Goal: Task Accomplishment & Management: Manage account settings

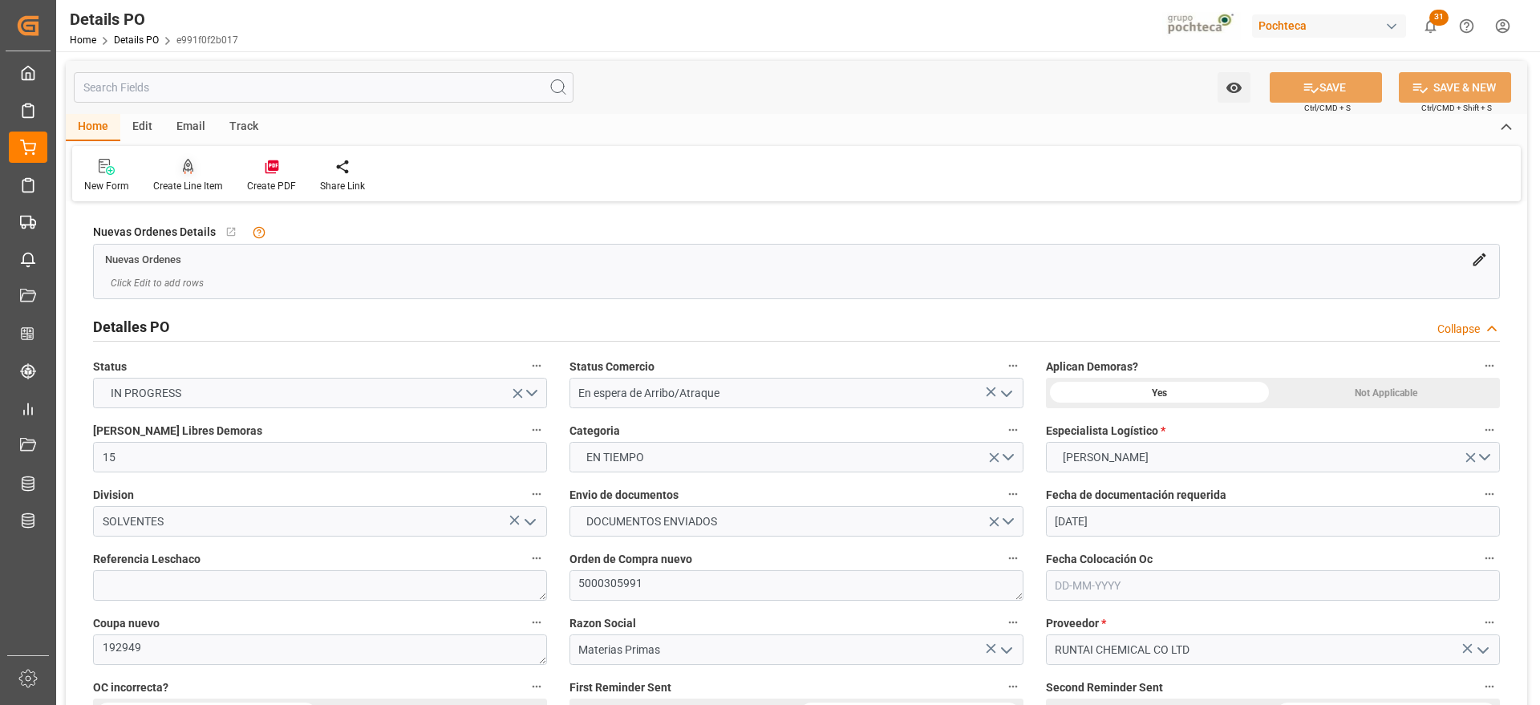
scroll to position [1103, 0]
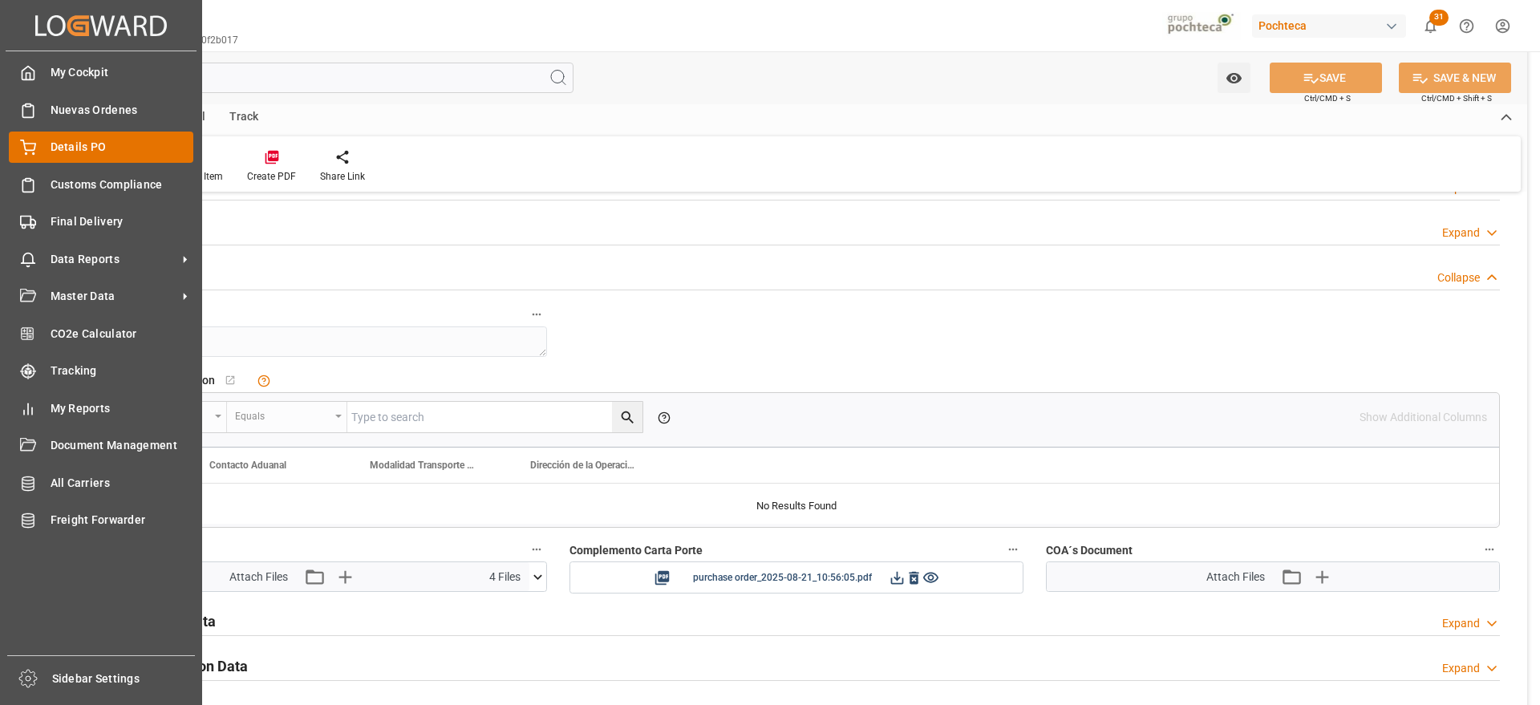
click at [14, 142] on div at bounding box center [22, 147] width 27 height 17
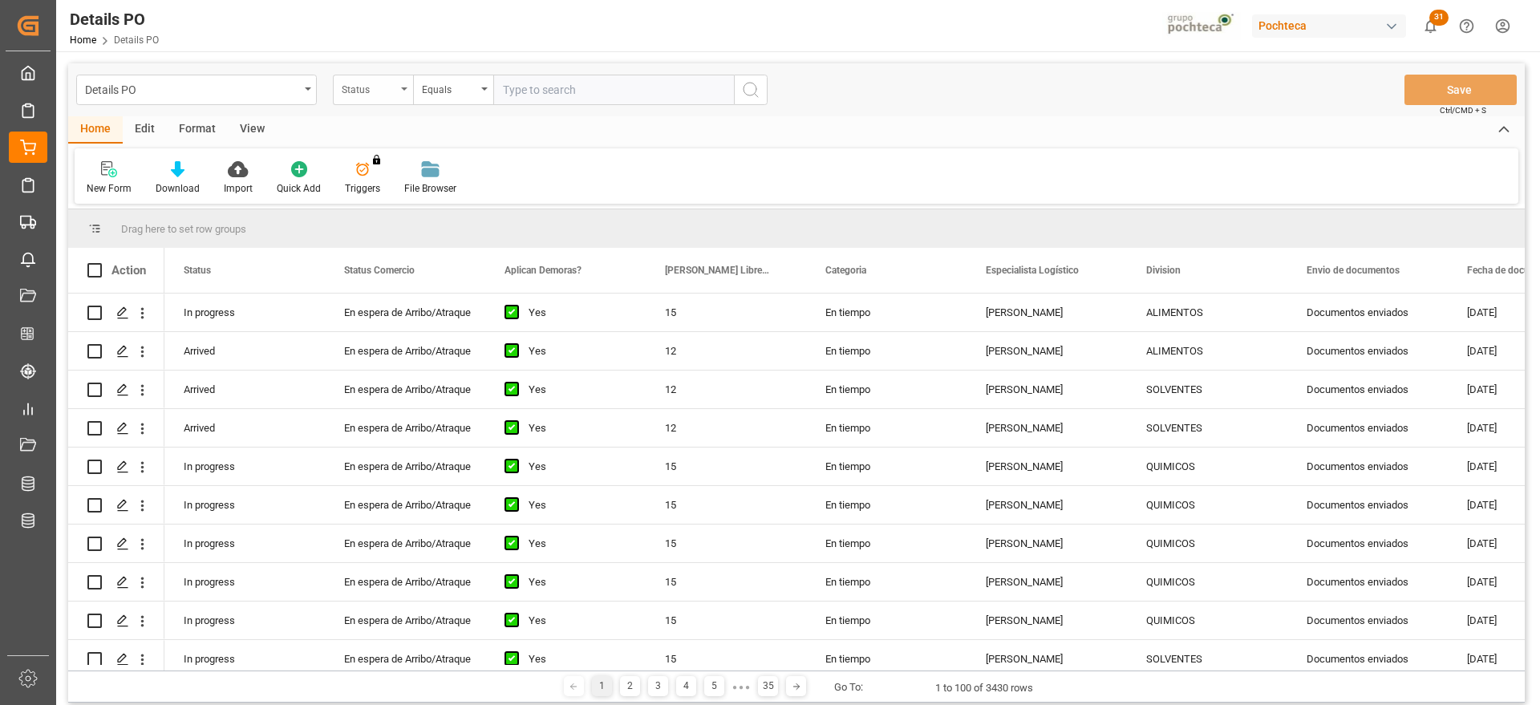
click at [371, 93] on div "Status" at bounding box center [369, 88] width 55 height 18
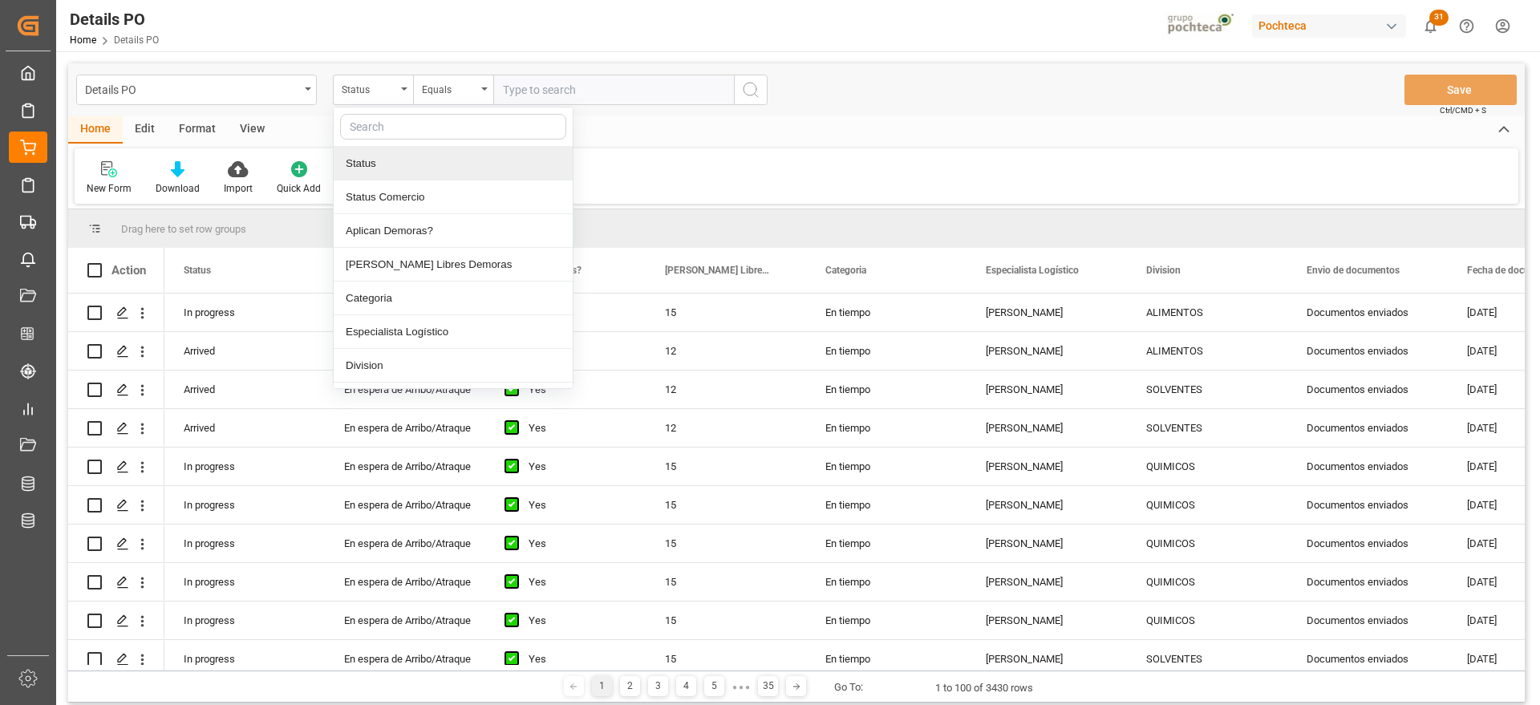
click at [395, 122] on input "text" at bounding box center [453, 127] width 226 height 26
type input "orde"
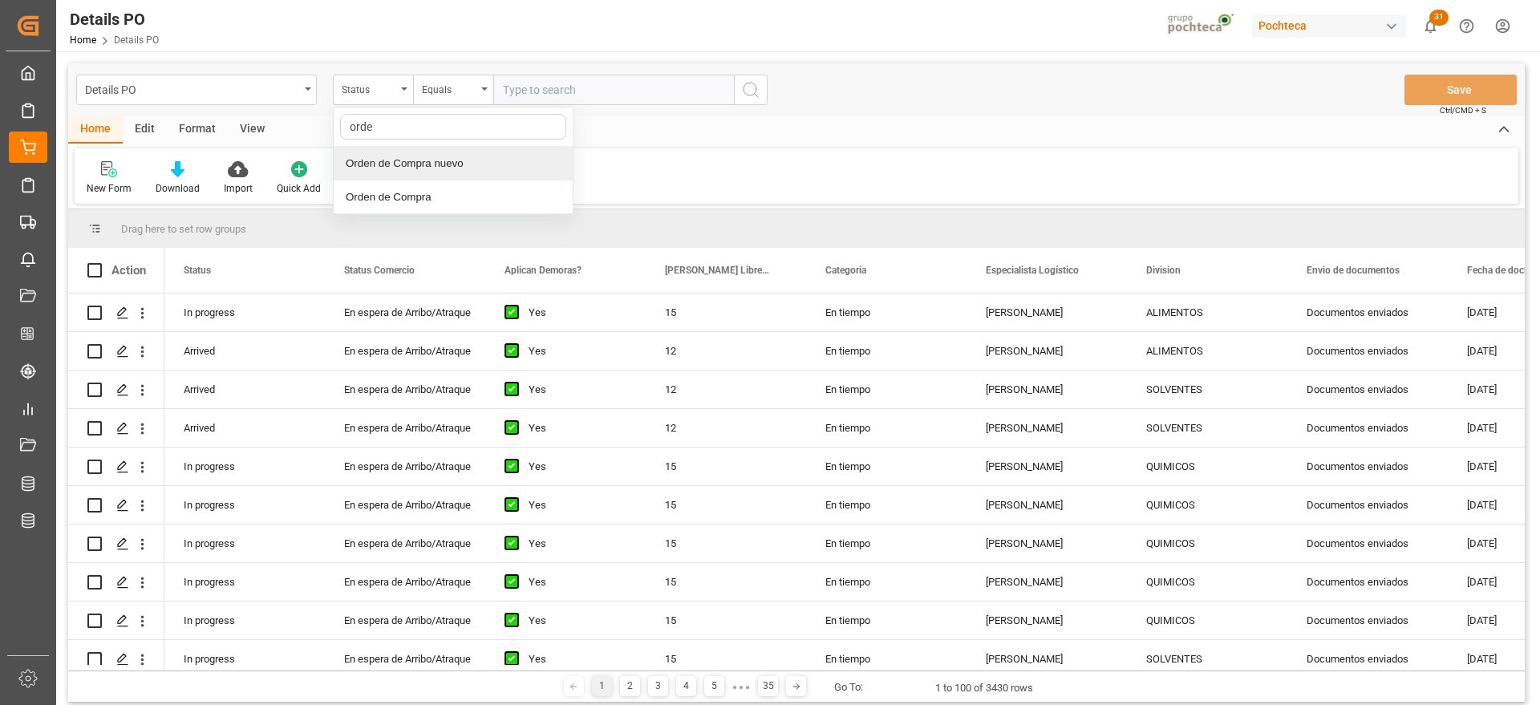
click at [478, 175] on div "Orden de Compra nuevo" at bounding box center [453, 164] width 239 height 34
click at [541, 95] on input "text" at bounding box center [613, 90] width 241 height 30
paste input "5000306217"
type input "5000306217"
click at [759, 94] on icon "search button" at bounding box center [750, 89] width 19 height 19
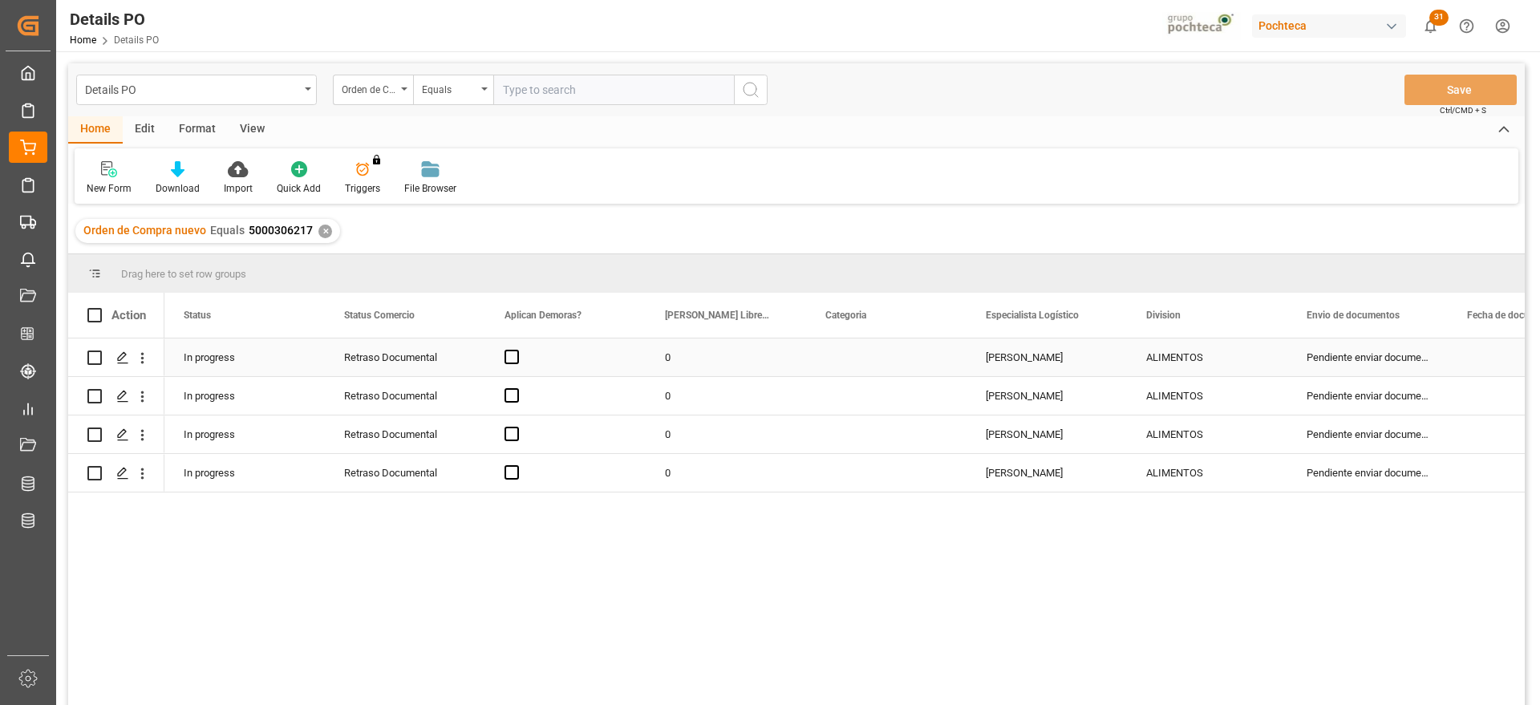
click at [245, 358] on div "In progress" at bounding box center [244, 357] width 160 height 38
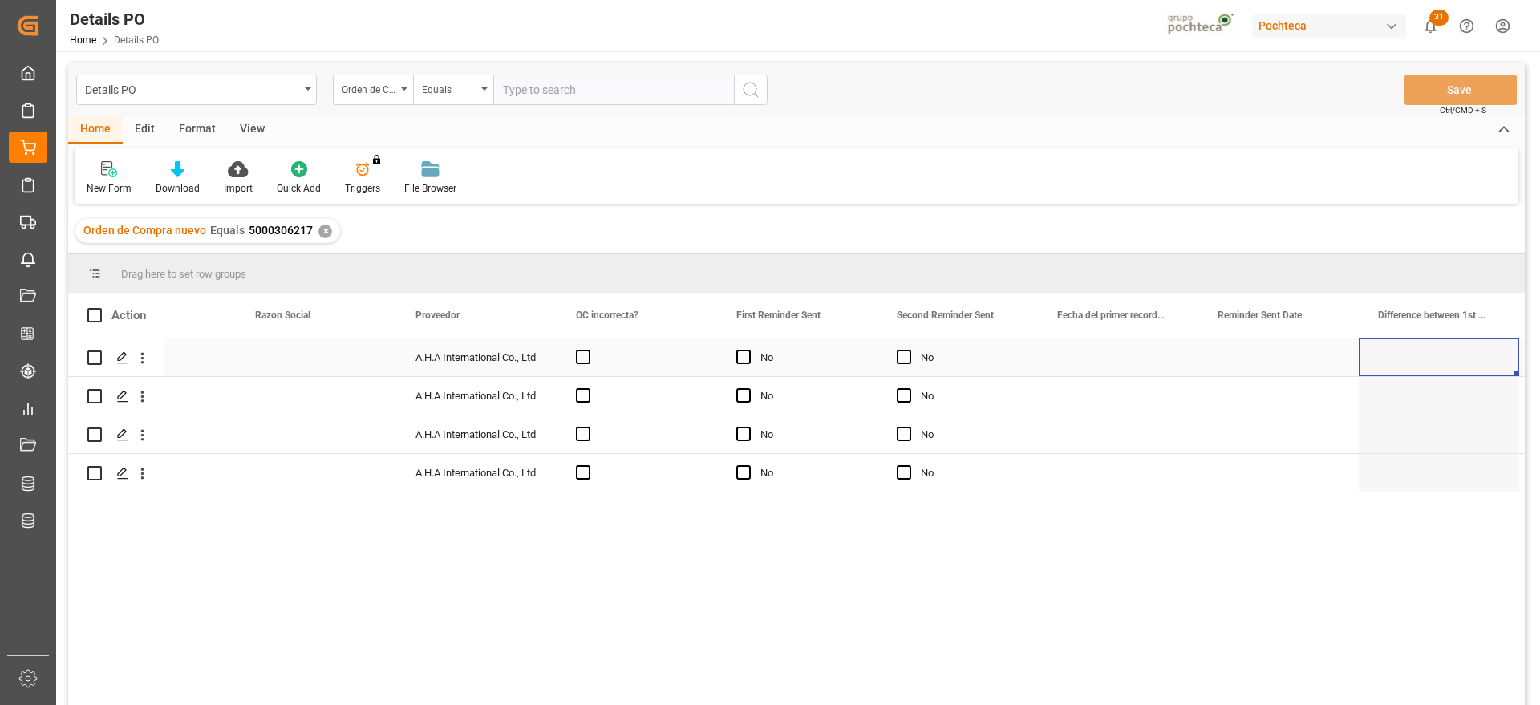
scroll to position [0, 2174]
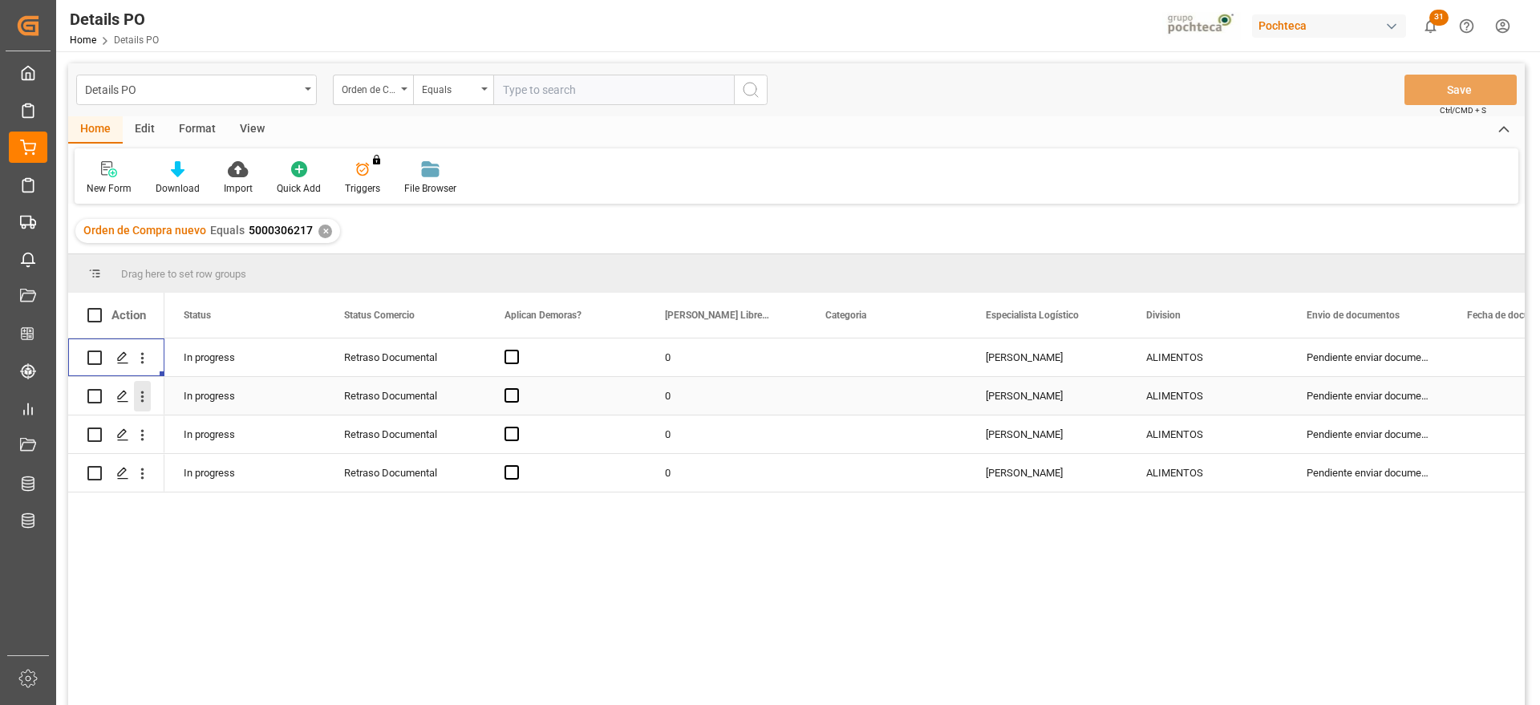
click at [143, 401] on icon "open menu" at bounding box center [142, 396] width 3 height 11
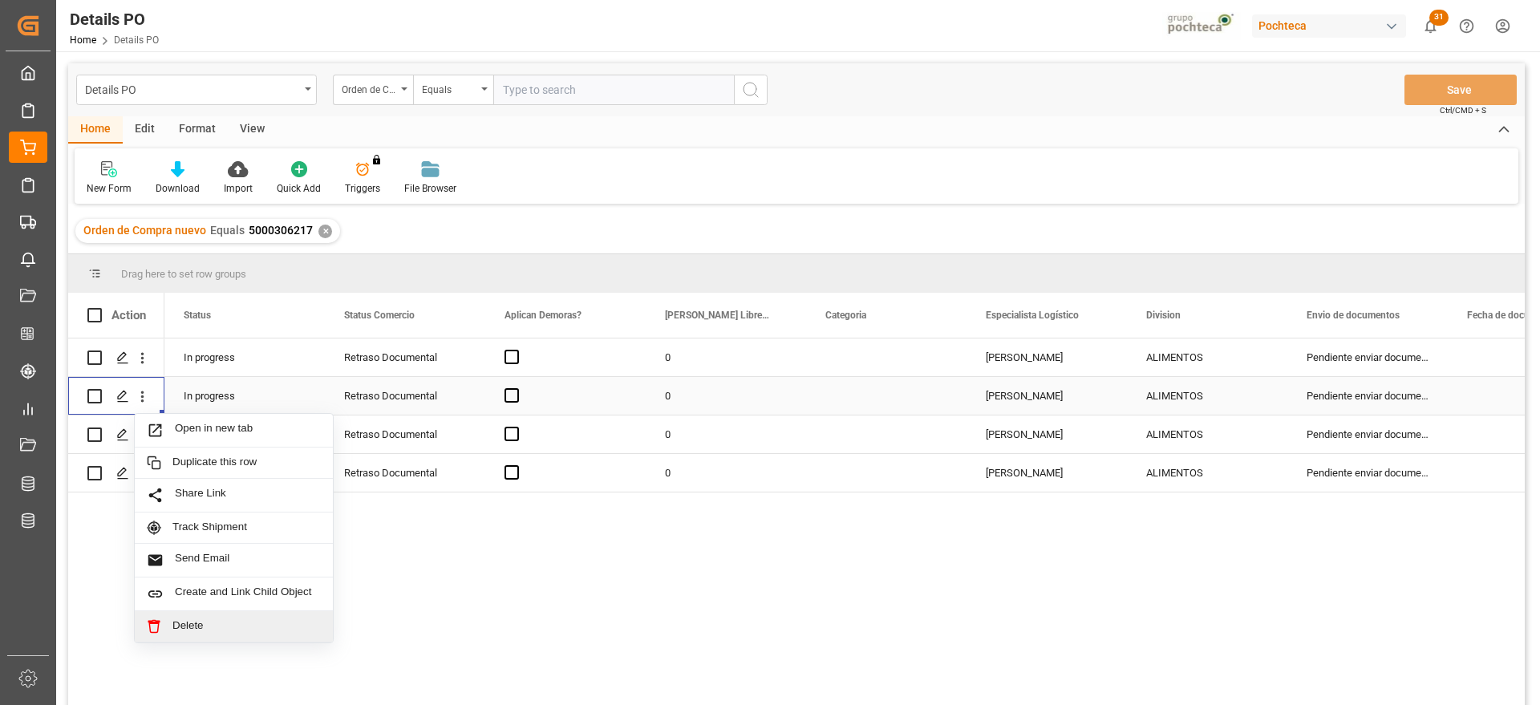
click at [228, 619] on span "Delete" at bounding box center [246, 626] width 148 height 14
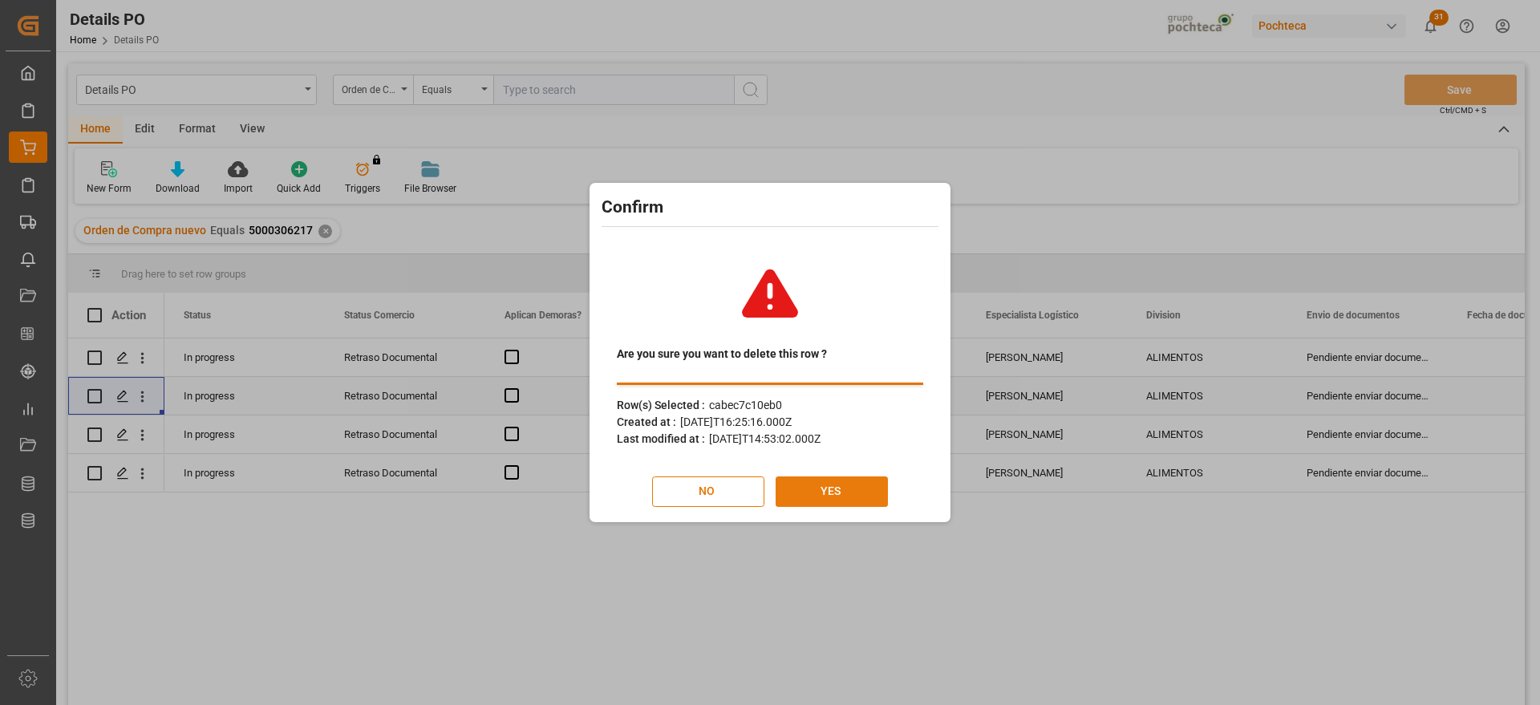
click at [810, 487] on button "YES" at bounding box center [832, 491] width 112 height 30
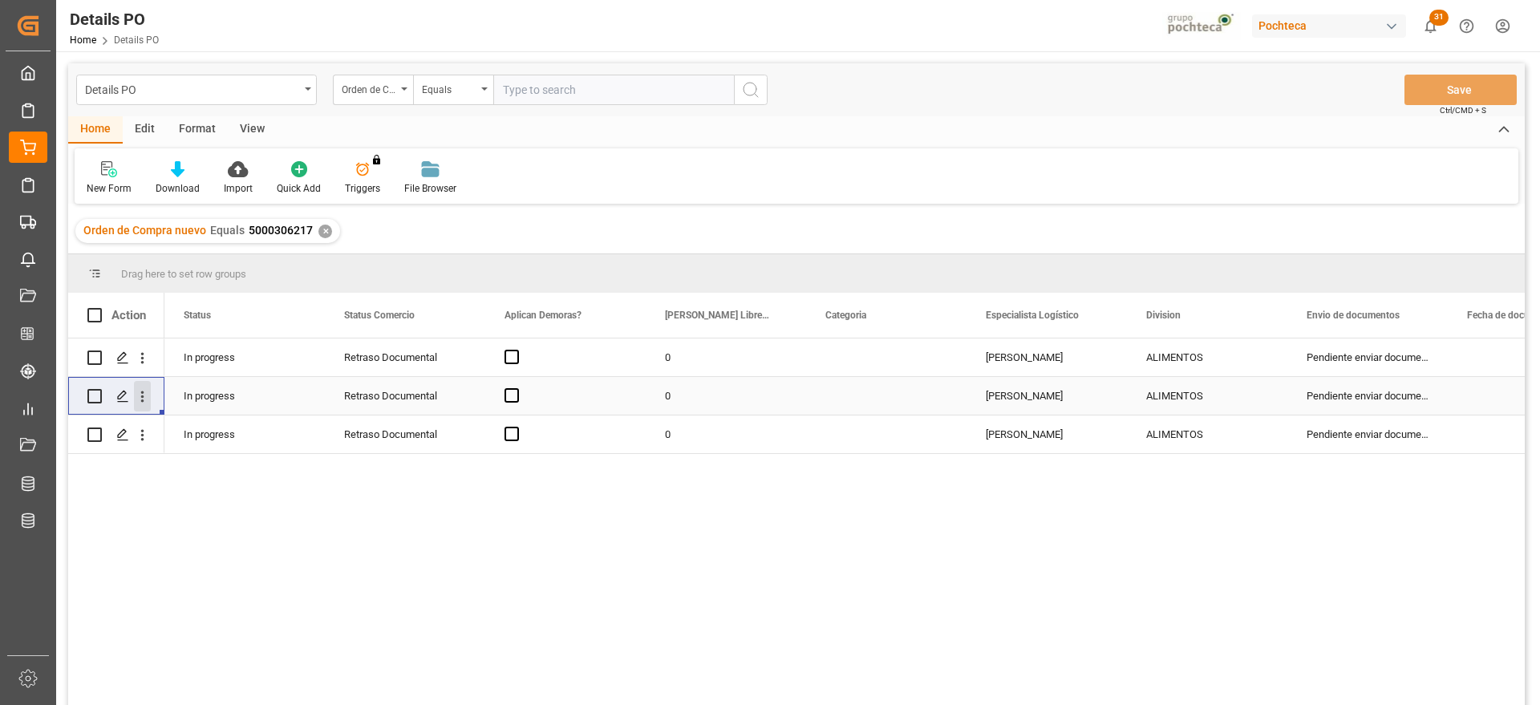
click at [144, 393] on icon "open menu" at bounding box center [142, 396] width 17 height 17
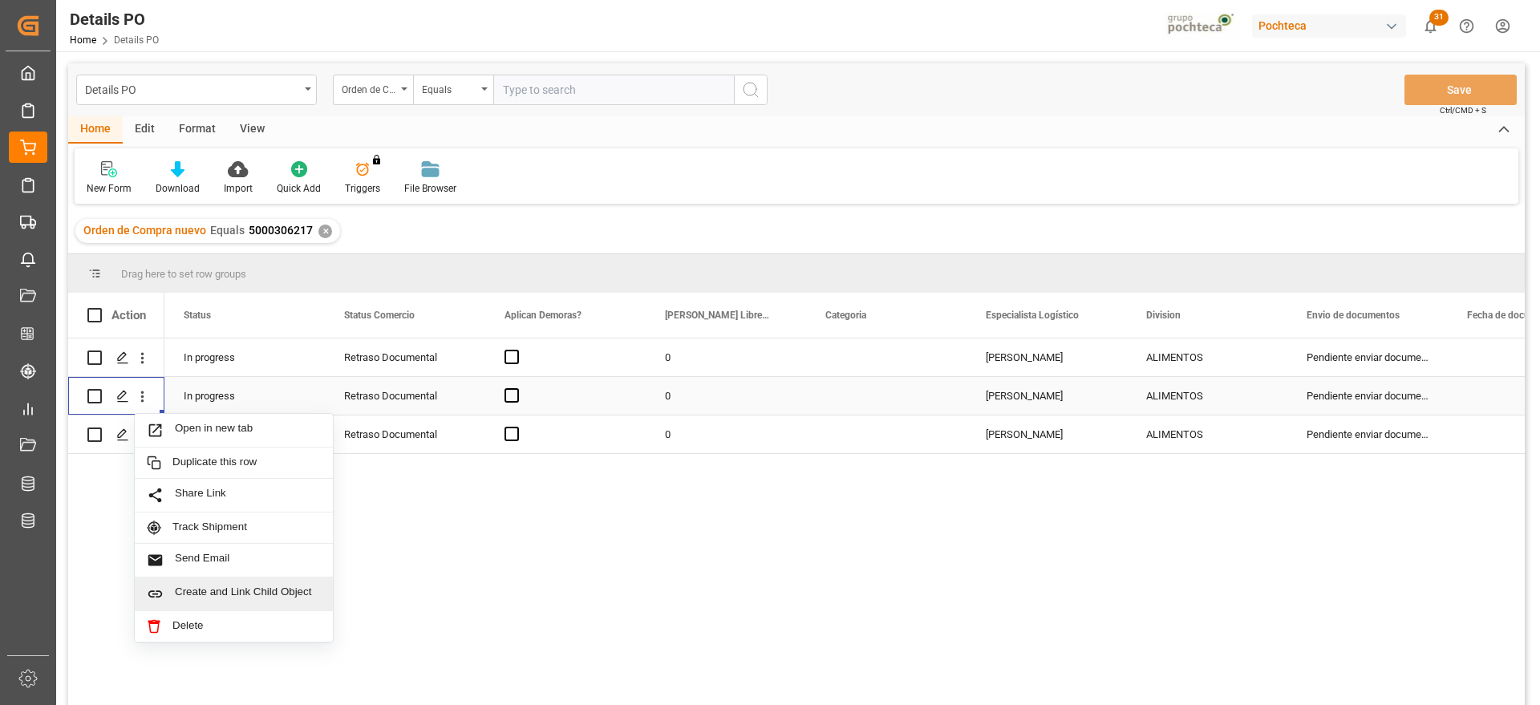
click at [221, 592] on span "Create and Link Child Object" at bounding box center [248, 593] width 146 height 17
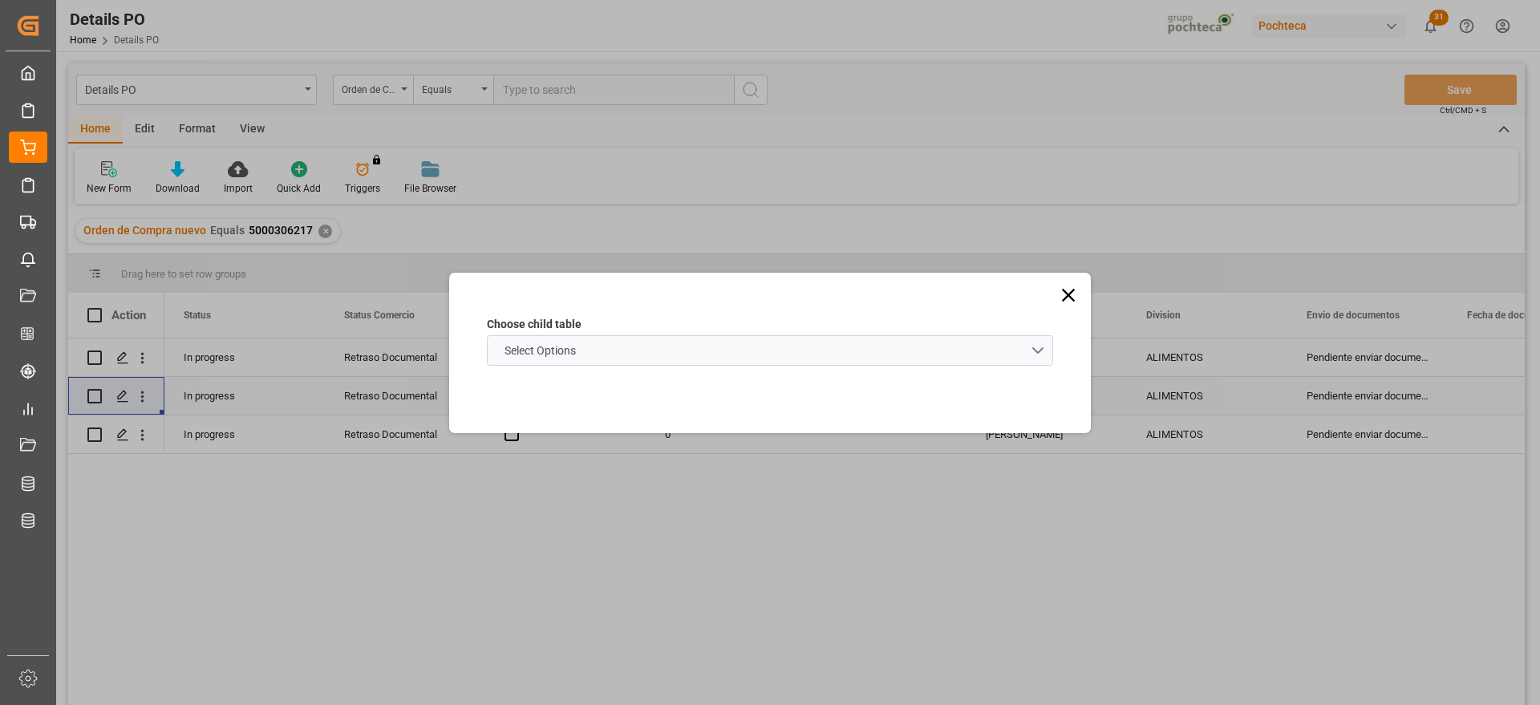
click at [1079, 294] on div "Choose child table Select Options" at bounding box center [770, 341] width 634 height 129
click at [1072, 298] on icon at bounding box center [1068, 294] width 13 height 13
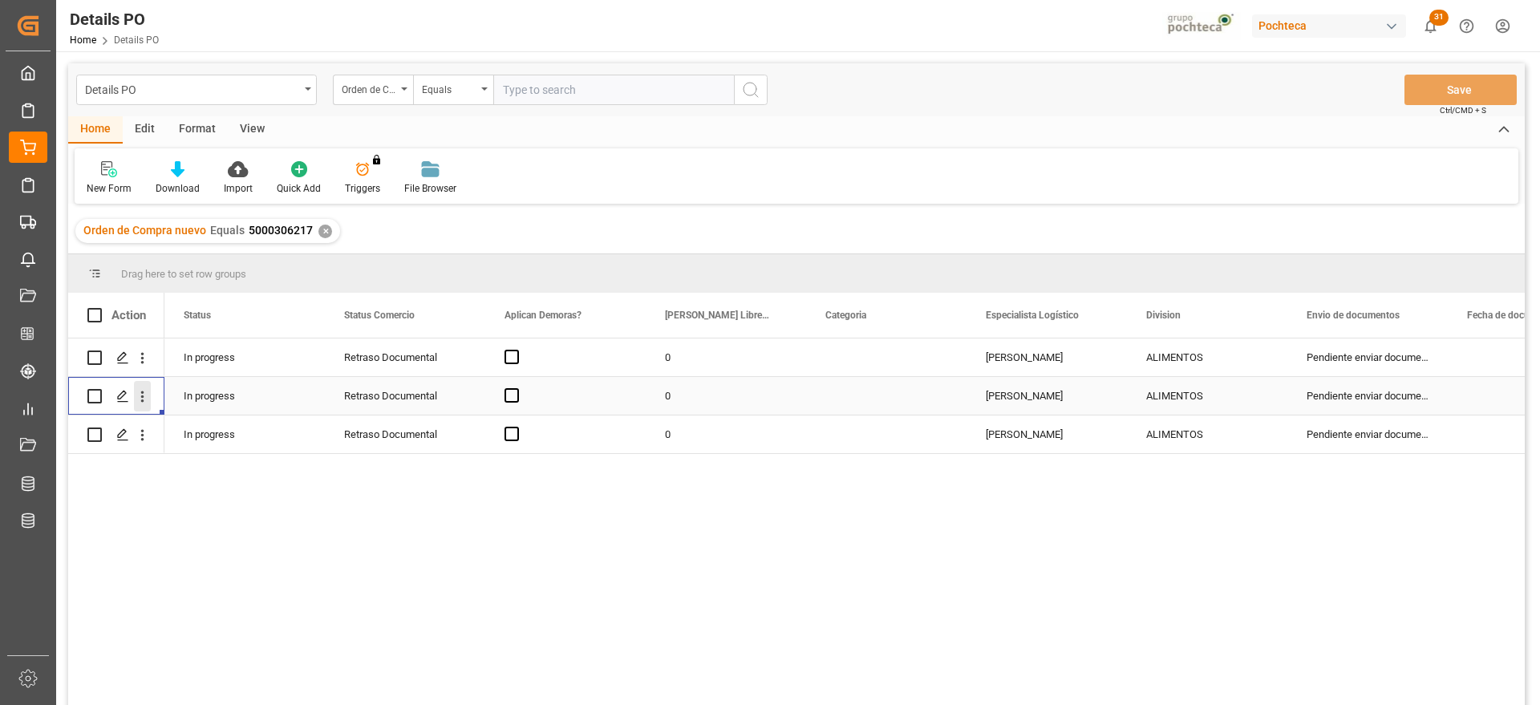
click at [145, 396] on icon "open menu" at bounding box center [142, 396] width 17 height 17
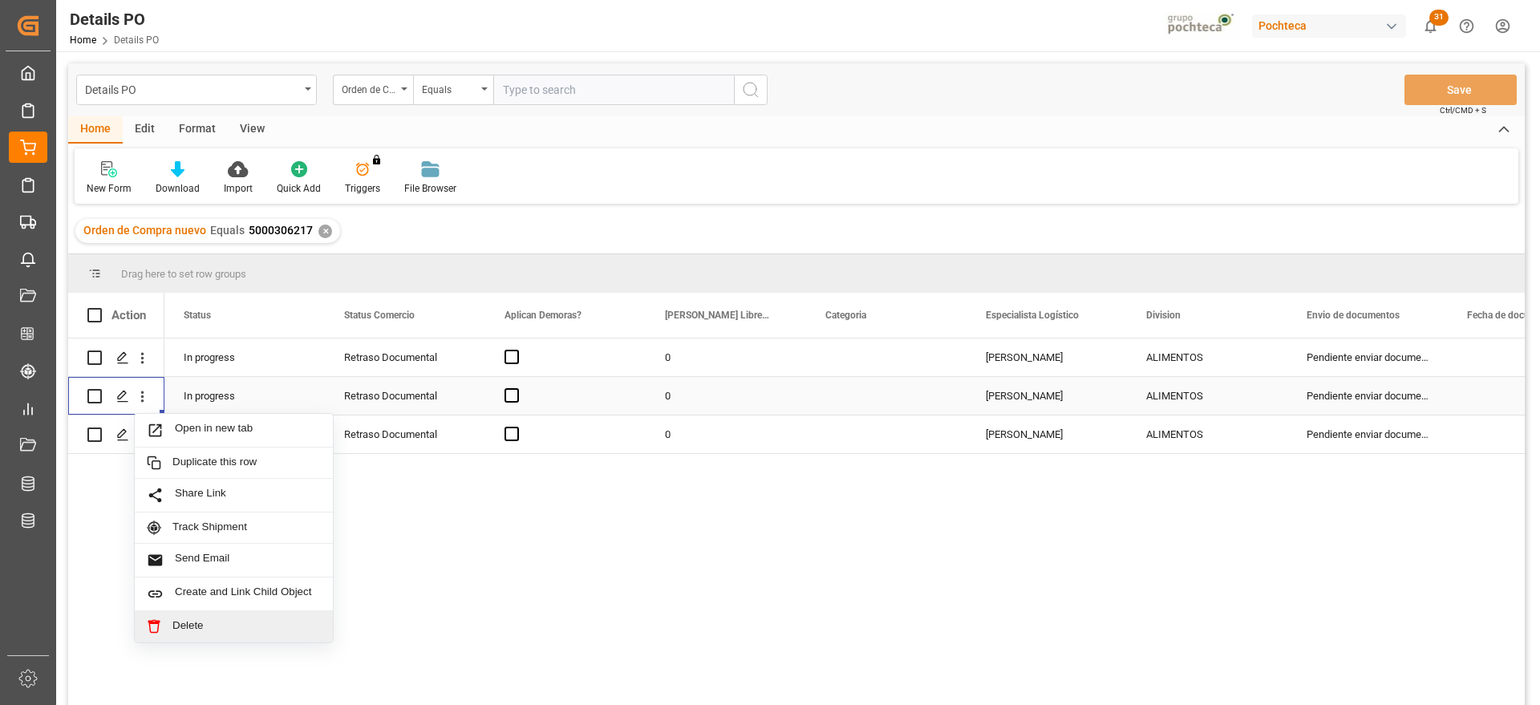
click at [220, 622] on span "Delete" at bounding box center [246, 626] width 148 height 14
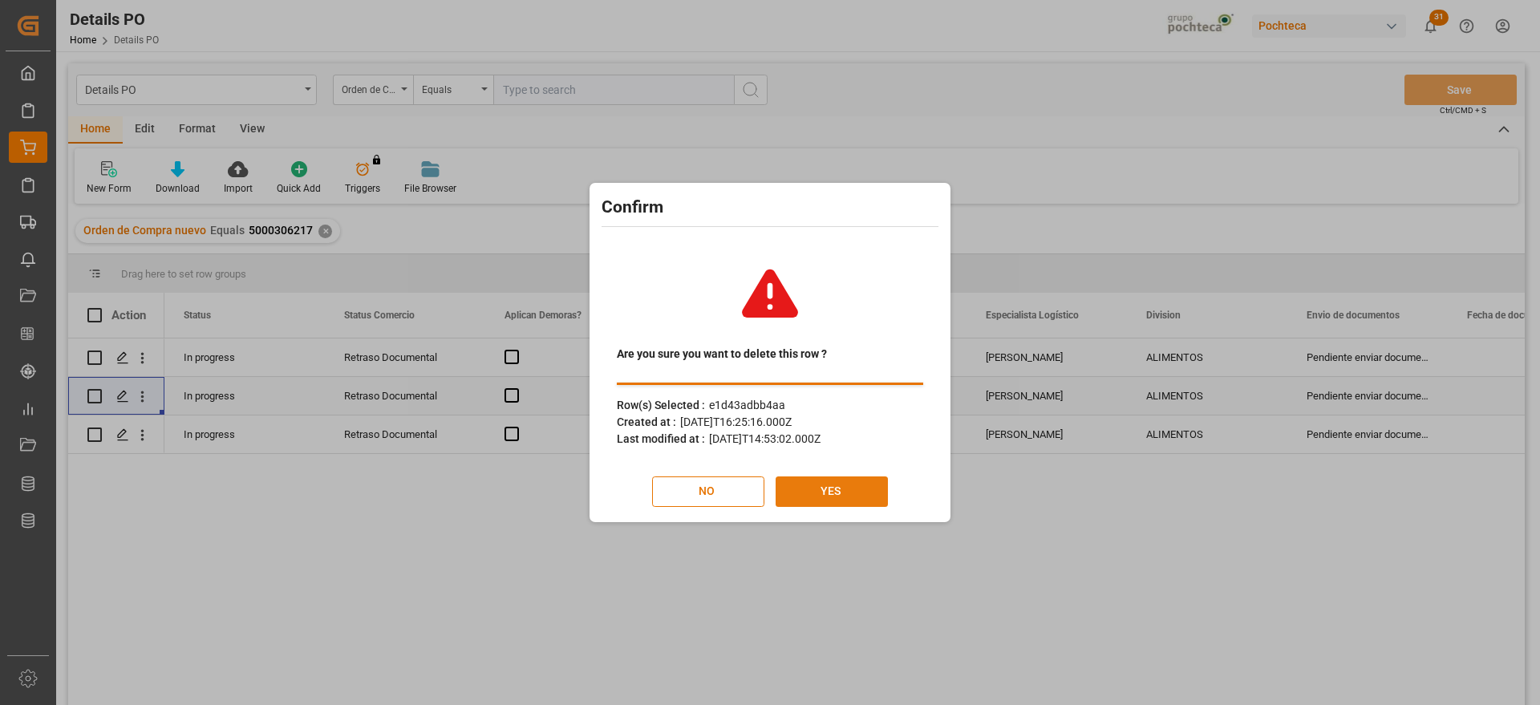
click at [853, 491] on button "YES" at bounding box center [832, 491] width 112 height 30
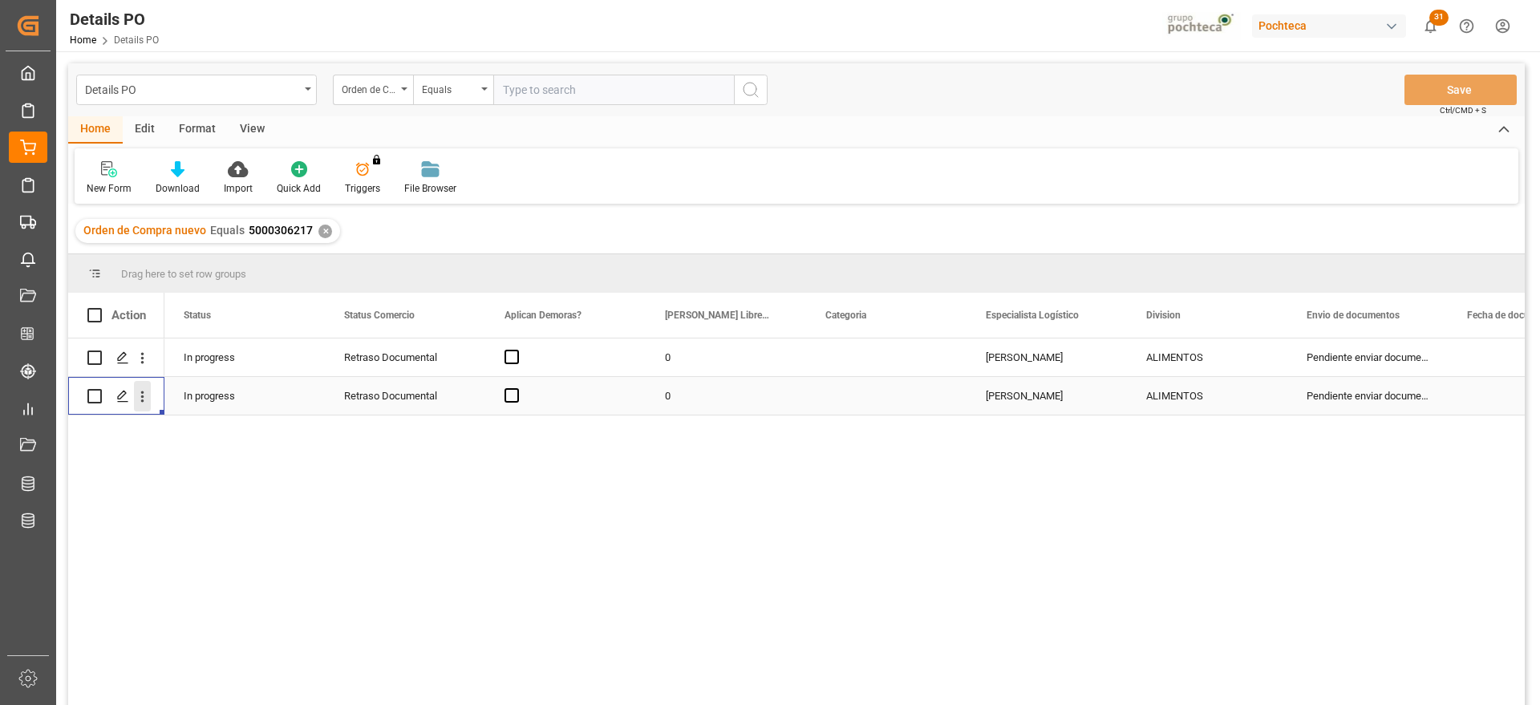
click at [148, 399] on icon "open menu" at bounding box center [142, 396] width 17 height 17
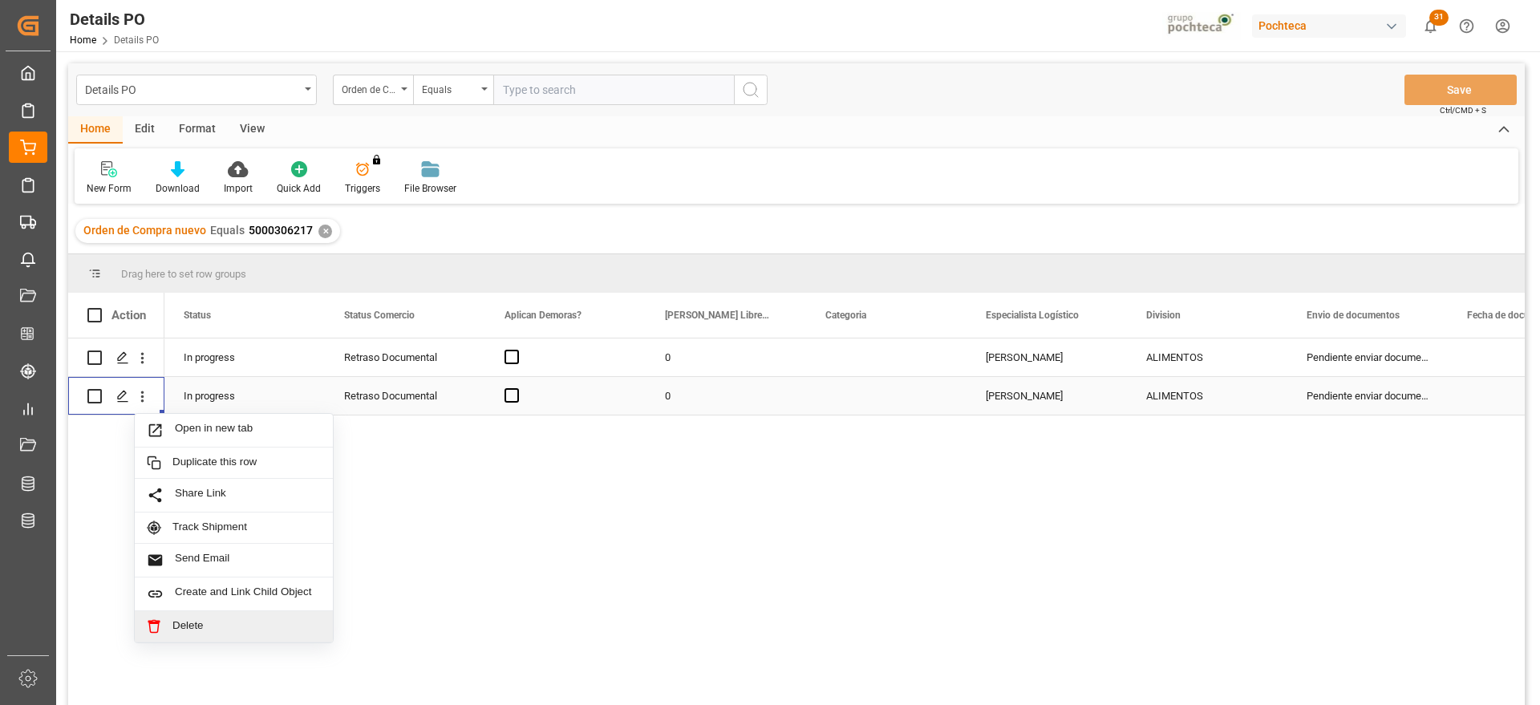
click at [254, 613] on div "Delete" at bounding box center [234, 626] width 198 height 31
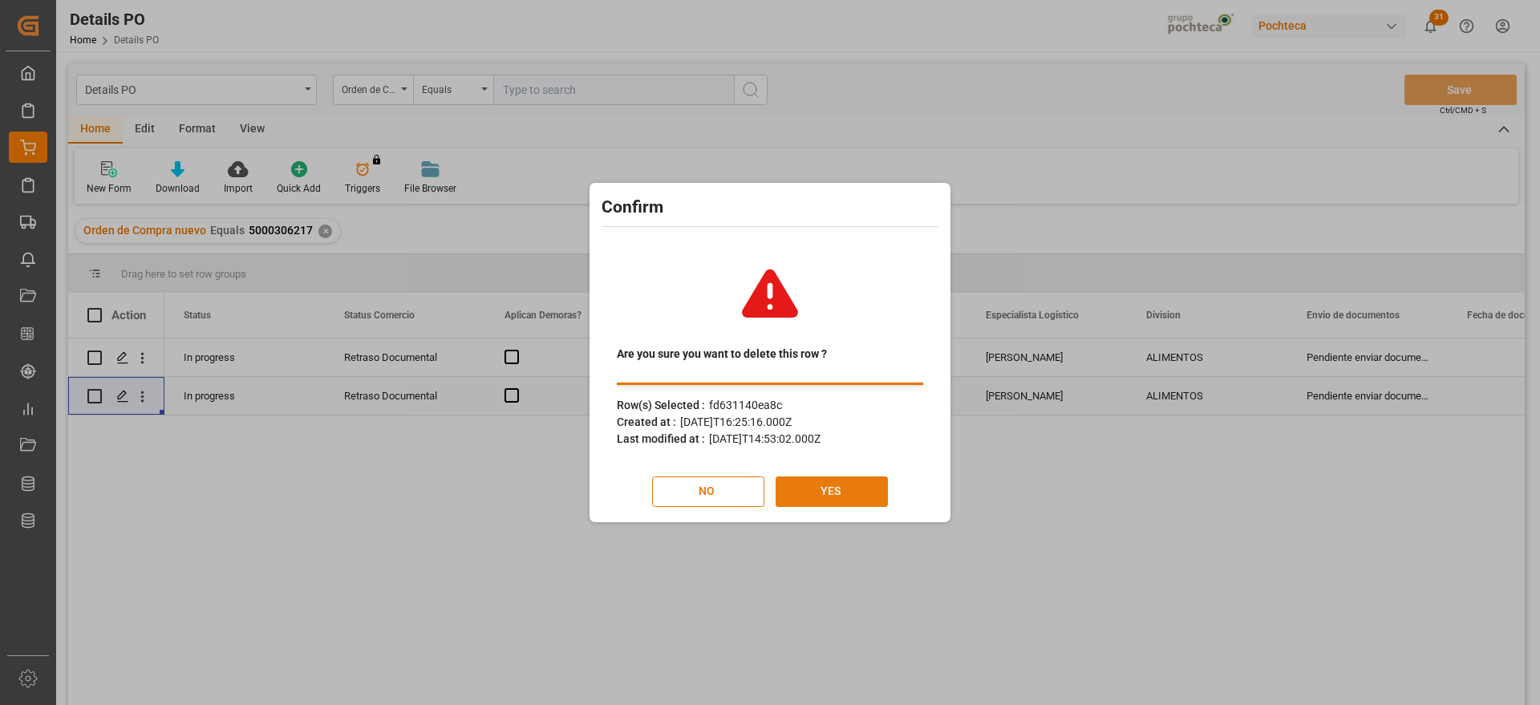
click at [820, 503] on button "YES" at bounding box center [832, 491] width 112 height 30
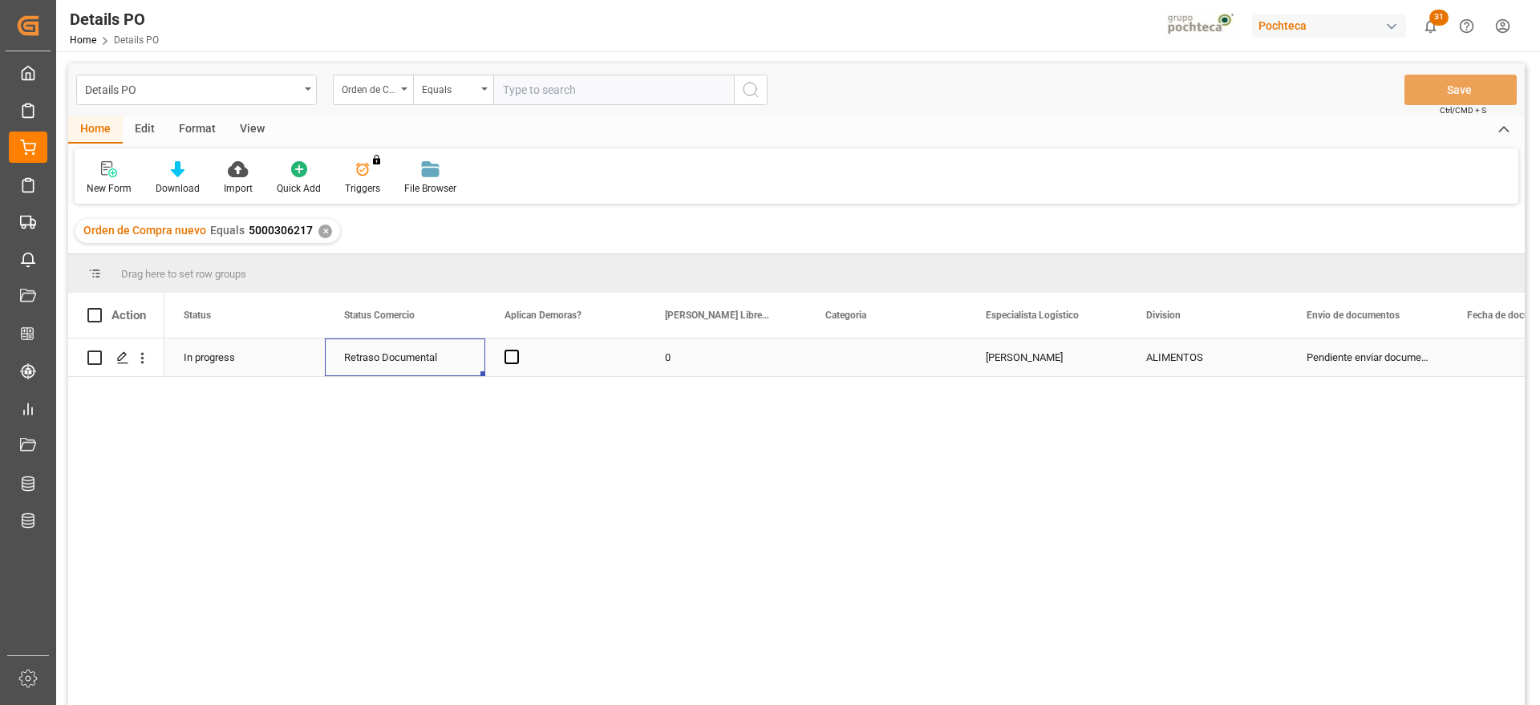
click at [394, 353] on div "Retraso Documental" at bounding box center [405, 357] width 122 height 37
click at [456, 362] on icon "open menu" at bounding box center [455, 367] width 19 height 19
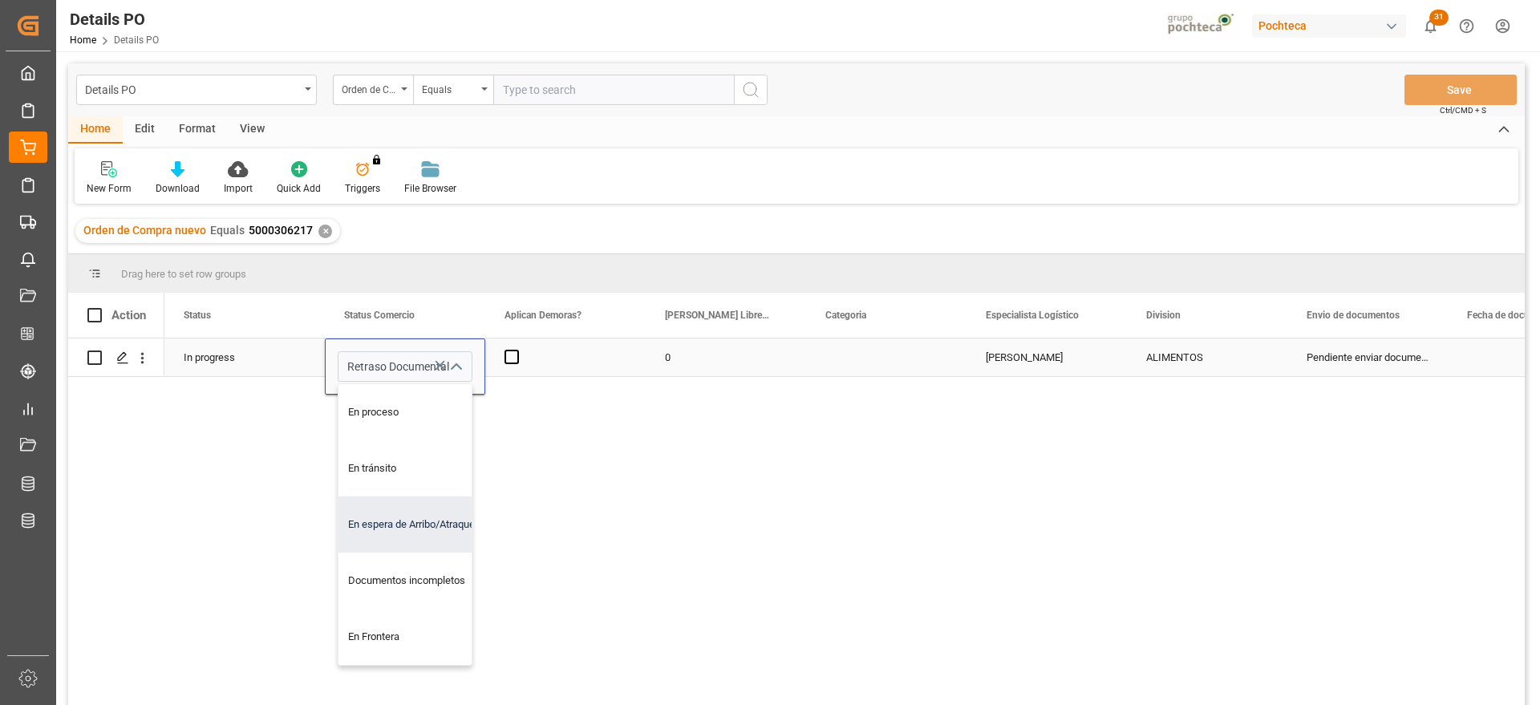
click at [442, 518] on div "En espera de Arribo/Atraque" at bounding box center [414, 524] width 152 height 56
type input "En espera de Arribo/Atraque"
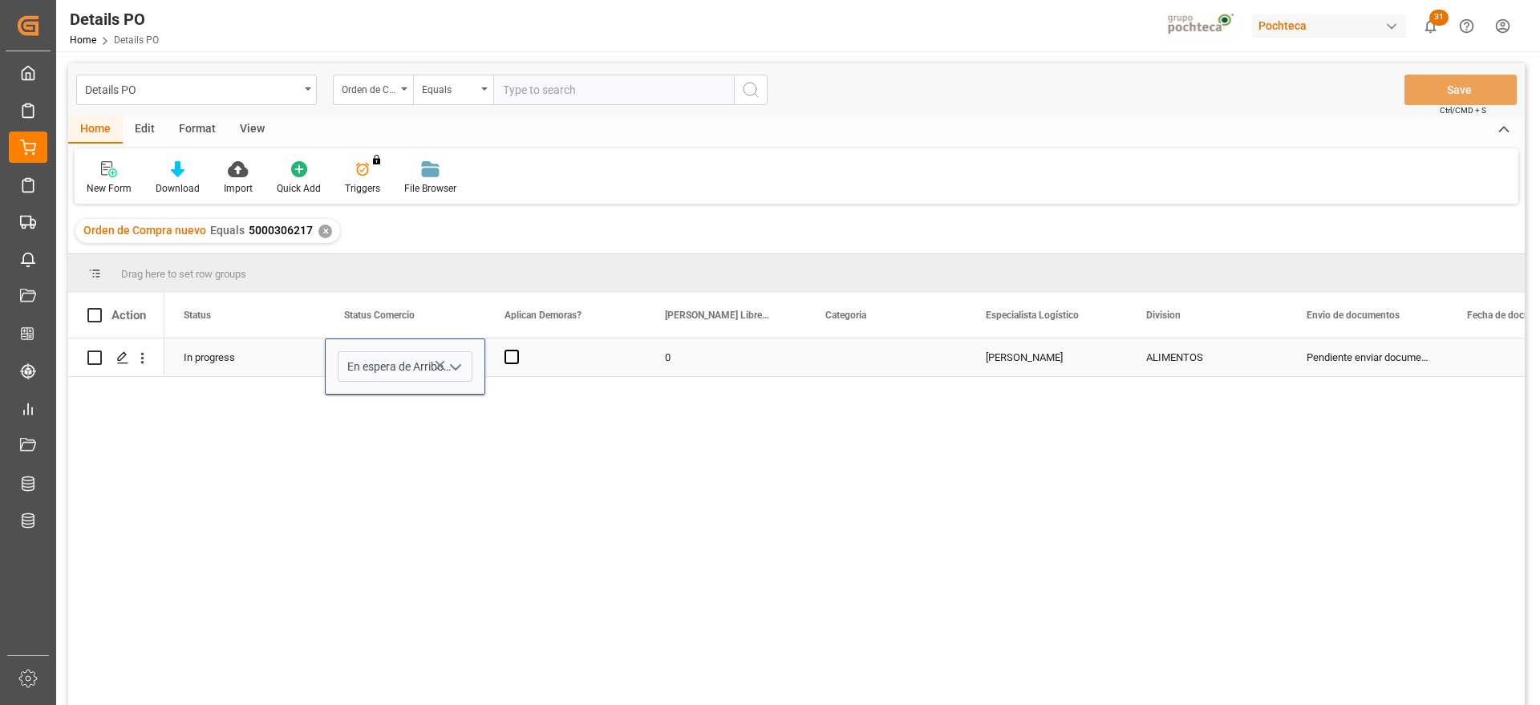
click at [512, 364] on div "Press SPACE to select this row." at bounding box center [565, 357] width 160 height 38
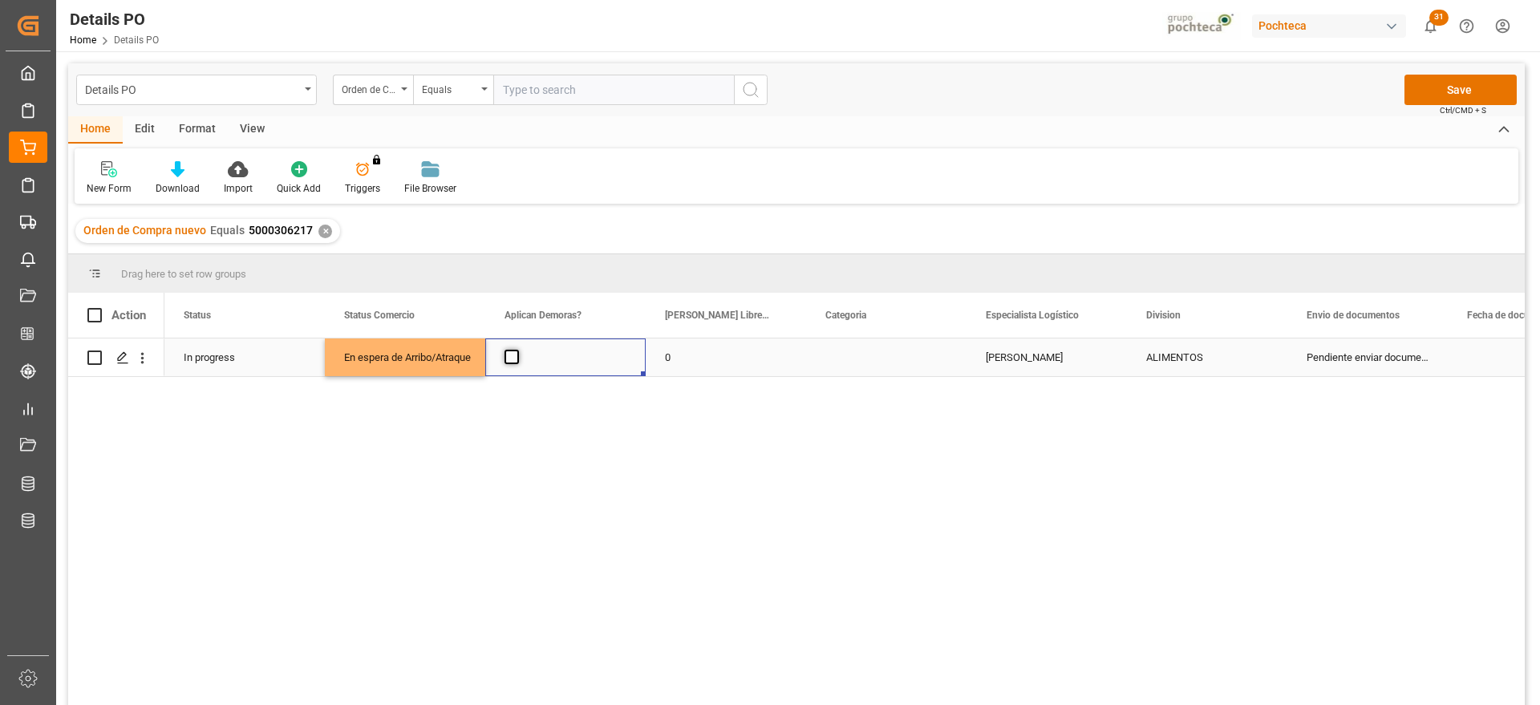
click at [506, 353] on span "Press SPACE to select this row." at bounding box center [511, 357] width 14 height 14
click at [516, 350] on input "Press SPACE to select this row." at bounding box center [516, 350] width 0 height 0
click at [671, 356] on div "0" at bounding box center [726, 357] width 160 height 38
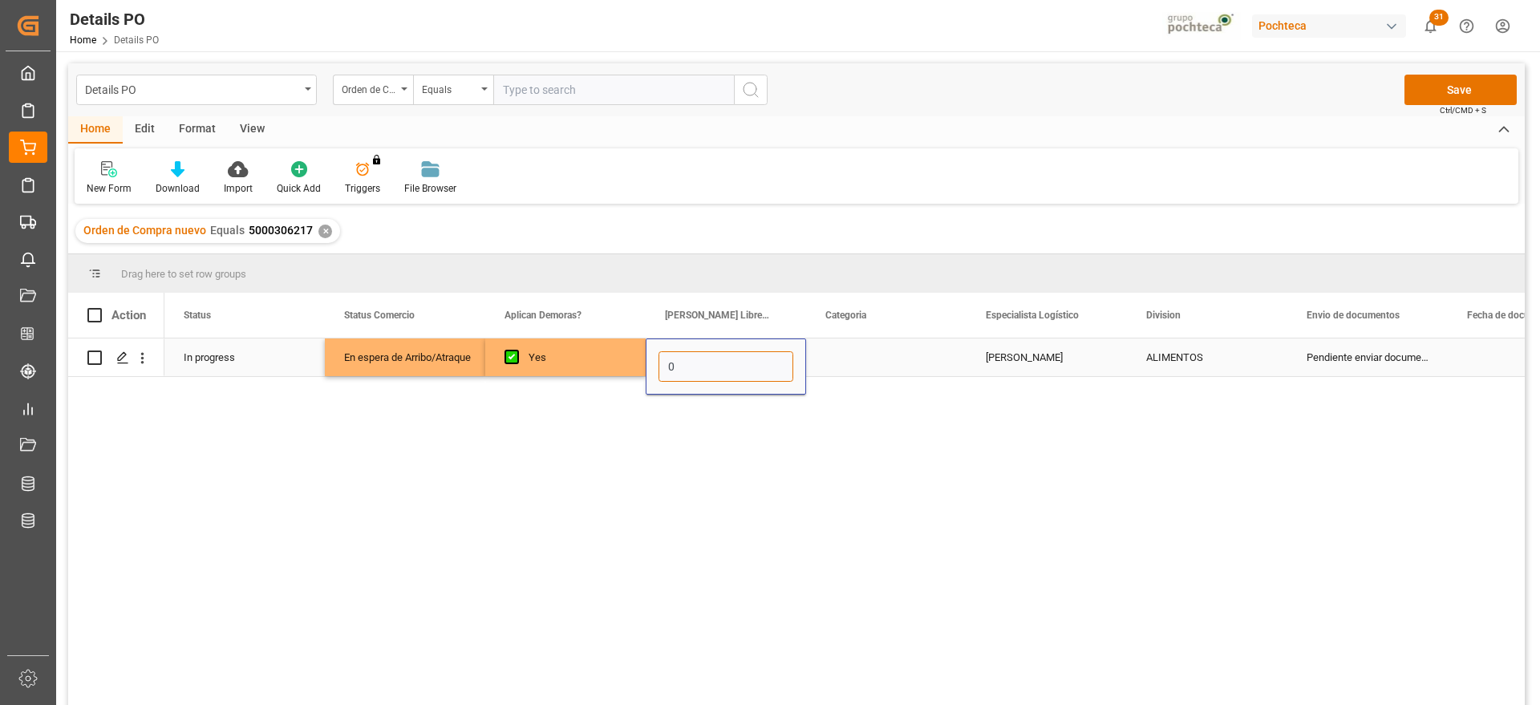
click at [690, 365] on input "0" at bounding box center [725, 366] width 135 height 30
type input "21"
click at [904, 367] on div "Press SPACE to select this row." at bounding box center [886, 357] width 160 height 38
click at [939, 361] on button "Select" at bounding box center [886, 366] width 135 height 30
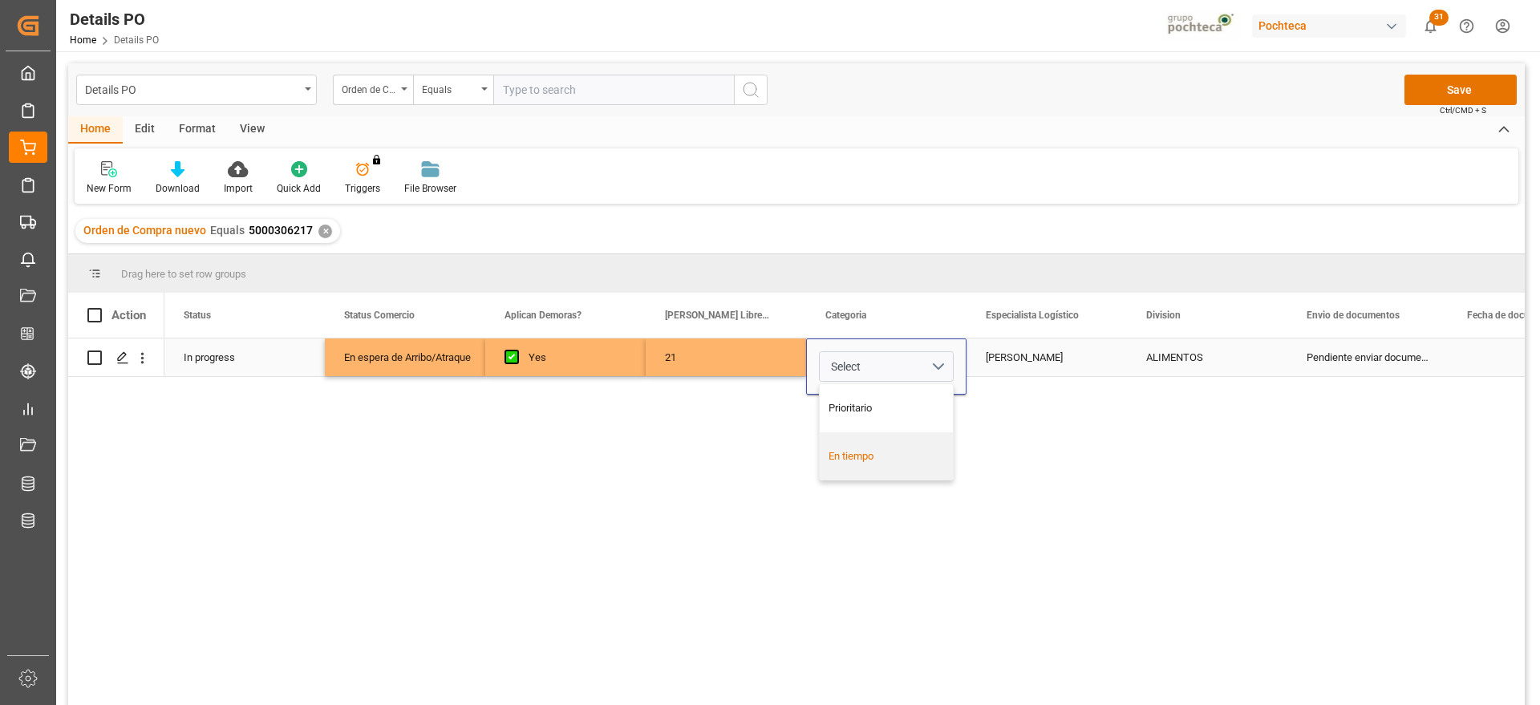
click at [892, 452] on div "En tiempo" at bounding box center [886, 456] width 116 height 16
click at [1055, 363] on div "[PERSON_NAME]" at bounding box center [1046, 357] width 160 height 38
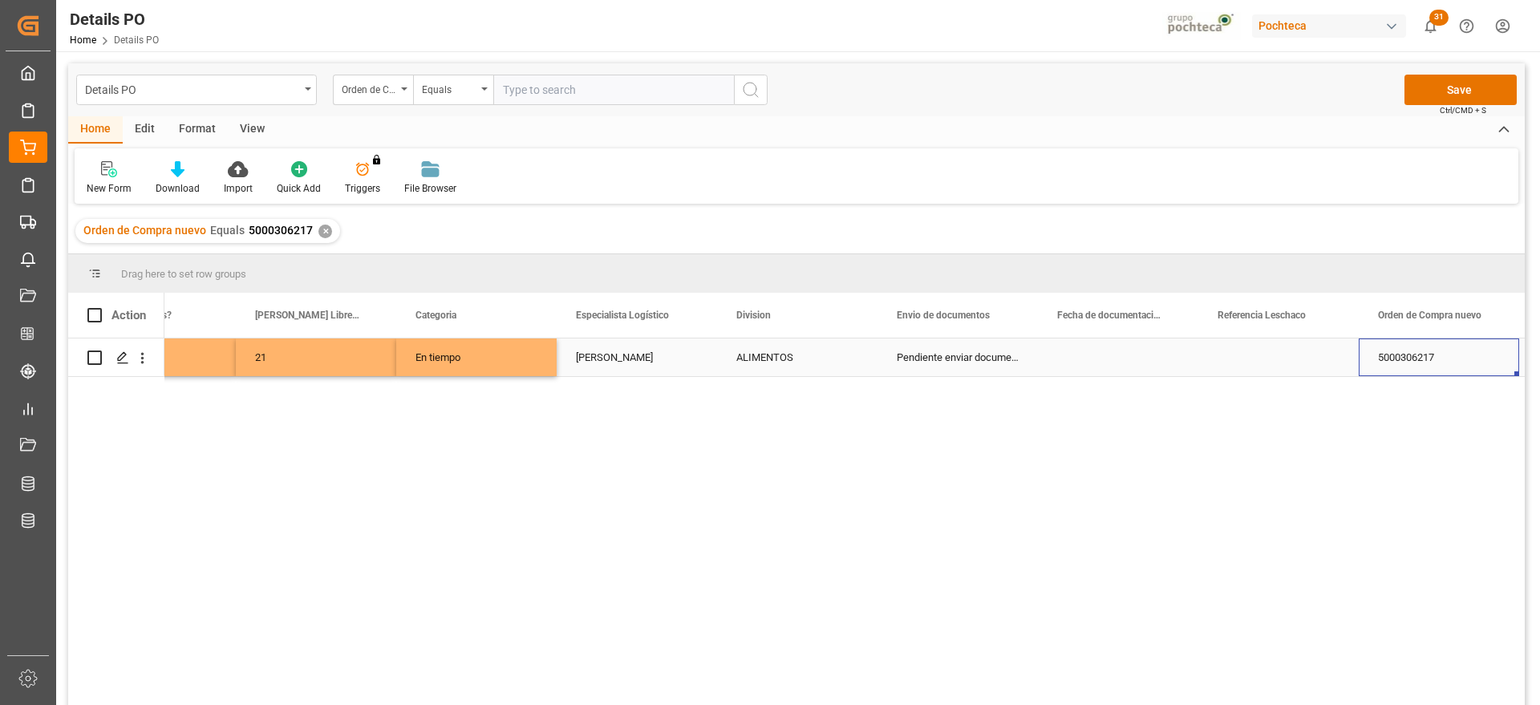
scroll to position [0, 570]
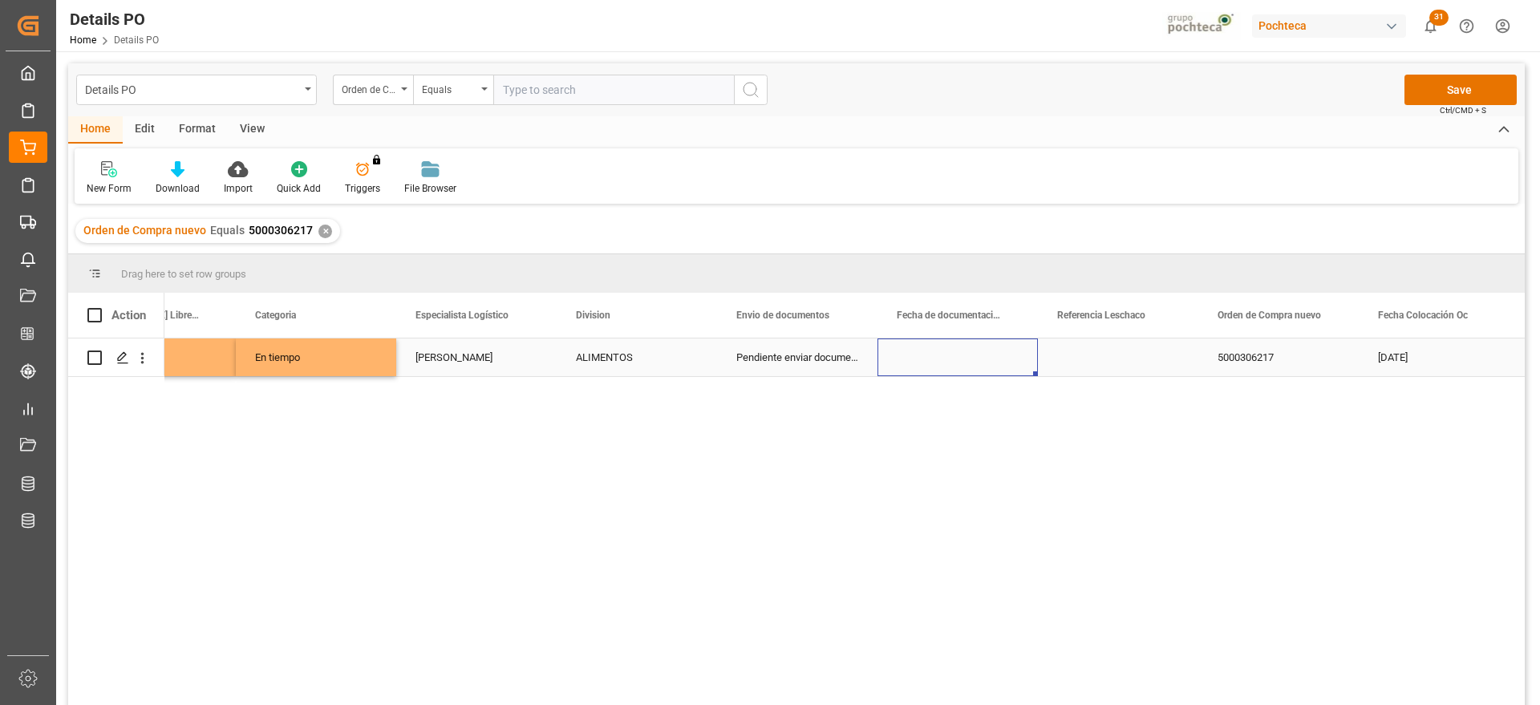
click at [922, 360] on div "Press SPACE to select this row." at bounding box center [957, 357] width 160 height 38
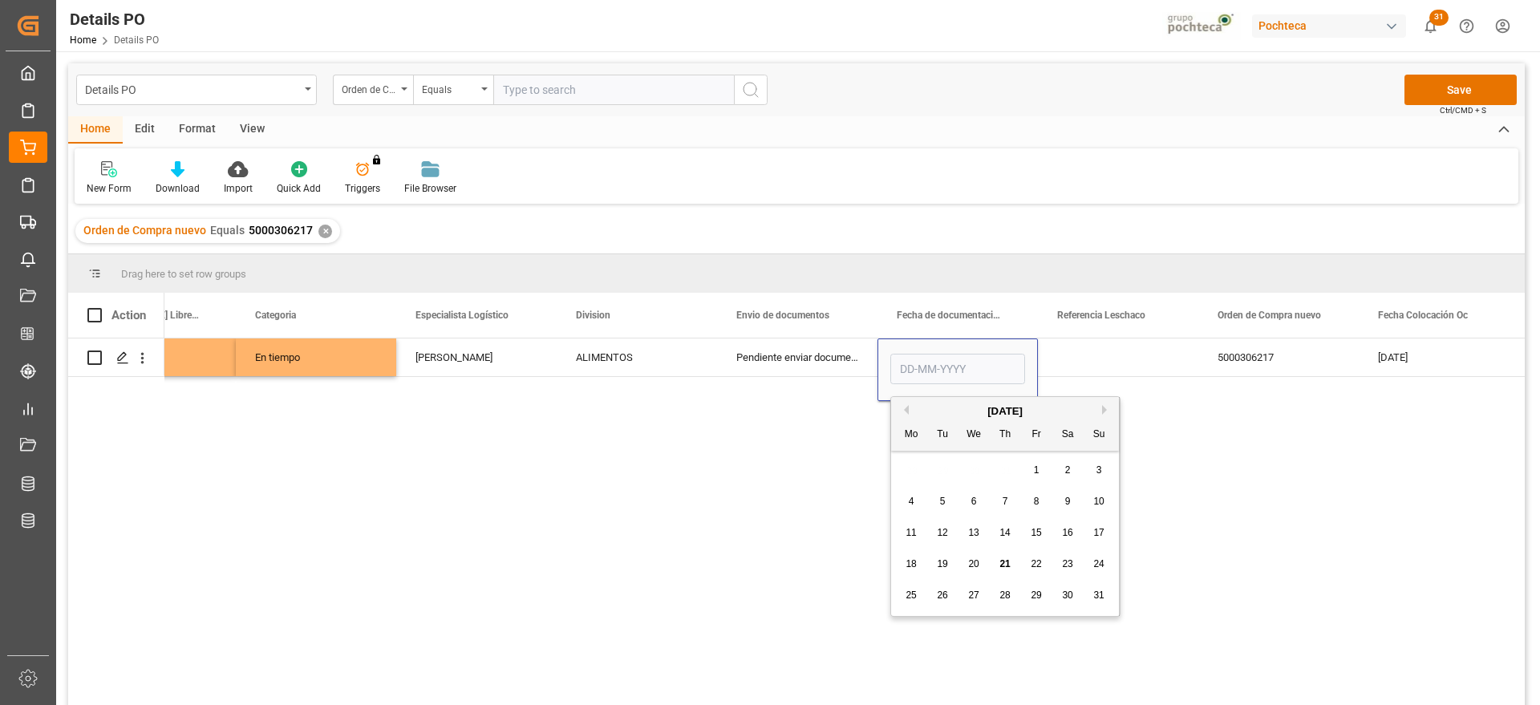
click at [946, 561] on span "19" at bounding box center [942, 563] width 10 height 11
type input "[DATE]"
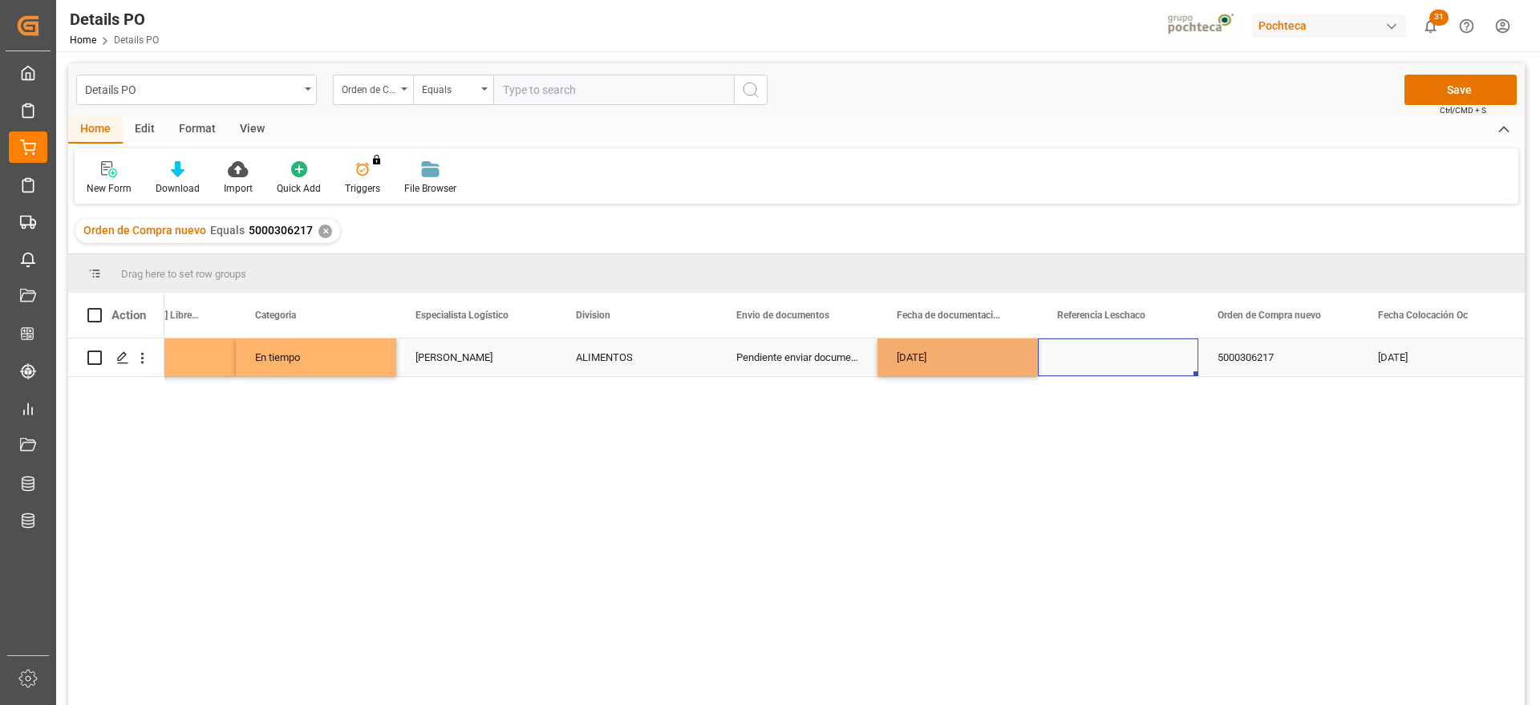
click at [1094, 350] on div "Press SPACE to select this row." at bounding box center [1118, 357] width 160 height 38
click at [965, 359] on div "[DATE]" at bounding box center [957, 357] width 160 height 38
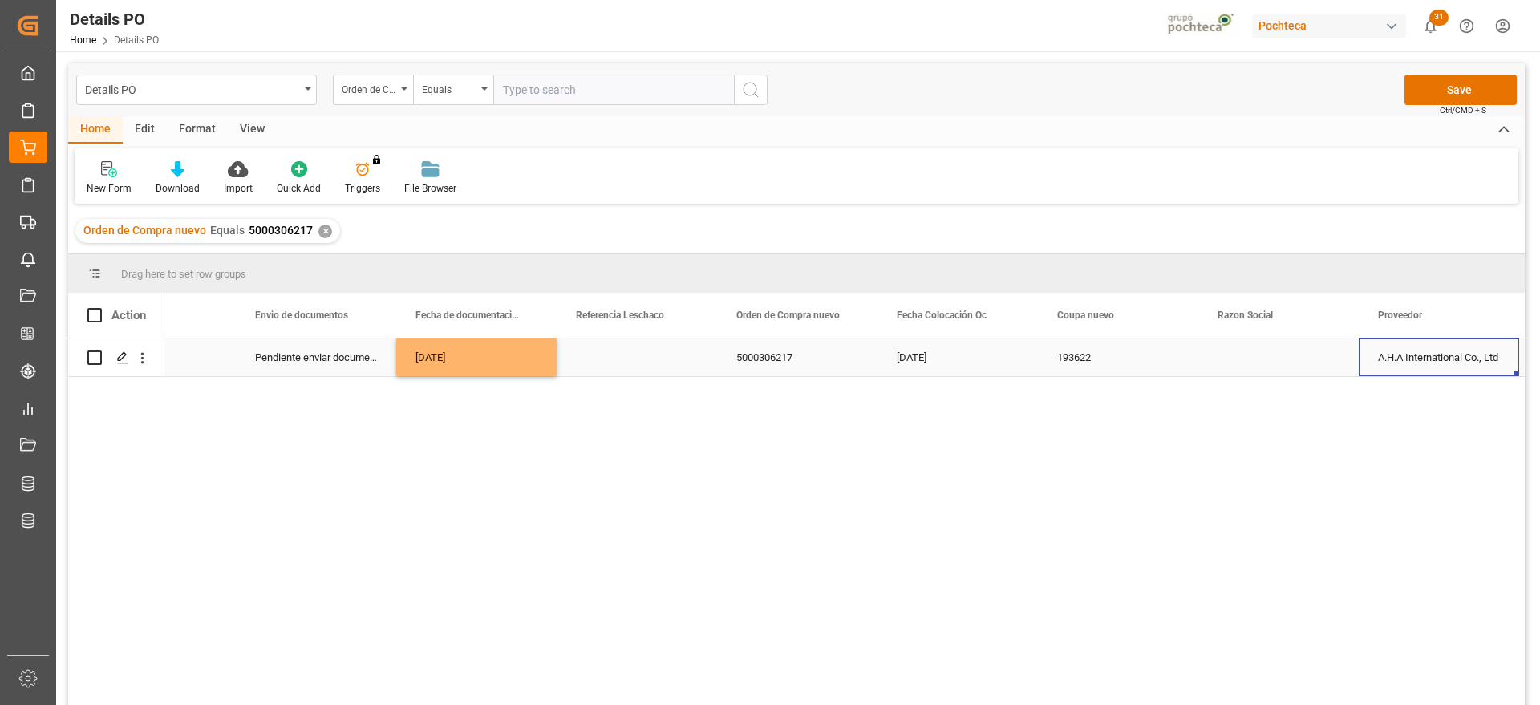
scroll to position [0, 1212]
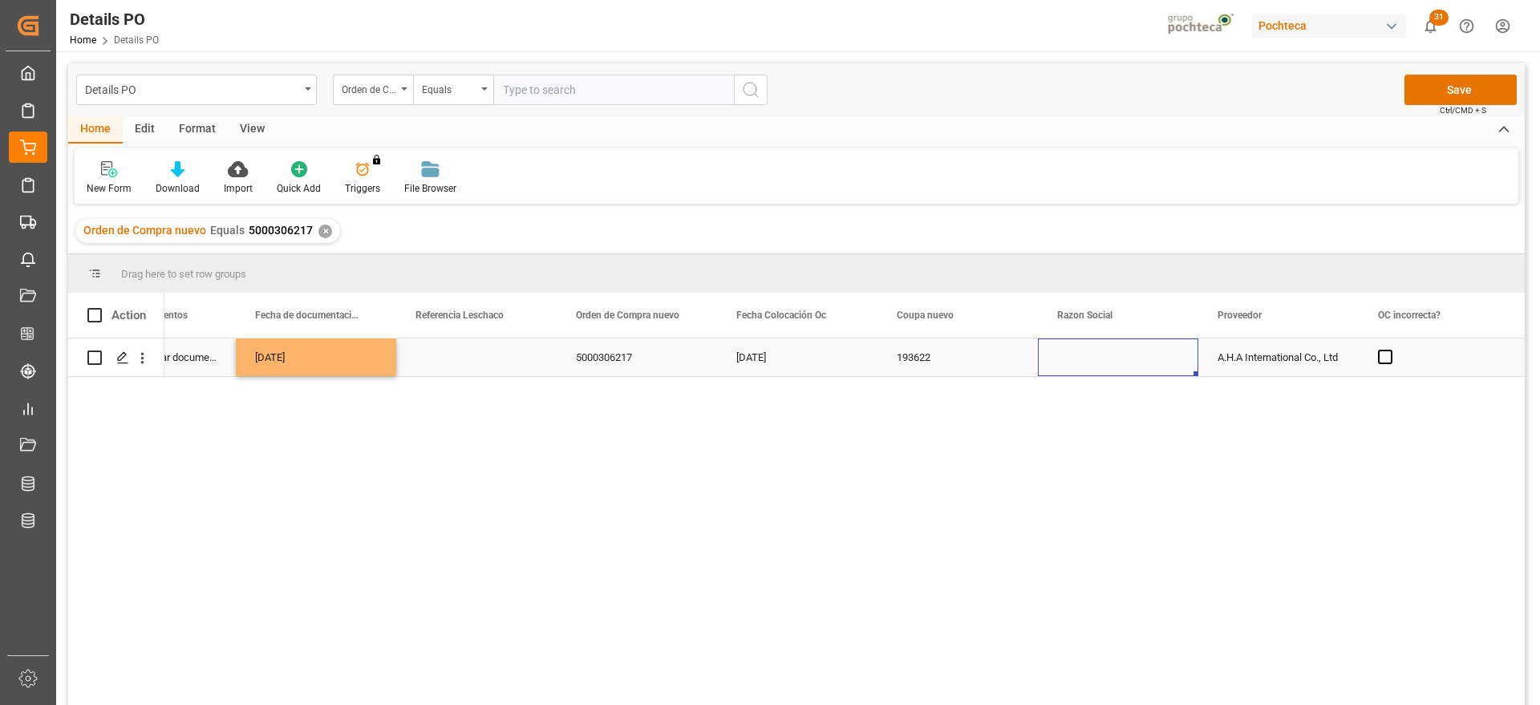
click at [1113, 356] on div "Press SPACE to select this row." at bounding box center [1118, 357] width 160 height 38
click at [1163, 359] on icon "open menu" at bounding box center [1168, 367] width 19 height 19
click at [1122, 411] on div "Materias Primas" at bounding box center [1133, 412] width 164 height 56
type input "Materias Primas"
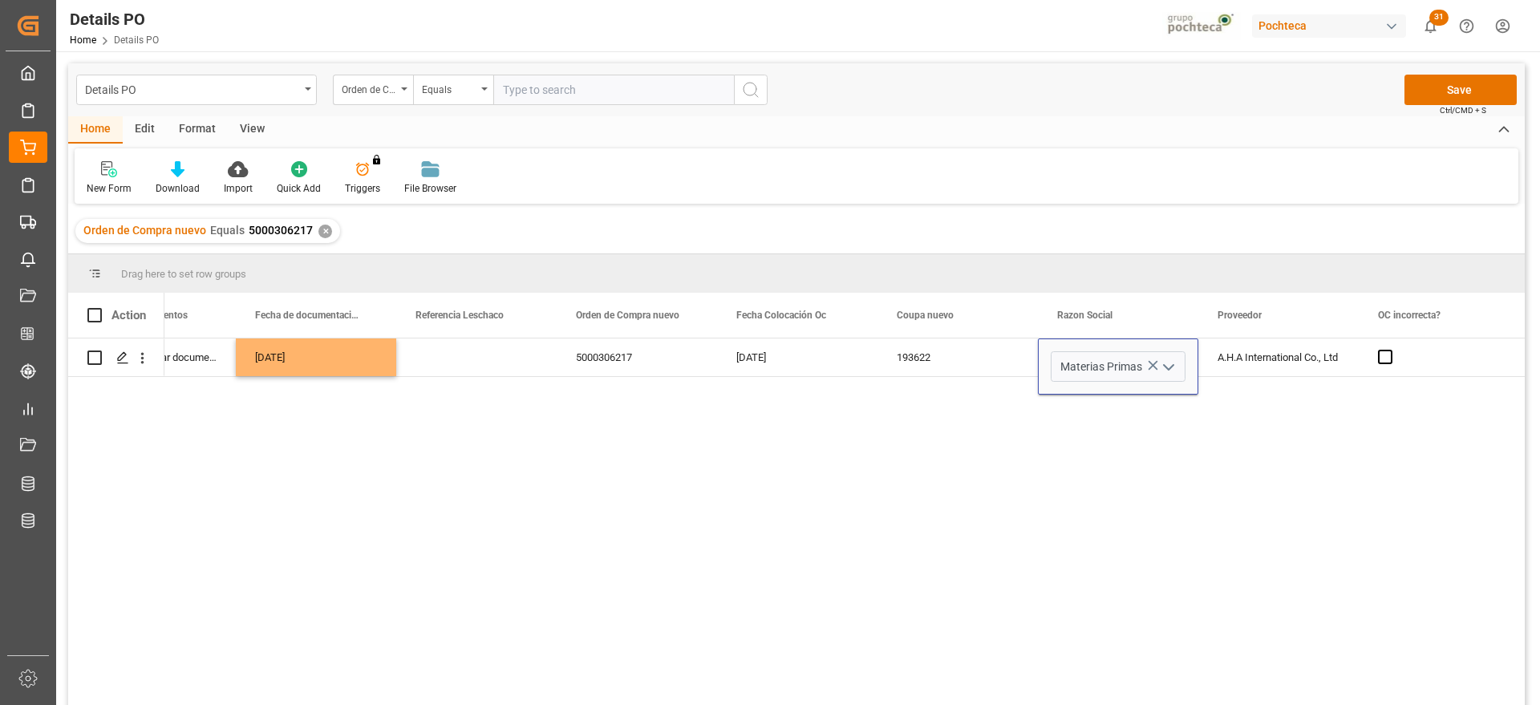
click at [1221, 374] on div "A.H.A International Co., Ltd" at bounding box center [1278, 357] width 160 height 38
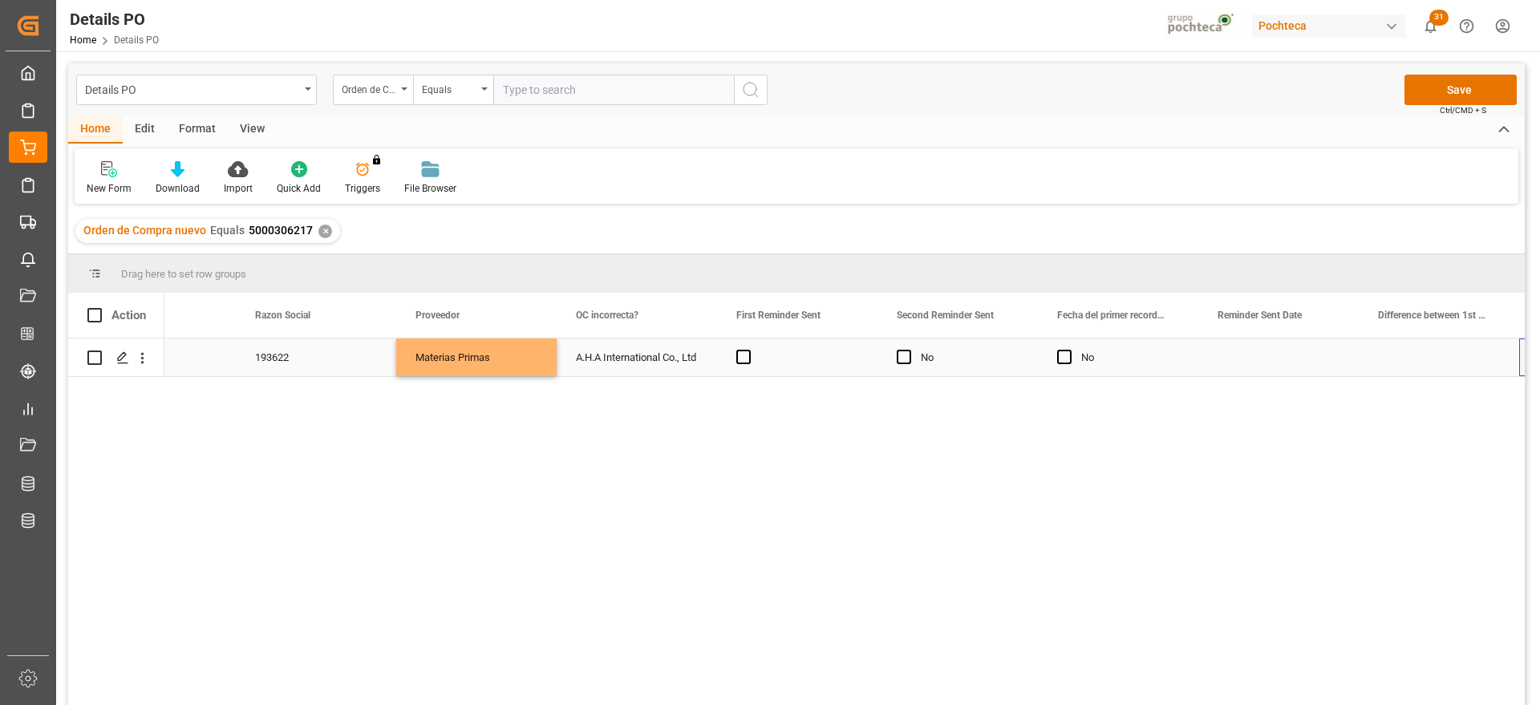
scroll to position [0, 2014]
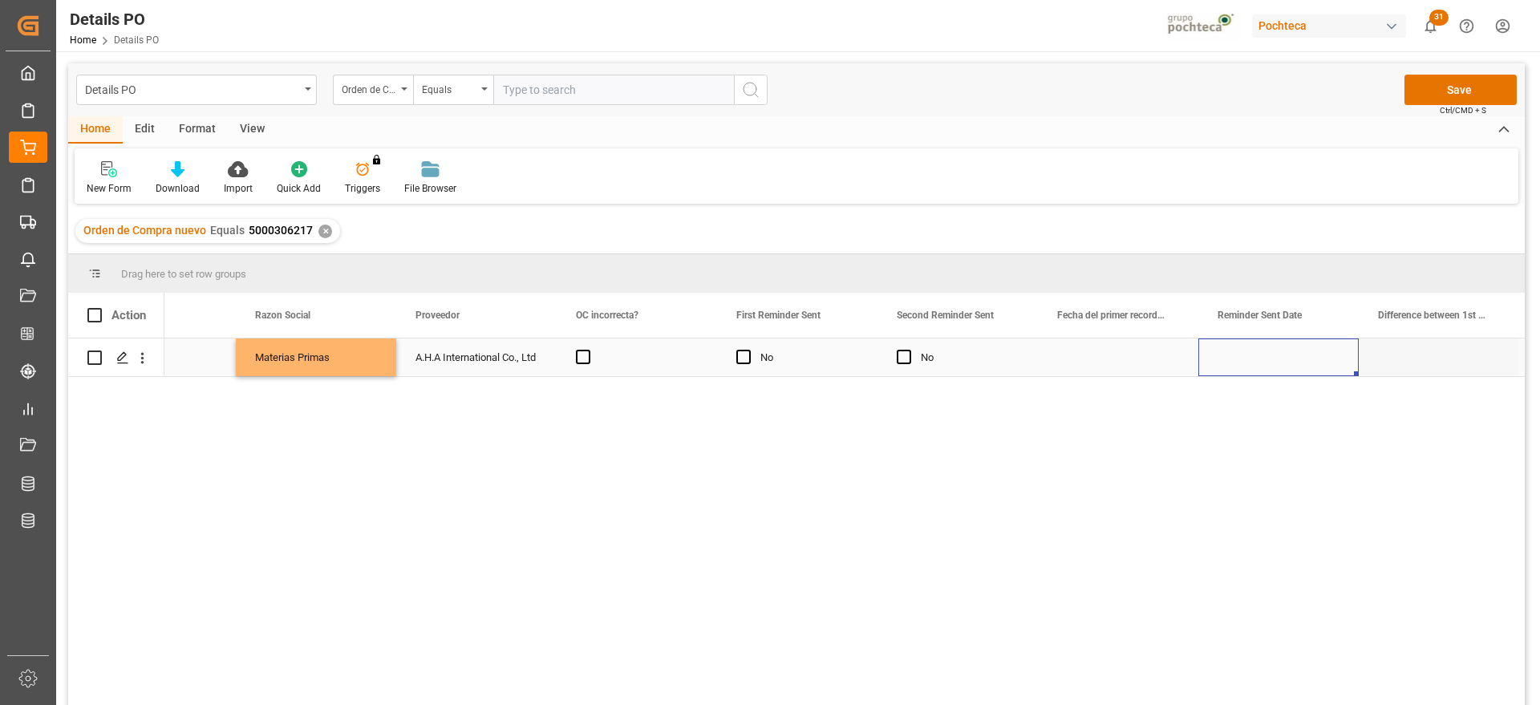
click at [1266, 359] on div "Press SPACE to select this row." at bounding box center [1278, 357] width 160 height 38
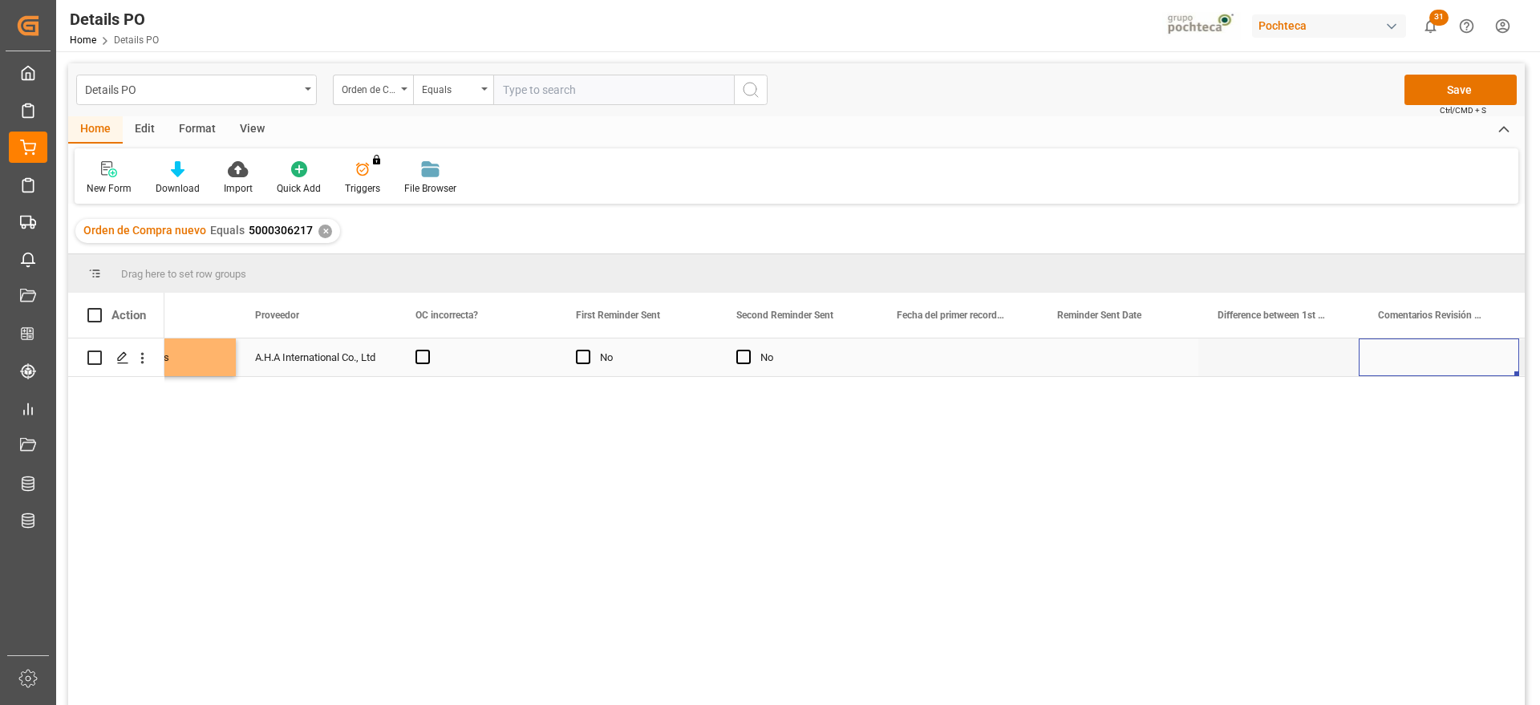
scroll to position [0, 2335]
click at [1143, 357] on div "Press SPACE to select this row." at bounding box center [1118, 357] width 160 height 38
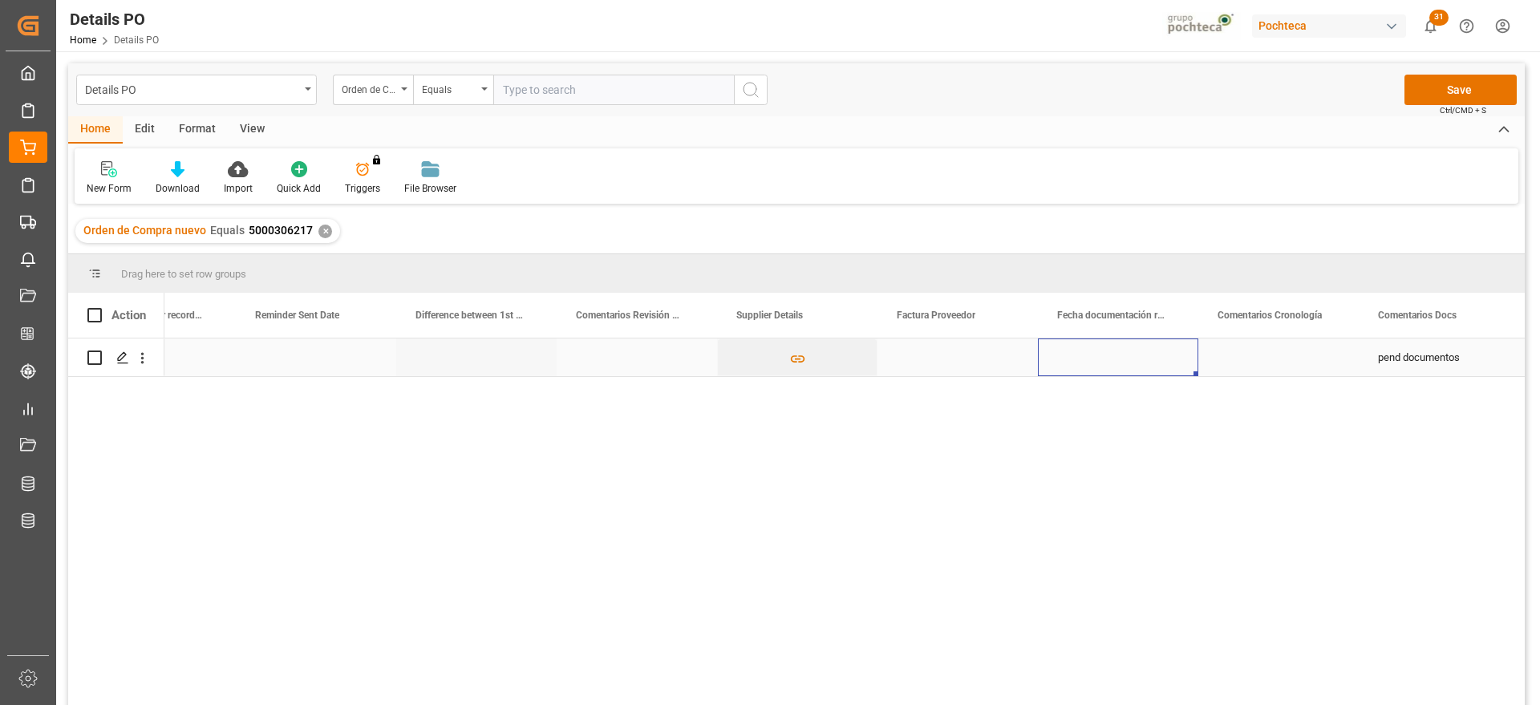
click at [1143, 357] on div "Press SPACE to select this row." at bounding box center [1118, 357] width 160 height 38
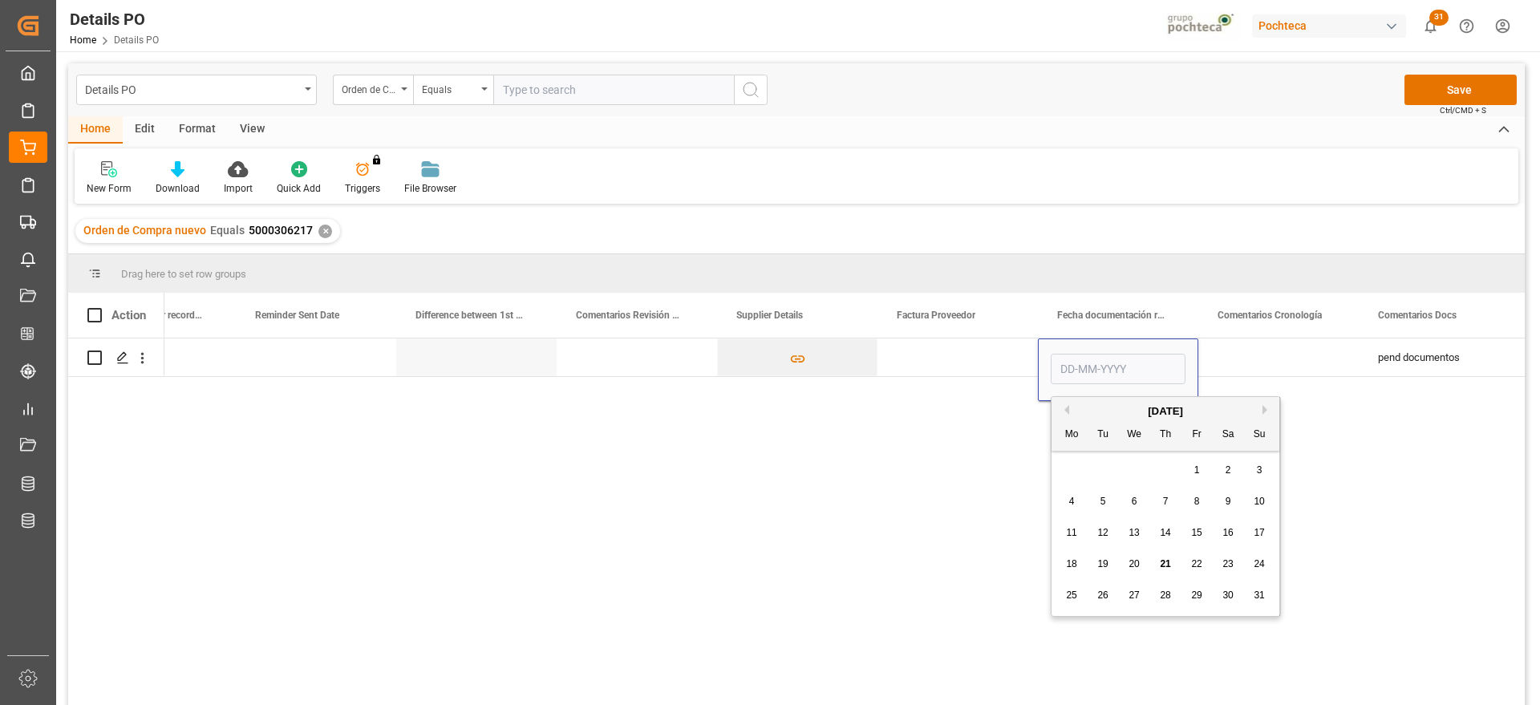
click at [1104, 563] on span "19" at bounding box center [1102, 563] width 10 height 11
type input "[DATE]"
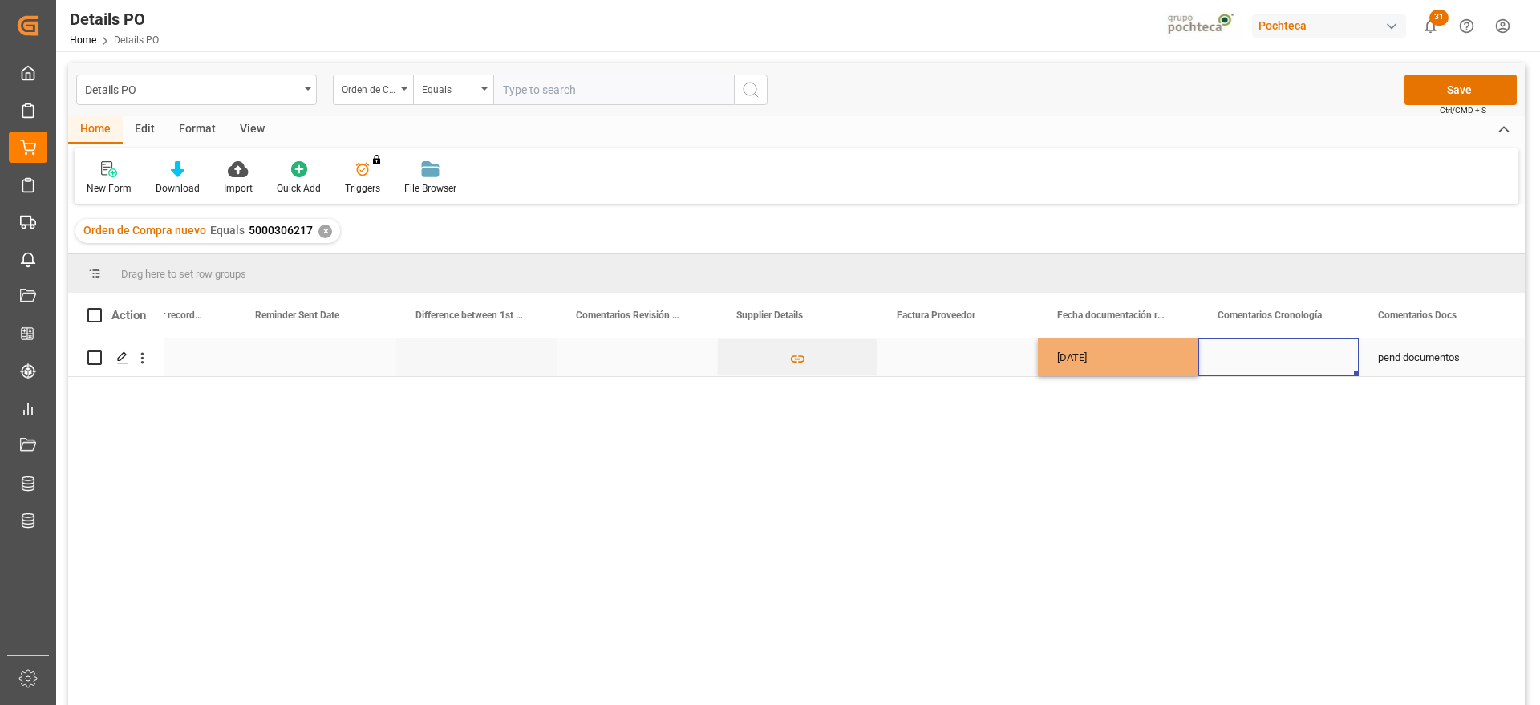
click at [1252, 358] on div "Press SPACE to select this row." at bounding box center [1278, 357] width 160 height 38
click at [970, 353] on div "Press SPACE to select this row." at bounding box center [957, 357] width 160 height 38
click at [963, 357] on div "Press SPACE to select this row." at bounding box center [957, 357] width 160 height 38
click at [1262, 362] on div "Press SPACE to select this row." at bounding box center [1278, 357] width 160 height 38
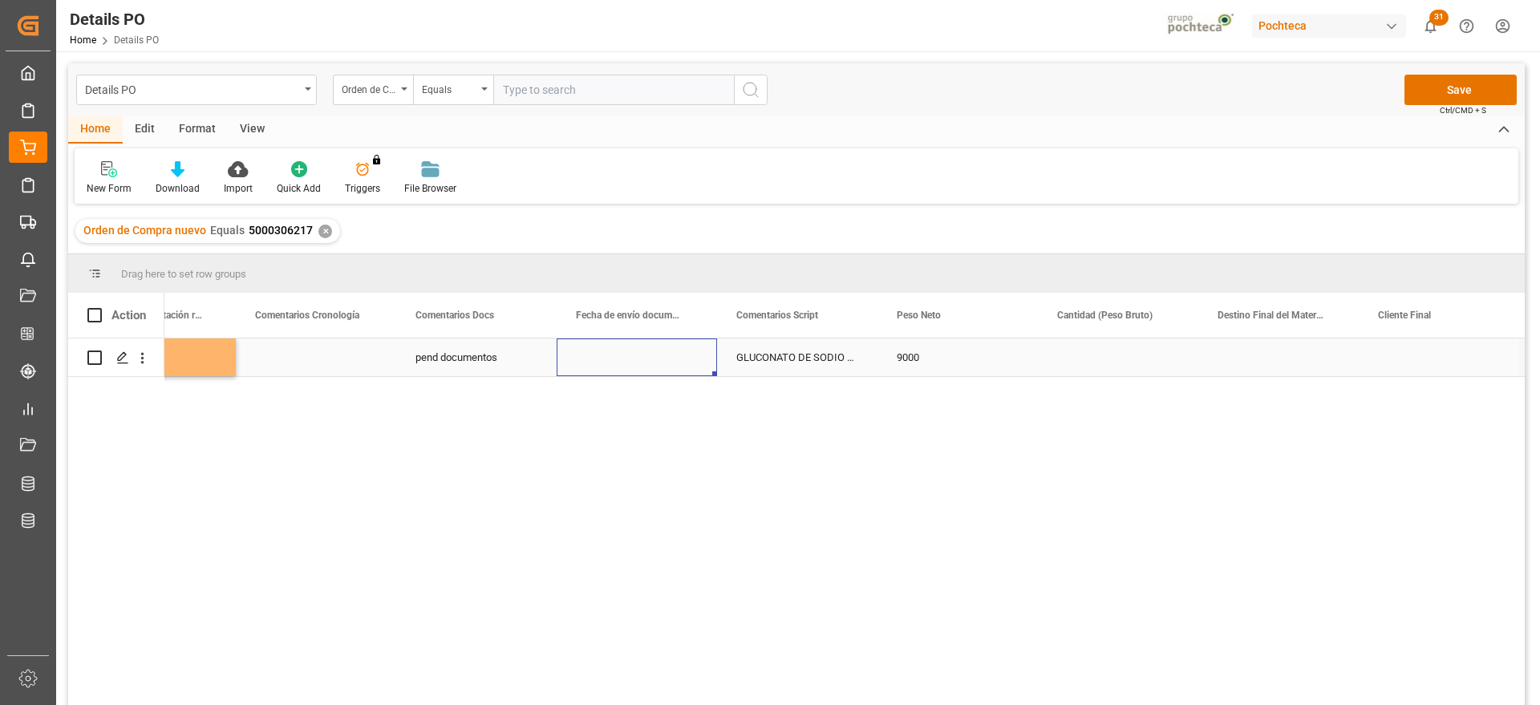
click at [611, 358] on div "Press SPACE to select this row." at bounding box center [637, 357] width 160 height 38
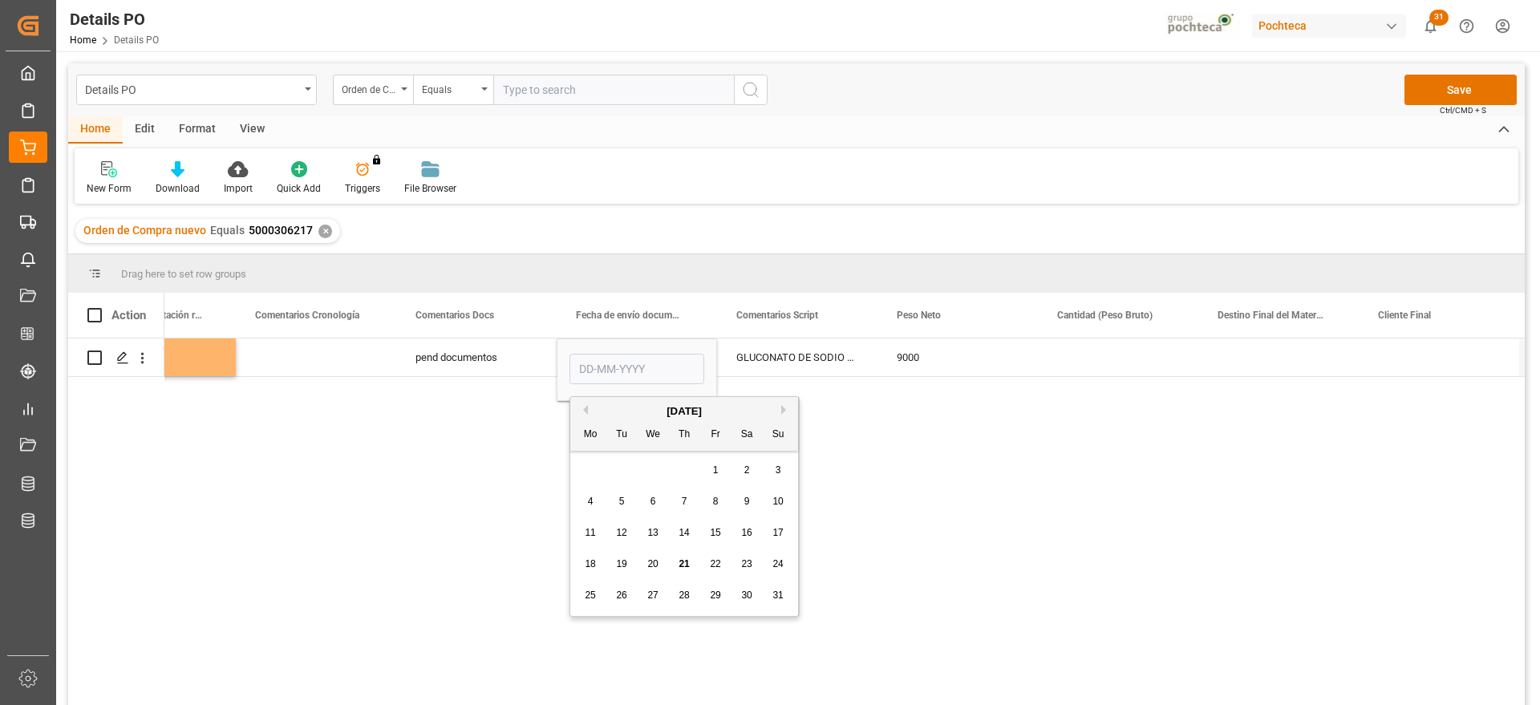
click at [625, 563] on span "19" at bounding box center [621, 563] width 10 height 11
type input "[DATE]"
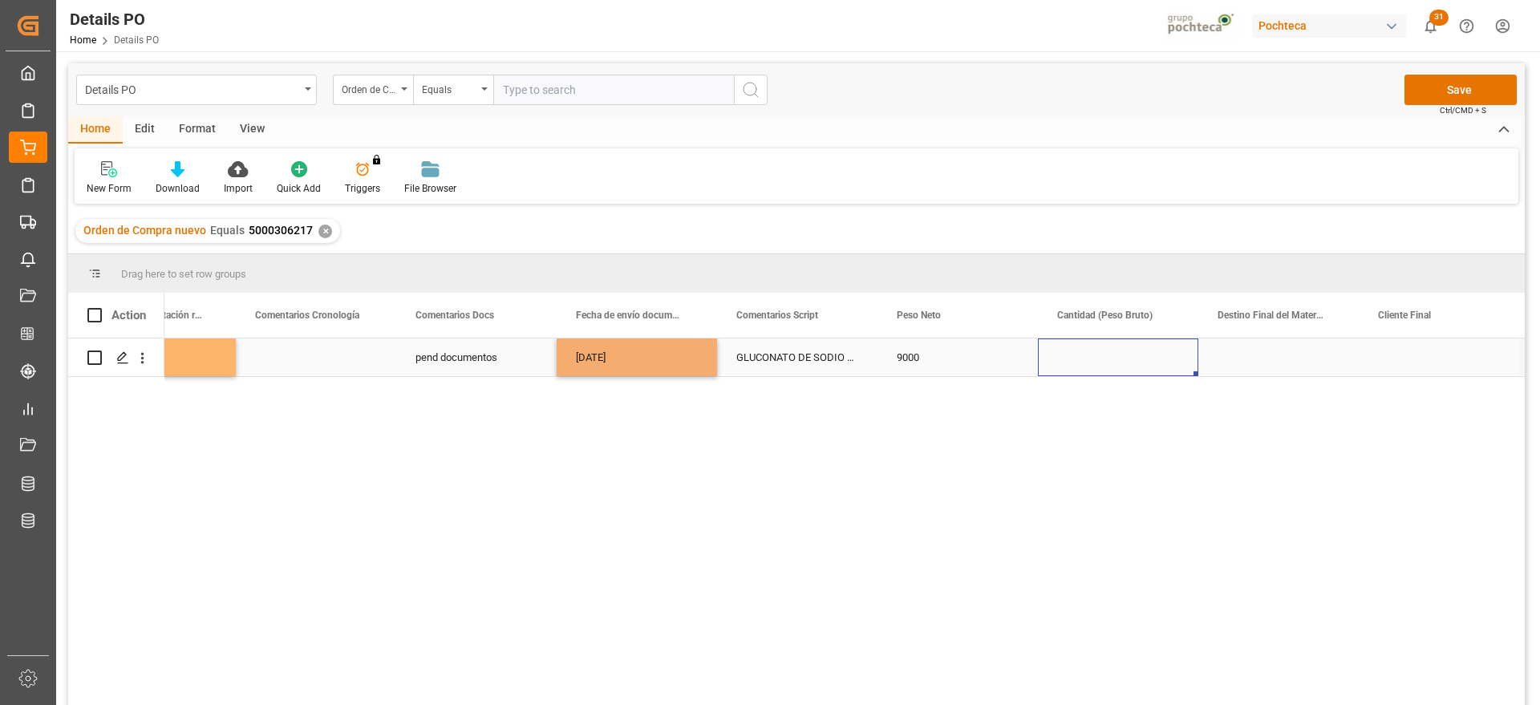
click at [1104, 345] on div "Press SPACE to select this row." at bounding box center [1118, 357] width 160 height 38
click at [1104, 345] on div "Press SPACE to select this row." at bounding box center [1118, 366] width 160 height 56
click at [1108, 358] on input "Press SPACE to select this row." at bounding box center [1118, 366] width 135 height 30
click at [1114, 362] on input "Press SPACE to select this row." at bounding box center [1118, 366] width 135 height 30
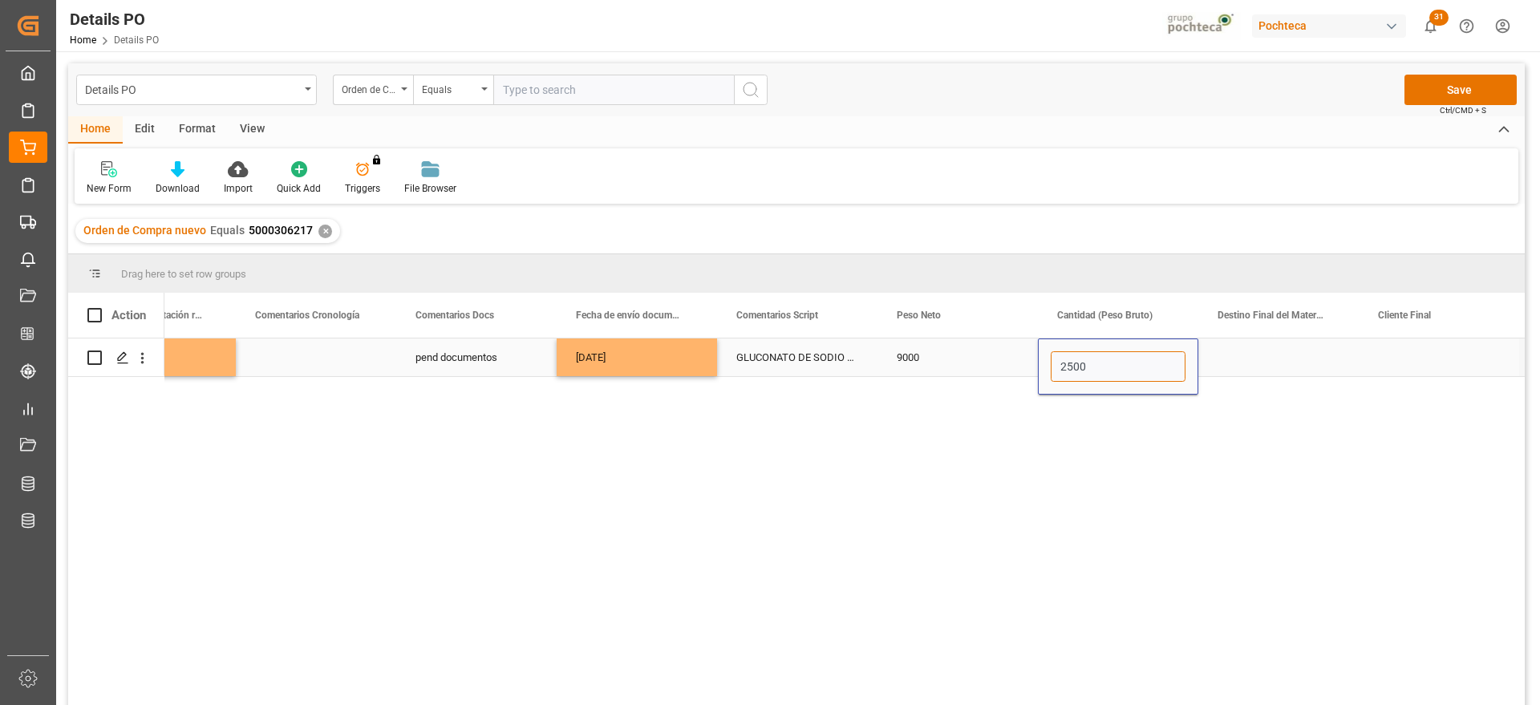
type input "25000"
click at [1278, 369] on div "Press SPACE to select this row." at bounding box center [1278, 357] width 160 height 38
click at [918, 361] on div "9000" at bounding box center [957, 357] width 160 height 38
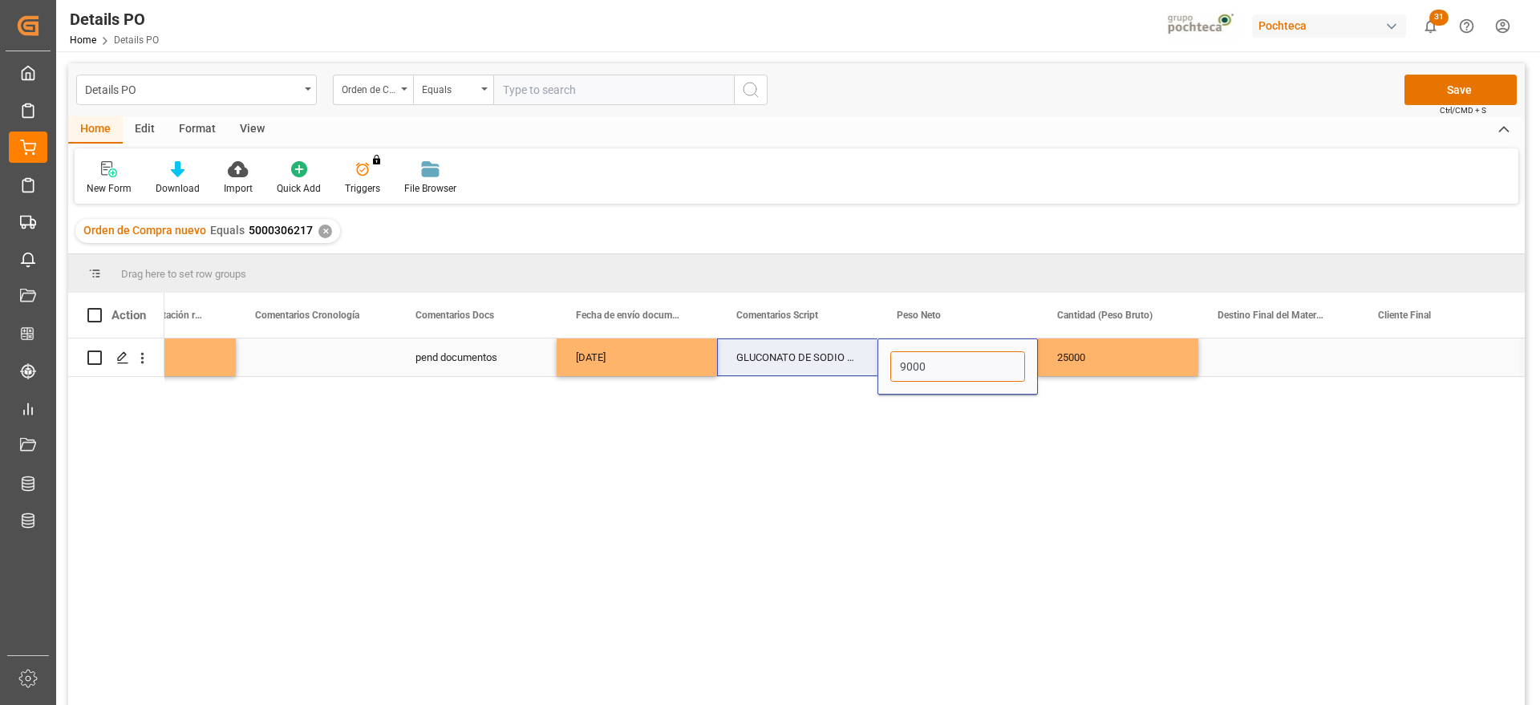
drag, startPoint x: 936, startPoint y: 365, endPoint x: 874, endPoint y: 365, distance: 61.8
type input "2"
type input "24500"
click at [1273, 349] on div "Press SPACE to select this row." at bounding box center [1278, 357] width 160 height 38
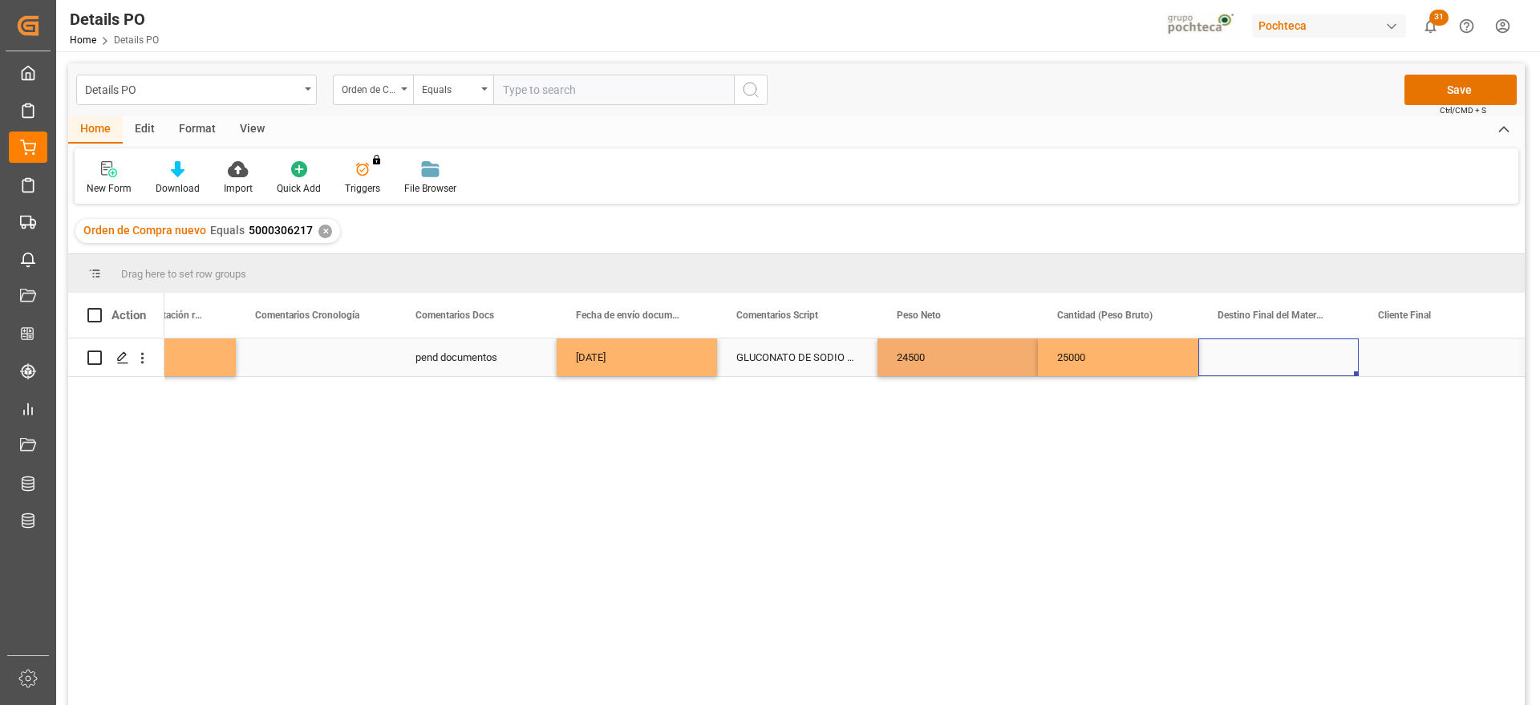
click at [1273, 349] on div "Press SPACE to select this row." at bounding box center [1278, 357] width 160 height 38
click at [1273, 349] on div "Press SPACE to select this row." at bounding box center [1278, 366] width 160 height 56
click at [1267, 356] on input "Press SPACE to select this row." at bounding box center [1278, 366] width 135 height 30
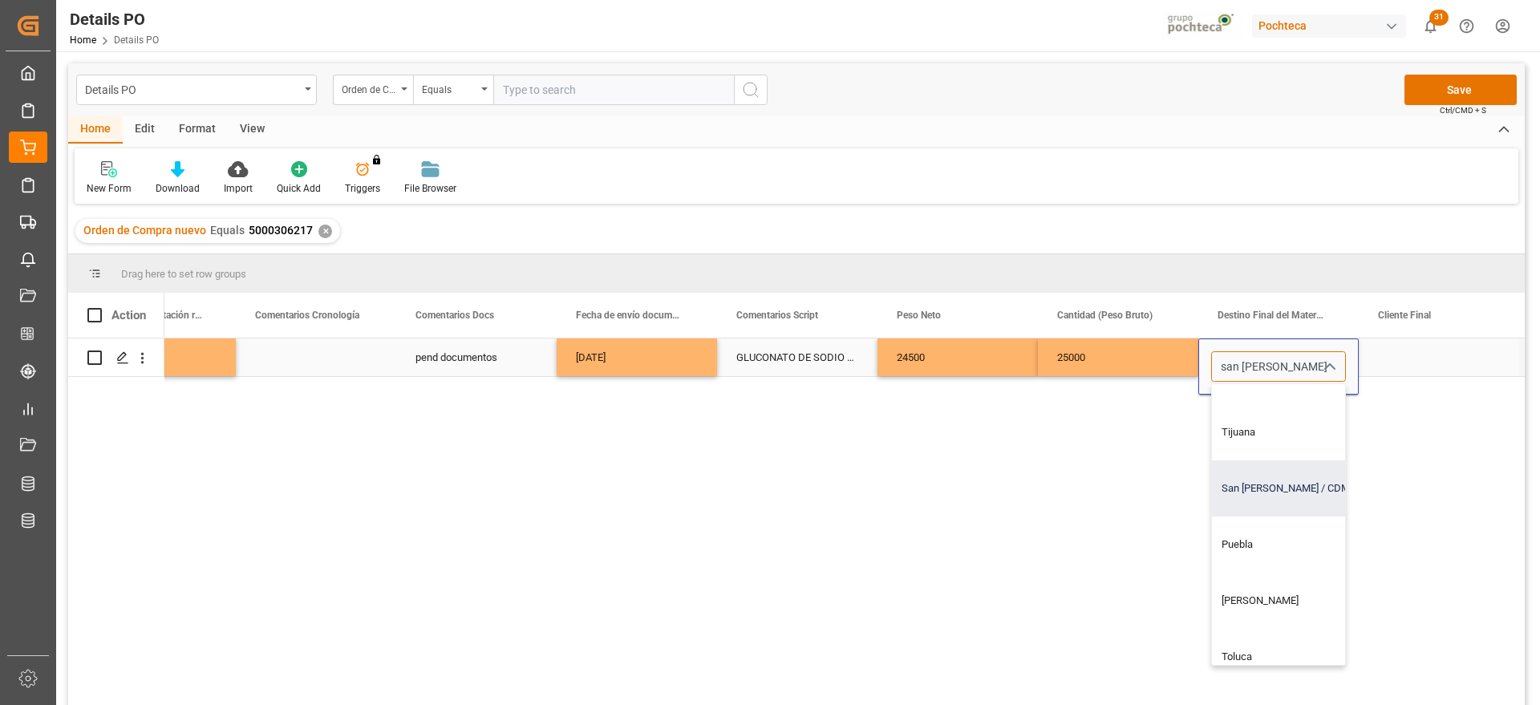
click at [1255, 508] on div "San [PERSON_NAME] / CDMX" at bounding box center [1309, 488] width 194 height 56
type input "San [PERSON_NAME] / CDMX"
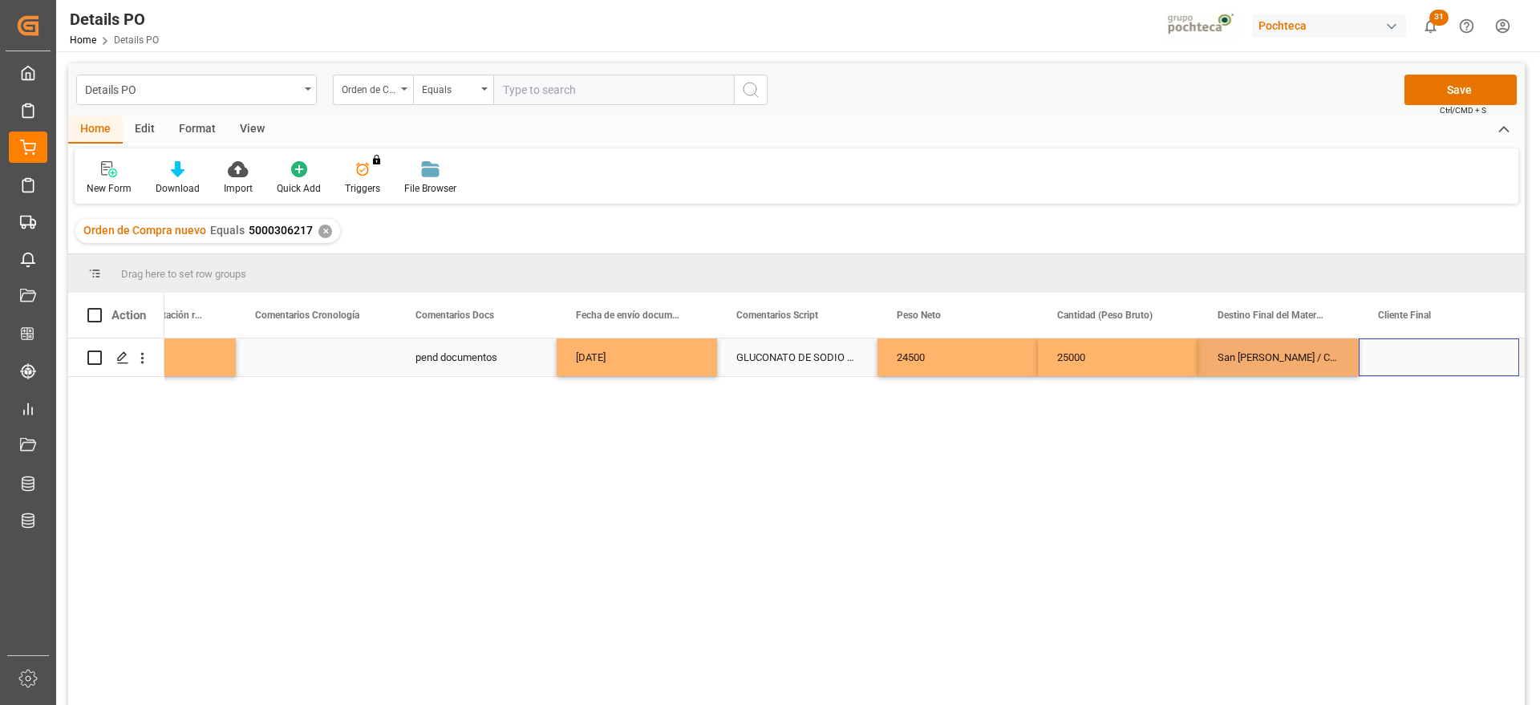
click at [1420, 353] on div "Press SPACE to select this row." at bounding box center [1439, 357] width 160 height 38
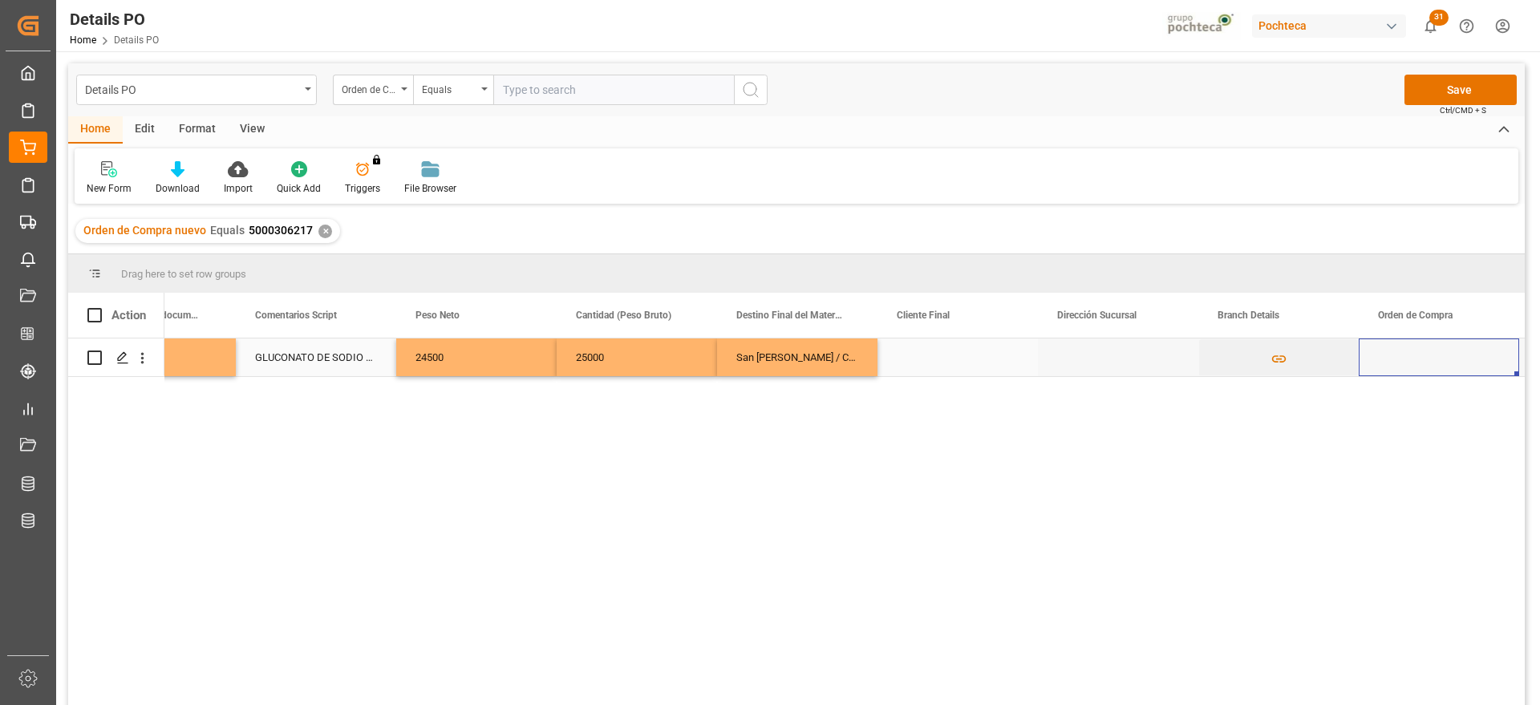
scroll to position [0, 4580]
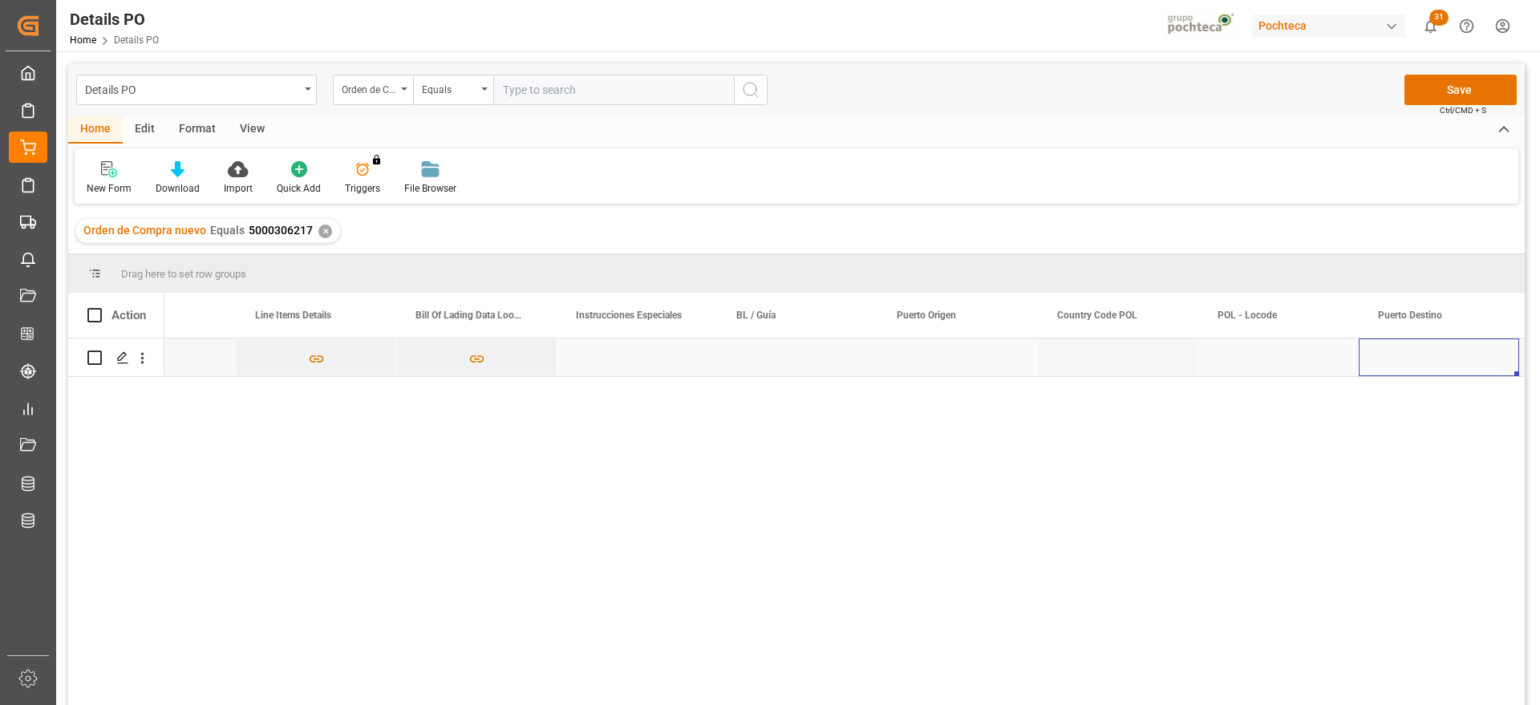
click at [778, 370] on div "Press SPACE to select this row." at bounding box center [797, 357] width 160 height 38
click at [761, 354] on input "Press SPACE to select this row." at bounding box center [797, 366] width 135 height 30
paste input "720978375"
type input "720978375"
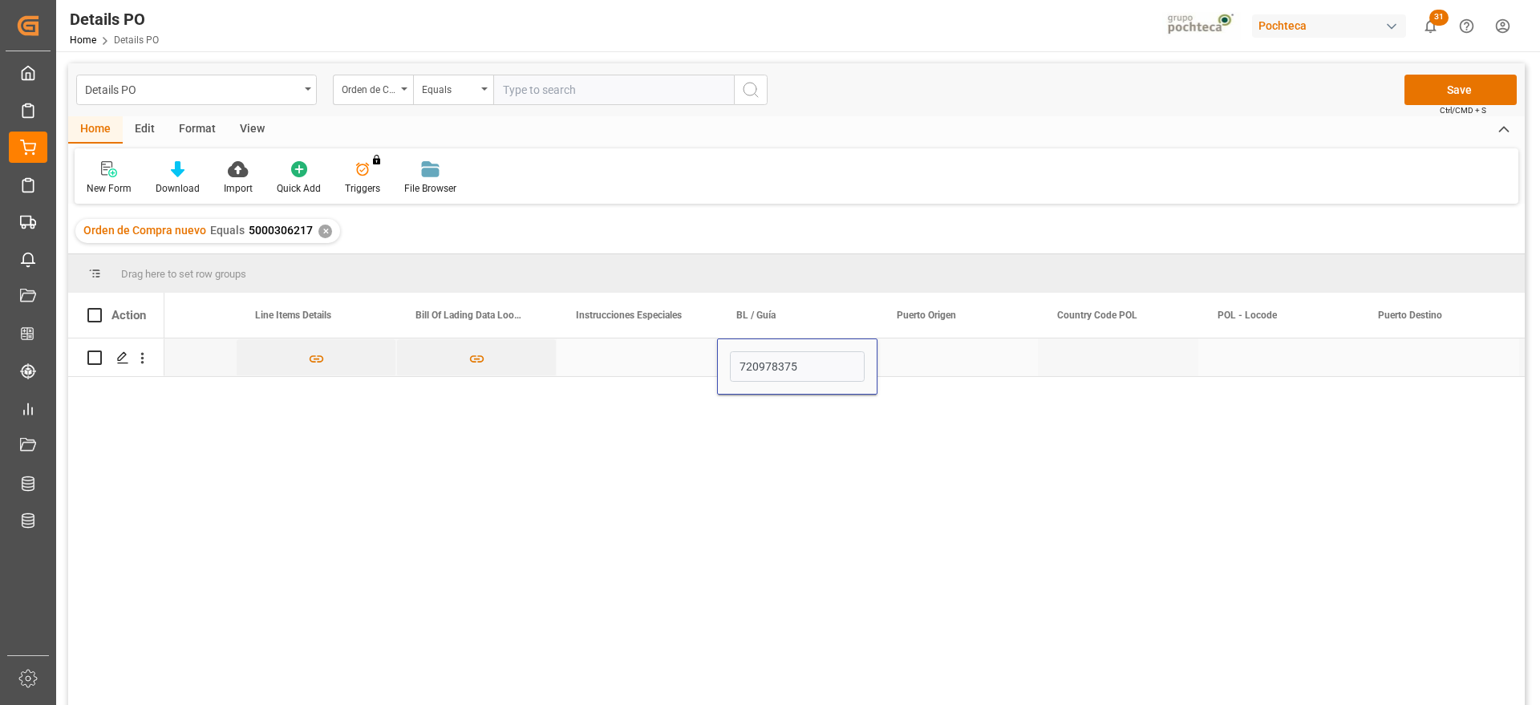
click at [969, 368] on div "Press SPACE to select this row." at bounding box center [957, 357] width 160 height 38
click at [933, 362] on div "Press SPACE to select this row." at bounding box center [957, 357] width 160 height 38
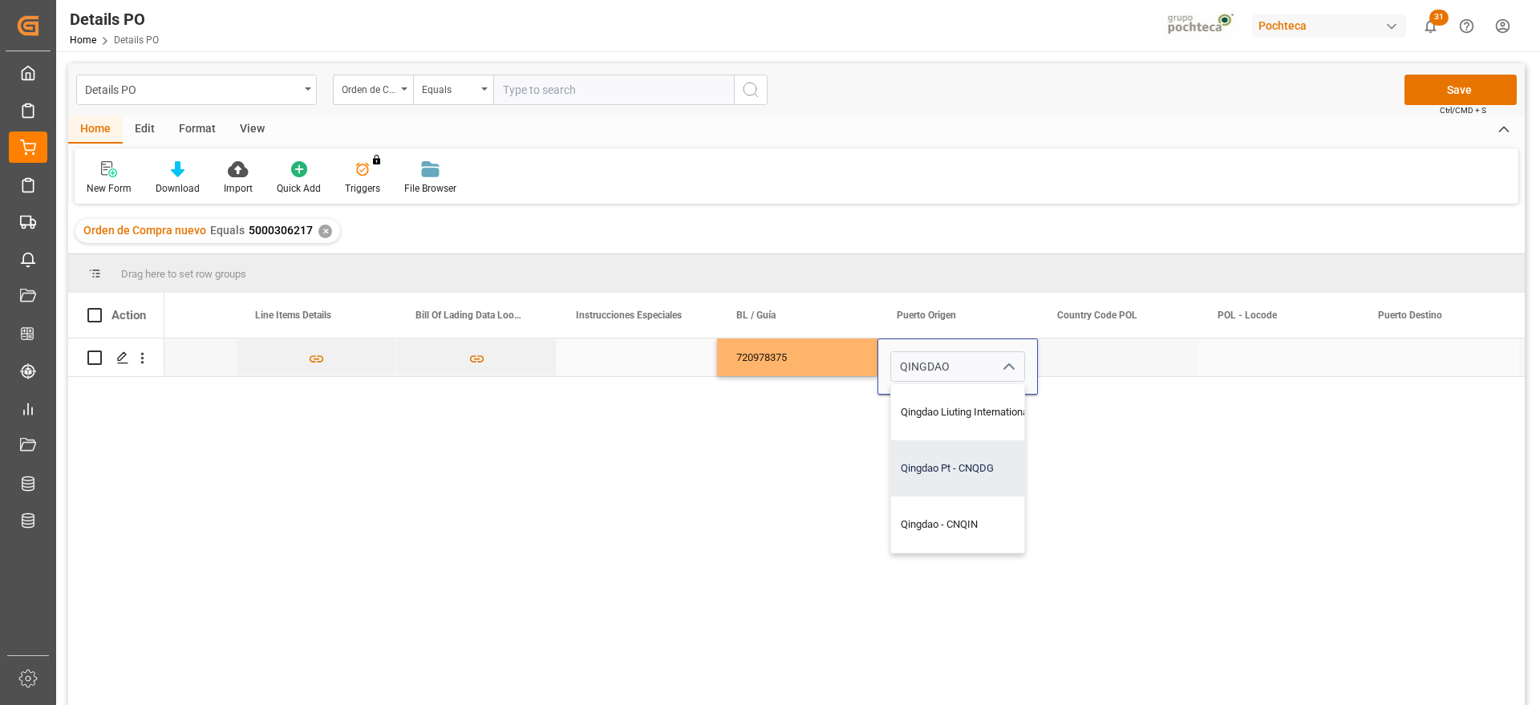
click at [972, 459] on div "Qingdao Pt - CNQDG" at bounding box center [995, 468] width 208 height 56
type input "Qingdao Pt - CNQDG"
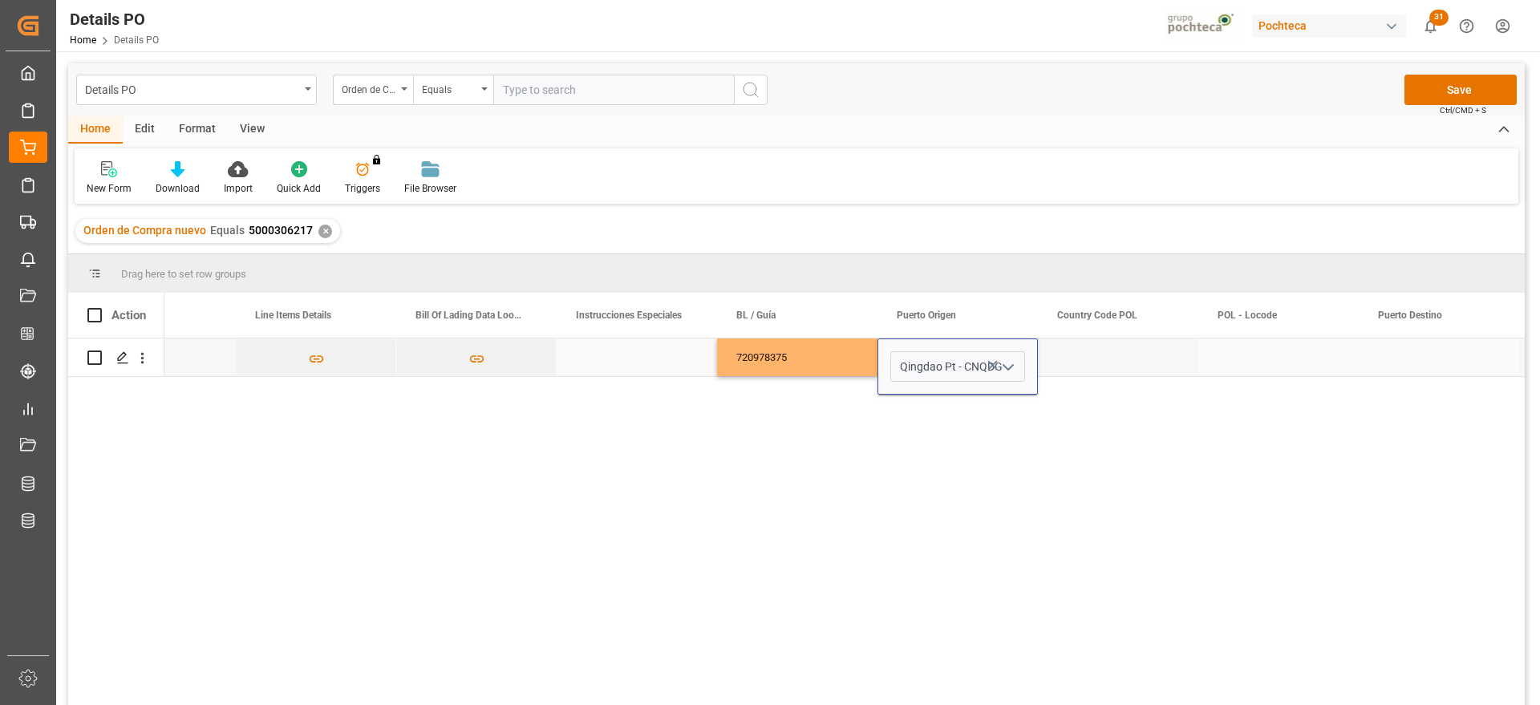
click at [1085, 359] on div "Press SPACE to select this row." at bounding box center [1118, 357] width 160 height 38
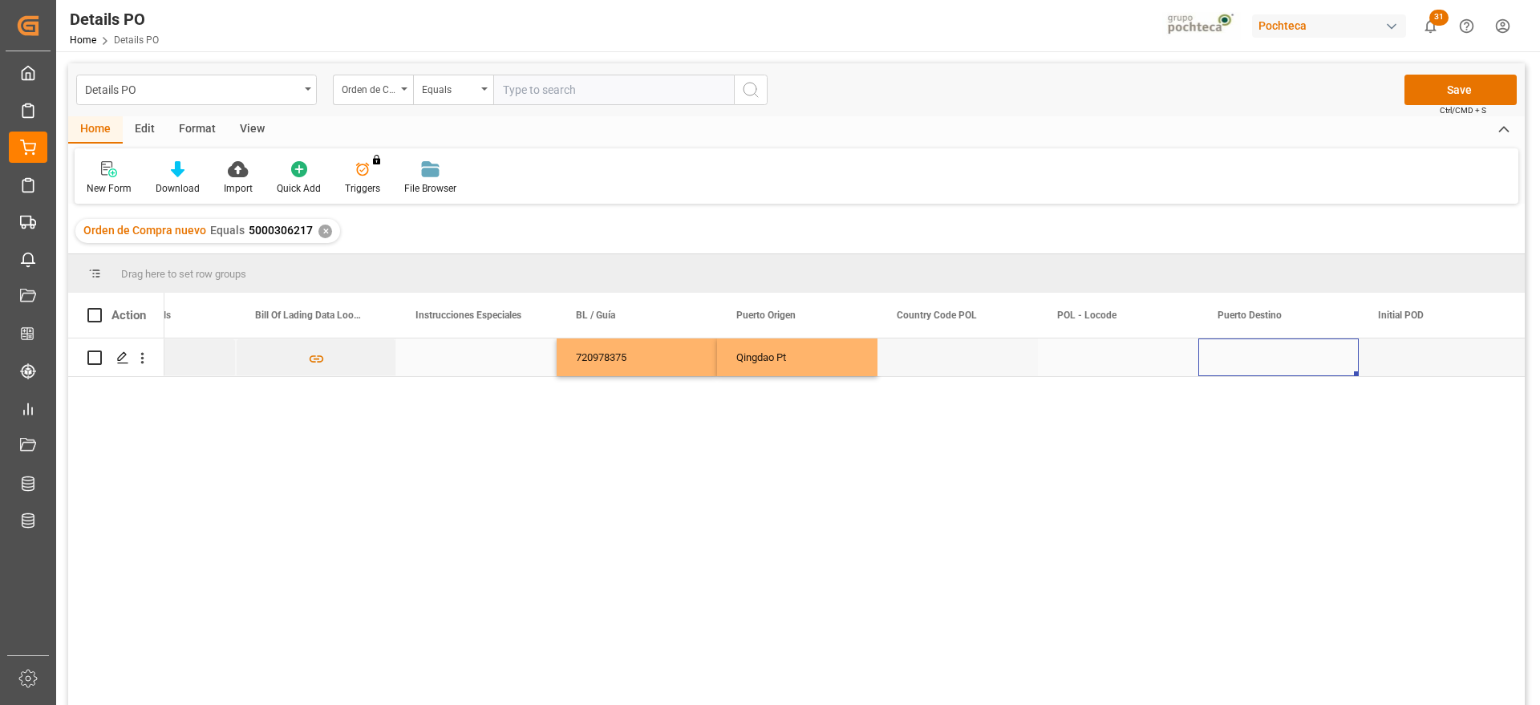
click at [1243, 356] on div "Press SPACE to select this row." at bounding box center [1278, 357] width 160 height 38
click at [1271, 373] on input "Press SPACE to select this row." at bounding box center [1278, 366] width 135 height 30
click at [1296, 368] on input "Press SPACE to select this row." at bounding box center [1278, 366] width 135 height 30
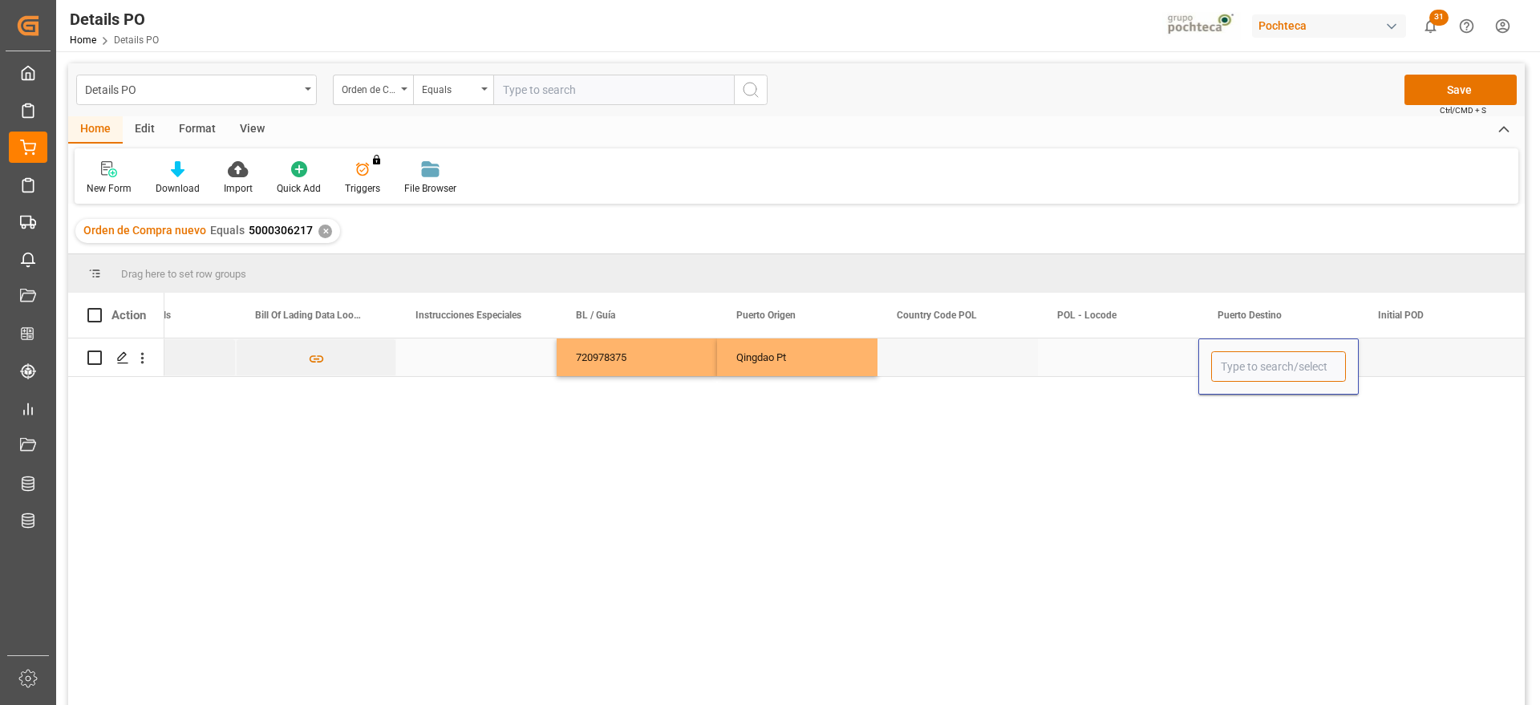
paste input "MANZANILLO,"
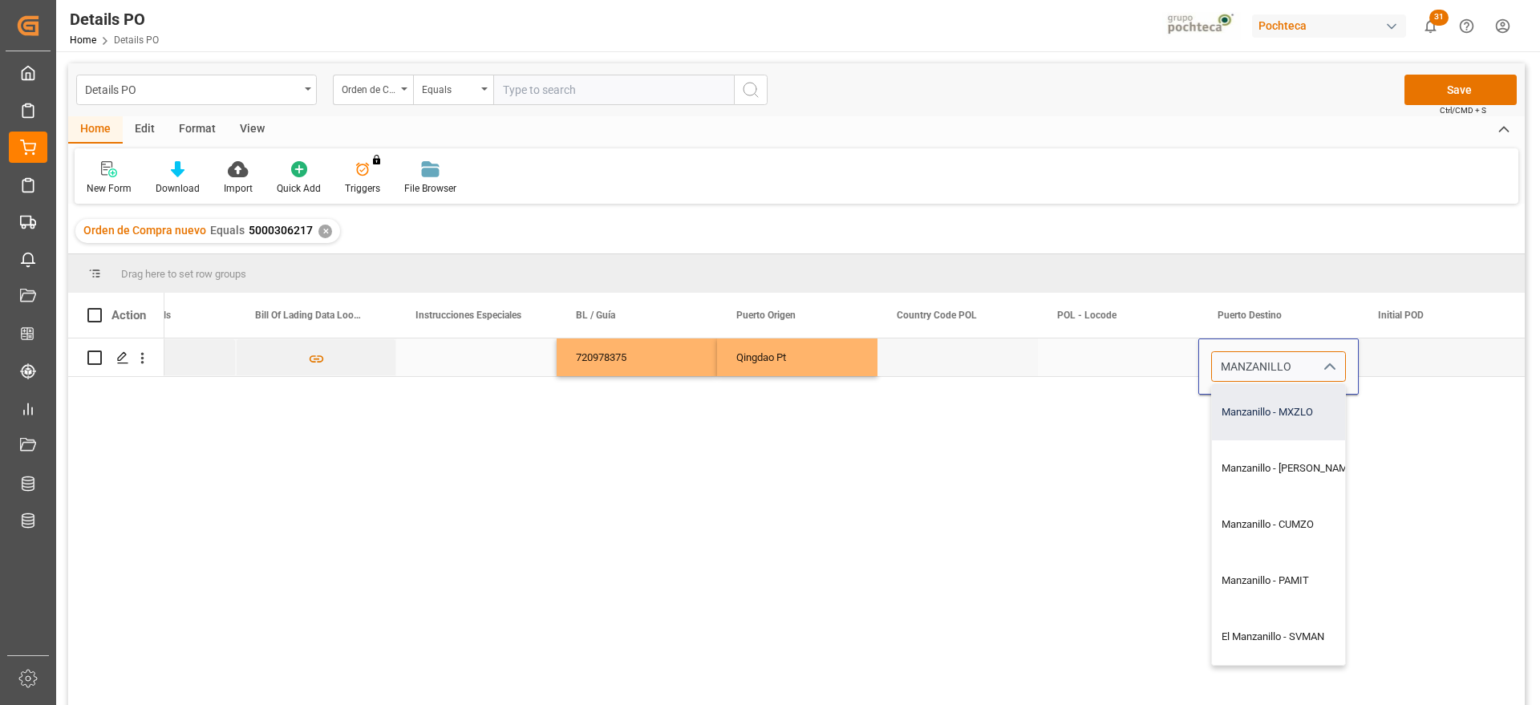
click at [1275, 430] on div "Manzanillo - MXZLO" at bounding box center [1288, 412] width 153 height 56
type input "Manzanillo - MXZLO"
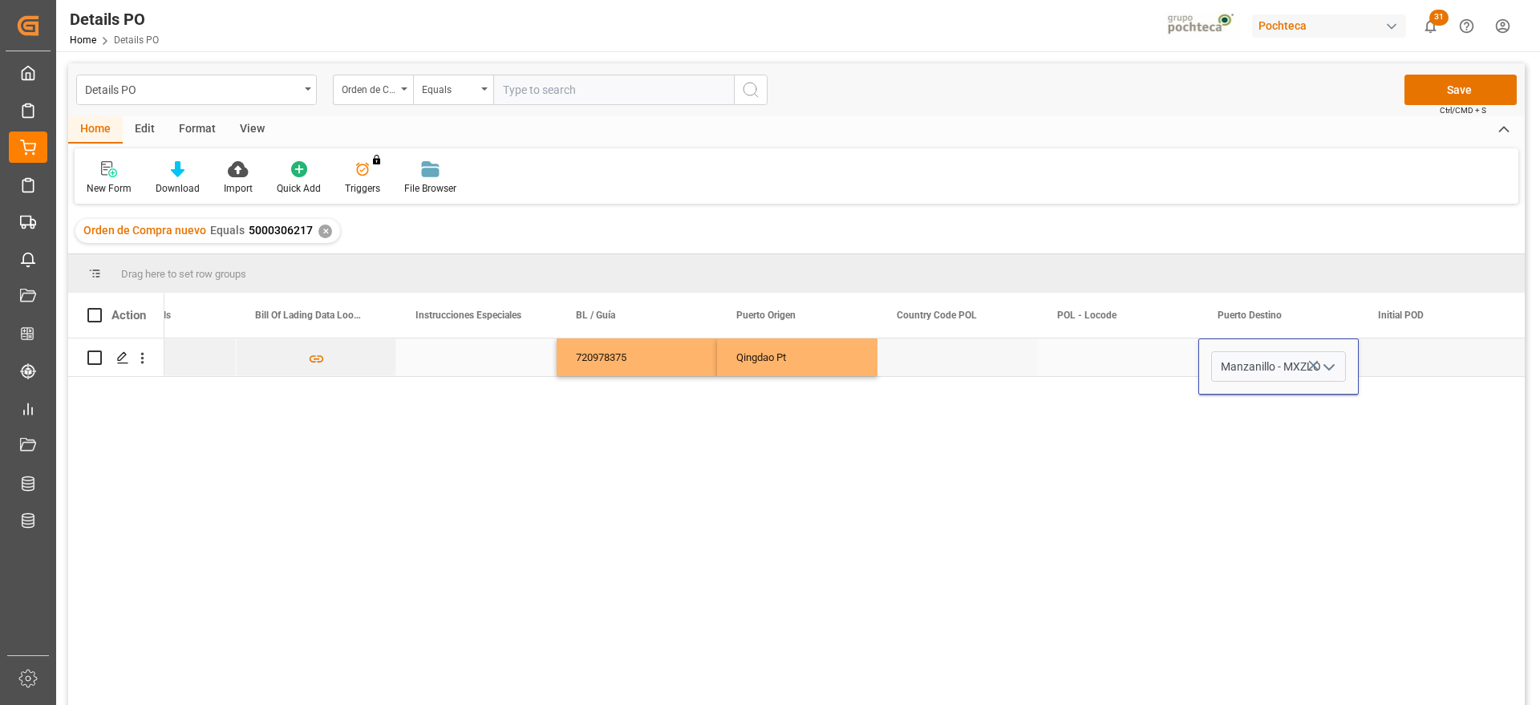
click at [1433, 363] on div "Press SPACE to select this row." at bounding box center [1439, 357] width 160 height 38
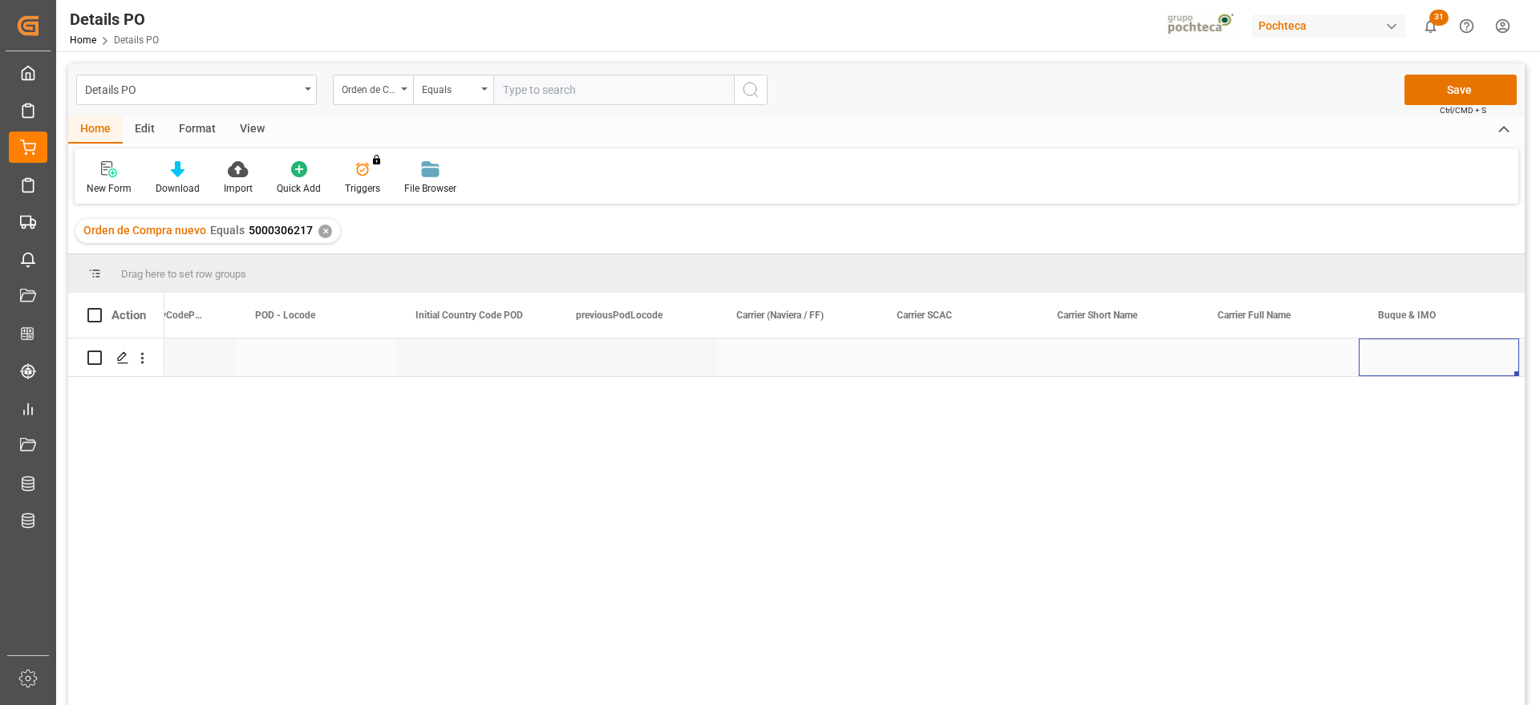
click at [774, 364] on div "Press SPACE to select this row." at bounding box center [797, 357] width 160 height 38
click at [774, 364] on input "Press SPACE to select this row." at bounding box center [797, 366] width 135 height 30
type input "MAERSK"
click at [1354, 357] on div "Press SPACE to select this row." at bounding box center [1278, 357] width 160 height 38
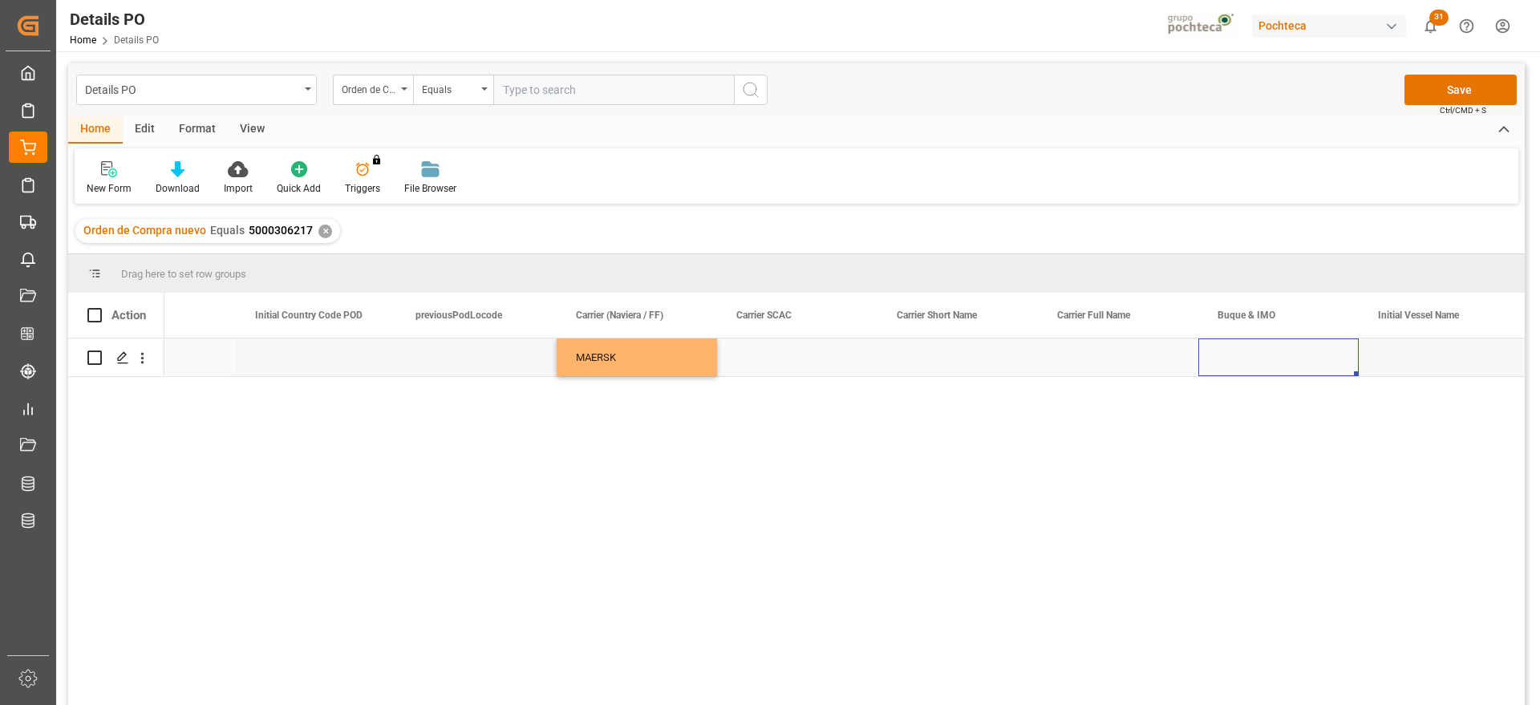
click at [1269, 353] on div "Press SPACE to select this row." at bounding box center [1278, 357] width 160 height 38
click at [1262, 357] on input "Press SPACE to select this row." at bounding box center [1278, 366] width 135 height 30
paste input "MAERSK EL ALTO"
click at [1313, 418] on div "MAERSK EL ALTO - 9964508" at bounding box center [1285, 412] width 147 height 56
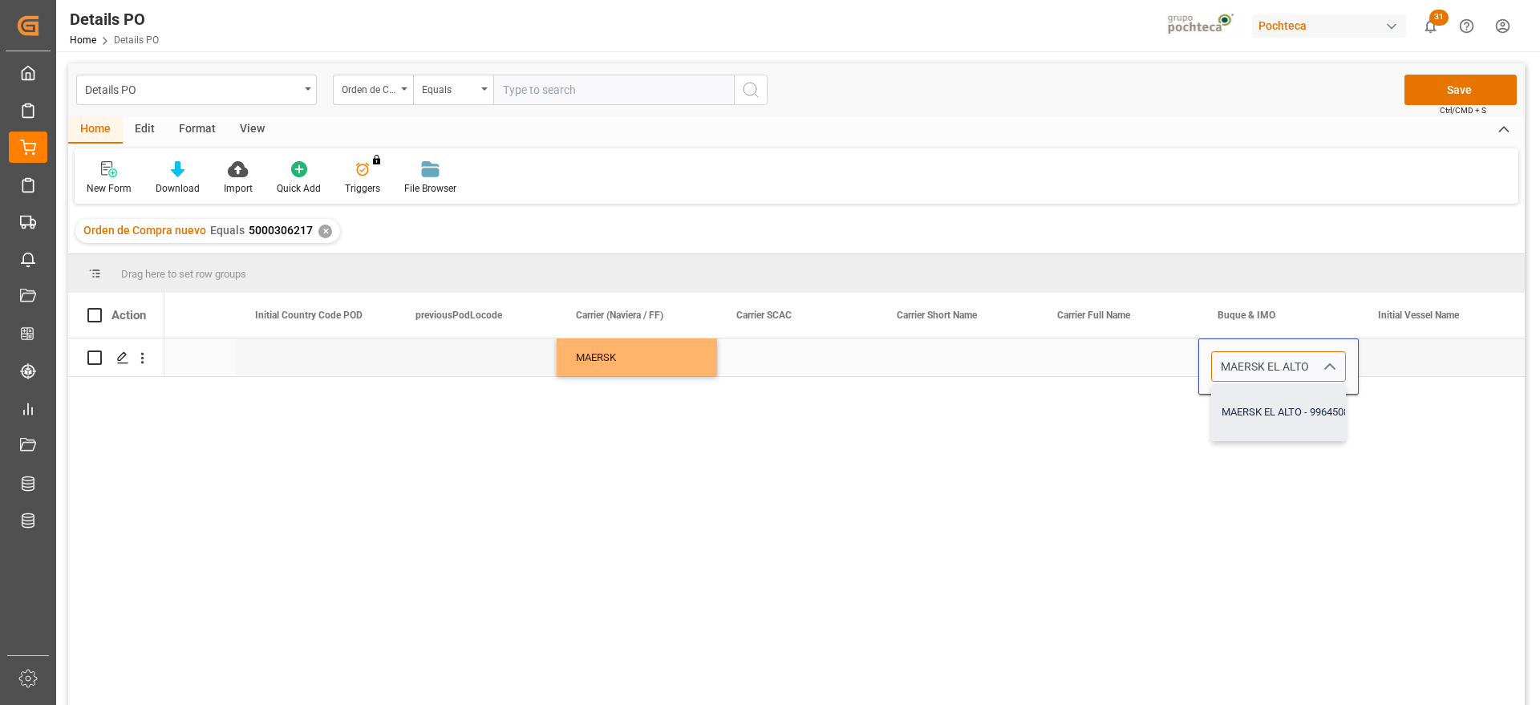
type input "MAERSK EL ALTO - 9964508"
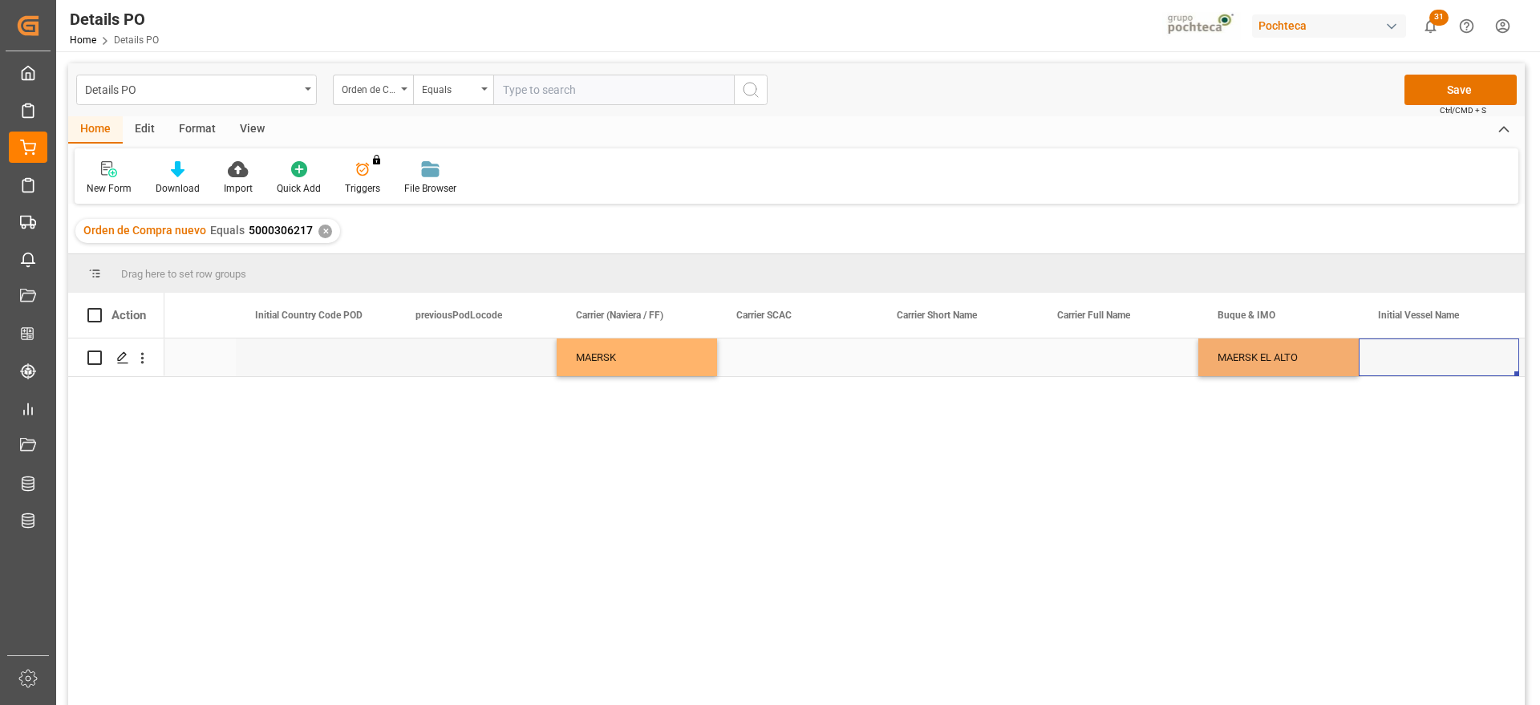
click at [1407, 357] on div "Press SPACE to select this row." at bounding box center [1439, 357] width 160 height 38
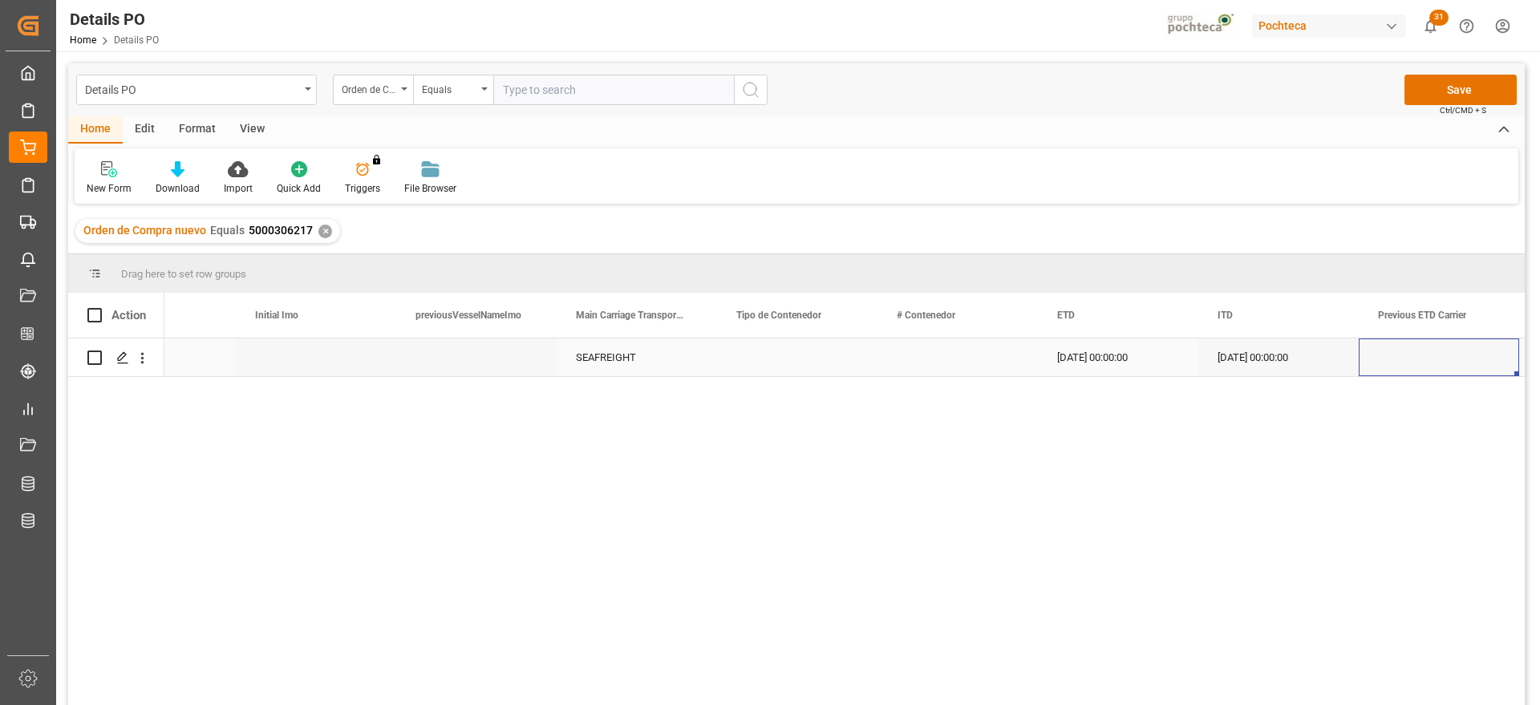
click at [790, 358] on div "Press SPACE to select this row." at bounding box center [797, 357] width 160 height 38
click at [848, 361] on icon "open menu" at bounding box center [847, 367] width 19 height 19
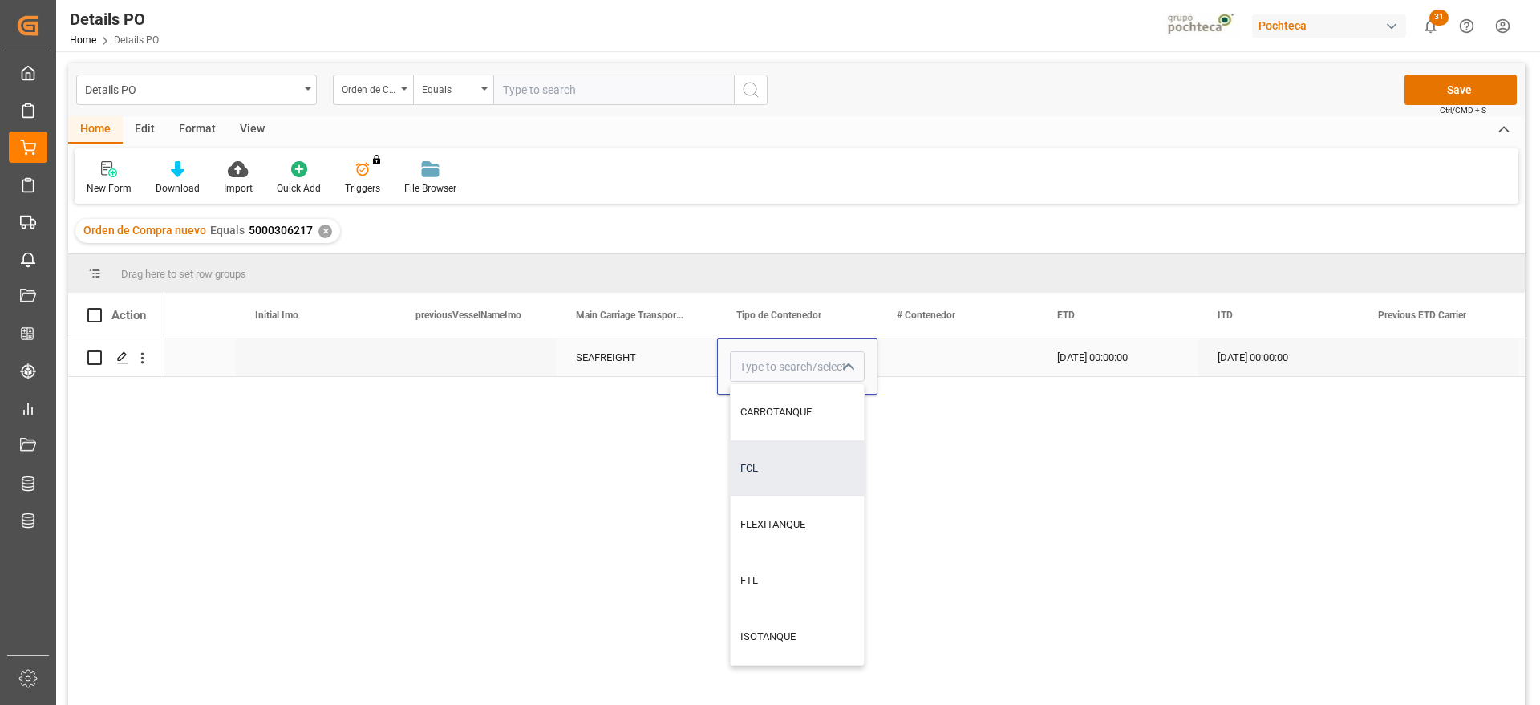
click at [773, 464] on div "FCL" at bounding box center [797, 468] width 133 height 56
type input "FCL"
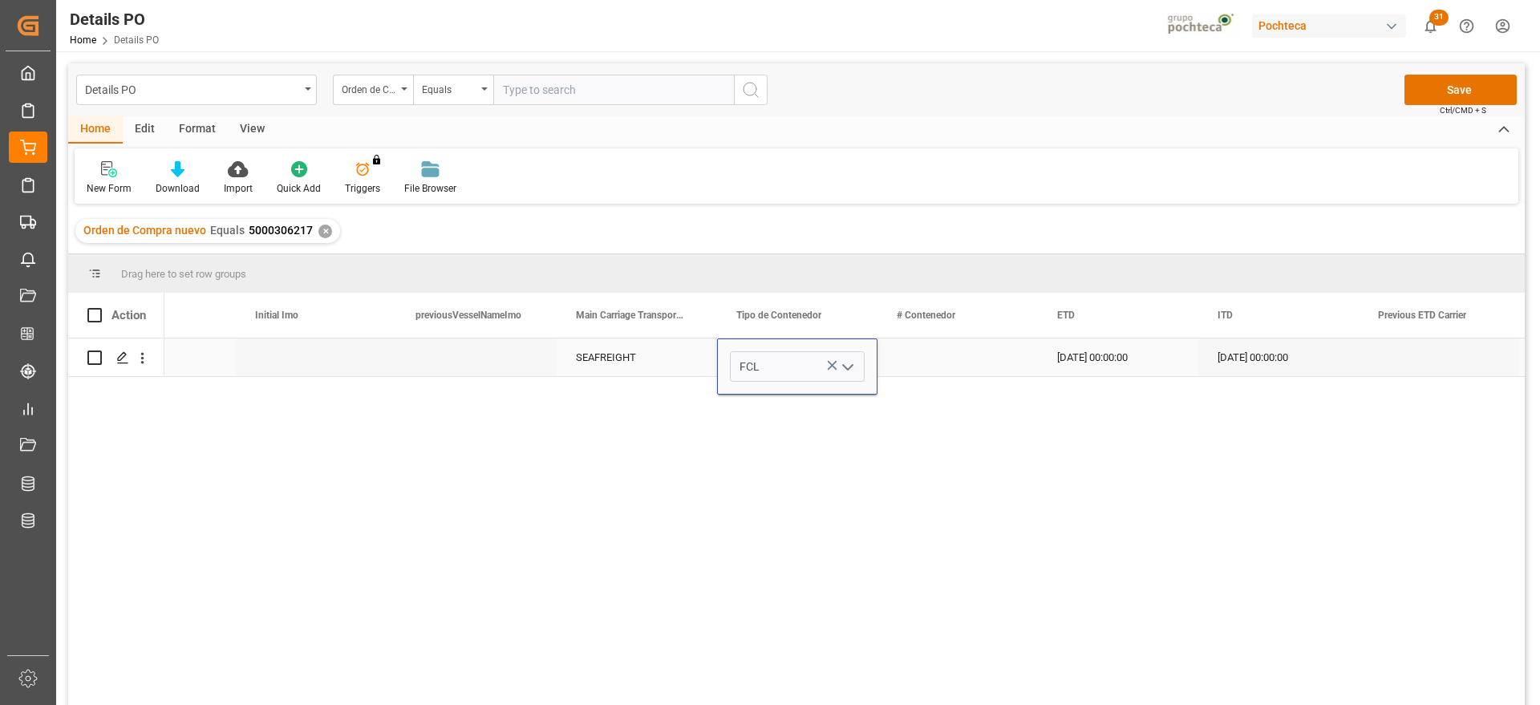
click at [947, 359] on div "Press SPACE to select this row." at bounding box center [957, 357] width 160 height 38
click at [966, 361] on div "Press SPACE to select this row." at bounding box center [957, 357] width 160 height 38
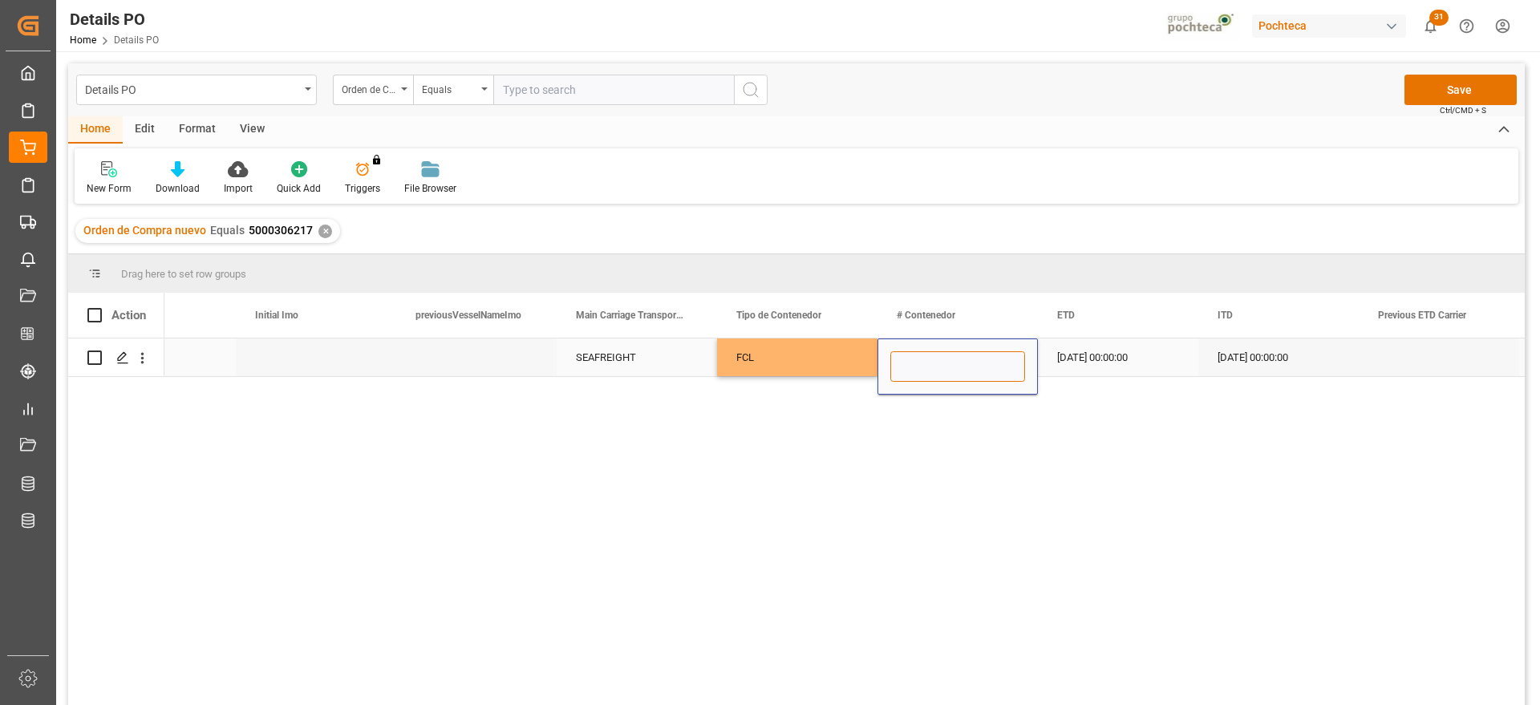
click at [966, 361] on input "Press SPACE to select this row." at bounding box center [957, 366] width 135 height 30
paste input "MNBU0605839"
type input "MNBU0605839"
click at [1120, 353] on div "[DATE] 00:00:00" at bounding box center [1118, 357] width 160 height 38
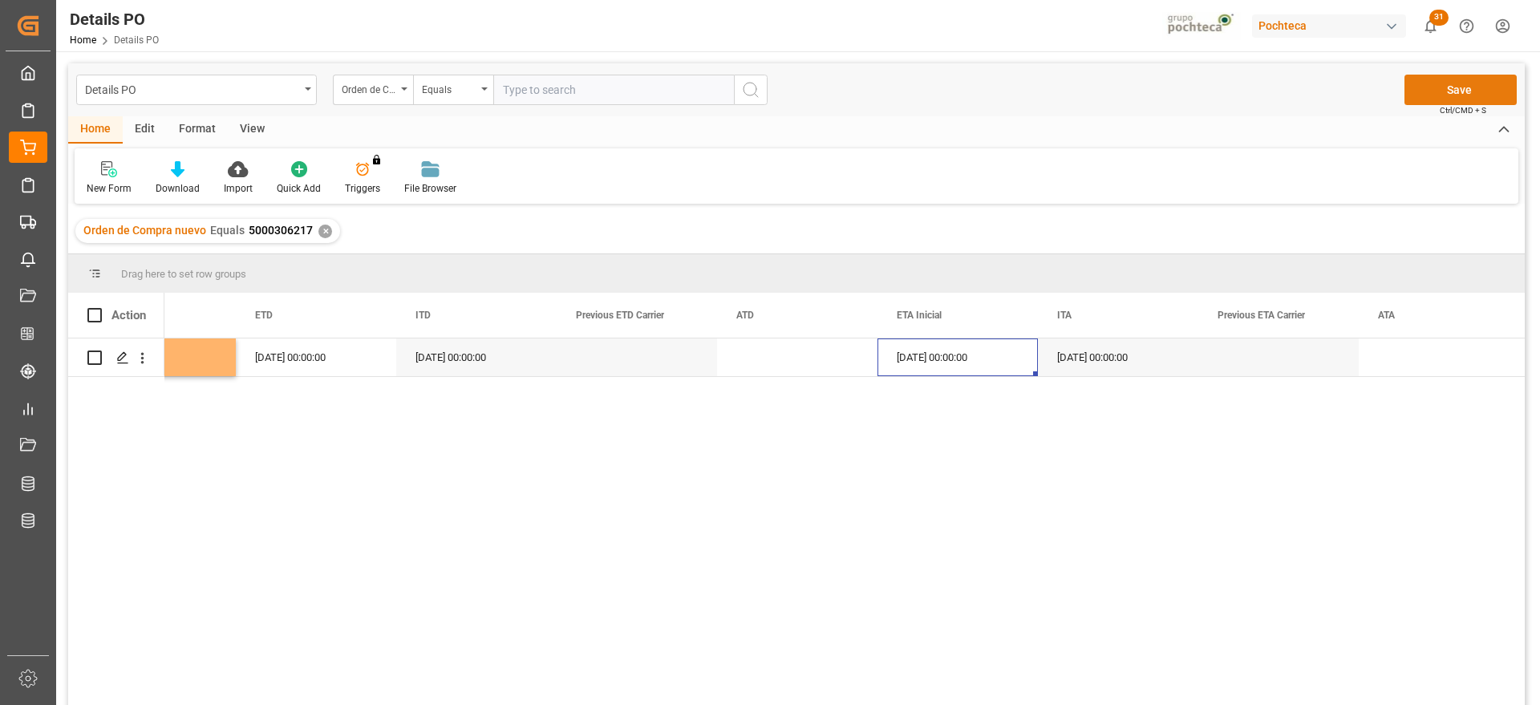
click at [1432, 87] on button "Save" at bounding box center [1460, 90] width 112 height 30
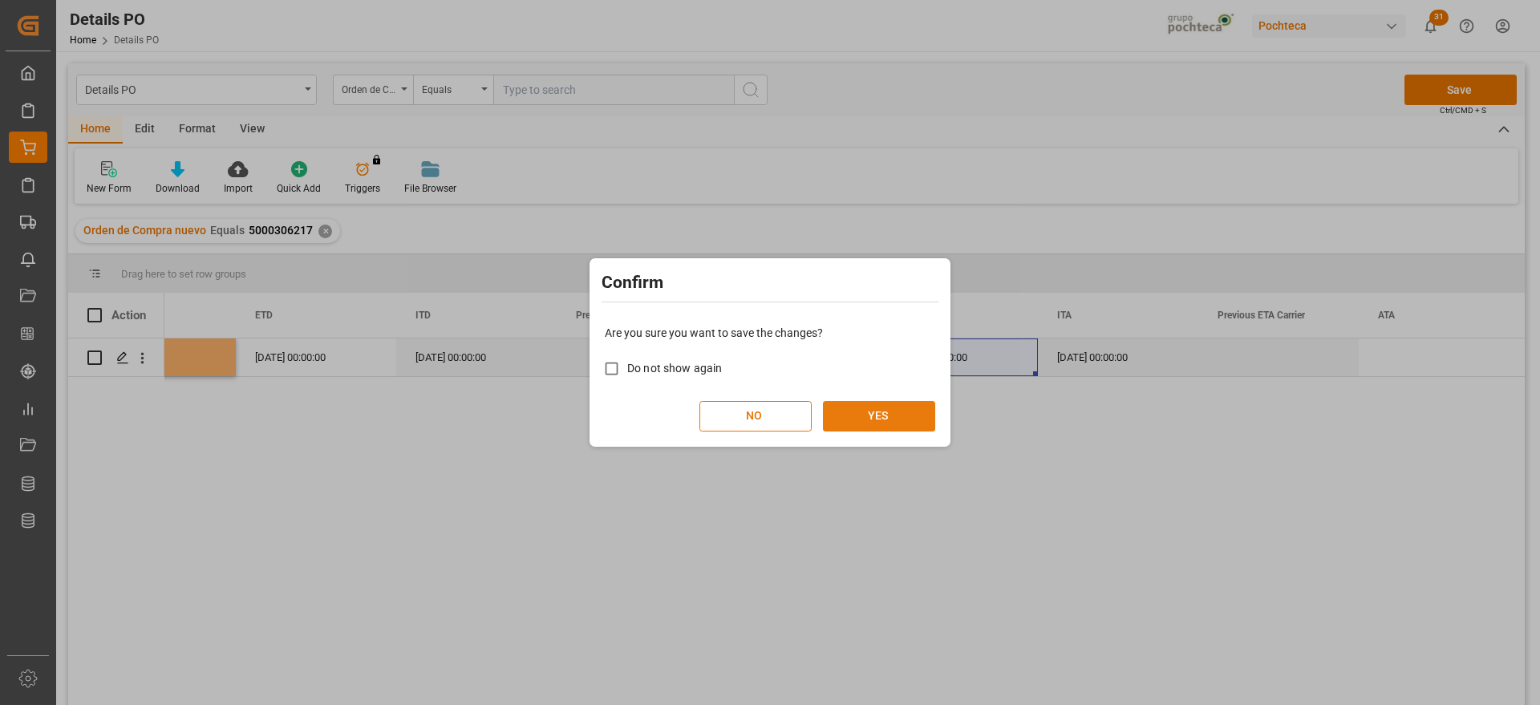
click at [824, 415] on button "YES" at bounding box center [879, 416] width 112 height 30
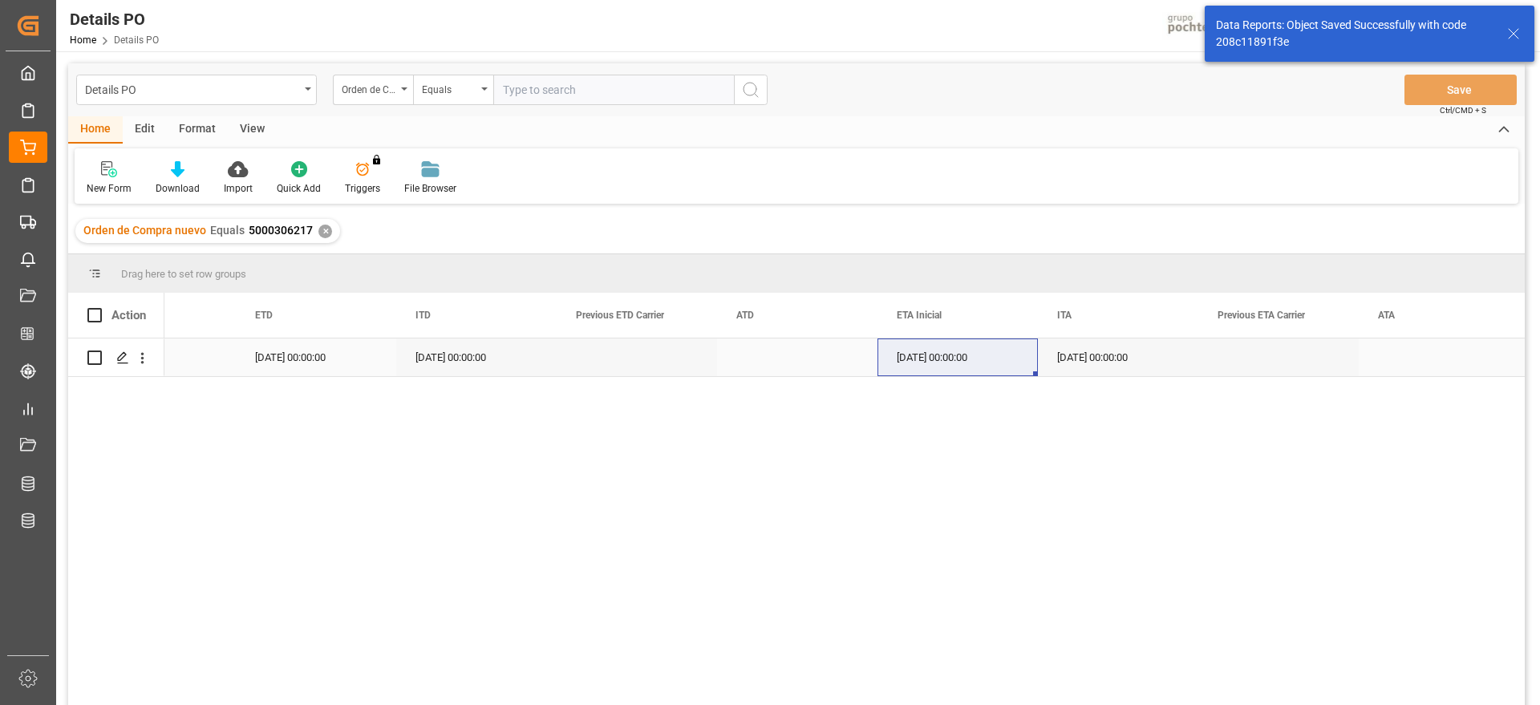
click at [144, 367] on button "open menu" at bounding box center [142, 357] width 17 height 30
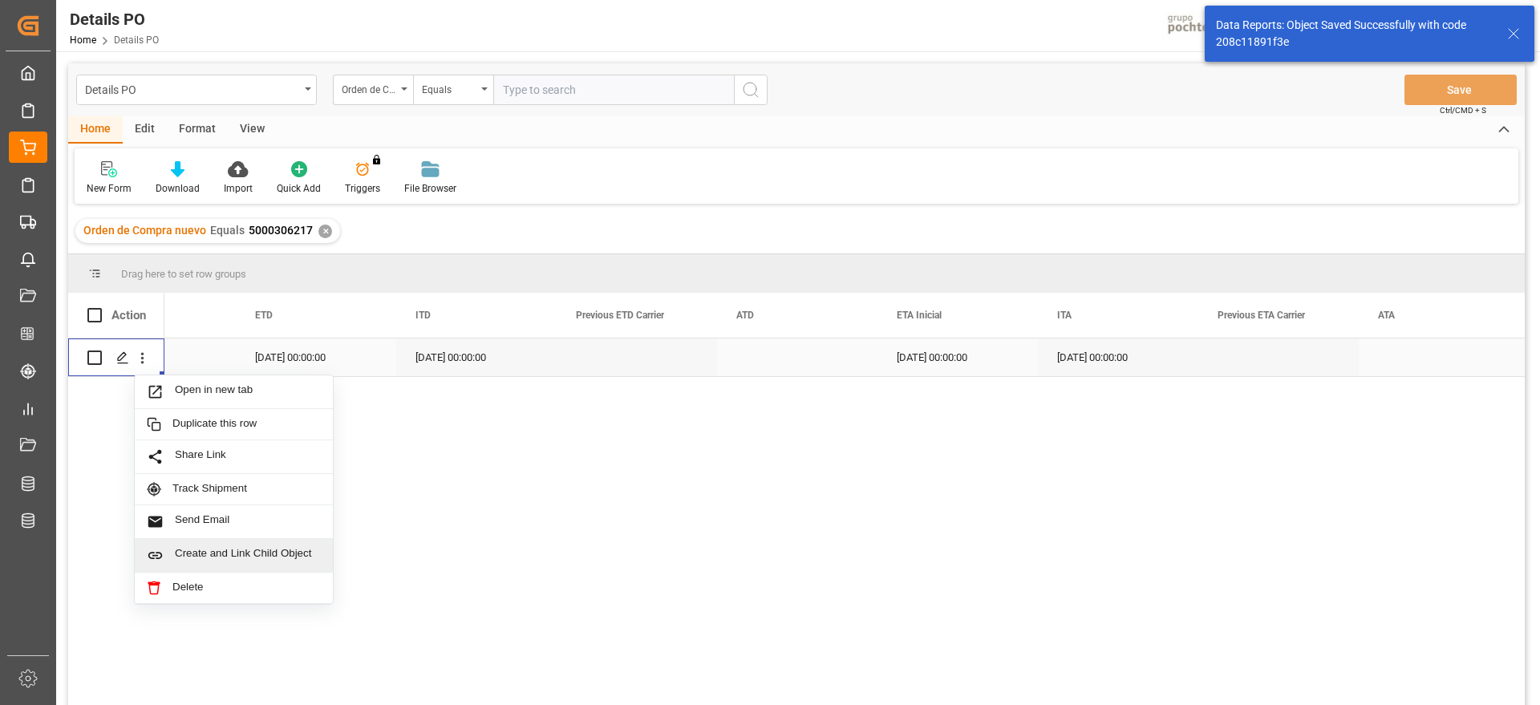
click at [224, 554] on span "Create and Link Child Object" at bounding box center [248, 555] width 146 height 17
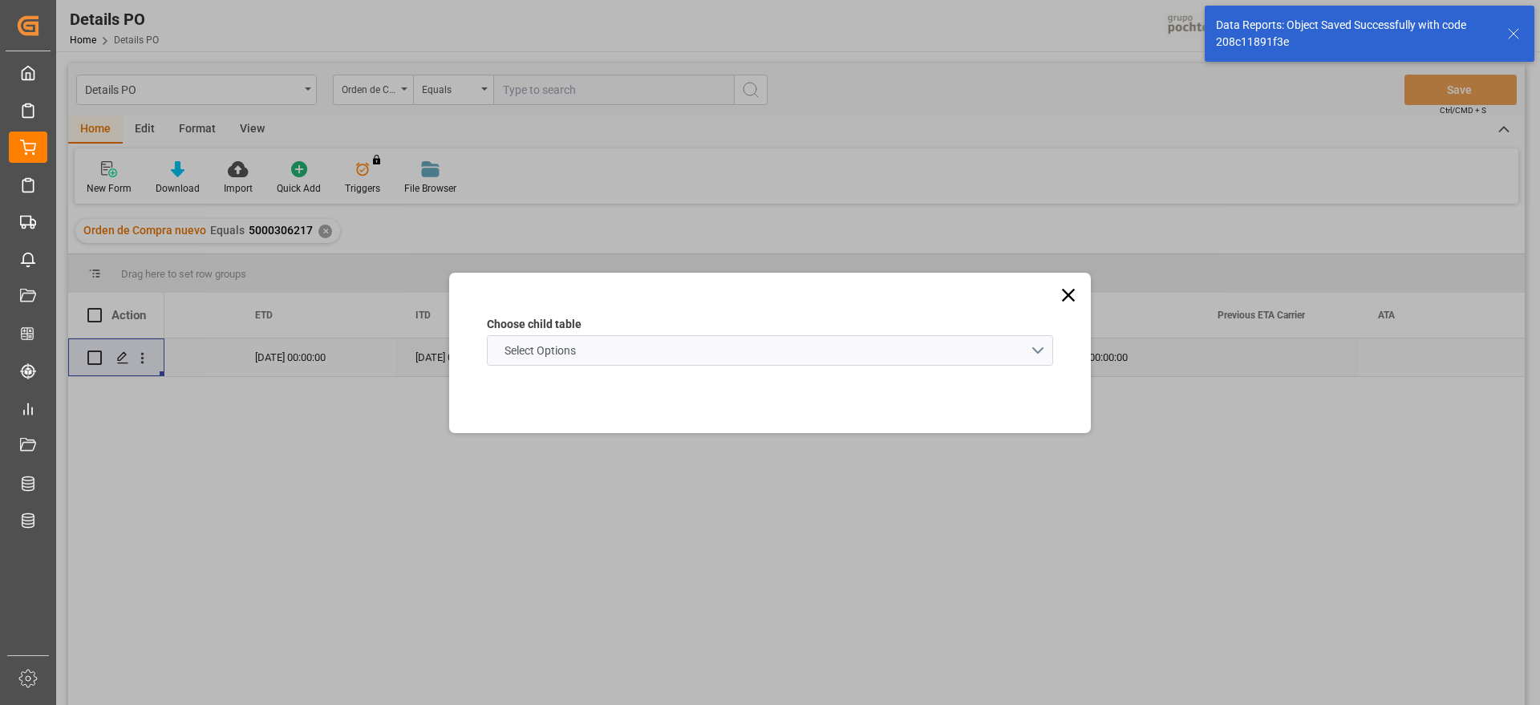
click at [638, 346] on schema "Select Options" at bounding box center [770, 350] width 566 height 30
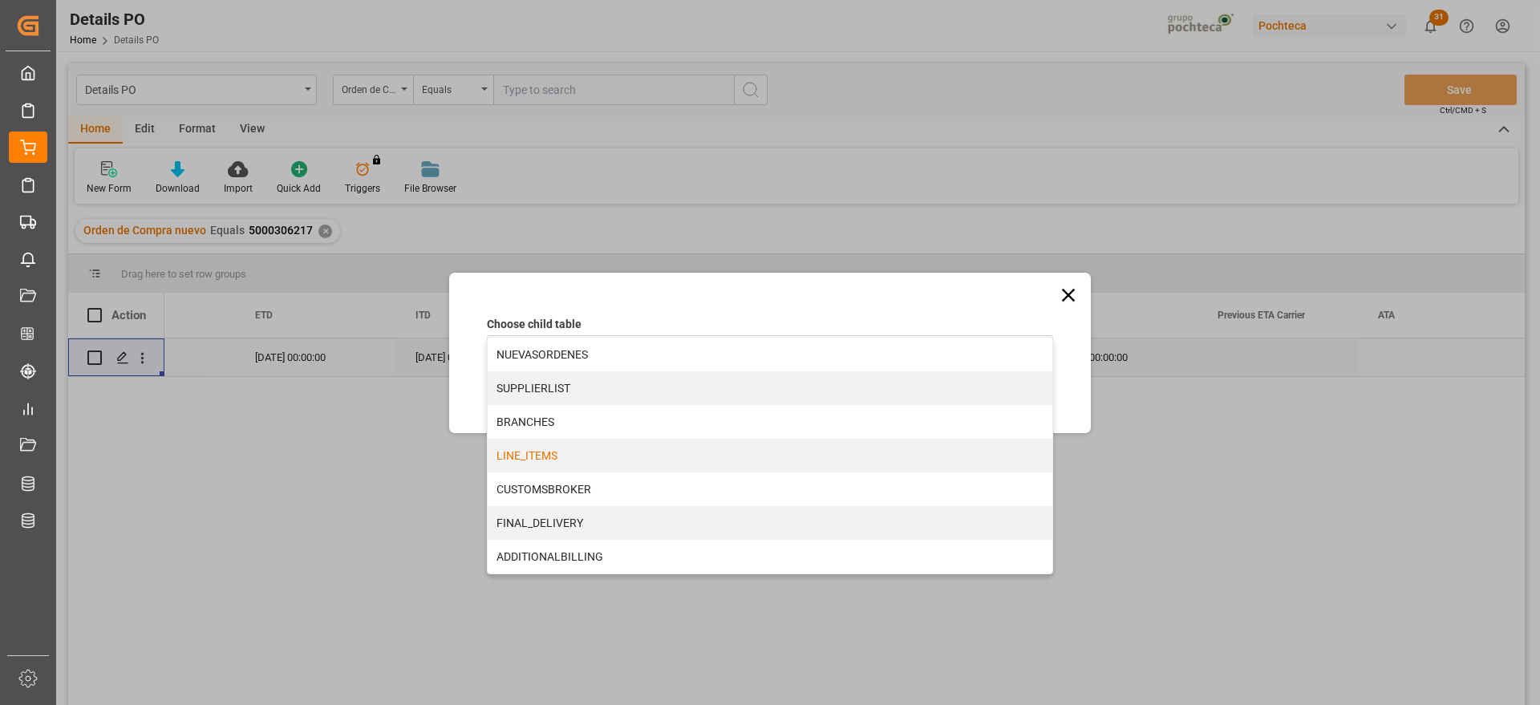
click at [565, 449] on div "LINE_ITEMS" at bounding box center [770, 456] width 565 height 34
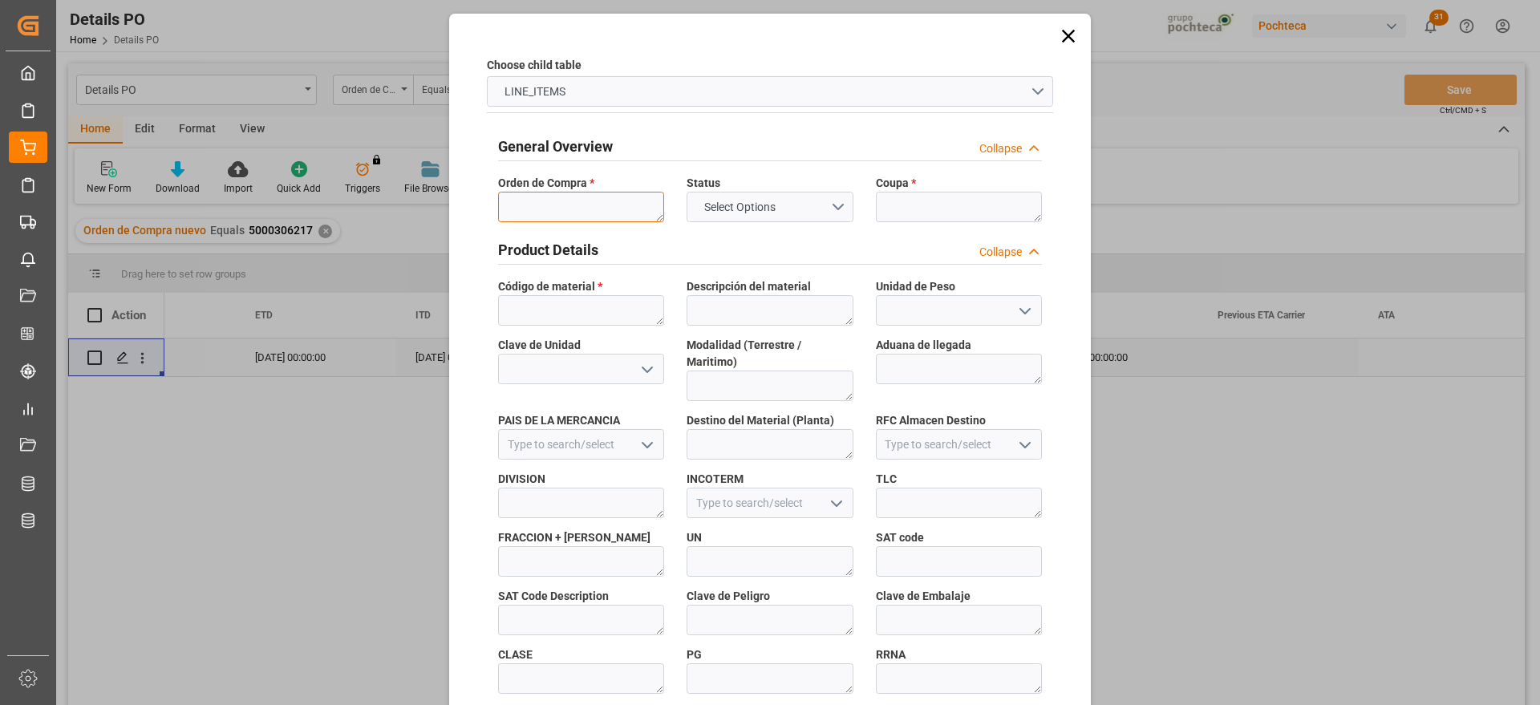
click at [590, 214] on textarea at bounding box center [581, 207] width 166 height 30
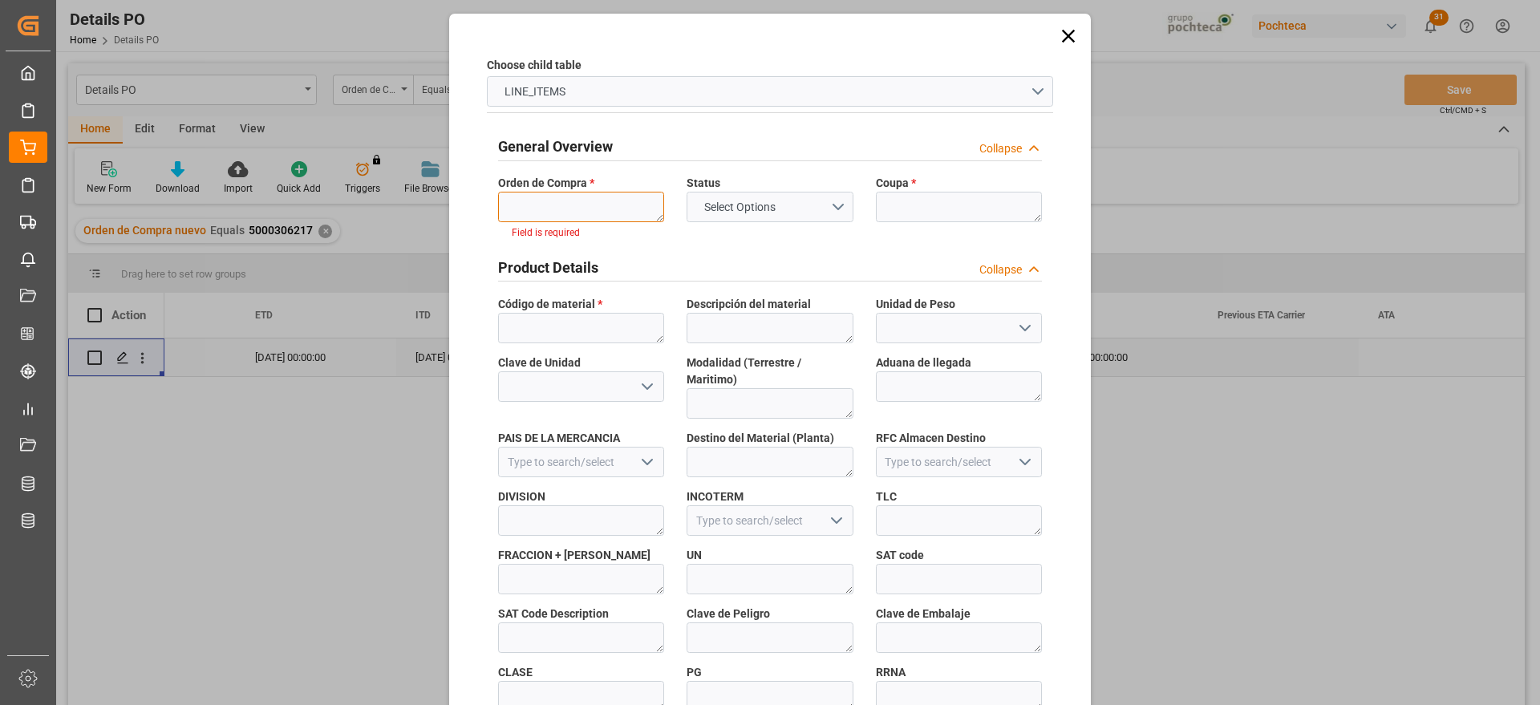
click at [635, 210] on textarea at bounding box center [581, 207] width 166 height 30
paste textarea "5000306217"
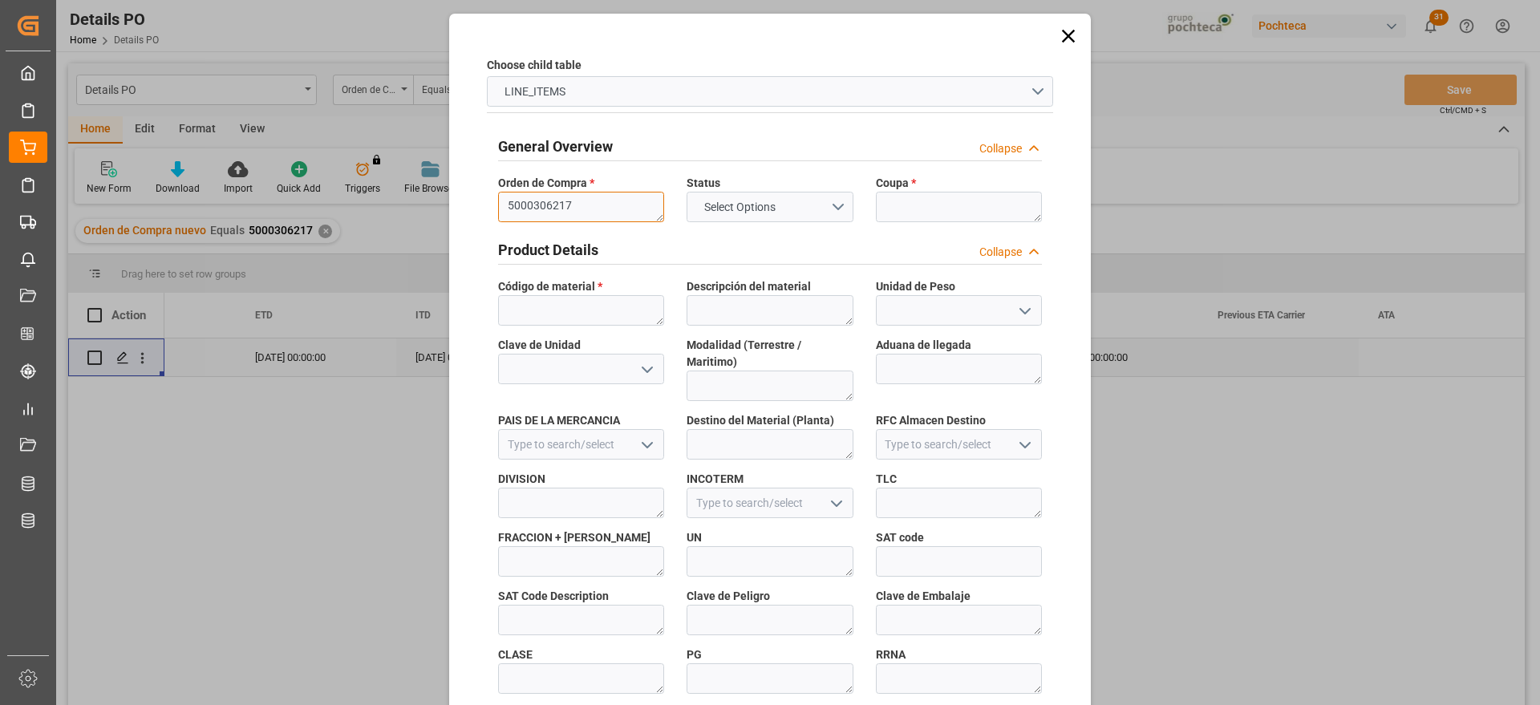
type textarea "5000306217"
click at [922, 213] on textarea at bounding box center [959, 207] width 166 height 30
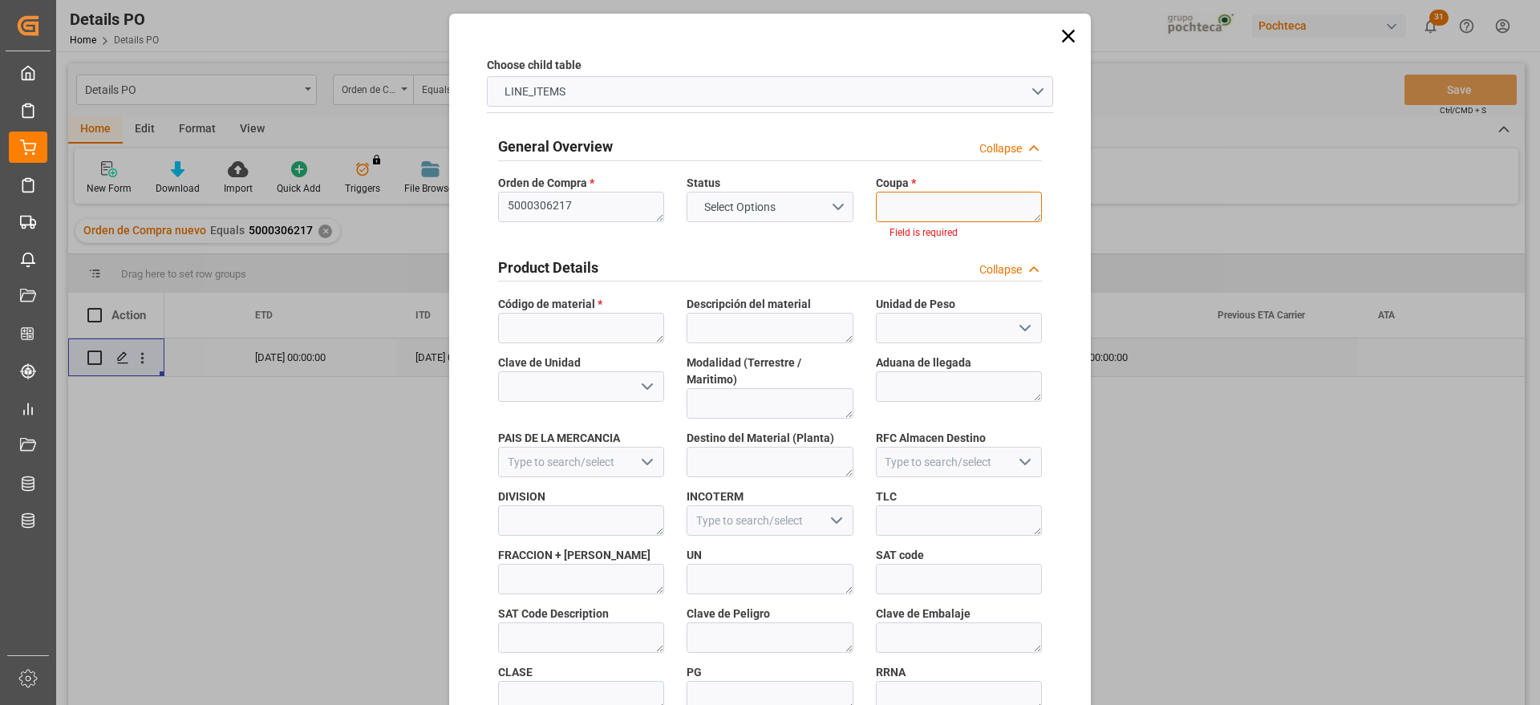
paste textarea "193622"
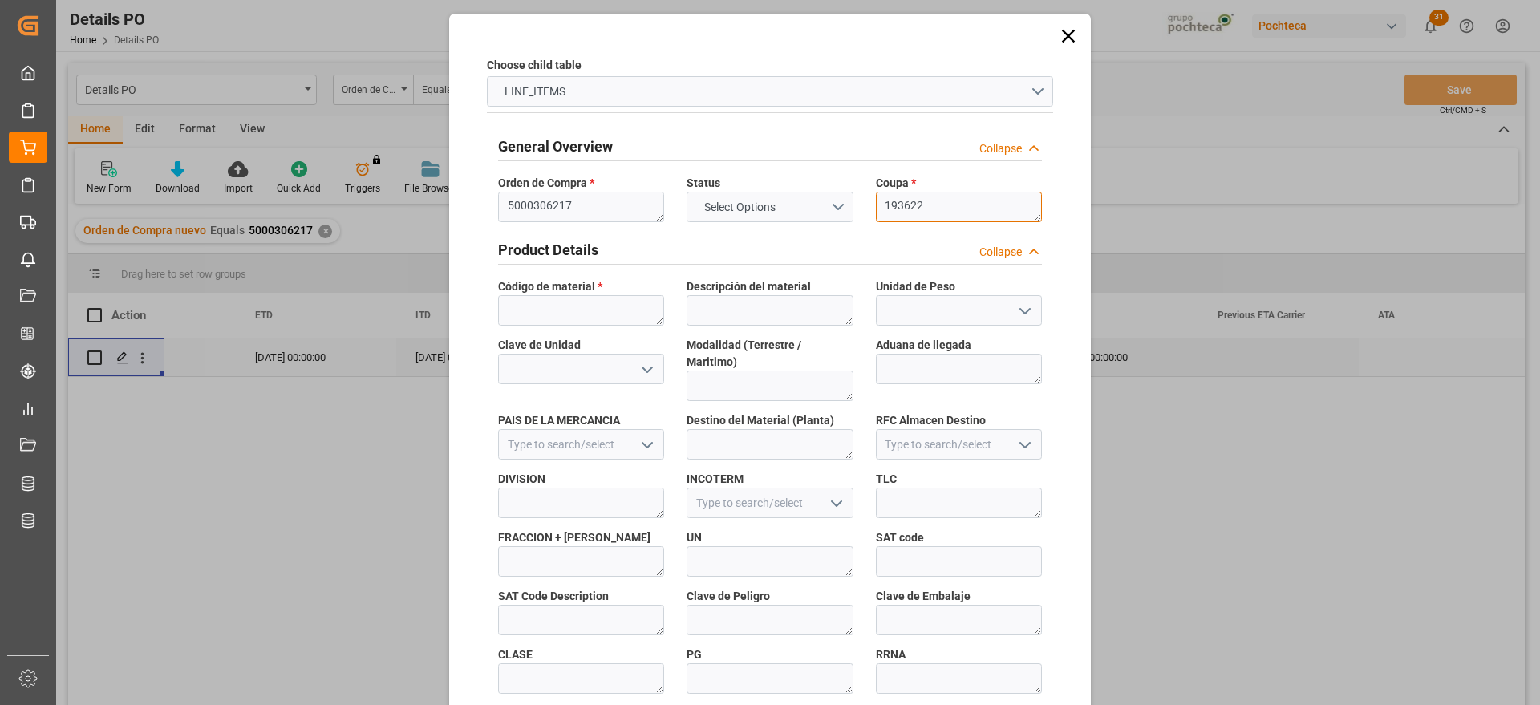
type textarea "193622"
click at [593, 310] on textarea at bounding box center [581, 310] width 166 height 30
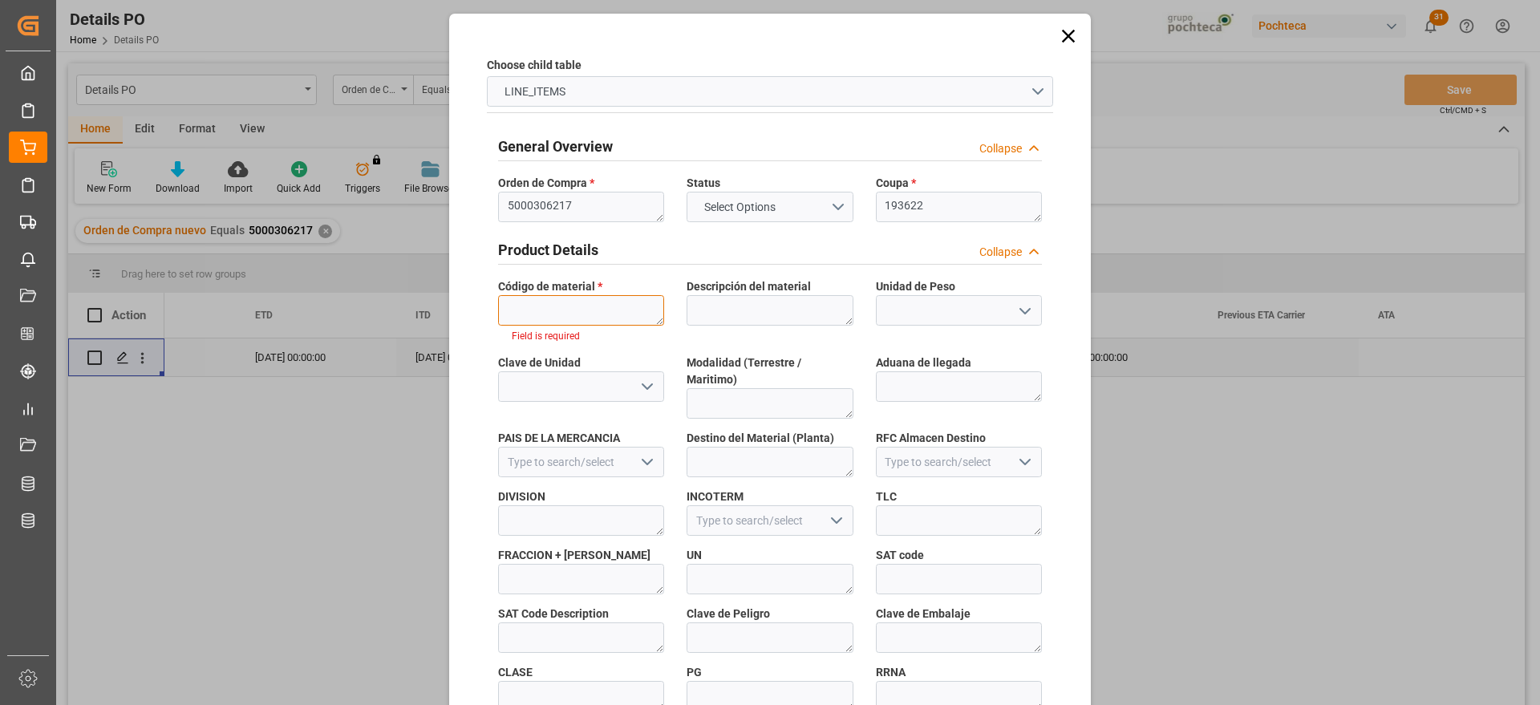
click at [610, 299] on textarea at bounding box center [581, 310] width 166 height 30
paste textarea "62858"
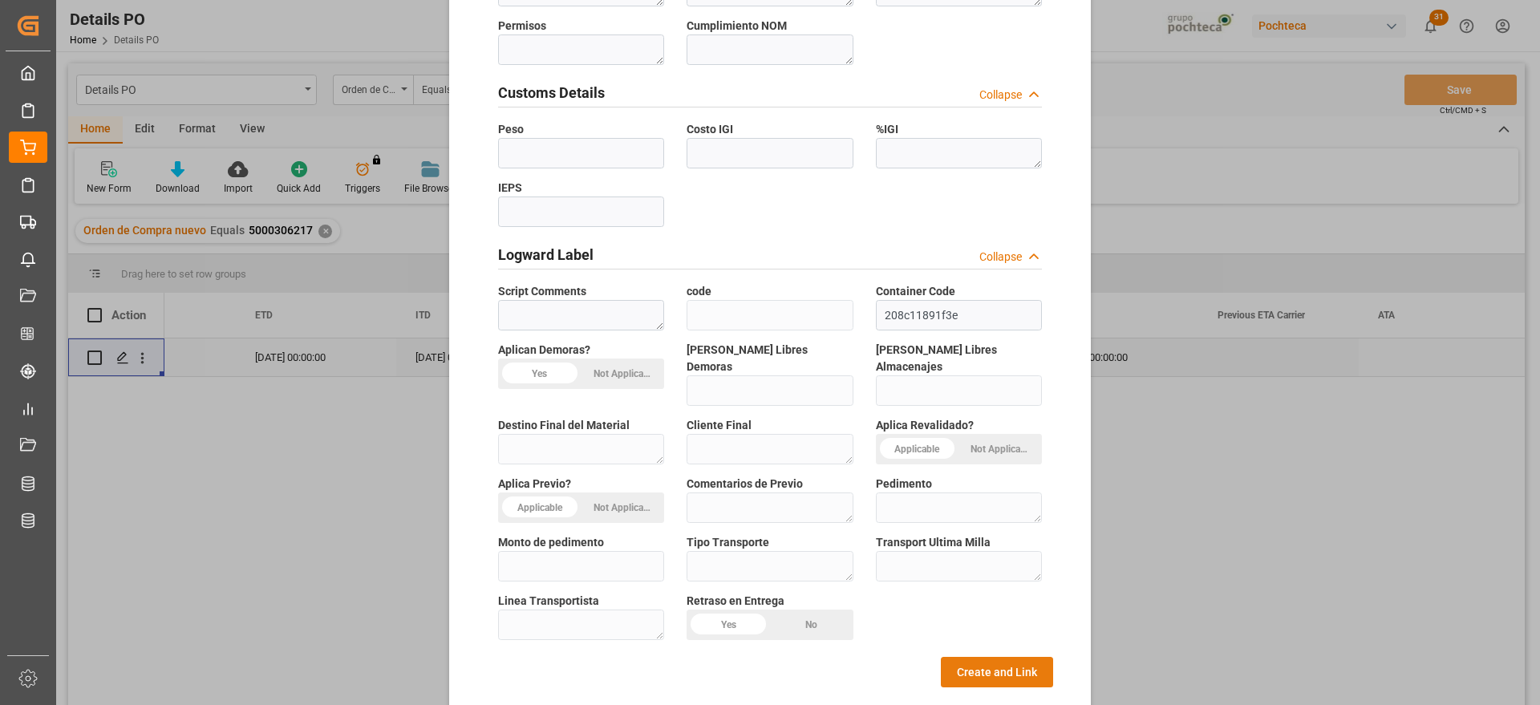
type textarea "62858"
click at [979, 657] on button "Create and Link" at bounding box center [997, 672] width 112 height 30
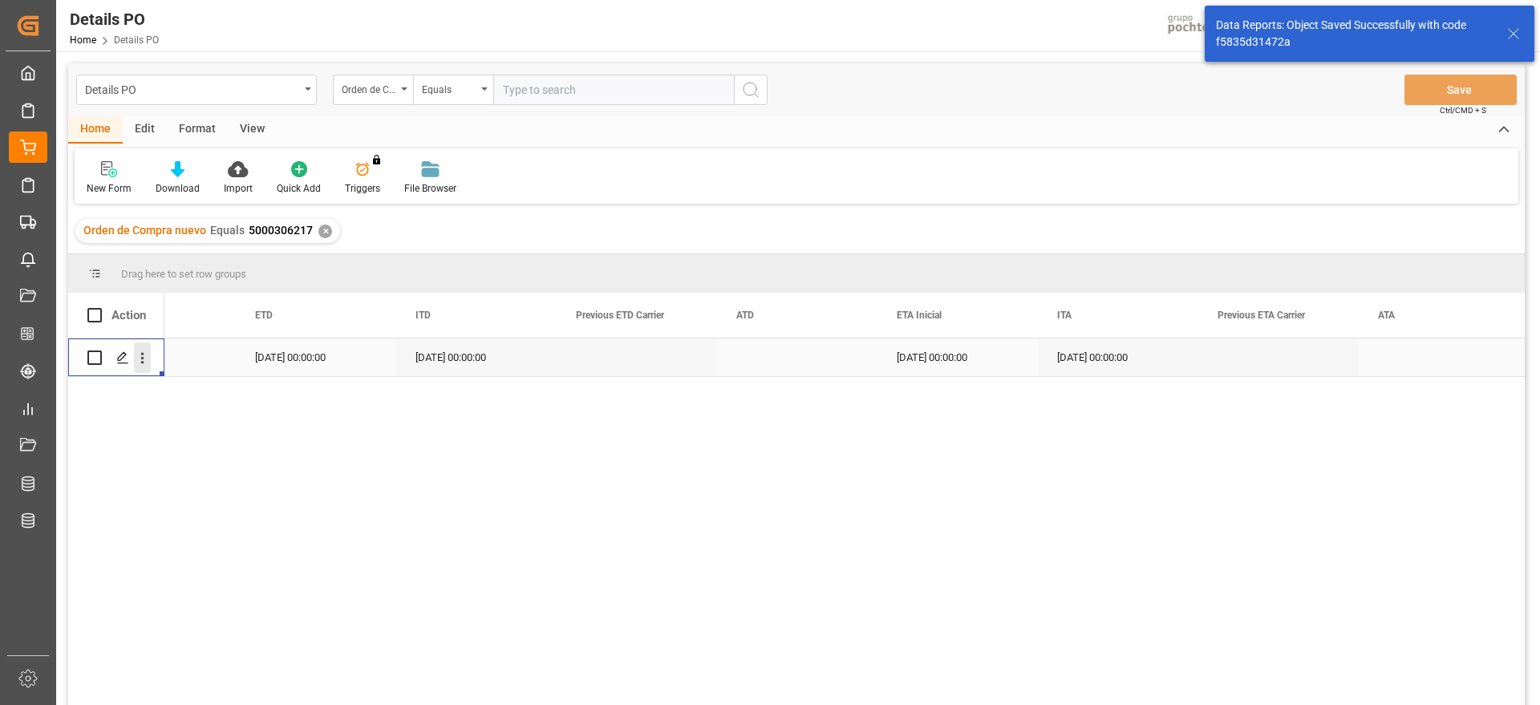
click at [143, 353] on icon "open menu" at bounding box center [142, 358] width 3 height 11
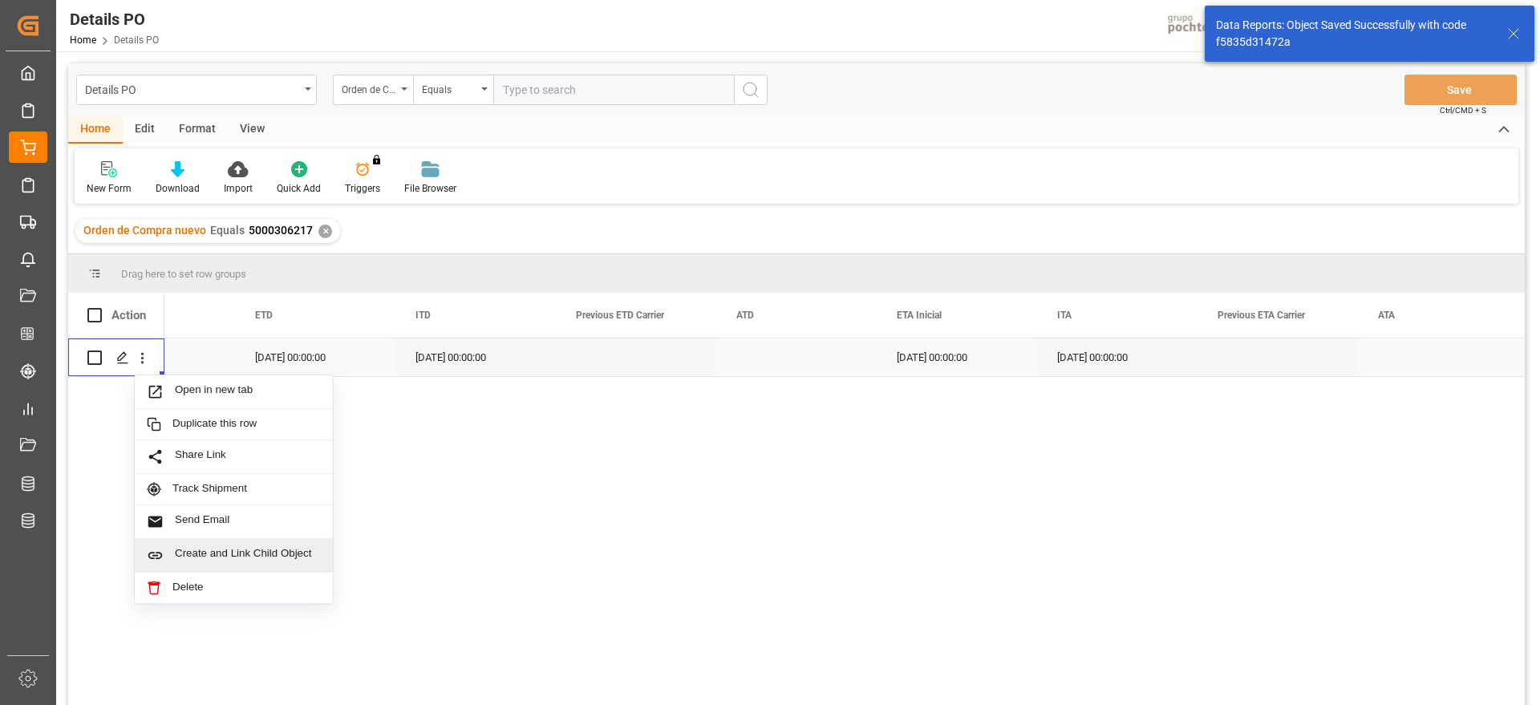
click at [230, 550] on span "Create and Link Child Object" at bounding box center [248, 555] width 146 height 17
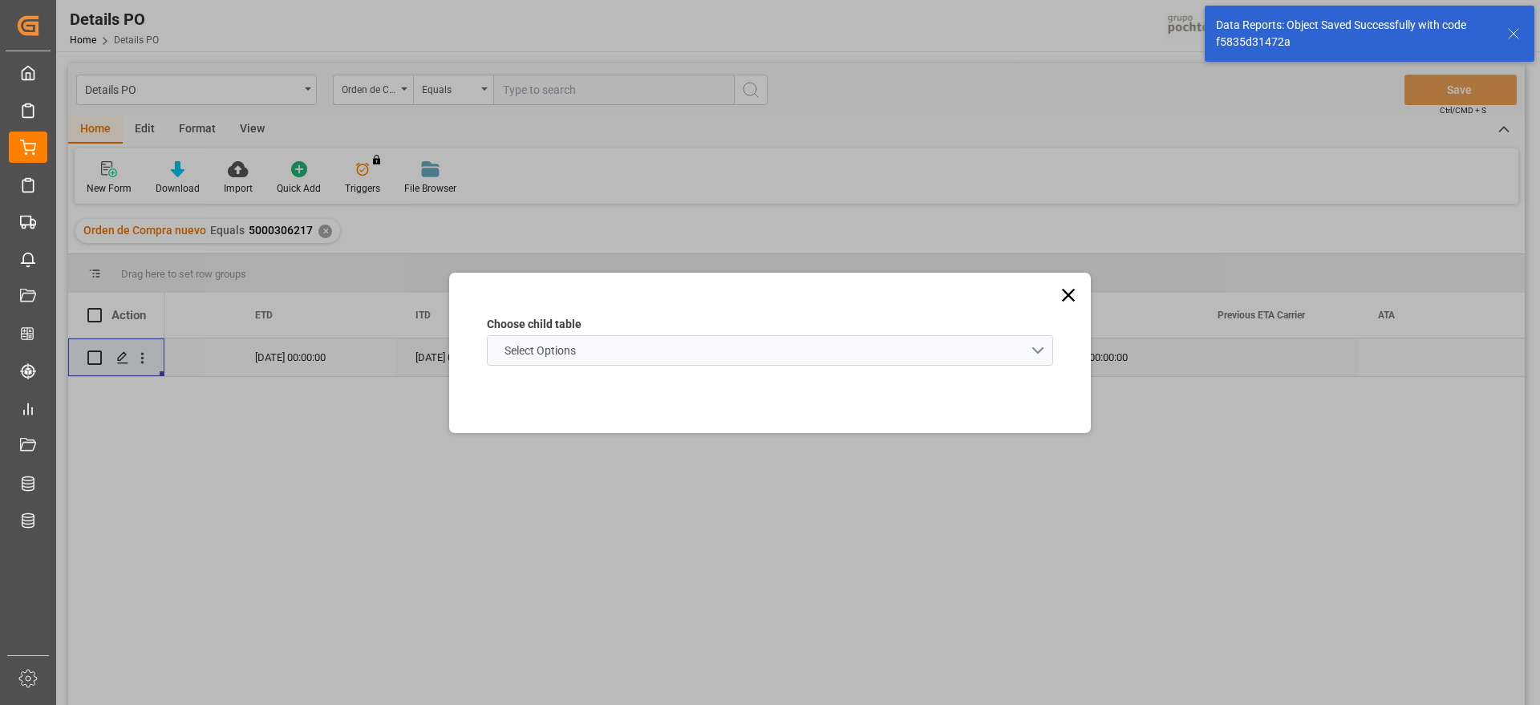
click at [668, 345] on schema "Select Options" at bounding box center [770, 350] width 566 height 30
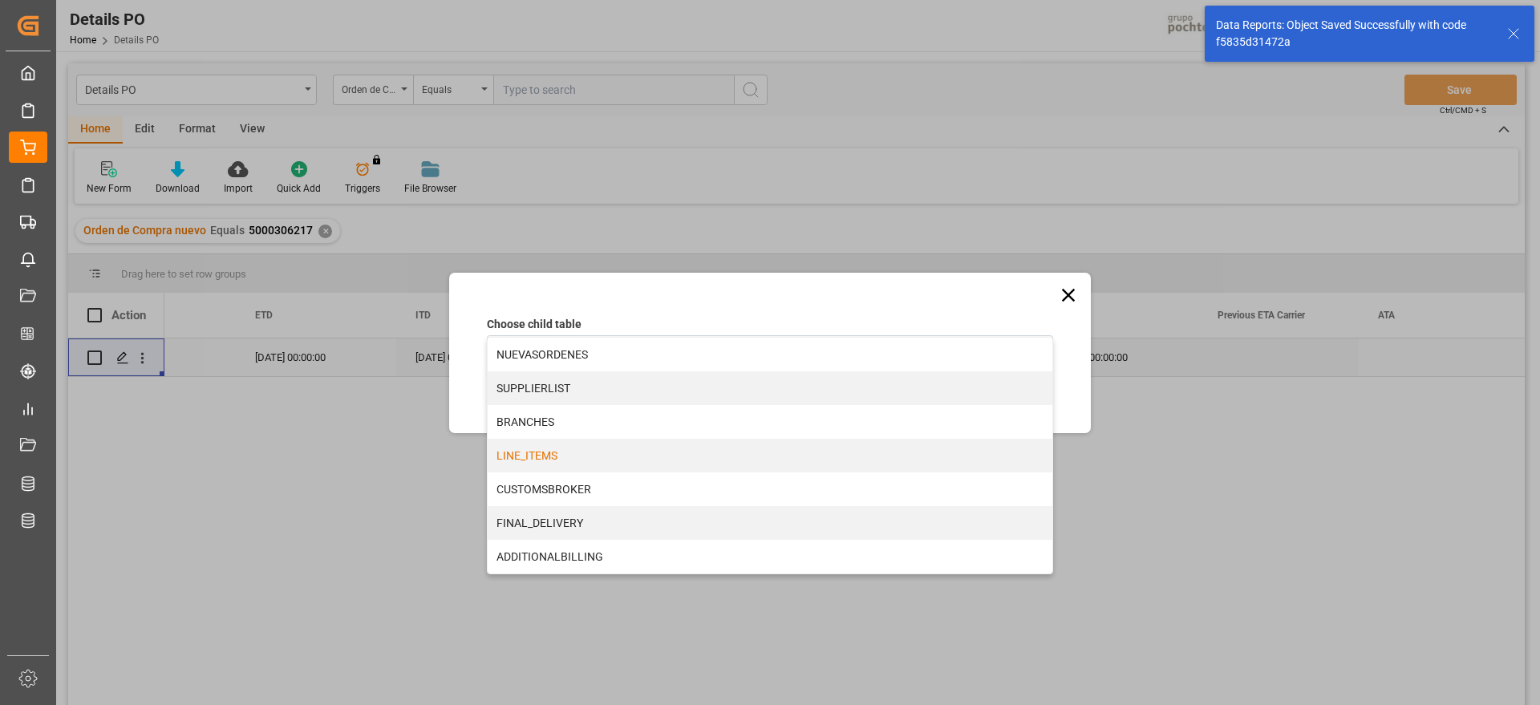
click at [605, 452] on div "LINE_ITEMS" at bounding box center [770, 456] width 565 height 34
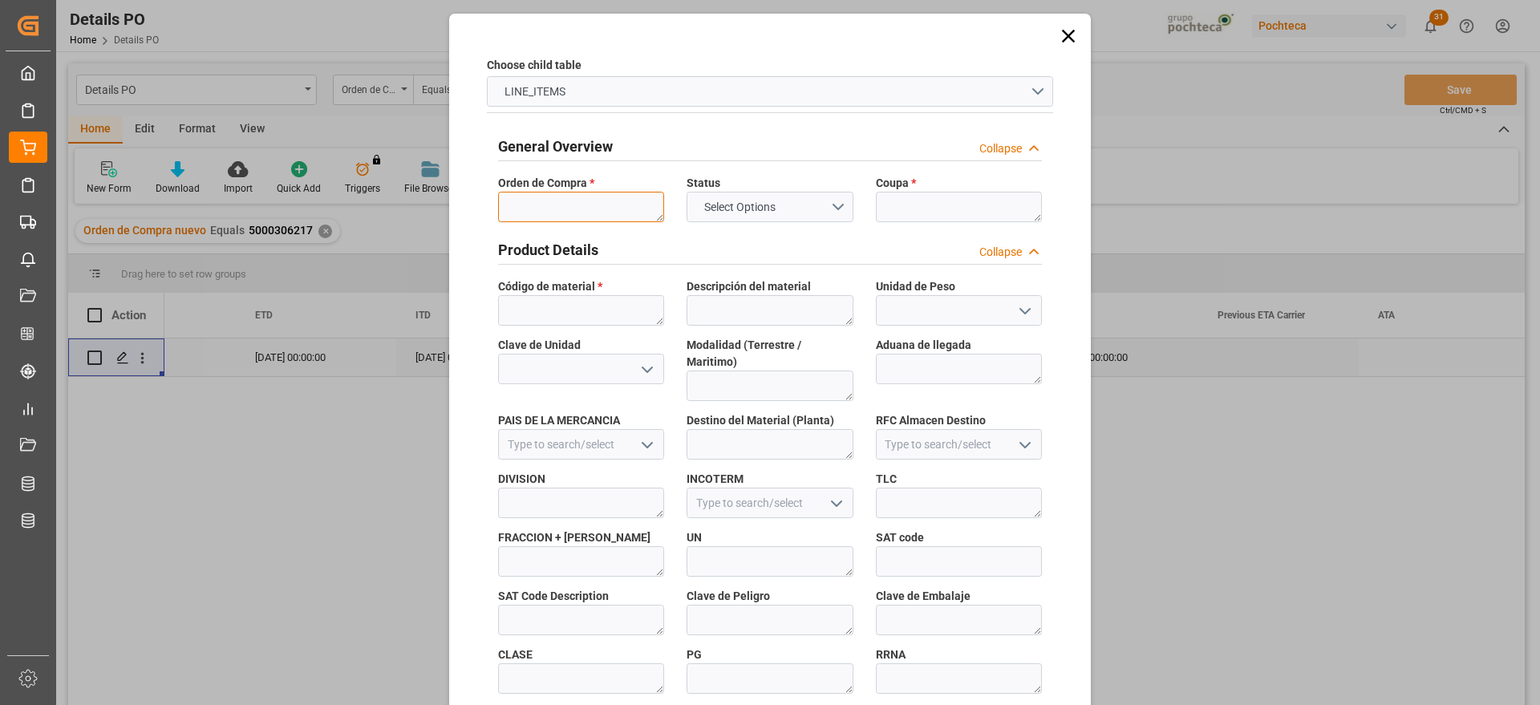
click at [558, 213] on textarea at bounding box center [581, 207] width 166 height 30
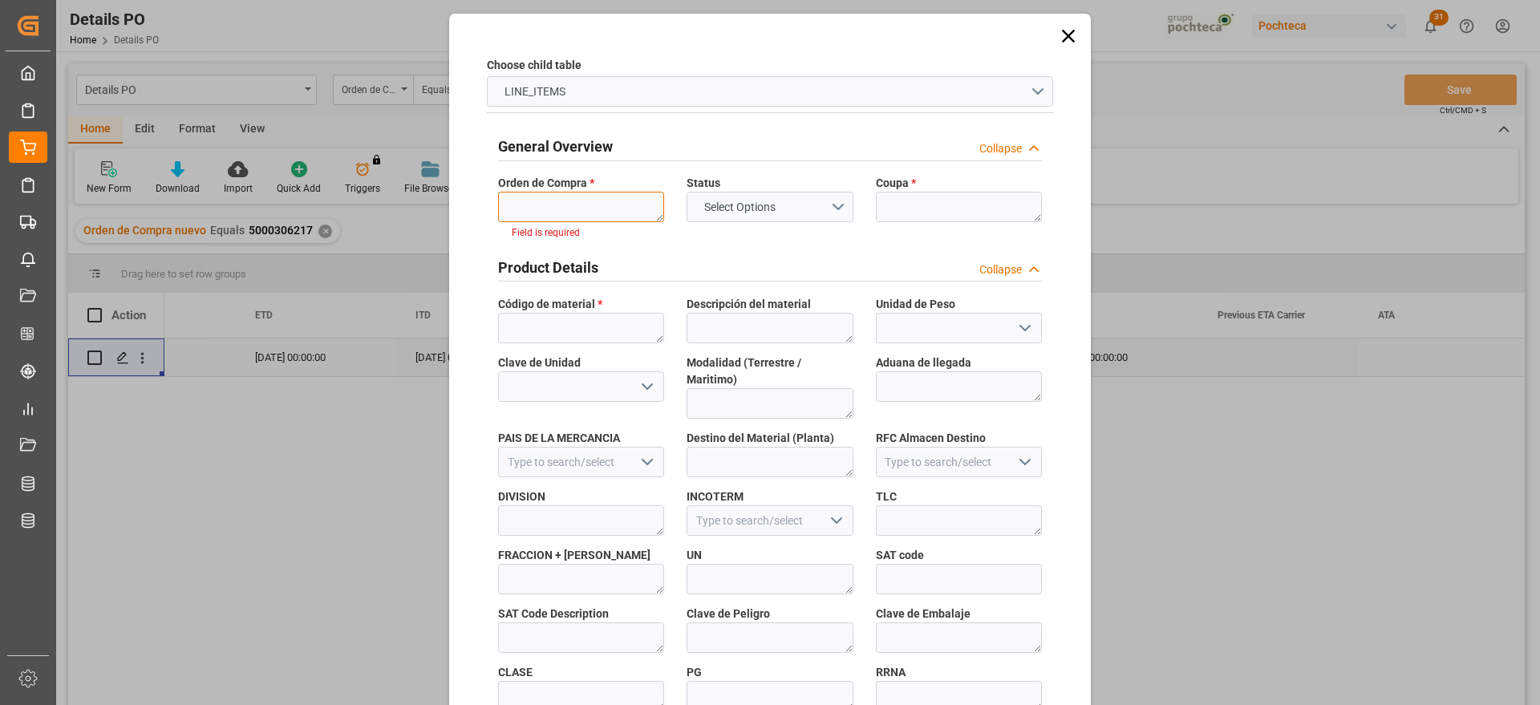
click at [565, 200] on textarea at bounding box center [581, 207] width 166 height 30
paste textarea "5000306217"
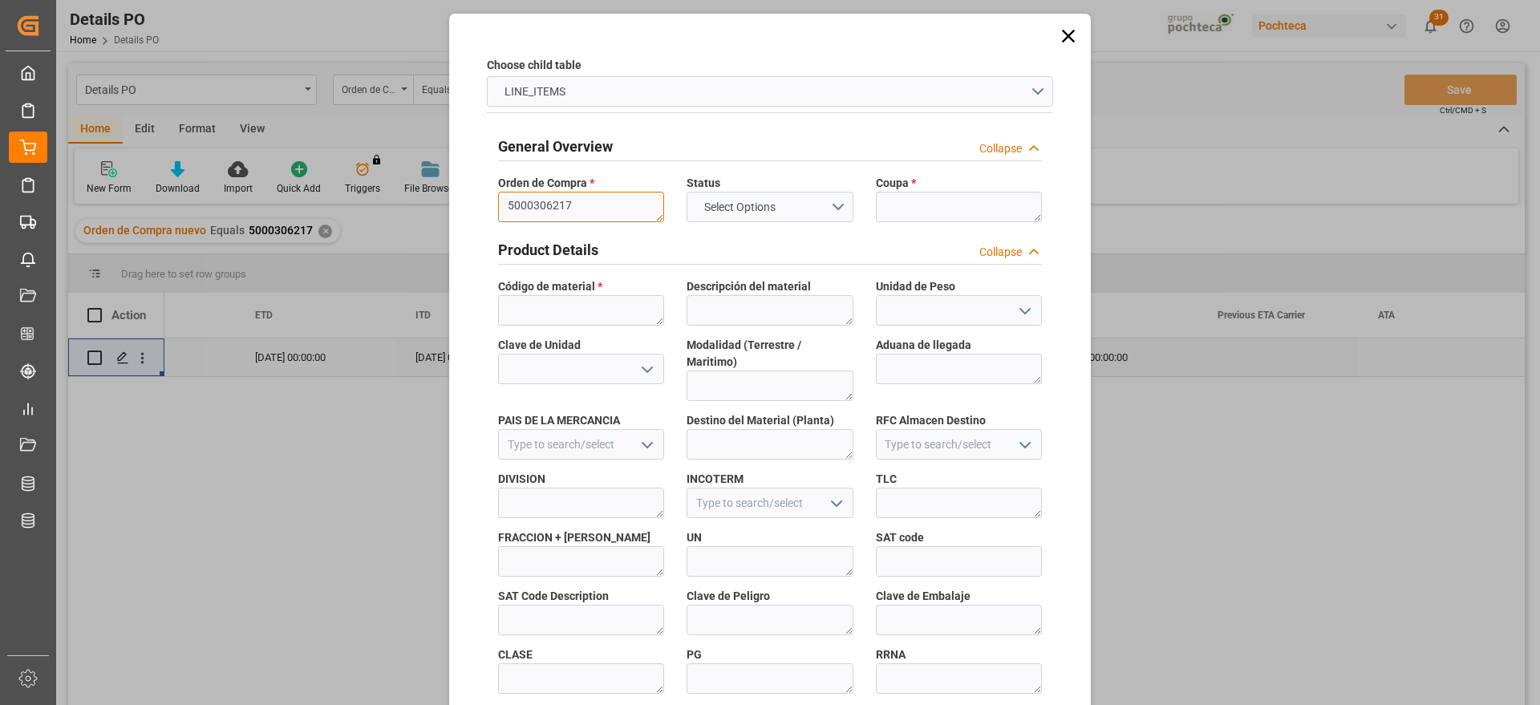
type textarea "5000306217"
click at [916, 213] on textarea at bounding box center [959, 207] width 166 height 30
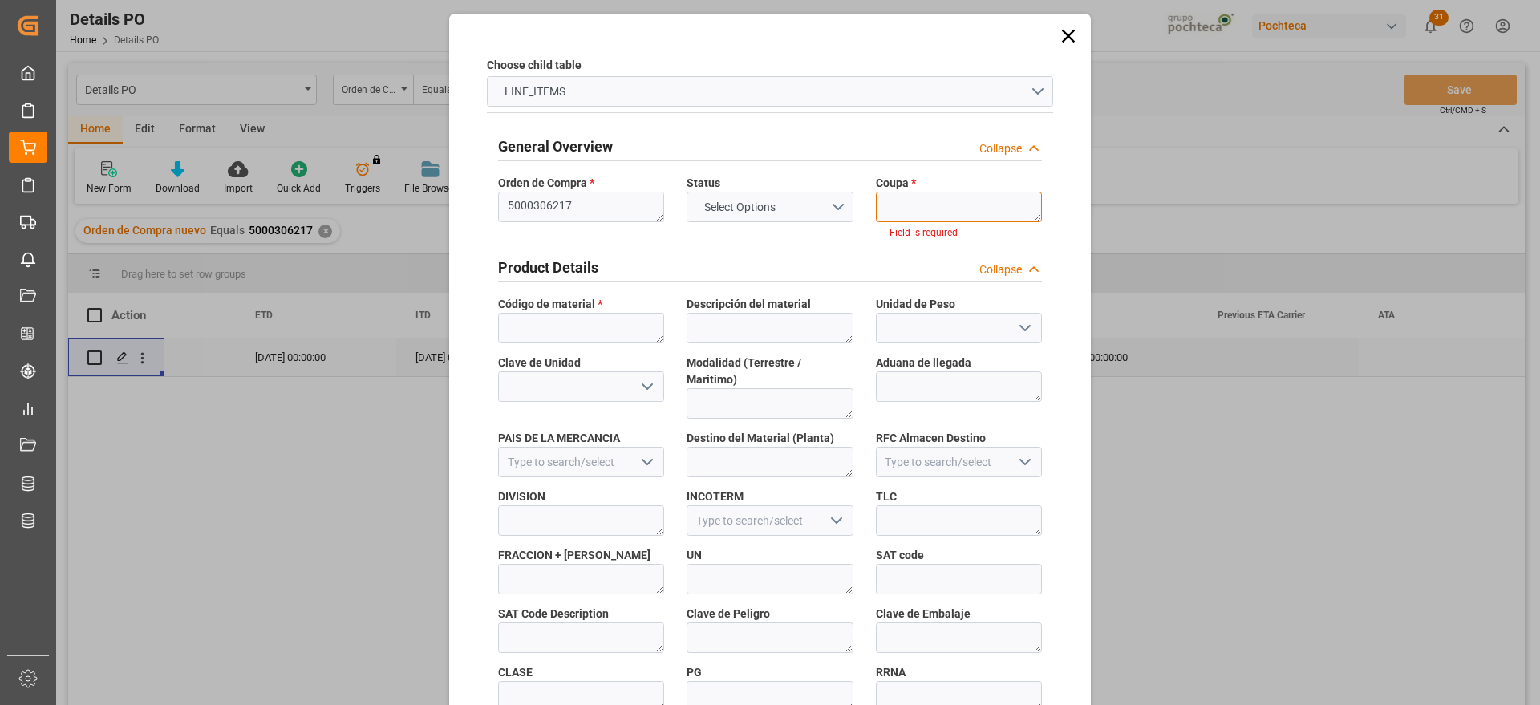
paste textarea "193622"
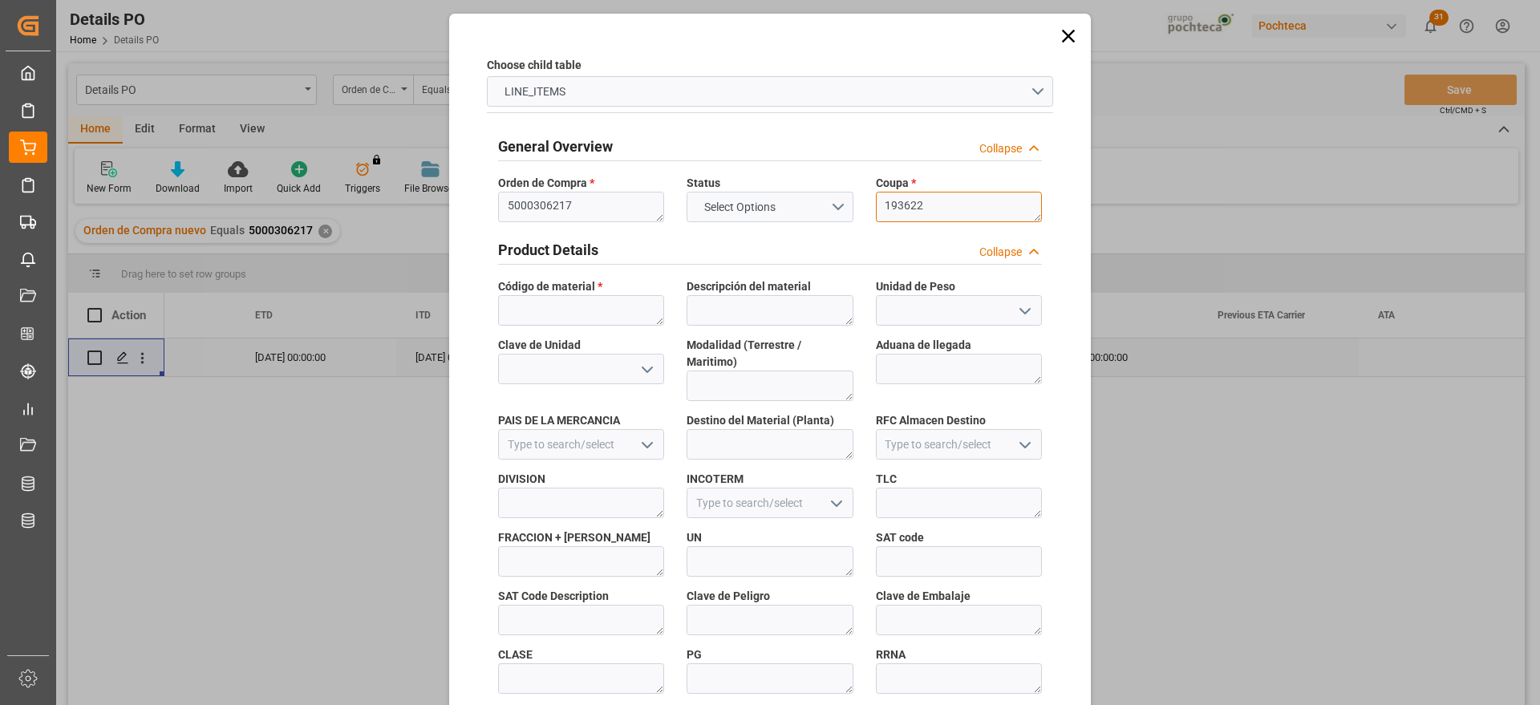
scroll to position [0, 0]
type textarea "193622"
click at [587, 299] on textarea at bounding box center [581, 310] width 166 height 30
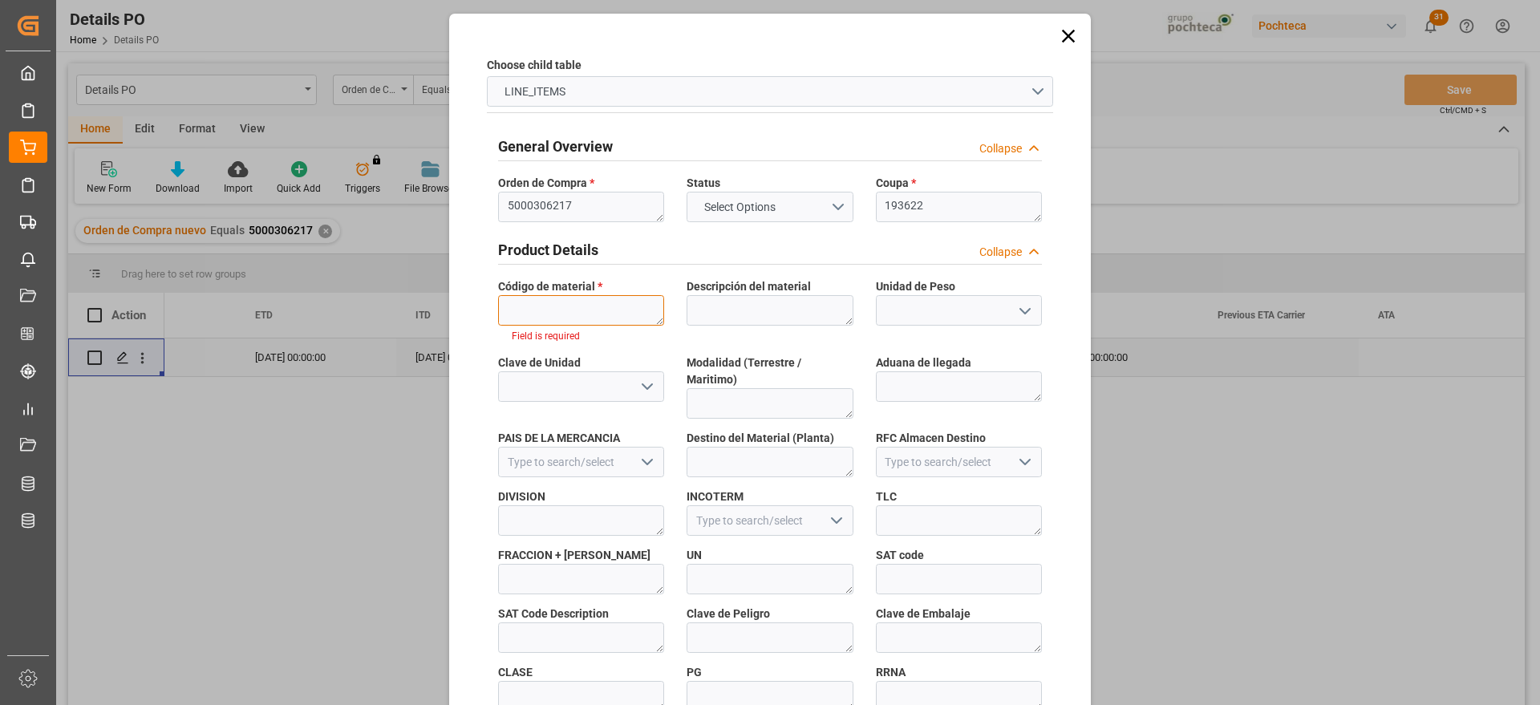
paste textarea "62991"
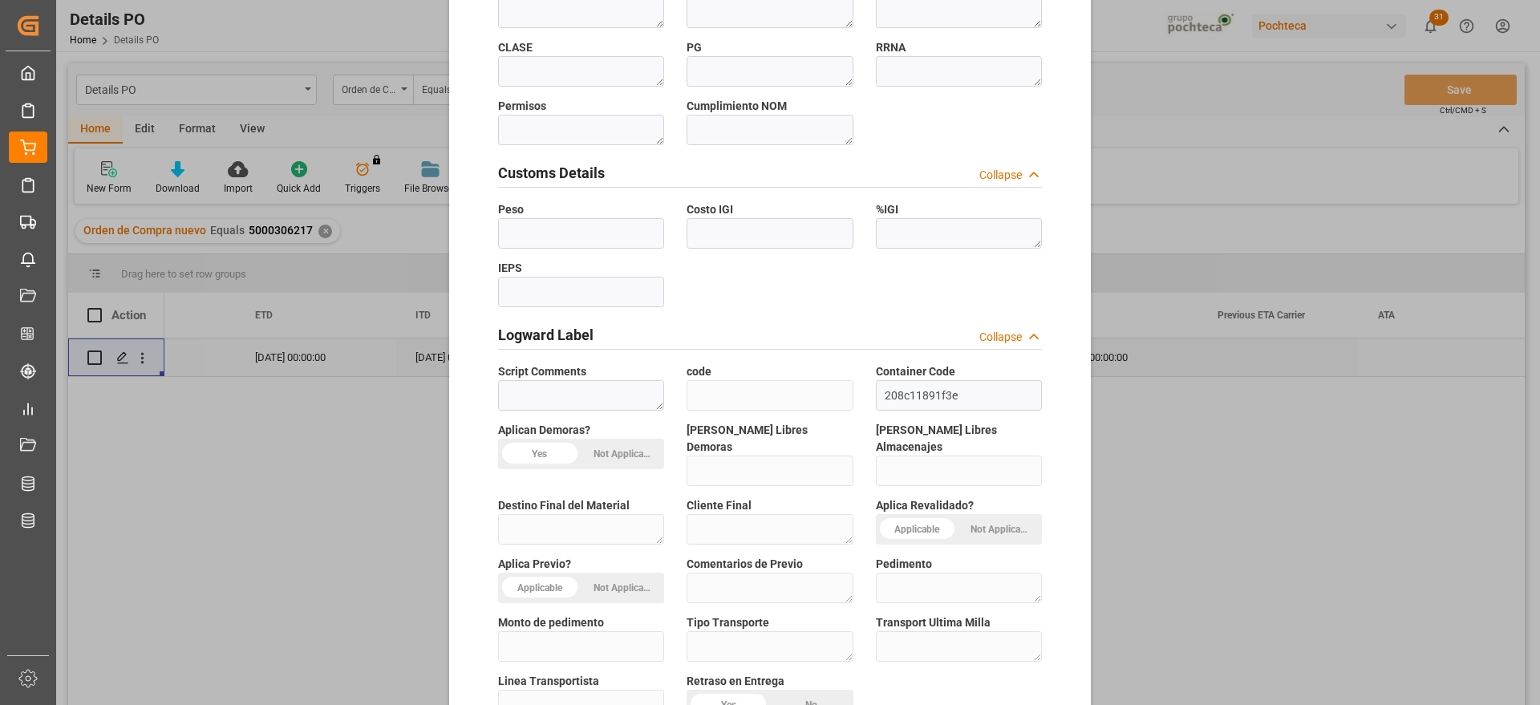
scroll to position [687, 0]
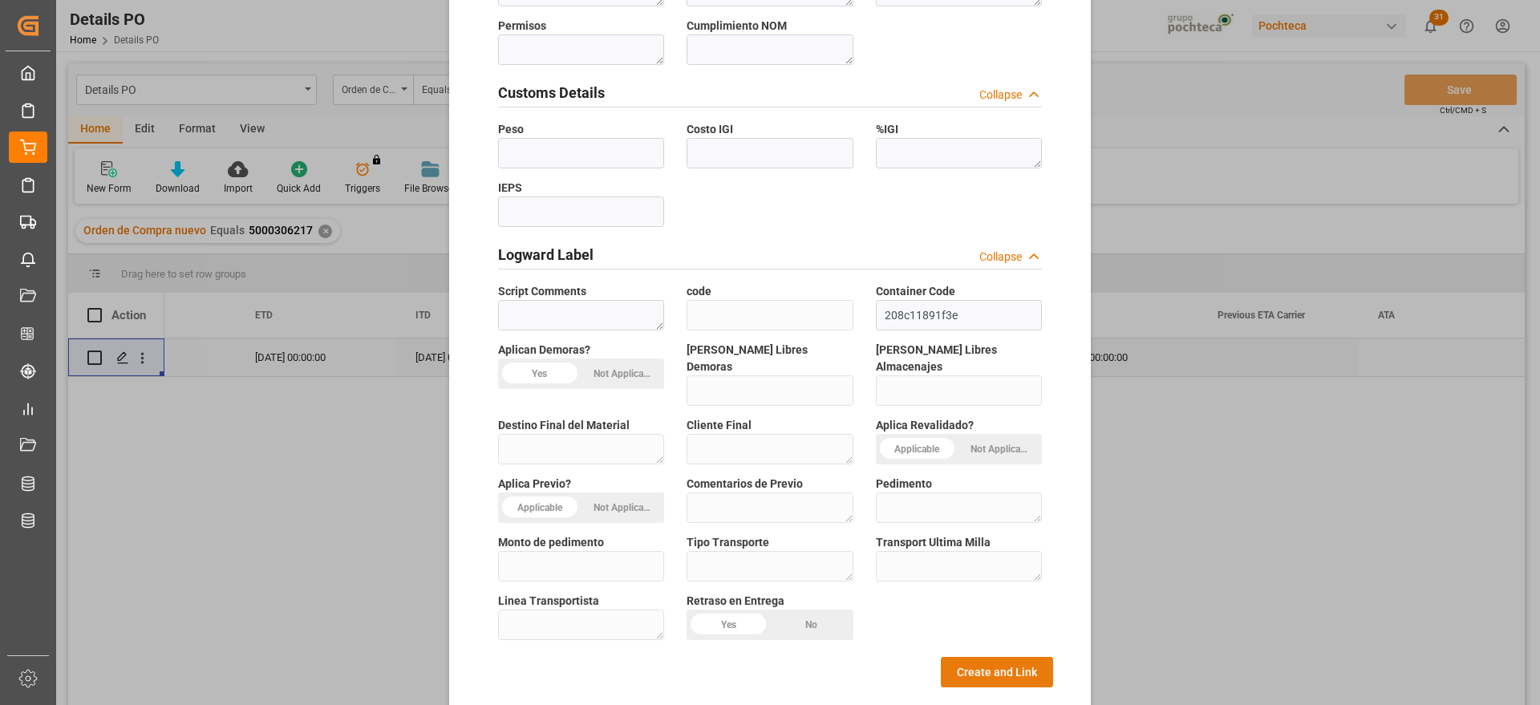
type textarea "62991"
click at [979, 657] on button "Create and Link" at bounding box center [997, 672] width 112 height 30
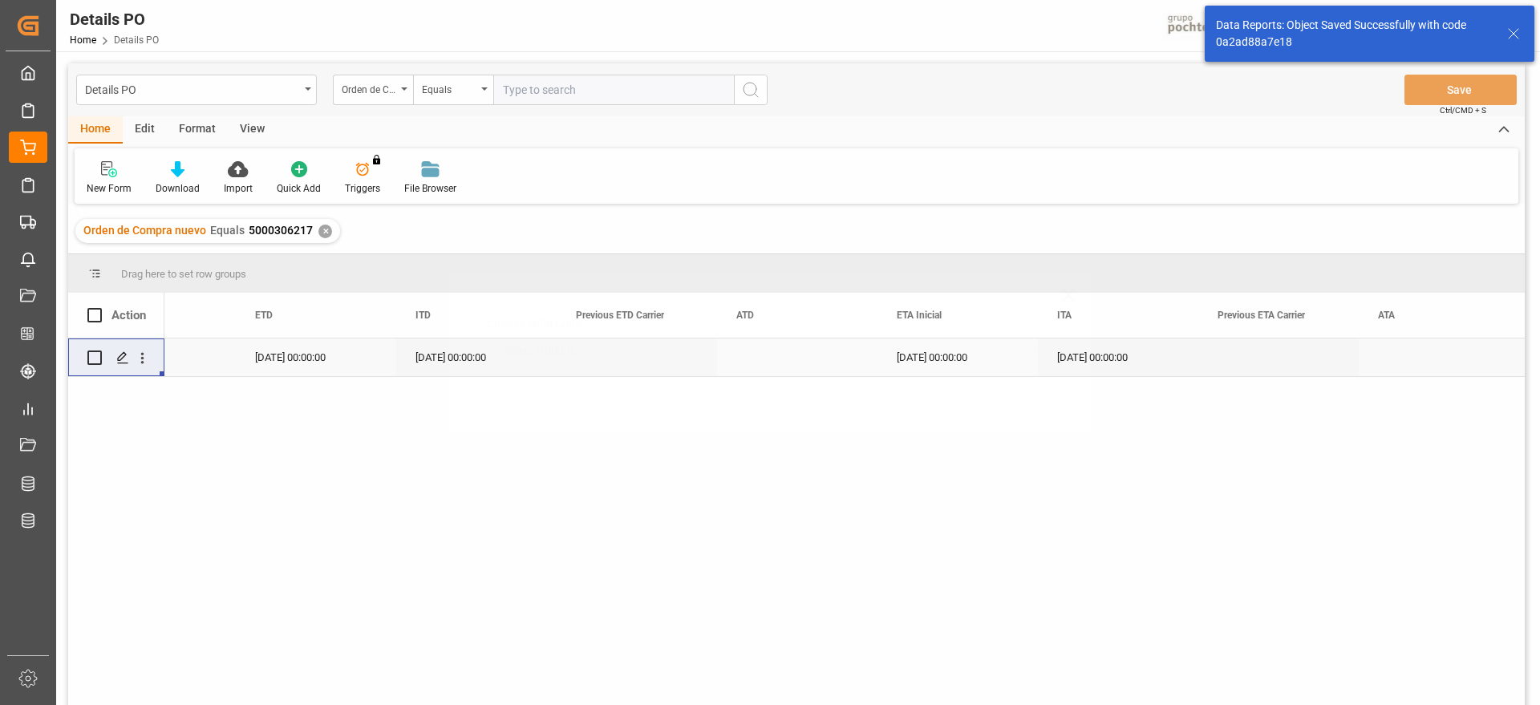
scroll to position [0, 0]
click at [149, 350] on icon "open menu" at bounding box center [142, 358] width 17 height 17
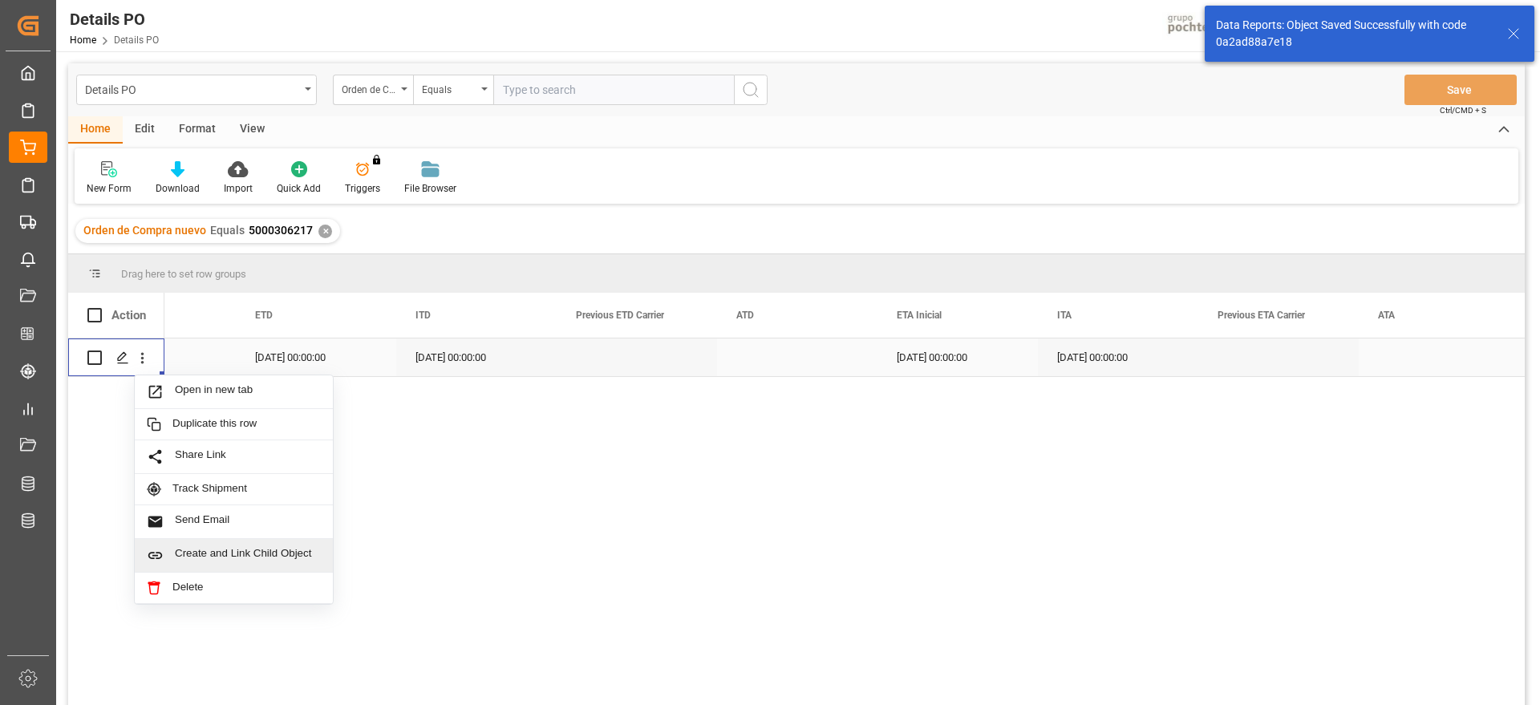
click at [237, 554] on span "Create and Link Child Object" at bounding box center [248, 555] width 146 height 17
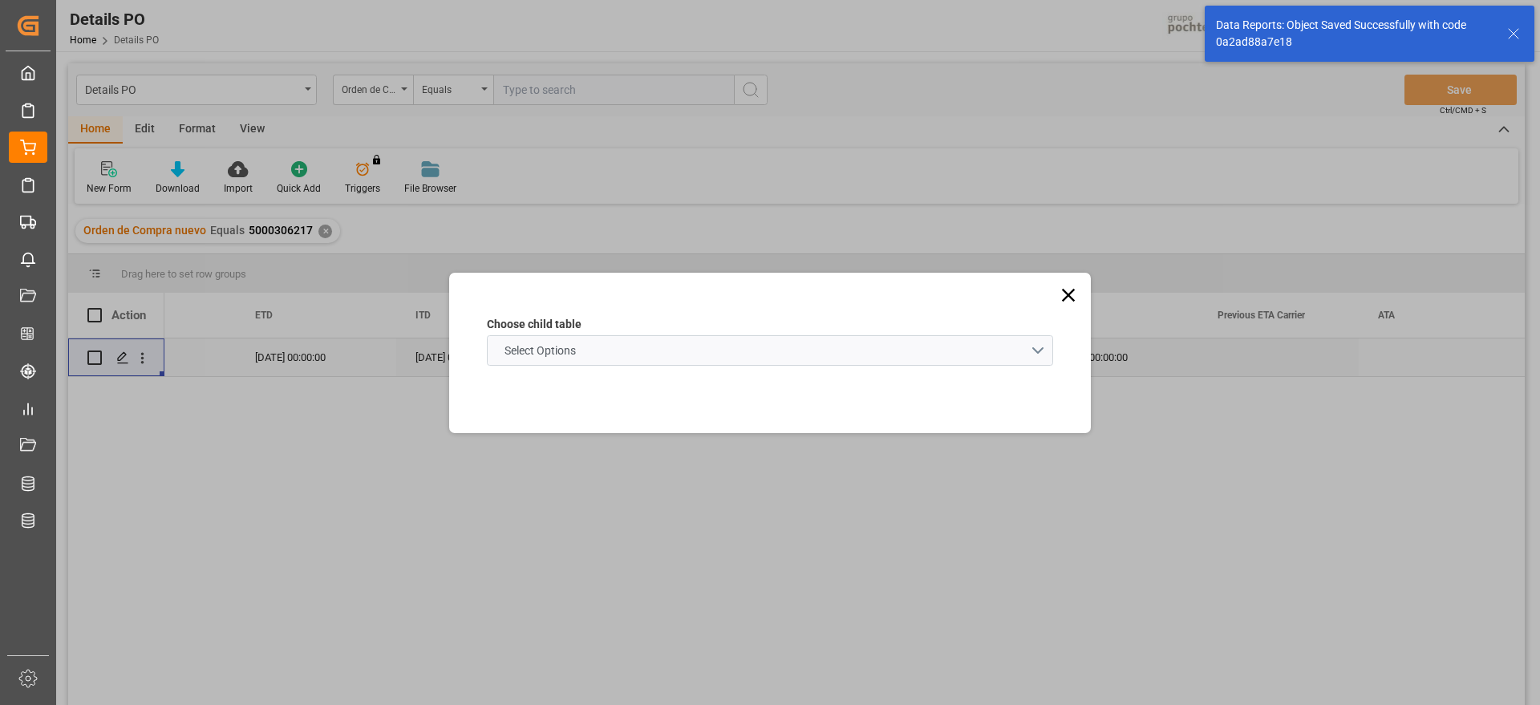
click at [682, 350] on schema "Select Options" at bounding box center [770, 350] width 566 height 30
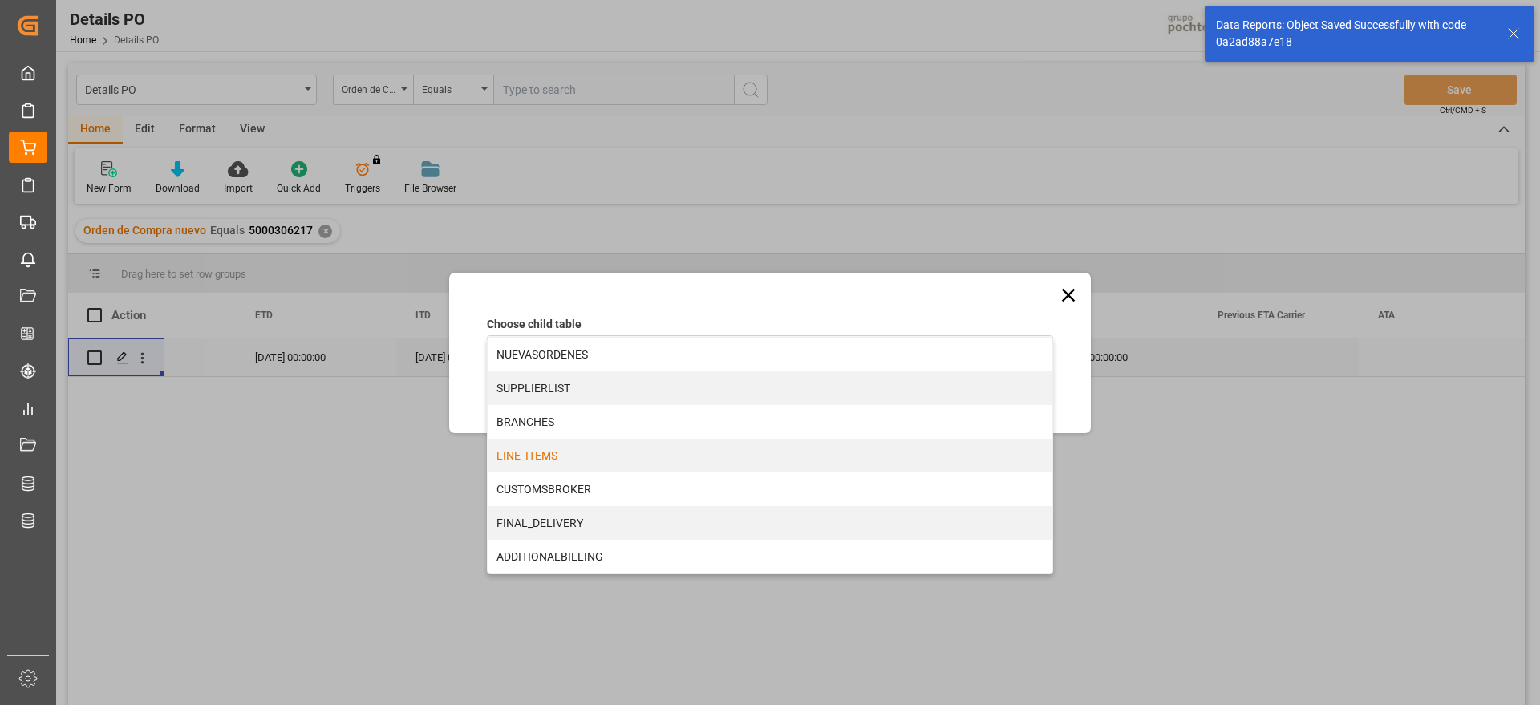
click at [578, 463] on div "LINE_ITEMS" at bounding box center [770, 456] width 565 height 34
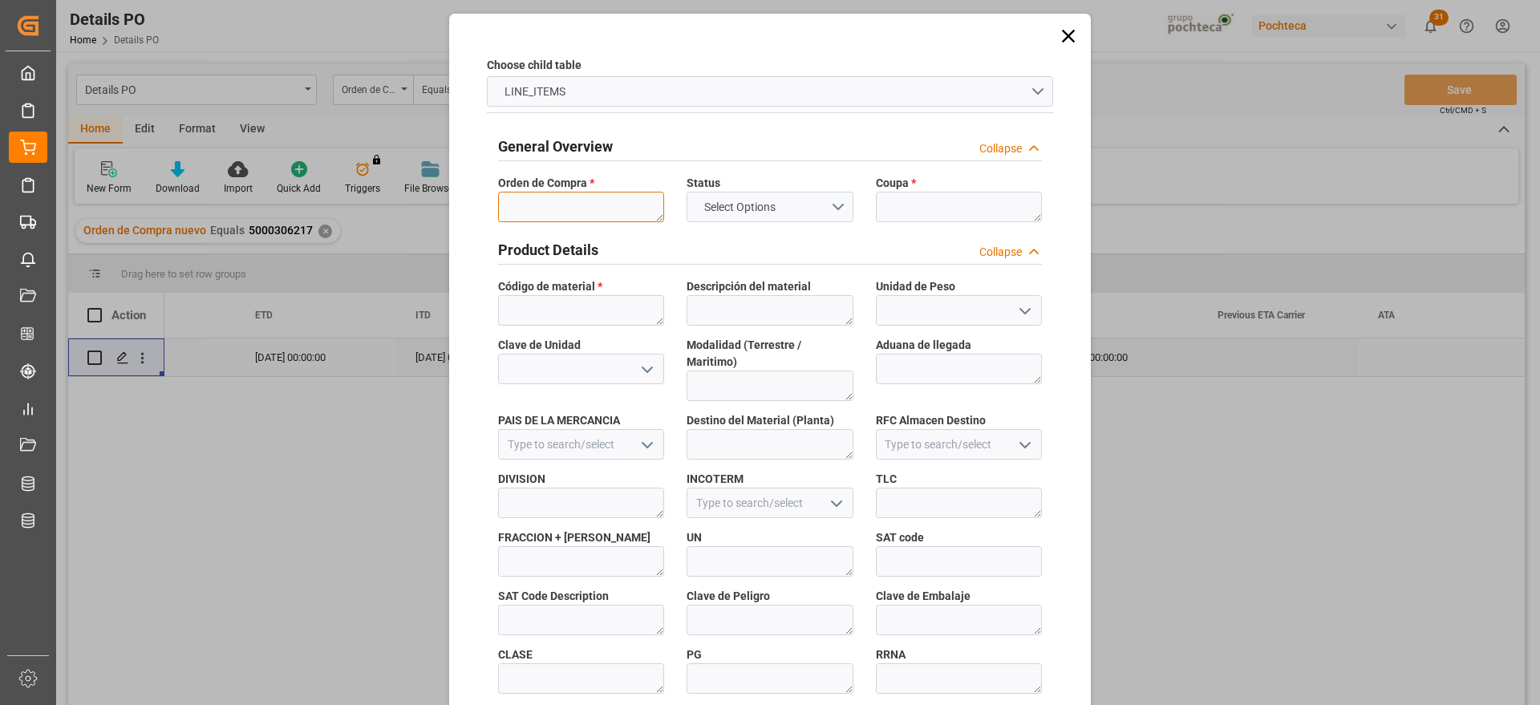
click at [537, 205] on textarea at bounding box center [581, 207] width 166 height 30
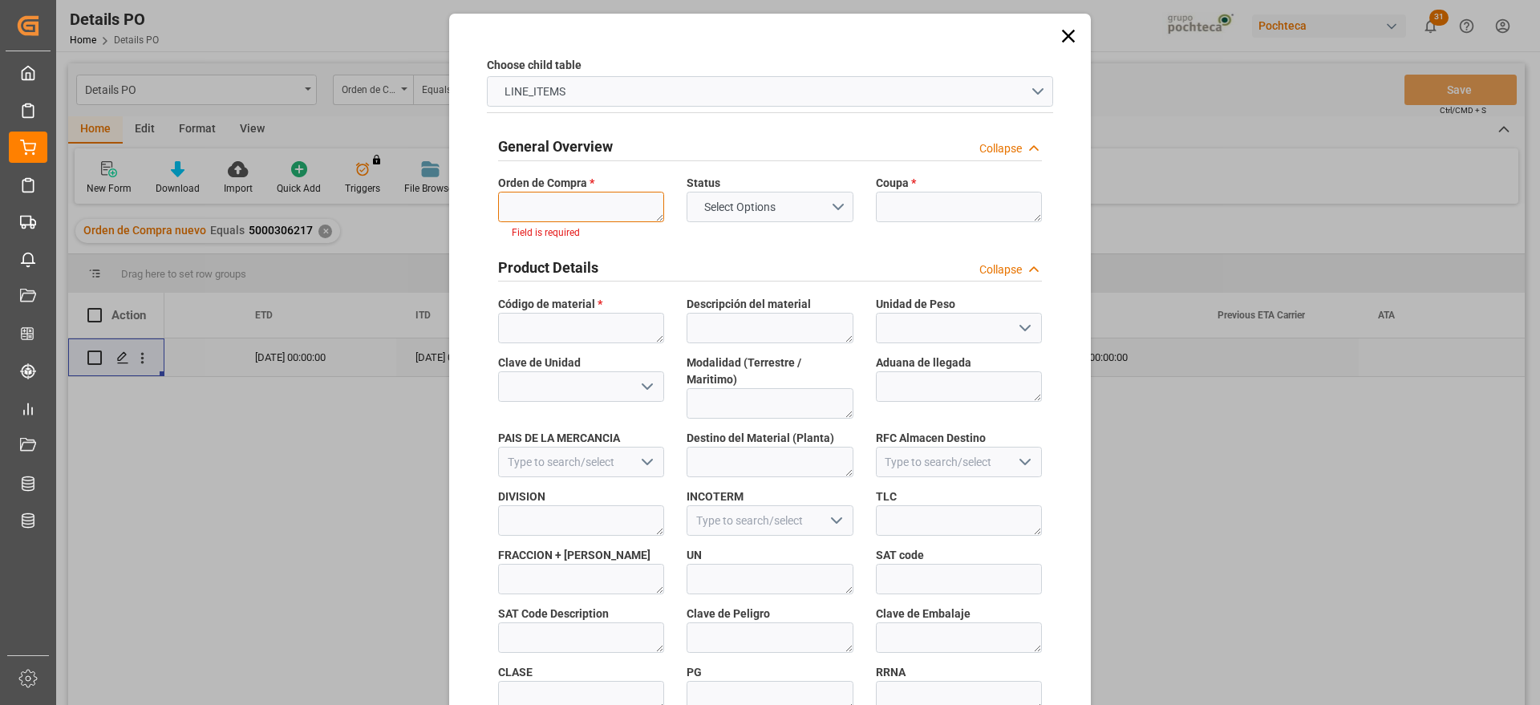
paste textarea "5000306217"
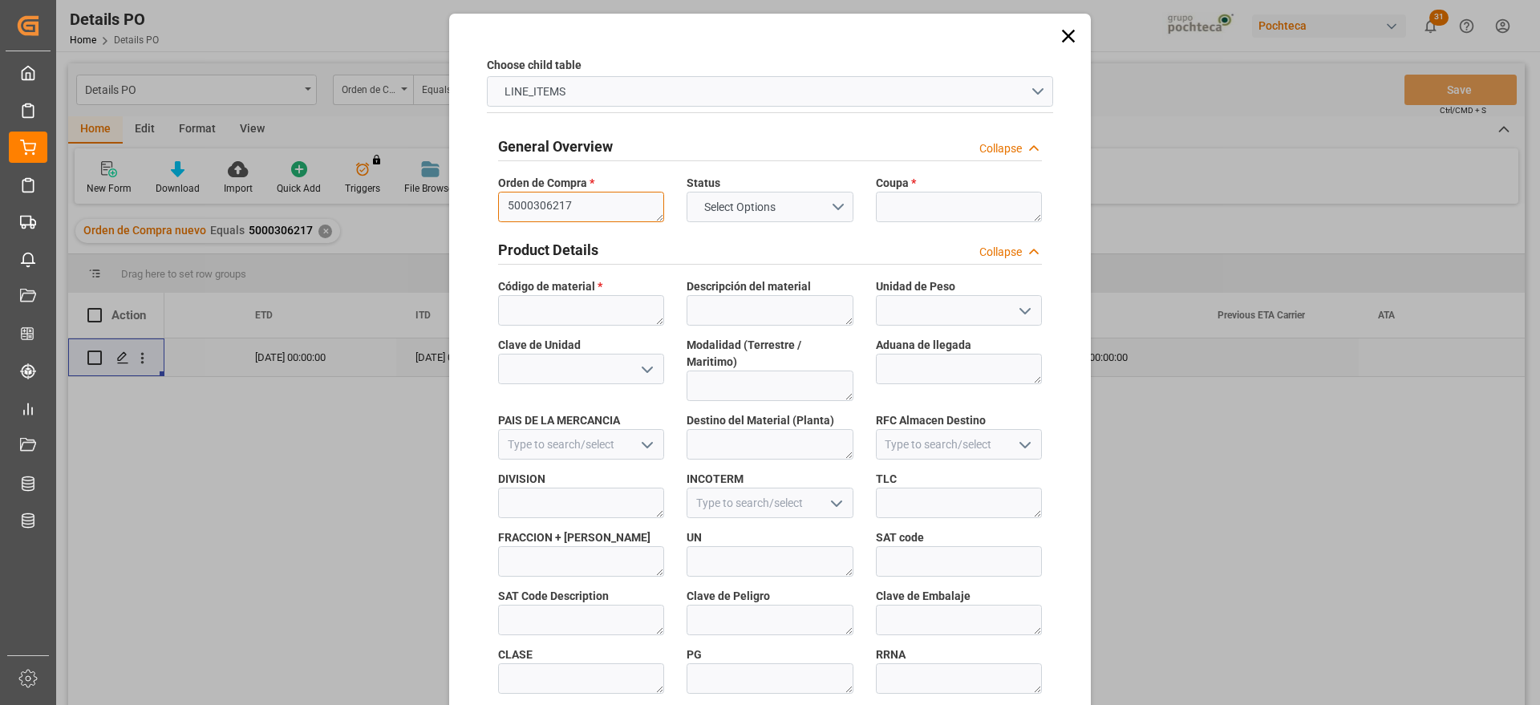
type textarea "5000306217"
click at [923, 196] on textarea at bounding box center [959, 207] width 166 height 30
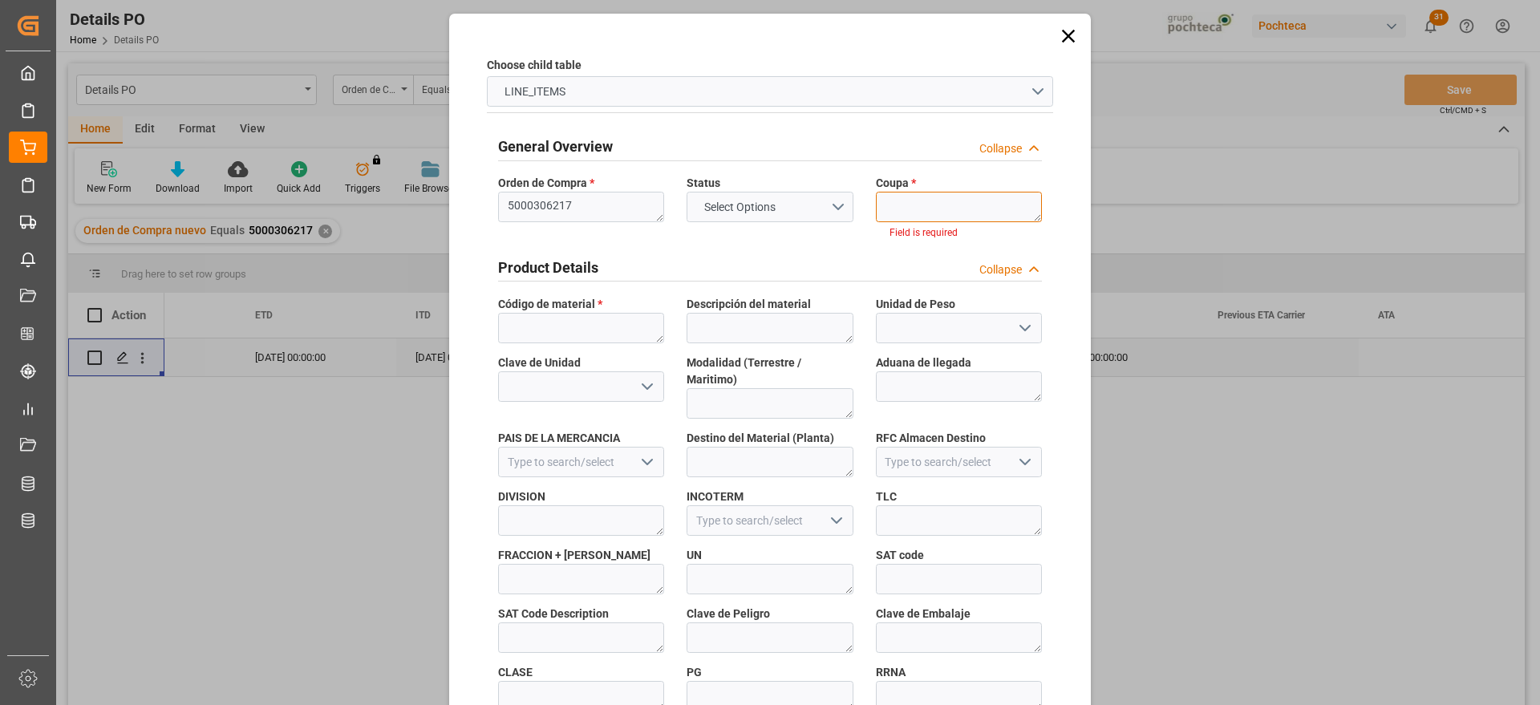
paste textarea "193622"
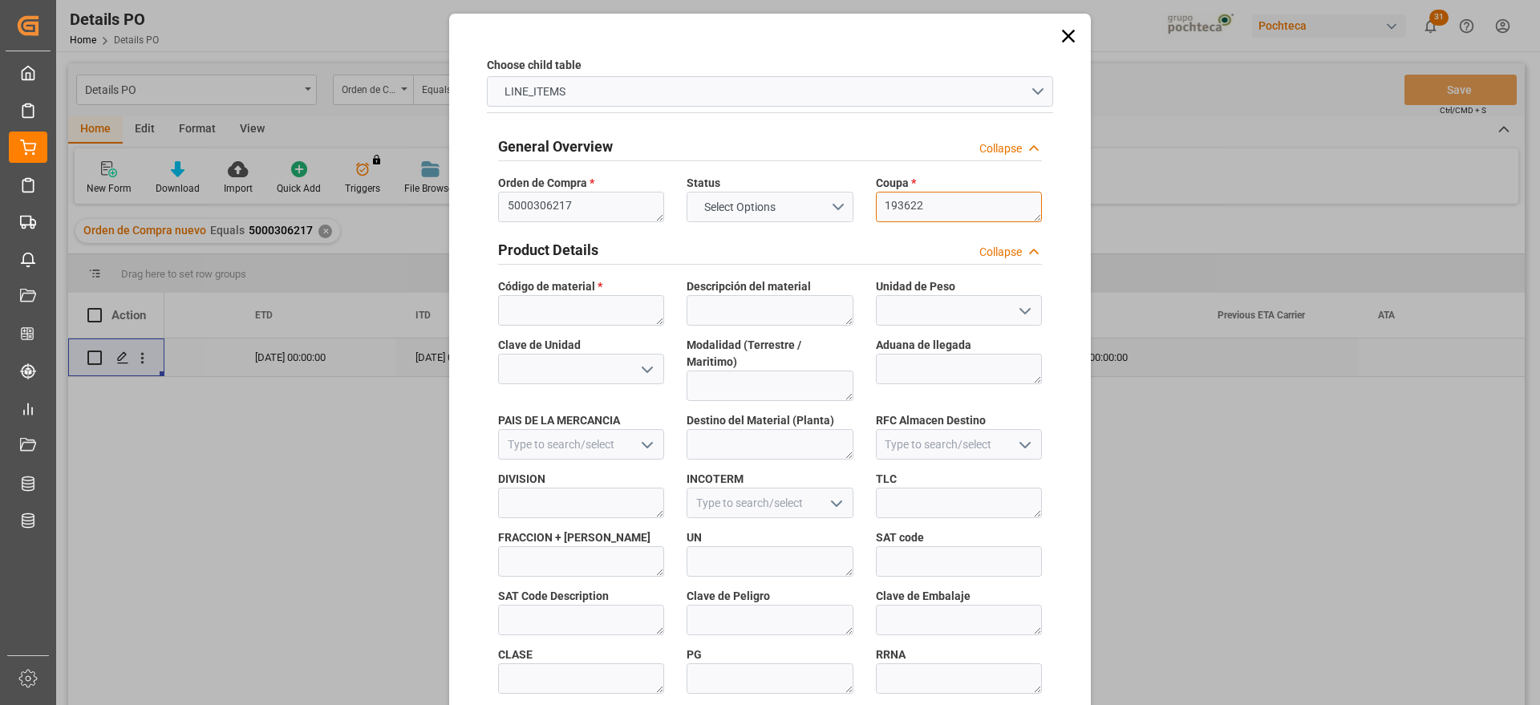
type textarea "193622"
click at [529, 290] on span "Código de material *" at bounding box center [550, 286] width 104 height 17
click at [525, 310] on textarea at bounding box center [581, 310] width 166 height 30
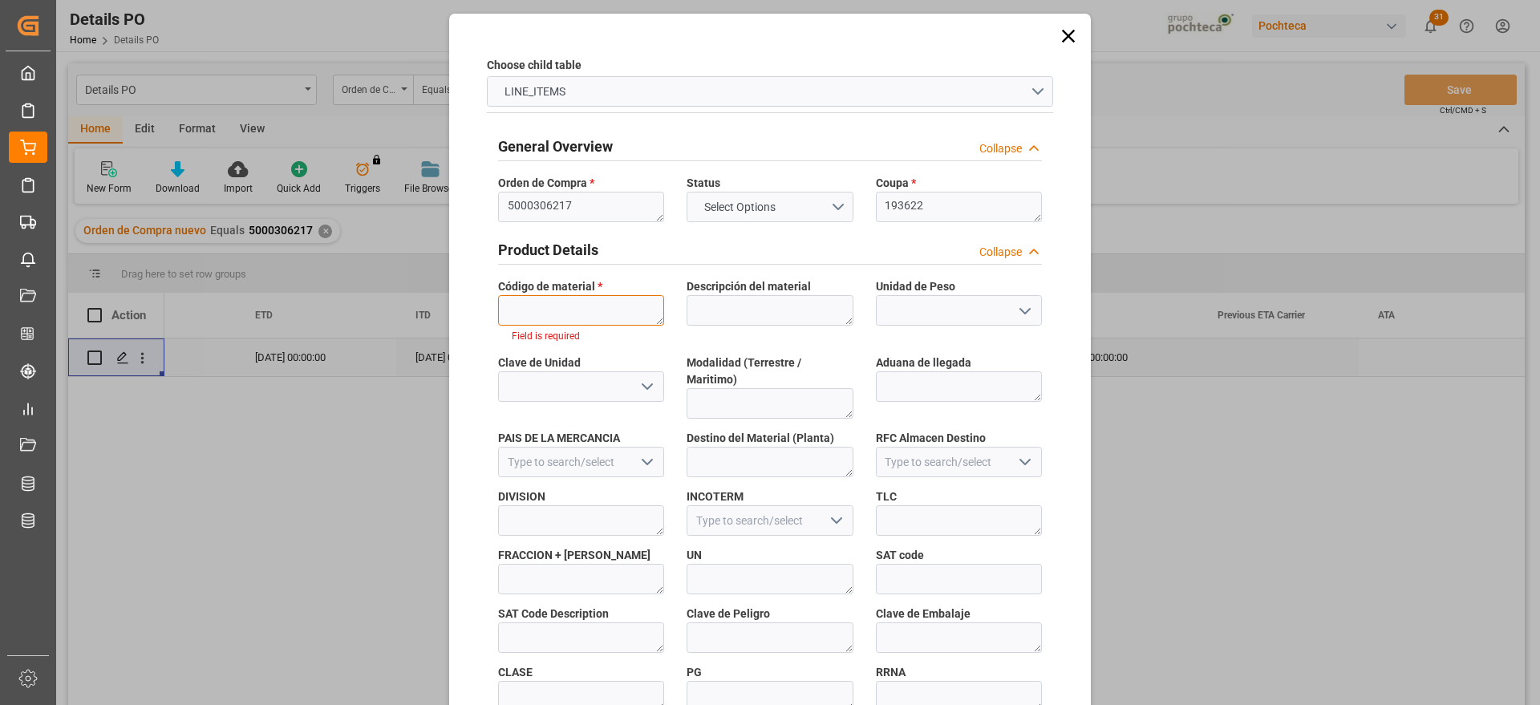
paste textarea "36554"
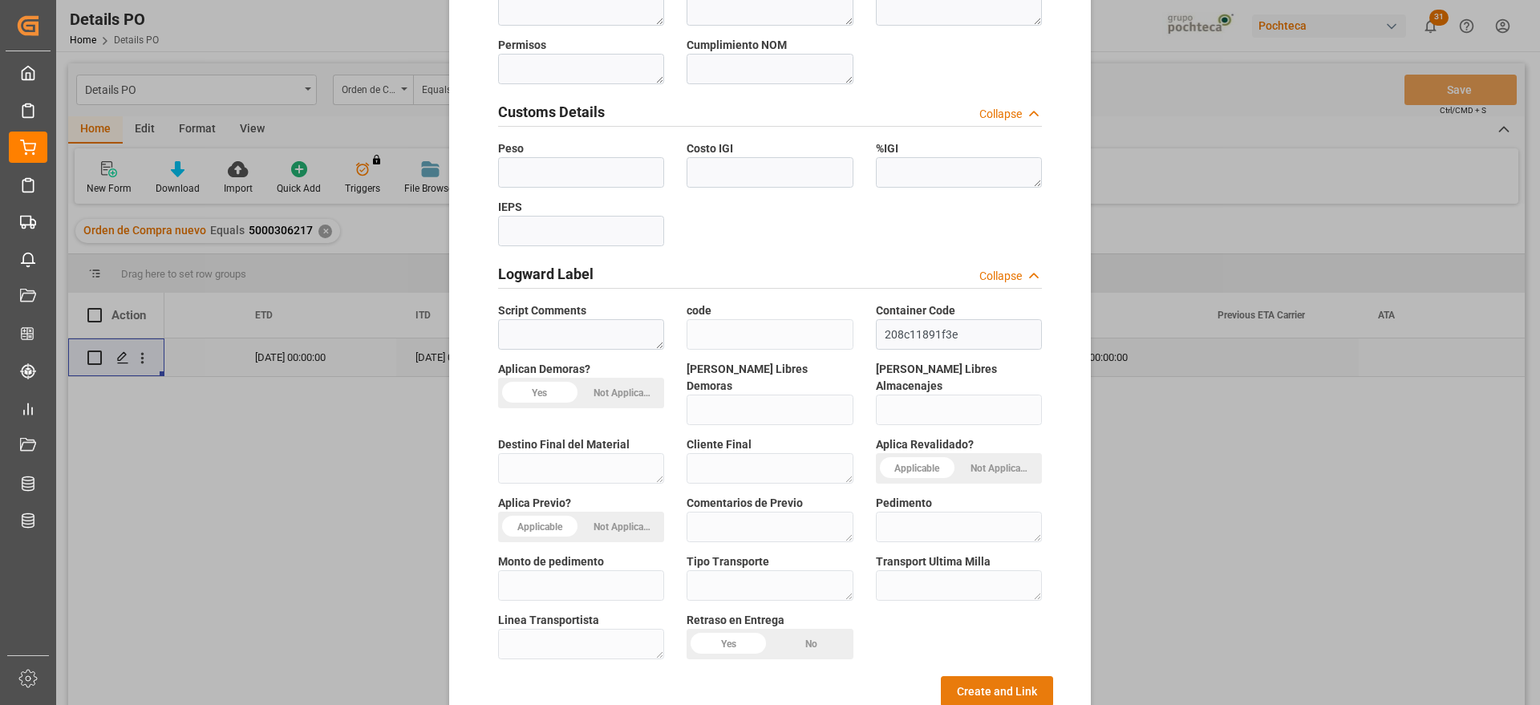
scroll to position [687, 0]
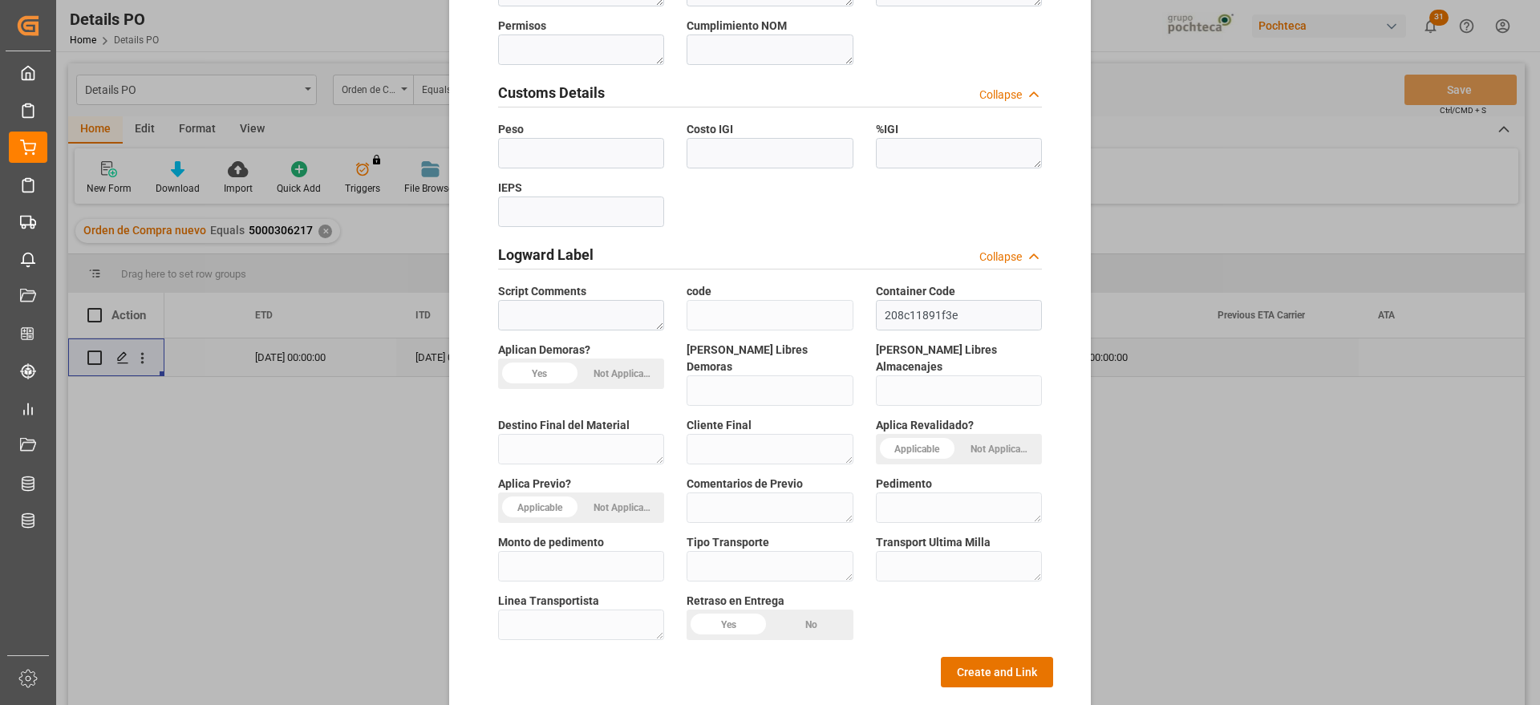
type textarea "36554"
click at [952, 618] on div "General Overview Collapse Orden de Compra * 5000306217 Status Select Options Co…" at bounding box center [770, 62] width 566 height 1250
click at [953, 657] on button "Create and Link" at bounding box center [997, 672] width 112 height 30
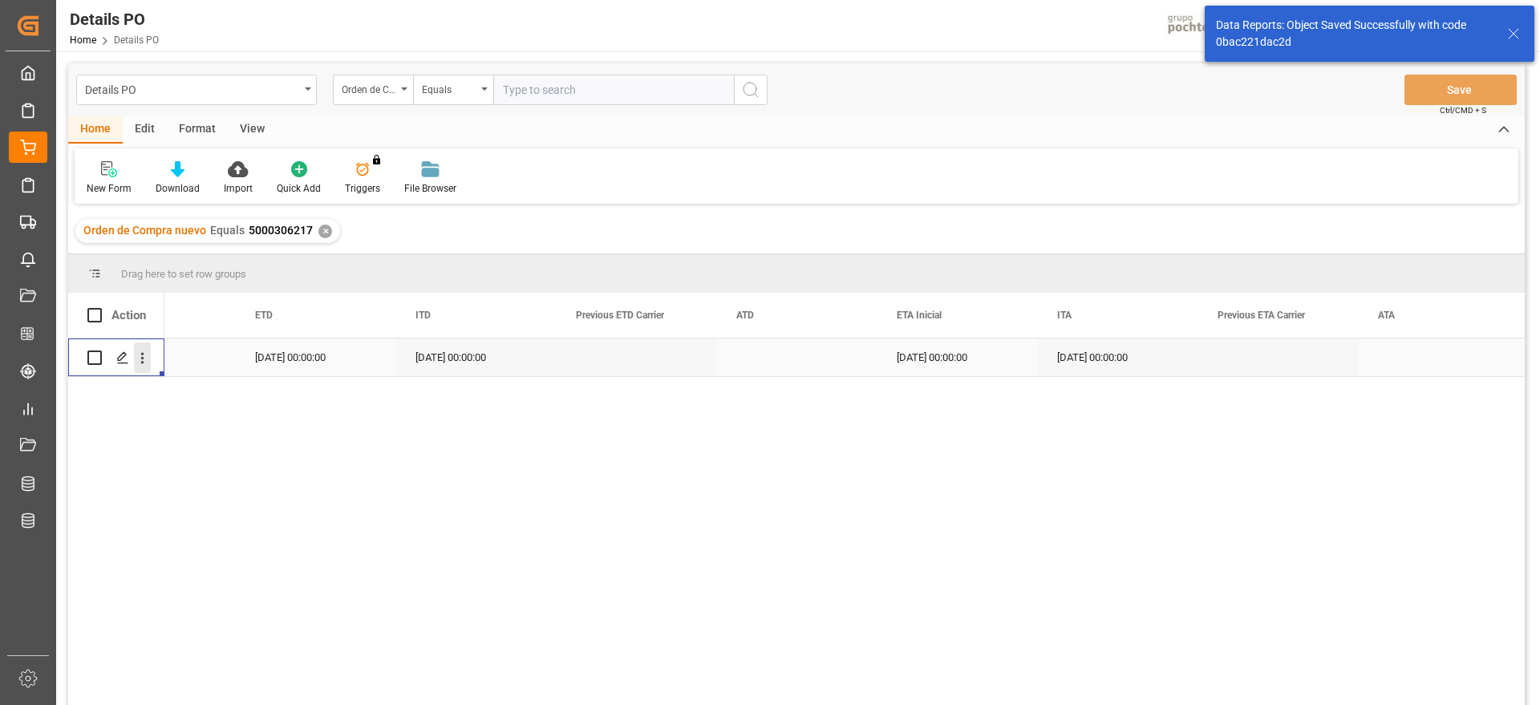
click at [144, 356] on icon "open menu" at bounding box center [142, 358] width 17 height 17
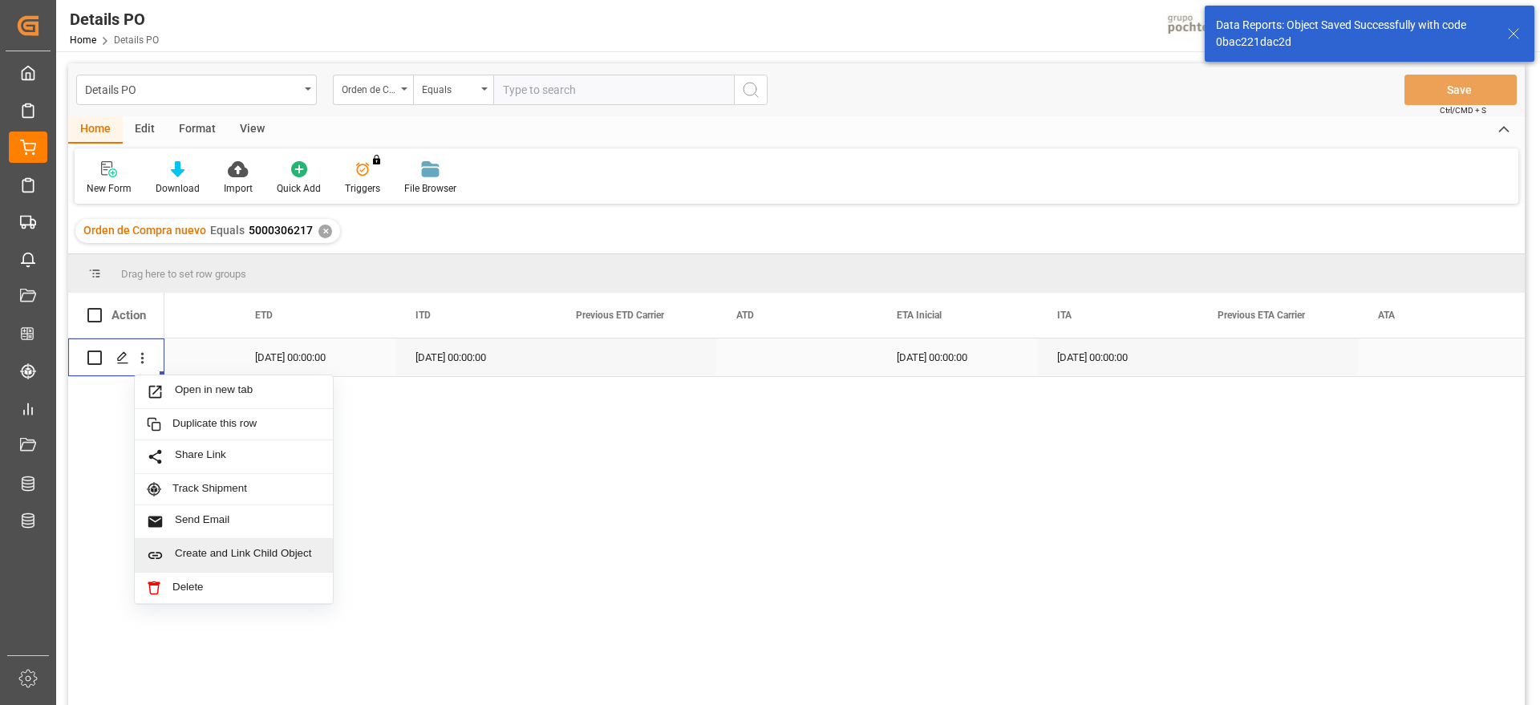
click at [213, 553] on span "Create and Link Child Object" at bounding box center [248, 555] width 146 height 17
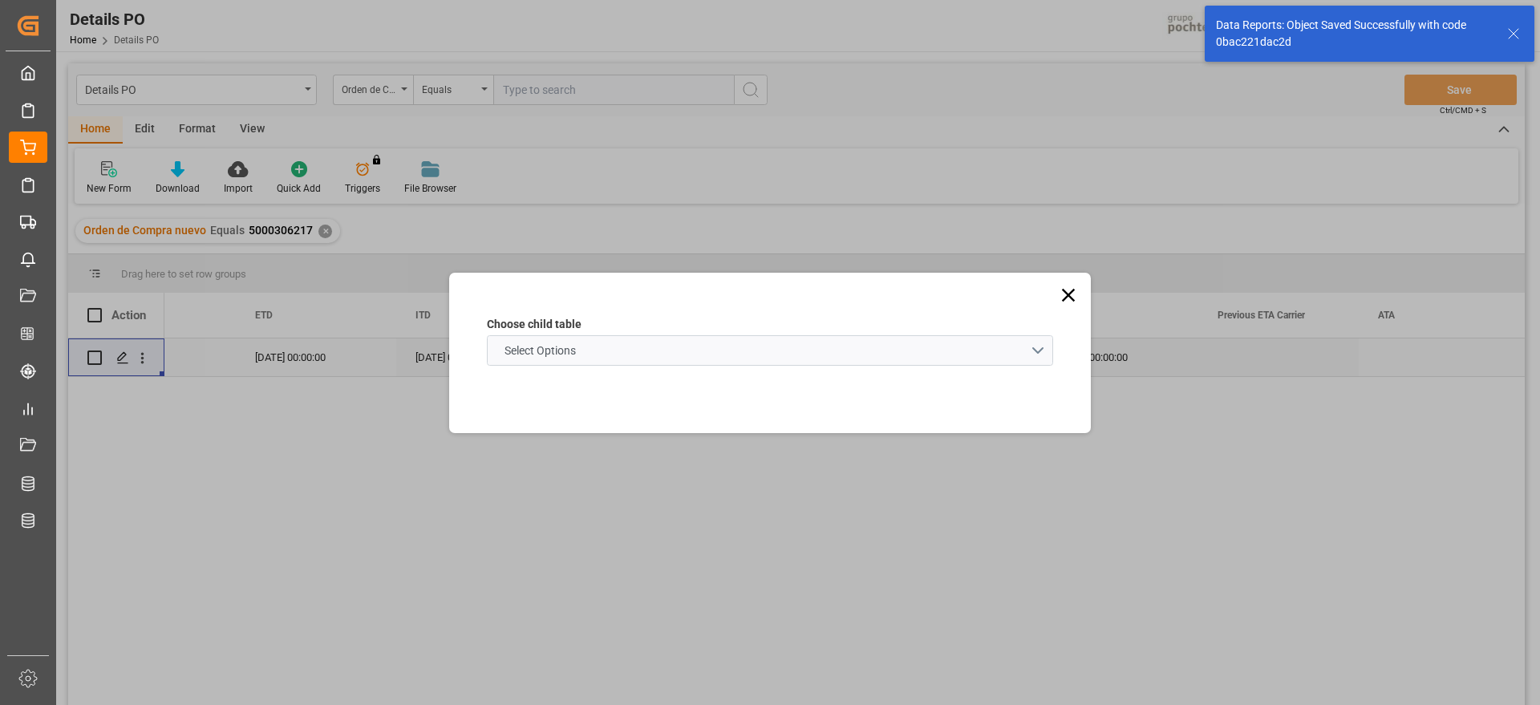
click at [574, 356] on span "Select Options" at bounding box center [539, 350] width 87 height 17
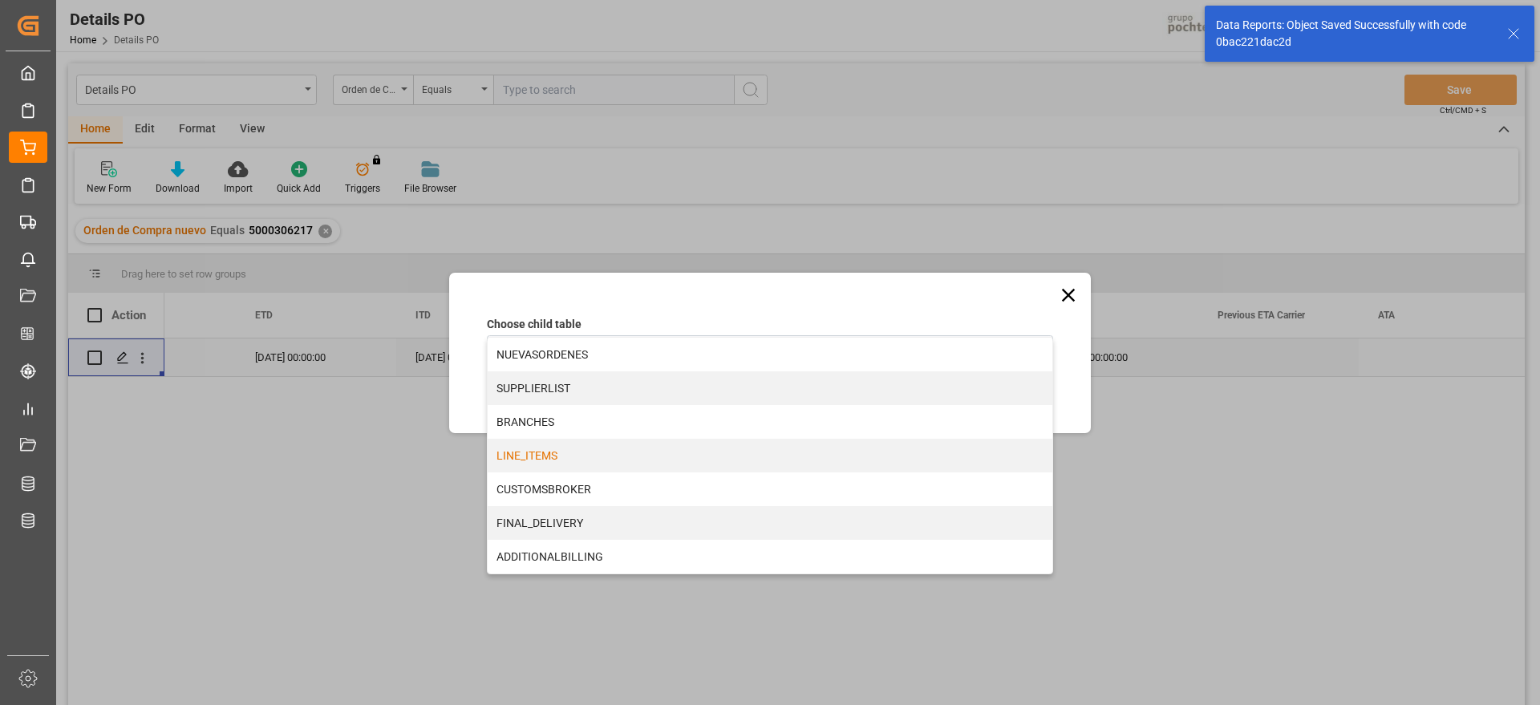
click at [569, 462] on div "LINE_ITEMS" at bounding box center [770, 456] width 565 height 34
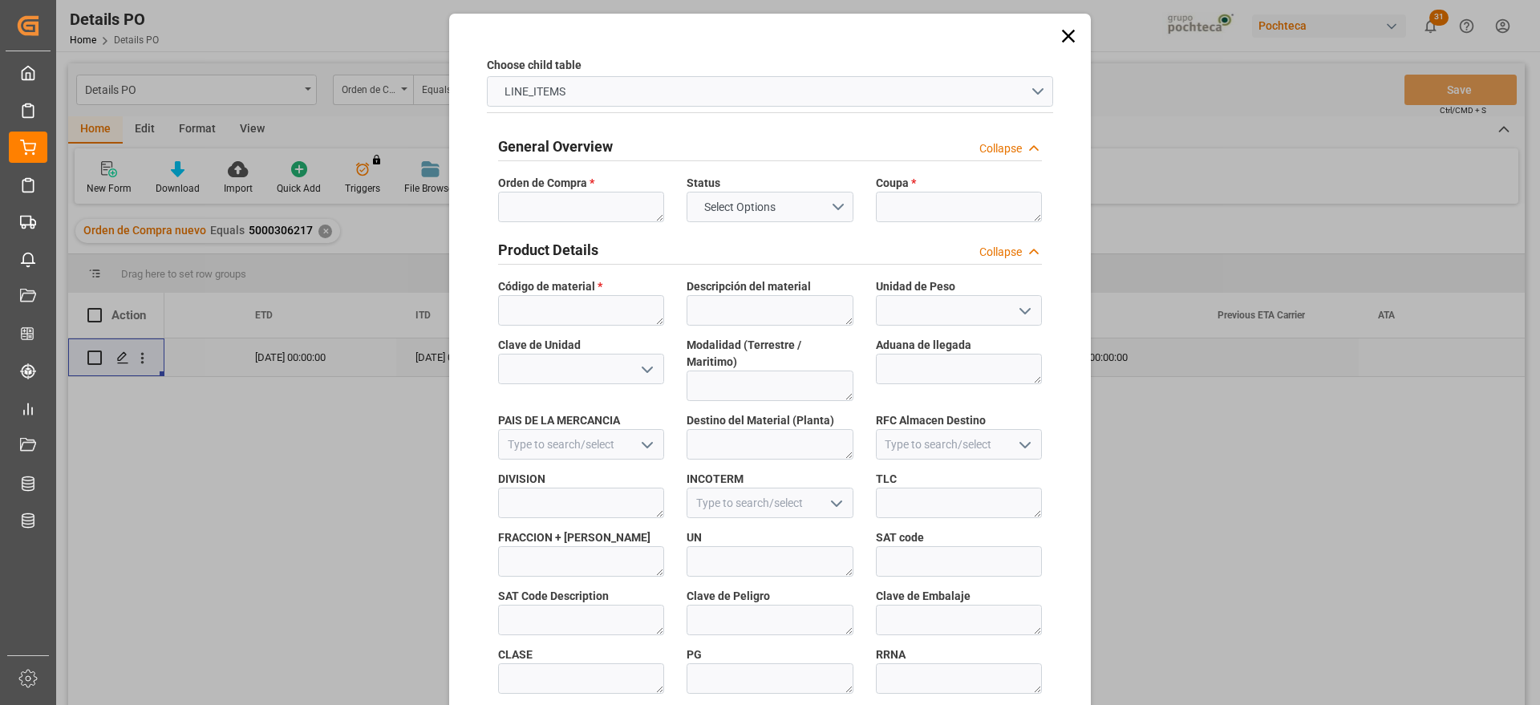
click at [536, 190] on span "Orden de Compra *" at bounding box center [546, 183] width 96 height 17
click at [534, 206] on textarea at bounding box center [581, 207] width 166 height 30
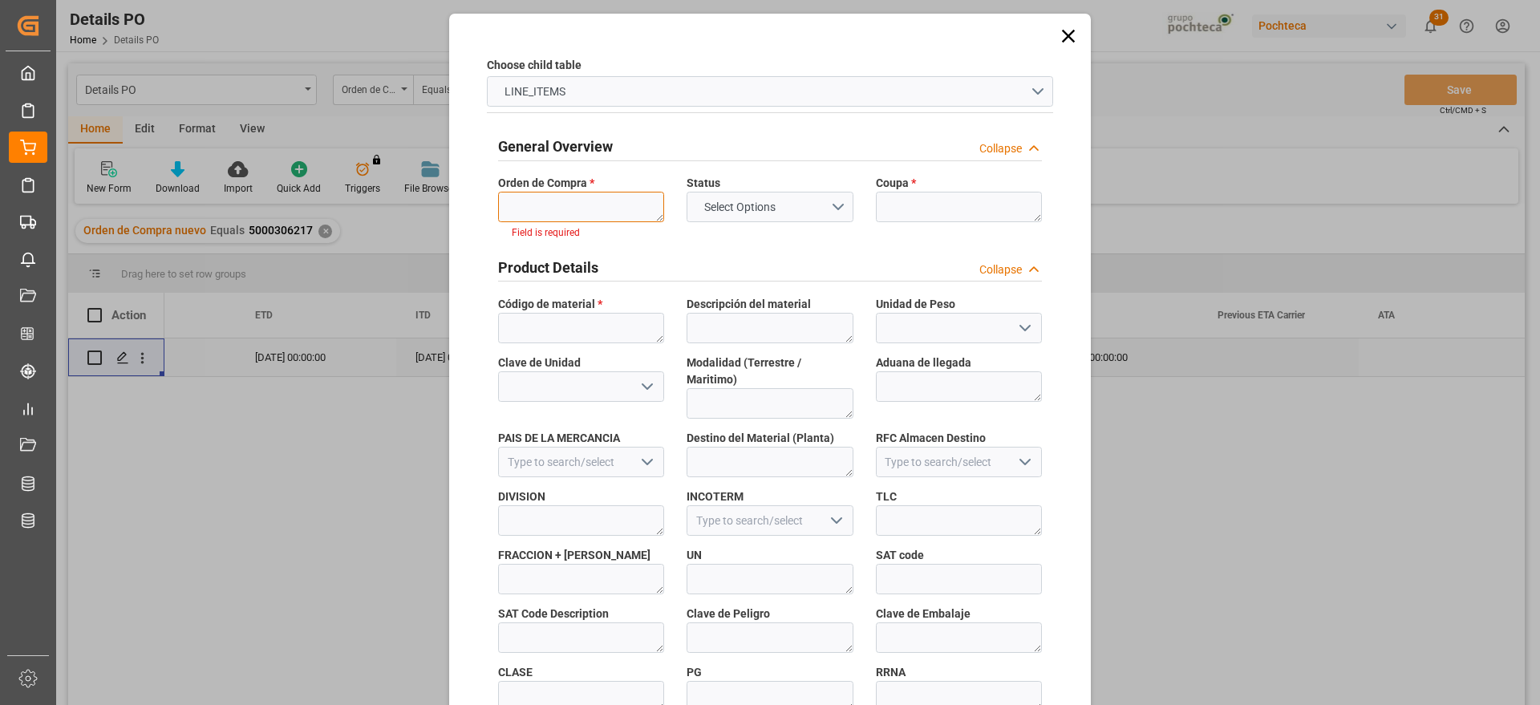
paste textarea "5000306217"
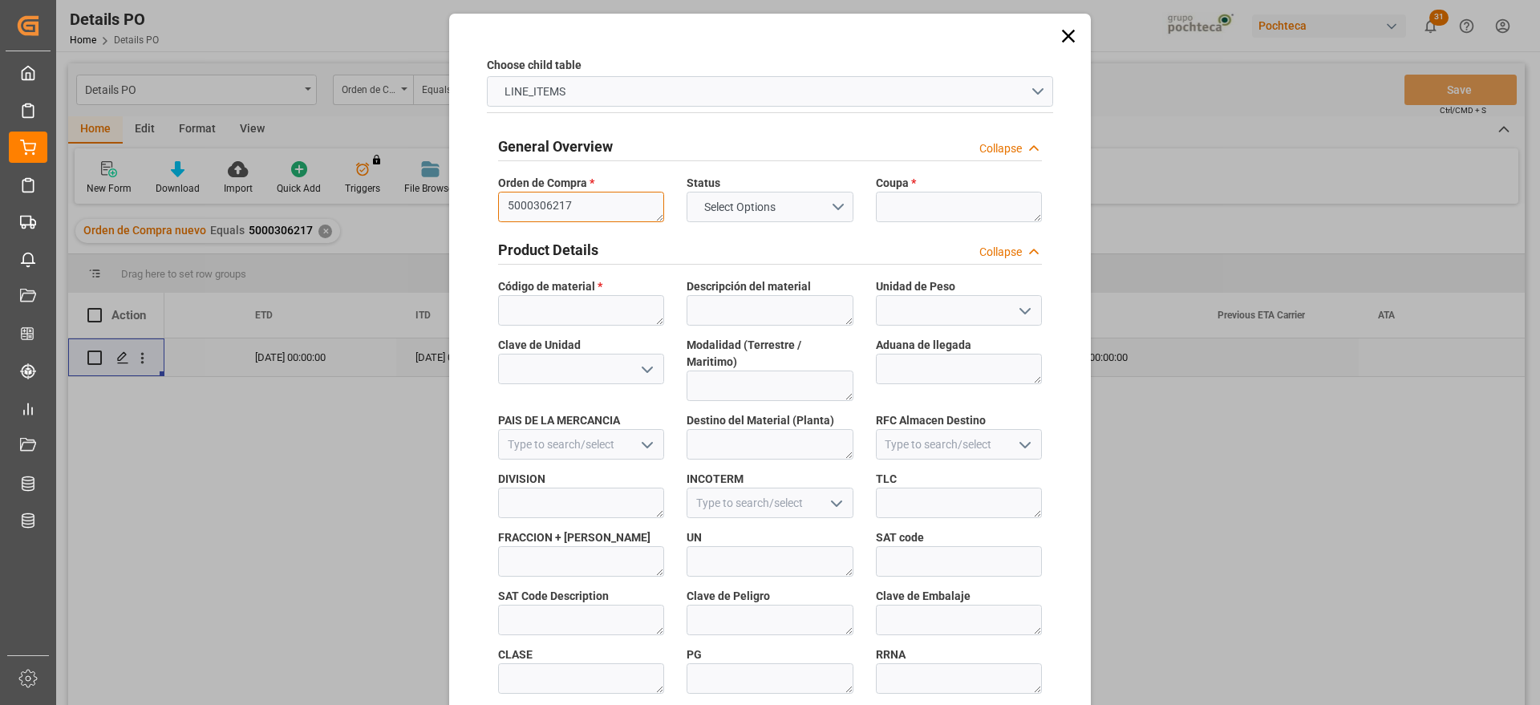
type textarea "5000306217"
click at [902, 202] on textarea at bounding box center [959, 207] width 166 height 30
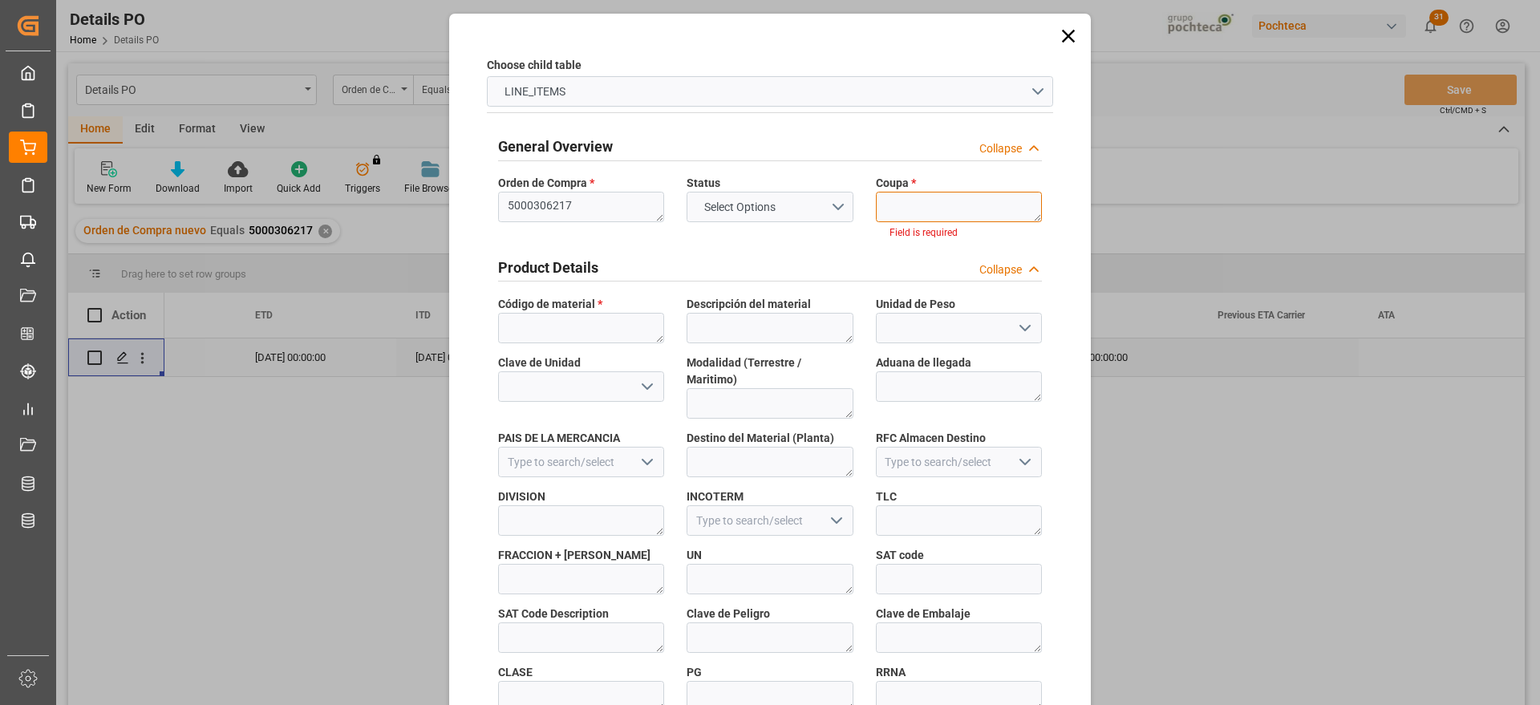
paste textarea "193622"
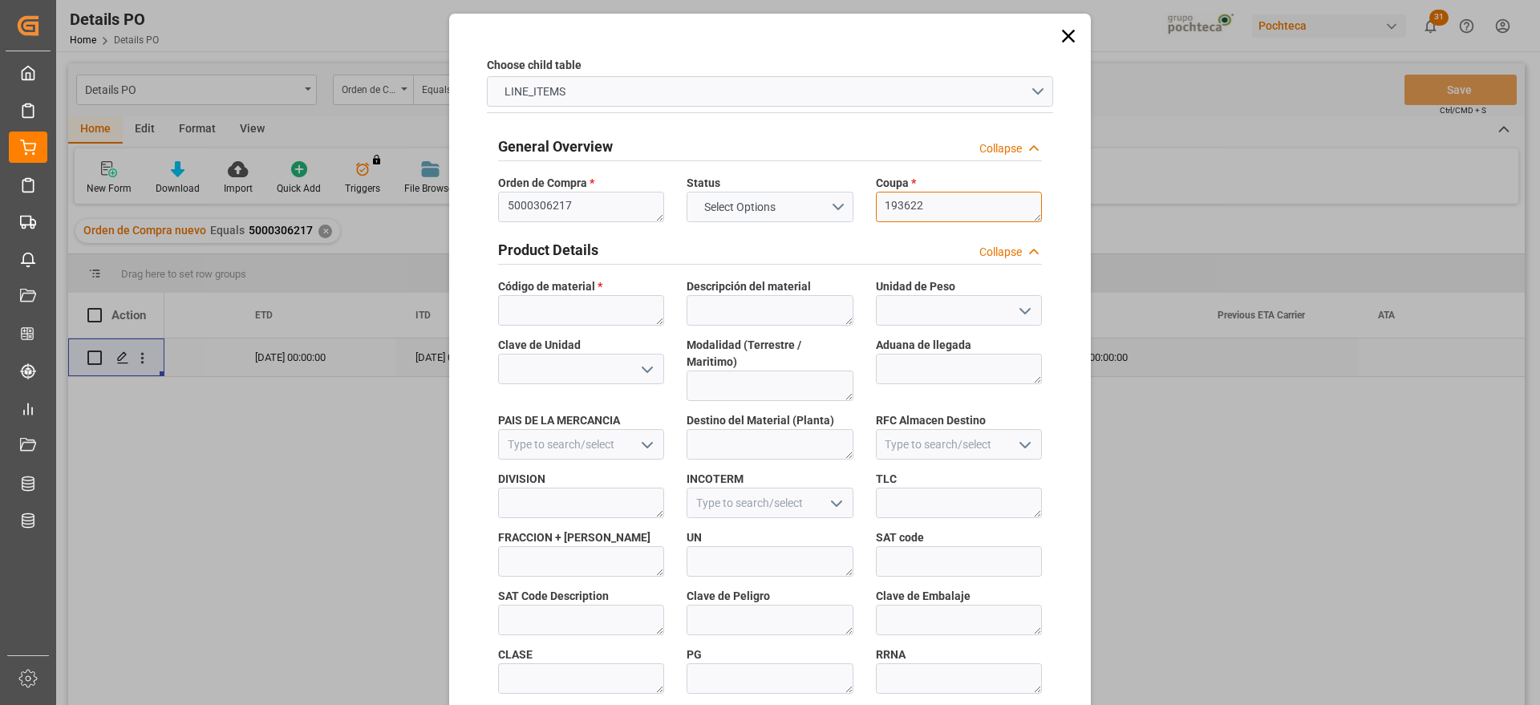
type textarea "193622"
click at [546, 304] on textarea at bounding box center [581, 310] width 166 height 30
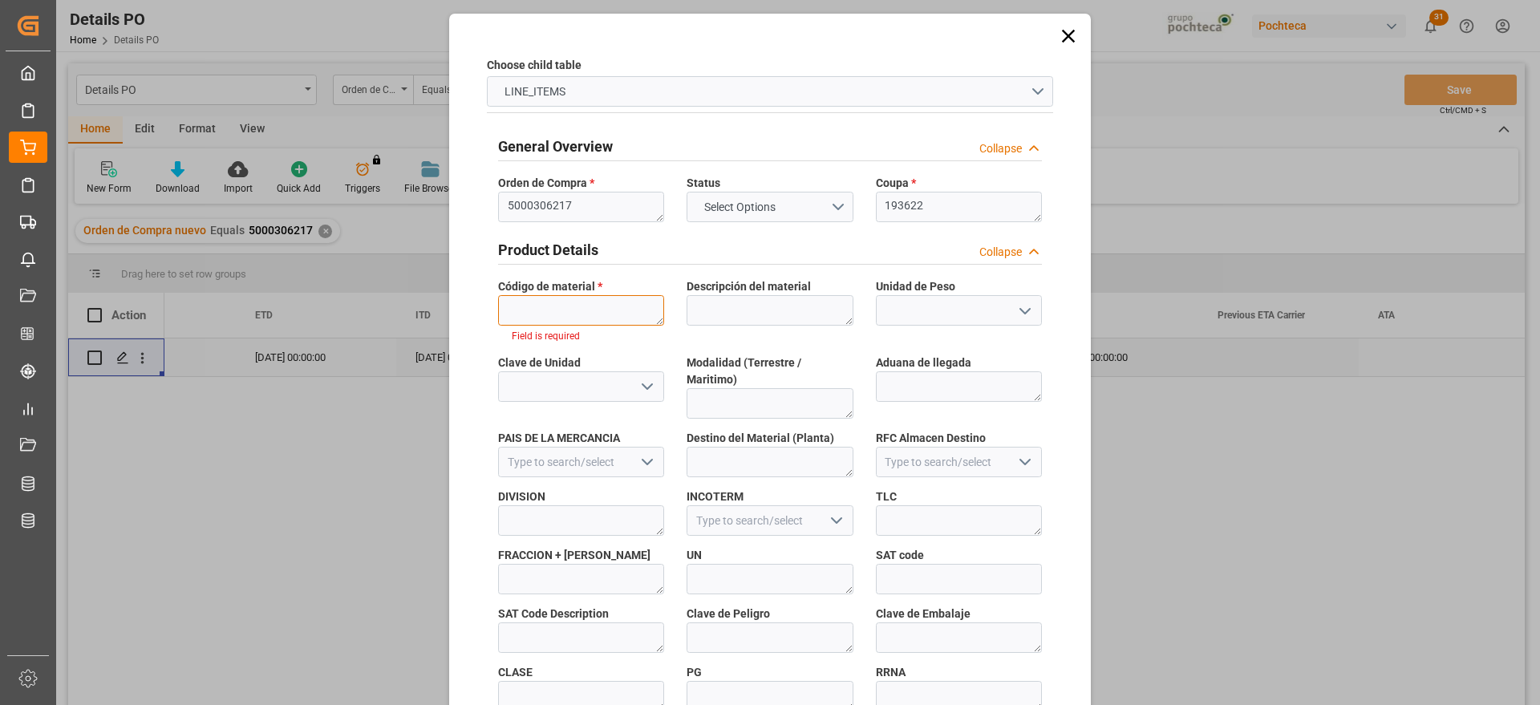
paste textarea "36553"
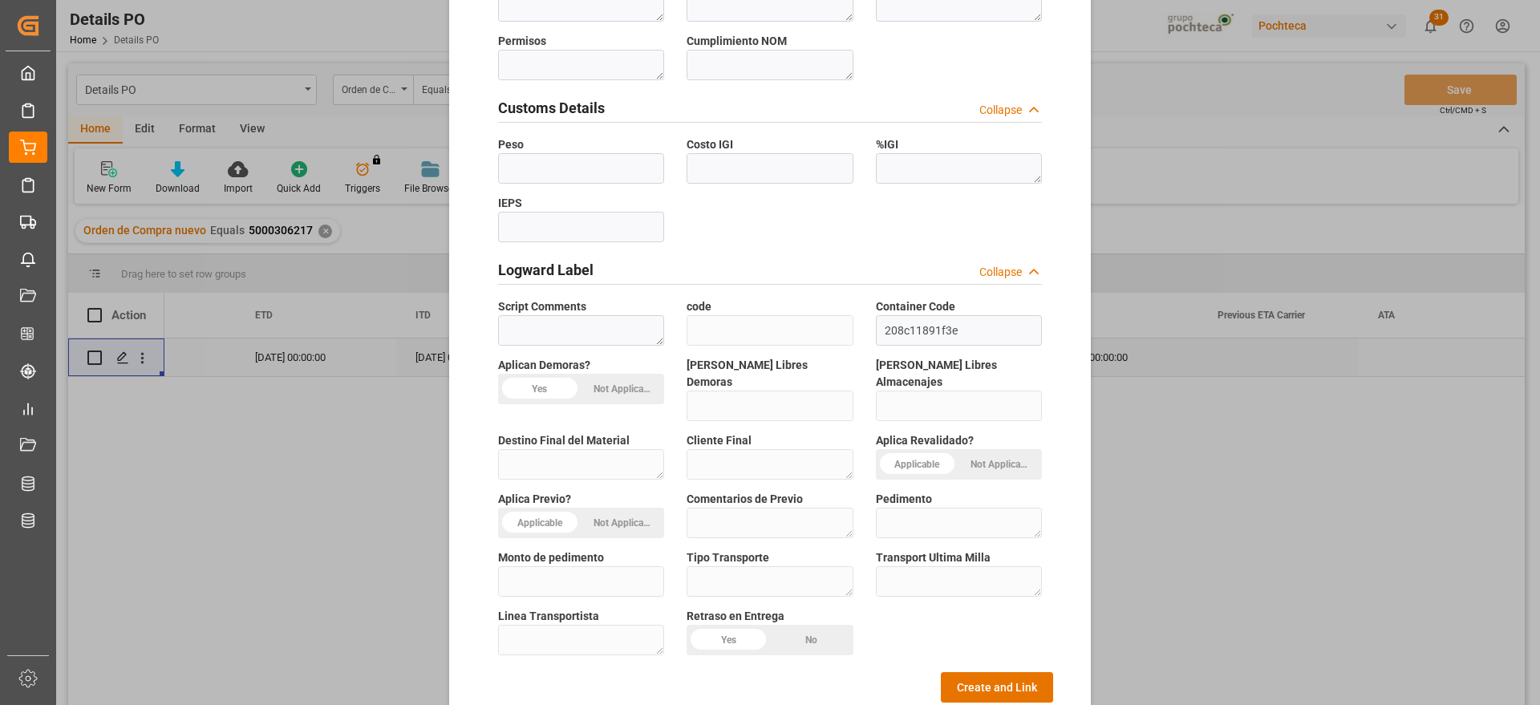
scroll to position [687, 0]
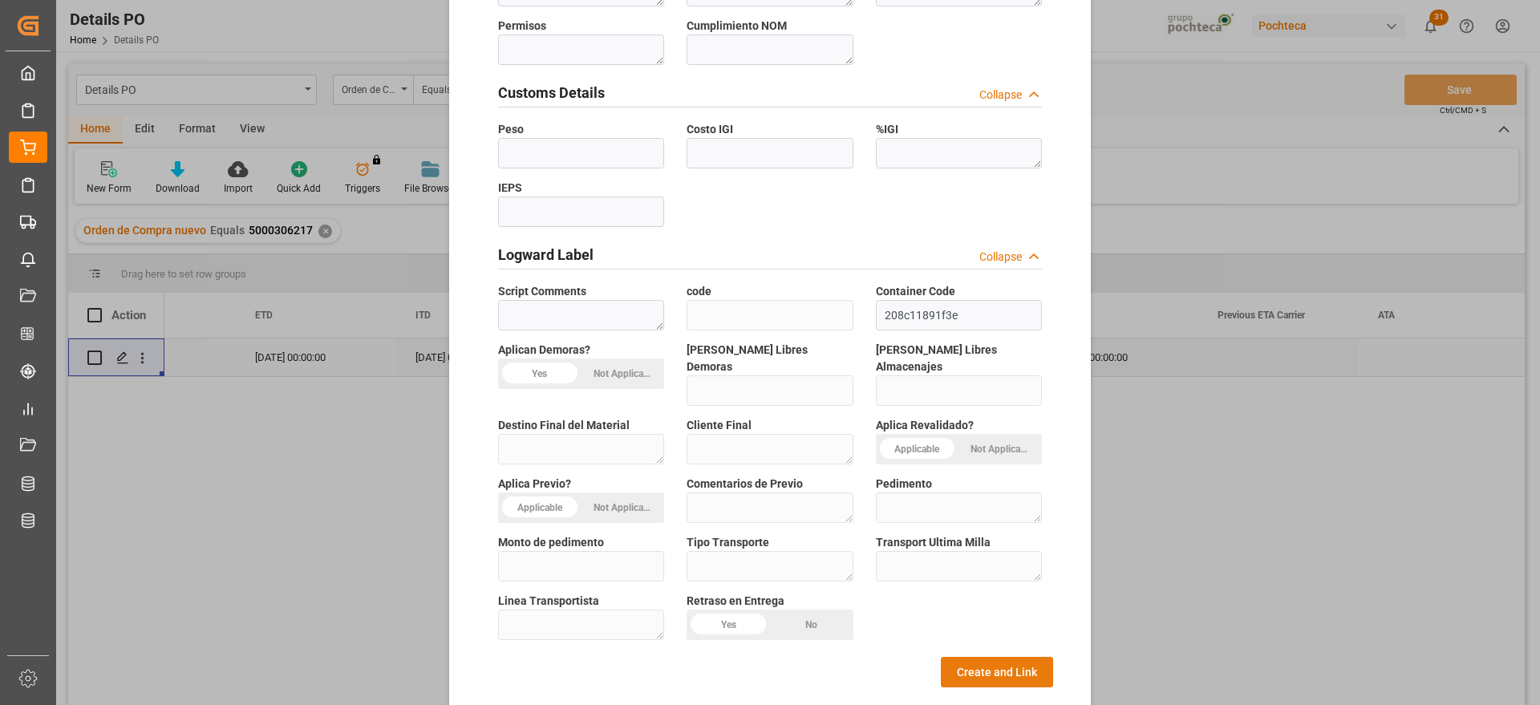
type textarea "36553"
click at [999, 657] on button "Create and Link" at bounding box center [997, 672] width 112 height 30
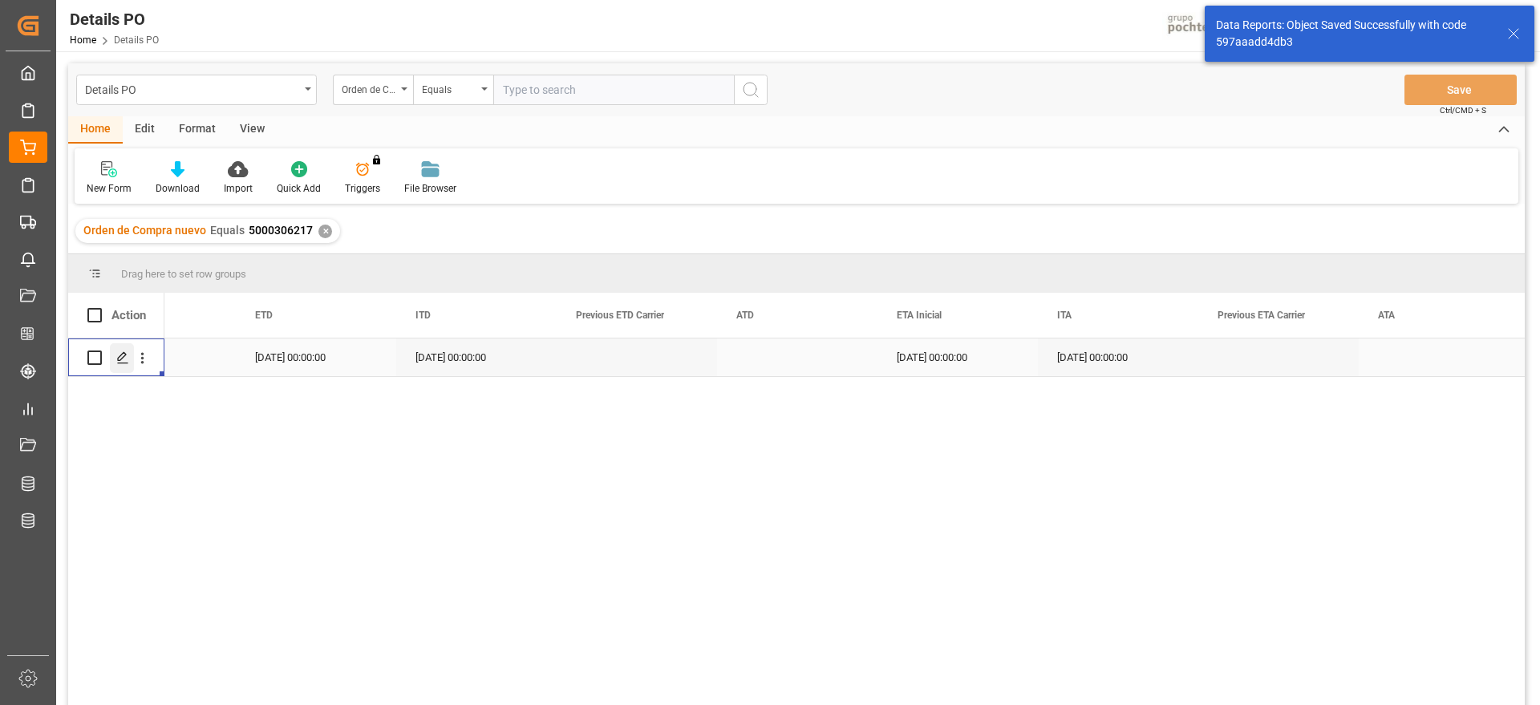
click at [125, 351] on icon "Press SPACE to select this row." at bounding box center [122, 357] width 13 height 13
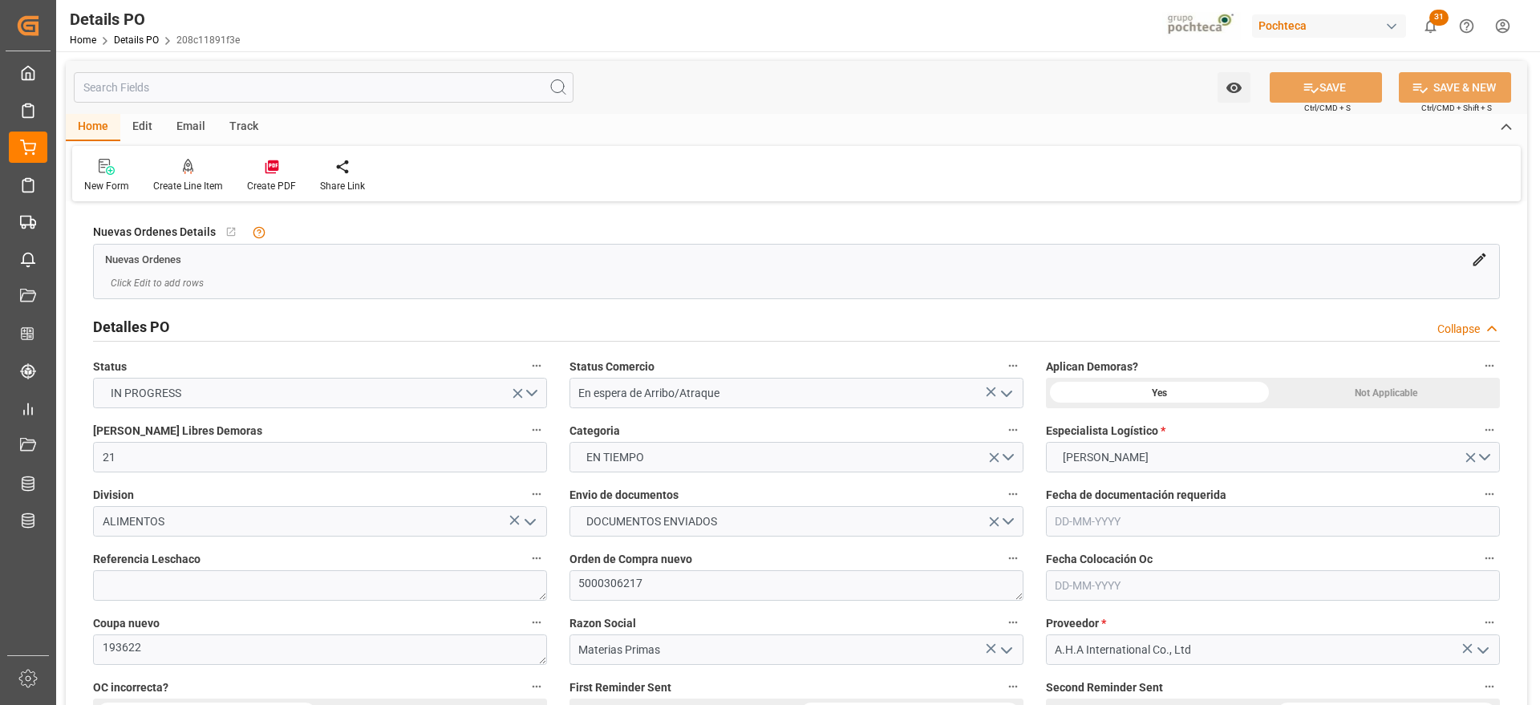
type input "21"
type input "[DATE]"
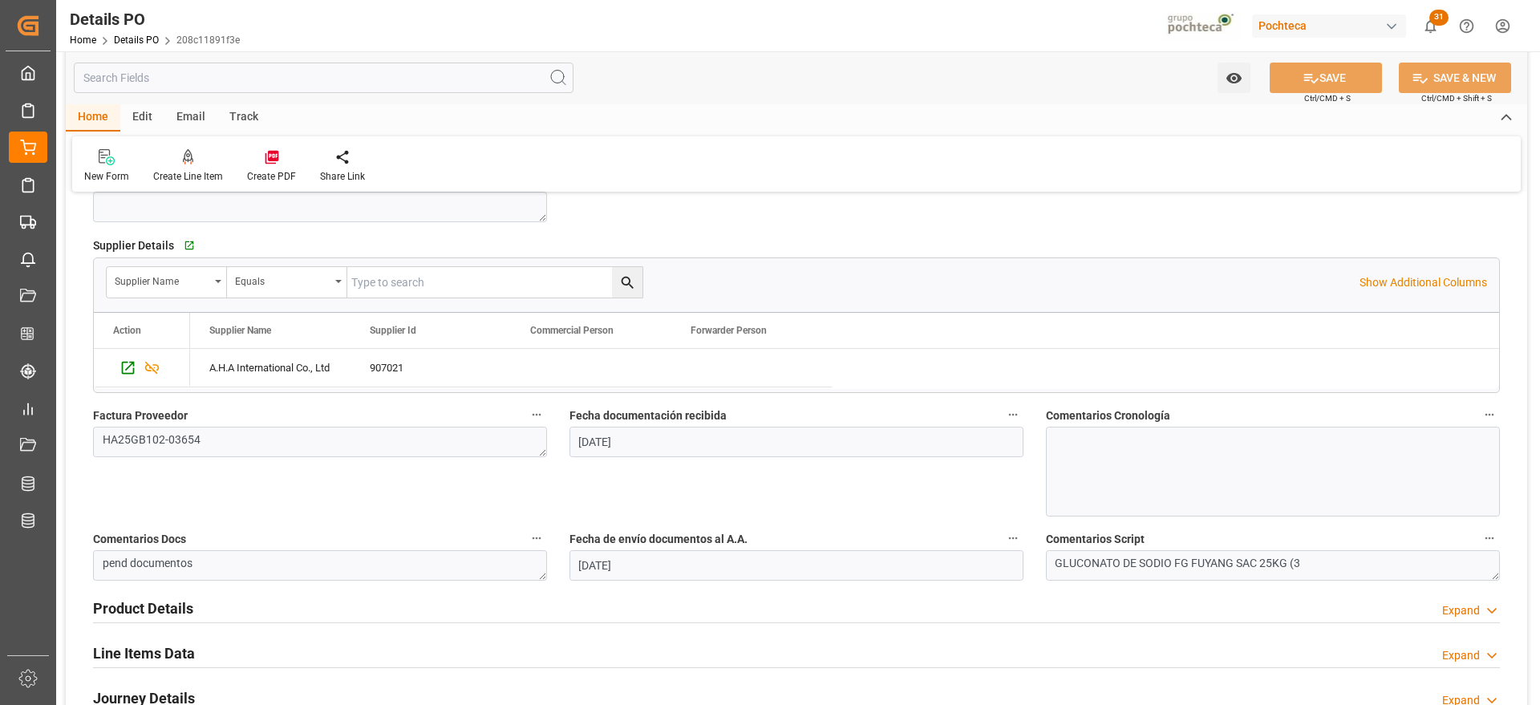
scroll to position [1002, 0]
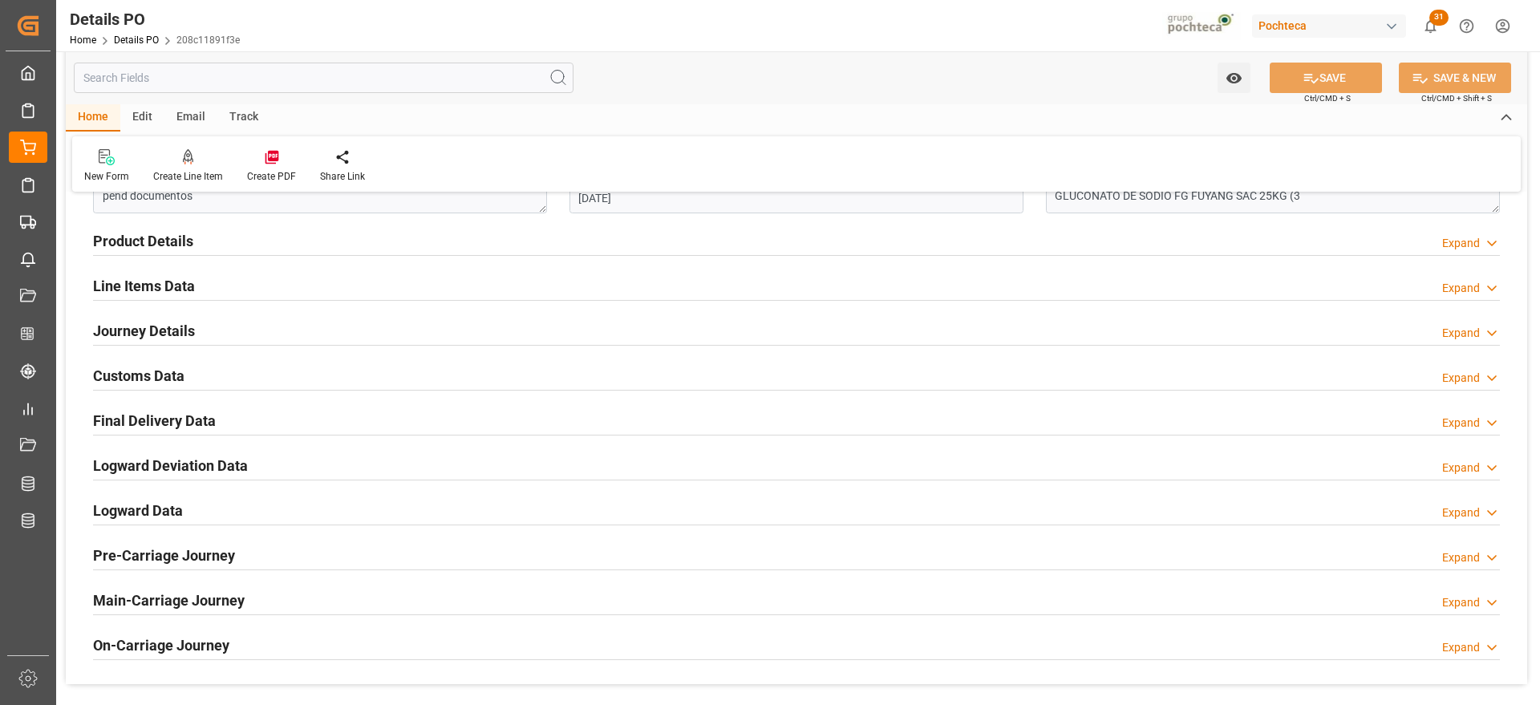
click at [140, 371] on h2 "Customs Data" at bounding box center [138, 376] width 91 height 22
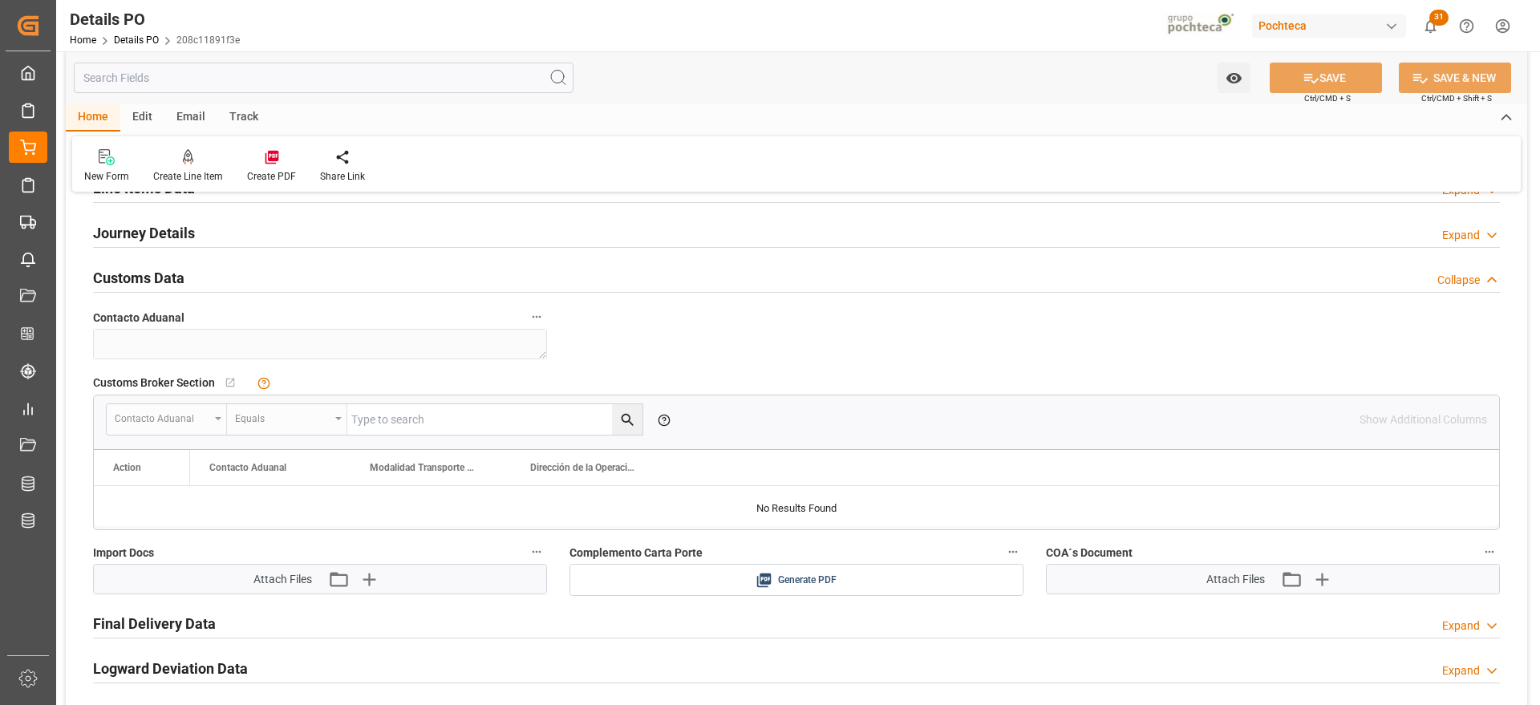
scroll to position [1203, 0]
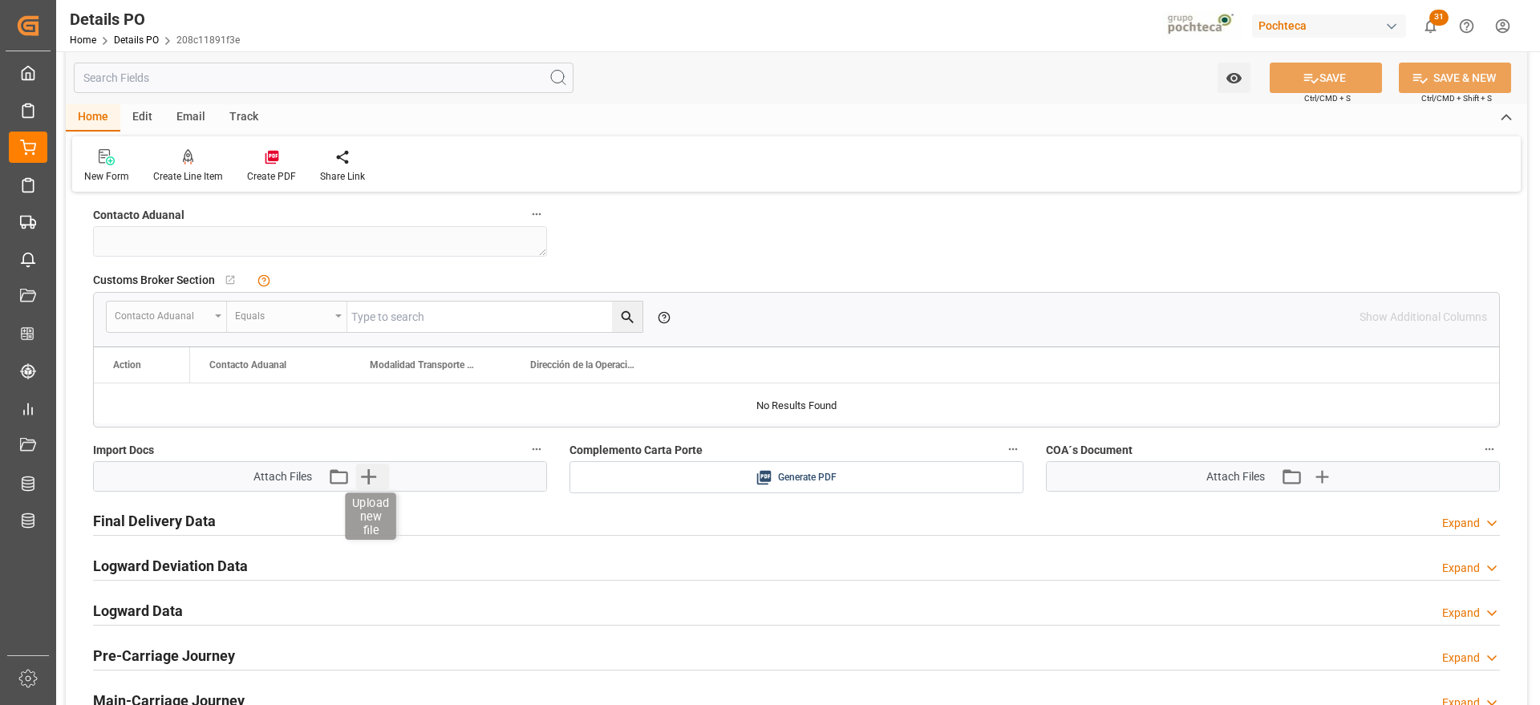
click at [371, 484] on icon "button" at bounding box center [368, 477] width 26 height 26
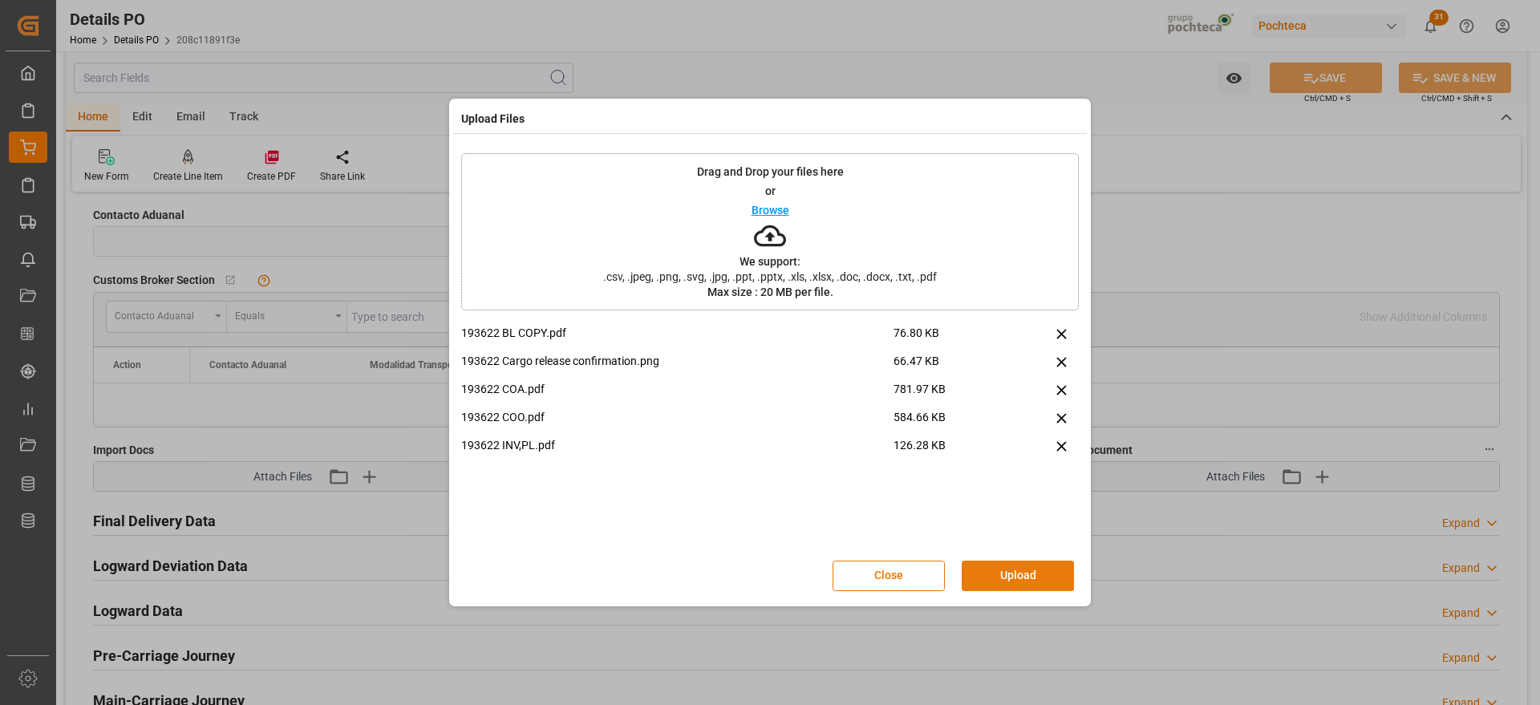
click at [1027, 574] on button "Upload" at bounding box center [1018, 576] width 112 height 30
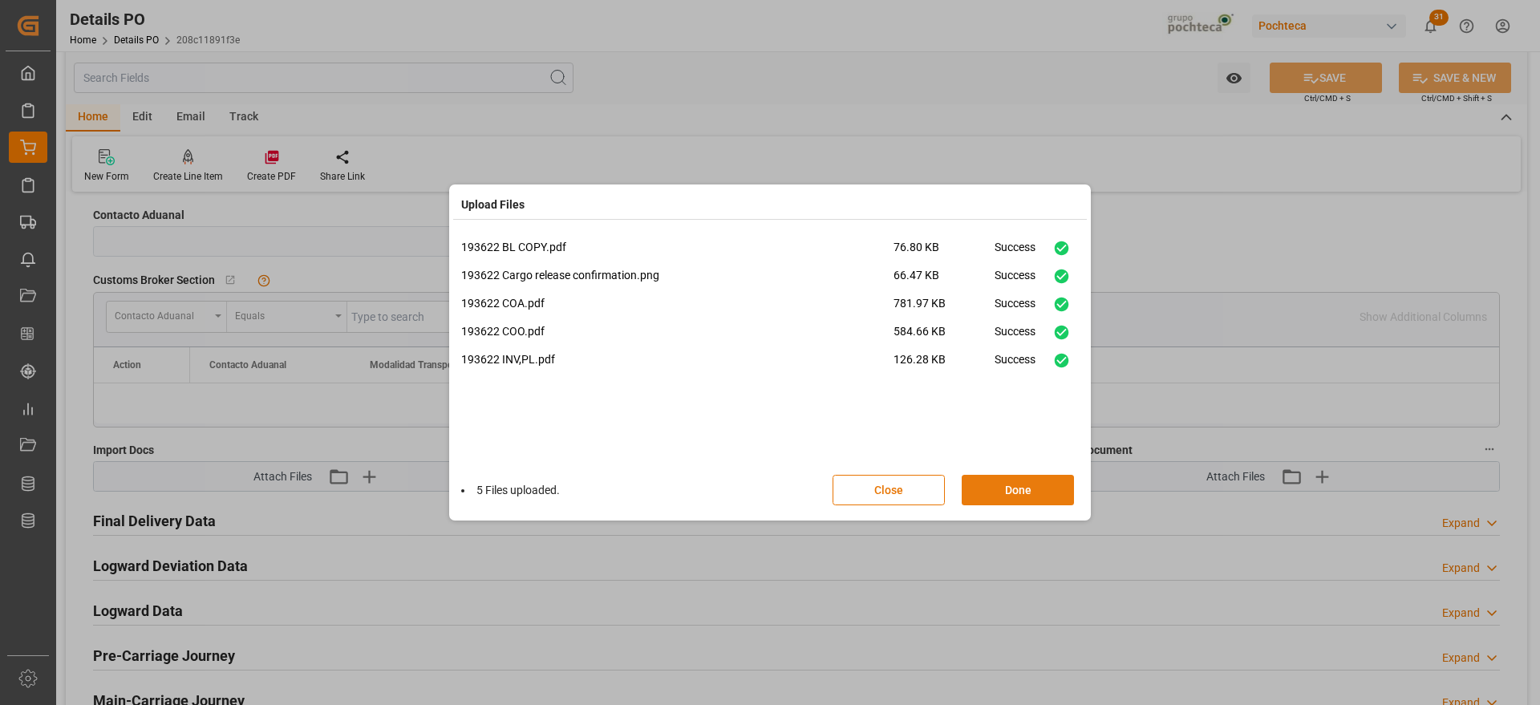
click at [1028, 491] on button "Done" at bounding box center [1018, 490] width 112 height 30
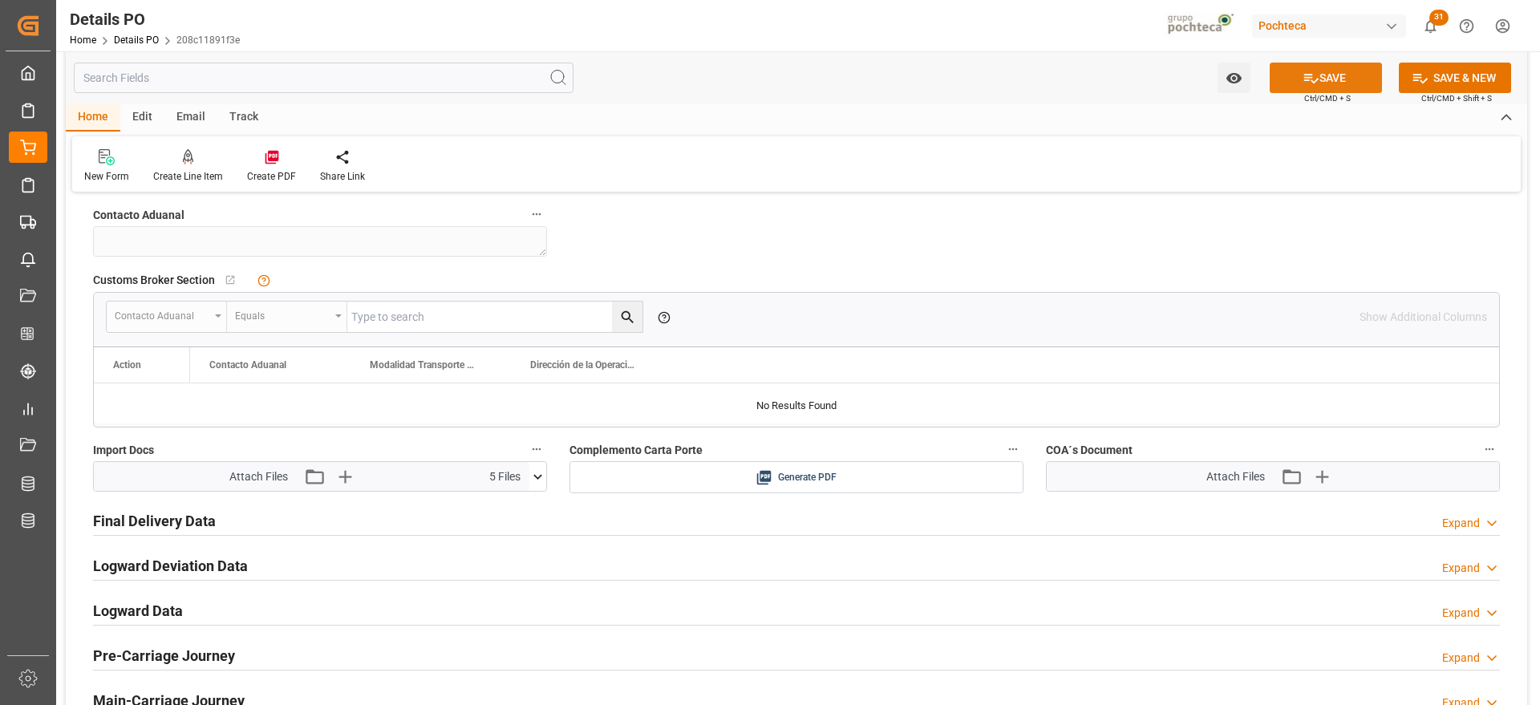
click at [1334, 84] on button "SAVE" at bounding box center [1326, 78] width 112 height 30
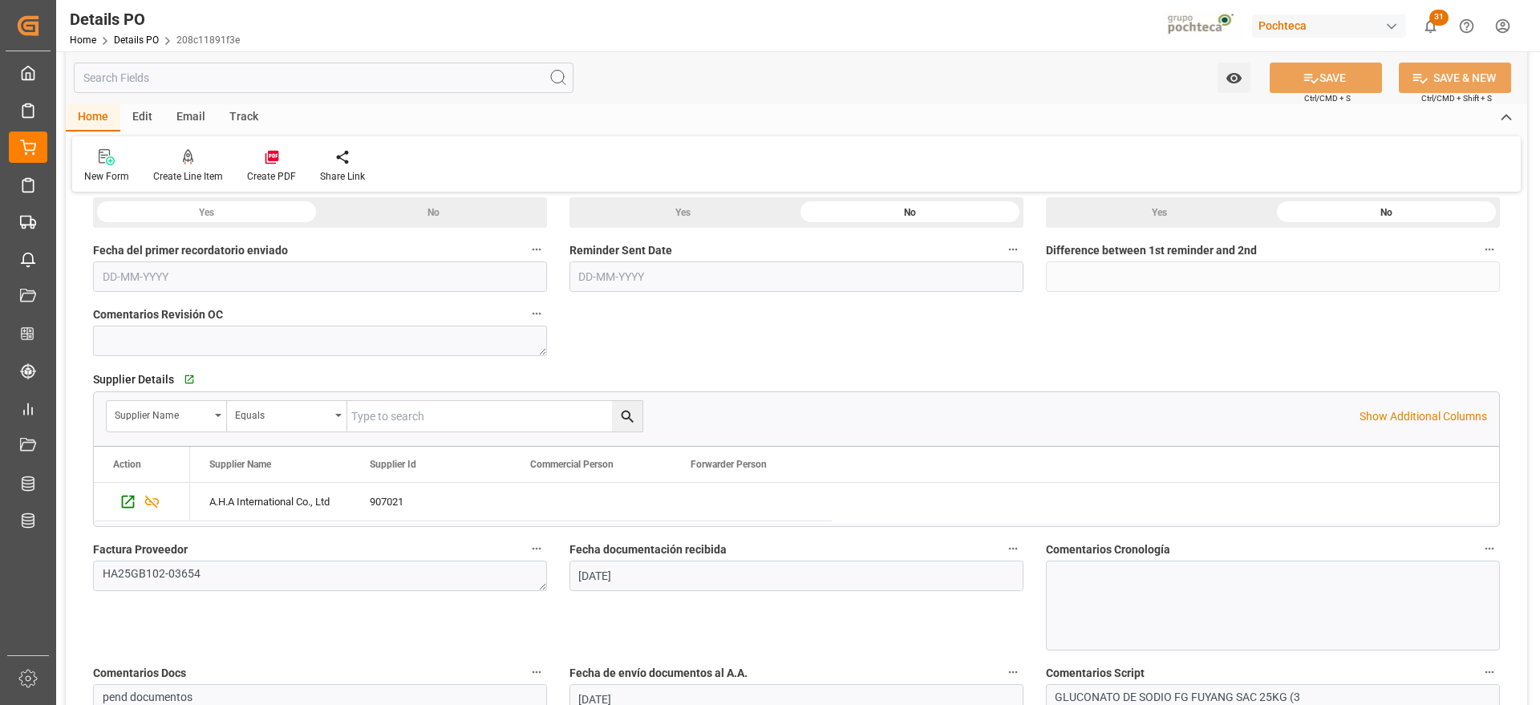
scroll to position [0, 0]
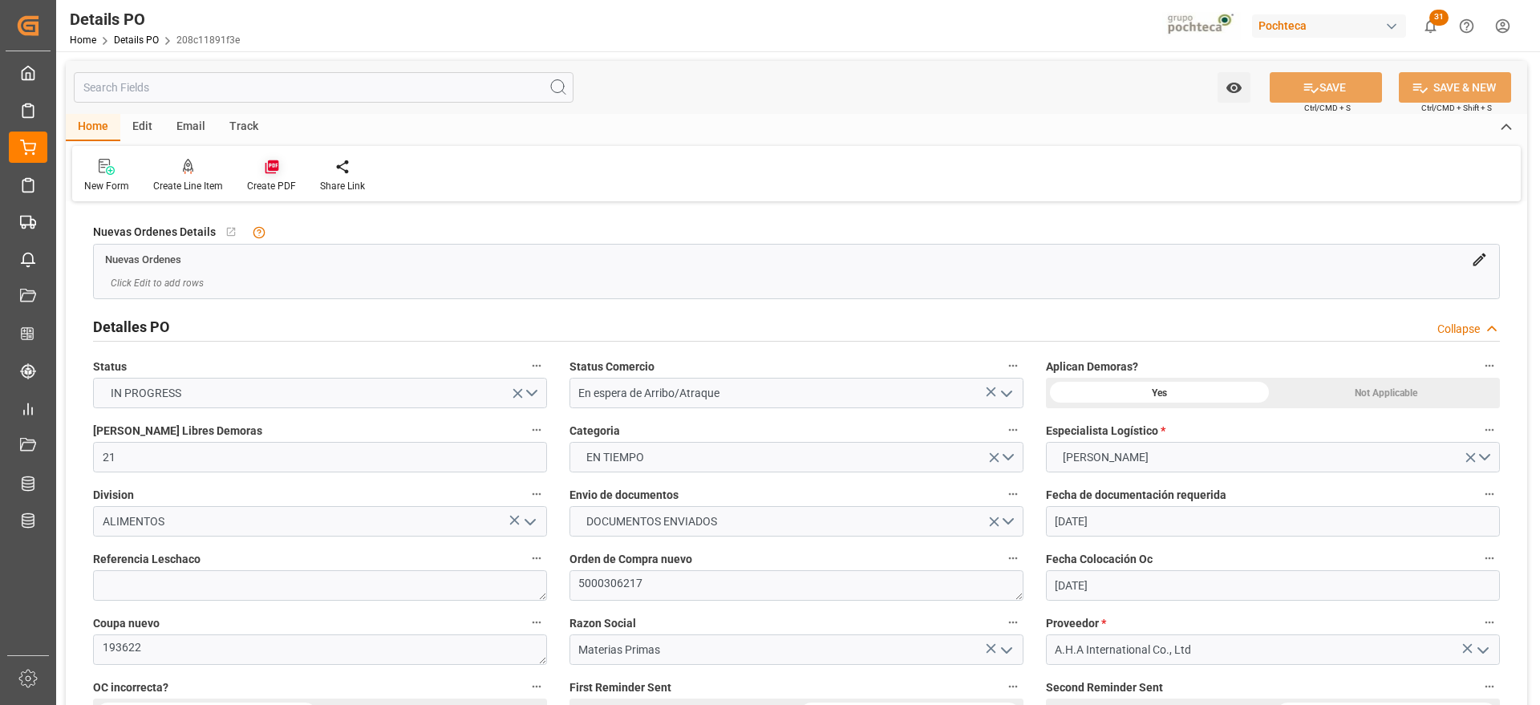
click at [268, 164] on icon at bounding box center [272, 167] width 16 height 16
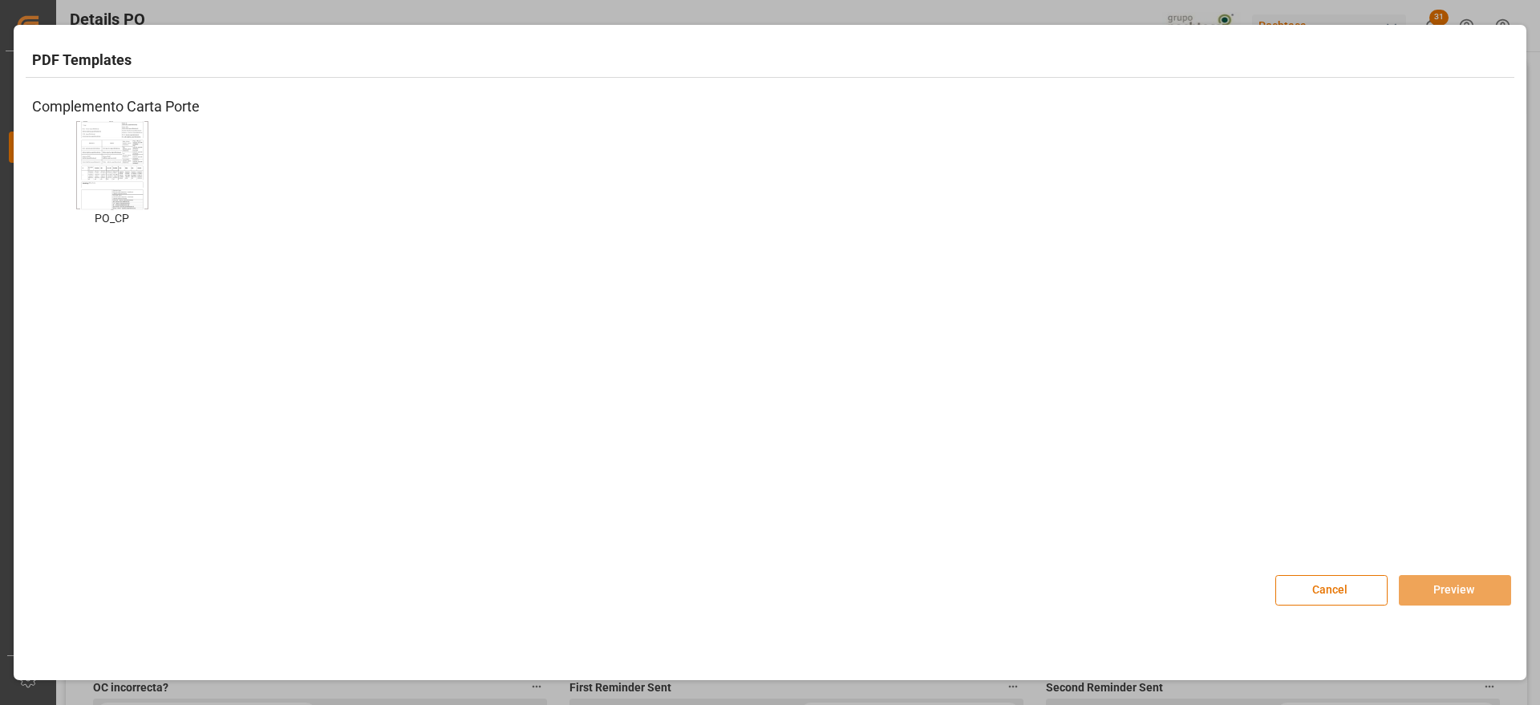
click at [99, 156] on img at bounding box center [112, 164] width 64 height 91
click at [1442, 593] on button "Preview" at bounding box center [1455, 590] width 112 height 30
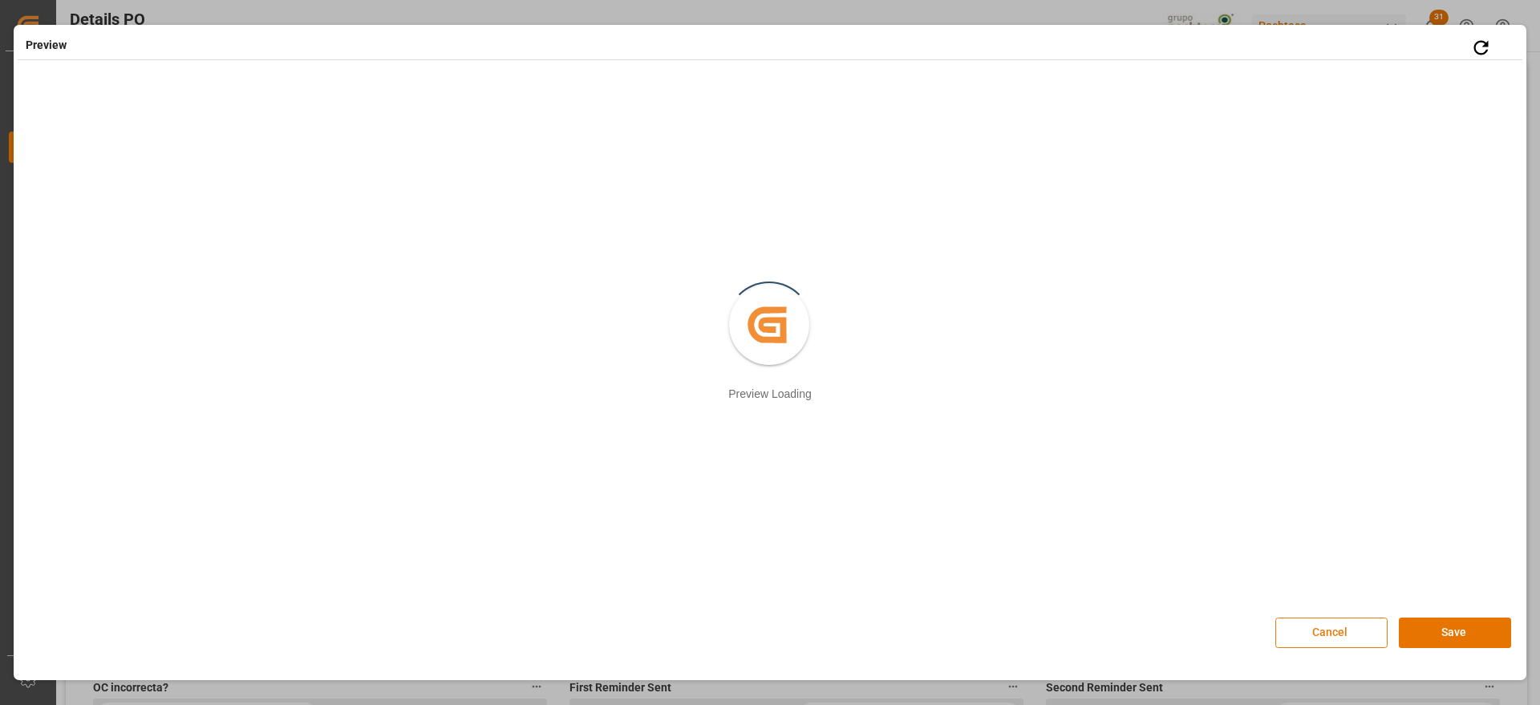
click at [1333, 635] on button "Cancel" at bounding box center [1331, 633] width 112 height 30
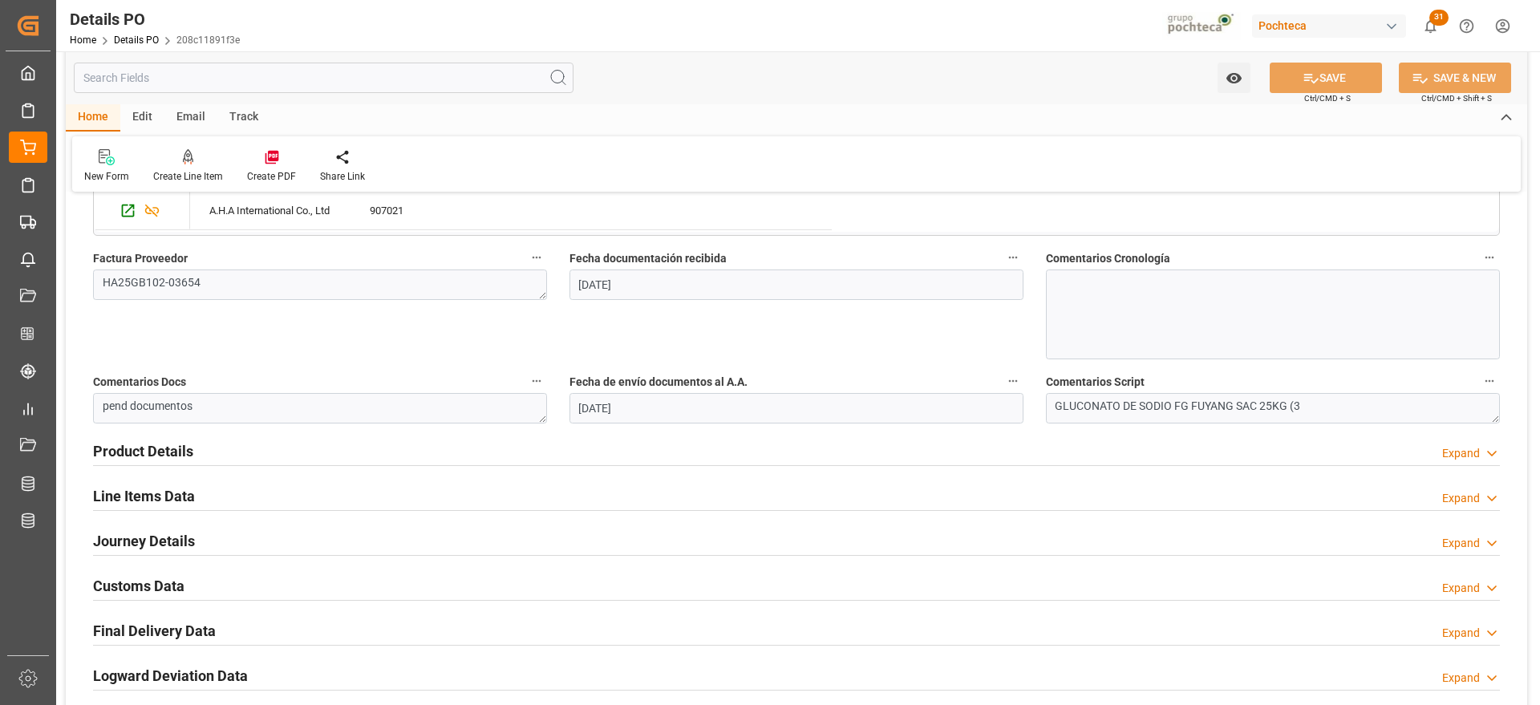
scroll to position [1002, 0]
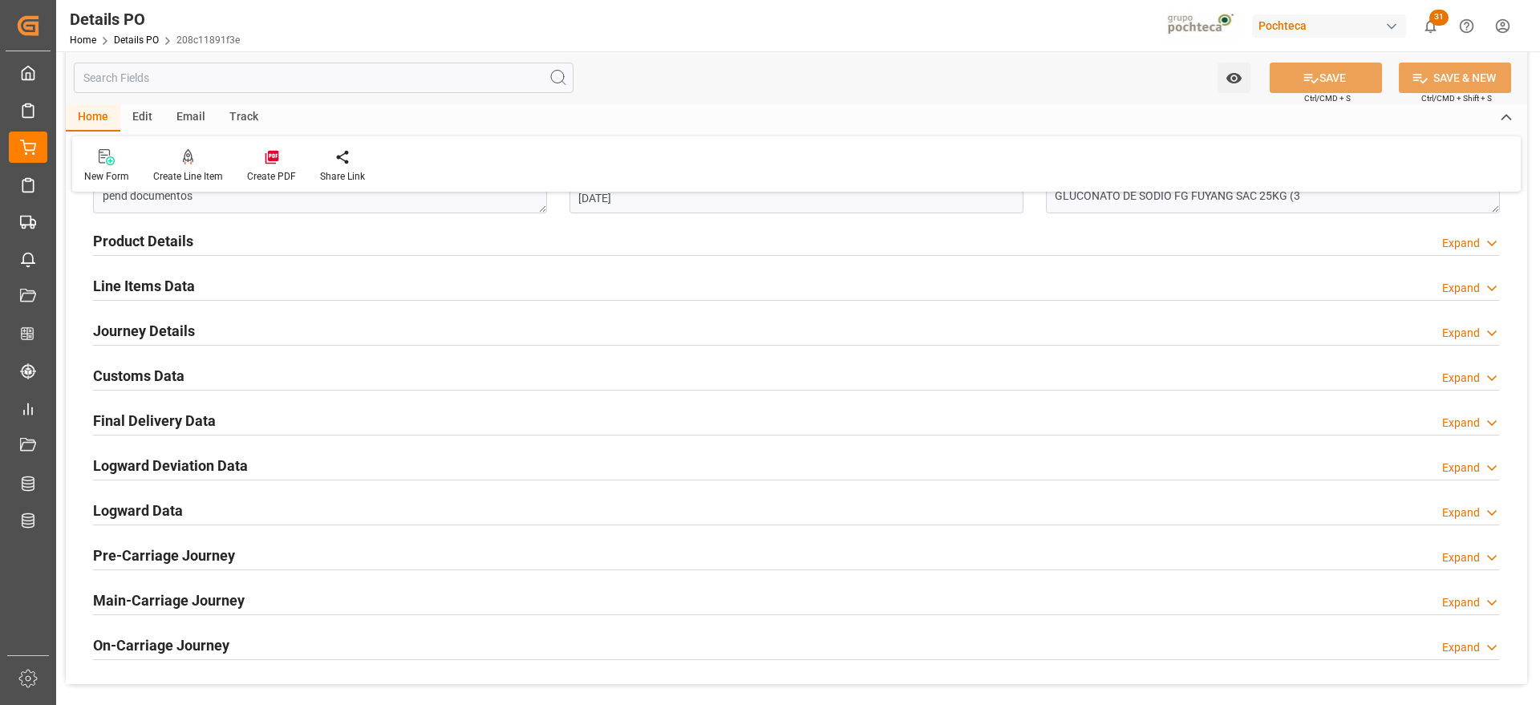
click at [133, 275] on h2 "Line Items Data" at bounding box center [144, 286] width 102 height 22
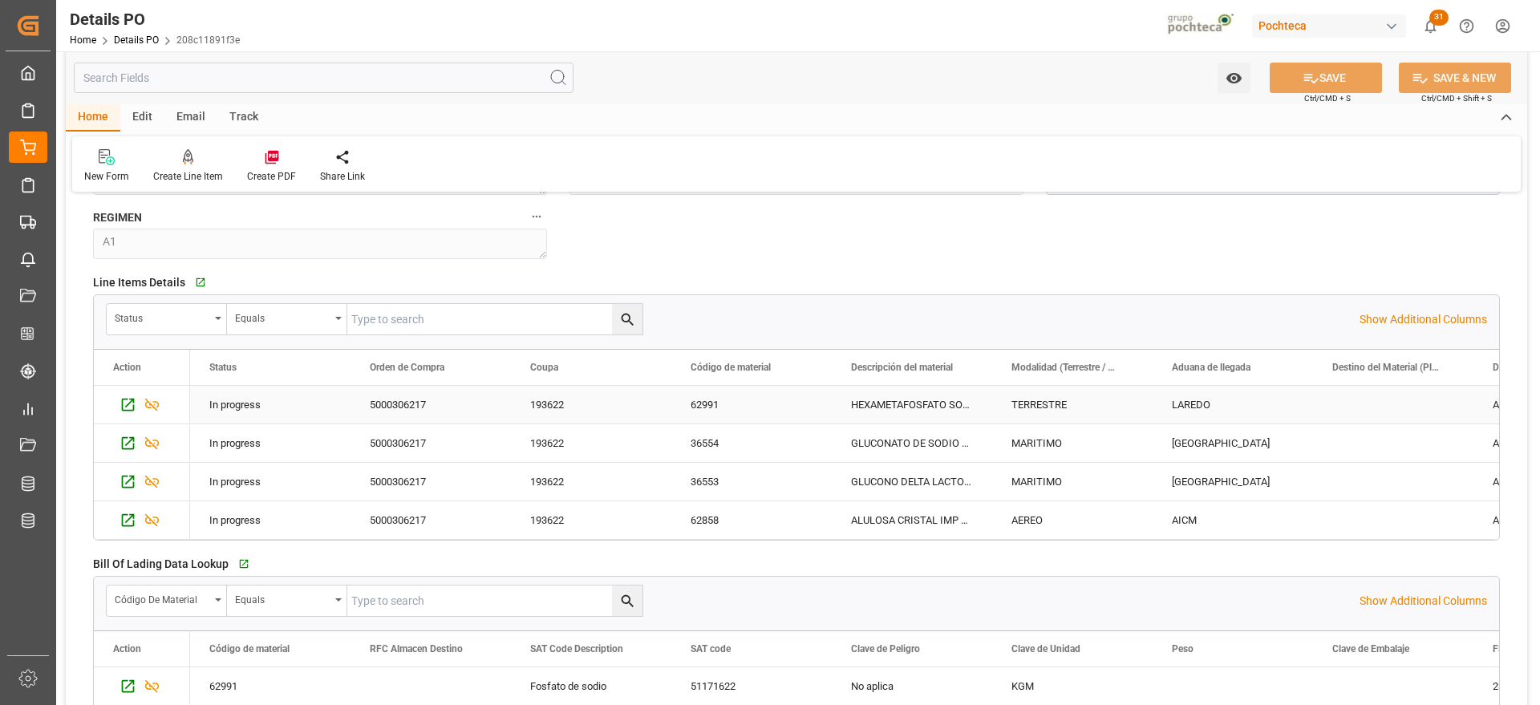
scroll to position [1203, 0]
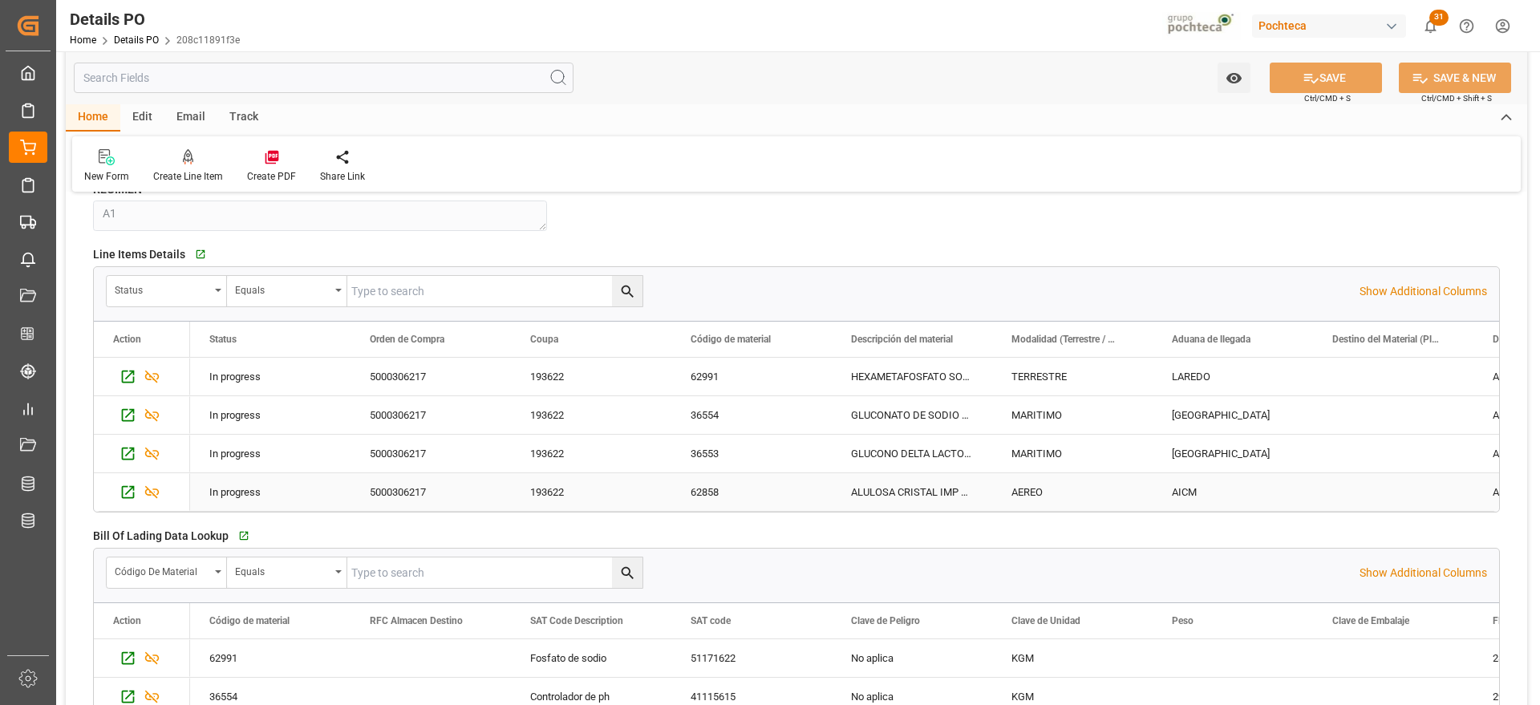
click at [1192, 477] on div "AICM" at bounding box center [1232, 492] width 160 height 38
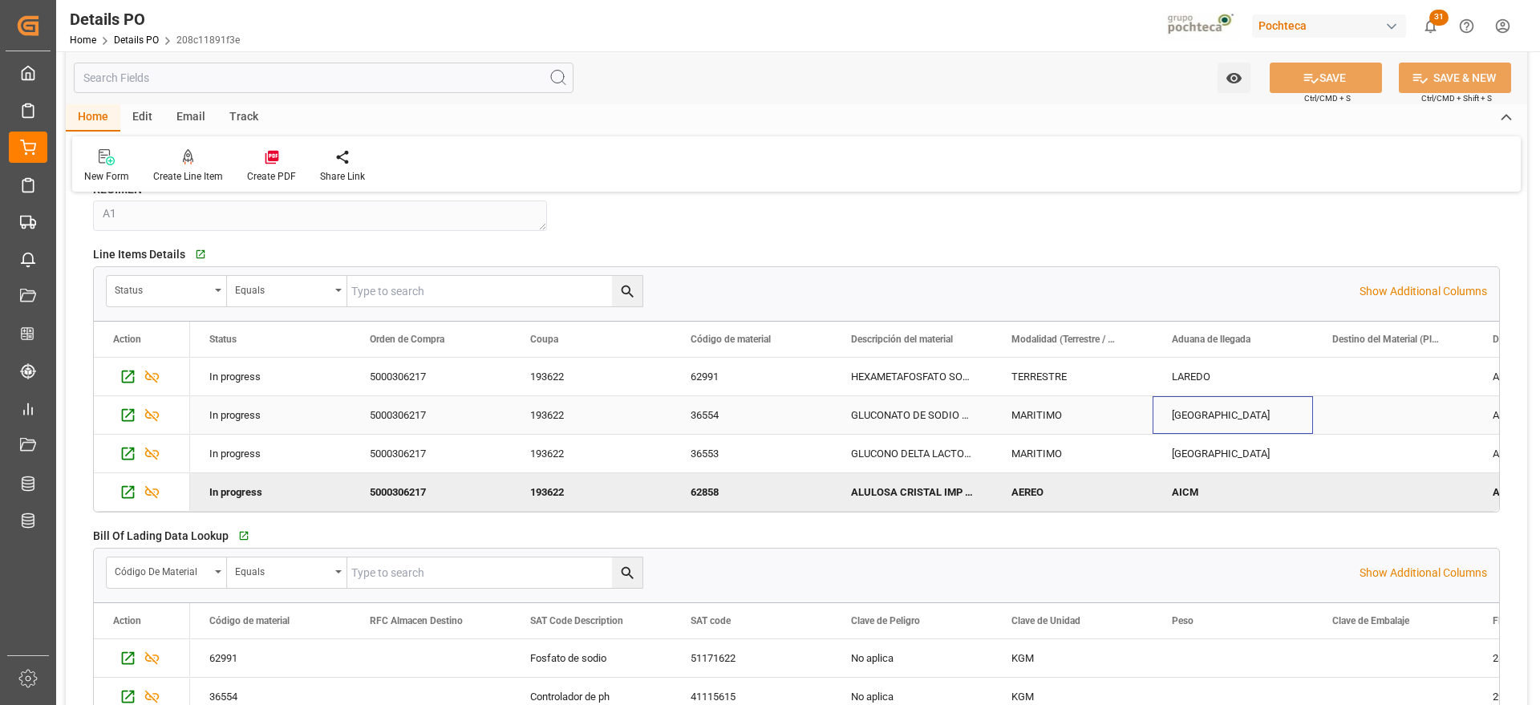
click at [1218, 425] on div "[GEOGRAPHIC_DATA]" at bounding box center [1232, 415] width 160 height 38
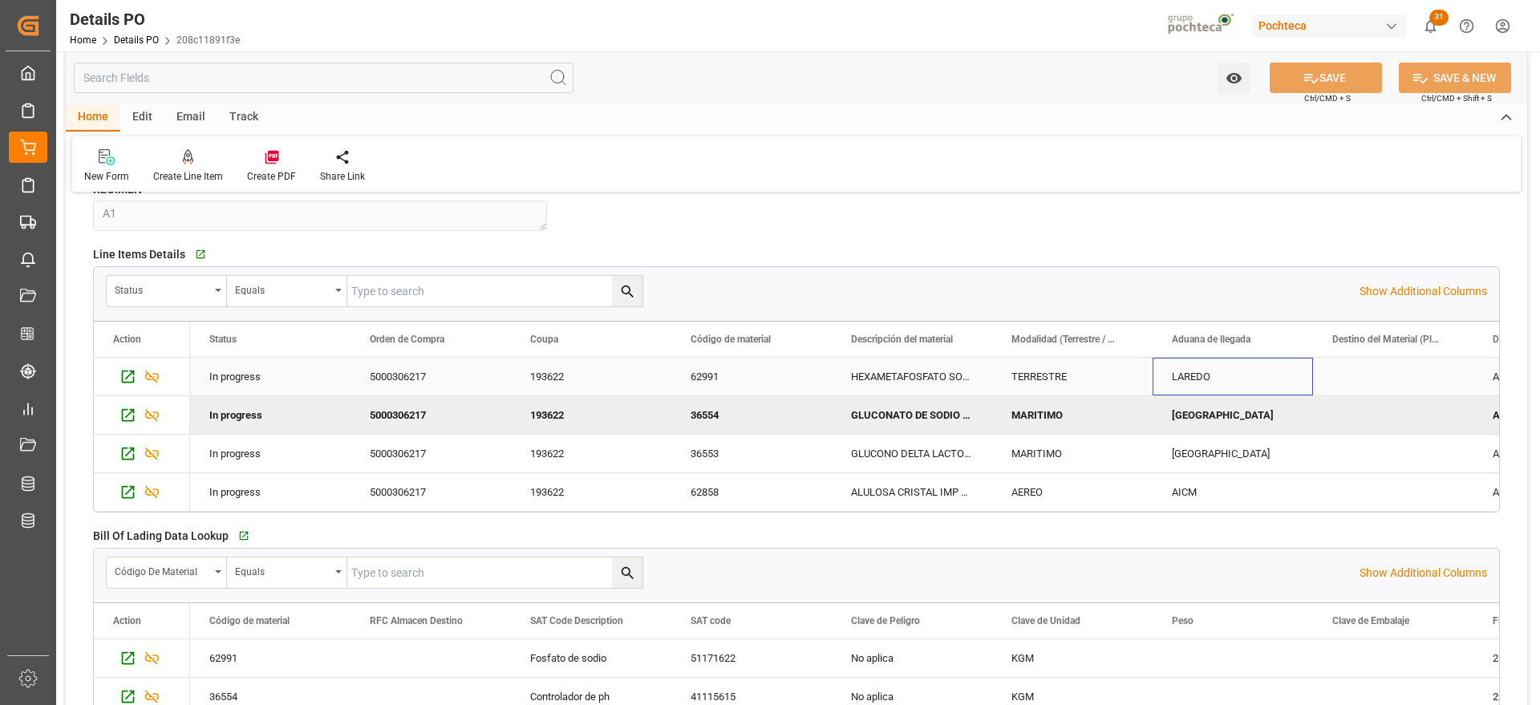
click at [1216, 394] on div "LAREDO" at bounding box center [1232, 377] width 160 height 38
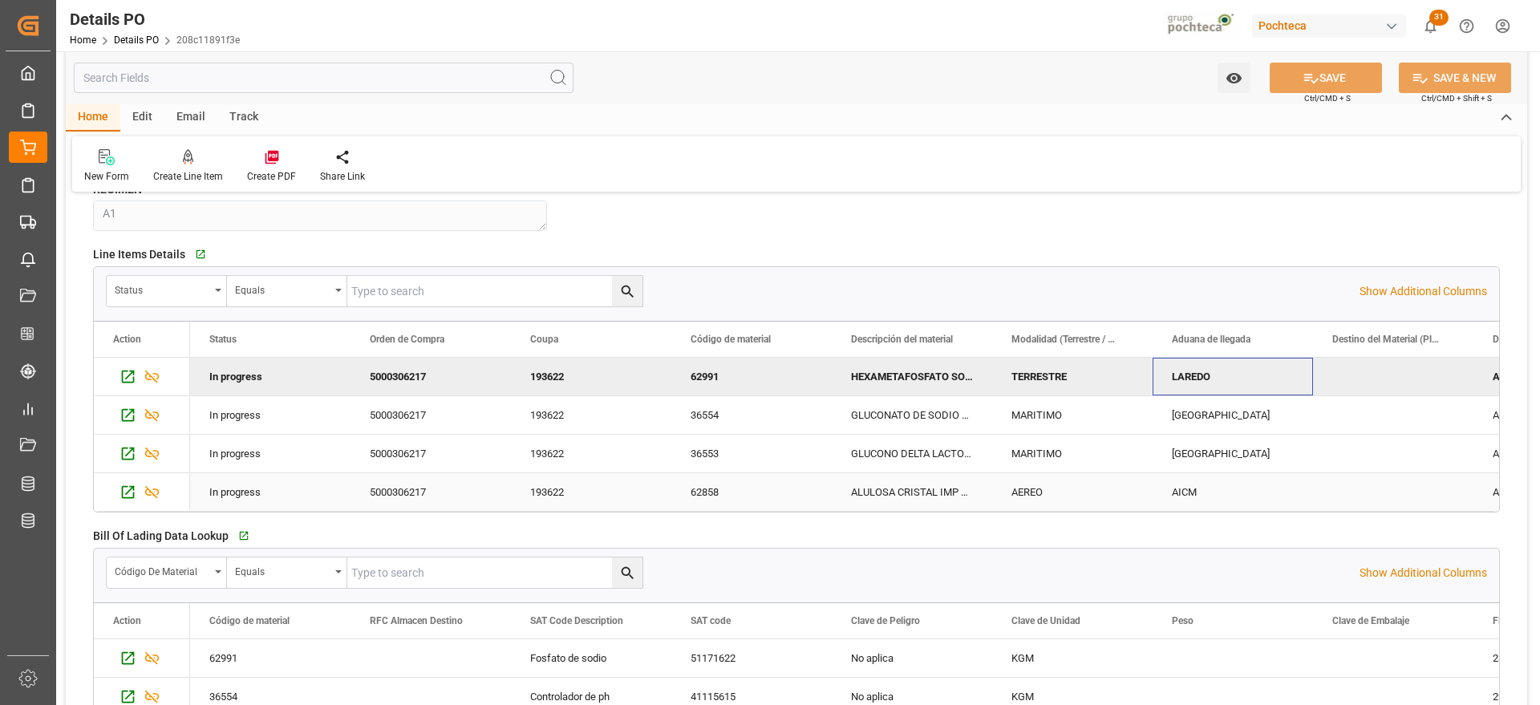
click at [707, 495] on div "62858" at bounding box center [751, 492] width 160 height 38
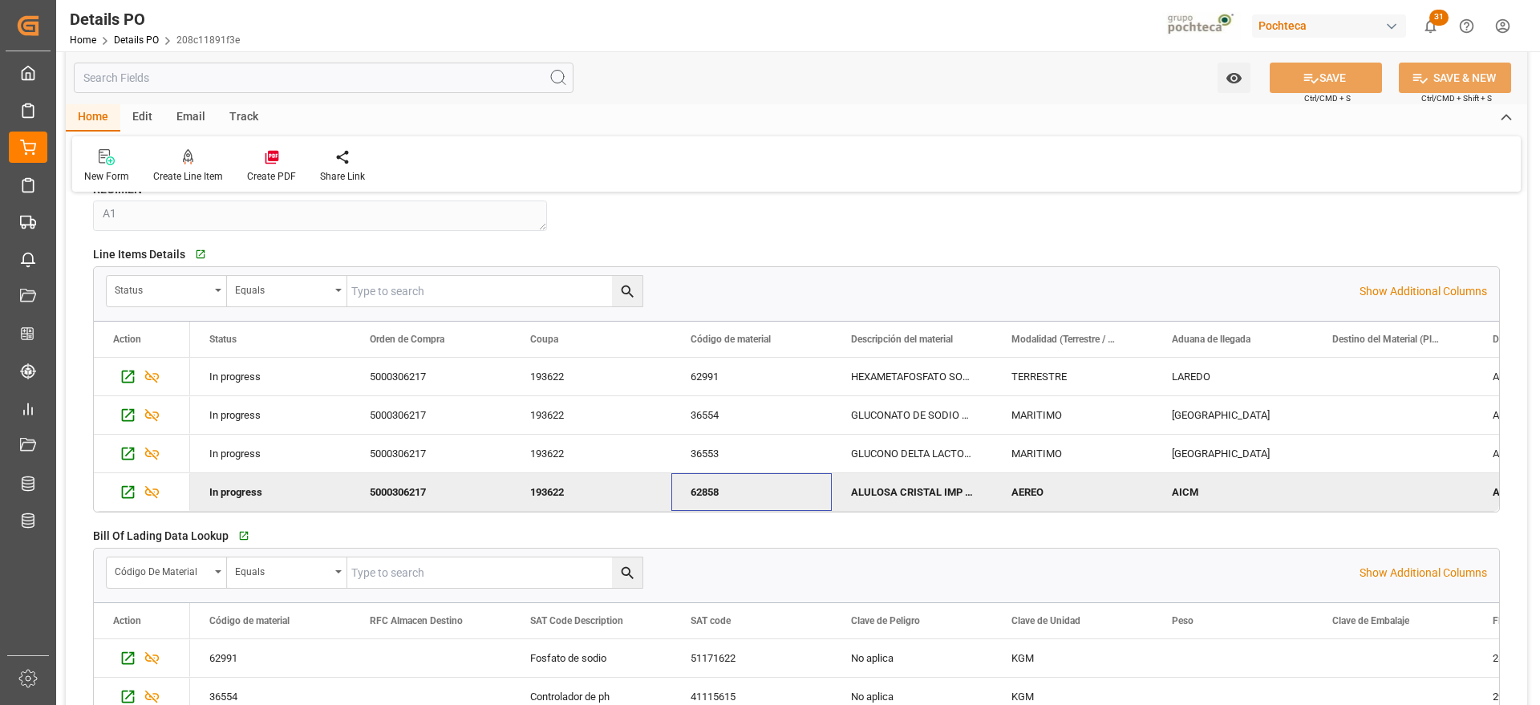
click at [564, 484] on div "193622" at bounding box center [591, 492] width 160 height 38
click at [726, 495] on div "62858" at bounding box center [751, 492] width 160 height 38
click at [917, 450] on div "GLUCONO DELTA LACTONA S. KAISON SAC 25KG" at bounding box center [912, 454] width 160 height 38
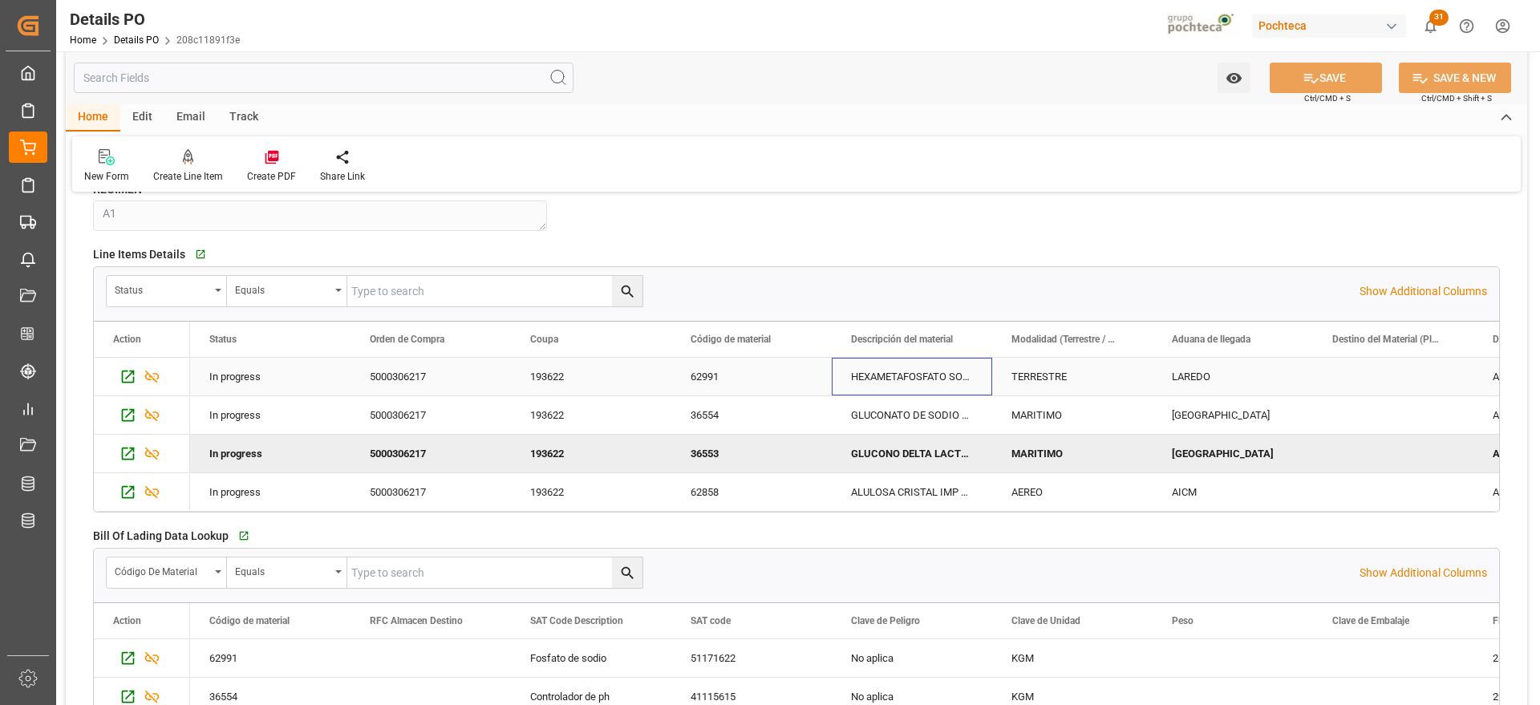
click at [893, 385] on div "HEXAMETAFOSFATO SODIO POLVO FG 25KG IMP" at bounding box center [912, 377] width 160 height 38
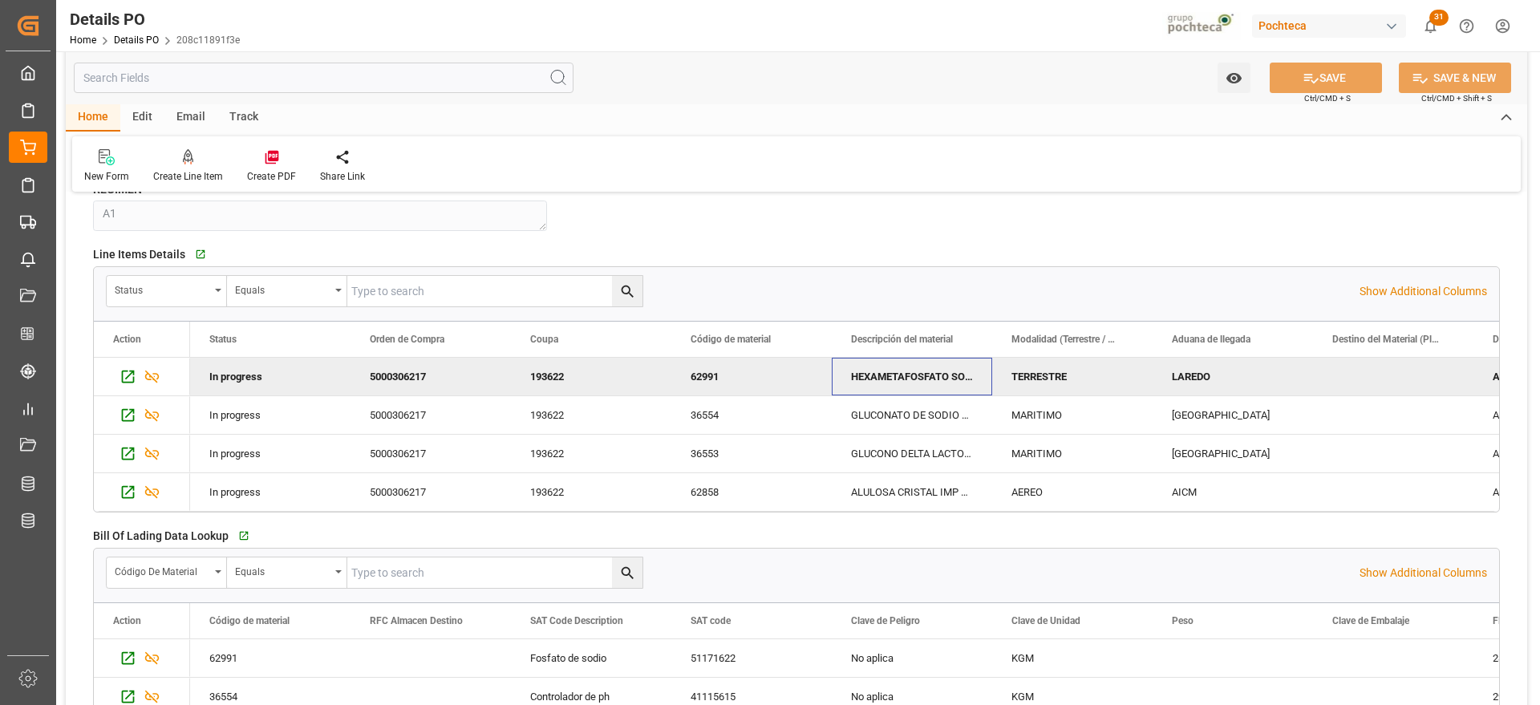
click at [728, 381] on div "62991" at bounding box center [751, 377] width 160 height 38
click at [152, 371] on icon "Press SPACE to deselect this row." at bounding box center [152, 376] width 17 height 17
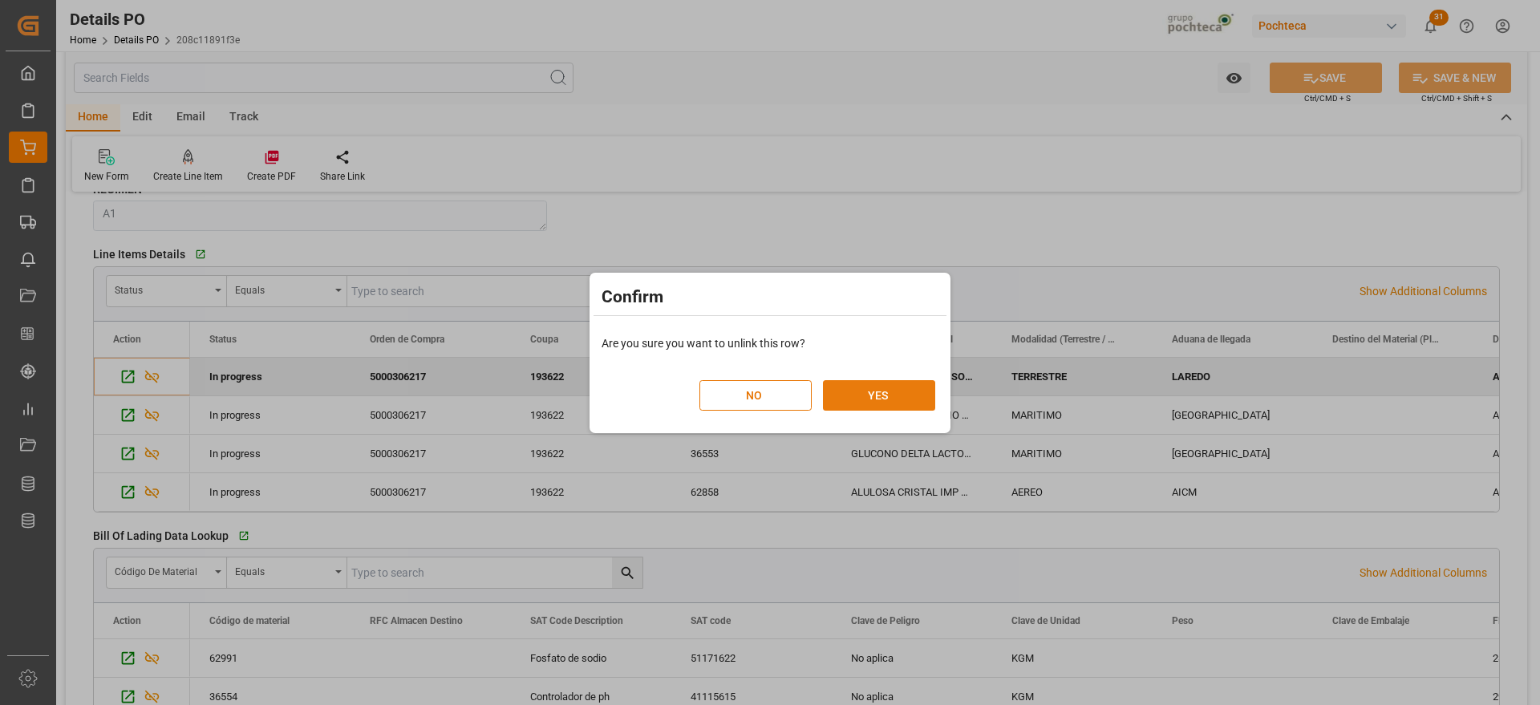
click at [881, 400] on button "YES" at bounding box center [879, 395] width 112 height 30
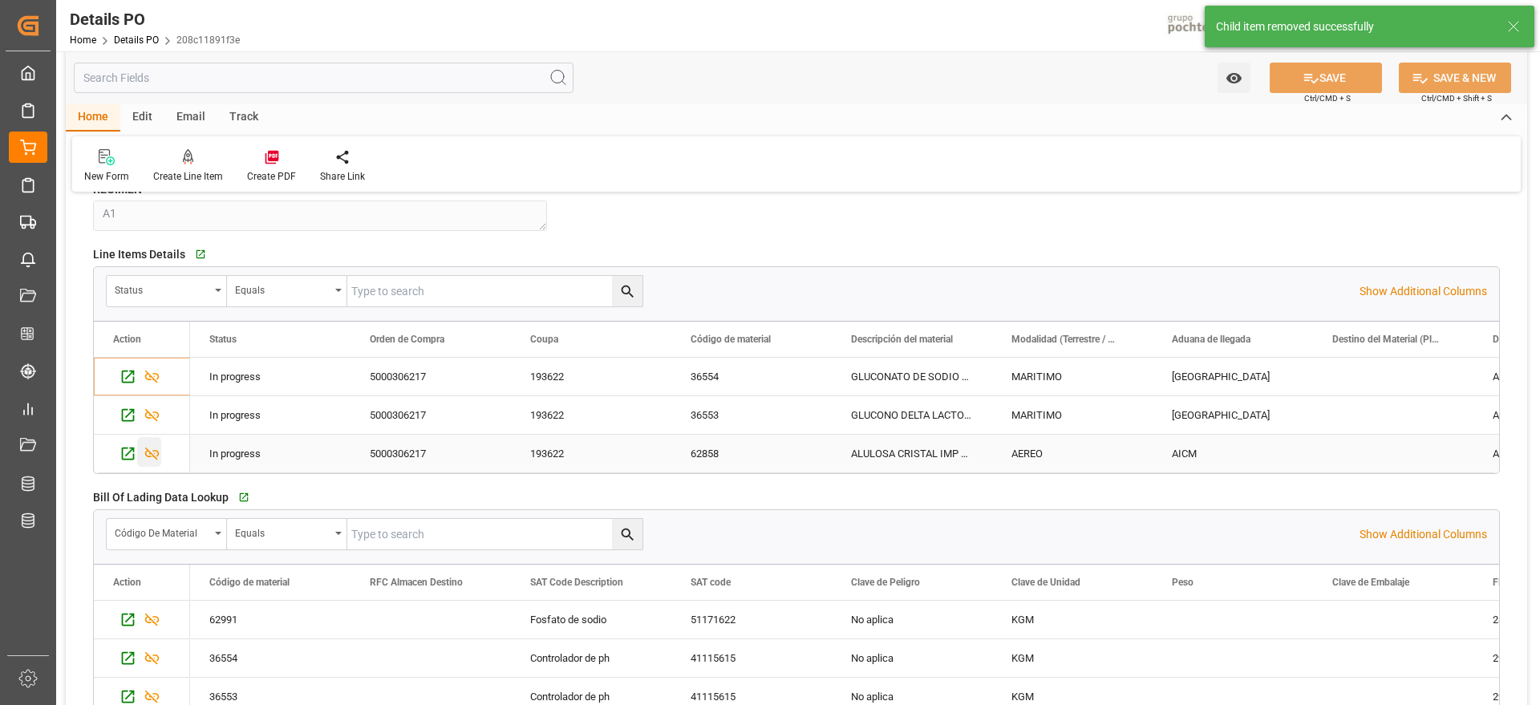
click at [155, 451] on icon "Press SPACE to select this row." at bounding box center [152, 454] width 14 height 13
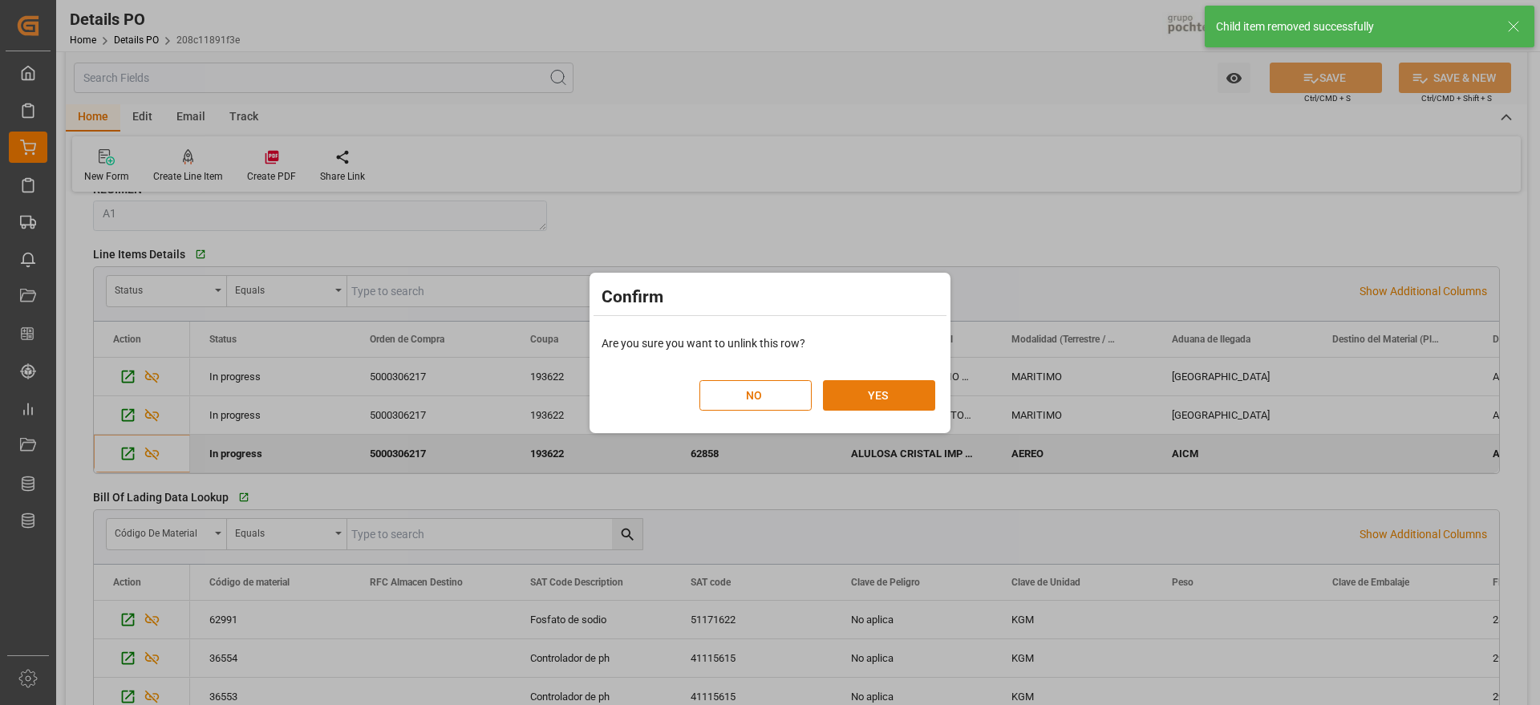
click at [916, 396] on button "YES" at bounding box center [879, 395] width 112 height 30
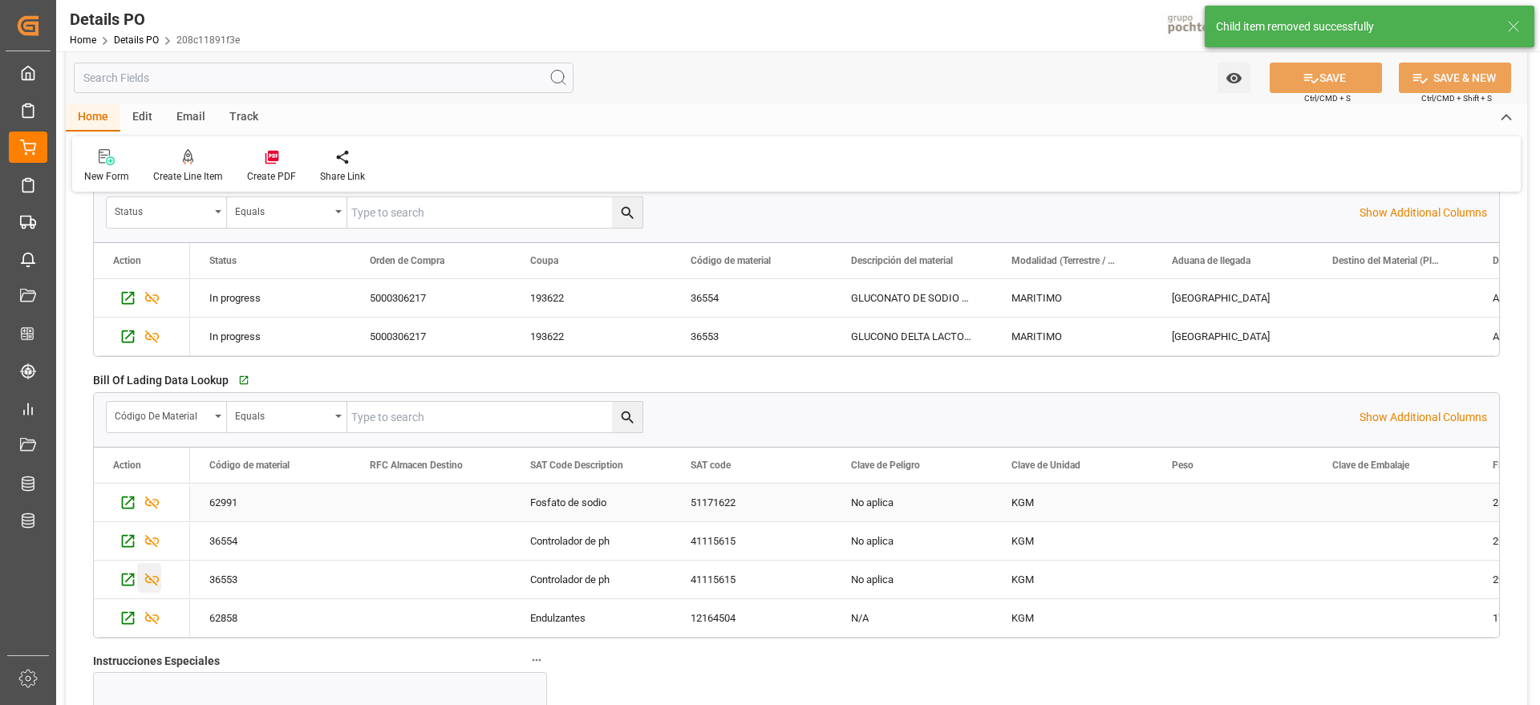
scroll to position [1303, 0]
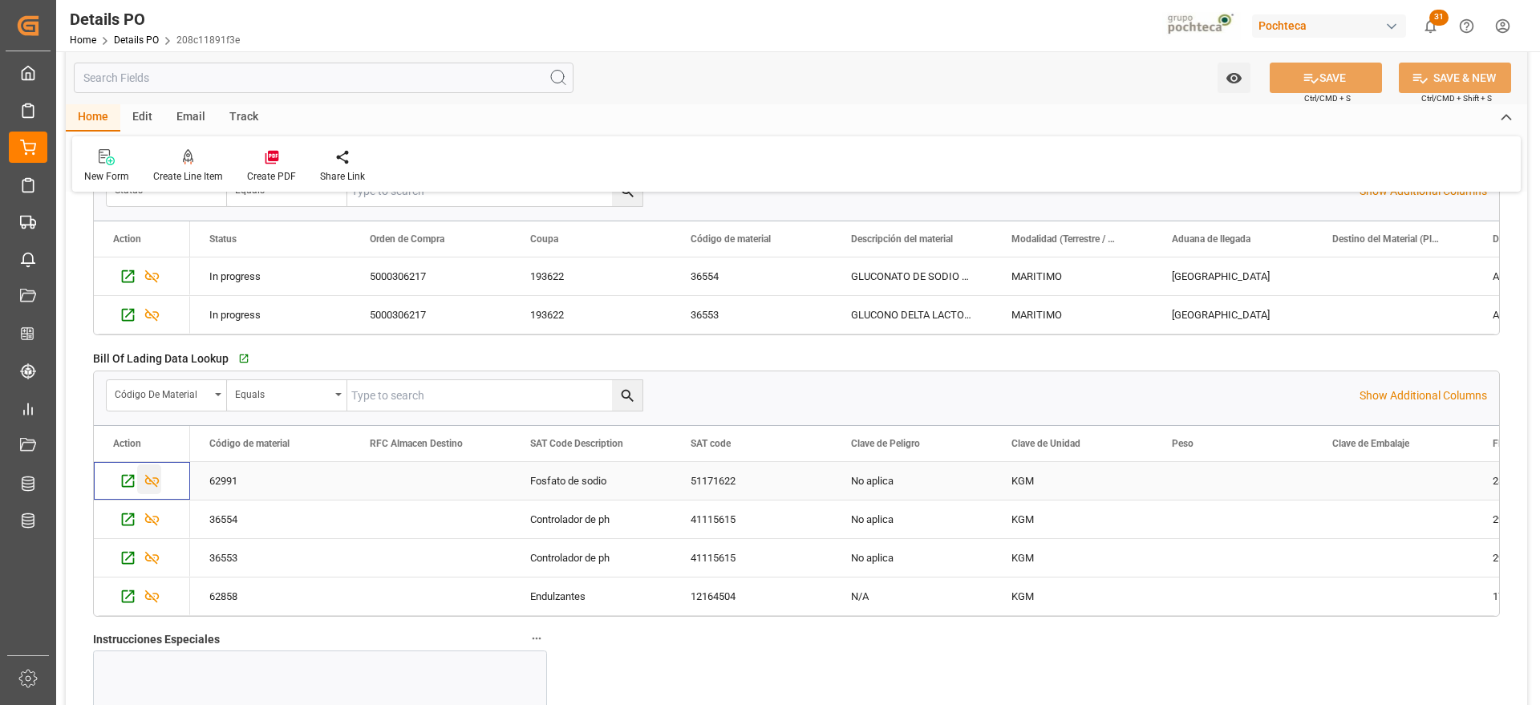
click at [145, 478] on icon "Press SPACE to select this row." at bounding box center [152, 480] width 17 height 17
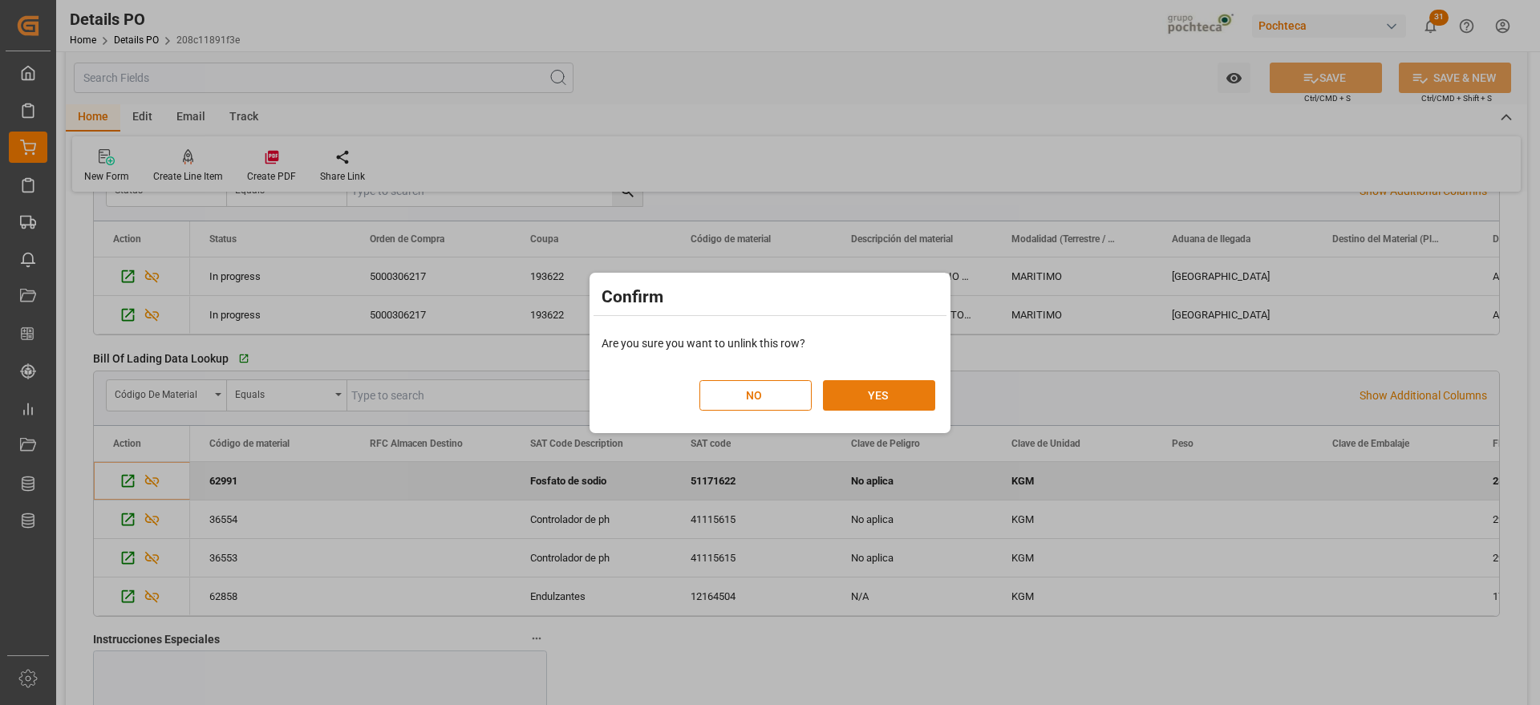
click at [885, 399] on button "YES" at bounding box center [879, 395] width 112 height 30
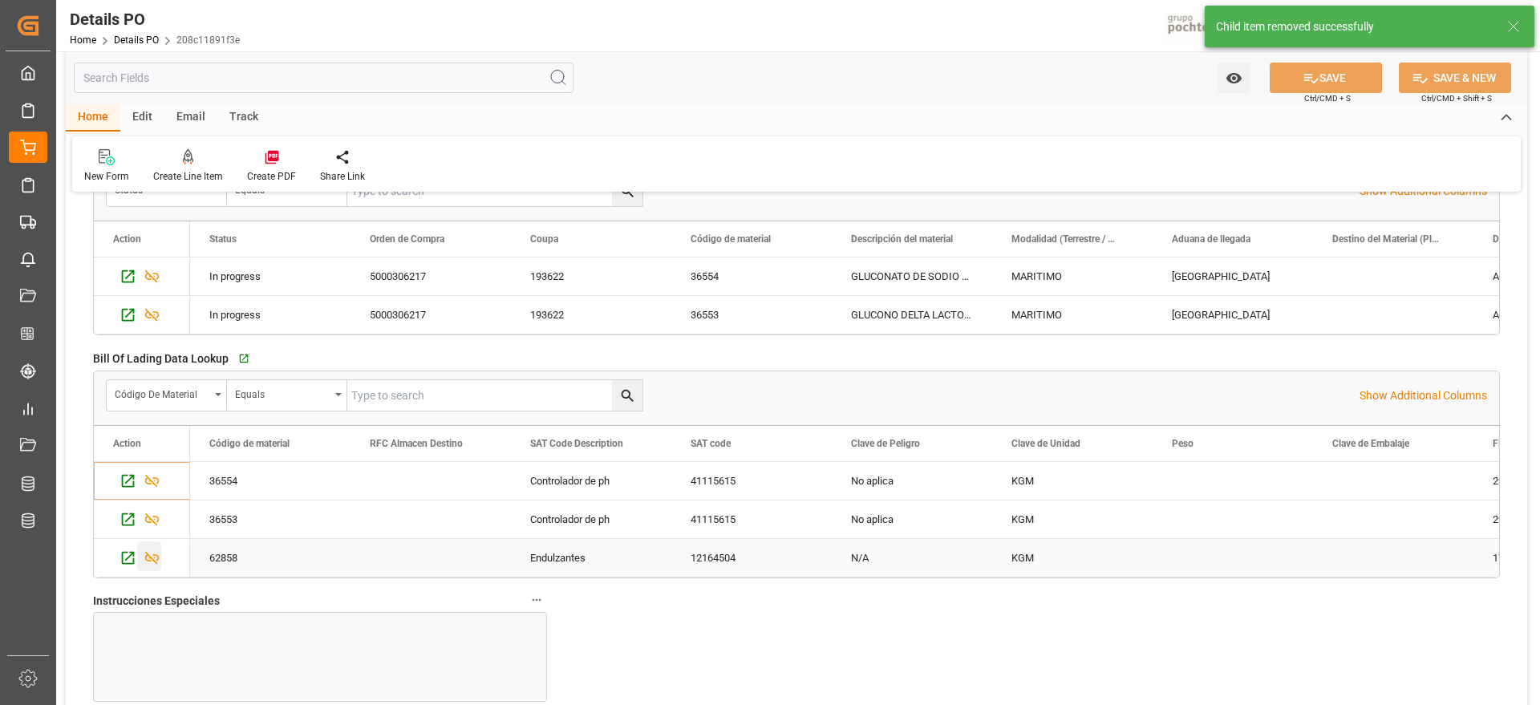
click at [149, 552] on icon "Press SPACE to select this row." at bounding box center [152, 557] width 17 height 17
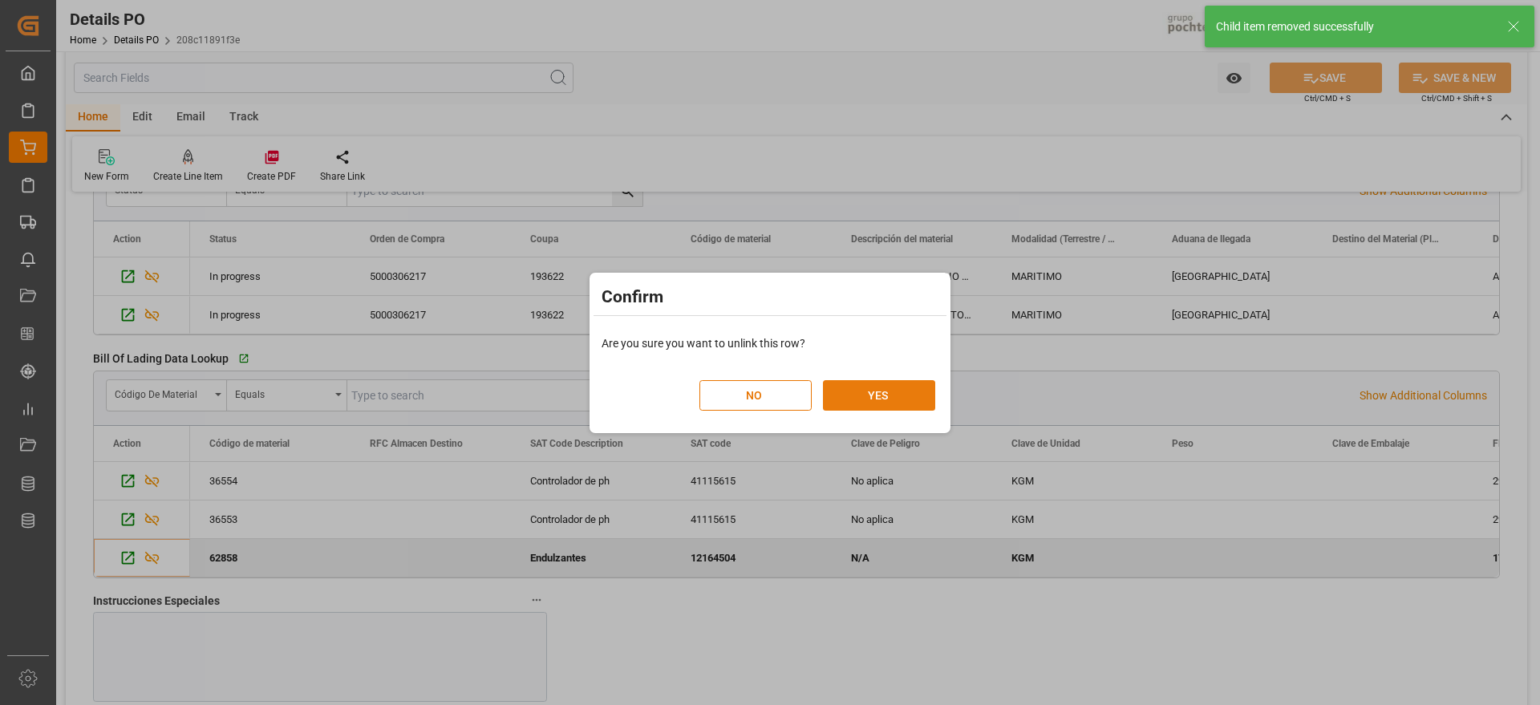
click at [854, 392] on button "YES" at bounding box center [879, 395] width 112 height 30
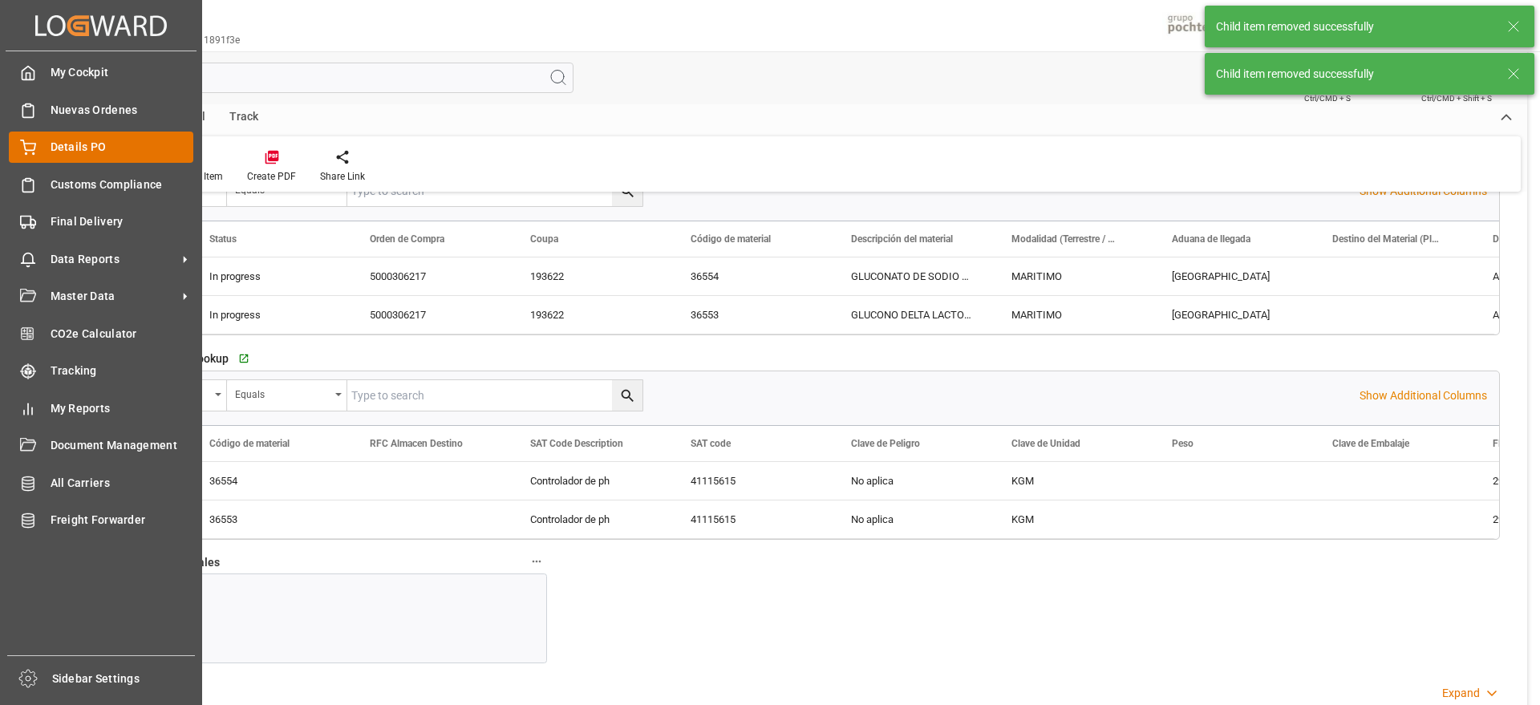
click at [21, 144] on icon at bounding box center [28, 148] width 16 height 16
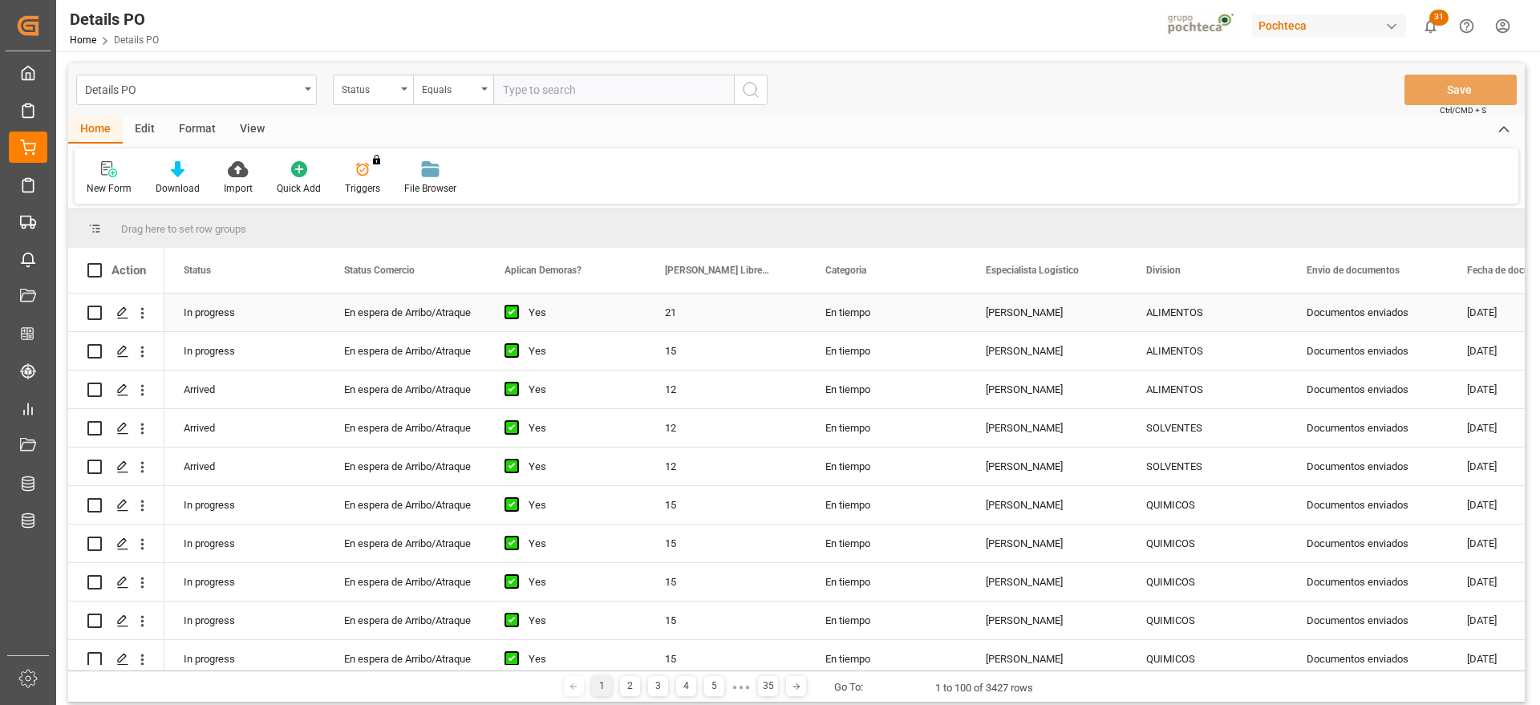
click at [761, 307] on div "21" at bounding box center [726, 313] width 160 height 38
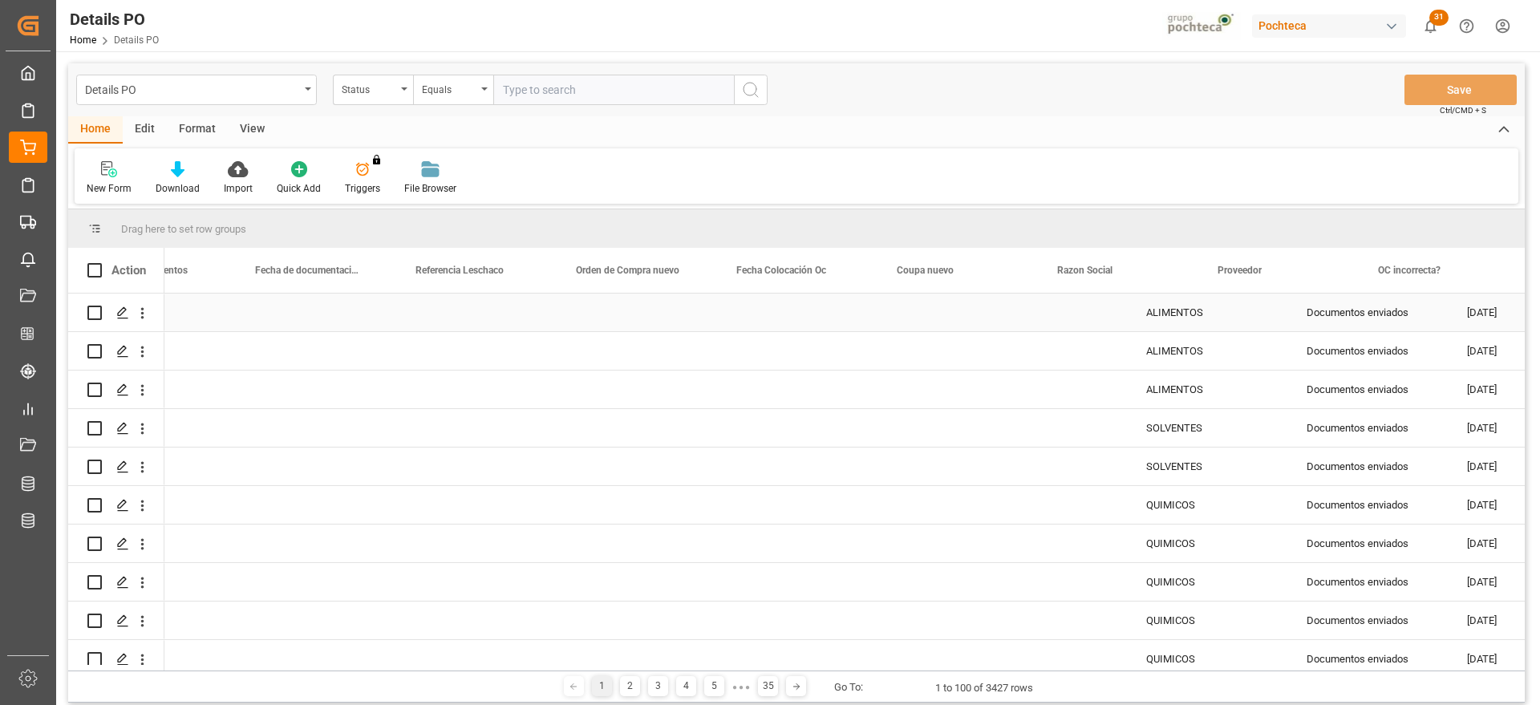
scroll to position [0, 1212]
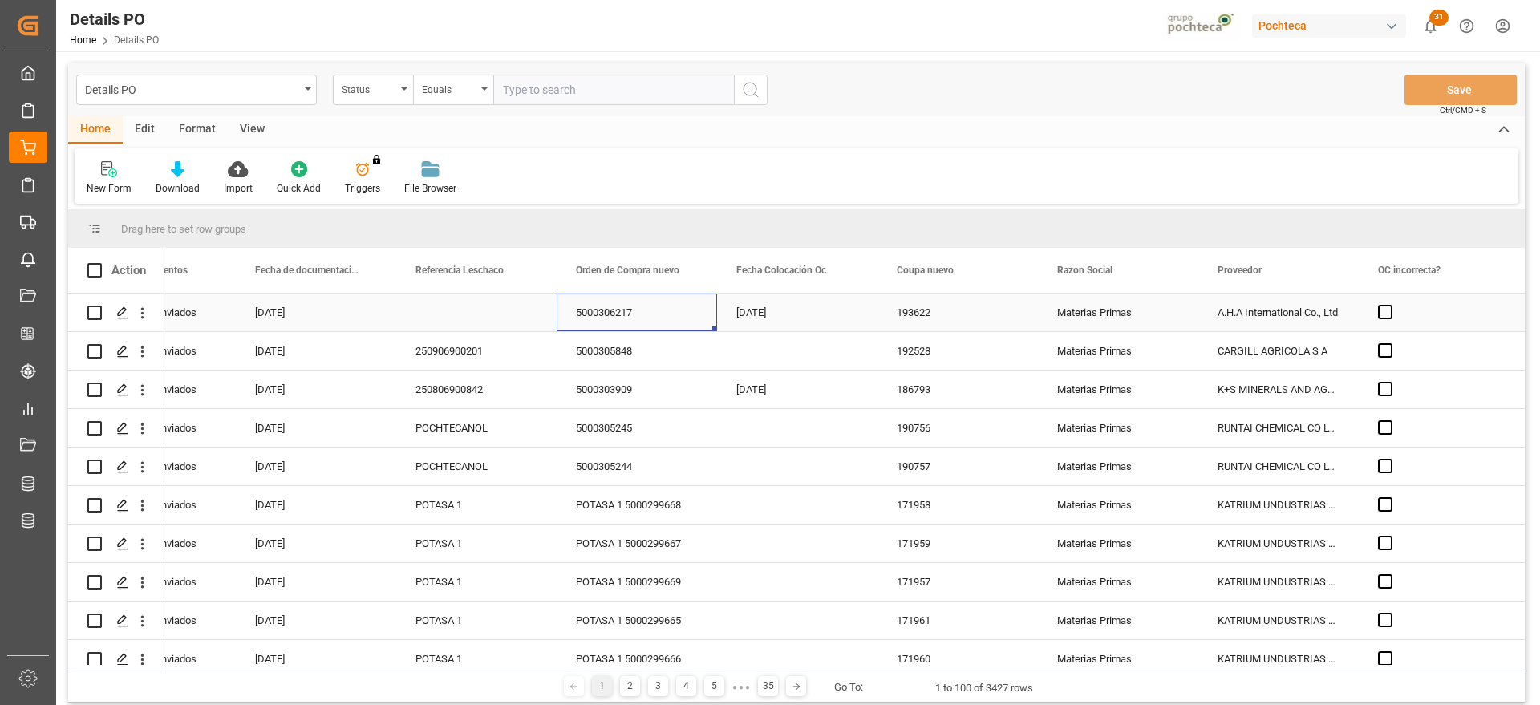
click at [449, 310] on div "Press SPACE to select this row." at bounding box center [476, 313] width 160 height 38
click at [451, 311] on div "Press SPACE to select this row." at bounding box center [476, 313] width 160 height 38
click at [458, 315] on input "Press SPACE to select this row." at bounding box center [476, 321] width 135 height 30
paste input "250906900243"
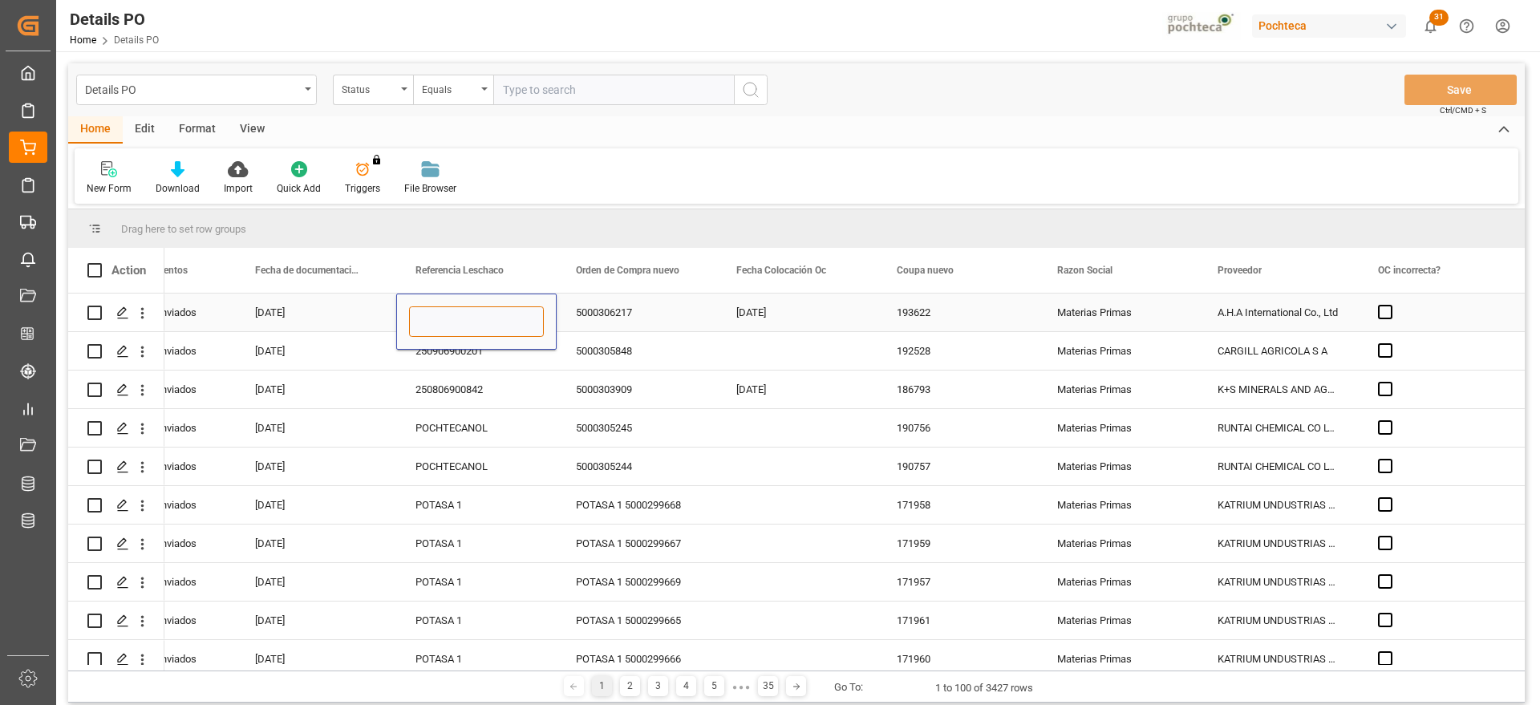
type input "250906900243"
click at [633, 324] on div "5000306217" at bounding box center [637, 313] width 160 height 38
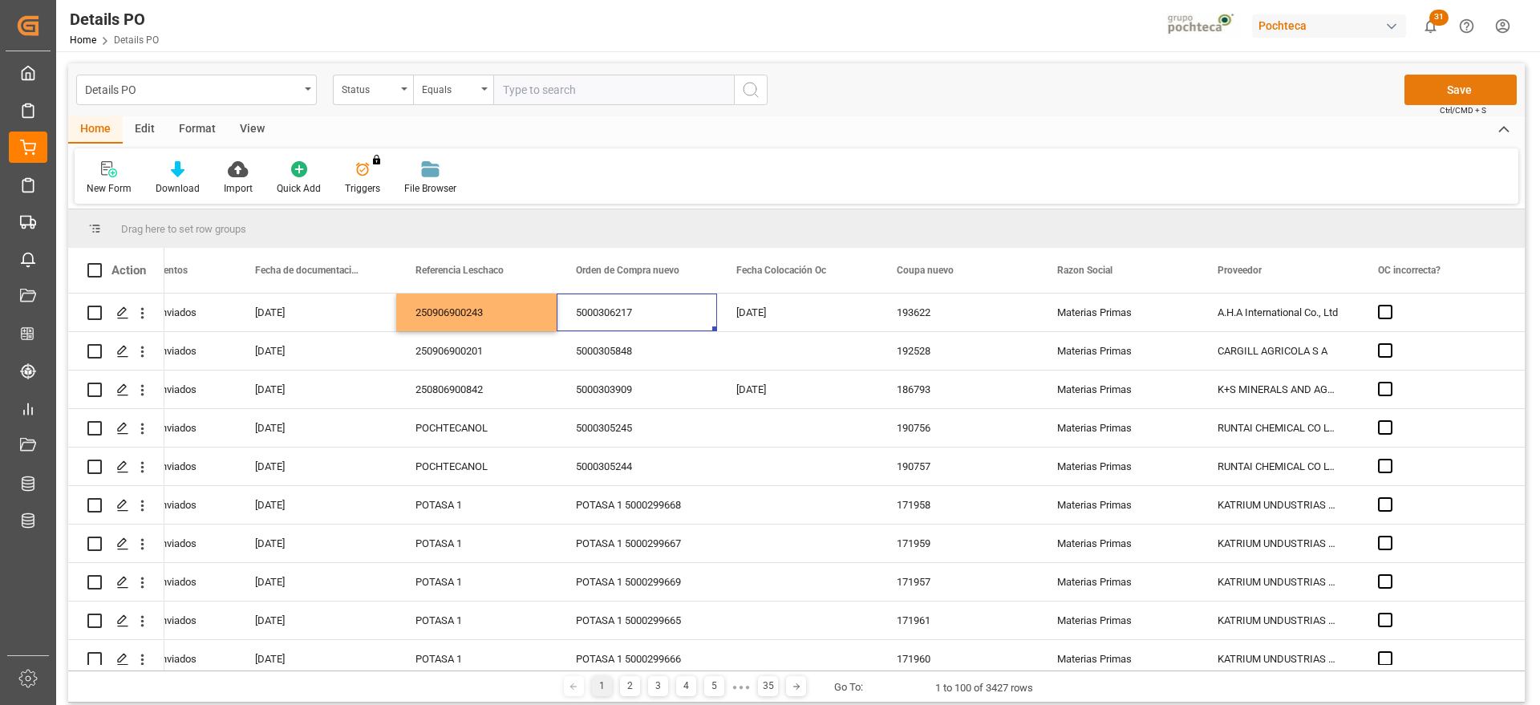
click at [1464, 81] on button "Save" at bounding box center [1460, 90] width 112 height 30
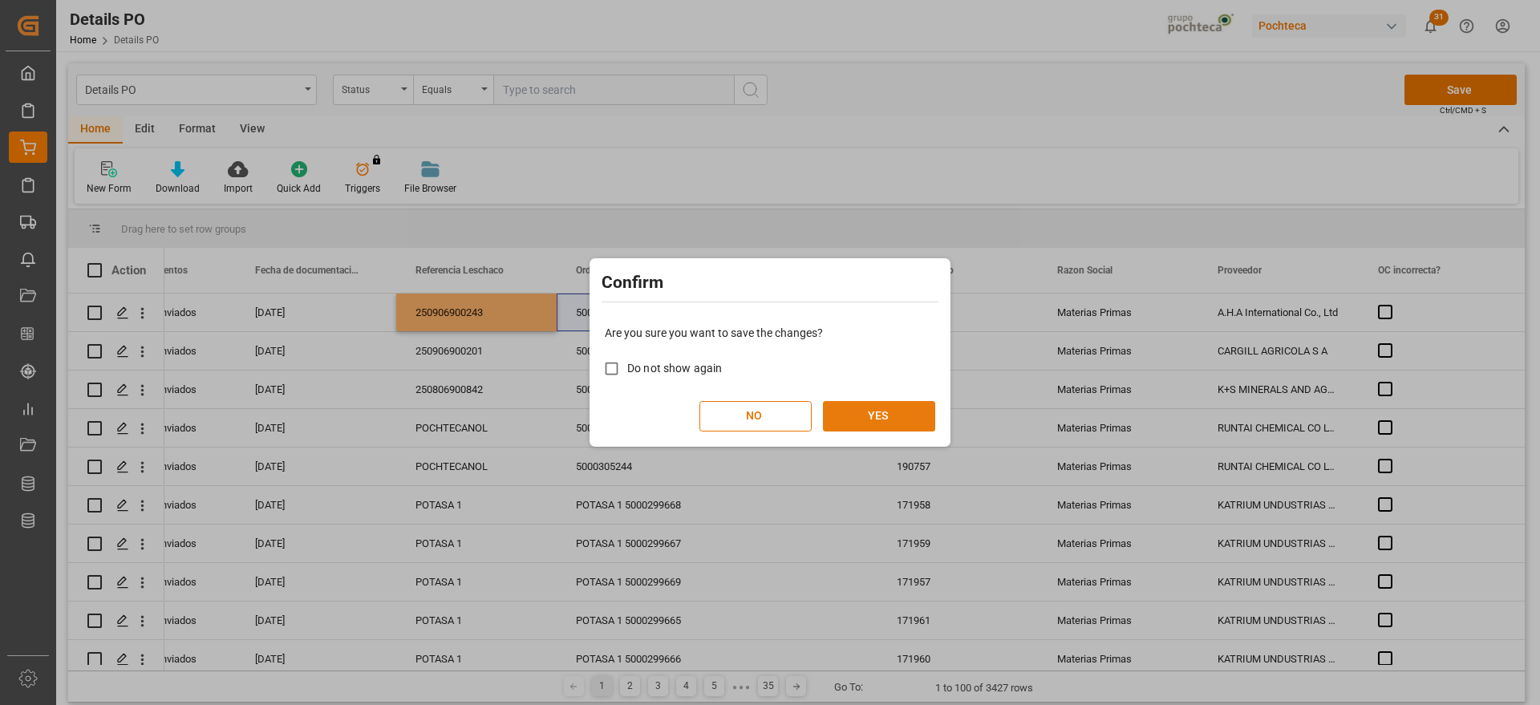
click at [871, 415] on button "YES" at bounding box center [879, 416] width 112 height 30
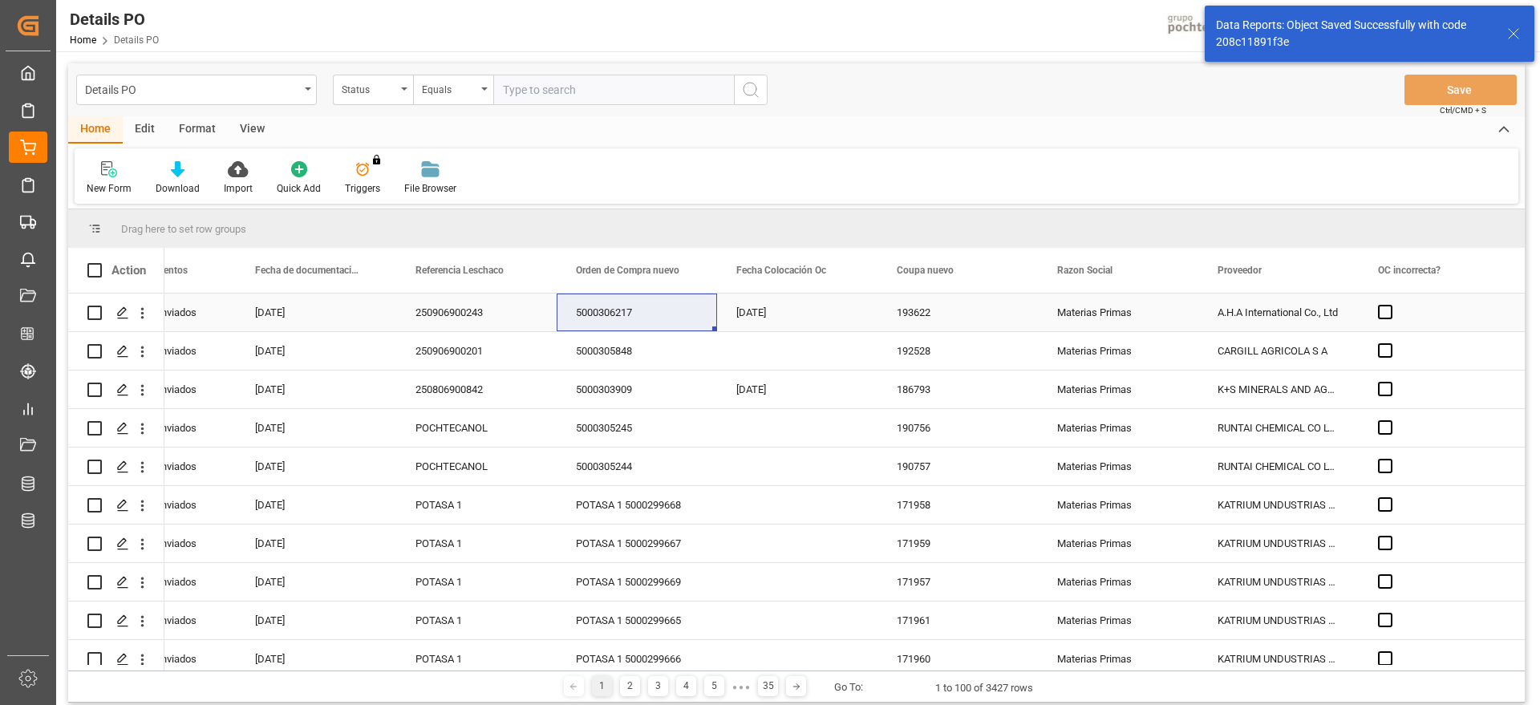
click at [144, 313] on icon "open menu" at bounding box center [142, 313] width 17 height 17
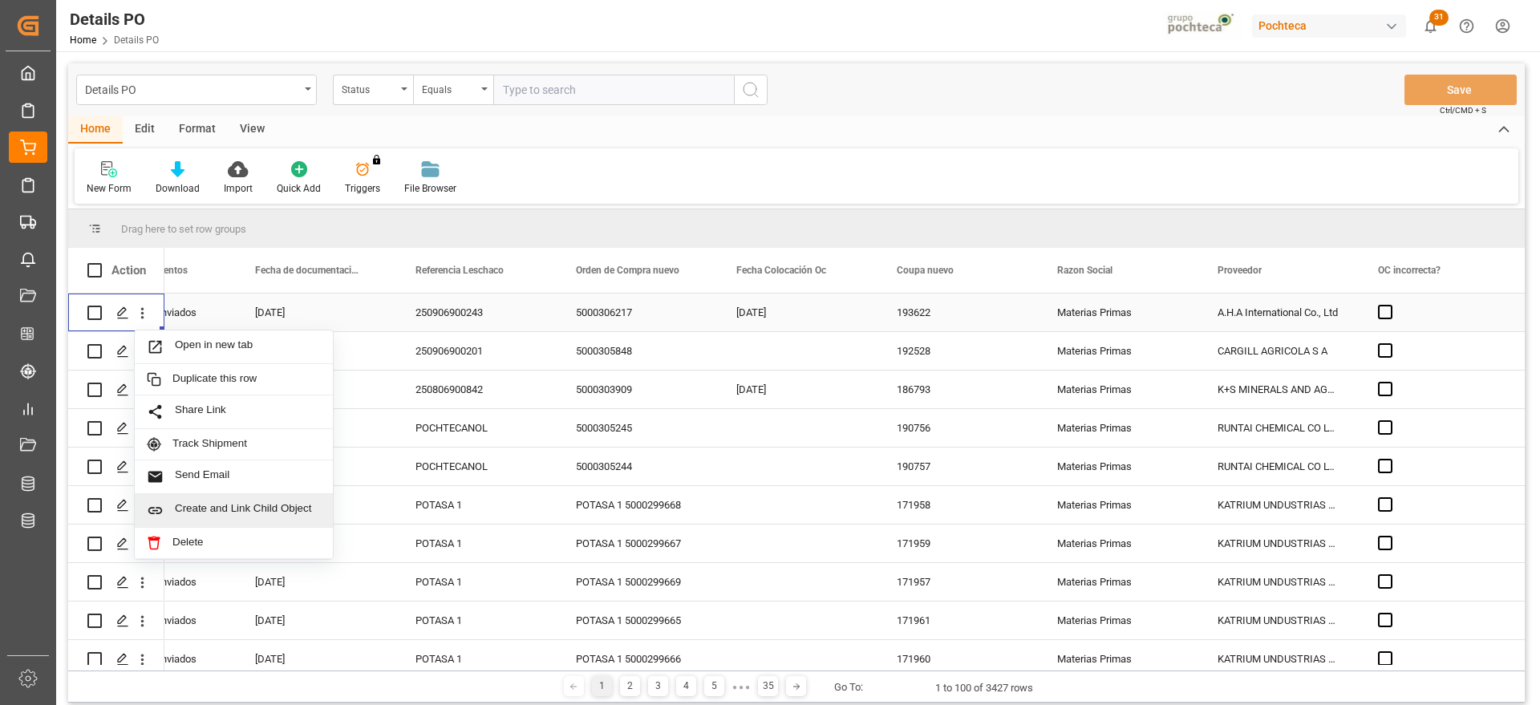
click at [240, 507] on span "Create and Link Child Object" at bounding box center [248, 510] width 146 height 17
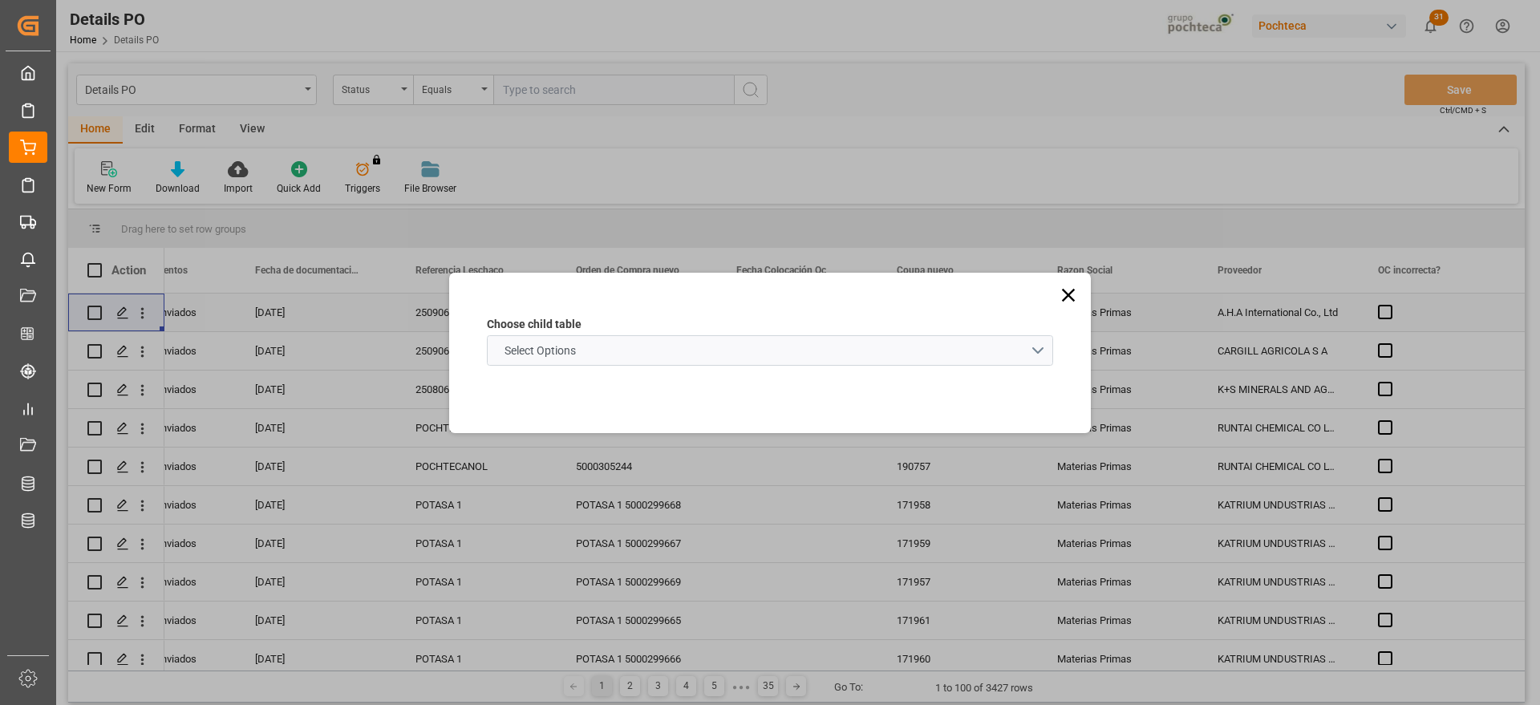
click at [747, 344] on schema "Select Options" at bounding box center [770, 350] width 566 height 30
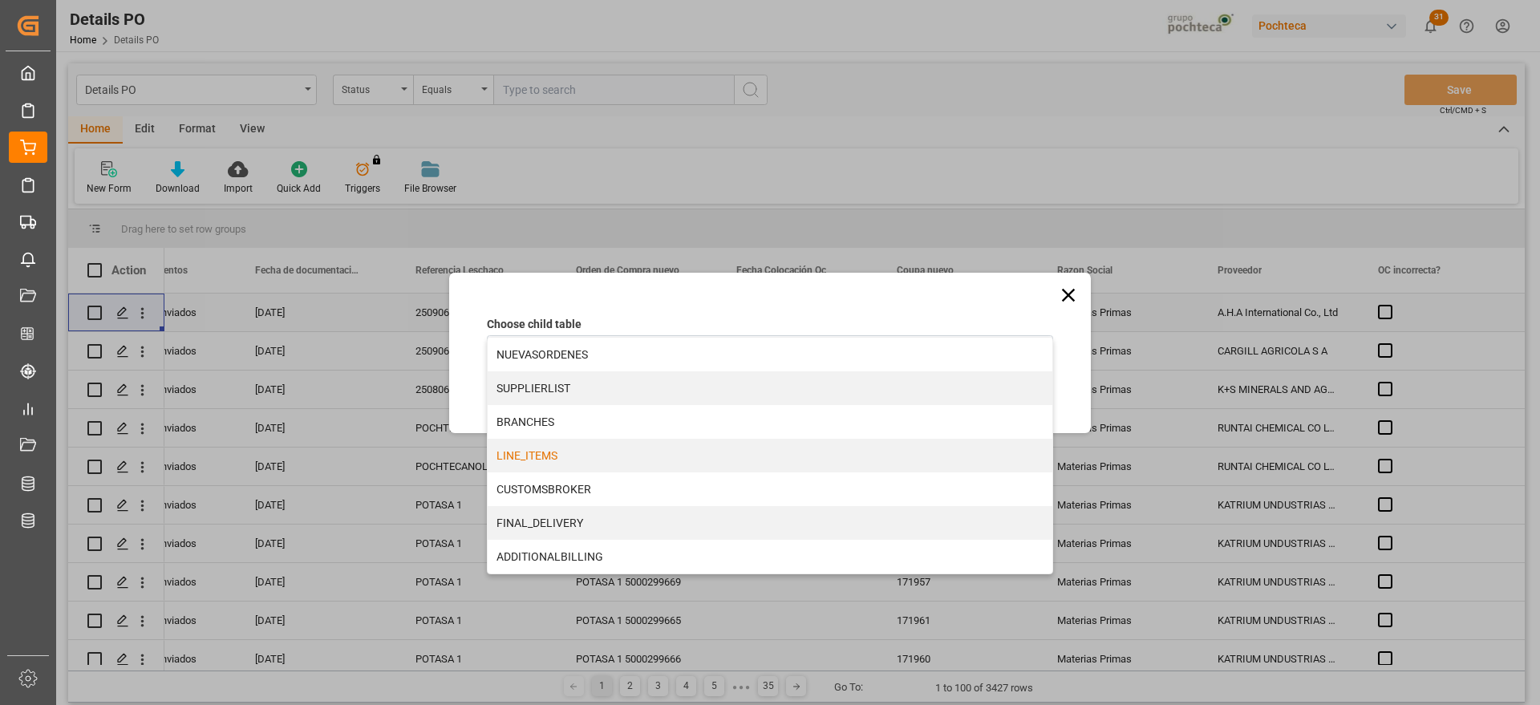
click at [550, 457] on div "LINE_ITEMS" at bounding box center [770, 456] width 565 height 34
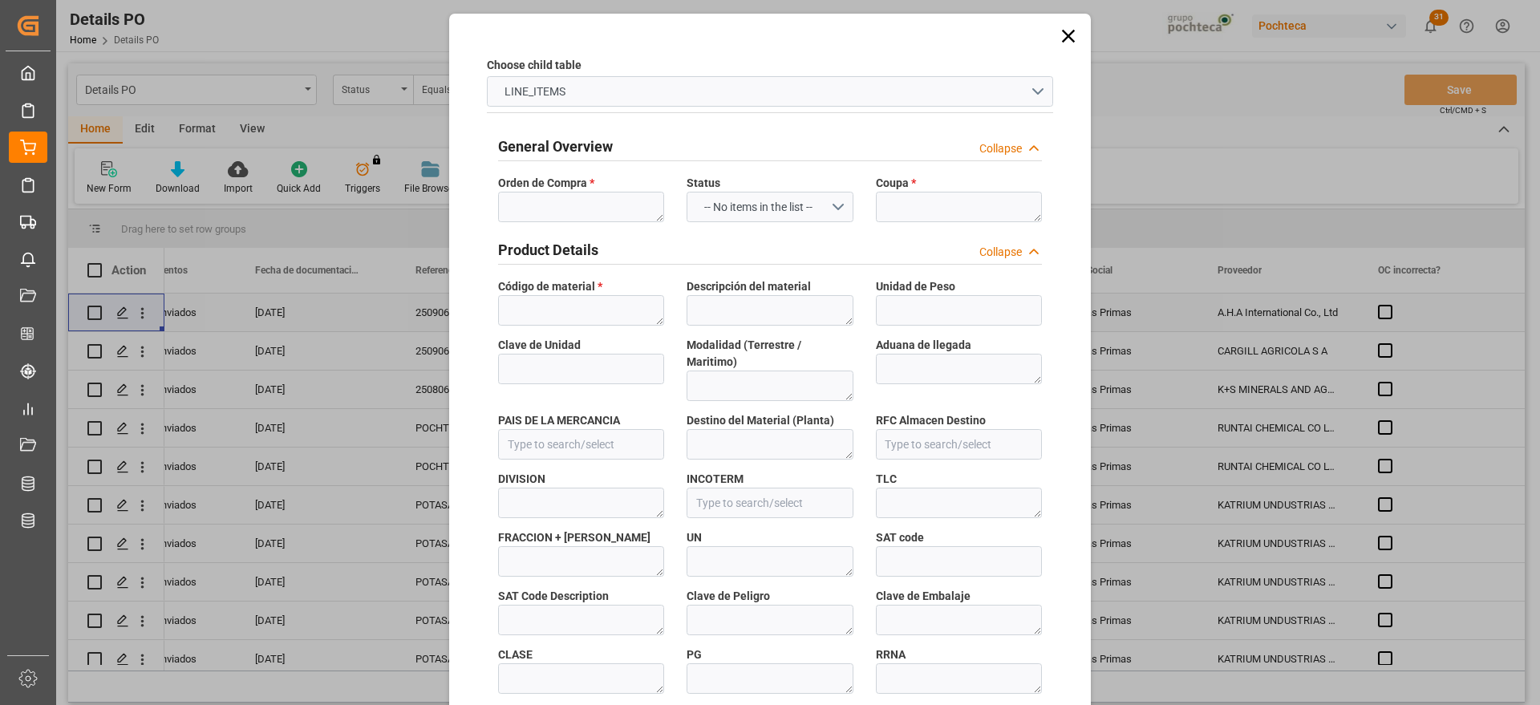
type input "208c11891f3e"
click at [548, 205] on textarea at bounding box center [581, 207] width 166 height 30
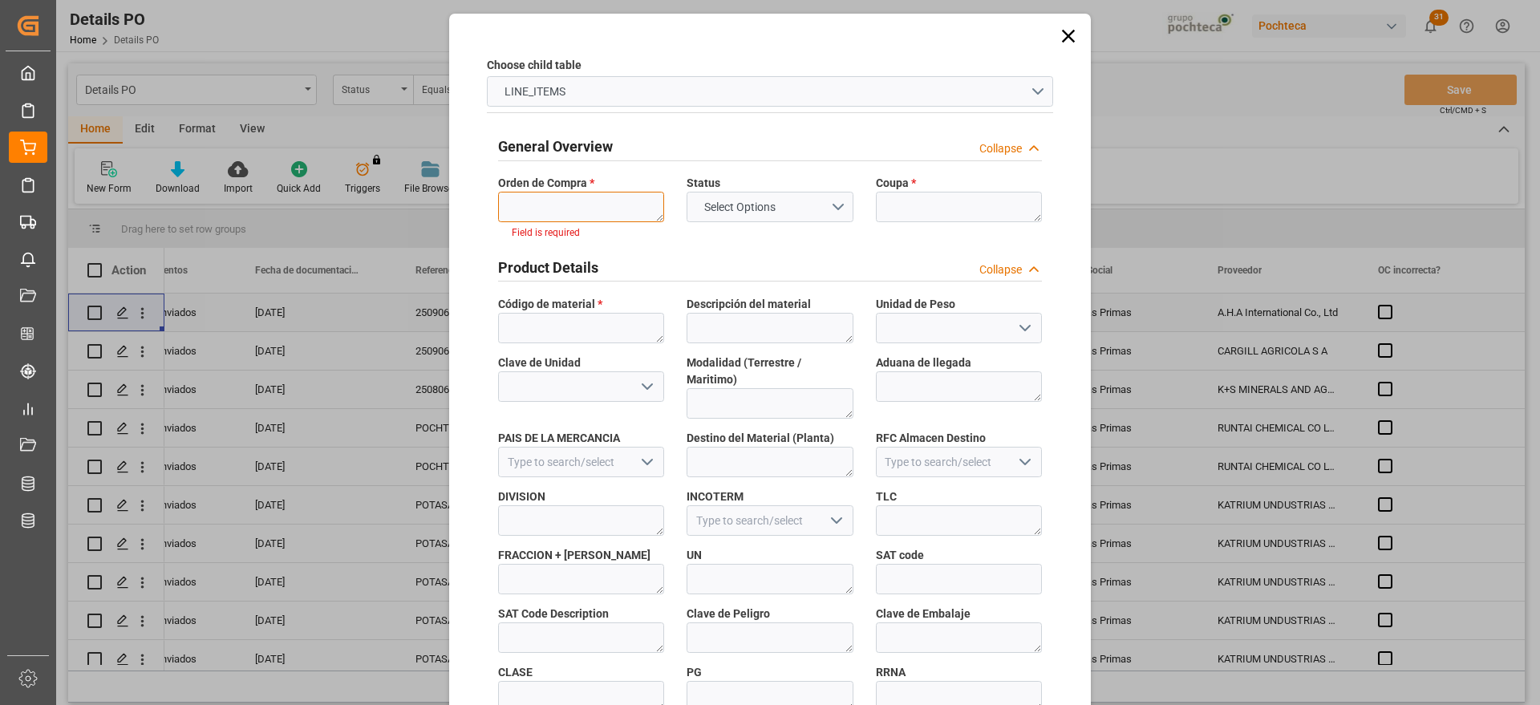
click at [558, 213] on textarea at bounding box center [581, 207] width 166 height 30
paste textarea "5000306217"
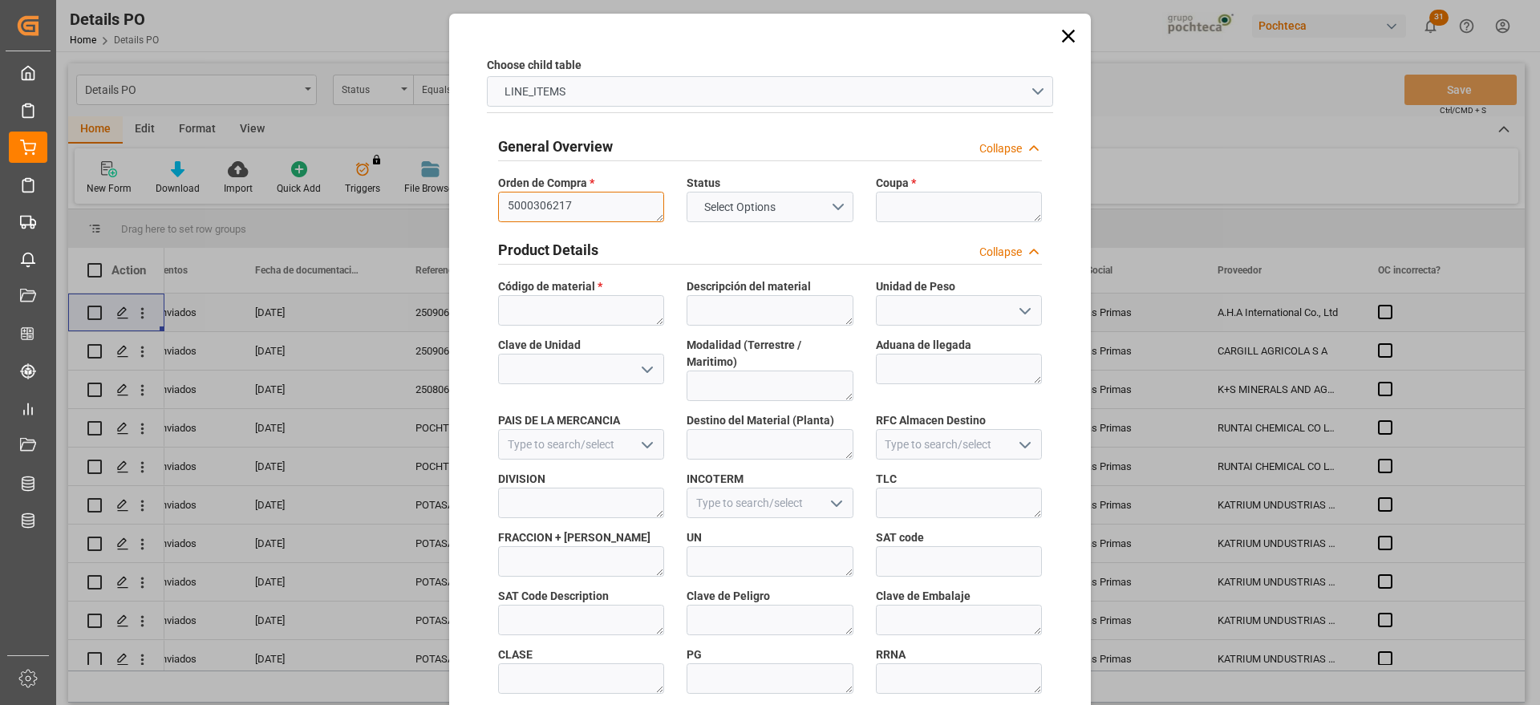
scroll to position [0, 0]
type textarea "5000306217"
click at [909, 219] on textarea at bounding box center [959, 207] width 166 height 30
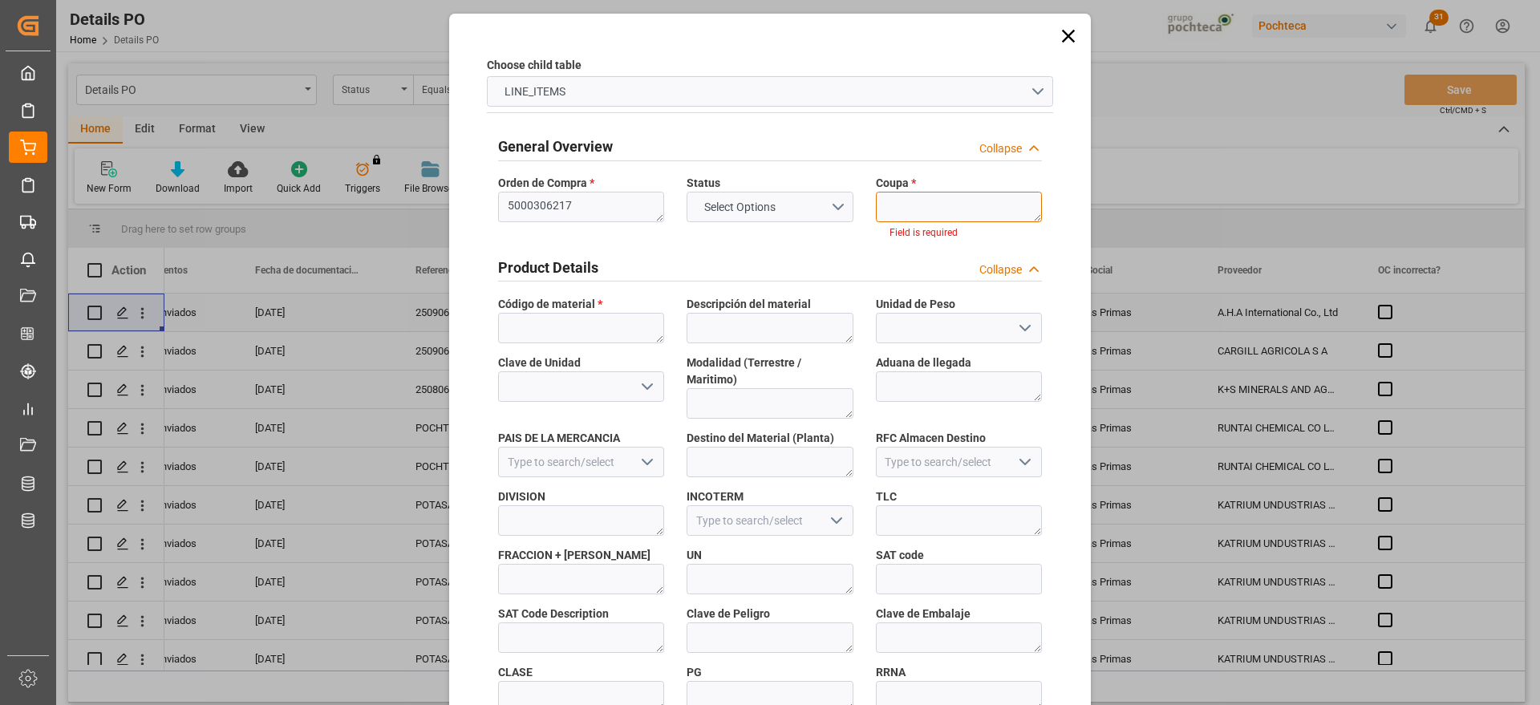
paste textarea "193622"
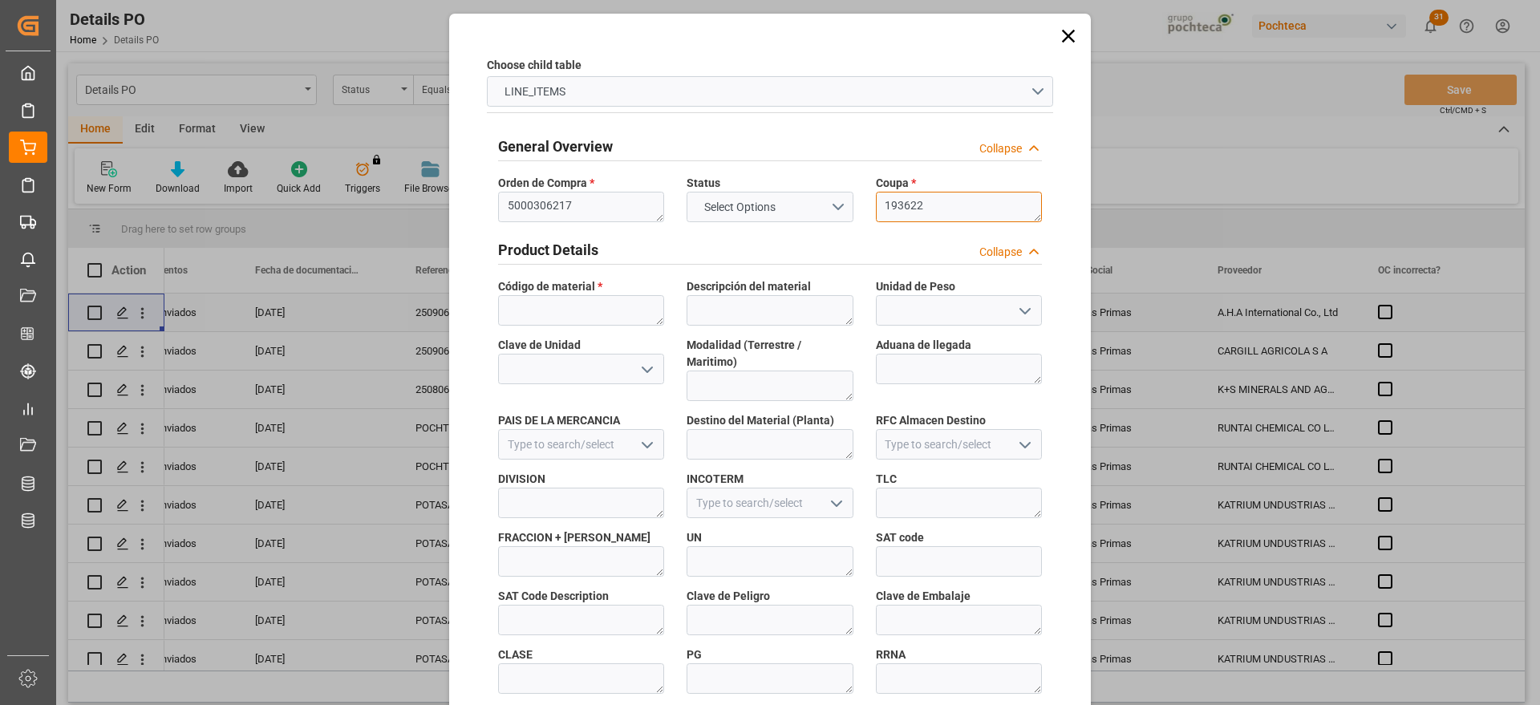
type textarea "193622"
click at [567, 300] on textarea at bounding box center [581, 310] width 166 height 30
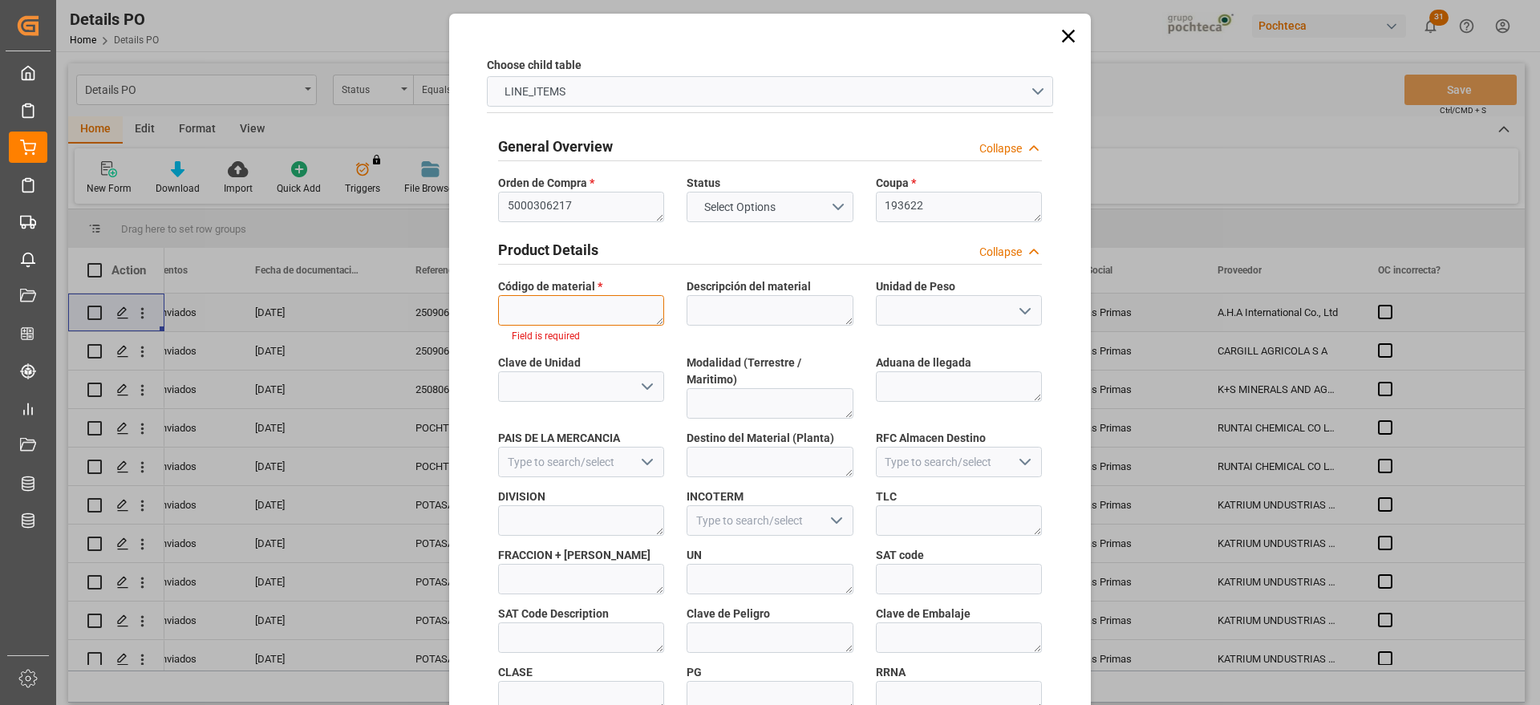
click at [558, 310] on textarea at bounding box center [581, 310] width 166 height 30
paste textarea "62858"
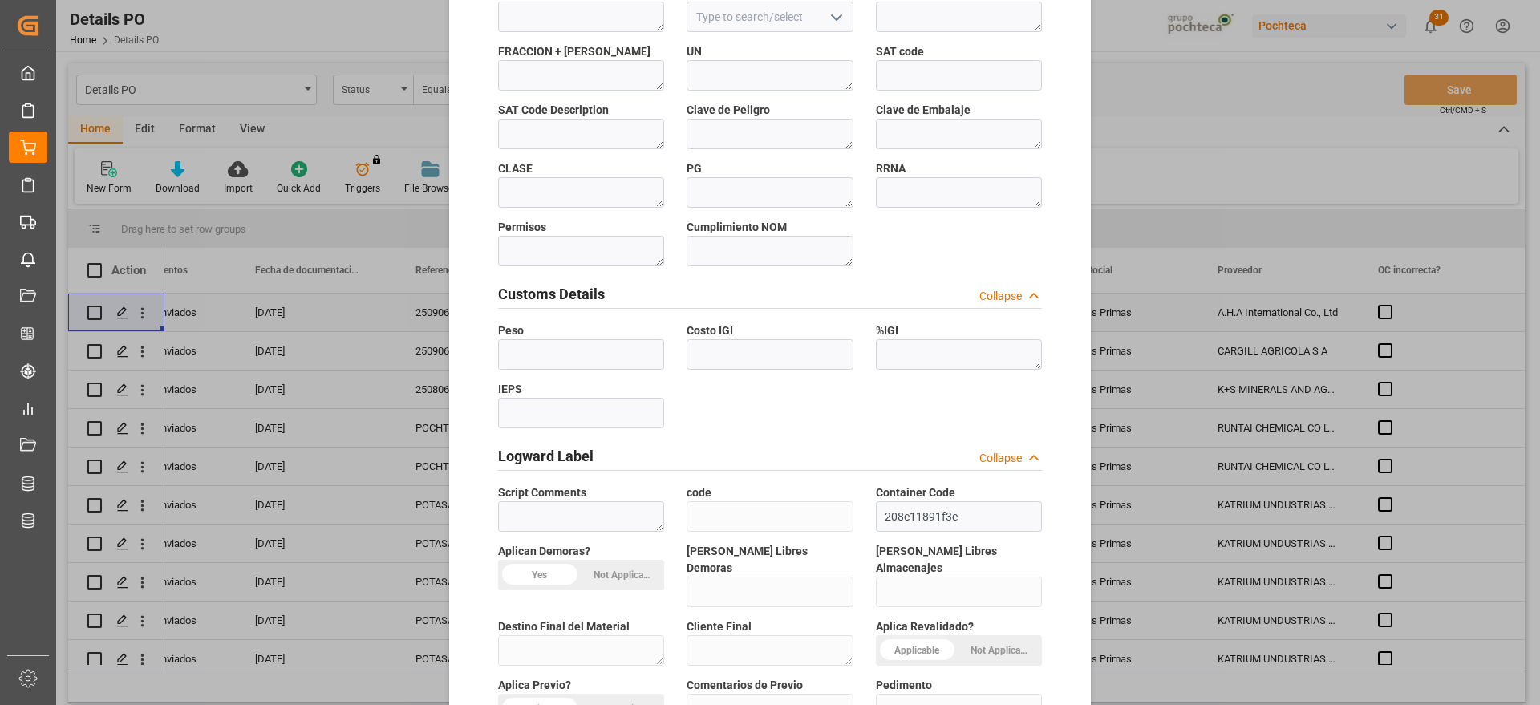
scroll to position [687, 0]
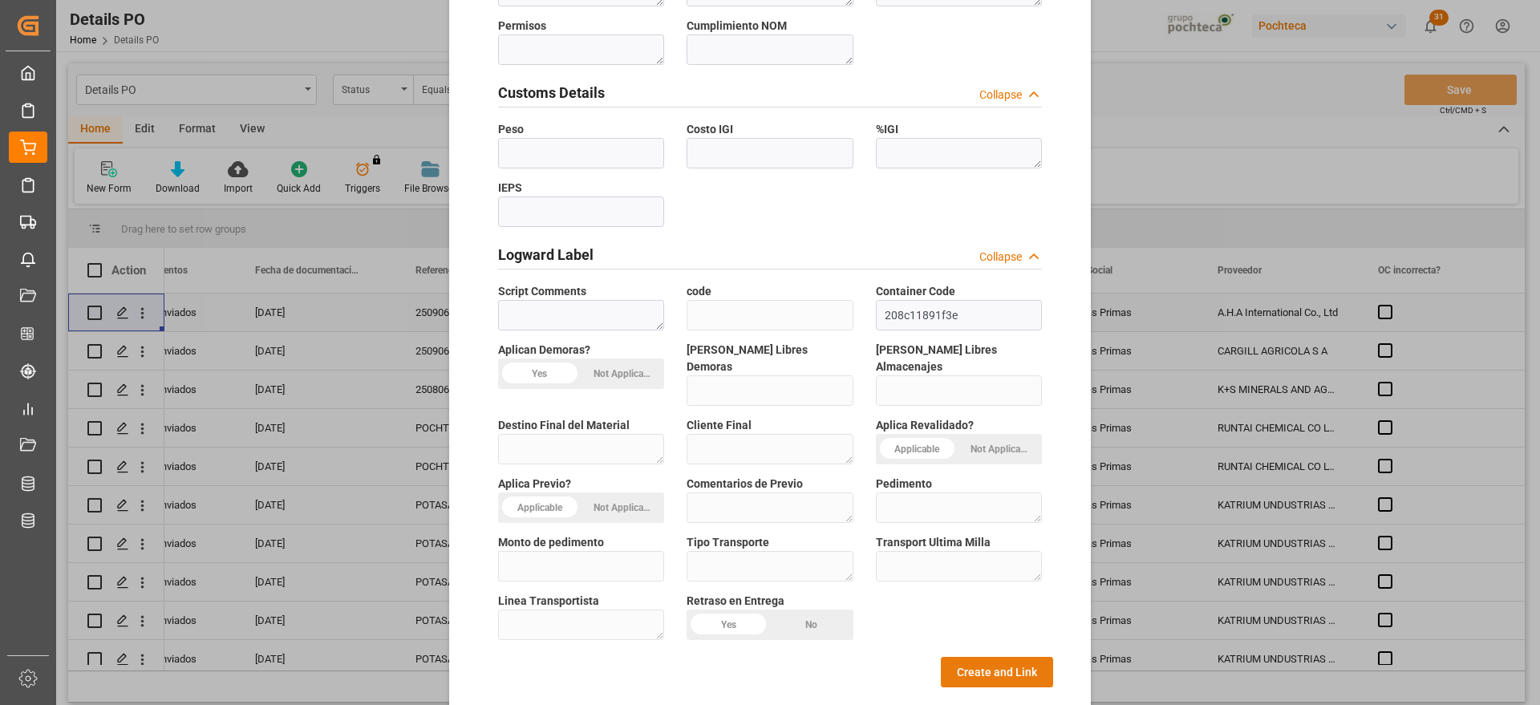
type textarea "62858"
click at [1011, 657] on button "Create and Link" at bounding box center [997, 672] width 112 height 30
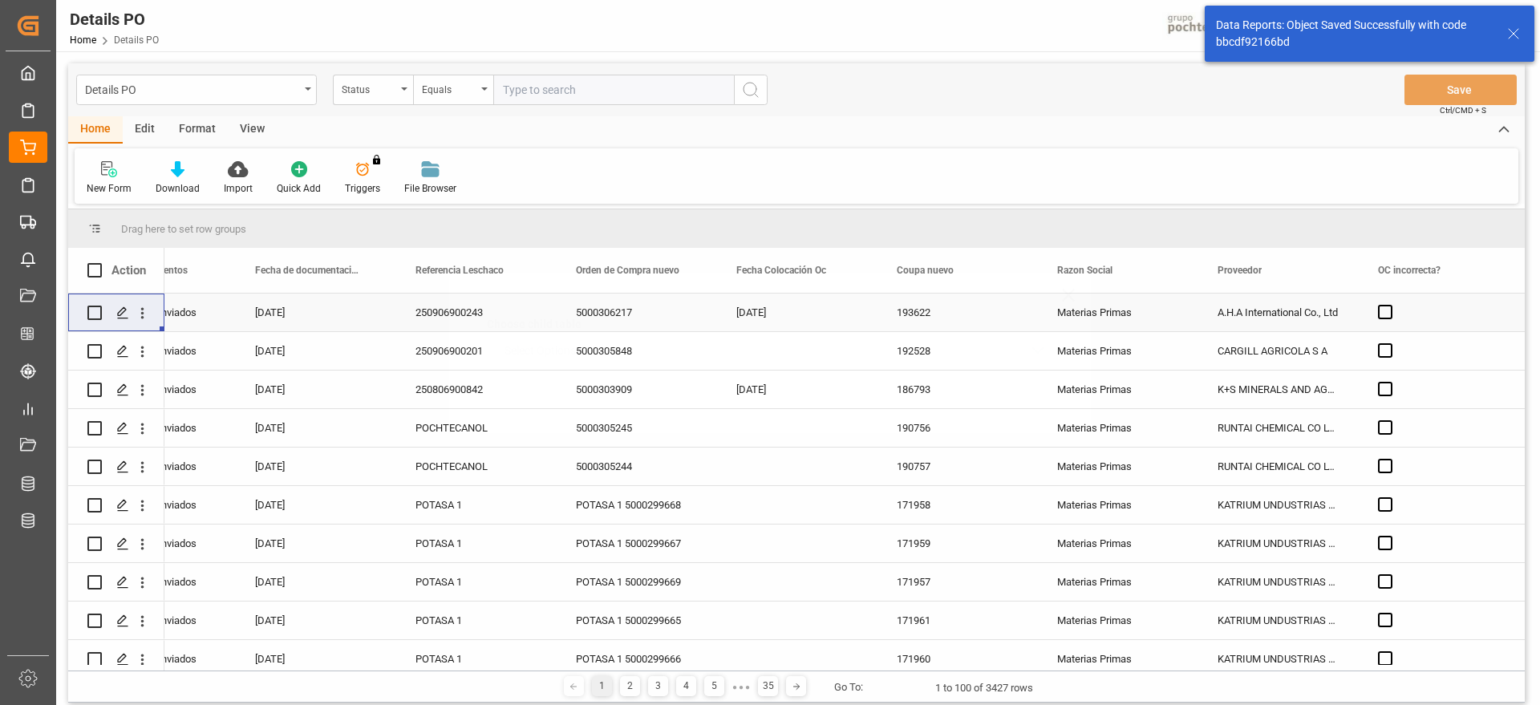
scroll to position [0, 0]
click at [142, 302] on button "open menu" at bounding box center [142, 313] width 17 height 30
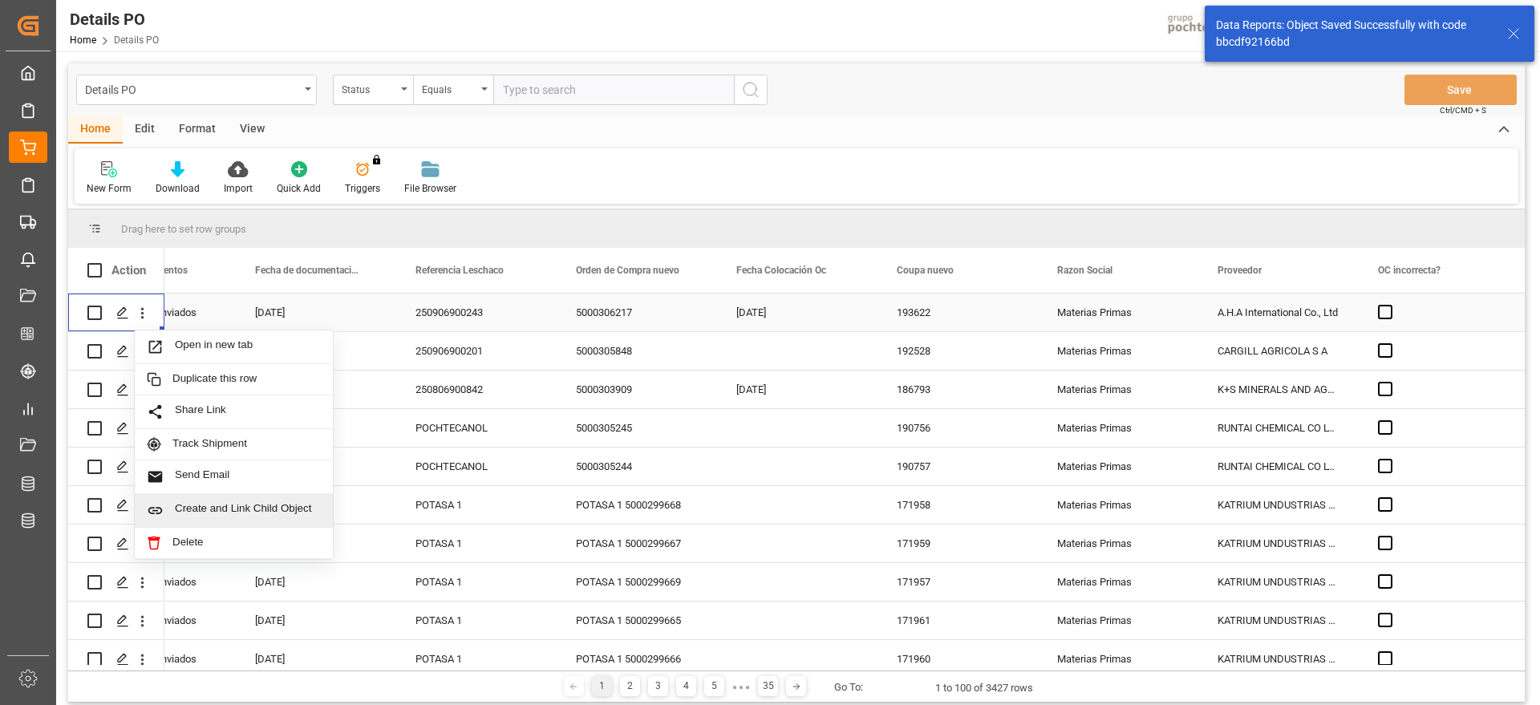
click at [209, 498] on div "Create and Link Child Object" at bounding box center [234, 511] width 198 height 34
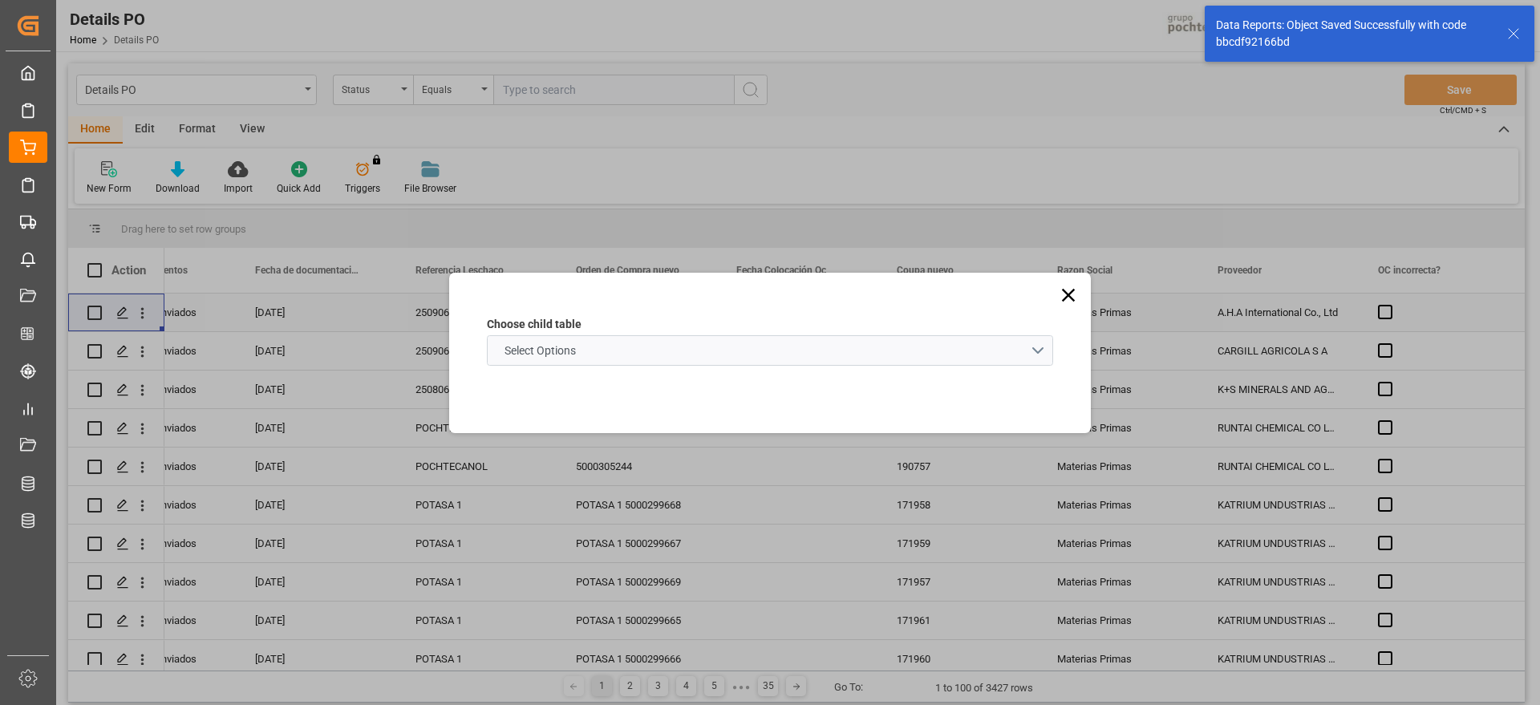
click at [613, 350] on schema "Select Options" at bounding box center [770, 350] width 566 height 30
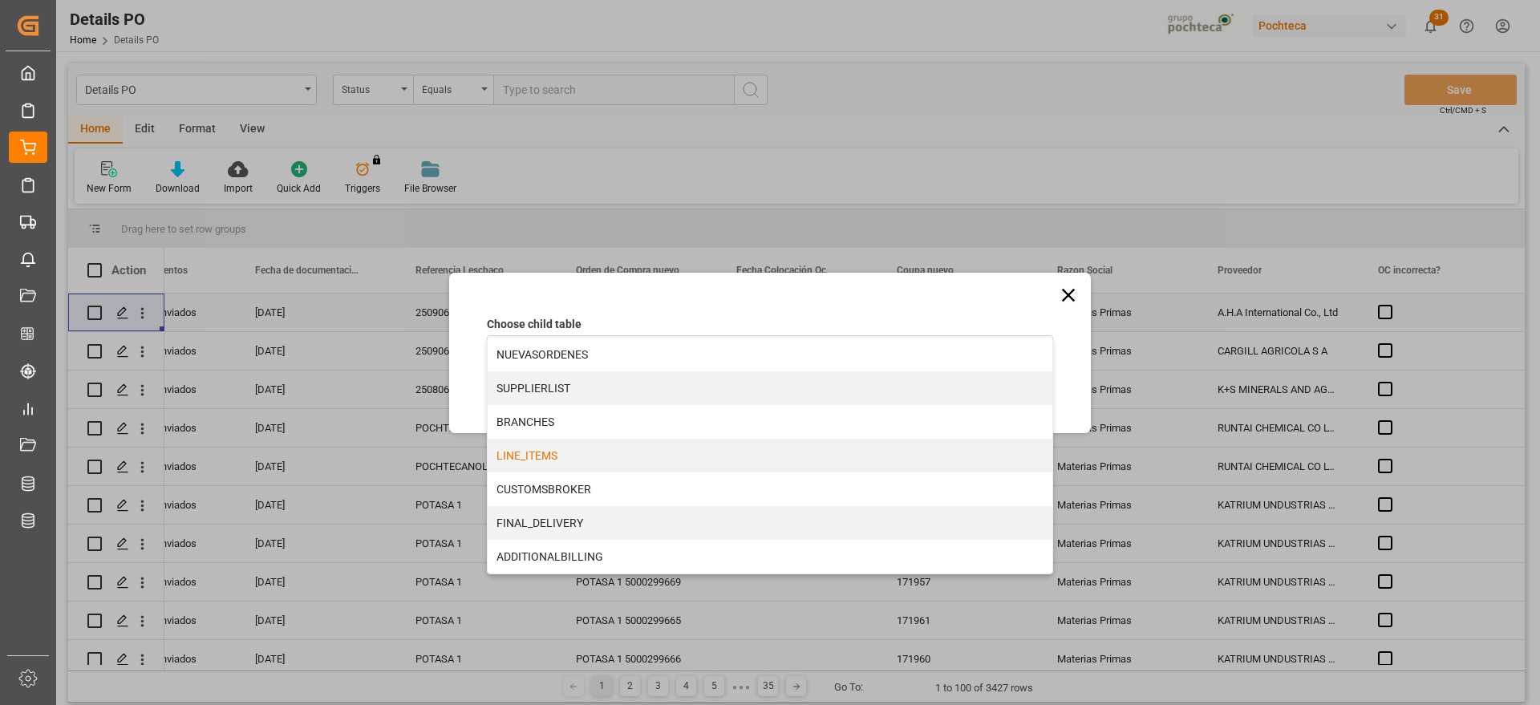
click at [560, 456] on div "LINE_ITEMS" at bounding box center [770, 456] width 565 height 34
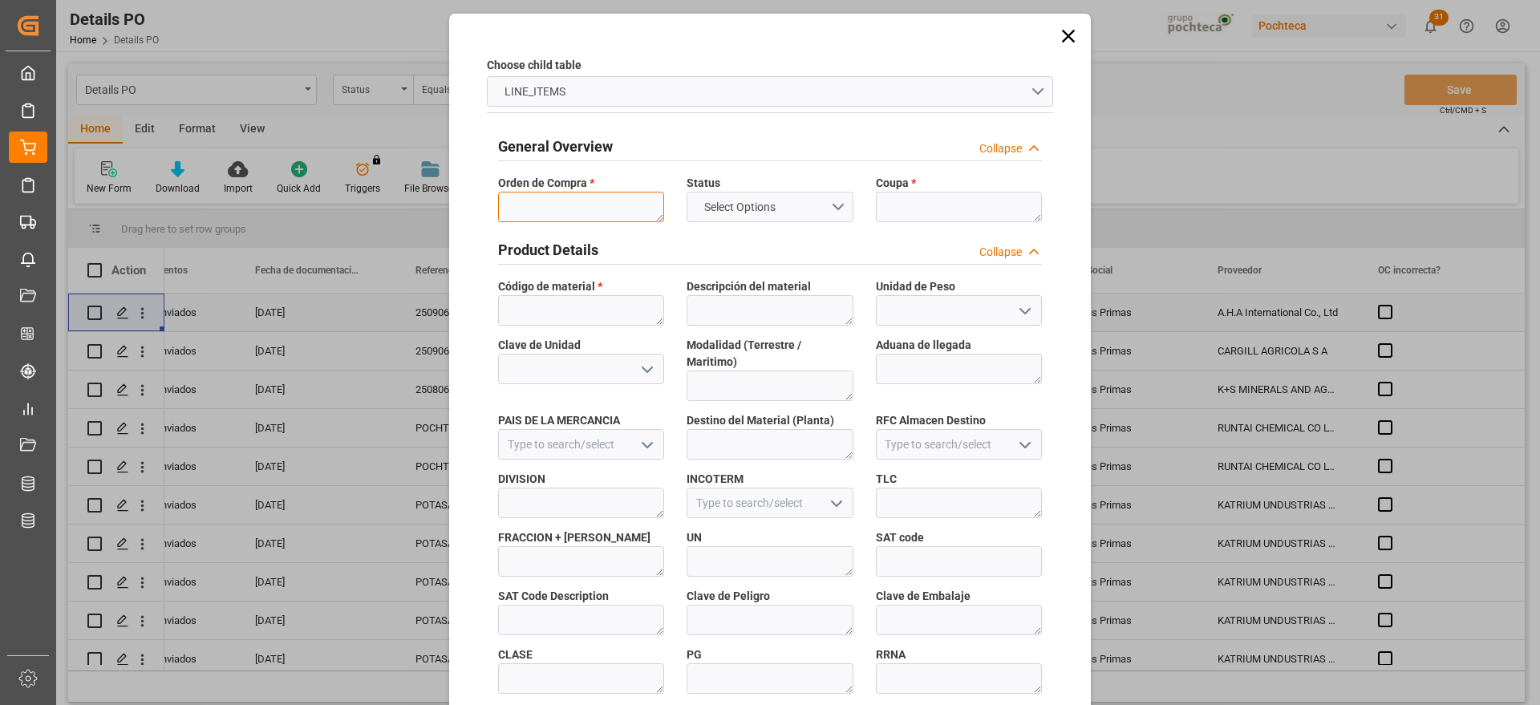
click at [583, 219] on textarea at bounding box center [581, 207] width 166 height 30
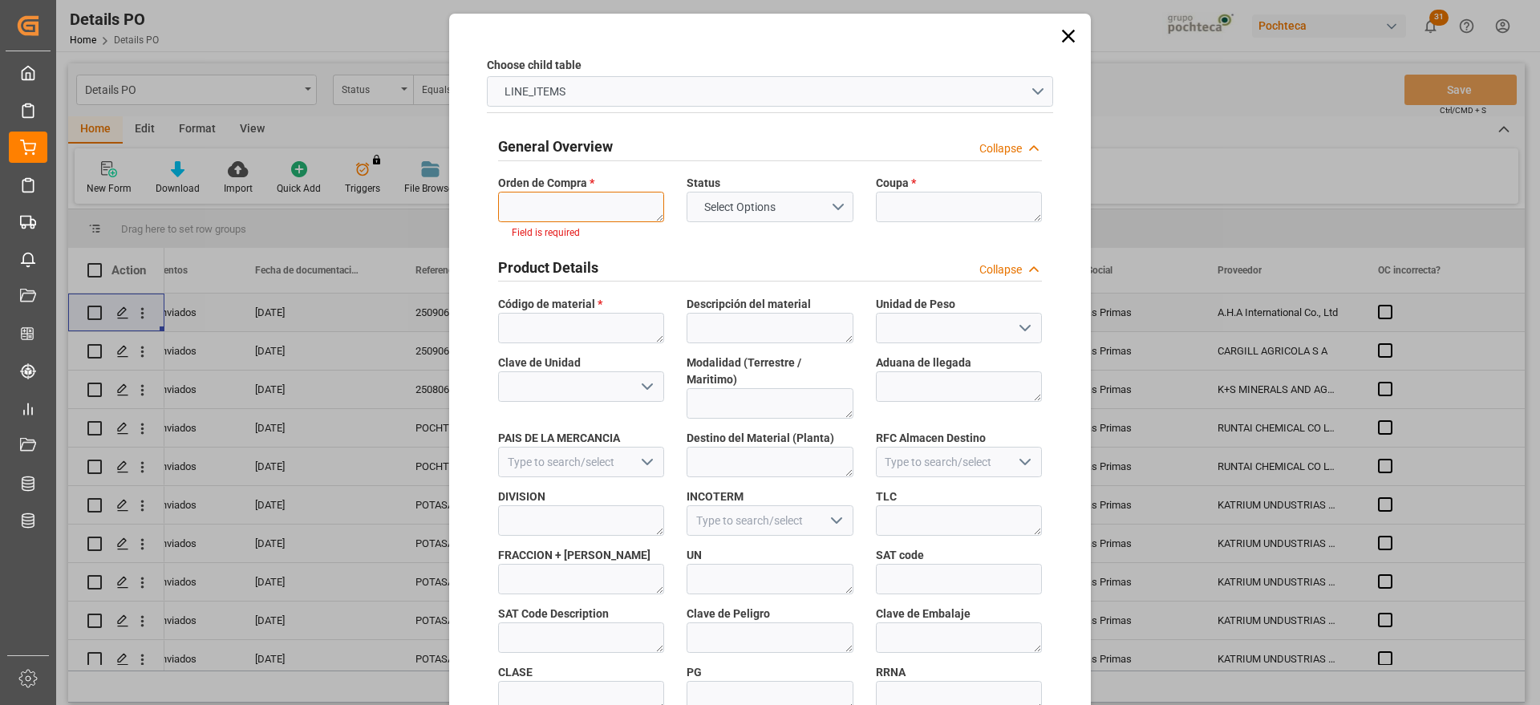
paste textarea "5000306217"
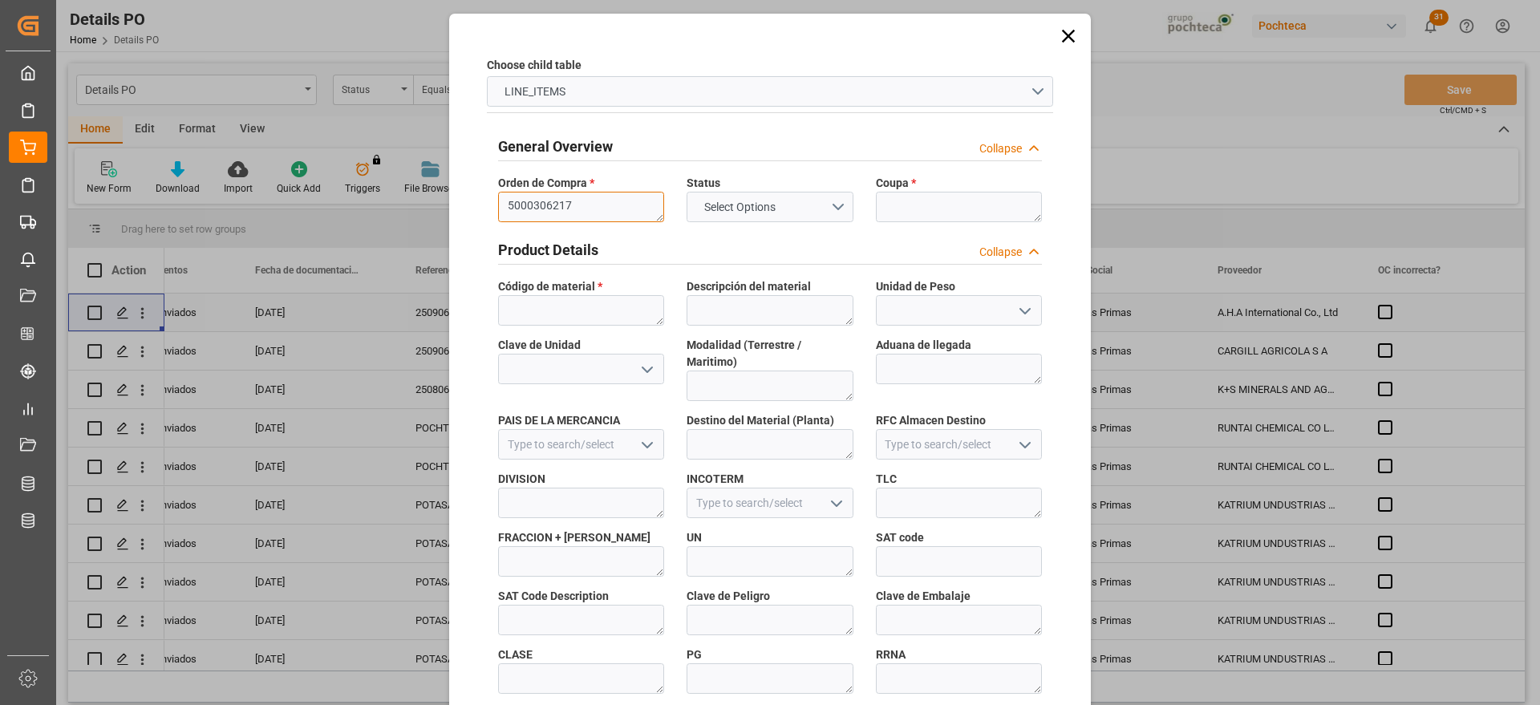
type textarea "5000306217"
click at [920, 209] on textarea at bounding box center [959, 207] width 166 height 30
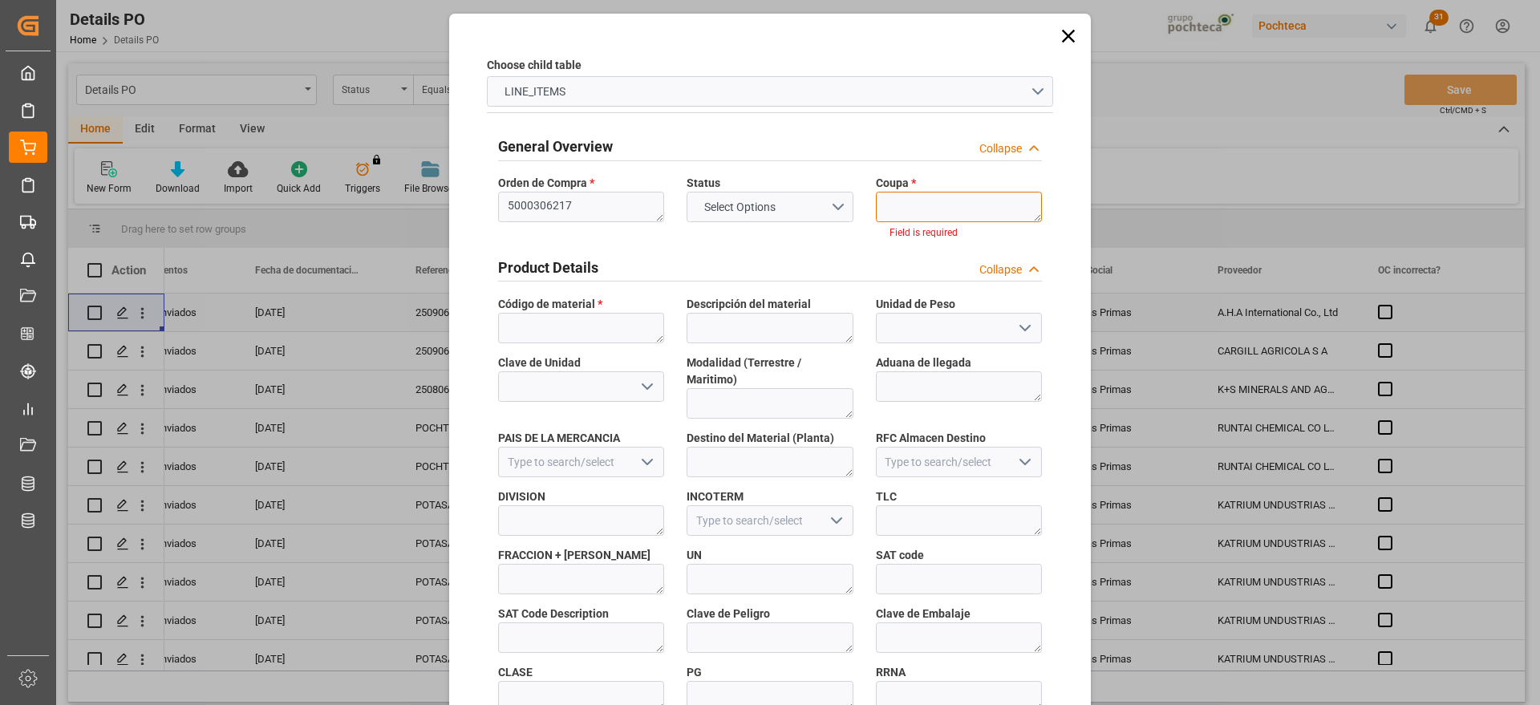
paste textarea "193622"
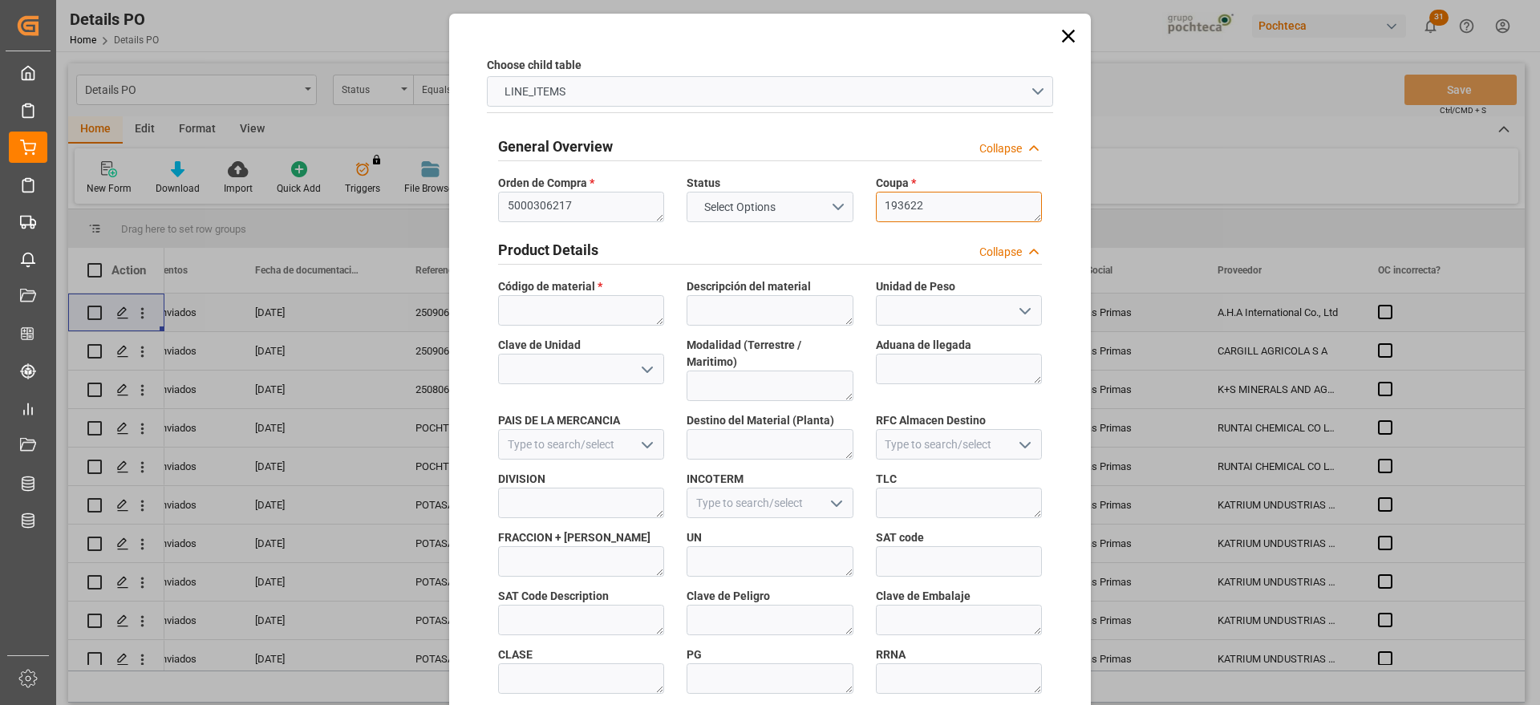
type textarea "193622"
click at [601, 302] on textarea at bounding box center [581, 310] width 166 height 30
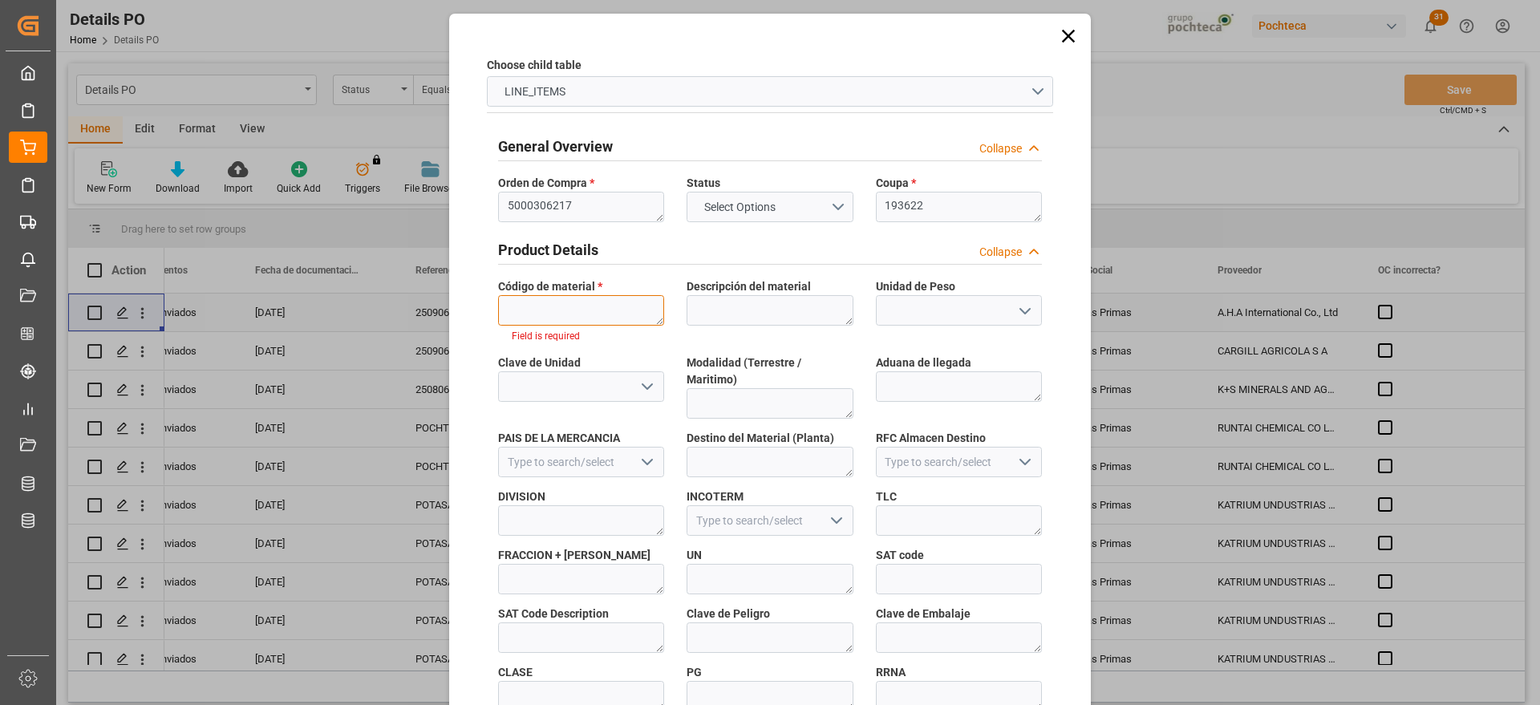
click at [587, 309] on textarea at bounding box center [581, 310] width 166 height 30
paste textarea "62991"
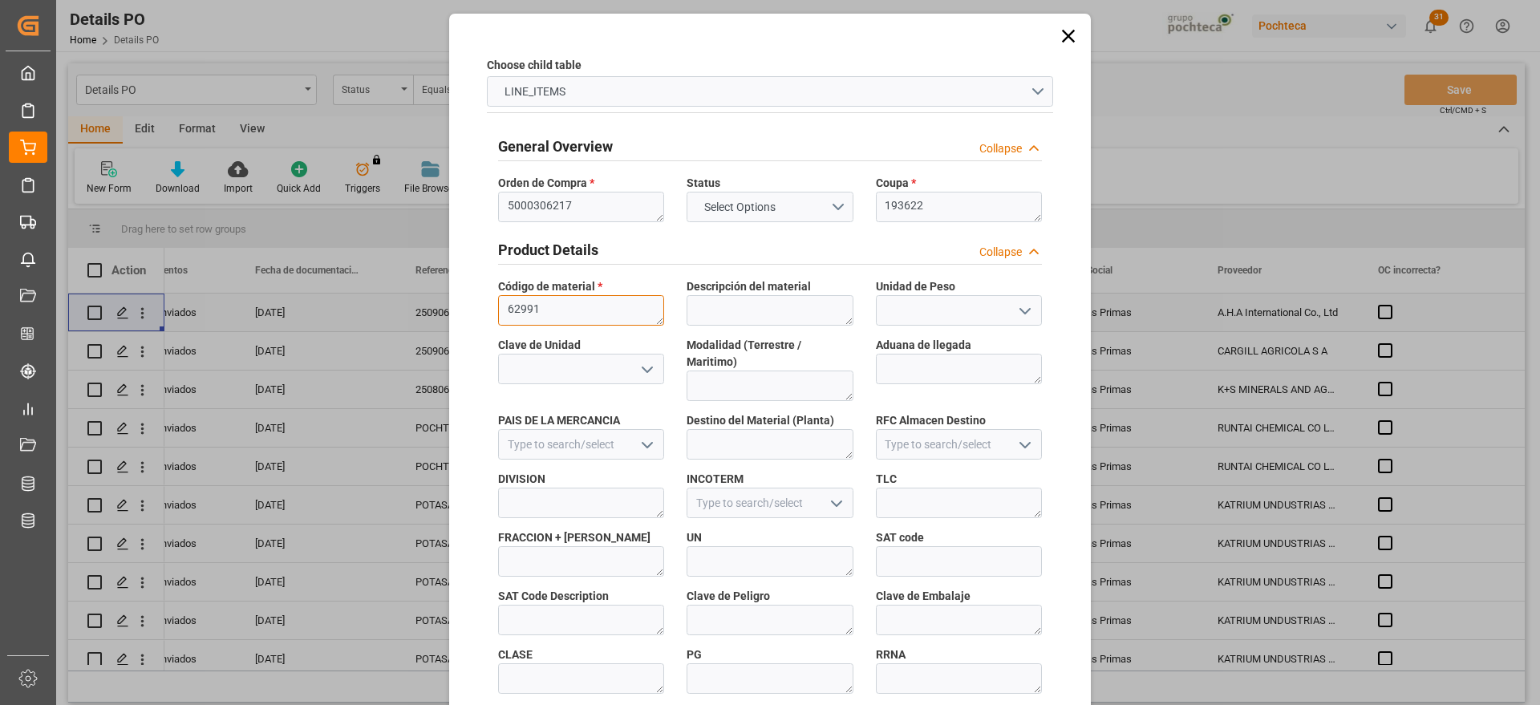
scroll to position [687, 0]
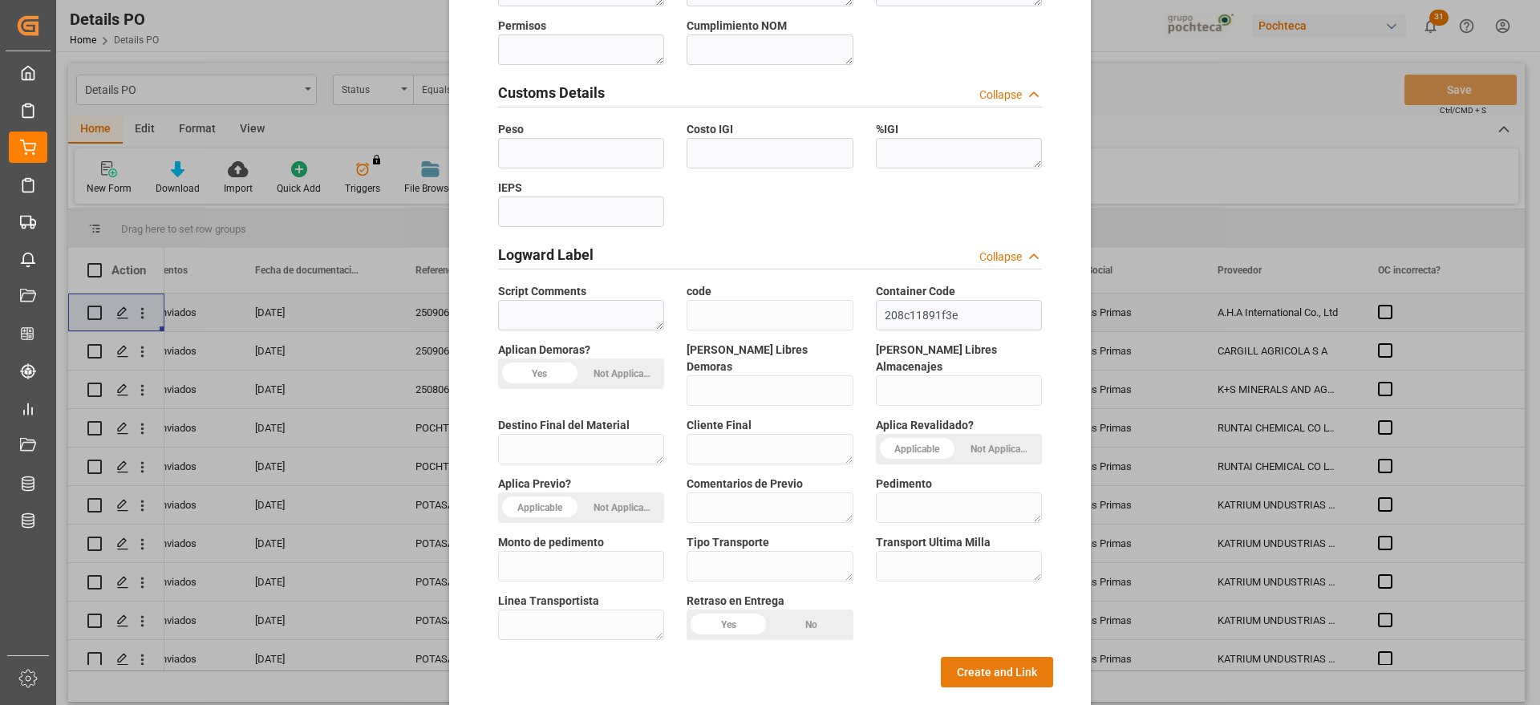
type textarea "62991"
click at [1033, 657] on button "Create and Link" at bounding box center [997, 672] width 112 height 30
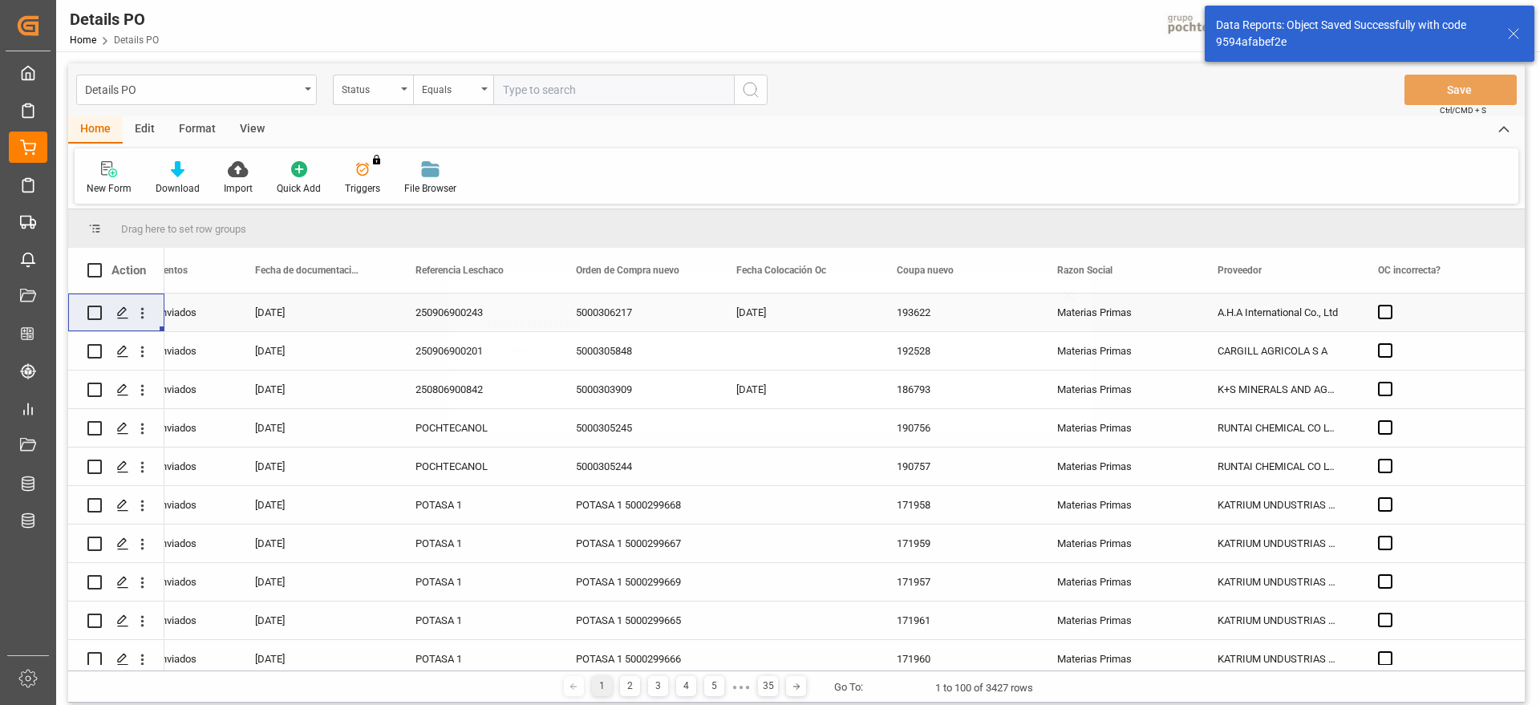
scroll to position [0, 0]
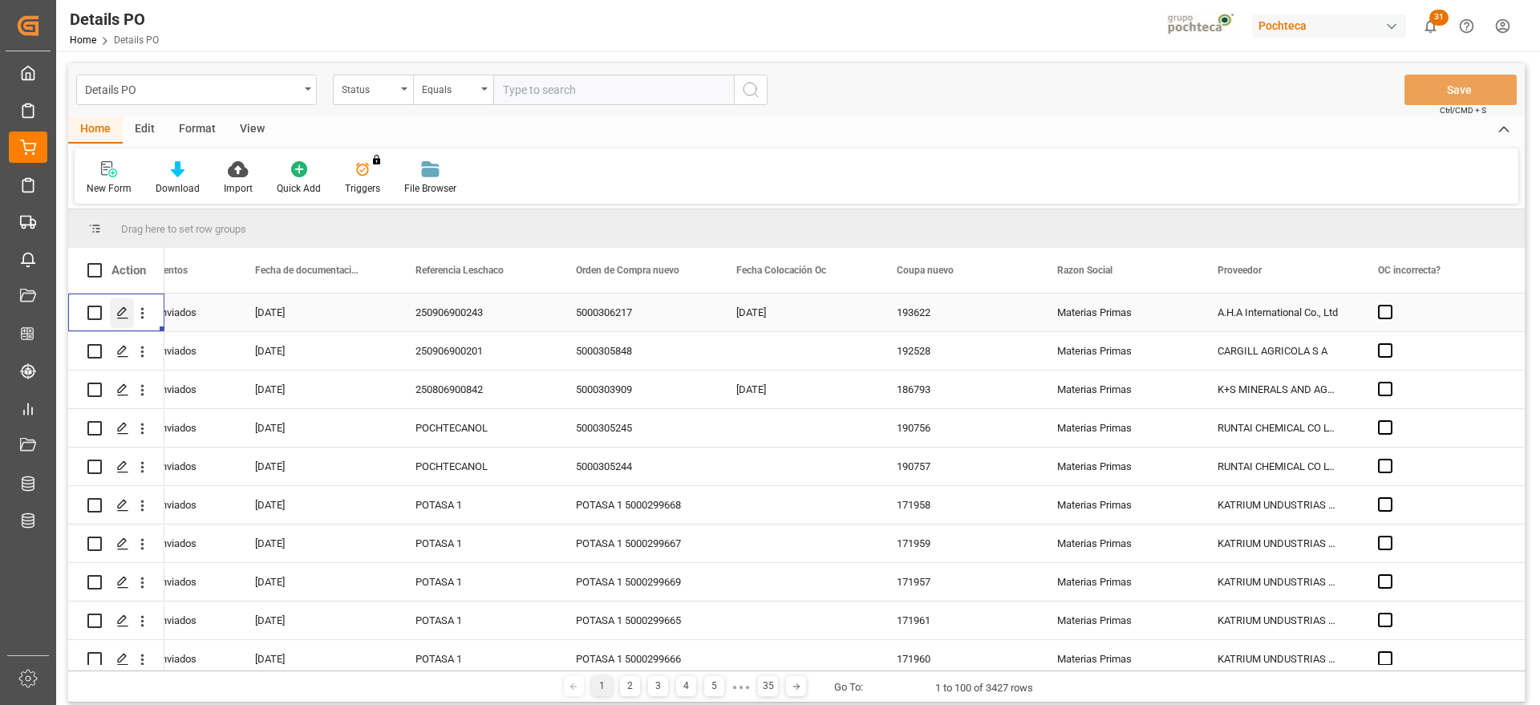
click at [118, 314] on polygon "Press SPACE to select this row." at bounding box center [122, 312] width 8 height 8
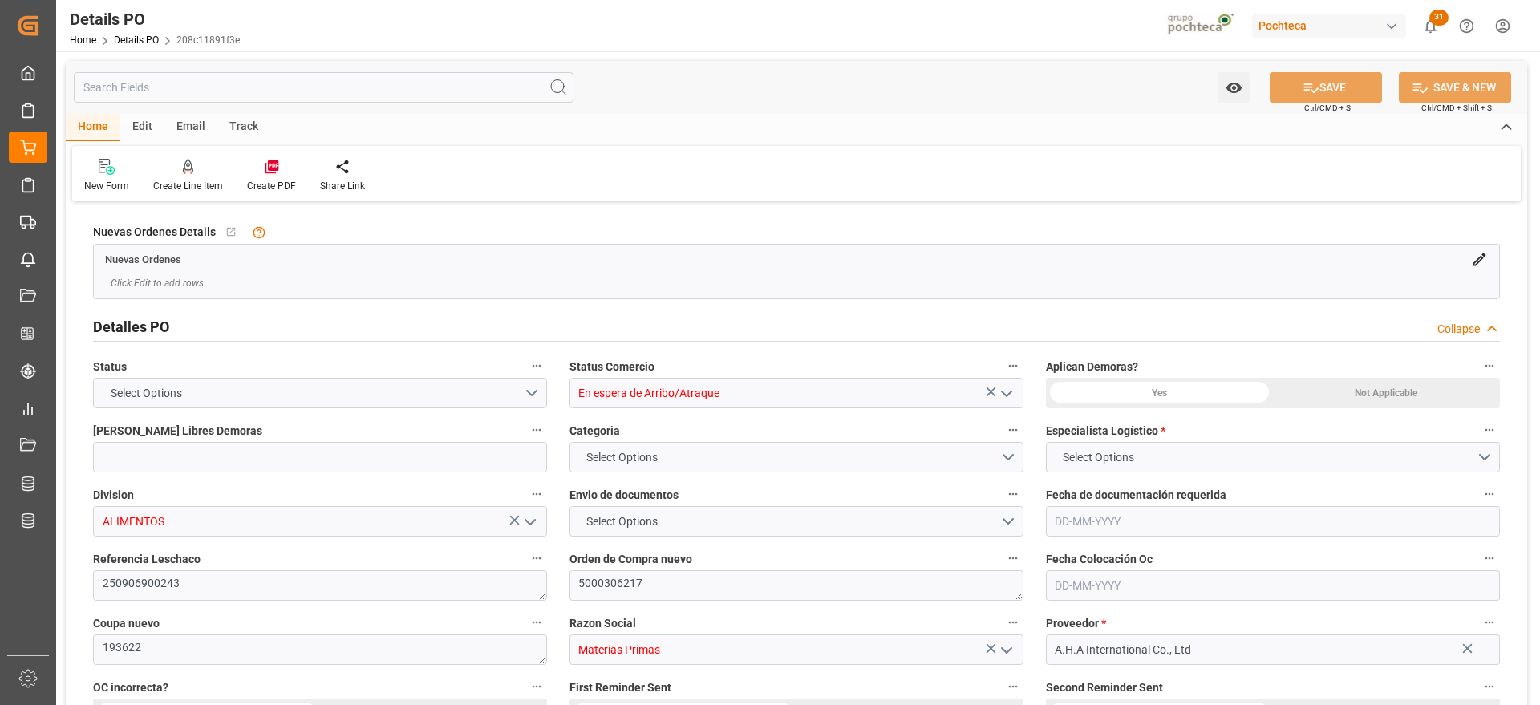
type input "21"
type input "[DATE]"
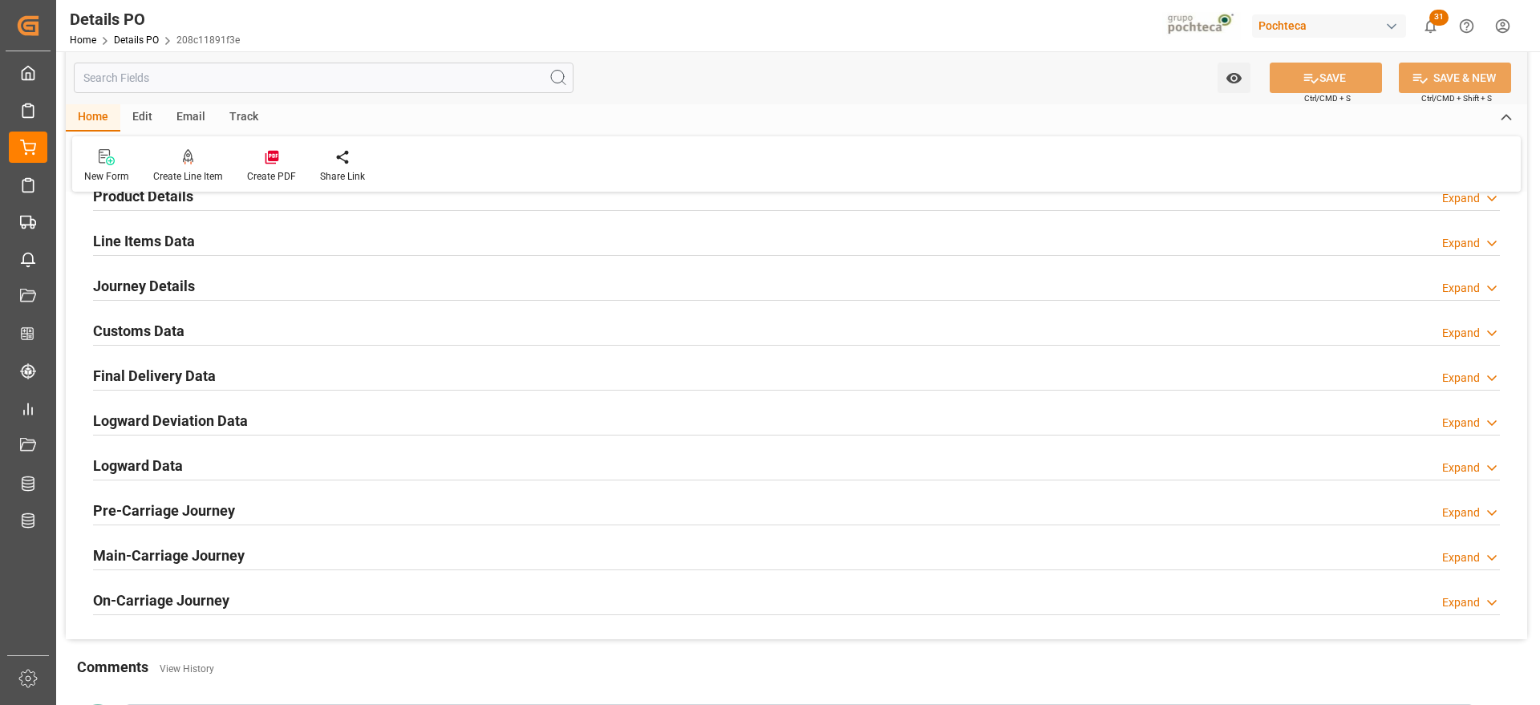
scroll to position [1002, 0]
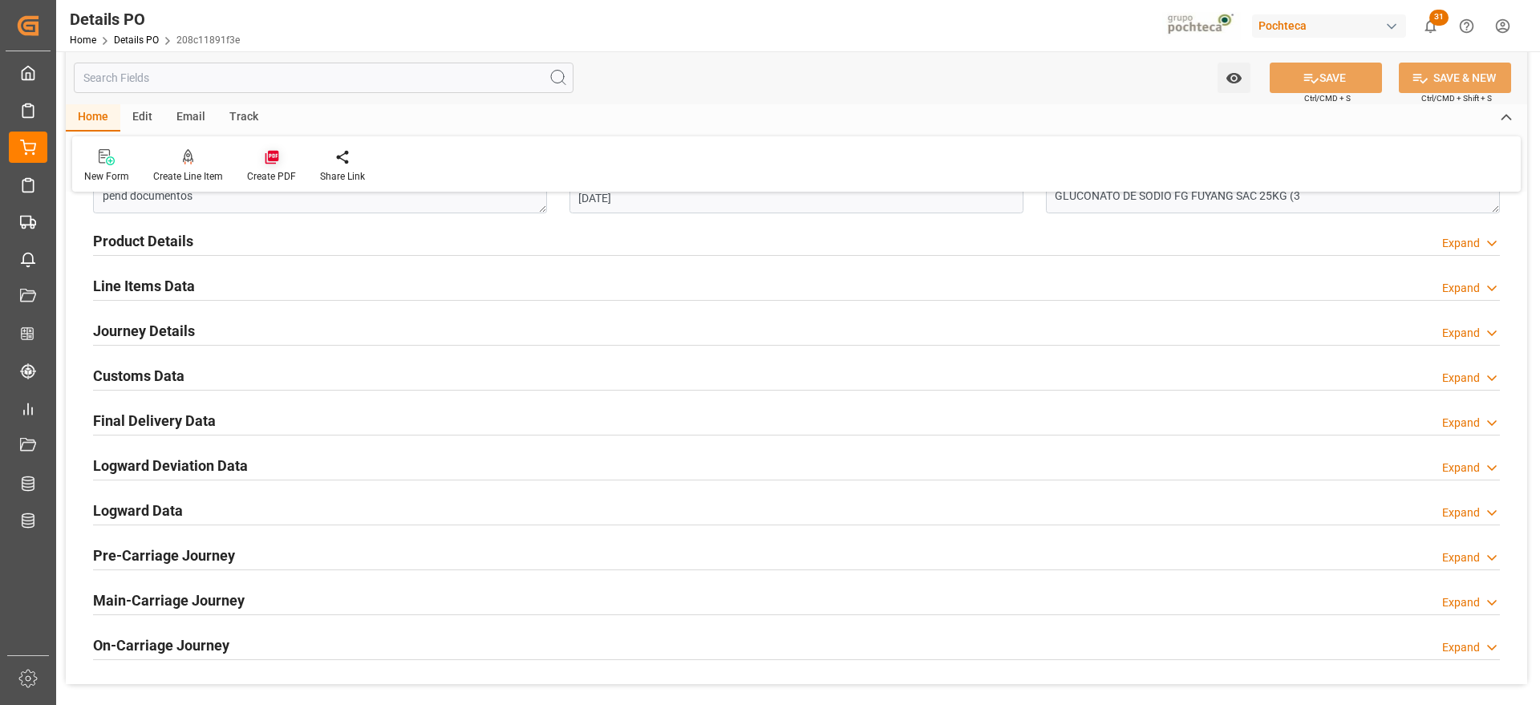
click at [266, 171] on div "Create PDF" at bounding box center [271, 176] width 49 height 14
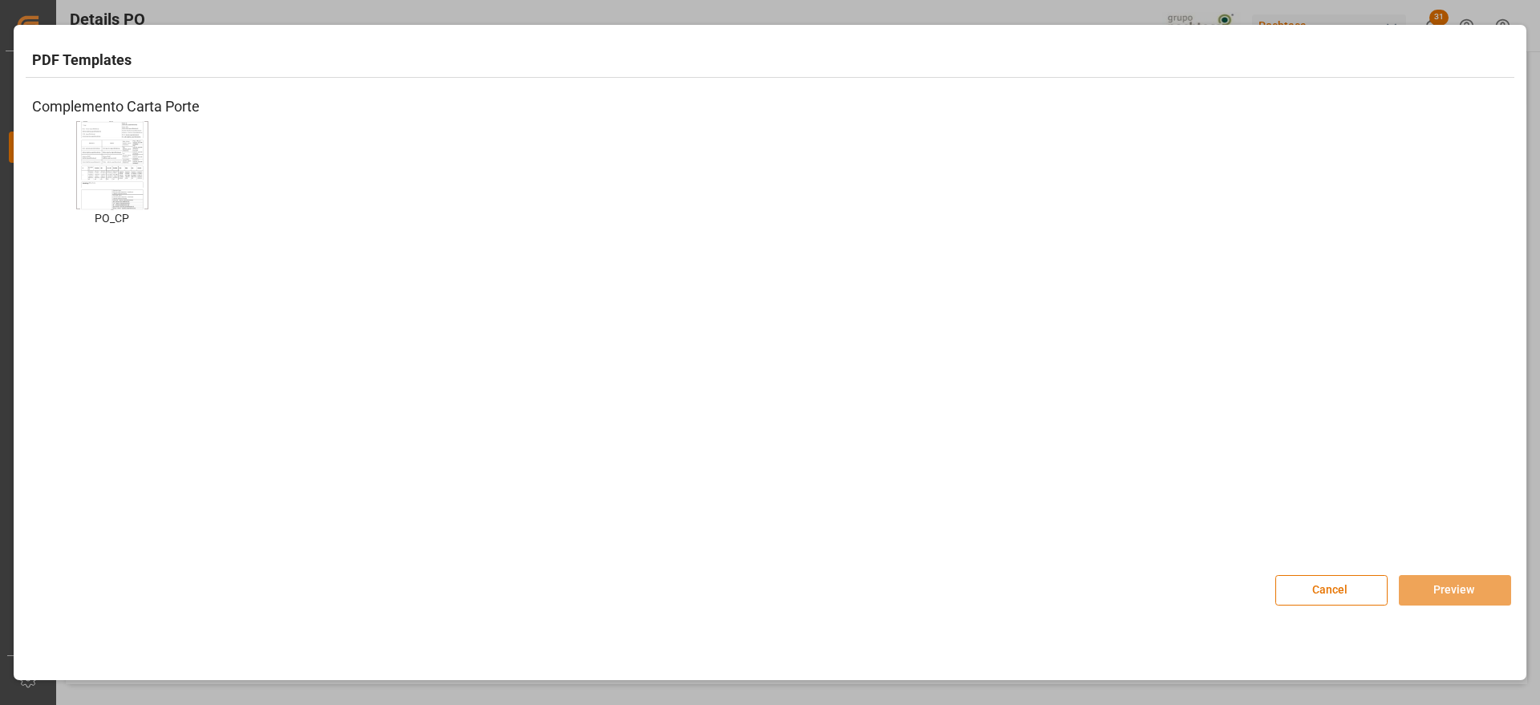
click at [110, 162] on img at bounding box center [112, 164] width 64 height 91
click at [1419, 587] on button "Preview" at bounding box center [1455, 590] width 112 height 30
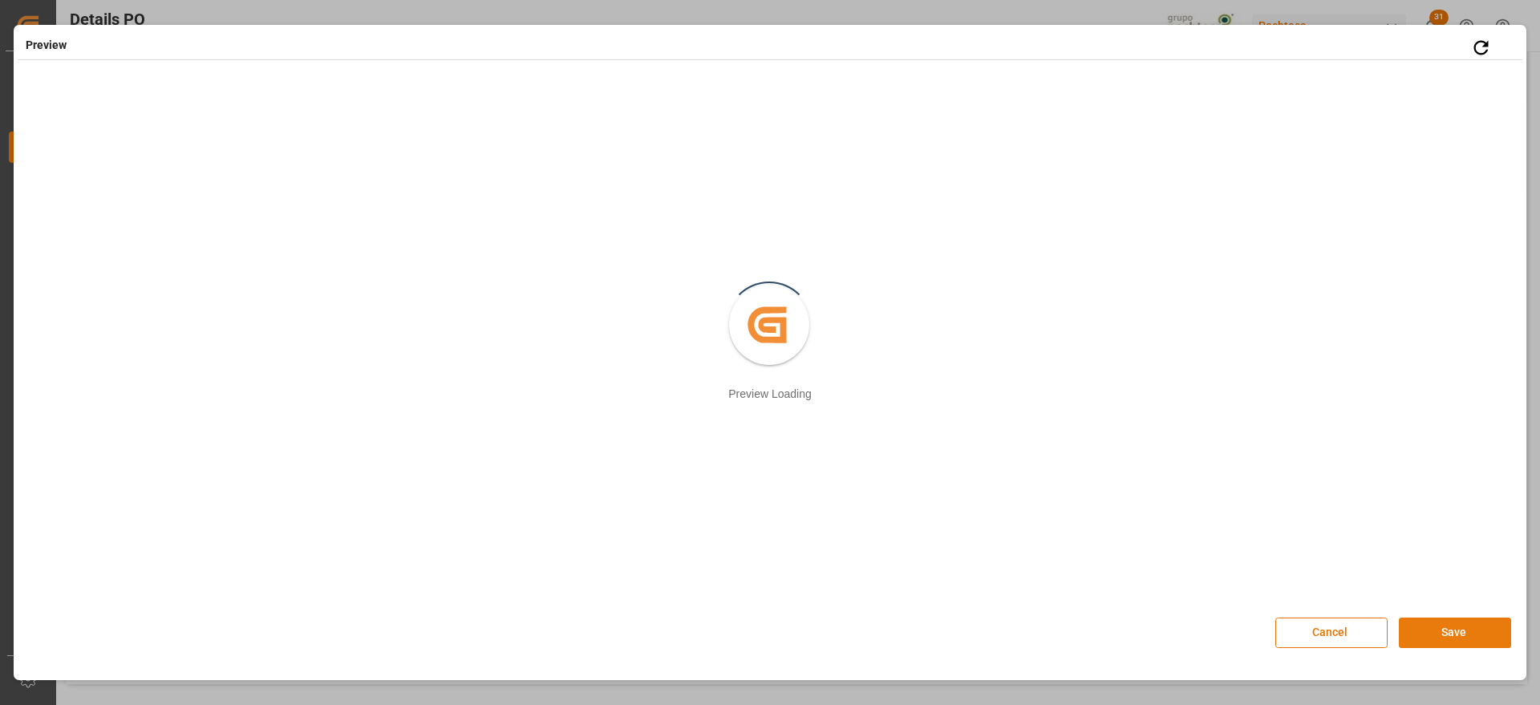
click at [1449, 638] on button "Save" at bounding box center [1455, 633] width 112 height 30
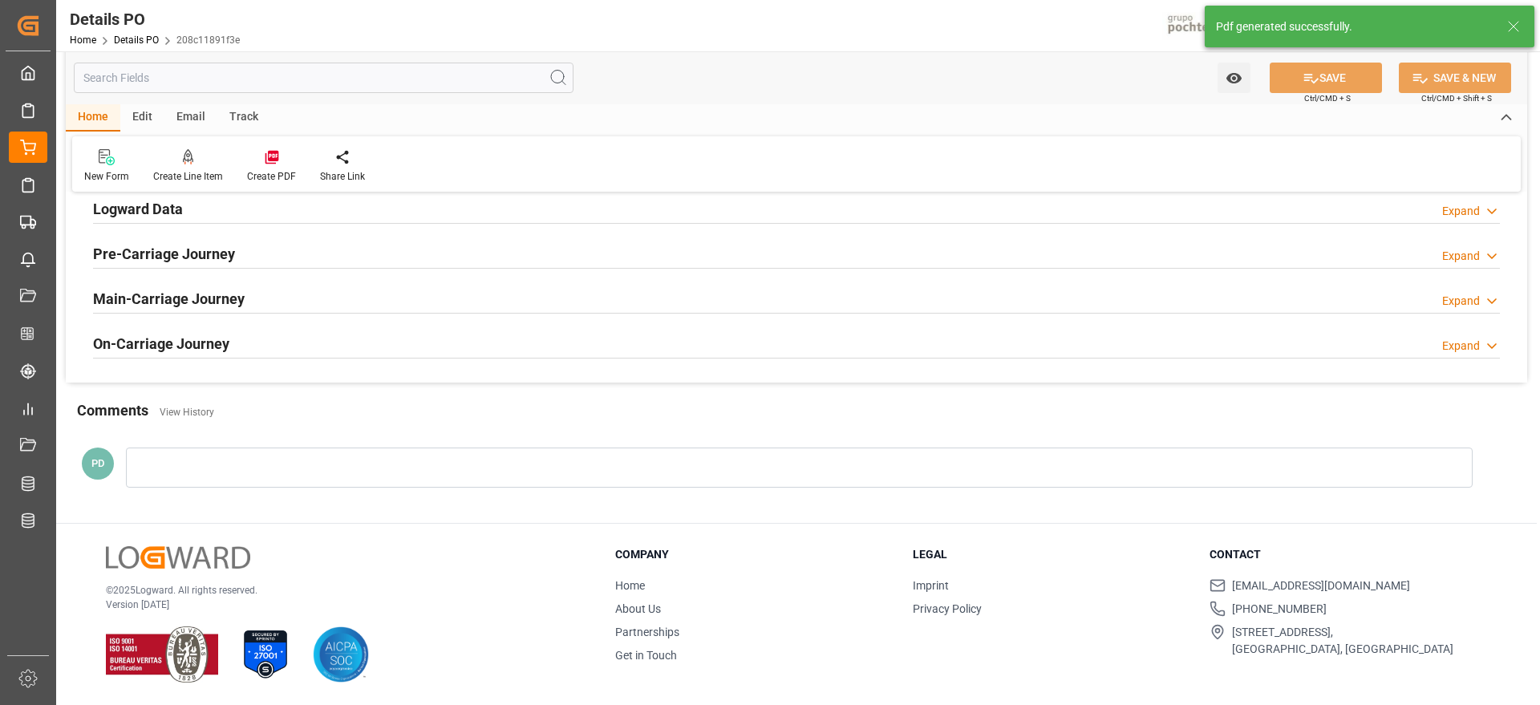
scroll to position [1003, 0]
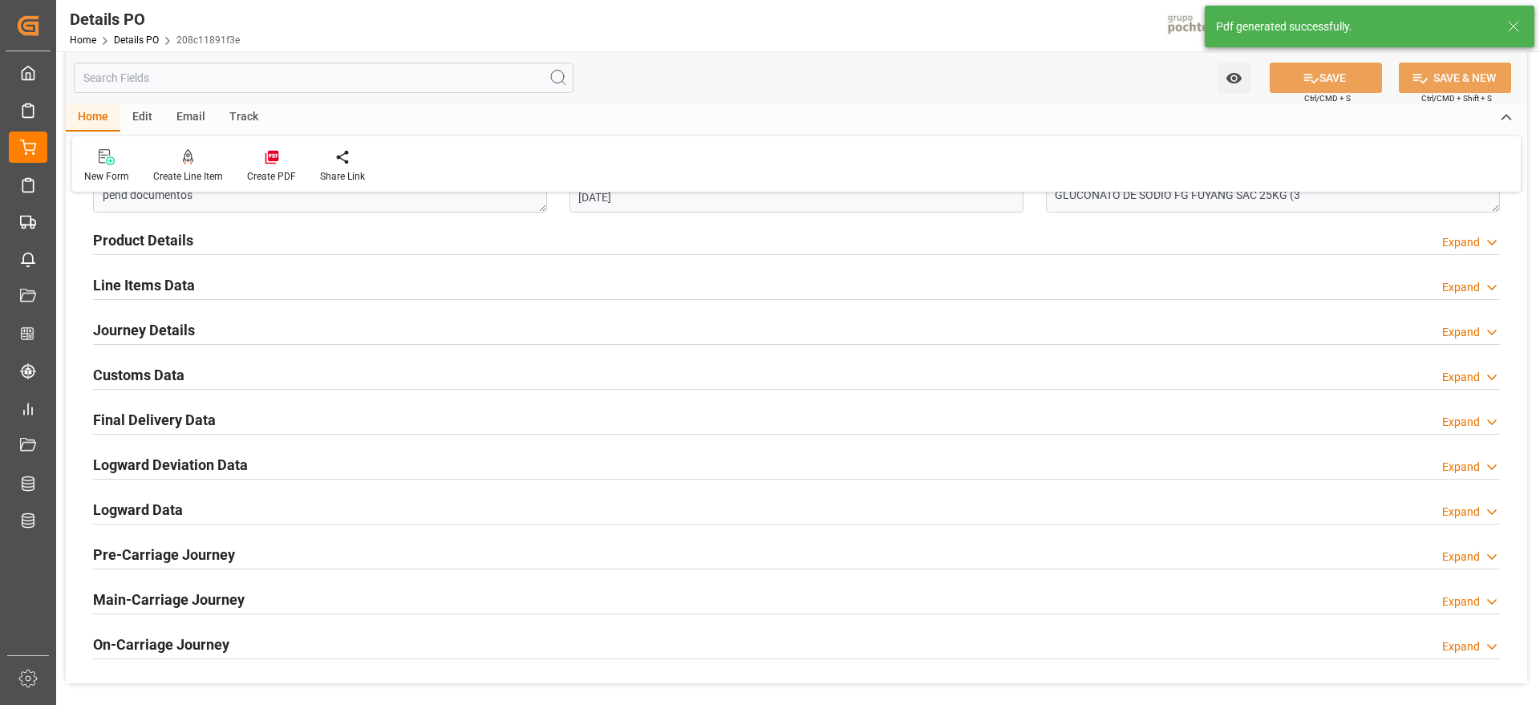
click at [156, 375] on h2 "Customs Data" at bounding box center [138, 375] width 91 height 22
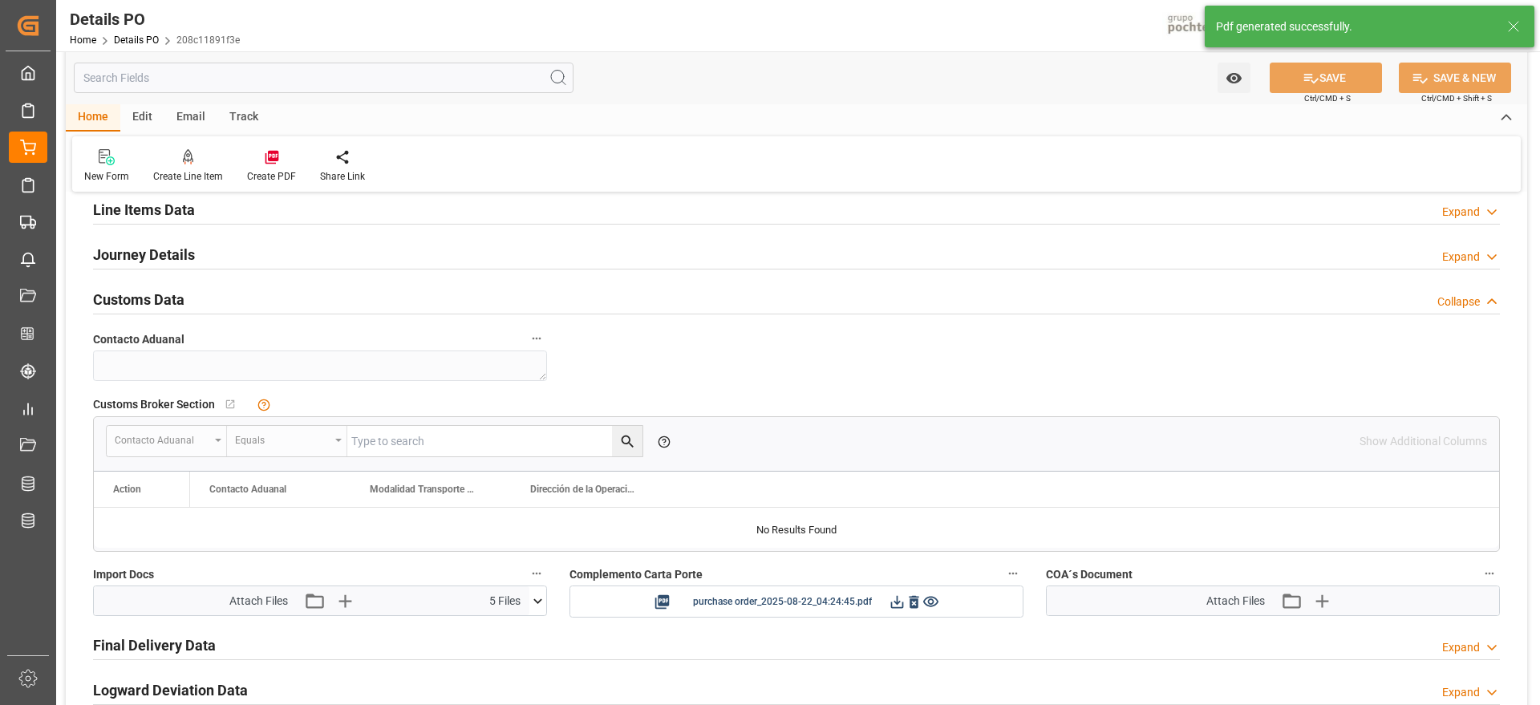
scroll to position [1304, 0]
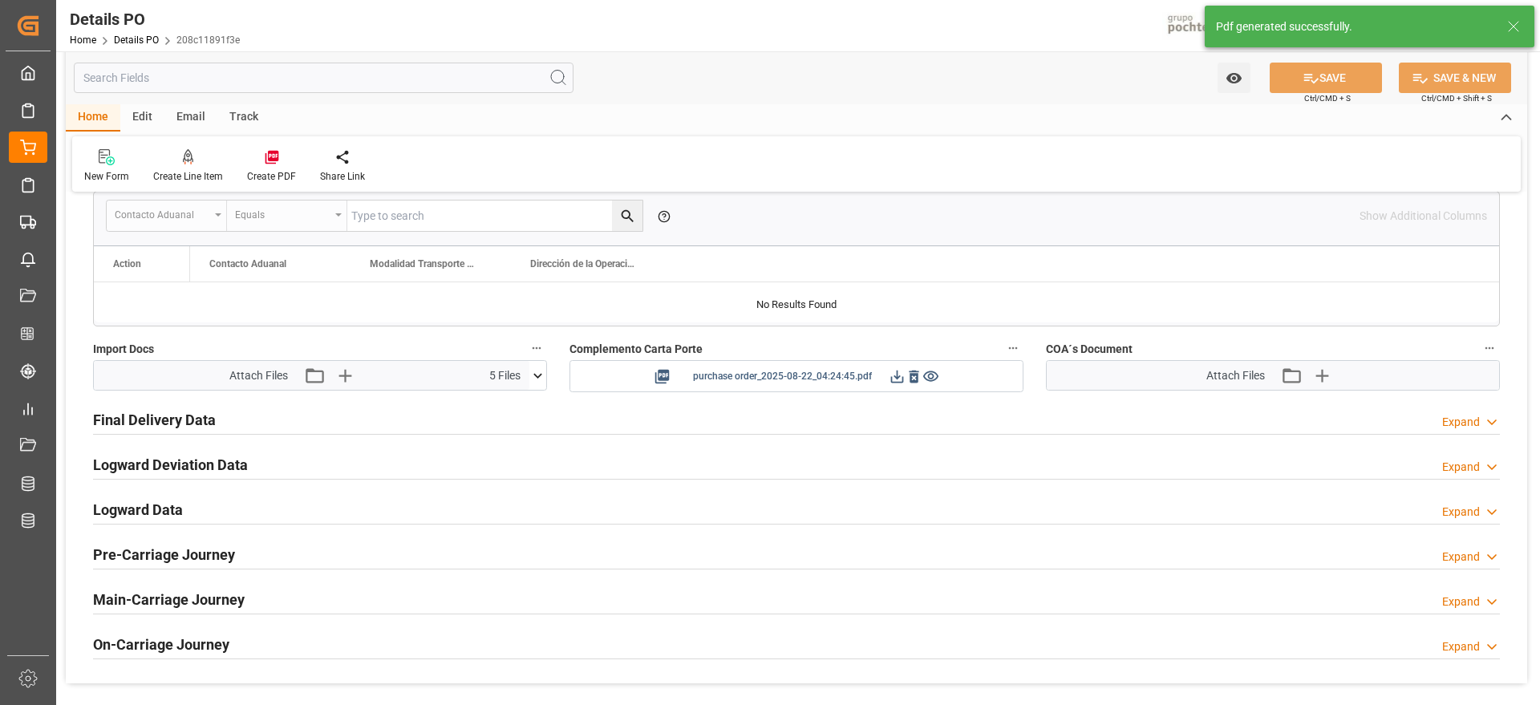
click at [891, 376] on icon at bounding box center [897, 376] width 17 height 17
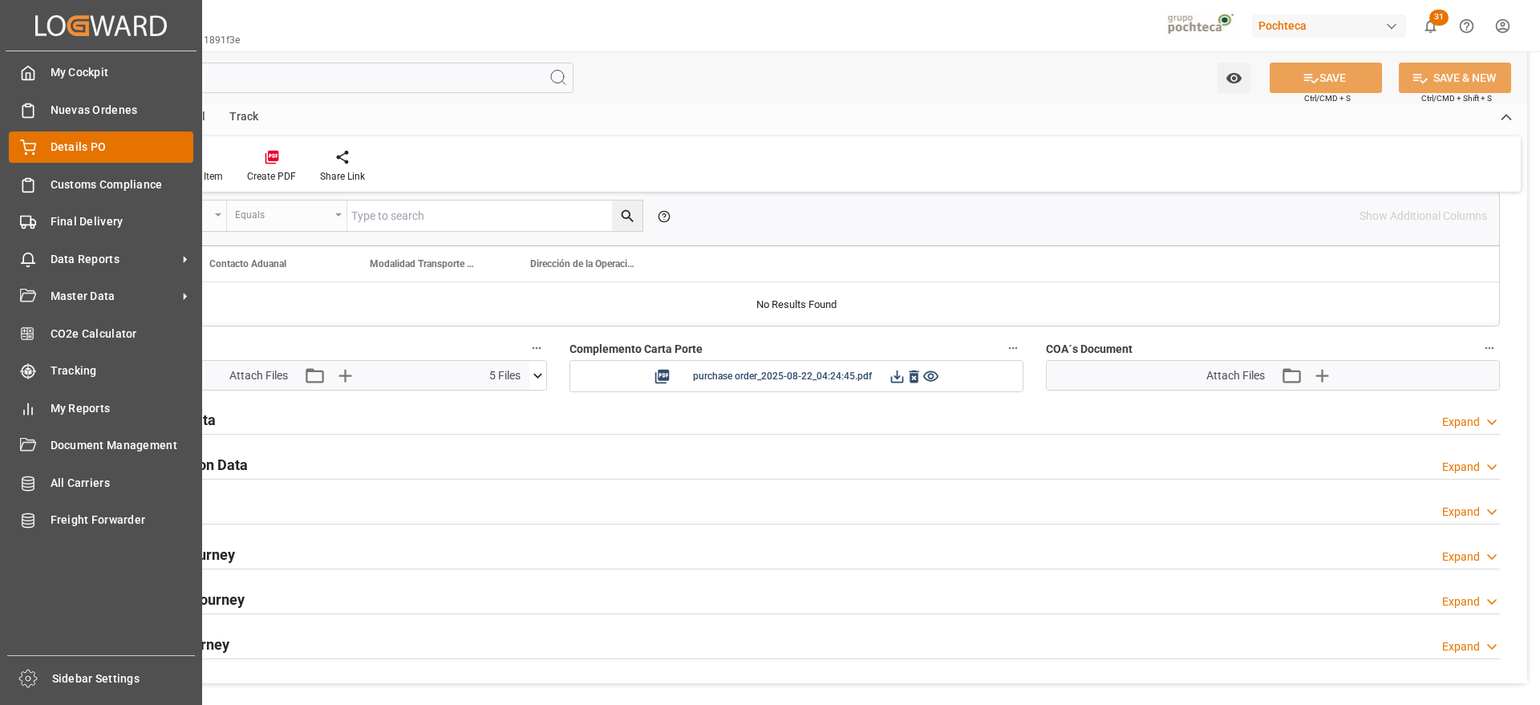
click at [45, 152] on div "Details PO Details PO" at bounding box center [101, 147] width 184 height 31
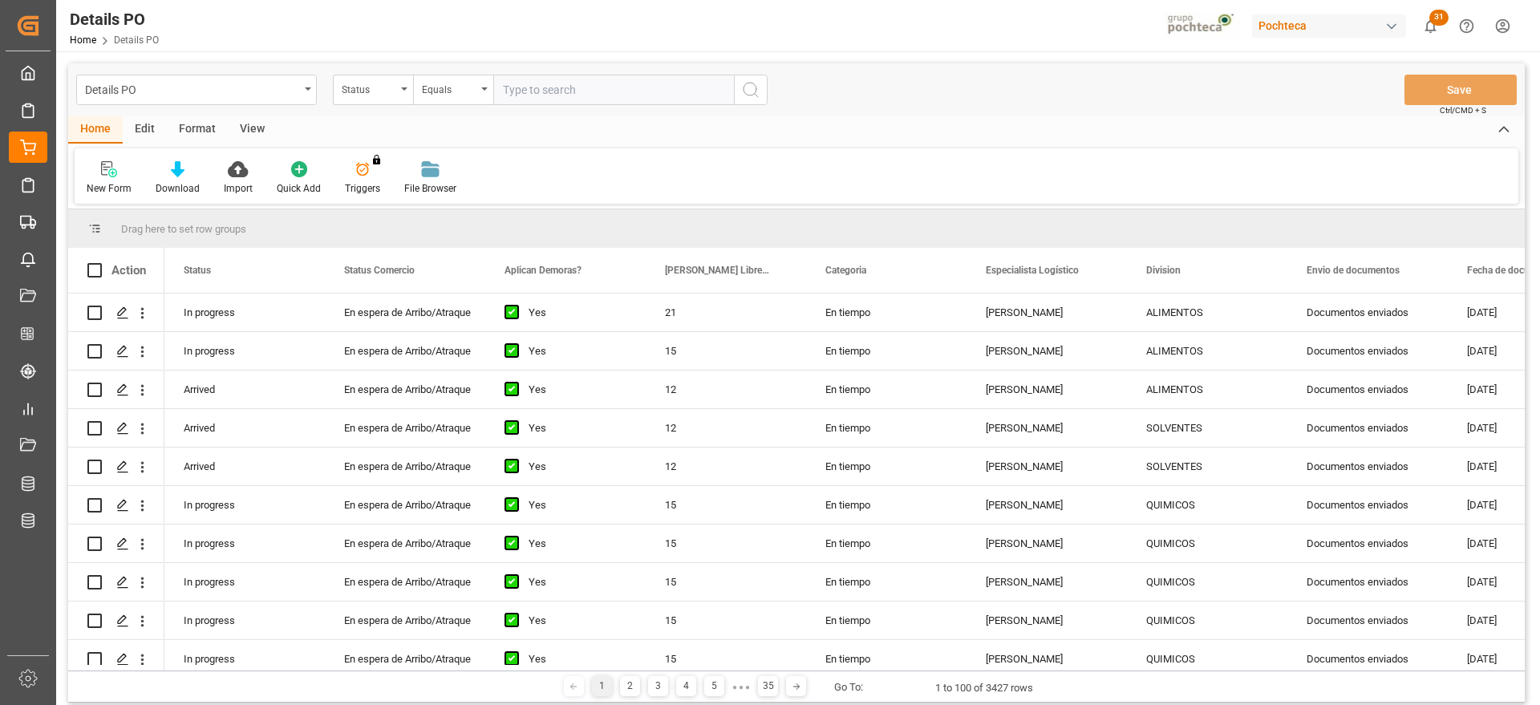
click at [375, 93] on div "Status" at bounding box center [369, 88] width 55 height 18
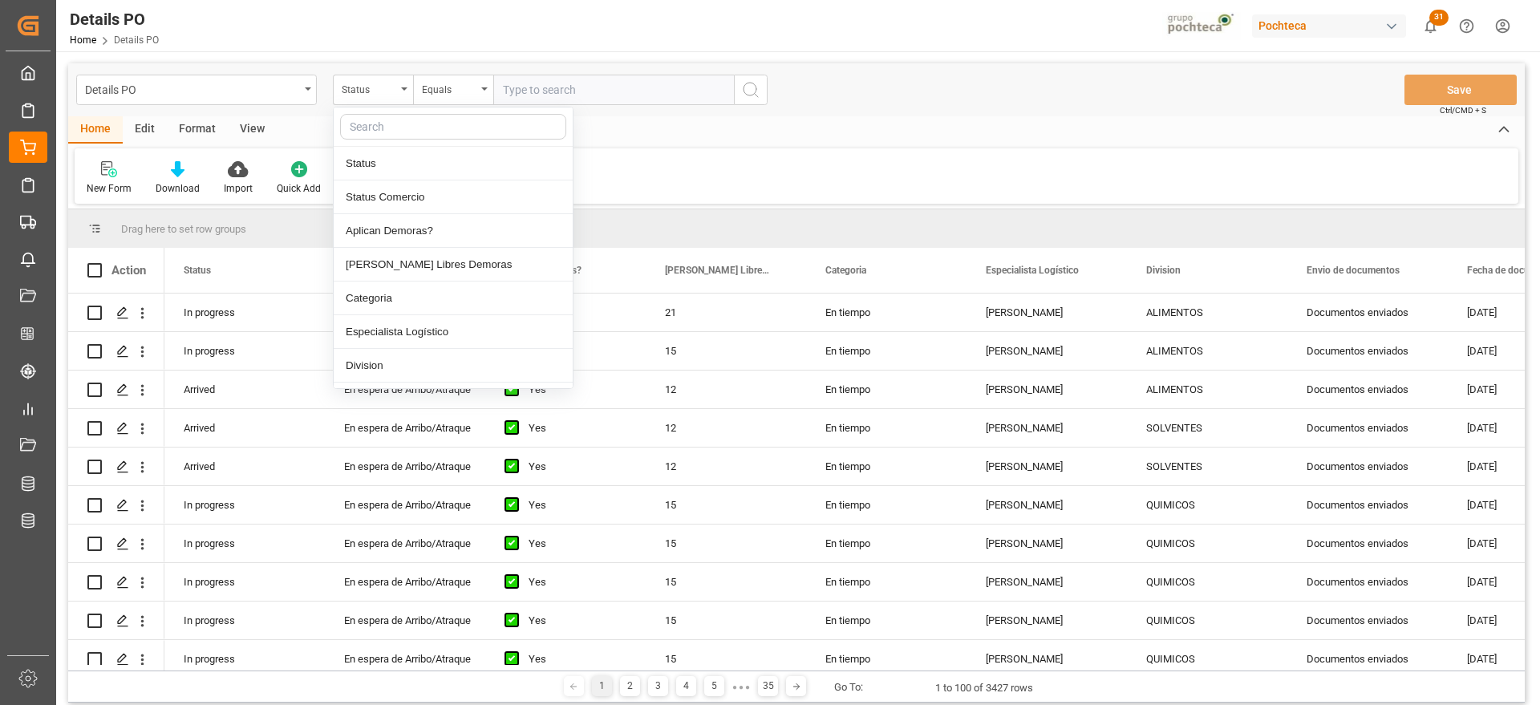
click at [381, 123] on input "text" at bounding box center [453, 127] width 226 height 26
type input "ref"
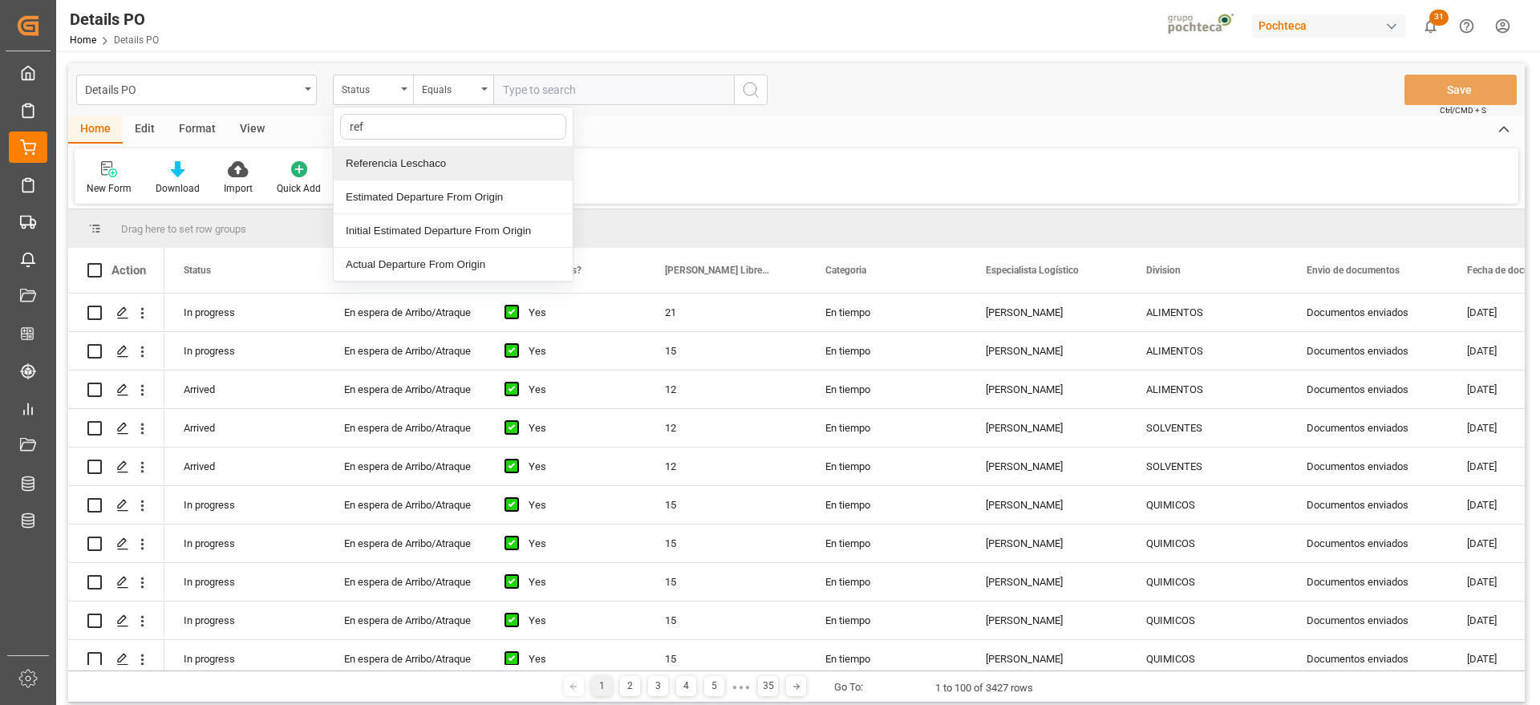
drag, startPoint x: 381, startPoint y: 132, endPoint x: 314, endPoint y: 119, distance: 67.8
click at [314, 119] on div "Details PO Status ref Referencia Leschaco Estimated Departure From Origin Initi…" at bounding box center [796, 382] width 1456 height 639
type input "orde"
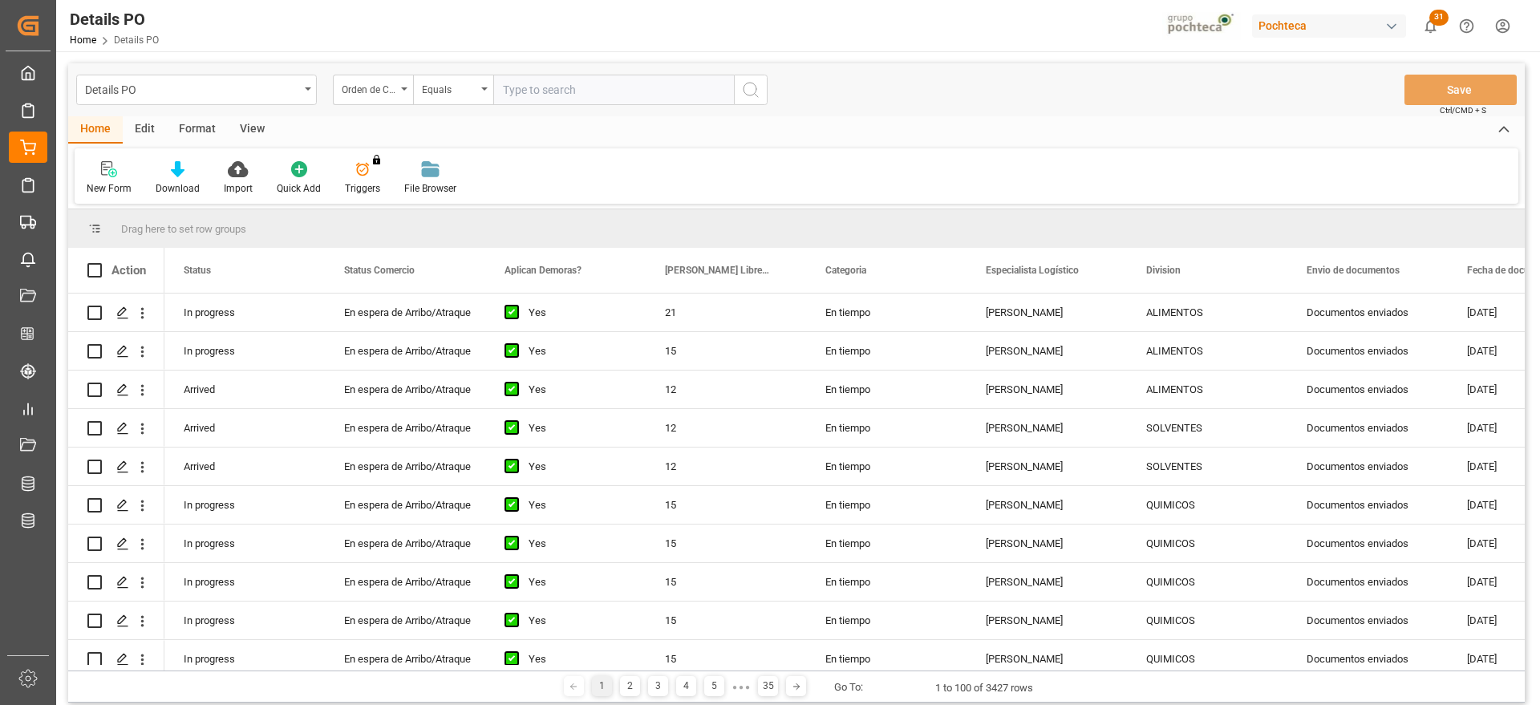
click at [509, 81] on input "text" at bounding box center [613, 90] width 241 height 30
paste input "5000305991"
type input "5000305991"
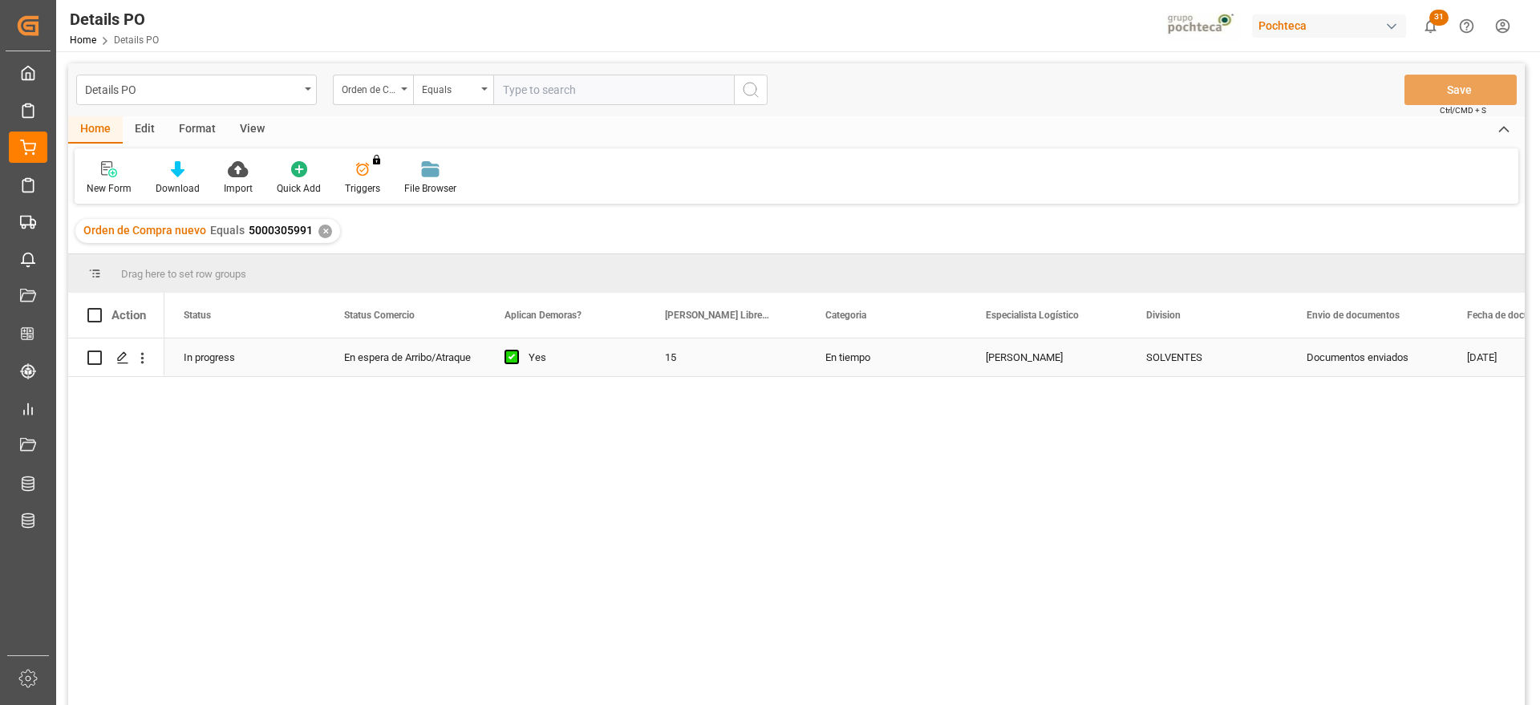
click at [861, 364] on div "En tiempo" at bounding box center [886, 357] width 160 height 38
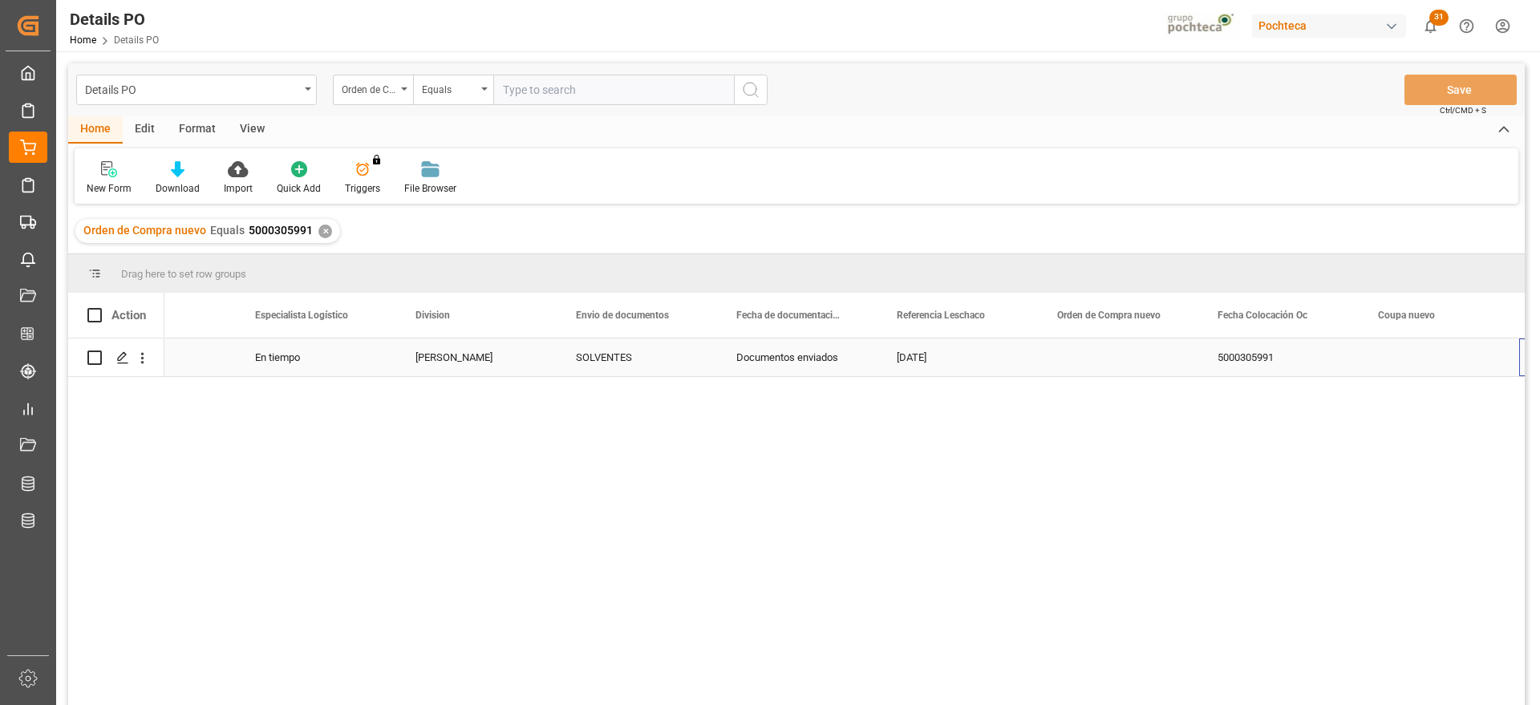
scroll to position [0, 731]
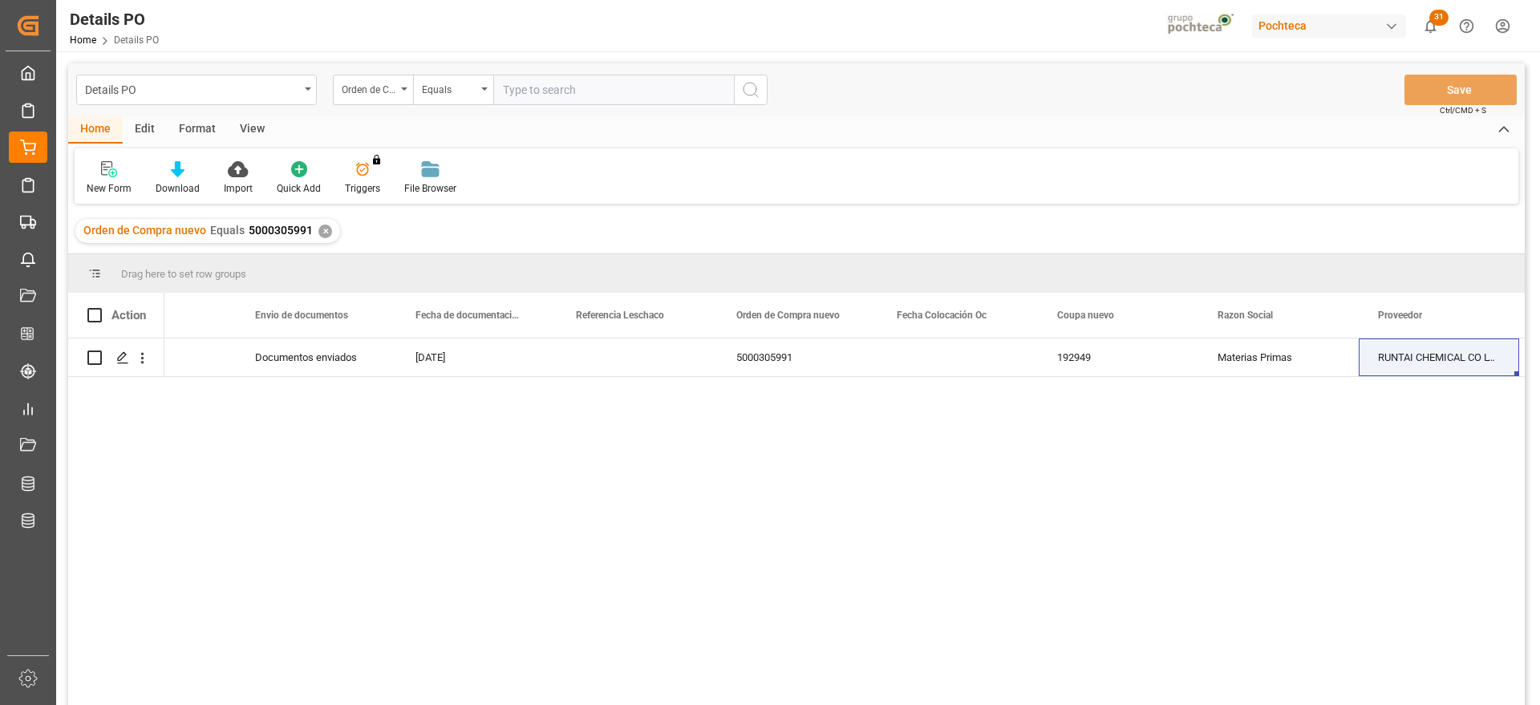
click at [318, 227] on div "✕" at bounding box center [325, 232] width 14 height 14
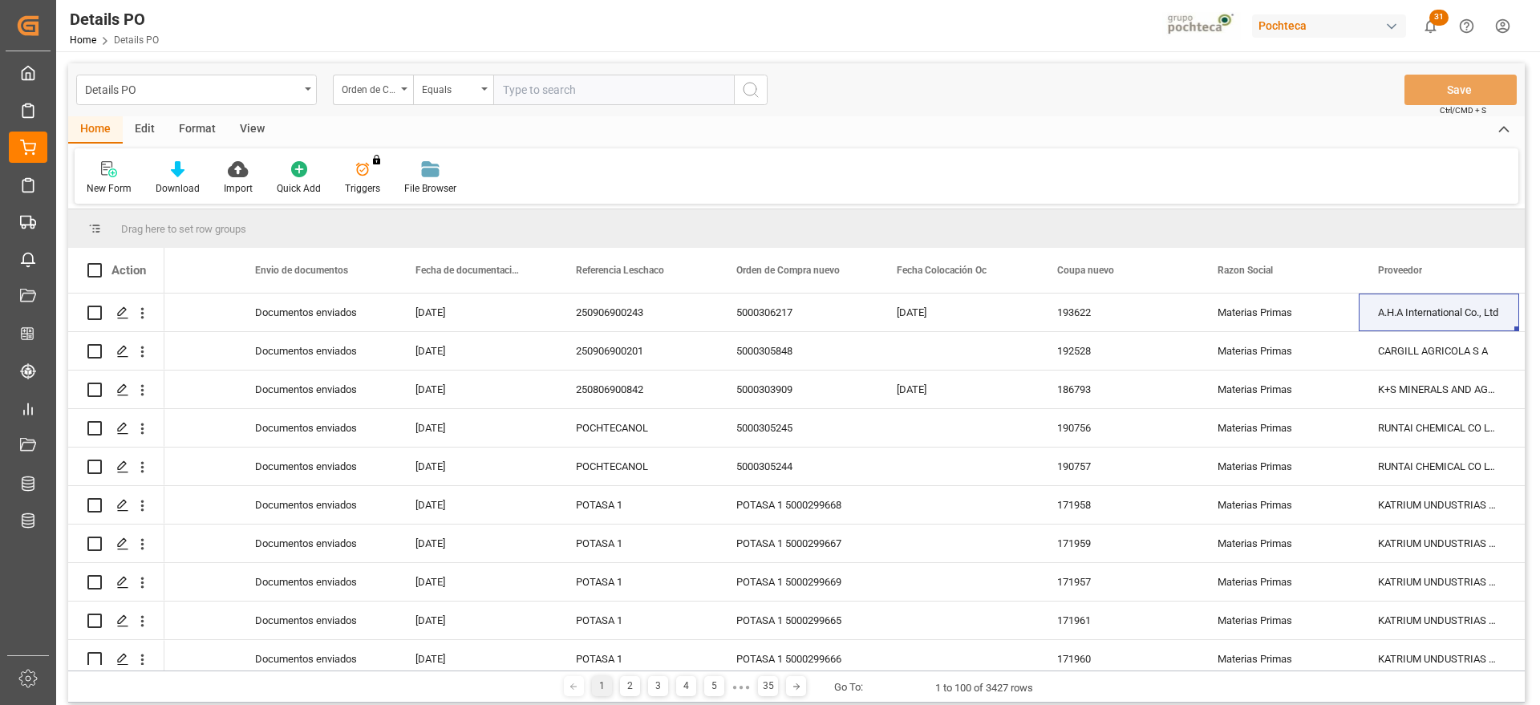
click at [516, 98] on input "text" at bounding box center [613, 90] width 241 height 30
paste input "5000303853"
type input "5000303853"
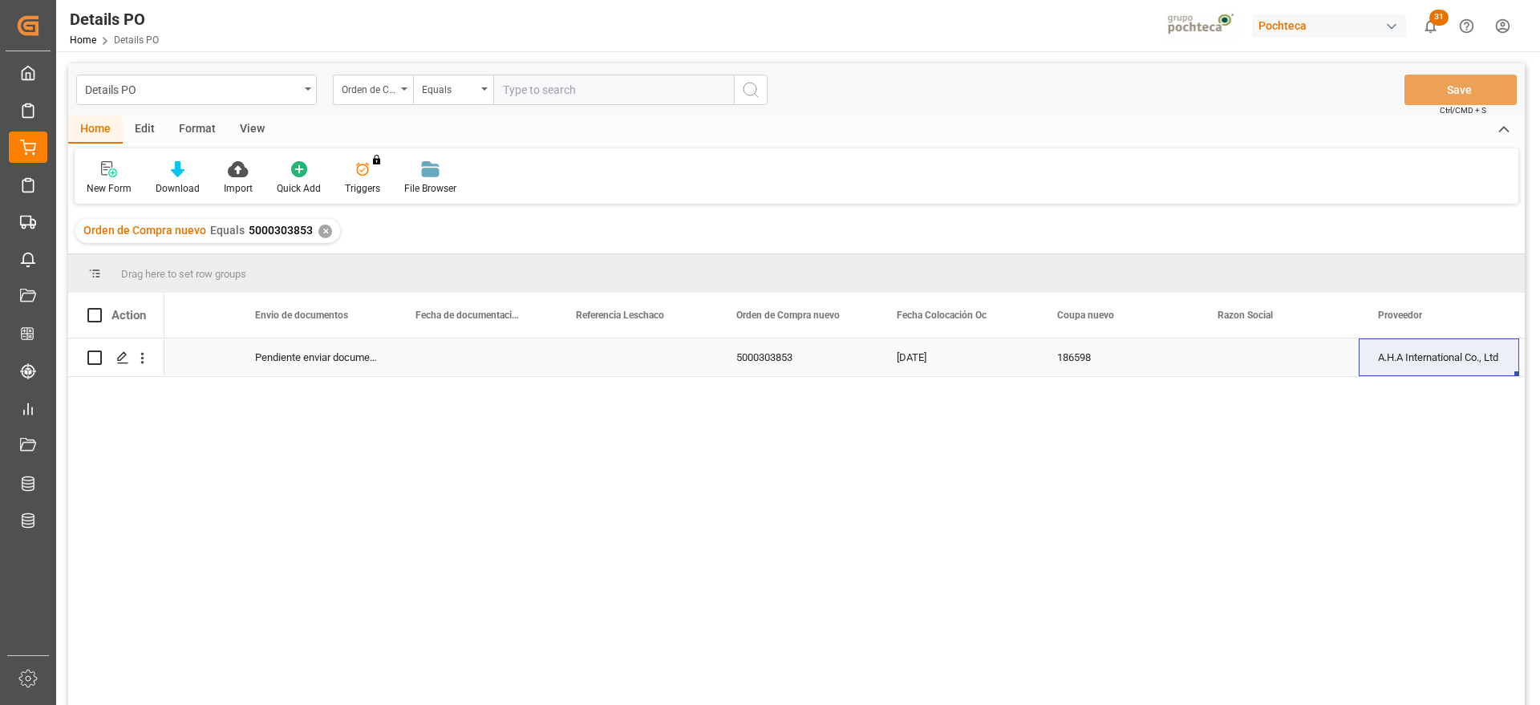
click at [289, 358] on div "Pendiente enviar documentos" at bounding box center [316, 357] width 160 height 38
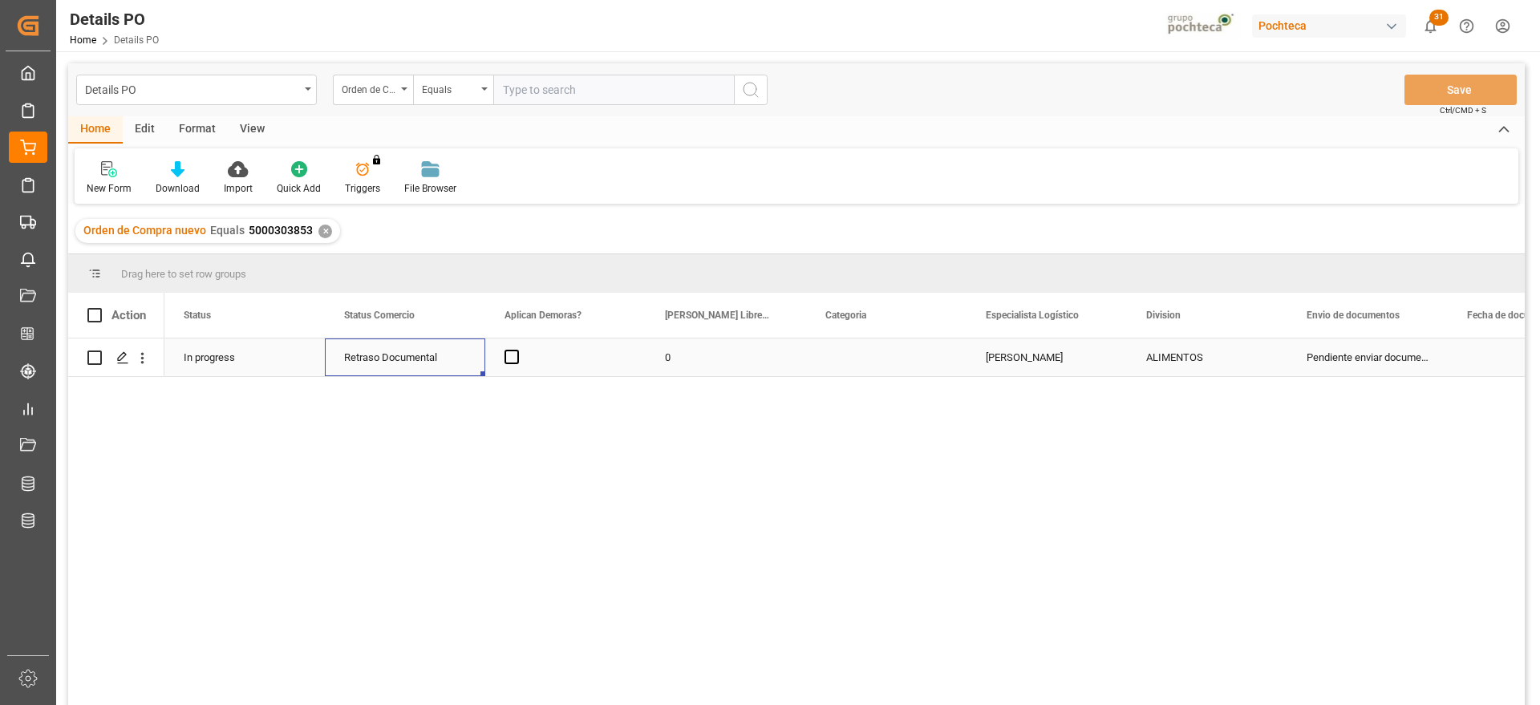
click at [412, 354] on div "Retraso Documental" at bounding box center [405, 357] width 122 height 37
click at [411, 354] on div "Retraso Documental" at bounding box center [405, 357] width 122 height 37
click at [454, 362] on icon "open menu" at bounding box center [455, 367] width 19 height 19
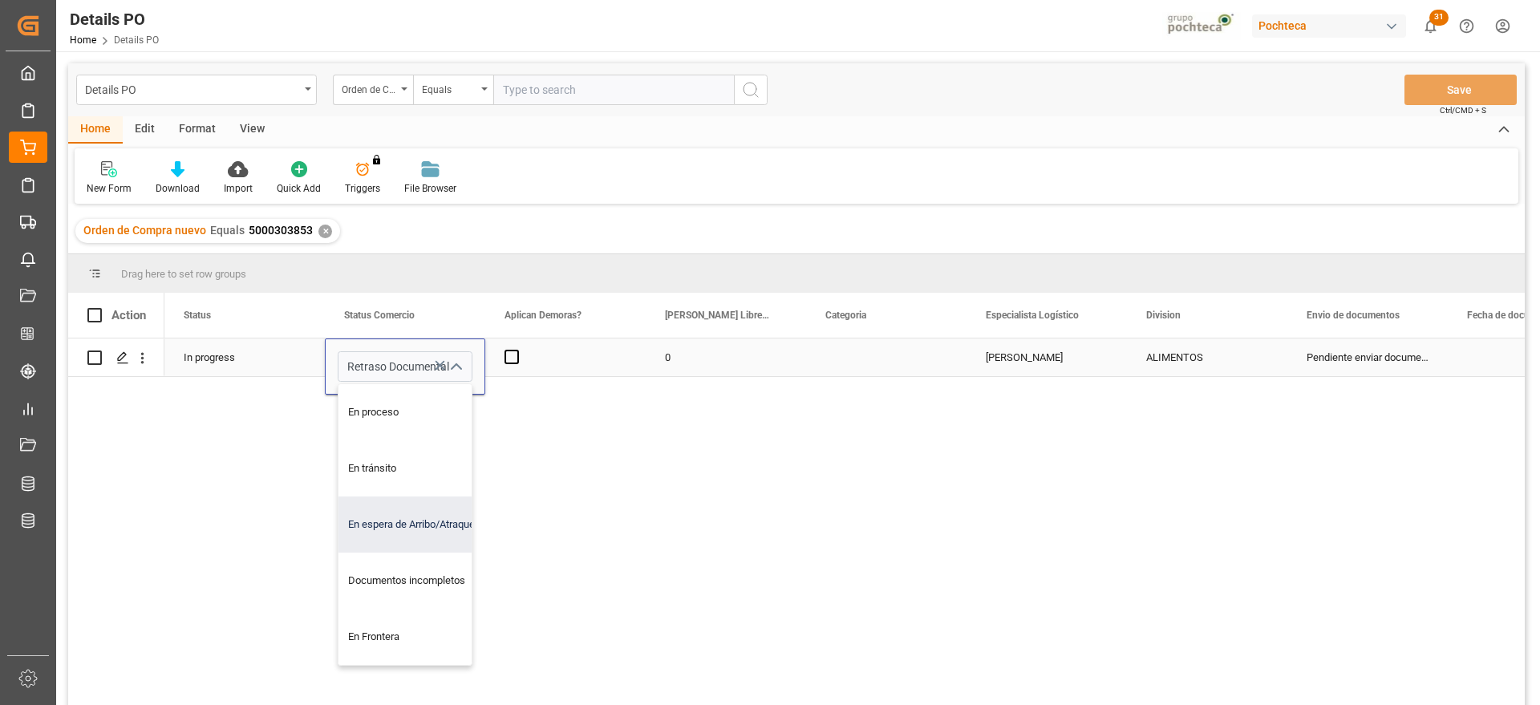
click at [447, 530] on div "En espera de Arribo/Atraque" at bounding box center [414, 524] width 152 height 56
type input "En espera de Arribo/Atraque"
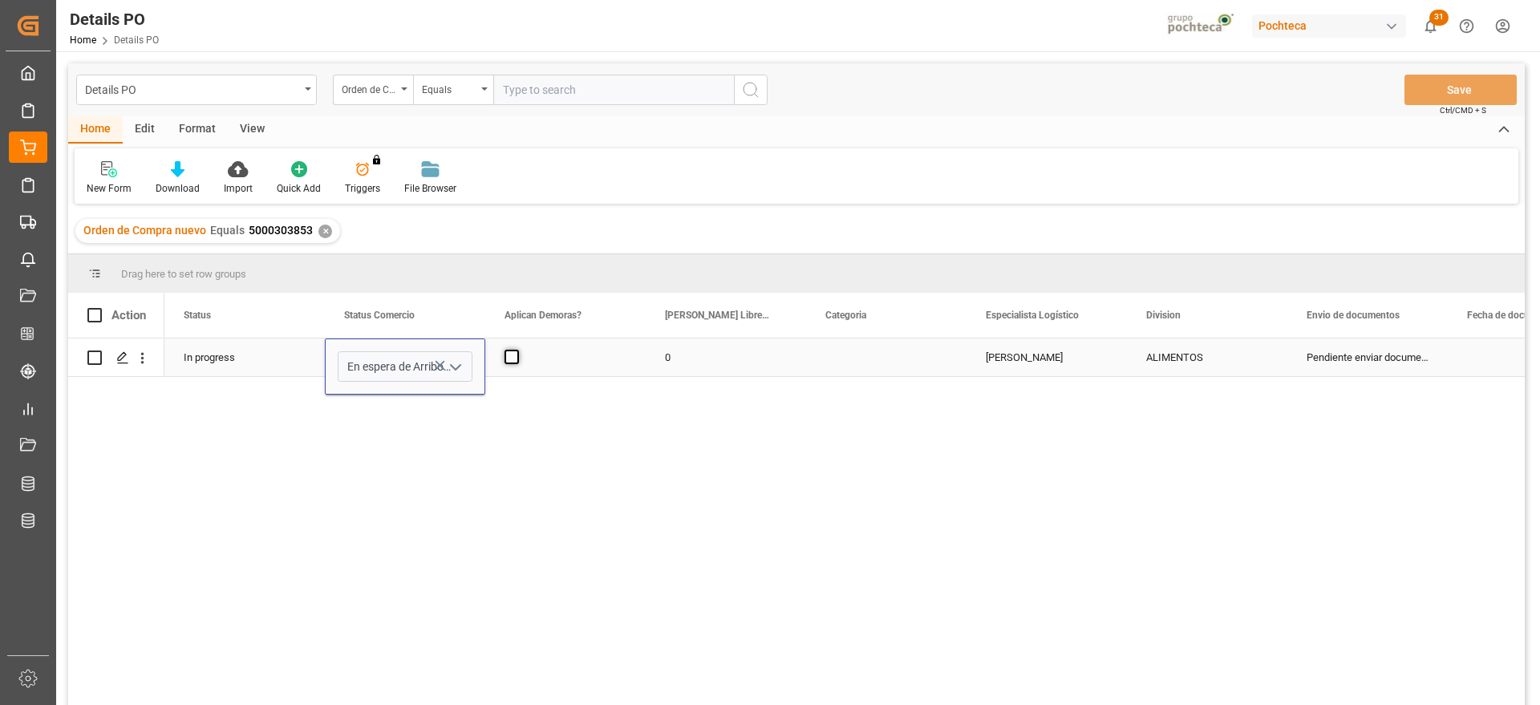
click at [516, 354] on span "Press SPACE to select this row." at bounding box center [511, 357] width 14 height 14
click at [516, 350] on input "Press SPACE to select this row." at bounding box center [516, 350] width 0 height 0
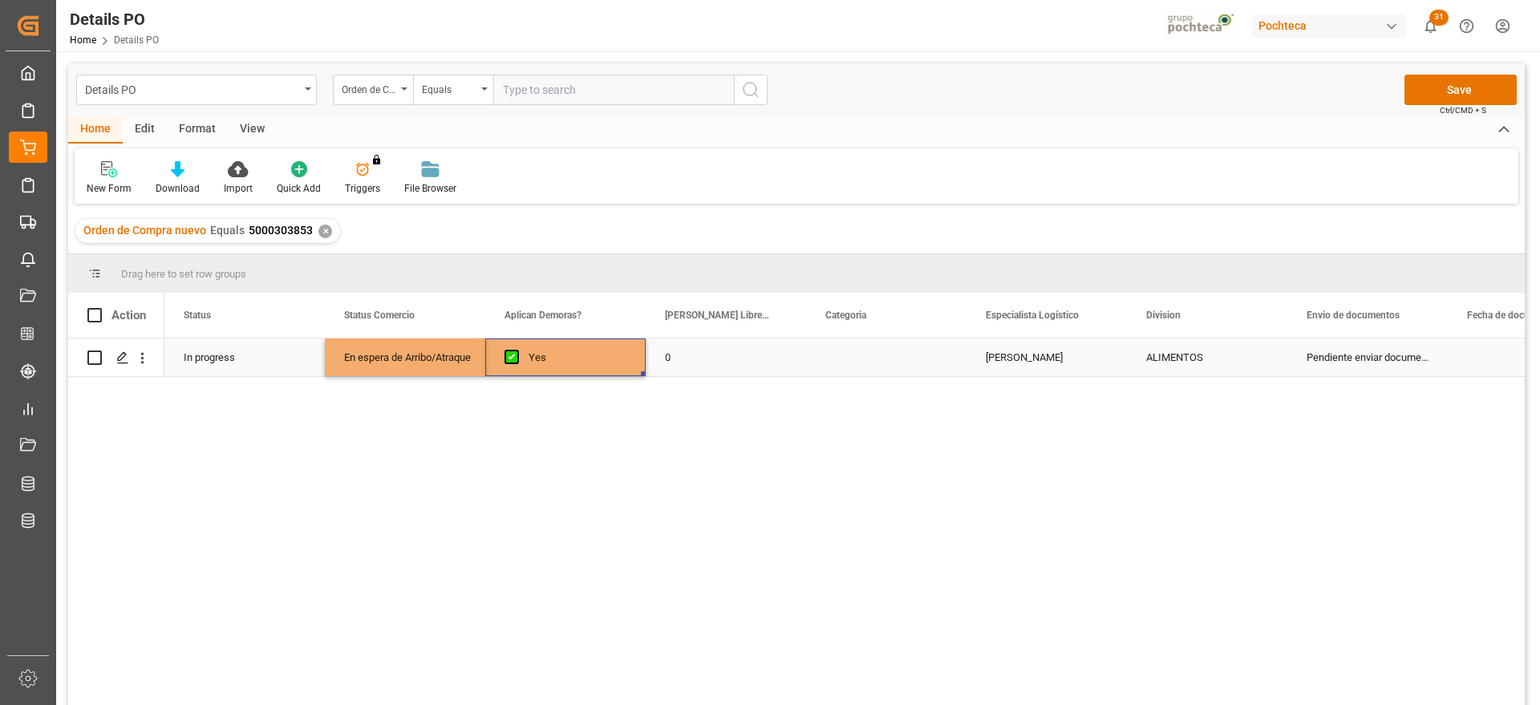
click at [704, 361] on div "0" at bounding box center [726, 357] width 160 height 38
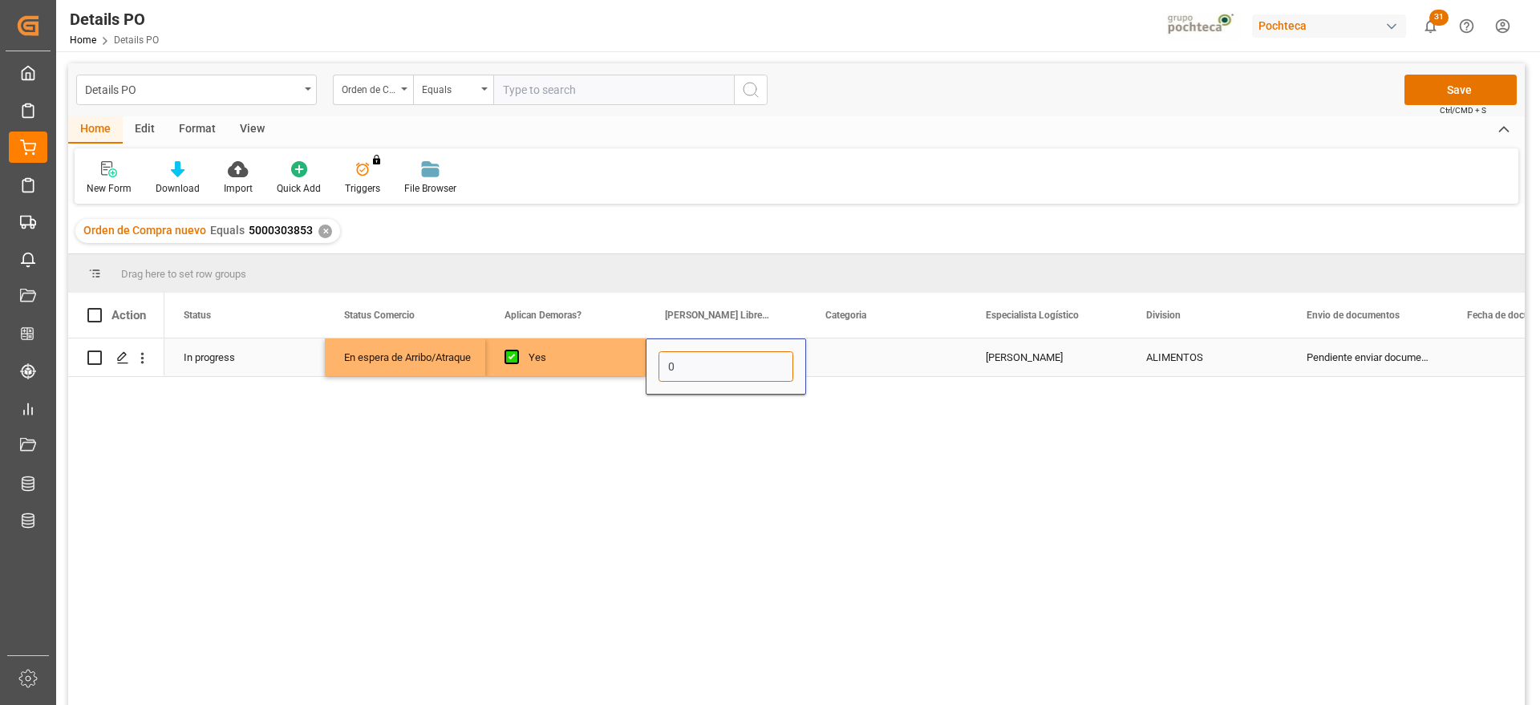
click at [704, 361] on input "0" at bounding box center [725, 366] width 135 height 30
type input "12"
click at [911, 370] on div "Press SPACE to select this row." at bounding box center [886, 357] width 160 height 38
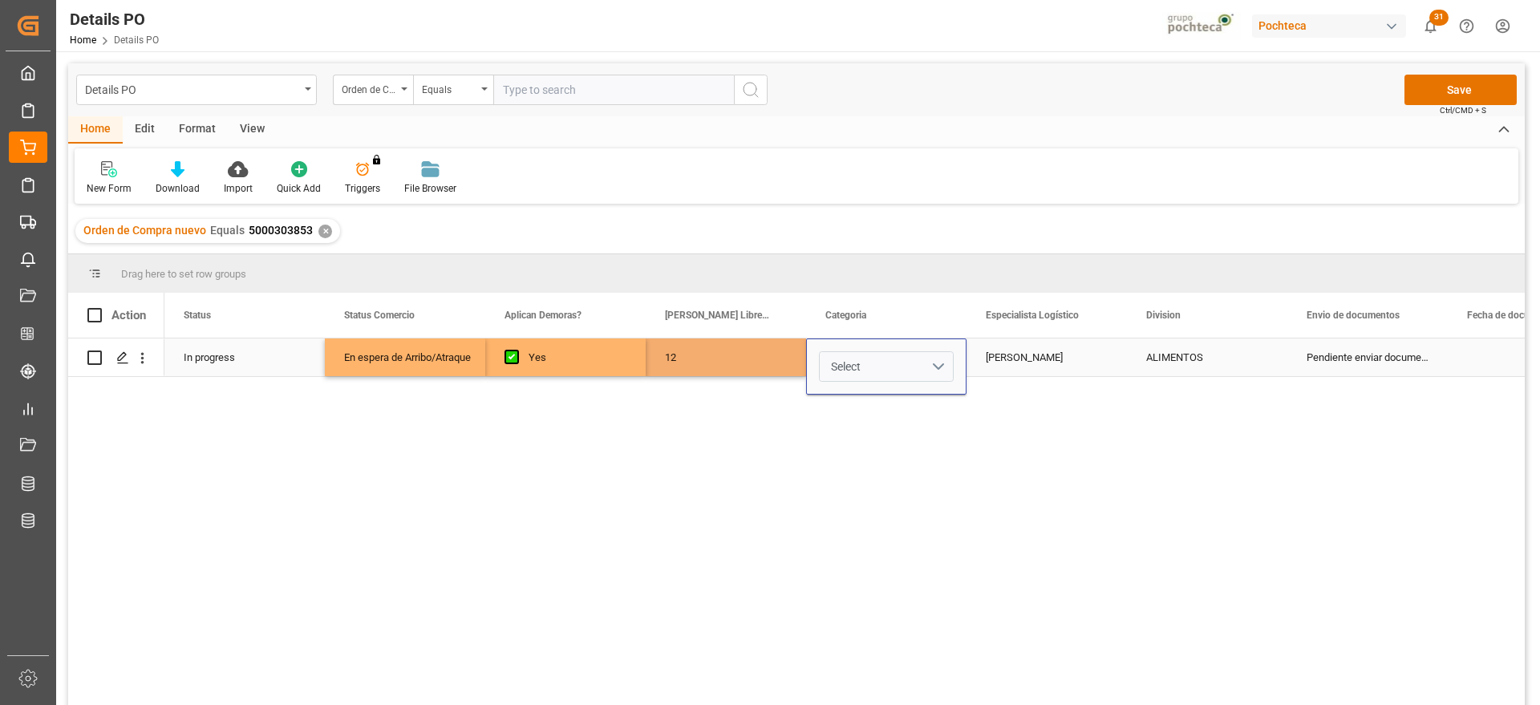
click at [936, 359] on button "Select" at bounding box center [886, 366] width 135 height 30
click at [911, 458] on div "En tiempo" at bounding box center [886, 456] width 116 height 16
click at [1024, 355] on div "[PERSON_NAME]" at bounding box center [1046, 357] width 160 height 38
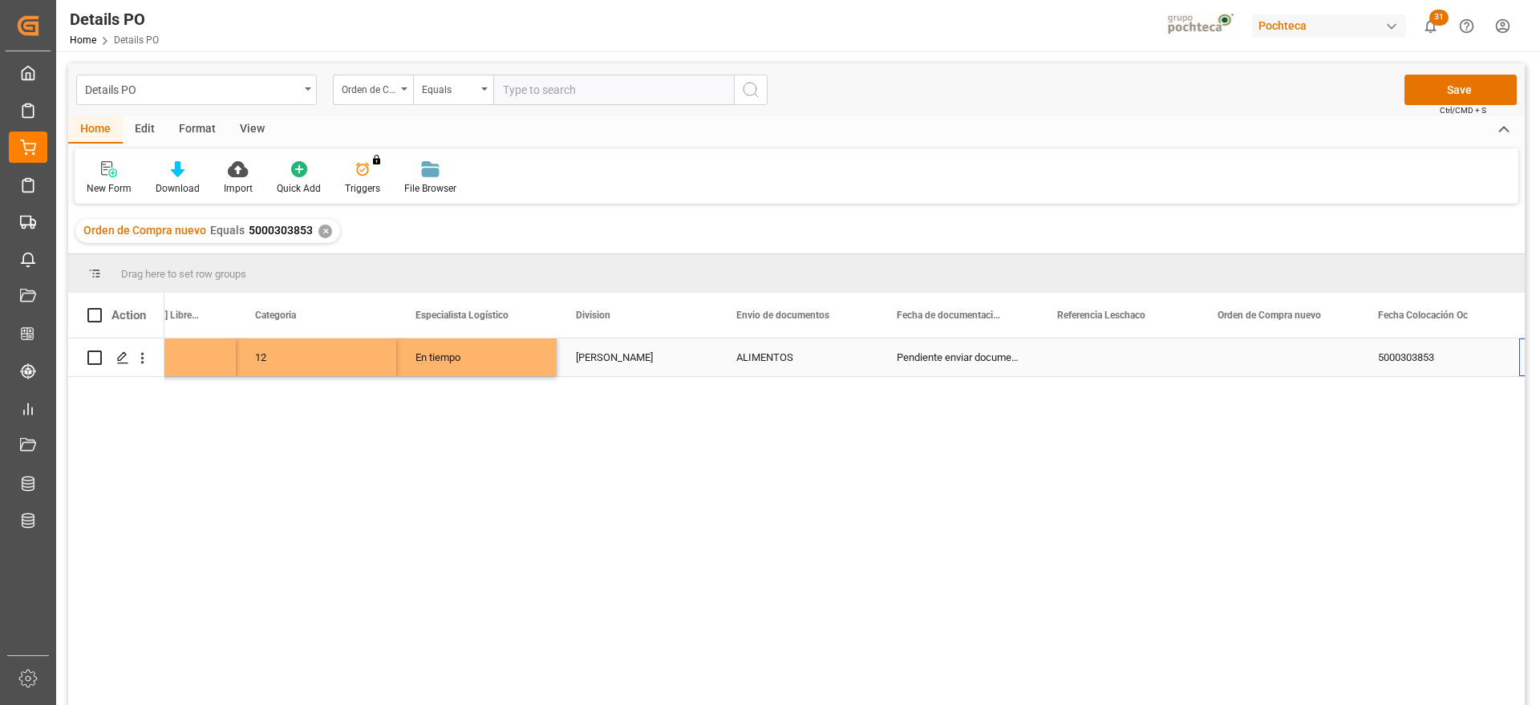
scroll to position [0, 570]
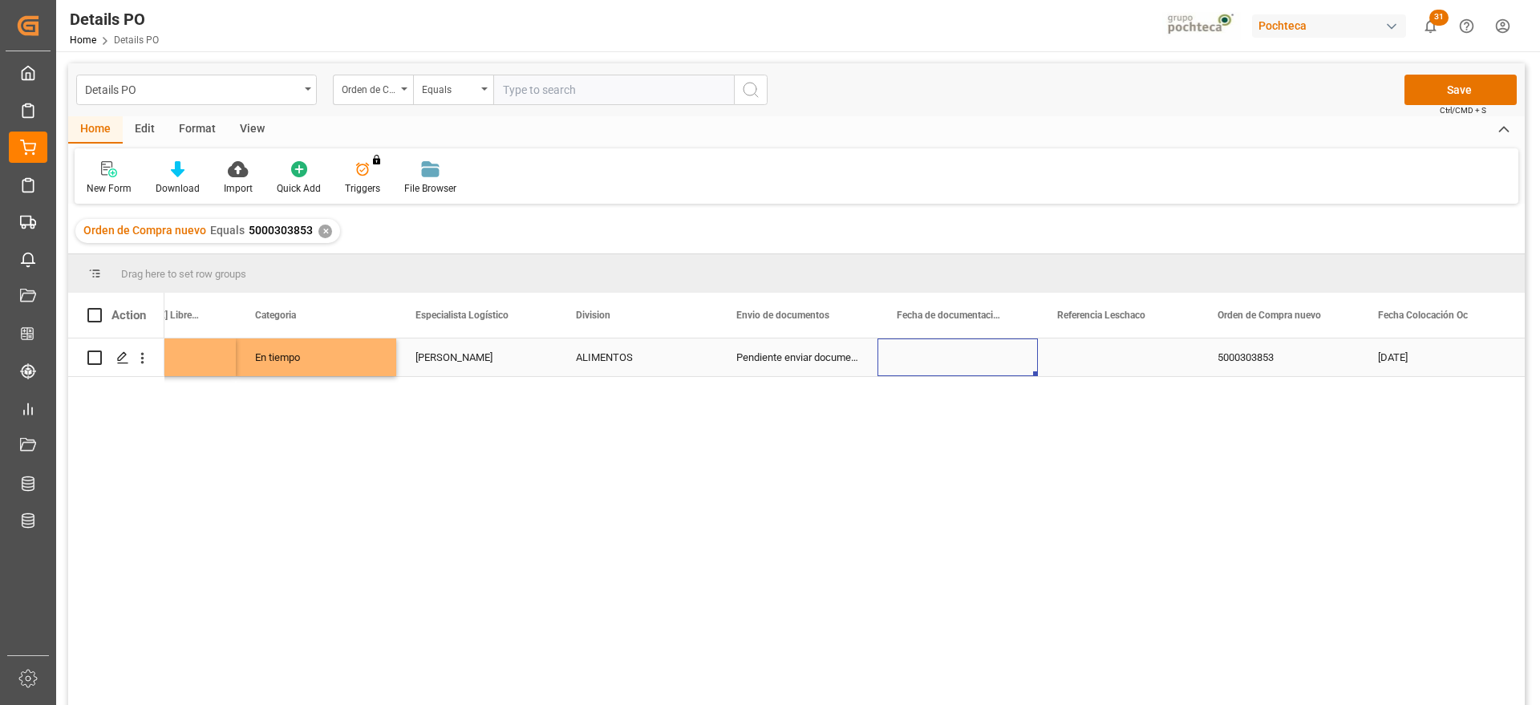
click at [1024, 355] on div "Press SPACE to select this row." at bounding box center [957, 357] width 160 height 38
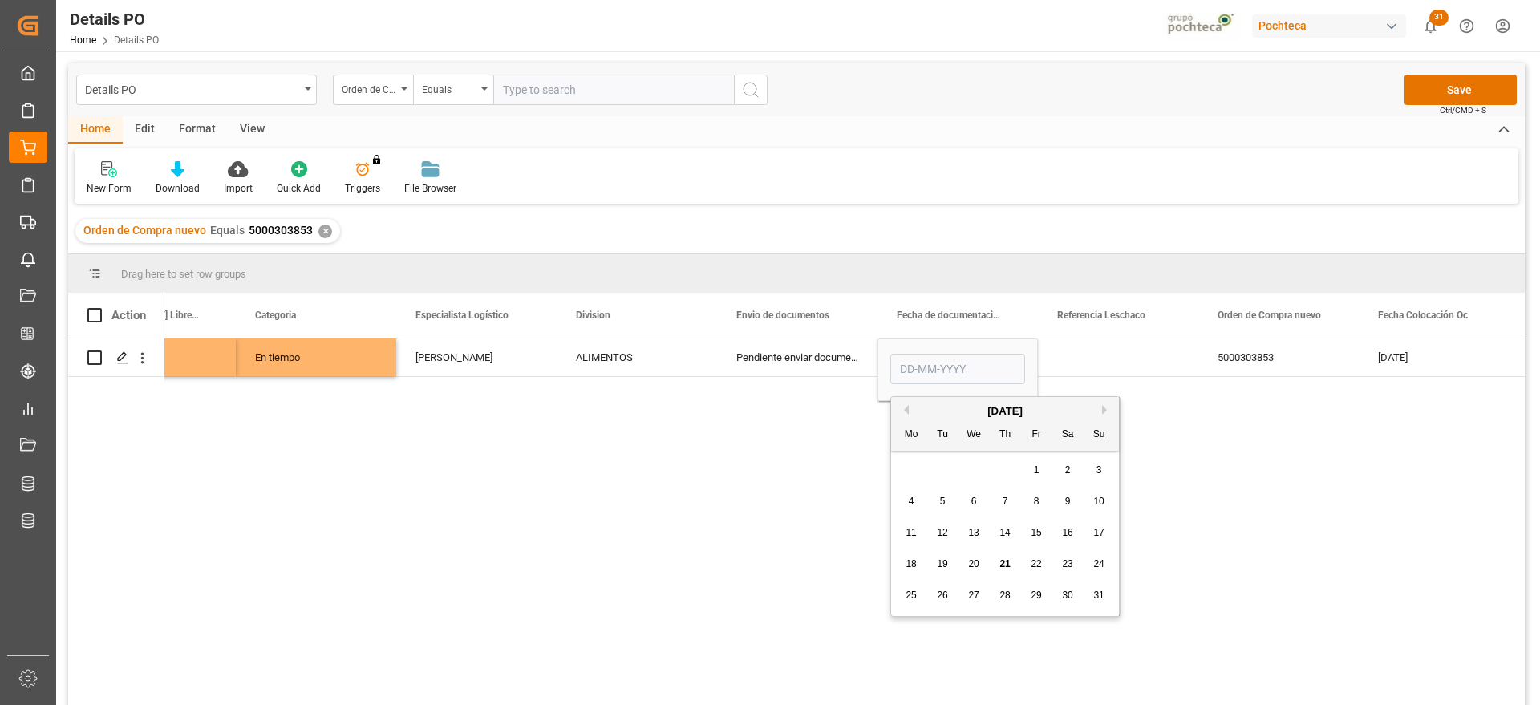
click at [938, 561] on span "19" at bounding box center [942, 563] width 10 height 11
type input "[DATE]"
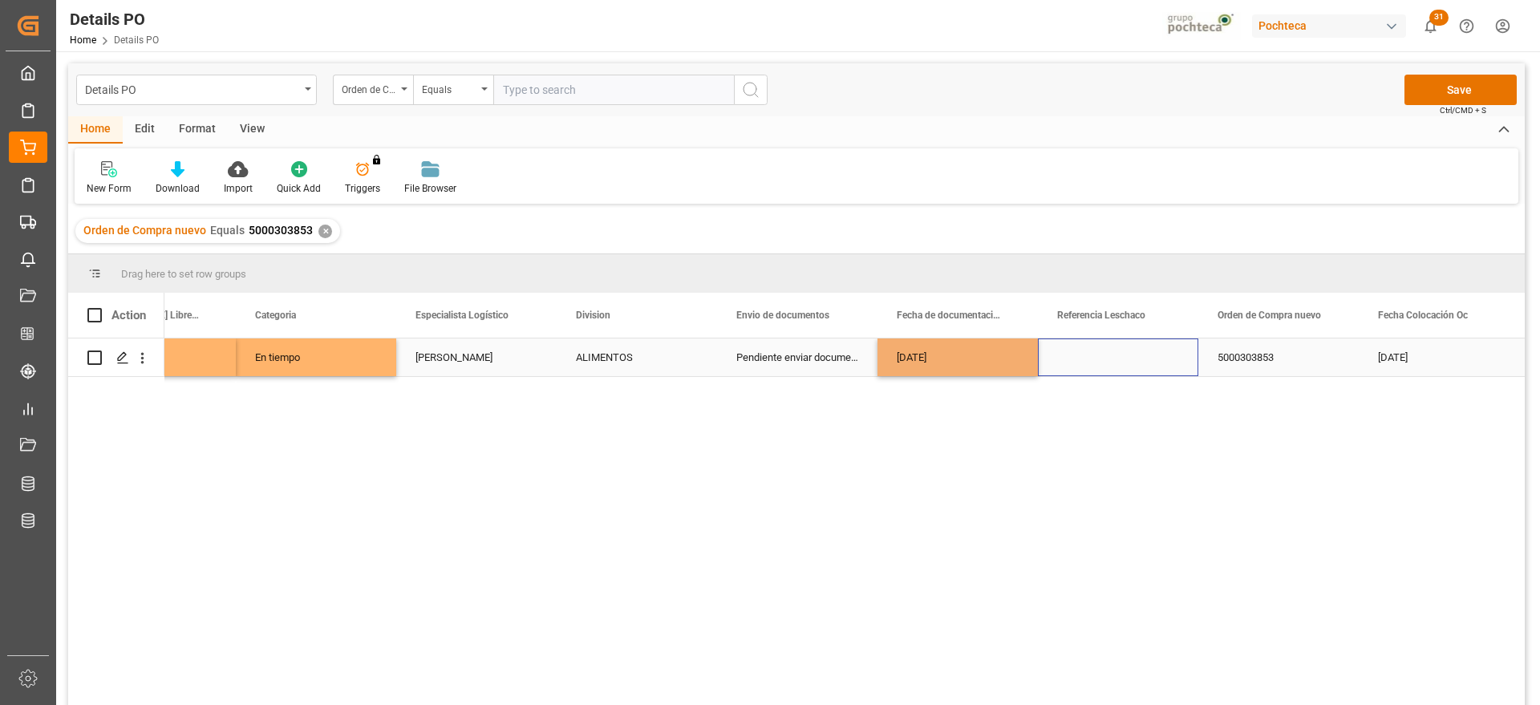
click at [1121, 369] on div "Press SPACE to select this row." at bounding box center [1118, 357] width 160 height 38
click at [1139, 359] on div "Press SPACE to select this row." at bounding box center [1118, 357] width 160 height 38
click at [1139, 359] on input "Press SPACE to select this row." at bounding box center [1118, 366] width 135 height 30
paste input "250906900244"
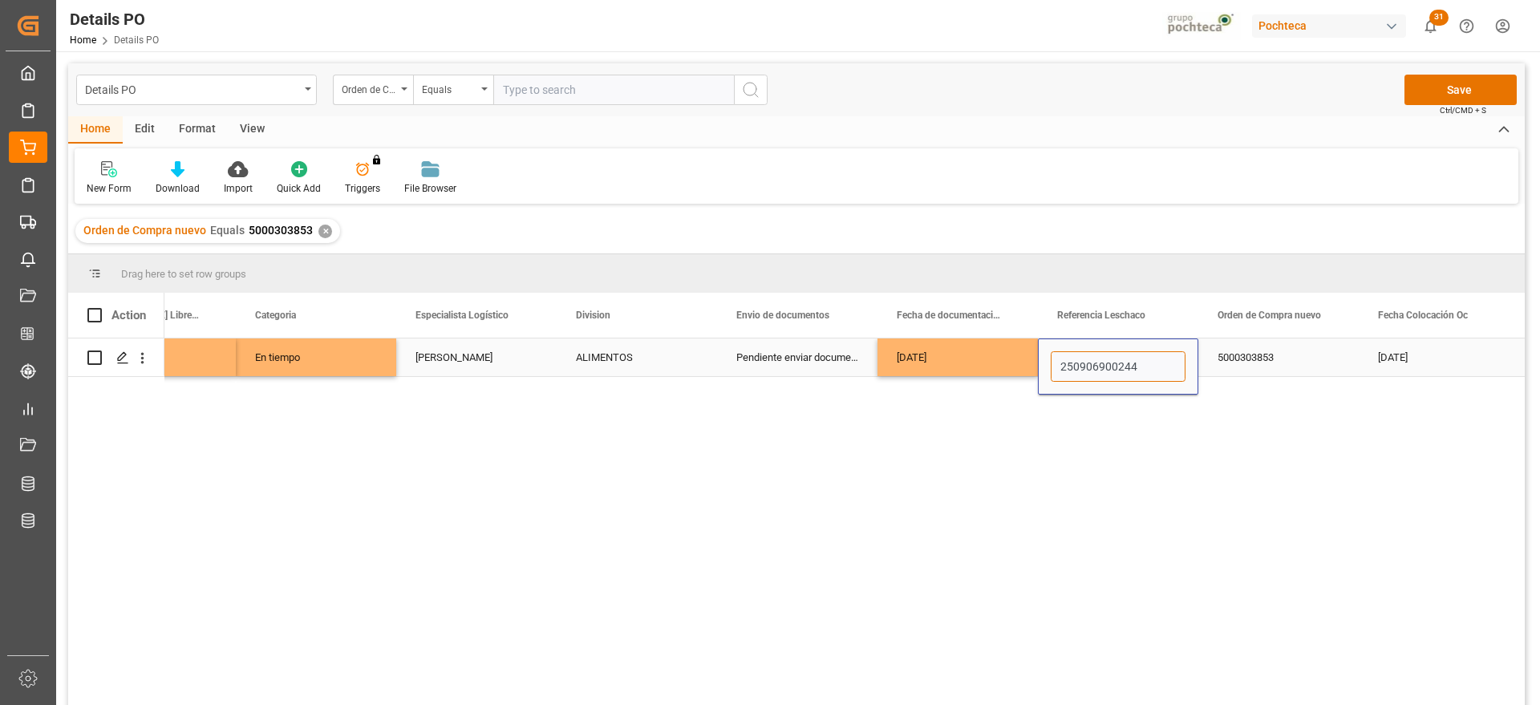
type input "250906900244"
click at [1258, 361] on div "5000303853" at bounding box center [1278, 357] width 160 height 38
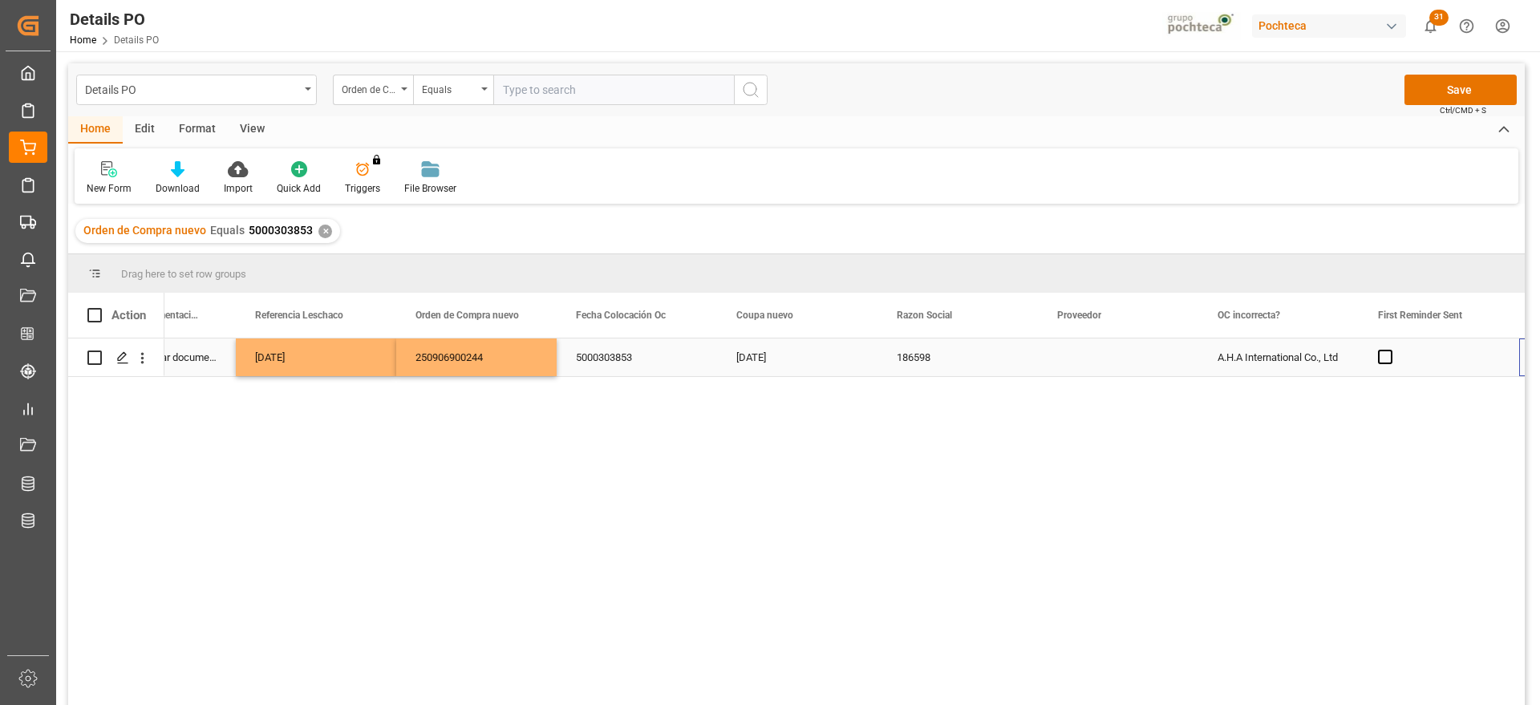
scroll to position [0, 1372]
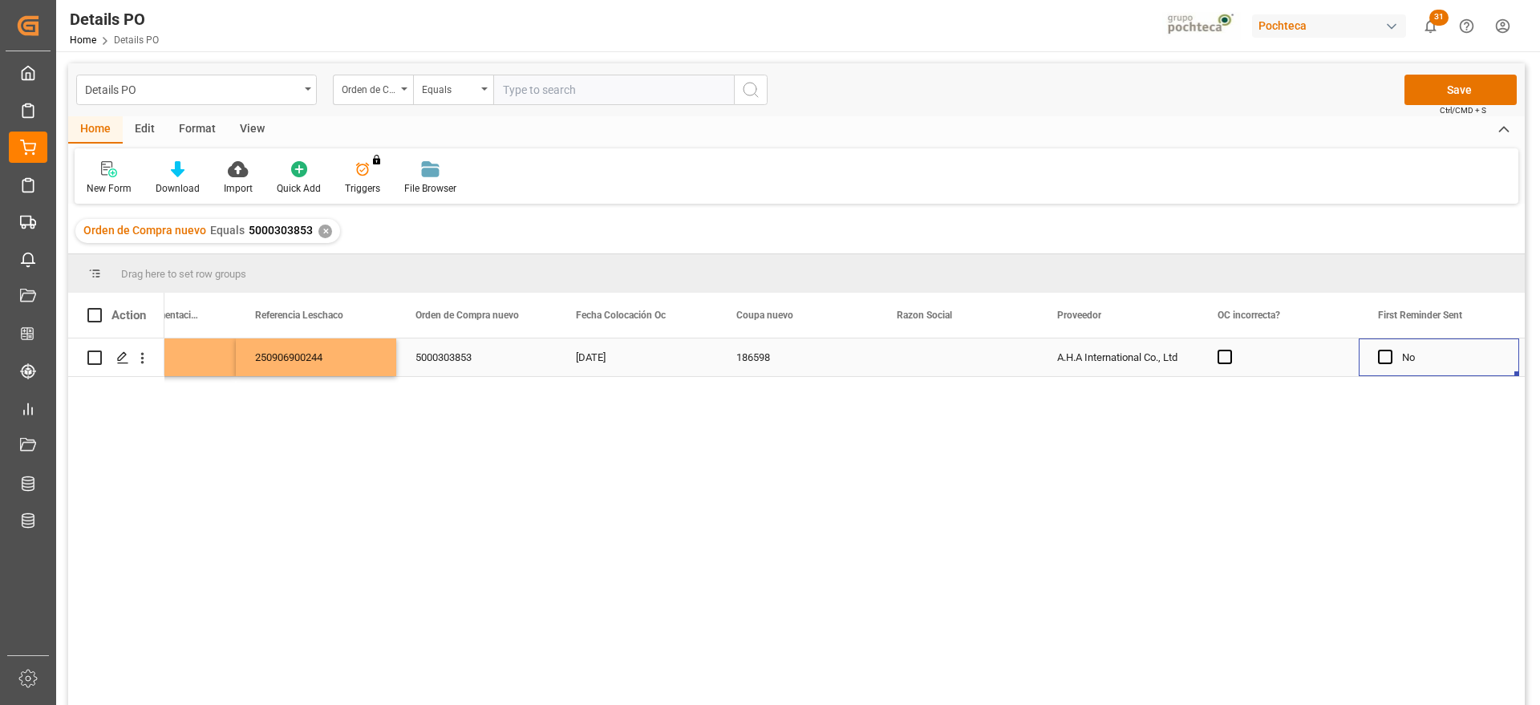
click at [944, 358] on div "Press SPACE to select this row." at bounding box center [957, 357] width 160 height 38
click at [993, 359] on input "Press SPACE to select this row." at bounding box center [957, 366] width 135 height 30
click at [1006, 360] on icon "open menu" at bounding box center [1007, 367] width 19 height 19
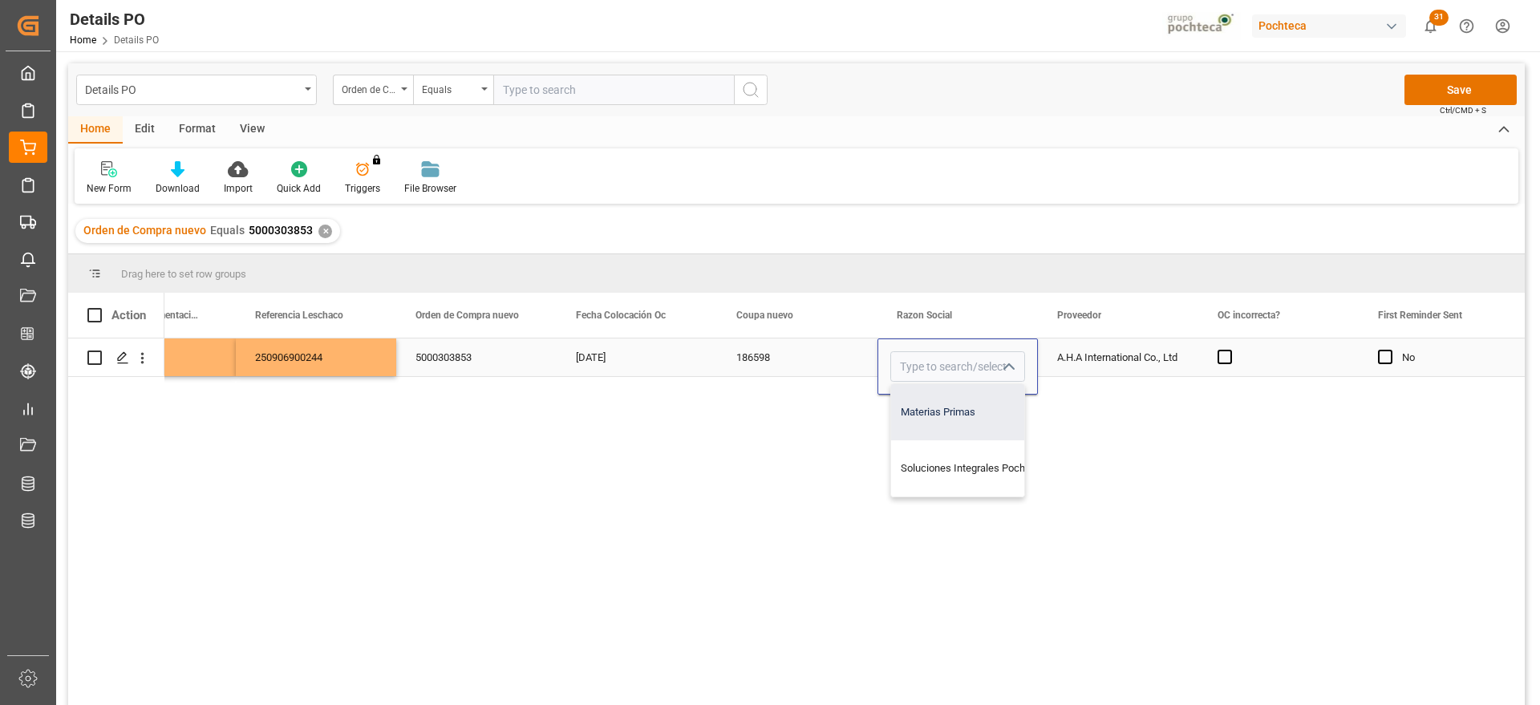
click at [974, 407] on div "Materias Primas" at bounding box center [973, 412] width 164 height 56
type input "Materias Primas"
click at [1112, 352] on div "A.H.A International Co., Ltd" at bounding box center [1118, 357] width 160 height 38
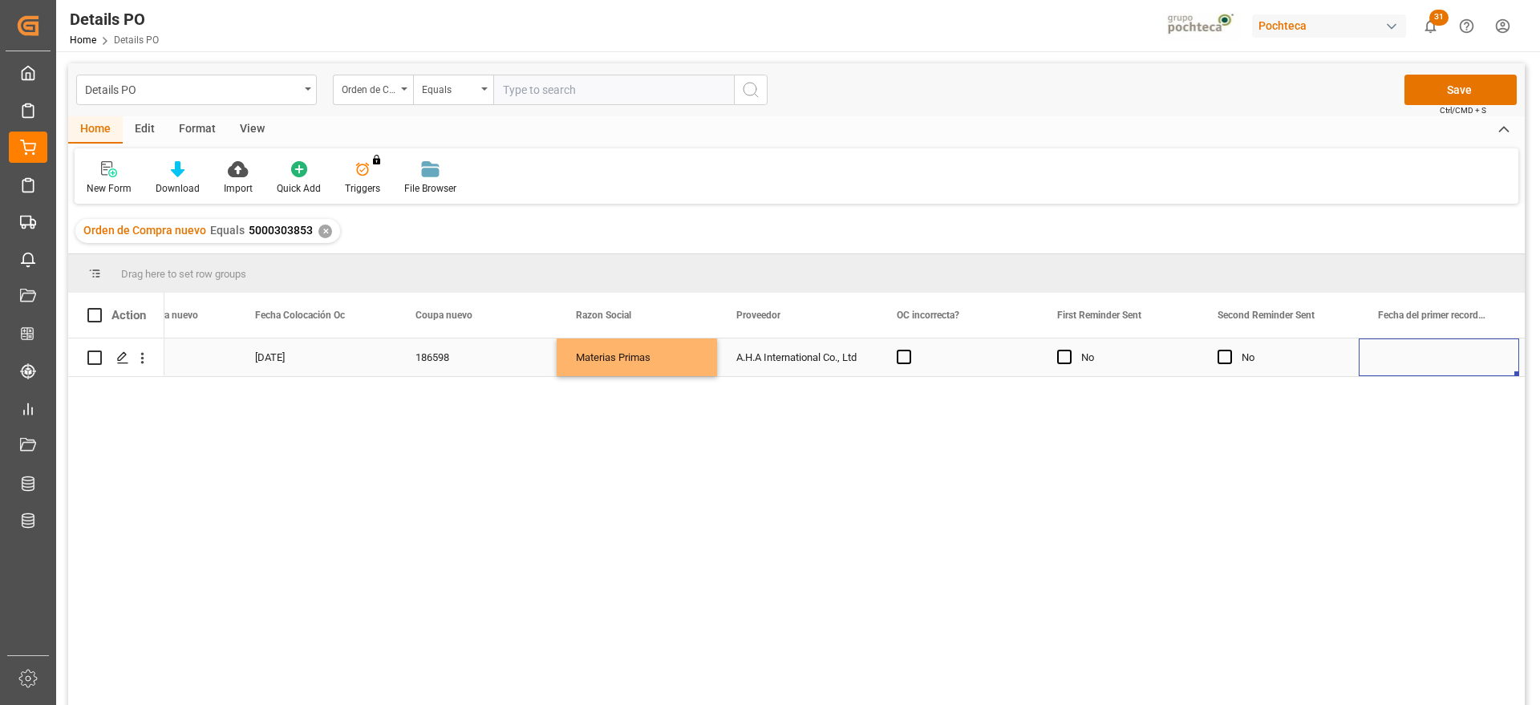
scroll to position [0, 1853]
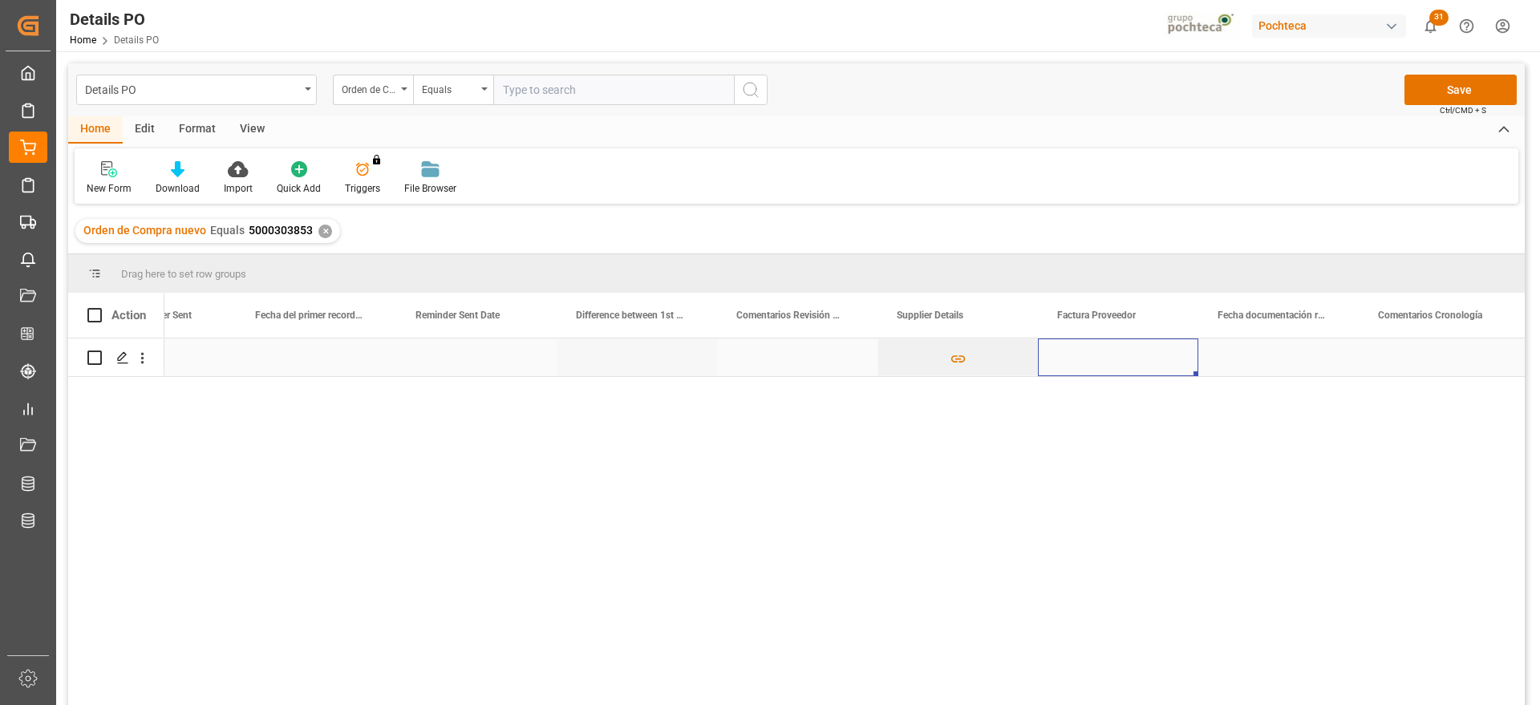
click at [1148, 362] on div "Press SPACE to select this row." at bounding box center [1118, 357] width 160 height 38
click at [1278, 353] on div "Press SPACE to select this row." at bounding box center [1278, 357] width 160 height 38
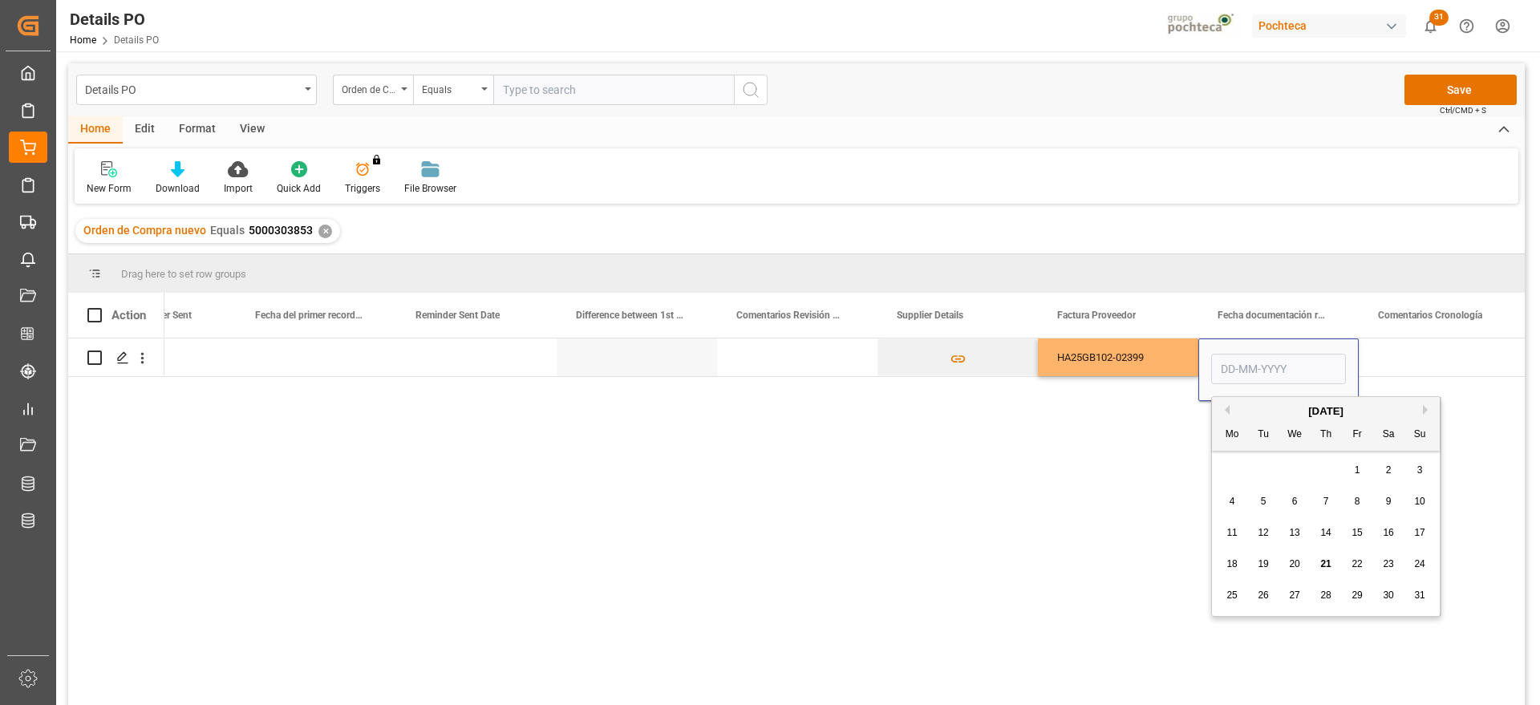
click at [1262, 561] on span "19" at bounding box center [1262, 563] width 10 height 11
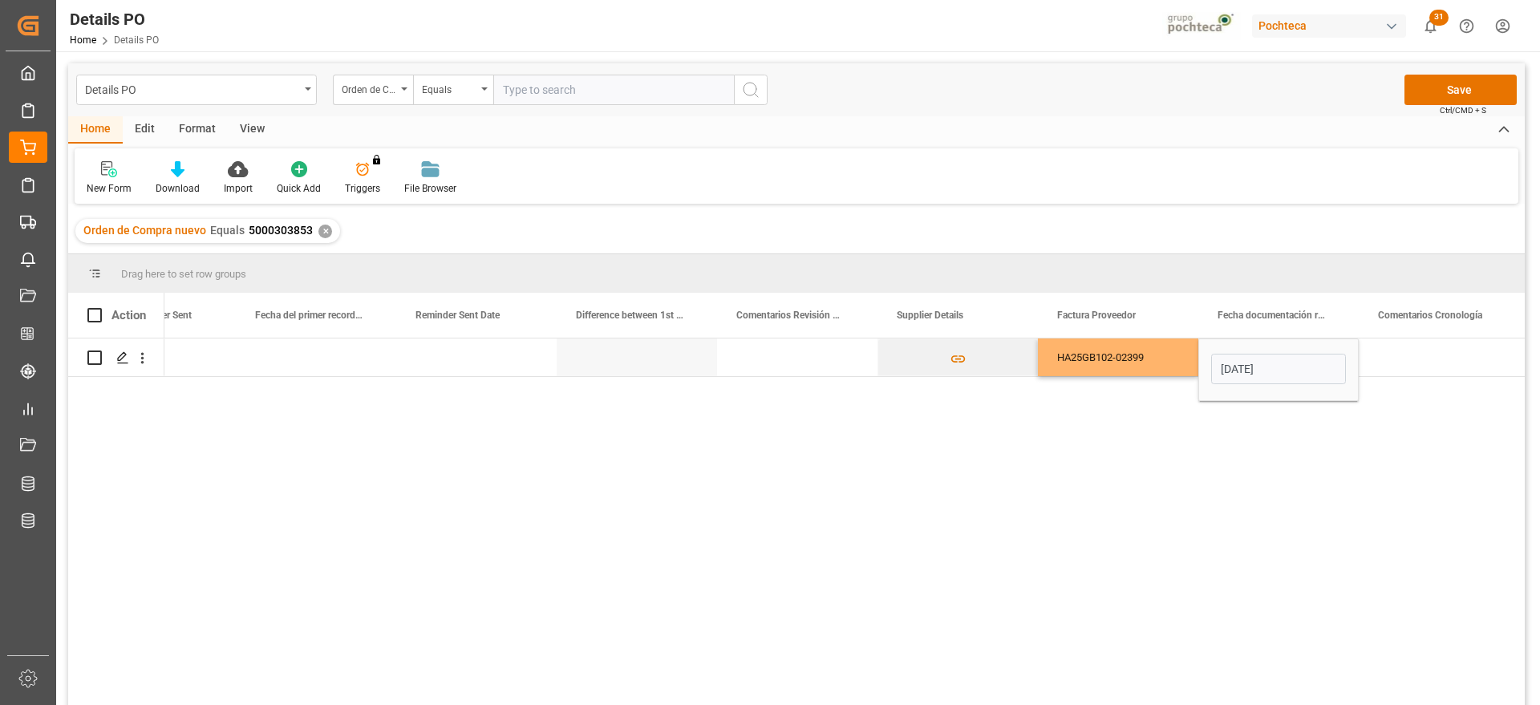
type input "[DATE]"
click at [1399, 357] on div "Press SPACE to select this row." at bounding box center [1439, 357] width 160 height 38
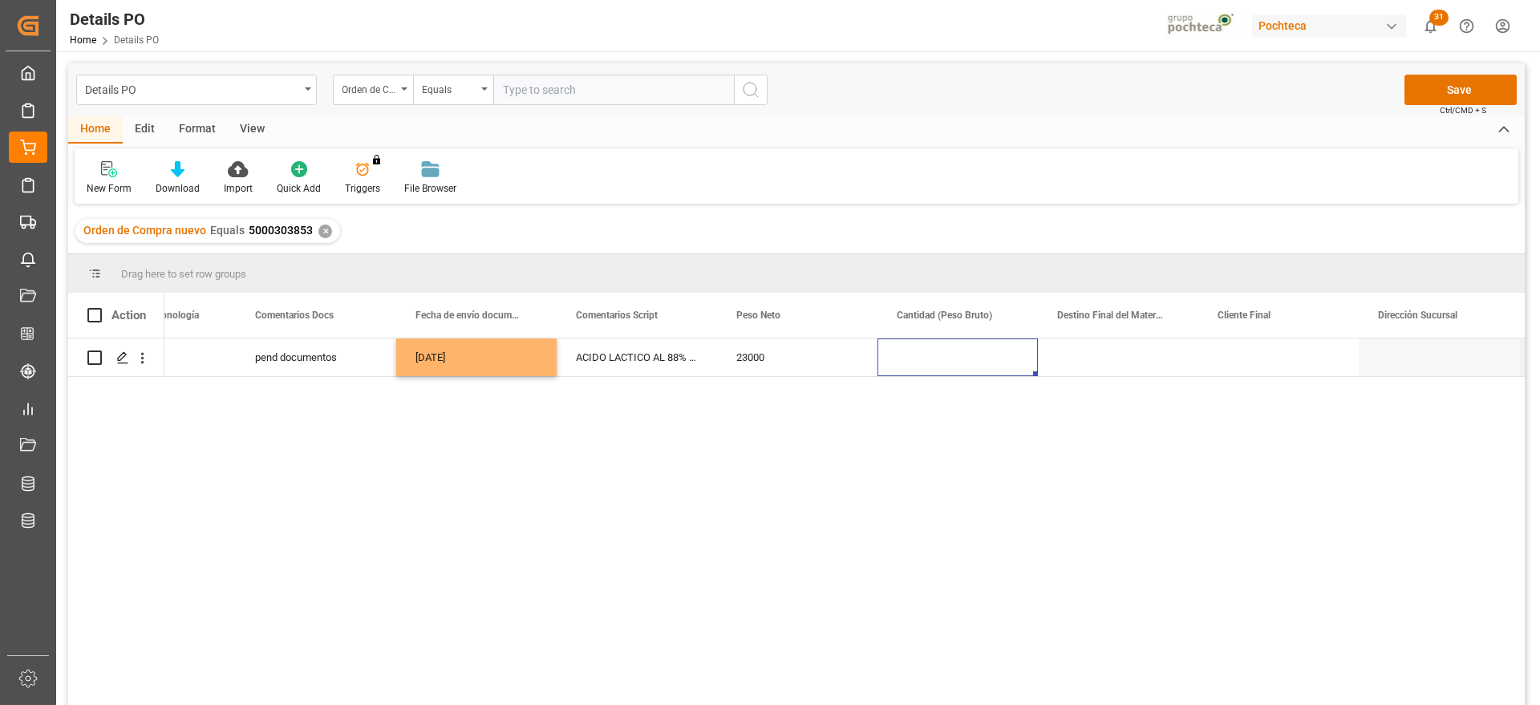
click at [958, 372] on div "Press SPACE to select this row." at bounding box center [957, 357] width 160 height 38
click at [954, 371] on div "Press SPACE to select this row." at bounding box center [957, 357] width 160 height 38
click at [950, 367] on input "Press SPACE to select this row." at bounding box center [957, 366] width 135 height 30
type input "23500"
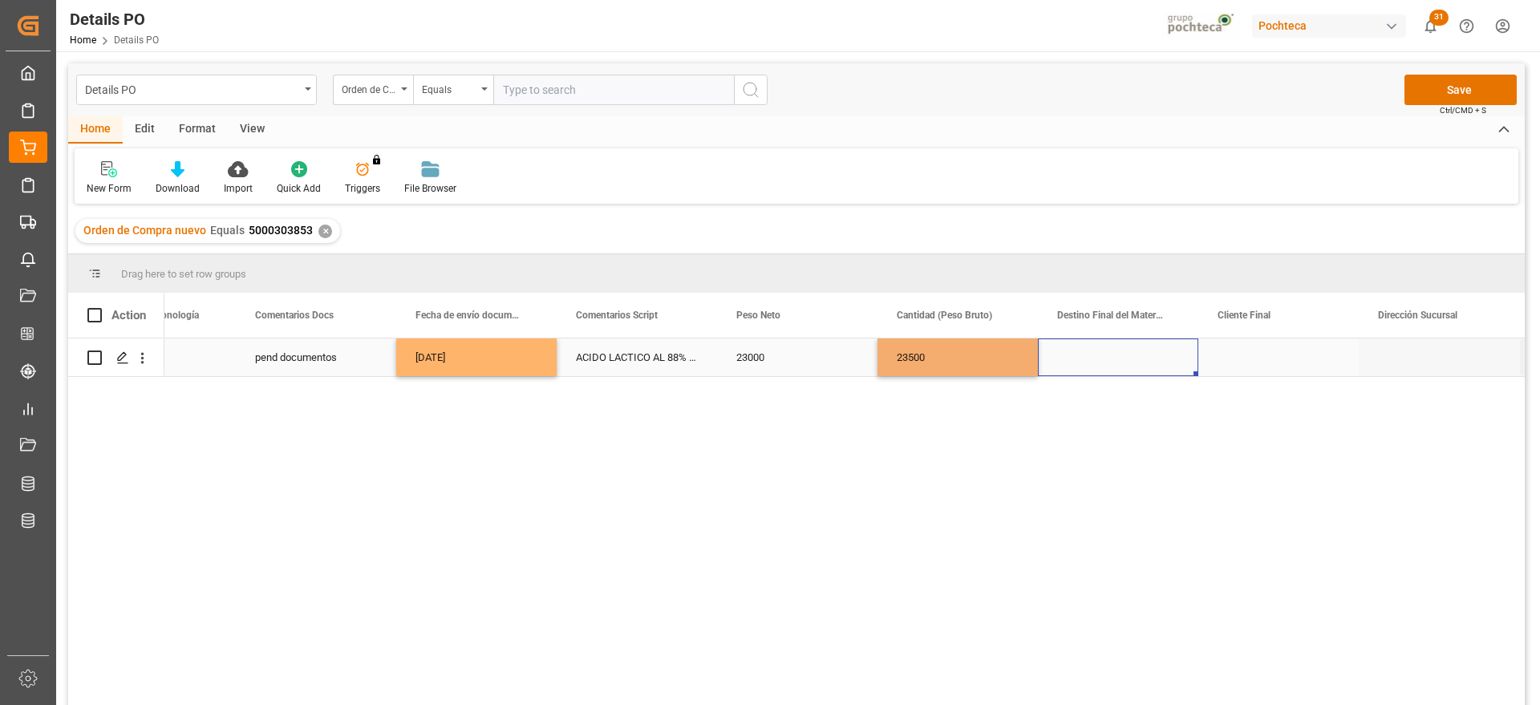
click at [1124, 359] on div "Press SPACE to select this row." at bounding box center [1118, 357] width 160 height 38
click at [1129, 368] on input "Press SPACE to select this row." at bounding box center [1118, 366] width 135 height 30
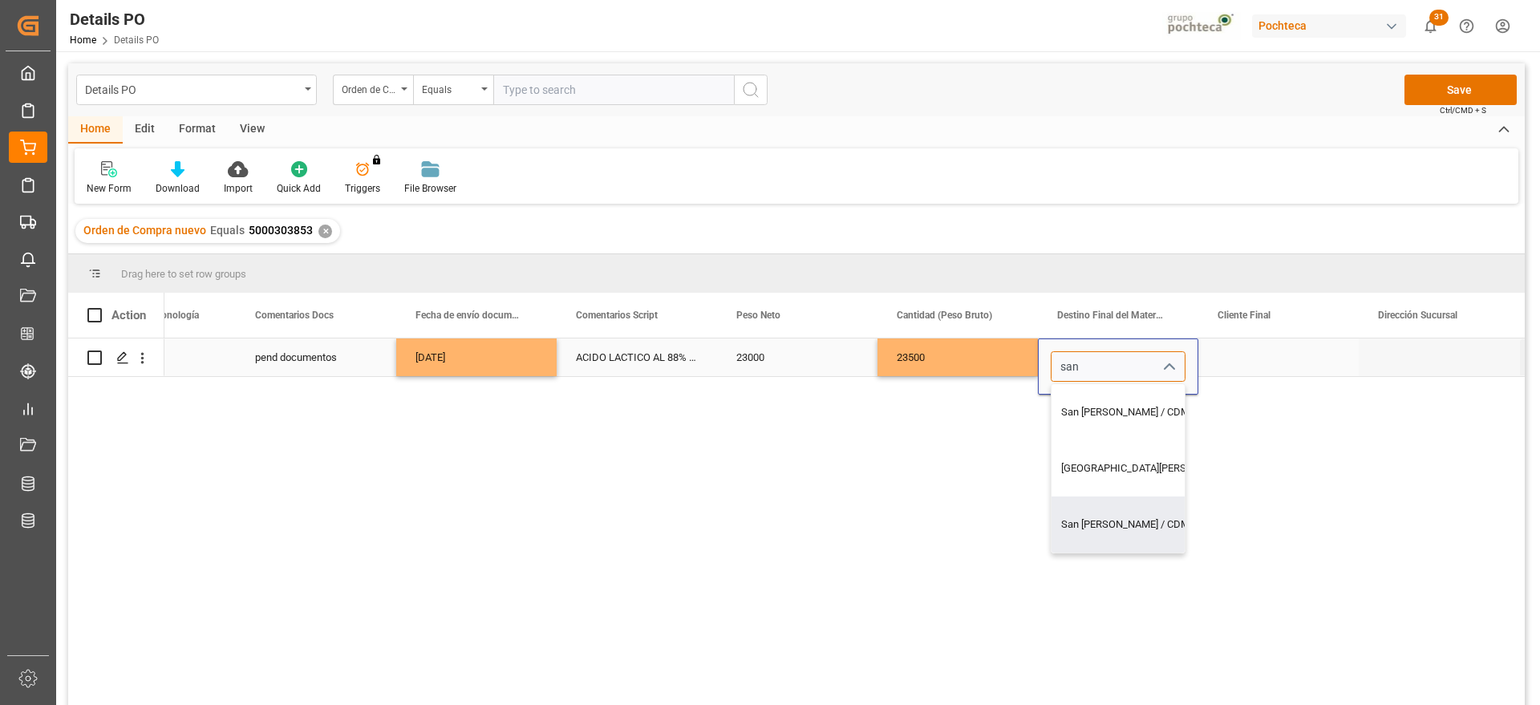
type input "San [PERSON_NAME] / CDMX"
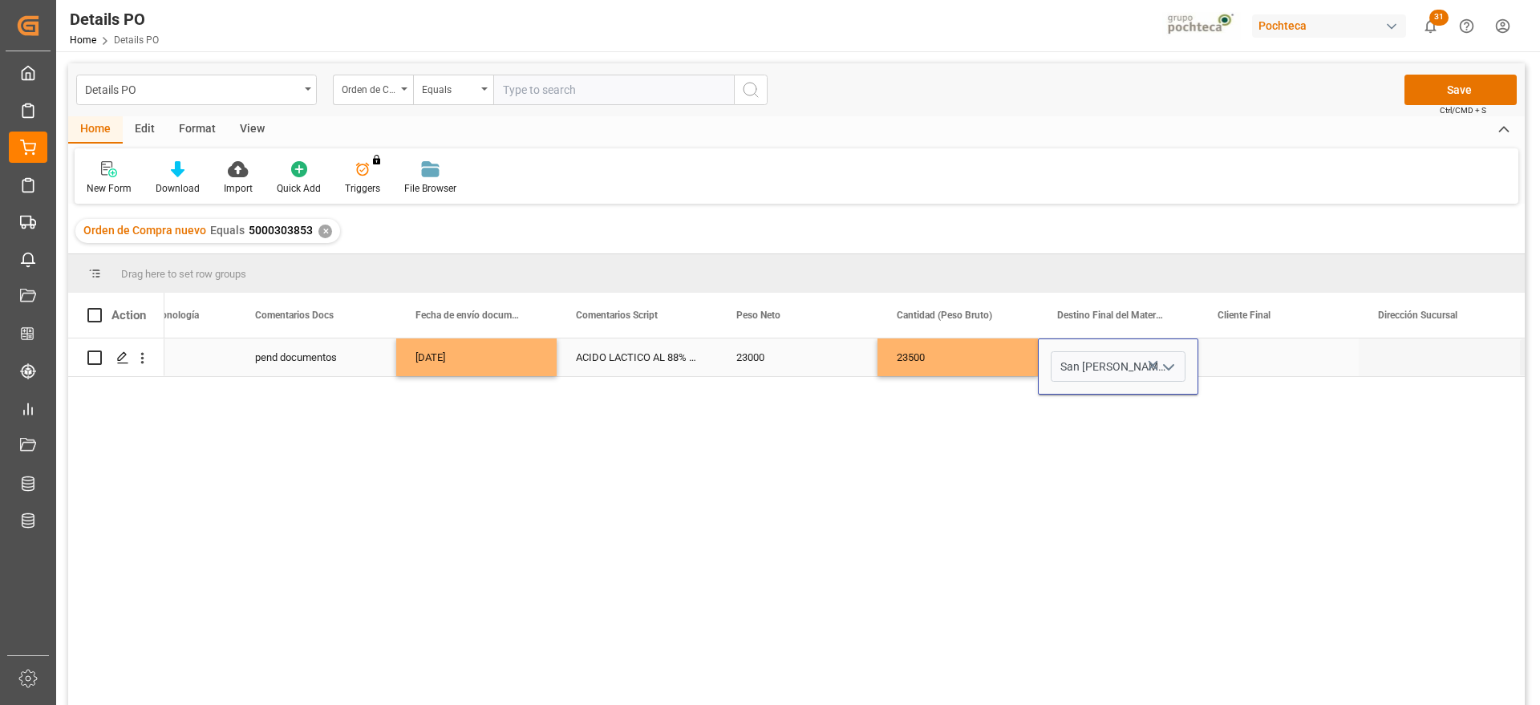
click at [1241, 362] on div "Press SPACE to select this row." at bounding box center [1278, 357] width 160 height 38
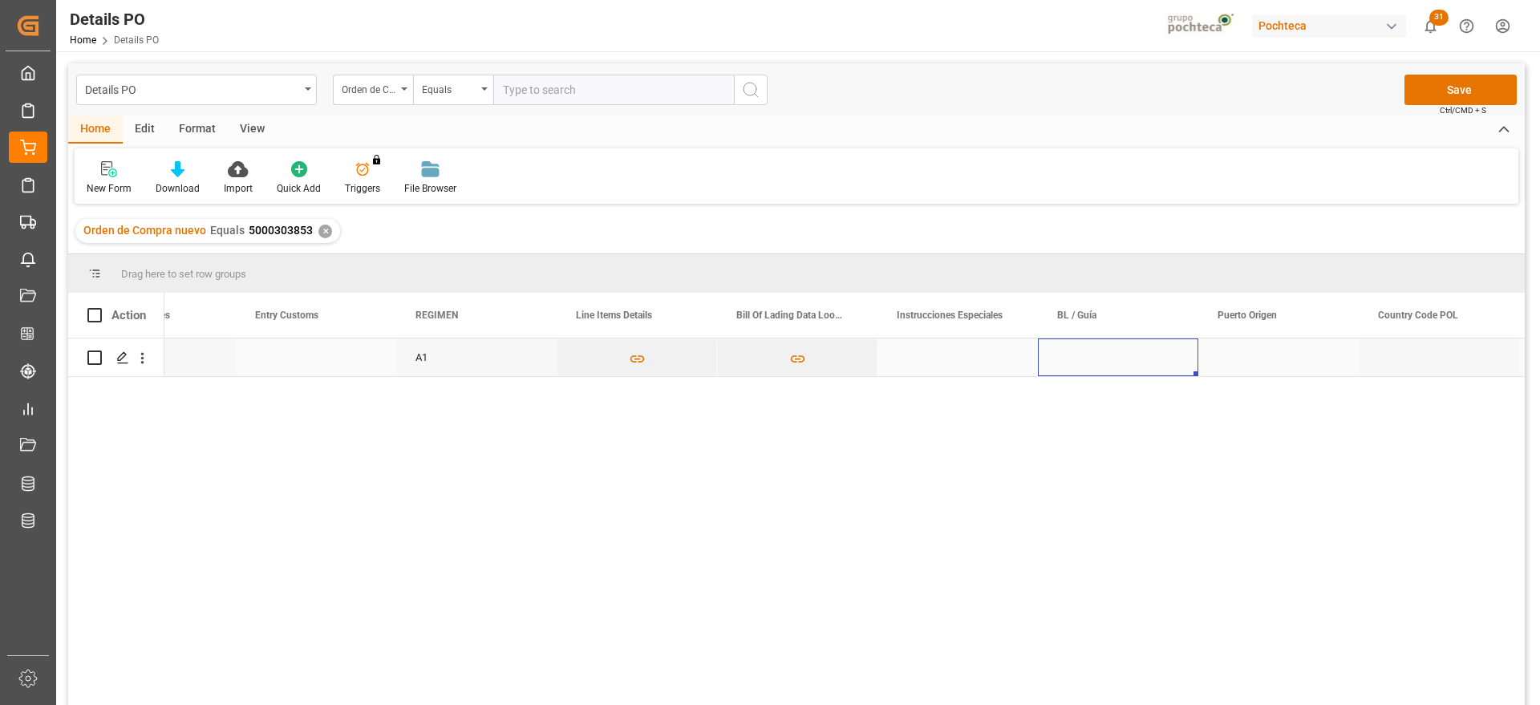
click at [1098, 348] on div "Press SPACE to select this row." at bounding box center [1118, 357] width 160 height 38
click at [1139, 357] on div "Press SPACE to select this row." at bounding box center [1118, 357] width 160 height 38
click at [1137, 358] on input "Press SPACE to select this row." at bounding box center [1118, 366] width 135 height 30
type input "720961802"
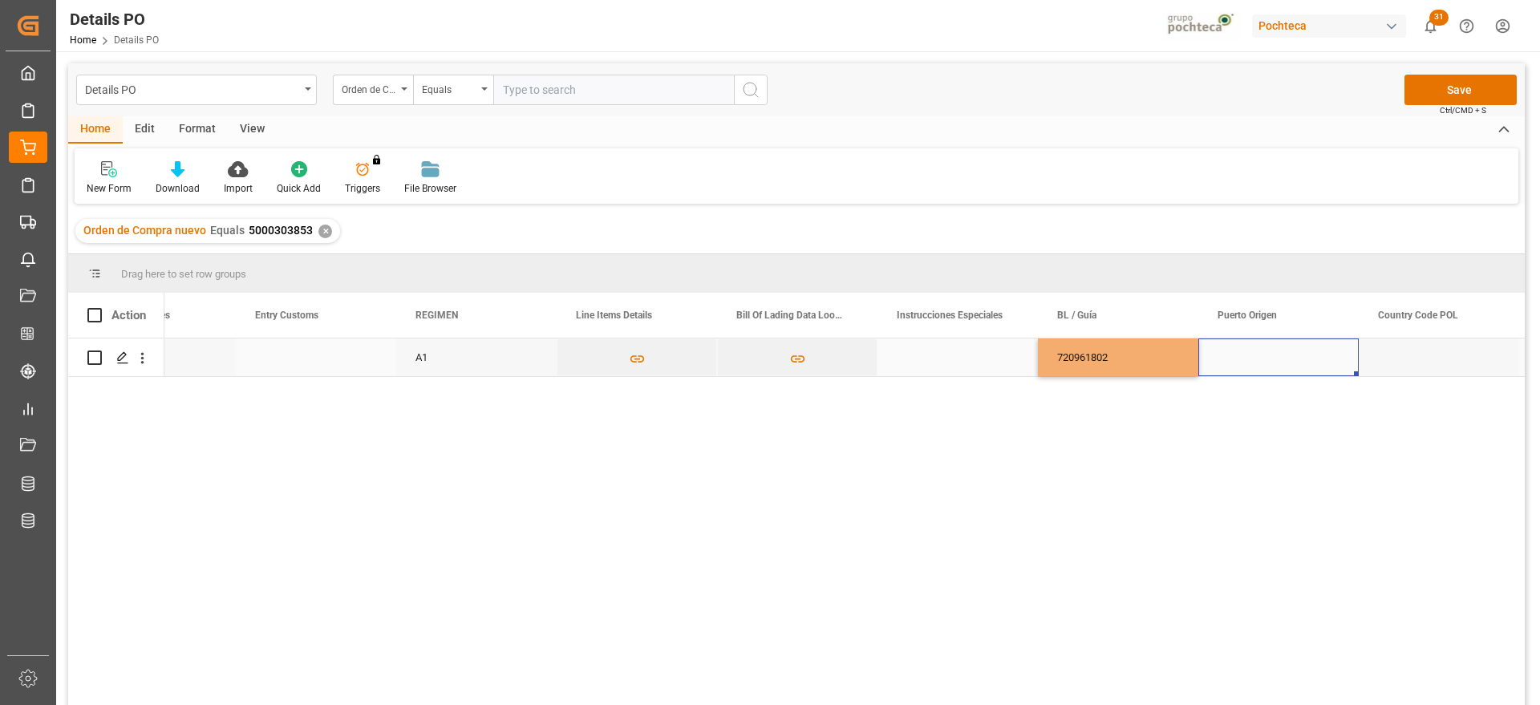
click at [1253, 354] on div "Press SPACE to select this row." at bounding box center [1278, 357] width 160 height 38
click at [1241, 358] on div "Press SPACE to select this row." at bounding box center [1278, 357] width 160 height 38
click at [1241, 358] on input "Press SPACE to select this row." at bounding box center [1278, 366] width 135 height 30
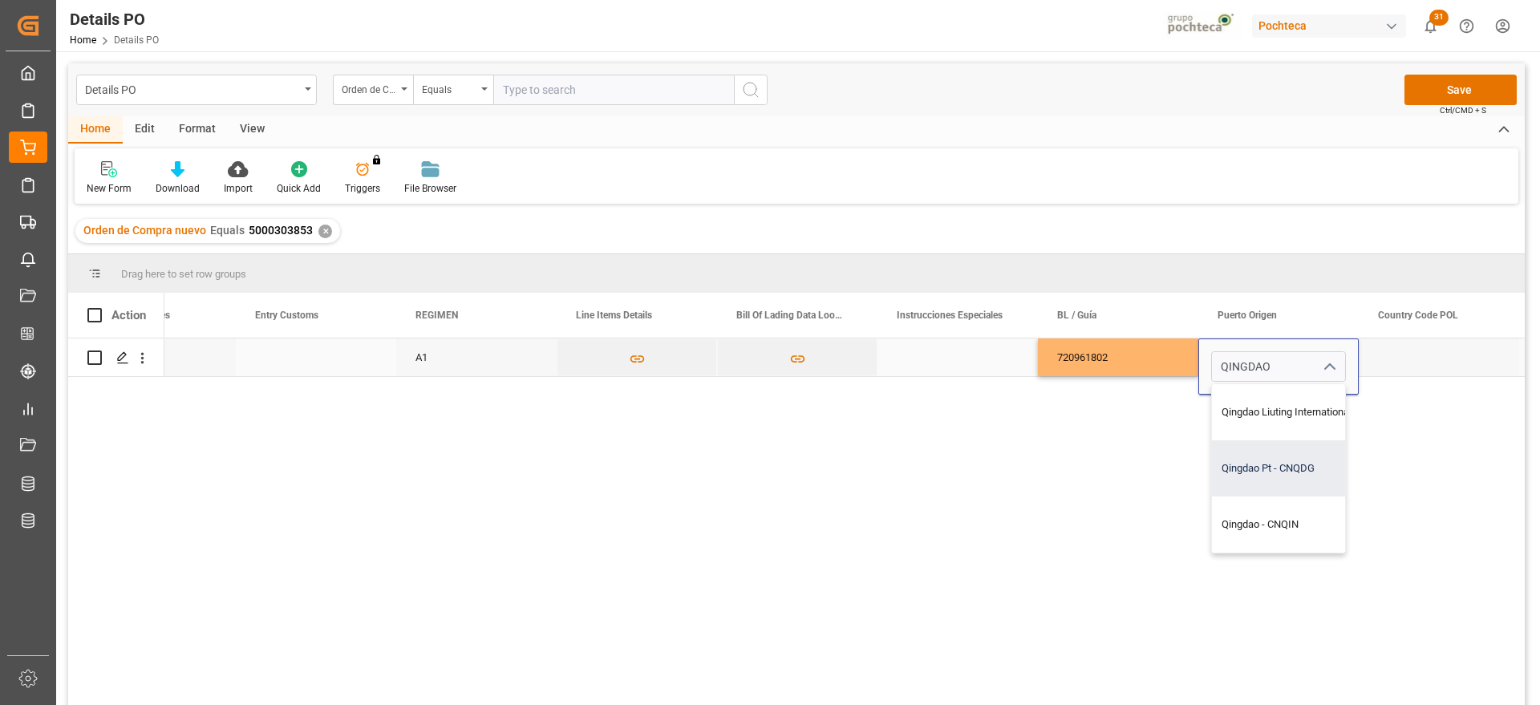
click at [1282, 478] on div "Qingdao Pt - CNQDG" at bounding box center [1316, 468] width 208 height 56
type input "Qingdao Pt - CNQDG"
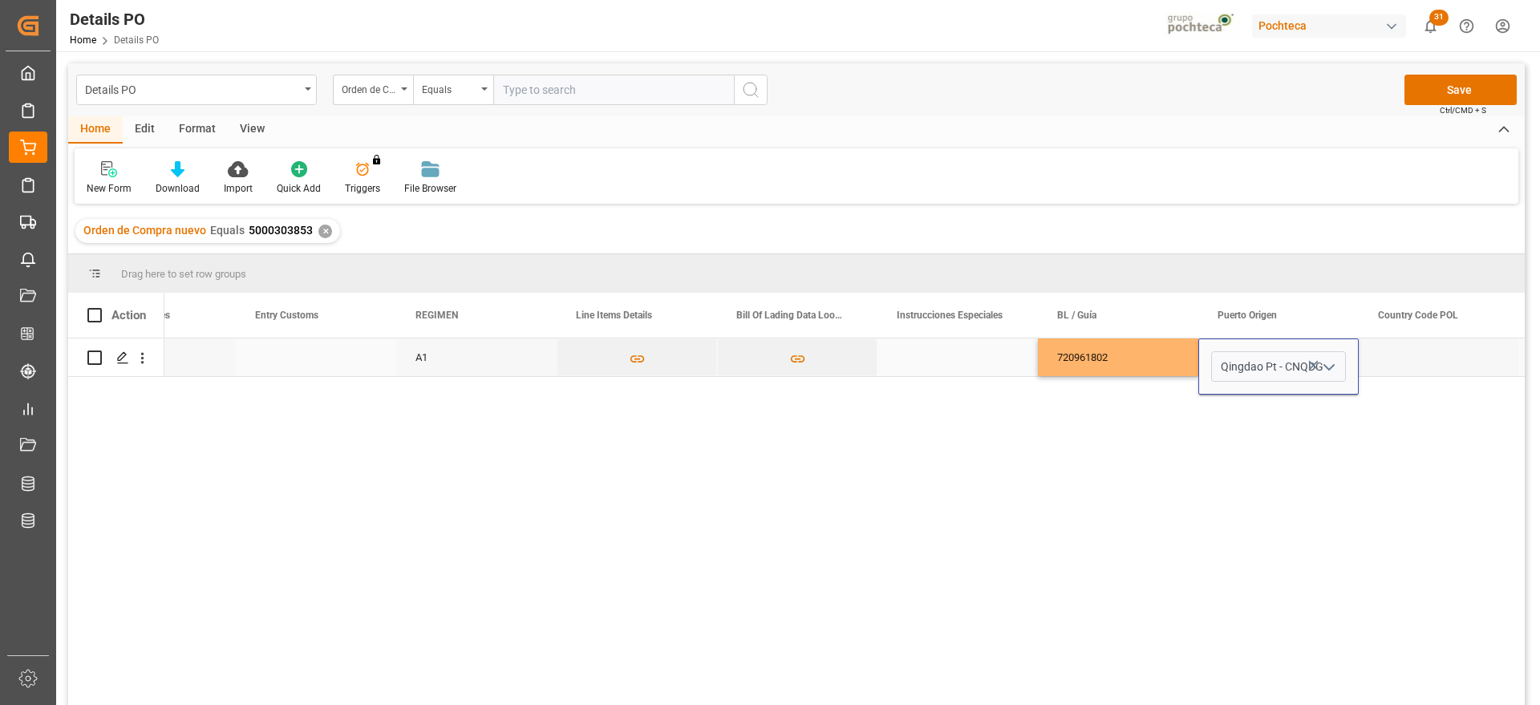
click at [1415, 362] on div "Press SPACE to select this row." at bounding box center [1439, 357] width 160 height 38
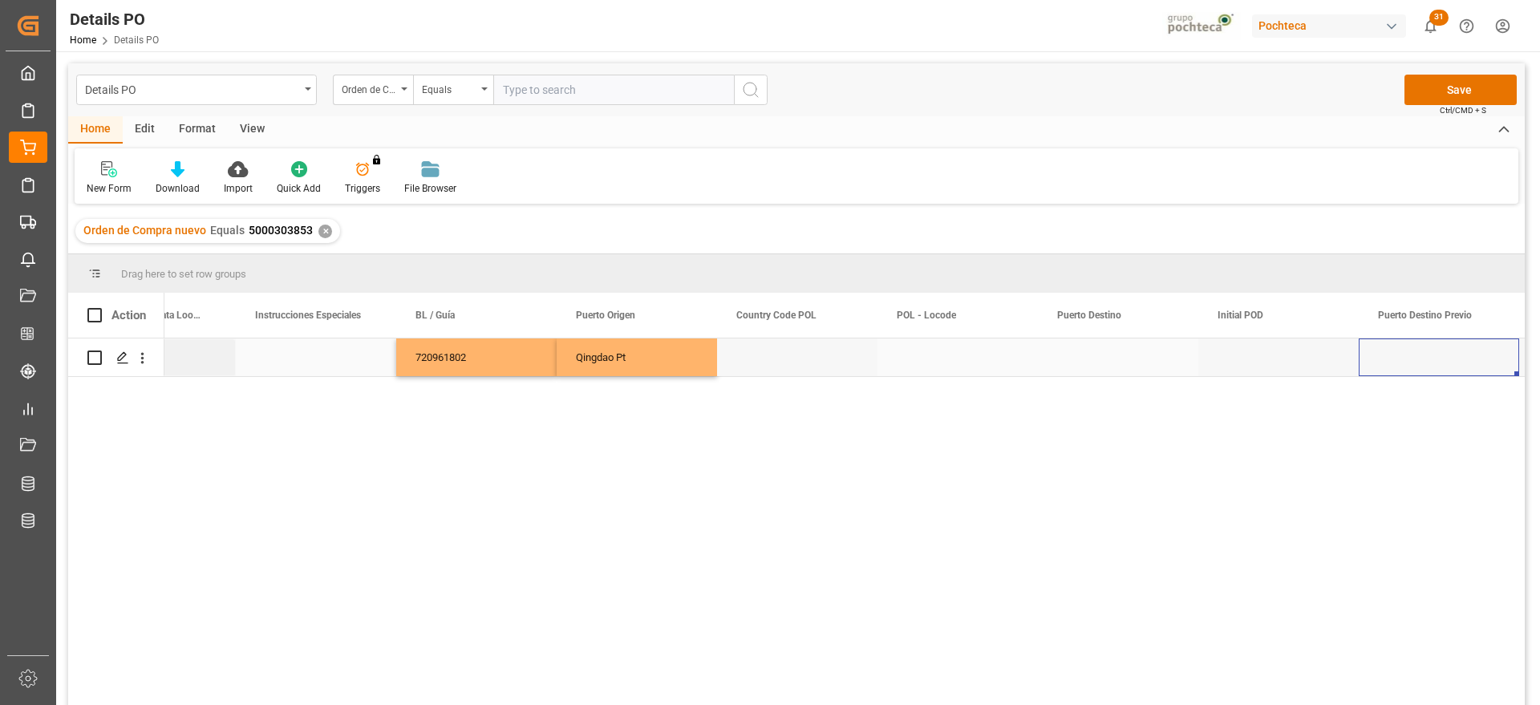
click at [1096, 371] on div "Press SPACE to select this row." at bounding box center [1118, 357] width 160 height 38
click at [1096, 371] on input "Press SPACE to select this row." at bounding box center [1118, 366] width 135 height 30
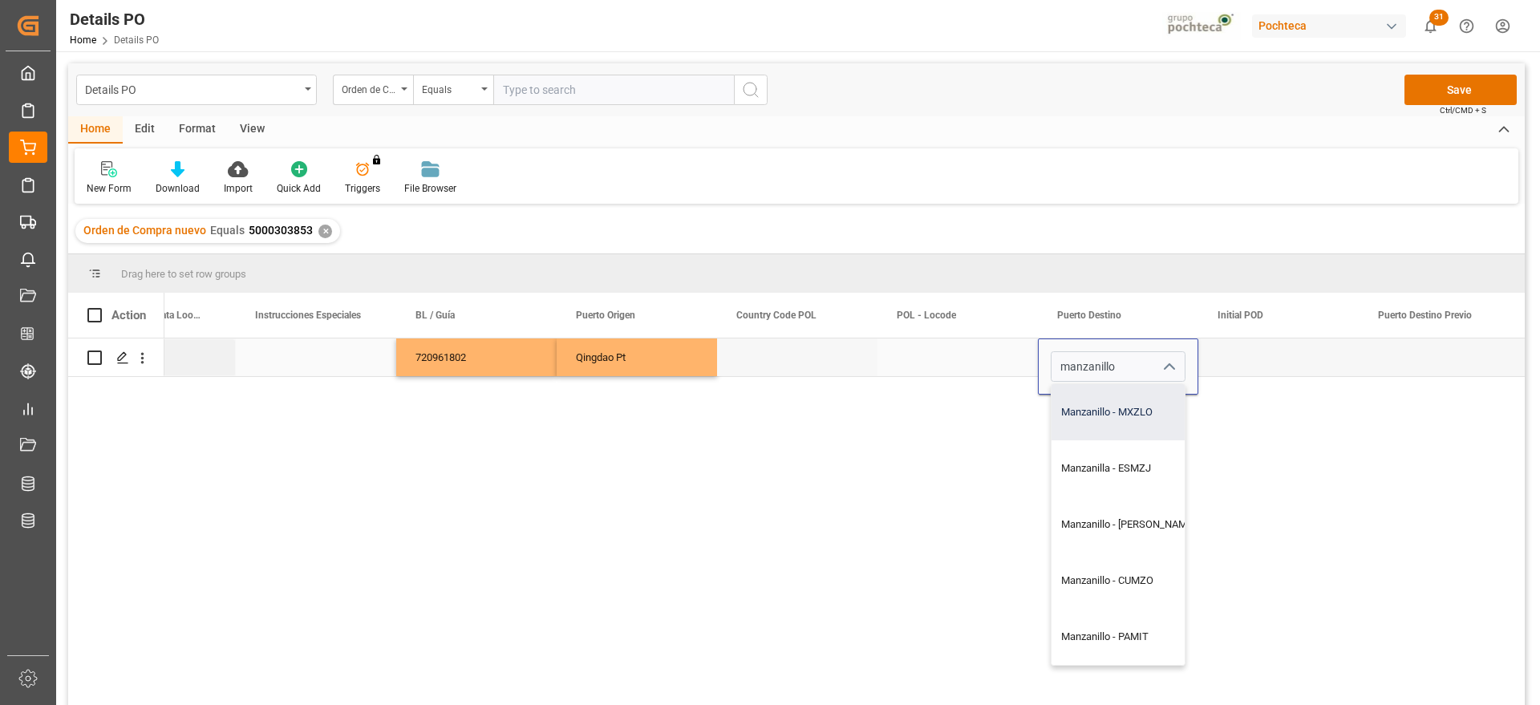
click at [1106, 421] on div "Manzanillo - MXZLO" at bounding box center [1127, 412] width 153 height 56
type input "Manzanillo - MXZLO"
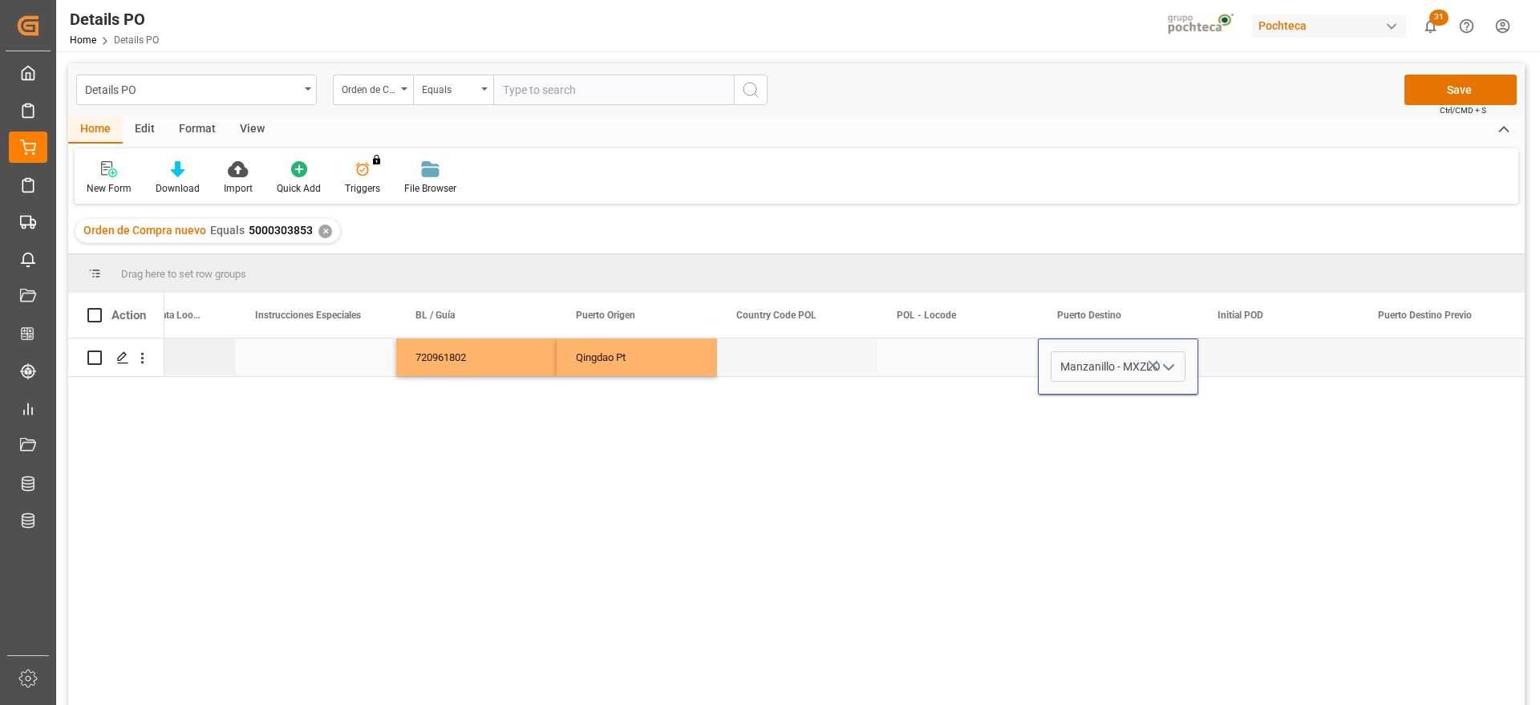
click at [1290, 362] on div "Press SPACE to select this row." at bounding box center [1278, 357] width 160 height 38
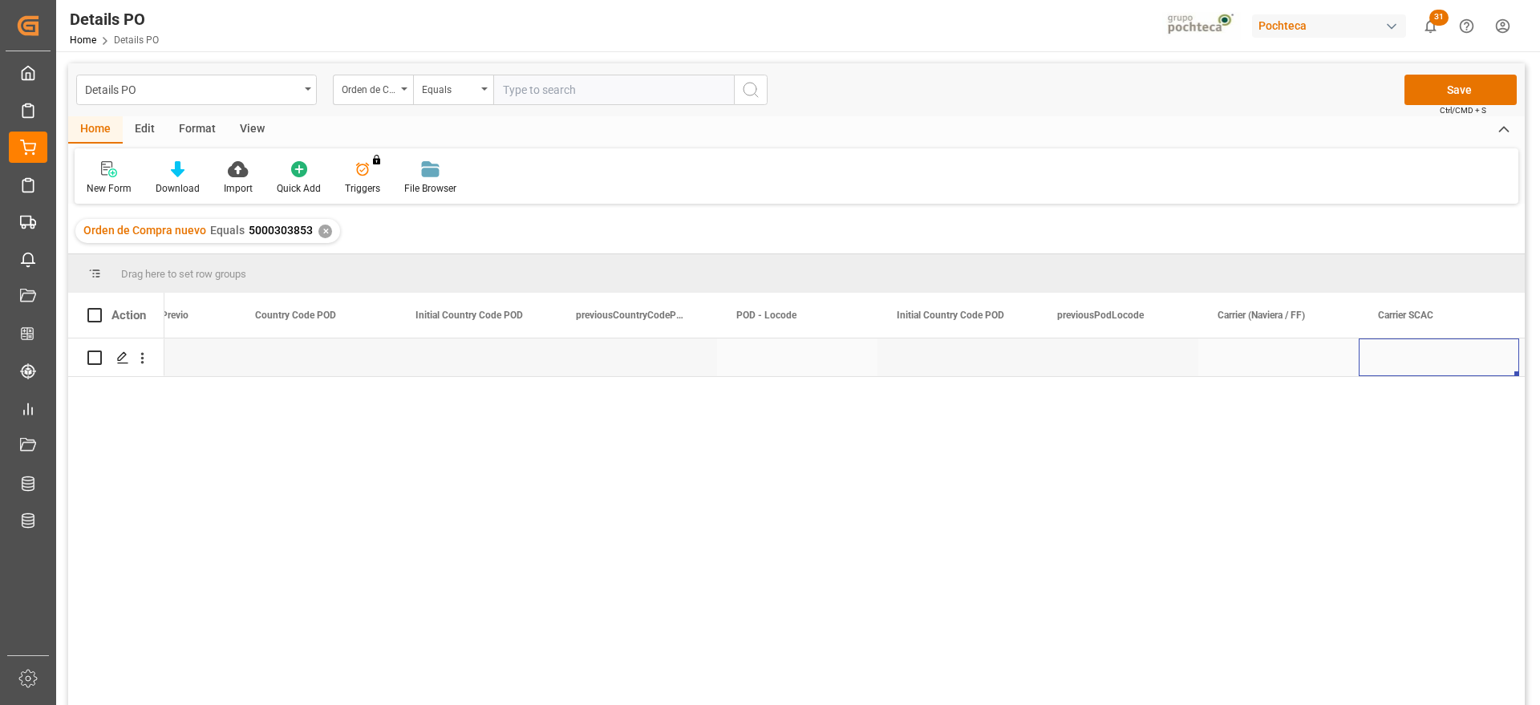
click at [1283, 363] on div "Press SPACE to select this row." at bounding box center [1278, 357] width 160 height 38
click at [1283, 363] on input "Press SPACE to select this row." at bounding box center [1278, 366] width 135 height 30
type input "m"
type input "MAERSK"
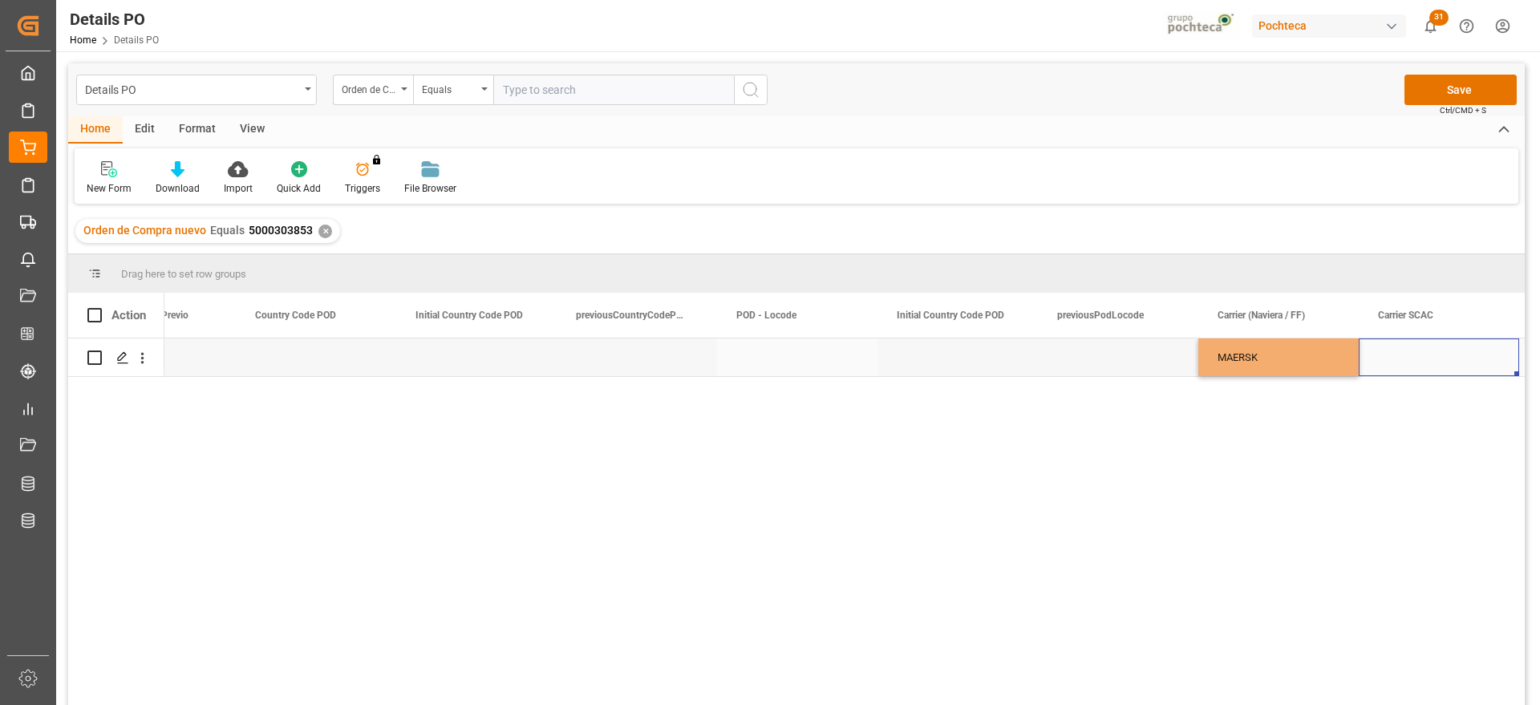
click at [1421, 355] on div "Press SPACE to select this row." at bounding box center [1439, 357] width 160 height 38
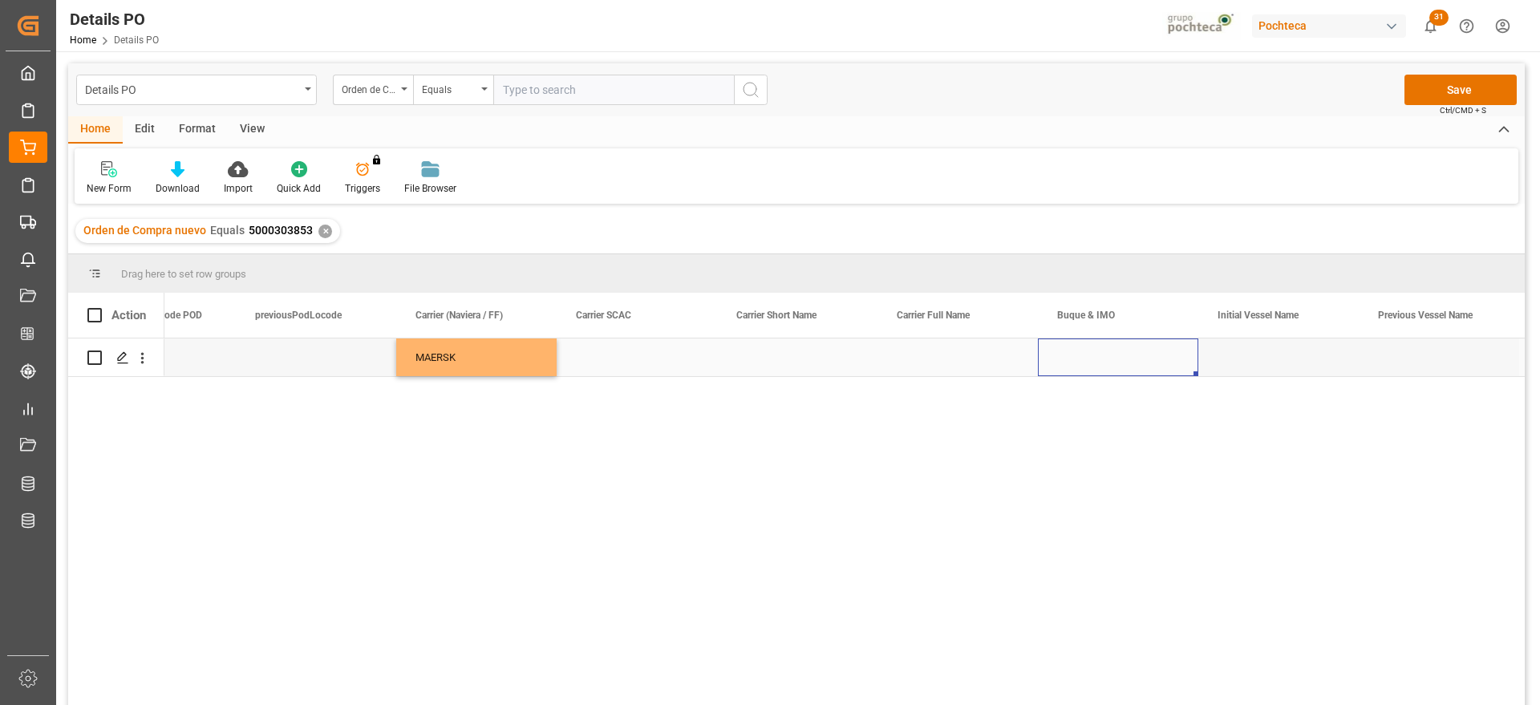
click at [1104, 348] on div "Press SPACE to select this row." at bounding box center [1118, 357] width 160 height 38
click at [1095, 364] on input "Press SPACE to select this row." at bounding box center [1118, 366] width 135 height 30
paste input "MAERSK EL ALTO"
click at [1128, 415] on div "MAERSK EL ALTO - 9964508" at bounding box center [1124, 412] width 147 height 56
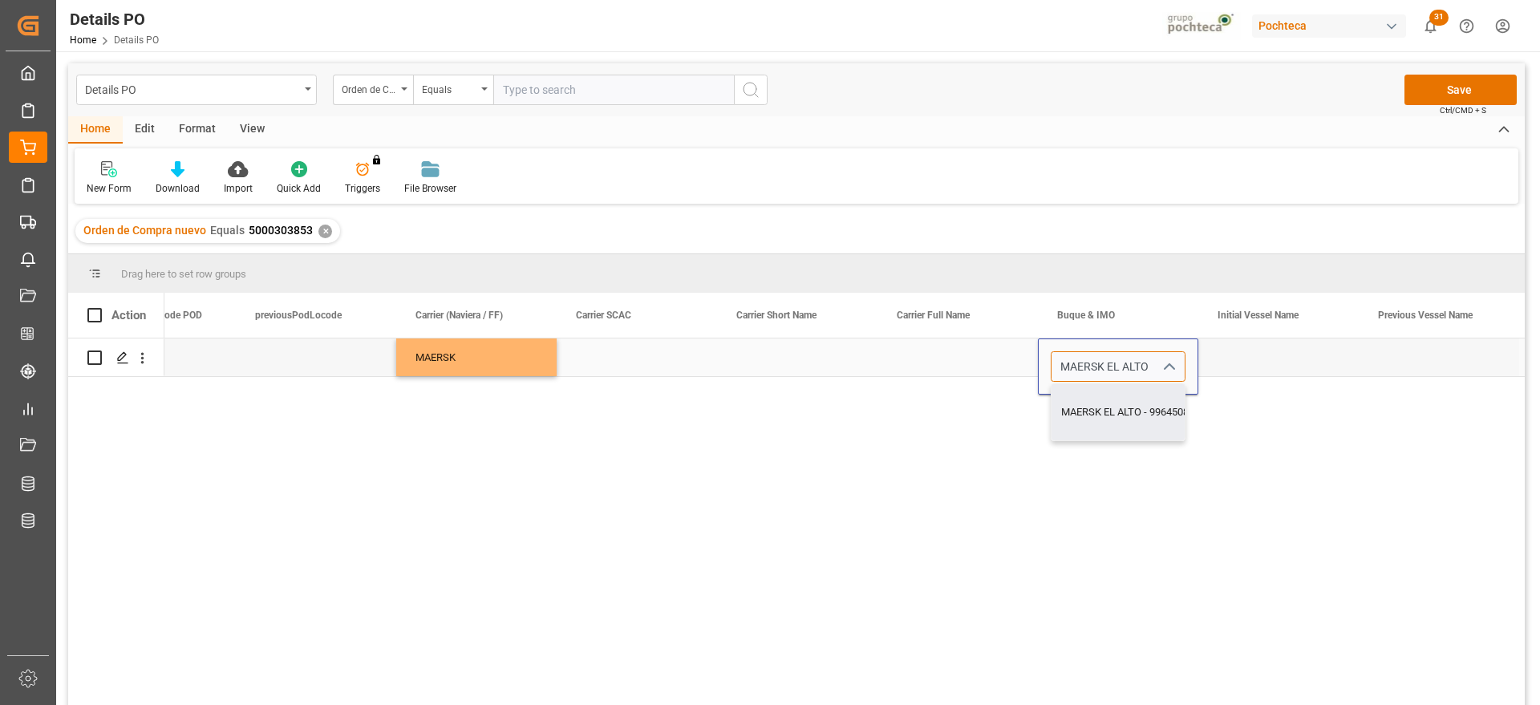
type input "MAERSK EL ALTO - 9964508"
click at [1269, 367] on div "Press SPACE to select this row." at bounding box center [1278, 357] width 160 height 38
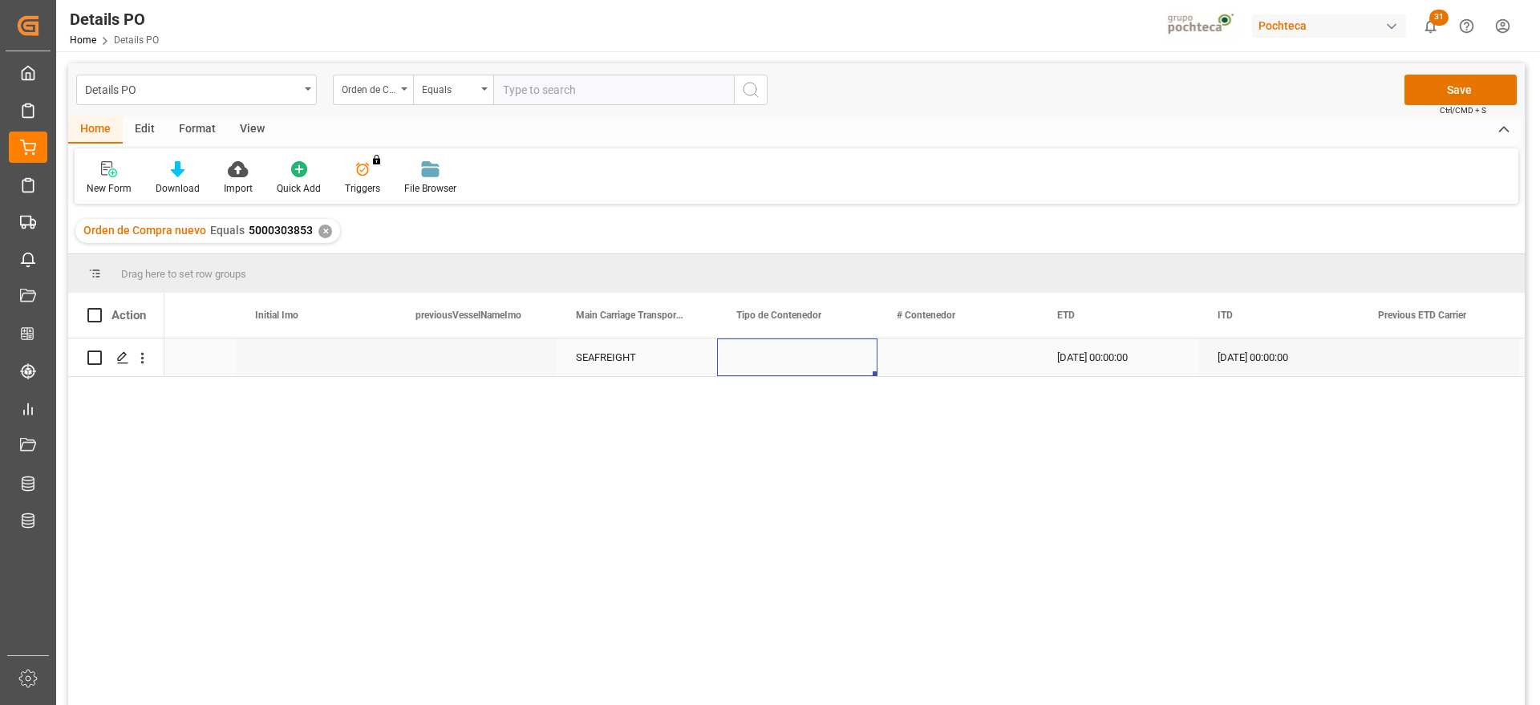
click at [812, 366] on div "Press SPACE to select this row." at bounding box center [797, 357] width 160 height 38
click at [852, 367] on icon "open menu" at bounding box center [847, 367] width 19 height 19
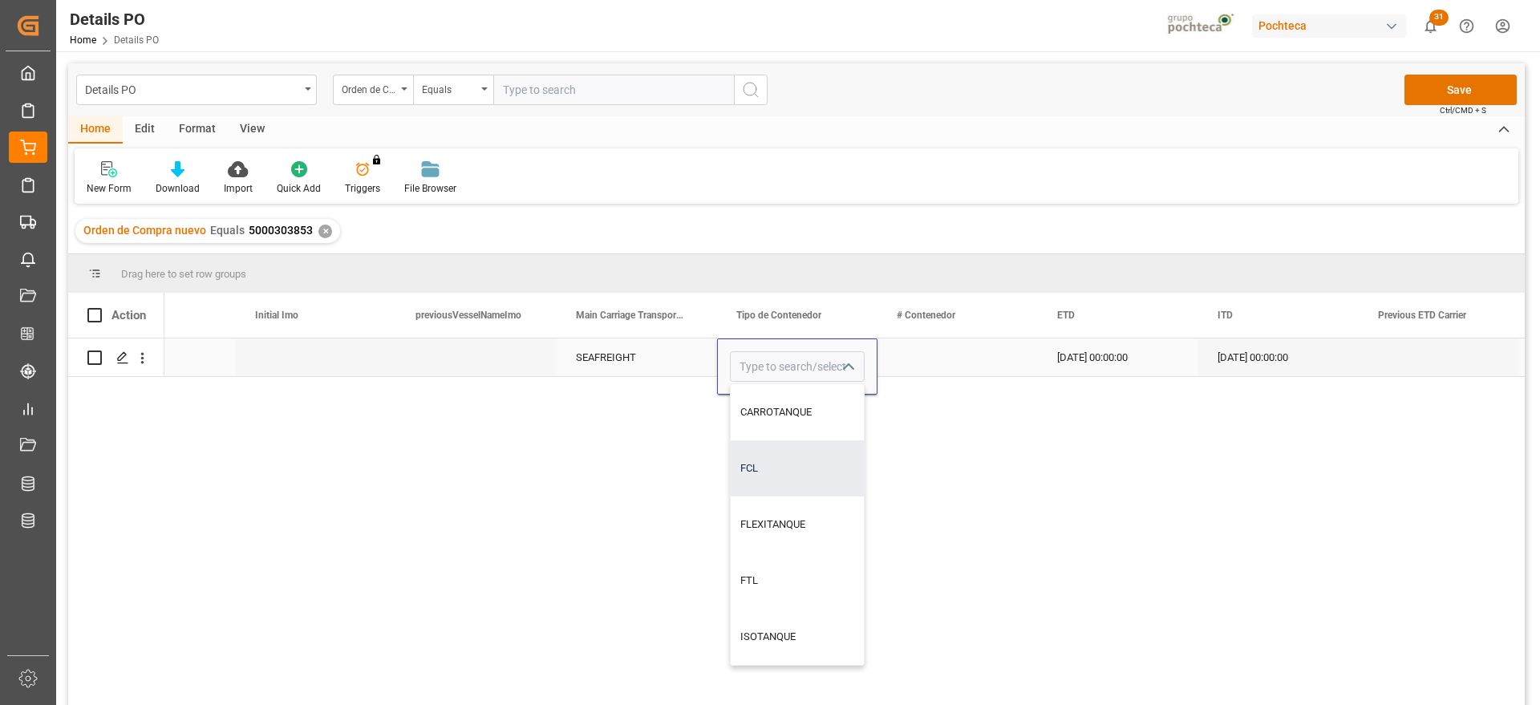
click at [809, 465] on div "FCL" at bounding box center [797, 468] width 133 height 56
type input "FCL"
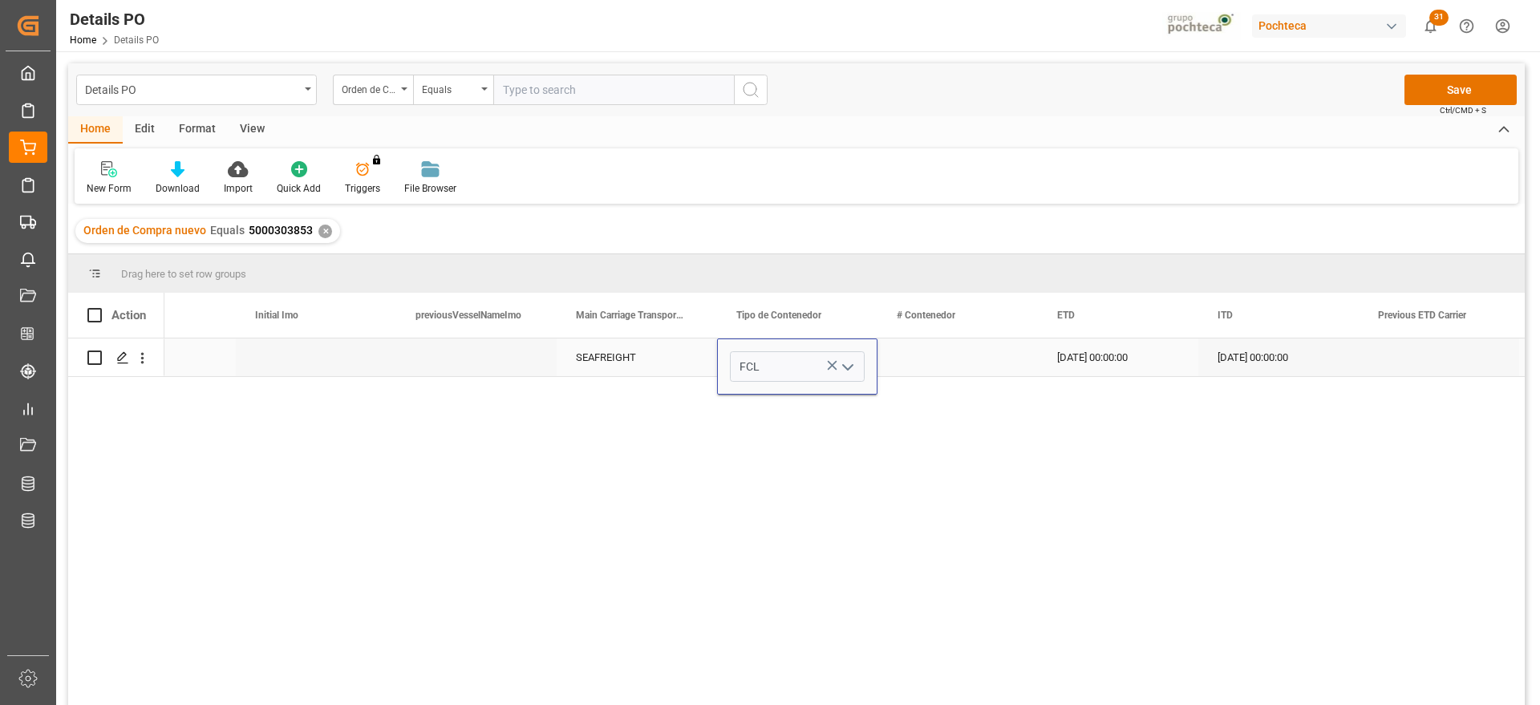
click at [945, 367] on div "Press SPACE to select this row." at bounding box center [957, 357] width 160 height 38
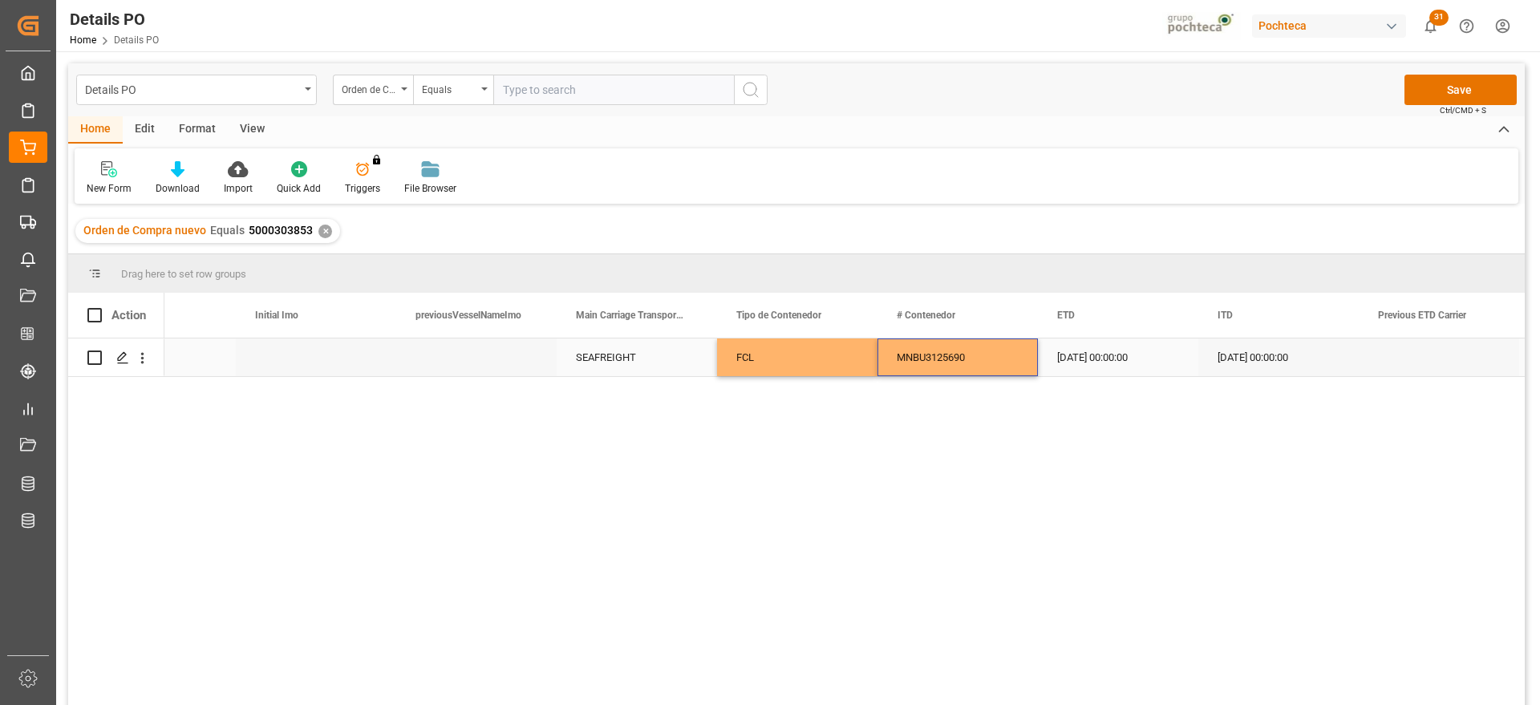
click at [1158, 358] on div "[DATE] 00:00:00" at bounding box center [1118, 357] width 160 height 38
click at [1472, 84] on button "Save" at bounding box center [1460, 90] width 112 height 30
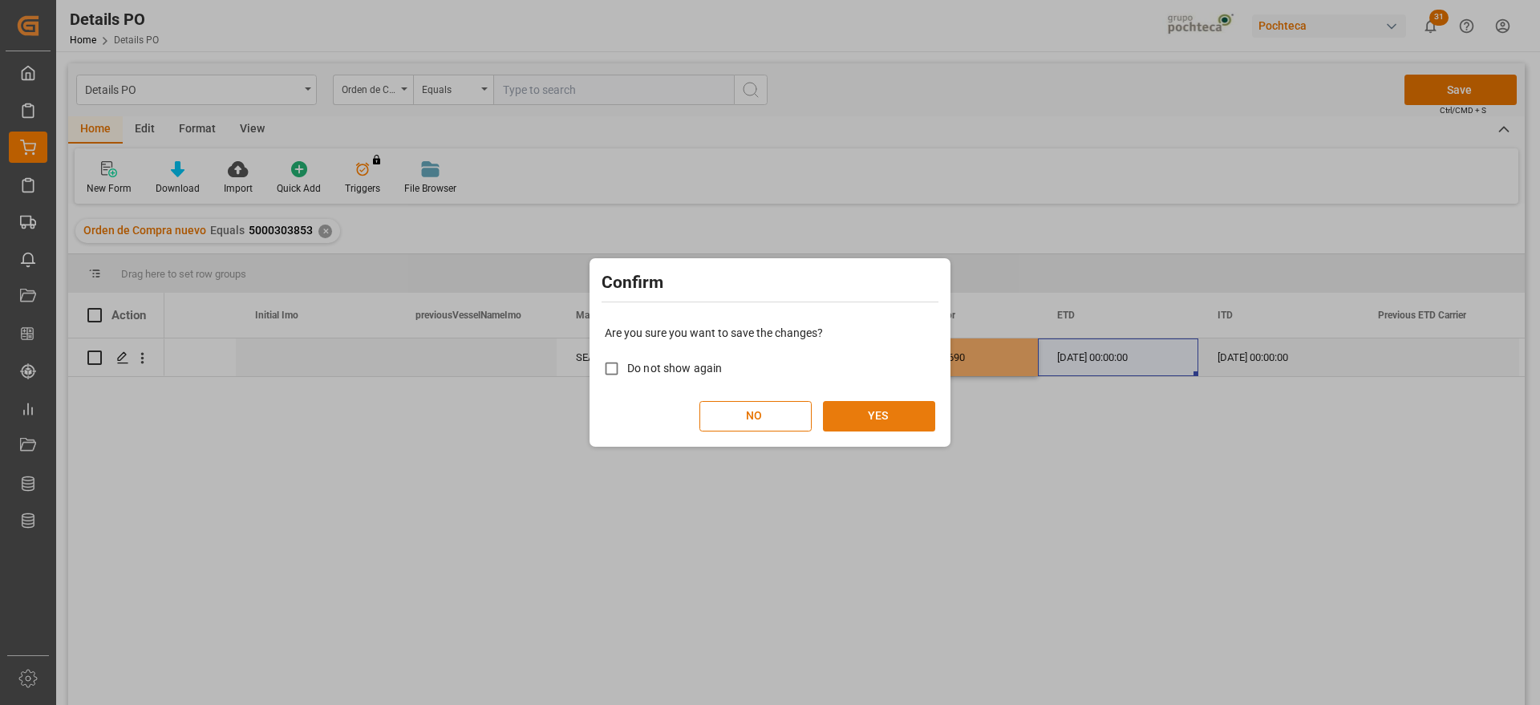
click at [878, 415] on button "YES" at bounding box center [879, 416] width 112 height 30
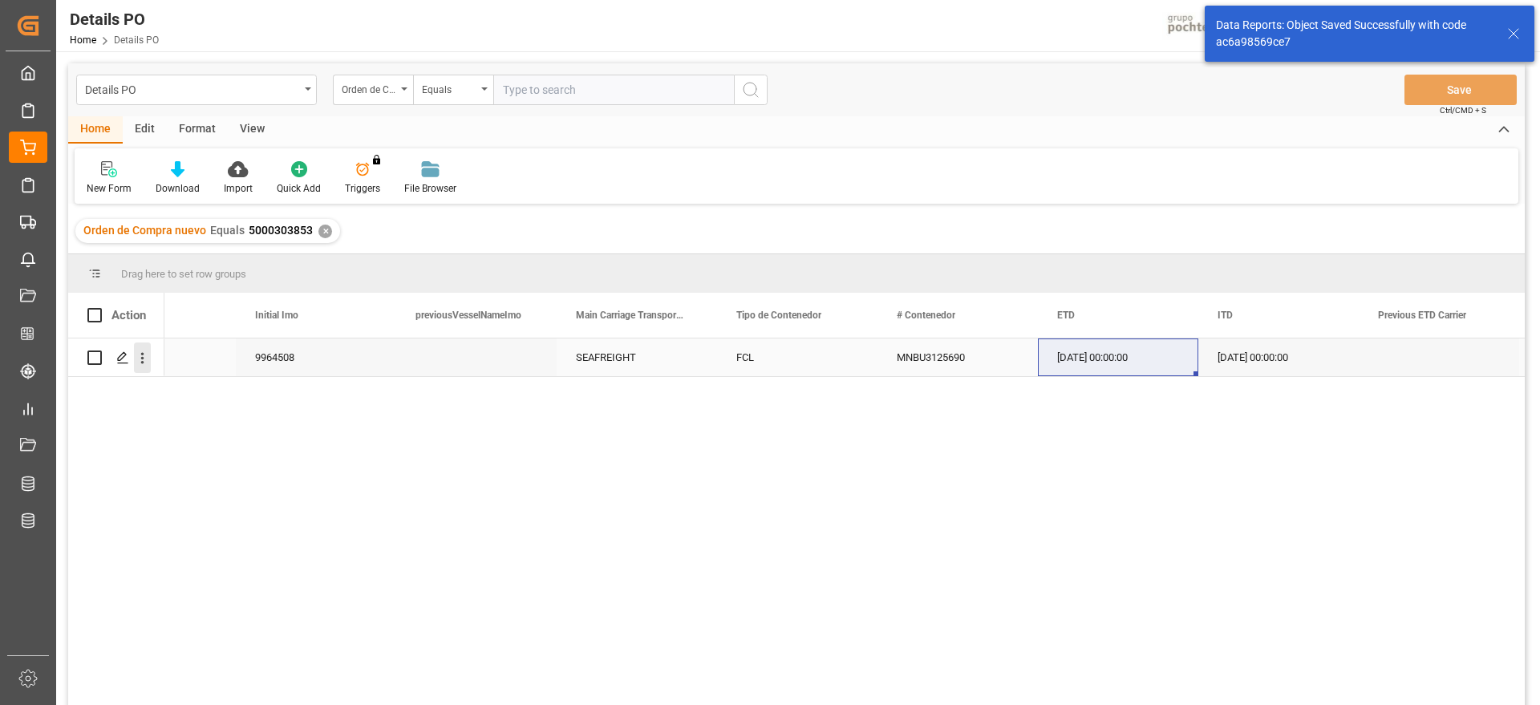
click at [142, 360] on icon "open menu" at bounding box center [142, 358] width 17 height 17
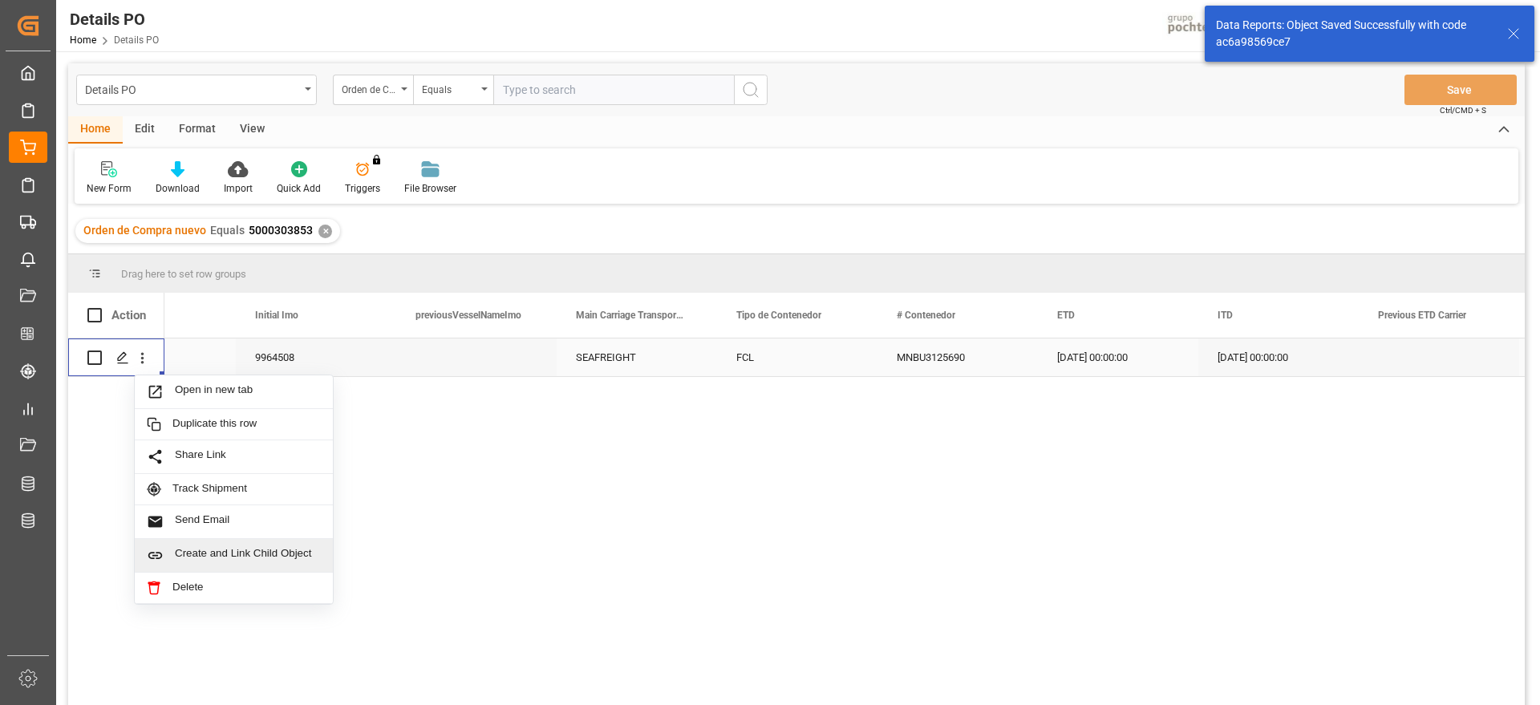
click at [246, 557] on span "Create and Link Child Object" at bounding box center [248, 555] width 146 height 17
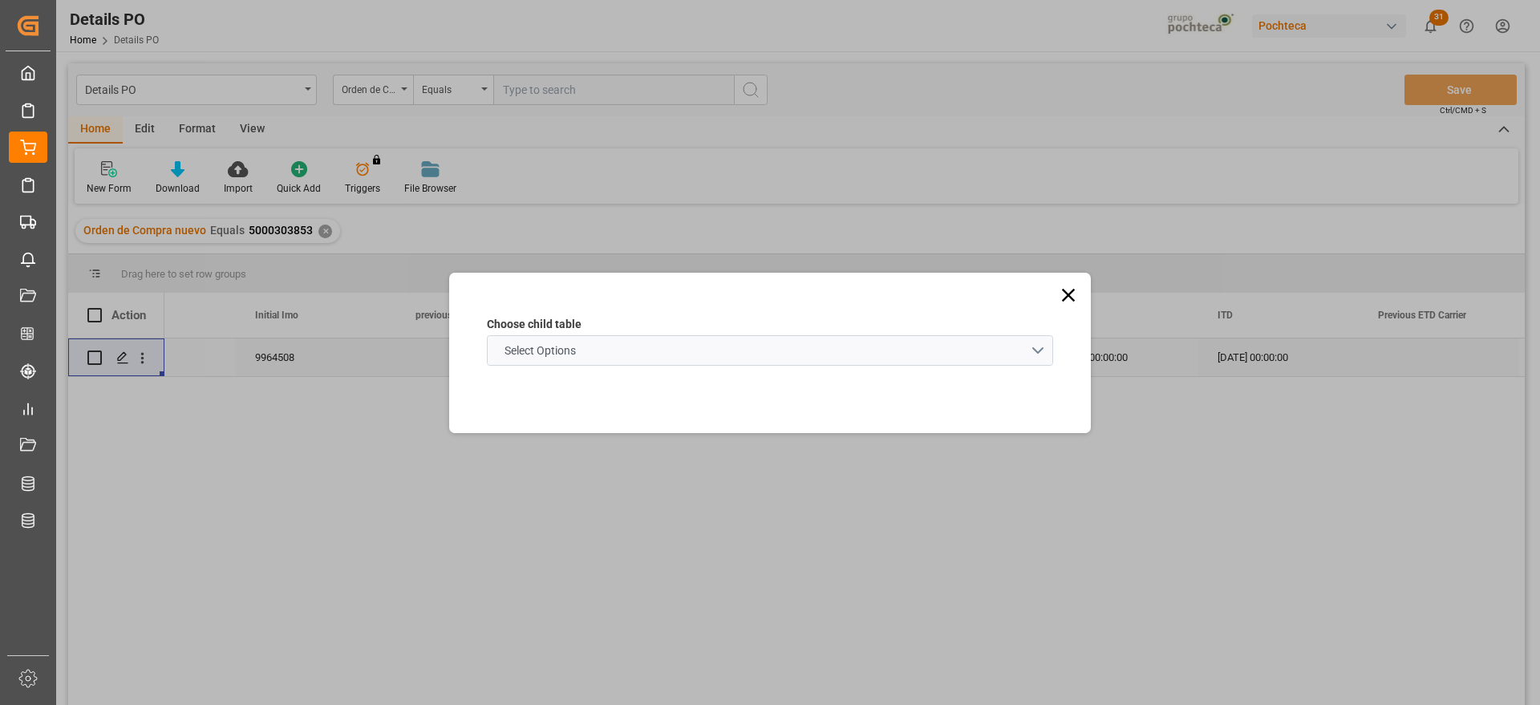
click at [607, 344] on schema "Select Options" at bounding box center [770, 350] width 566 height 30
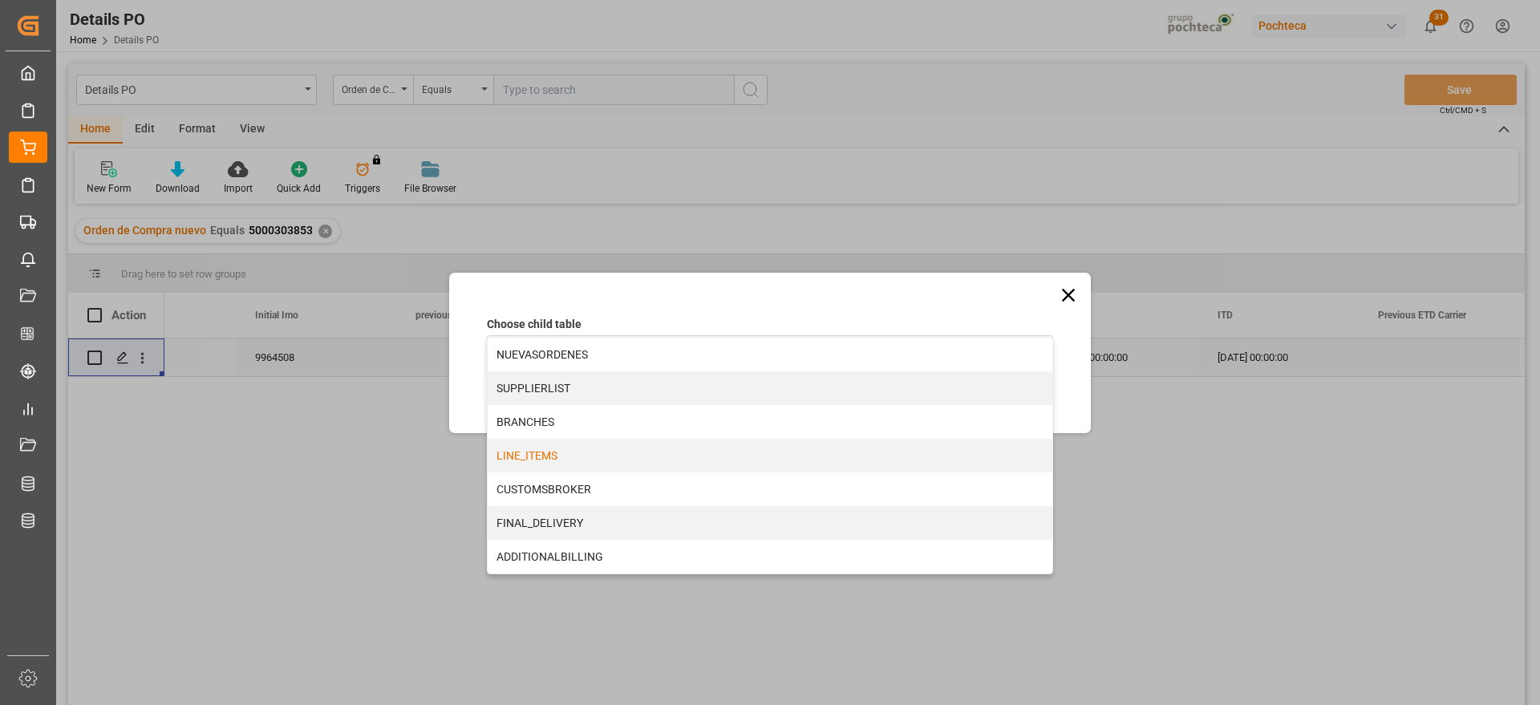
click at [565, 448] on div "LINE_ITEMS" at bounding box center [770, 456] width 565 height 34
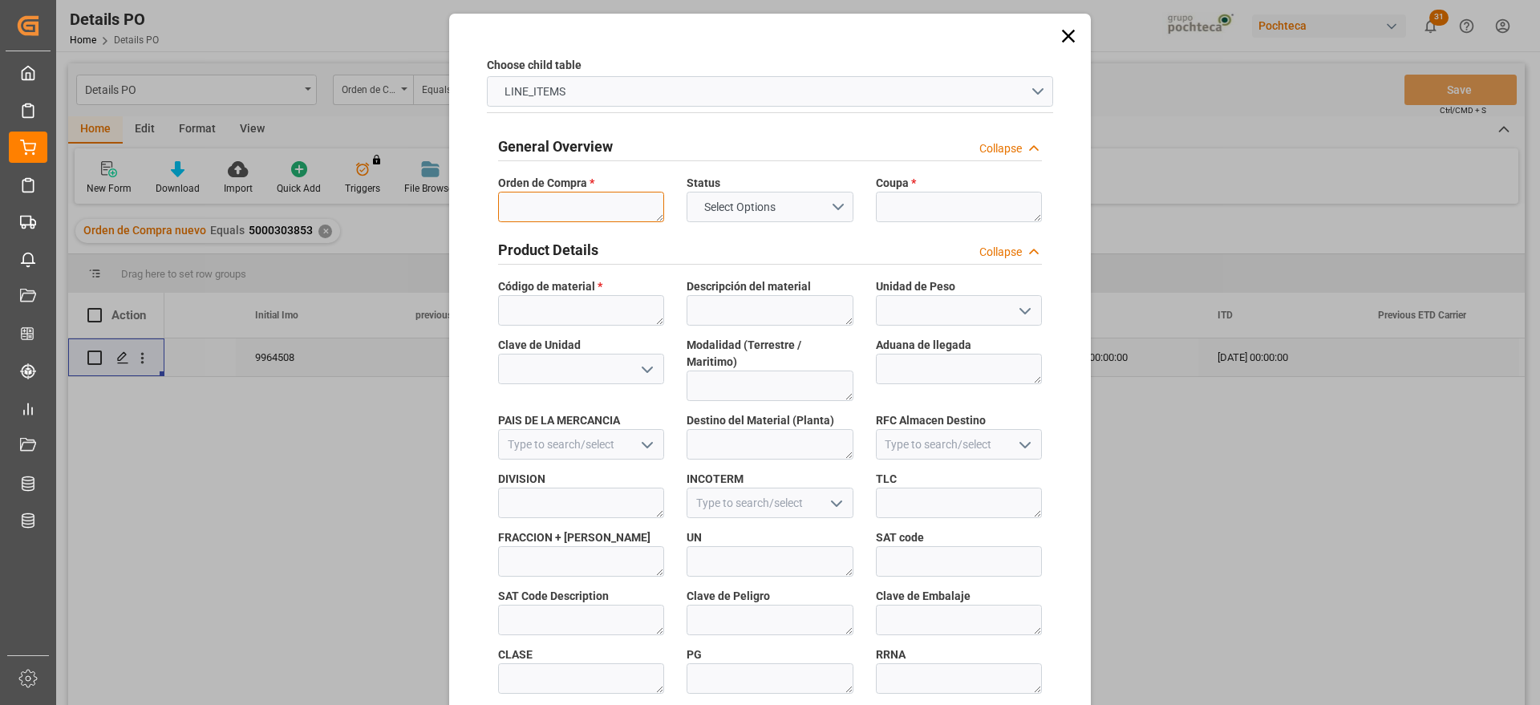
click at [548, 205] on textarea at bounding box center [581, 207] width 166 height 30
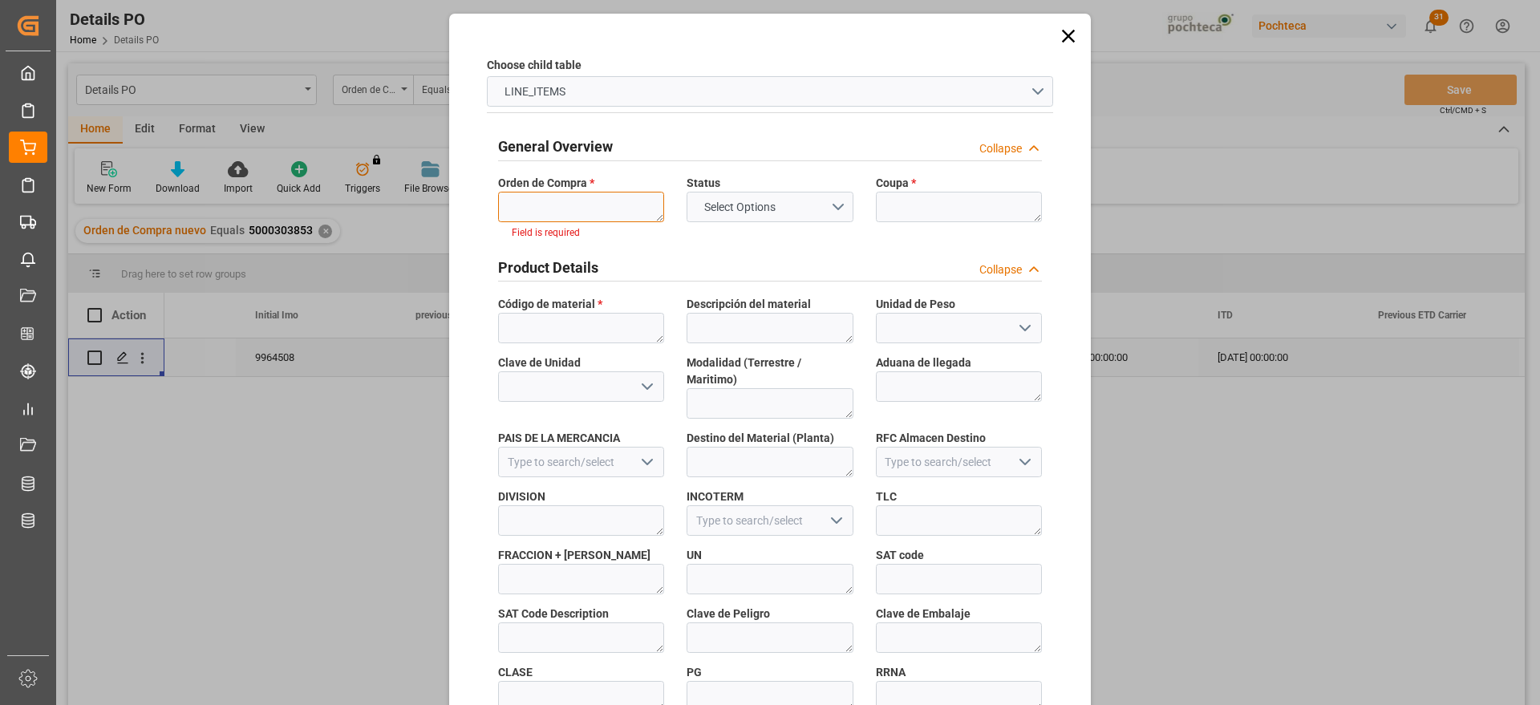
click at [601, 201] on textarea at bounding box center [581, 207] width 166 height 30
paste textarea "5000303853"
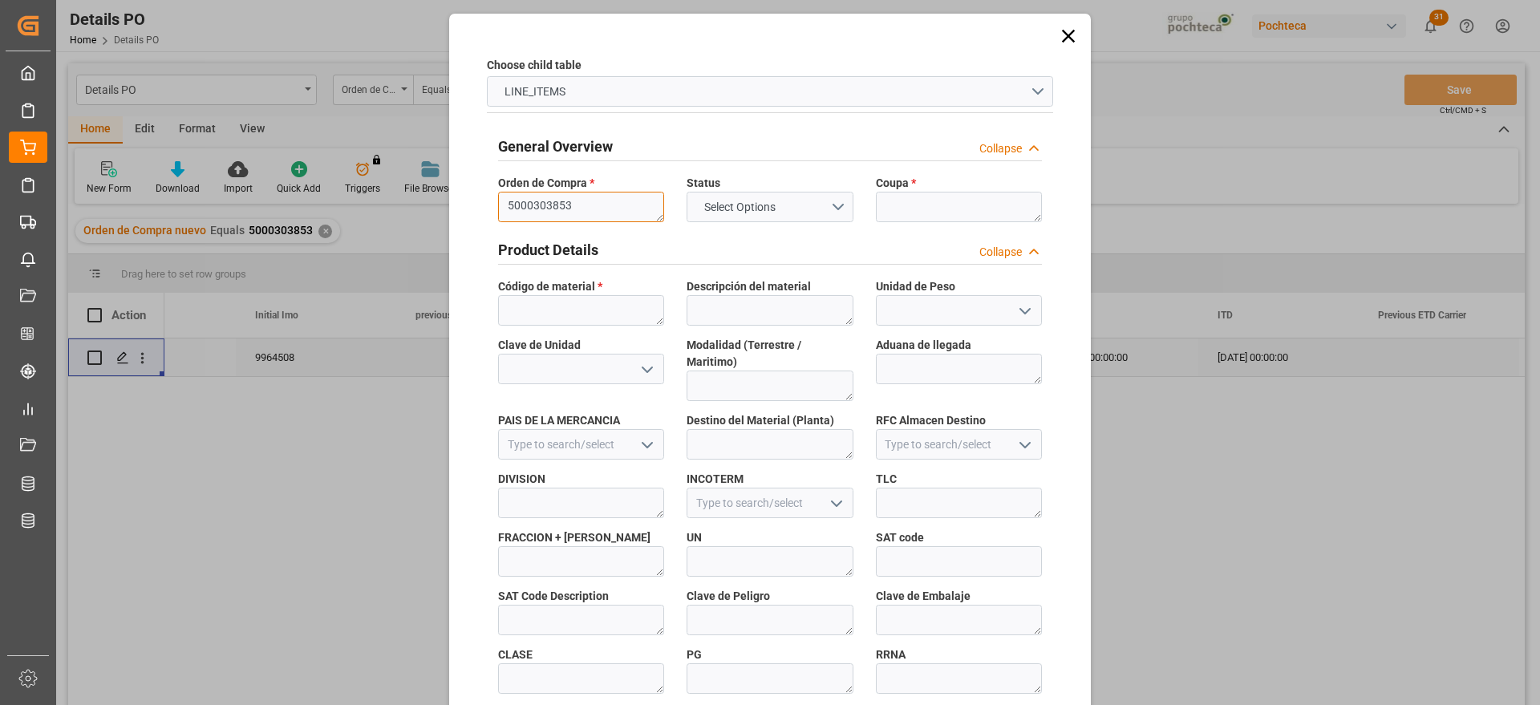
scroll to position [0, 0]
type textarea "5000303853"
click at [893, 205] on textarea at bounding box center [959, 207] width 166 height 30
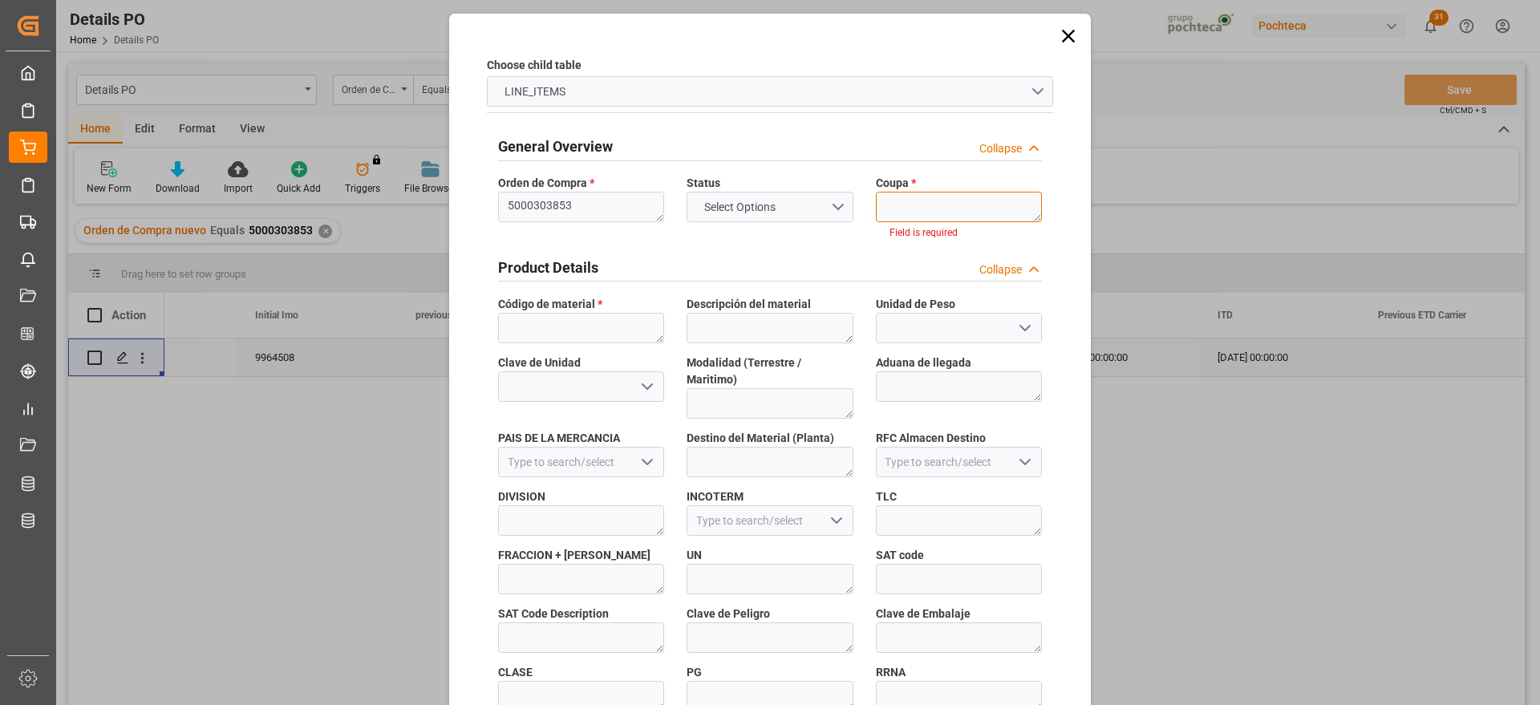
paste textarea "186598"
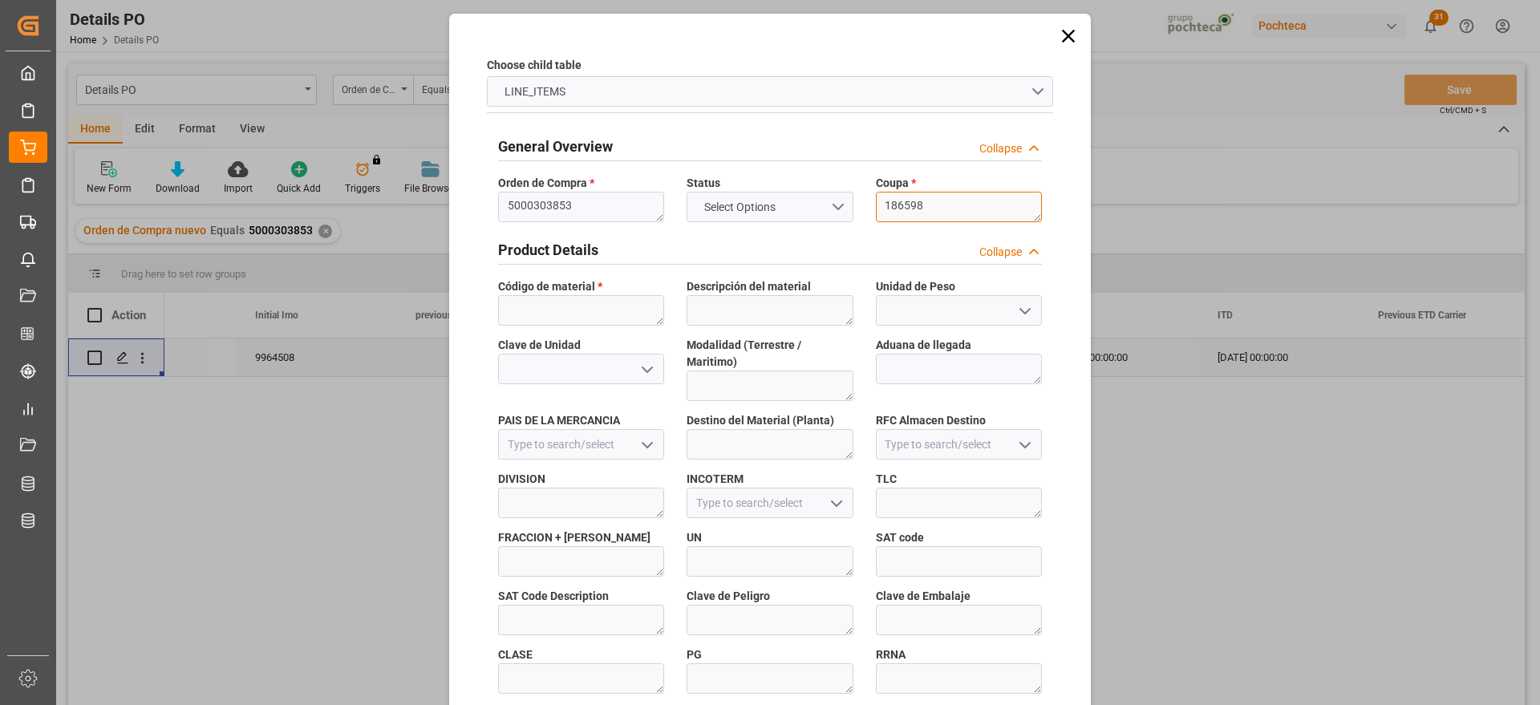
type textarea "186598"
click at [582, 326] on div "Código de material *" at bounding box center [581, 302] width 188 height 59
click at [577, 299] on textarea at bounding box center [581, 310] width 166 height 30
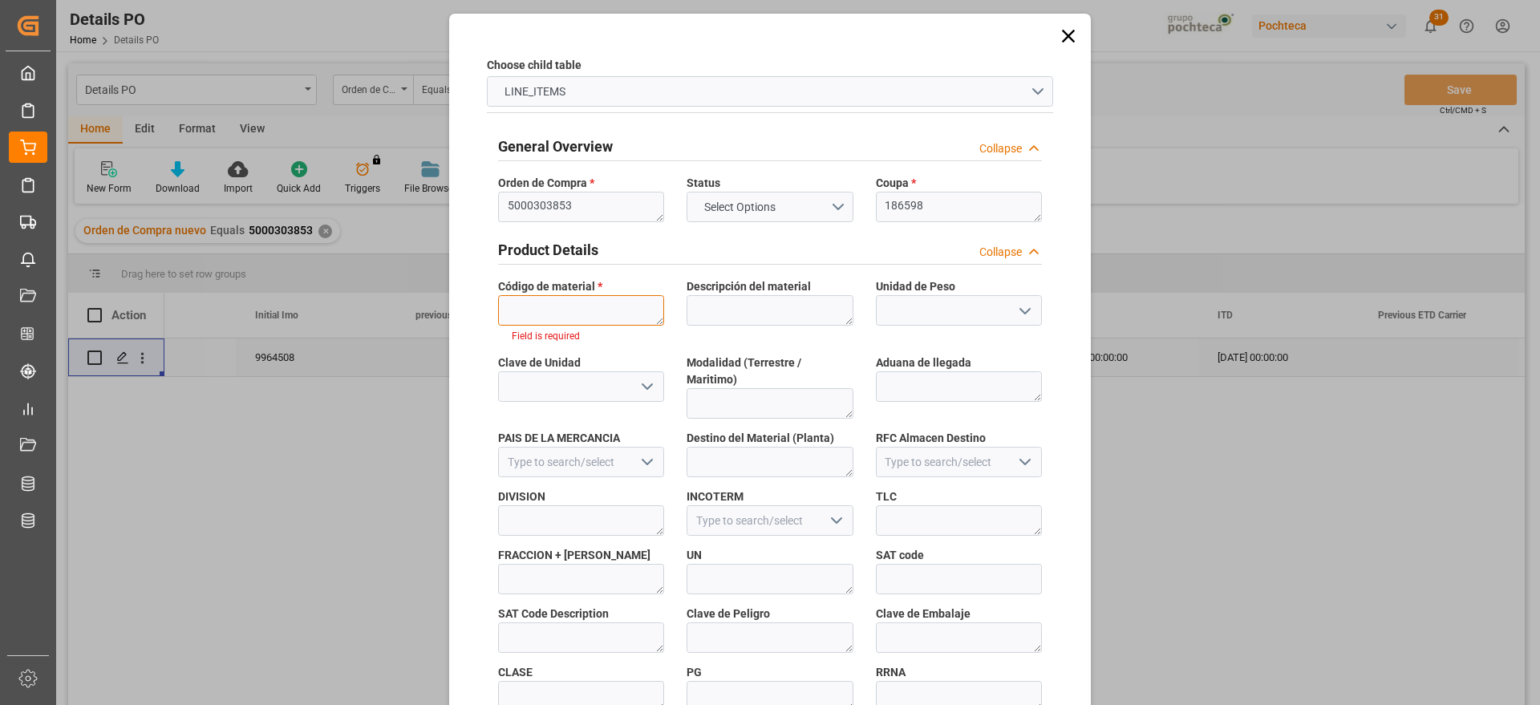
paste textarea "22282"
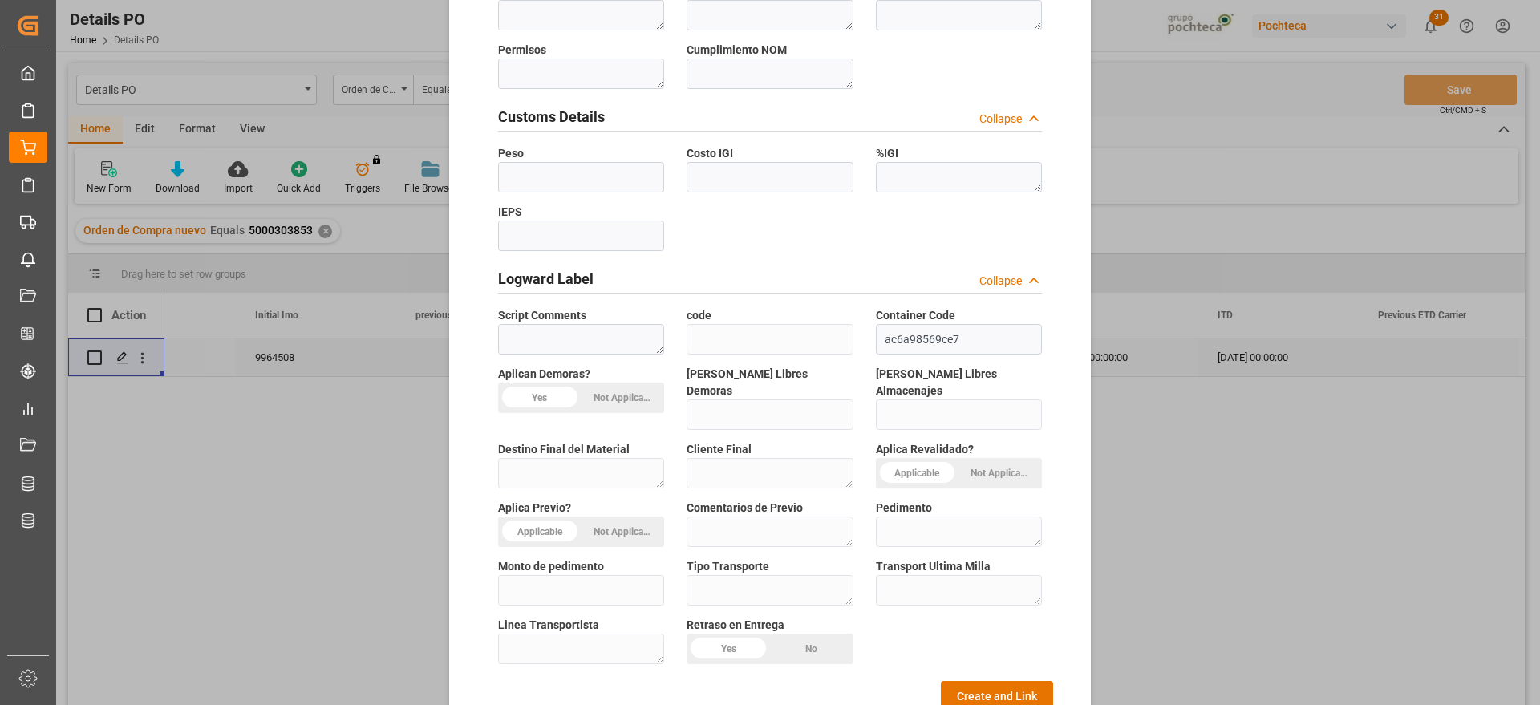
scroll to position [687, 0]
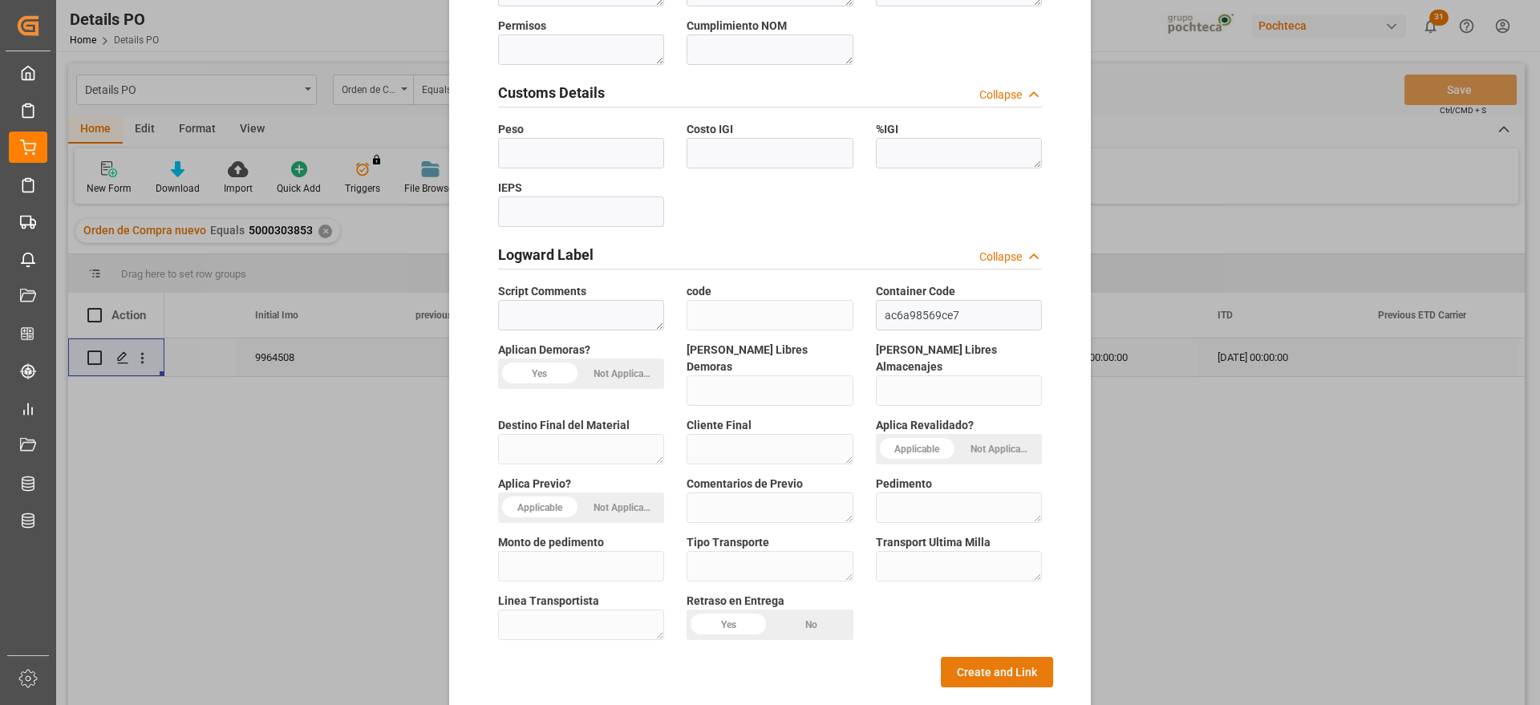
type textarea "22282"
click at [966, 657] on button "Create and Link" at bounding box center [997, 672] width 112 height 30
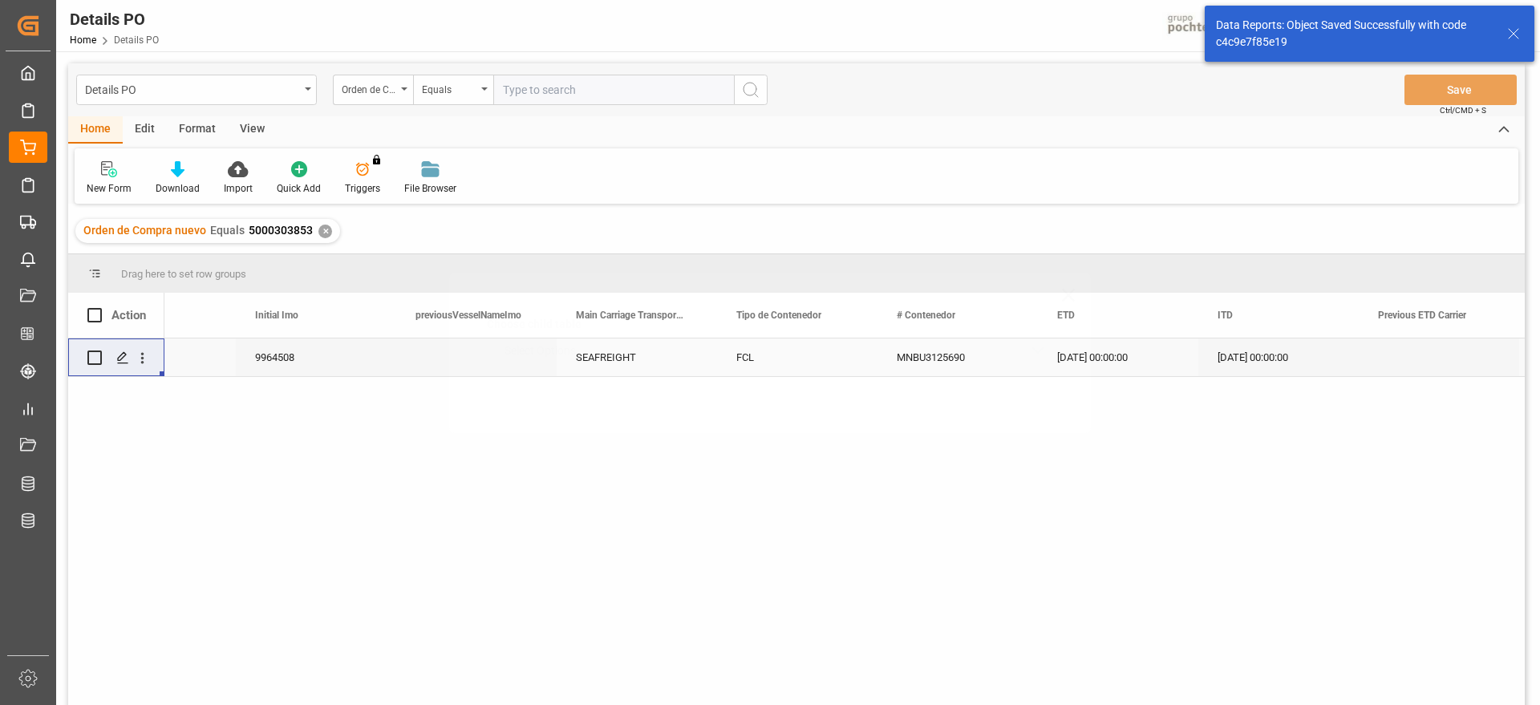
scroll to position [0, 0]
click at [118, 350] on div "Press SPACE to select this row." at bounding box center [122, 358] width 24 height 30
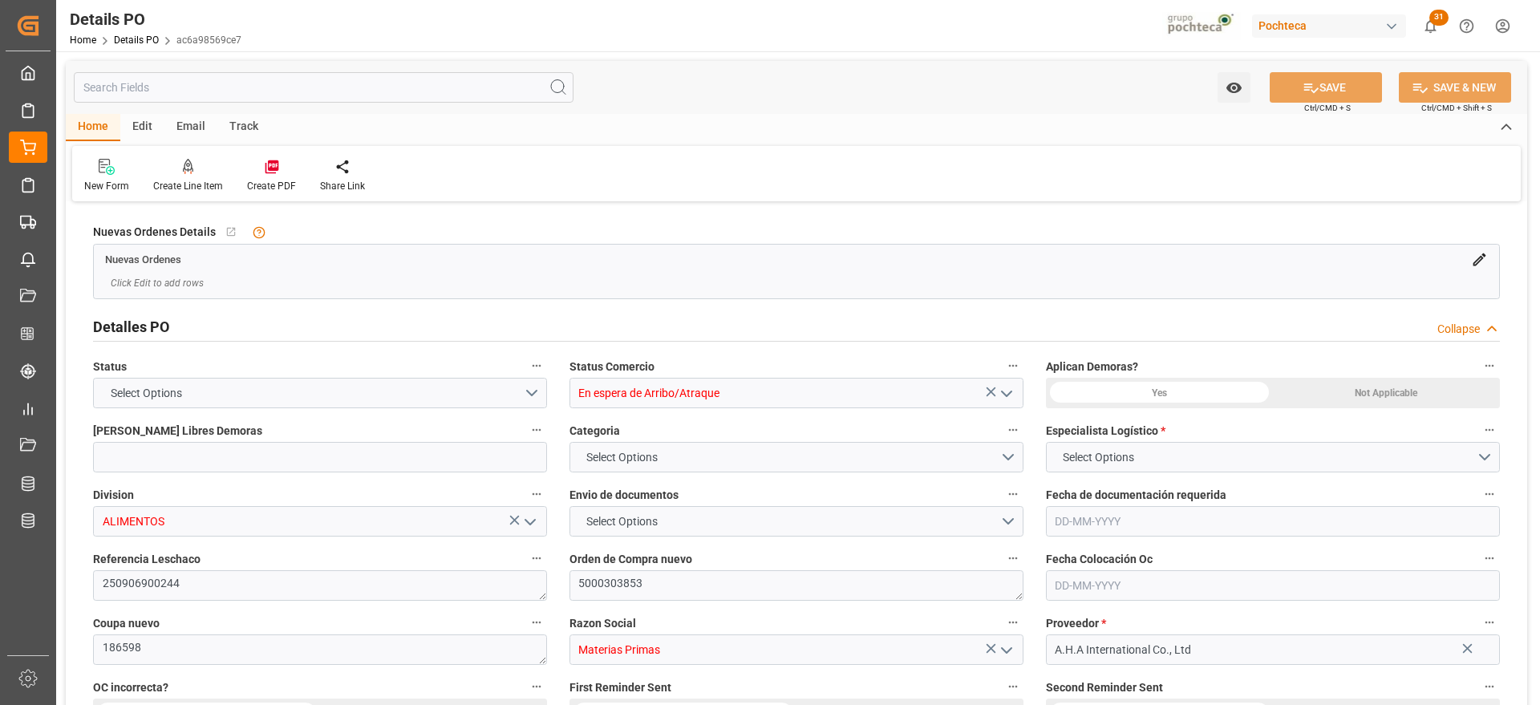
type input "12"
type input "[DATE]"
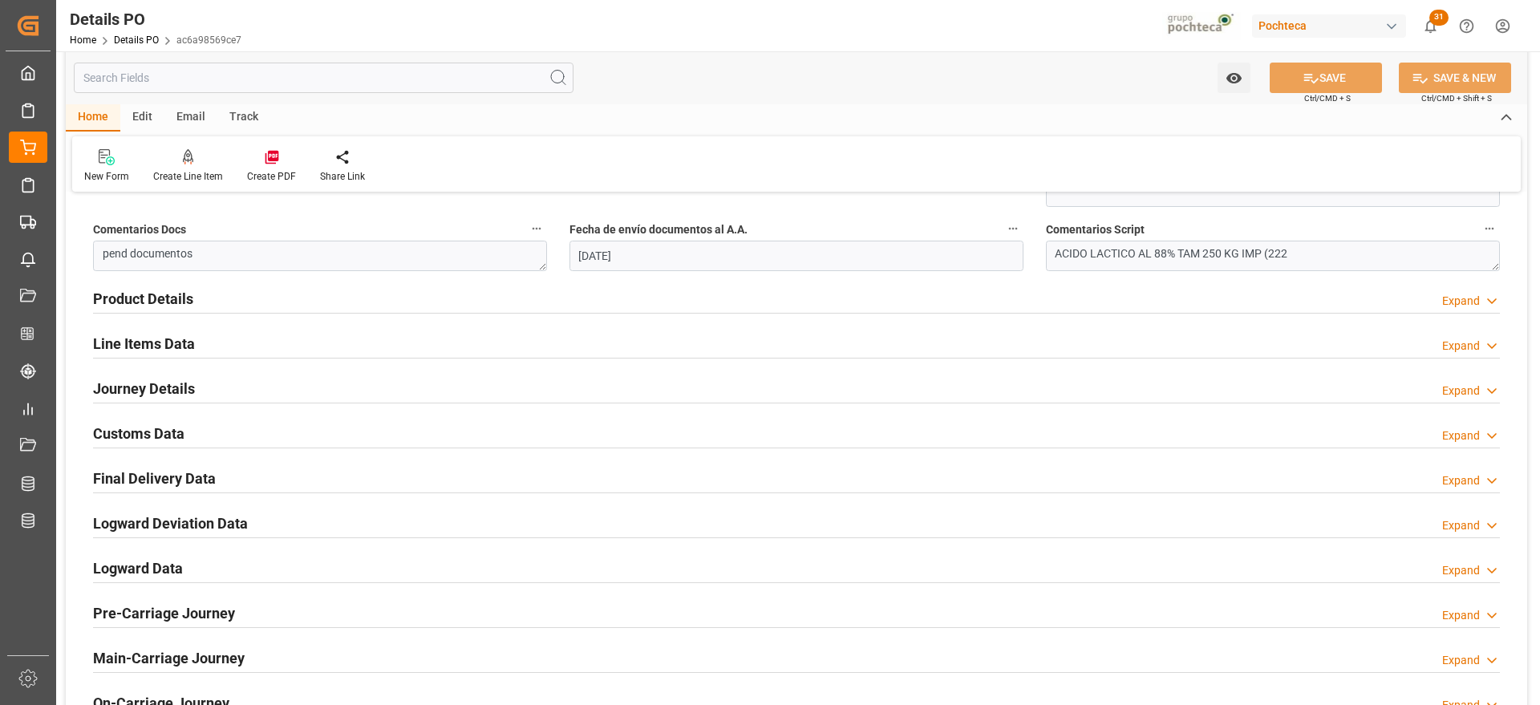
scroll to position [903, 0]
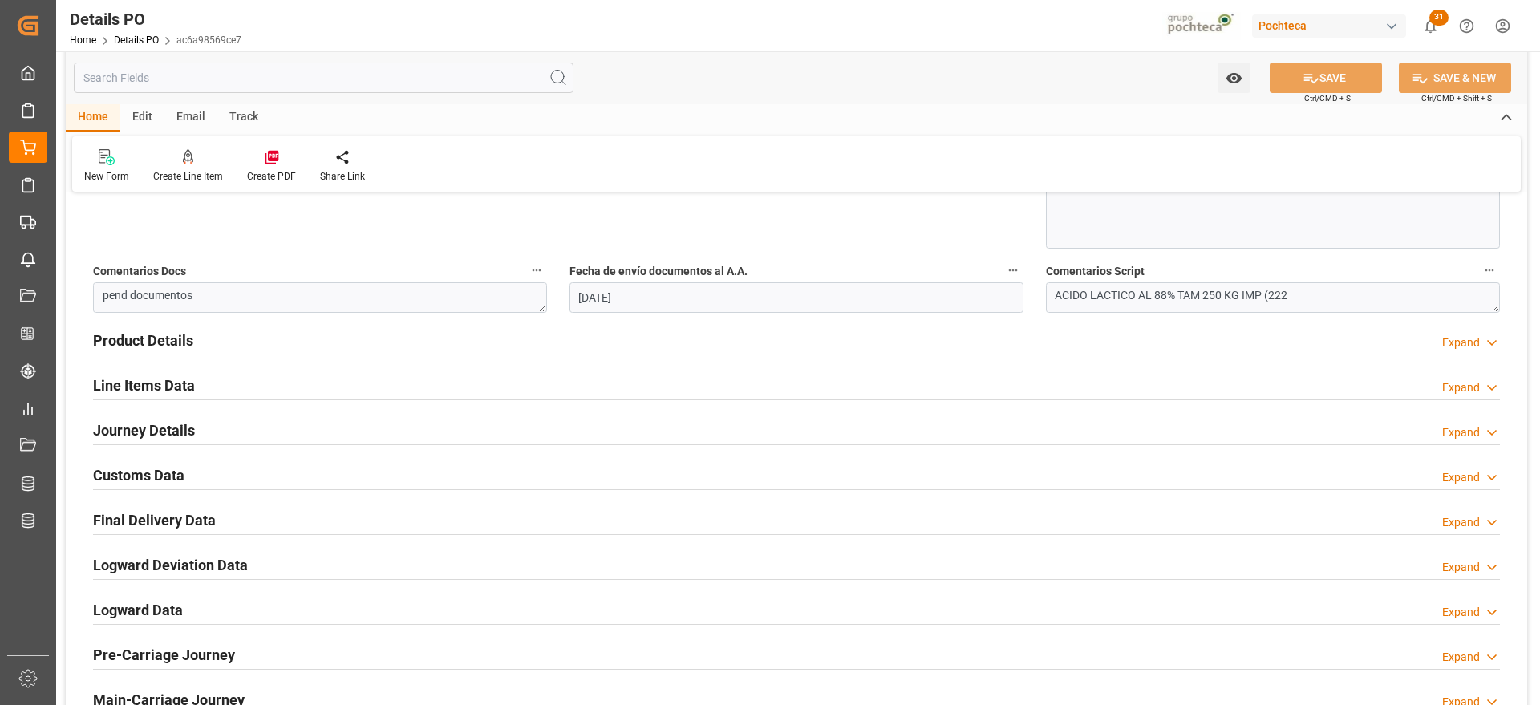
click at [140, 468] on h2 "Customs Data" at bounding box center [138, 475] width 91 height 22
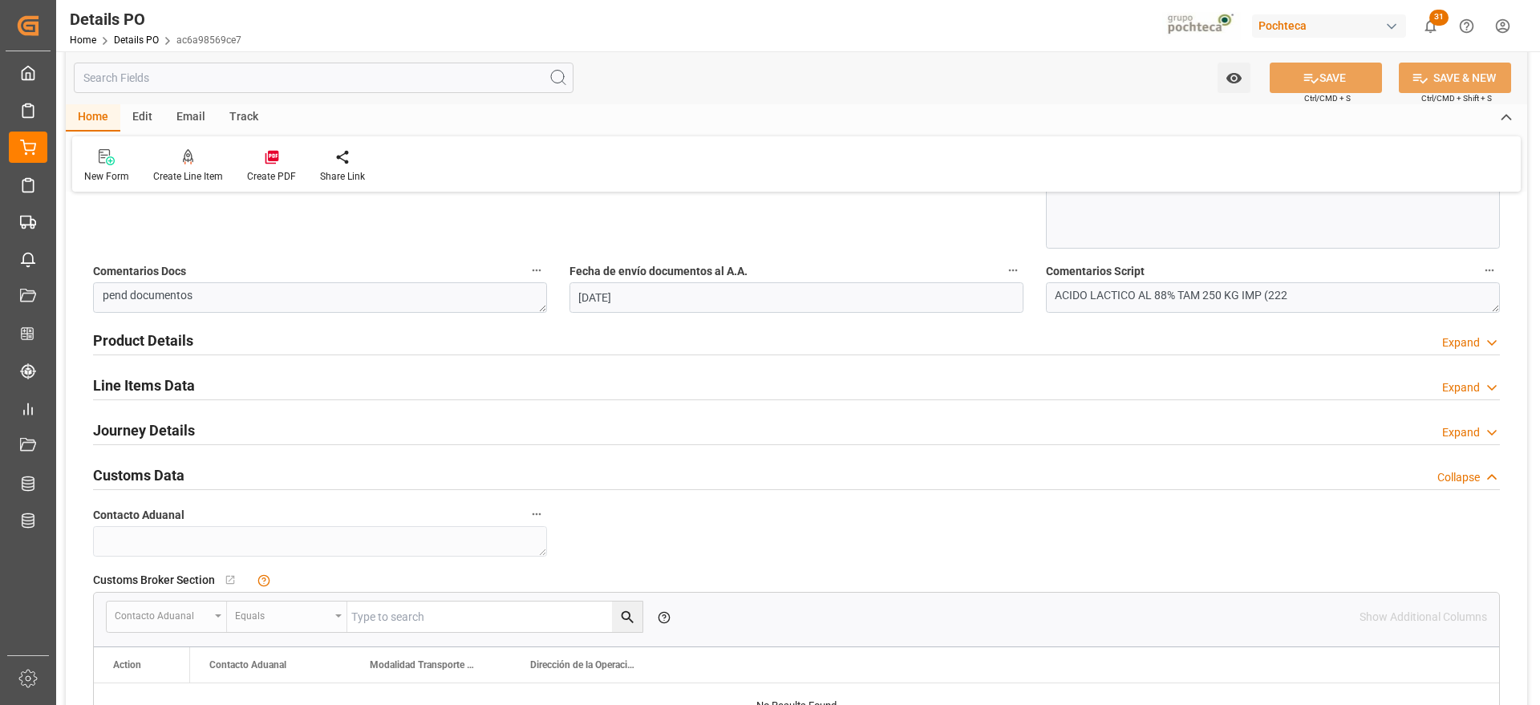
scroll to position [1204, 0]
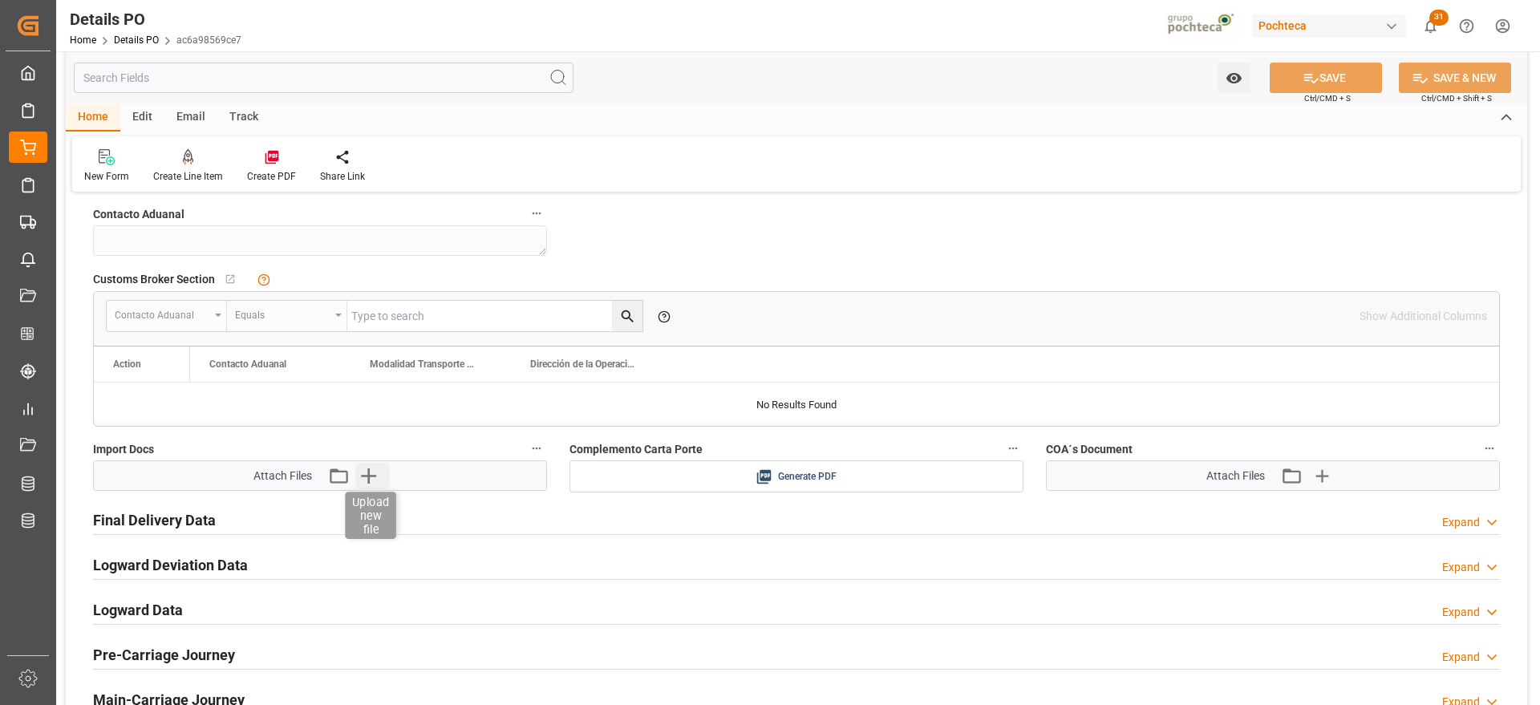
click at [370, 469] on icon "button" at bounding box center [368, 475] width 15 height 15
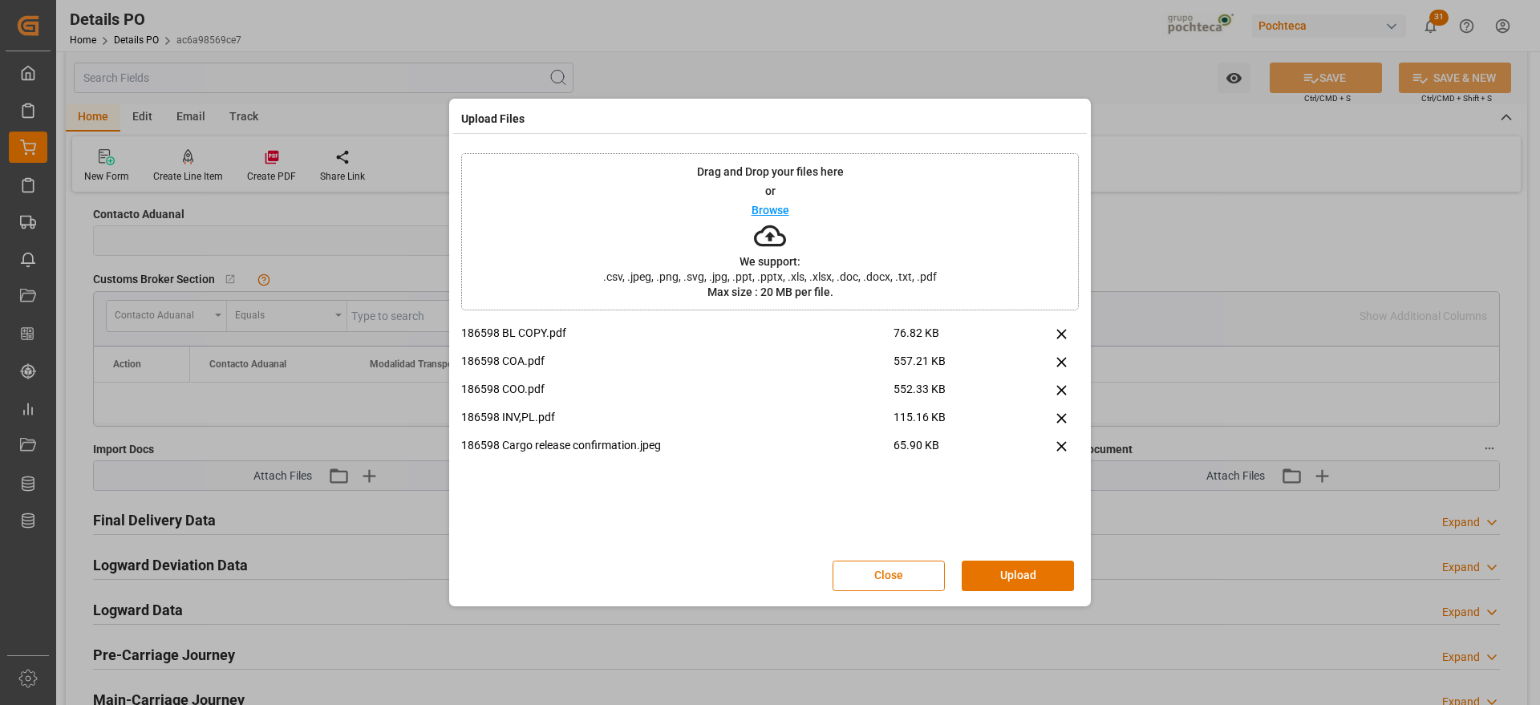
click at [1020, 583] on button "Upload" at bounding box center [1018, 576] width 112 height 30
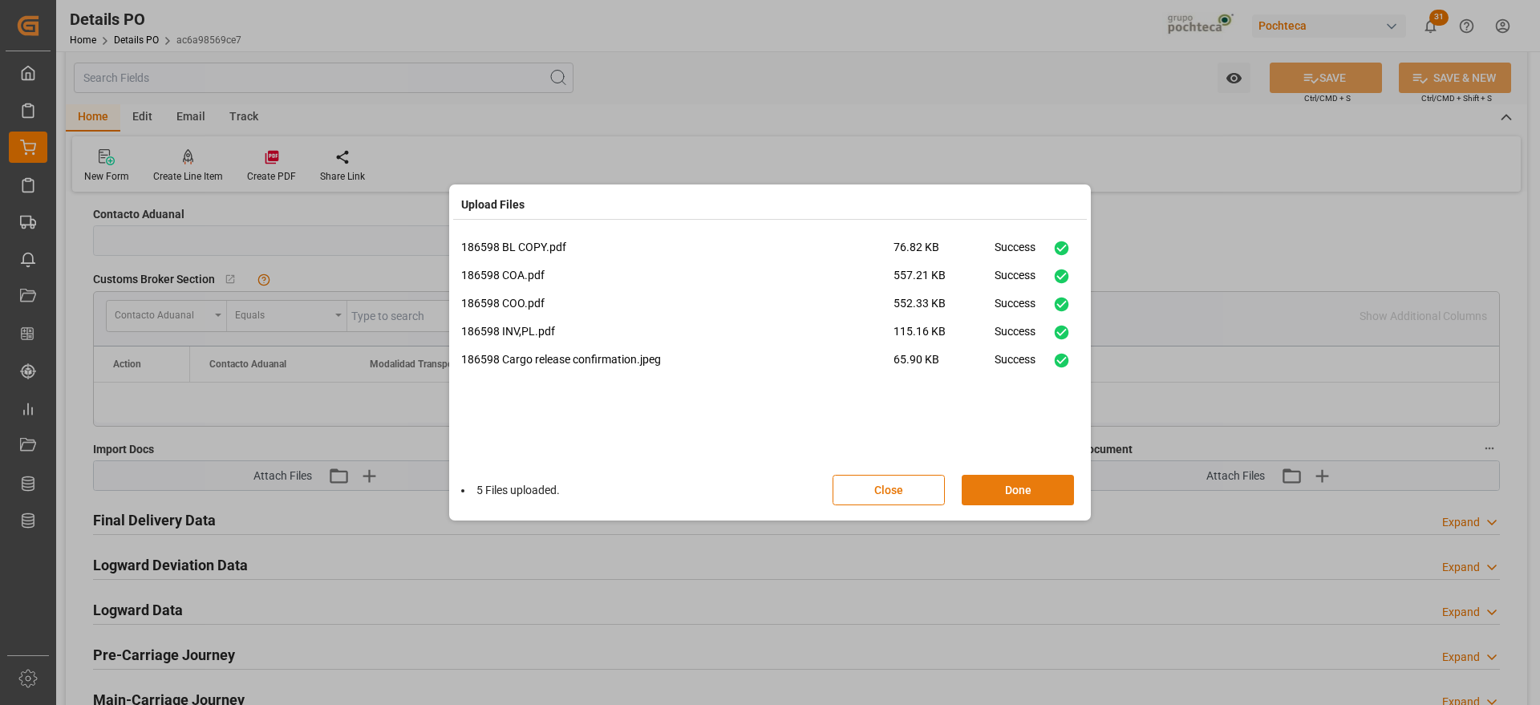
click at [1037, 495] on button "Done" at bounding box center [1018, 490] width 112 height 30
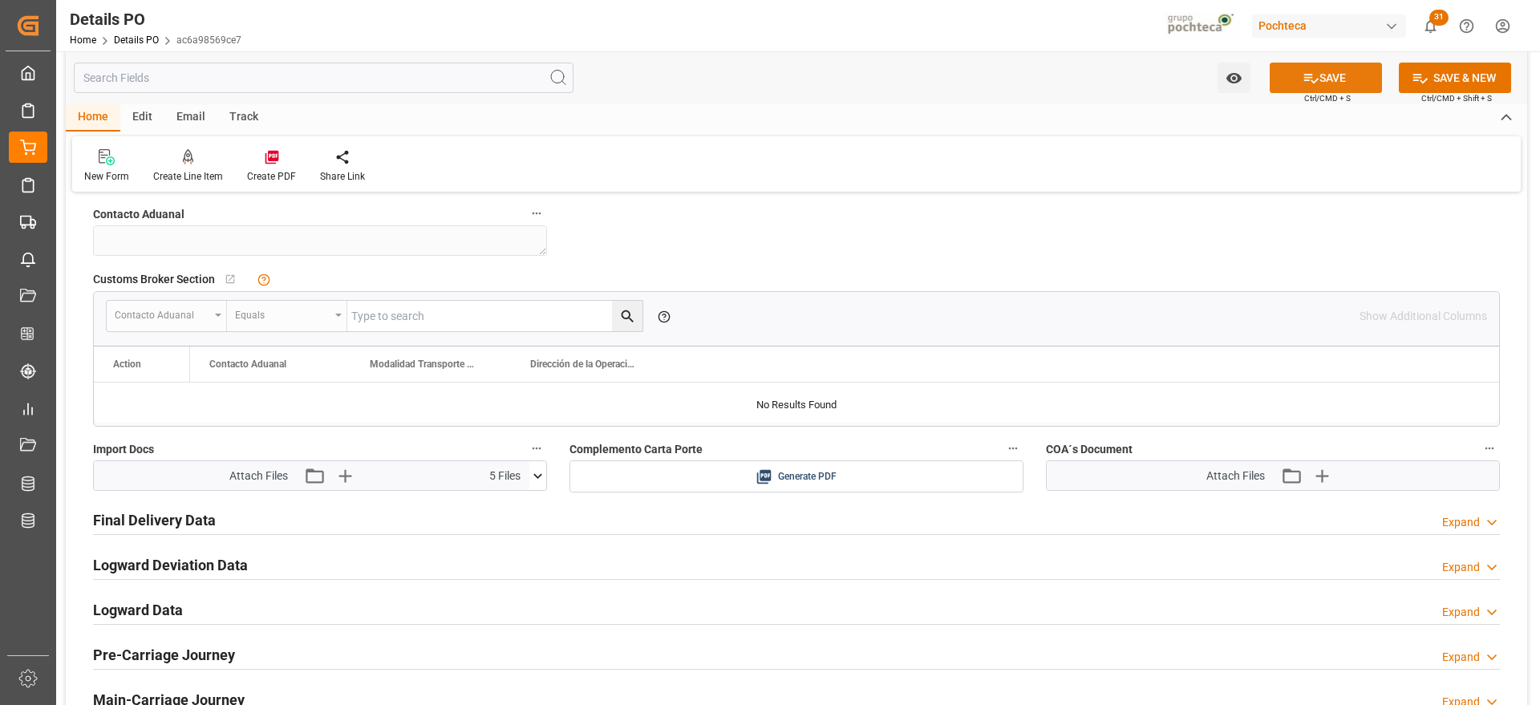
click at [1329, 69] on button "SAVE" at bounding box center [1326, 78] width 112 height 30
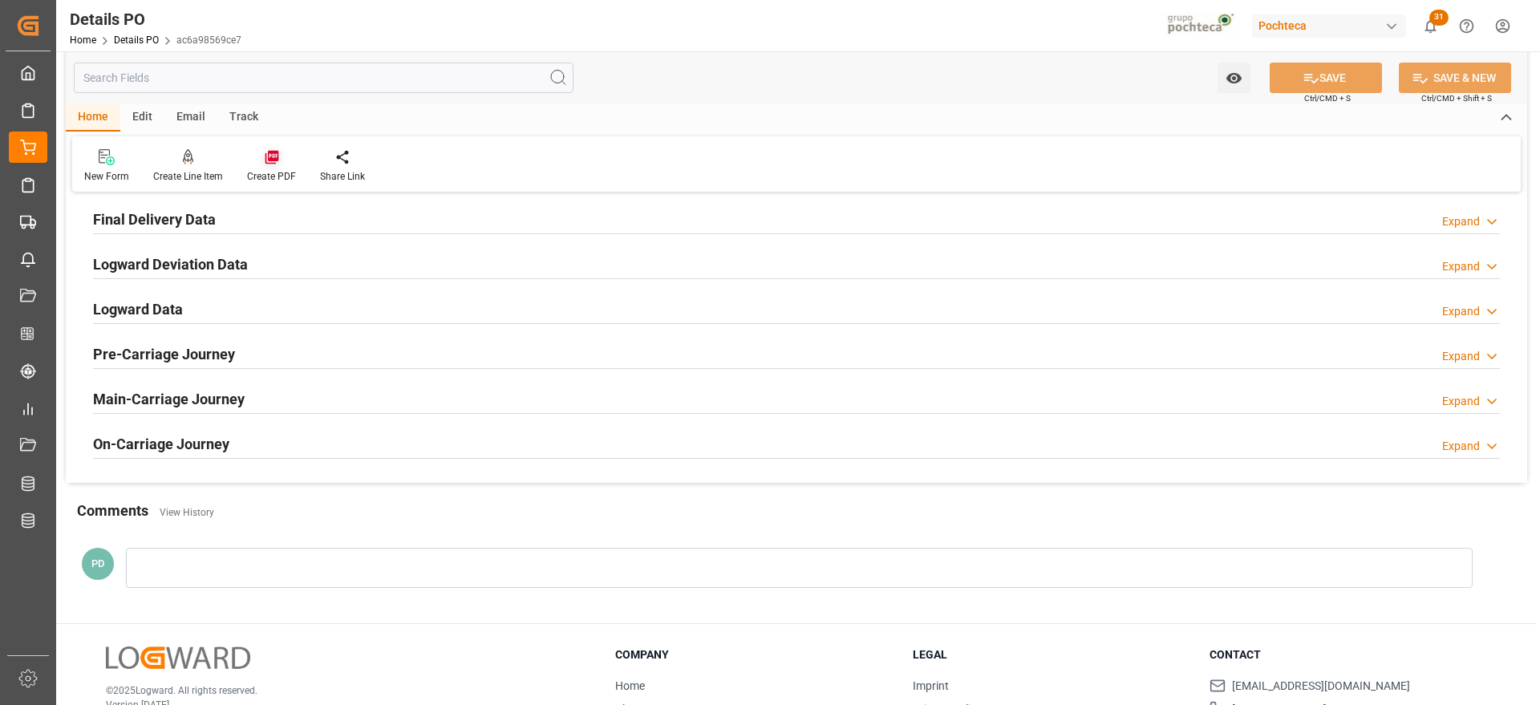
click at [265, 152] on icon at bounding box center [272, 157] width 16 height 16
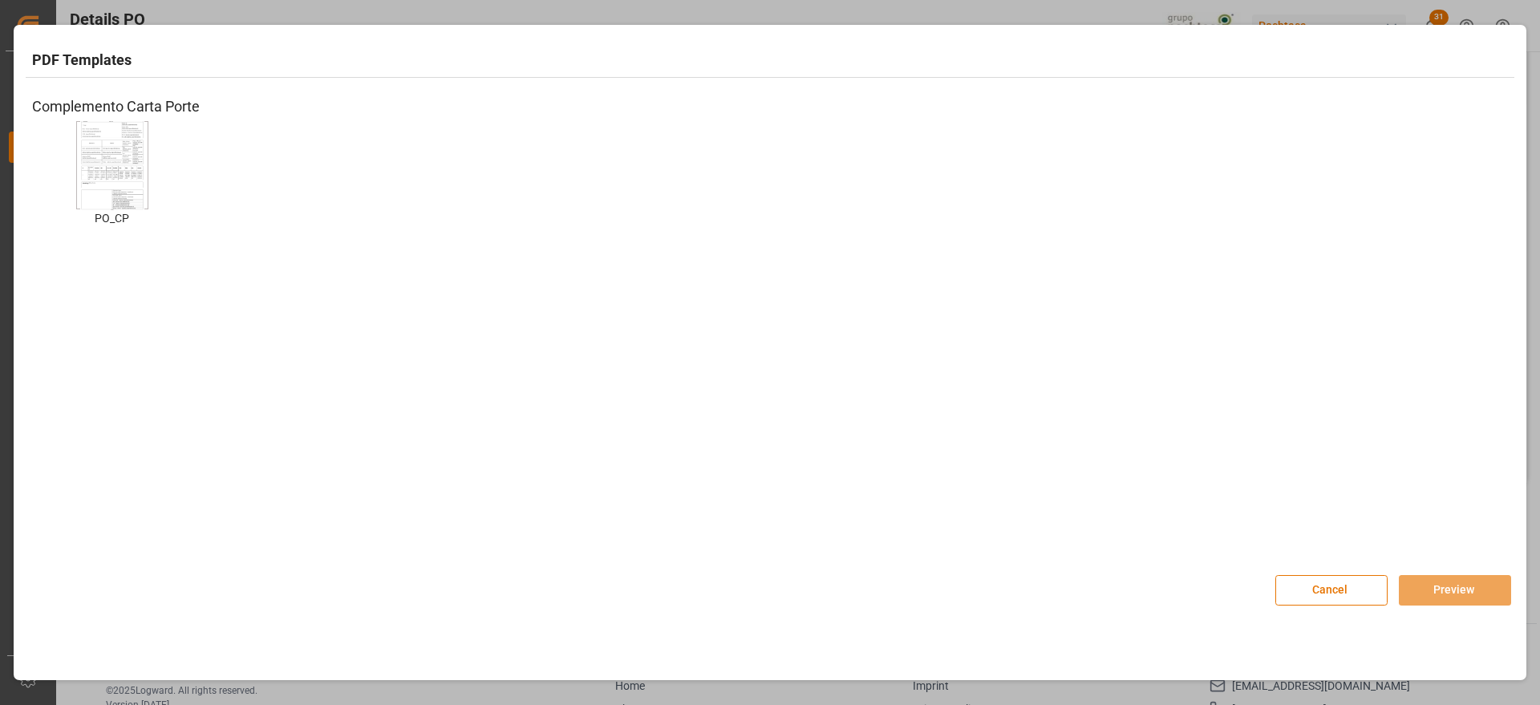
click at [91, 160] on img at bounding box center [112, 164] width 64 height 91
click at [1468, 605] on div "Cancel Preview" at bounding box center [770, 582] width 1505 height 70
click at [1465, 589] on button "Preview" at bounding box center [1455, 590] width 112 height 30
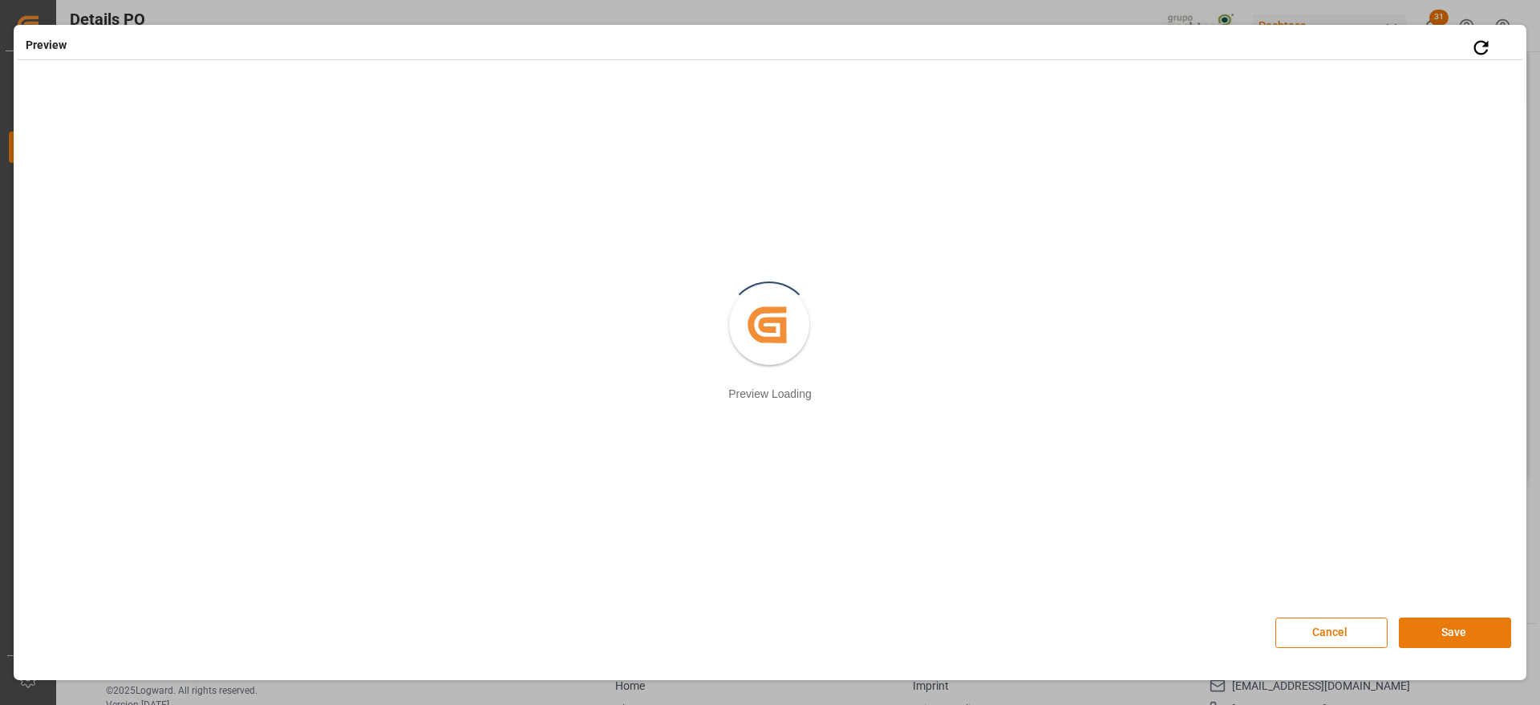
click at [1461, 637] on button "Save" at bounding box center [1455, 633] width 112 height 30
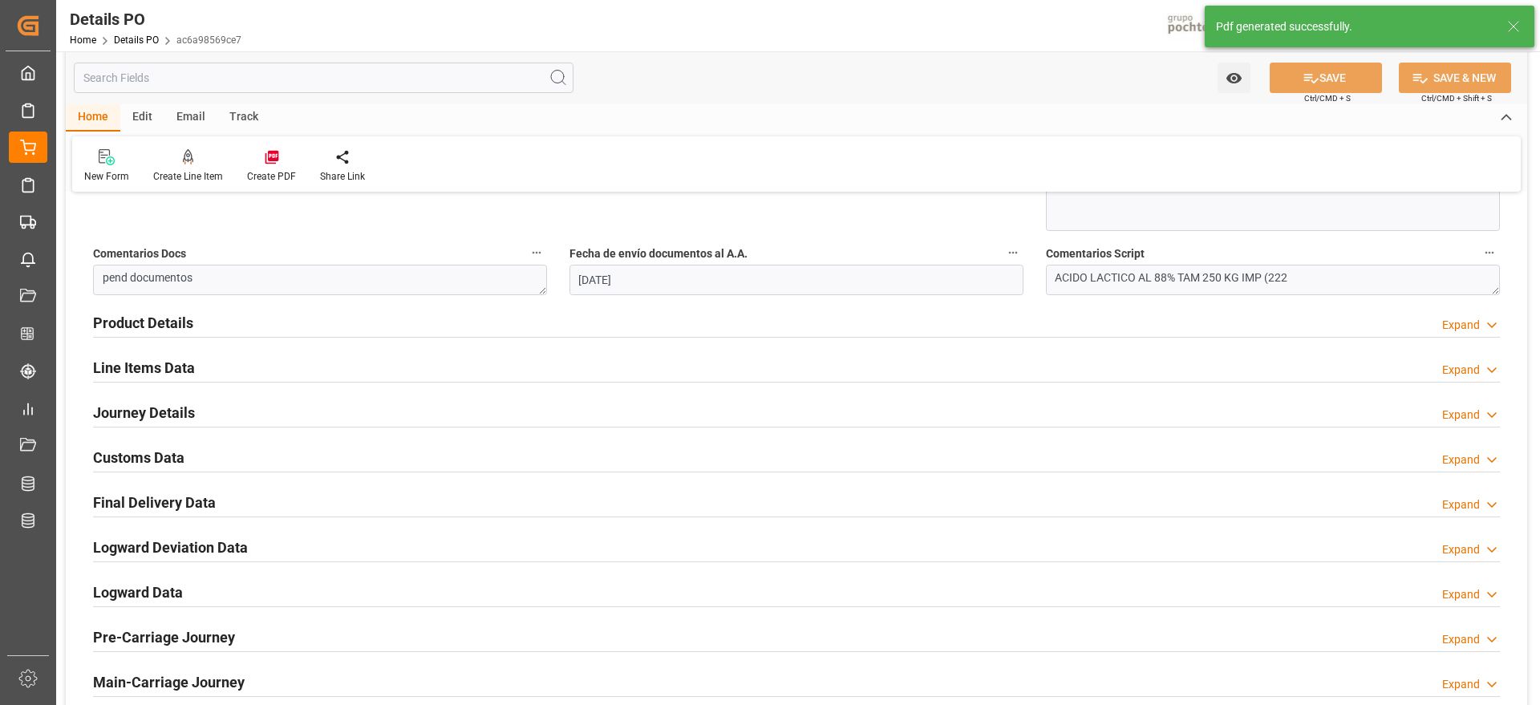
scroll to position [903, 0]
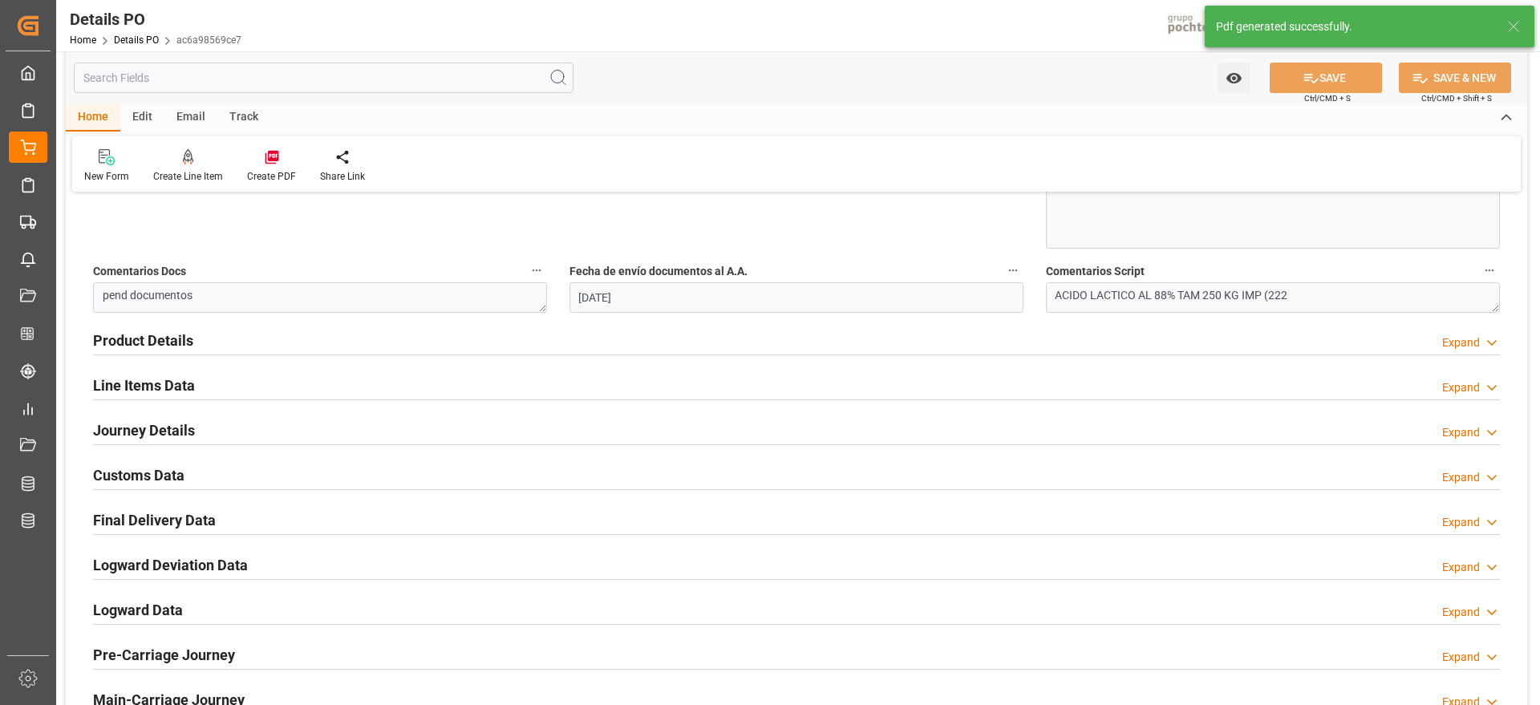
click at [160, 468] on h2 "Customs Data" at bounding box center [138, 475] width 91 height 22
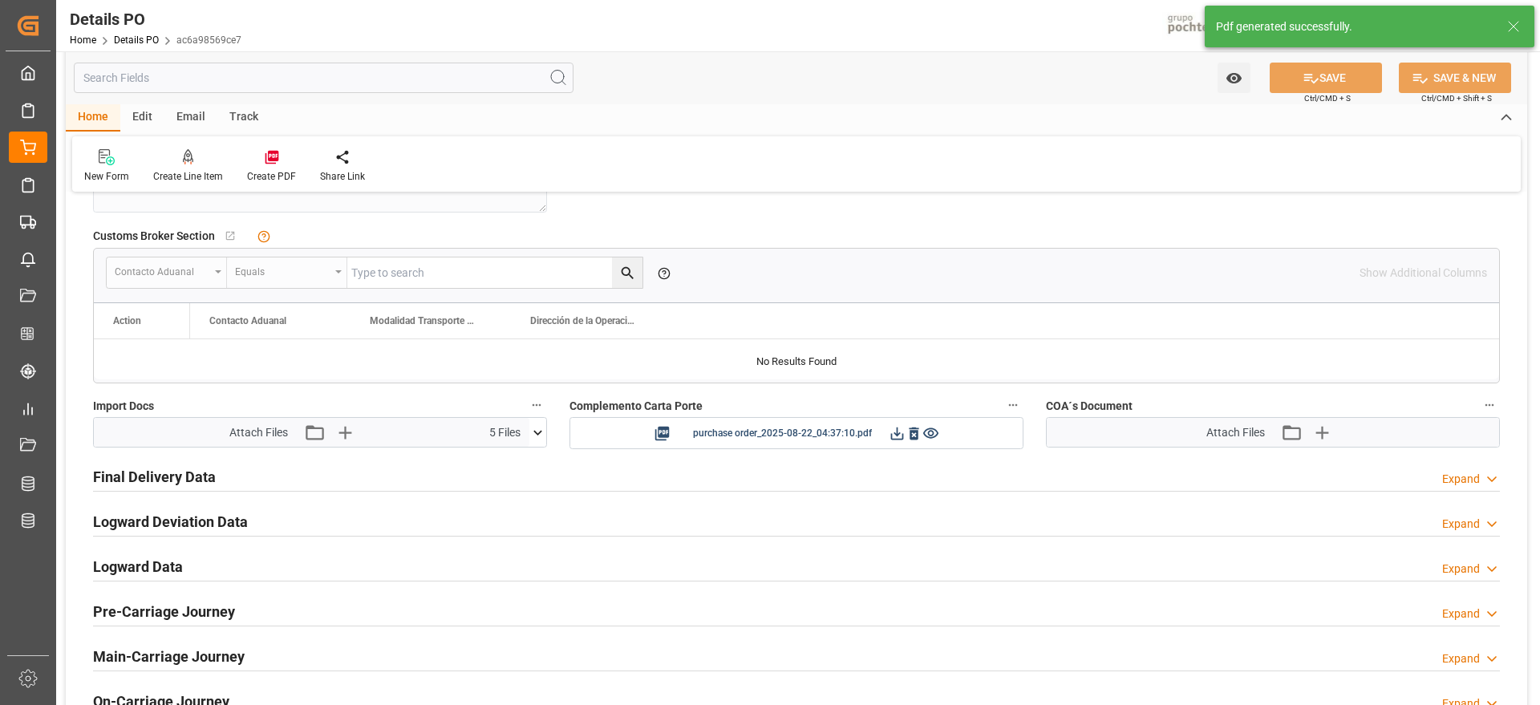
scroll to position [1304, 0]
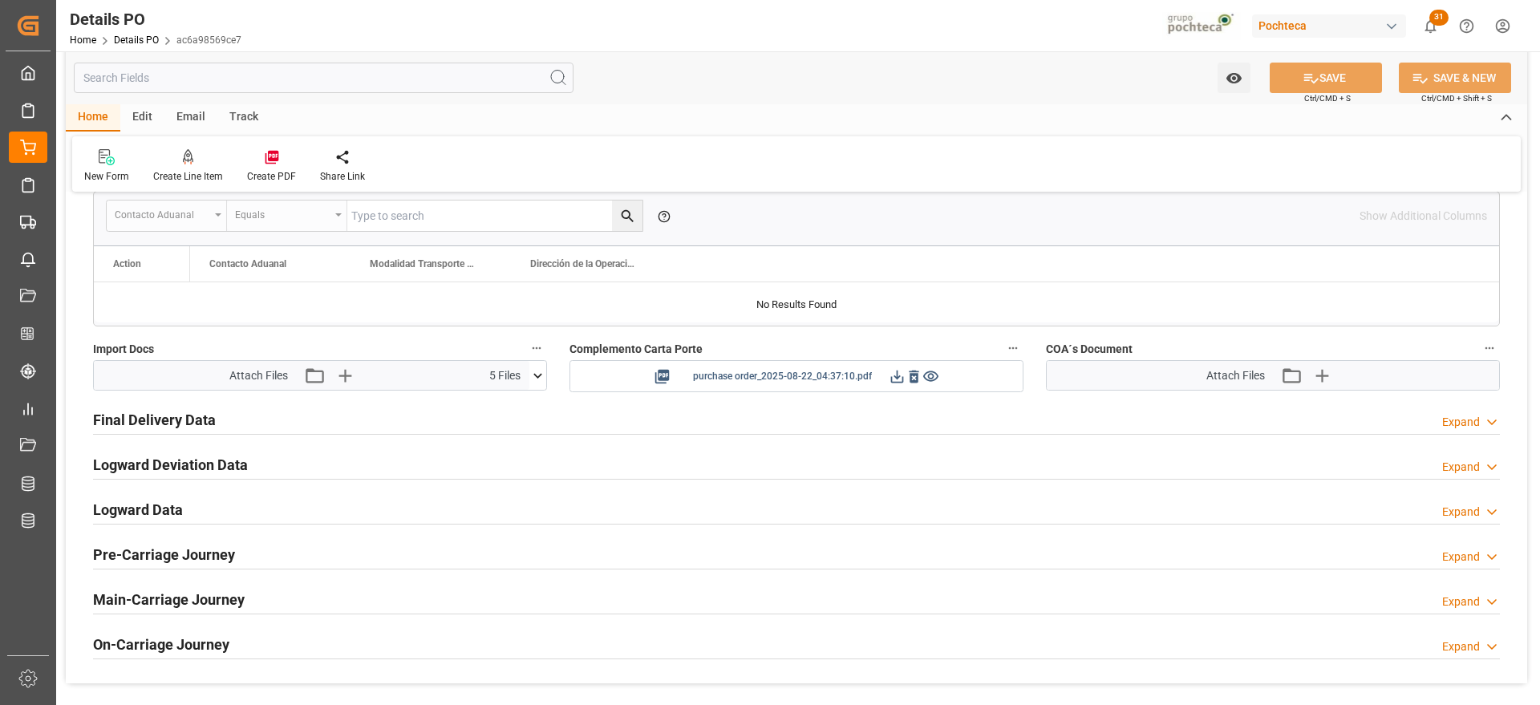
click at [890, 378] on icon at bounding box center [897, 376] width 17 height 17
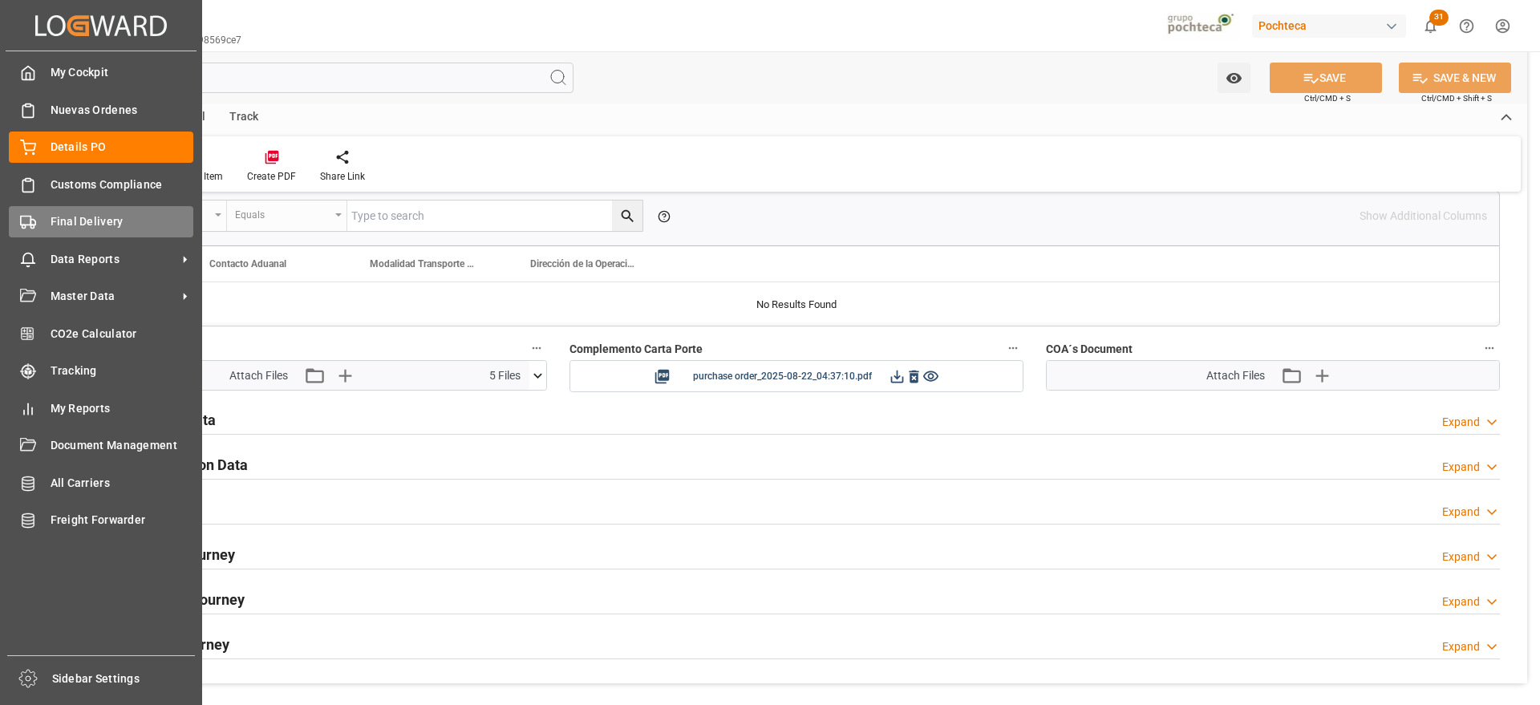
click at [59, 221] on span "Final Delivery" at bounding box center [123, 221] width 144 height 17
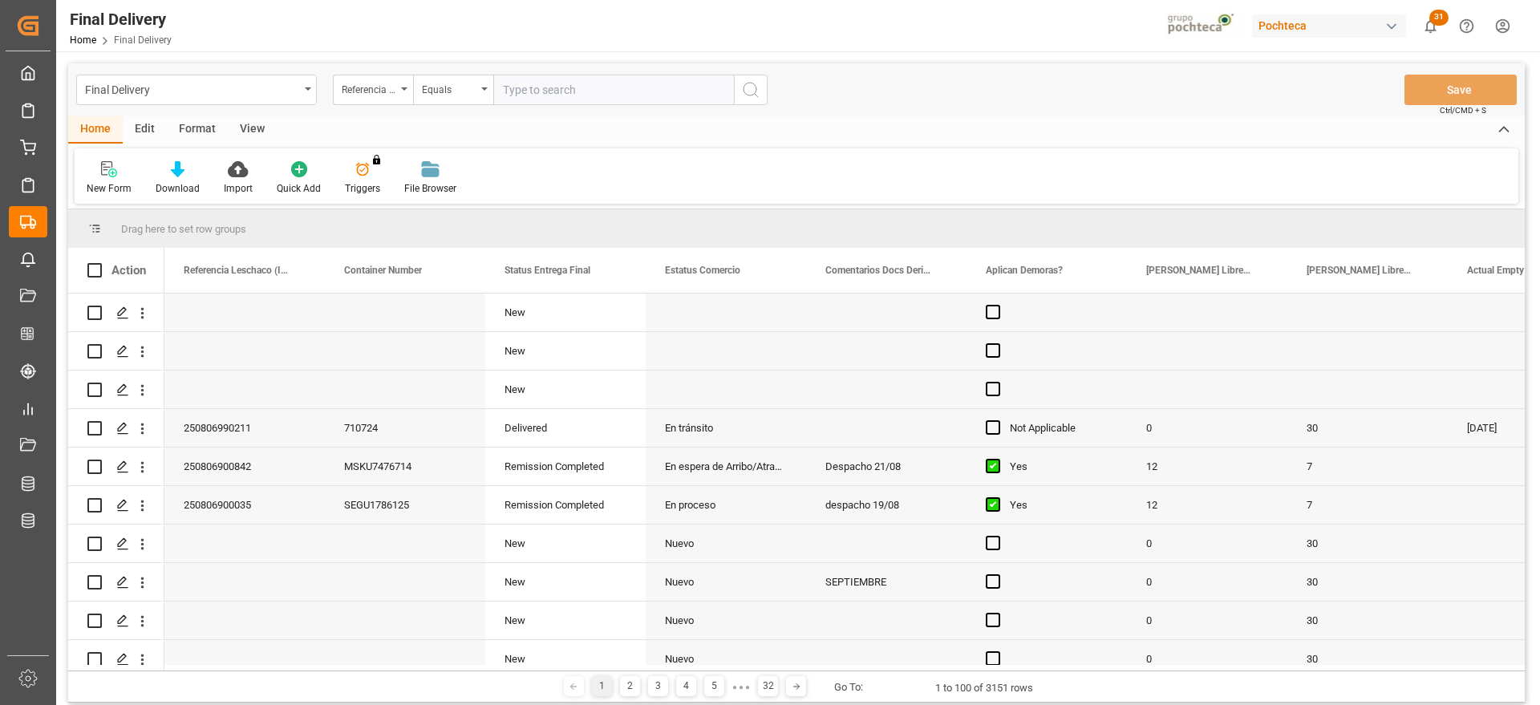
click at [548, 88] on input "text" at bounding box center [613, 90] width 241 height 30
type input "250806900921"
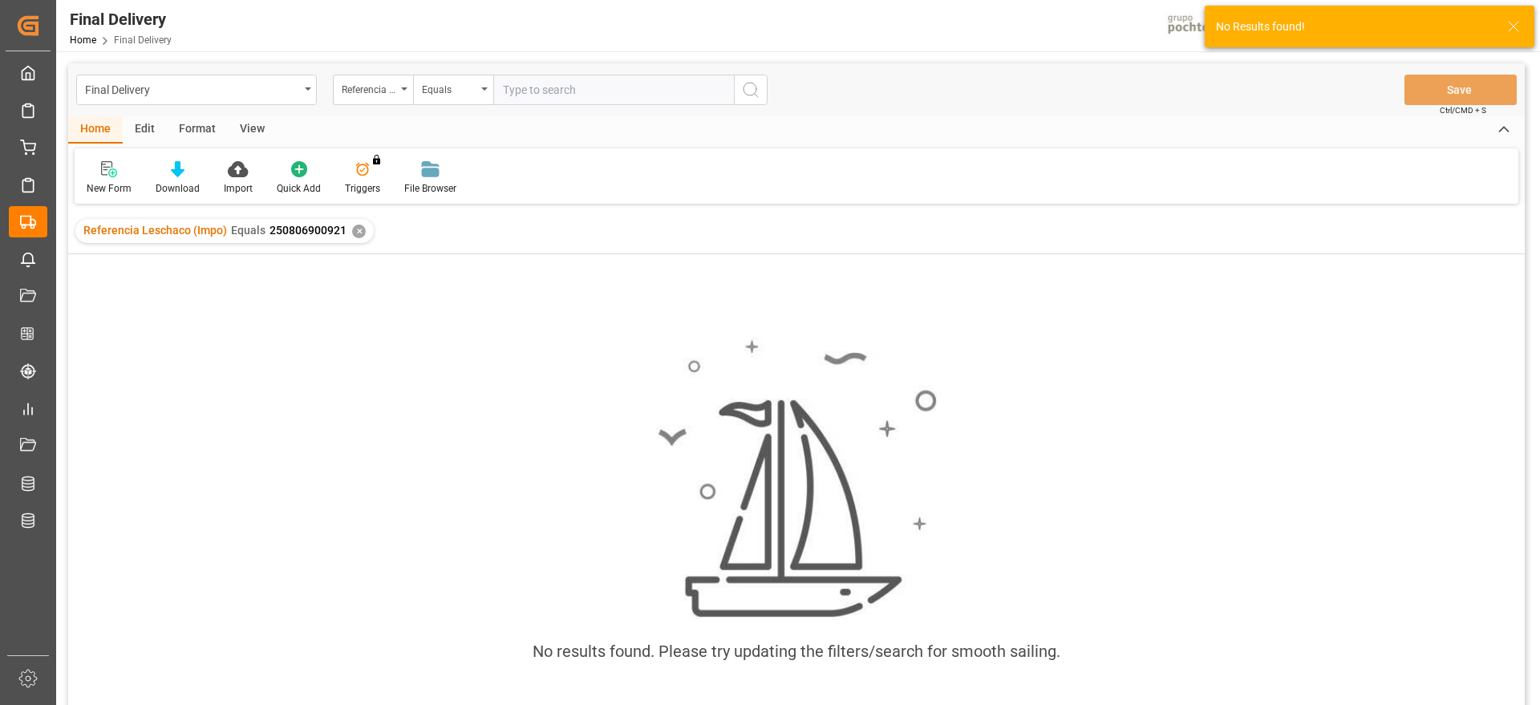
click at [353, 227] on div "✕" at bounding box center [359, 232] width 14 height 14
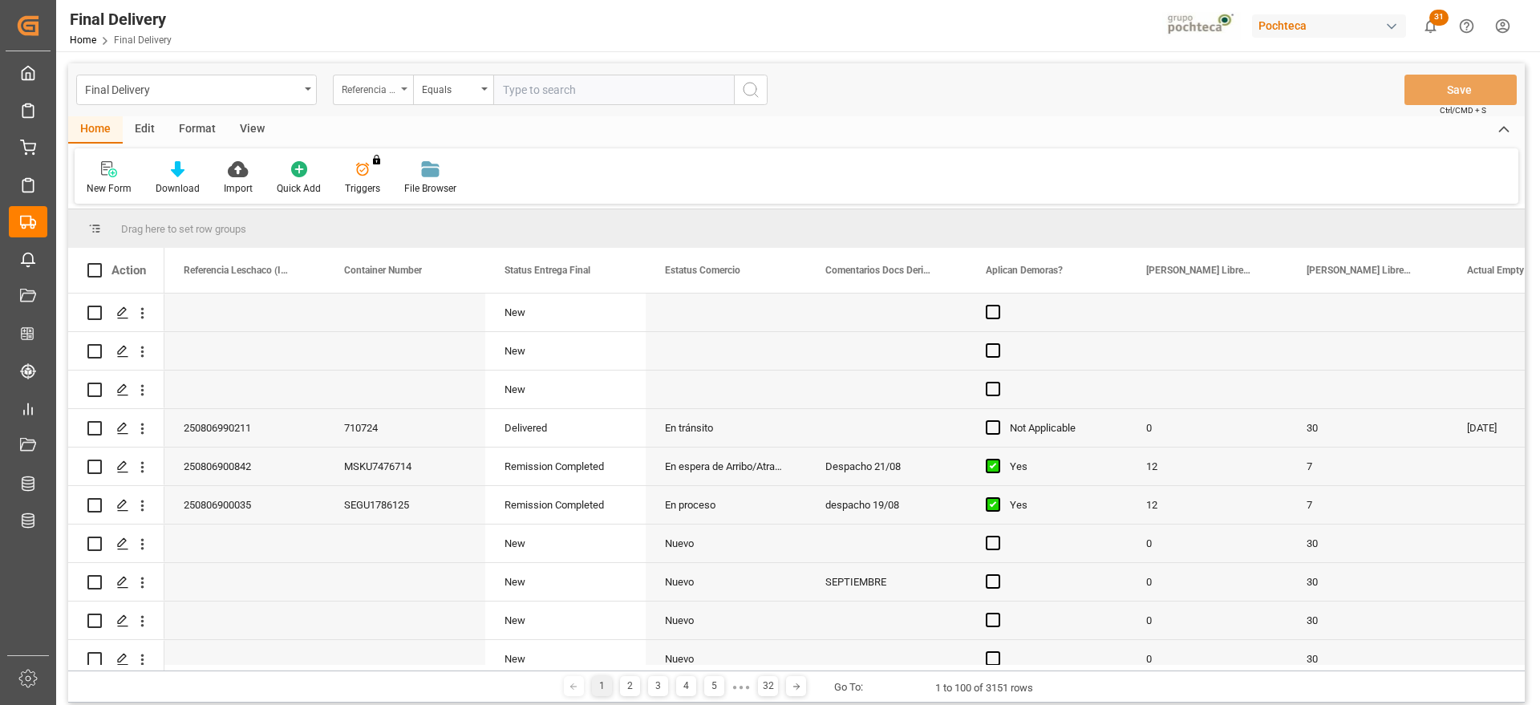
click at [387, 91] on div "Referencia Leschaco (Impo)" at bounding box center [369, 88] width 55 height 18
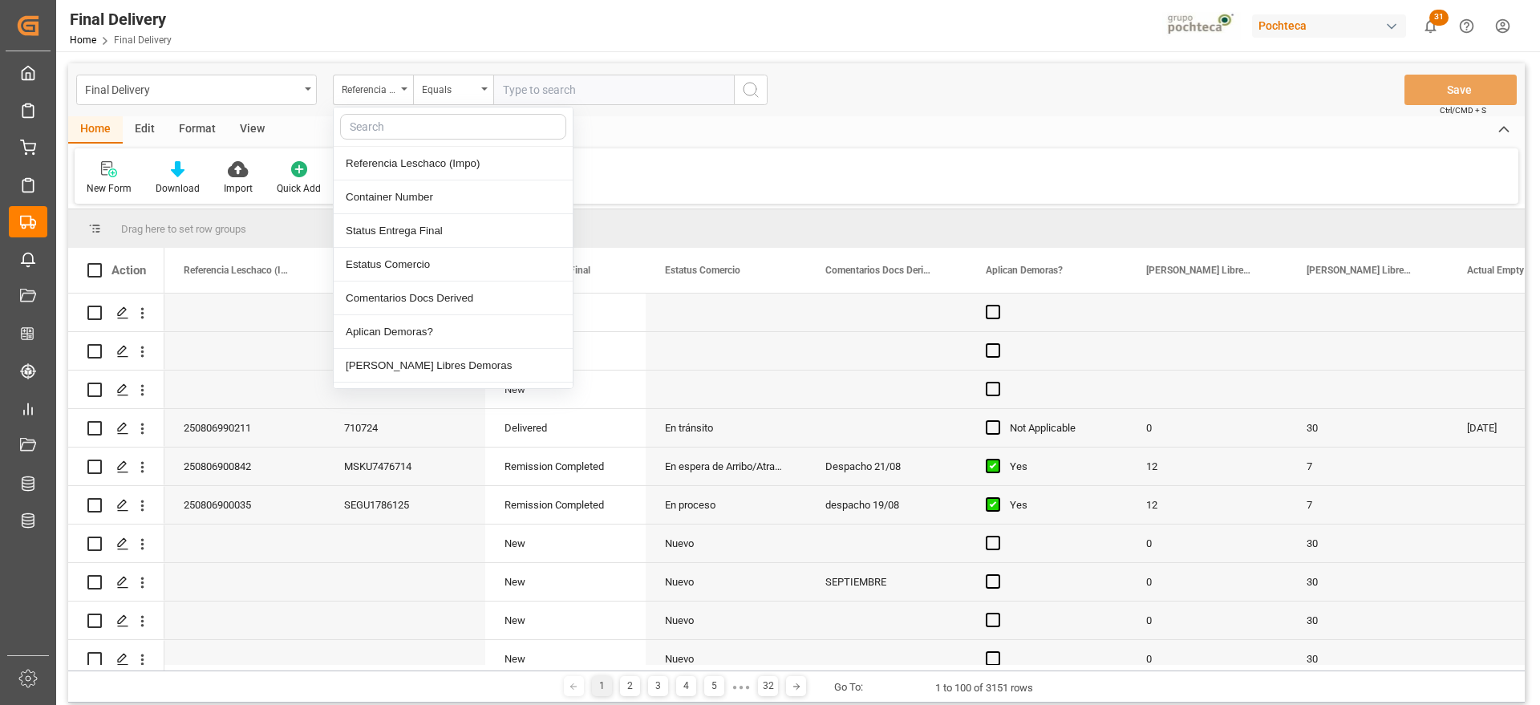
click at [405, 128] on input "text" at bounding box center [453, 127] width 226 height 26
click at [481, 128] on input "text" at bounding box center [453, 127] width 226 height 26
click at [464, 156] on div "Referencia Leschaco (Impo)" at bounding box center [453, 164] width 239 height 34
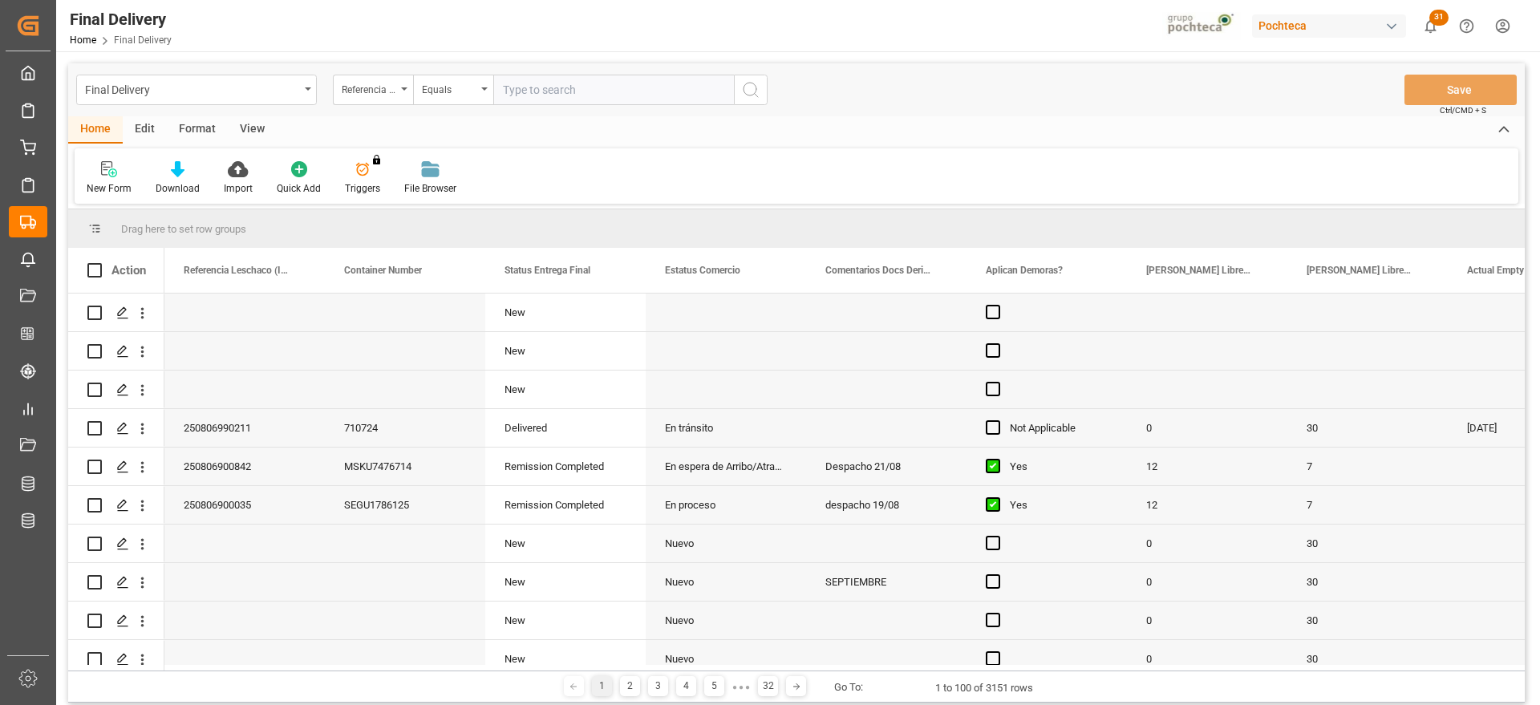
click at [544, 94] on input "text" at bounding box center [613, 90] width 241 height 30
paste input "250806900921"
type input "250806900921"
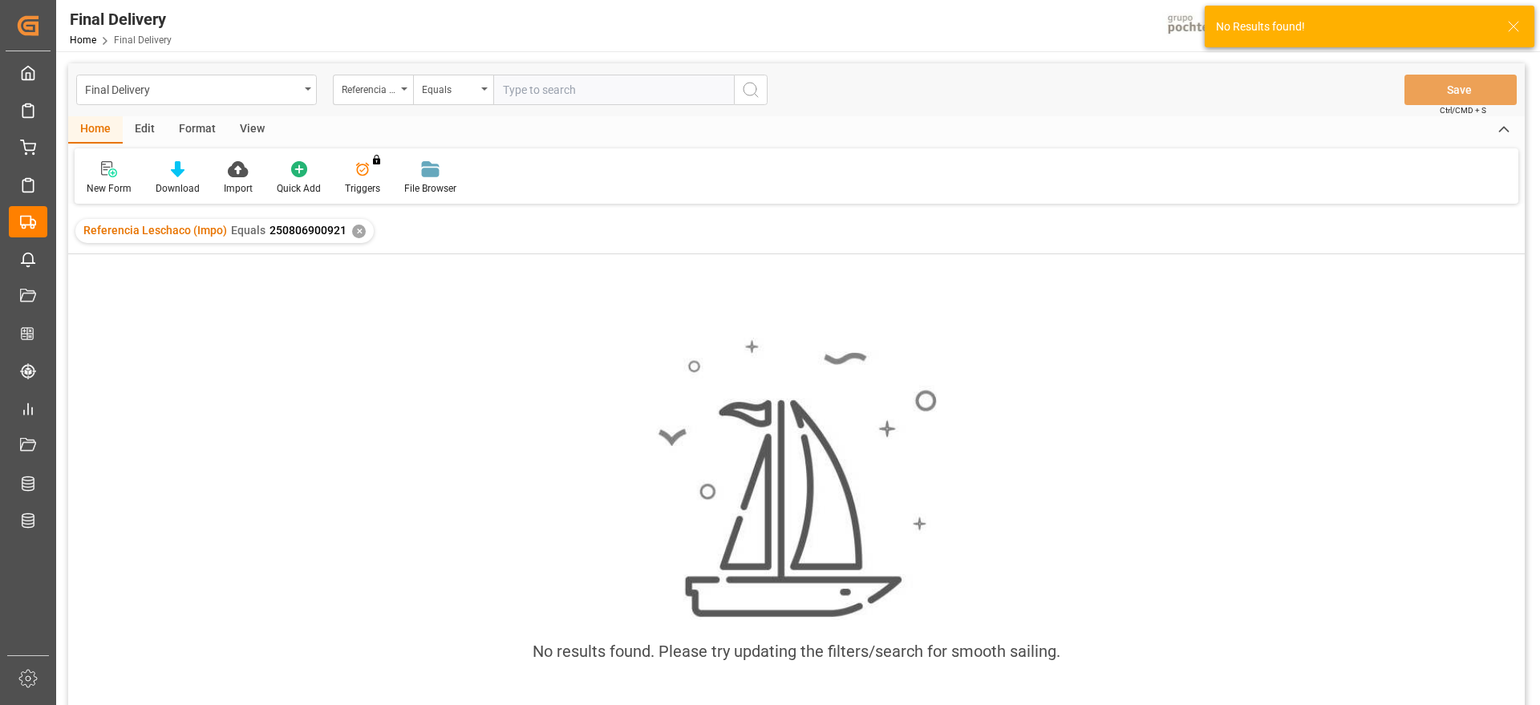
click at [352, 229] on div "✕" at bounding box center [359, 232] width 14 height 14
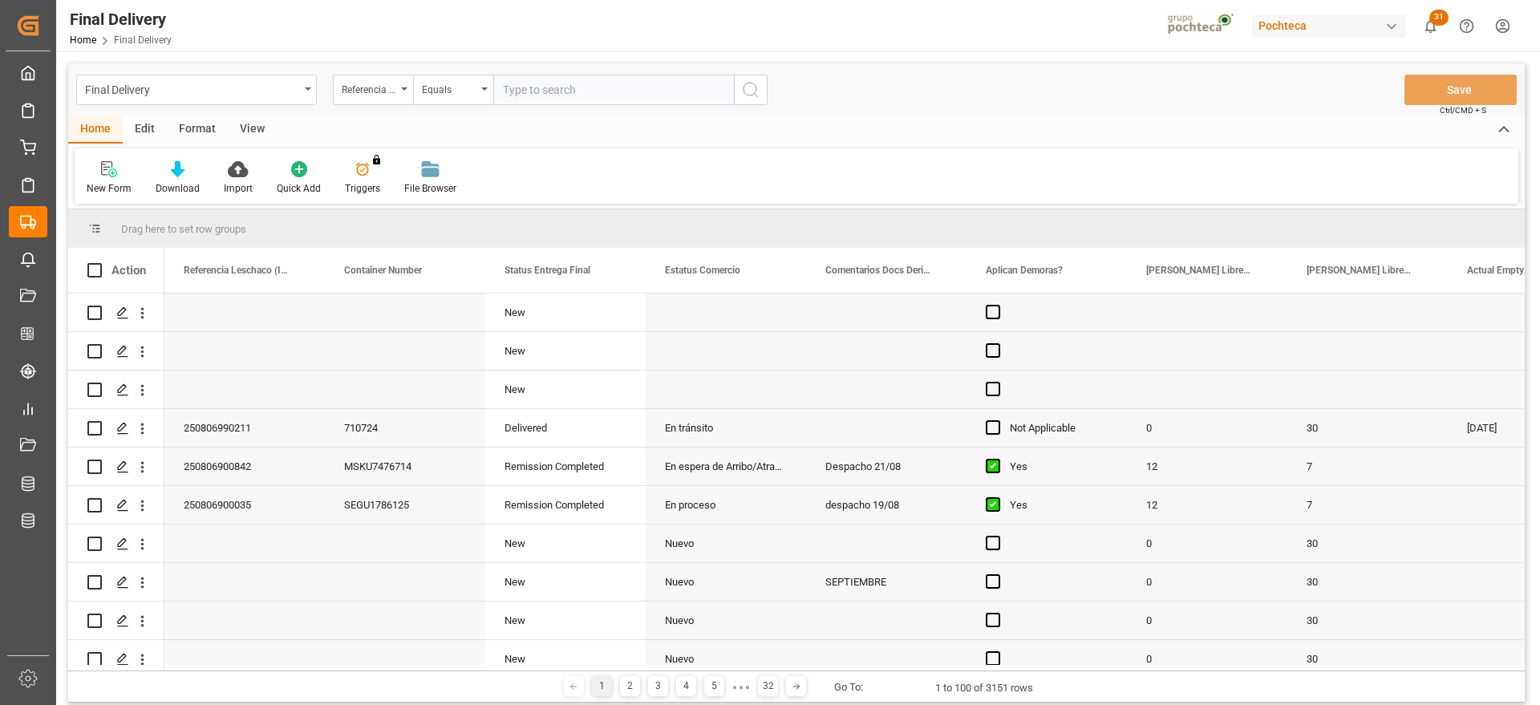
click at [570, 96] on input "text" at bounding box center [613, 90] width 241 height 30
paste input "250806900921"
type input "250806900921"
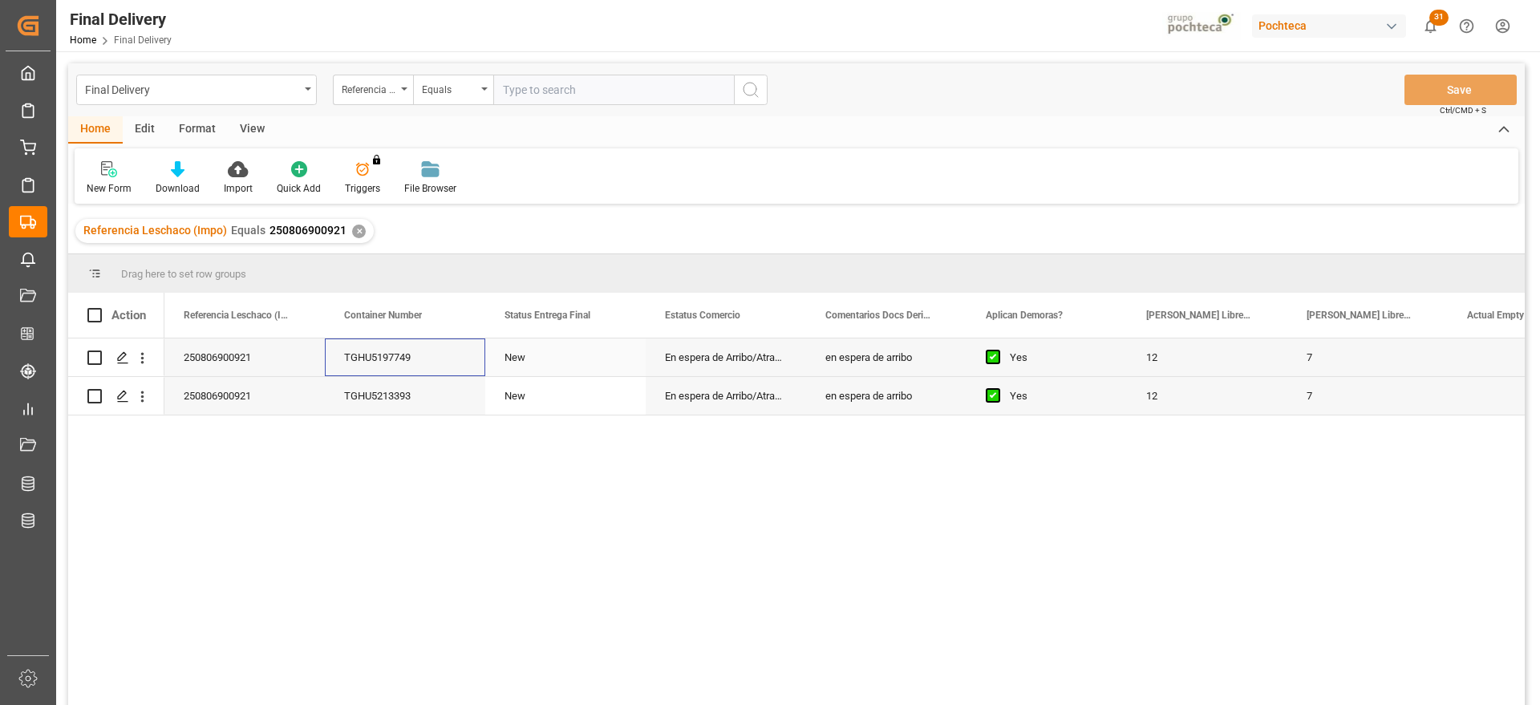
click at [447, 362] on div "TGHU5197749" at bounding box center [405, 357] width 160 height 38
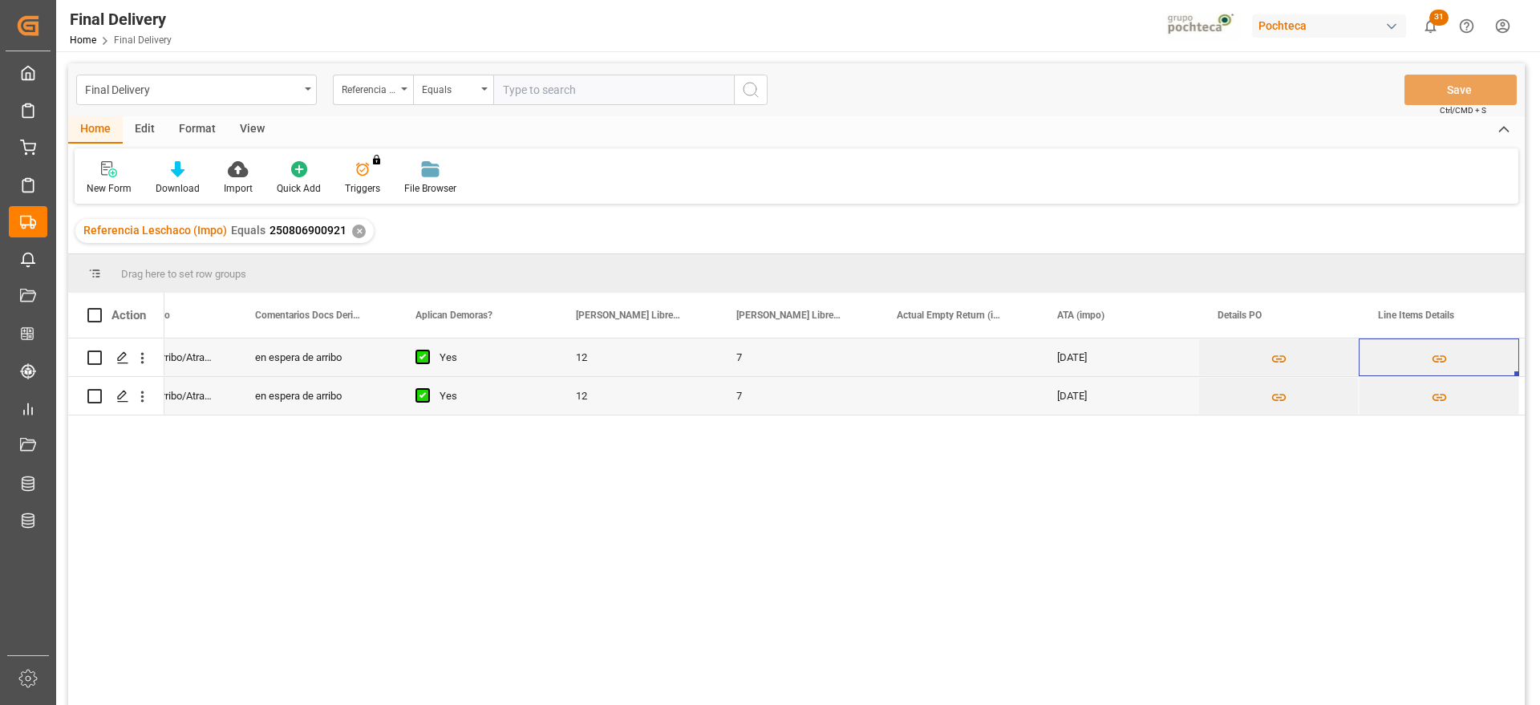
scroll to position [0, 731]
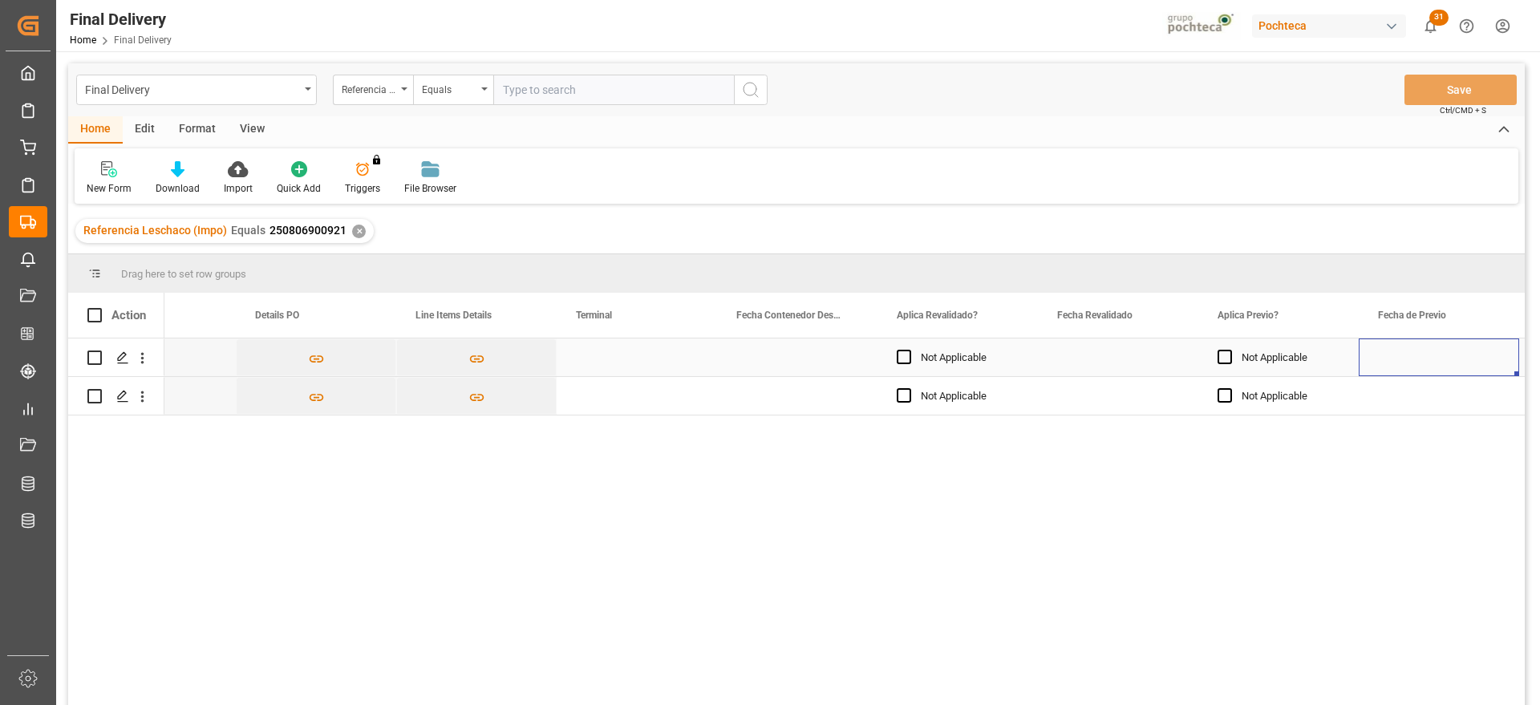
click at [624, 356] on div "Press SPACE to select this row." at bounding box center [637, 357] width 160 height 38
click at [624, 356] on input "Press SPACE to select this row." at bounding box center [636, 366] width 135 height 30
type input "SSA"
drag, startPoint x: 743, startPoint y: 363, endPoint x: 570, endPoint y: 380, distance: 174.0
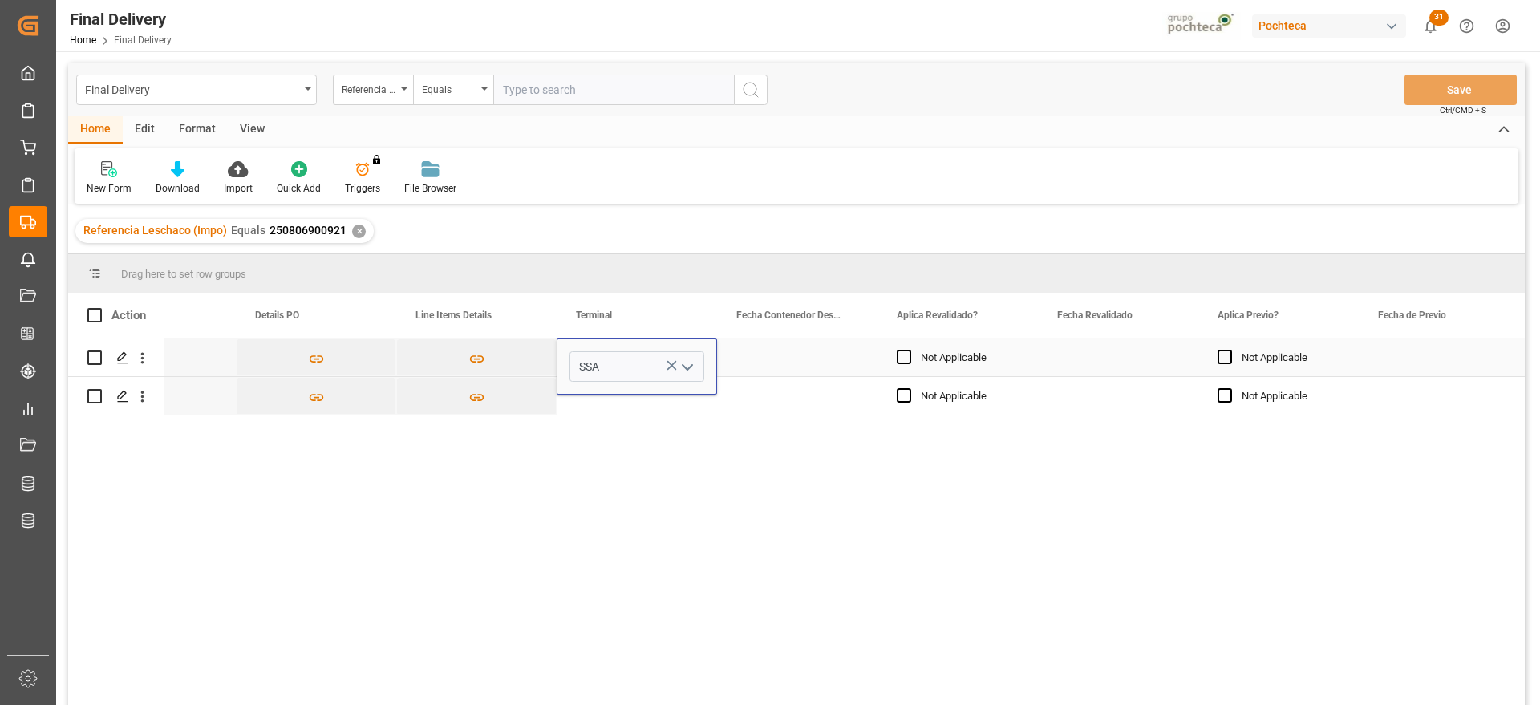
click at [727, 362] on div "Press SPACE to select this row." at bounding box center [797, 357] width 160 height 38
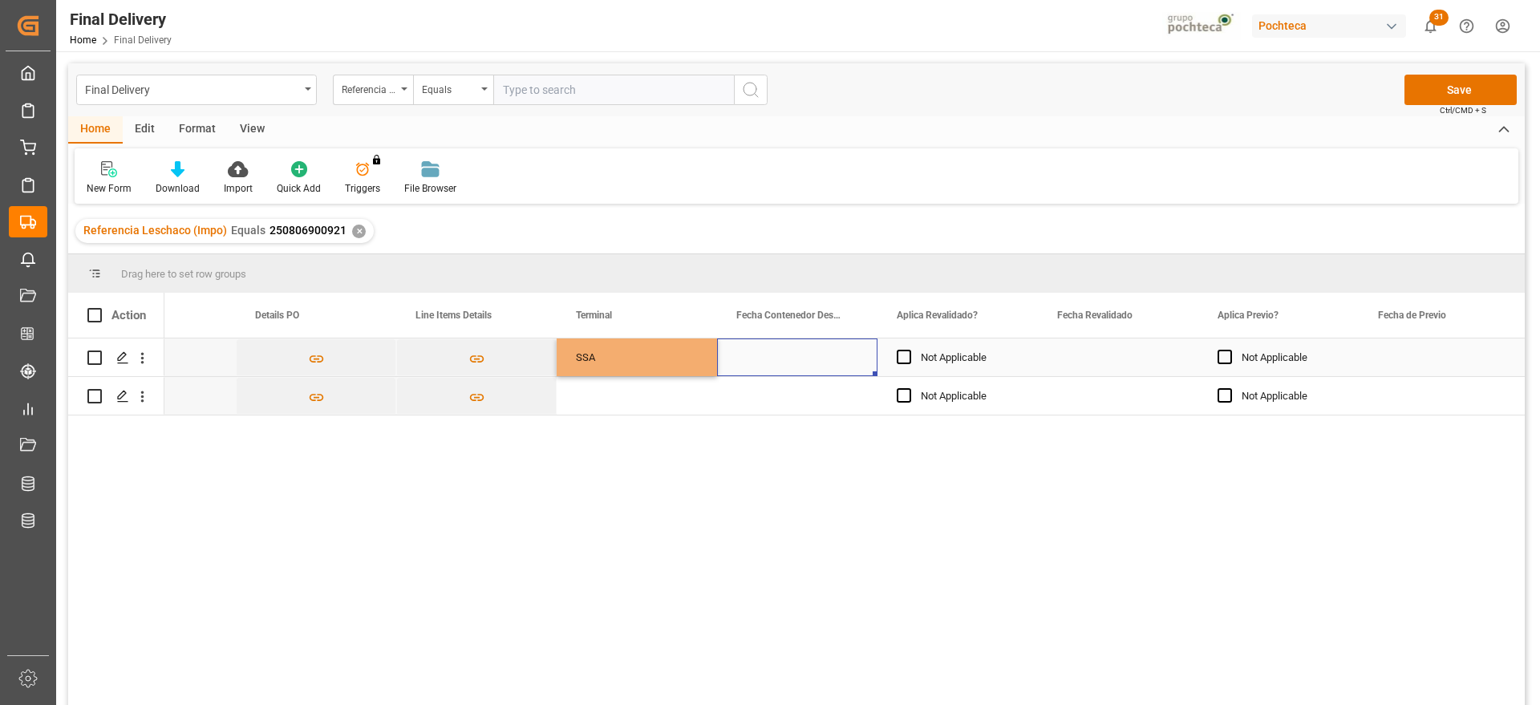
click at [606, 366] on div "SSA" at bounding box center [637, 357] width 122 height 37
click at [642, 396] on div "Press SPACE to select this row." at bounding box center [637, 396] width 160 height 38
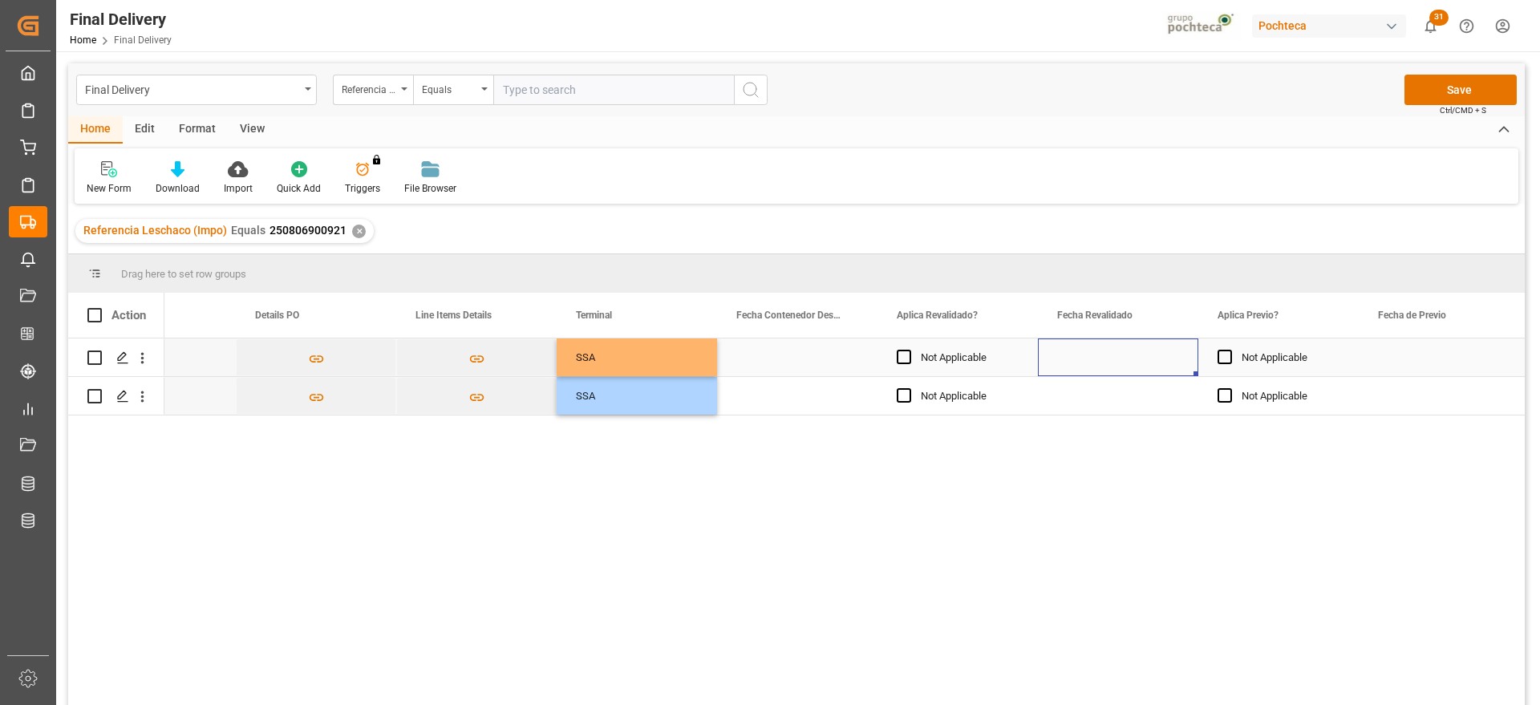
click at [1137, 353] on div "Press SPACE to select this row." at bounding box center [1118, 357] width 160 height 38
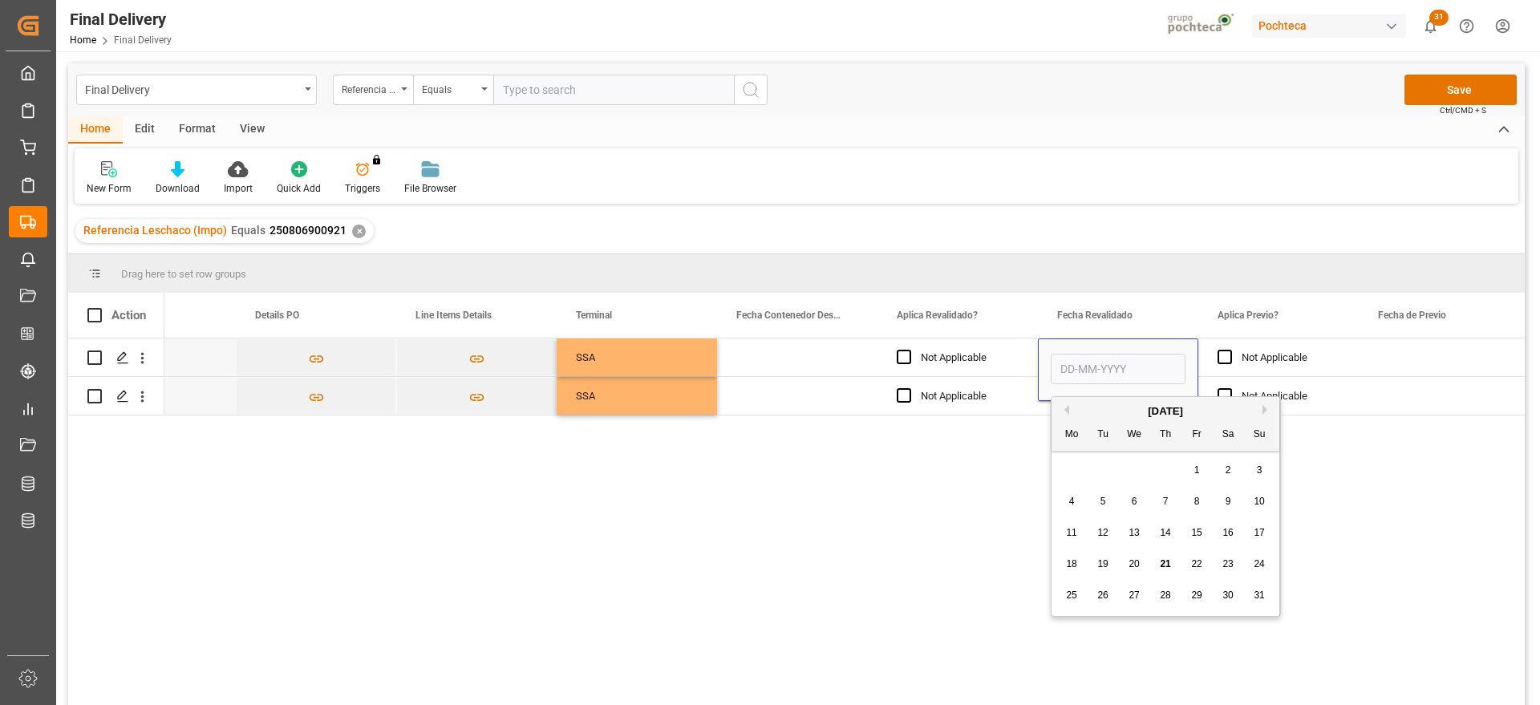
click at [1163, 564] on span "21" at bounding box center [1165, 563] width 10 height 11
type input "[DATE]"
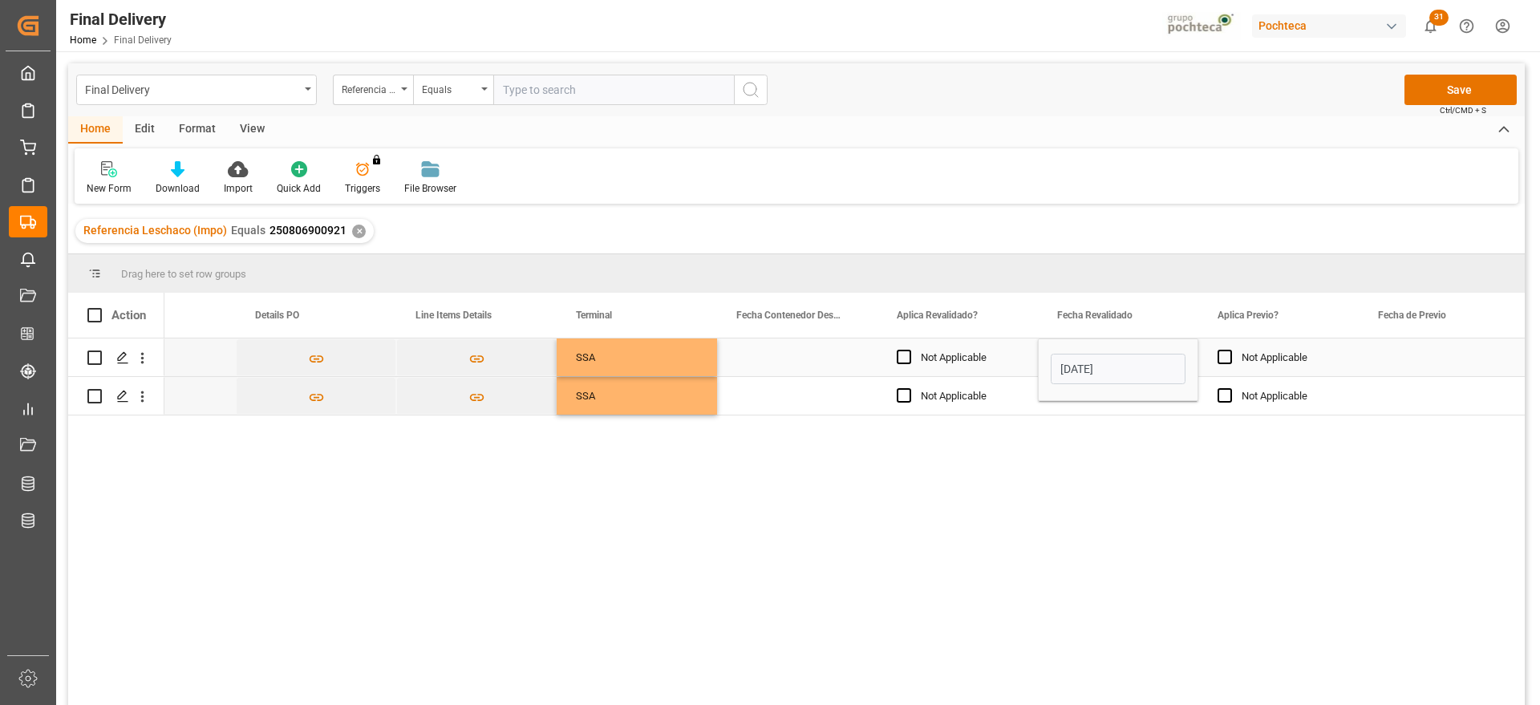
click at [1372, 361] on div "Press SPACE to select this row." at bounding box center [1439, 357] width 160 height 38
click at [1160, 350] on div "[DATE]" at bounding box center [1118, 357] width 160 height 38
click at [1119, 407] on div "Press SPACE to select this row." at bounding box center [1118, 396] width 160 height 38
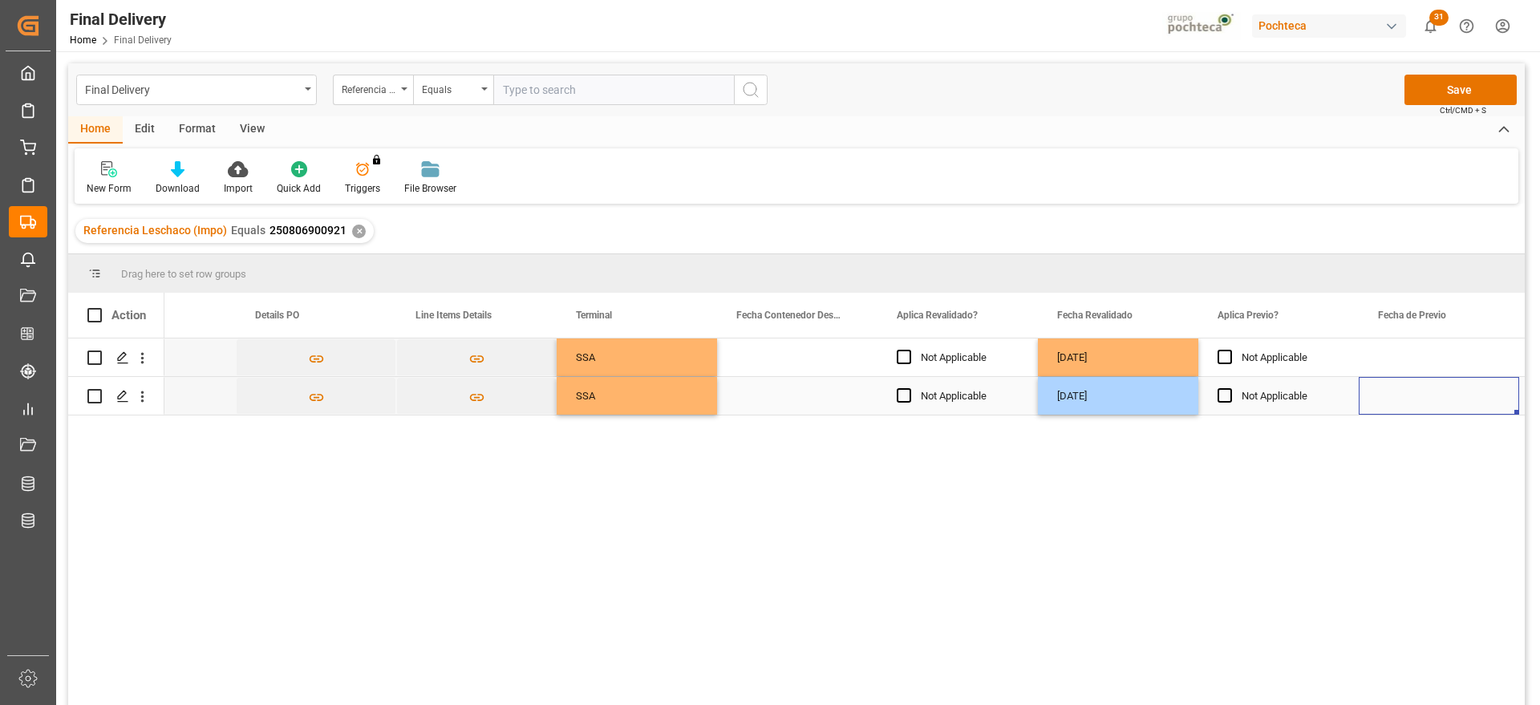
click at [1452, 396] on div "Press SPACE to select this row." at bounding box center [1439, 396] width 160 height 38
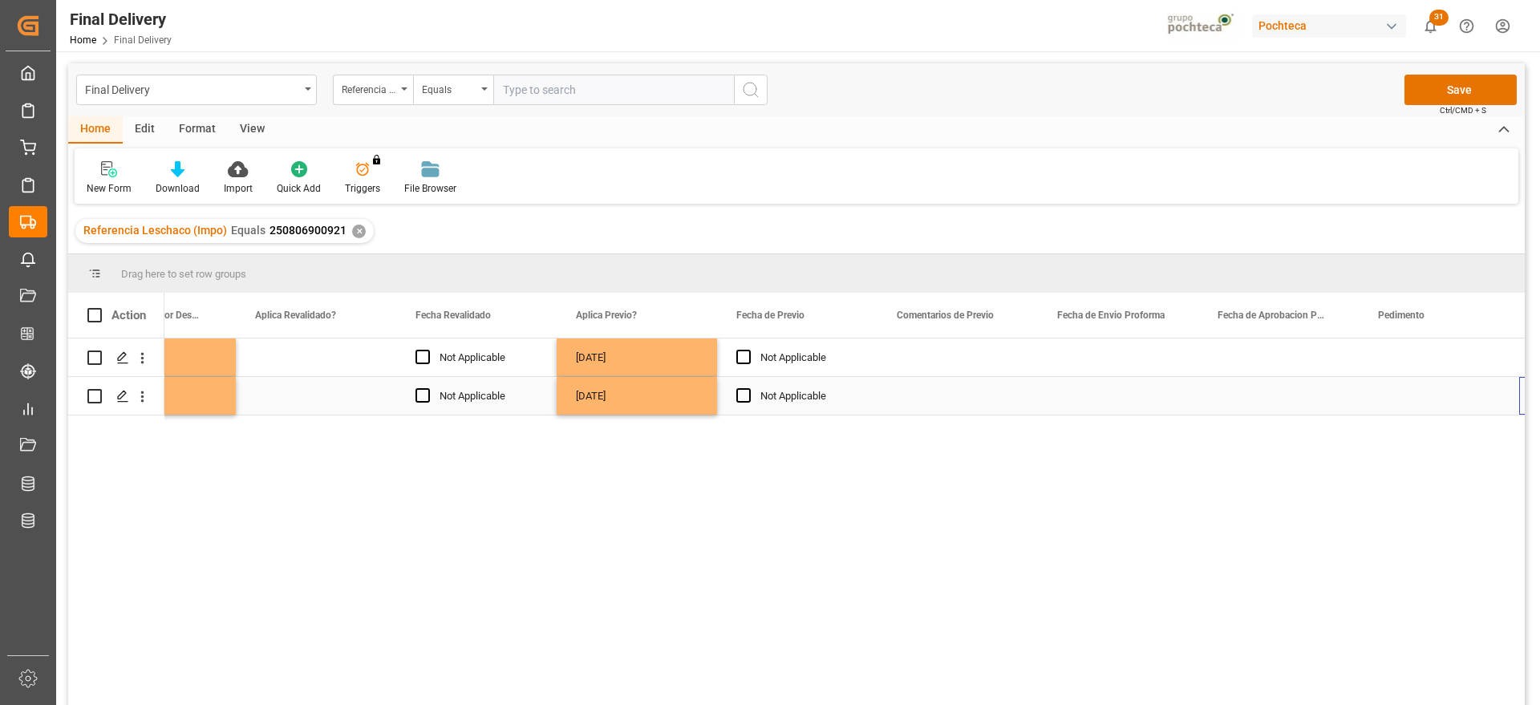
scroll to position [0, 2335]
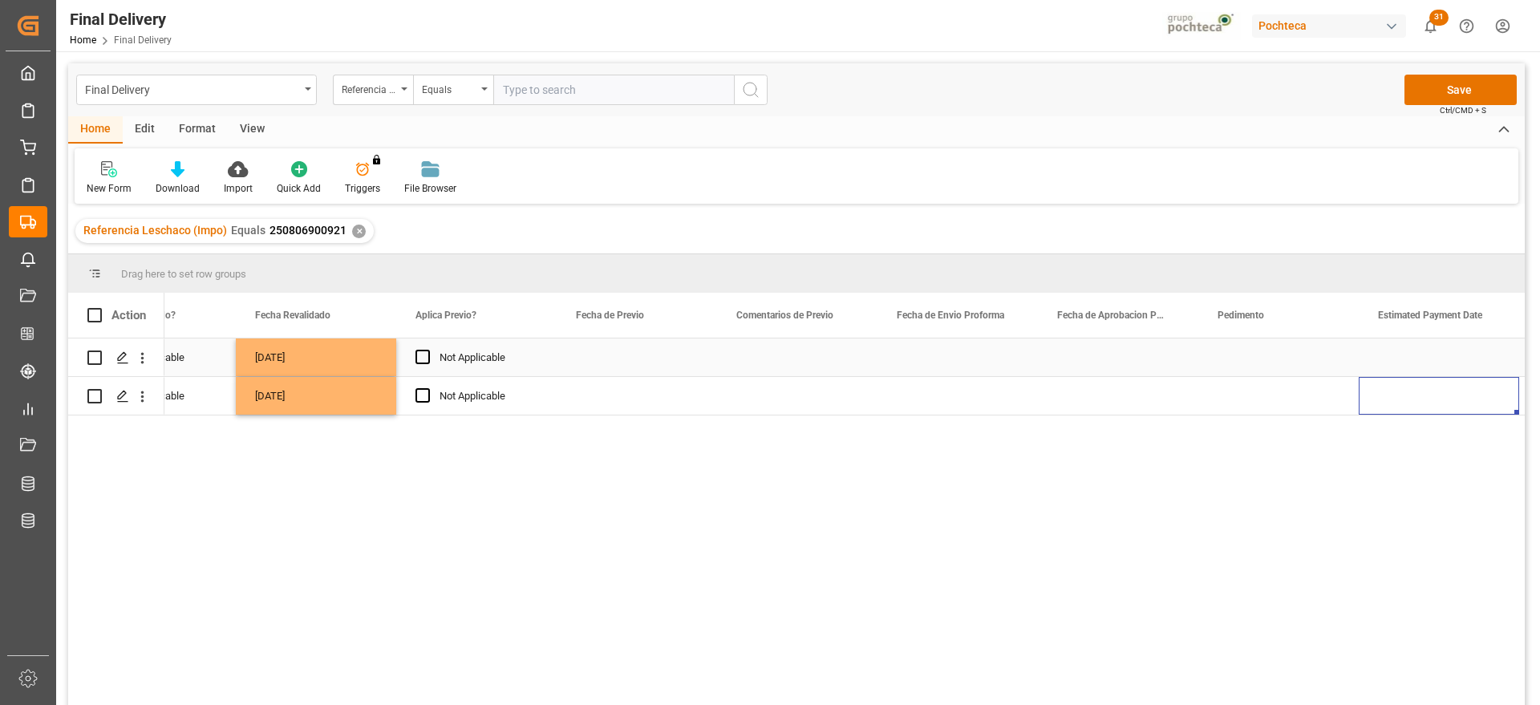
click at [590, 366] on div "Press SPACE to select this row." at bounding box center [637, 357] width 160 height 38
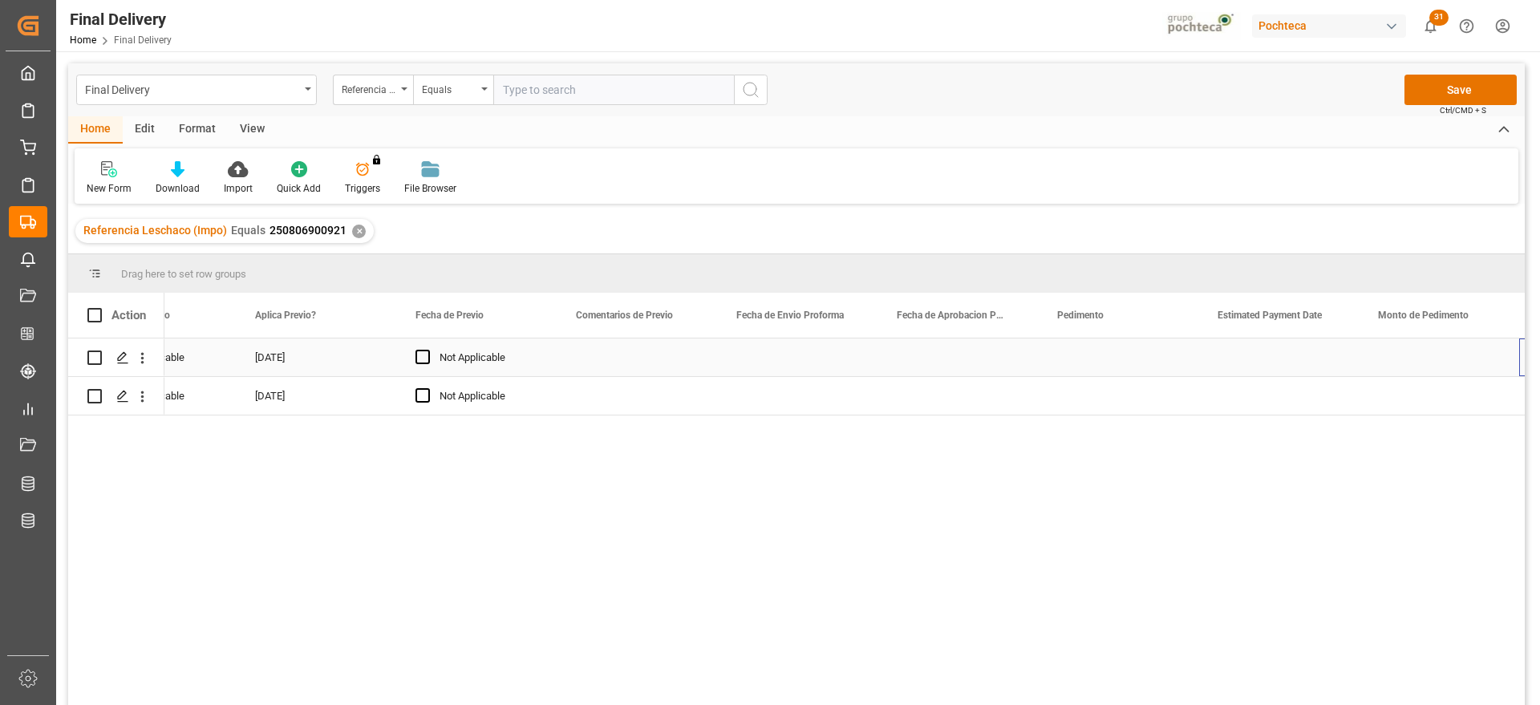
scroll to position [0, 2495]
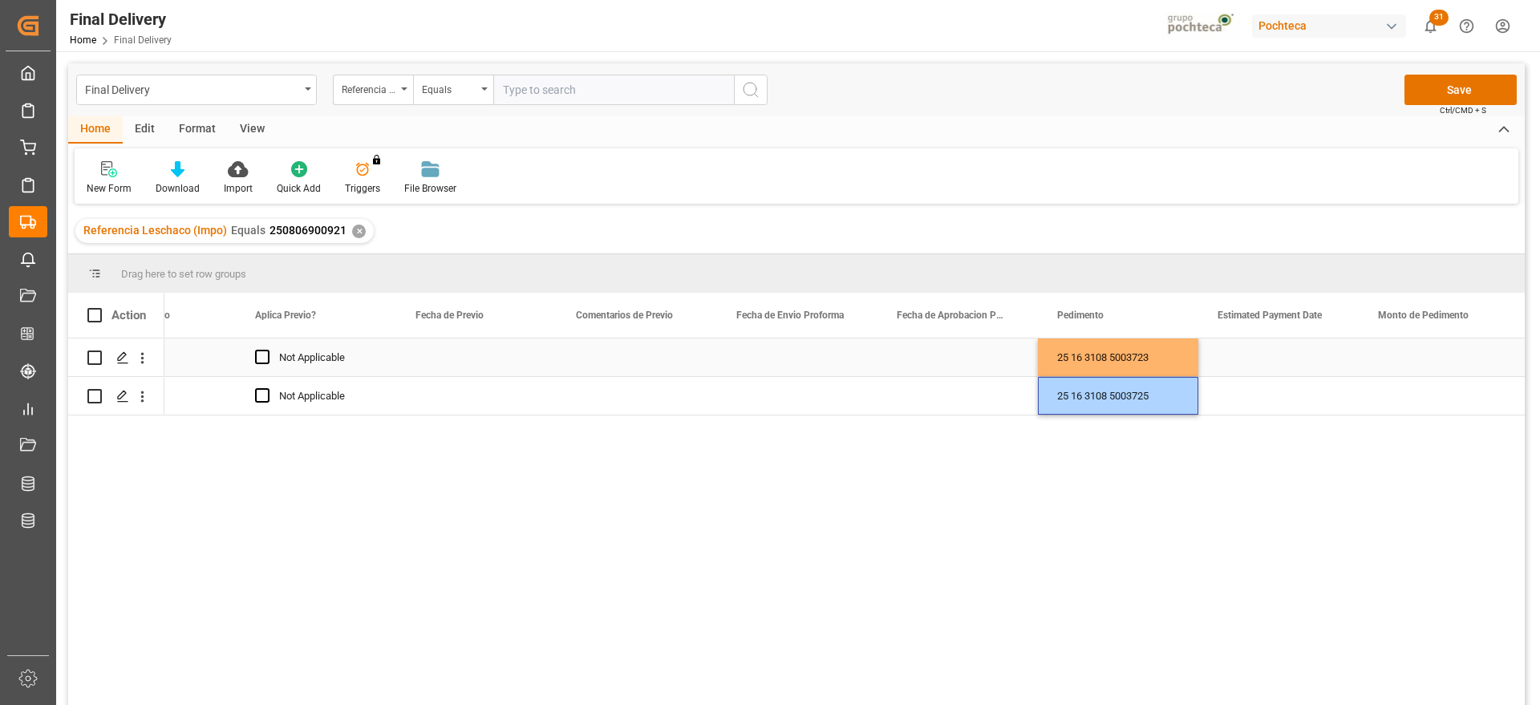
click at [772, 345] on div "Press SPACE to select this row." at bounding box center [797, 357] width 160 height 38
click at [792, 356] on div "Press SPACE to select this row." at bounding box center [797, 357] width 160 height 38
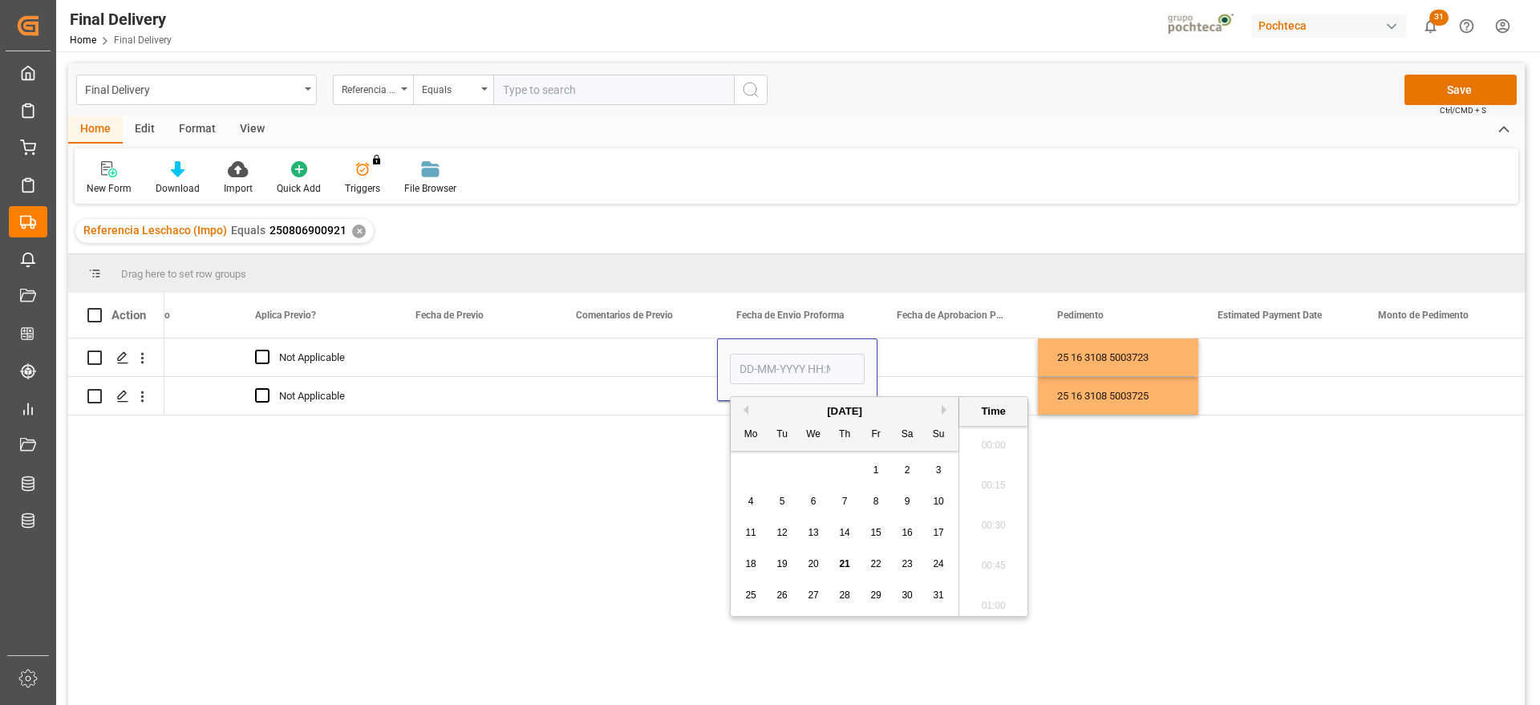
scroll to position [3534, 0]
click at [782, 559] on span "19" at bounding box center [781, 563] width 10 height 11
type input "[DATE] 00:00"
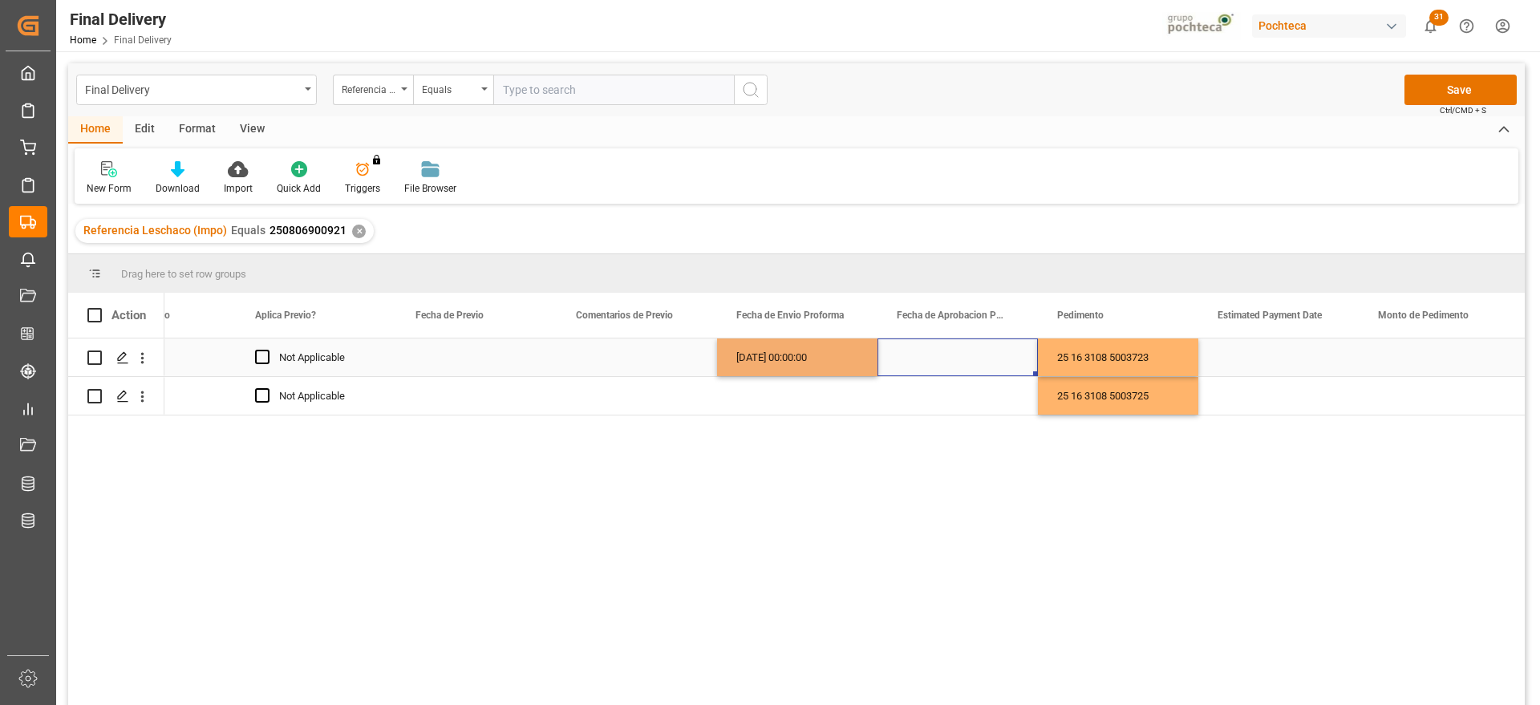
drag, startPoint x: 954, startPoint y: 362, endPoint x: 856, endPoint y: 363, distance: 98.7
click at [951, 362] on div "Press SPACE to select this row." at bounding box center [957, 357] width 160 height 38
click at [830, 357] on div "[DATE] 00:00:00" at bounding box center [797, 357] width 160 height 38
click at [960, 347] on div "Press SPACE to select this row." at bounding box center [957, 357] width 160 height 38
click at [810, 402] on div "Press SPACE to select this row." at bounding box center [797, 396] width 160 height 38
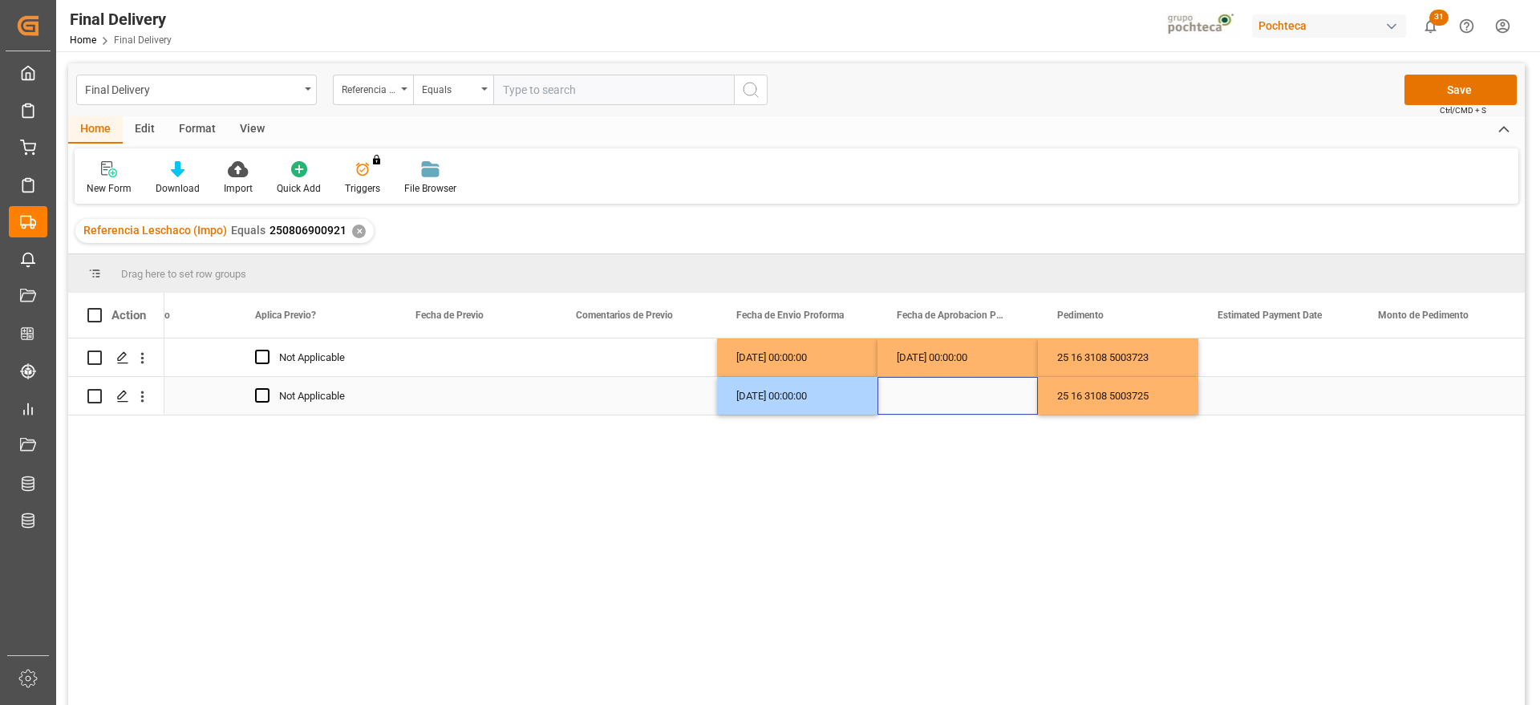
click at [929, 403] on div "Press SPACE to select this row." at bounding box center [957, 396] width 160 height 38
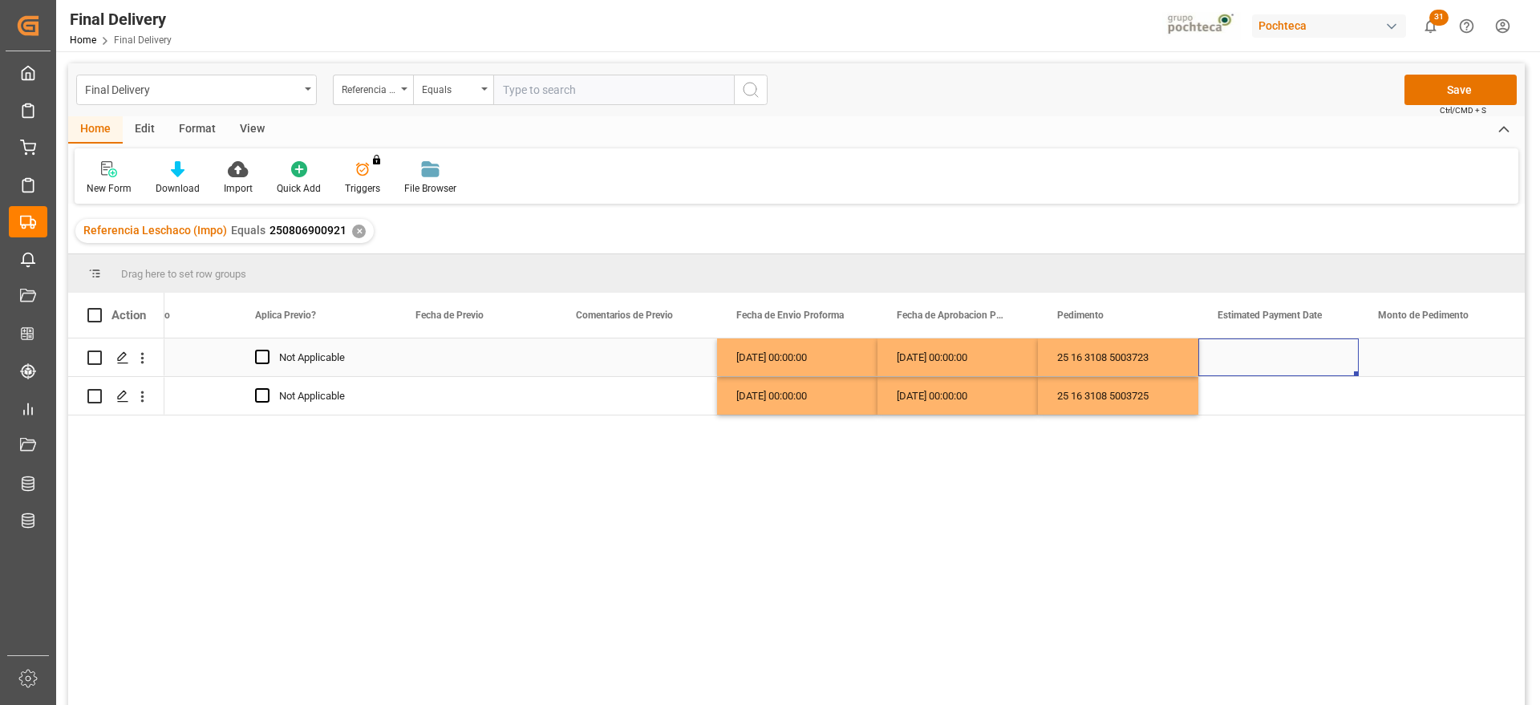
click at [1274, 362] on div "Press SPACE to select this row." at bounding box center [1278, 357] width 160 height 38
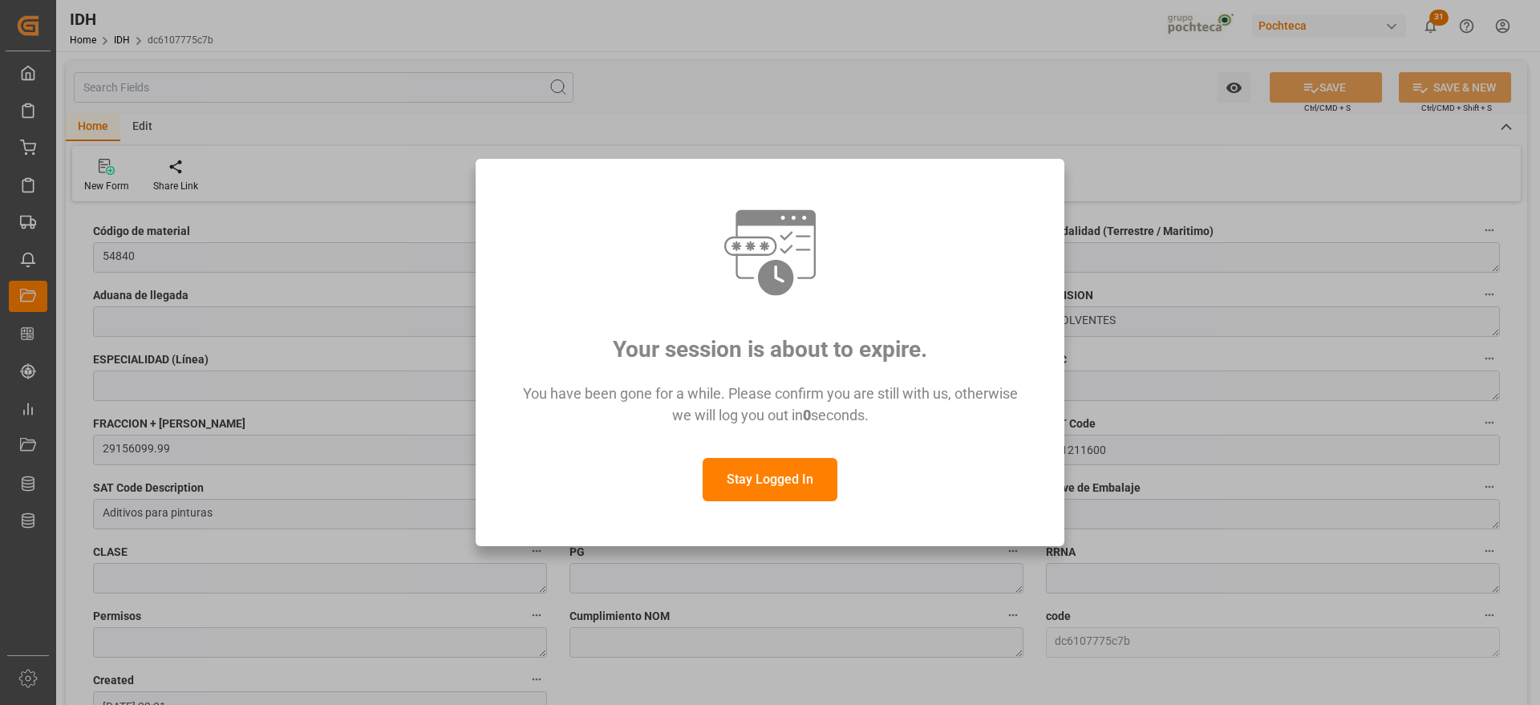
click at [785, 492] on button "Stay Logged In" at bounding box center [770, 479] width 135 height 43
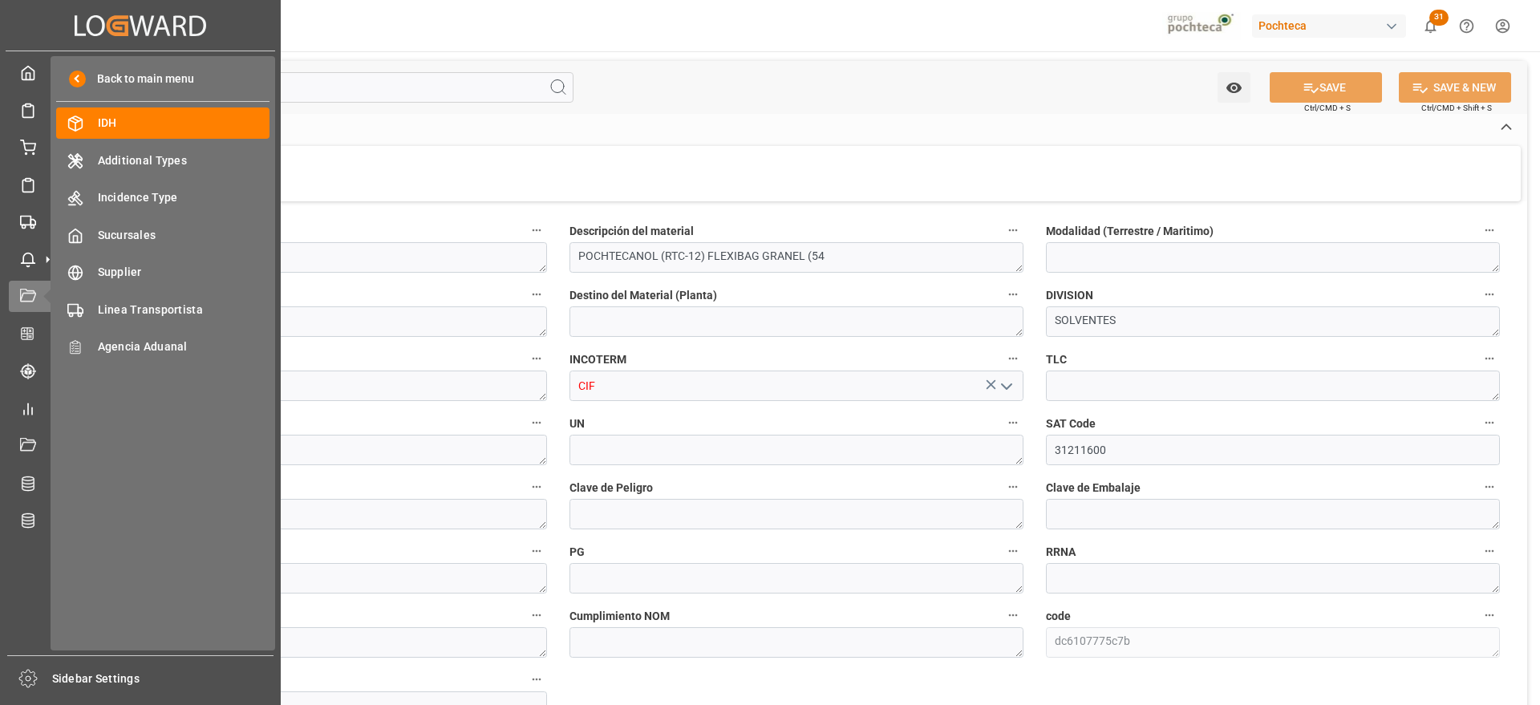
click at [143, 102] on div "Back to main menu IDH IDH Additional Types Additional Types Incidence Type Inci…" at bounding box center [163, 353] width 225 height 594
click at [146, 123] on span "IDH" at bounding box center [184, 123] width 172 height 17
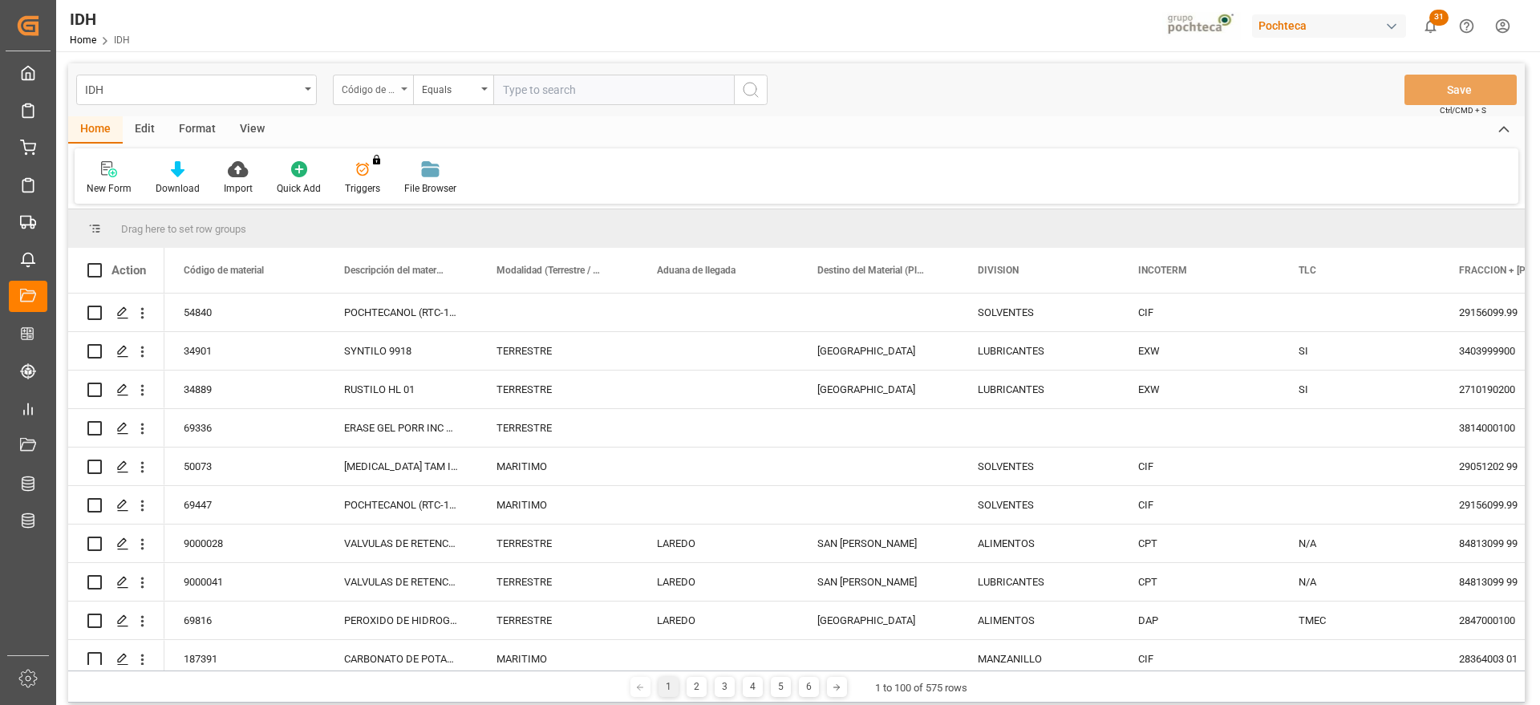
click at [358, 91] on div "Código de material" at bounding box center [369, 88] width 55 height 18
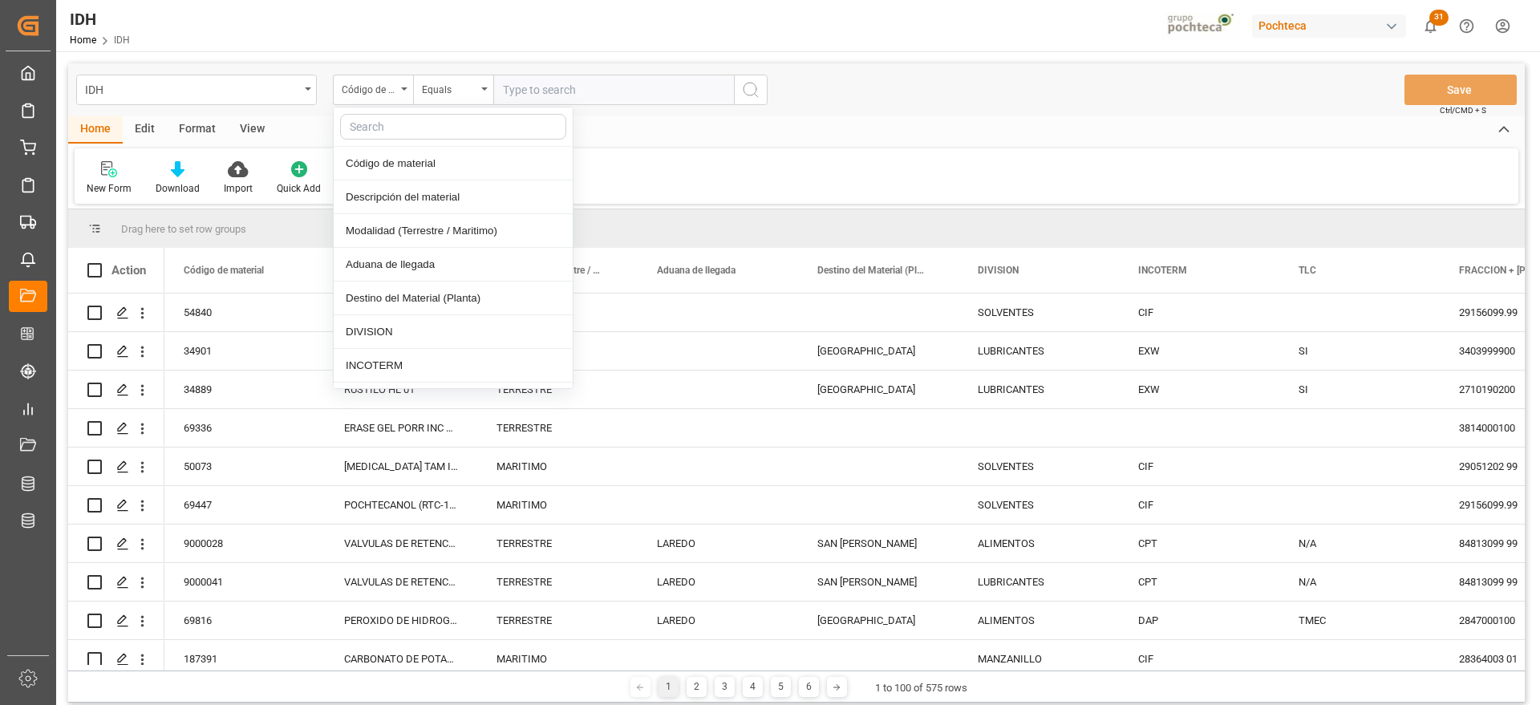
click at [472, 127] on input "text" at bounding box center [453, 127] width 226 height 26
click at [566, 88] on input "text" at bounding box center [613, 90] width 241 height 30
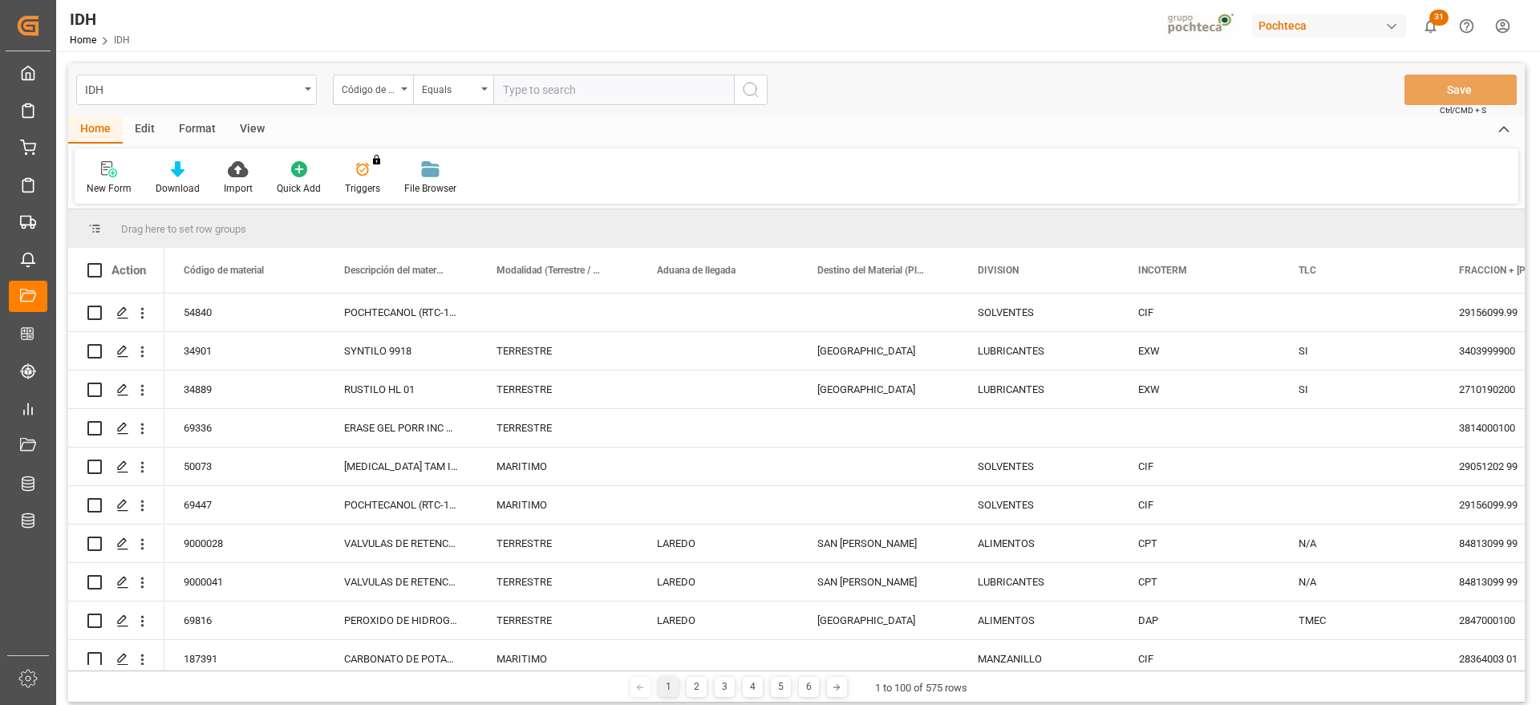
paste input "62858"
type input "62858"
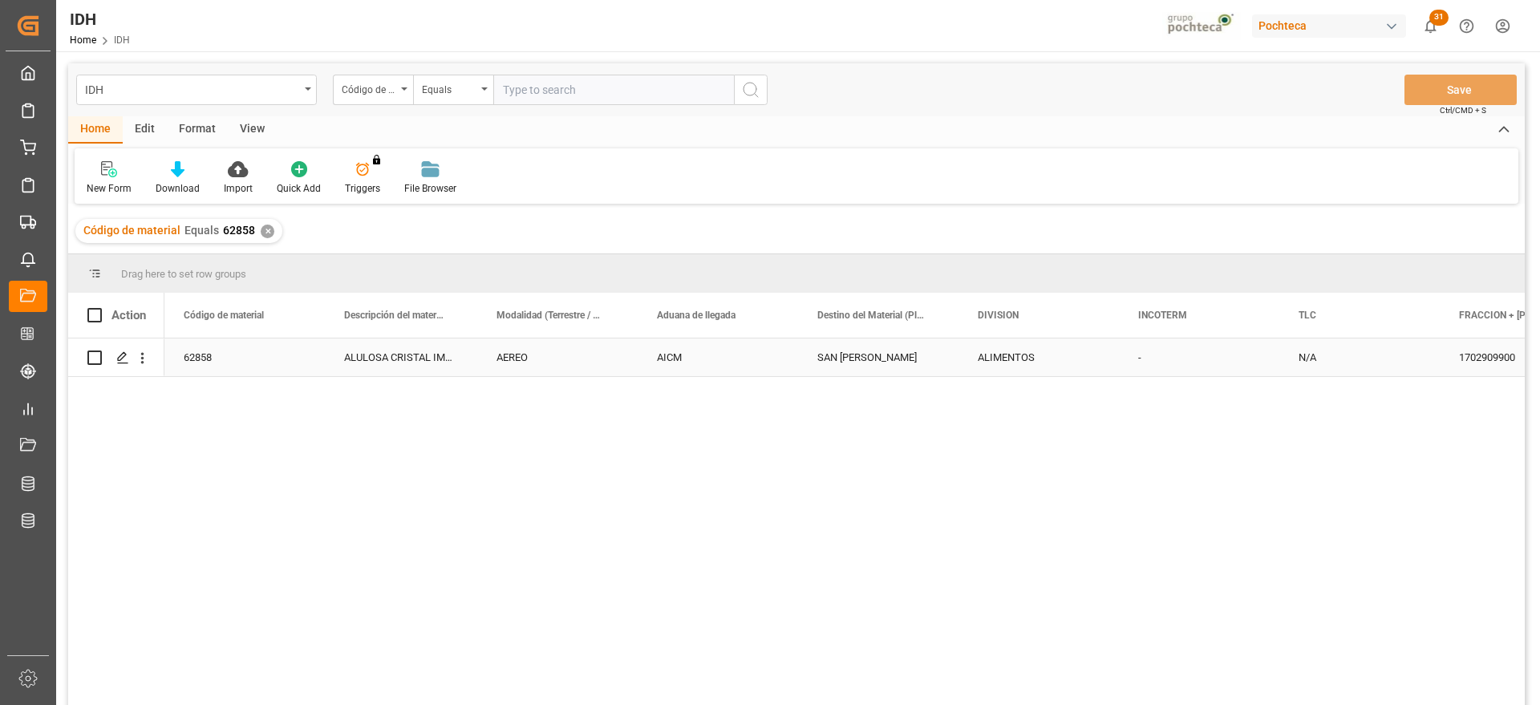
click at [387, 358] on div "ALULOSA CRISTAL IMP SAC 25KG" at bounding box center [401, 357] width 152 height 38
click at [545, 358] on div "AEREO" at bounding box center [557, 357] width 160 height 38
type input "MARITIMO"
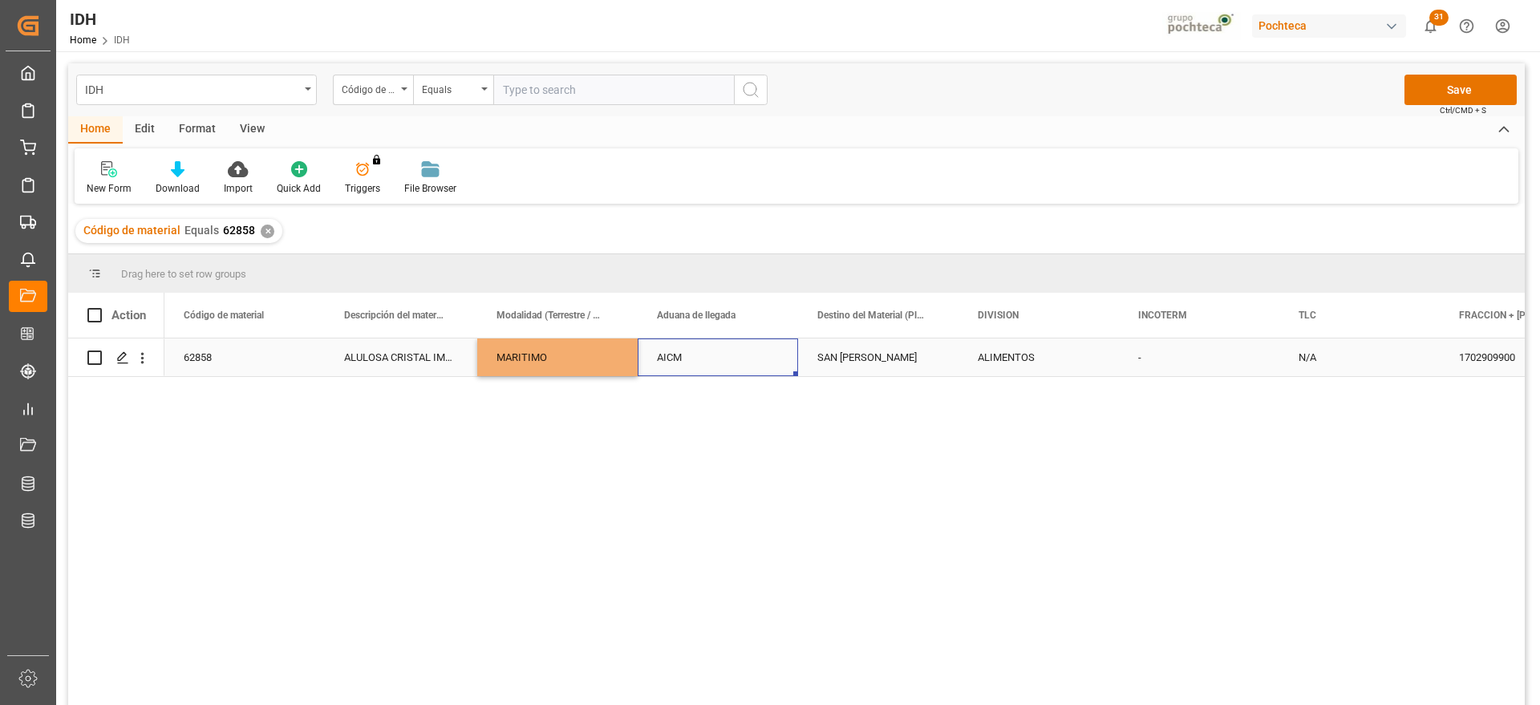
click at [738, 374] on div "AICM" at bounding box center [718, 357] width 160 height 38
click at [846, 362] on div "SAN JUAN" at bounding box center [878, 357] width 160 height 38
click at [1011, 357] on div "ALIMENTOS" at bounding box center [1038, 357] width 160 height 38
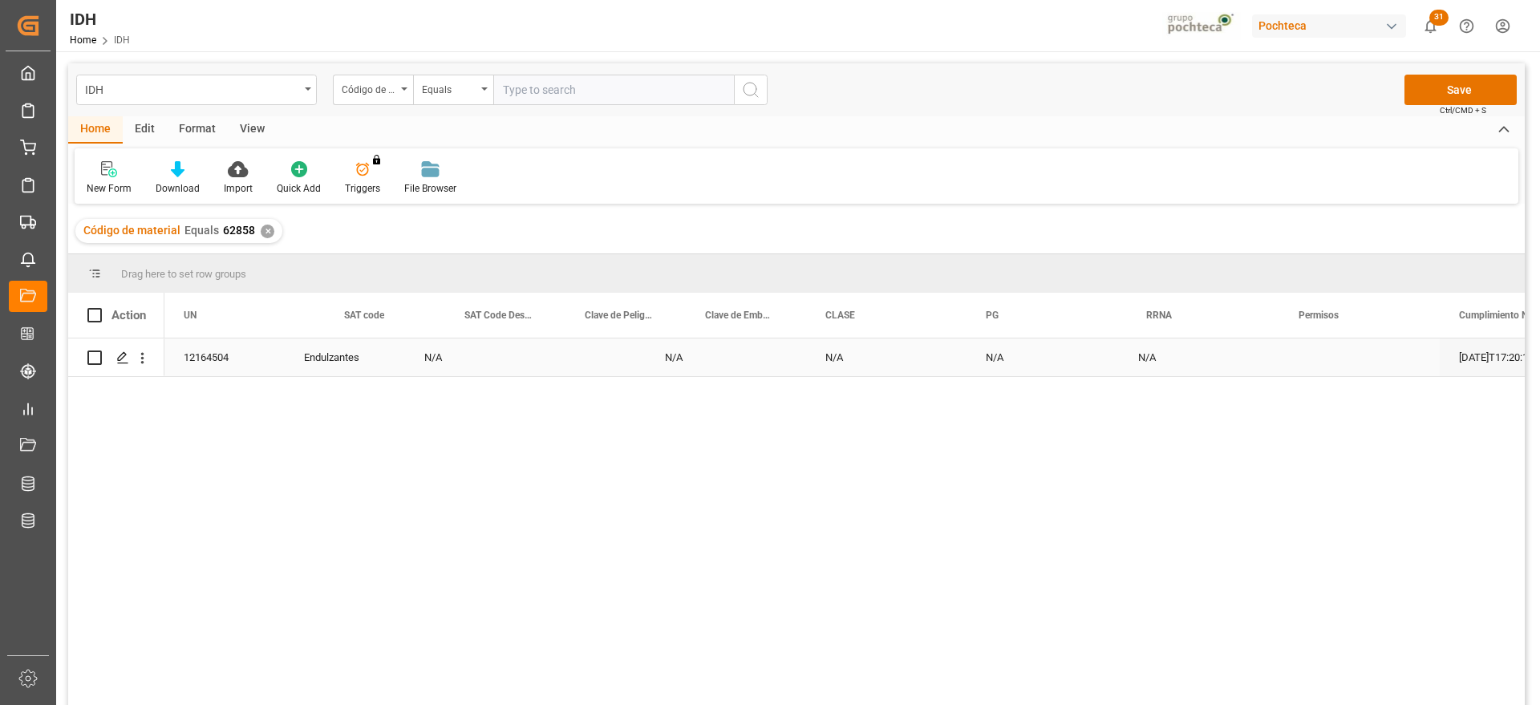
scroll to position [0, 1436]
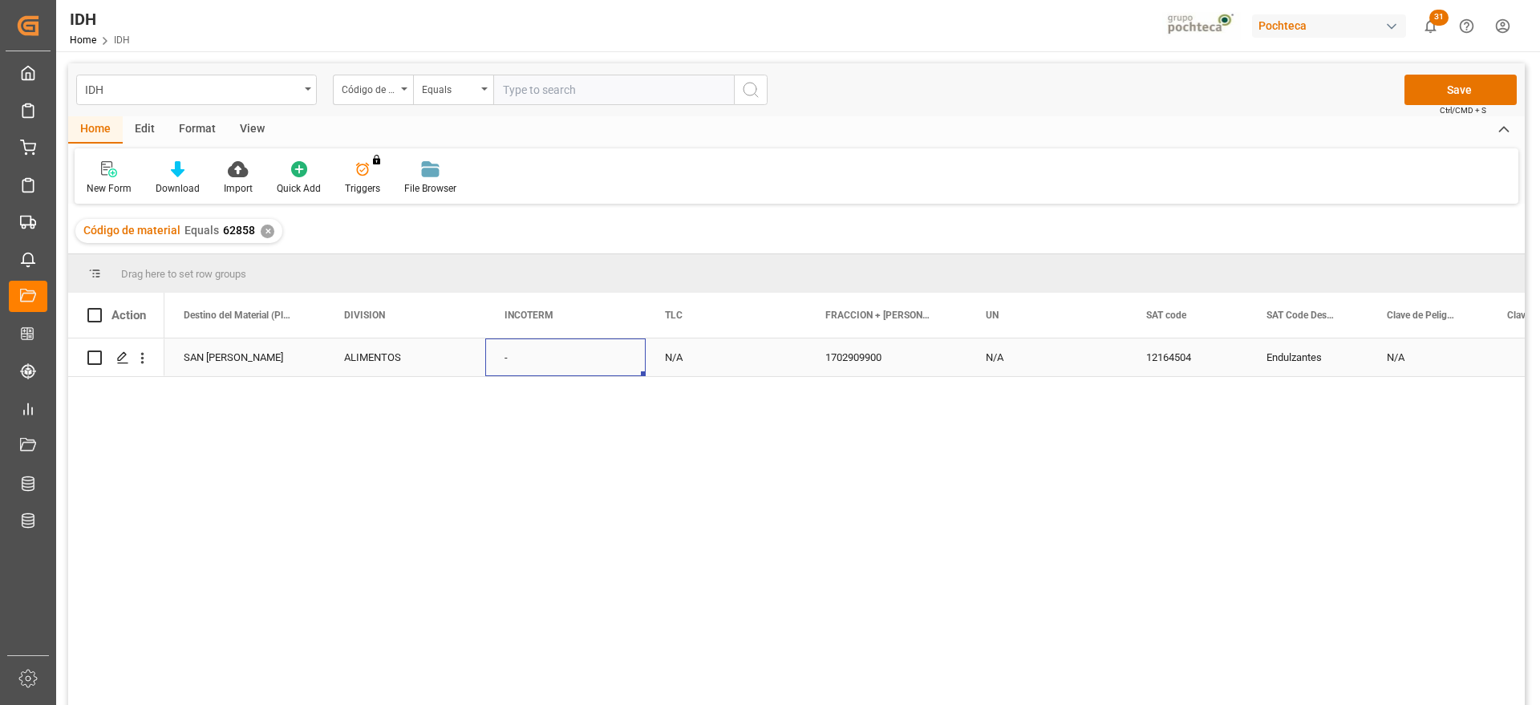
click at [537, 358] on div "-" at bounding box center [565, 357] width 160 height 38
click at [497, 362] on div "-" at bounding box center [565, 366] width 159 height 30
type input "CIF"
click at [678, 354] on div "N/A" at bounding box center [726, 357] width 160 height 38
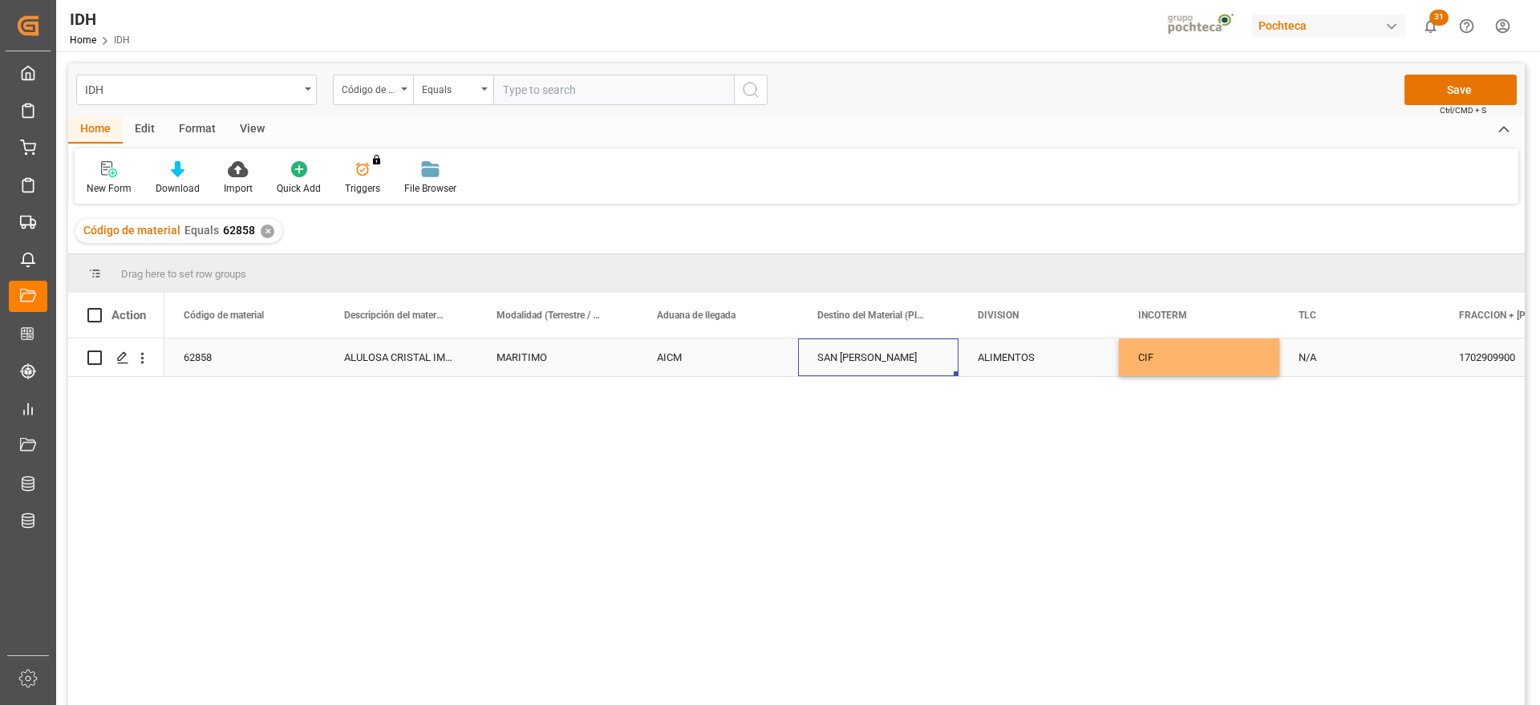
click at [678, 354] on div "AICM" at bounding box center [718, 357] width 160 height 38
click at [1132, 362] on div "CIF" at bounding box center [1199, 357] width 160 height 38
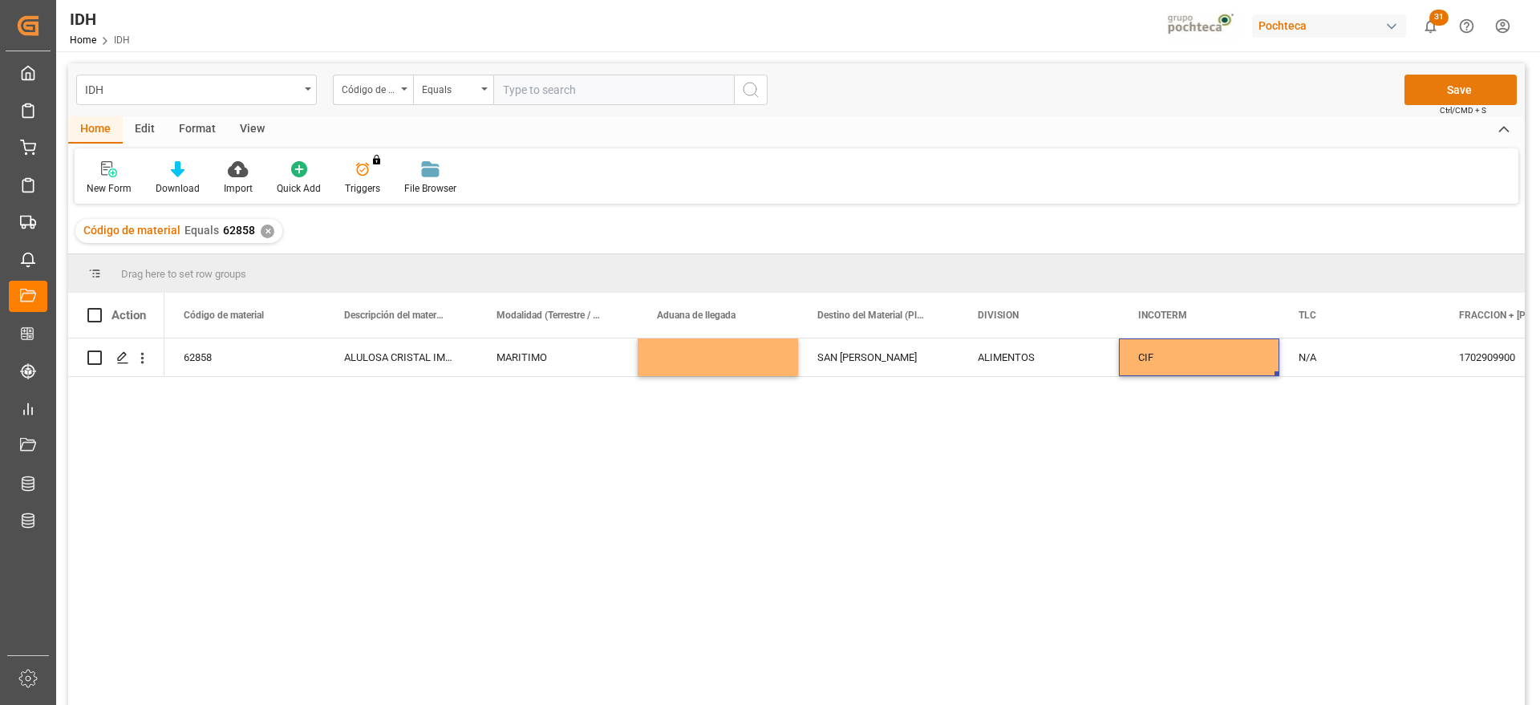
click at [1452, 79] on button "Save" at bounding box center [1460, 90] width 112 height 30
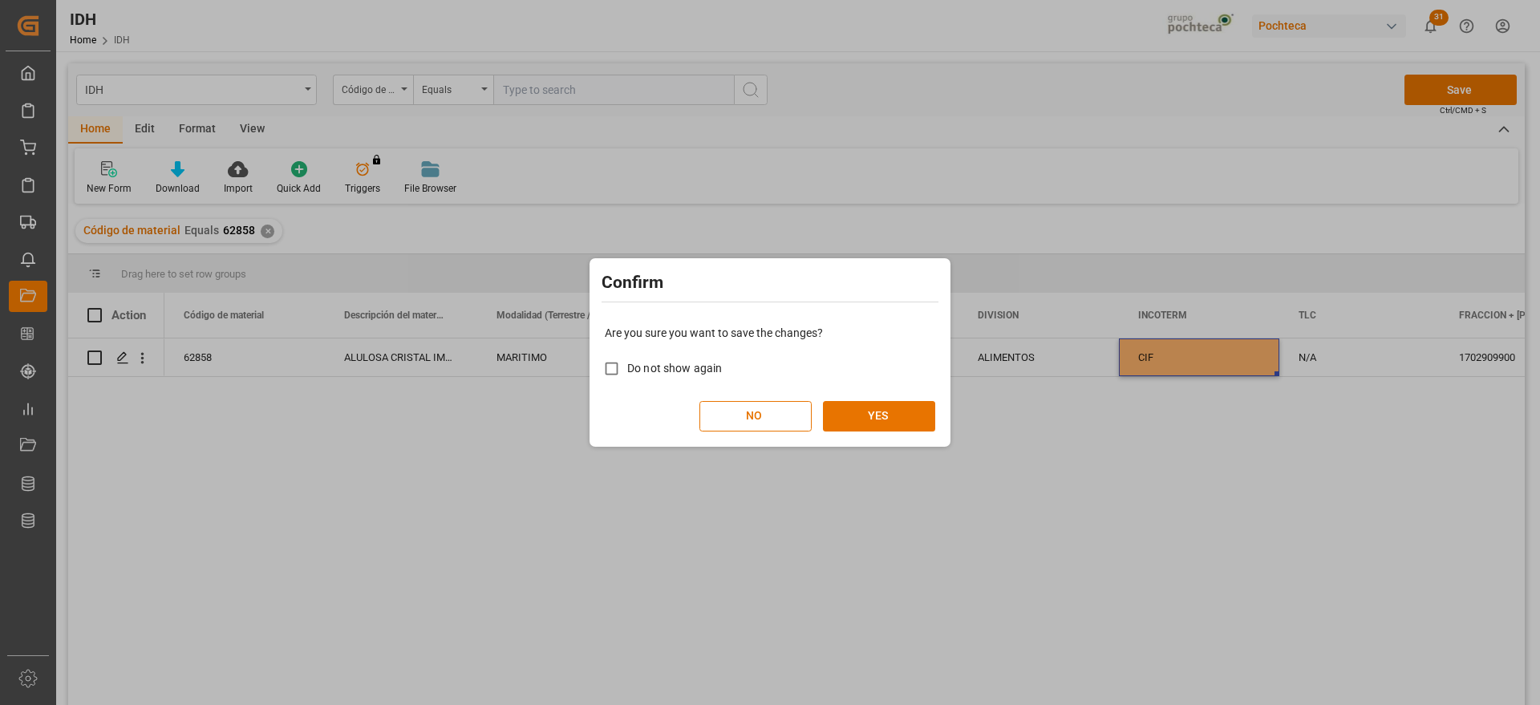
click at [934, 408] on div "NO YES" at bounding box center [770, 416] width 330 height 30
click at [894, 424] on button "YES" at bounding box center [879, 416] width 112 height 30
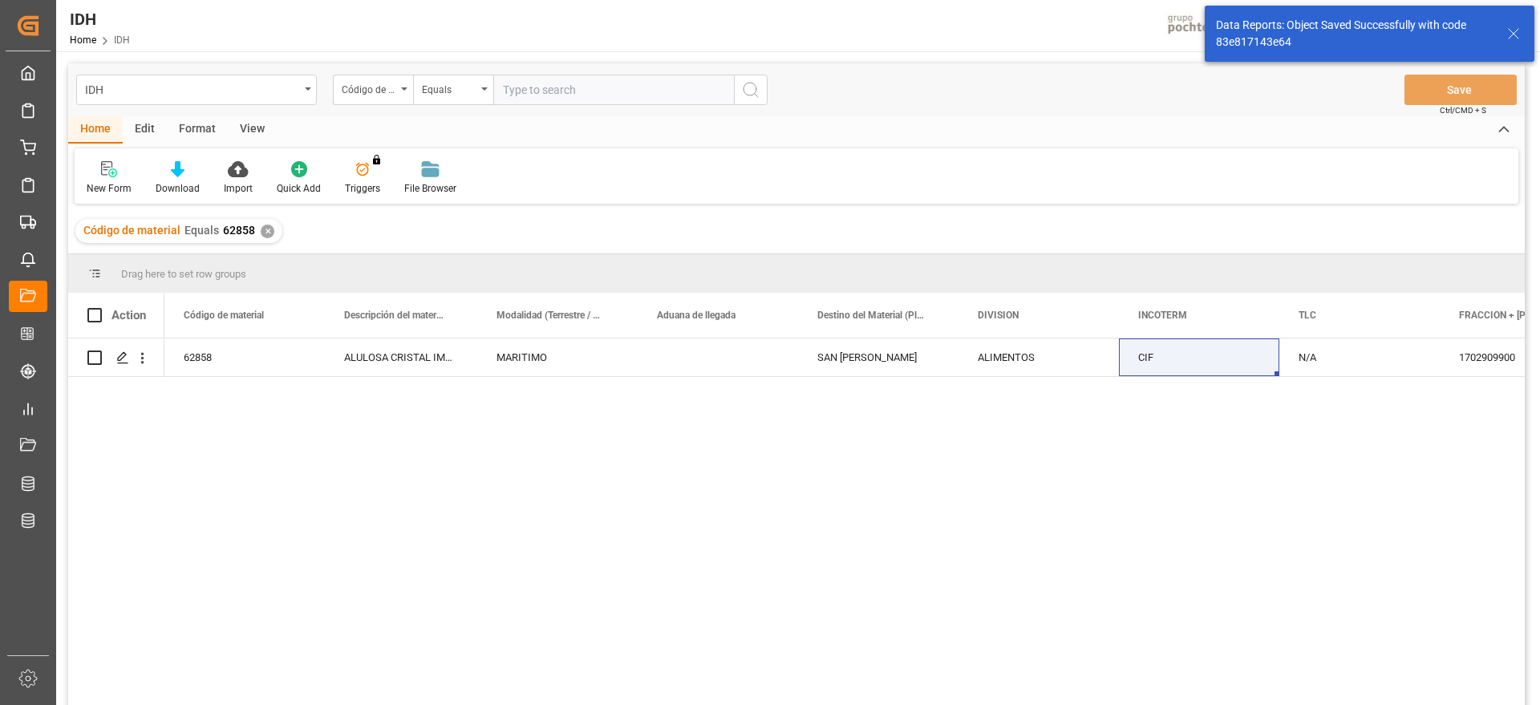
click at [265, 229] on div "✕" at bounding box center [268, 232] width 14 height 14
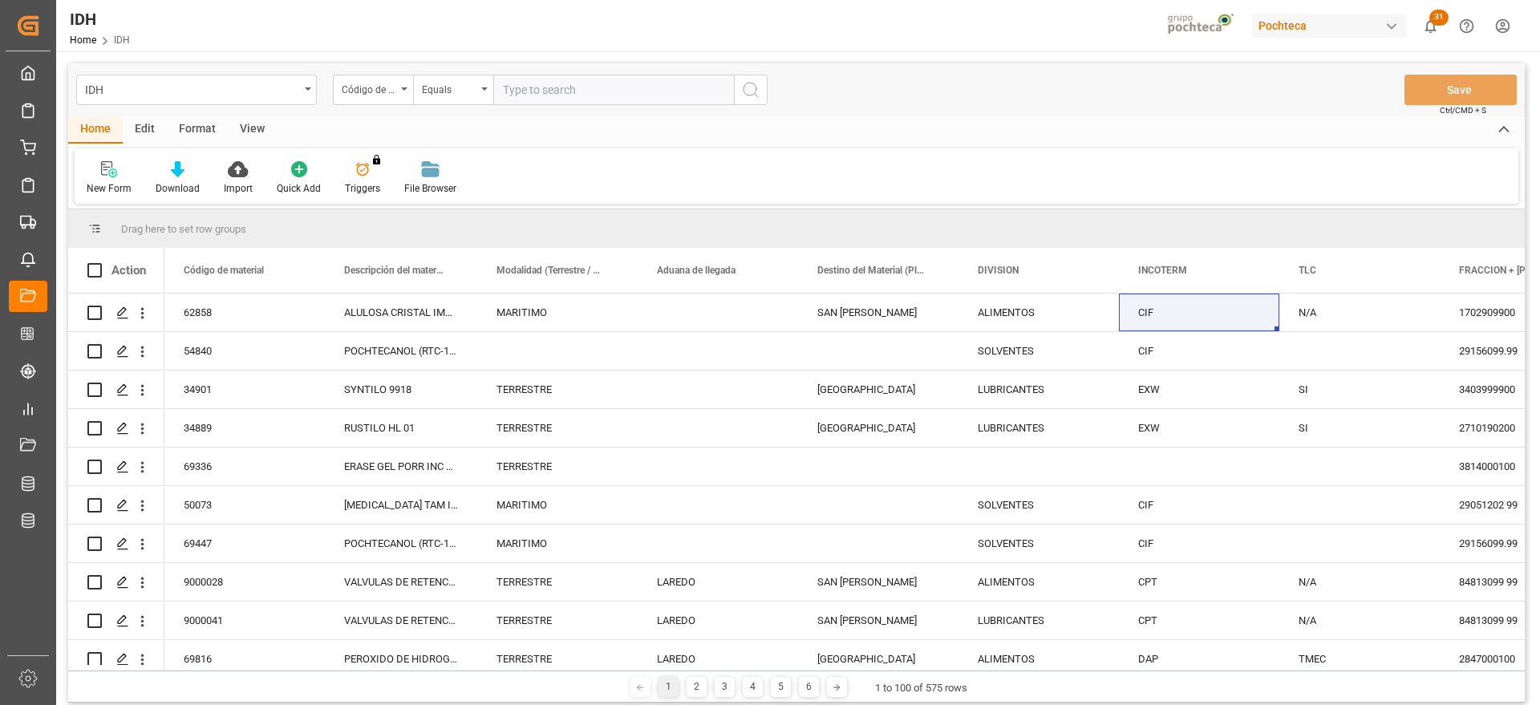
click at [571, 89] on input "text" at bounding box center [613, 90] width 241 height 30
paste input "62991"
type input "62991"
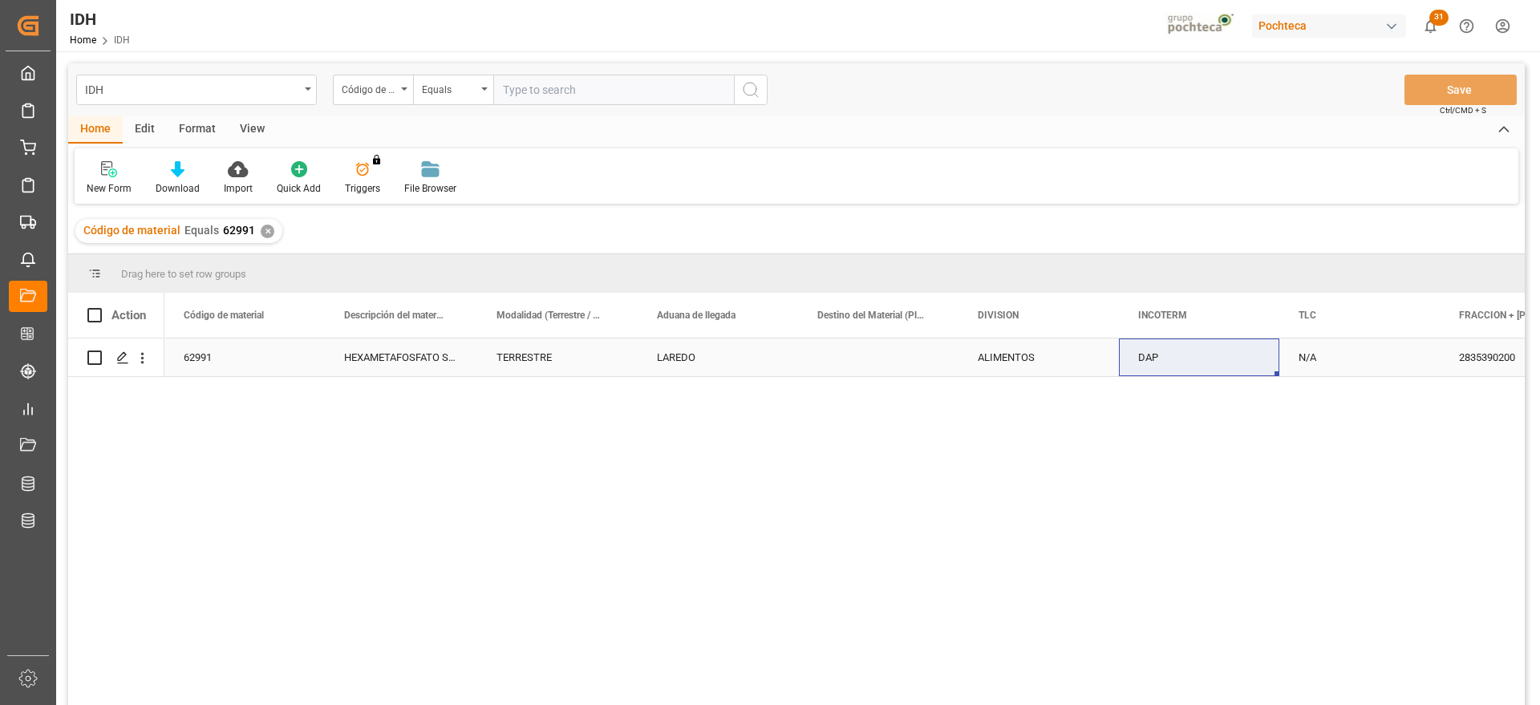
click at [708, 366] on div "LAREDO" at bounding box center [718, 357] width 160 height 38
click at [550, 367] on div "TERRESTRE" at bounding box center [557, 357] width 160 height 38
click at [1214, 361] on div "DAP" at bounding box center [1199, 357] width 160 height 38
click at [1208, 361] on input "DAP" at bounding box center [1199, 366] width 135 height 30
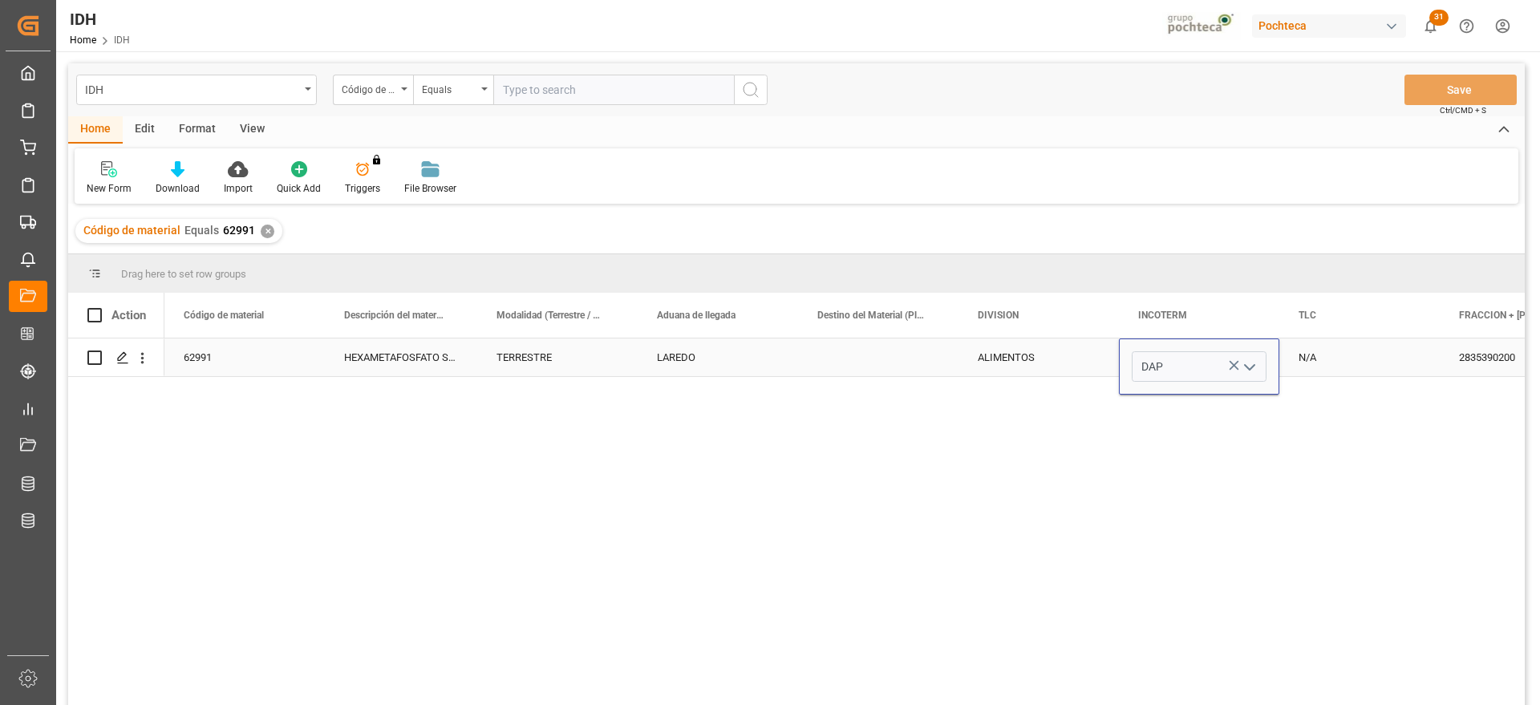
drag, startPoint x: 1171, startPoint y: 366, endPoint x: 1132, endPoint y: 361, distance: 39.6
click at [1132, 361] on input "DAP" at bounding box center [1199, 366] width 135 height 30
type input "CIF"
click at [1198, 423] on div "CIF" at bounding box center [1198, 412] width 133 height 56
click at [682, 351] on div "LAREDO" at bounding box center [718, 357] width 160 height 38
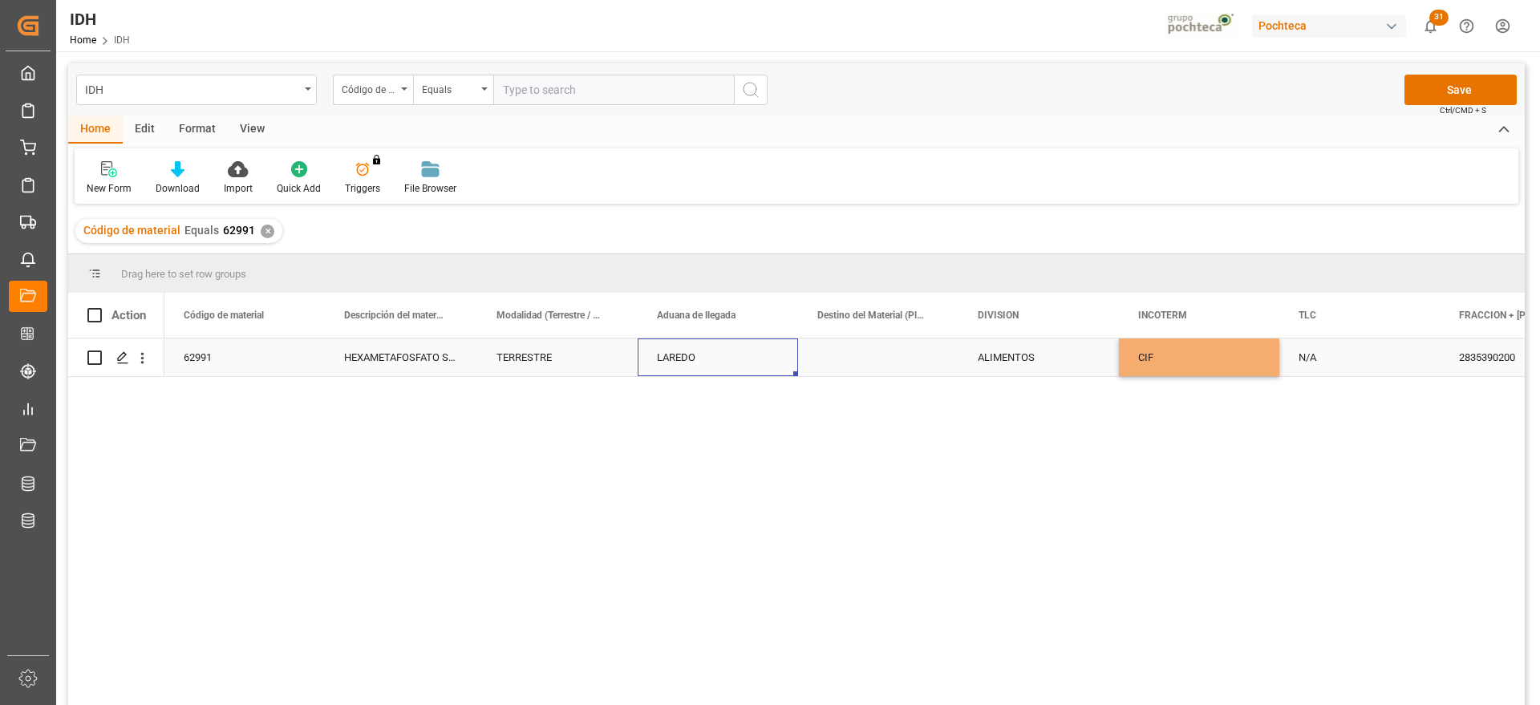
click at [529, 358] on div "TERRESTRE" at bounding box center [557, 357] width 160 height 38
click at [567, 355] on input "TERRESTRE" at bounding box center [557, 367] width 135 height 32
type input "T"
type input "MARITIMO"
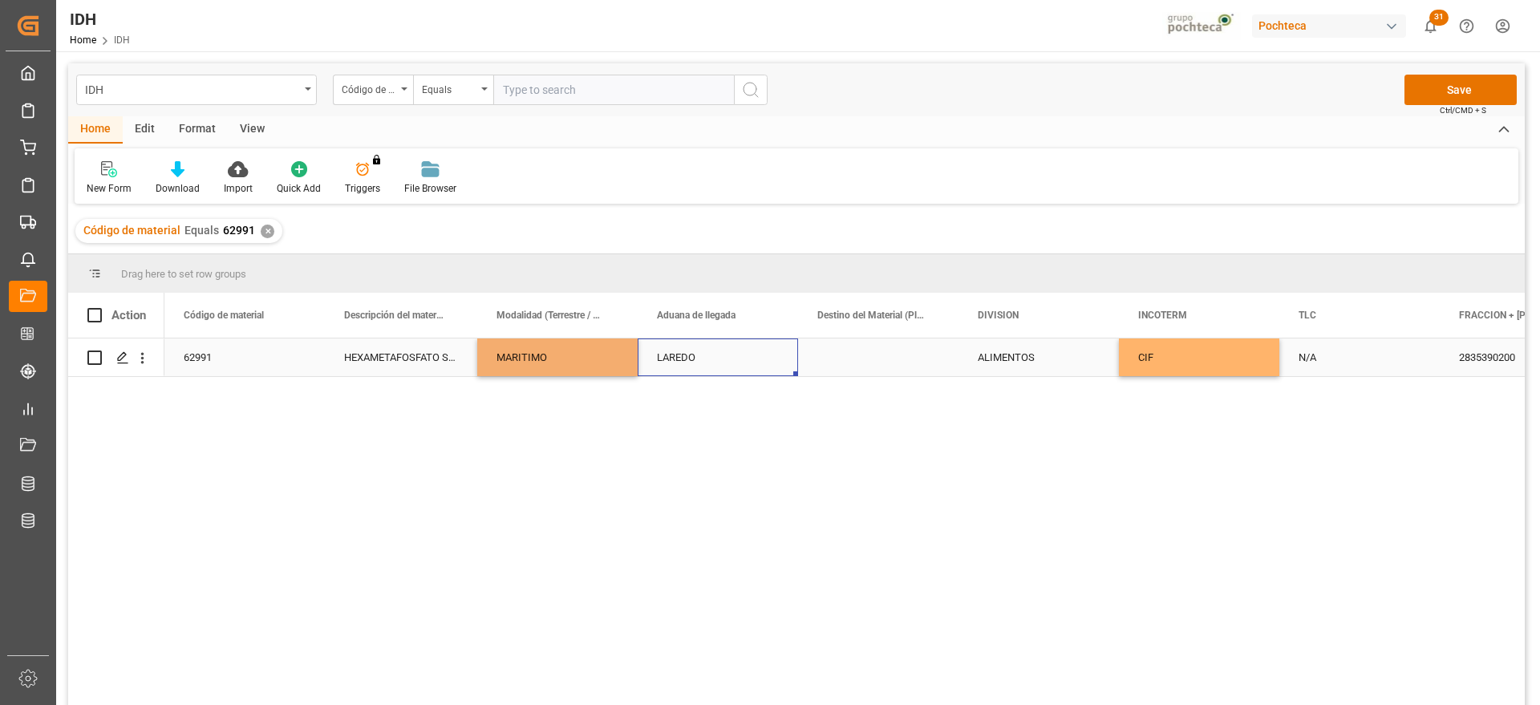
click at [707, 358] on div "LAREDO" at bounding box center [718, 357] width 160 height 38
click at [1112, 364] on div "ALIMENTOS" at bounding box center [1038, 357] width 160 height 38
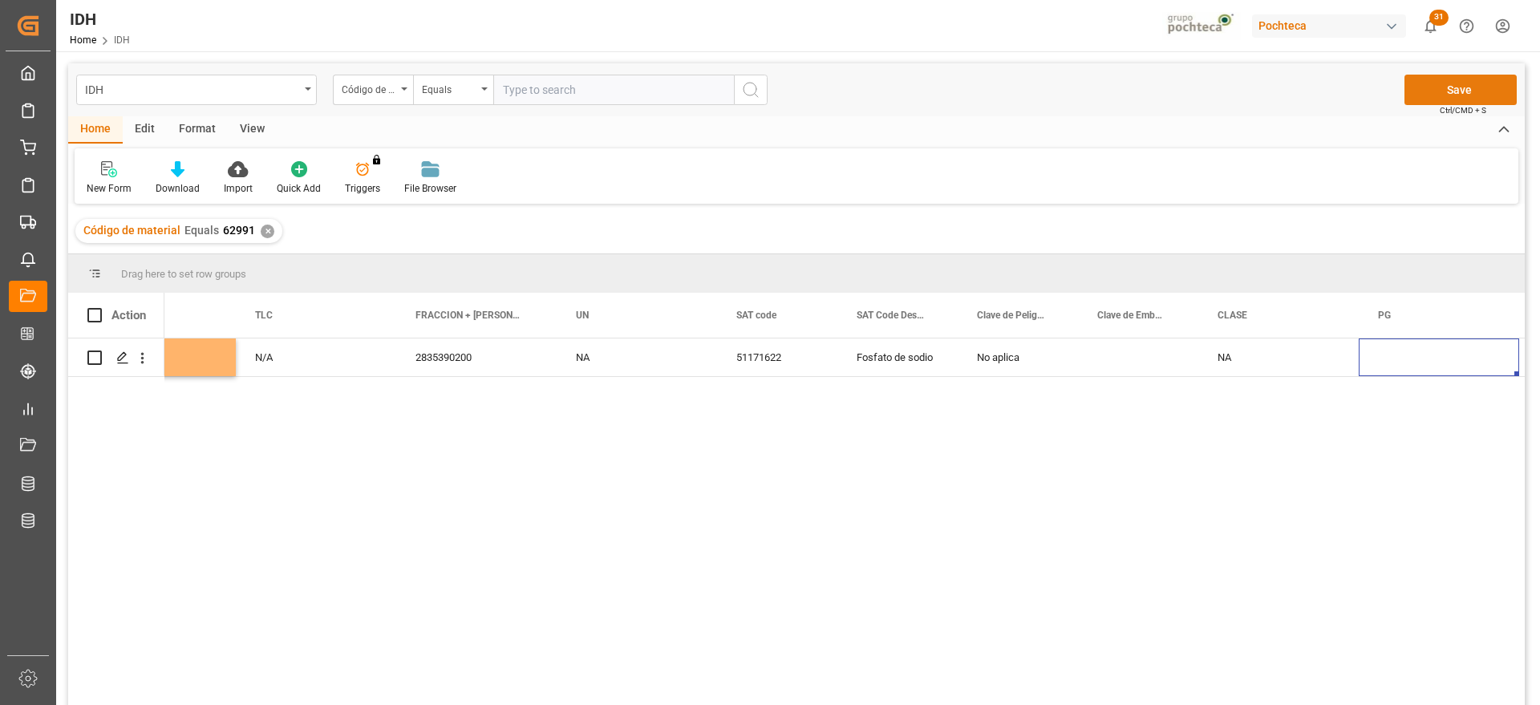
click at [1459, 84] on button "Save" at bounding box center [1460, 90] width 112 height 30
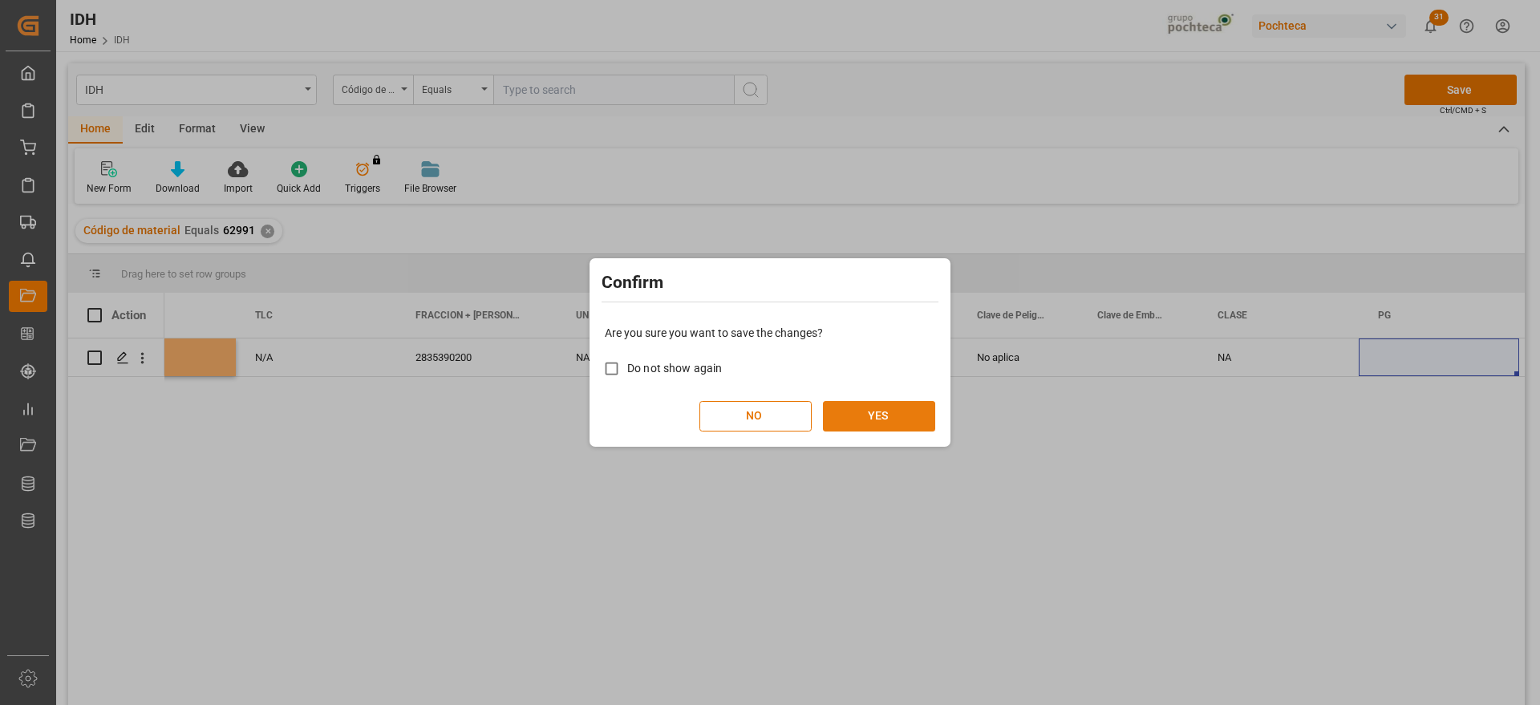
click at [869, 417] on button "YES" at bounding box center [879, 416] width 112 height 30
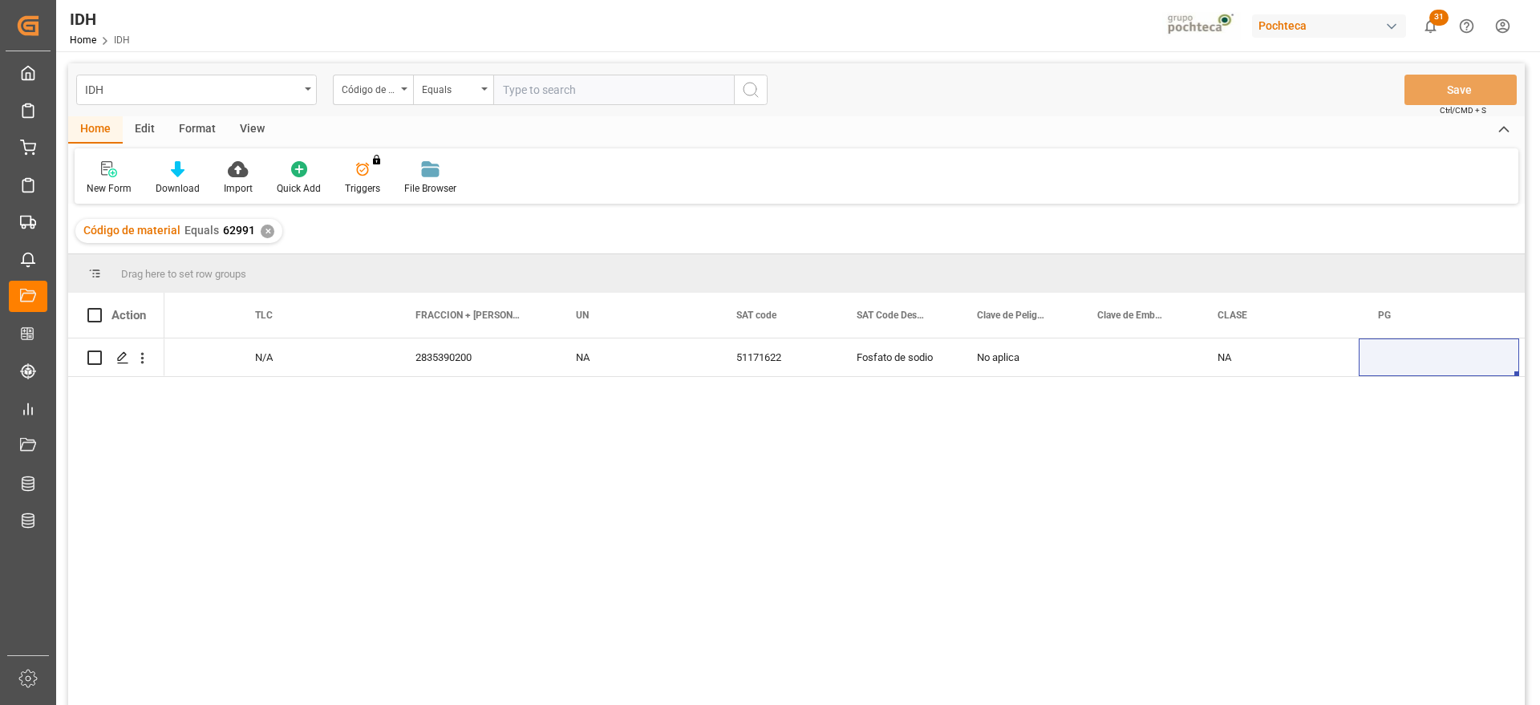
click at [261, 227] on div "✕" at bounding box center [268, 232] width 14 height 14
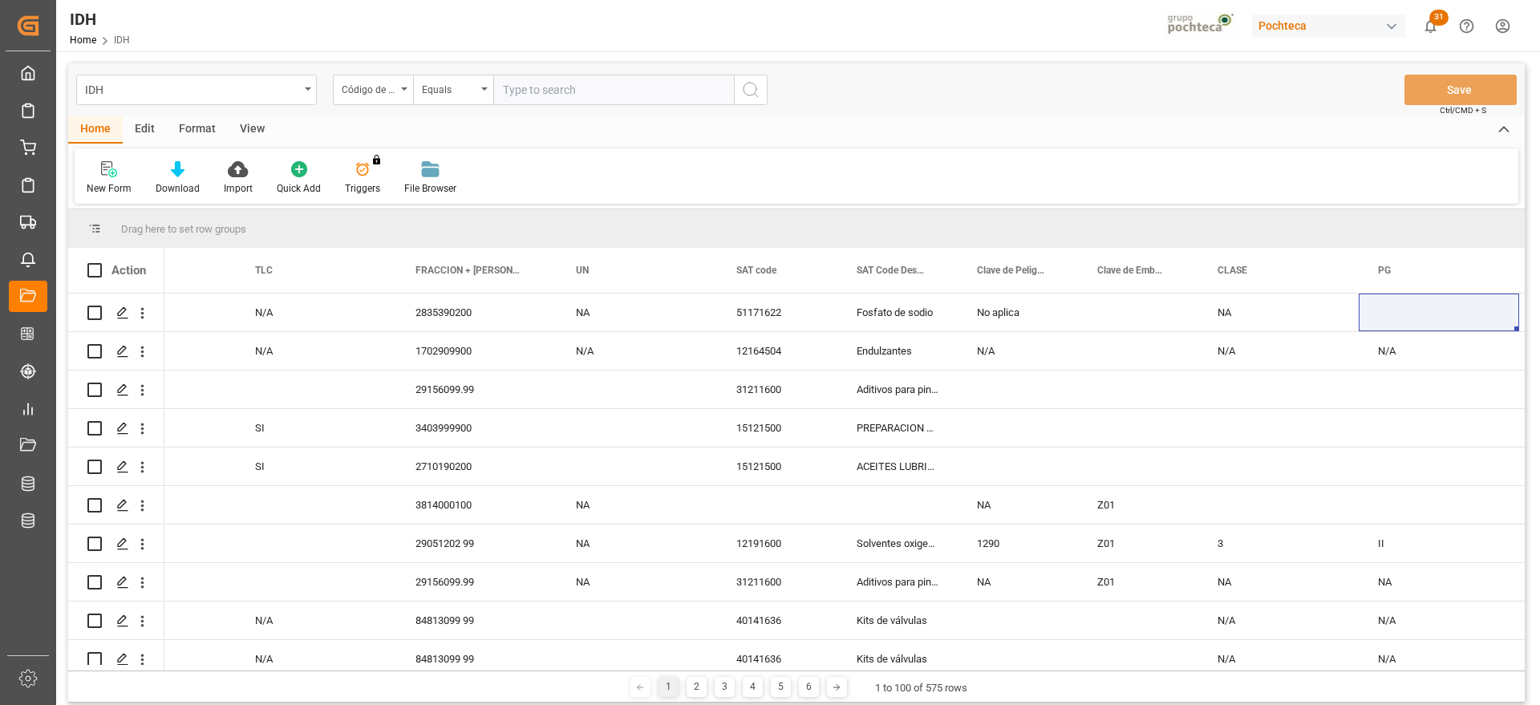
click at [553, 88] on input "text" at bounding box center [613, 90] width 241 height 30
paste input "36554"
type input "36554"
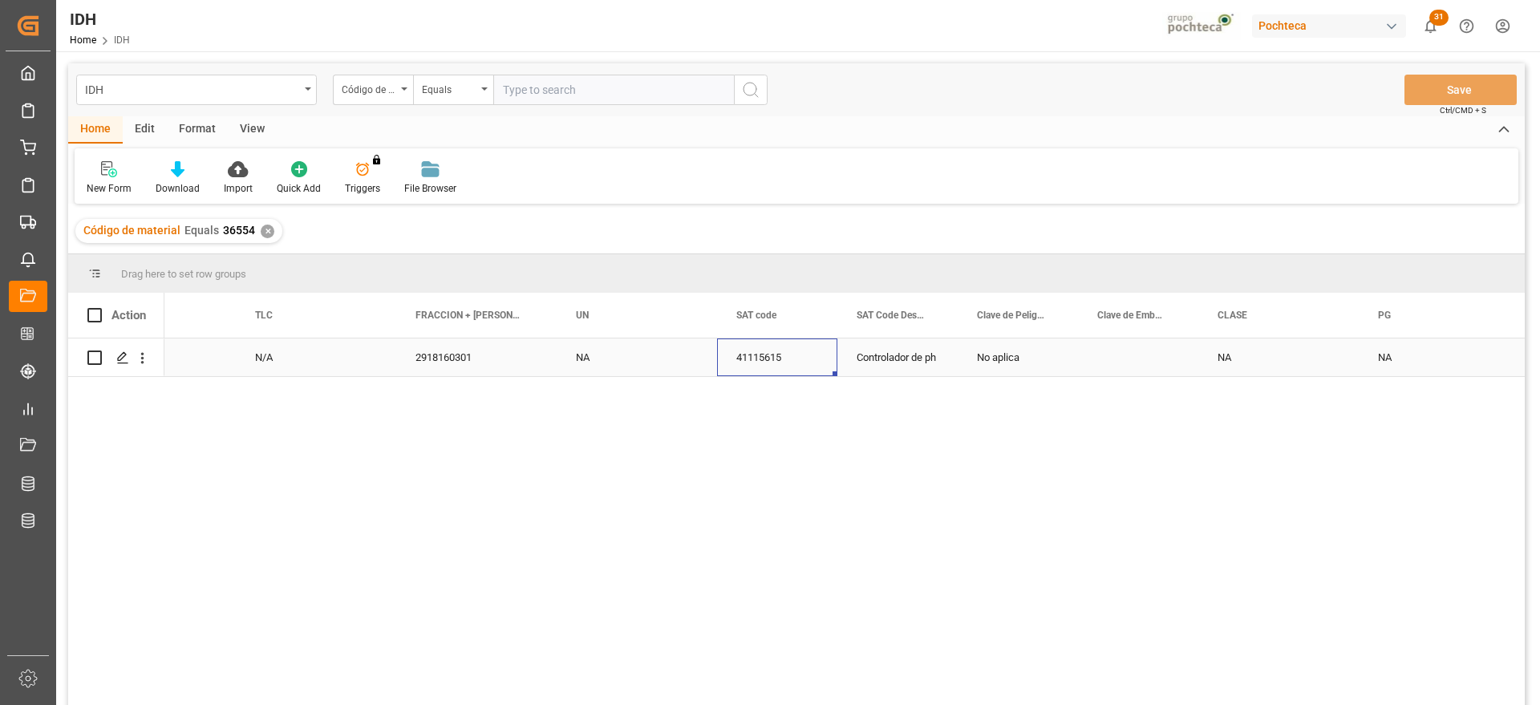
click at [836, 364] on div "41115615" at bounding box center [777, 357] width 120 height 38
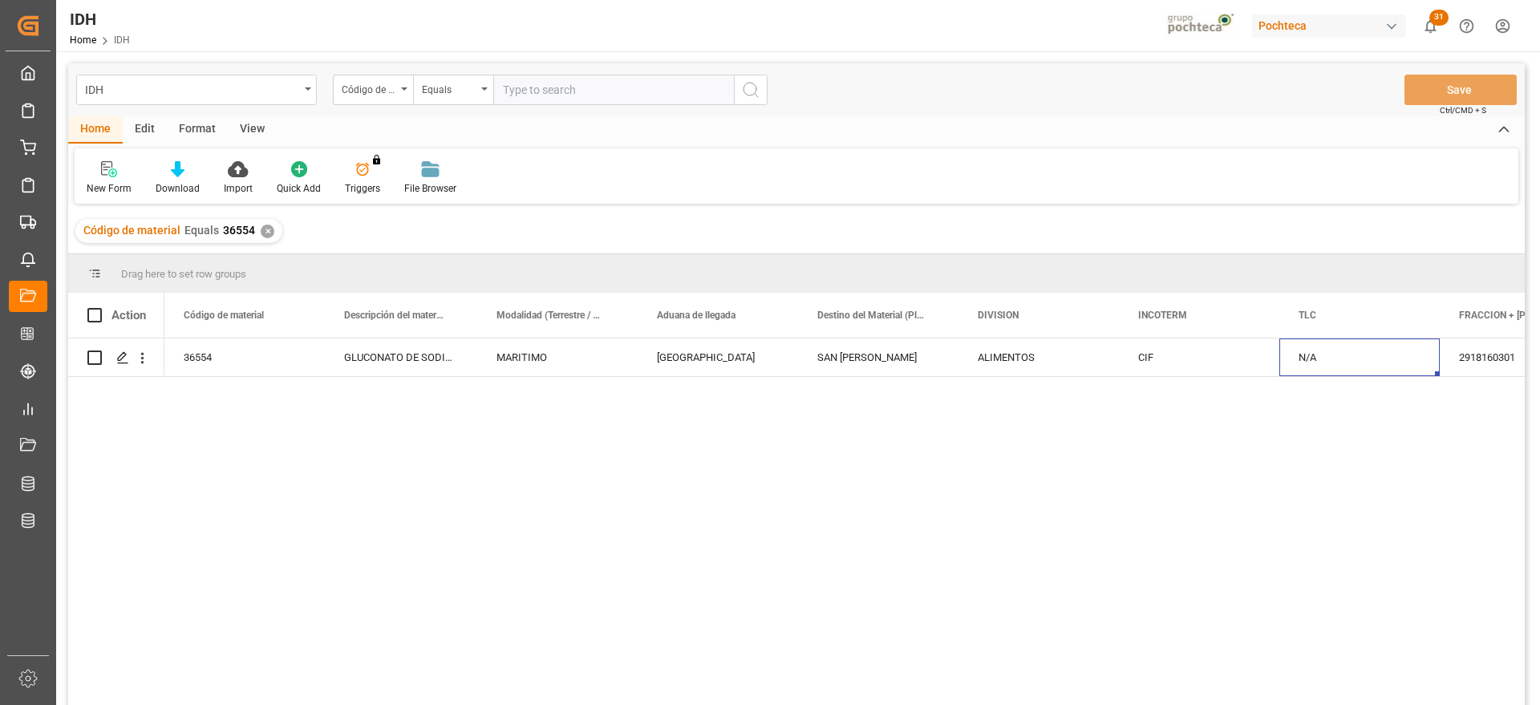
click at [262, 229] on div "✕" at bounding box center [268, 232] width 14 height 14
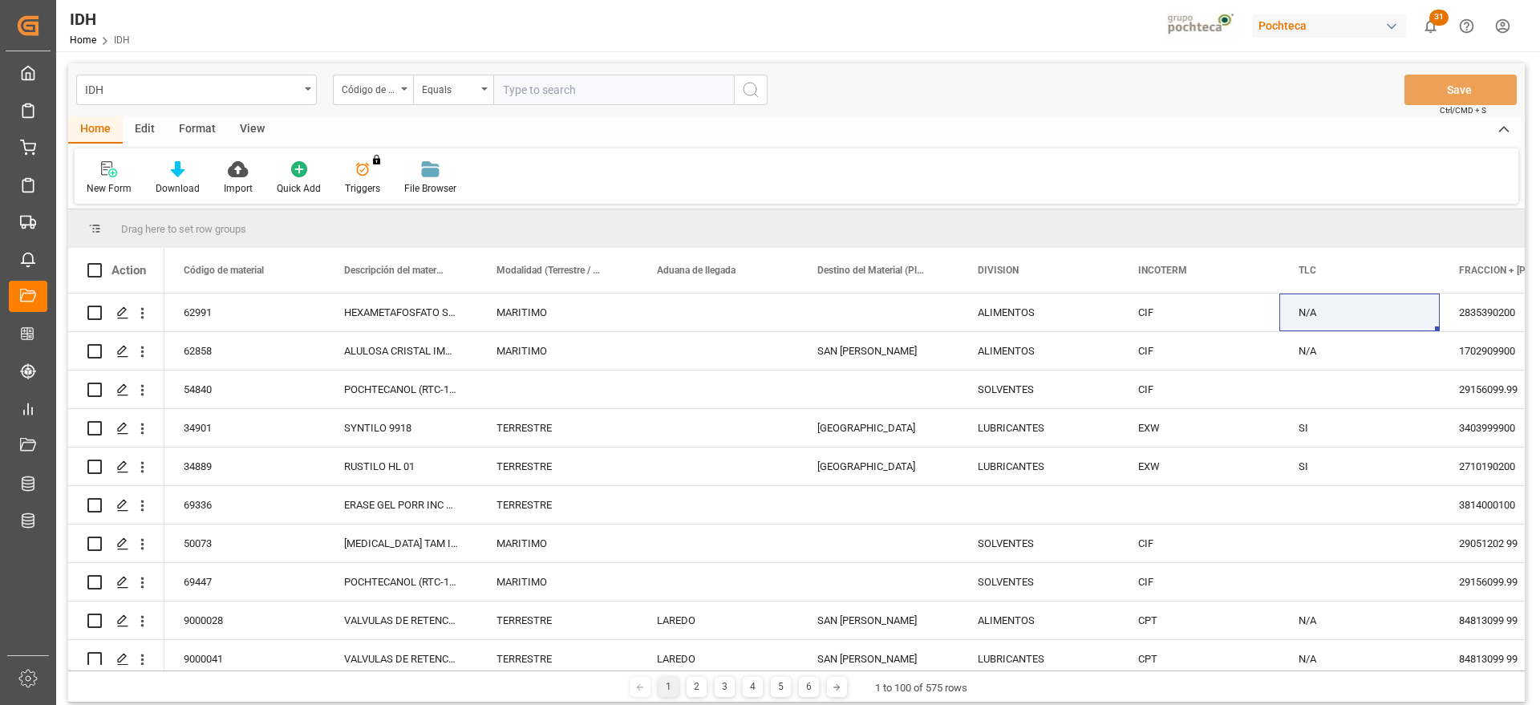
click at [562, 85] on input "text" at bounding box center [613, 90] width 241 height 30
paste input "36553"
type input "36553"
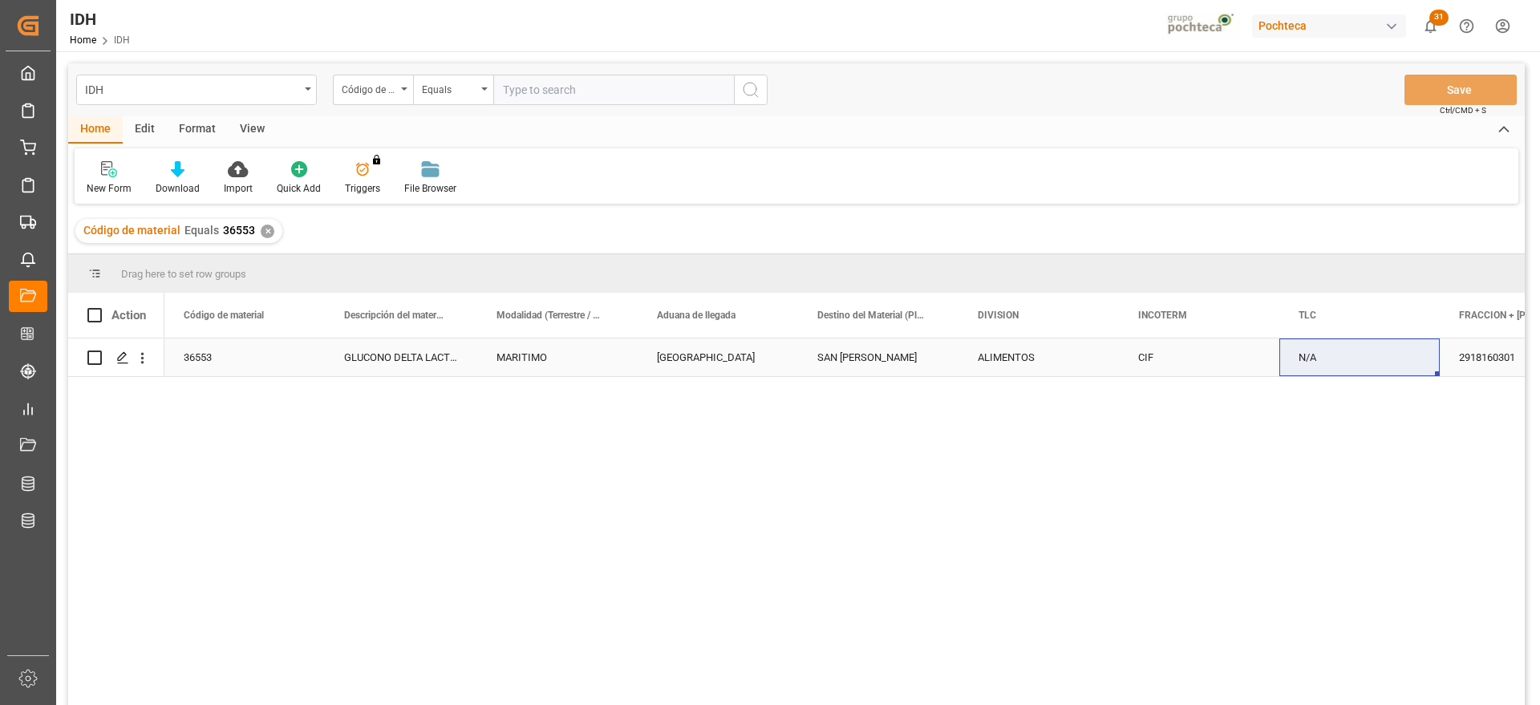
click at [909, 363] on div "SAN JUAN" at bounding box center [878, 357] width 160 height 38
click at [268, 231] on div "✕" at bounding box center [268, 232] width 14 height 14
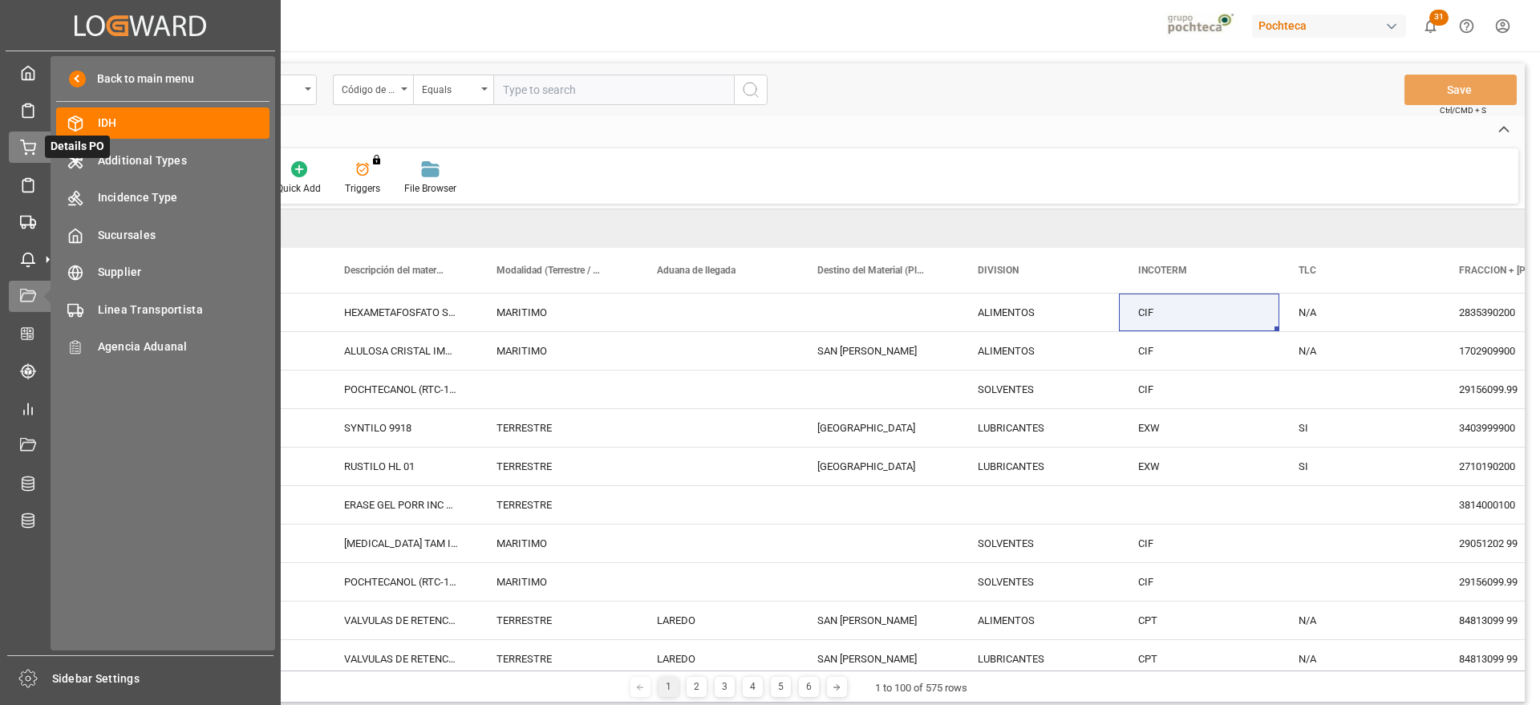
drag, startPoint x: 33, startPoint y: 146, endPoint x: 18, endPoint y: 144, distance: 15.3
click at [33, 145] on icon at bounding box center [28, 148] width 16 height 16
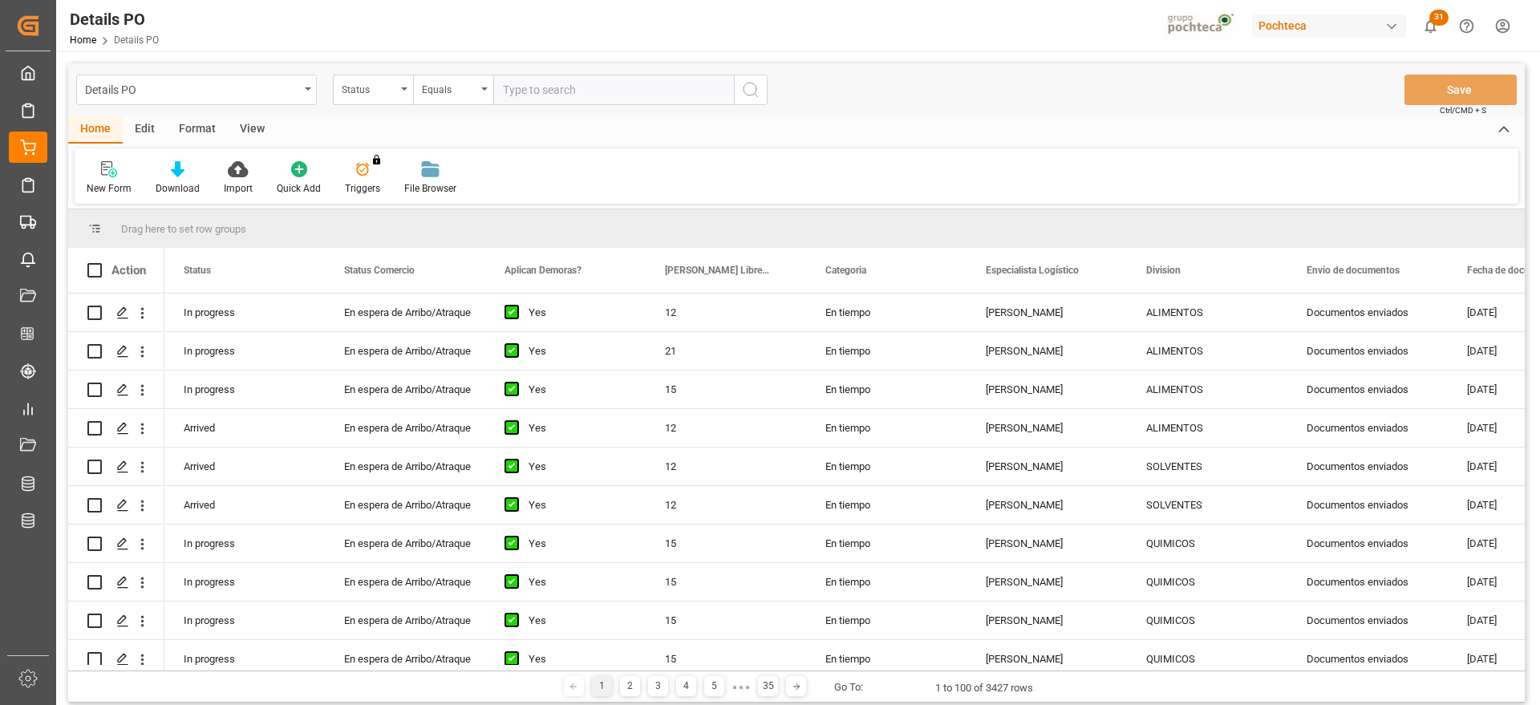
click at [370, 93] on div "Status" at bounding box center [369, 88] width 55 height 18
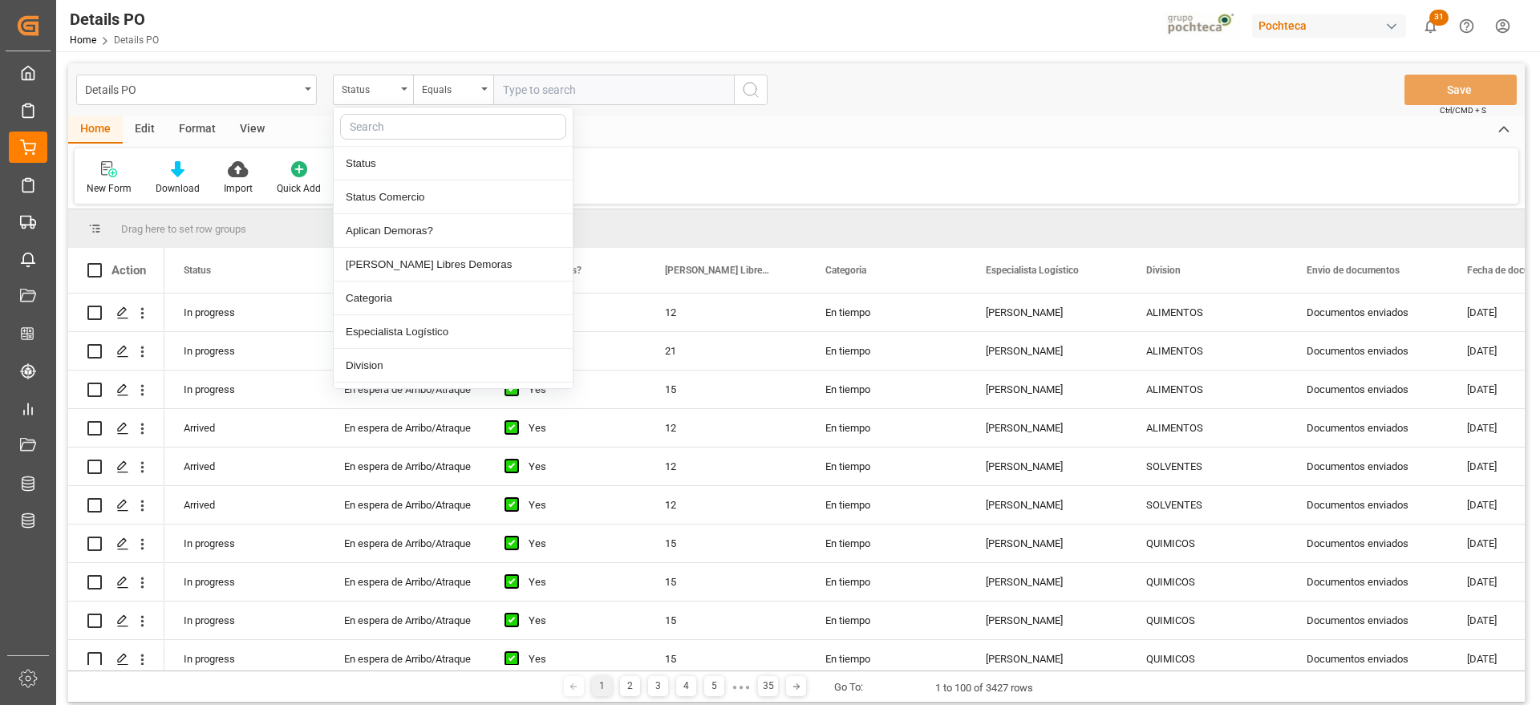
click at [391, 124] on input "text" at bounding box center [453, 127] width 226 height 26
type input "ref"
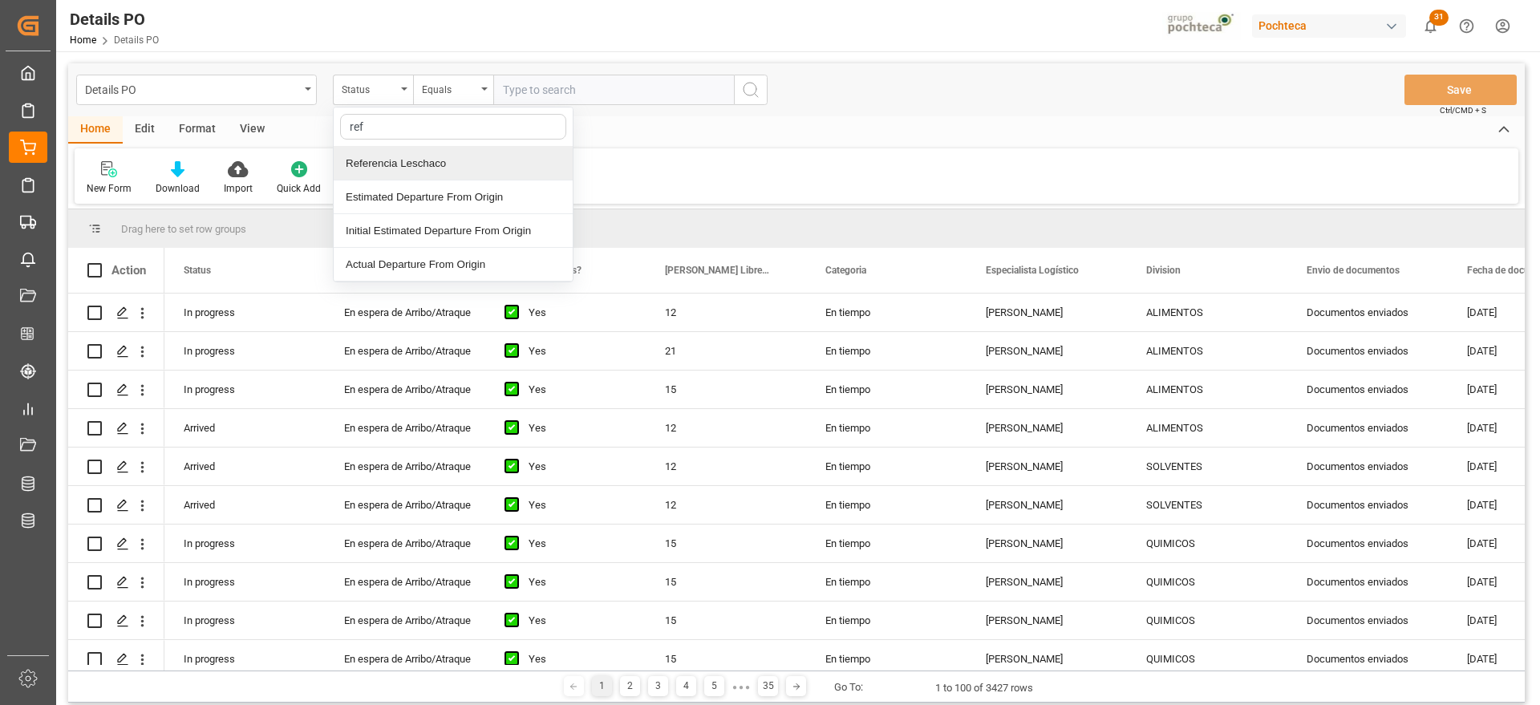
click at [402, 153] on div "Referencia Leschaco" at bounding box center [453, 164] width 239 height 34
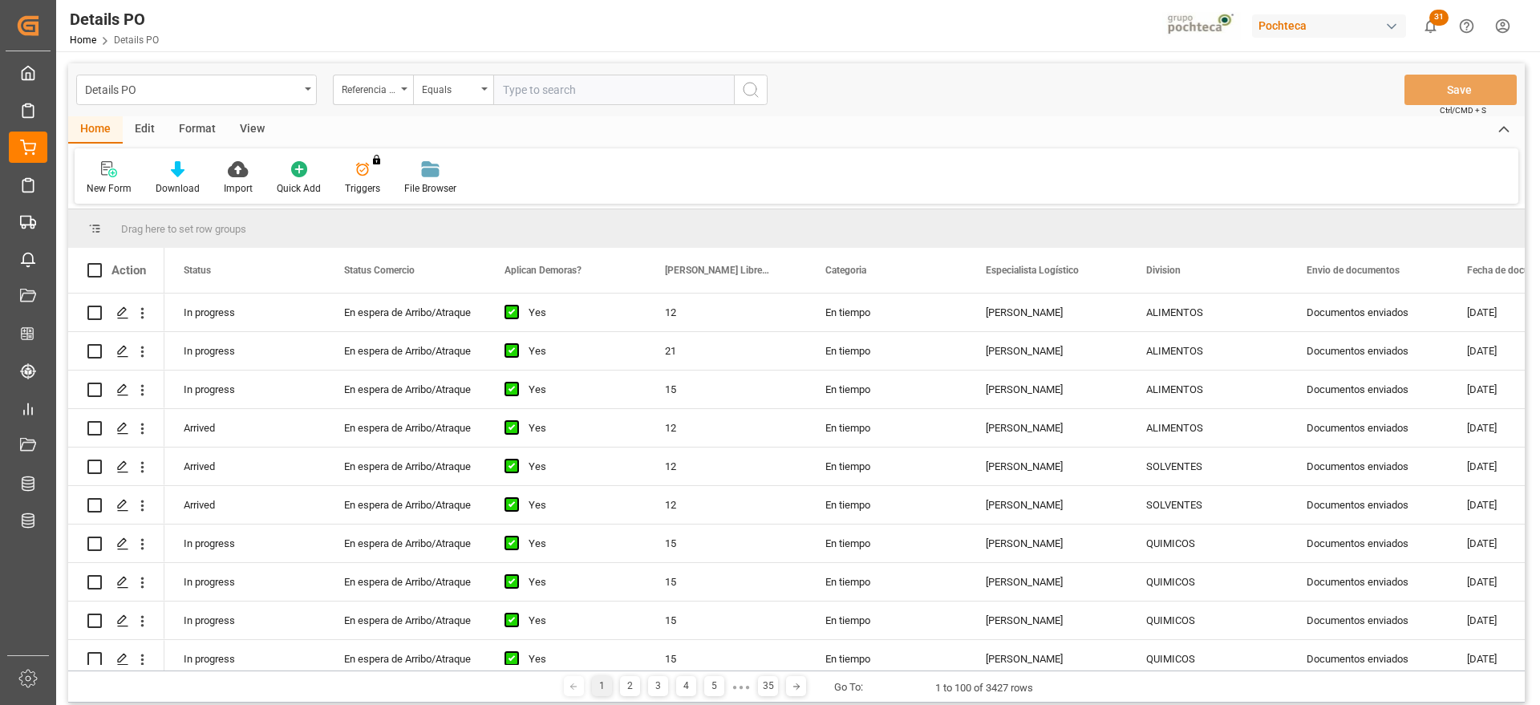
click at [520, 80] on input "text" at bounding box center [613, 90] width 241 height 30
paste input "250806900921"
type input "250806900921"
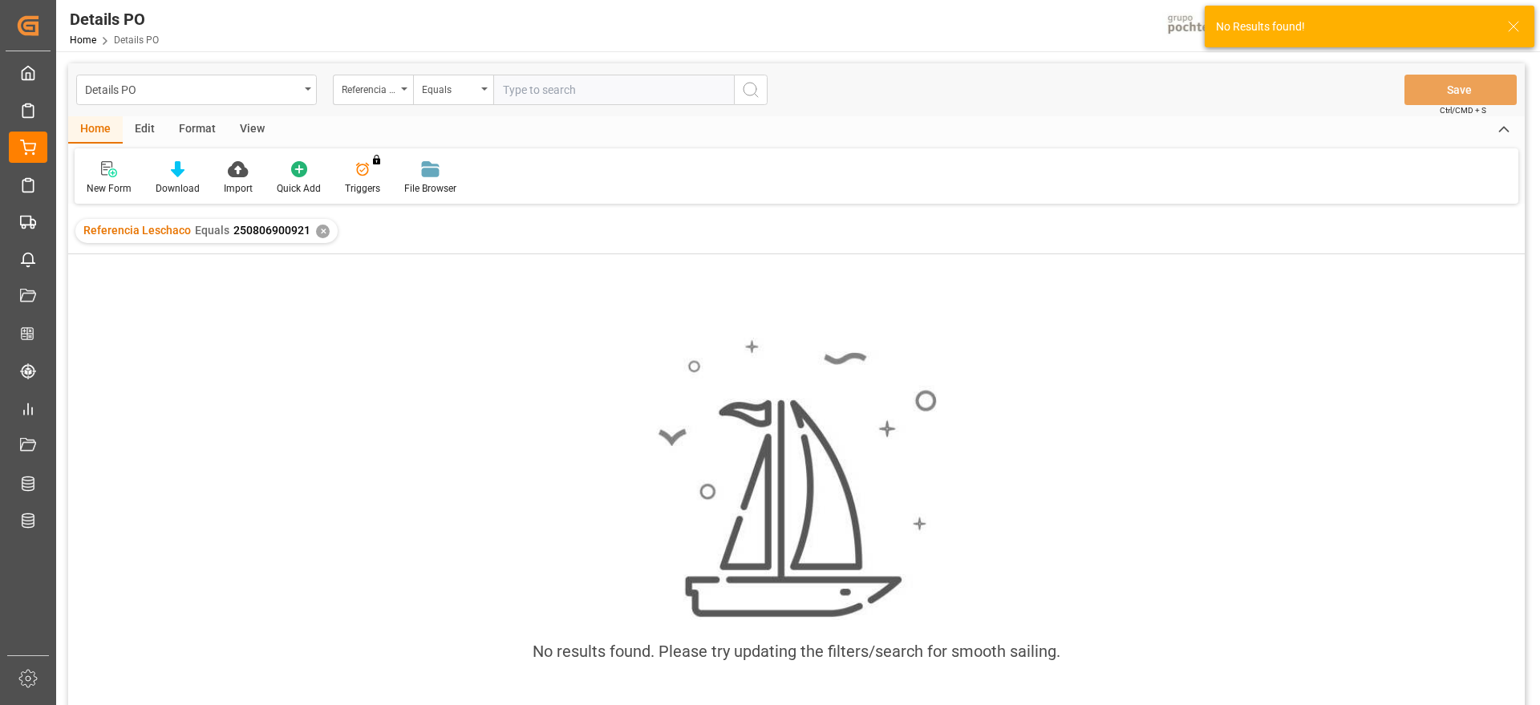
click at [321, 228] on div "✕" at bounding box center [323, 232] width 14 height 14
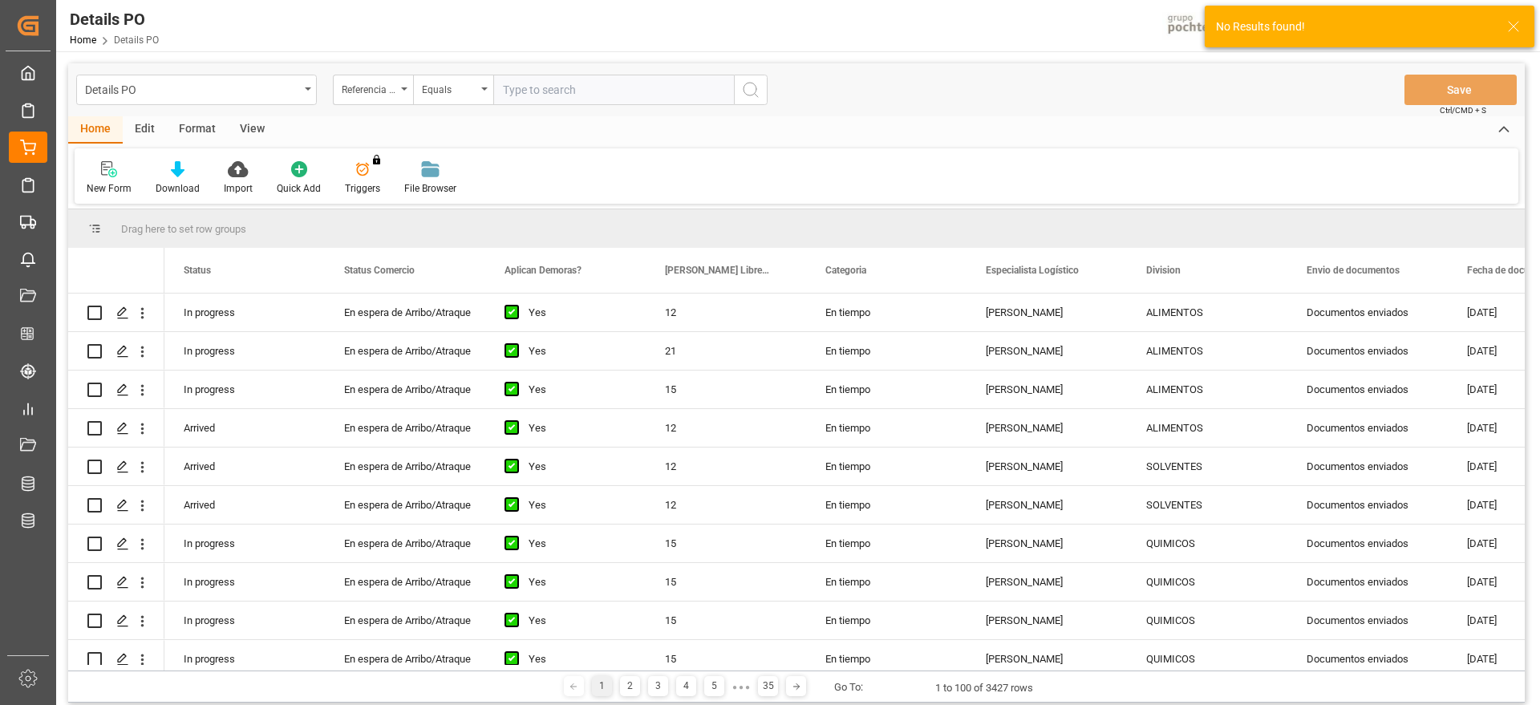
click at [547, 91] on input "text" at bounding box center [613, 90] width 241 height 30
paste input "250806900921"
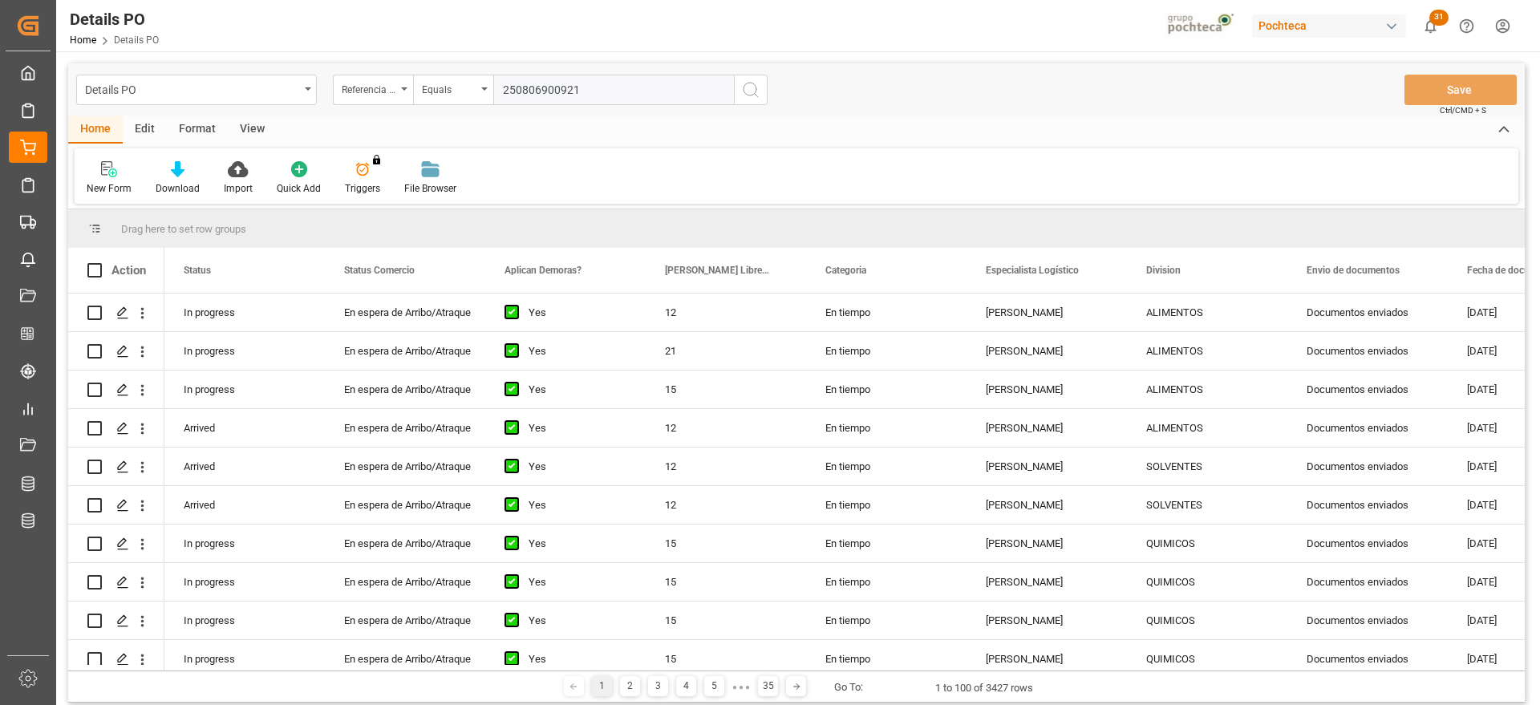
type input "250806900921"
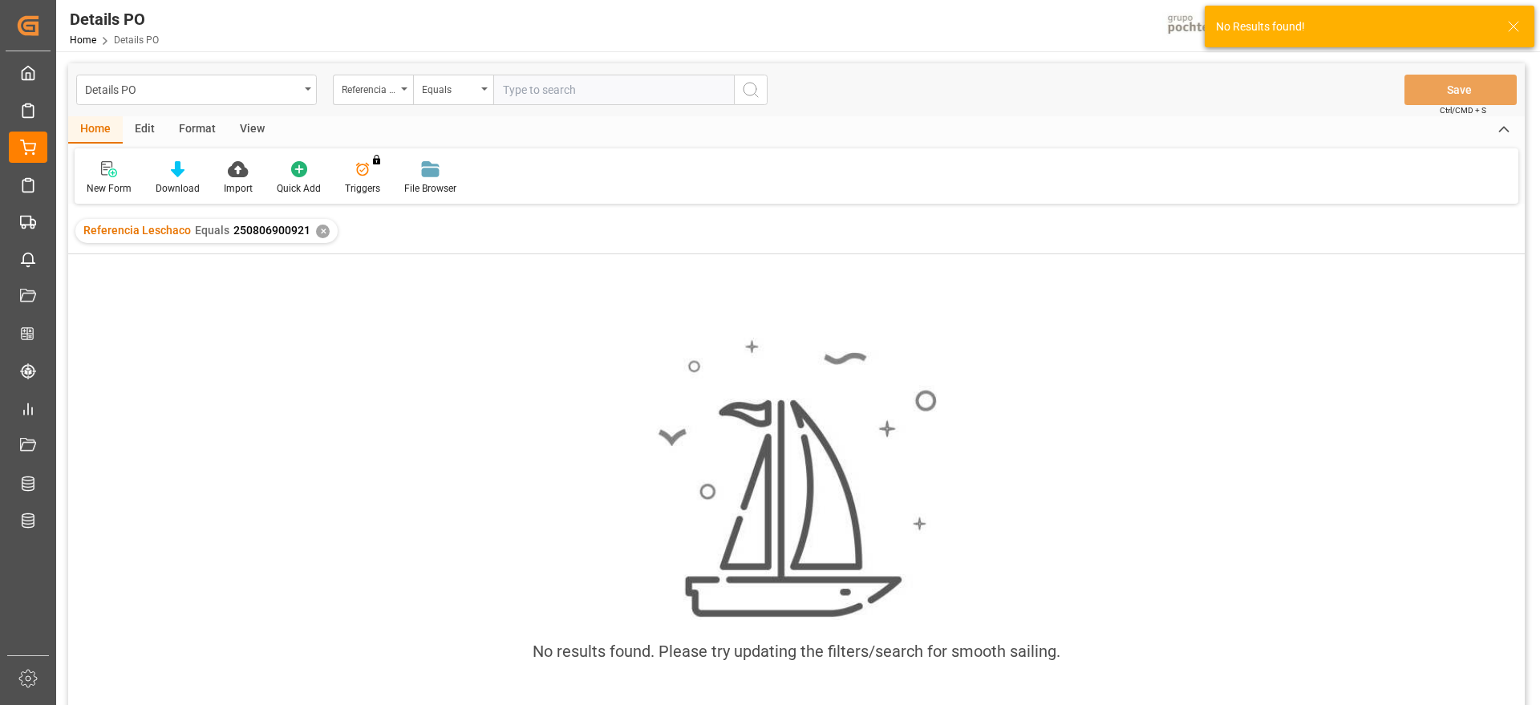
click at [322, 229] on div "✕" at bounding box center [323, 232] width 14 height 14
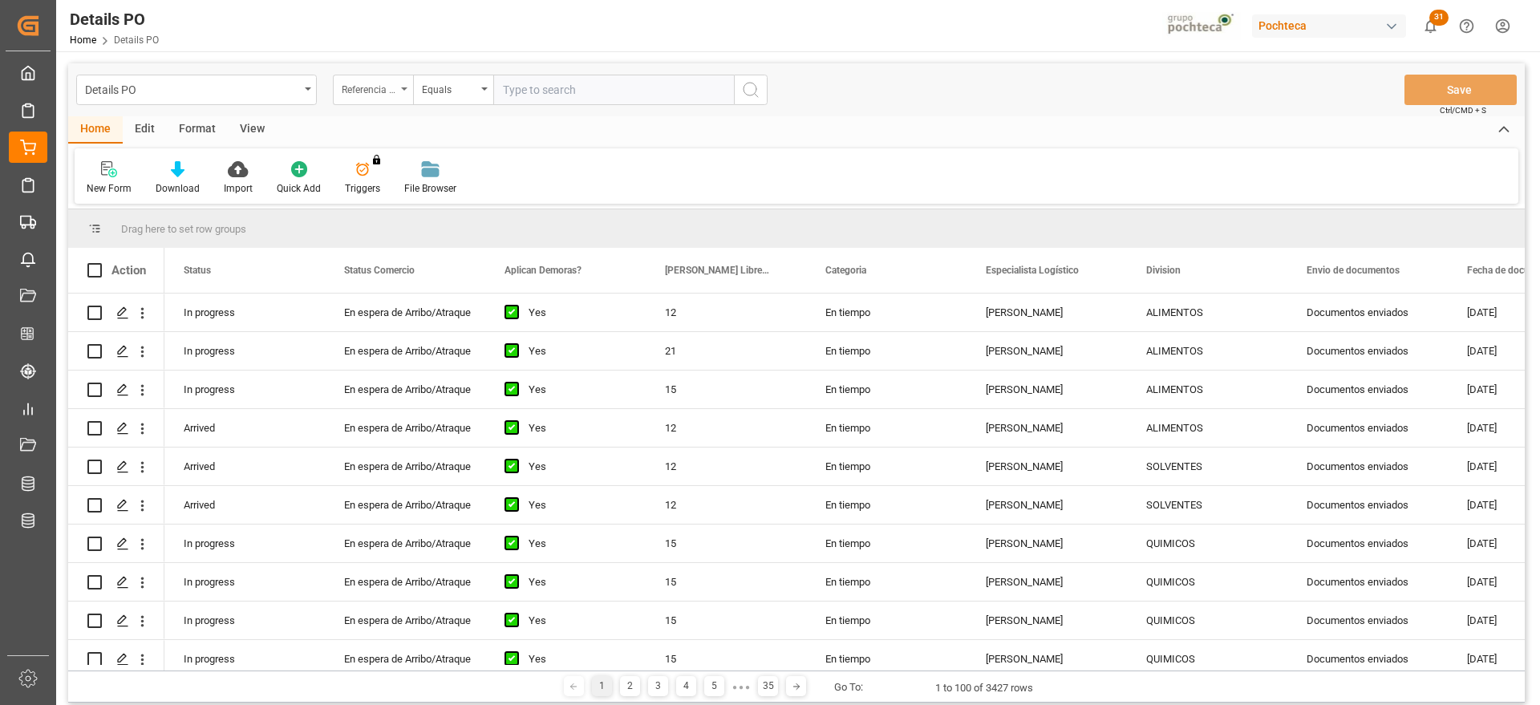
click at [371, 87] on div "Referencia Leschaco" at bounding box center [369, 88] width 55 height 18
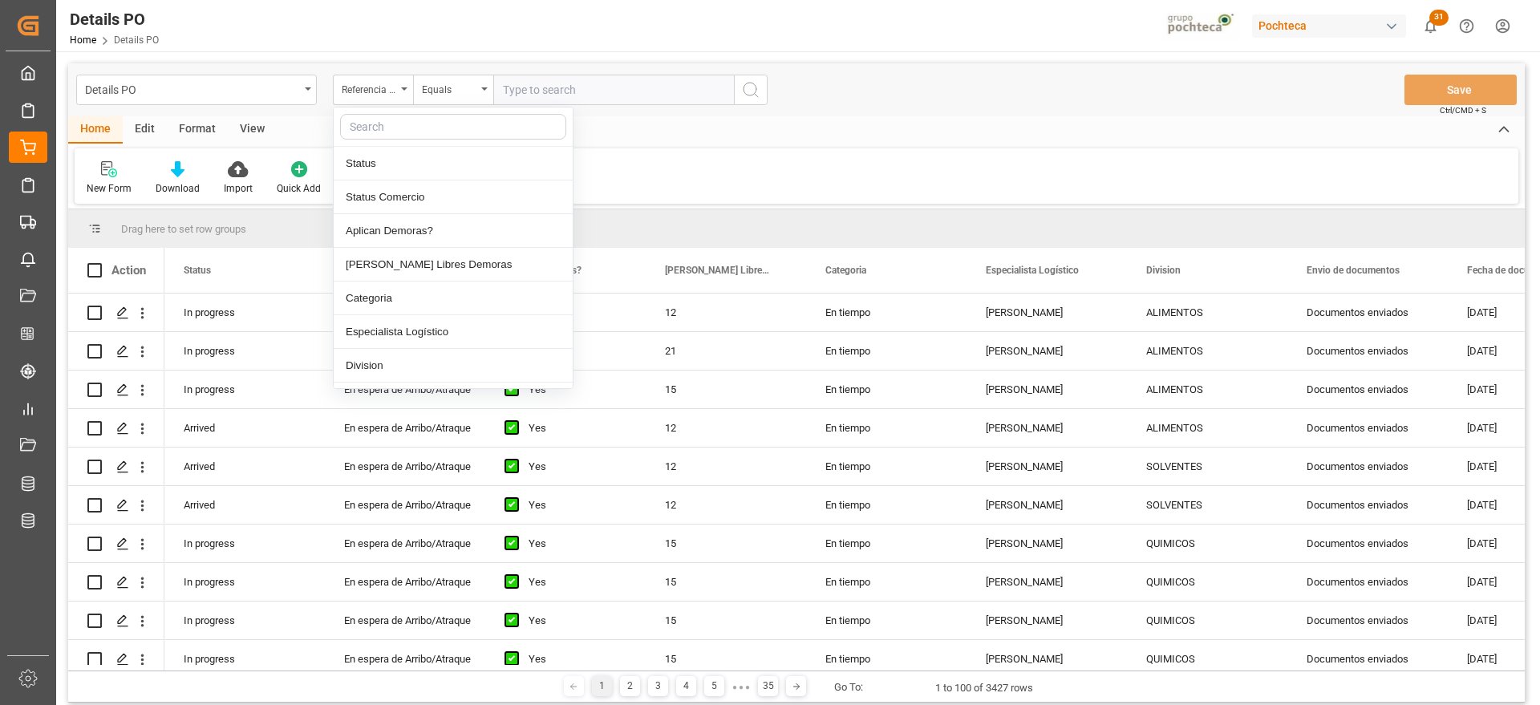
click at [403, 128] on input "text" at bounding box center [453, 127] width 226 height 26
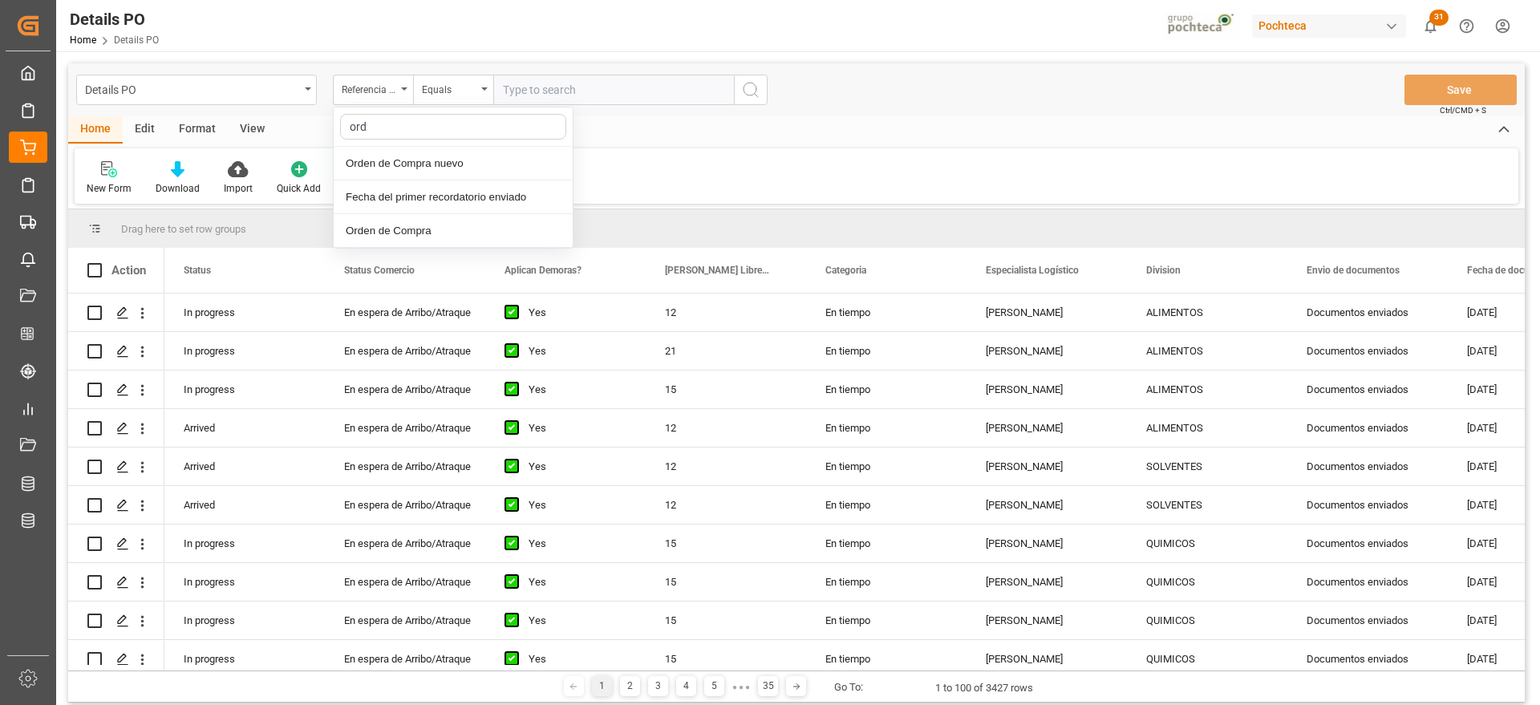
type input "orde"
click at [549, 87] on input "text" at bounding box center [613, 90] width 241 height 30
paste input "5000305245"
type input "5000305245"
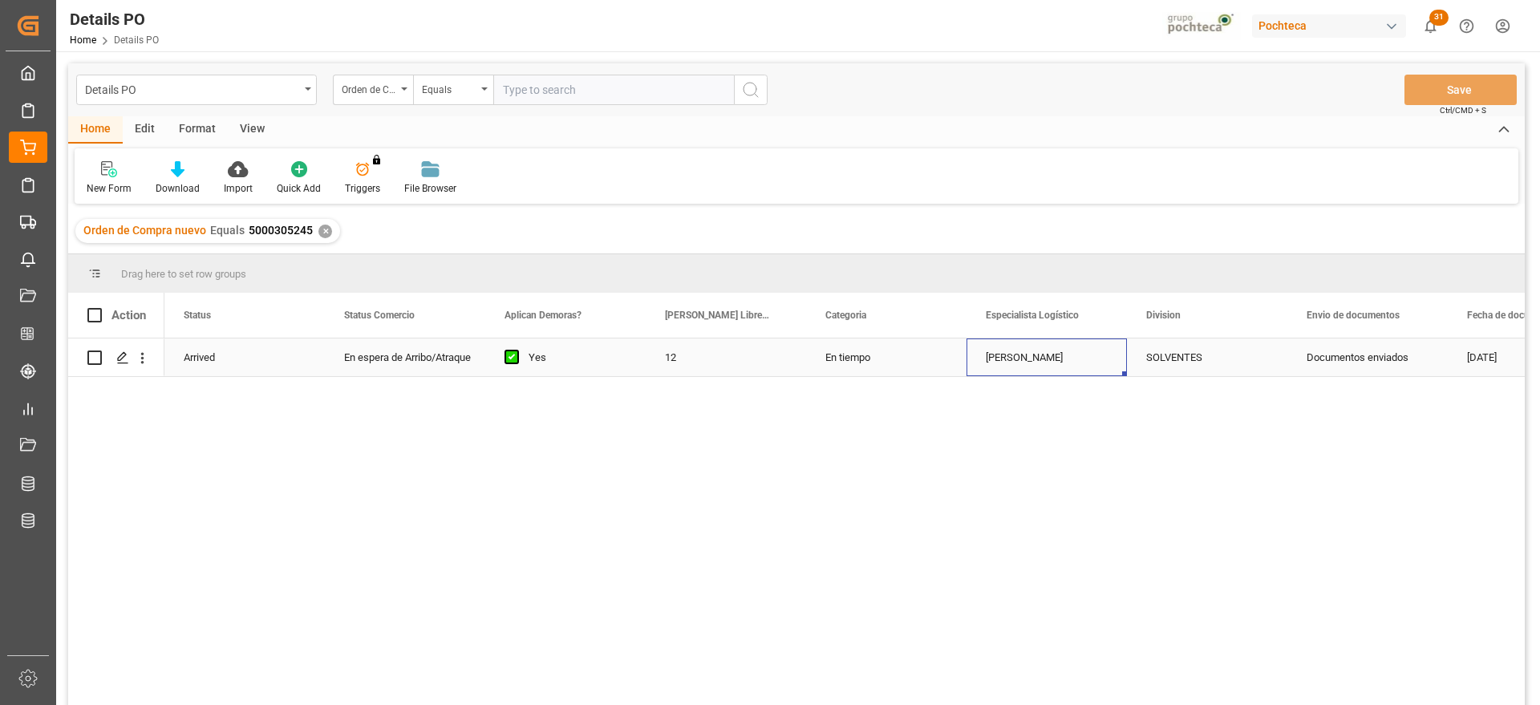
click at [1033, 369] on div "[PERSON_NAME]" at bounding box center [1046, 357] width 160 height 38
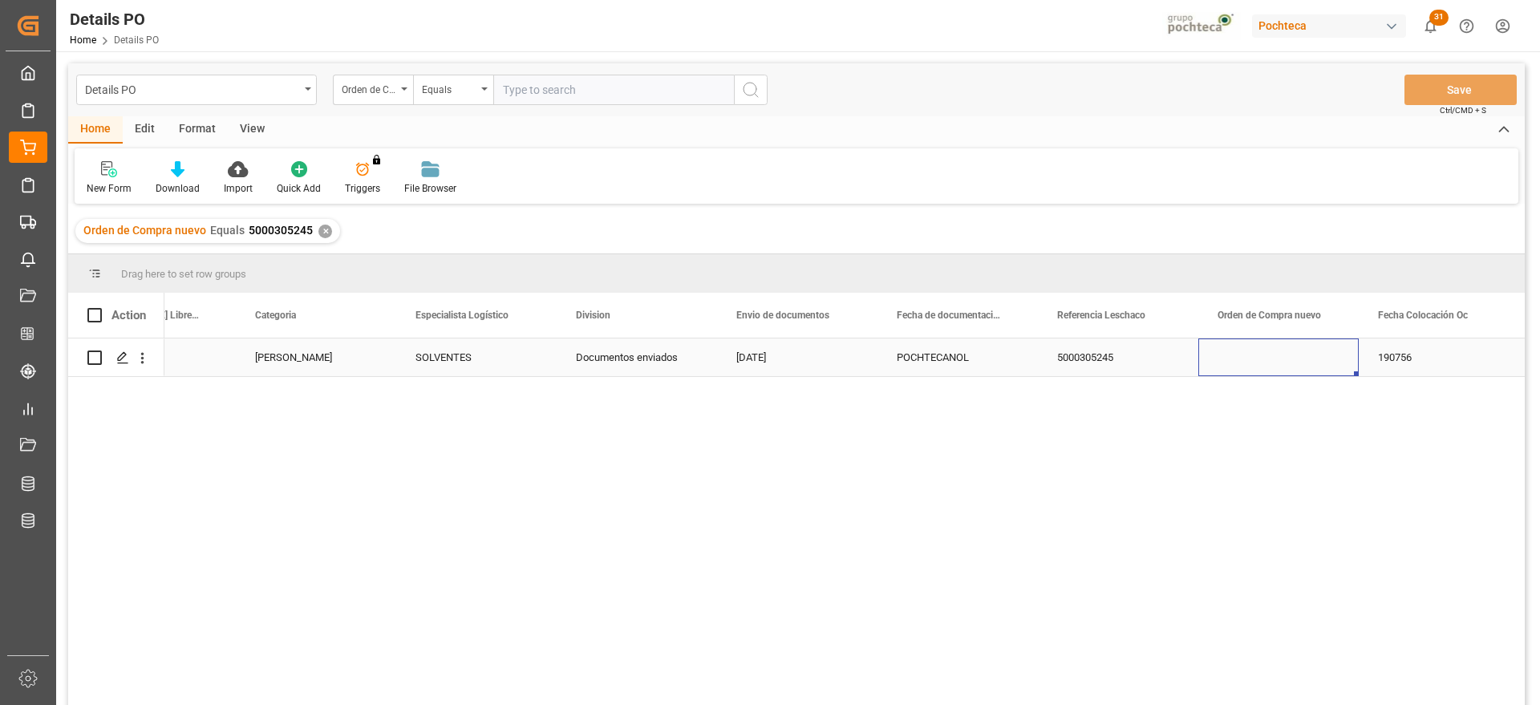
scroll to position [0, 731]
click at [322, 222] on div "Orden de Compra nuevo Equals 5000305245 ✕" at bounding box center [207, 231] width 265 height 24
click at [318, 230] on div "✕" at bounding box center [325, 232] width 14 height 14
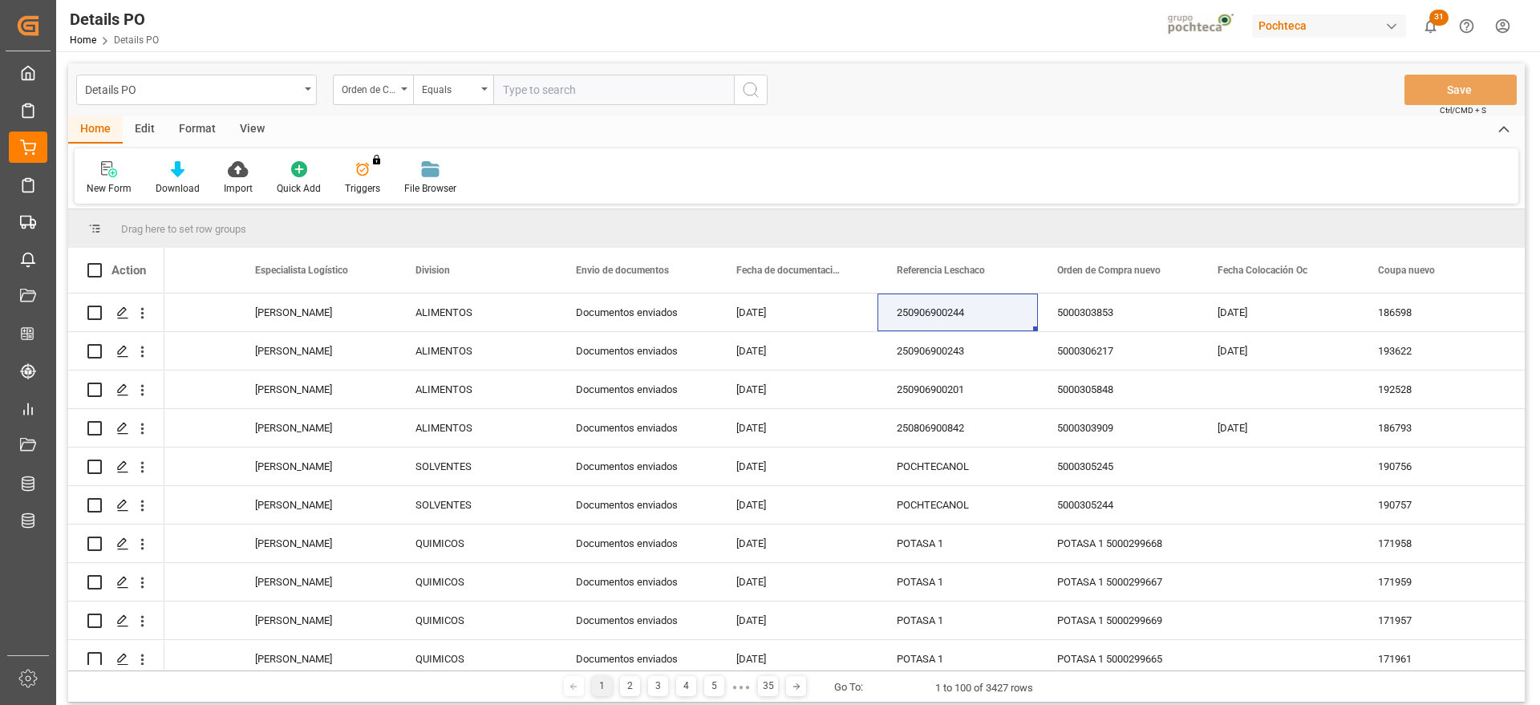
click at [371, 91] on div "Orden de Compra nuevo" at bounding box center [369, 88] width 55 height 18
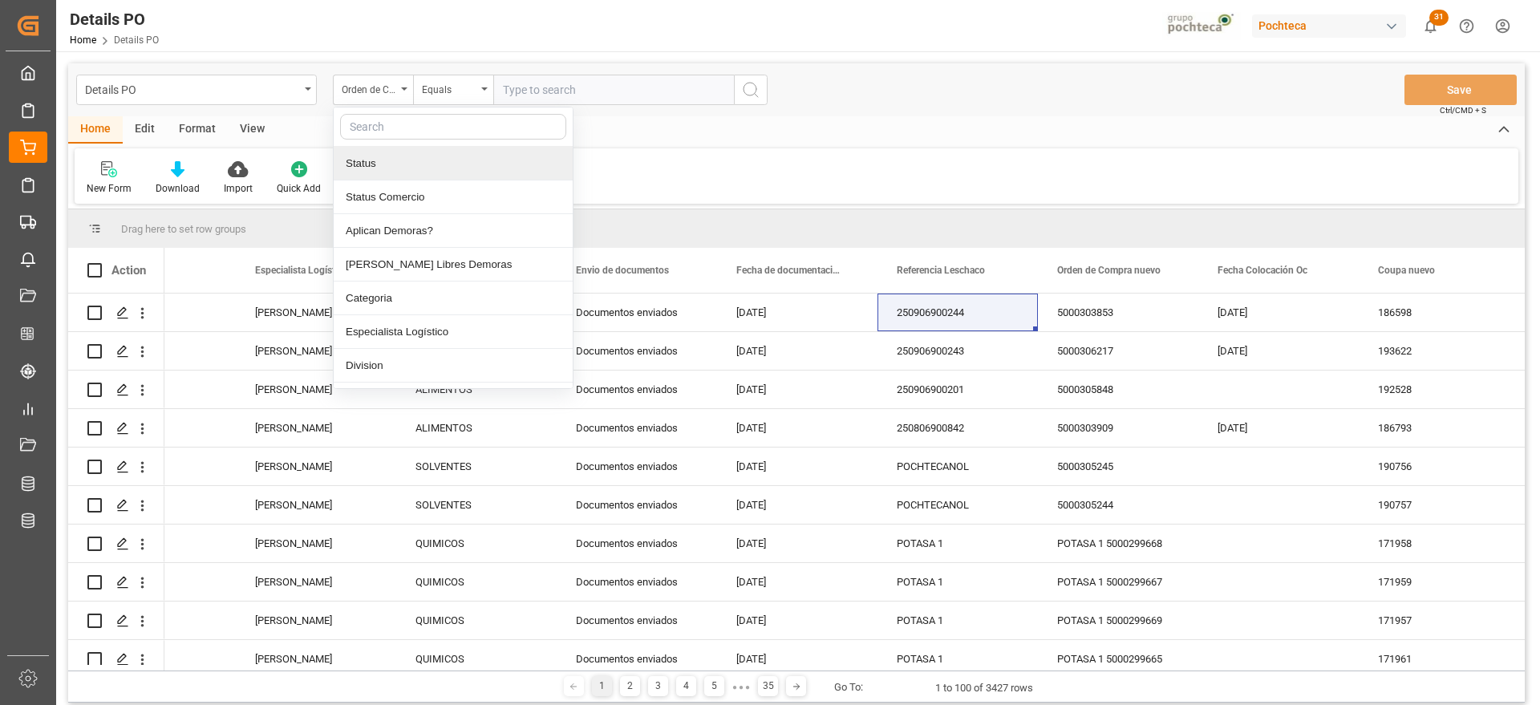
click at [399, 133] on input "text" at bounding box center [453, 127] width 226 height 26
type input "ref"
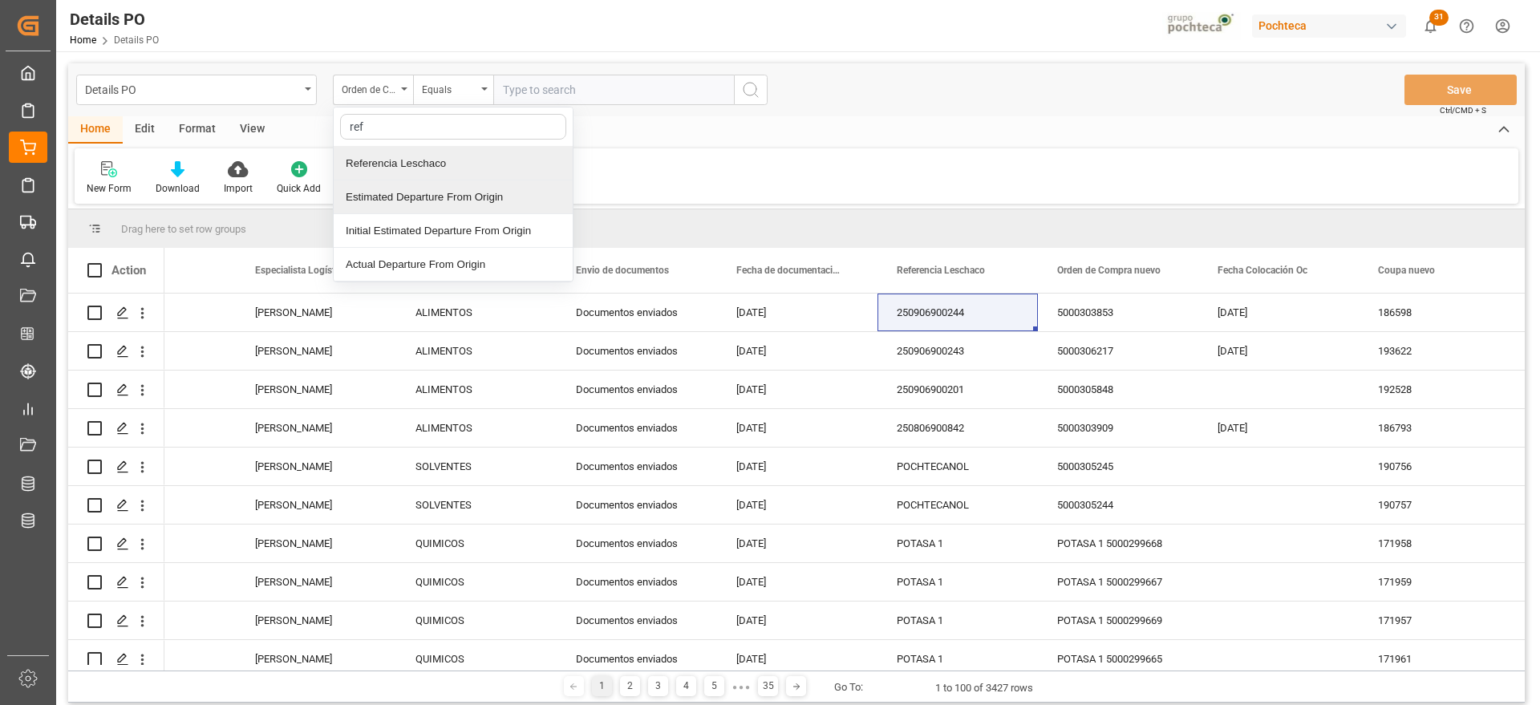
click at [411, 160] on div "Referencia Leschaco" at bounding box center [453, 164] width 239 height 34
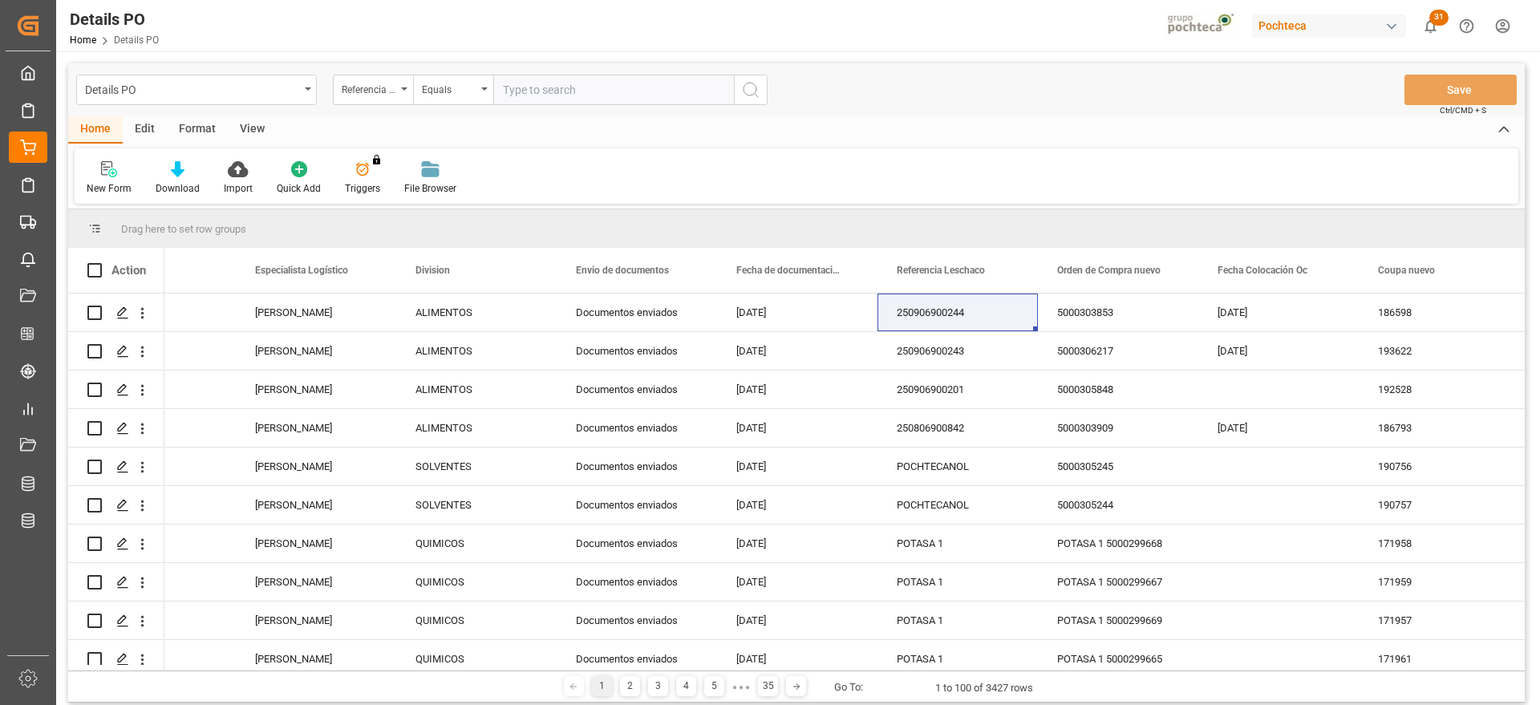
click at [518, 95] on input "text" at bounding box center [613, 90] width 241 height 30
paste input "POCHTECANOL"
type input "POCHTECANOL"
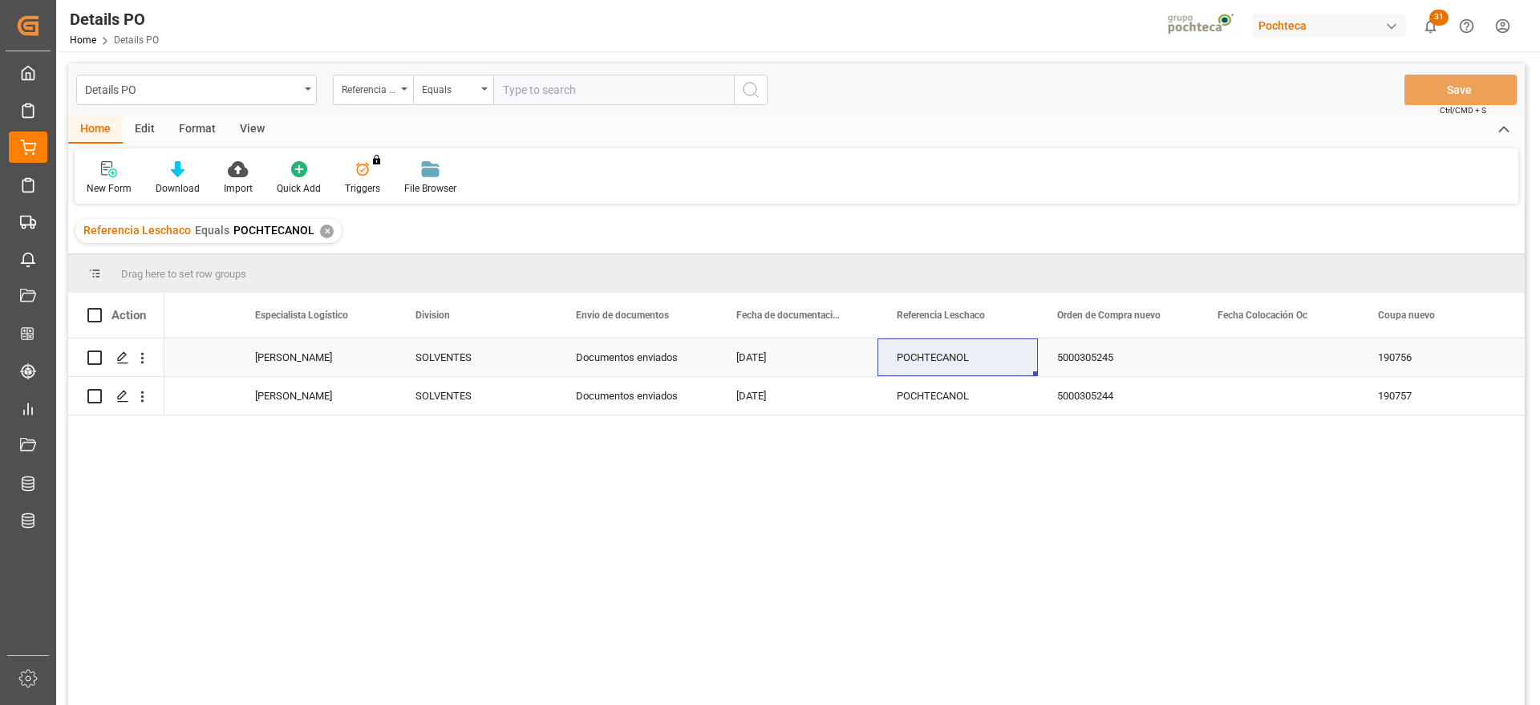
click at [982, 358] on div "POCHTECANOL" at bounding box center [957, 357] width 160 height 38
paste input "250806900921"
type input "250806900921"
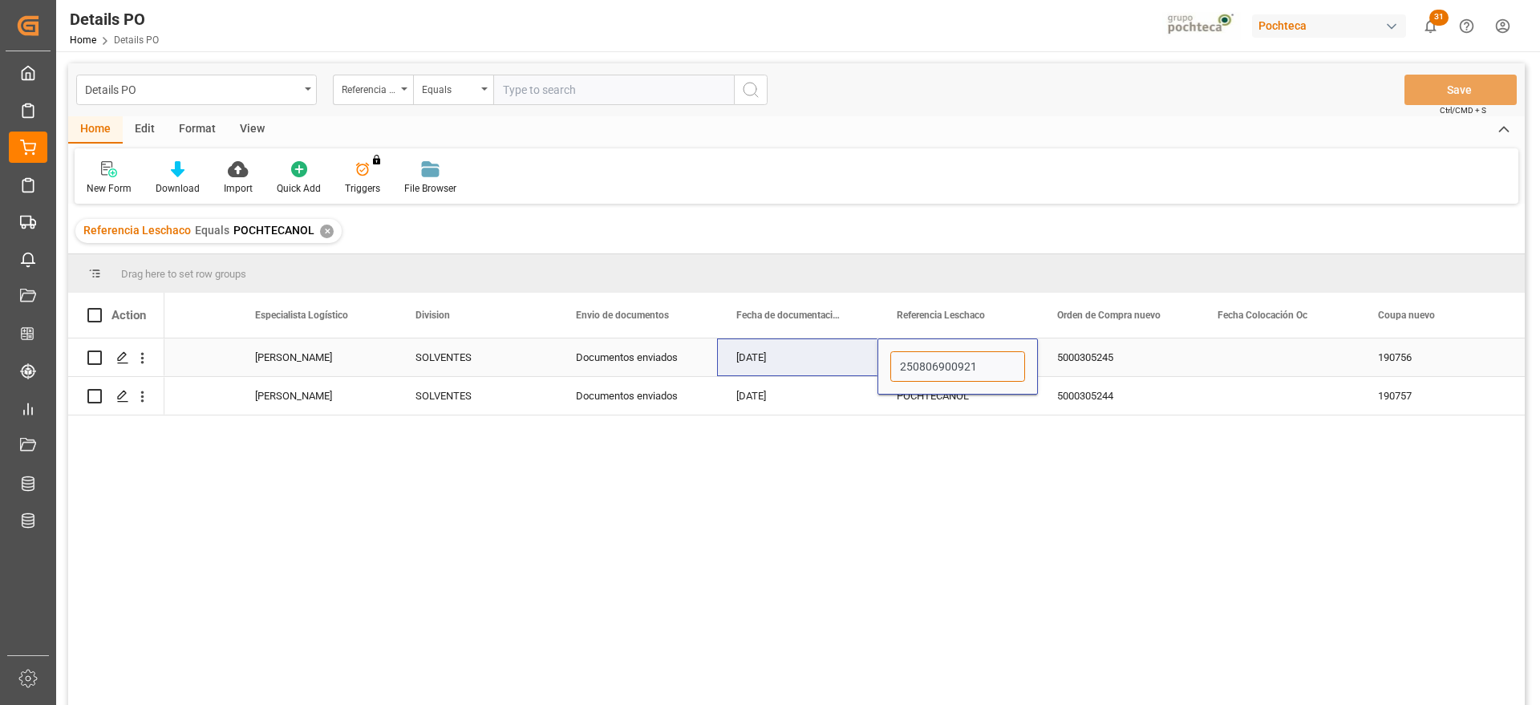
drag, startPoint x: 994, startPoint y: 358, endPoint x: 875, endPoint y: 362, distance: 118.8
click at [943, 400] on div "POCHTECANOL" at bounding box center [957, 396] width 160 height 38
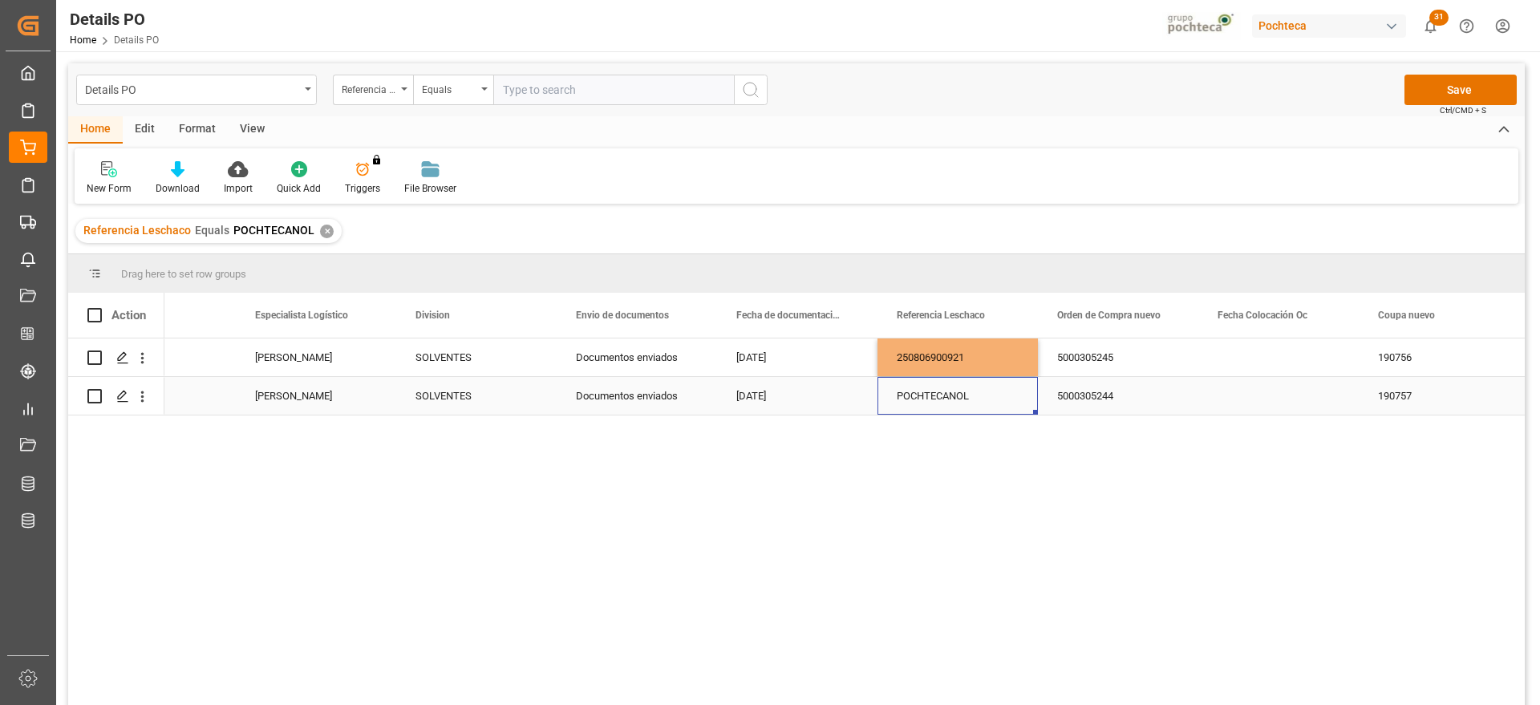
click at [978, 391] on div "POCHTECANOL" at bounding box center [957, 396] width 160 height 38
click at [978, 392] on div "POCHTECANOL" at bounding box center [957, 396] width 160 height 38
drag, startPoint x: 982, startPoint y: 402, endPoint x: 938, endPoint y: 398, distance: 44.3
click at [936, 400] on div "POCHTECANOL" at bounding box center [957, 386] width 160 height 56
drag, startPoint x: 982, startPoint y: 392, endPoint x: 829, endPoint y: 387, distance: 153.3
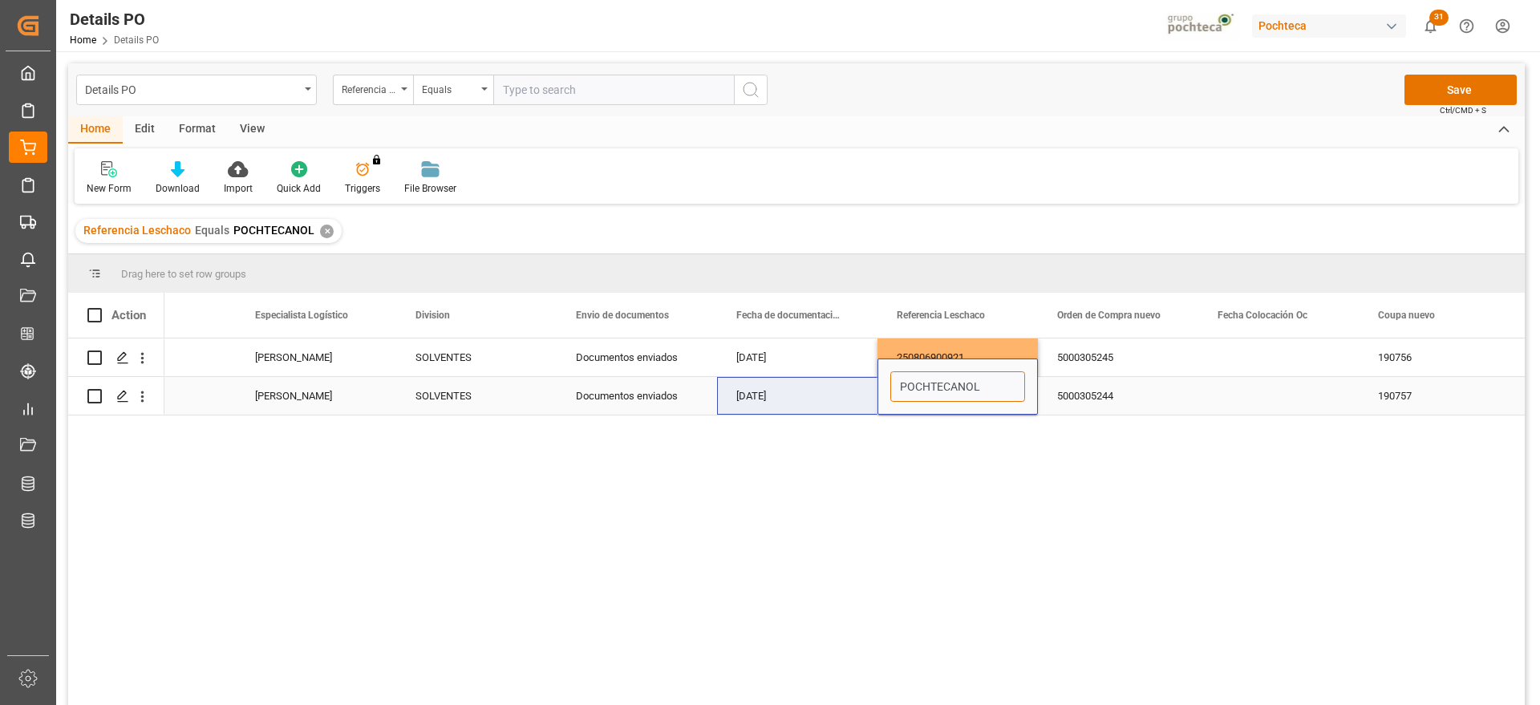
paste input "250806900921"
type input "250806900921"
click at [1165, 372] on div "5000305245" at bounding box center [1118, 357] width 160 height 38
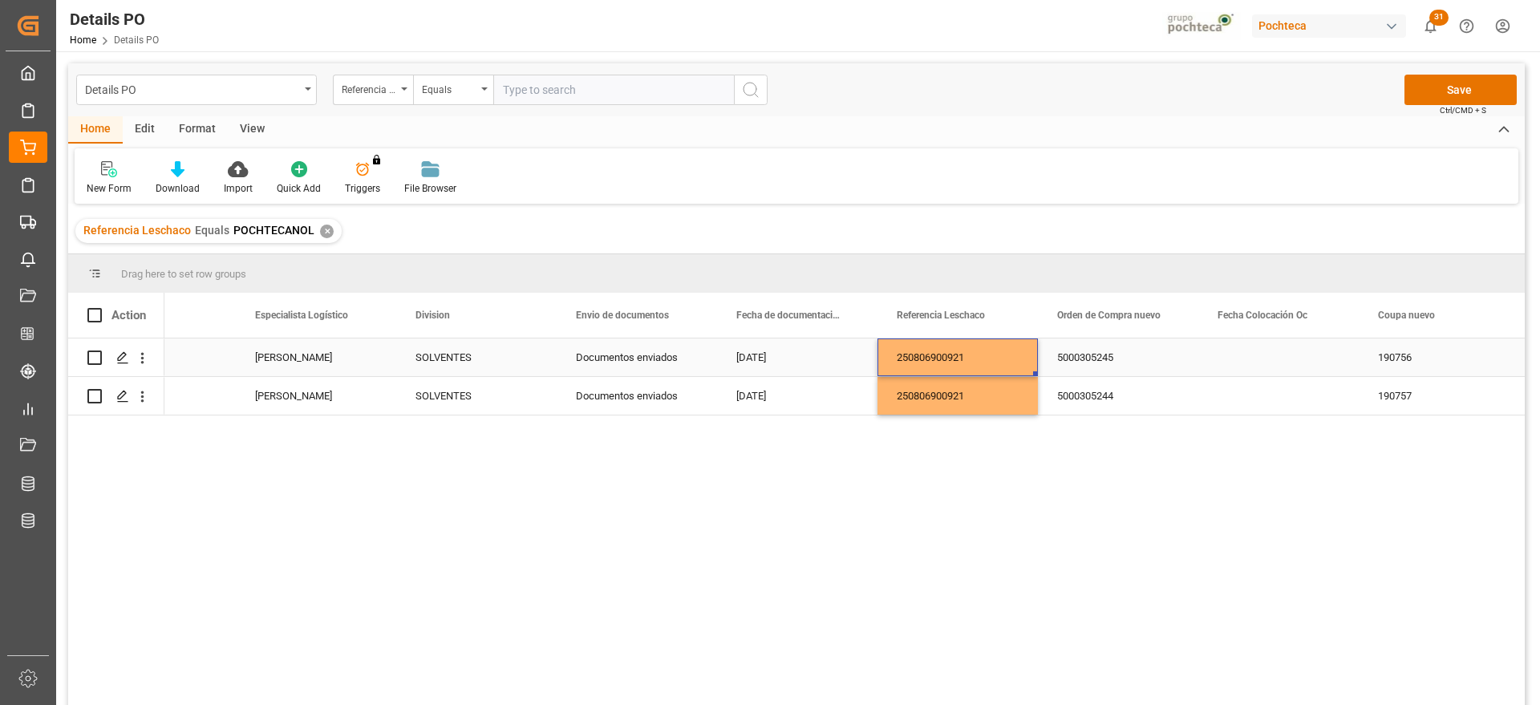
click at [985, 358] on div "250806900921" at bounding box center [957, 357] width 160 height 38
drag, startPoint x: 983, startPoint y: 359, endPoint x: 1031, endPoint y: 403, distance: 64.1
click at [983, 362] on input "250806900921" at bounding box center [957, 366] width 135 height 30
type input "250806900921"
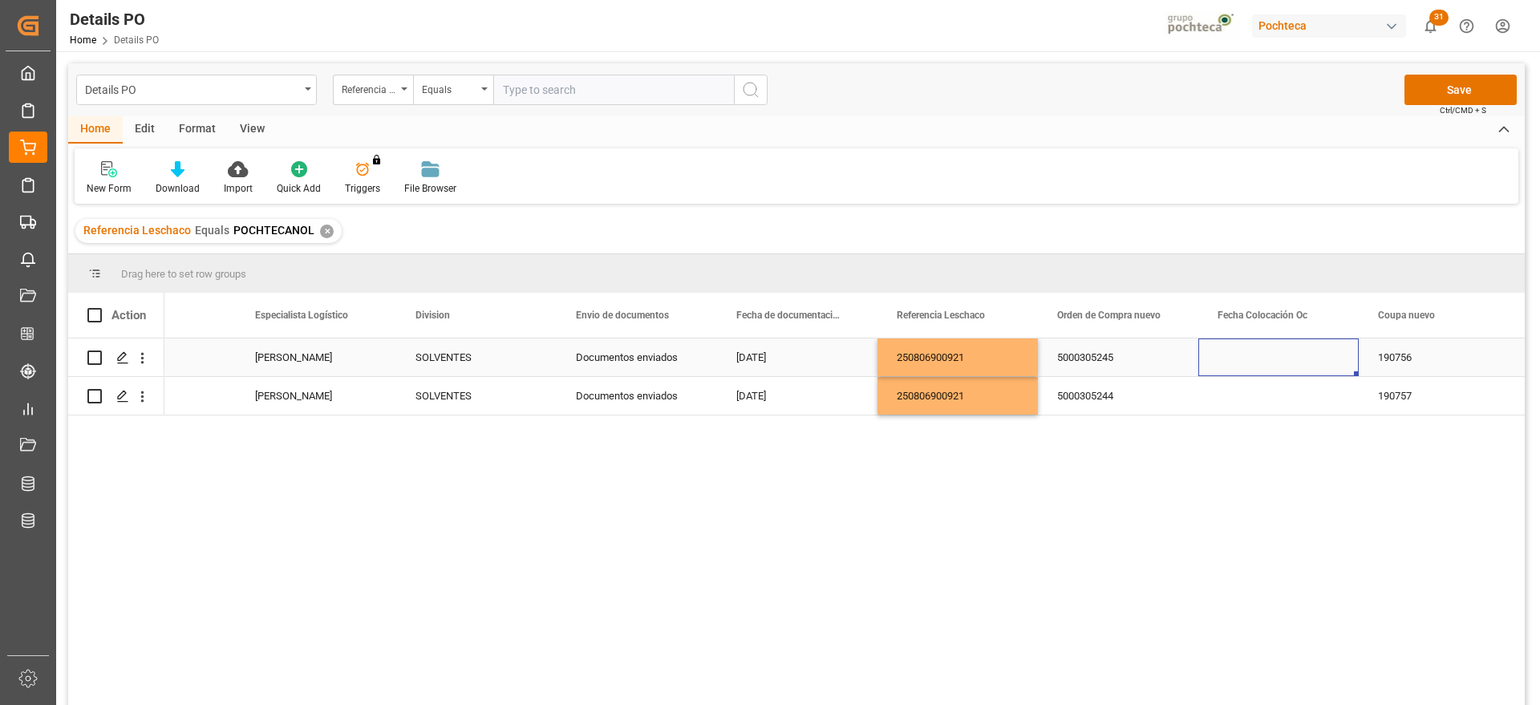
click at [1298, 355] on div "Press SPACE to select this row." at bounding box center [1278, 357] width 160 height 38
click at [1437, 87] on button "Save" at bounding box center [1460, 90] width 112 height 30
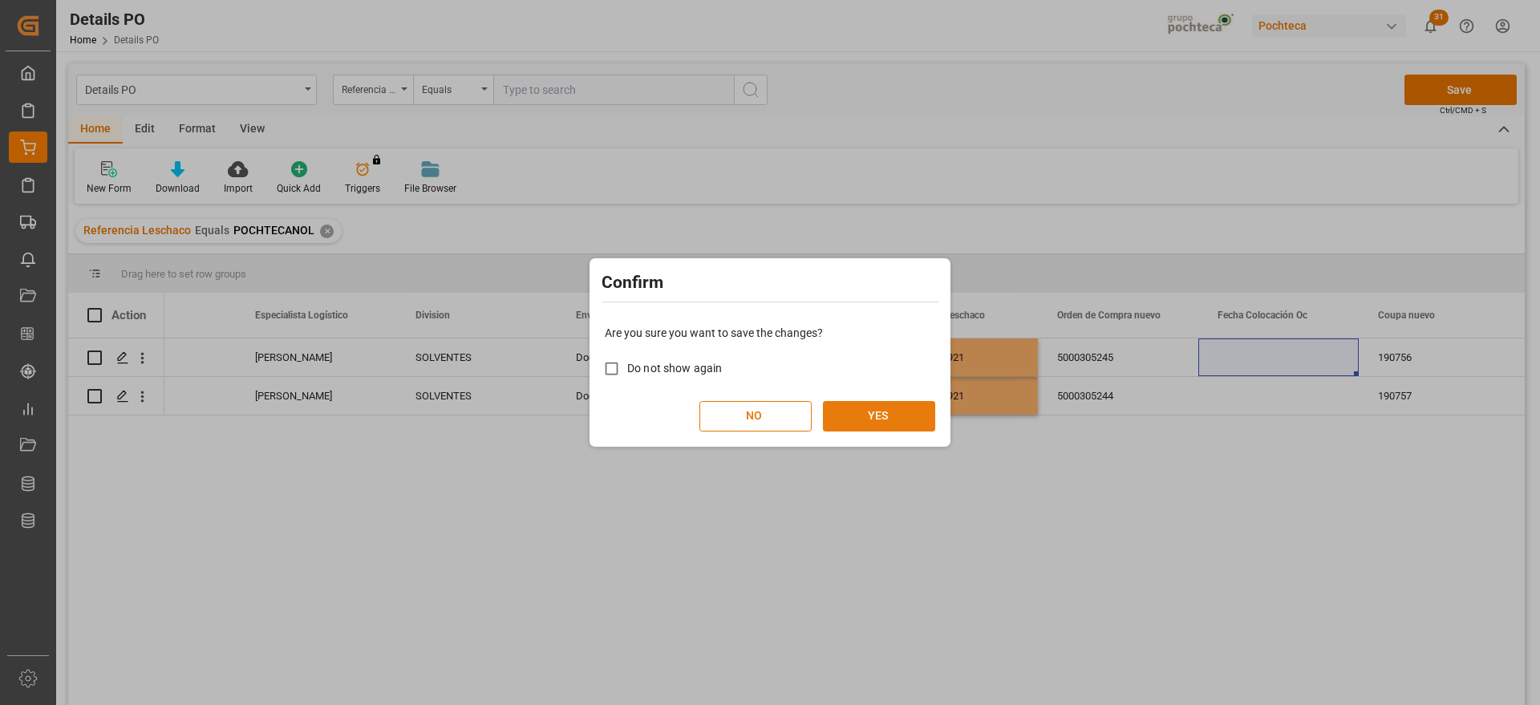
click at [927, 418] on button "YES" at bounding box center [879, 416] width 112 height 30
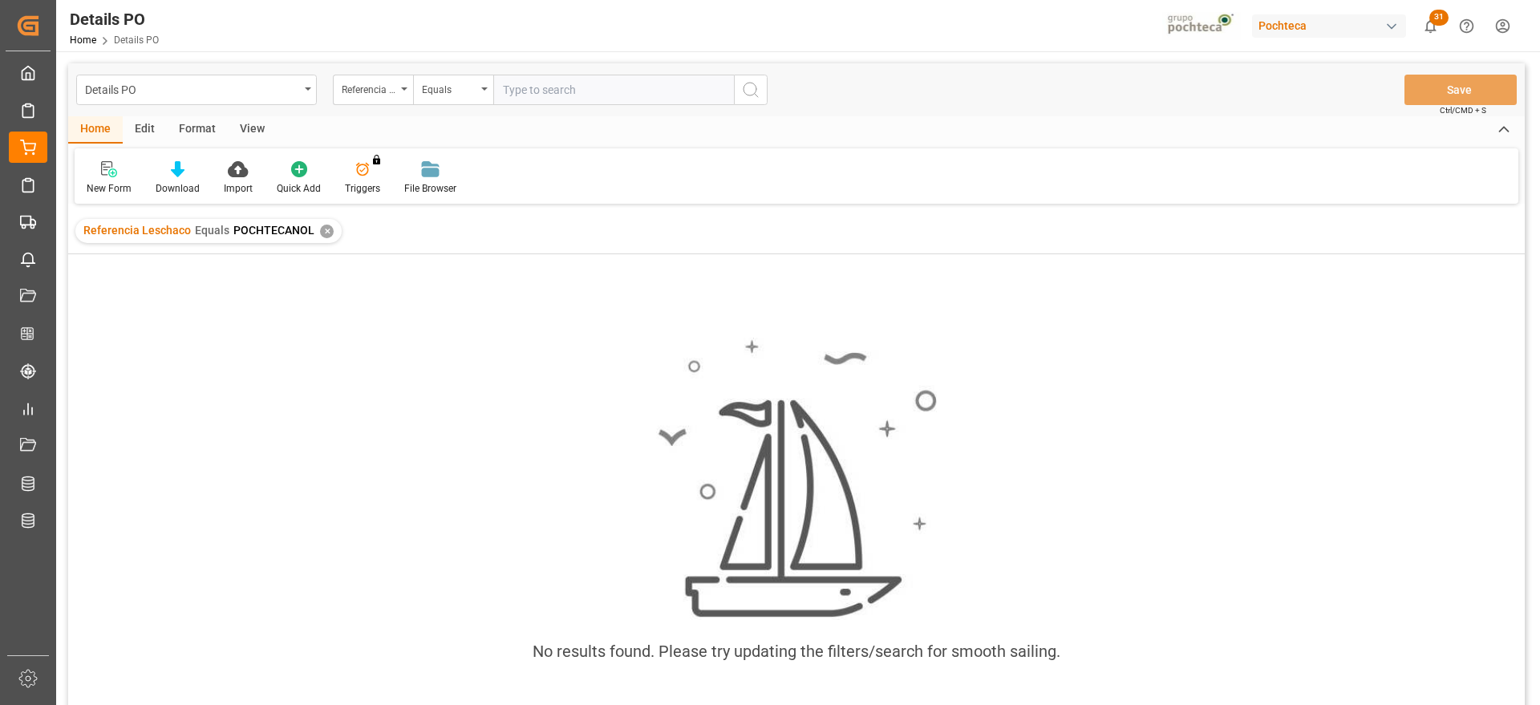
click at [323, 234] on div "✕" at bounding box center [327, 232] width 14 height 14
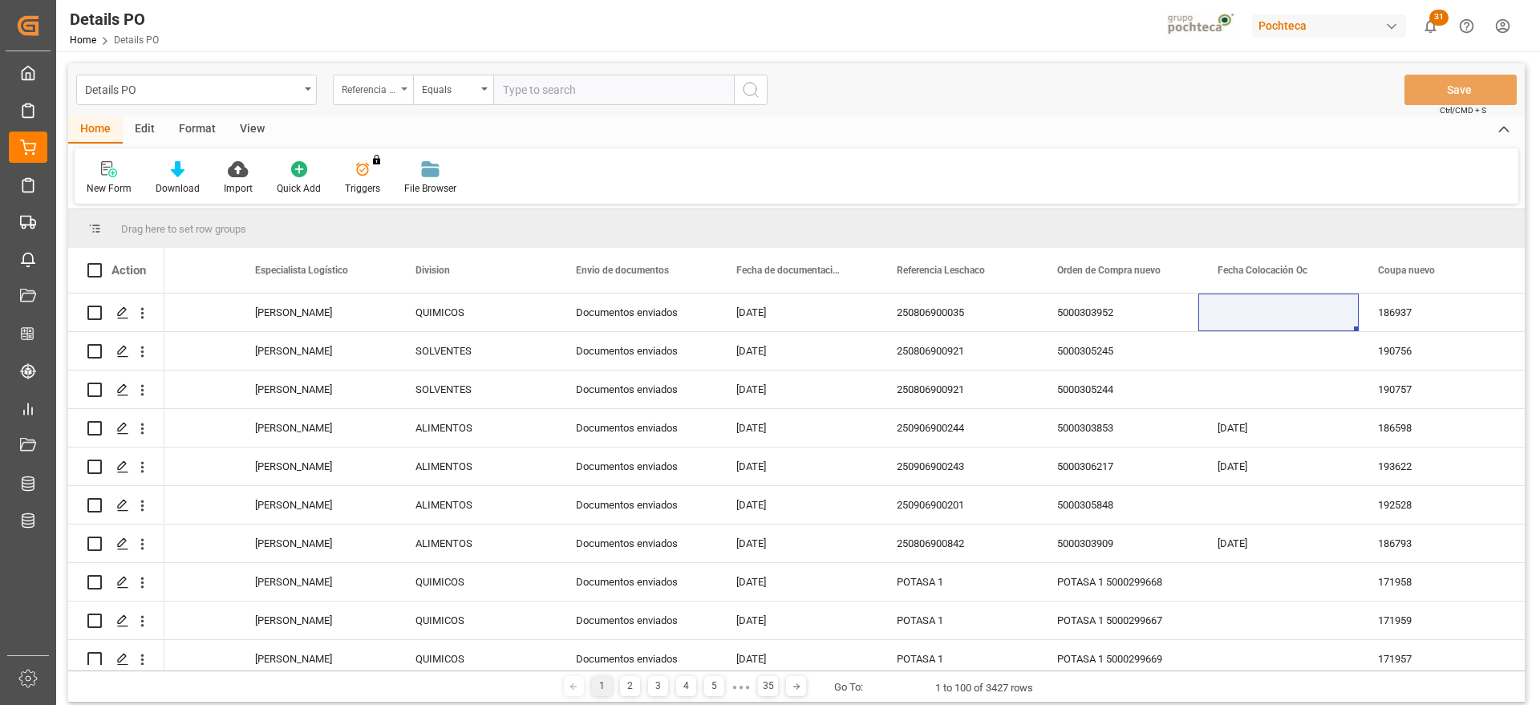
click at [375, 89] on div "Referencia Leschaco" at bounding box center [369, 88] width 55 height 18
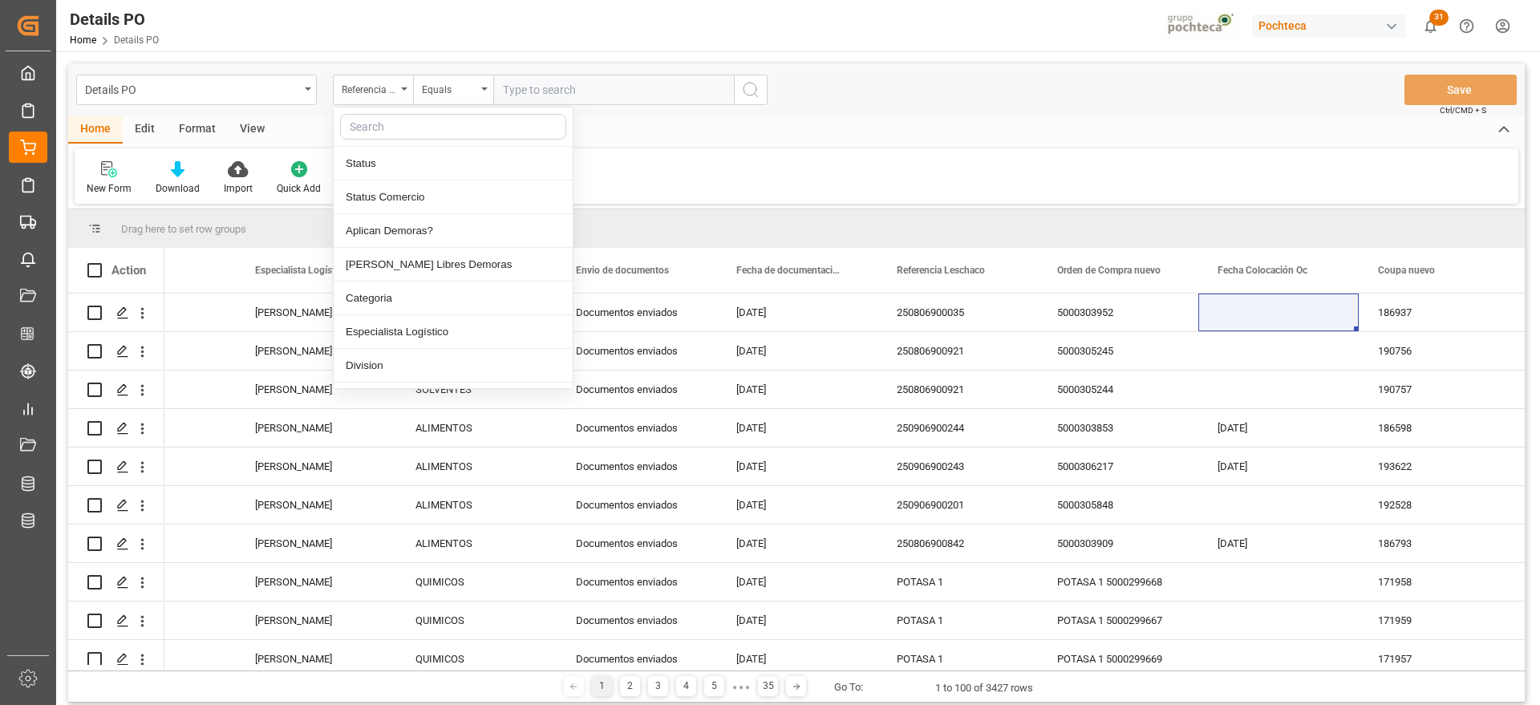
click at [387, 125] on input "text" at bounding box center [453, 127] width 226 height 26
type input "orde"
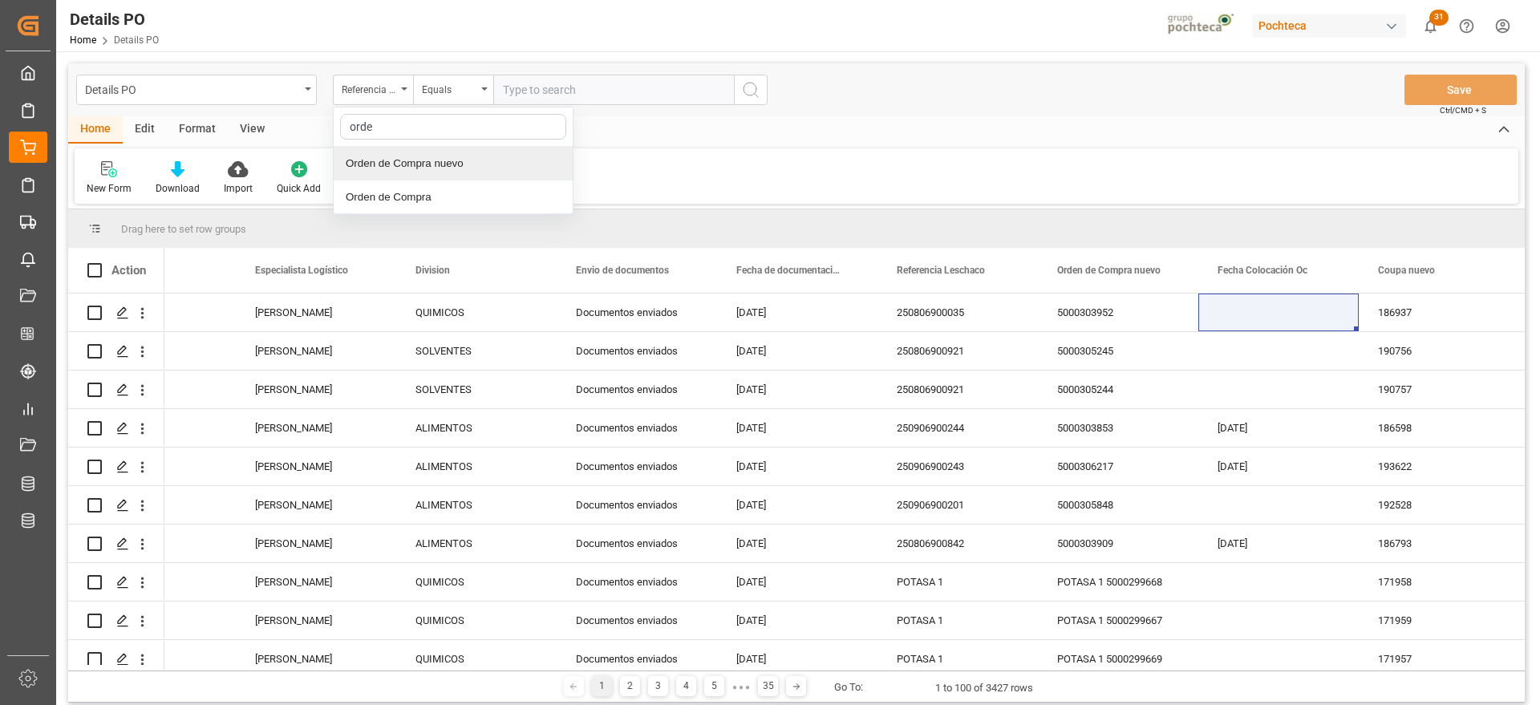
click at [441, 158] on div "Orden de Compra nuevo" at bounding box center [453, 164] width 239 height 34
click at [540, 83] on input "text" at bounding box center [613, 90] width 241 height 30
paste input "5000306167"
type input "5000306167"
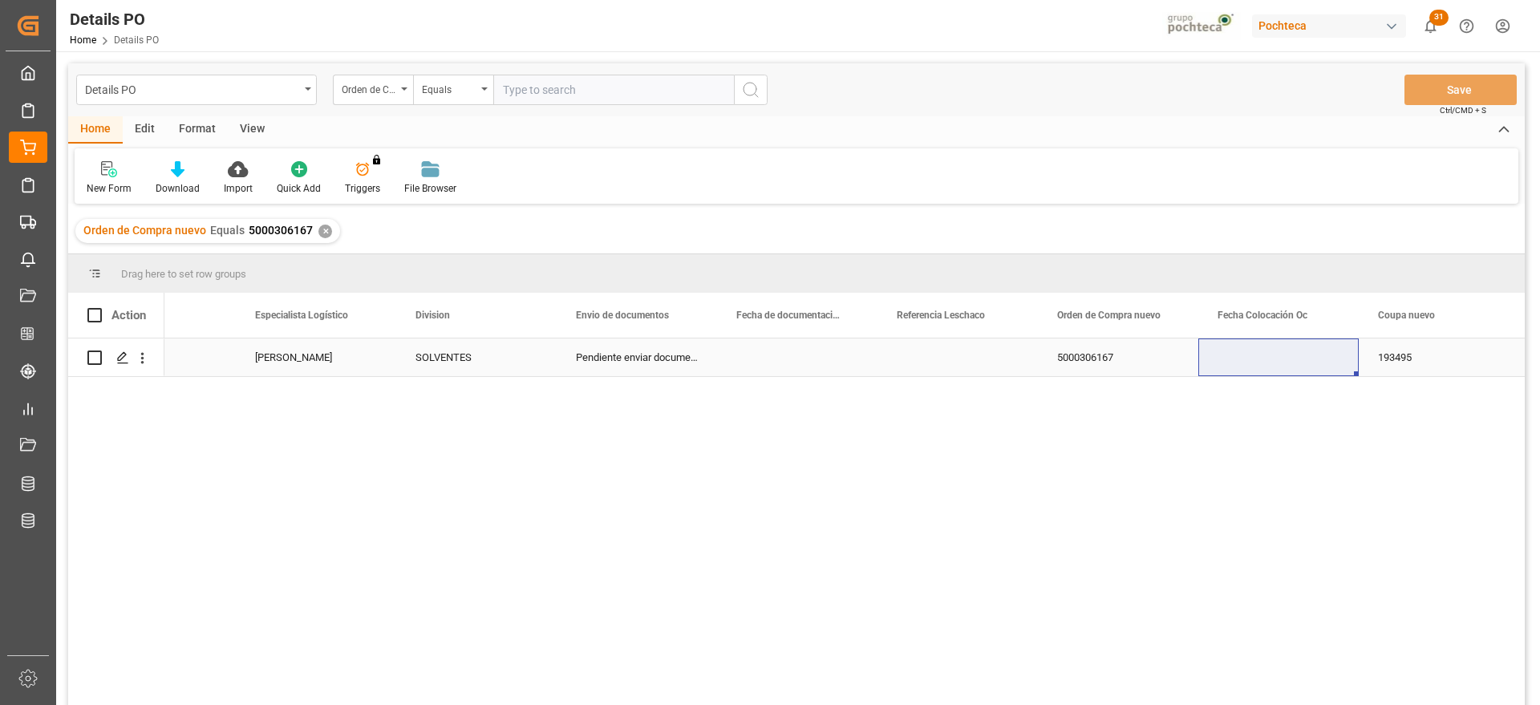
click at [1090, 362] on div "5000306167" at bounding box center [1118, 357] width 160 height 38
click at [989, 361] on div "Press SPACE to select this row." at bounding box center [957, 357] width 160 height 38
click at [989, 361] on input "Press SPACE to select this row." at bounding box center [957, 366] width 135 height 30
type input "acetato"
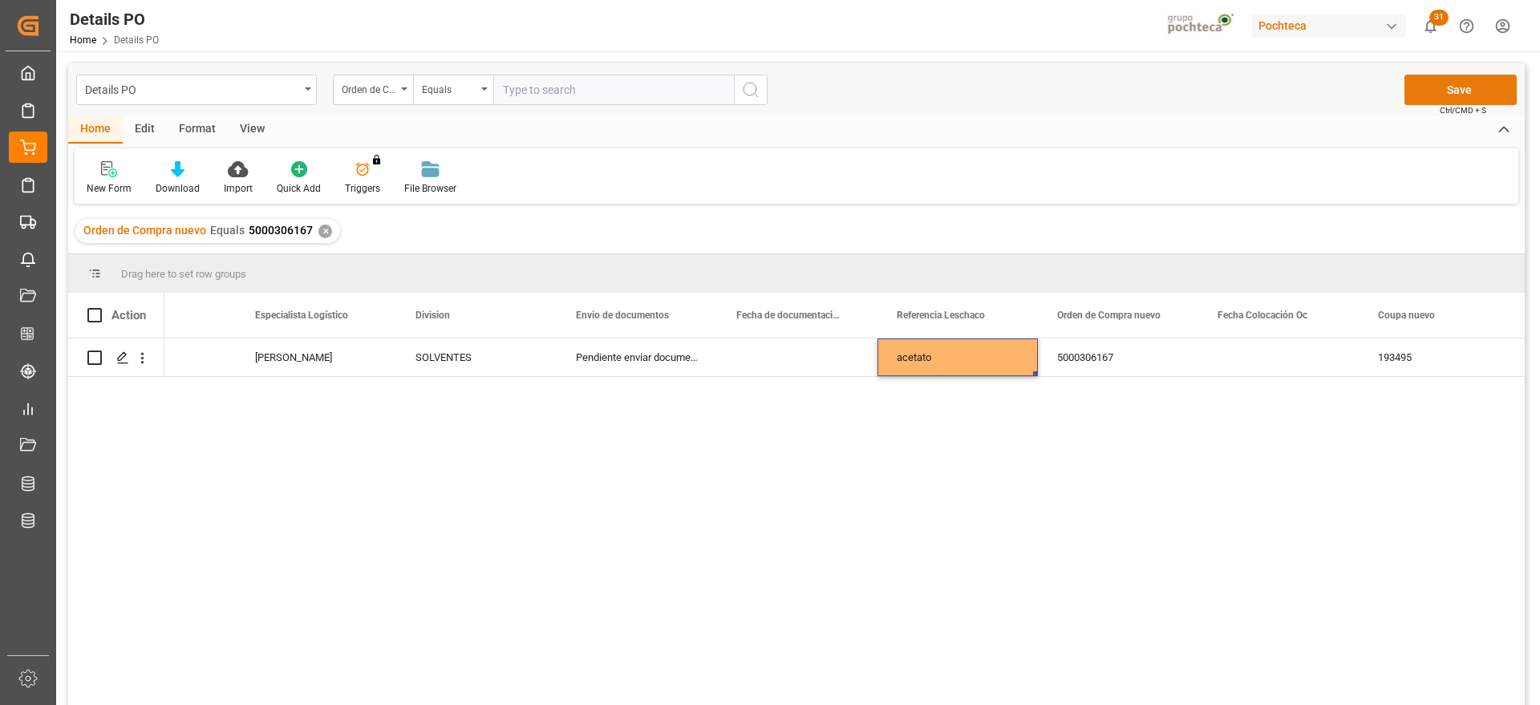
click at [1497, 86] on button "Save" at bounding box center [1460, 90] width 112 height 30
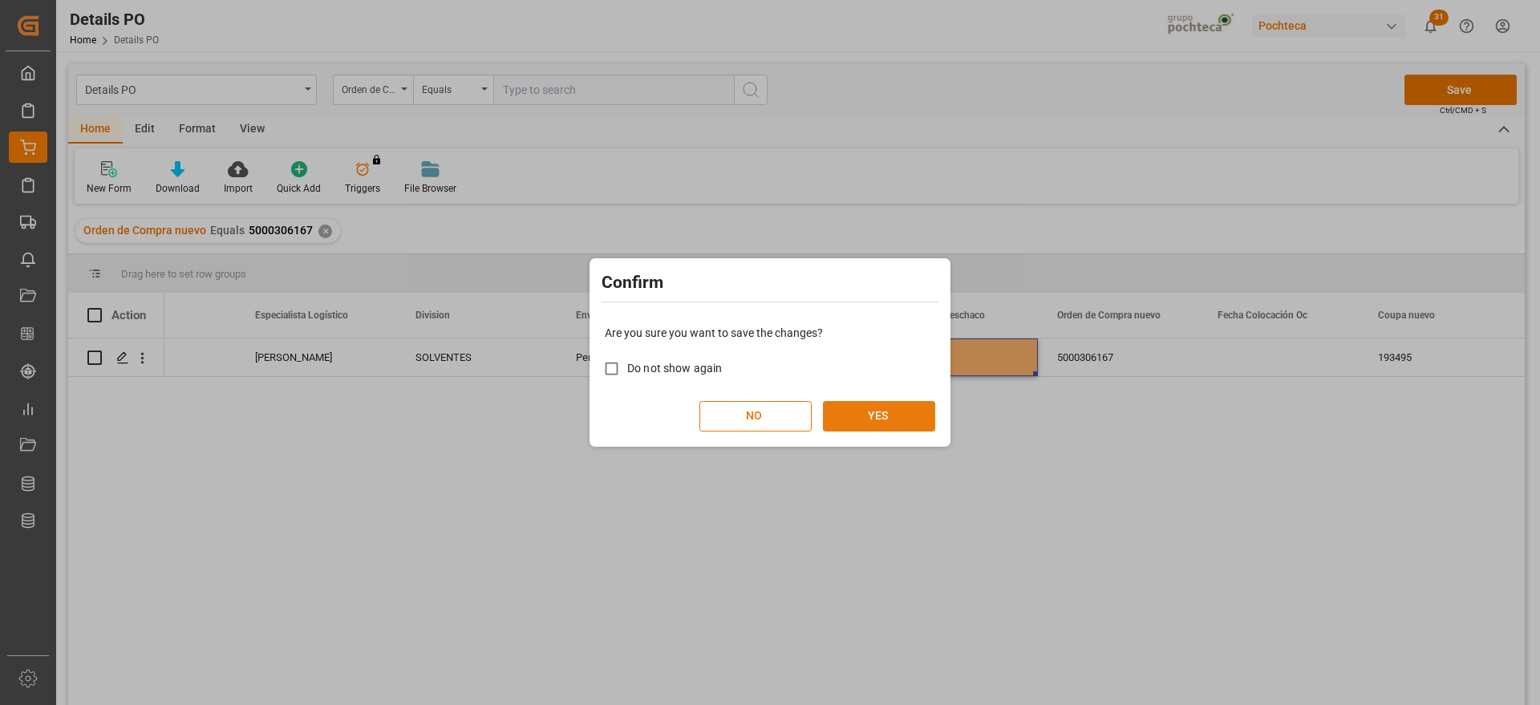
click at [850, 409] on button "YES" at bounding box center [879, 416] width 112 height 30
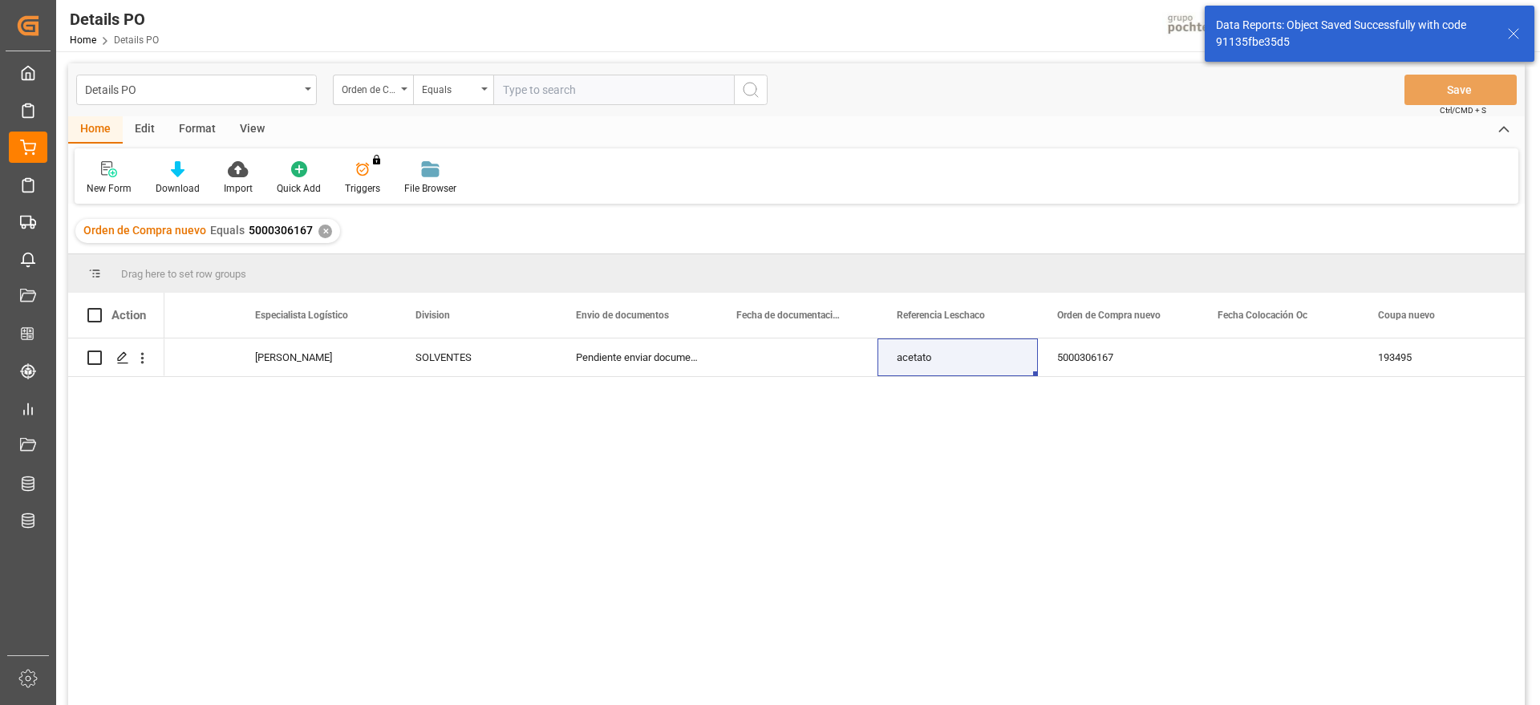
click at [321, 229] on div "✕" at bounding box center [325, 232] width 14 height 14
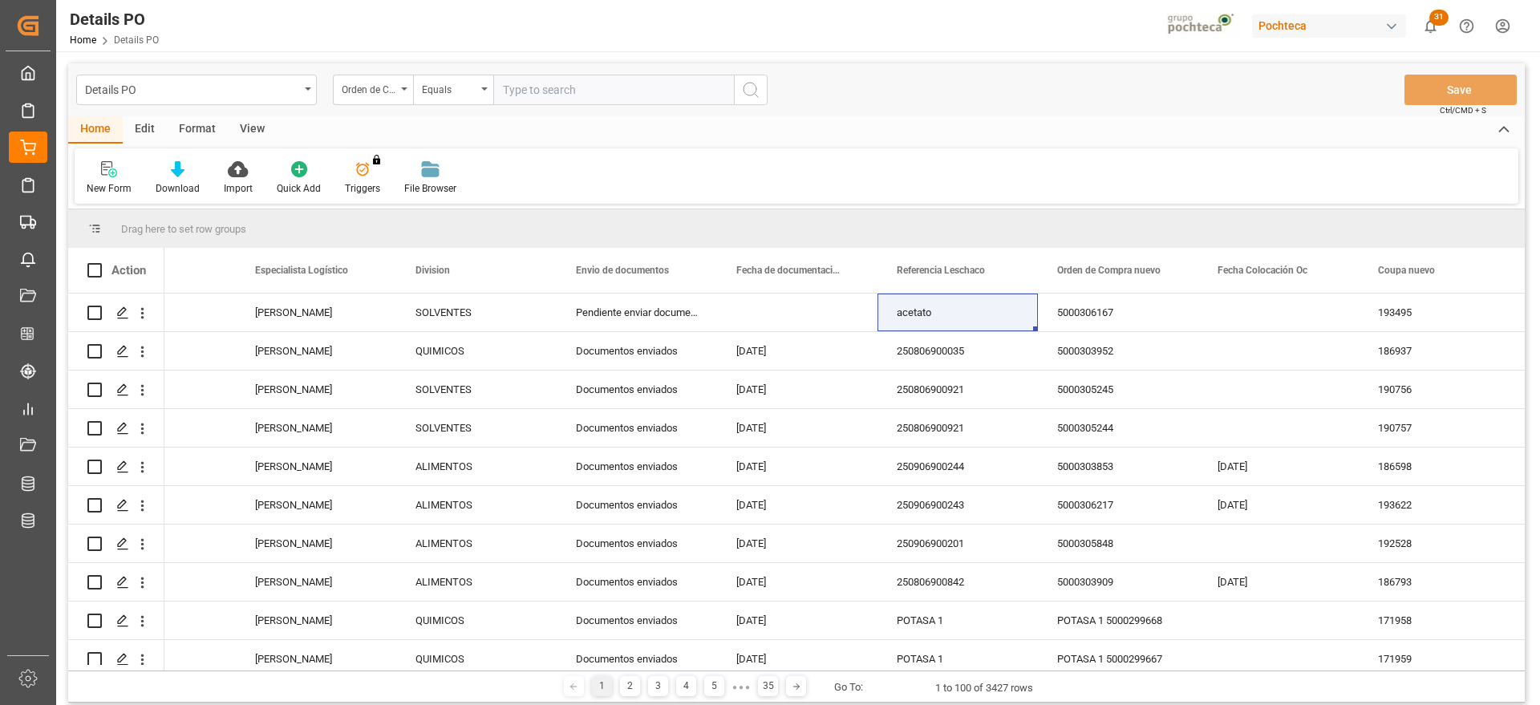
click at [545, 92] on input "text" at bounding box center [613, 90] width 241 height 30
paste input "5000306168"
type input "5000306168"
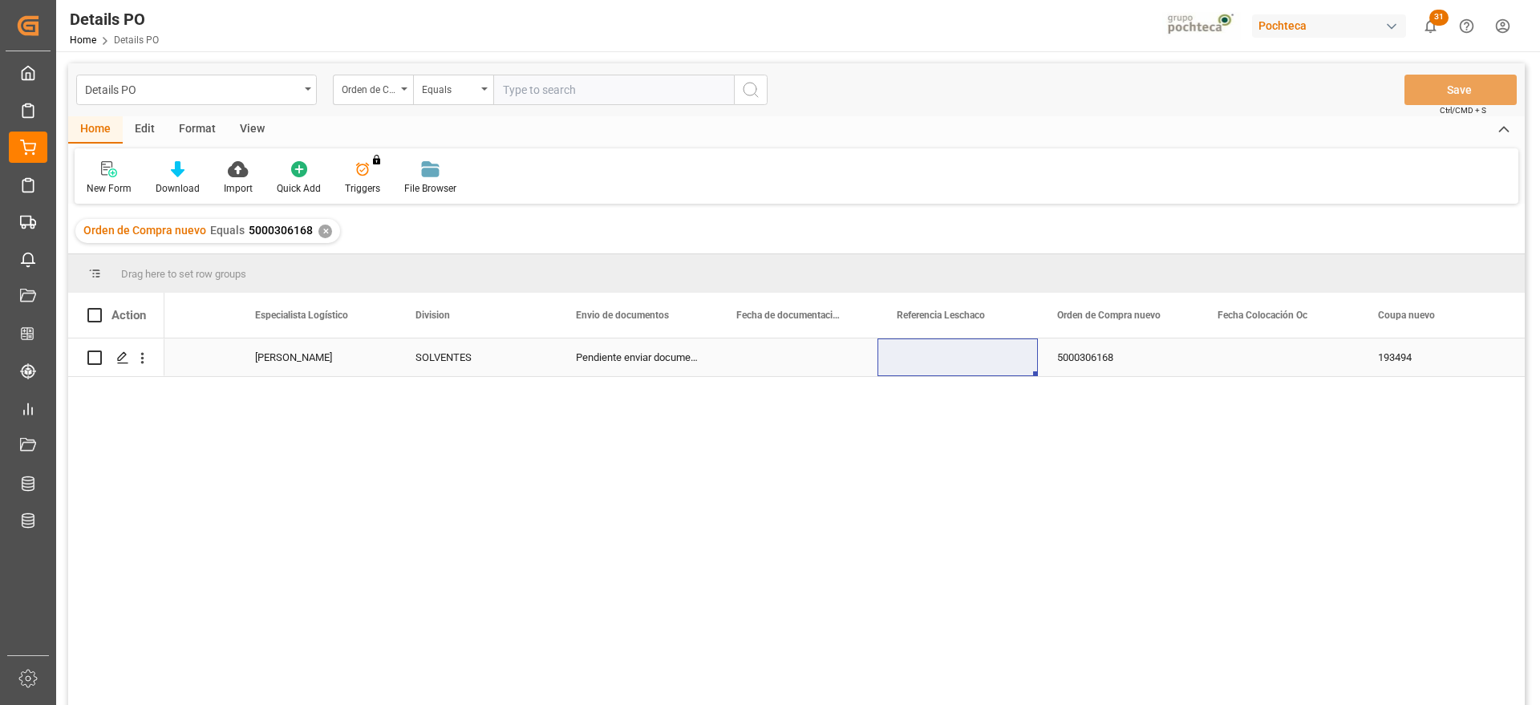
click at [961, 346] on div "Press SPACE to select this row." at bounding box center [957, 357] width 160 height 38
click at [960, 346] on div "Press SPACE to select this row." at bounding box center [957, 357] width 160 height 38
click at [956, 355] on input "Press SPACE to select this row." at bounding box center [957, 366] width 135 height 30
type input "250906900270"
click at [1153, 350] on div "5000306168" at bounding box center [1118, 357] width 160 height 38
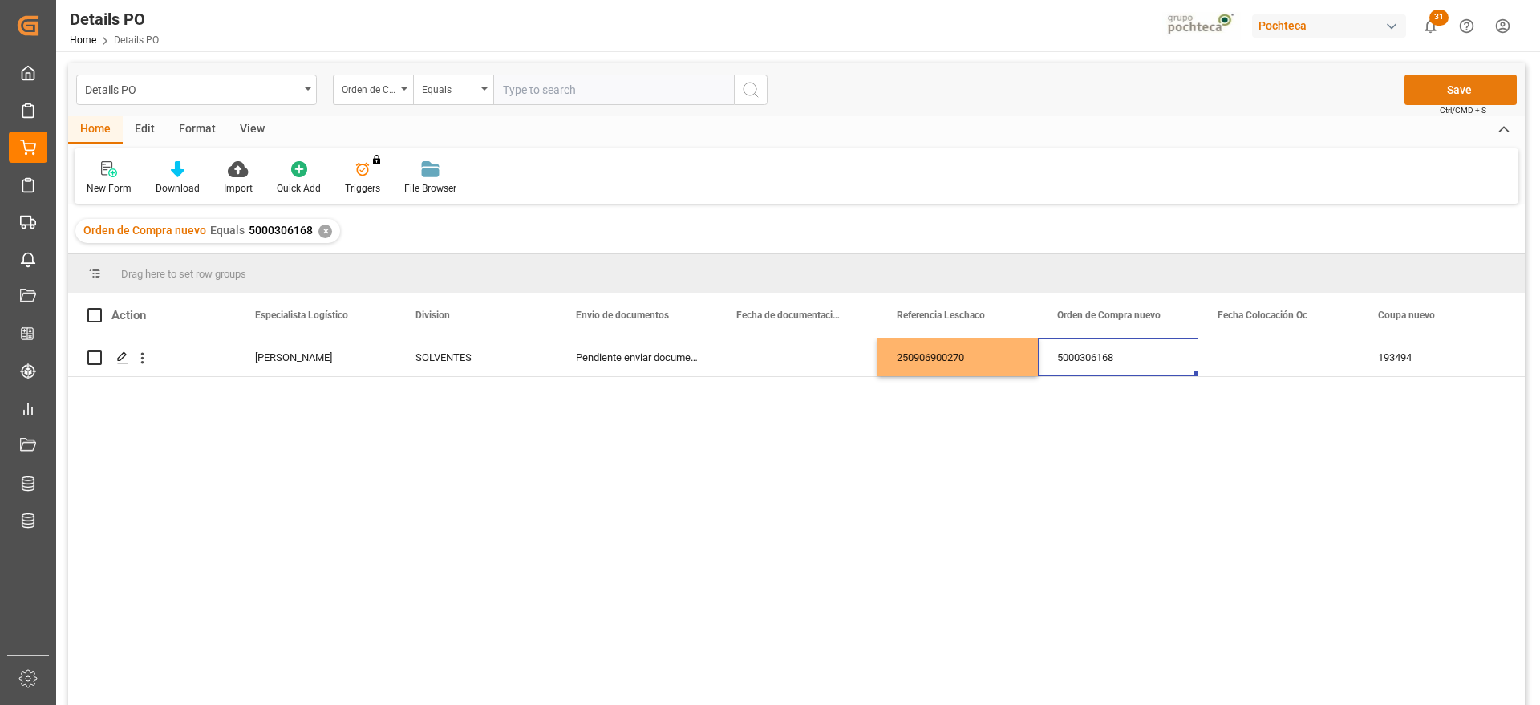
click at [1490, 90] on button "Save" at bounding box center [1460, 90] width 112 height 30
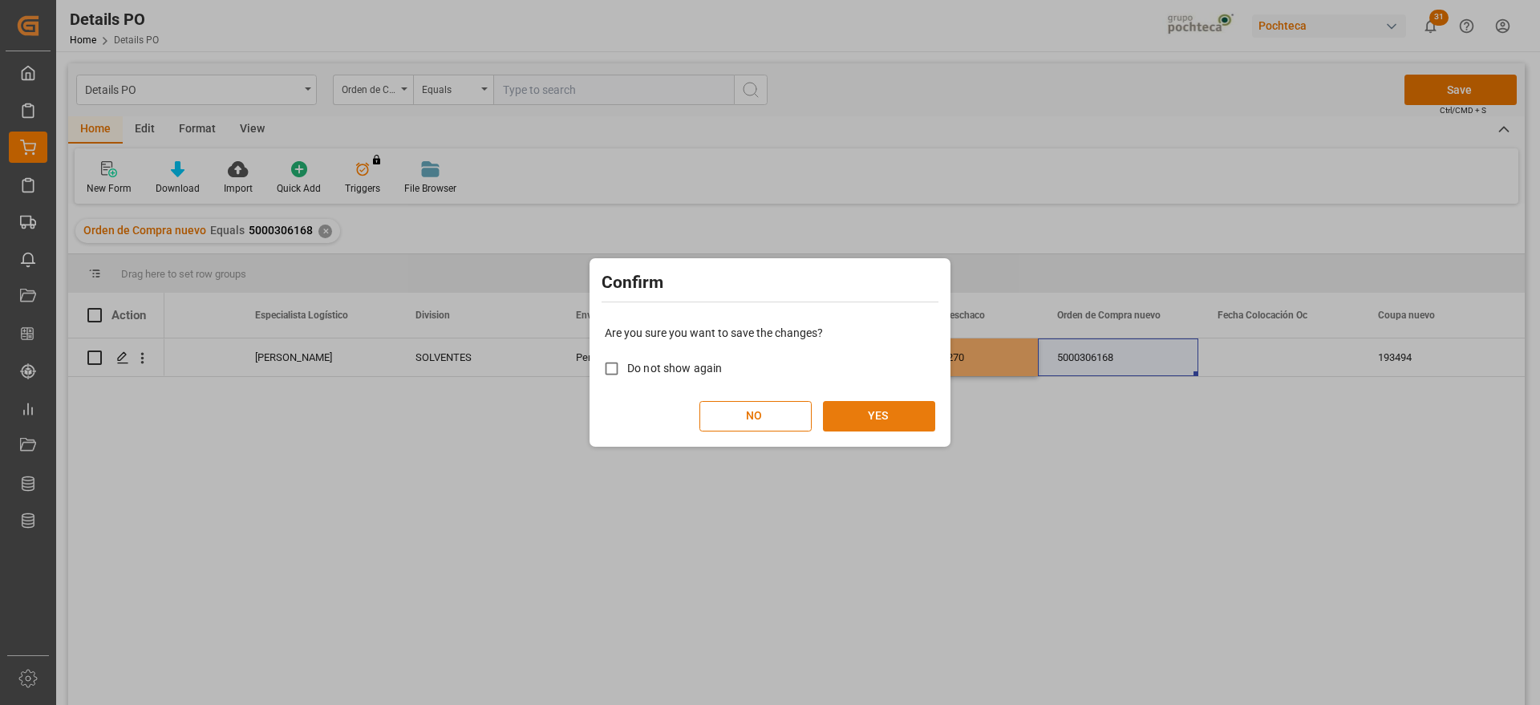
click at [897, 417] on button "YES" at bounding box center [879, 416] width 112 height 30
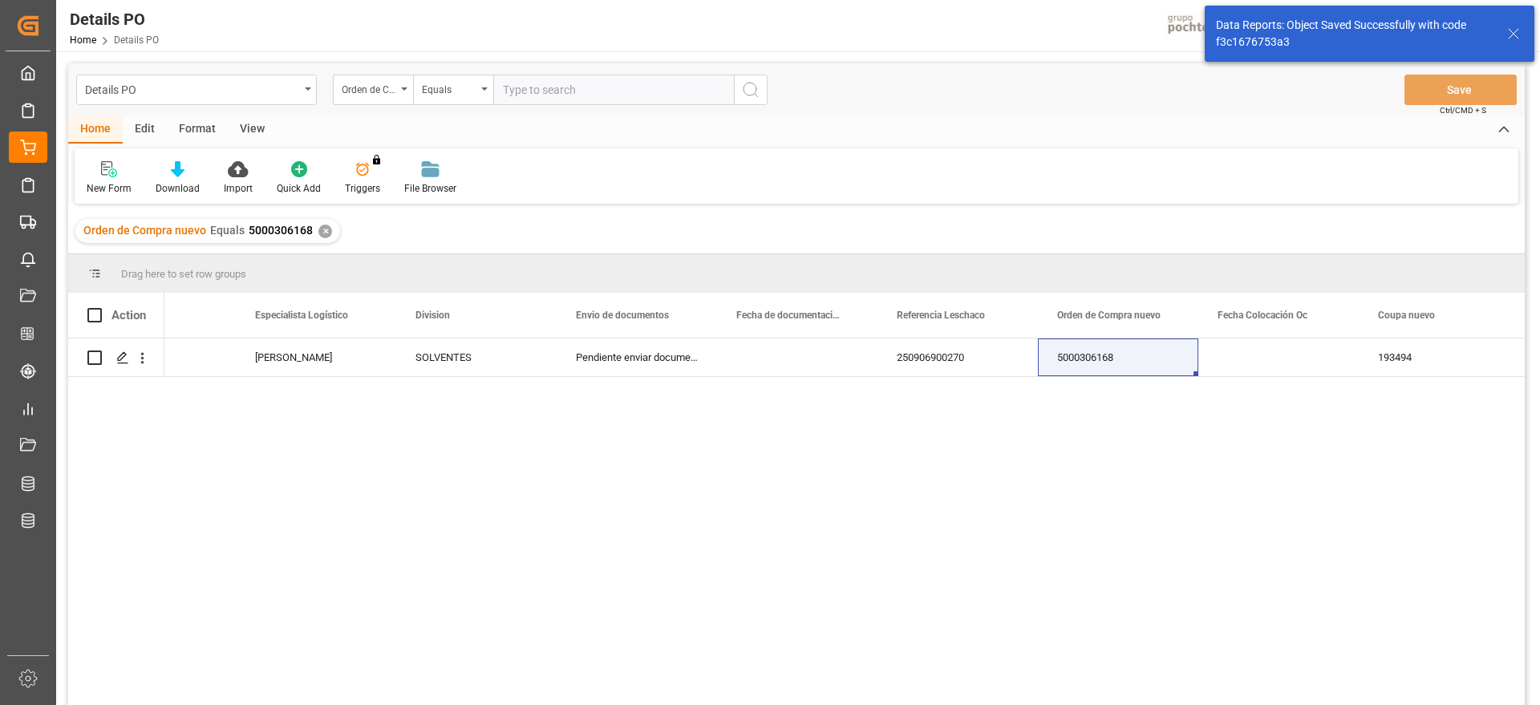
click at [324, 226] on div "✕" at bounding box center [325, 232] width 14 height 14
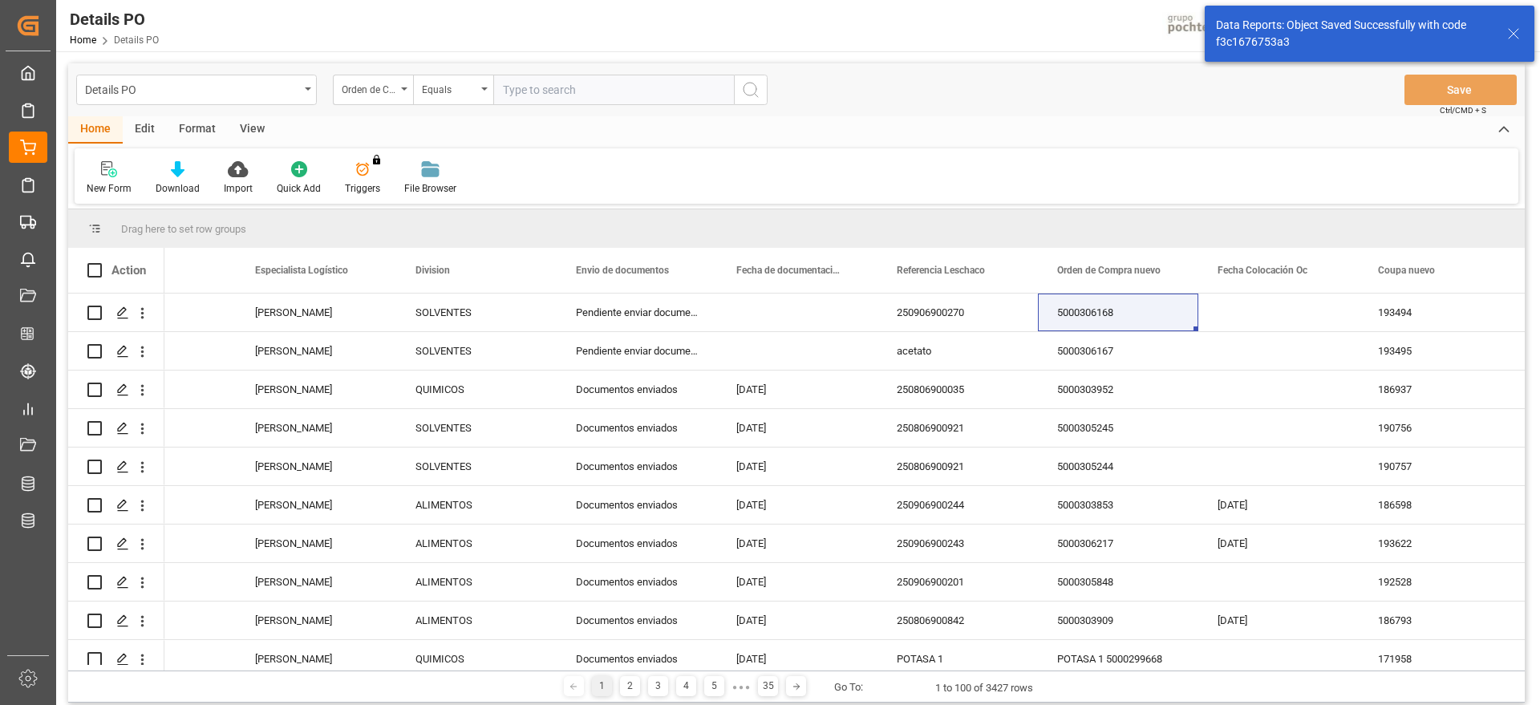
click at [540, 92] on input "text" at bounding box center [613, 90] width 241 height 30
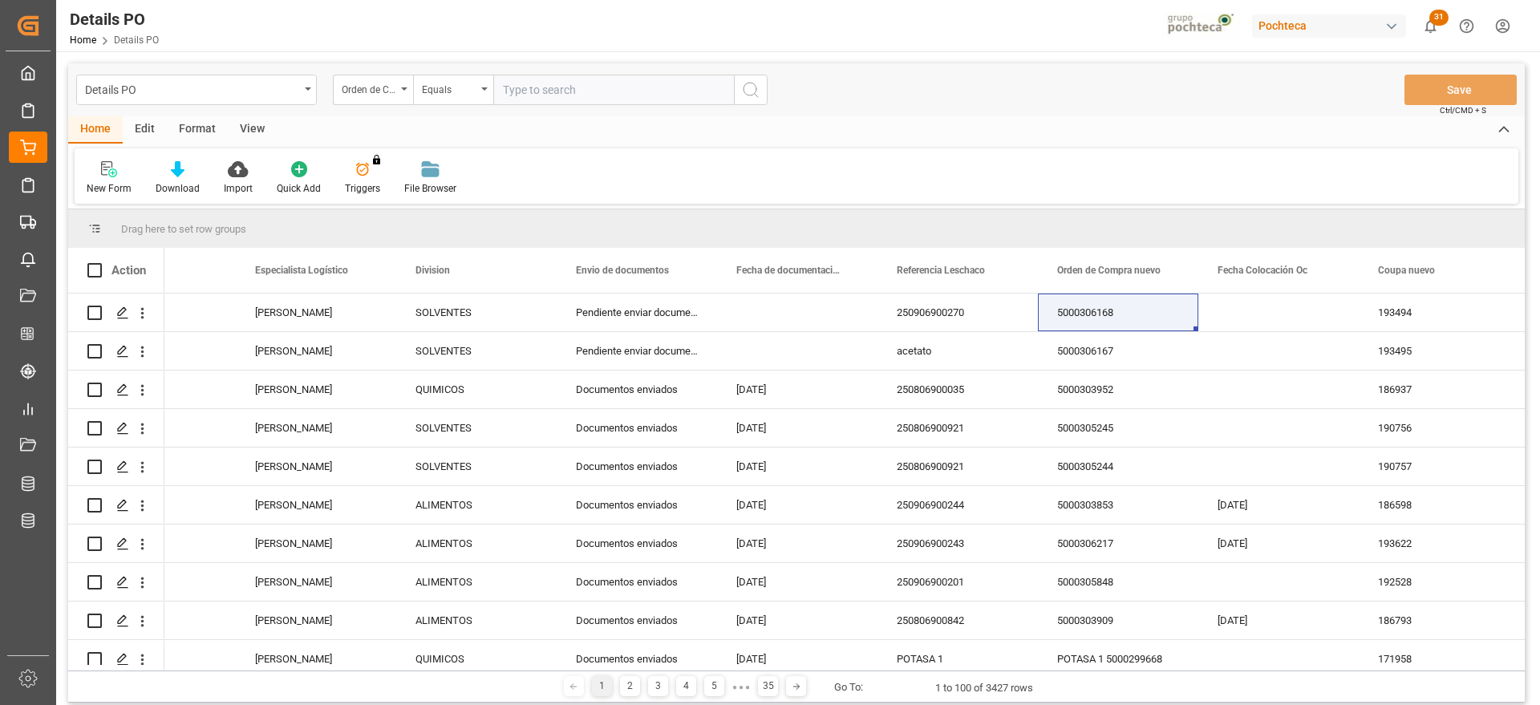
paste input "5000306164"
type input "5000306164"
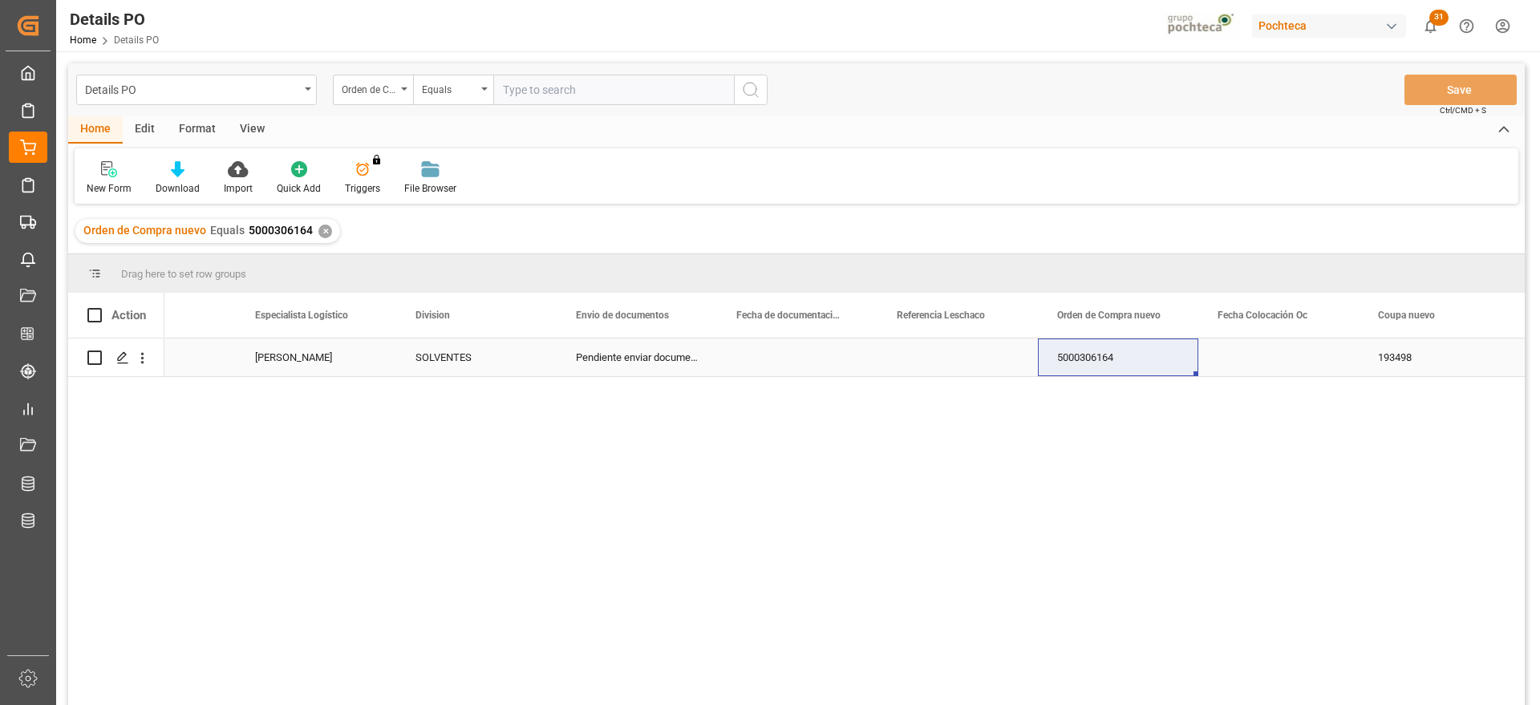
click at [999, 352] on div "Press SPACE to select this row." at bounding box center [957, 357] width 160 height 38
click at [942, 363] on div "Press SPACE to select this row." at bounding box center [957, 357] width 160 height 38
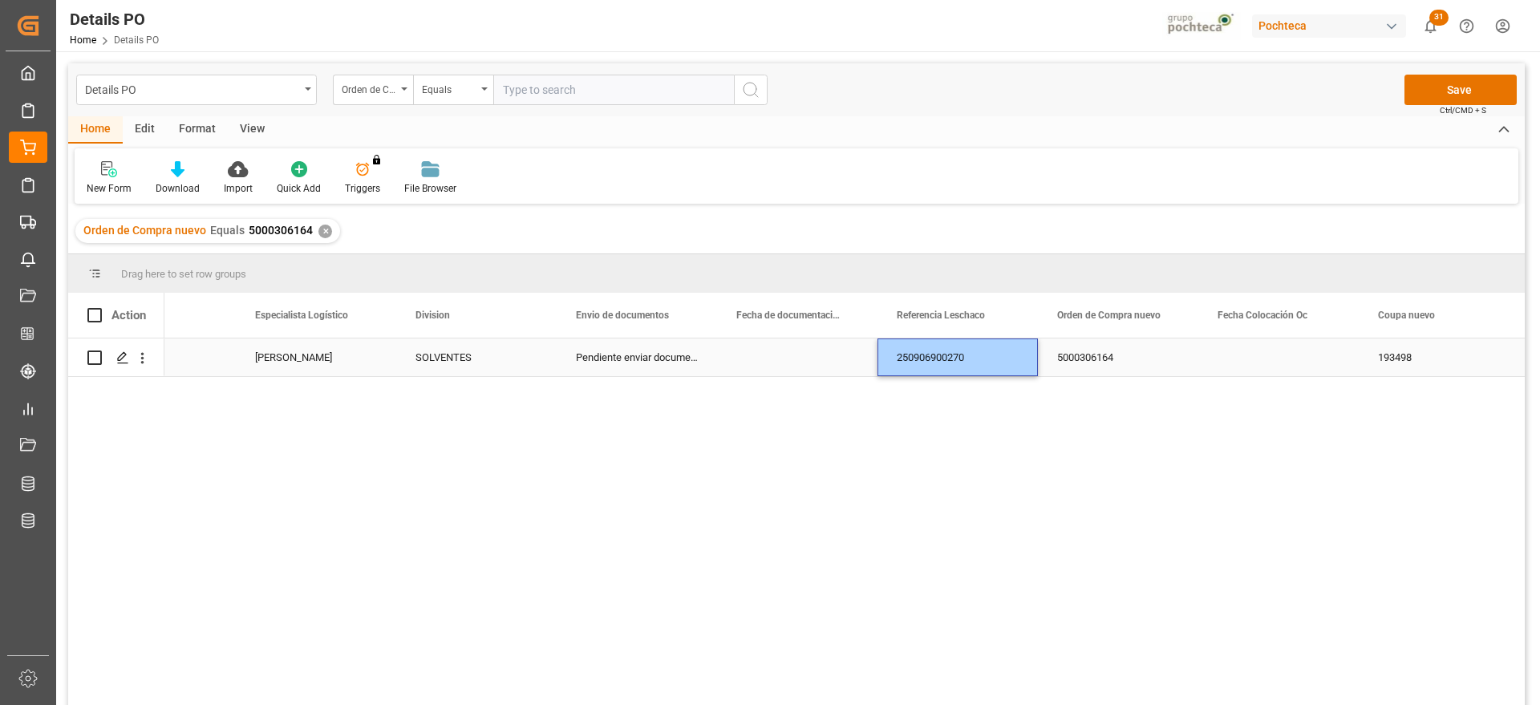
click at [982, 358] on div "250906900270" at bounding box center [957, 357] width 160 height 38
click at [978, 362] on input "250906900270" at bounding box center [957, 366] width 135 height 30
click at [1496, 91] on button "Save" at bounding box center [1460, 90] width 112 height 30
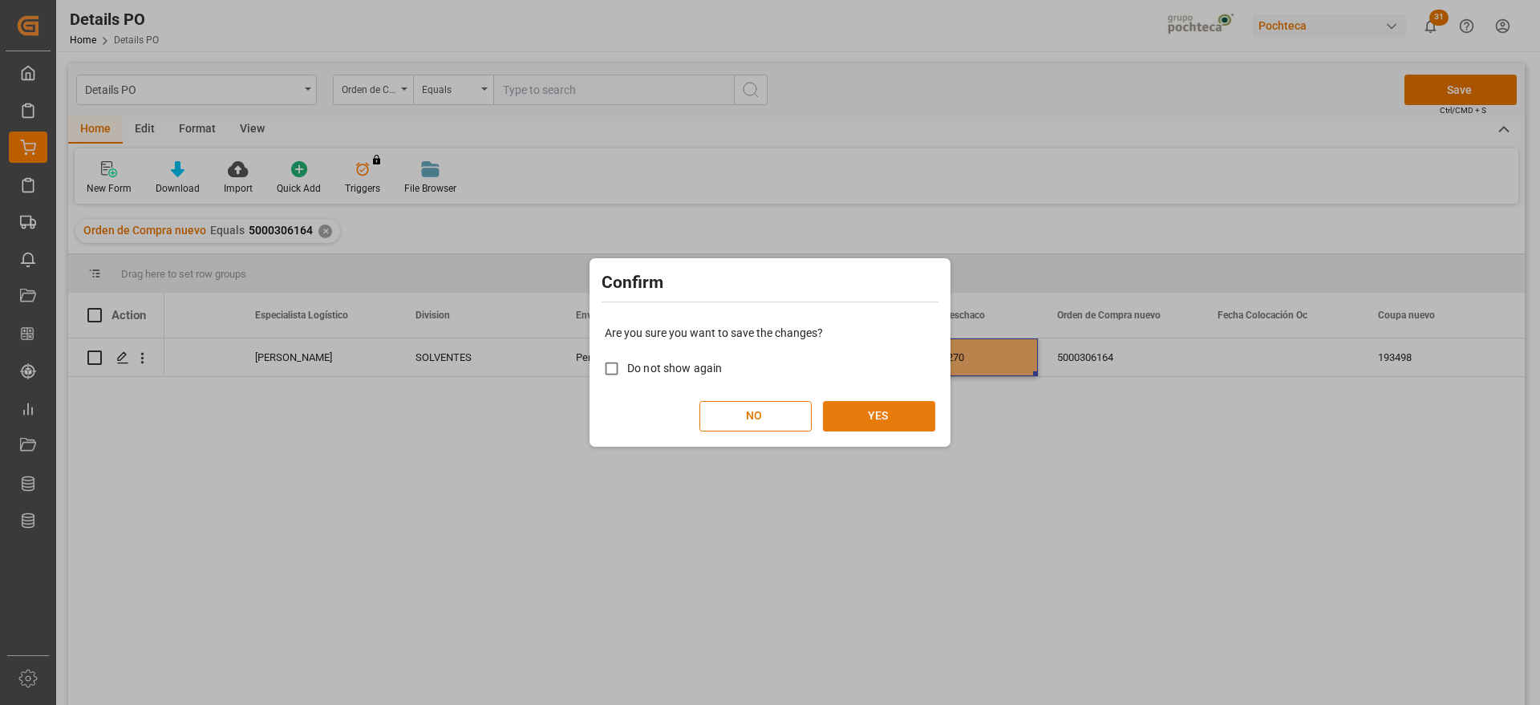
click at [867, 415] on button "YES" at bounding box center [879, 416] width 112 height 30
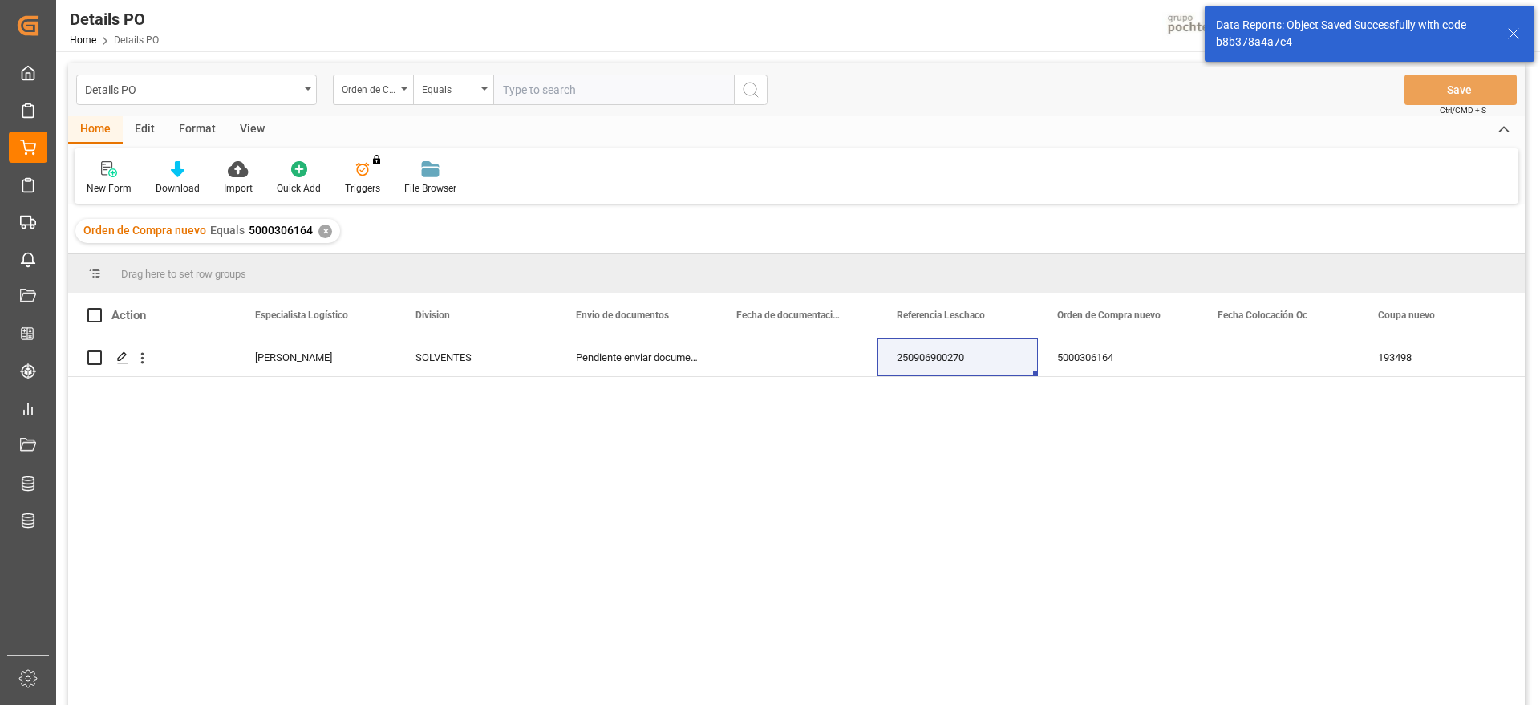
click at [320, 235] on div "✕" at bounding box center [325, 232] width 14 height 14
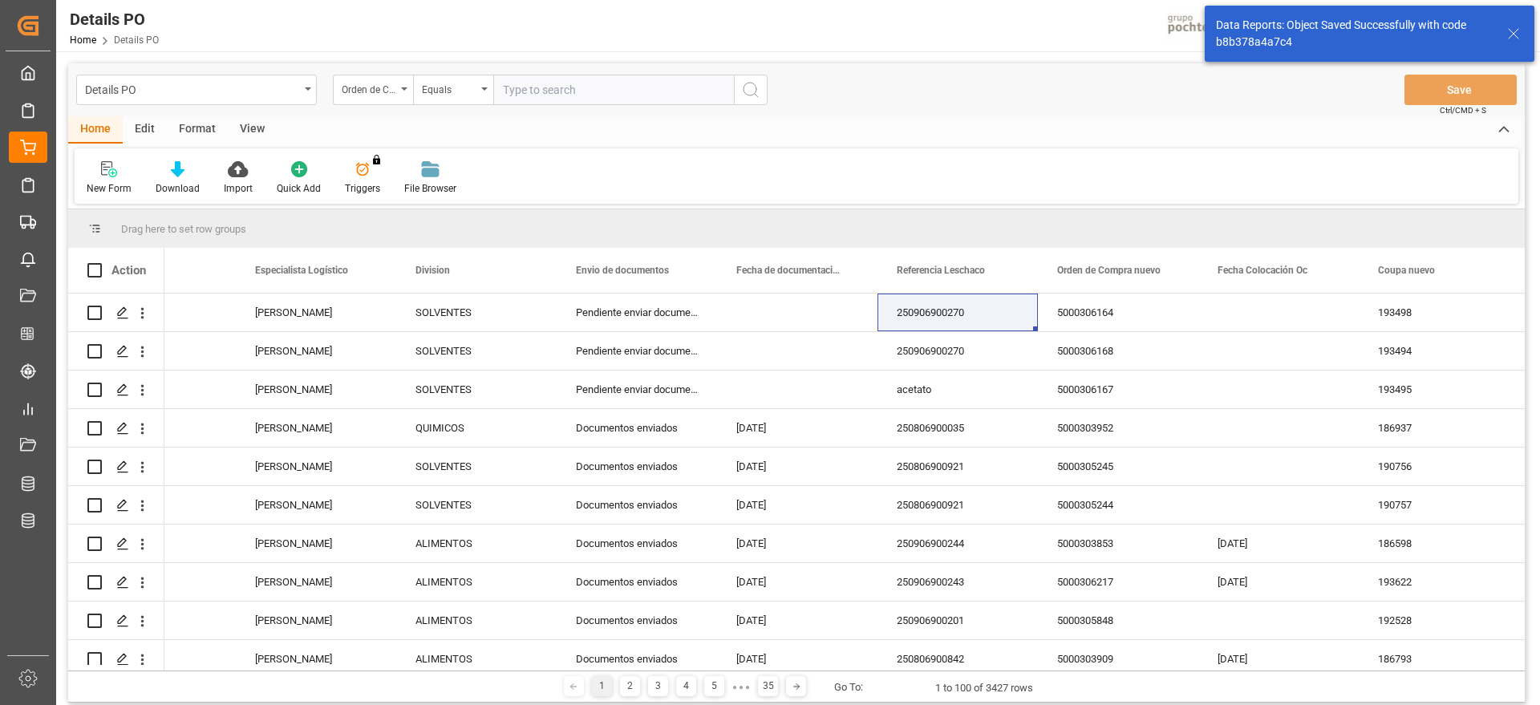
click at [550, 91] on input "text" at bounding box center [613, 90] width 241 height 30
paste input "5000306163"
type input "5000306163"
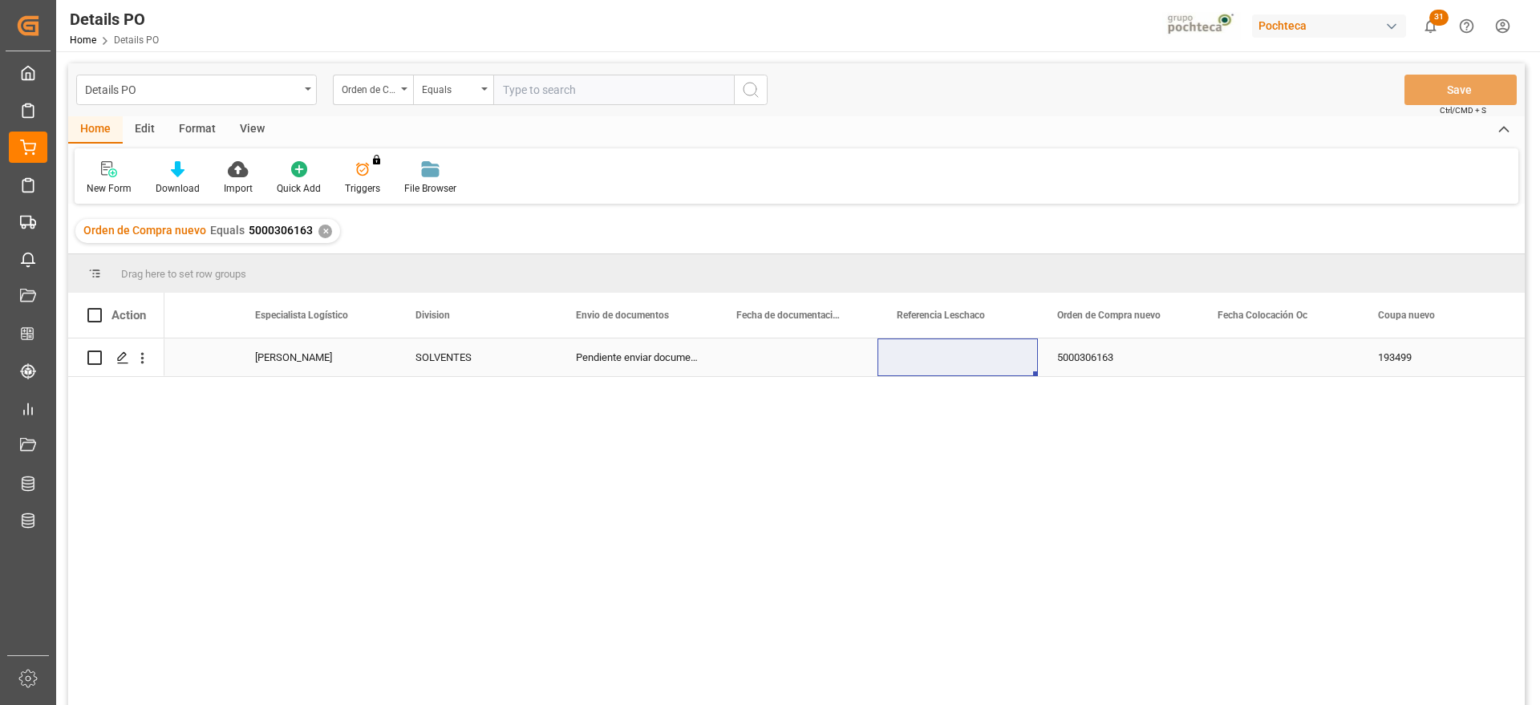
click at [978, 355] on div "Press SPACE to select this row." at bounding box center [957, 357] width 160 height 38
click at [955, 347] on div "Press SPACE to select this row." at bounding box center [957, 357] width 160 height 38
click at [946, 358] on input "Press SPACE to select this row." at bounding box center [957, 366] width 135 height 30
paste input "250906900270"
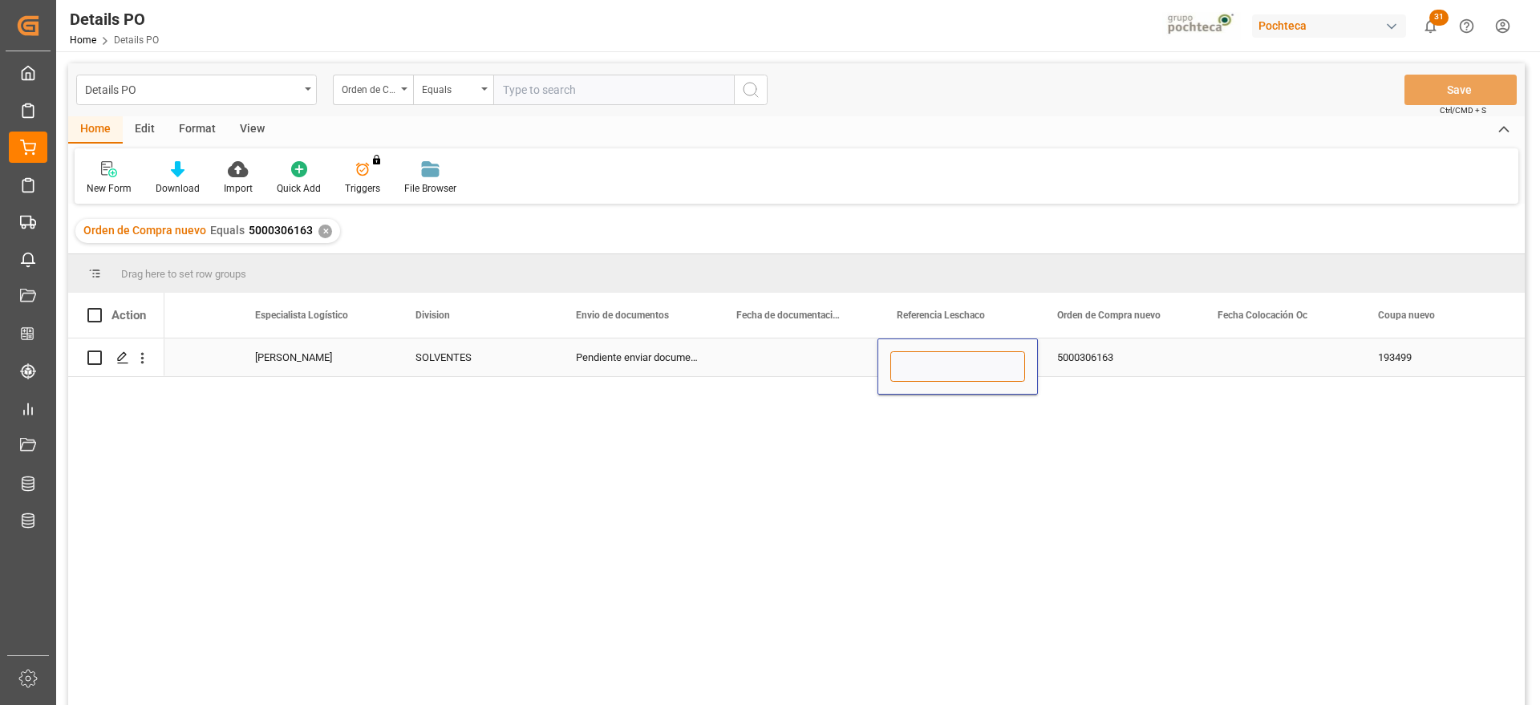
type input "250906900270"
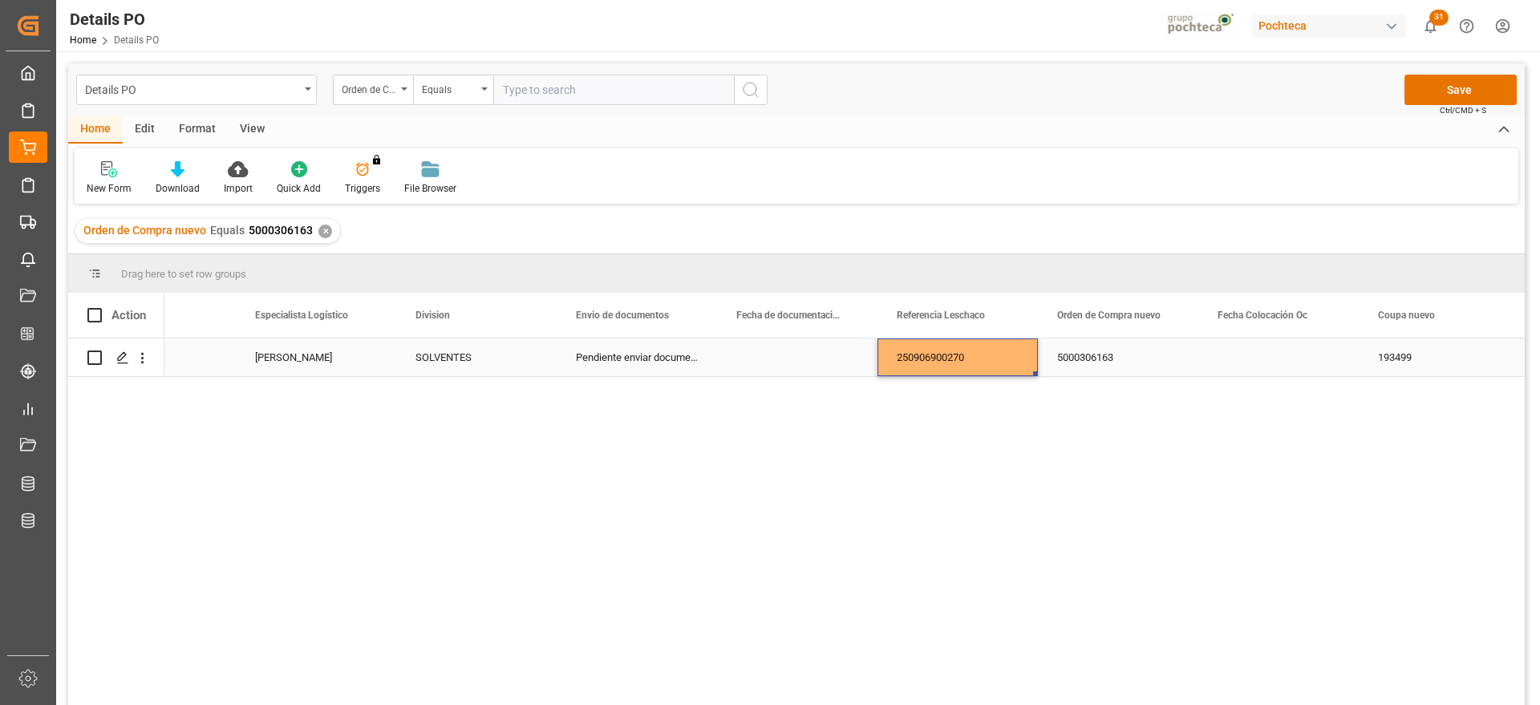
click at [1141, 356] on div "5000306163" at bounding box center [1118, 357] width 160 height 38
click at [1460, 81] on button "Save" at bounding box center [1460, 90] width 112 height 30
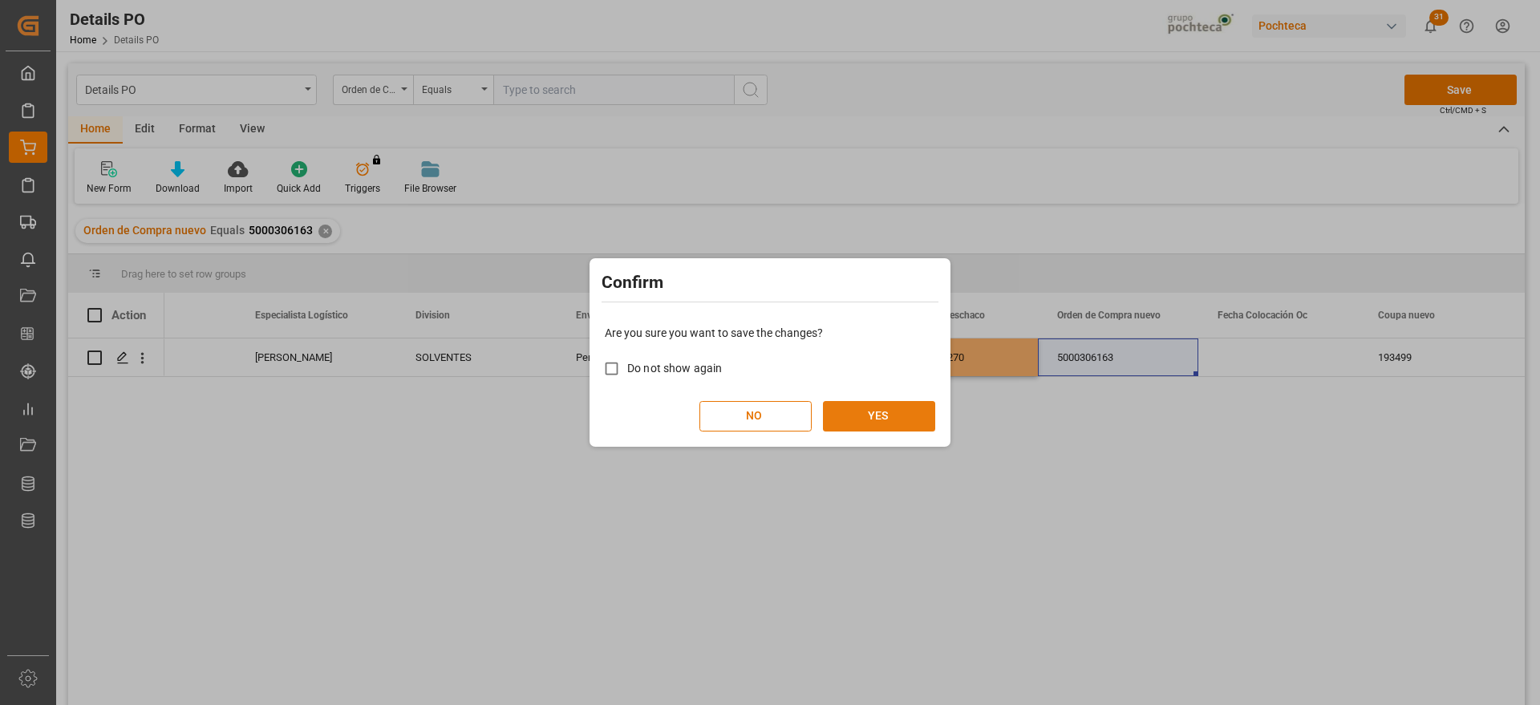
click at [885, 408] on button "YES" at bounding box center [879, 416] width 112 height 30
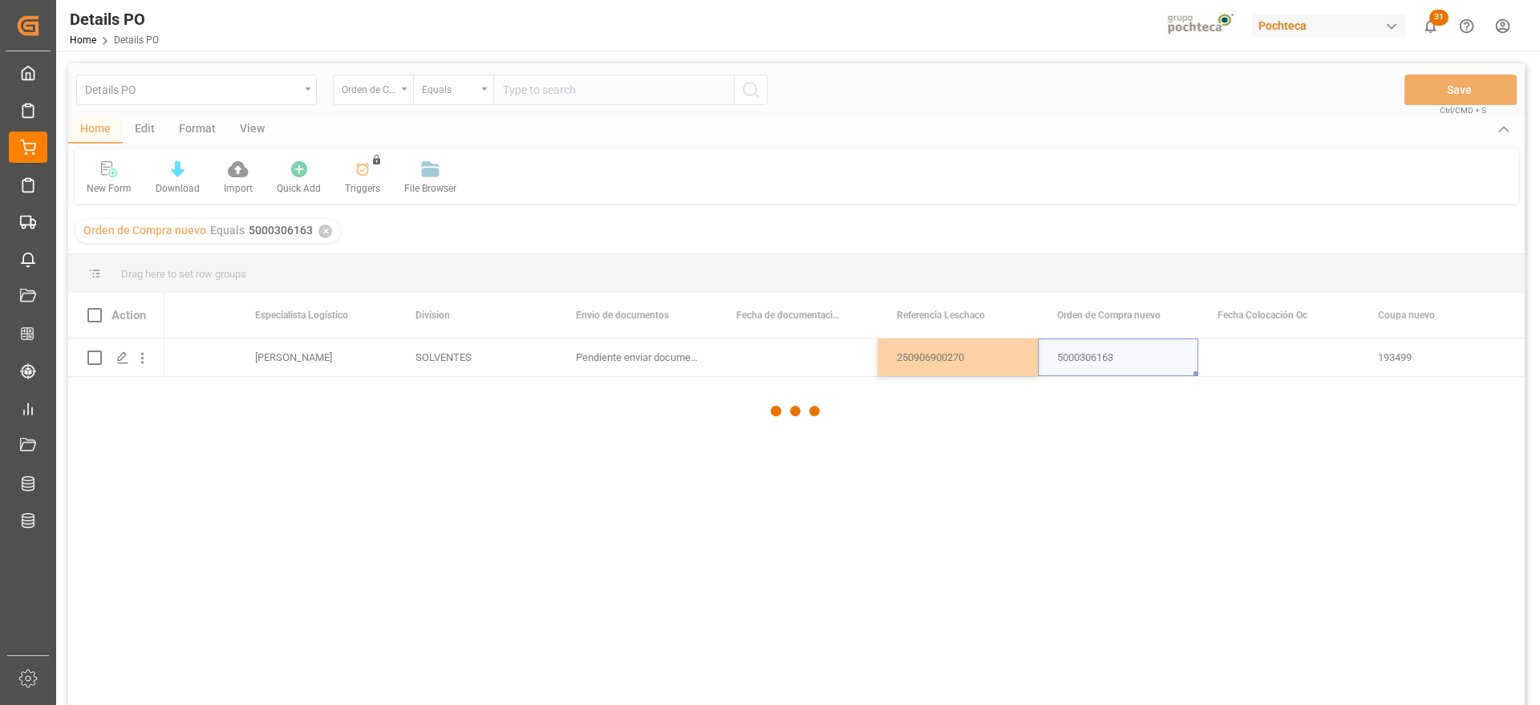
click at [1259, 352] on div at bounding box center [796, 410] width 1456 height 695
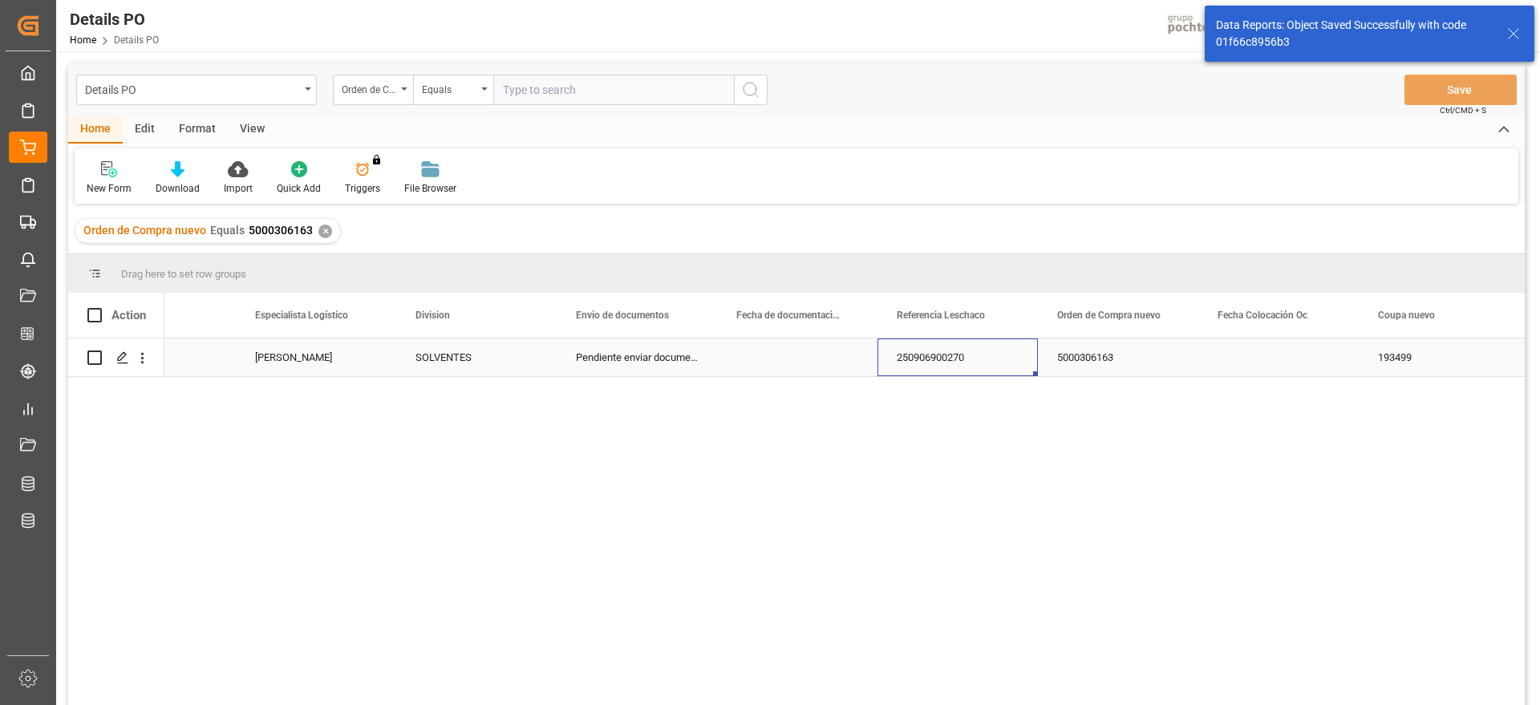
click at [946, 353] on div "250906900270" at bounding box center [957, 357] width 160 height 38
click at [820, 358] on div "Press SPACE to select this row." at bounding box center [797, 357] width 160 height 38
click at [956, 353] on div "250906900270" at bounding box center [957, 357] width 160 height 38
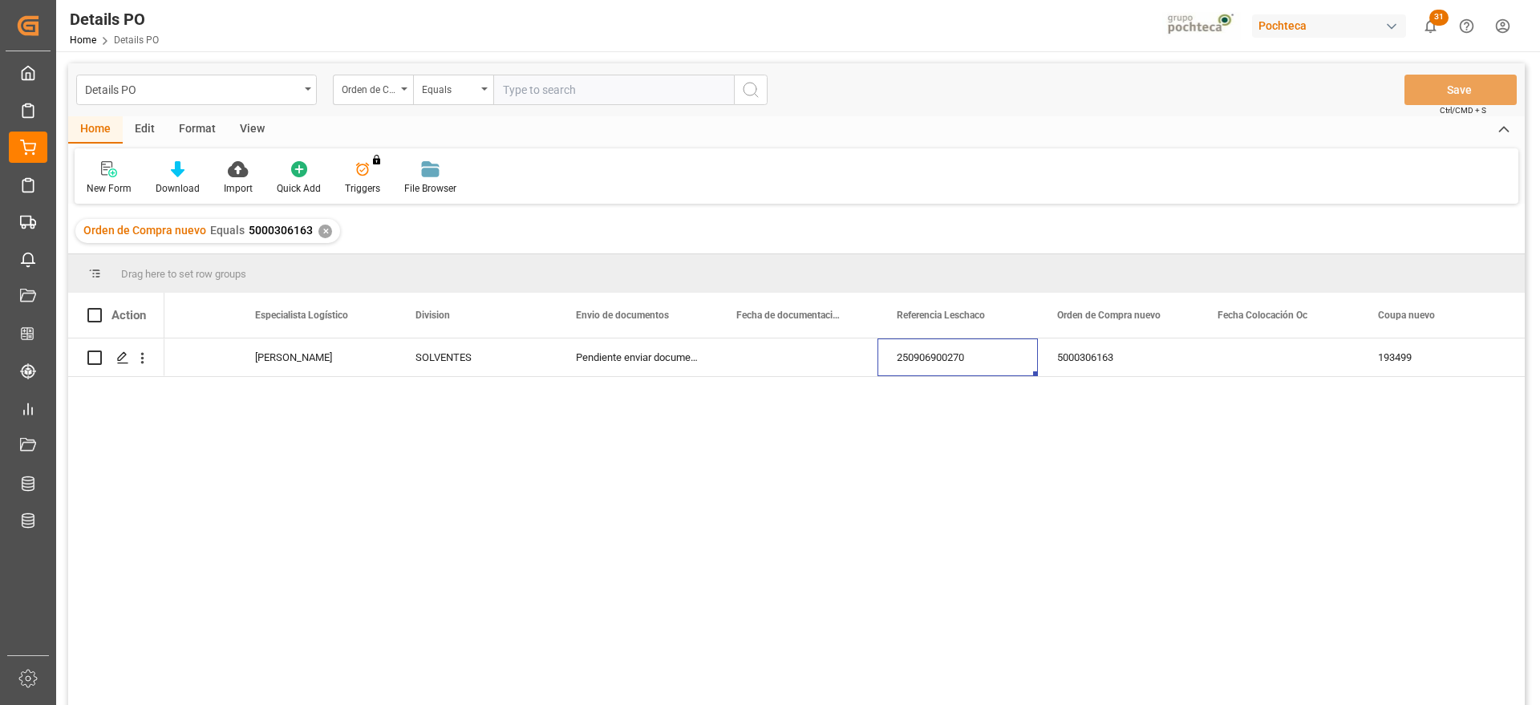
click at [322, 233] on div "✕" at bounding box center [325, 232] width 14 height 14
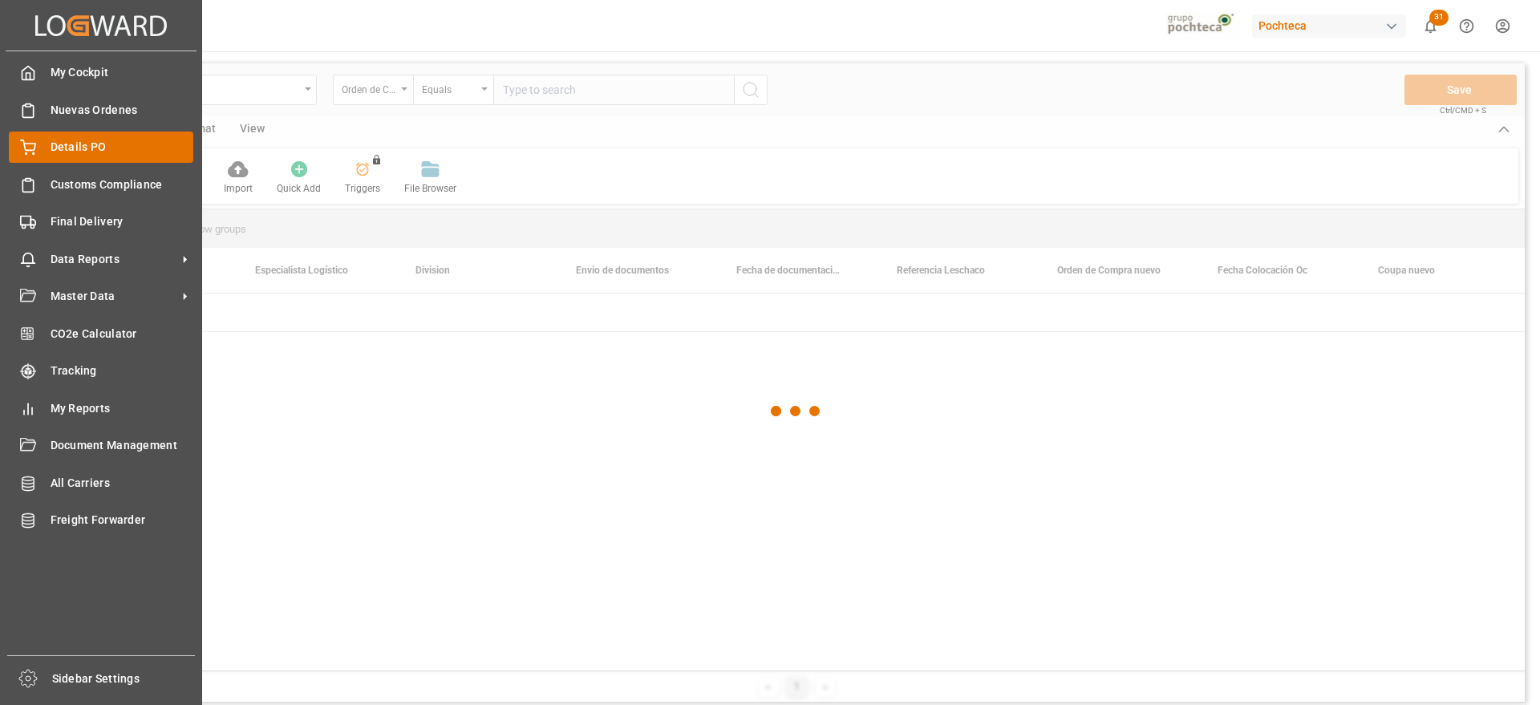
click at [16, 147] on div at bounding box center [22, 147] width 27 height 17
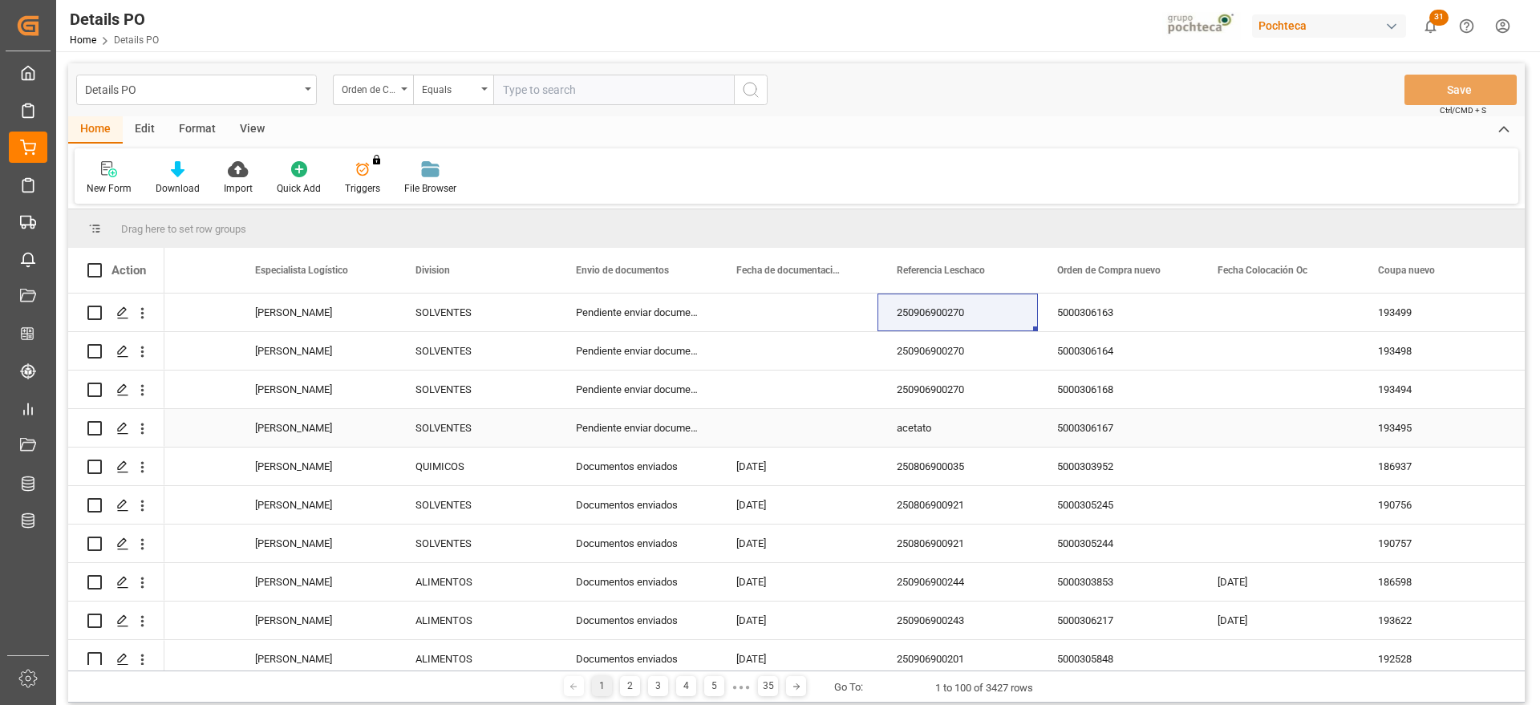
click at [943, 381] on div "250906900270" at bounding box center [957, 390] width 160 height 38
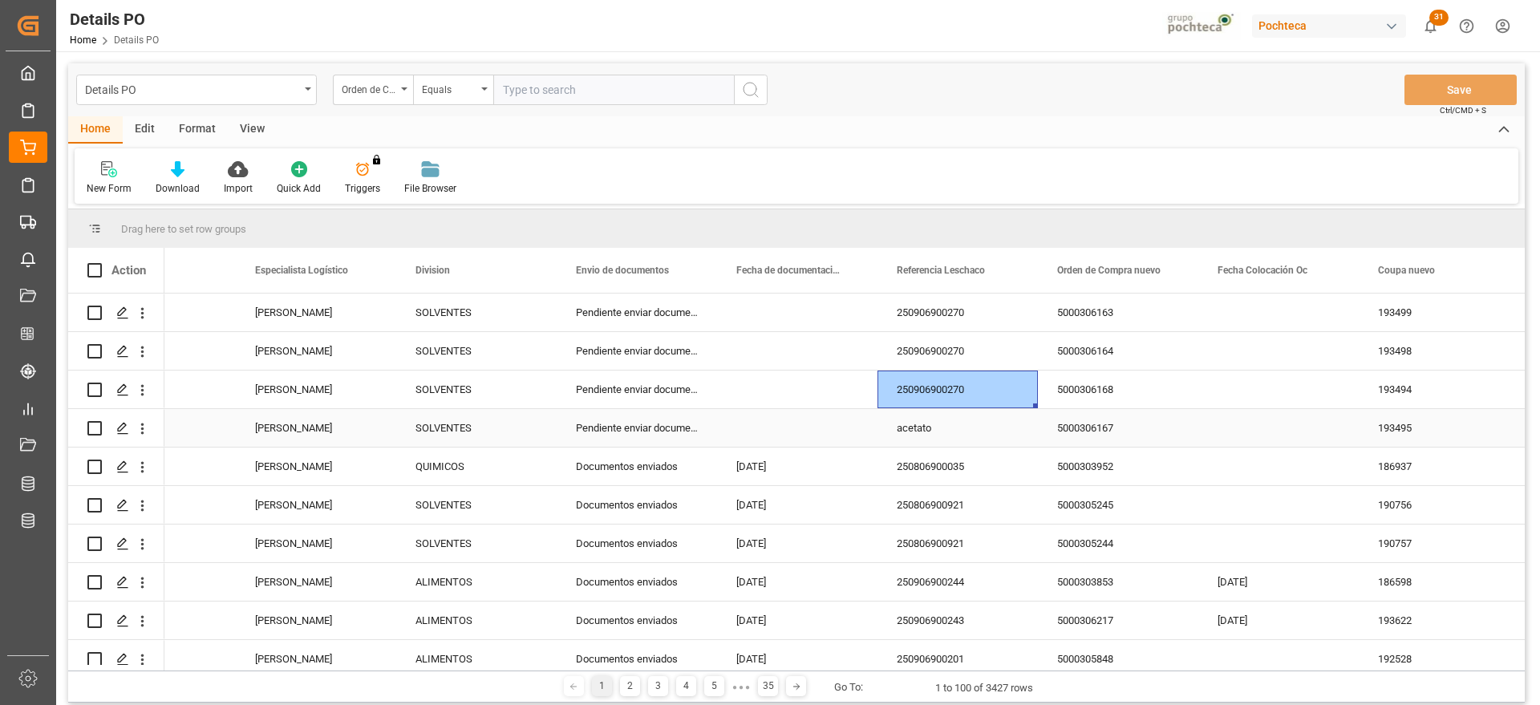
click at [952, 419] on div "acetato" at bounding box center [957, 428] width 160 height 38
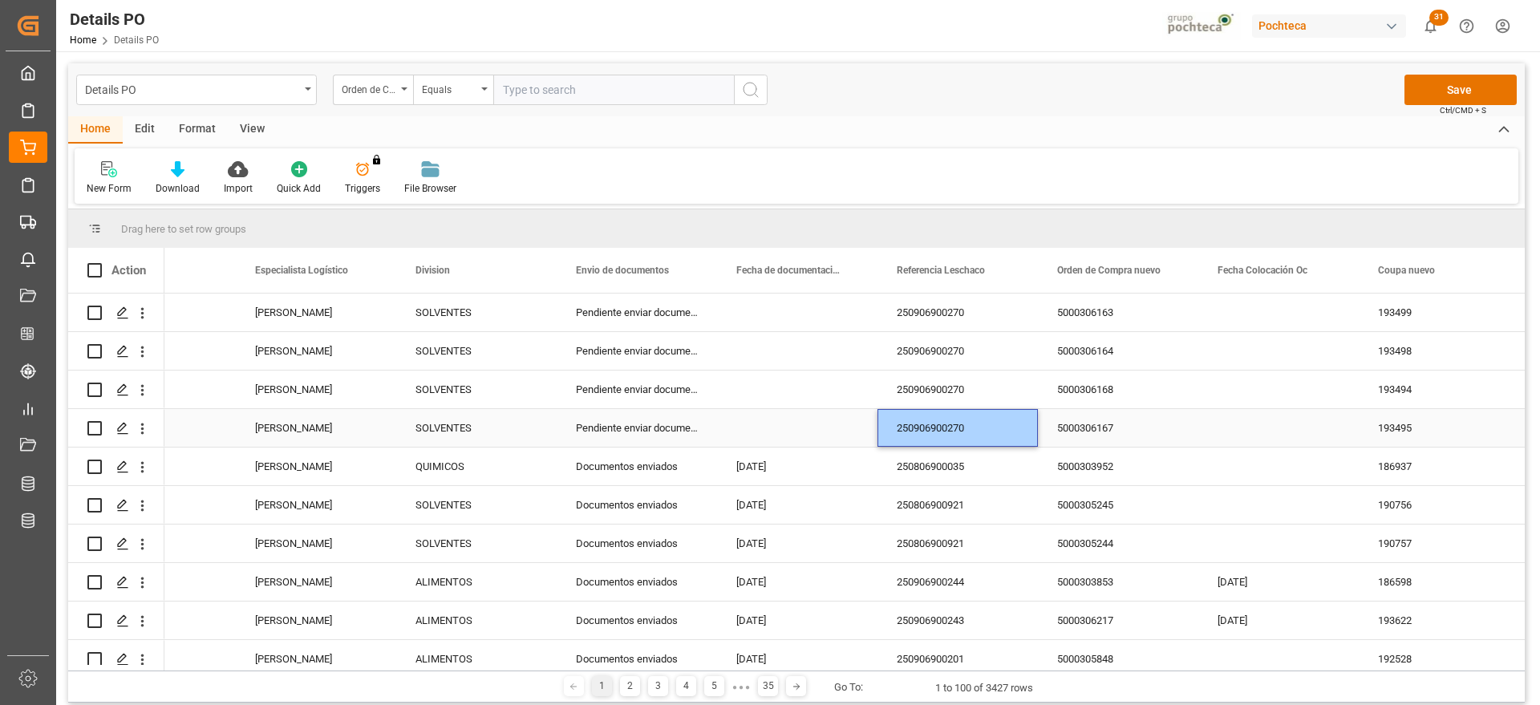
click at [1110, 421] on div "5000306167" at bounding box center [1118, 428] width 160 height 38
click at [1443, 84] on button "Save" at bounding box center [1460, 90] width 112 height 30
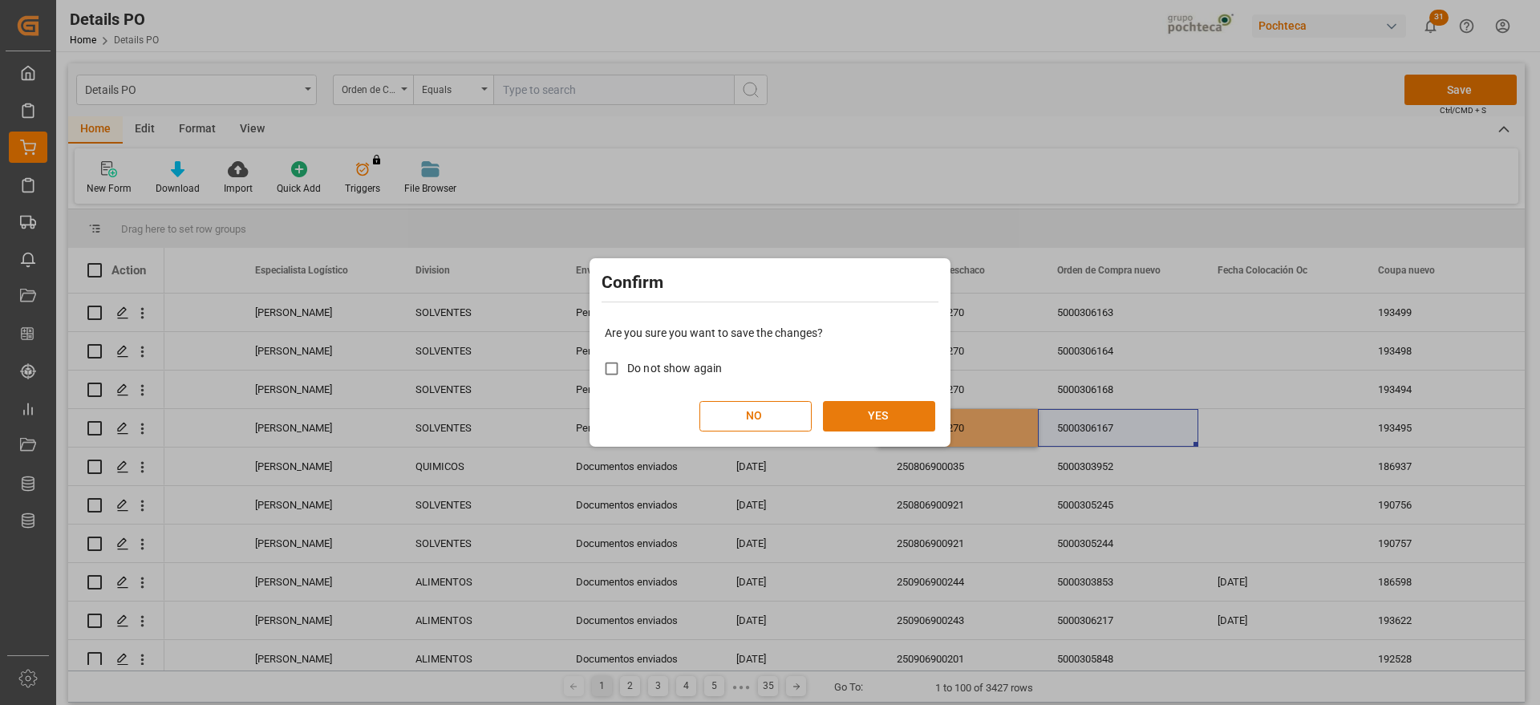
click at [903, 409] on button "YES" at bounding box center [879, 416] width 112 height 30
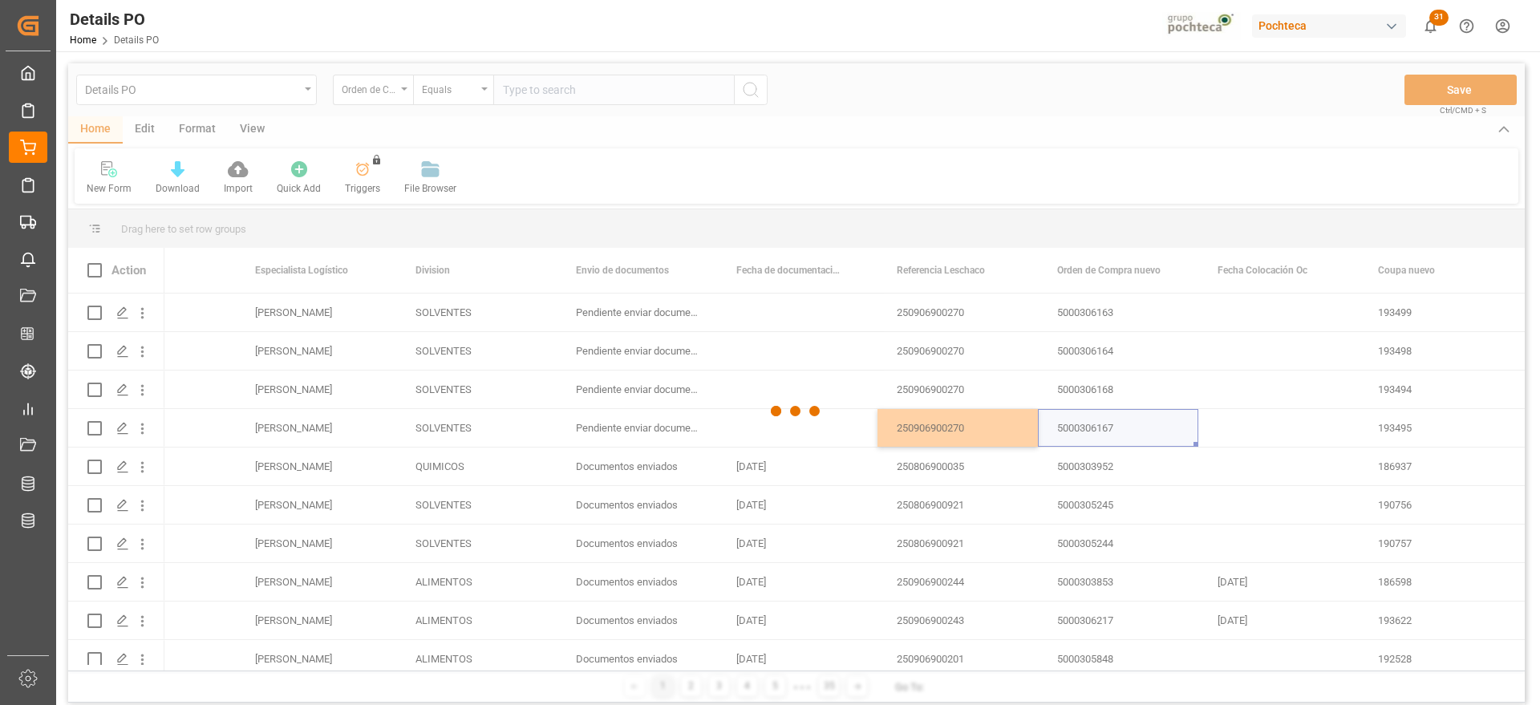
click at [953, 317] on div at bounding box center [796, 410] width 1456 height 695
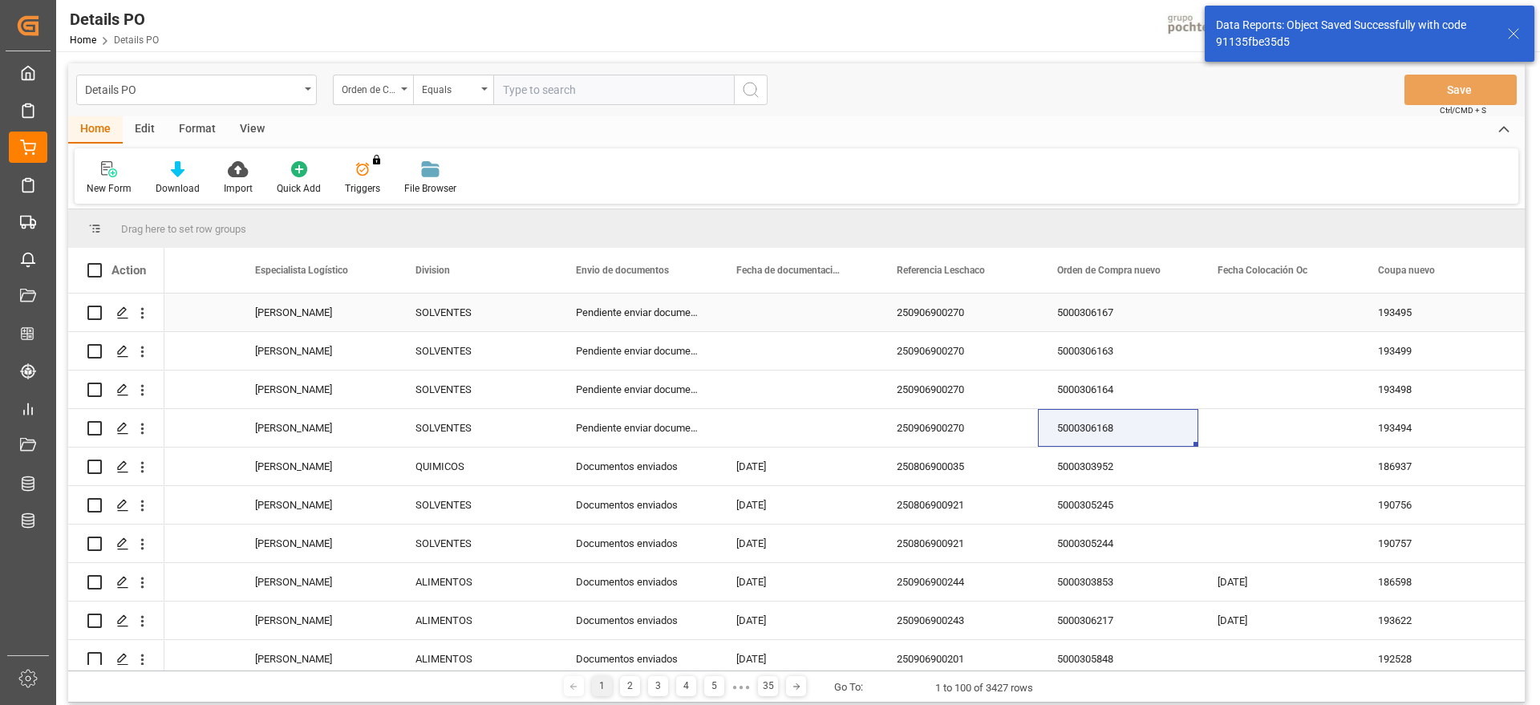
click at [953, 317] on div "250906900270" at bounding box center [957, 313] width 160 height 38
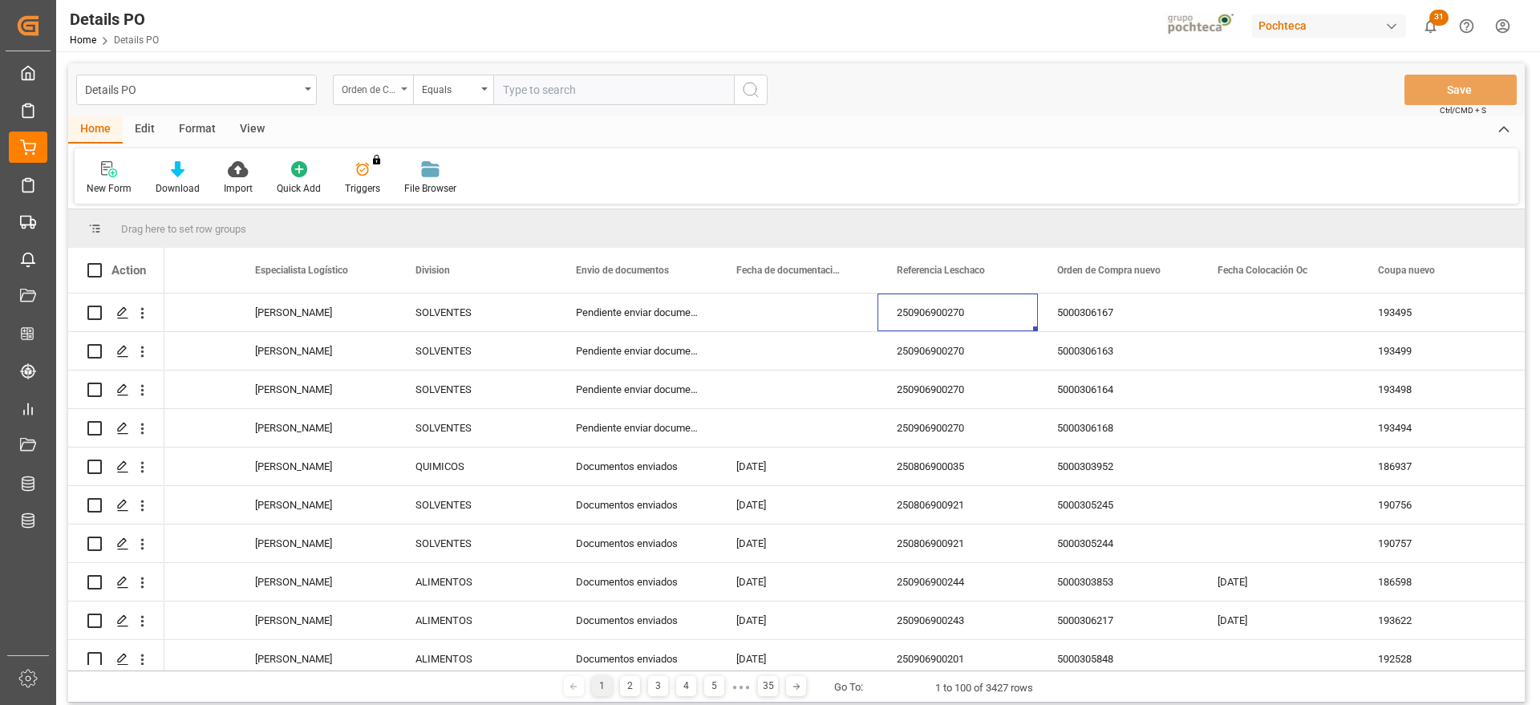
click at [367, 91] on div "Orden de Compra nuevo" at bounding box center [369, 88] width 55 height 18
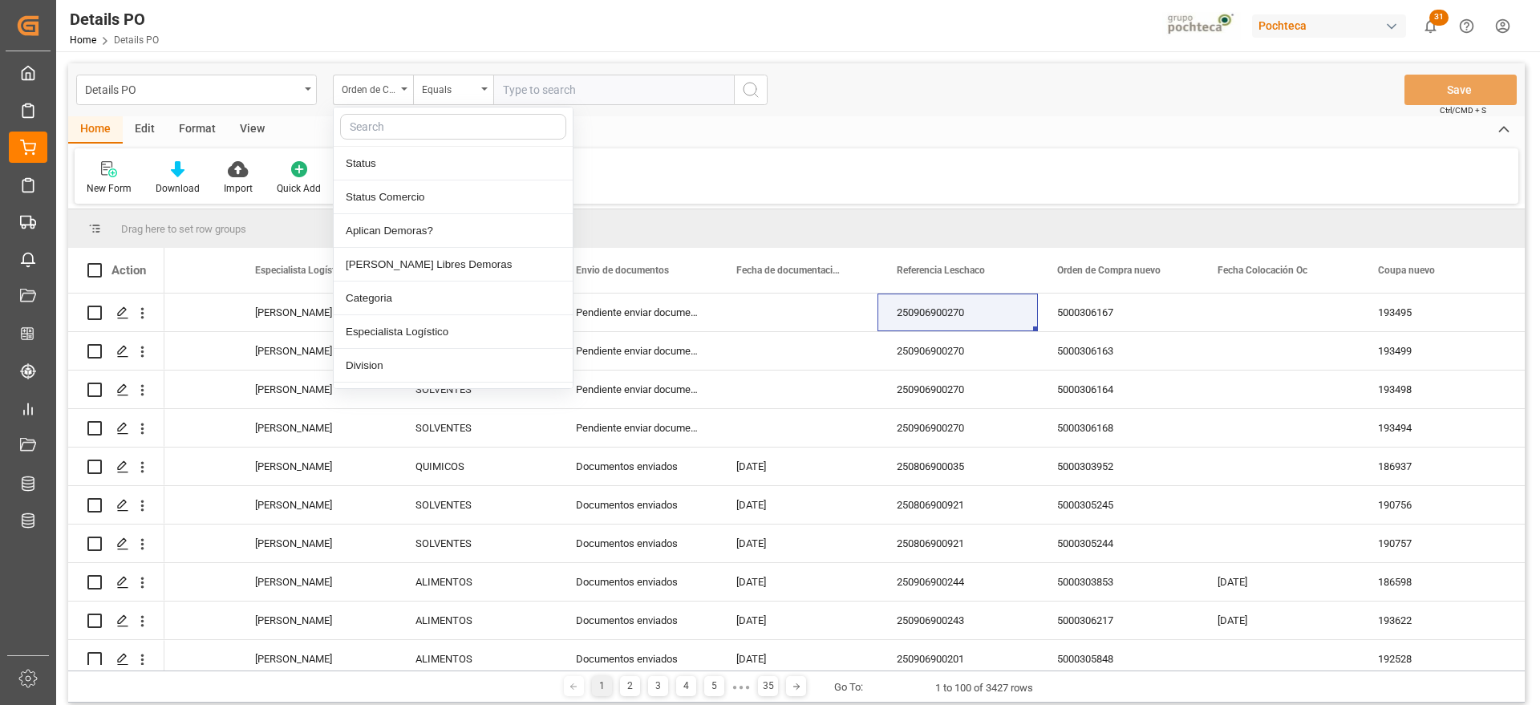
click at [406, 127] on input "text" at bounding box center [453, 127] width 226 height 26
type input "ref"
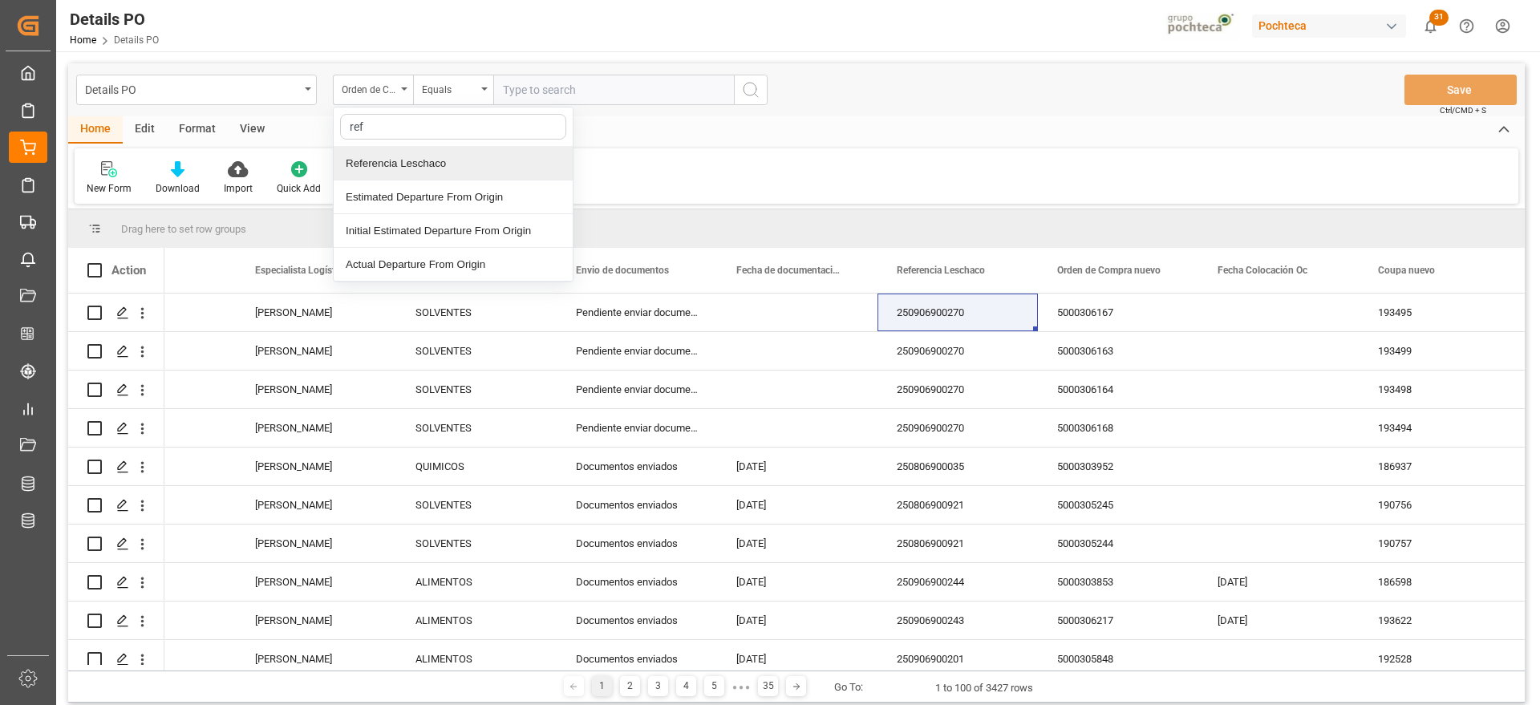
click at [427, 170] on div "Referencia Leschaco" at bounding box center [453, 164] width 239 height 34
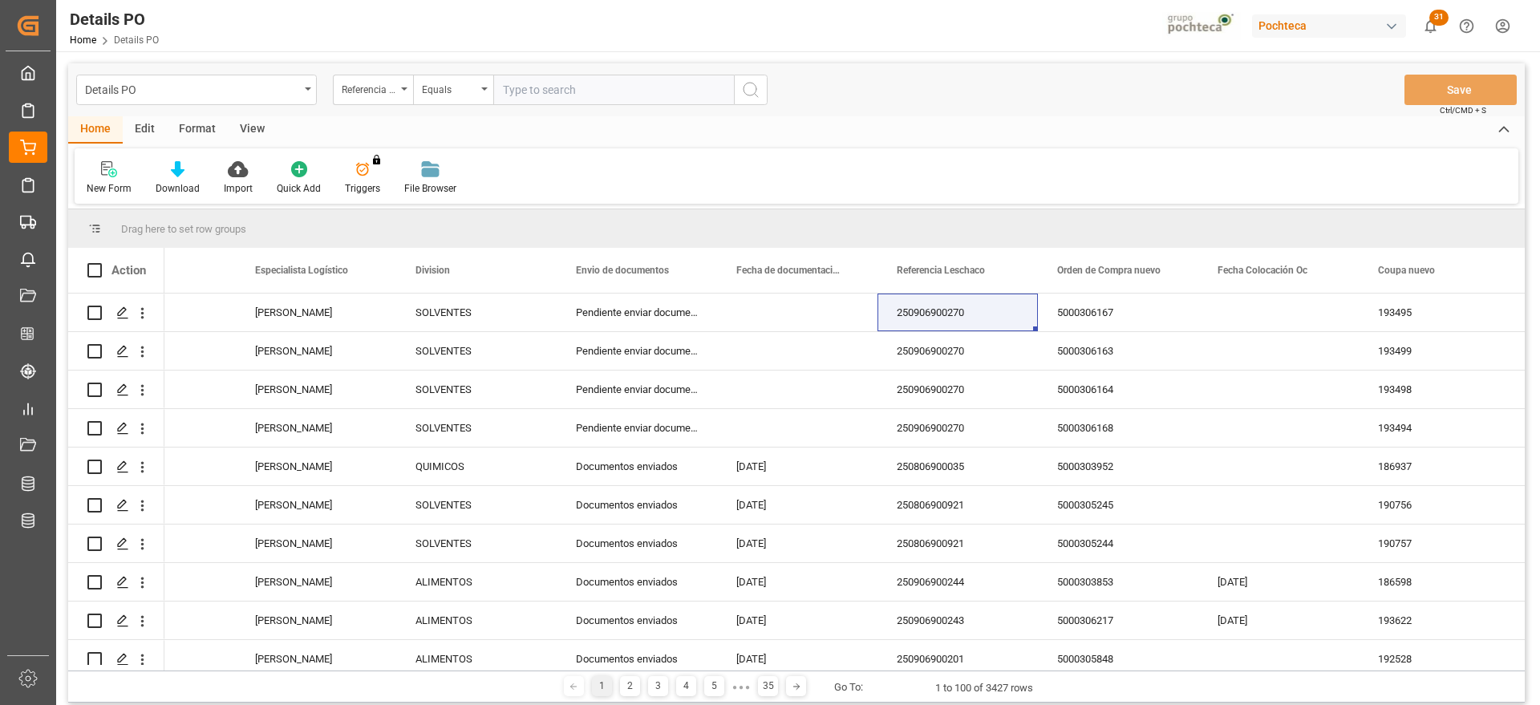
click at [511, 87] on input "text" at bounding box center [613, 90] width 241 height 30
paste input "250906900270"
type input "250906900270"
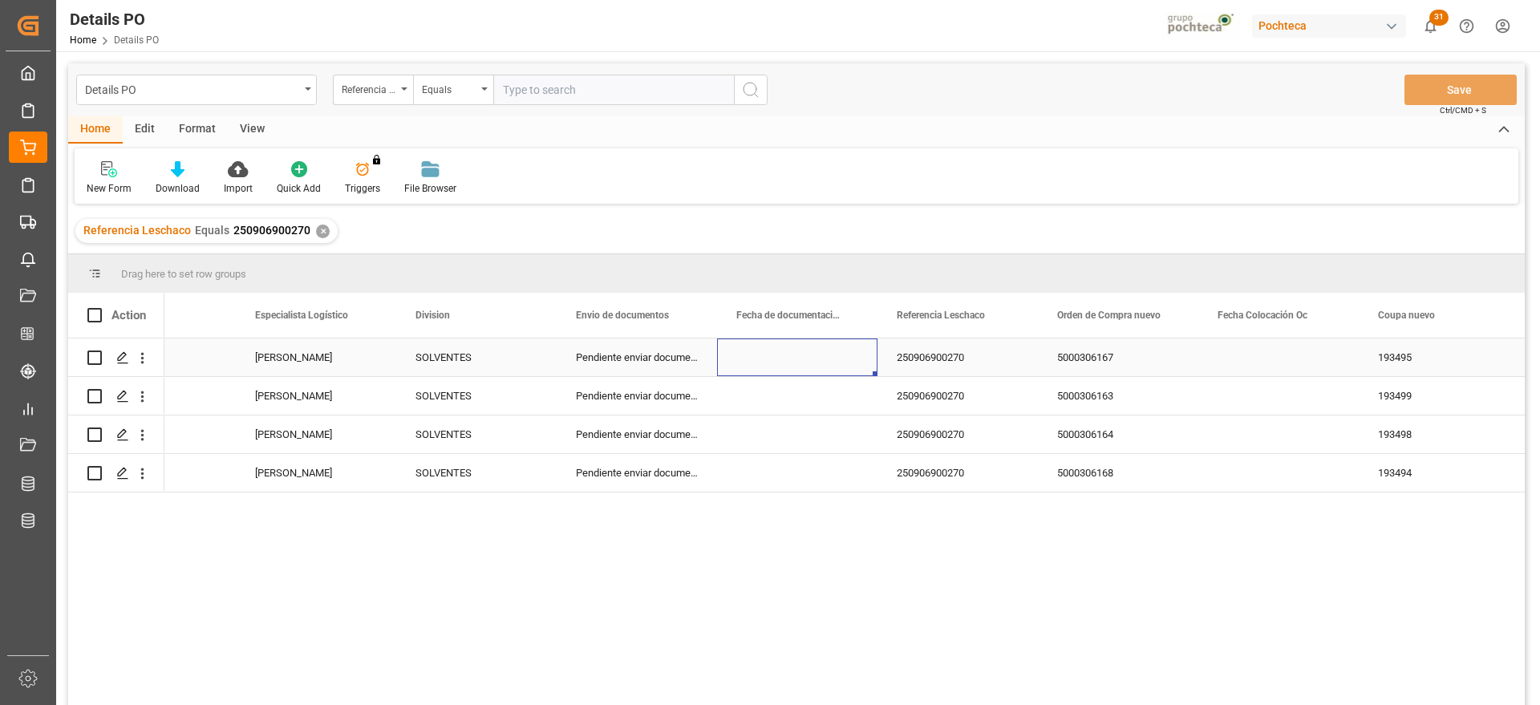
click at [737, 353] on div "Press SPACE to select this row." at bounding box center [797, 357] width 160 height 38
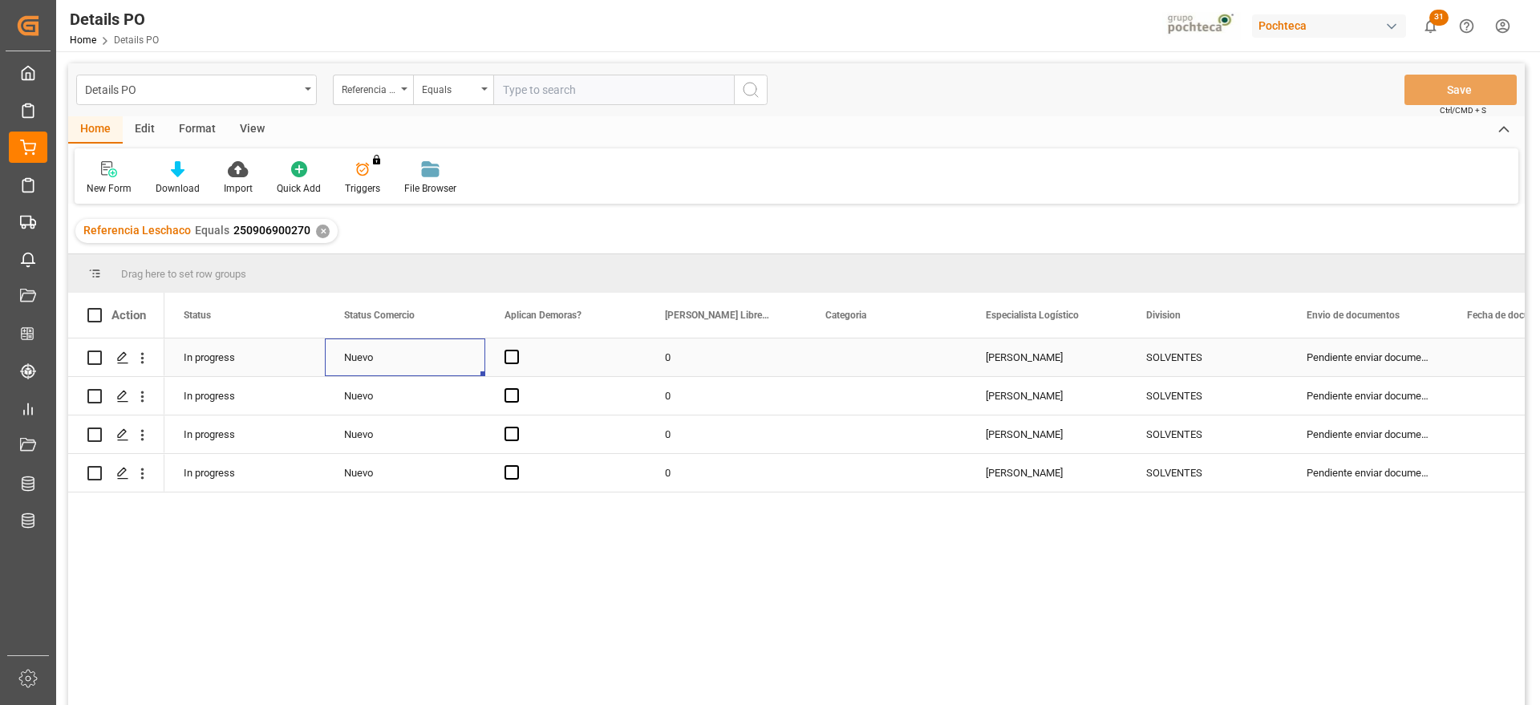
click at [427, 345] on div "Nuevo" at bounding box center [405, 357] width 122 height 37
click at [452, 358] on icon "open menu" at bounding box center [455, 367] width 19 height 19
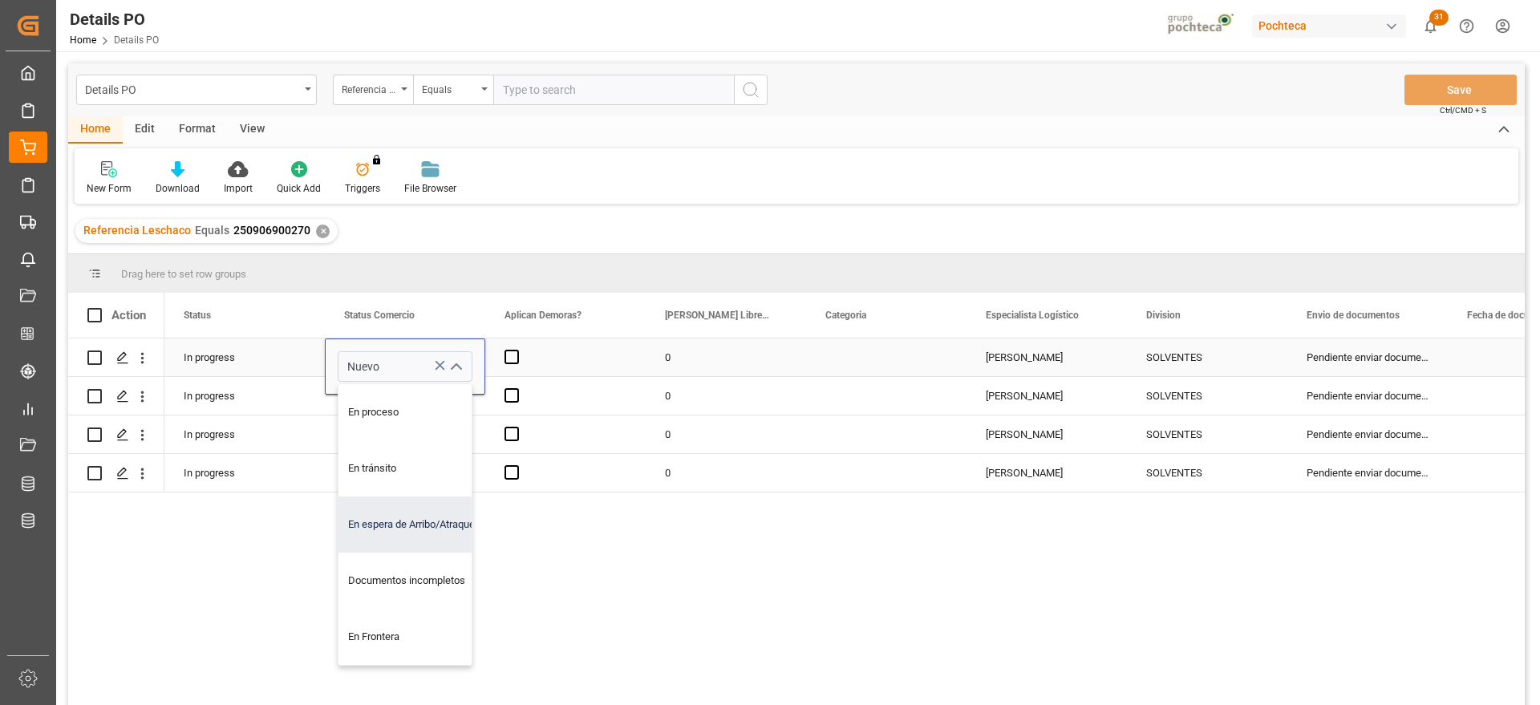
drag, startPoint x: 420, startPoint y: 529, endPoint x: 432, endPoint y: 497, distance: 33.5
click at [420, 527] on div "En espera de Arribo/Atraque" at bounding box center [414, 524] width 152 height 56
type input "En espera de Arribo/Atraque"
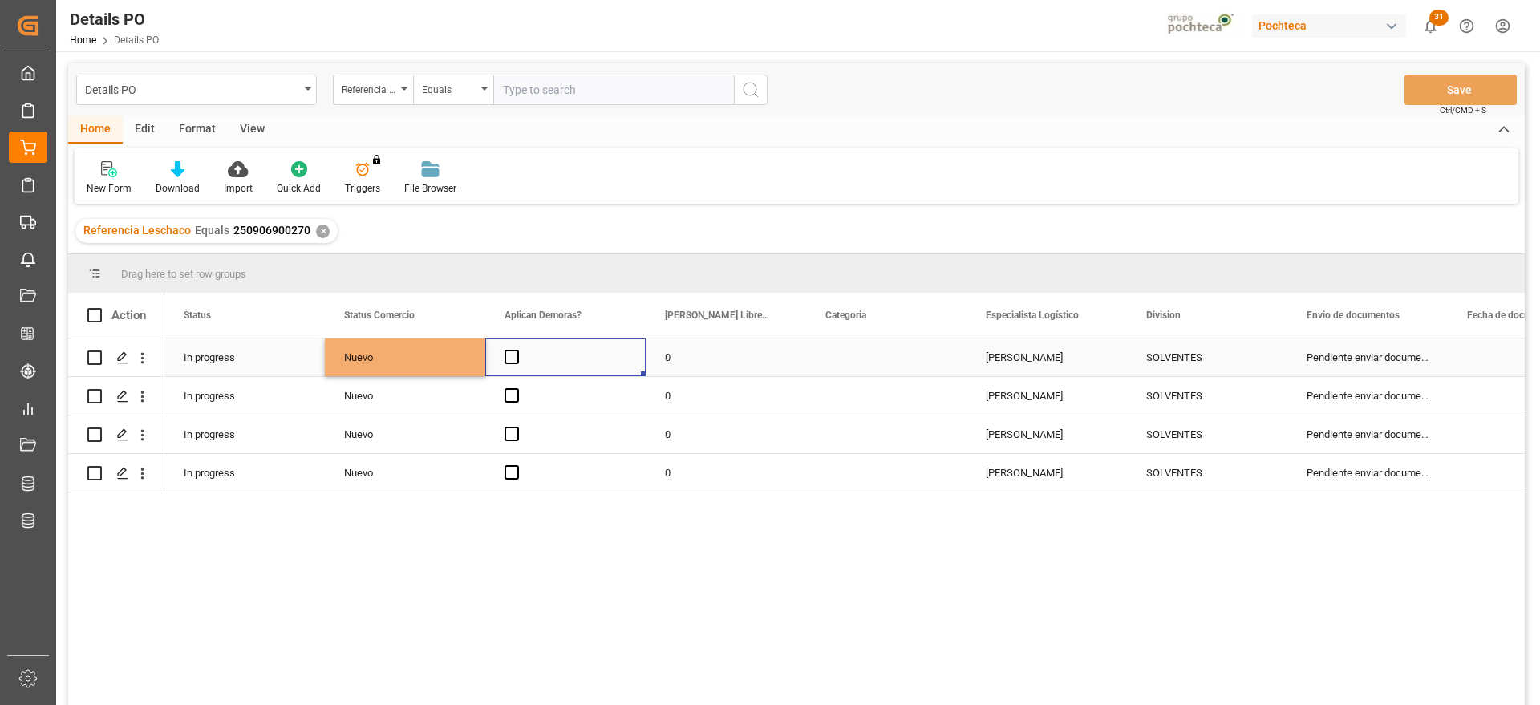
drag, startPoint x: 522, startPoint y: 361, endPoint x: 412, endPoint y: 356, distance: 110.0
click at [520, 361] on div "Press SPACE to select this row." at bounding box center [565, 357] width 160 height 38
click at [403, 353] on div "En espera de Arribo/Atraque" at bounding box center [405, 357] width 122 height 37
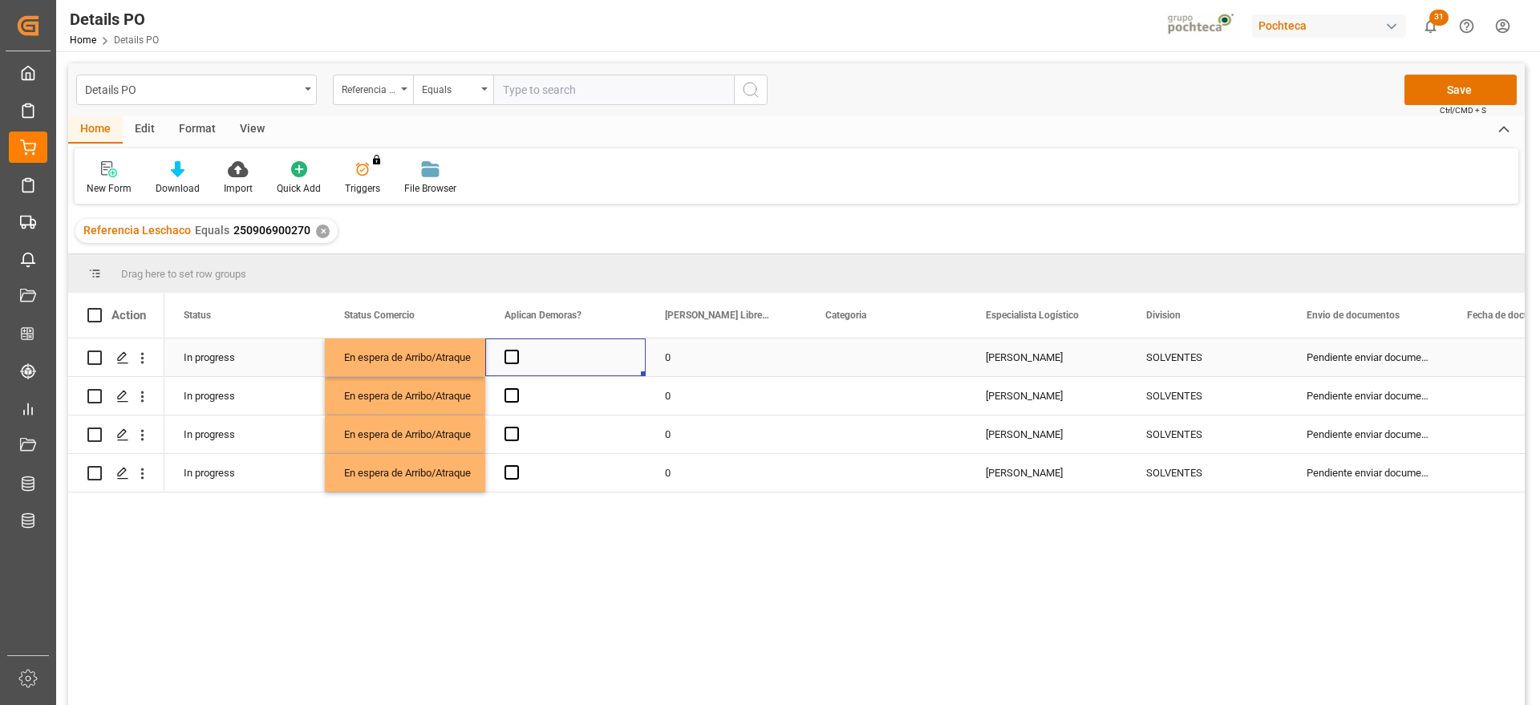
drag, startPoint x: 512, startPoint y: 352, endPoint x: 514, endPoint y: 381, distance: 28.9
click at [511, 351] on span "Press SPACE to select this row." at bounding box center [511, 357] width 14 height 14
click at [516, 350] on input "Press SPACE to select this row." at bounding box center [516, 350] width 0 height 0
click at [517, 392] on span "Press SPACE to select this row." at bounding box center [511, 395] width 14 height 14
click at [516, 388] on input "Press SPACE to select this row." at bounding box center [516, 388] width 0 height 0
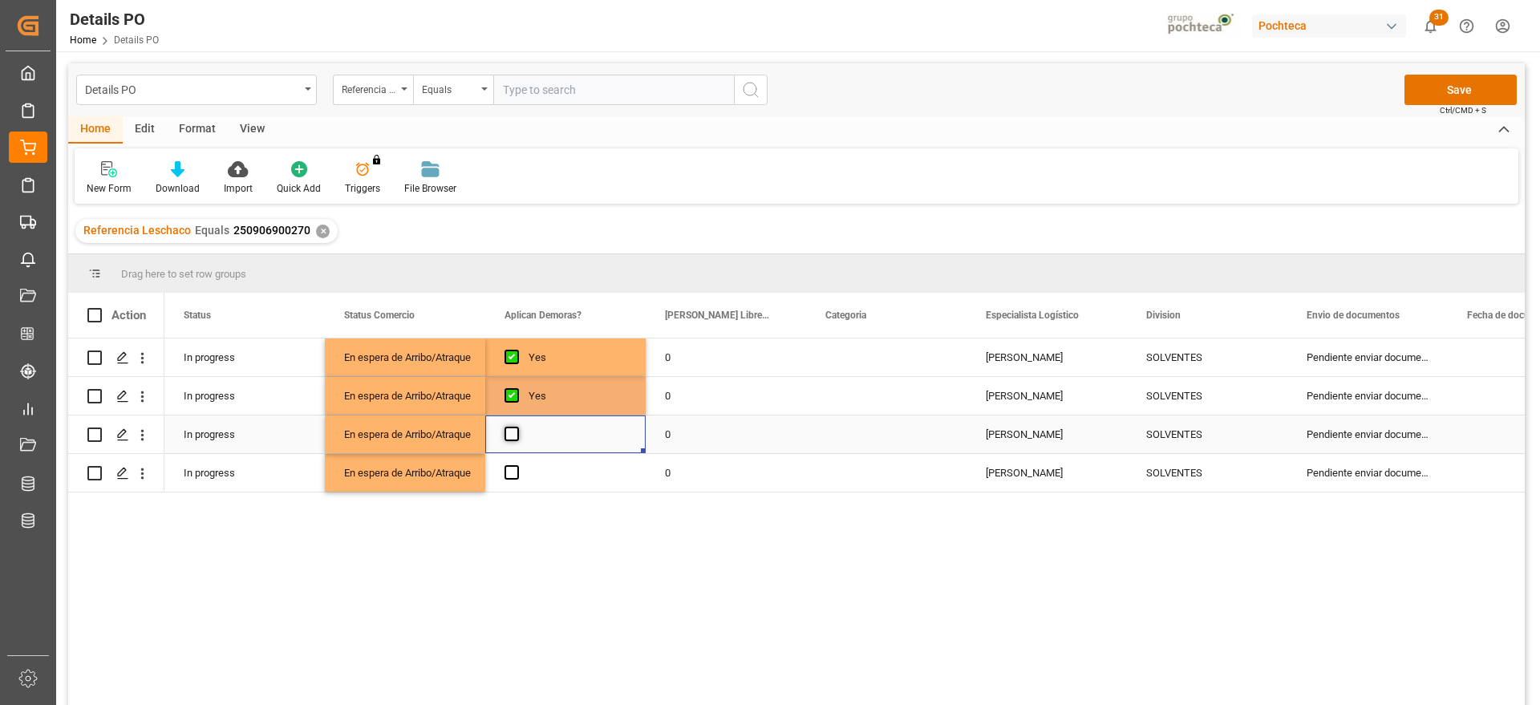
click at [515, 431] on span "Press SPACE to select this row." at bounding box center [511, 434] width 14 height 14
click at [516, 427] on input "Press SPACE to select this row." at bounding box center [516, 427] width 0 height 0
click at [516, 481] on div "Press SPACE to select this row." at bounding box center [565, 473] width 160 height 38
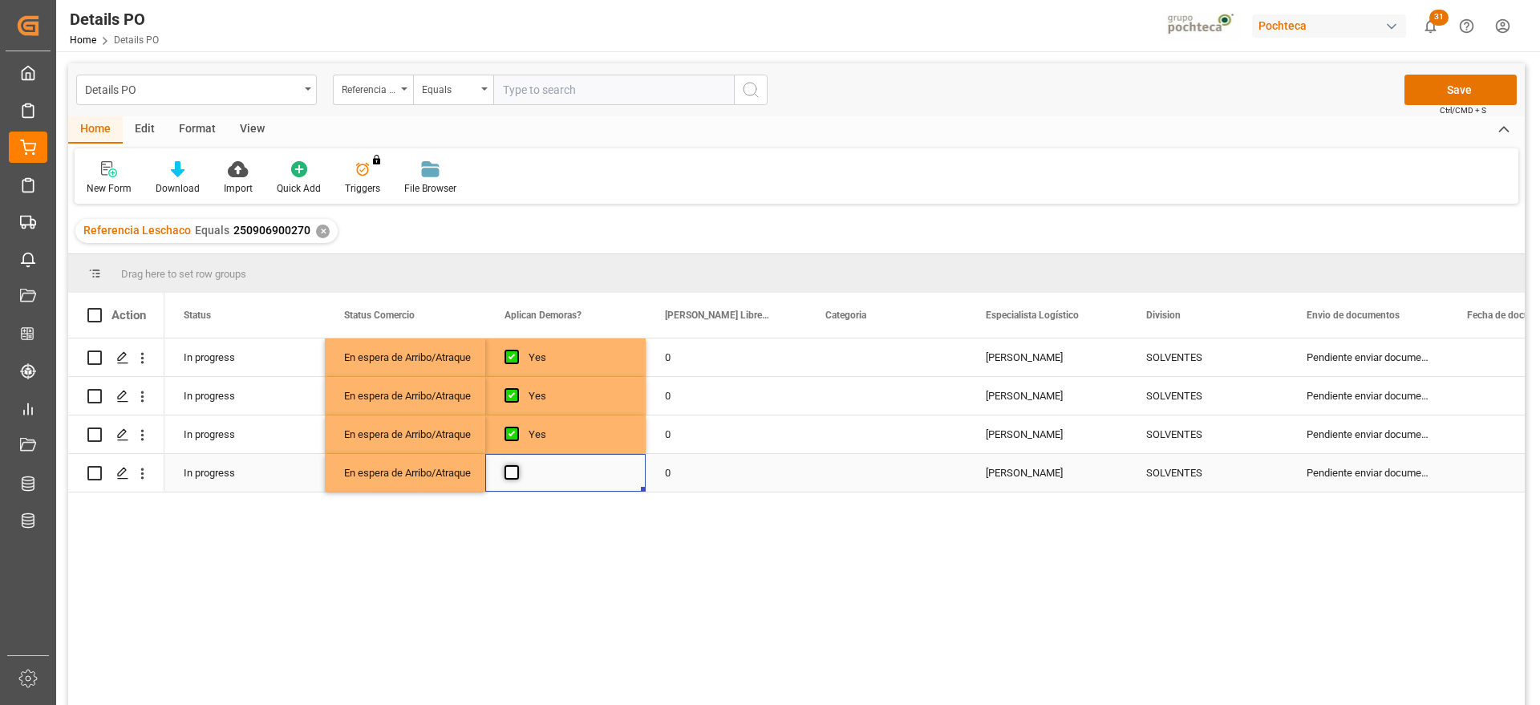
click at [512, 469] on span "Press SPACE to select this row." at bounding box center [511, 472] width 14 height 14
click at [516, 465] on input "Press SPACE to select this row." at bounding box center [516, 465] width 0 height 0
click at [703, 354] on div "0" at bounding box center [726, 357] width 160 height 38
click at [703, 354] on input "0" at bounding box center [725, 366] width 135 height 30
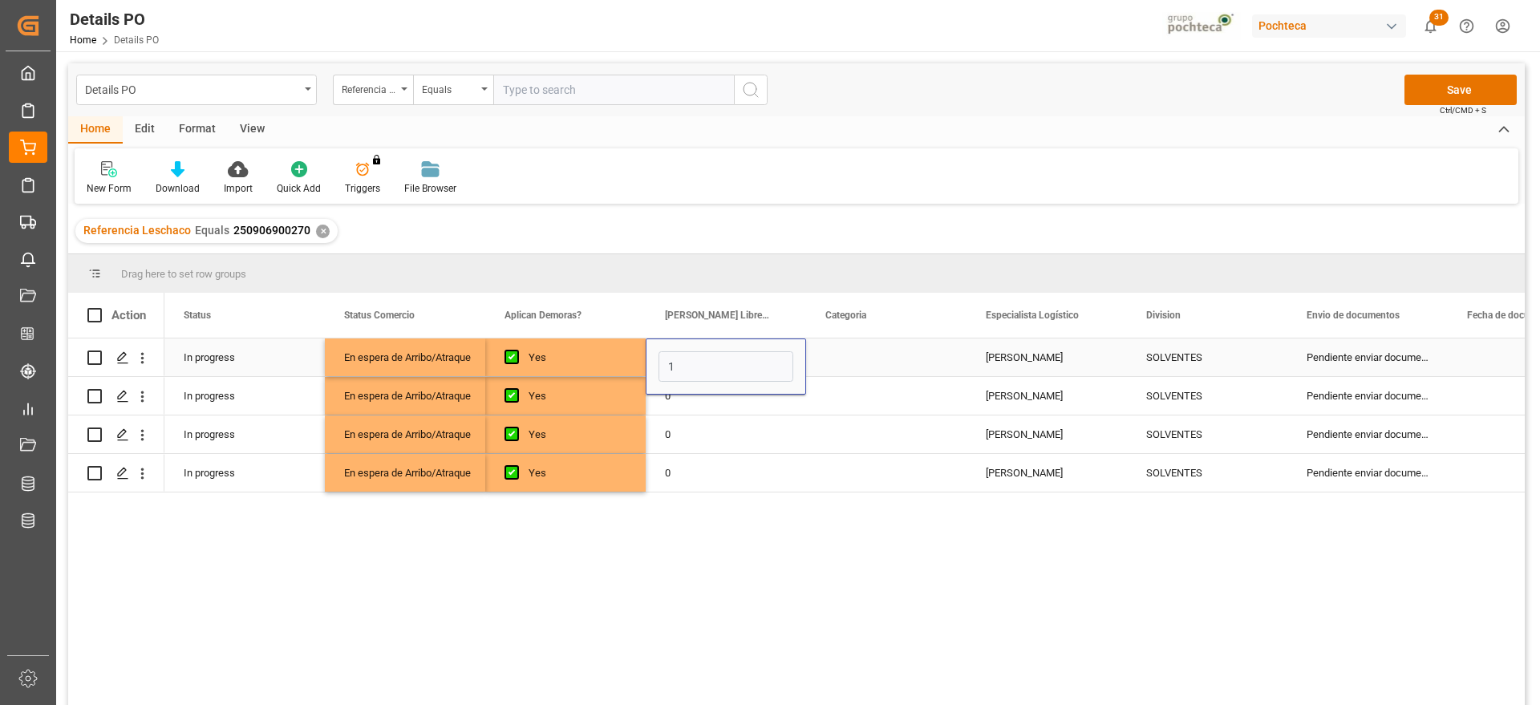
type input "12"
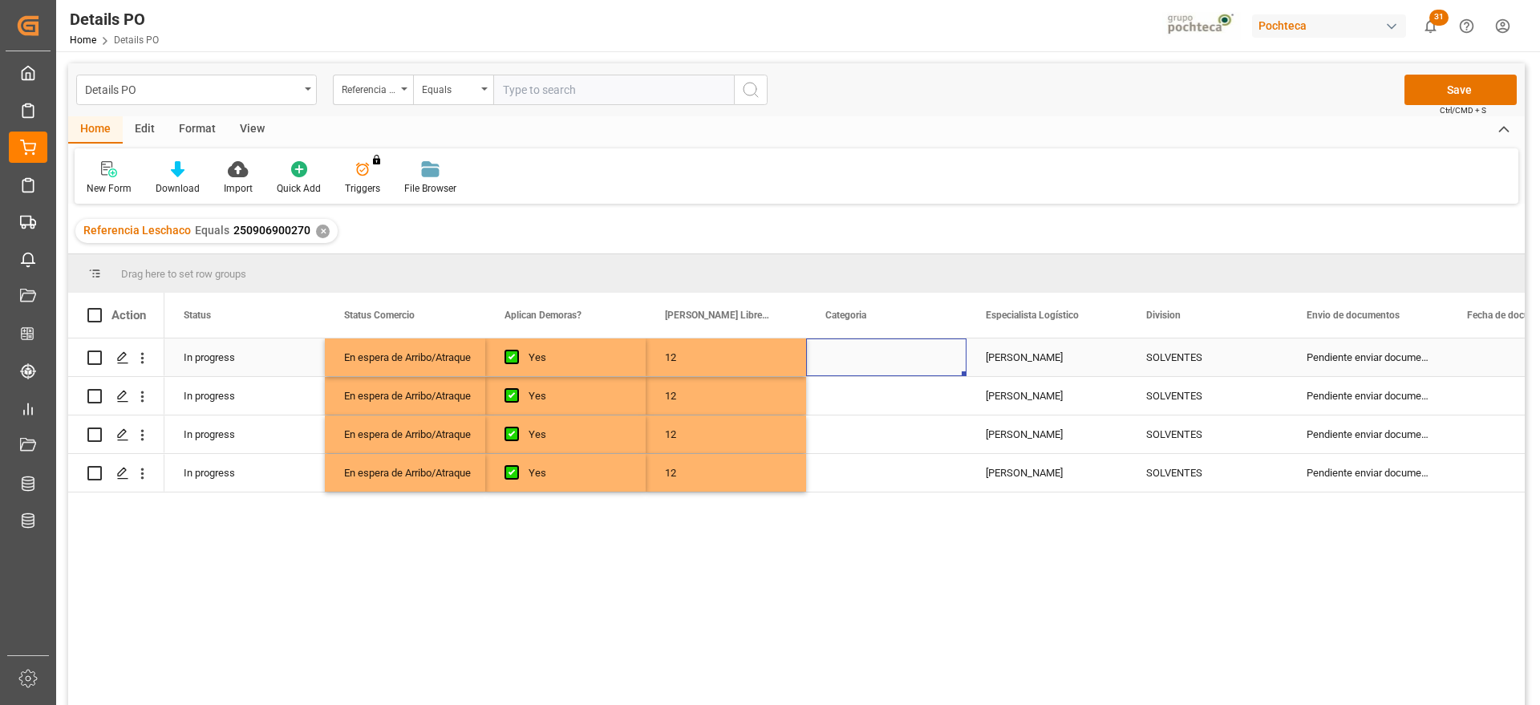
click at [873, 344] on div "Press SPACE to select this row." at bounding box center [886, 357] width 160 height 38
click at [955, 363] on div "Select" at bounding box center [886, 366] width 160 height 56
click at [943, 366] on button "Select" at bounding box center [886, 366] width 135 height 30
click at [893, 454] on div "En tiempo" at bounding box center [886, 456] width 116 height 16
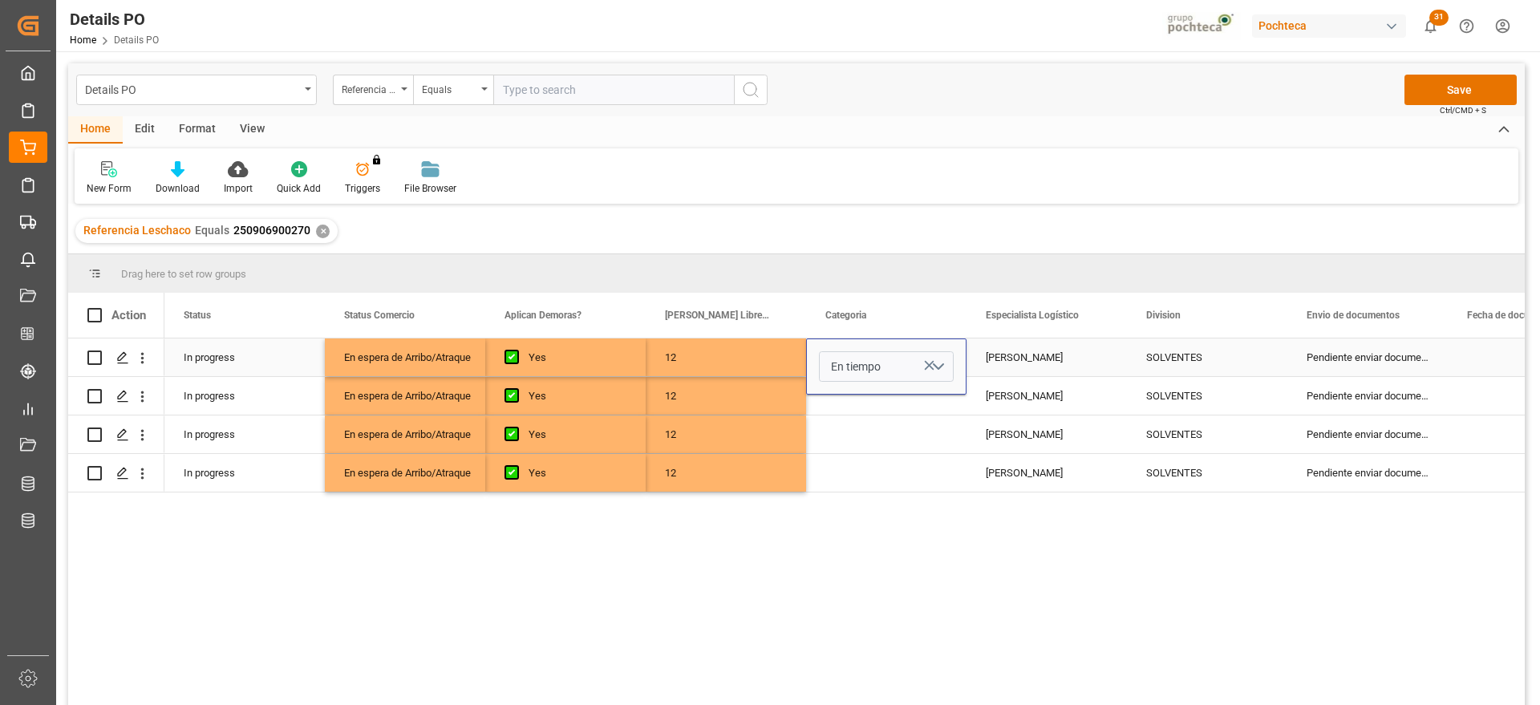
click at [1024, 353] on div "[PERSON_NAME]" at bounding box center [1046, 357] width 160 height 38
click at [859, 355] on div "En tiempo" at bounding box center [886, 357] width 160 height 38
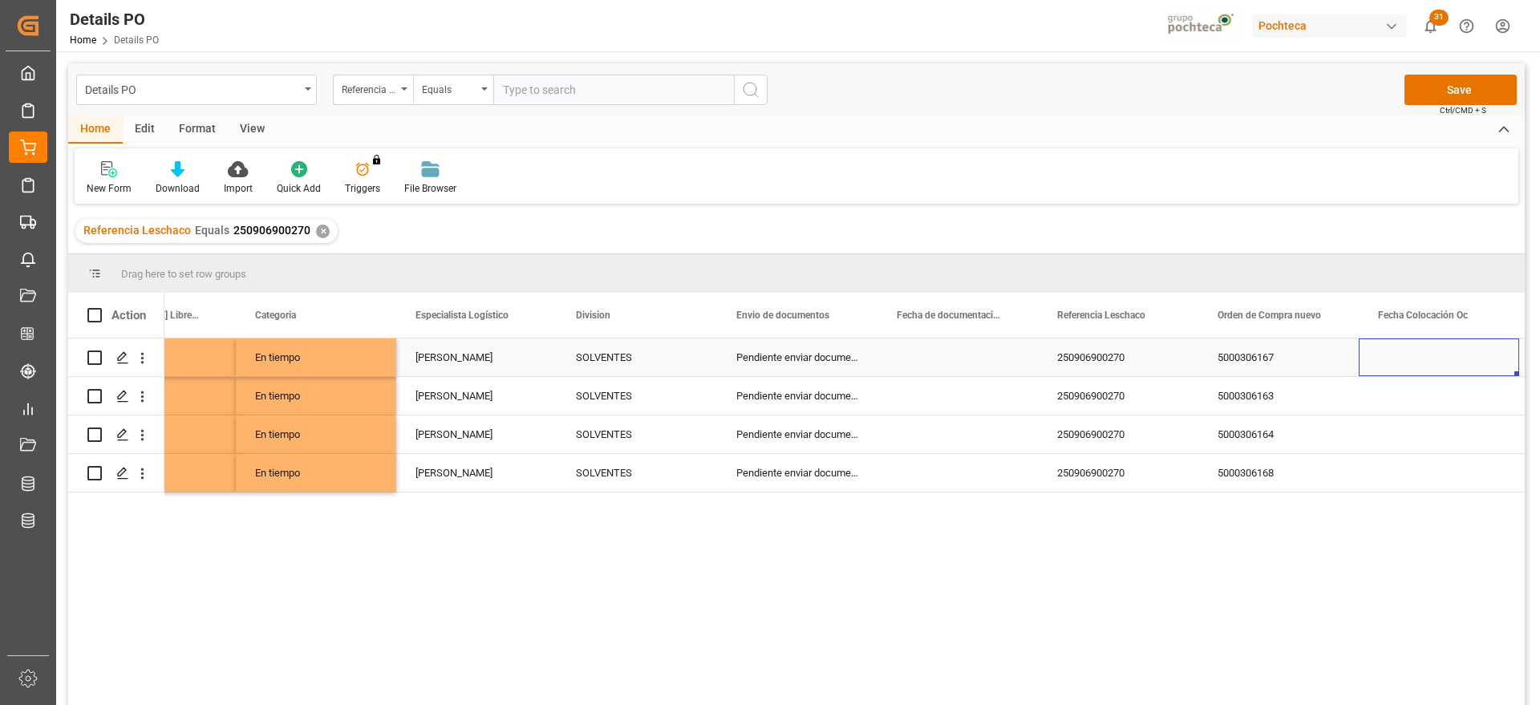
scroll to position [0, 570]
click at [945, 350] on div "Press SPACE to select this row." at bounding box center [957, 357] width 160 height 38
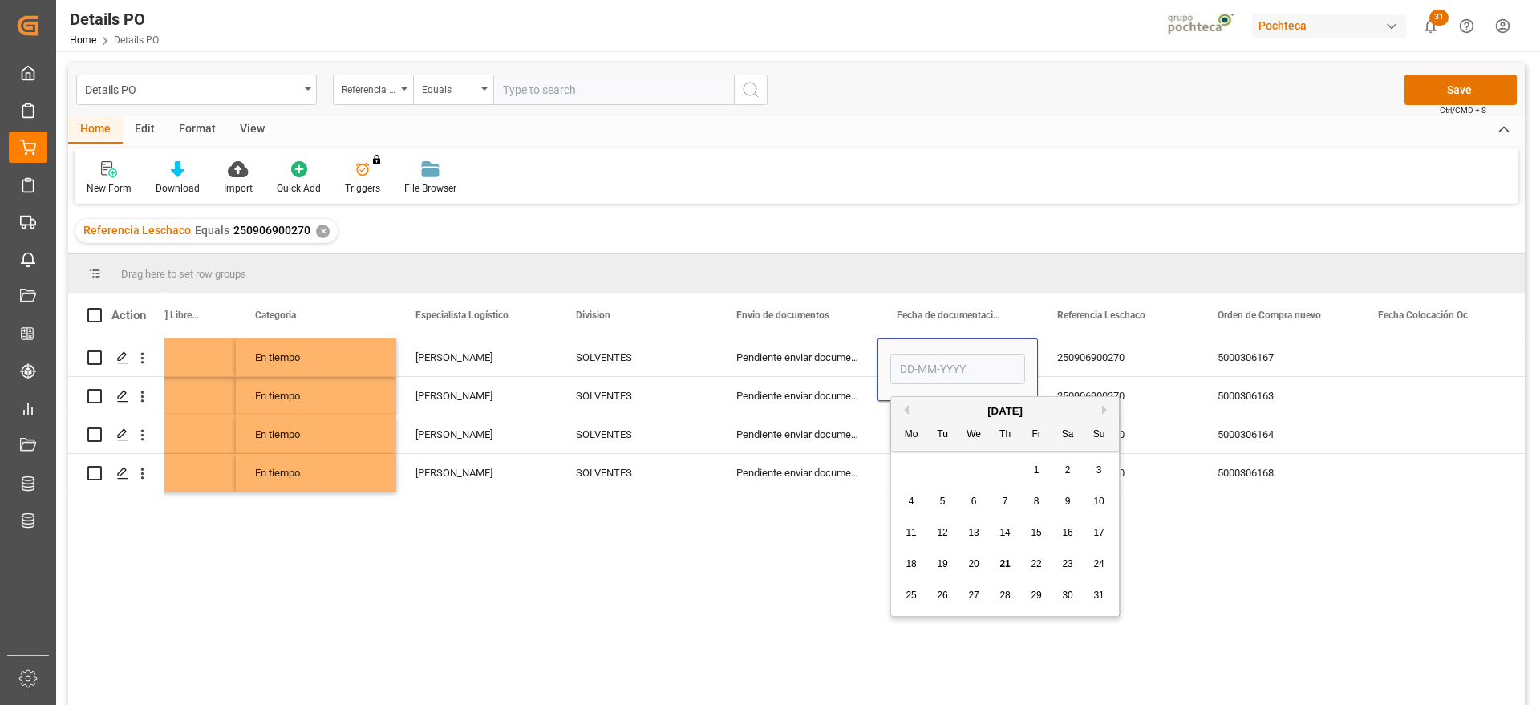
click at [936, 563] on div "19" at bounding box center [943, 564] width 20 height 19
type input "[DATE]"
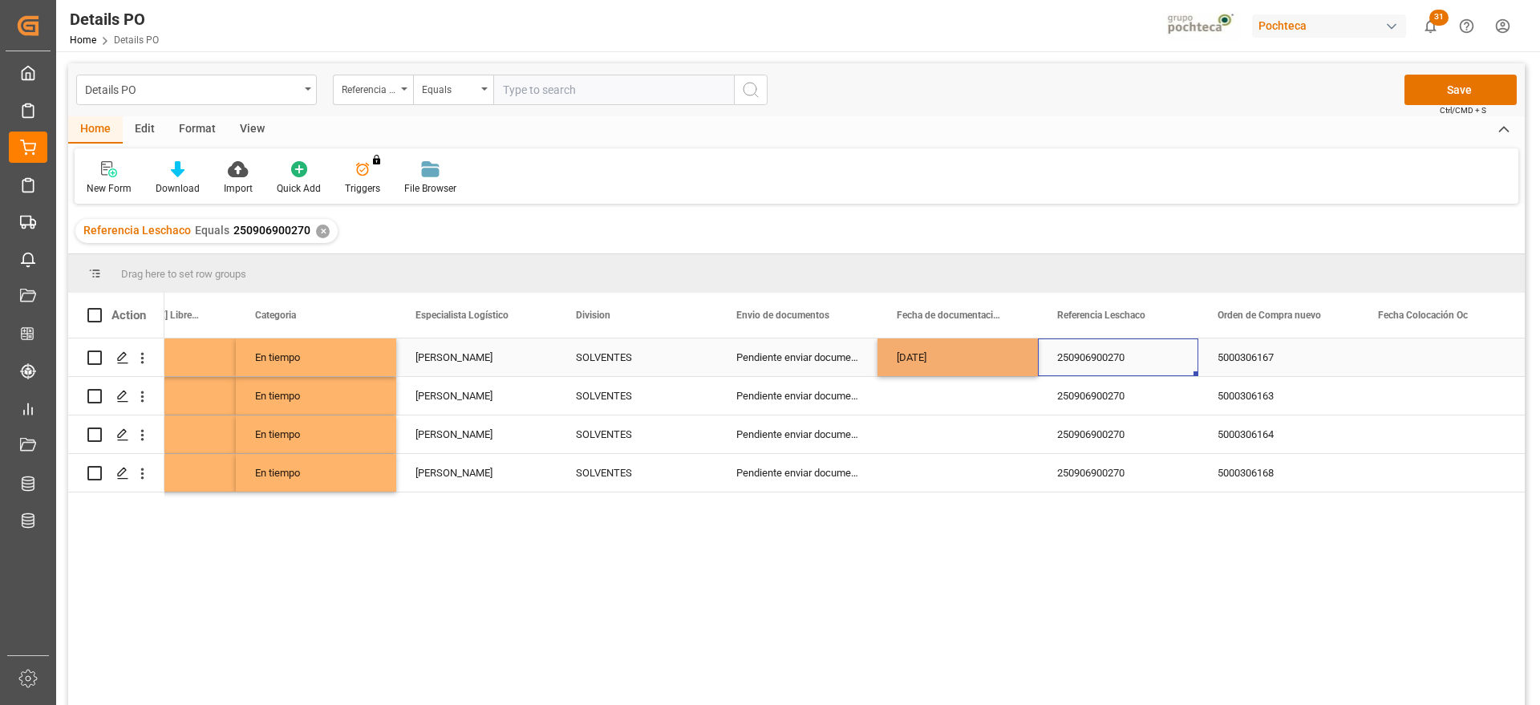
drag, startPoint x: 1091, startPoint y: 358, endPoint x: 978, endPoint y: 364, distance: 113.2
click at [1089, 358] on div "250906900270" at bounding box center [1118, 357] width 160 height 38
click at [975, 364] on div "[DATE]" at bounding box center [957, 357] width 160 height 38
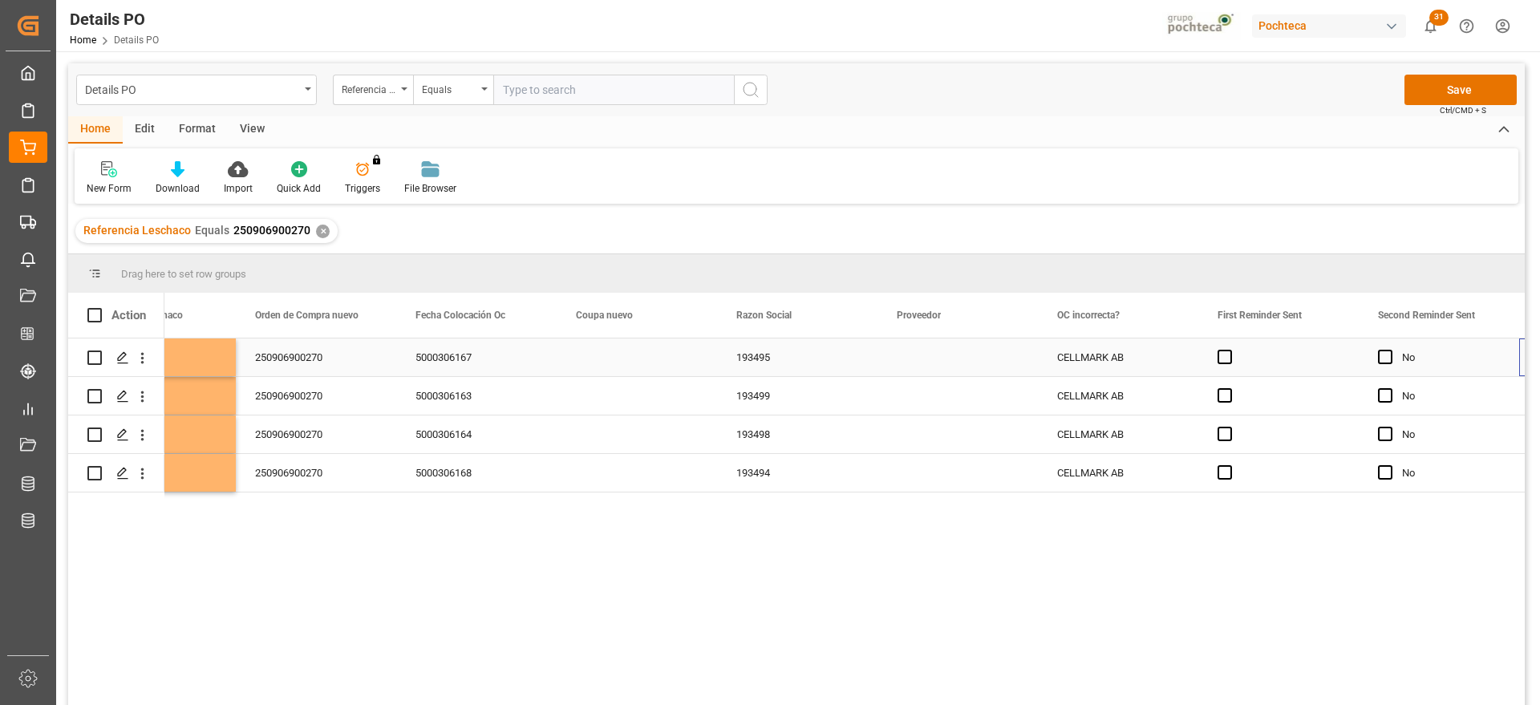
scroll to position [0, 1533]
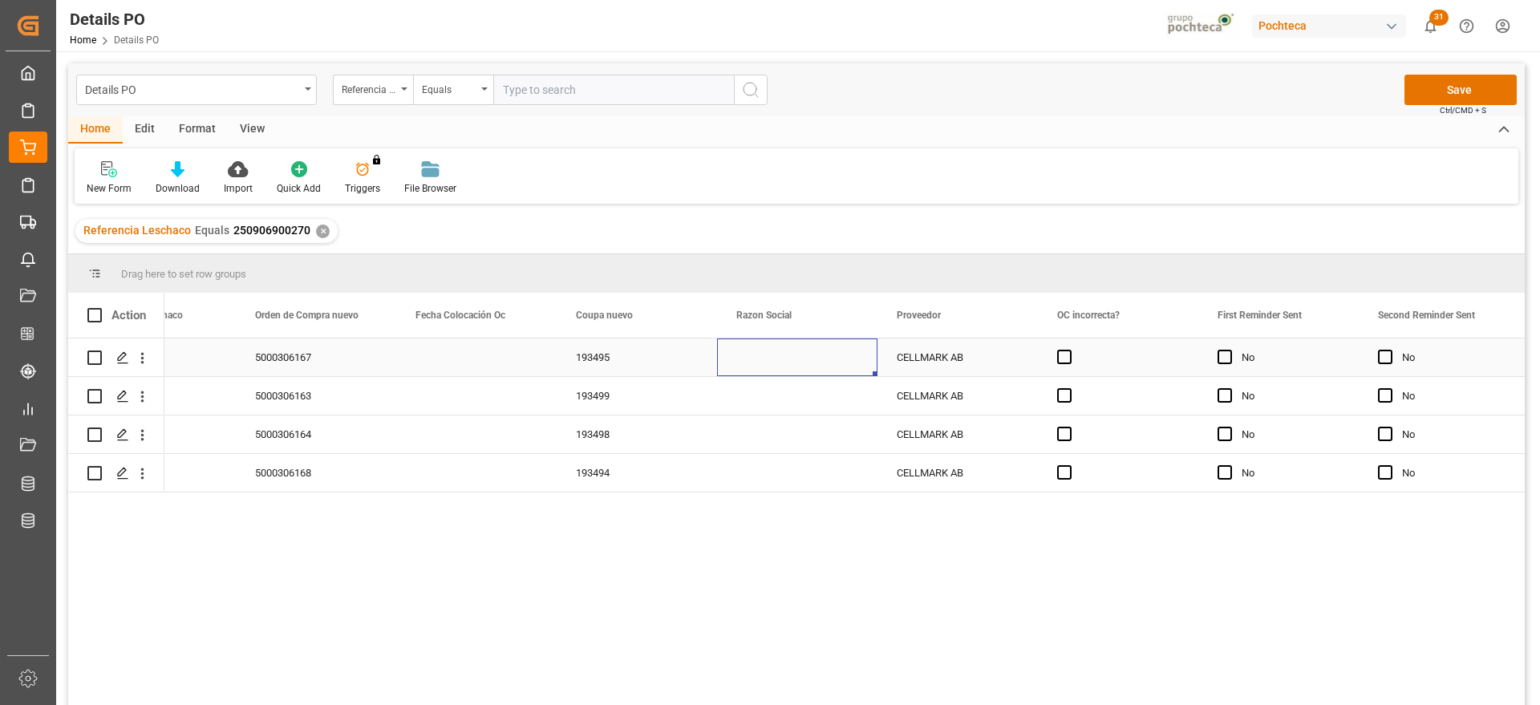
click at [814, 371] on div "Press SPACE to select this row." at bounding box center [797, 357] width 160 height 38
click at [850, 362] on icon "open menu" at bounding box center [847, 367] width 19 height 19
click at [830, 419] on div "Materias Primas" at bounding box center [813, 412] width 164 height 56
type input "Materias Primas"
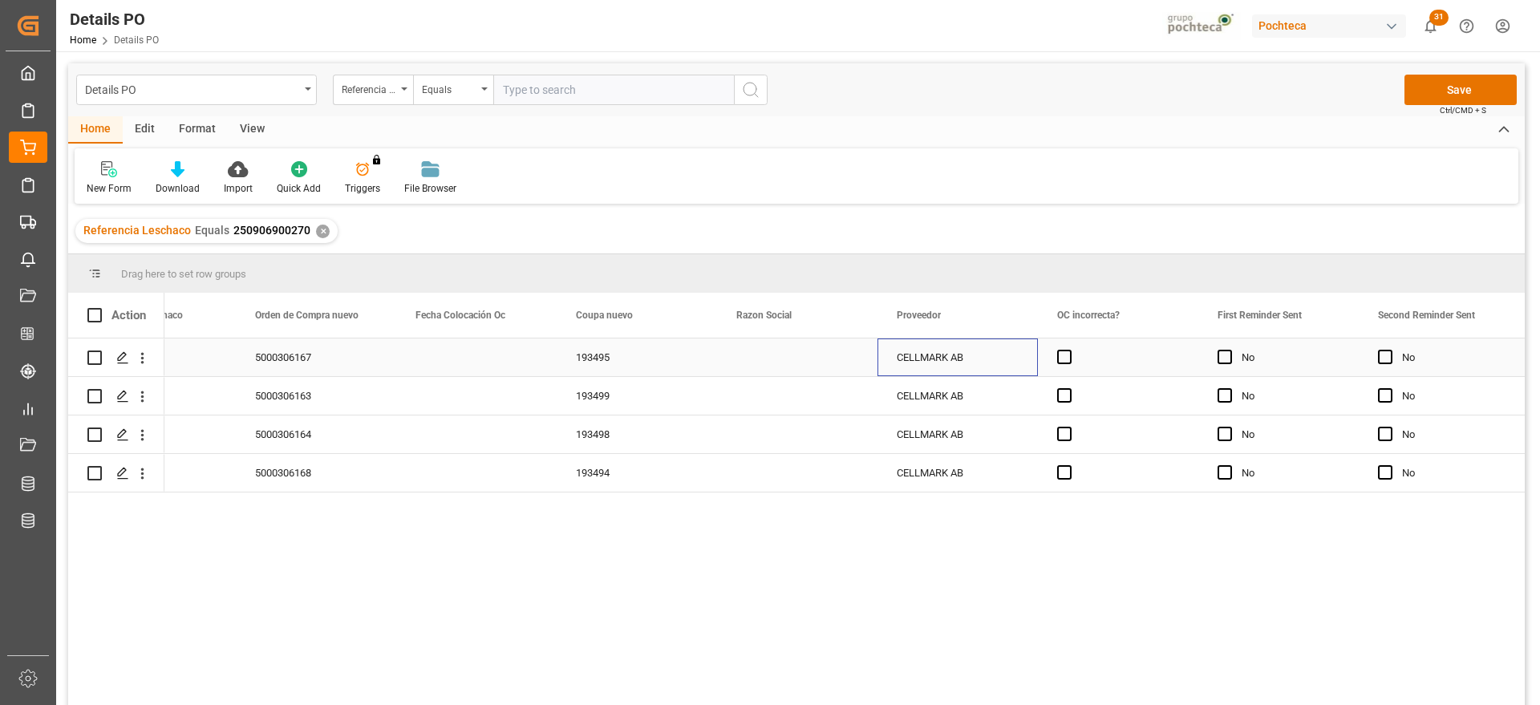
click at [911, 359] on div "CELLMARK AB" at bounding box center [957, 357] width 160 height 38
click at [819, 358] on div "Materias Primas" at bounding box center [797, 357] width 122 height 37
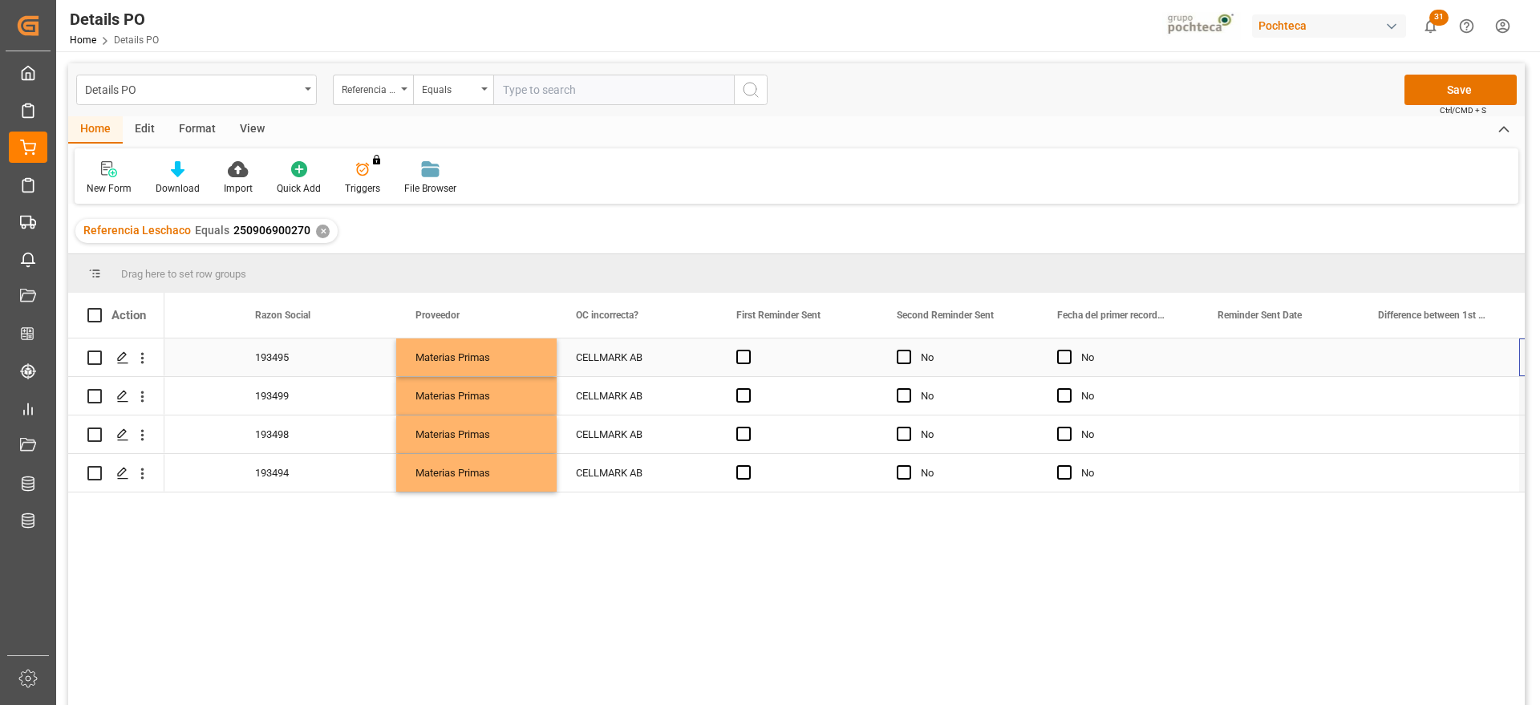
scroll to position [0, 2014]
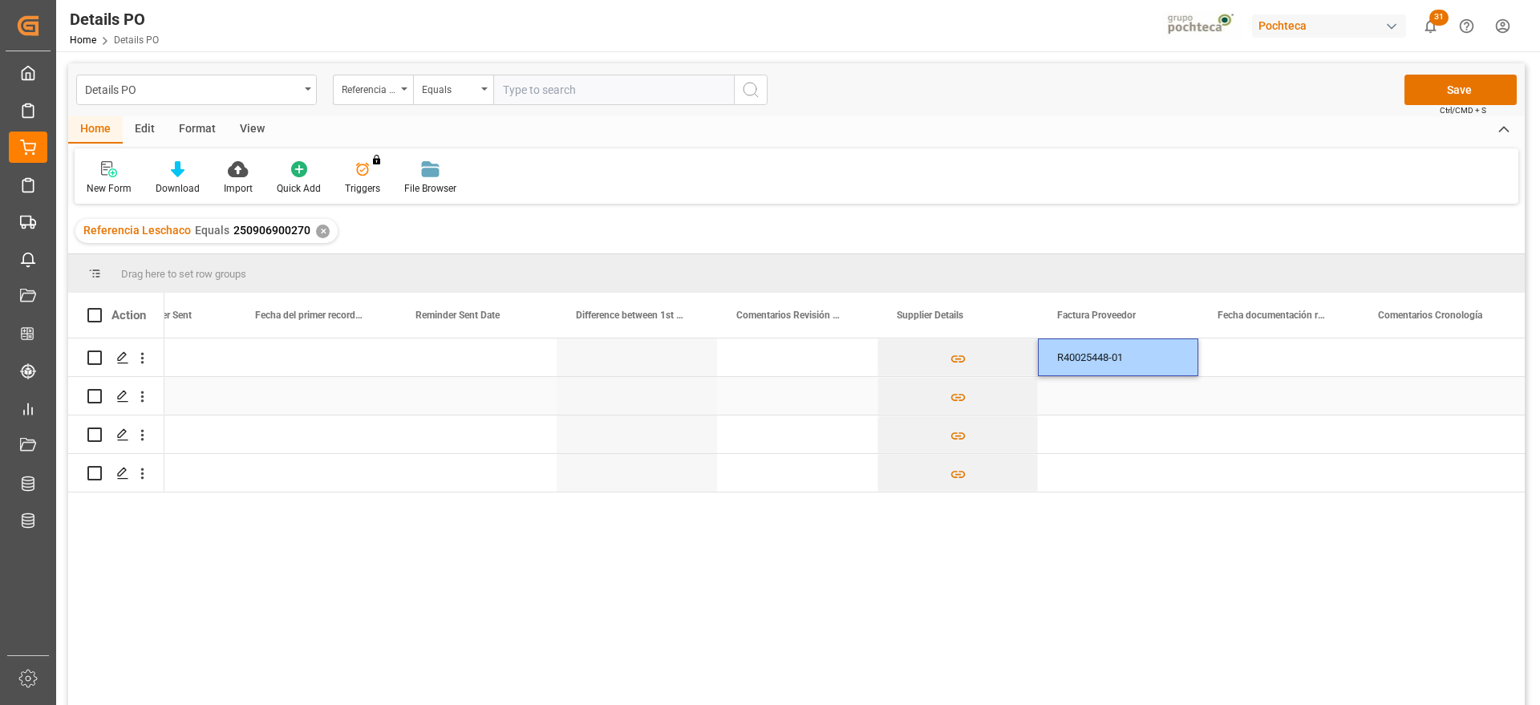
click at [1118, 391] on div "Press SPACE to select this row." at bounding box center [1118, 396] width 160 height 38
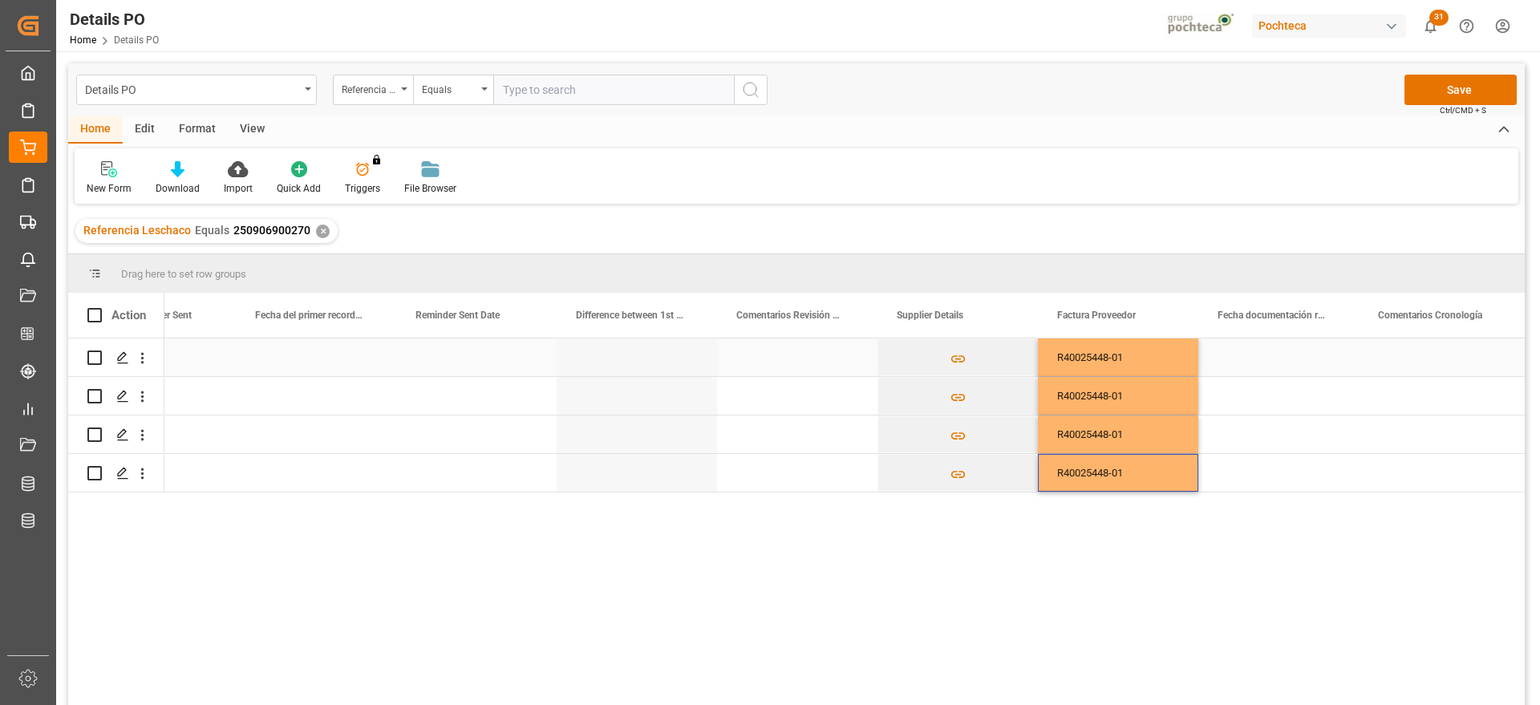
click at [1293, 357] on div "Press SPACE to select this row." at bounding box center [1278, 357] width 160 height 38
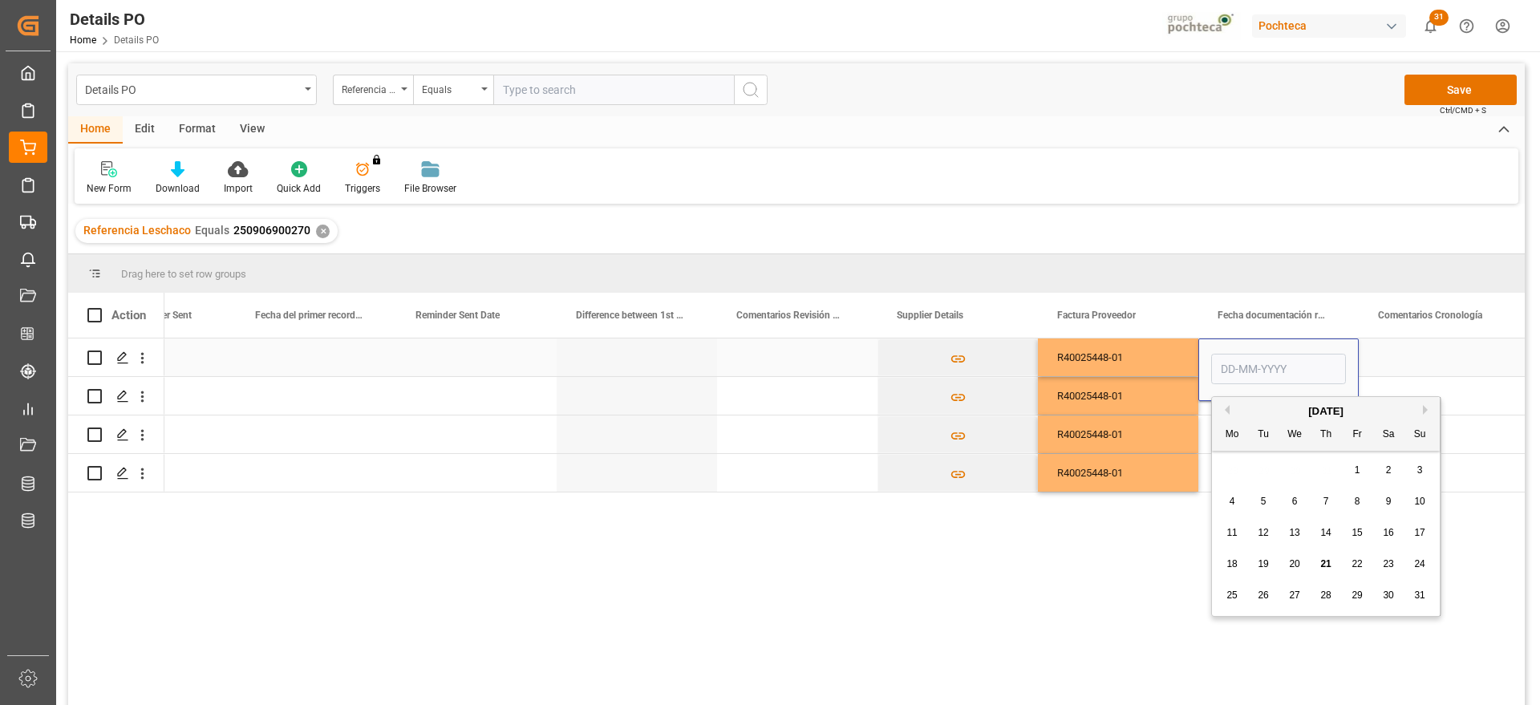
click at [1293, 357] on input "Press SPACE to select this row." at bounding box center [1278, 369] width 135 height 30
drag, startPoint x: 1231, startPoint y: 561, endPoint x: 1239, endPoint y: 540, distance: 23.1
click at [1231, 561] on span "18" at bounding box center [1231, 563] width 10 height 11
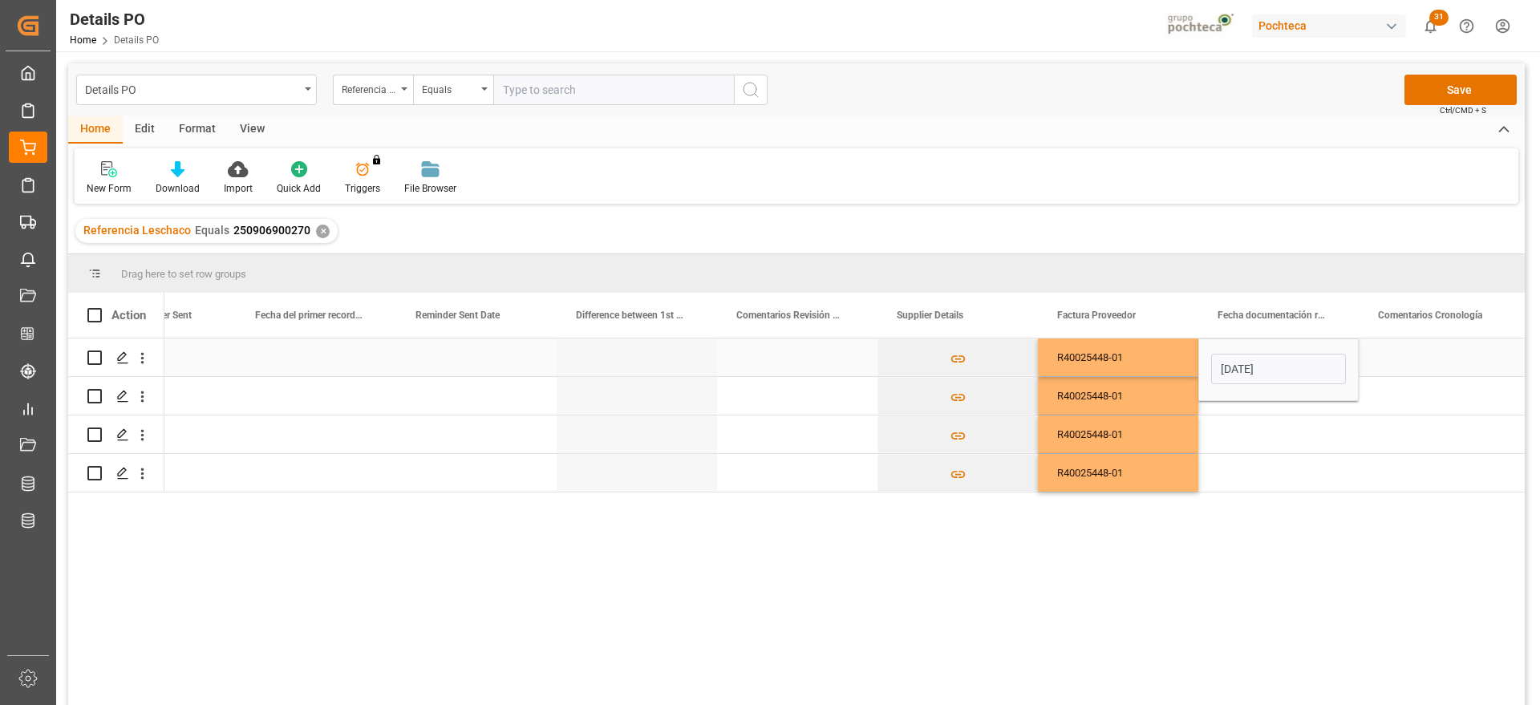
click at [1266, 368] on input "[DATE]" at bounding box center [1278, 369] width 135 height 30
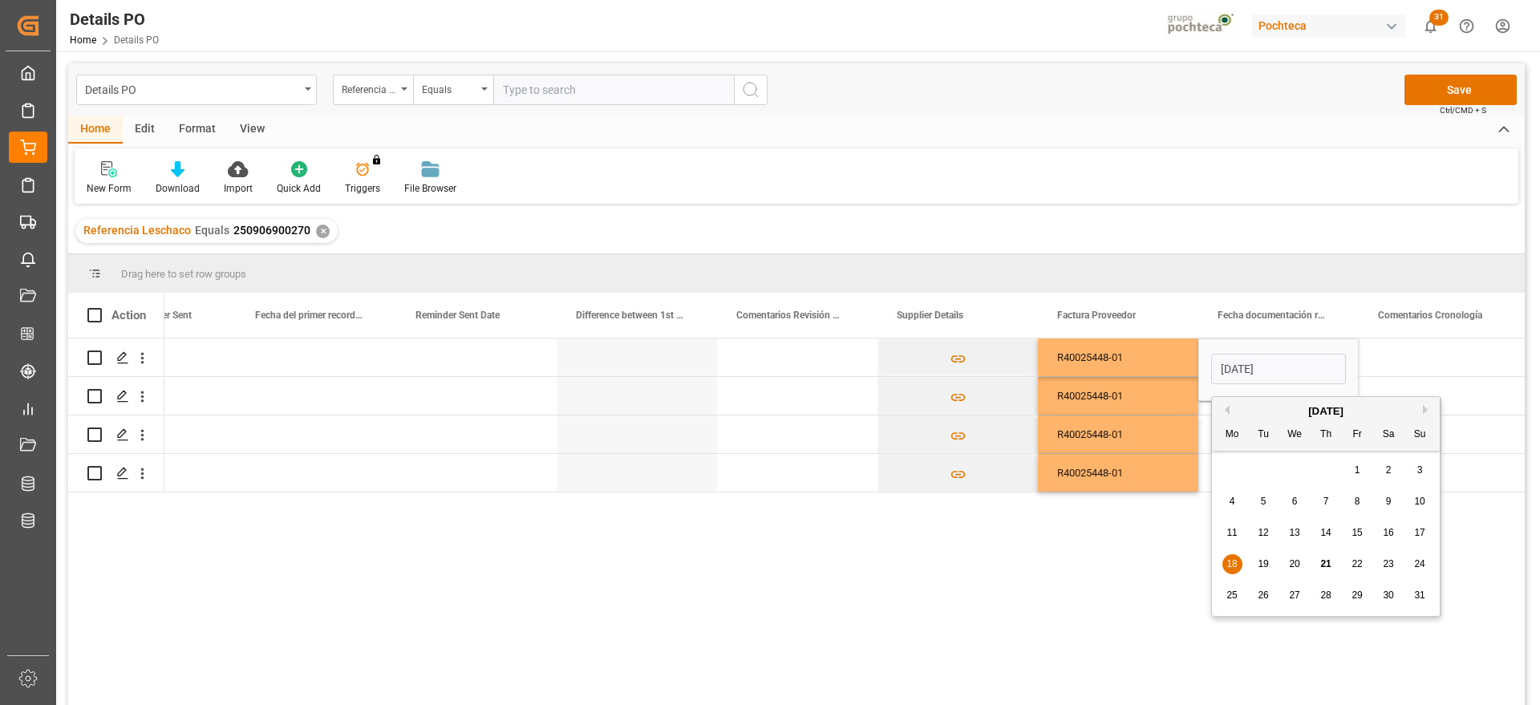
click at [1266, 563] on span "19" at bounding box center [1262, 563] width 10 height 11
type input "[DATE]"
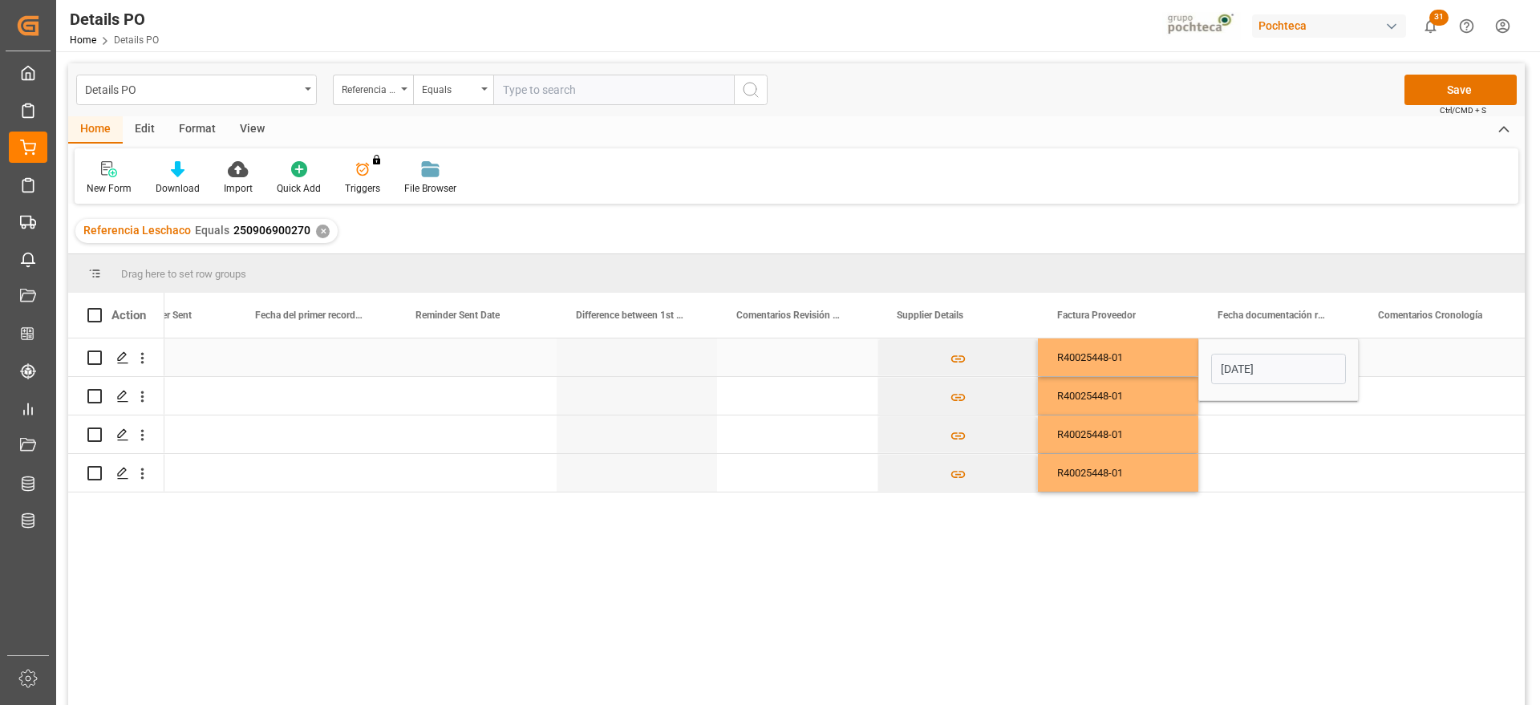
click at [1397, 351] on div "Press SPACE to select this row." at bounding box center [1439, 357] width 160 height 38
click at [1308, 355] on div "[DATE]" at bounding box center [1278, 357] width 160 height 38
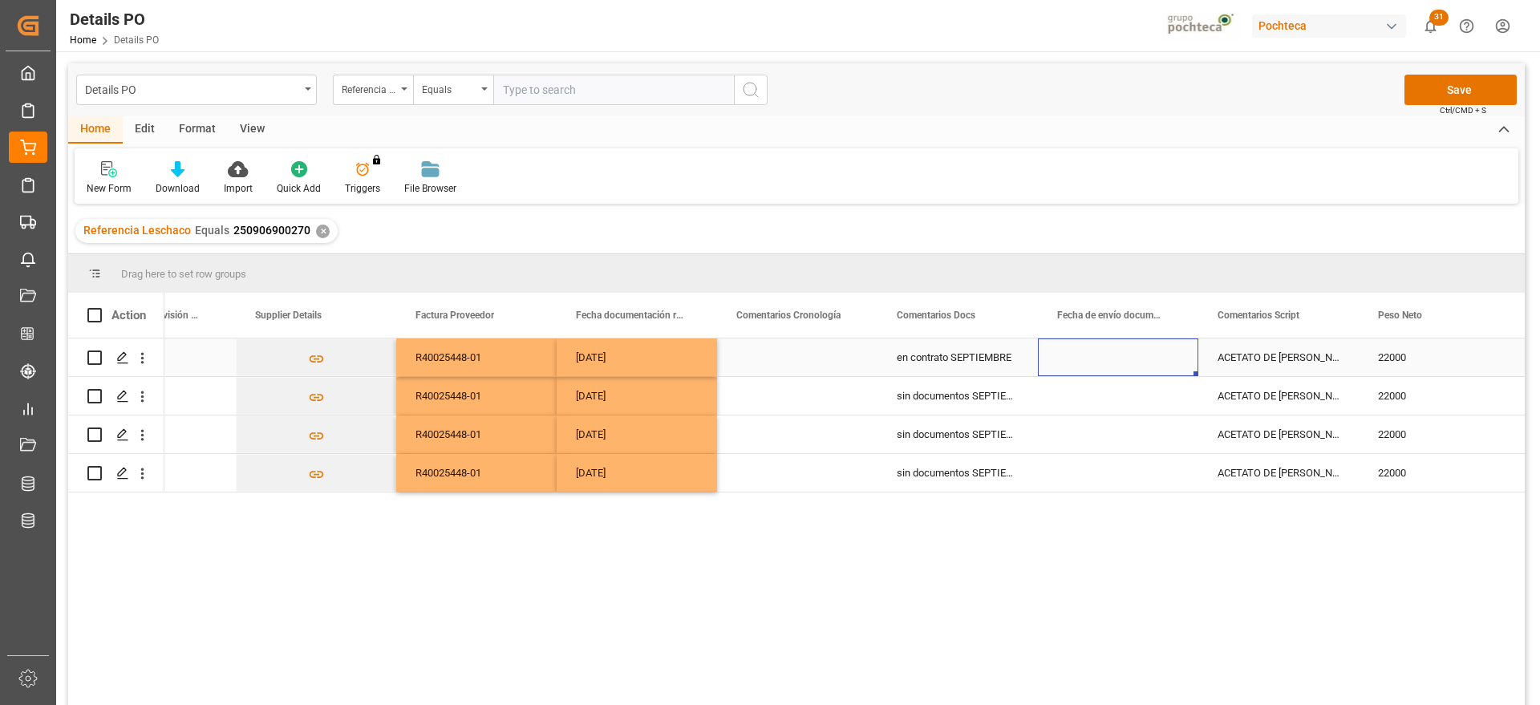
click at [690, 359] on div "[DATE]" at bounding box center [637, 357] width 160 height 38
click at [1091, 357] on div "Press SPACE to select this row." at bounding box center [1118, 357] width 160 height 38
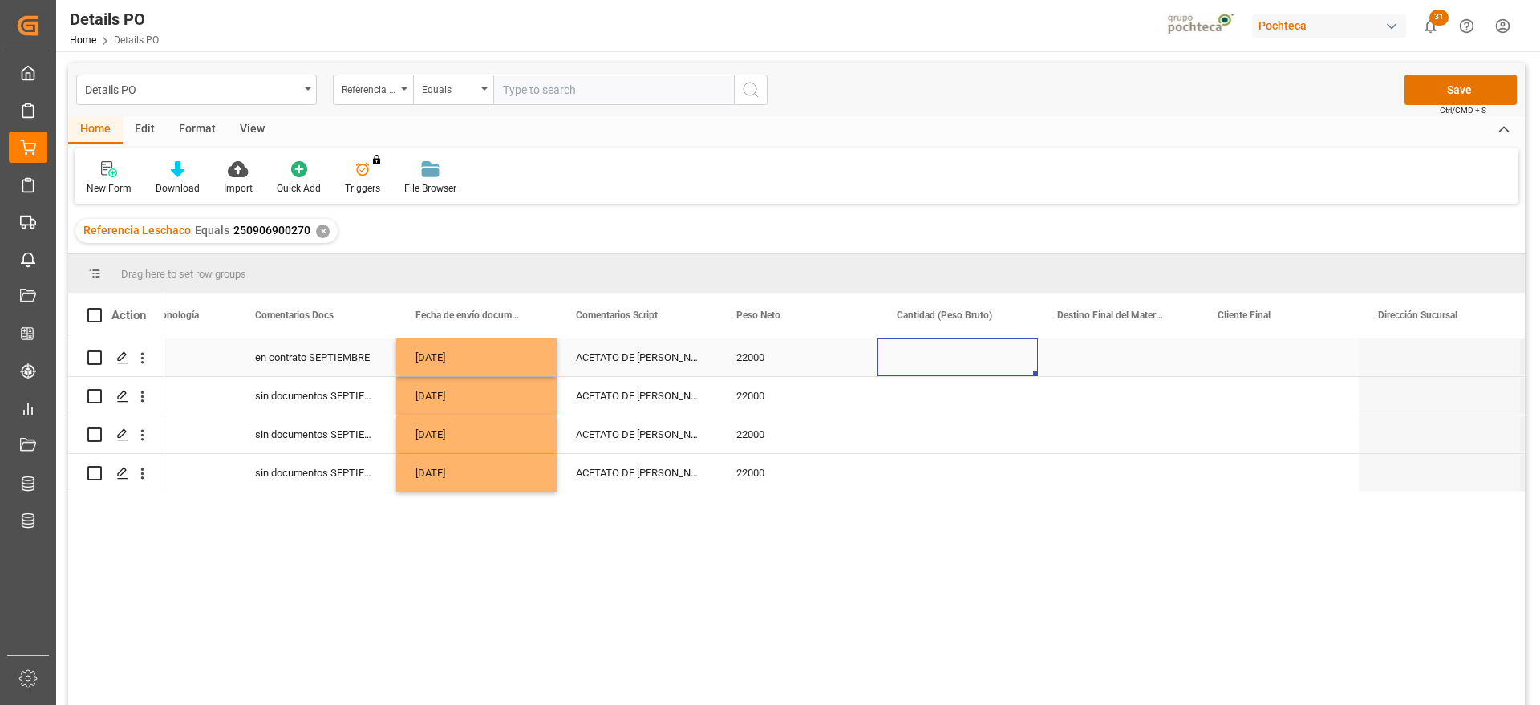
click at [728, 363] on div "22000" at bounding box center [797, 357] width 160 height 38
click at [929, 354] on div "Press SPACE to select this row." at bounding box center [957, 357] width 160 height 38
click at [929, 354] on input "Press SPACE to select this row." at bounding box center [957, 366] width 135 height 30
type input "22110"
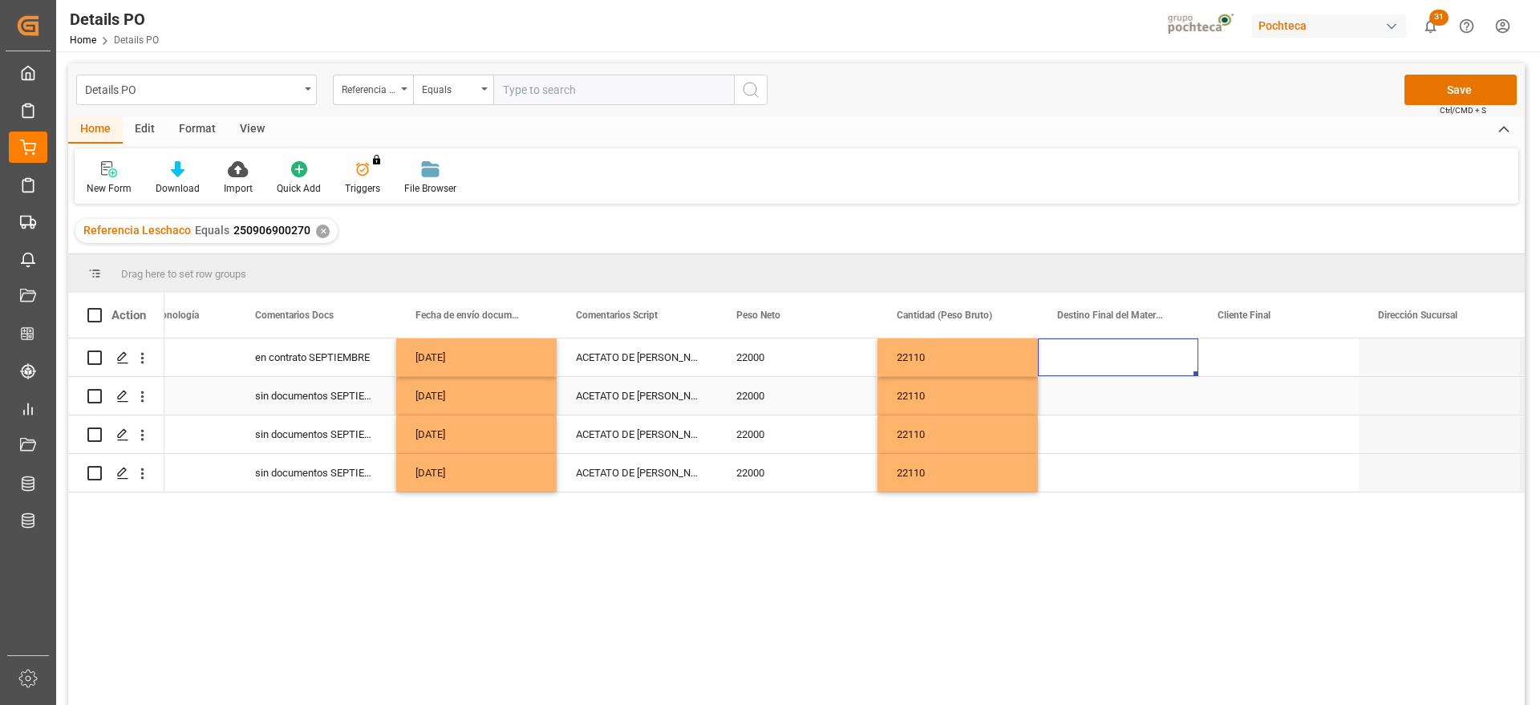
click at [1375, 366] on div "Press SPACE to select this row." at bounding box center [1439, 357] width 160 height 38
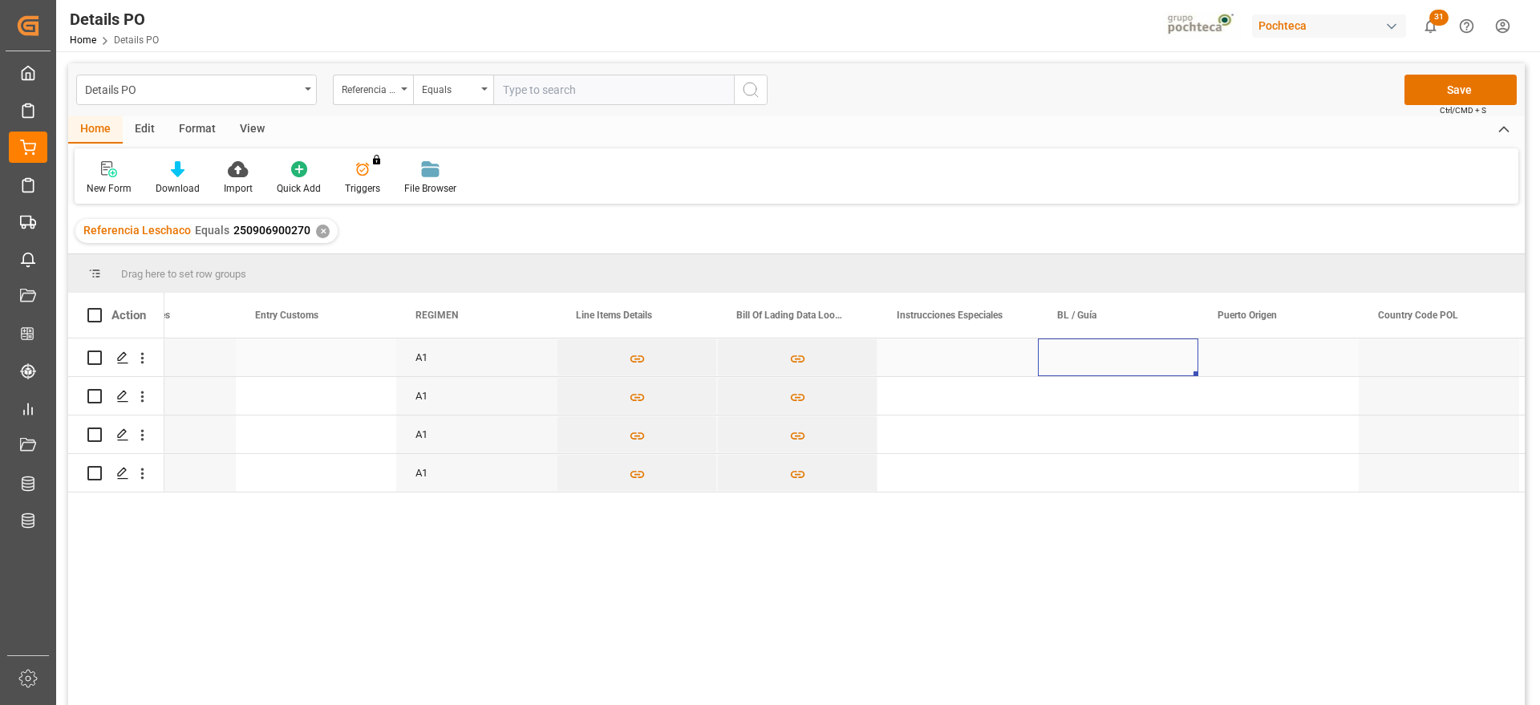
click at [1101, 356] on div "Press SPACE to select this row." at bounding box center [1118, 357] width 160 height 38
click at [1100, 356] on input "Press SPACE to select this row." at bounding box center [1118, 366] width 135 height 30
type input "ZIMUZJG2106971"
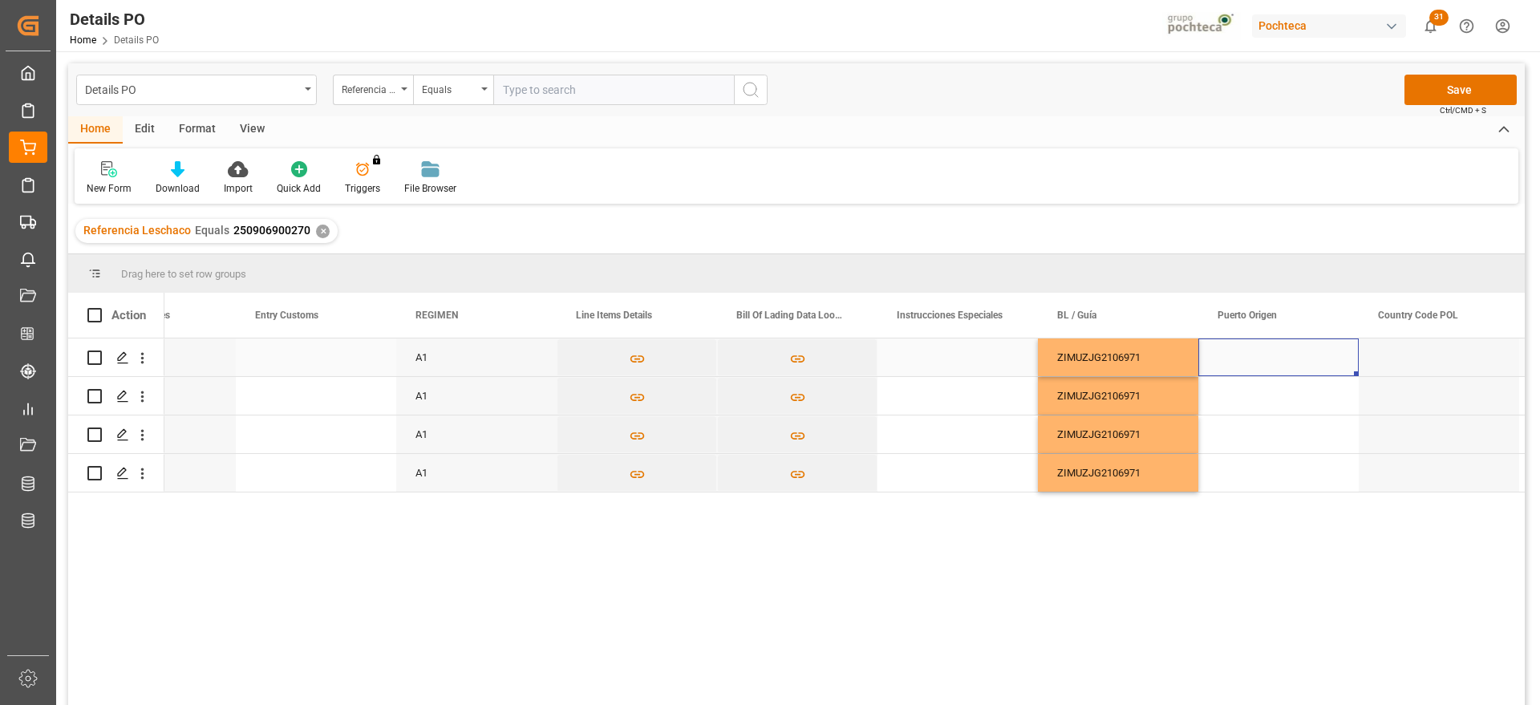
click at [1257, 354] on div "Press SPACE to select this row." at bounding box center [1278, 357] width 160 height 38
click at [1257, 354] on input "Press SPACE to select this row." at bounding box center [1278, 366] width 135 height 30
click at [1265, 413] on div "Zhangjiagang - CNZJG" at bounding box center [1278, 412] width 133 height 56
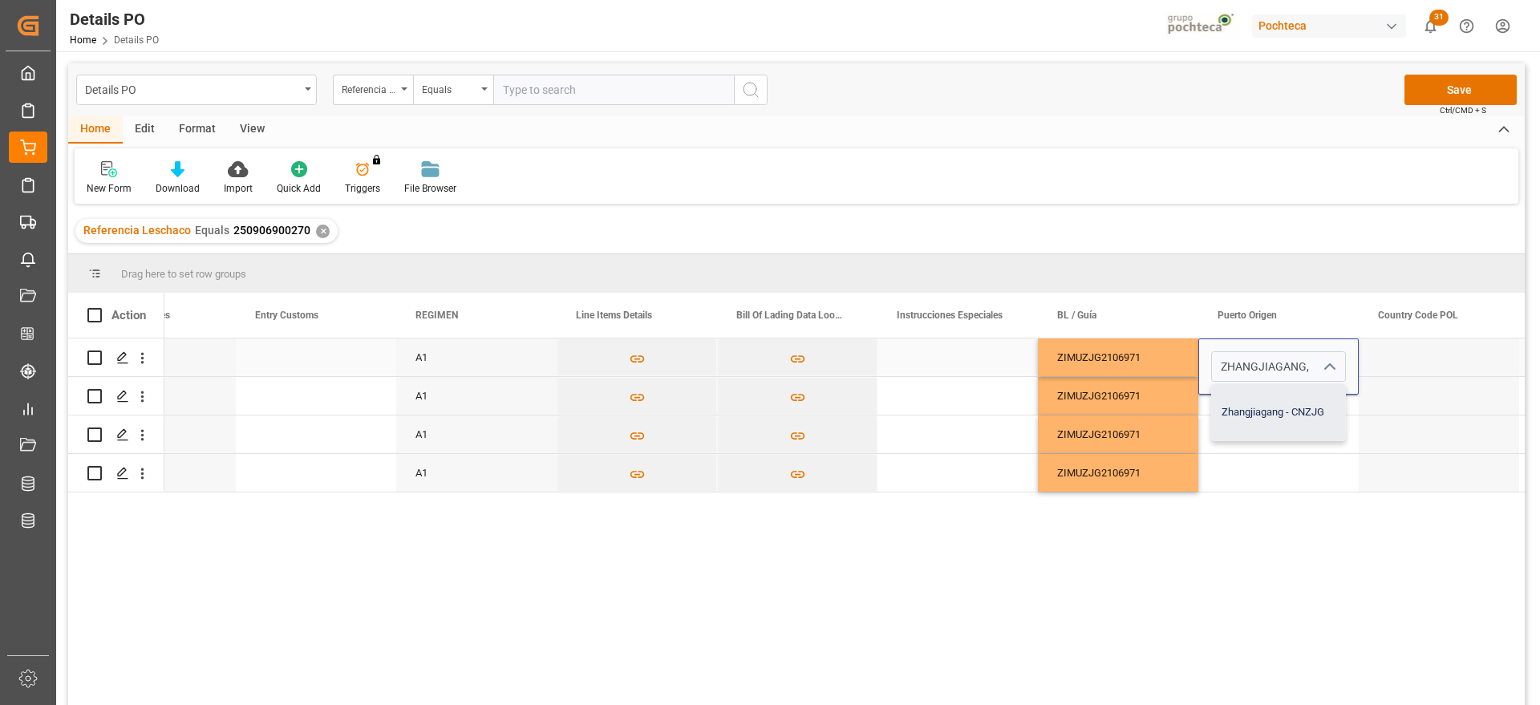
type input "Zhangjiagang - CNZJG"
click at [1149, 366] on div "ZIMUZJG2106971" at bounding box center [1118, 357] width 160 height 38
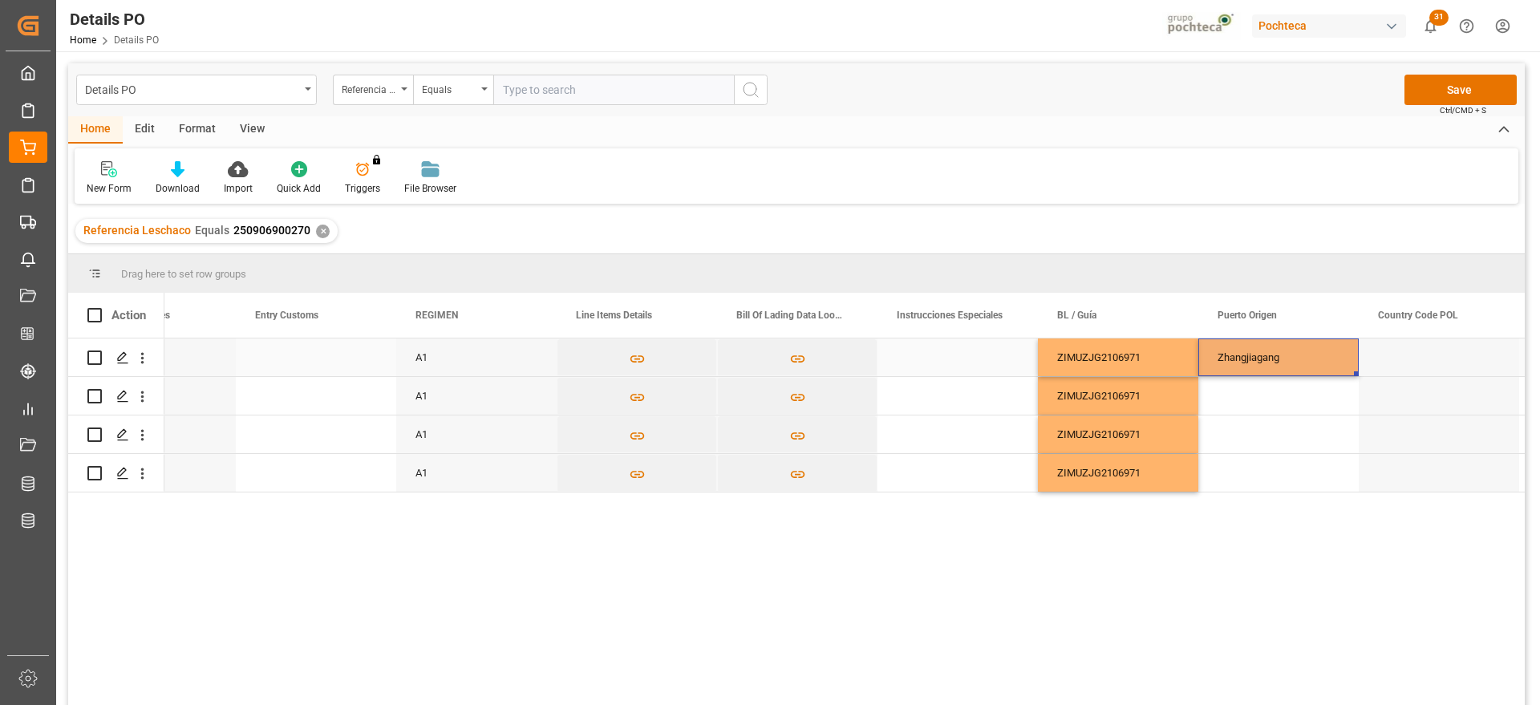
click at [1278, 354] on div "Zhangjiagang" at bounding box center [1278, 357] width 160 height 38
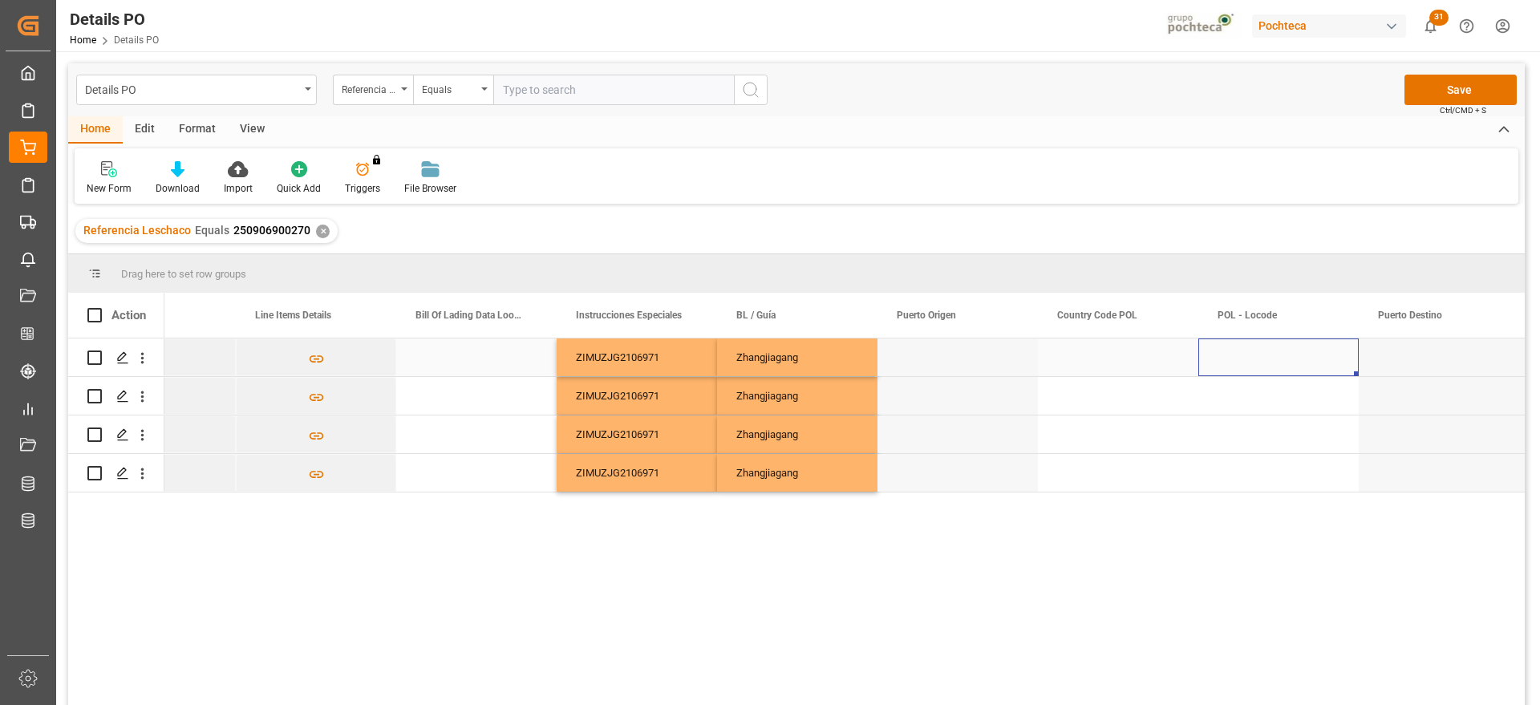
scroll to position [0, 6344]
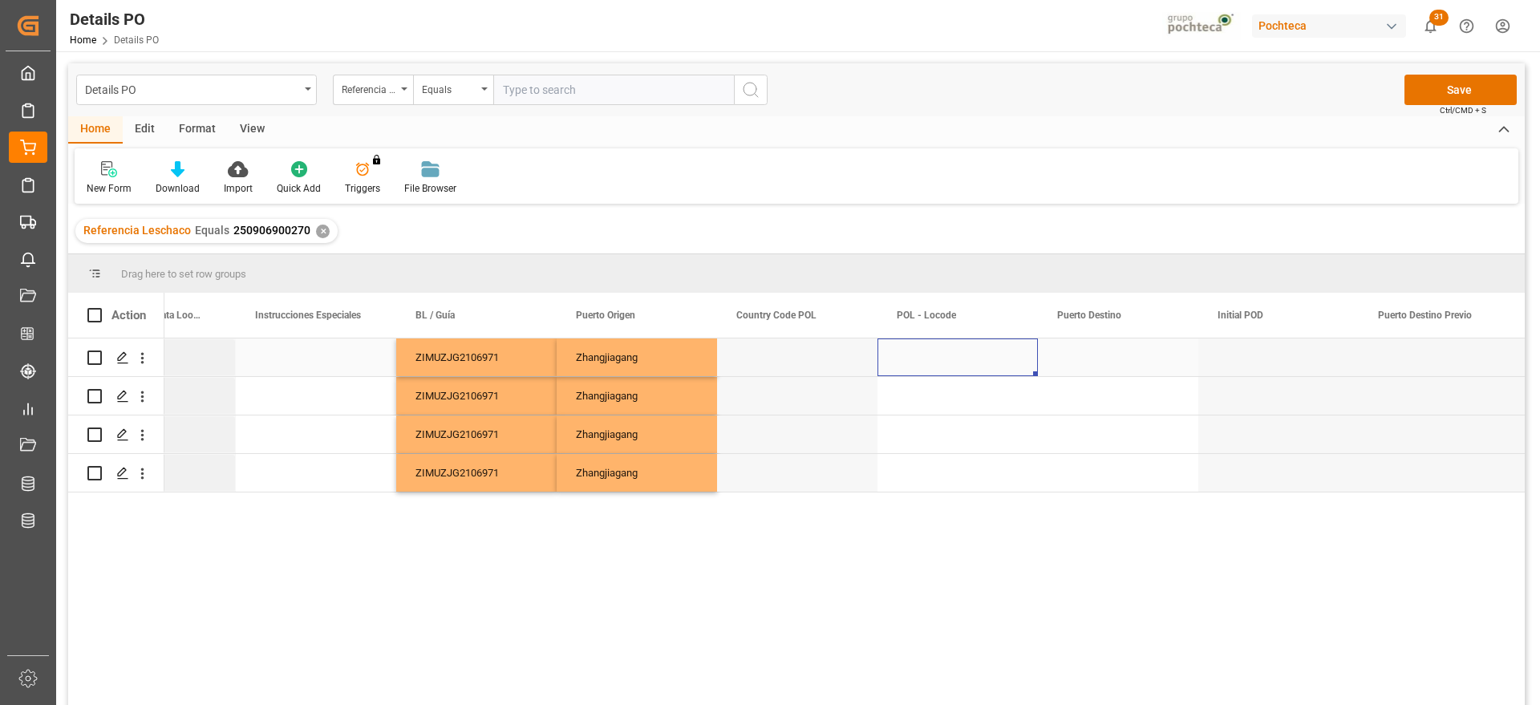
click at [972, 361] on div "Press SPACE to select this row." at bounding box center [957, 357] width 160 height 38
click at [1114, 358] on div "Press SPACE to select this row." at bounding box center [1118, 357] width 160 height 38
click at [1114, 358] on input "Press SPACE to select this row." at bounding box center [1118, 366] width 135 height 30
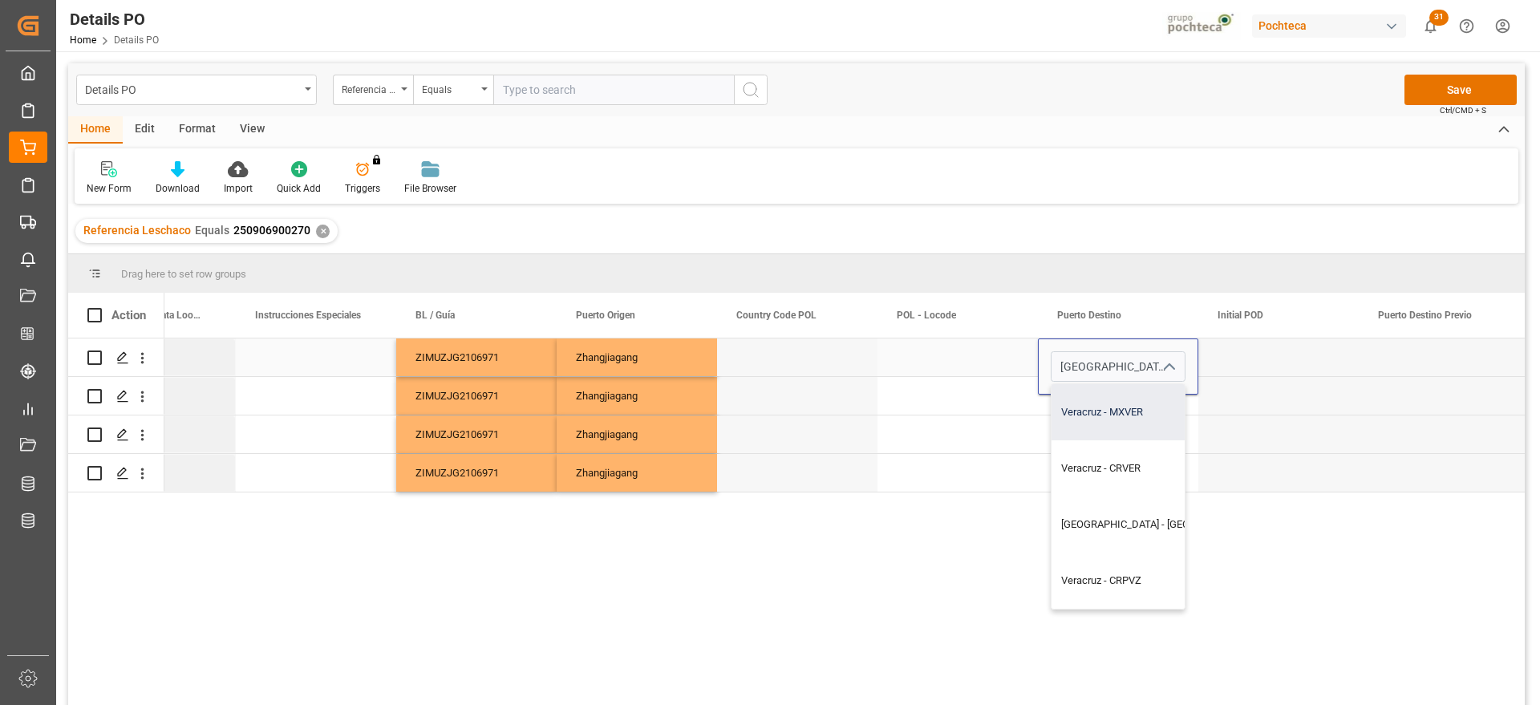
click at [1139, 420] on div "Veracruz - MXVER" at bounding box center [1162, 412] width 223 height 56
type input "Veracruz - MXVER"
drag, startPoint x: 1237, startPoint y: 366, endPoint x: 1186, endPoint y: 366, distance: 50.5
click at [1236, 366] on div "Press SPACE to select this row." at bounding box center [1278, 357] width 160 height 38
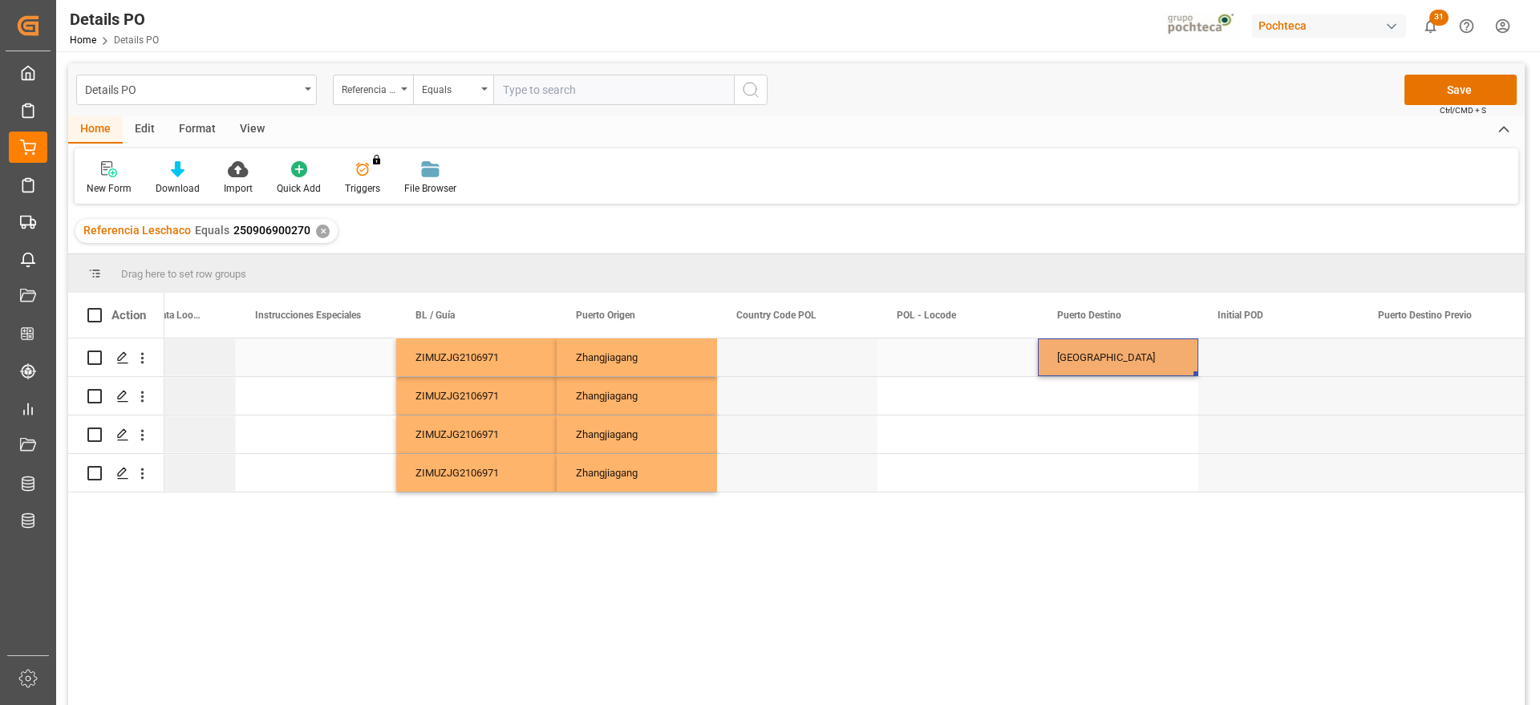
click at [1117, 366] on div "[GEOGRAPHIC_DATA]" at bounding box center [1118, 357] width 160 height 38
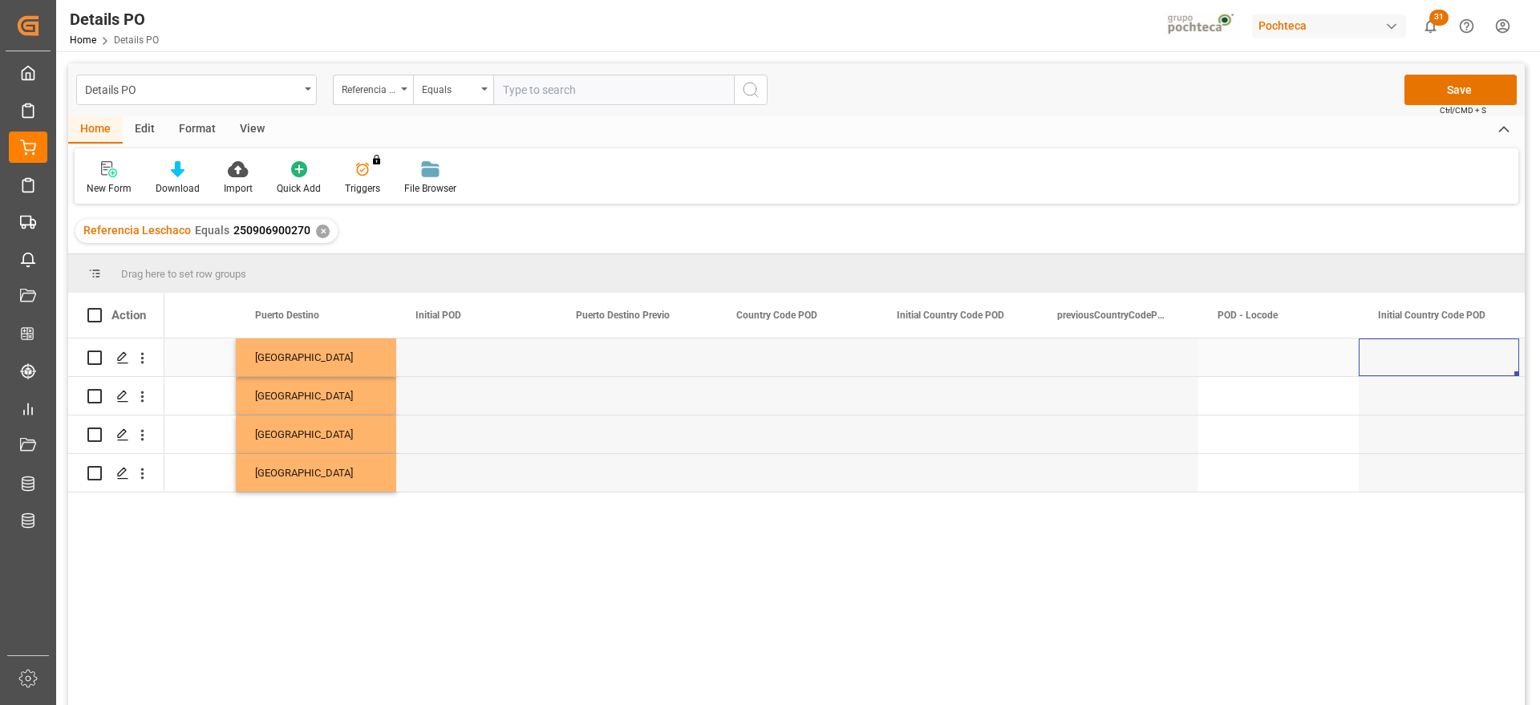
scroll to position [0, 7307]
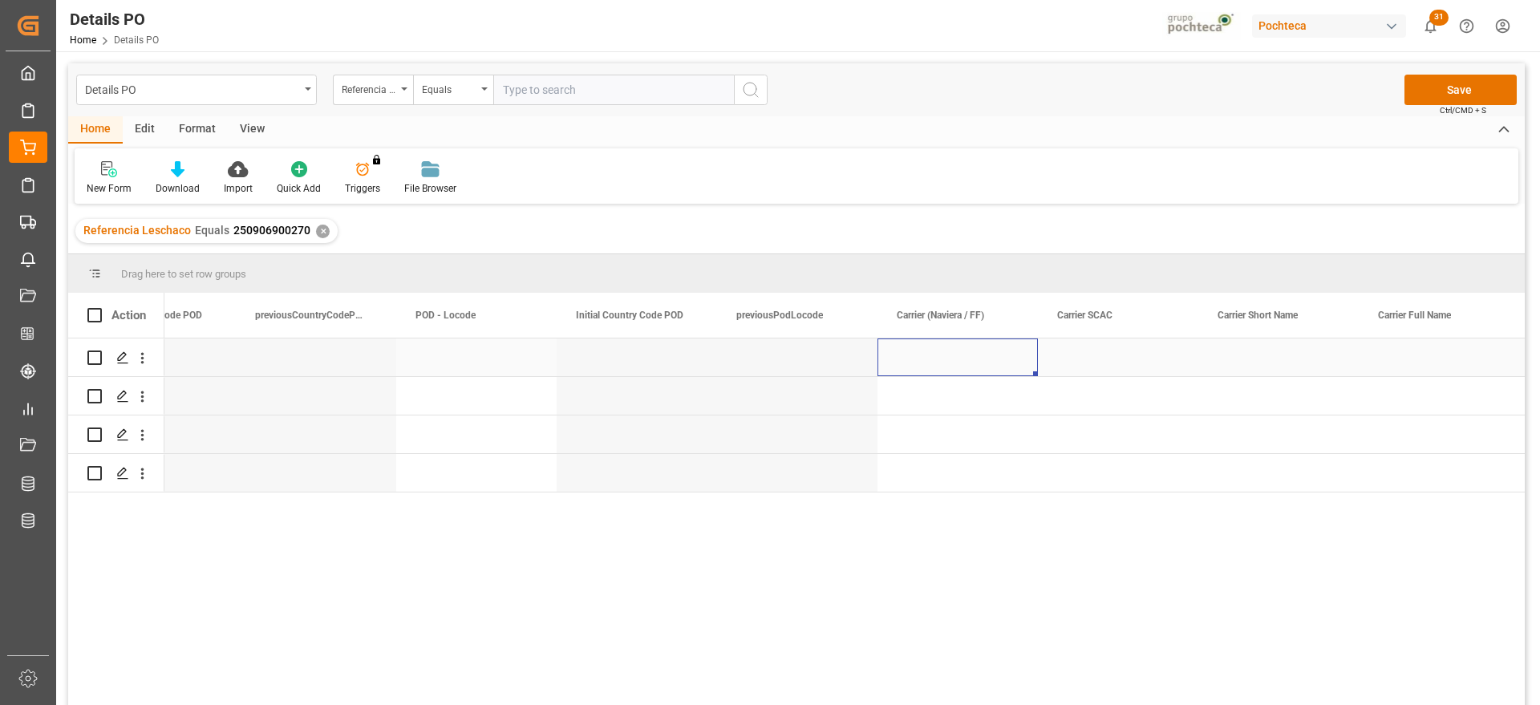
click at [1000, 351] on div "Press SPACE to select this row." at bounding box center [957, 357] width 160 height 38
drag, startPoint x: 1000, startPoint y: 351, endPoint x: 975, endPoint y: 373, distance: 33.0
click at [992, 358] on div "Press SPACE to select this row." at bounding box center [957, 357] width 160 height 38
click at [964, 372] on input "Press SPACE to select this row." at bounding box center [957, 366] width 135 height 30
type input "z"
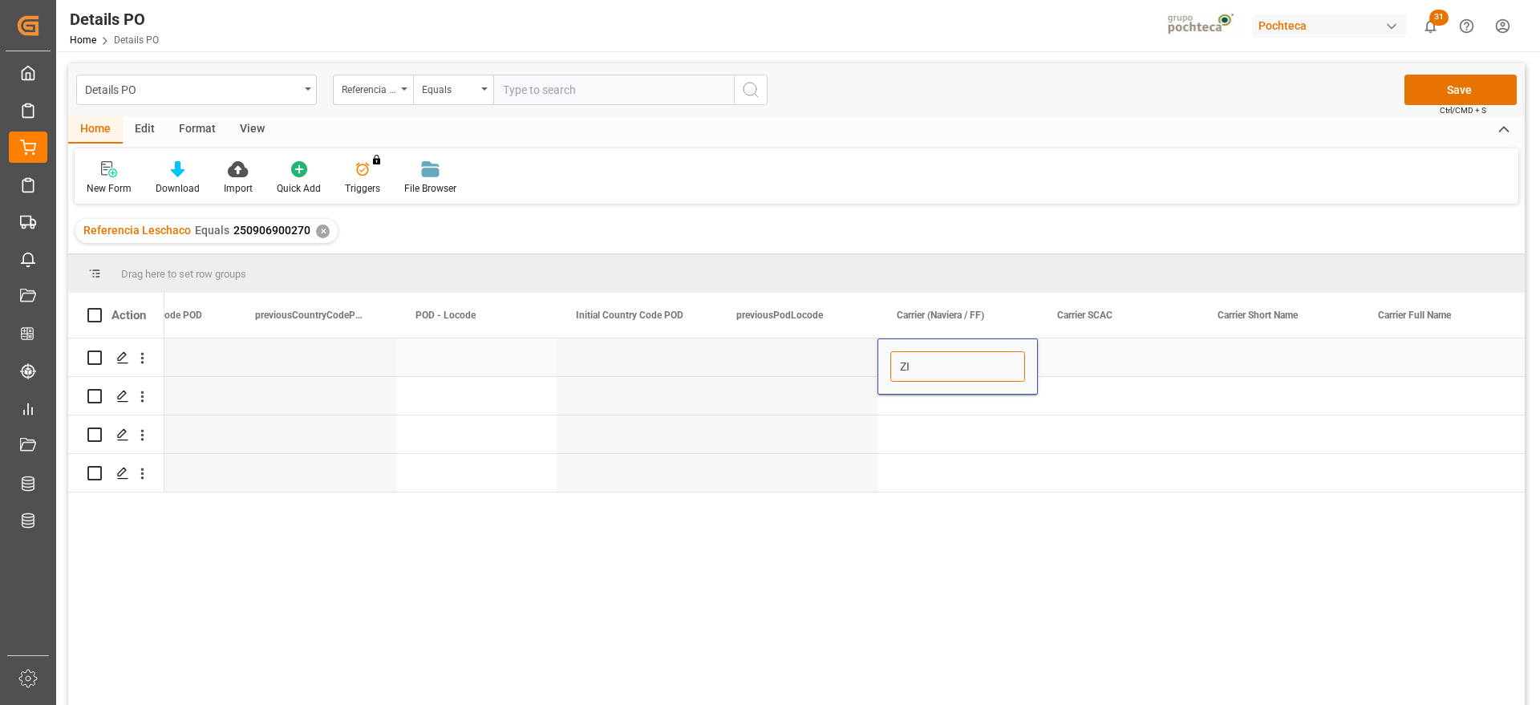
type input "ZIM"
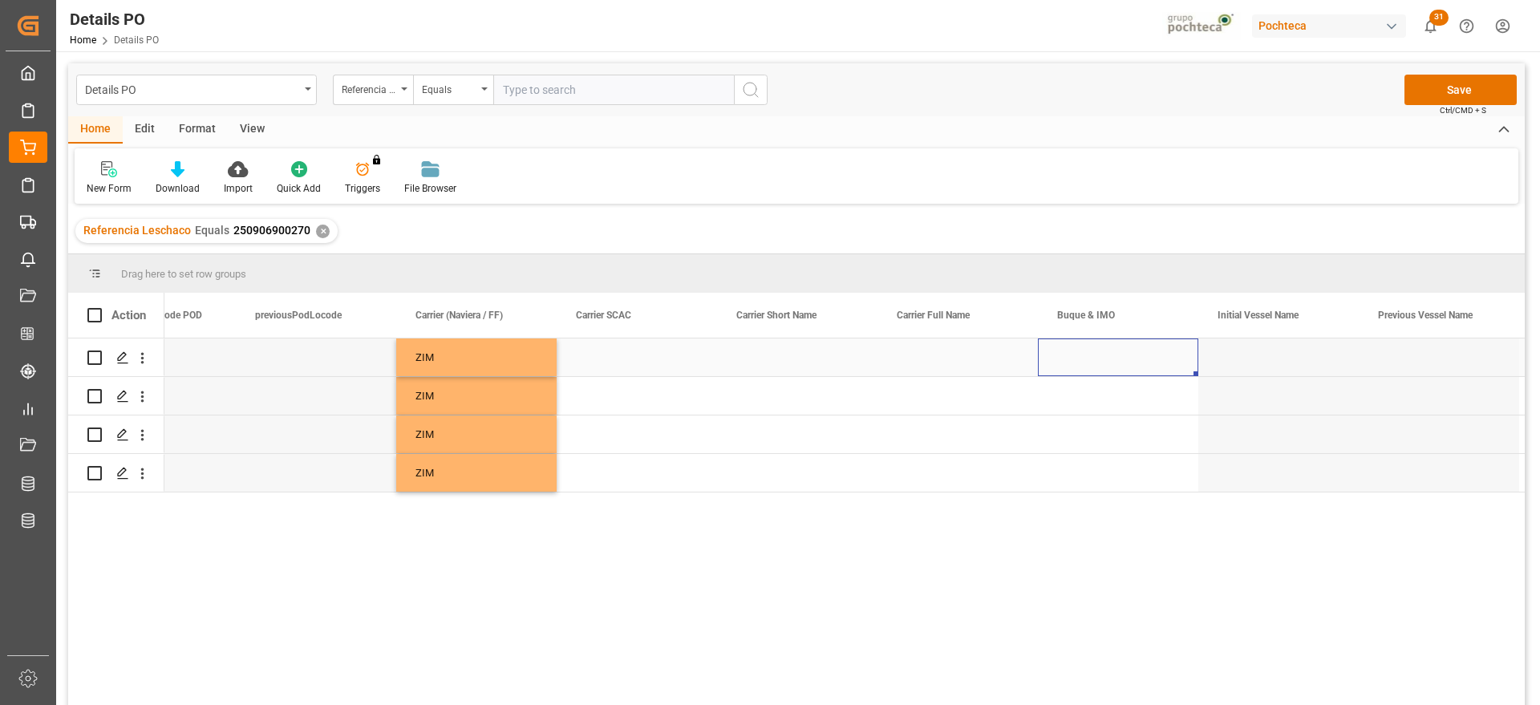
click at [1096, 361] on div "Press SPACE to select this row." at bounding box center [1118, 357] width 160 height 38
type input "Q"
click at [1127, 364] on input "Press SPACE to select this row." at bounding box center [1118, 366] width 135 height 30
paste input "ZIM MOUNT RAINIER"
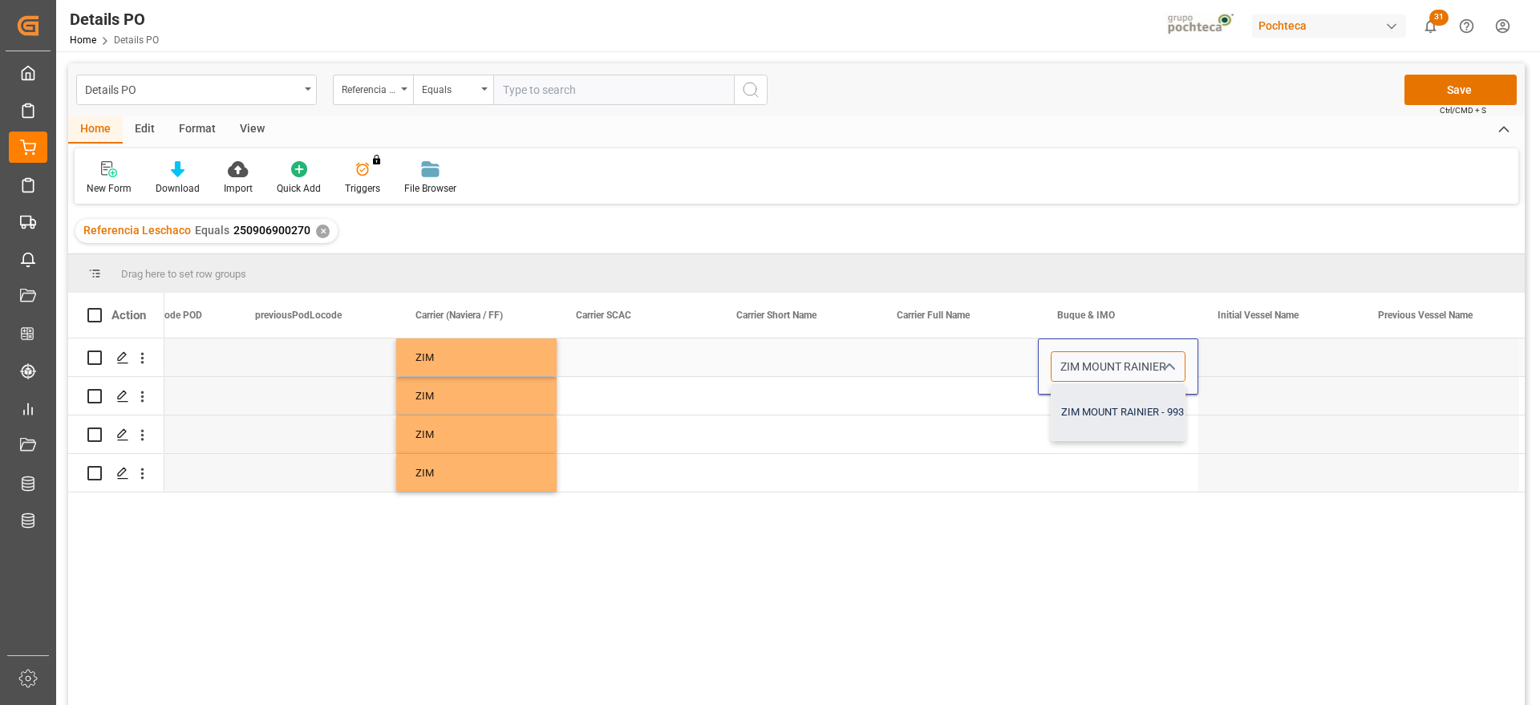
click at [1138, 397] on div "ZIM MOUNT RAINIER - 9931135" at bounding box center [1133, 412] width 164 height 56
type input "ZIM MOUNT RAINIER - 9931135"
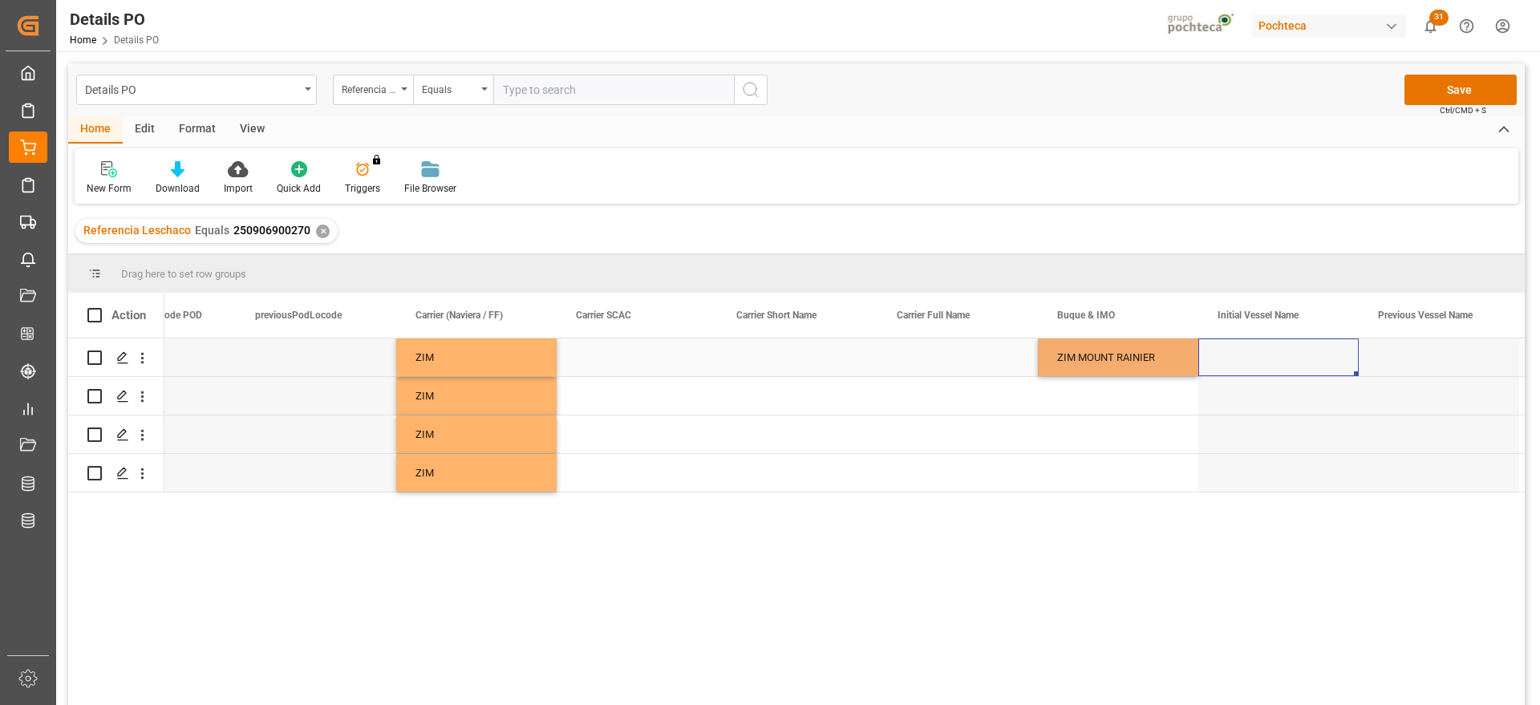
drag, startPoint x: 1259, startPoint y: 368, endPoint x: 1127, endPoint y: 369, distance: 132.3
click at [1251, 367] on div "Press SPACE to select this row." at bounding box center [1278, 357] width 160 height 38
click at [1120, 368] on div "ZIM MOUNT RAINIER" at bounding box center [1118, 357] width 160 height 38
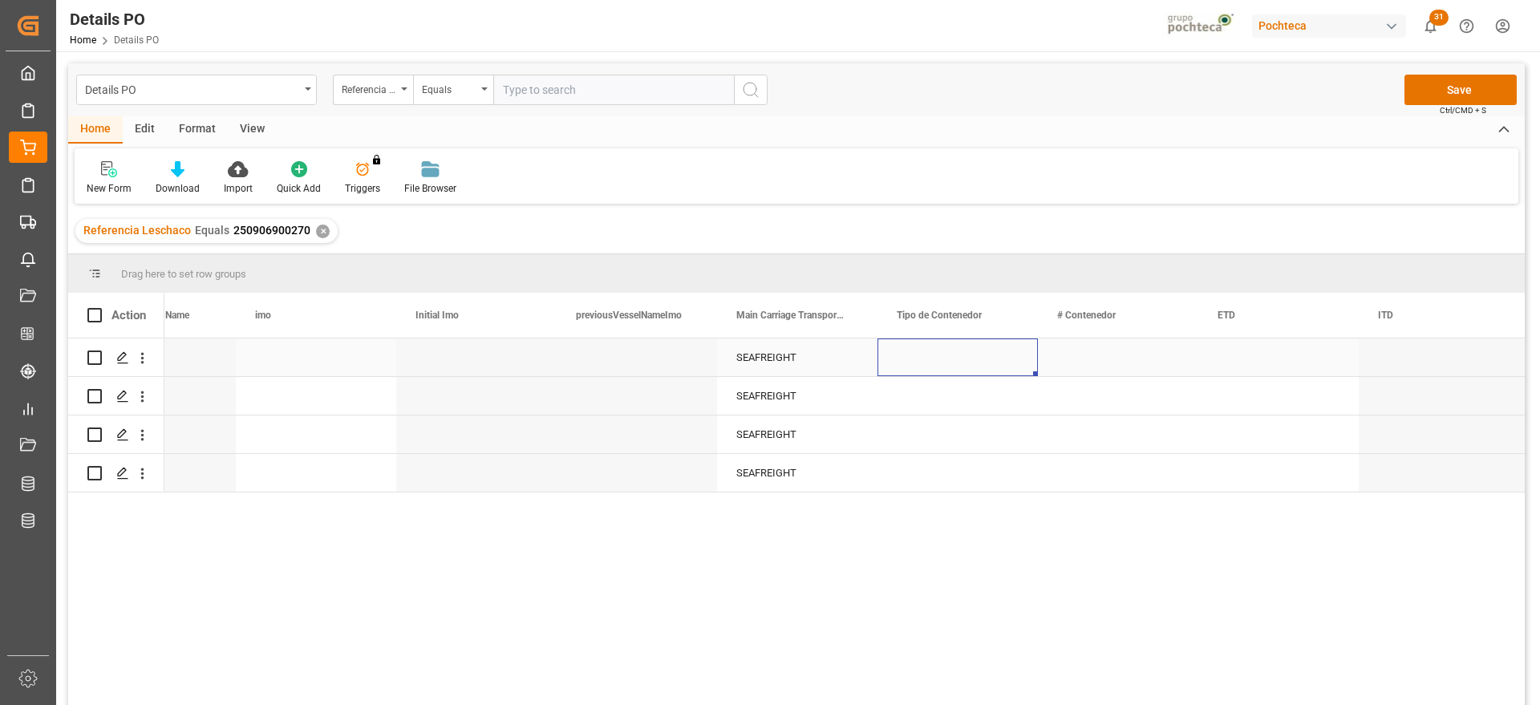
click at [973, 358] on div "Press SPACE to select this row." at bounding box center [957, 357] width 160 height 38
click at [1002, 362] on icon "open menu" at bounding box center [1007, 367] width 19 height 19
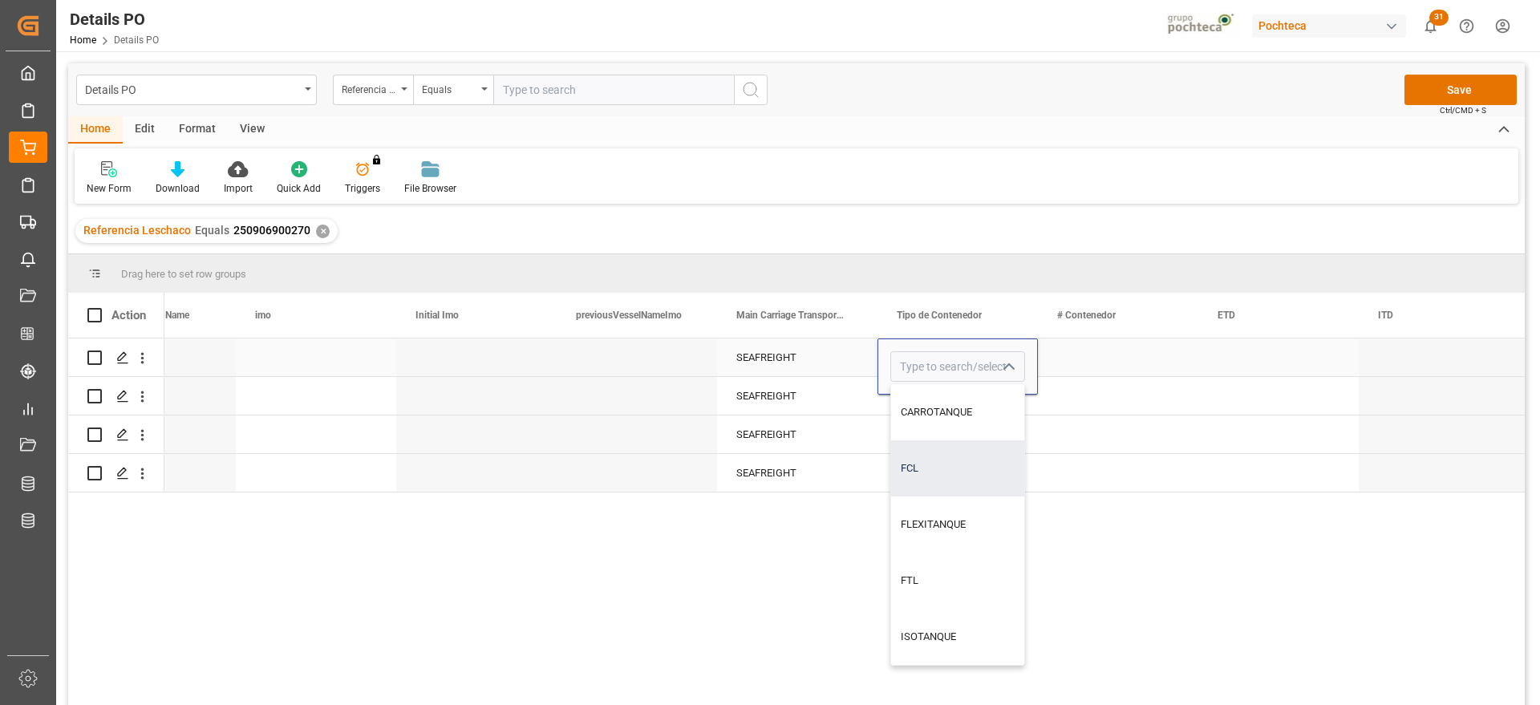
click at [978, 475] on div "FCL" at bounding box center [957, 468] width 133 height 56
type input "FCL"
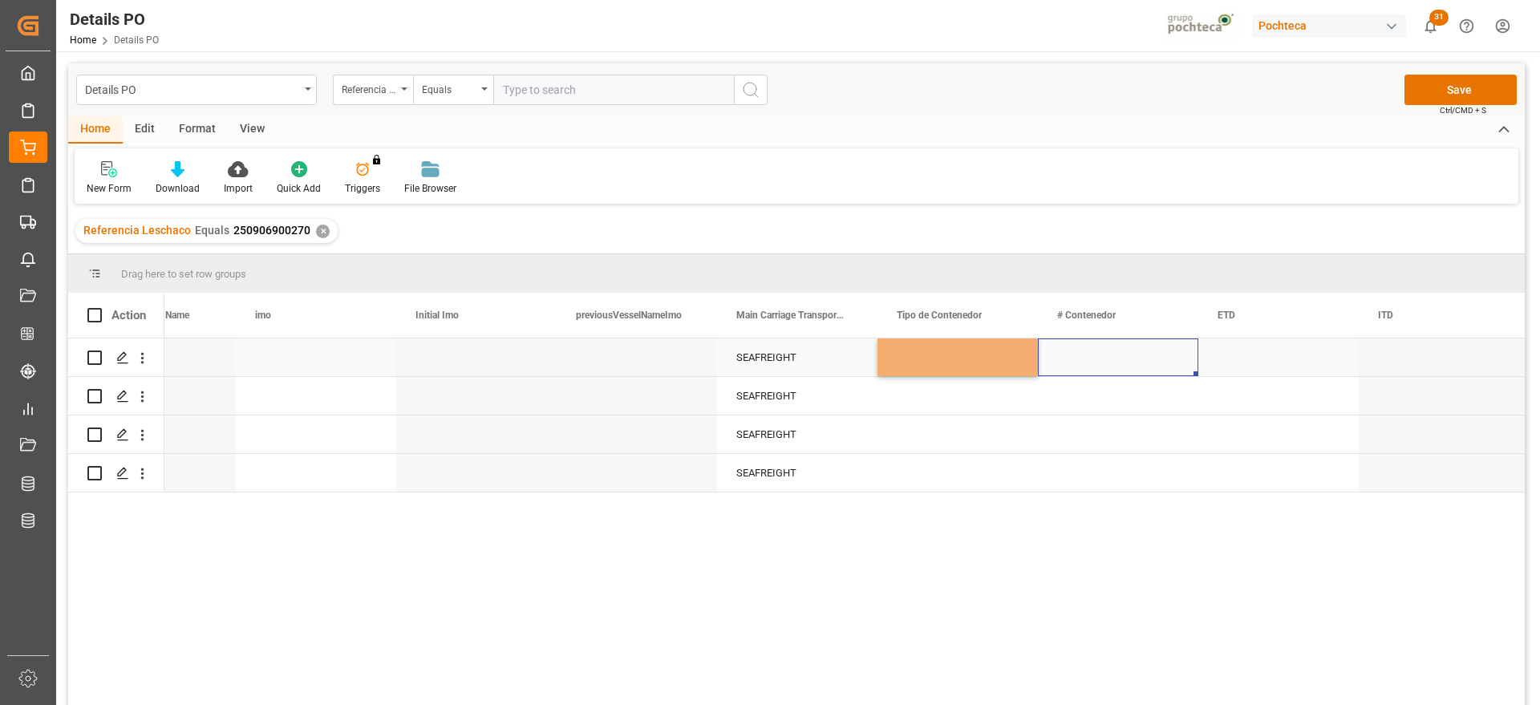
drag, startPoint x: 1096, startPoint y: 360, endPoint x: 994, endPoint y: 358, distance: 102.7
click at [1092, 358] on div "Press SPACE to select this row." at bounding box center [1118, 357] width 160 height 38
click at [985, 357] on div "FCL" at bounding box center [958, 357] width 122 height 37
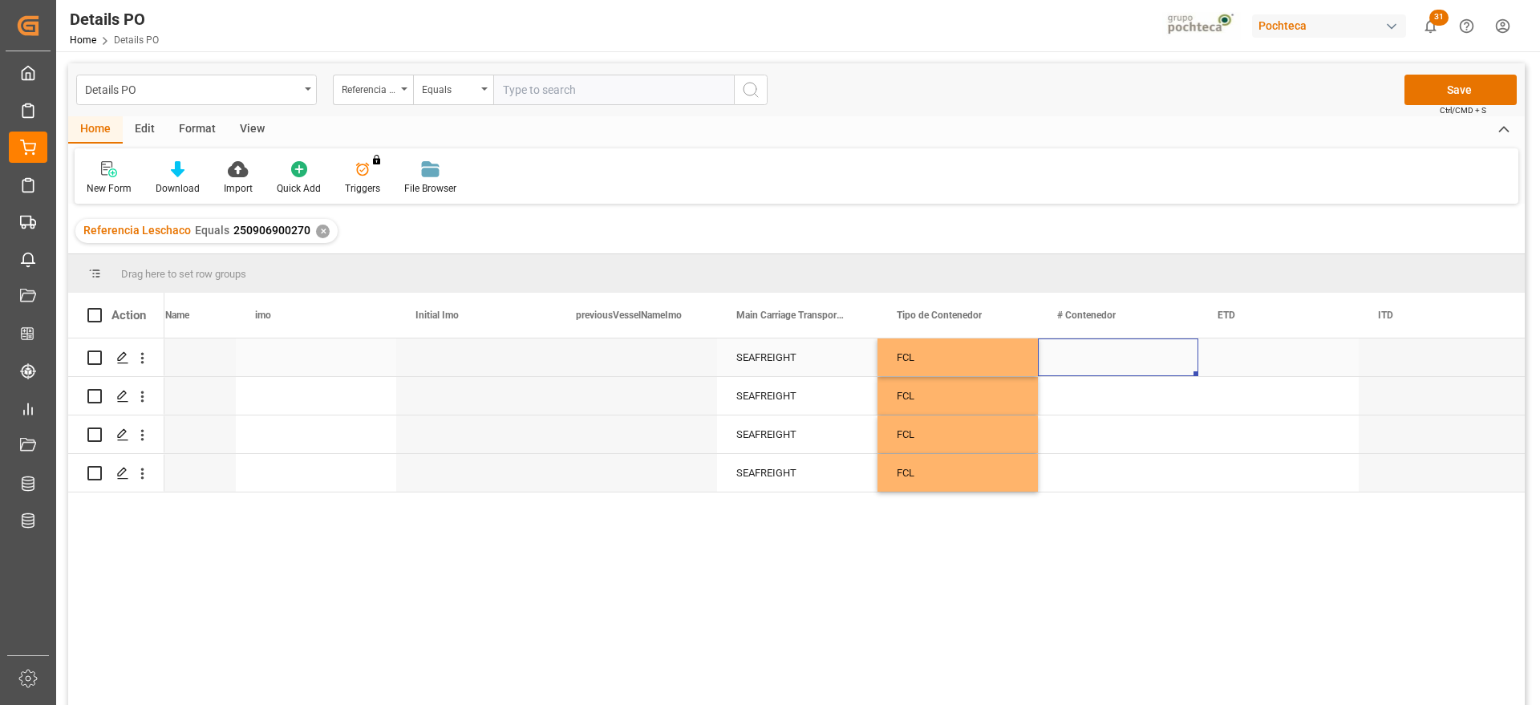
click at [1128, 359] on div "Press SPACE to select this row." at bounding box center [1118, 357] width 160 height 38
click at [1128, 359] on input "Press SPACE to select this row." at bounding box center [1118, 366] width 135 height 30
click at [1127, 359] on input "Press SPACE to select this row." at bounding box center [1118, 366] width 135 height 30
paste input "UTCU 465296-0"
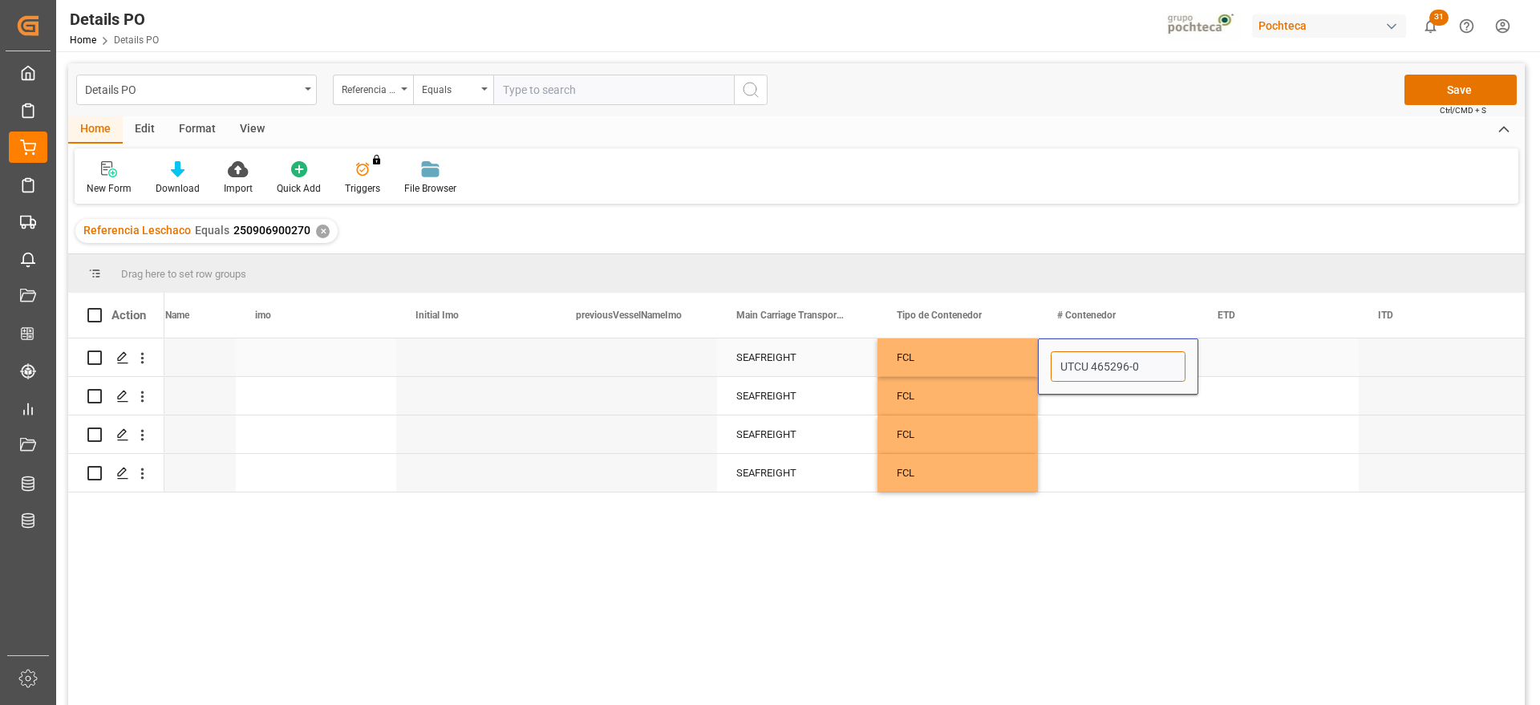
click at [1093, 362] on input "UTCU 465296-0" at bounding box center [1118, 366] width 135 height 30
type input "UTCU4652960"
click at [1111, 389] on div "Press SPACE to select this row." at bounding box center [1118, 396] width 160 height 38
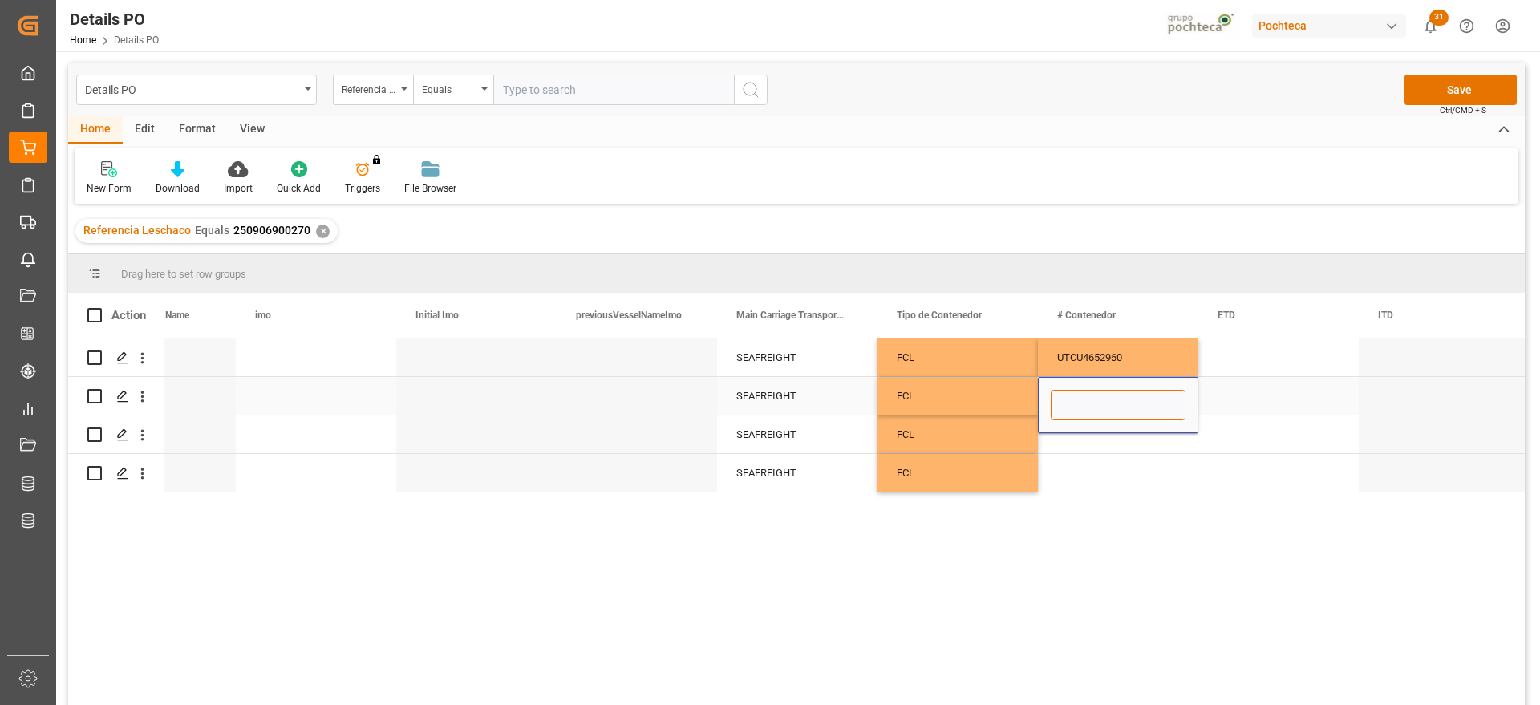
click at [1105, 399] on input "Press SPACE to select this row." at bounding box center [1118, 405] width 135 height 30
paste input "UTCU 465473-0"
click at [1091, 404] on input "UTCU 465473-0" at bounding box center [1118, 405] width 135 height 30
type input "UTCU4654730"
click at [1127, 433] on div "Press SPACE to select this row." at bounding box center [1118, 434] width 160 height 38
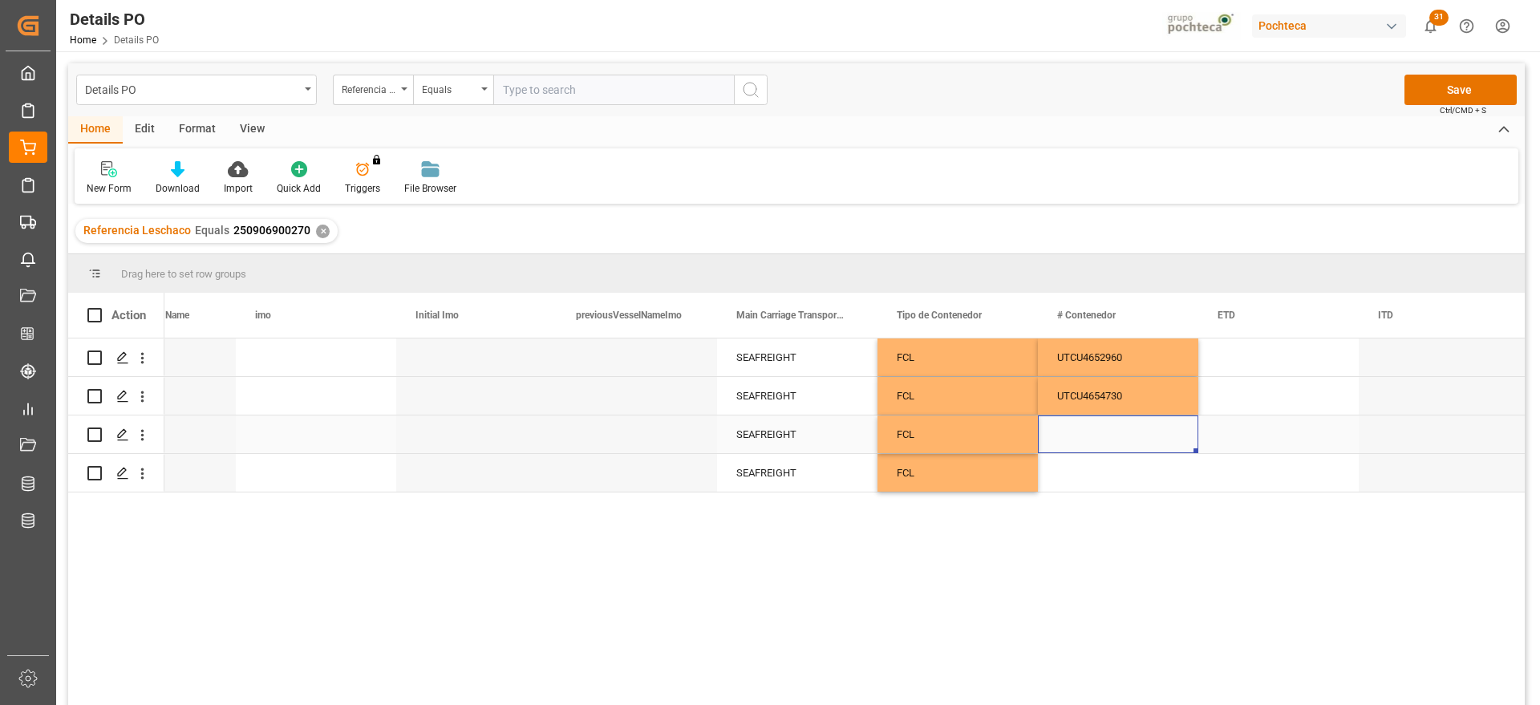
click at [1133, 443] on div "Press SPACE to select this row." at bounding box center [1118, 434] width 160 height 38
click at [1095, 489] on div "Press SPACE to select this row." at bounding box center [1118, 473] width 160 height 38
click at [1095, 488] on div "Press SPACE to select this row." at bounding box center [1118, 473] width 160 height 38
click at [1088, 477] on input "Press SPACE to select this row." at bounding box center [1118, 463] width 135 height 30
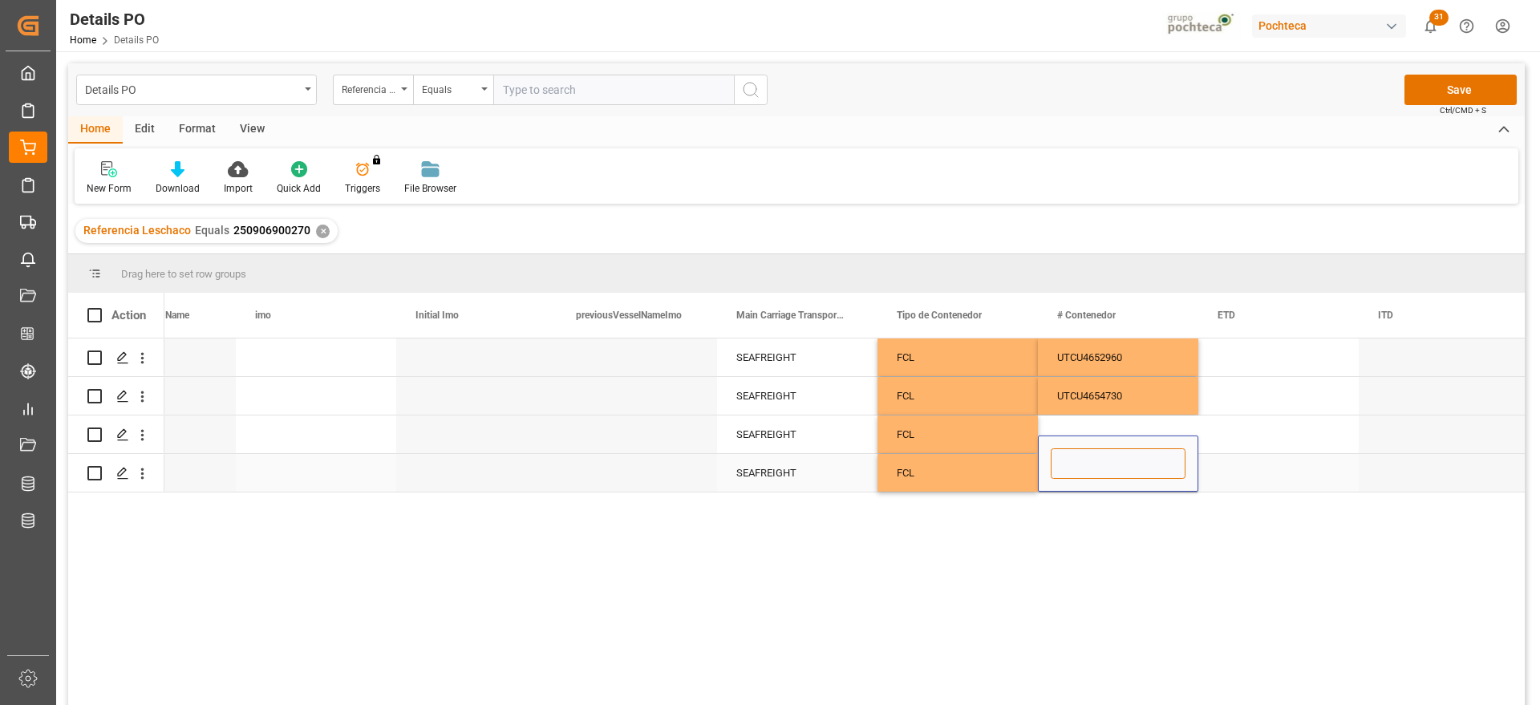
paste input "UTCU 491980-3"
click at [1089, 459] on input "UTCU 491980-3" at bounding box center [1118, 463] width 135 height 30
type input "UTCU4919803"
click at [1224, 435] on div "Press SPACE to select this row." at bounding box center [1278, 434] width 160 height 38
click at [1115, 432] on div "Press SPACE to select this row." at bounding box center [1118, 434] width 160 height 38
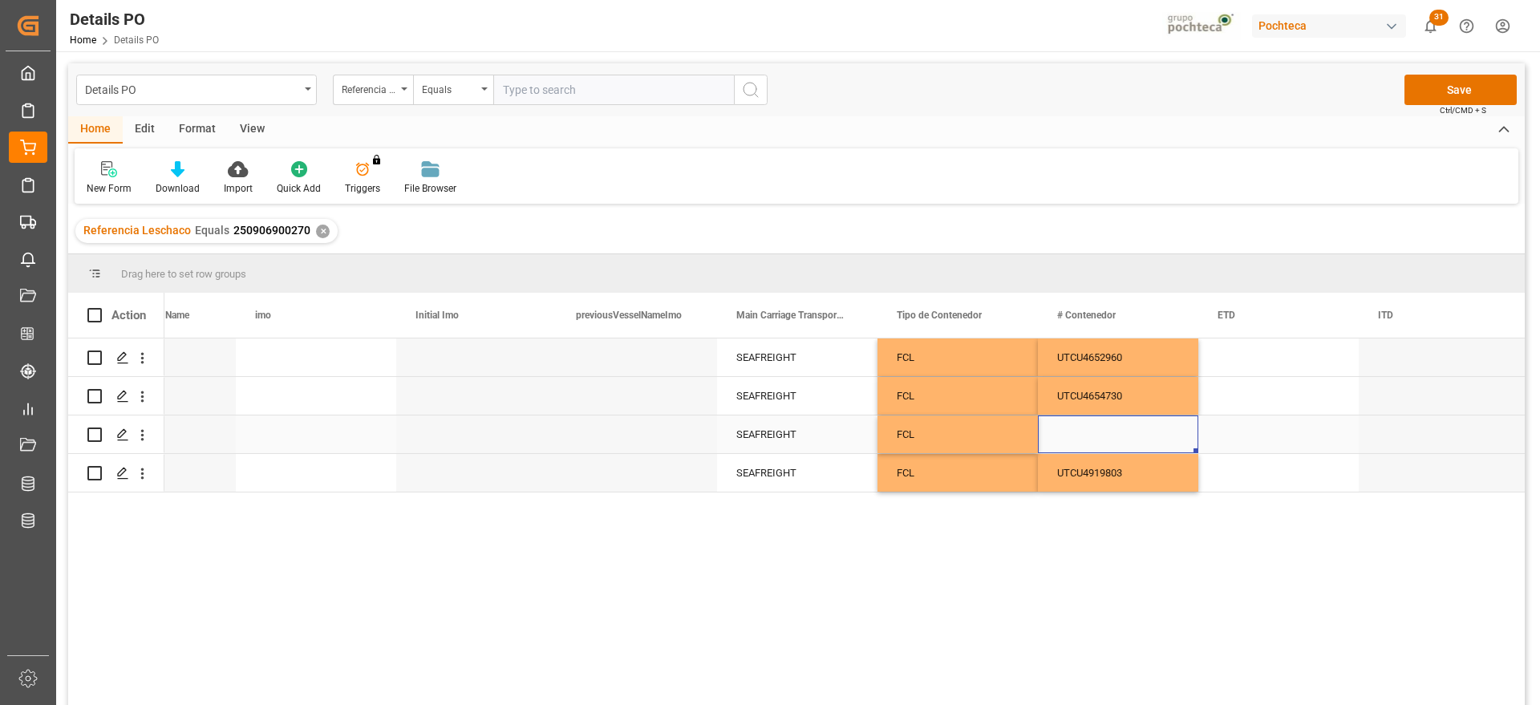
click at [1131, 435] on div "Press SPACE to select this row." at bounding box center [1118, 434] width 160 height 38
click at [1130, 435] on input "Press SPACE to select this row." at bounding box center [1118, 443] width 135 height 30
drag, startPoint x: 1128, startPoint y: 444, endPoint x: 1154, endPoint y: 454, distance: 28.2
click at [1128, 443] on input "UTCU 466960-1" at bounding box center [1118, 443] width 135 height 30
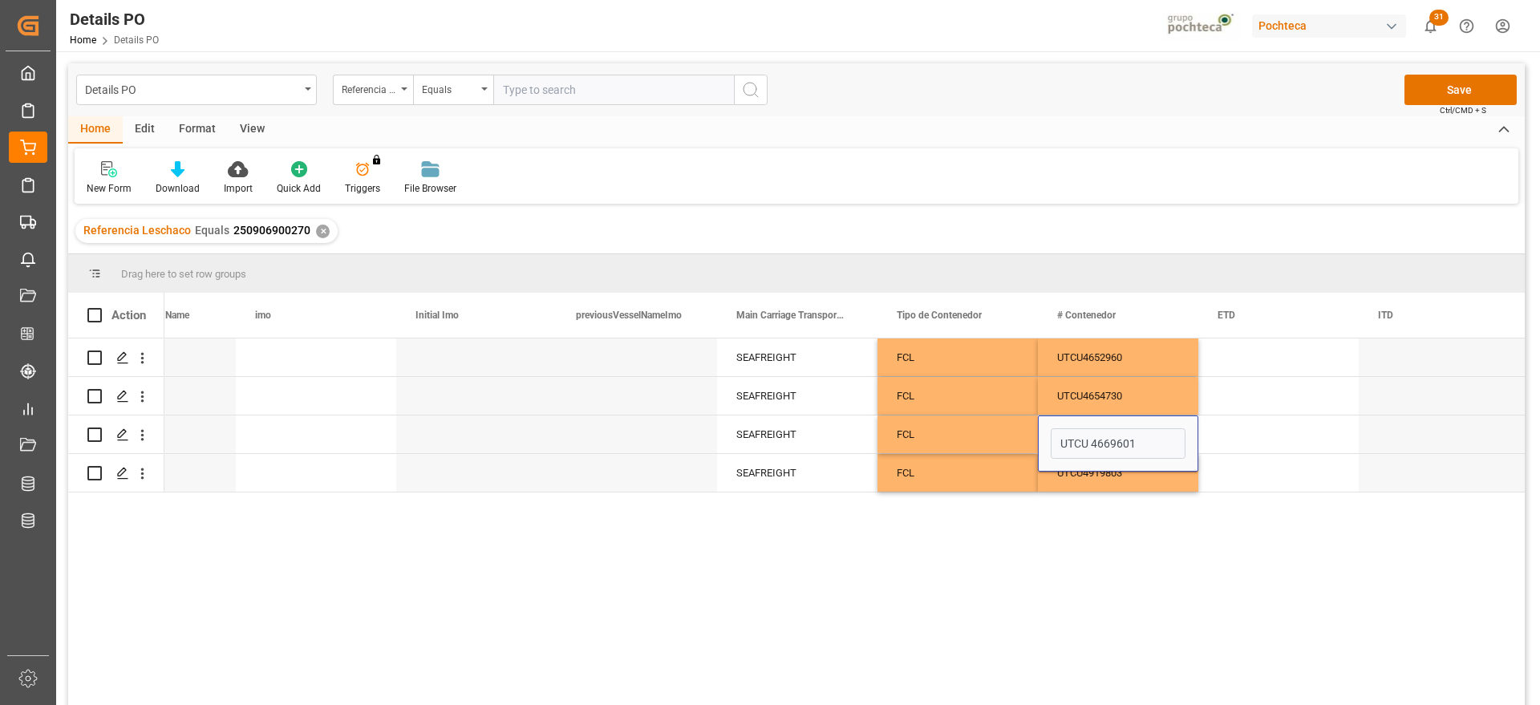
type input "UTCU4669601"
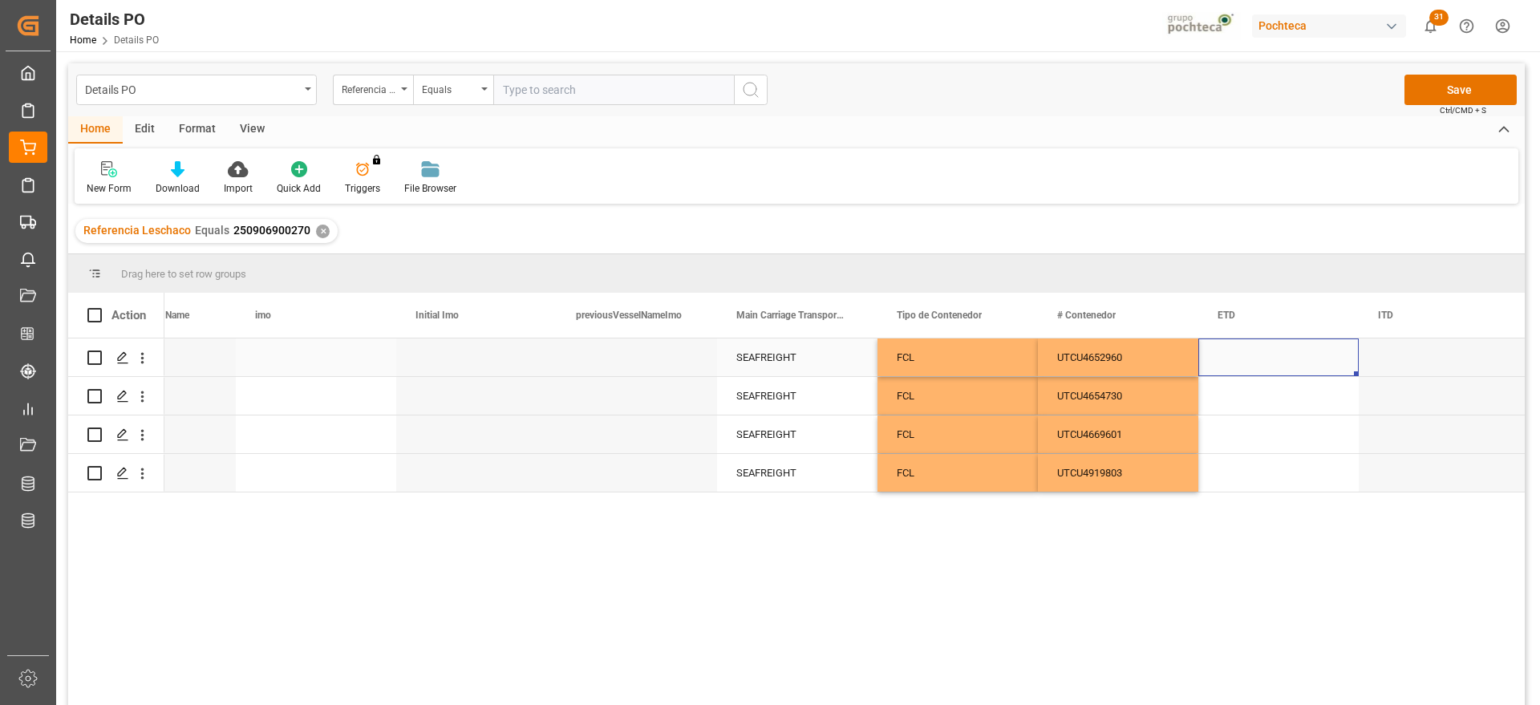
click at [1338, 362] on div "Press SPACE to select this row." at bounding box center [1278, 357] width 160 height 38
click at [1259, 354] on div "Press SPACE to select this row." at bounding box center [1278, 357] width 160 height 38
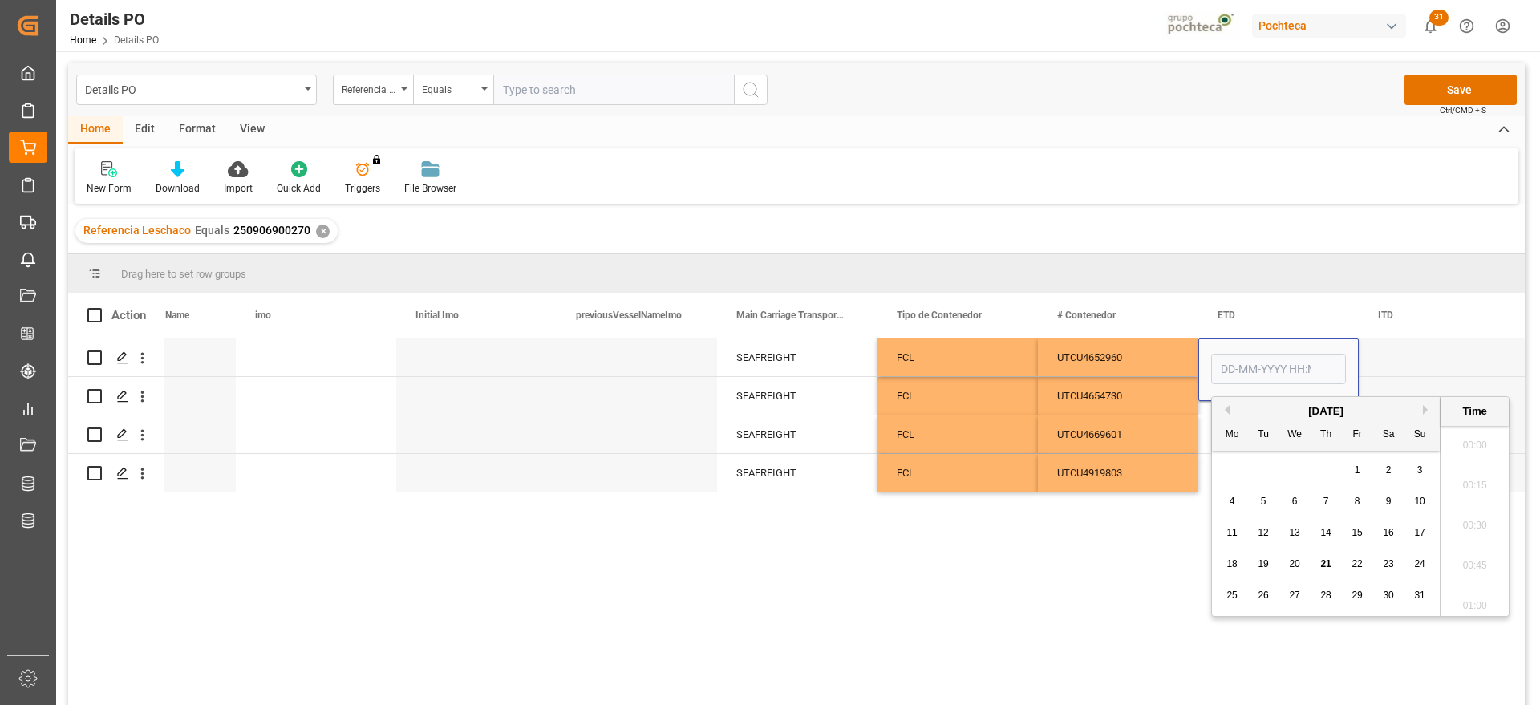
scroll to position [3615, 0]
click at [1363, 502] on div "8" at bounding box center [1357, 501] width 20 height 19
type input "08-08-2025 00:00"
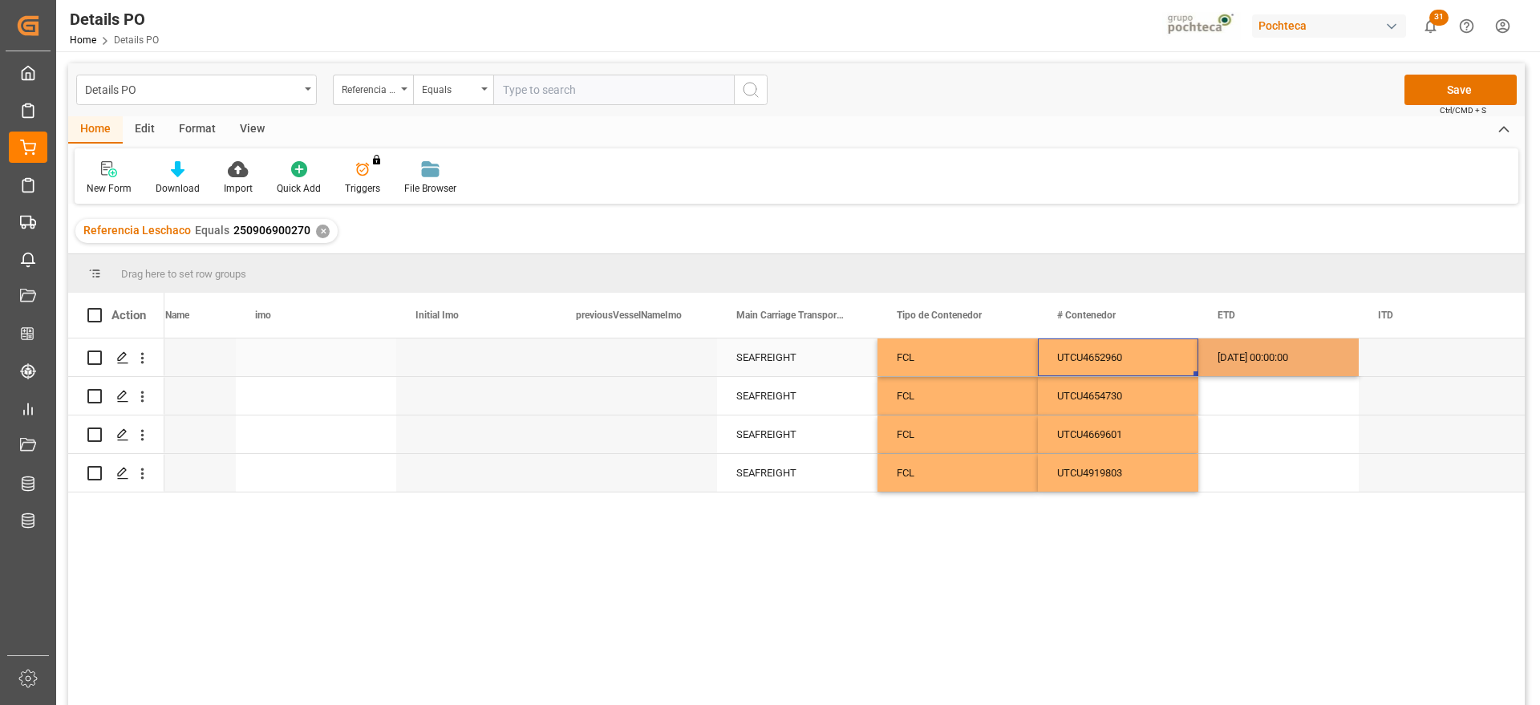
click at [1140, 356] on div "UTCU4652960" at bounding box center [1118, 357] width 160 height 38
click at [1236, 350] on div "08-08-2025 00:00:00" at bounding box center [1278, 357] width 160 height 38
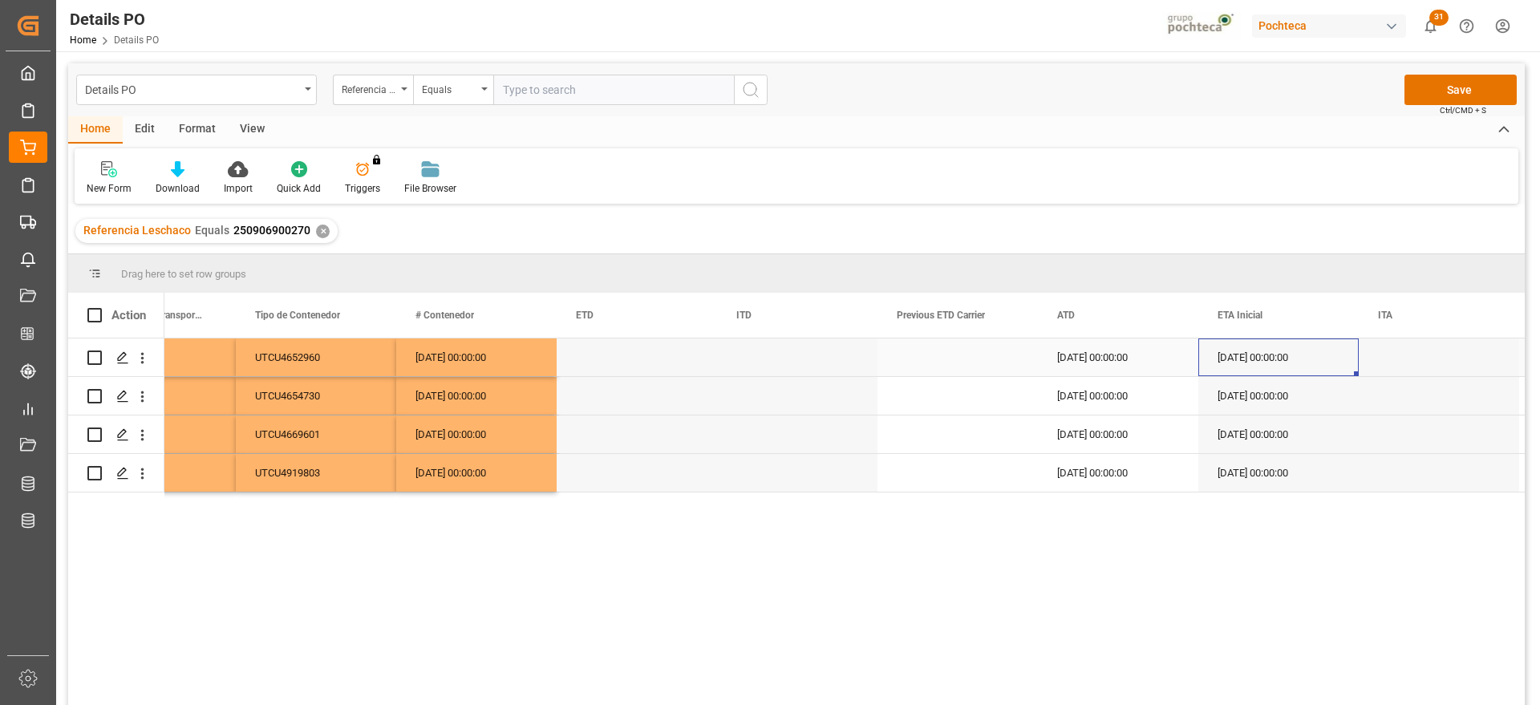
scroll to position [0, 10675]
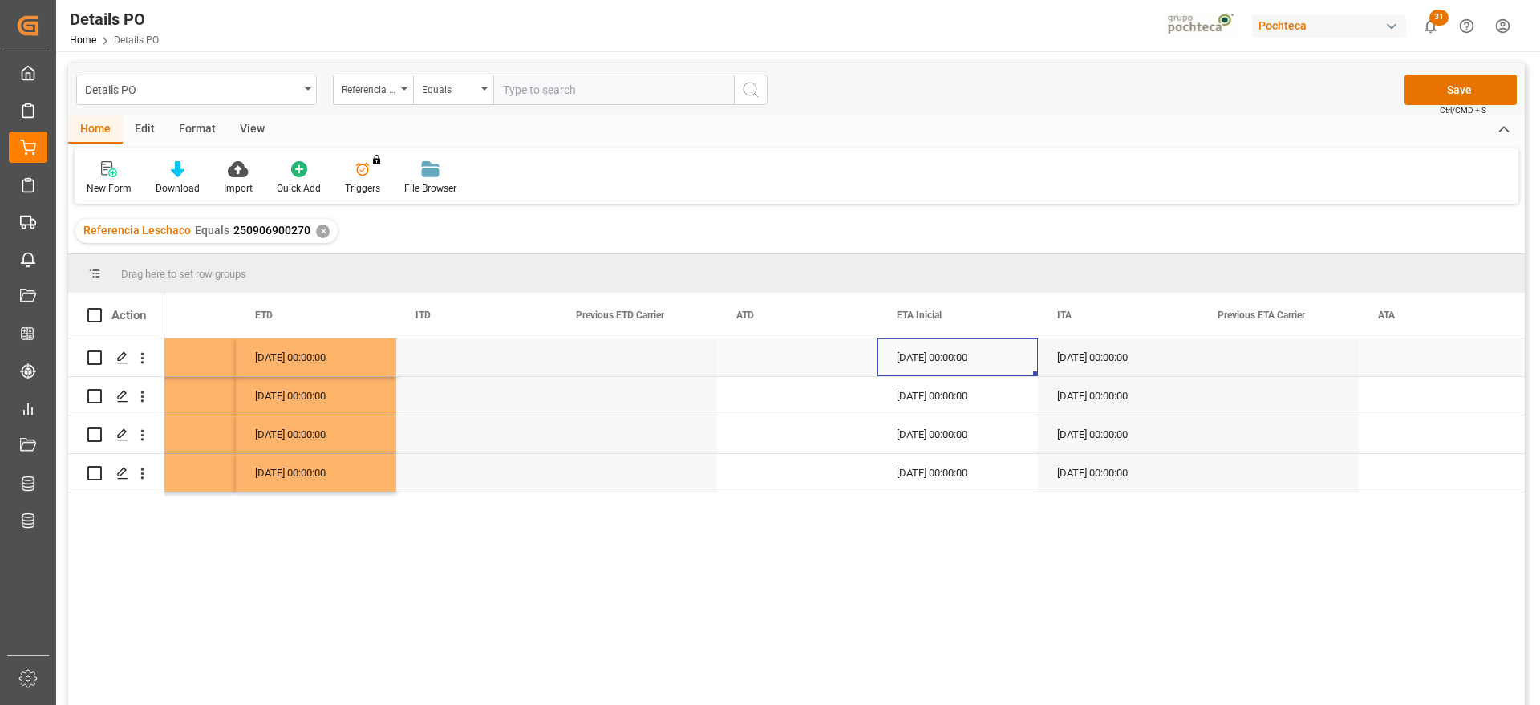
click at [946, 355] on div "06-09-2025 00:00:00" at bounding box center [957, 357] width 160 height 38
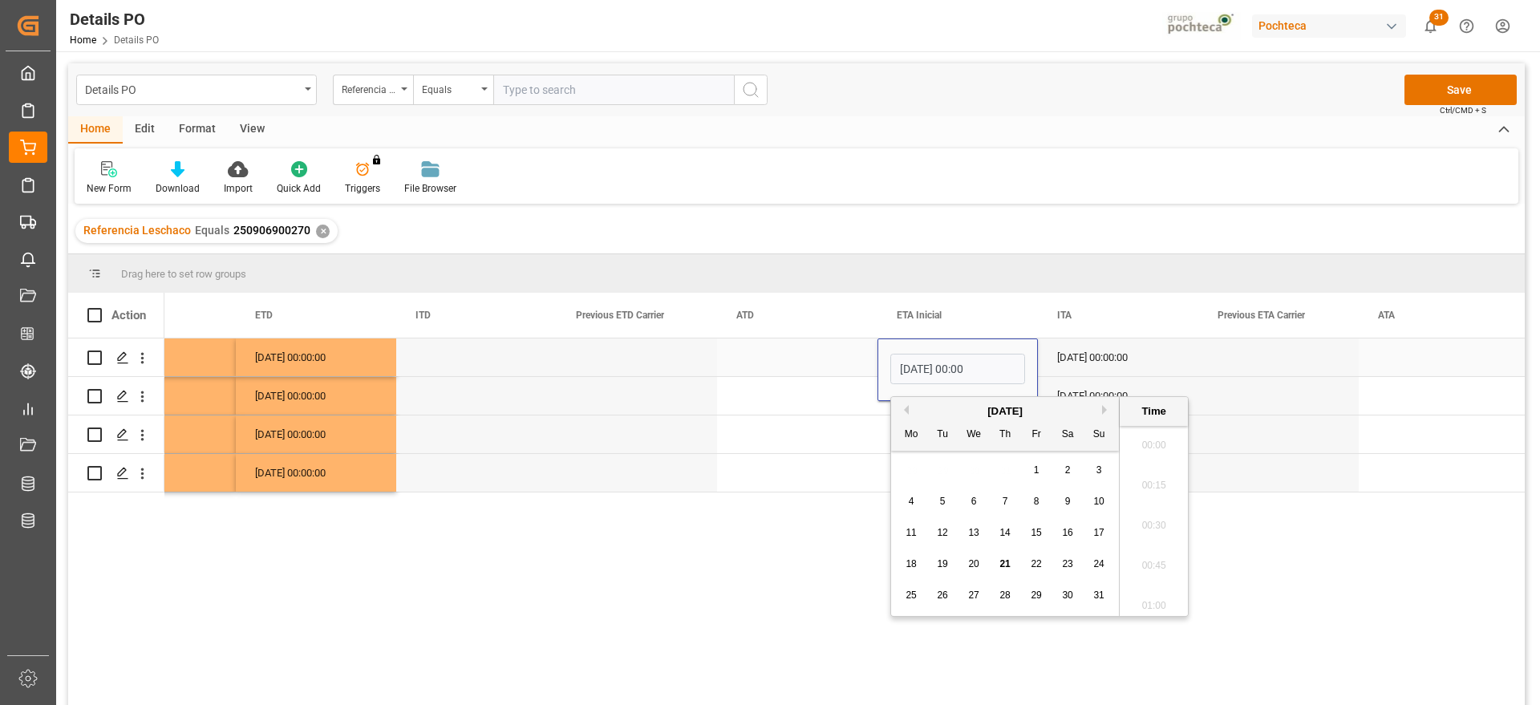
scroll to position [3615, 0]
click at [1104, 531] on span "17" at bounding box center [1098, 532] width 10 height 11
type input "17-08-2025 00:00"
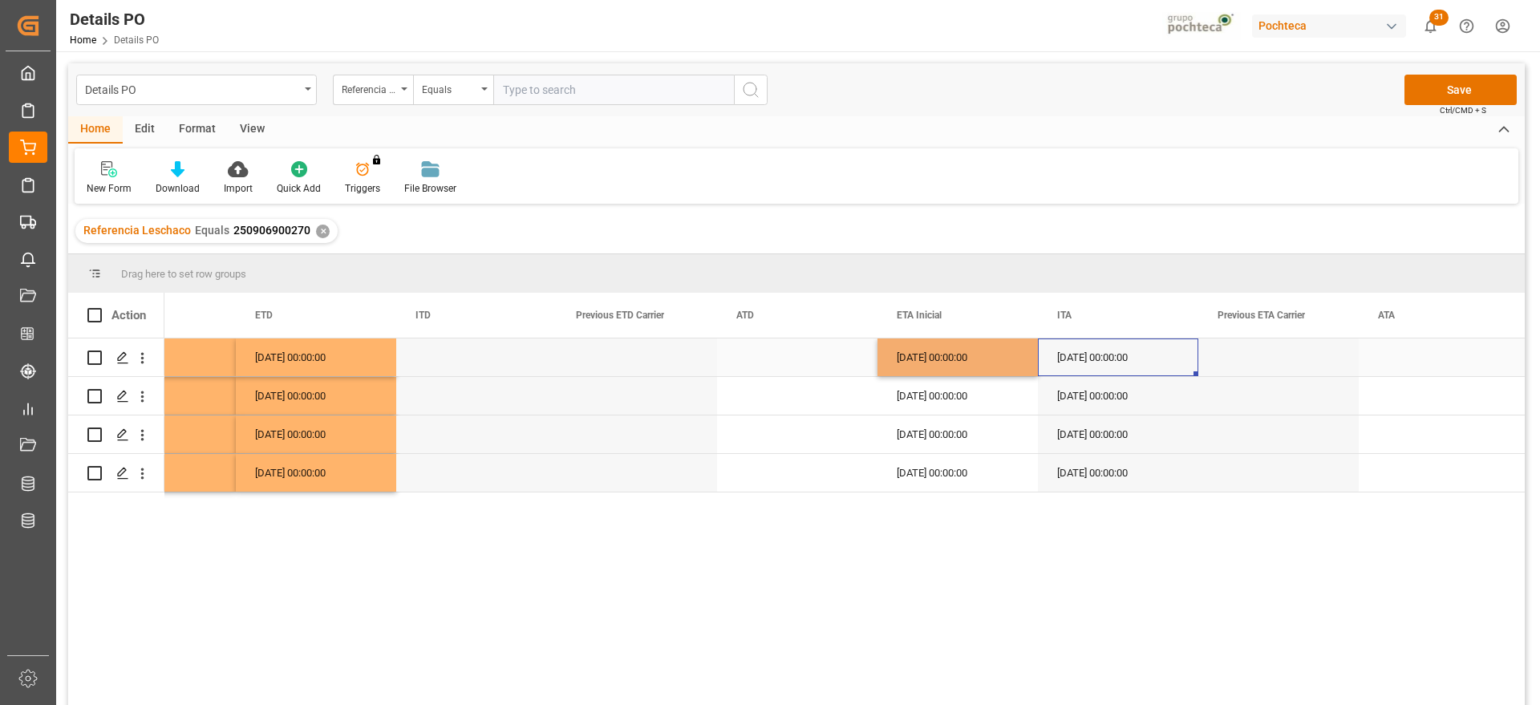
click at [1122, 350] on div "30-09-2025 00:00:00" at bounding box center [1118, 357] width 160 height 38
click at [972, 357] on div "17-08-2025 00:00:00" at bounding box center [957, 357] width 160 height 38
click at [962, 357] on div "17-08-2025 00:00:00" at bounding box center [957, 357] width 160 height 38
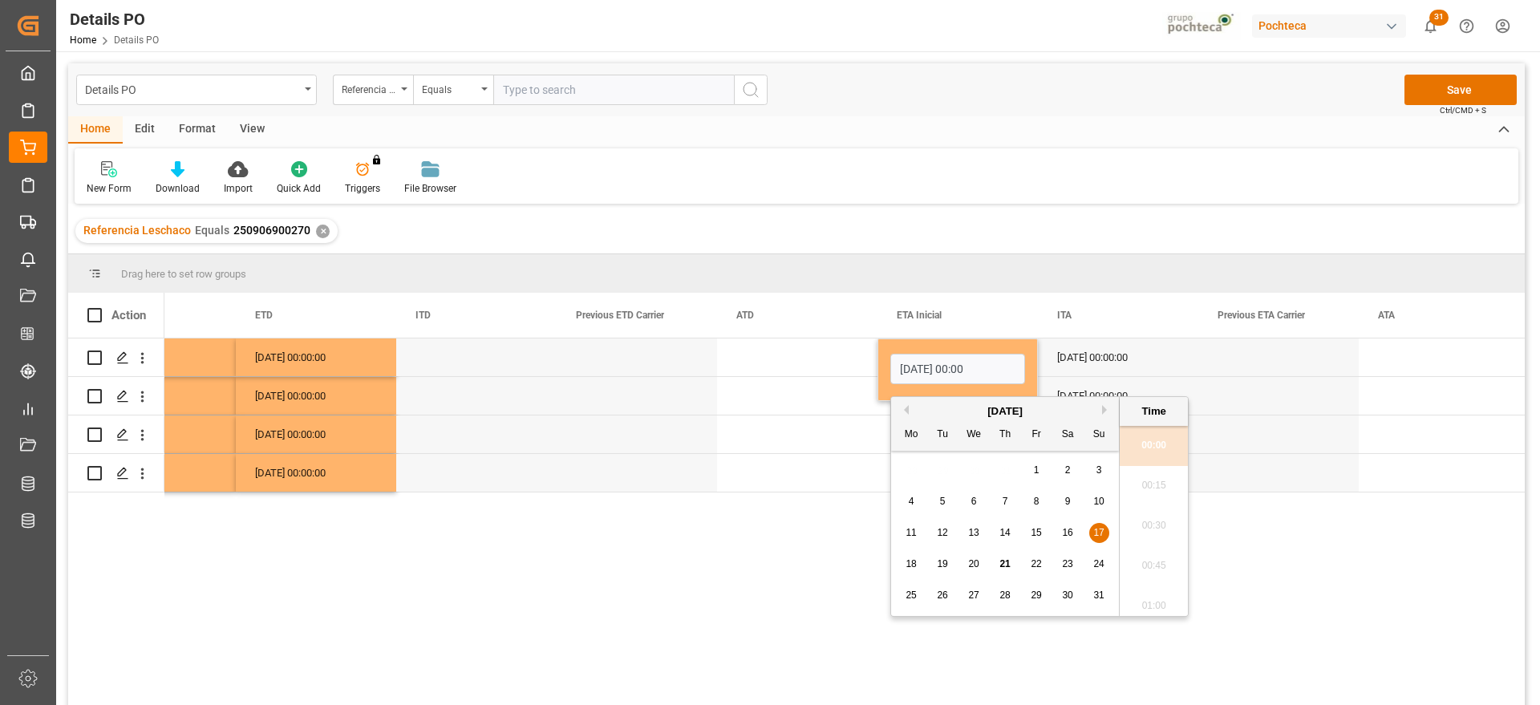
click at [1103, 406] on button "Next Month" at bounding box center [1107, 410] width 10 height 10
click at [978, 537] on span "17" at bounding box center [973, 532] width 10 height 11
type input "17-09-2025 00:00"
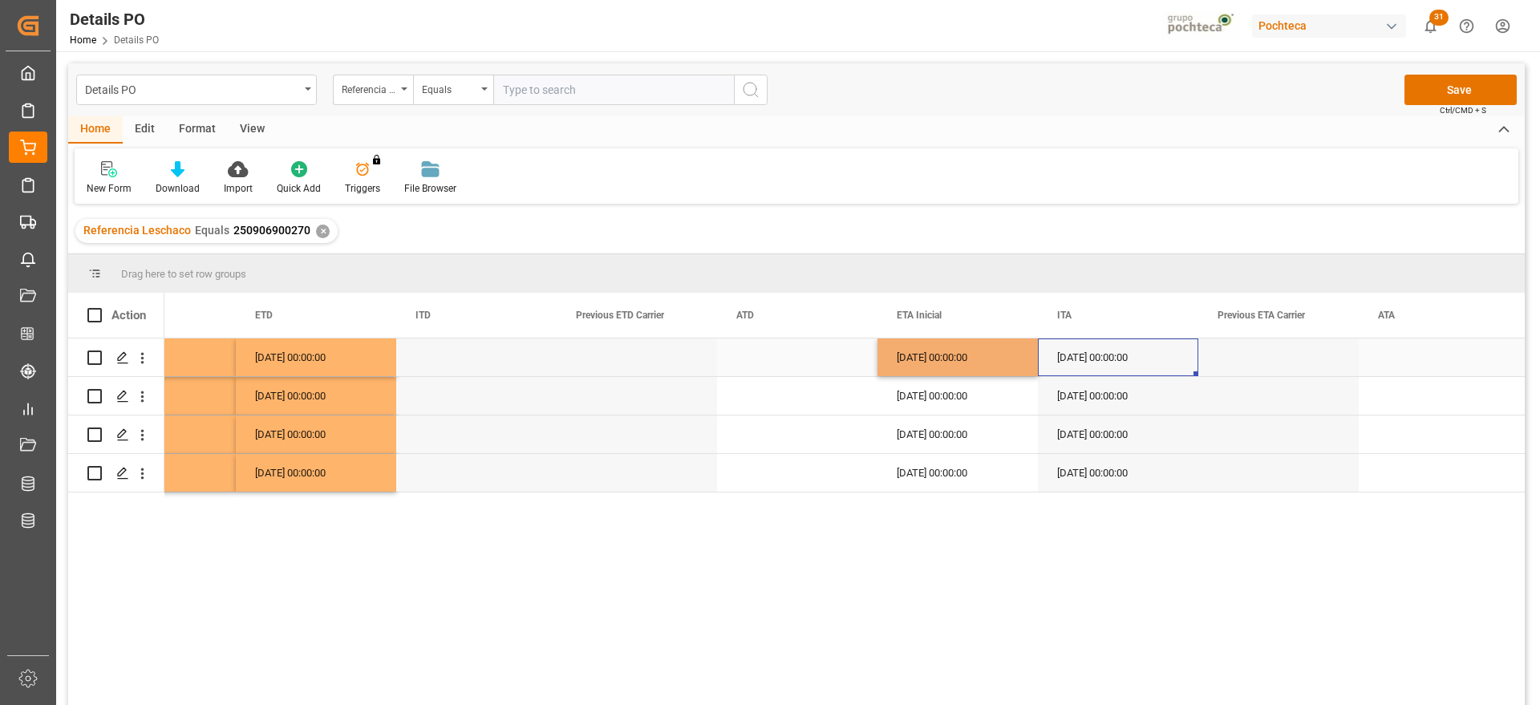
click at [1093, 351] on div "30-09-2025 00:00:00" at bounding box center [1118, 357] width 160 height 38
click at [955, 364] on div "17-09-2025 00:00:00" at bounding box center [957, 357] width 160 height 38
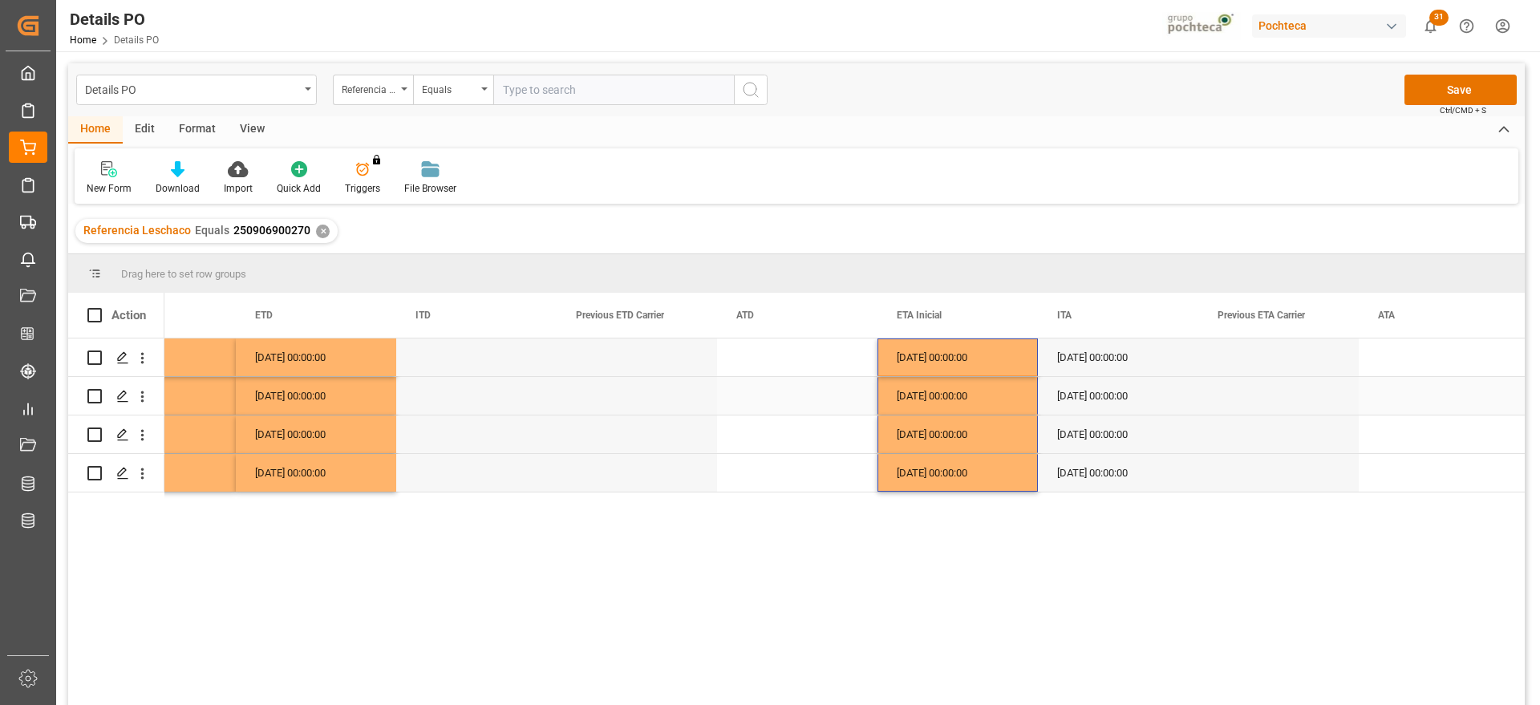
click at [1118, 385] on div "30-09-2025 00:00:00" at bounding box center [1118, 396] width 160 height 38
click at [1452, 93] on button "Save" at bounding box center [1460, 90] width 112 height 30
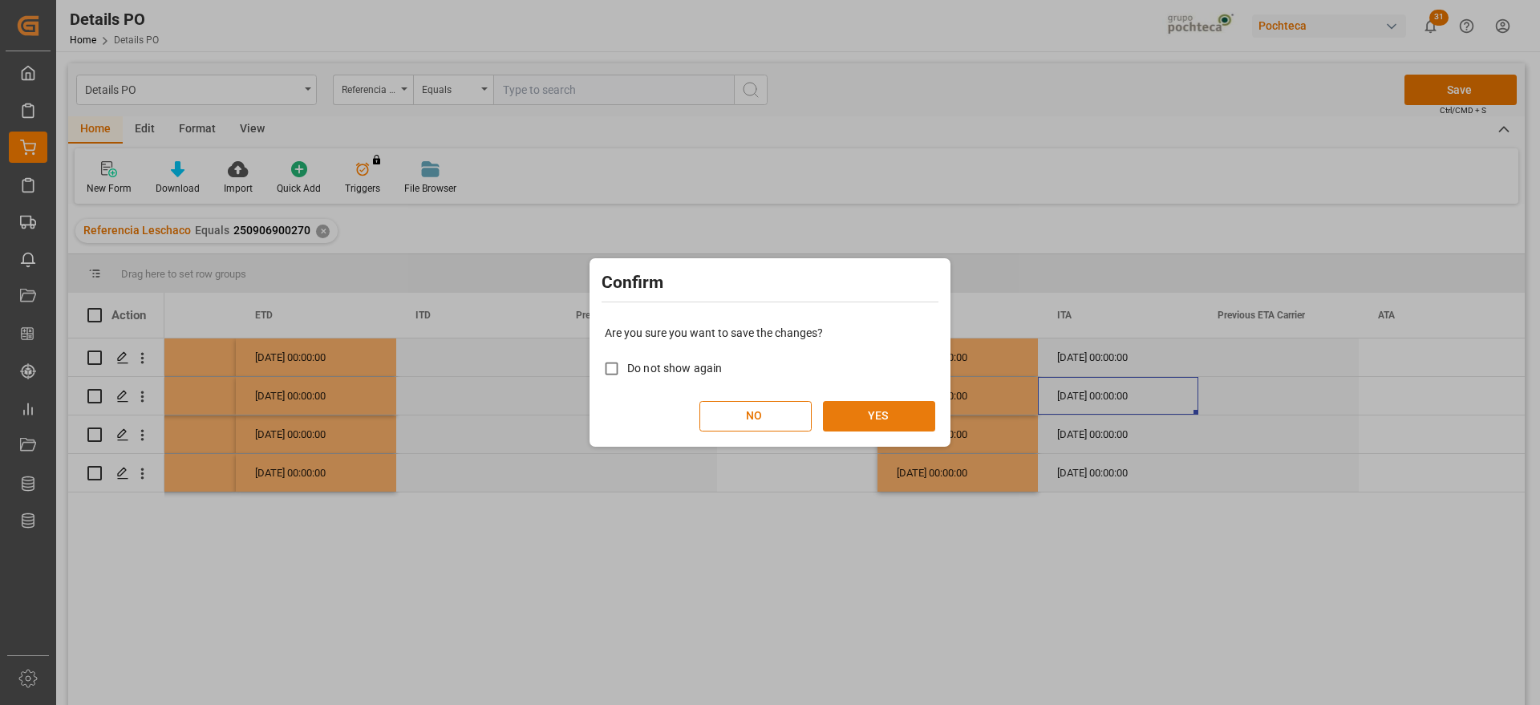
click at [898, 411] on button "YES" at bounding box center [879, 416] width 112 height 30
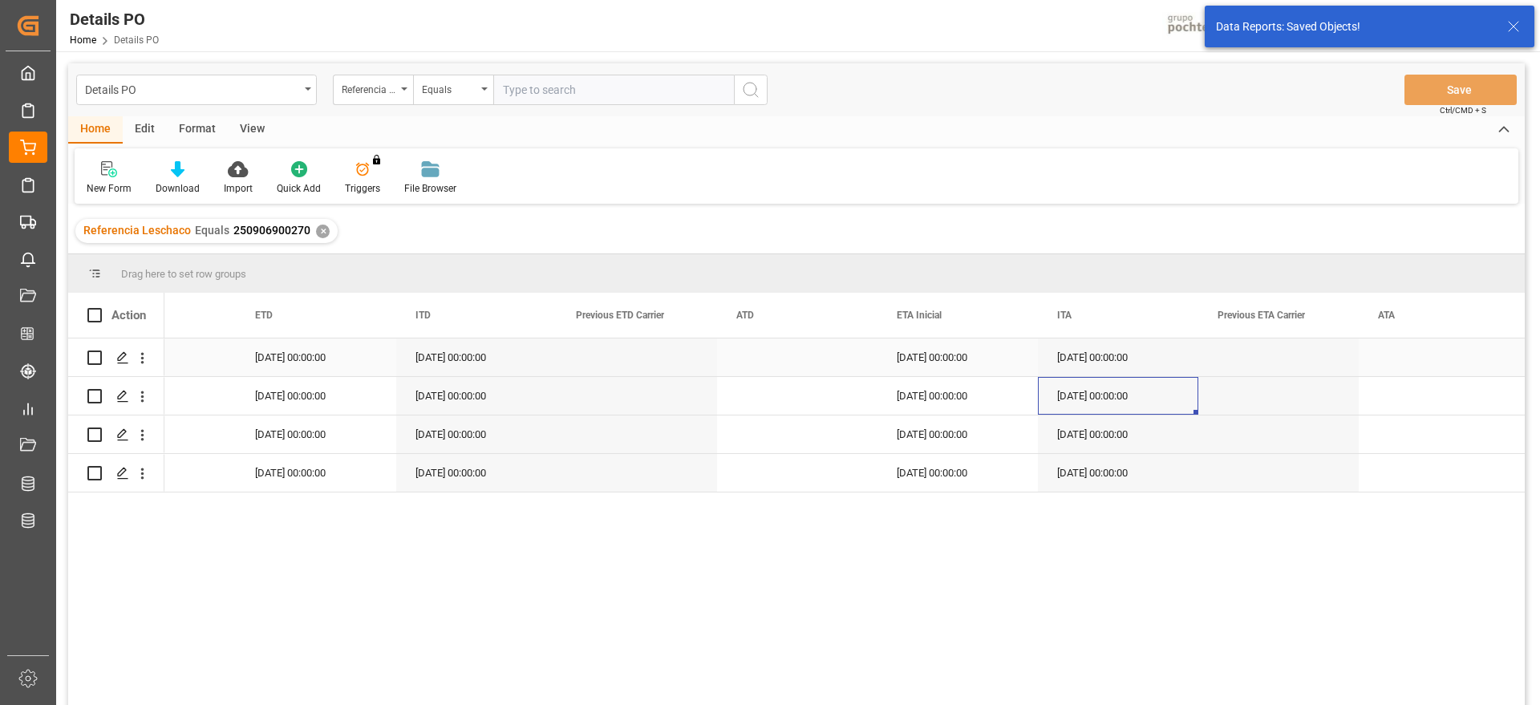
click at [475, 375] on div "08-08-2025 00:00:00" at bounding box center [476, 357] width 160 height 38
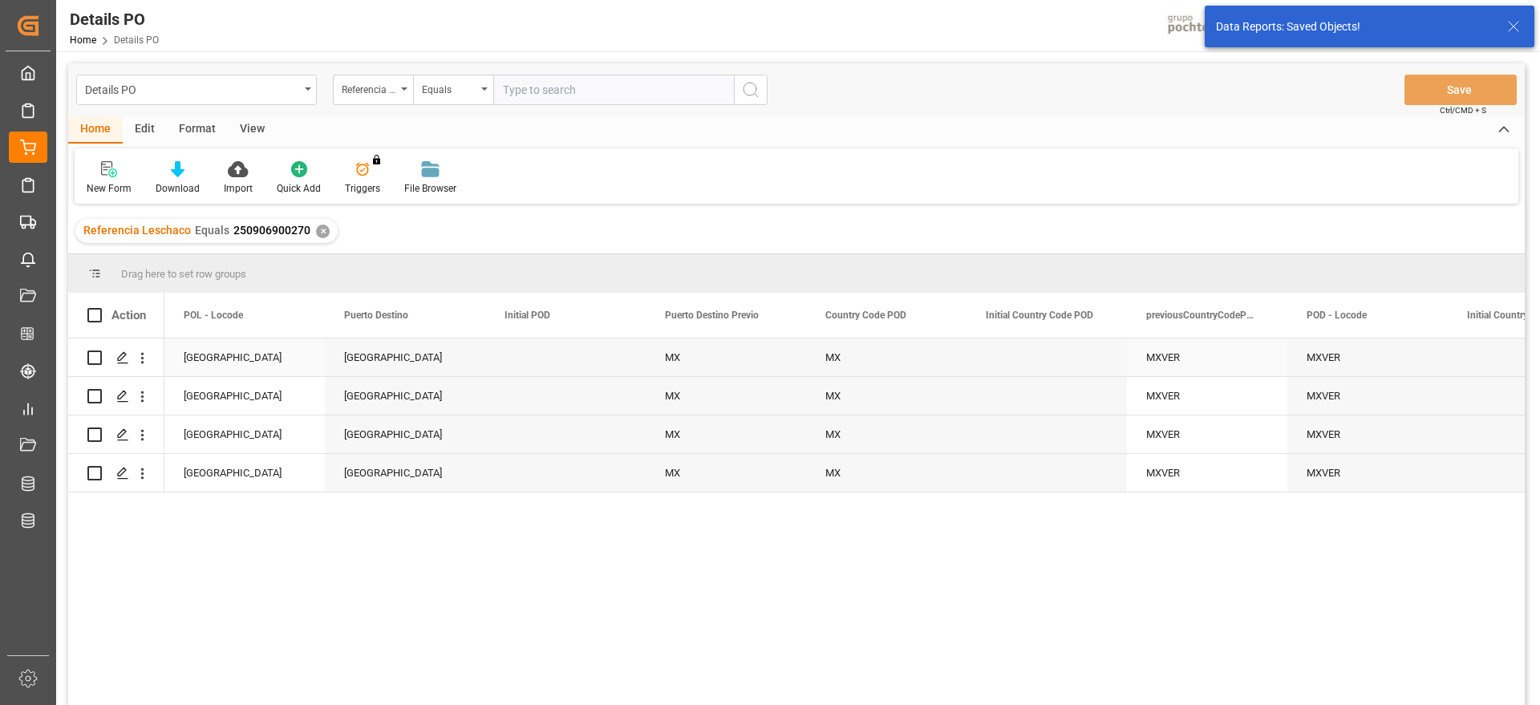
scroll to position [0, 6897]
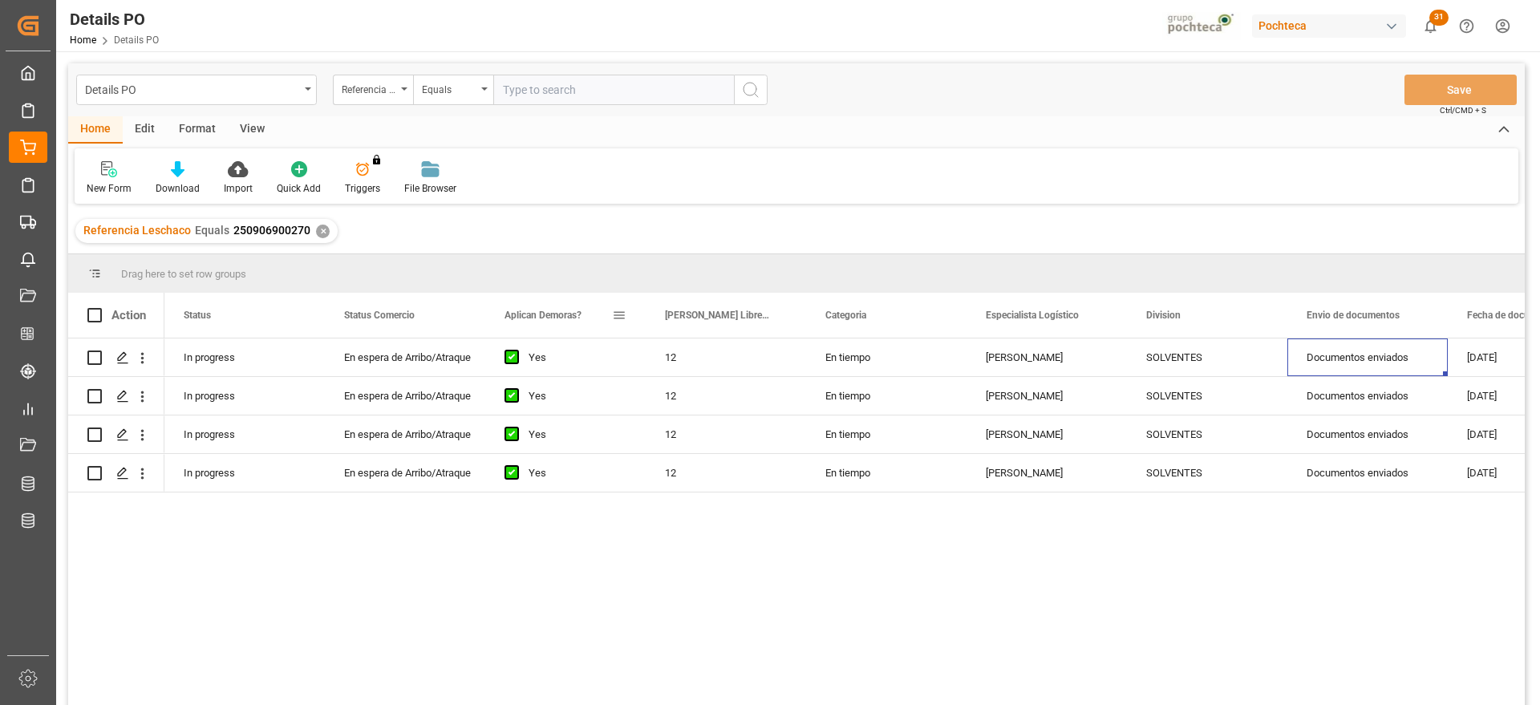
click at [603, 324] on div "Aplican Demoras?" at bounding box center [557, 315] width 107 height 45
drag, startPoint x: 730, startPoint y: 361, endPoint x: 721, endPoint y: 366, distance: 10.0
click at [727, 361] on div "12" at bounding box center [726, 357] width 160 height 38
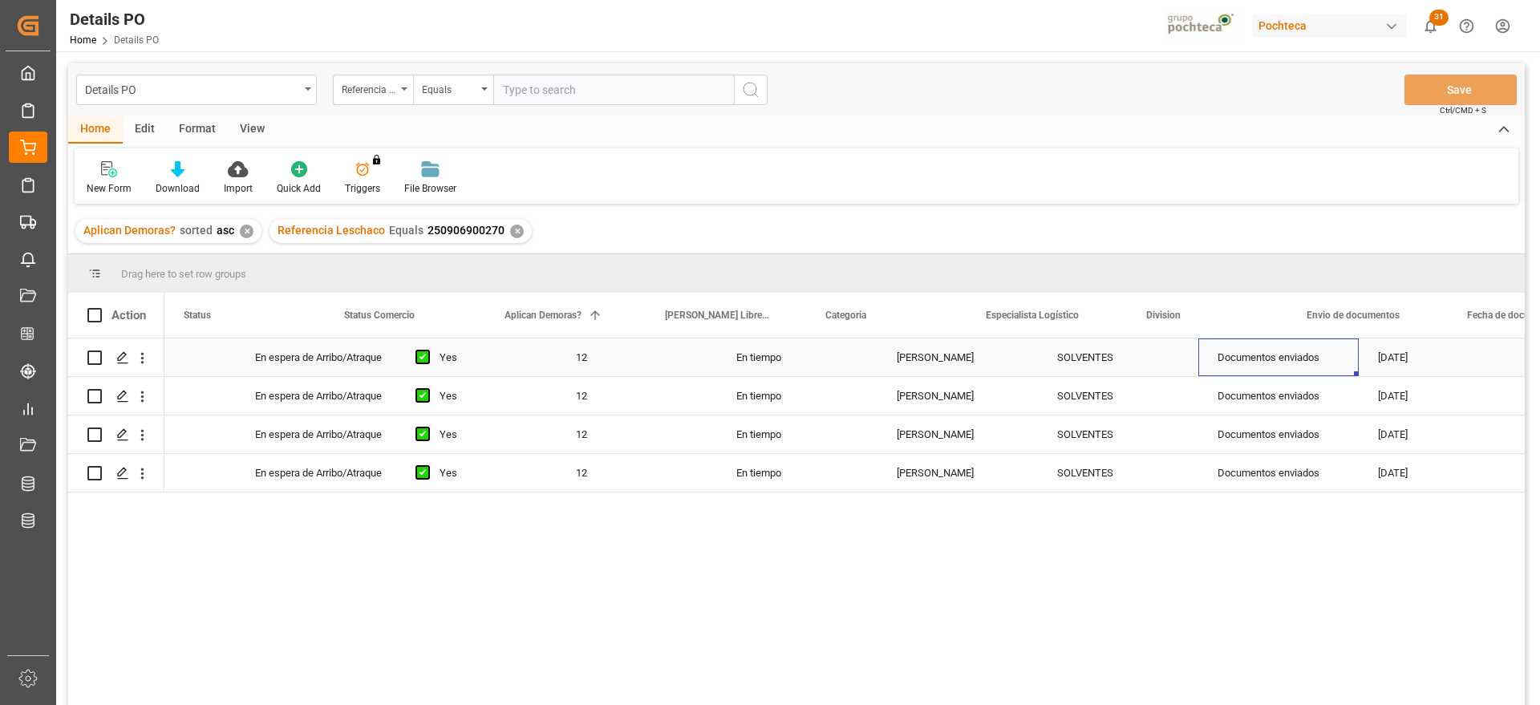
scroll to position [0, 89]
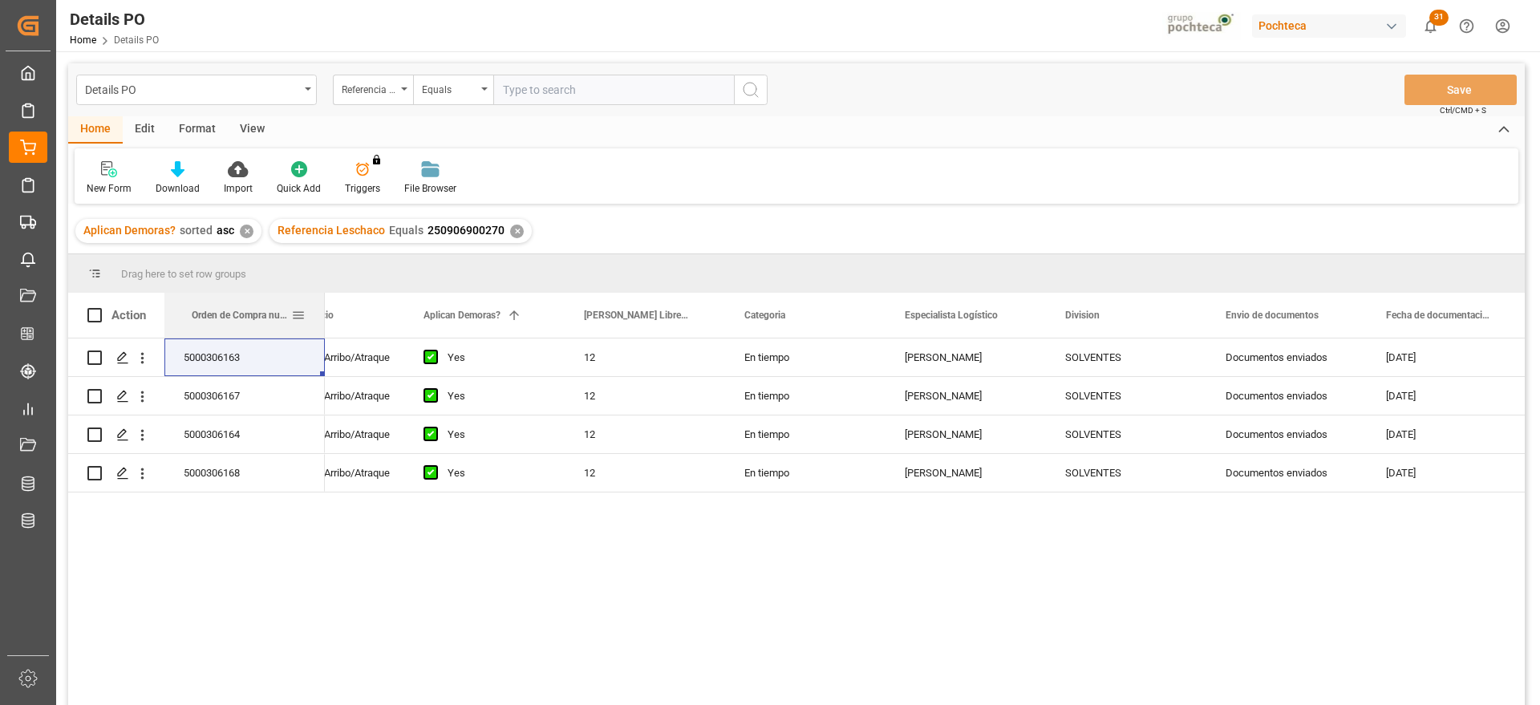
drag, startPoint x: 1426, startPoint y: 314, endPoint x: 224, endPoint y: 320, distance: 1202.2
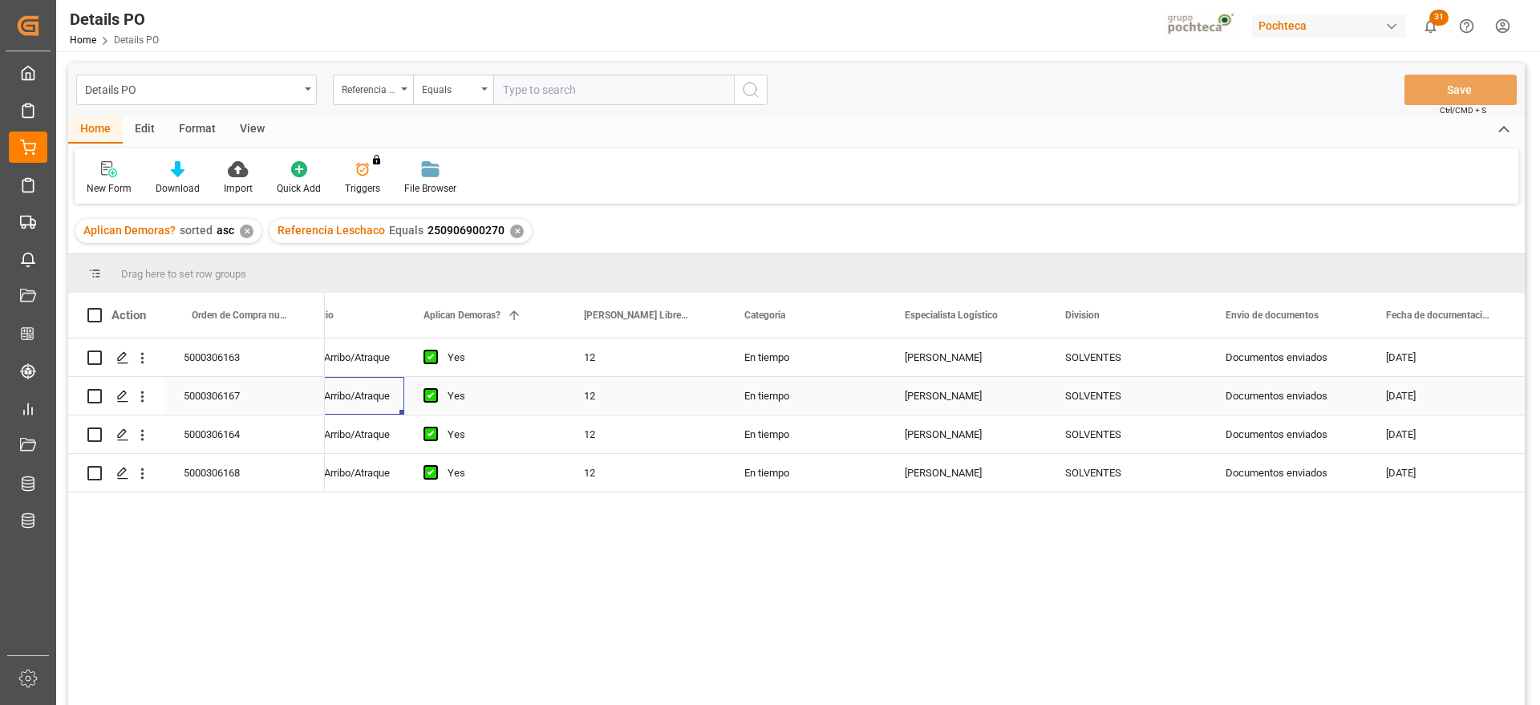
click at [402, 406] on div "En espera de Arribo/Atraque" at bounding box center [324, 396] width 160 height 38
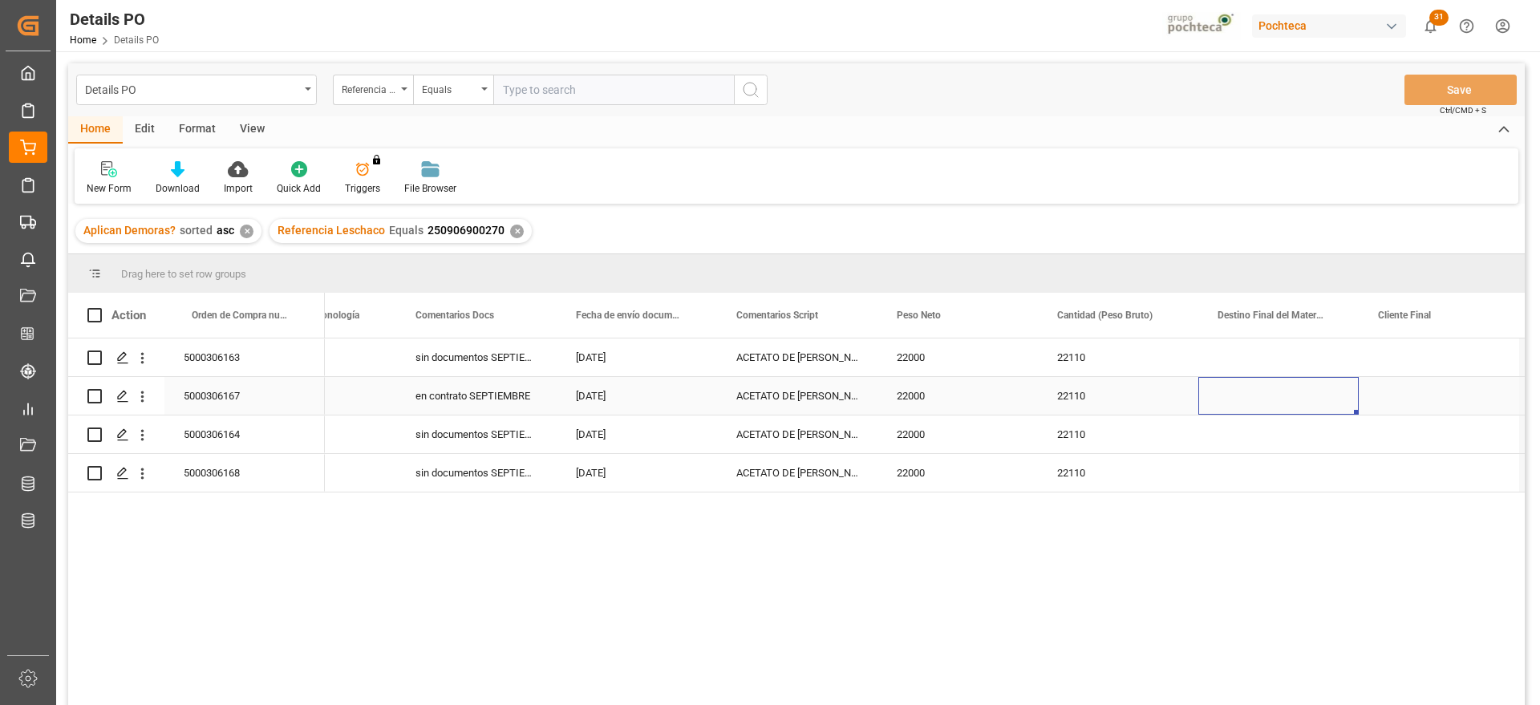
click at [1290, 401] on div "Press SPACE to select this row." at bounding box center [1278, 396] width 160 height 38
click at [1267, 449] on div "Minatitlán" at bounding box center [1278, 451] width 133 height 56
type input "Minatitlán"
click at [1415, 401] on div "Press SPACE to select this row." at bounding box center [1439, 396] width 160 height 38
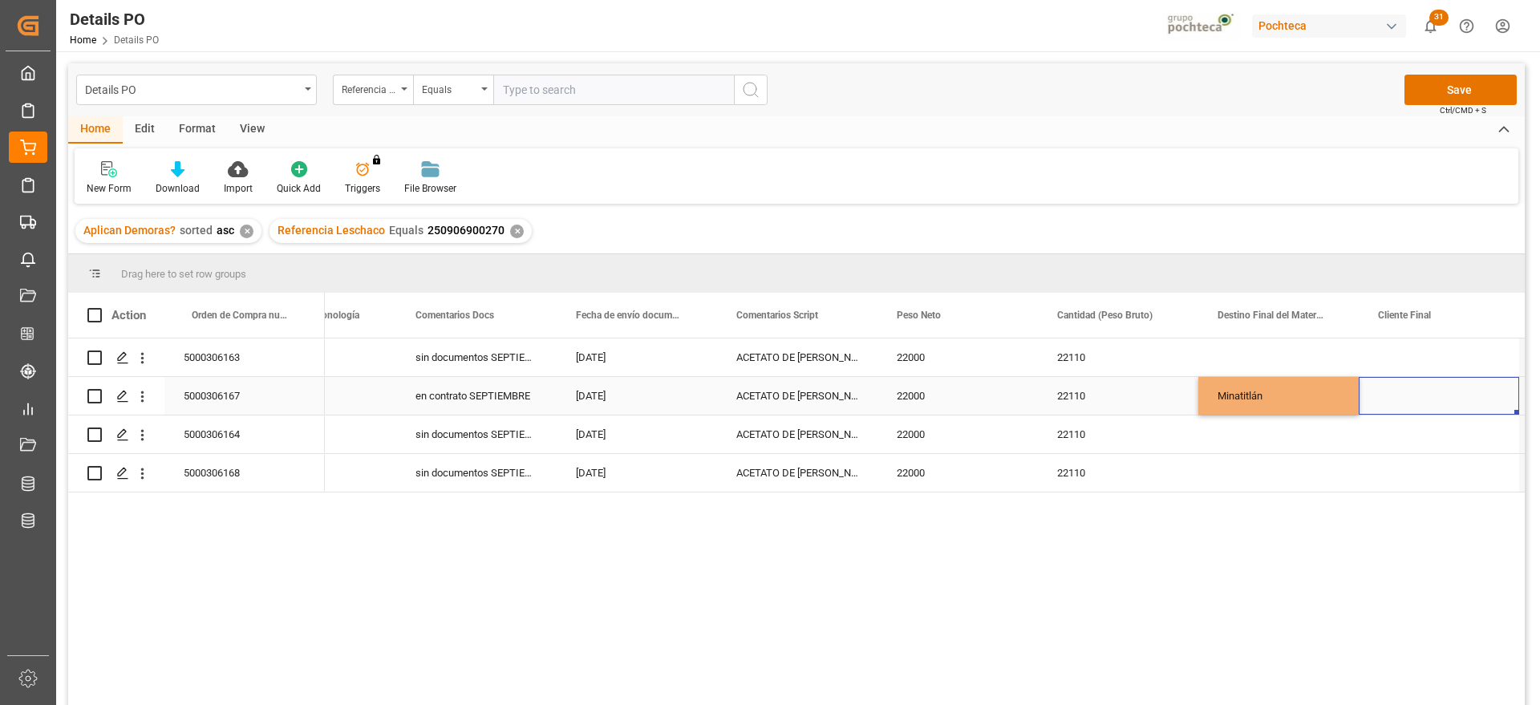
click at [1302, 400] on div "Minatitlán" at bounding box center [1278, 396] width 160 height 38
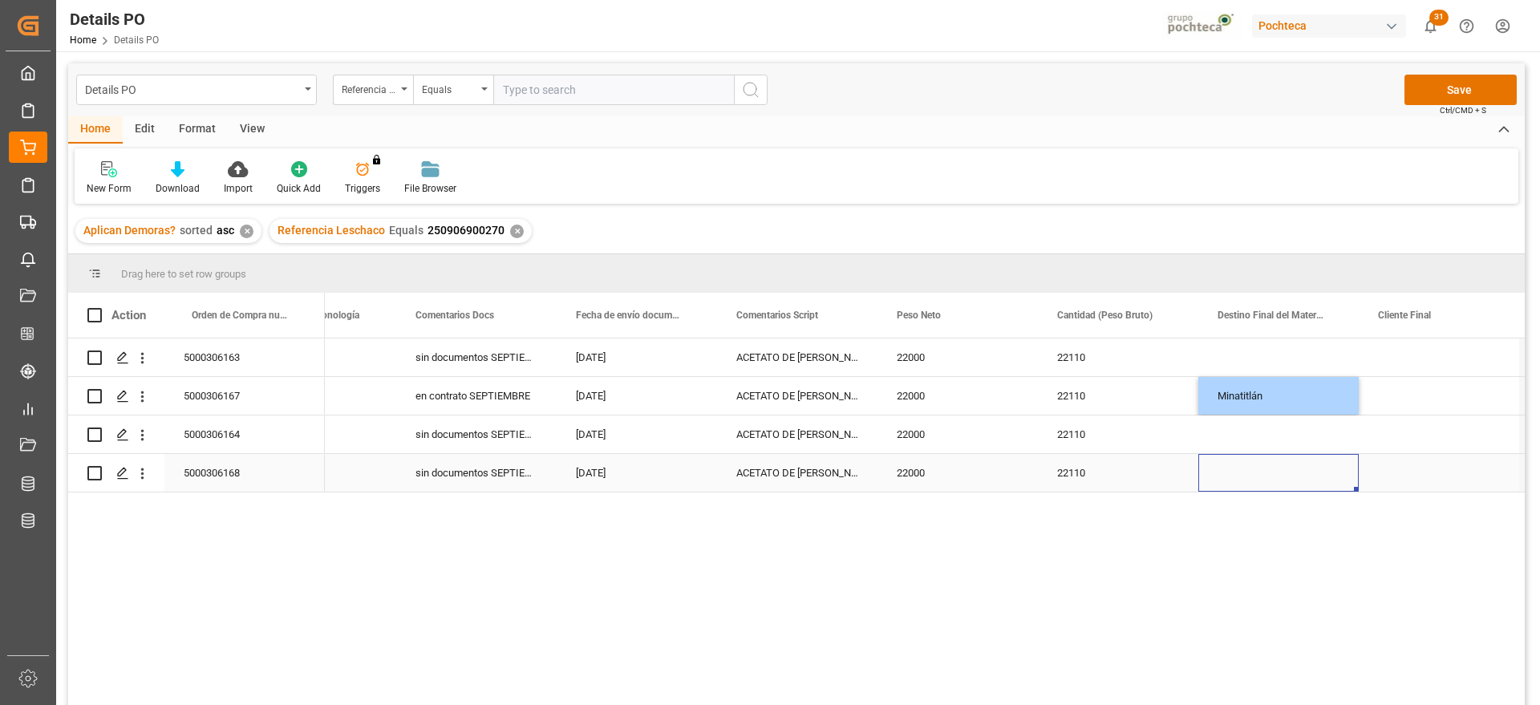
click at [1274, 477] on div "Press SPACE to select this row." at bounding box center [1278, 473] width 160 height 38
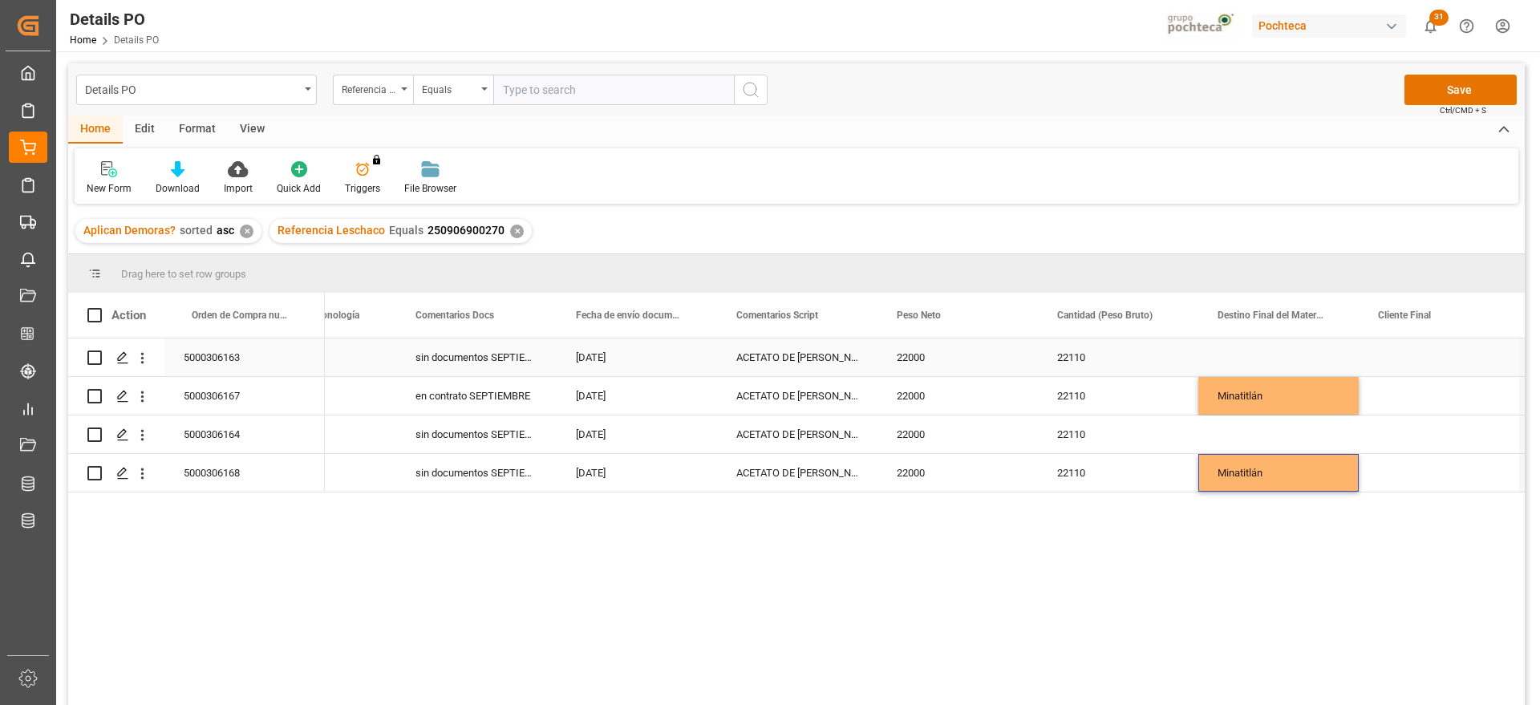
click at [1278, 354] on div "Press SPACE to select this row." at bounding box center [1278, 357] width 160 height 38
click at [1278, 354] on input "Press SPACE to select this row." at bounding box center [1278, 366] width 135 height 30
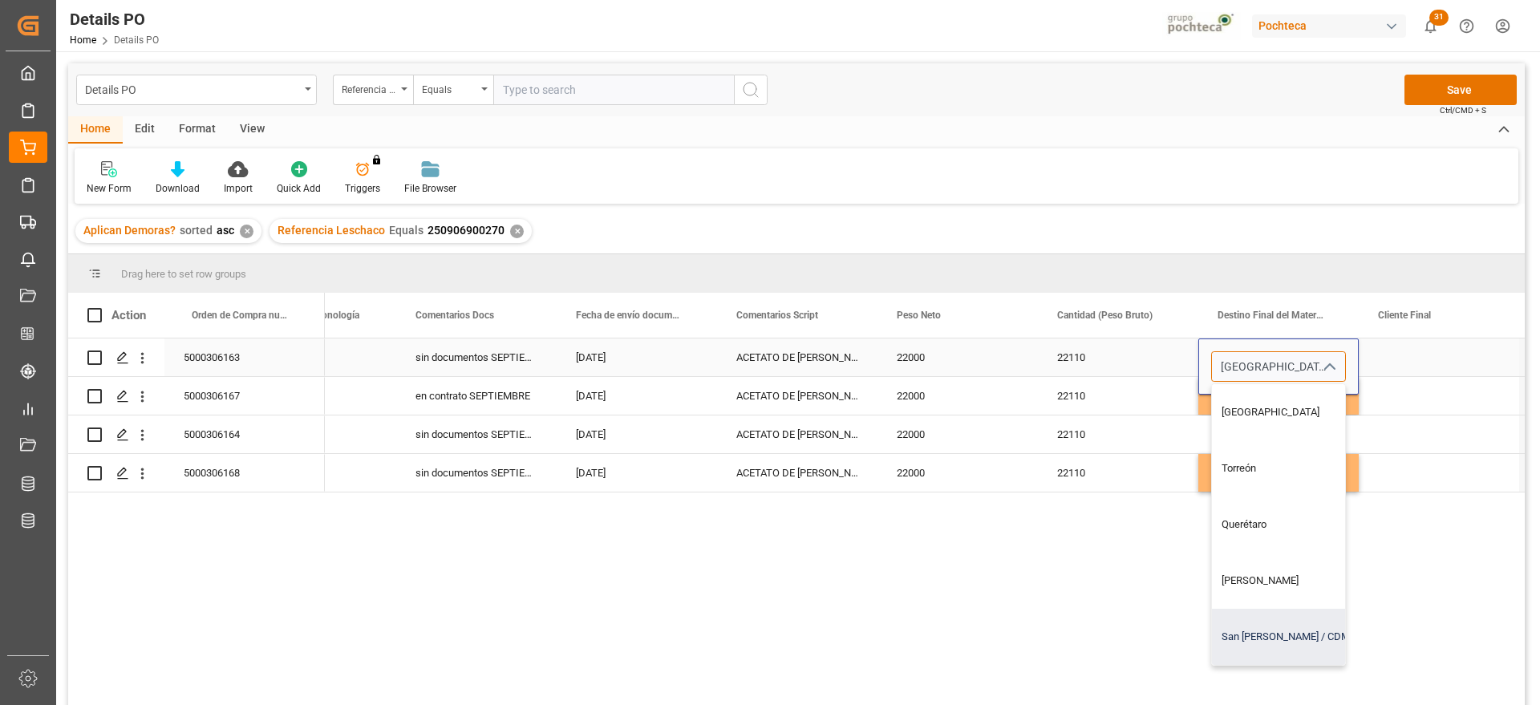
click at [1287, 626] on div "San [PERSON_NAME] / CDMX" at bounding box center [1309, 637] width 194 height 56
type input "San [PERSON_NAME] / CDMX"
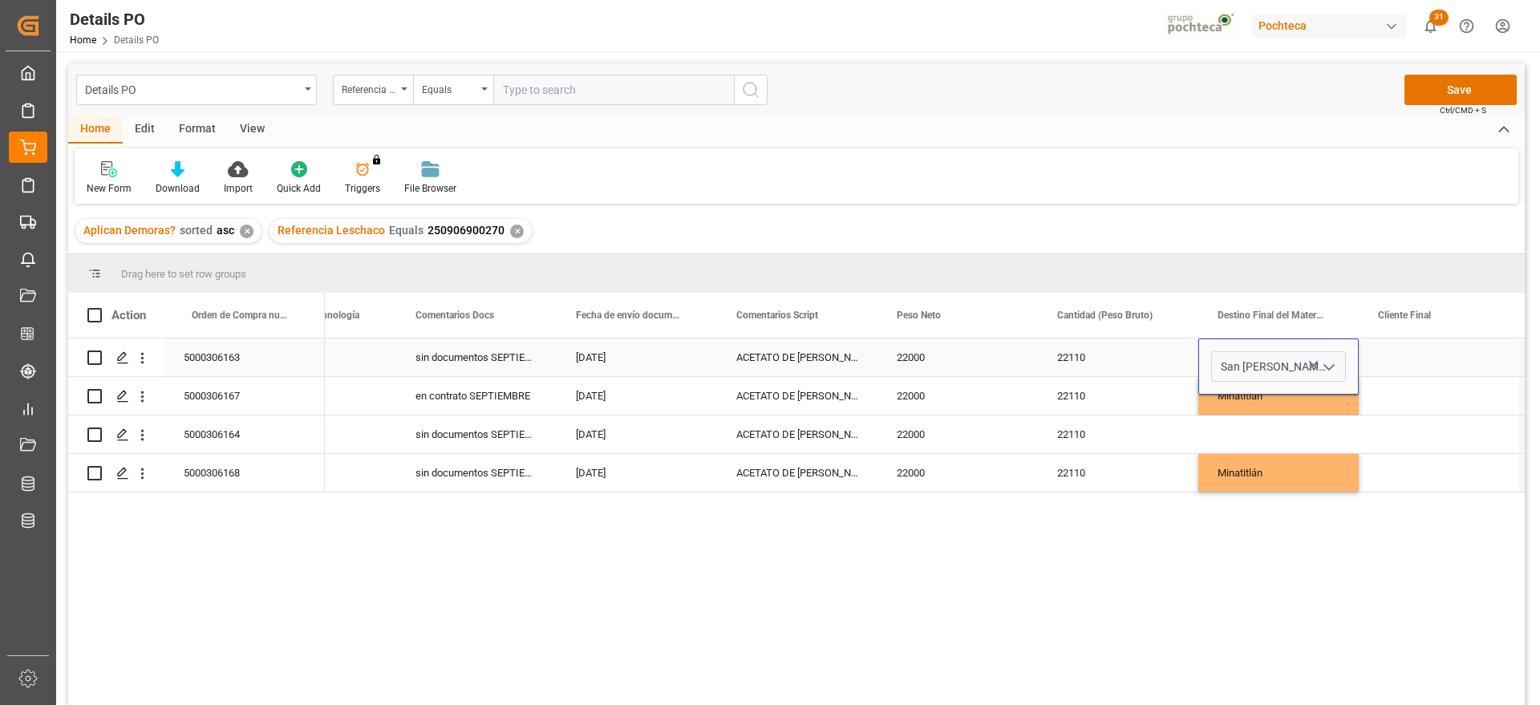
drag, startPoint x: 1411, startPoint y: 348, endPoint x: 1293, endPoint y: 368, distance: 119.6
click at [1410, 346] on div "Press SPACE to select this row." at bounding box center [1439, 357] width 160 height 38
click at [1292, 368] on div "San [PERSON_NAME] / CDMX" at bounding box center [1278, 357] width 160 height 38
click at [1282, 430] on div "Press SPACE to select this row." at bounding box center [1278, 434] width 160 height 38
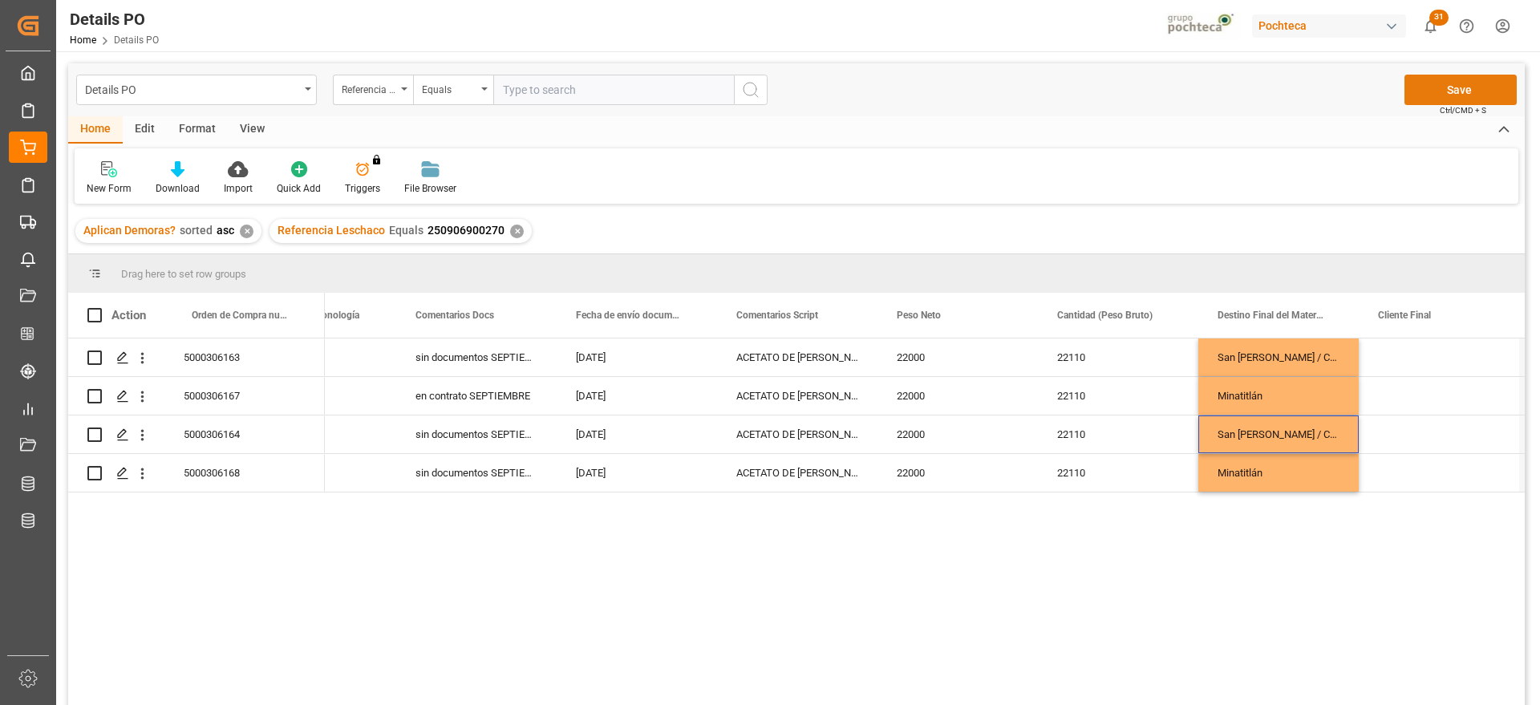
click at [1443, 88] on button "Save" at bounding box center [1460, 90] width 112 height 30
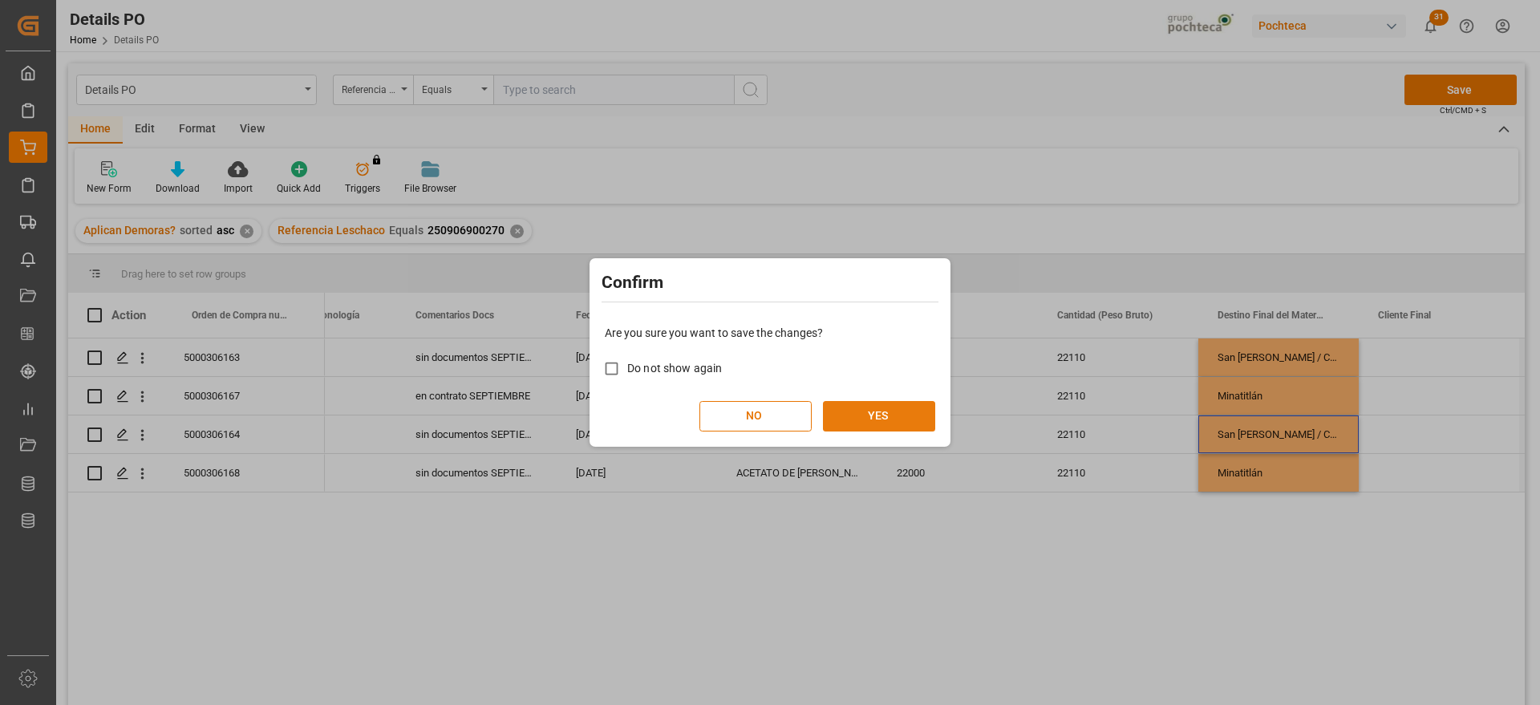
click at [885, 404] on button "YES" at bounding box center [879, 416] width 112 height 30
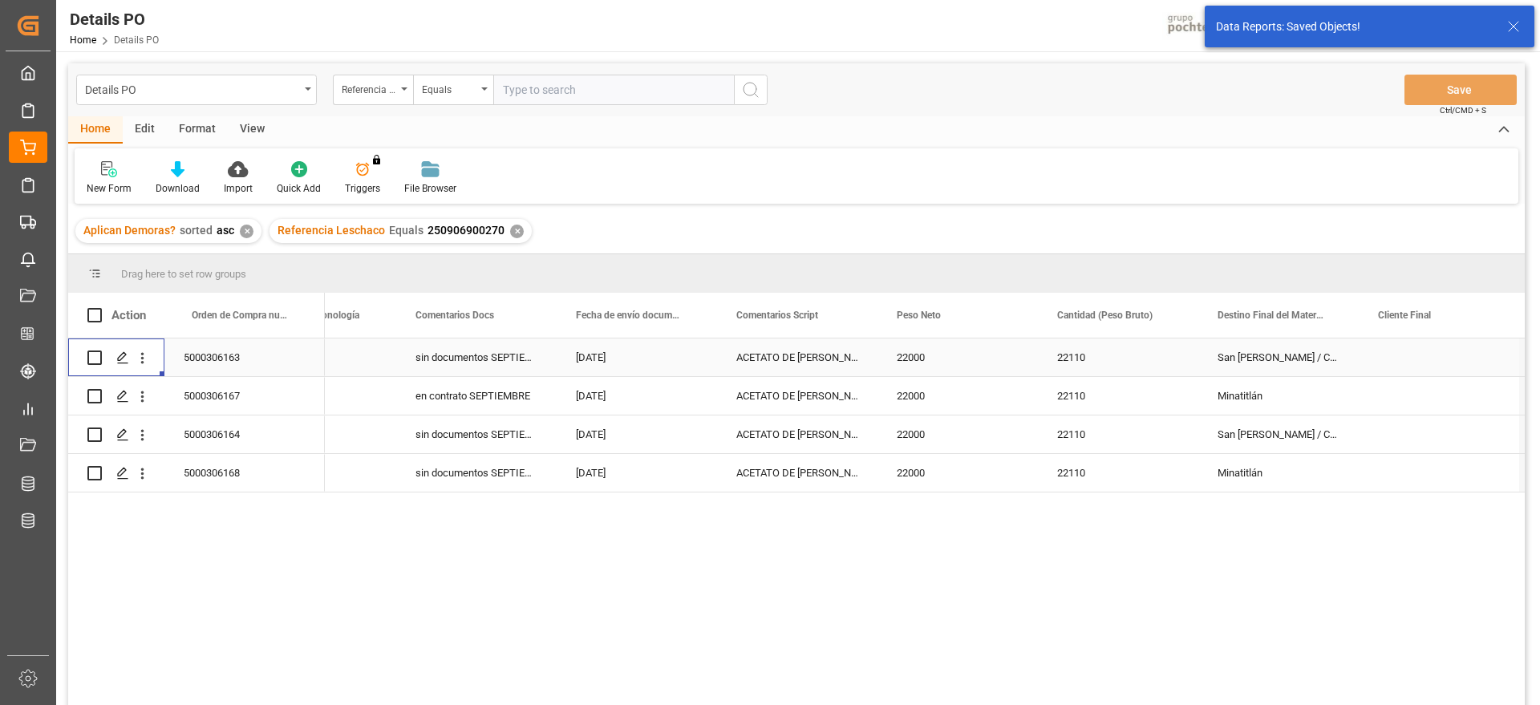
click at [144, 361] on icon "open menu" at bounding box center [142, 358] width 17 height 17
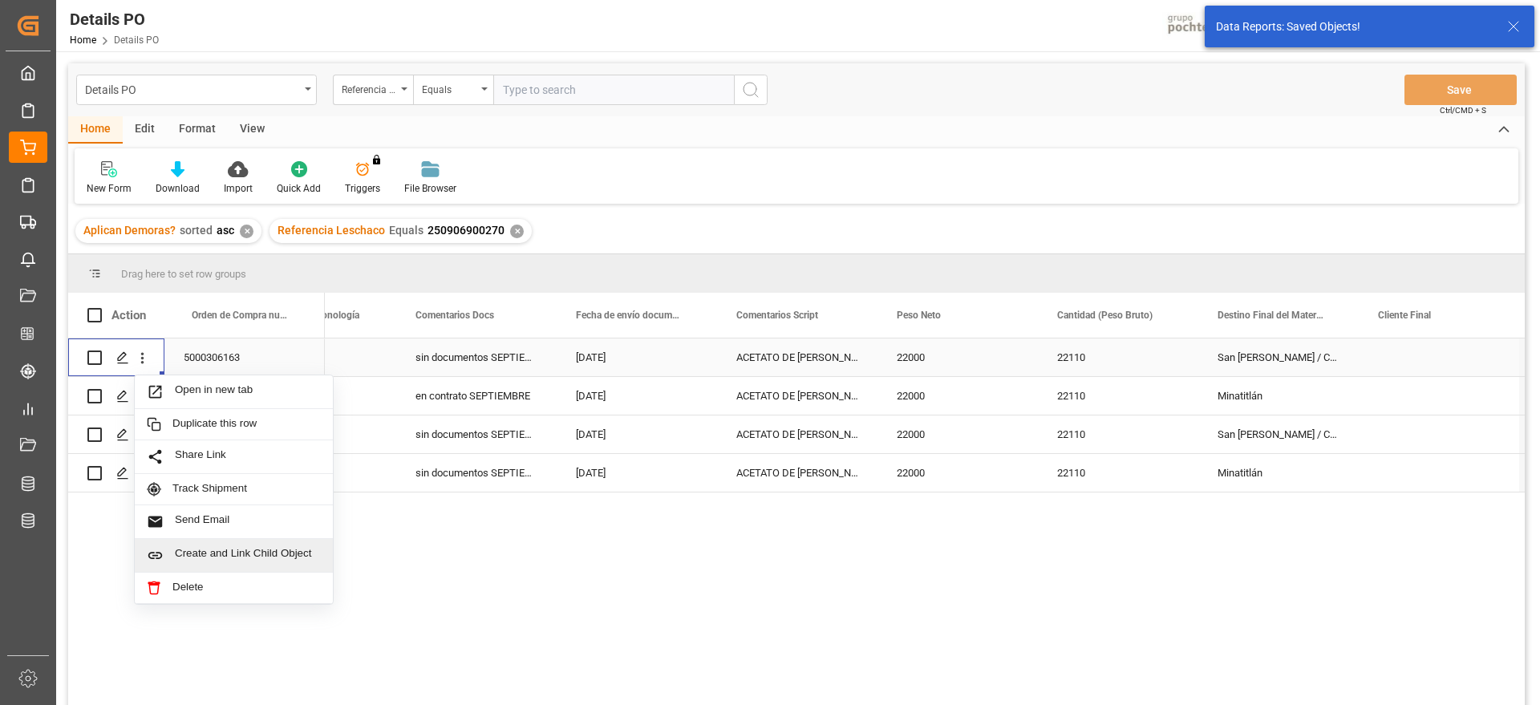
click at [209, 549] on span "Create and Link Child Object" at bounding box center [248, 555] width 146 height 17
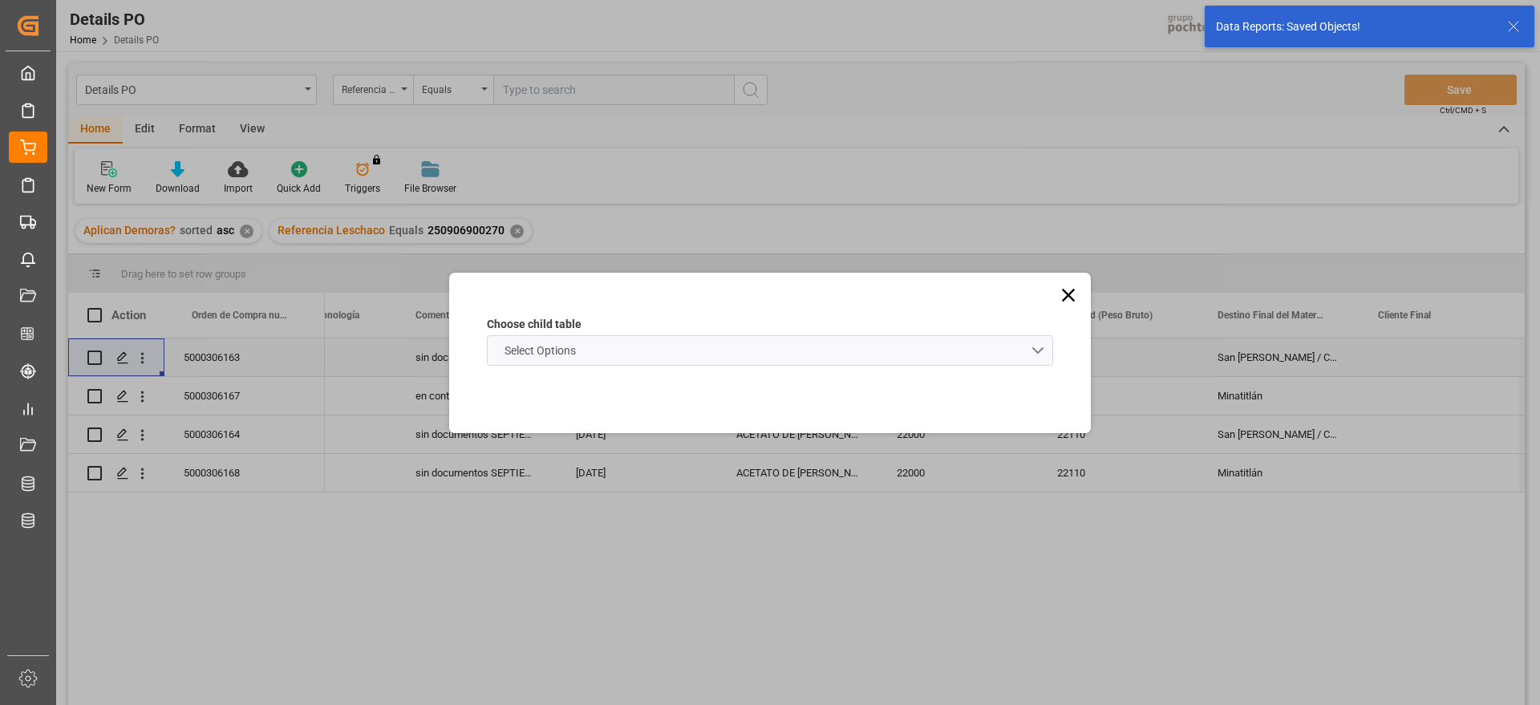
click at [587, 354] on schema "Select Options" at bounding box center [770, 350] width 566 height 30
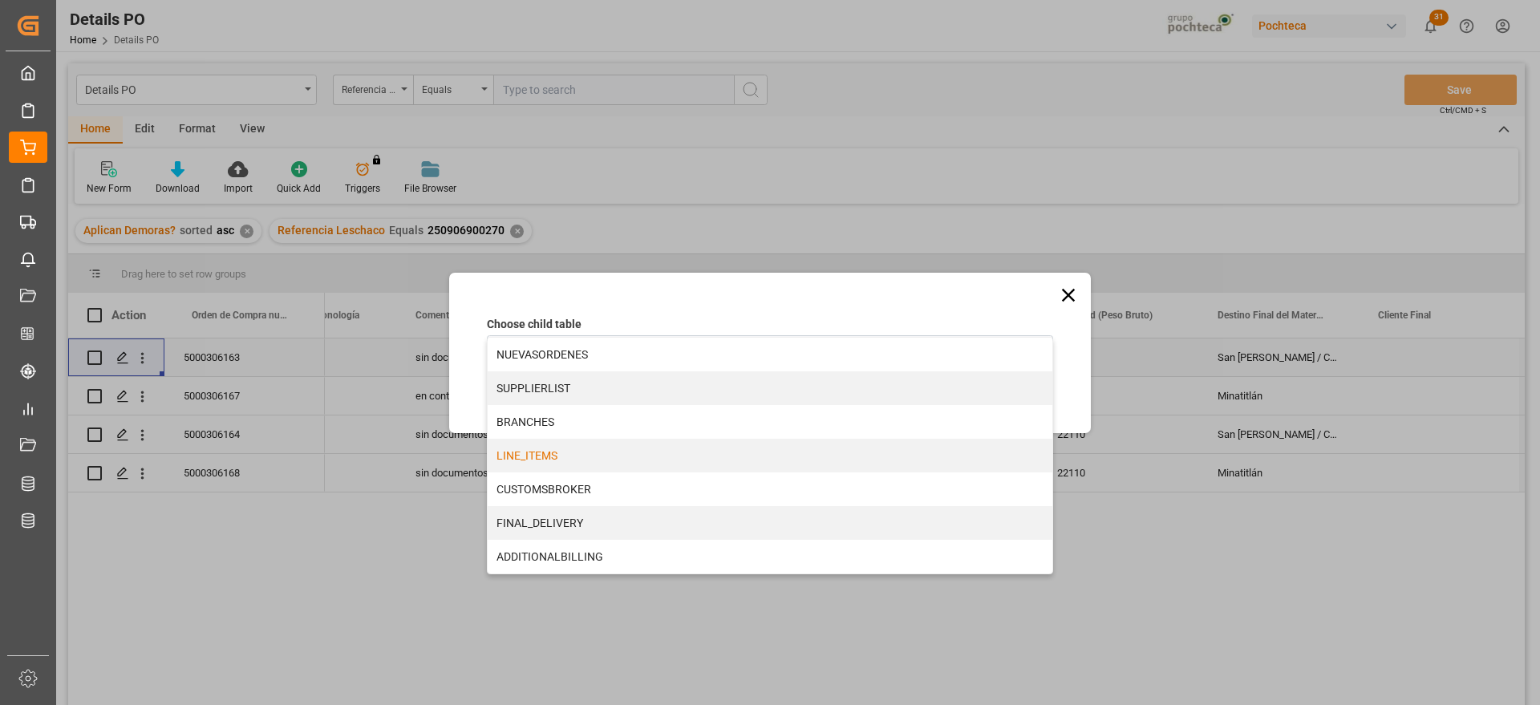
click at [563, 443] on div "LINE_ITEMS" at bounding box center [770, 456] width 565 height 34
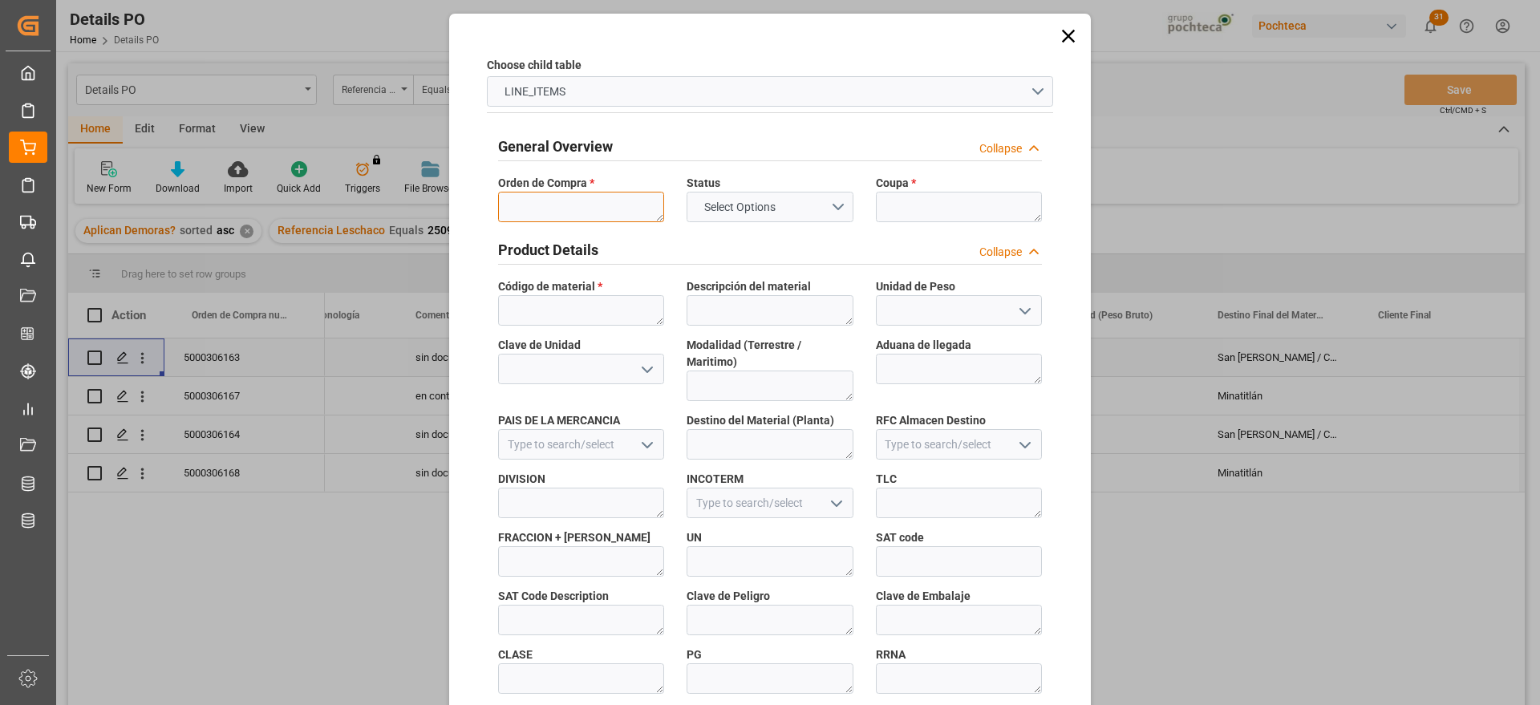
click at [574, 199] on textarea at bounding box center [581, 207] width 166 height 30
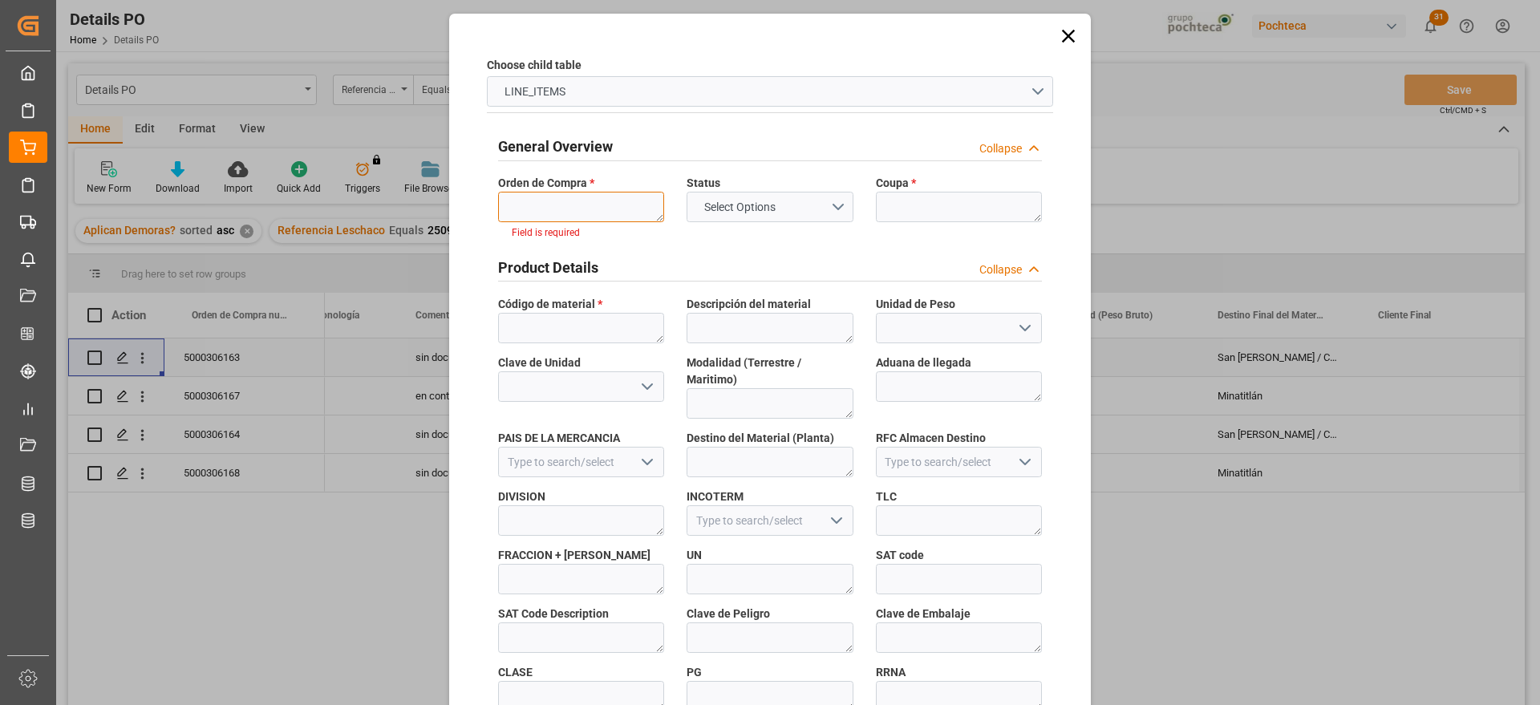
click at [569, 204] on textarea at bounding box center [581, 207] width 166 height 30
paste textarea "5000306163"
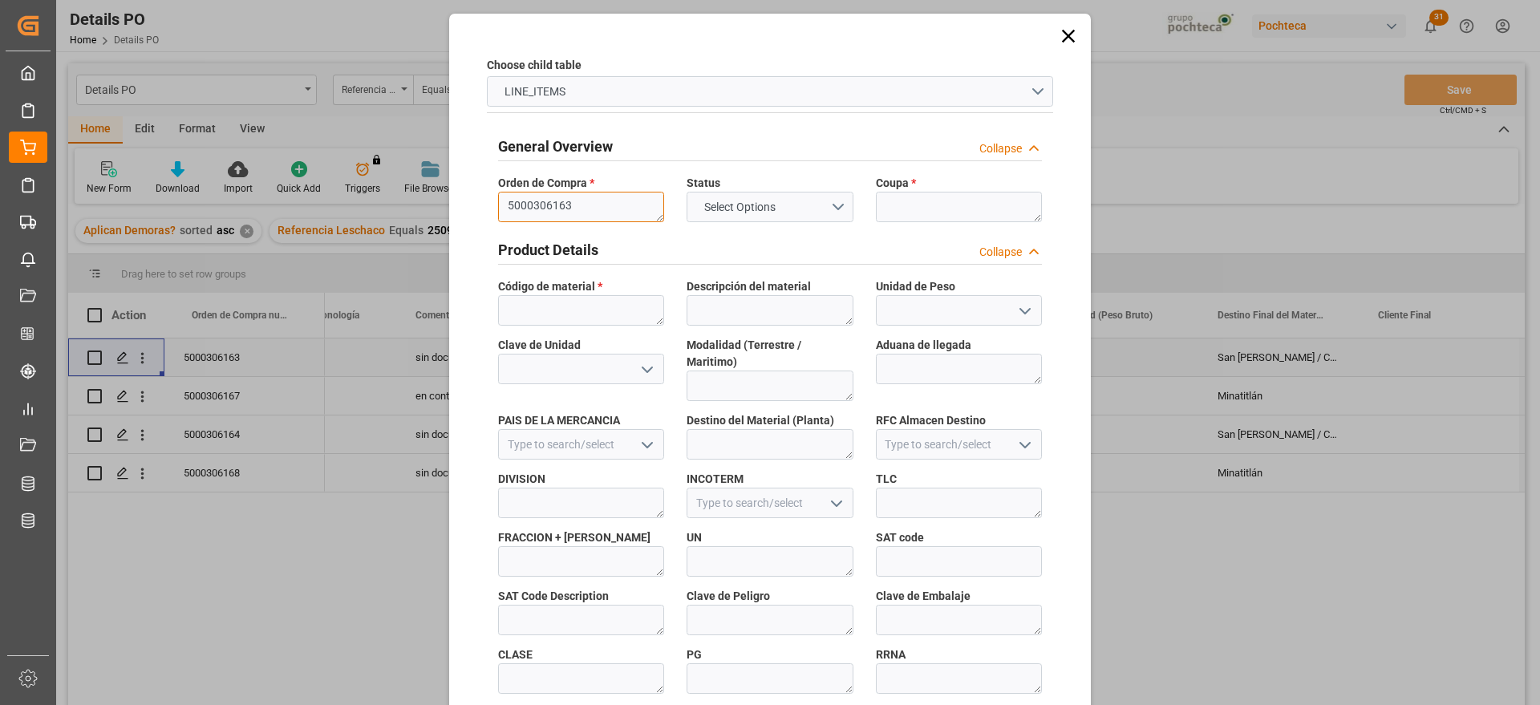
type textarea "5000306163"
click at [922, 213] on textarea at bounding box center [959, 207] width 166 height 30
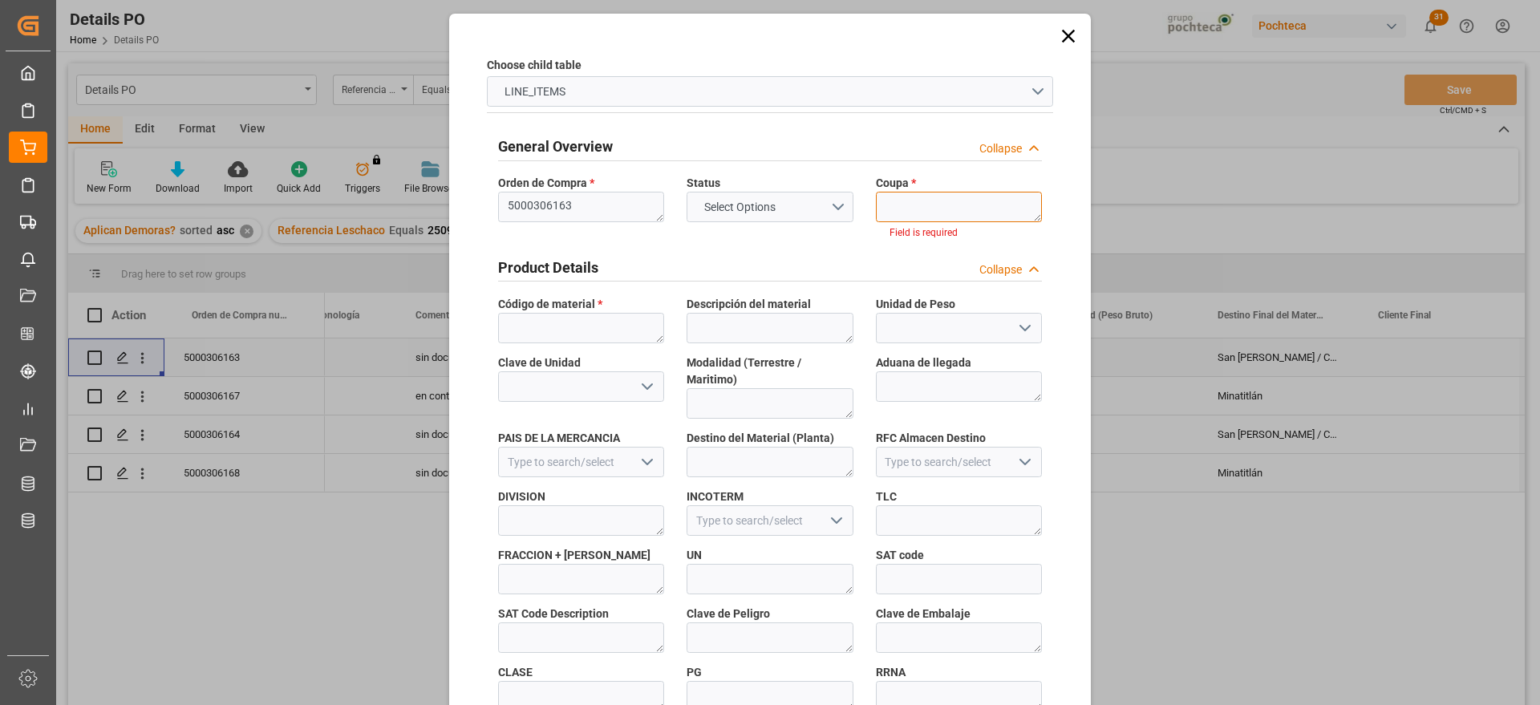
paste textarea "193499"
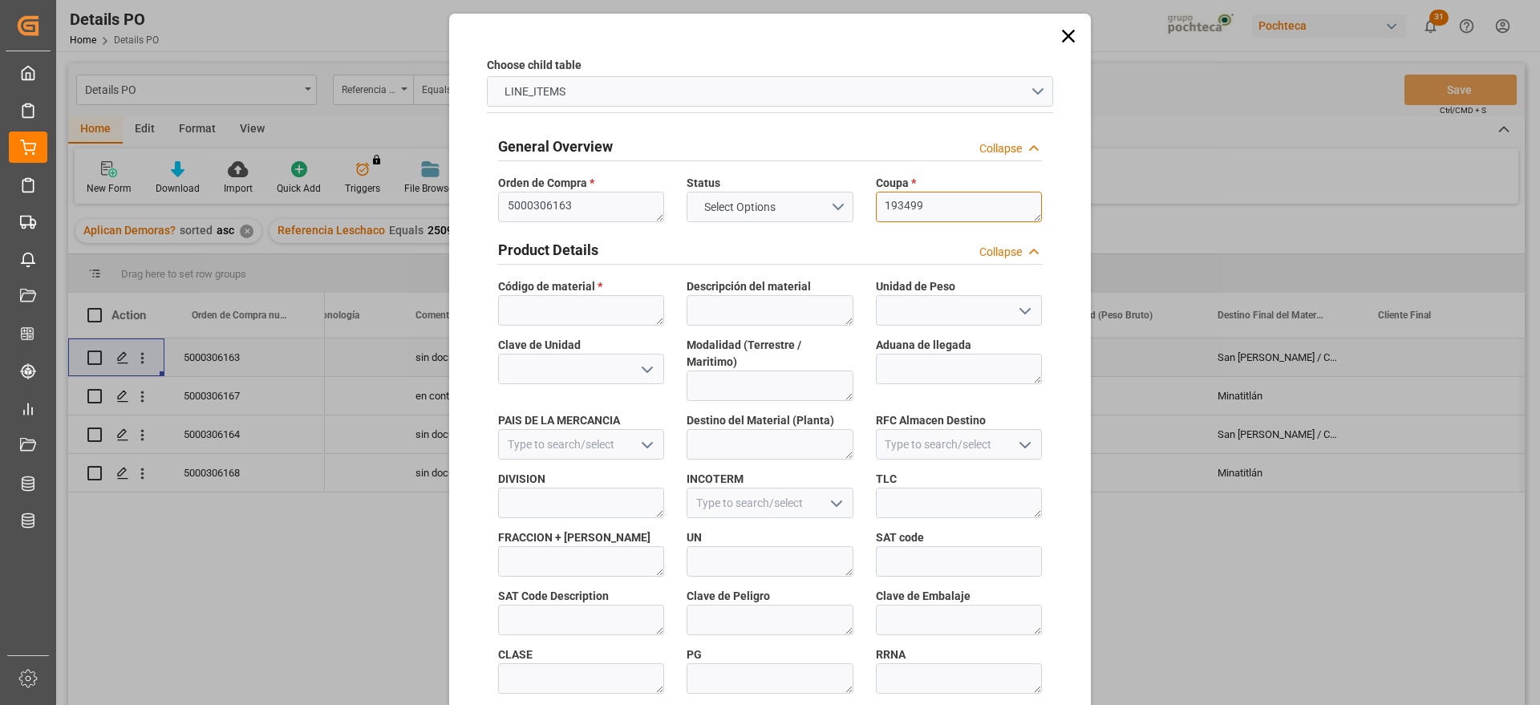
type textarea "193499"
click at [591, 298] on textarea at bounding box center [581, 310] width 166 height 30
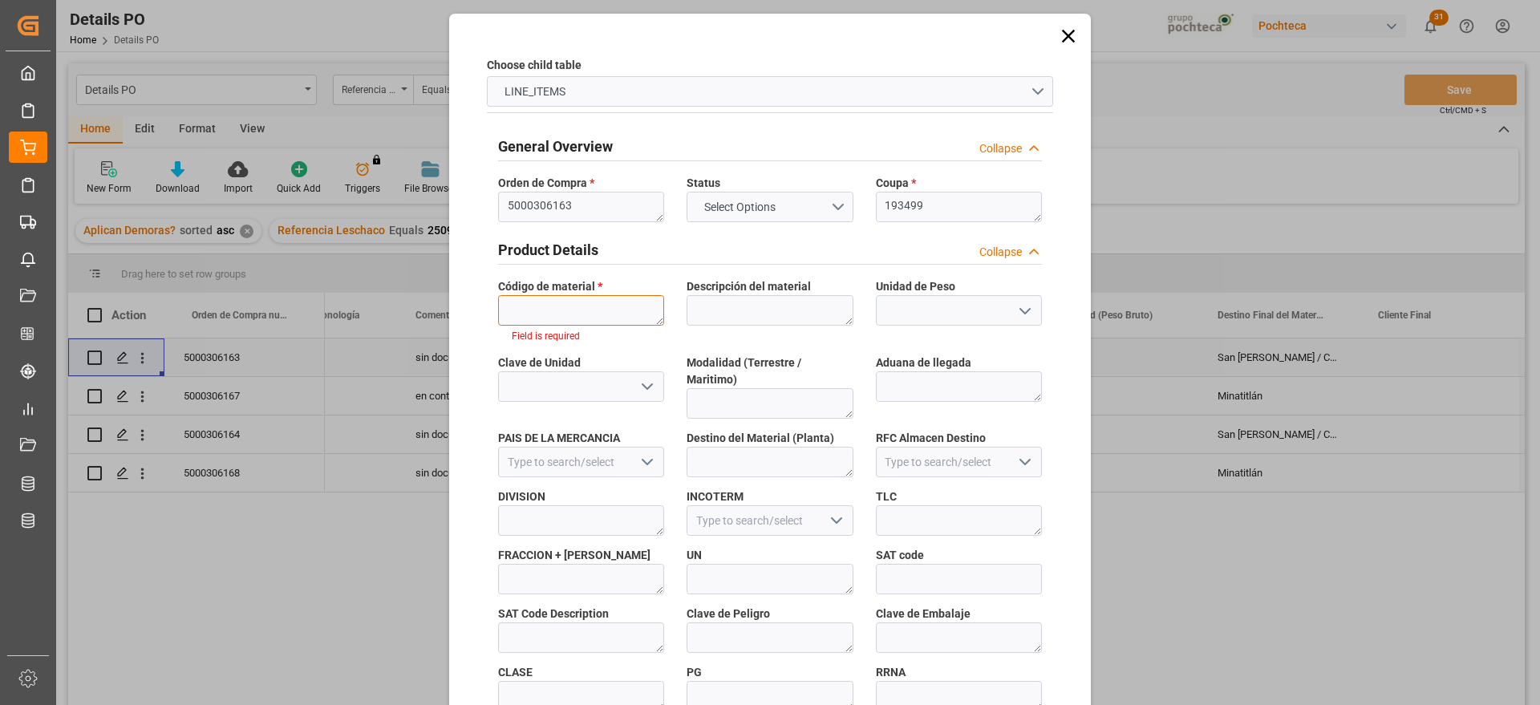
paste textarea "56874"
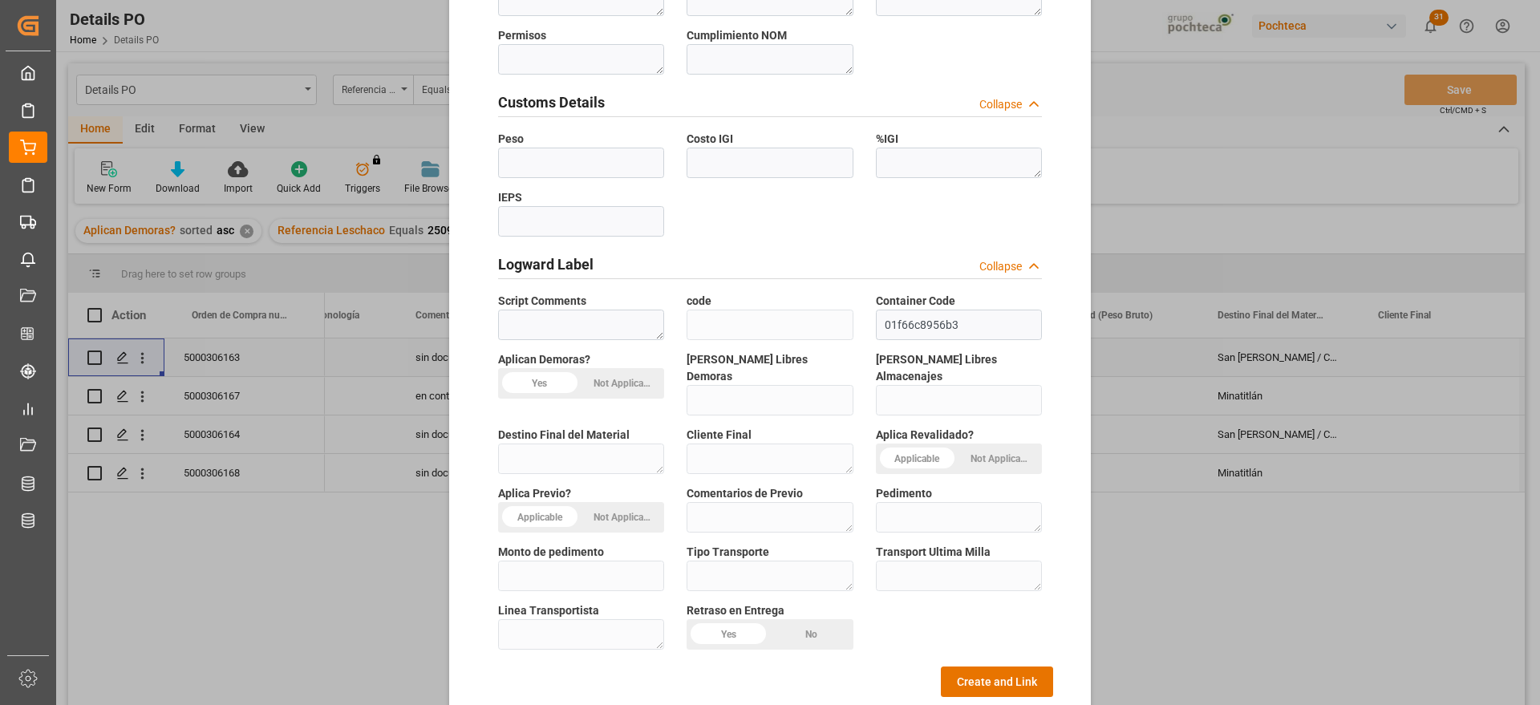
scroll to position [687, 0]
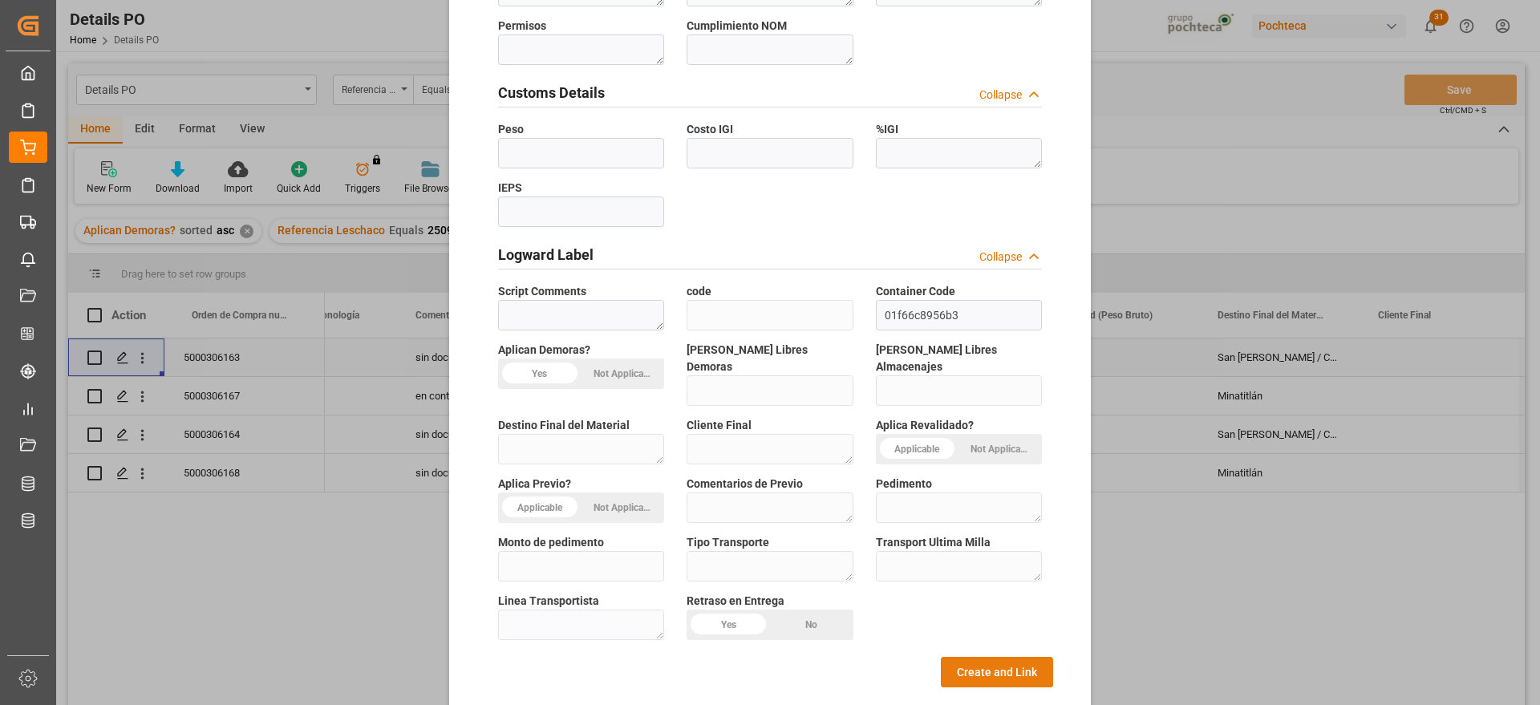
type textarea "56874"
click at [1004, 657] on button "Create and Link" at bounding box center [997, 672] width 112 height 30
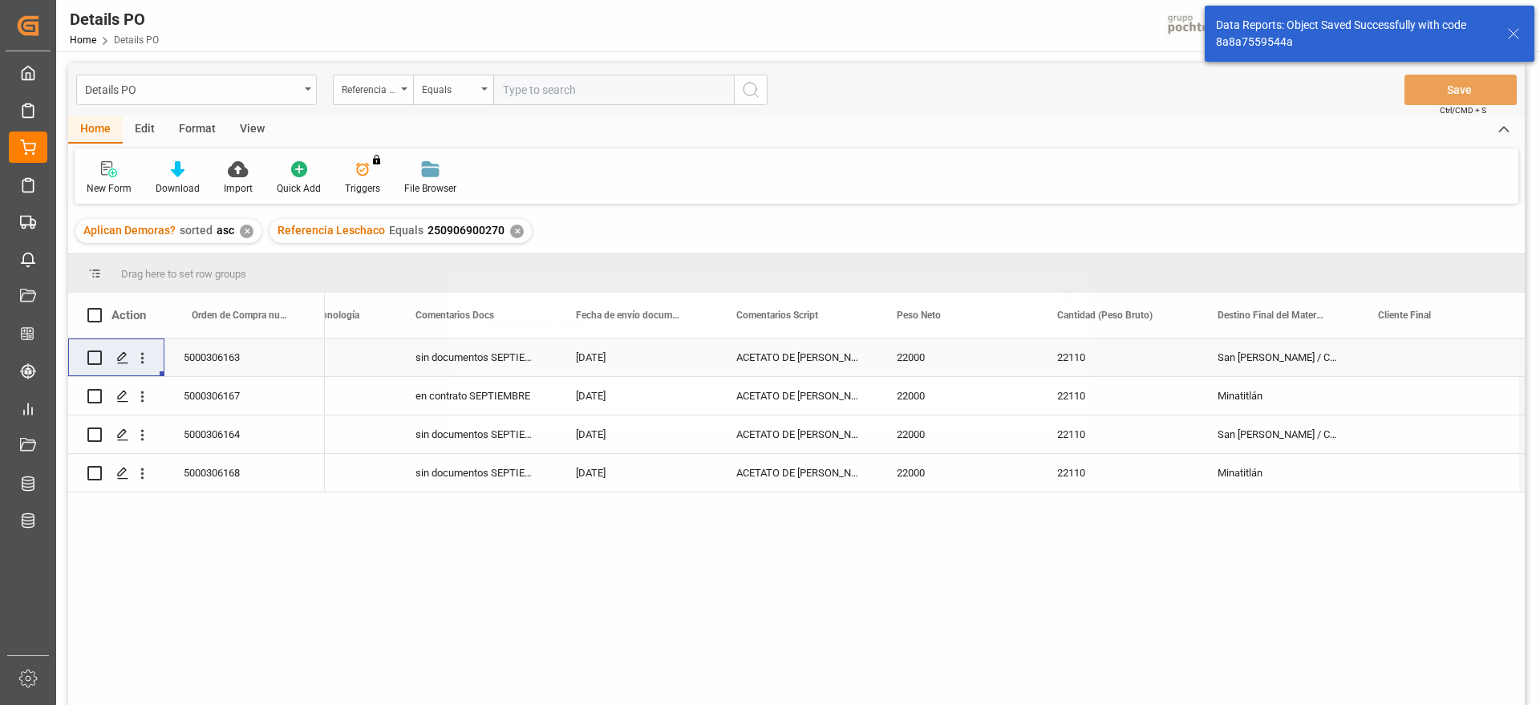
scroll to position [0, 0]
click at [138, 395] on icon "open menu" at bounding box center [142, 396] width 17 height 17
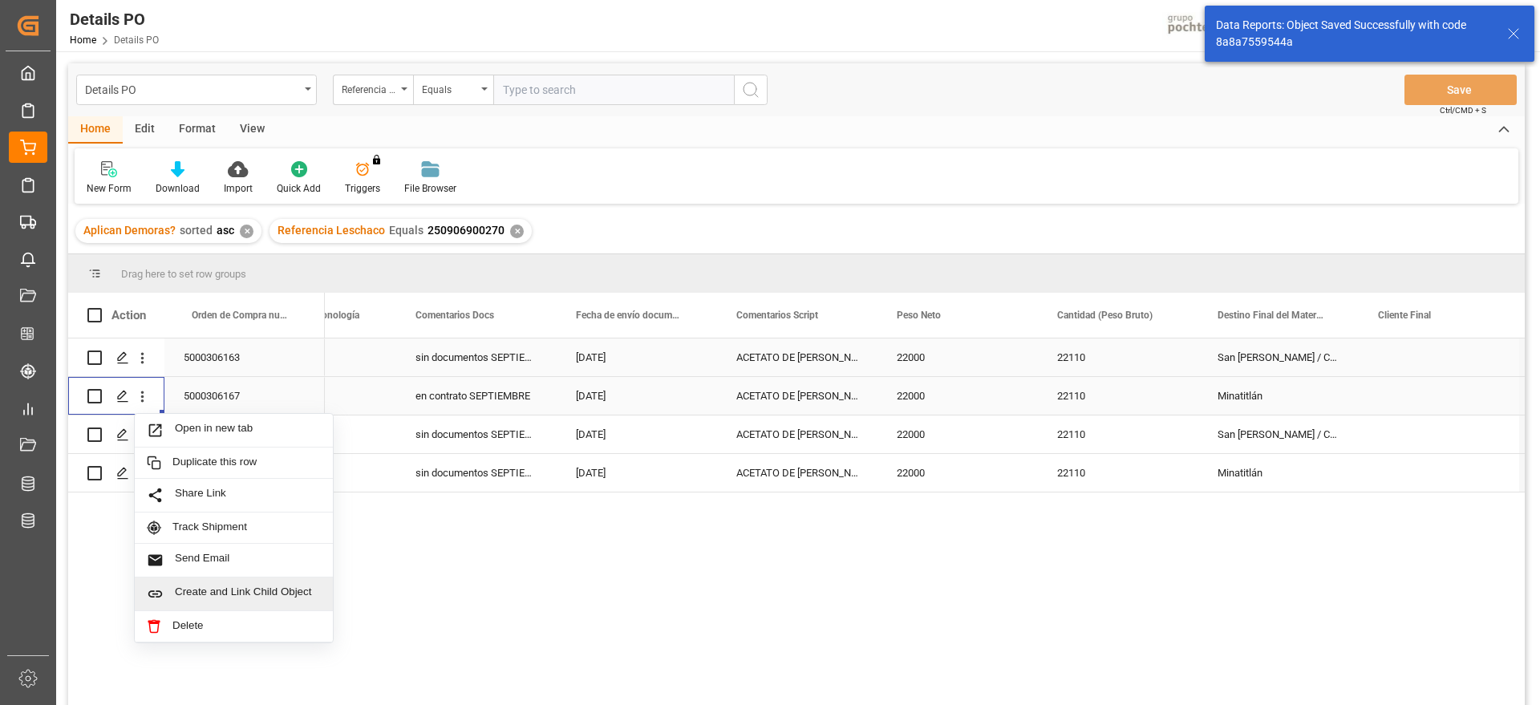
click at [251, 593] on span "Create and Link Child Object" at bounding box center [248, 593] width 146 height 17
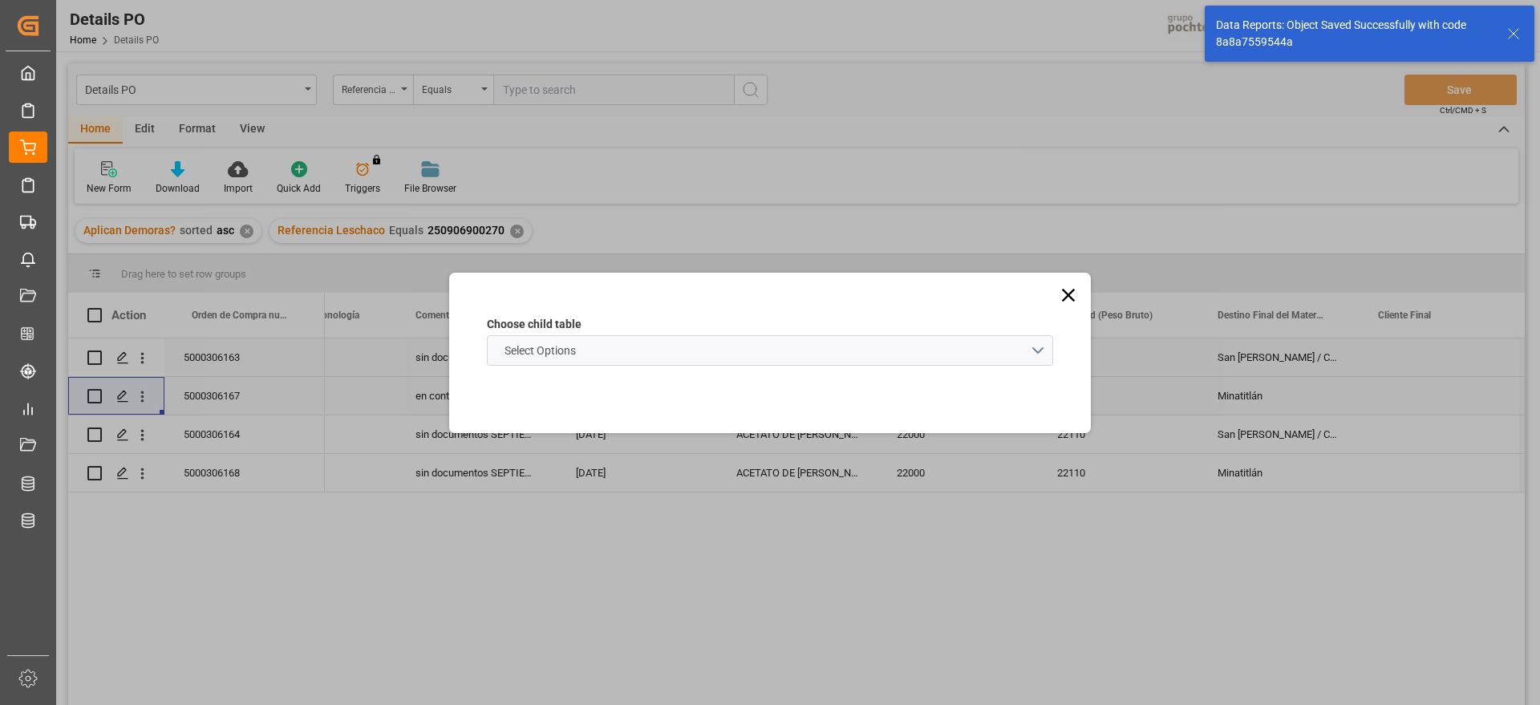
click at [662, 355] on schema "Select Options" at bounding box center [770, 350] width 566 height 30
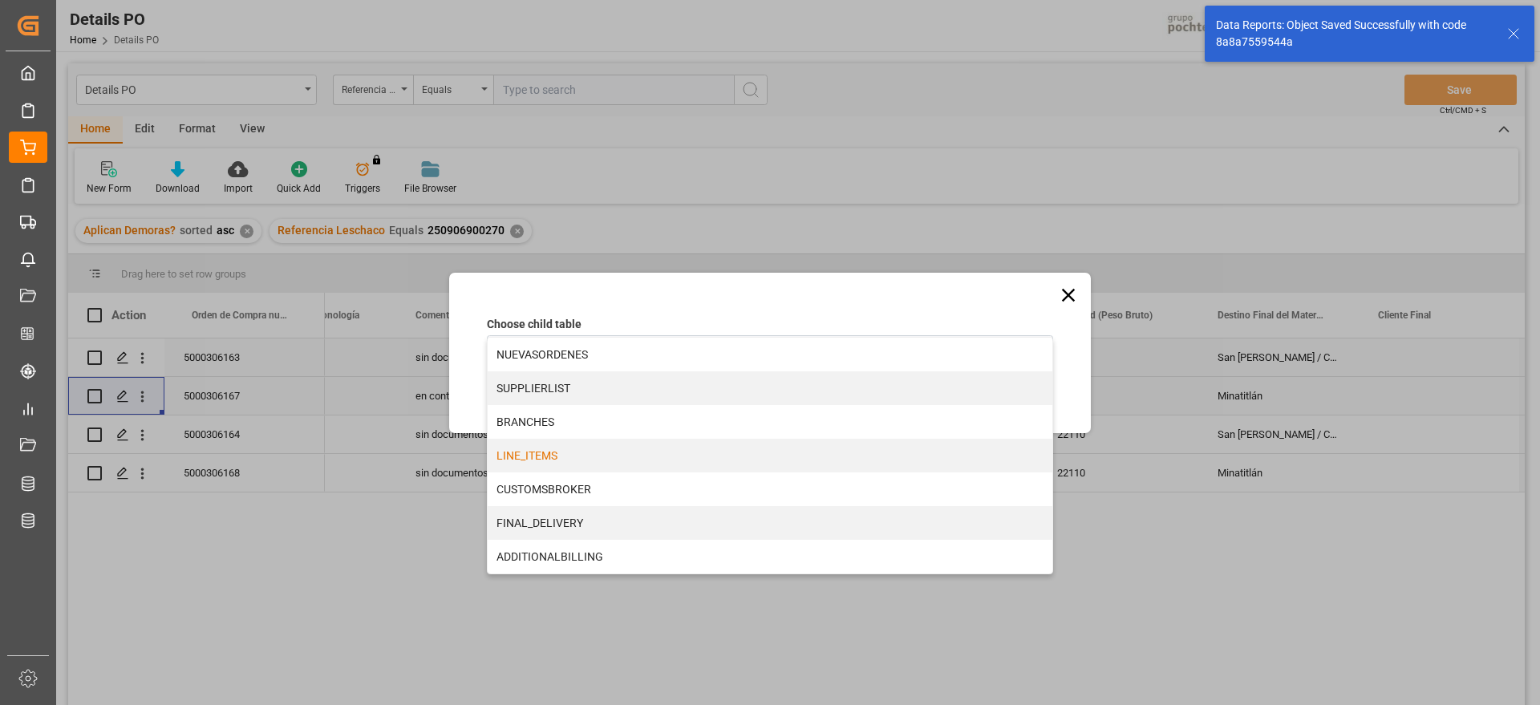
click at [622, 460] on div "LINE_ITEMS" at bounding box center [770, 456] width 565 height 34
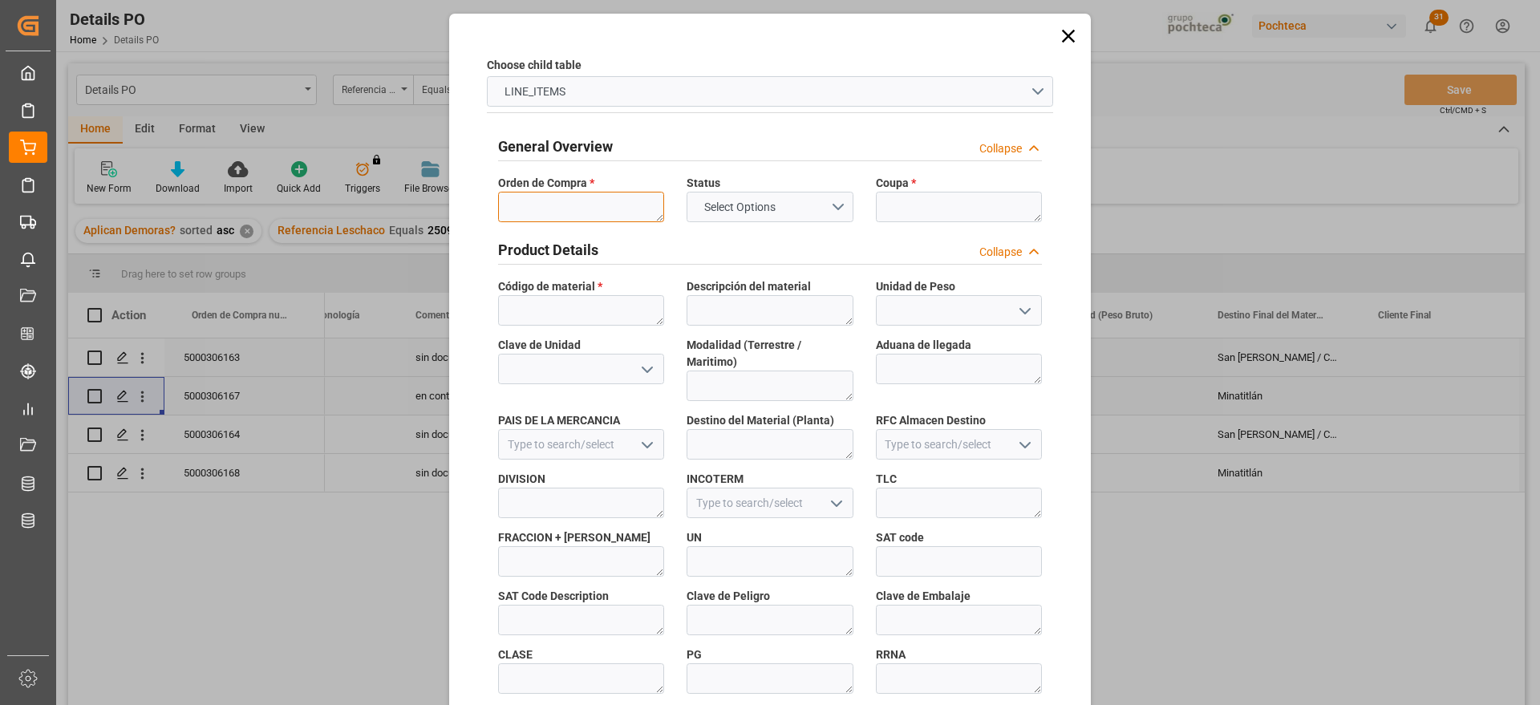
drag, startPoint x: 567, startPoint y: 192, endPoint x: 560, endPoint y: 209, distance: 17.6
click at [566, 196] on textarea at bounding box center [581, 207] width 166 height 30
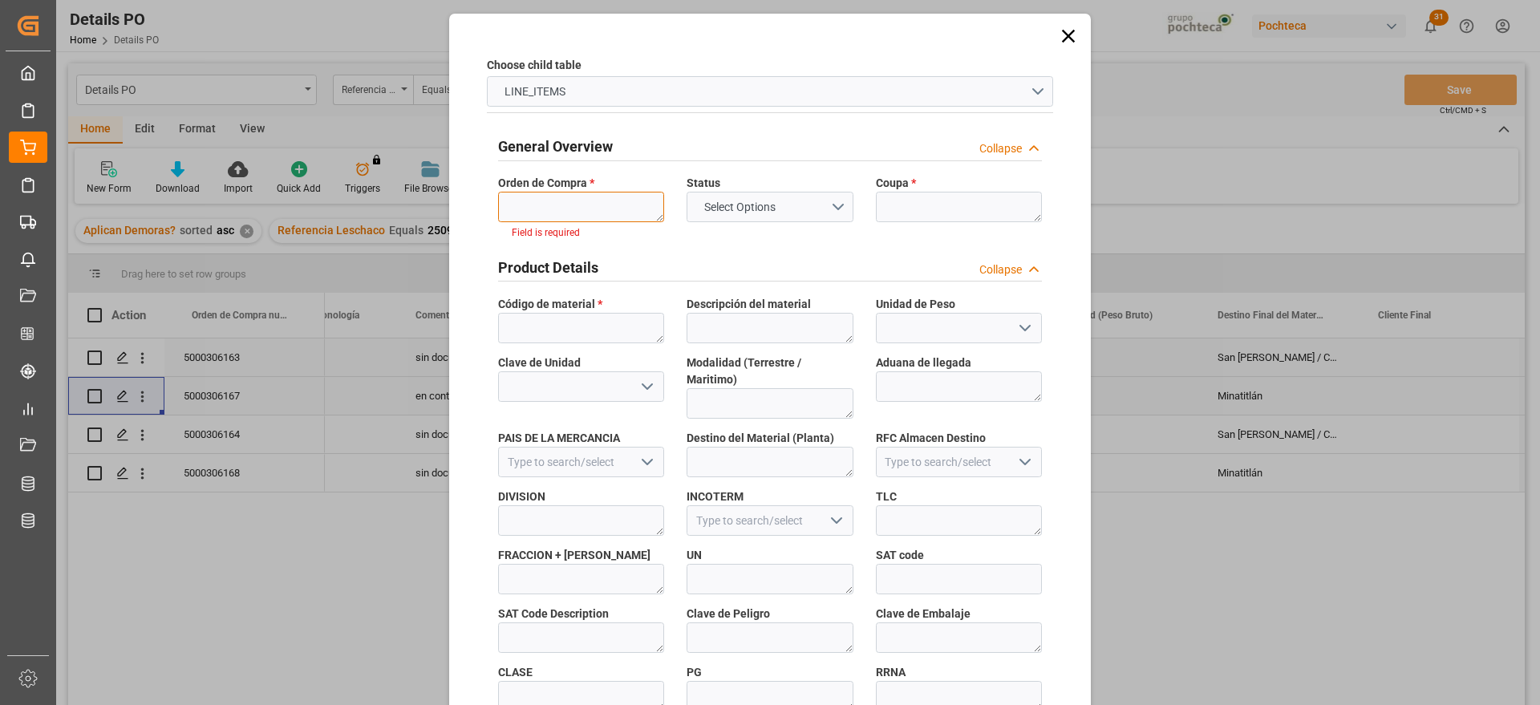
paste textarea "5000306167"
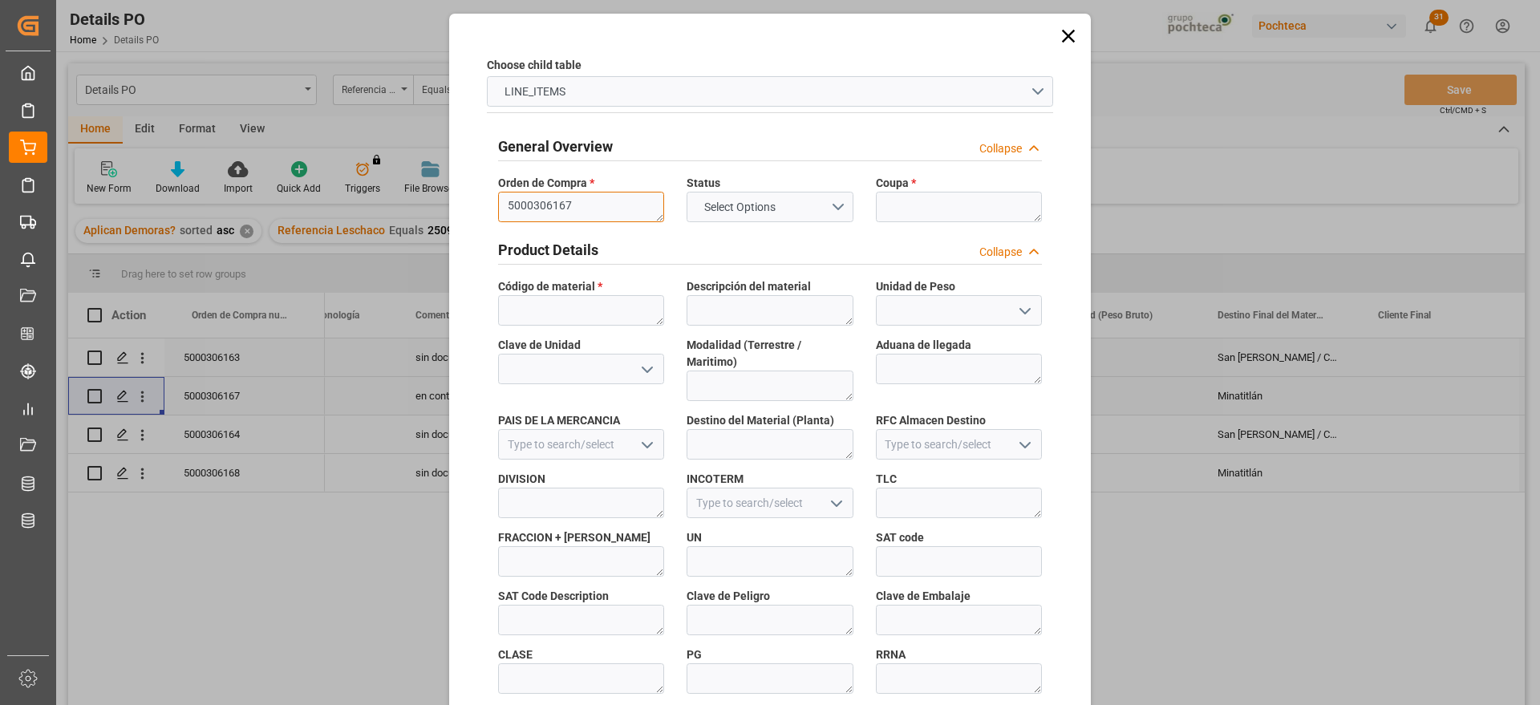
type textarea "5000306167"
click at [924, 209] on textarea at bounding box center [959, 207] width 166 height 30
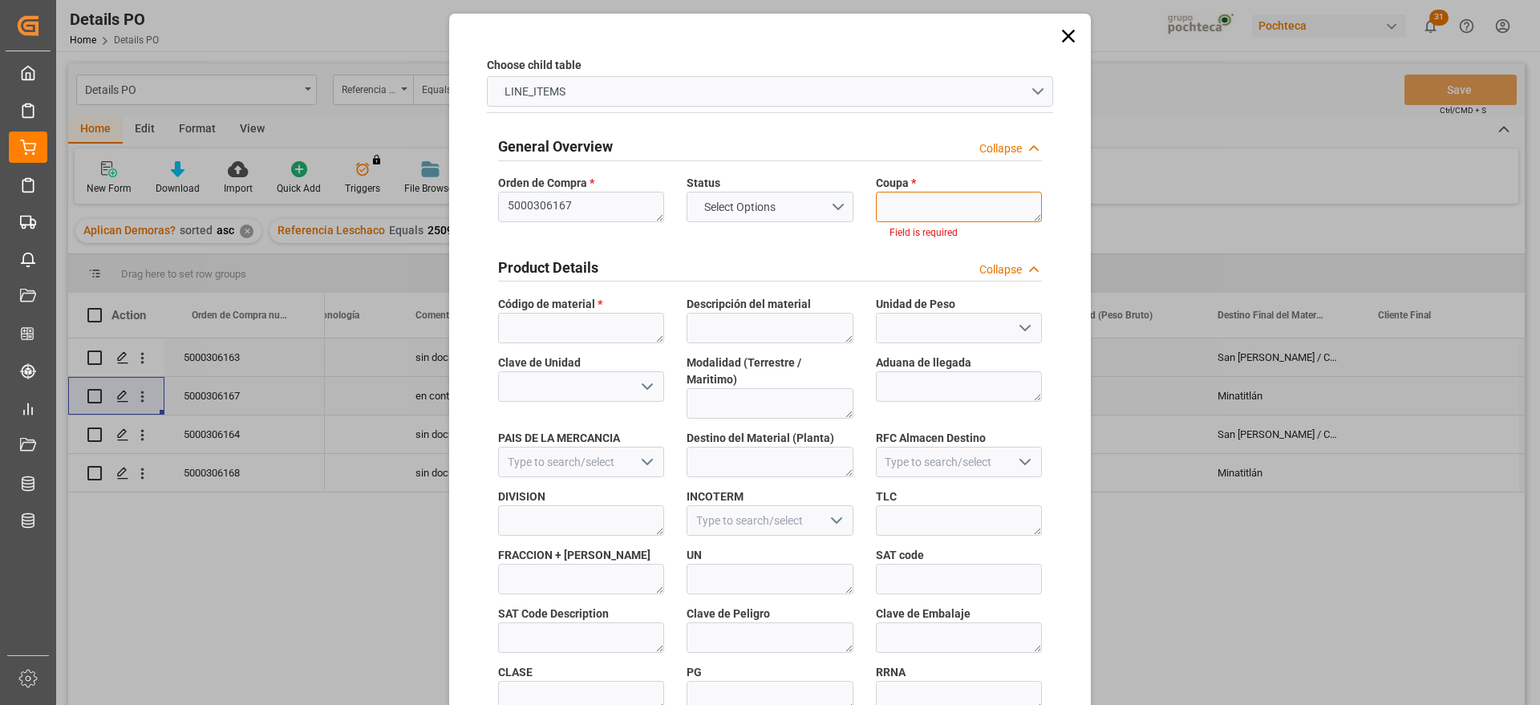
paste textarea "193495"
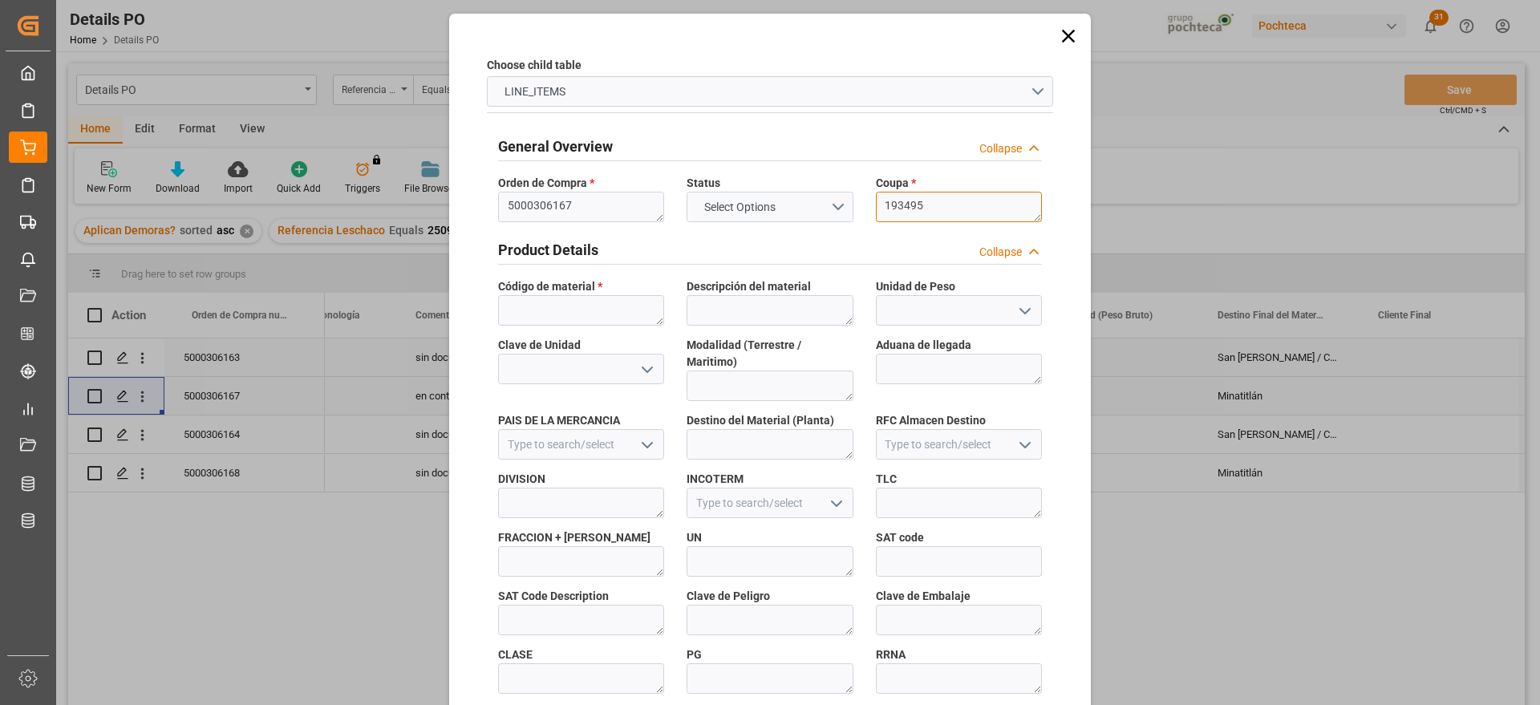
type textarea "193495"
click at [544, 311] on textarea at bounding box center [581, 310] width 166 height 30
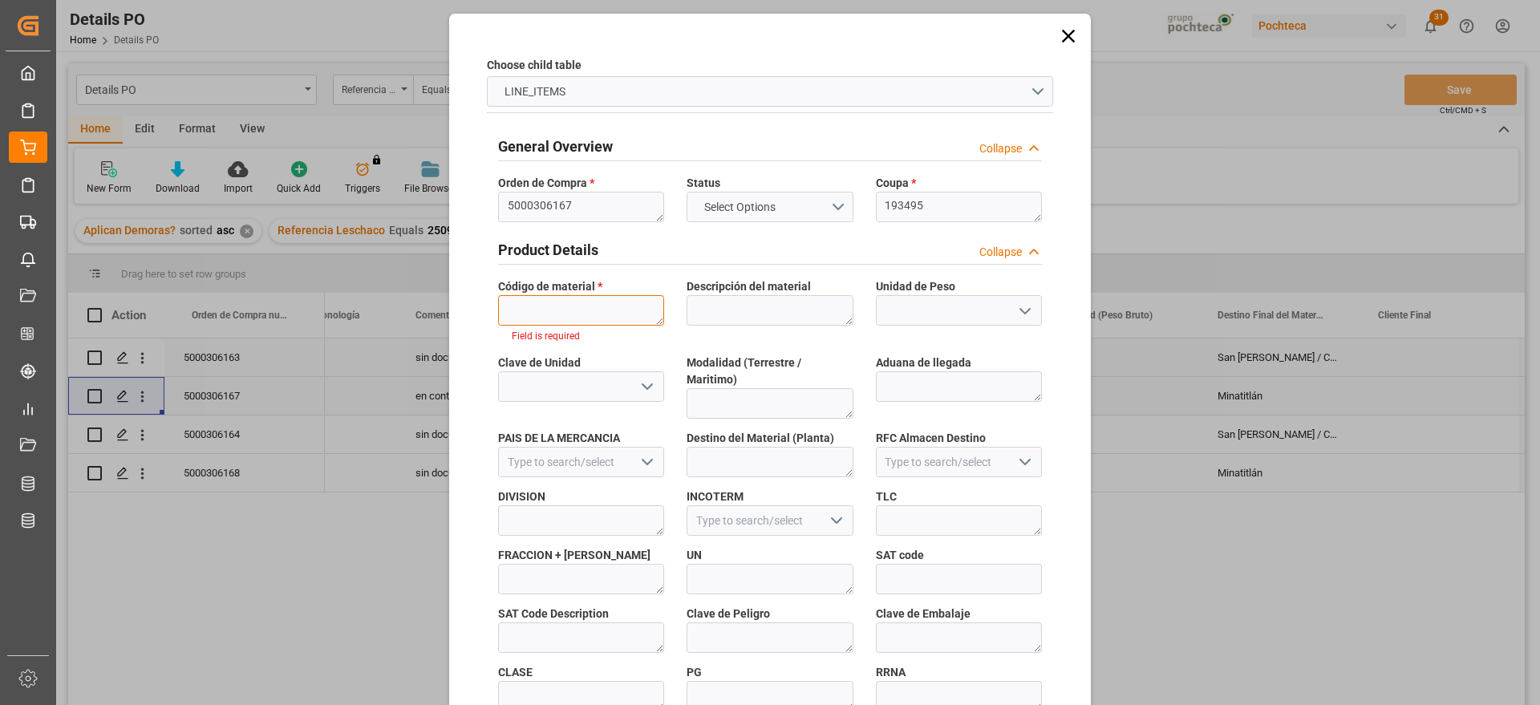
paste textarea "56874"
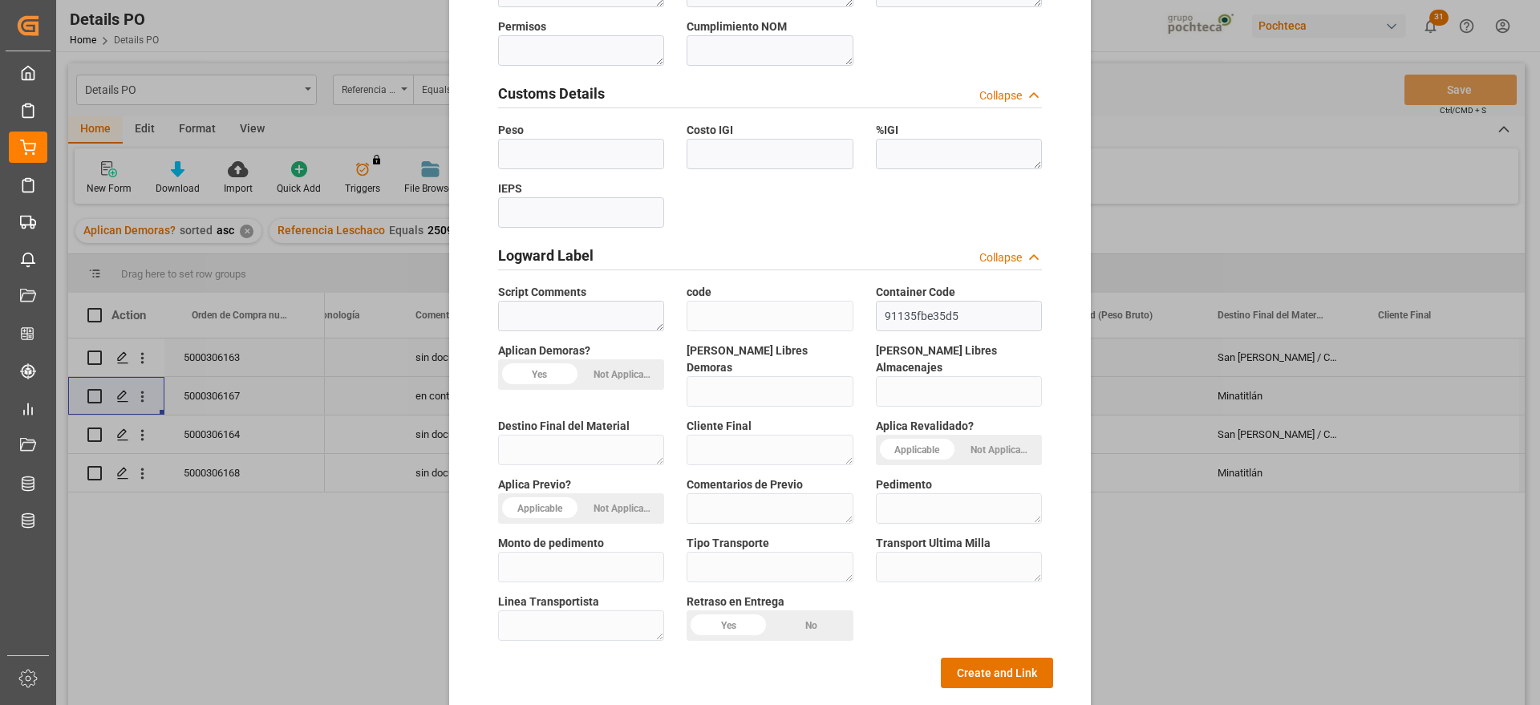
scroll to position [687, 0]
type textarea "56874"
click at [1003, 657] on button "Create and Link" at bounding box center [997, 672] width 112 height 30
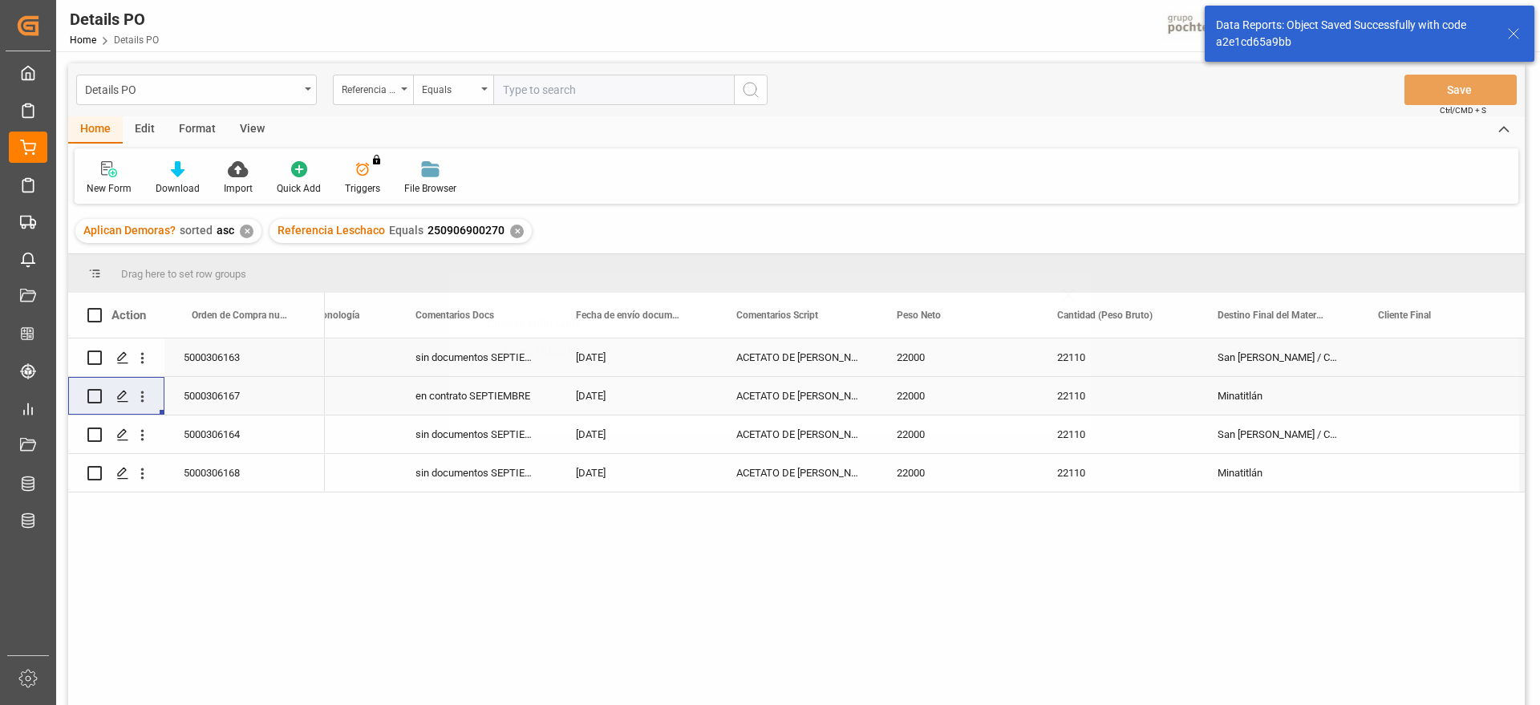
scroll to position [0, 0]
click at [139, 434] on icon "open menu" at bounding box center [142, 435] width 17 height 17
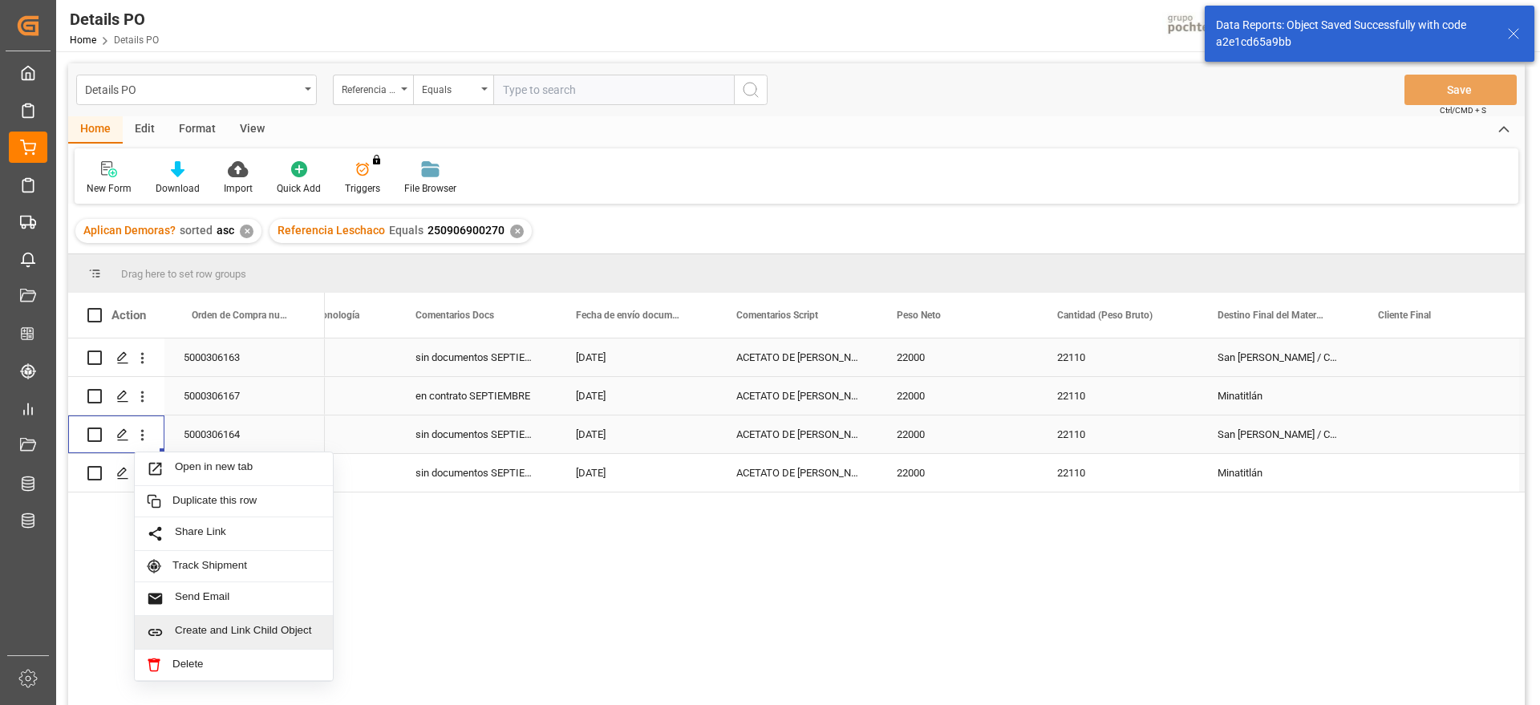
click at [234, 626] on span "Create and Link Child Object" at bounding box center [248, 632] width 146 height 17
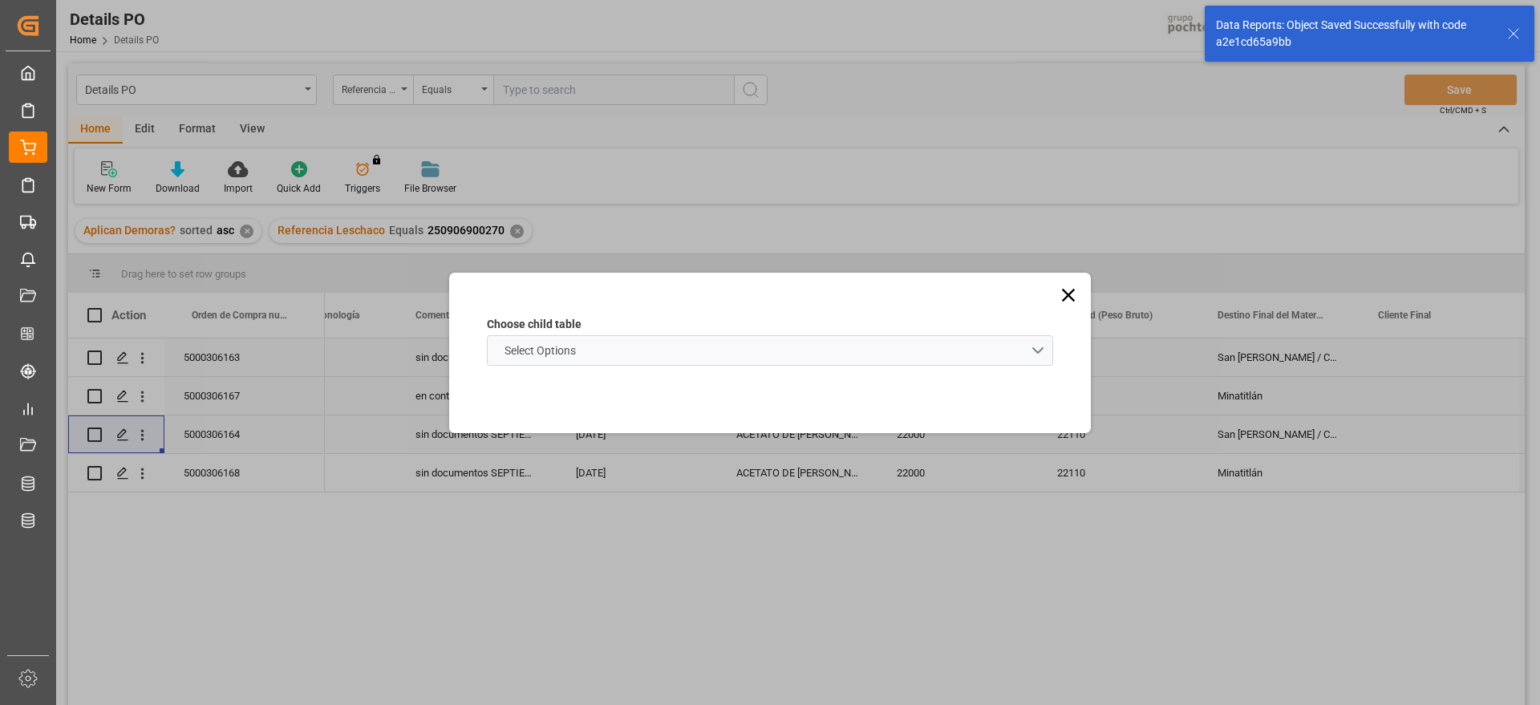
click at [630, 341] on schema "Select Options" at bounding box center [770, 350] width 566 height 30
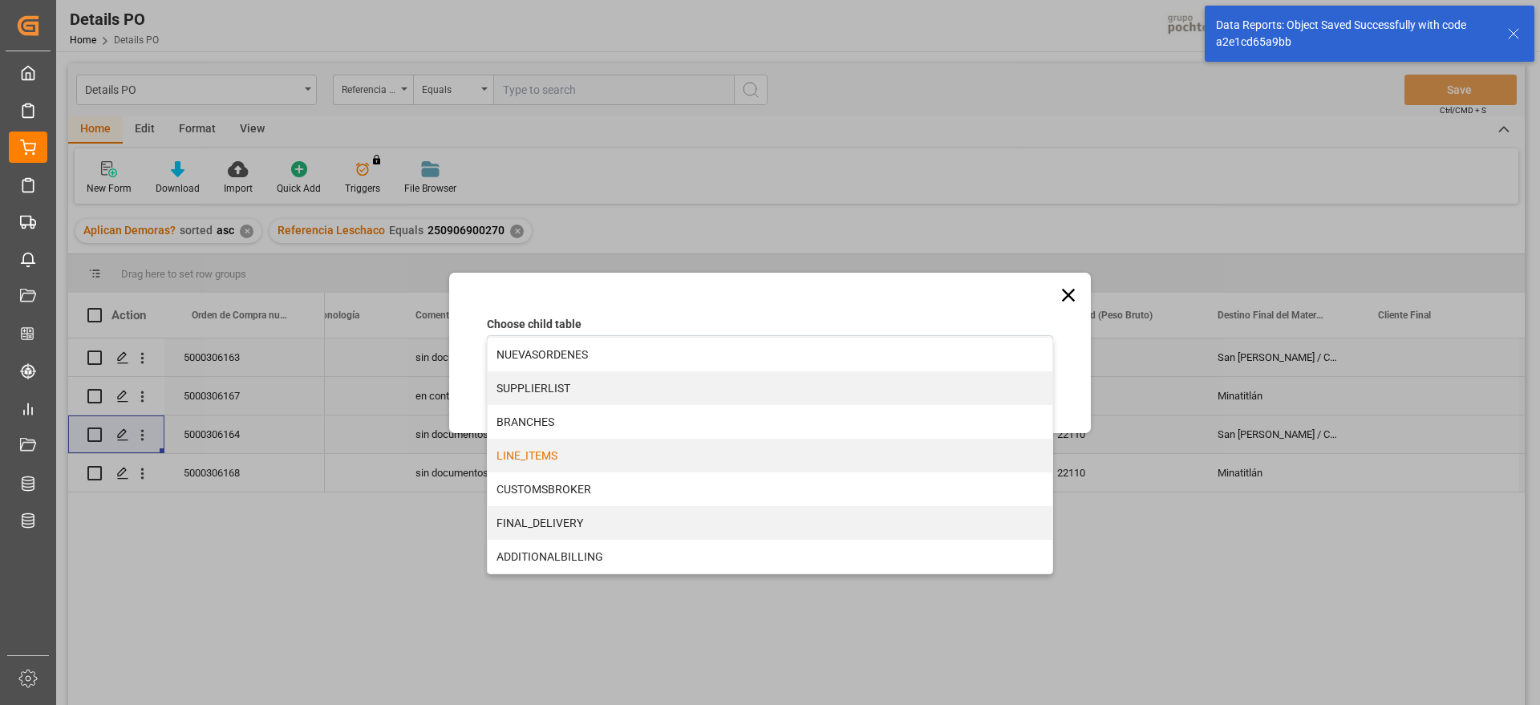
click at [570, 455] on div "LINE_ITEMS" at bounding box center [770, 456] width 565 height 34
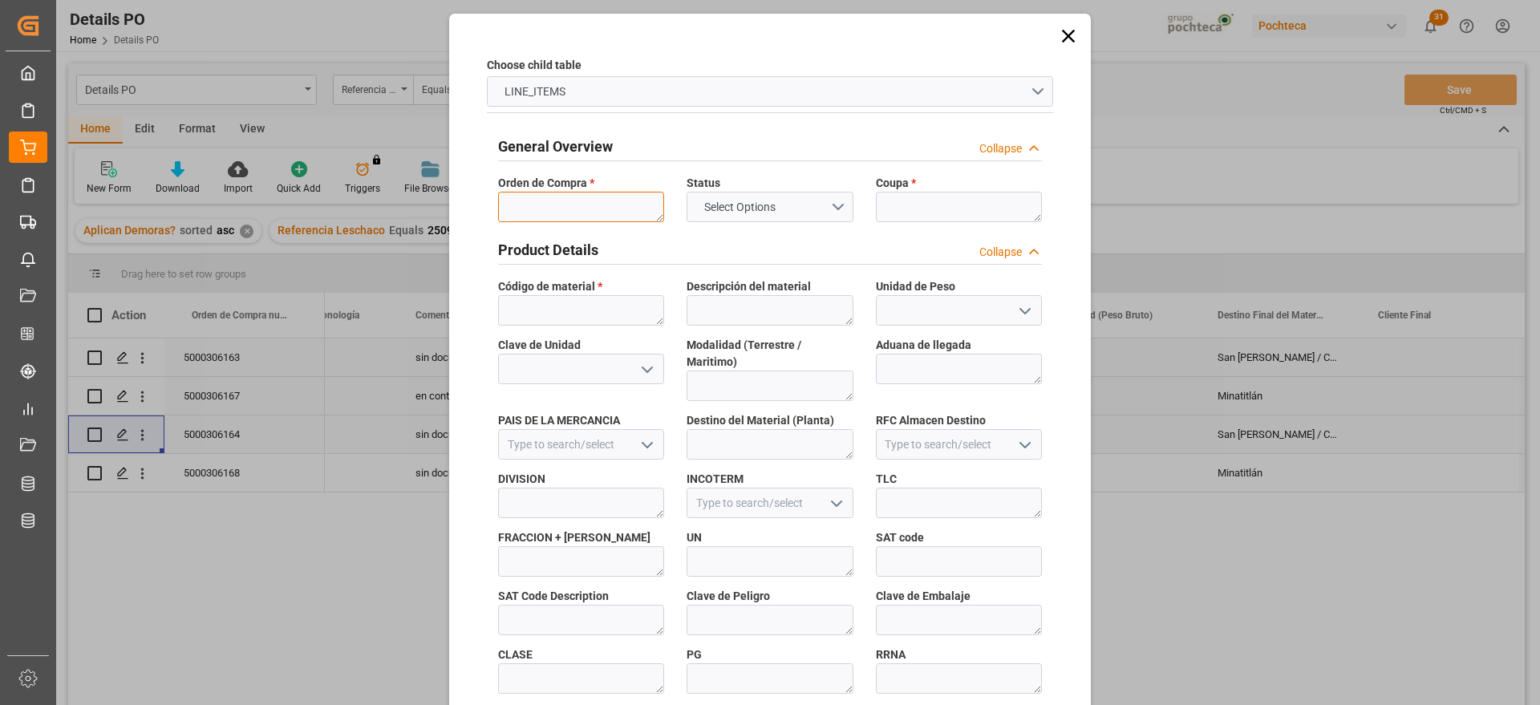
click at [543, 208] on textarea at bounding box center [581, 207] width 166 height 30
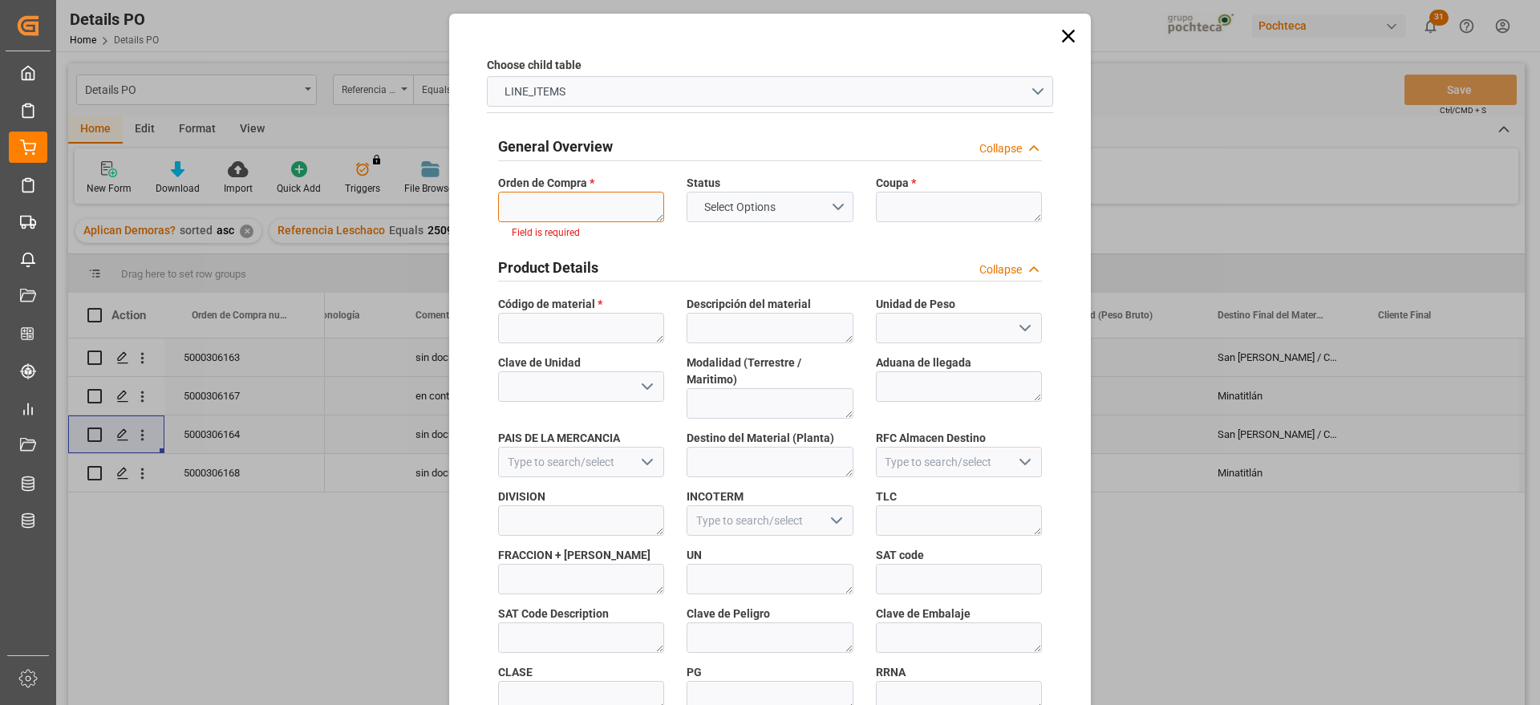
paste textarea "5000306164"
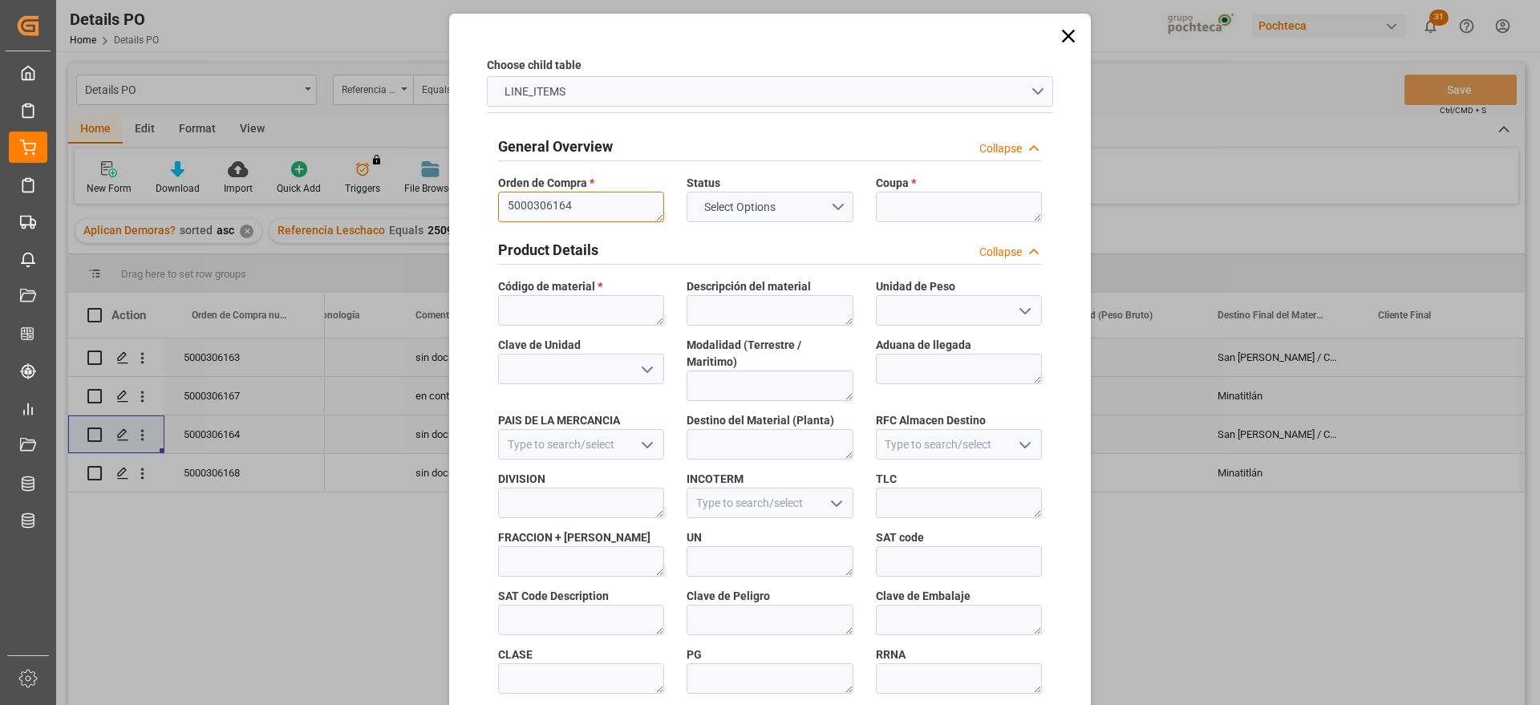
type textarea "5000306164"
click at [932, 205] on textarea at bounding box center [959, 207] width 166 height 30
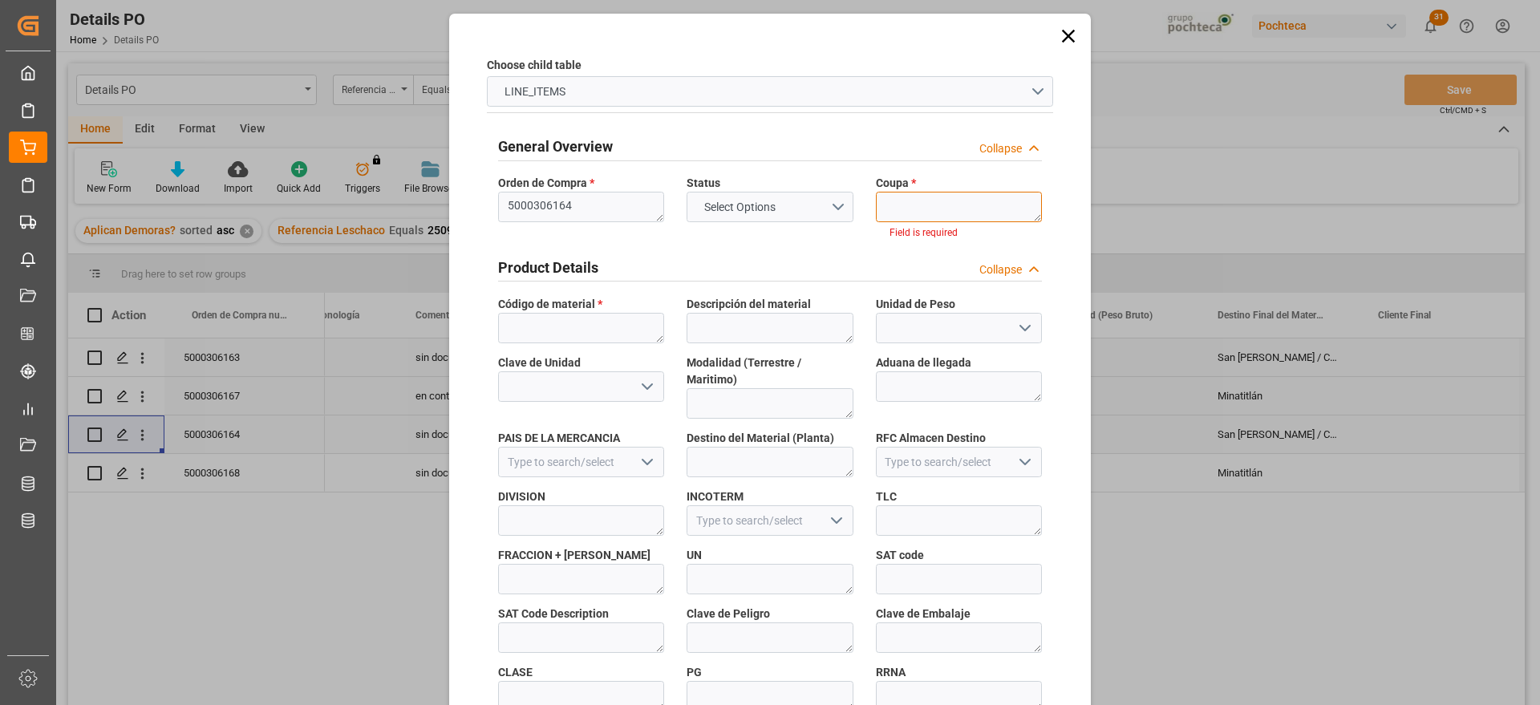
paste textarea "193498"
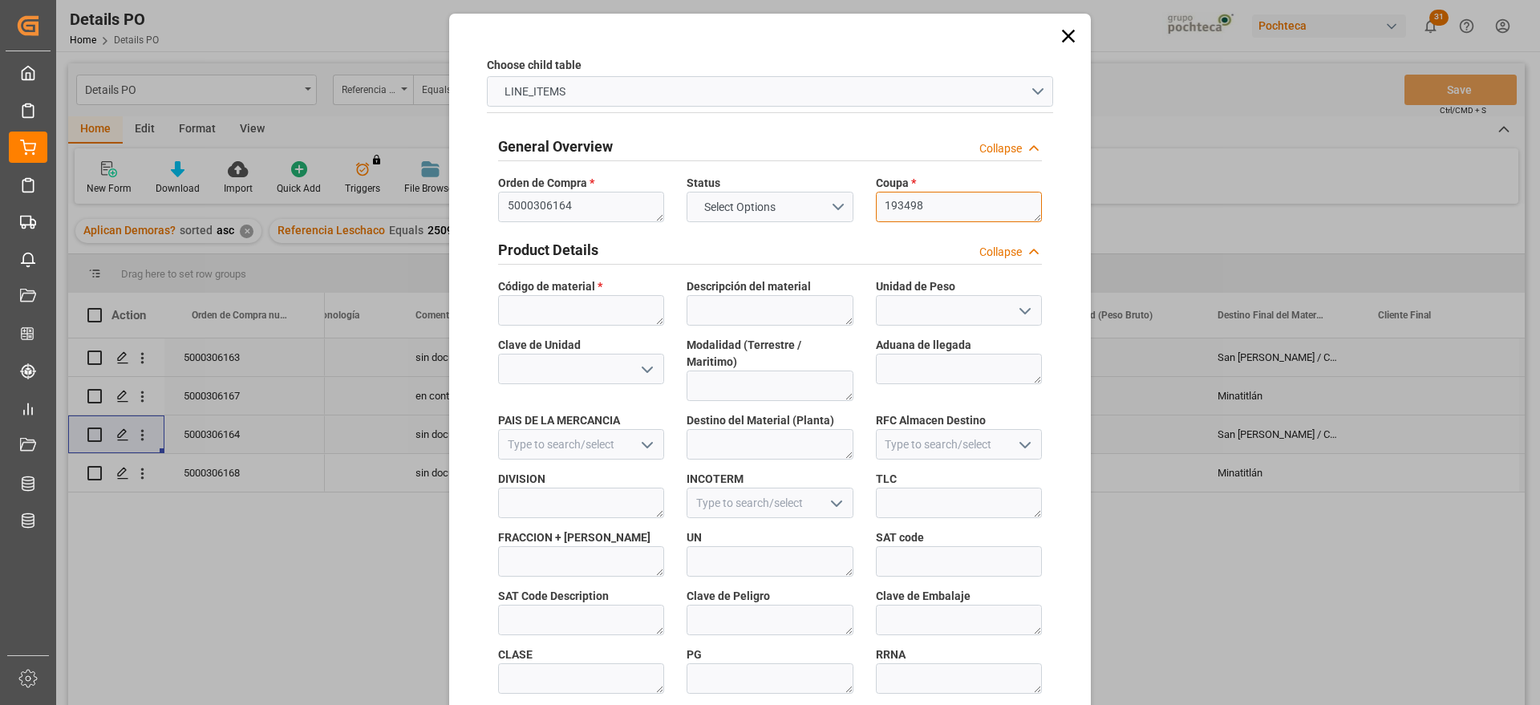
type textarea "193498"
click at [577, 295] on div "Código de material *" at bounding box center [581, 302] width 188 height 59
click at [578, 319] on textarea at bounding box center [581, 310] width 166 height 30
paste textarea "56874"
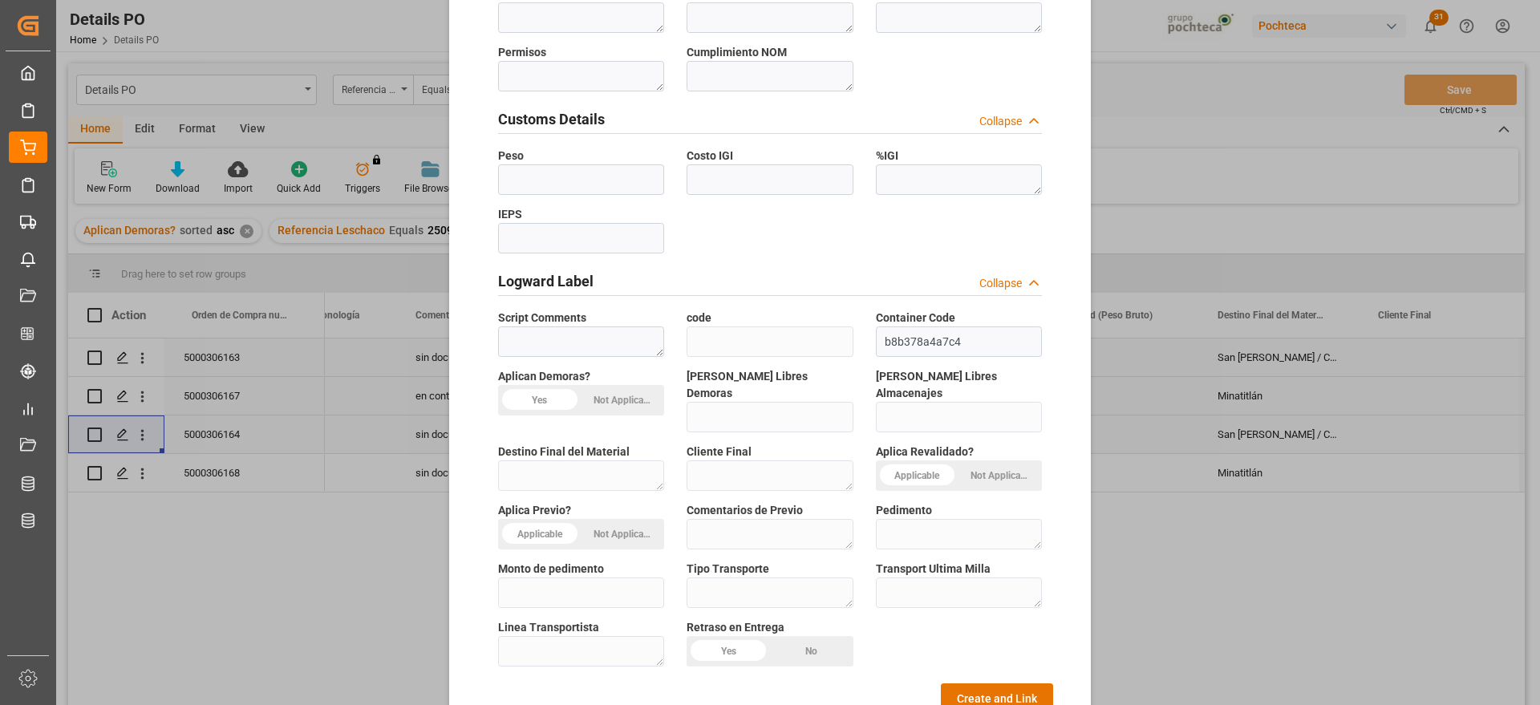
scroll to position [687, 0]
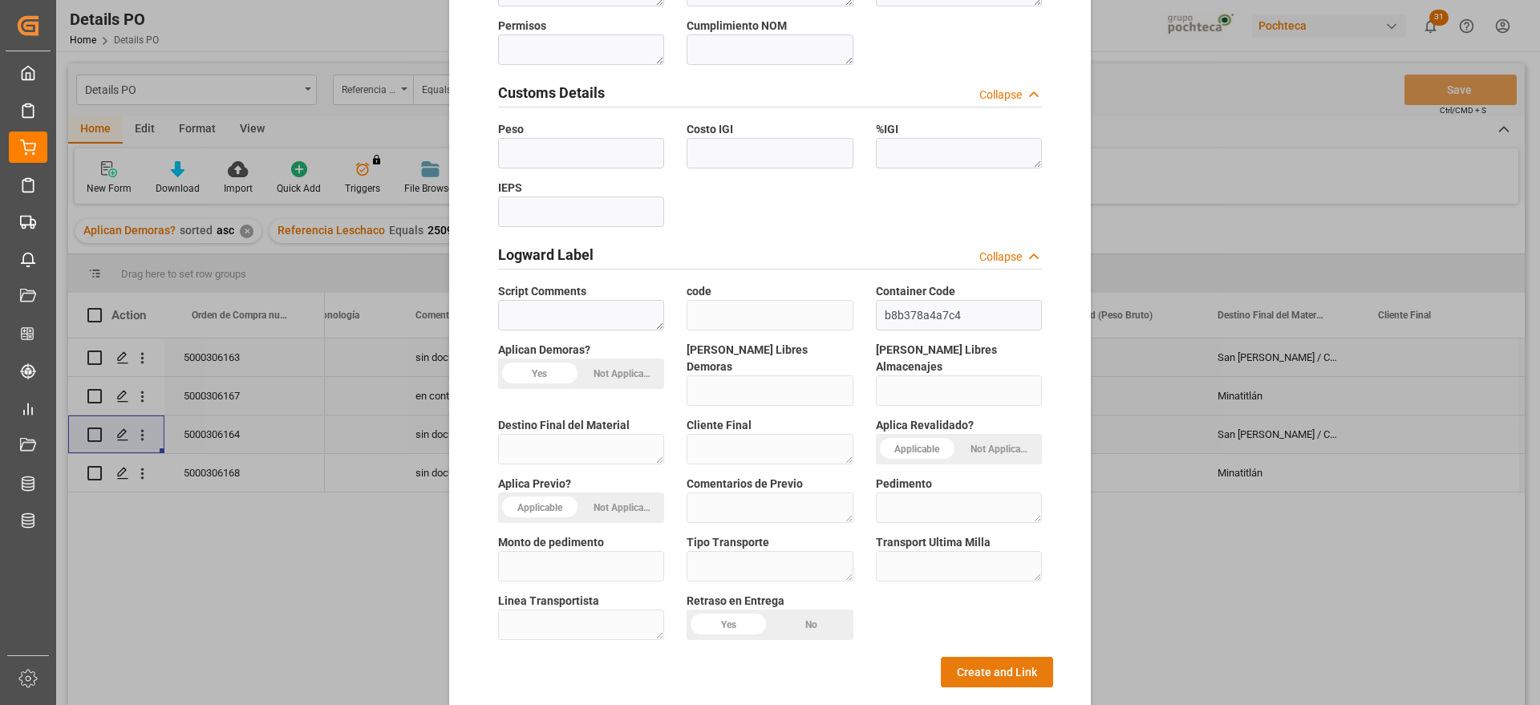
type textarea "56874"
click at [1001, 657] on button "Create and Link" at bounding box center [997, 672] width 112 height 30
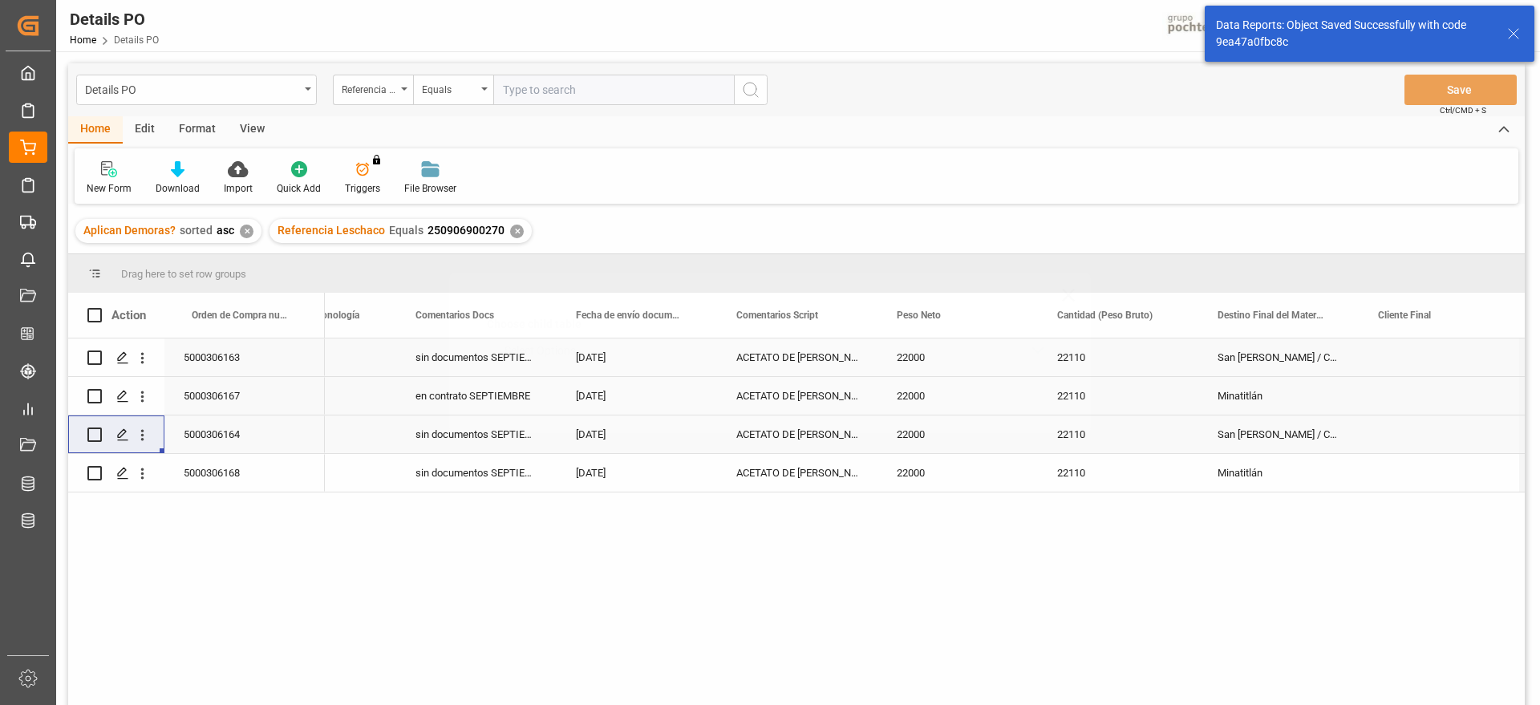
scroll to position [0, 0]
click at [148, 473] on icon "open menu" at bounding box center [142, 473] width 17 height 17
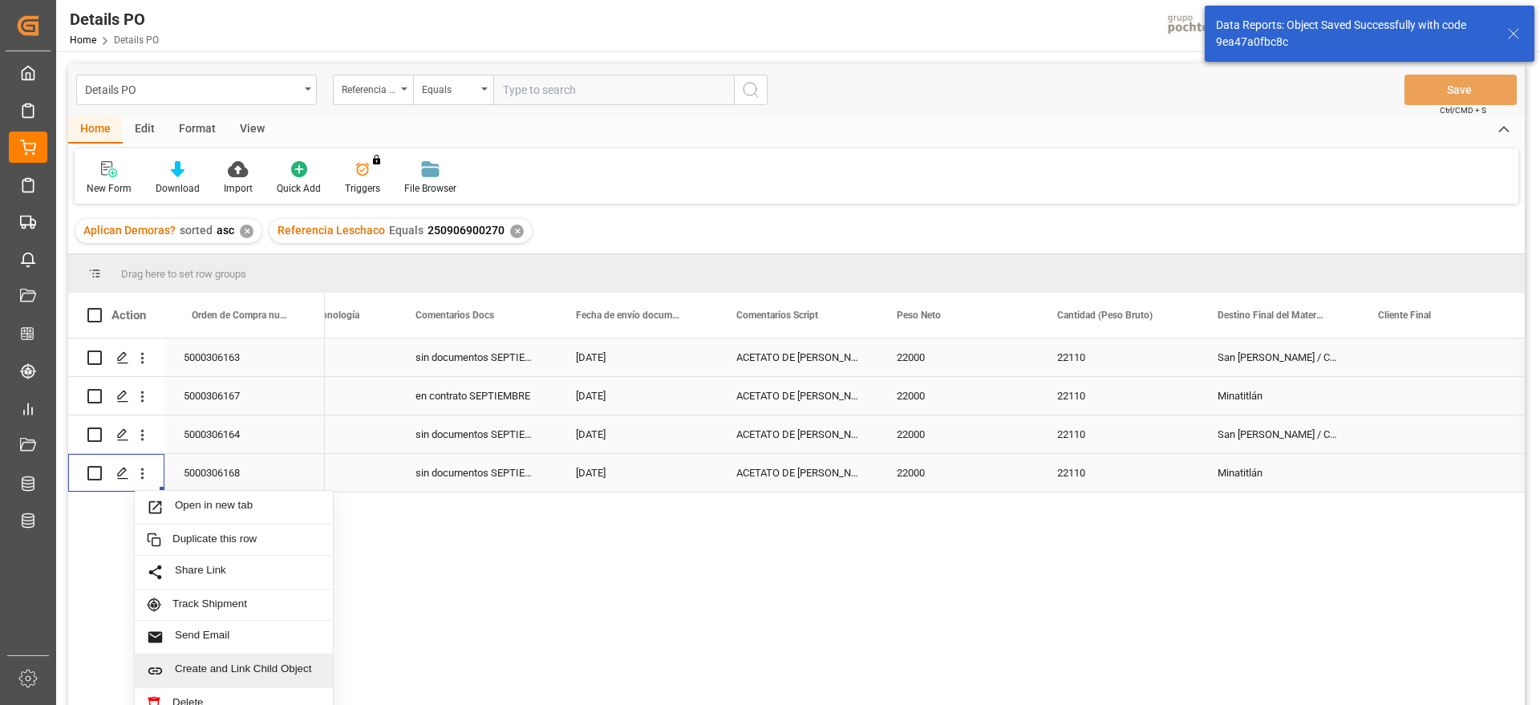
click at [256, 658] on div "Create and Link Child Object" at bounding box center [234, 671] width 198 height 34
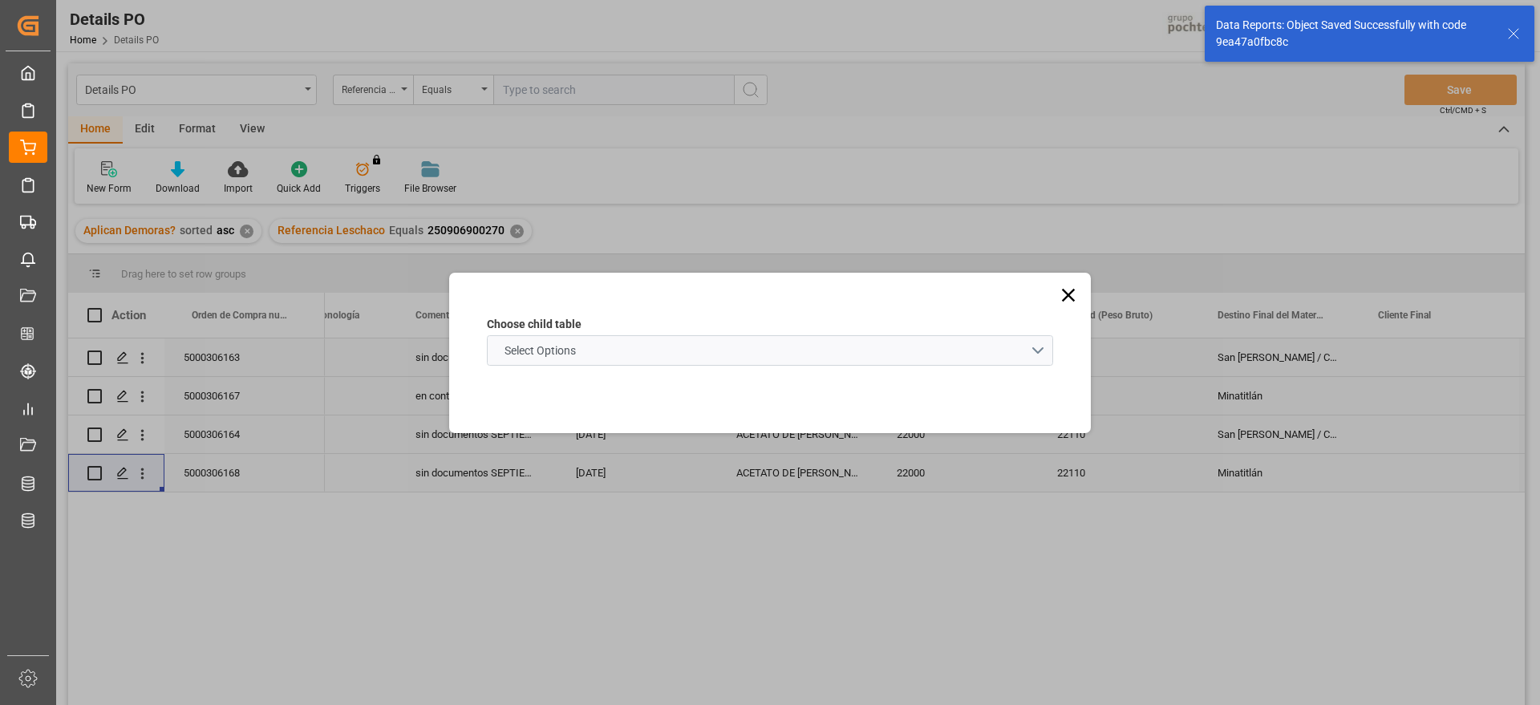
click at [646, 352] on schema "Select Options" at bounding box center [770, 350] width 566 height 30
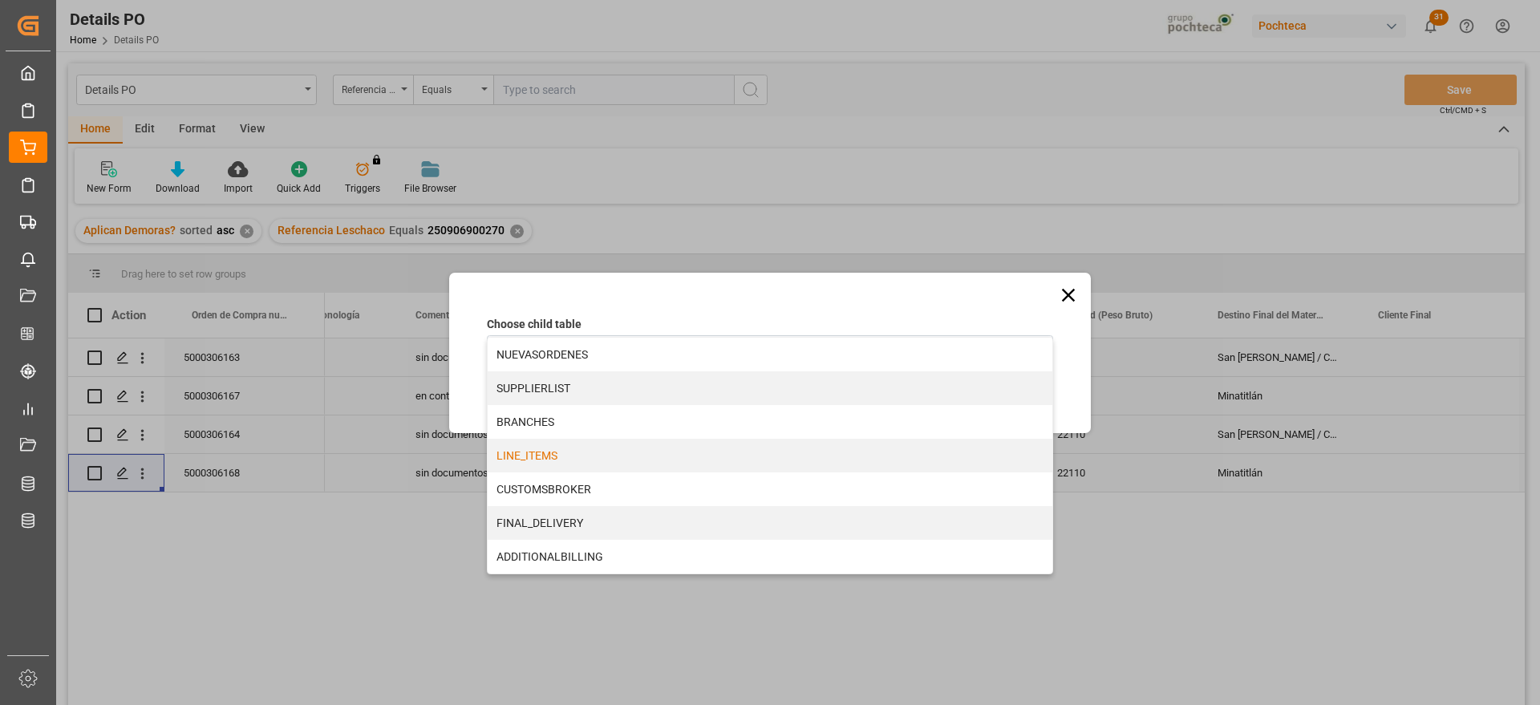
click at [574, 456] on div "LINE_ITEMS" at bounding box center [770, 456] width 565 height 34
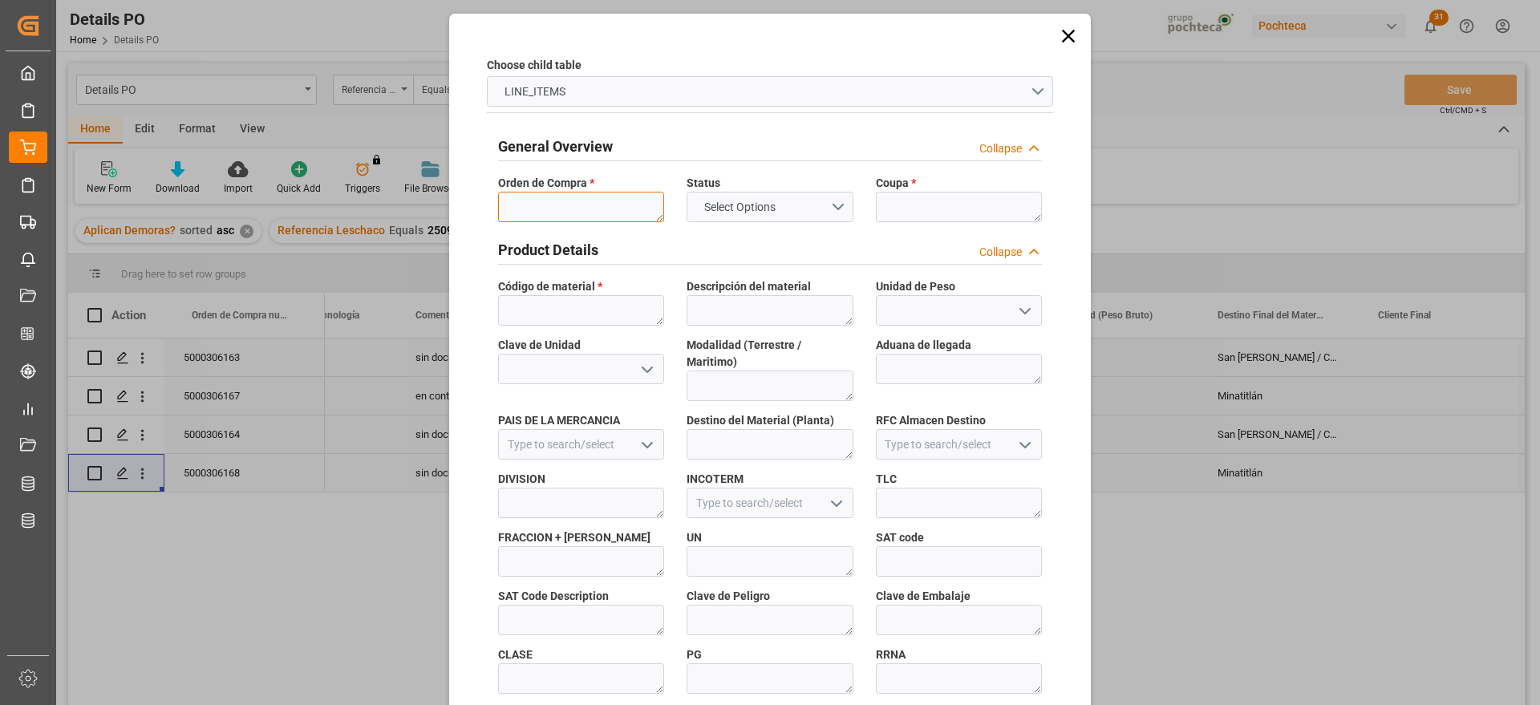
click at [549, 206] on textarea at bounding box center [581, 207] width 166 height 30
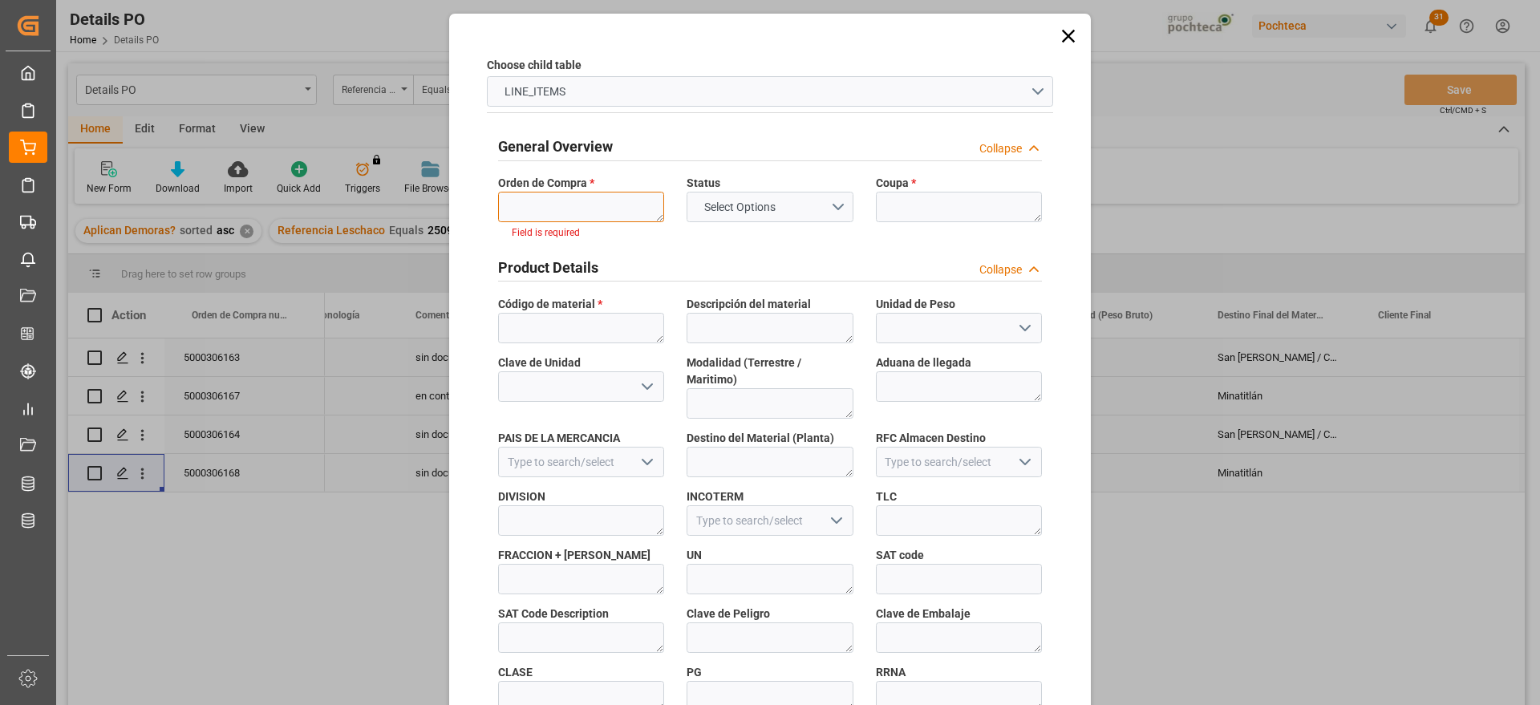
click at [569, 209] on textarea at bounding box center [581, 207] width 166 height 30
paste textarea "5000306168"
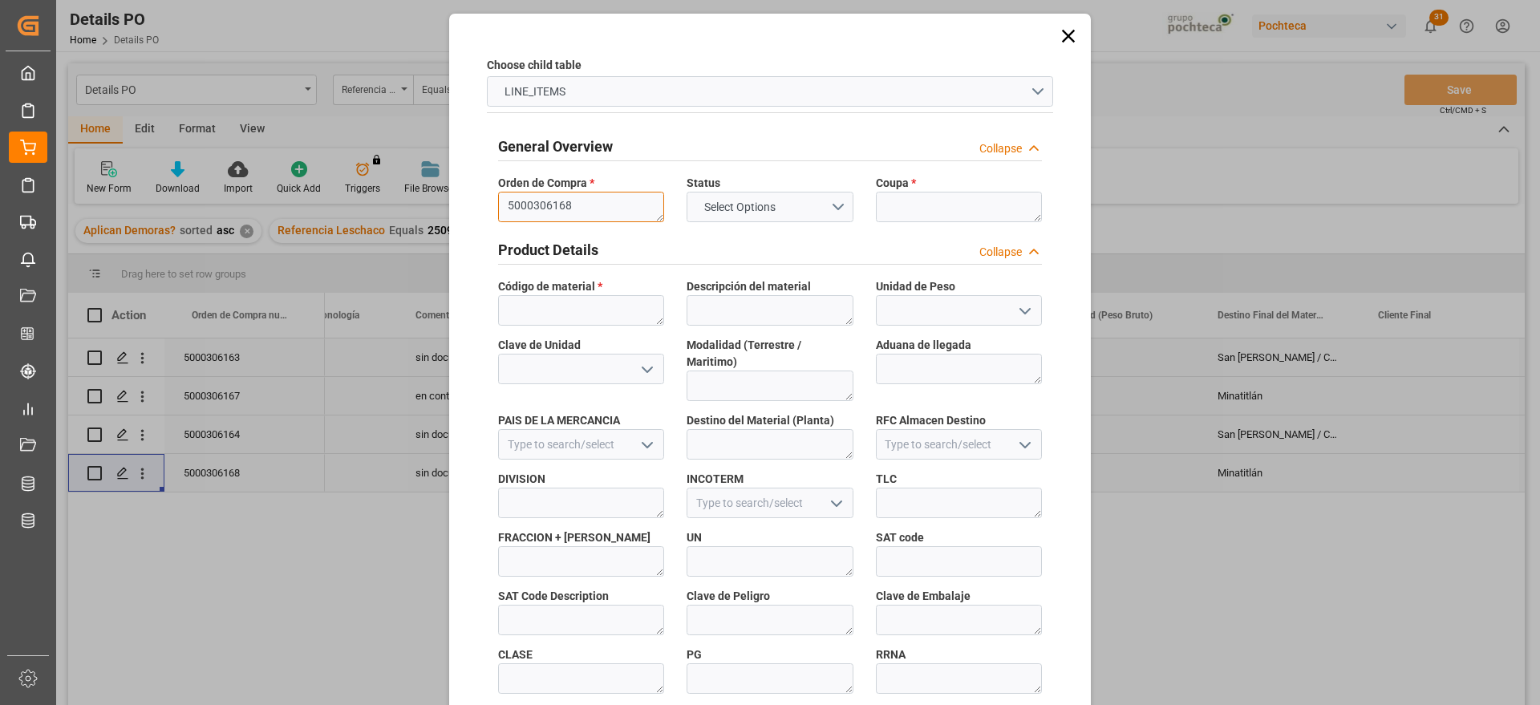
type textarea "5000306168"
click at [898, 203] on textarea at bounding box center [959, 207] width 166 height 30
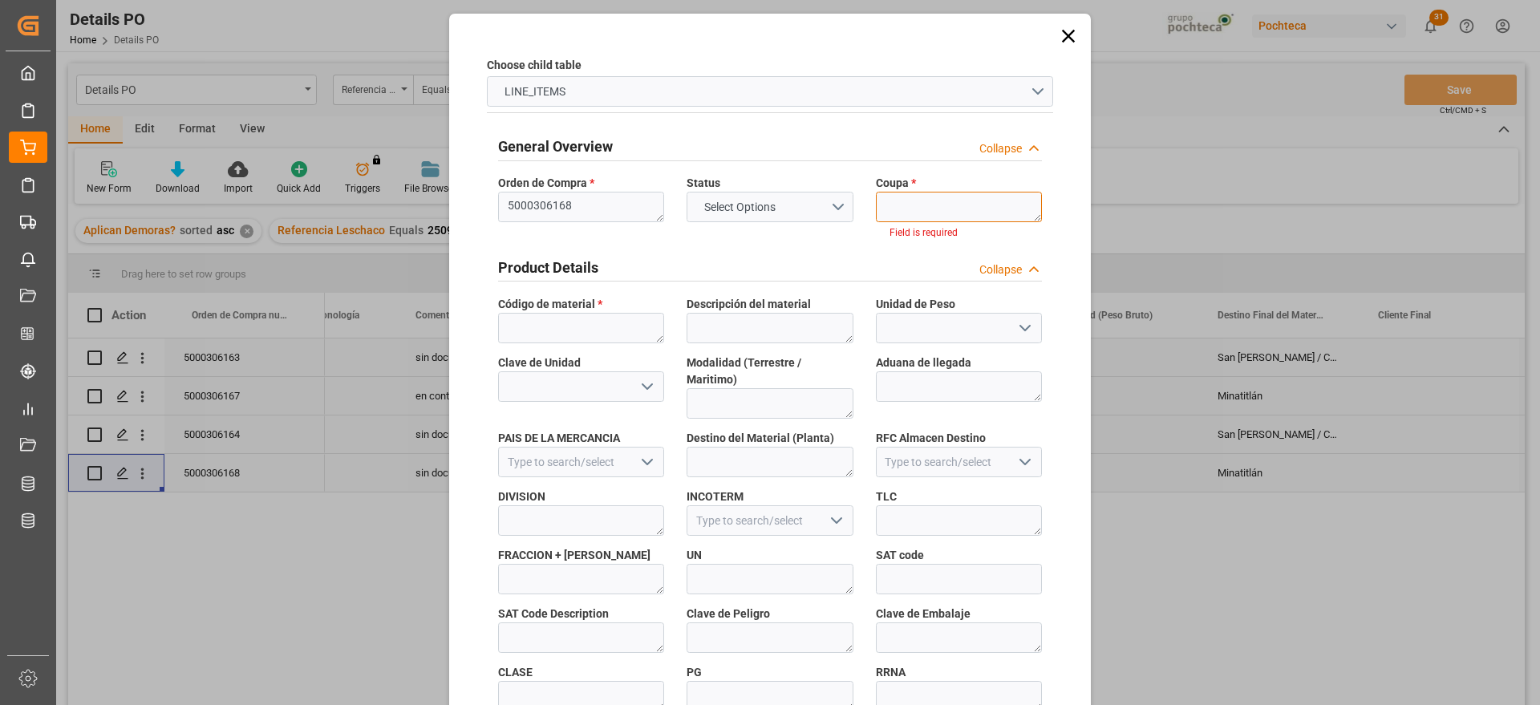
click at [938, 205] on textarea at bounding box center [959, 207] width 166 height 30
paste textarea "193494"
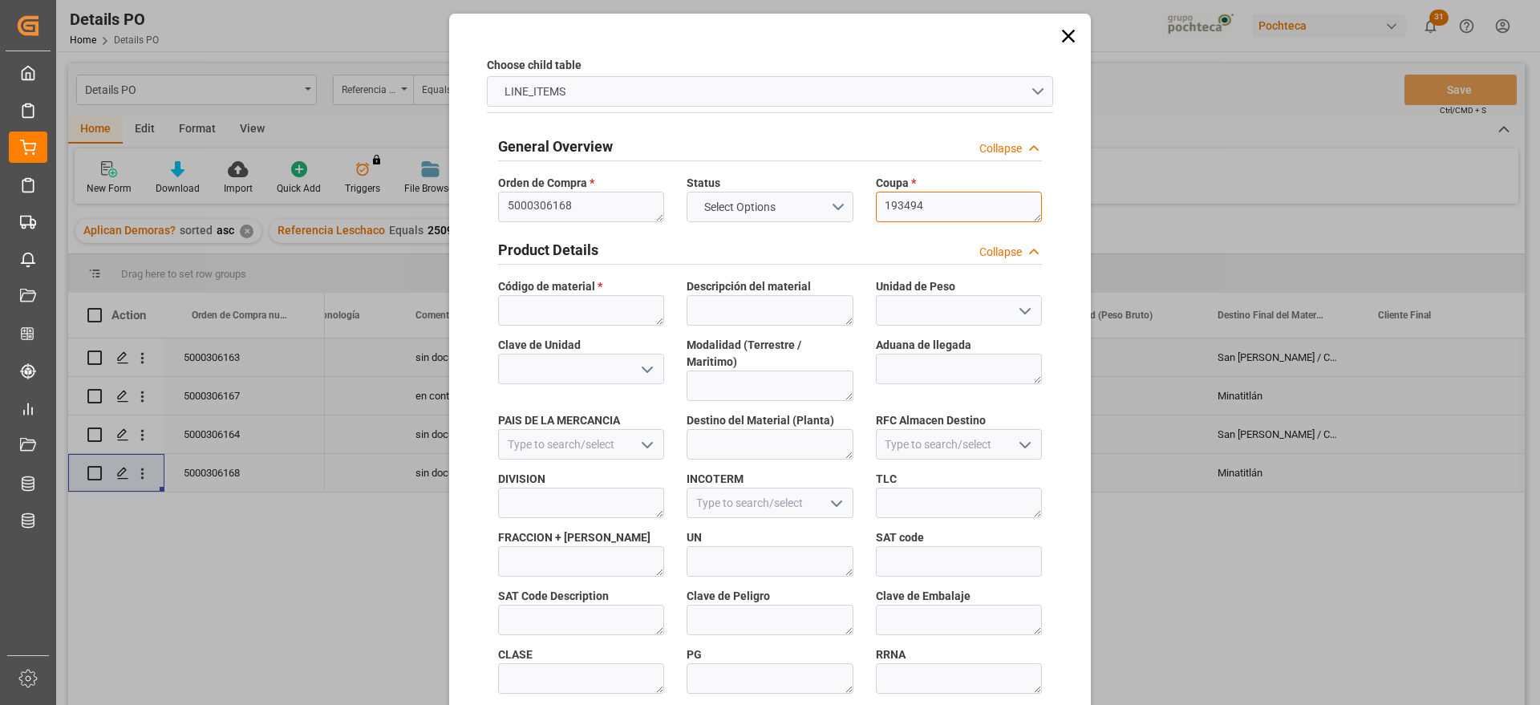
type textarea "193494"
click at [578, 322] on textarea at bounding box center [581, 310] width 166 height 30
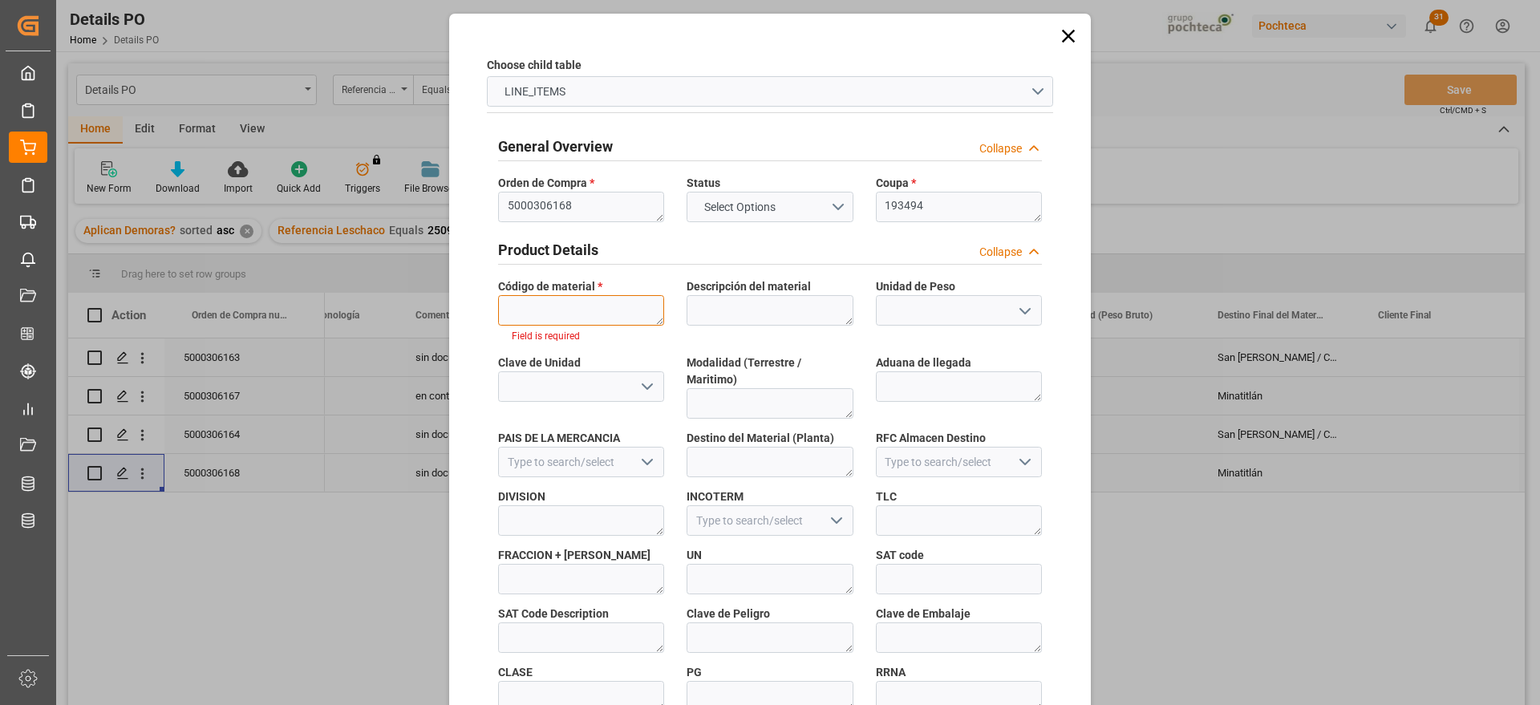
paste textarea "56874"
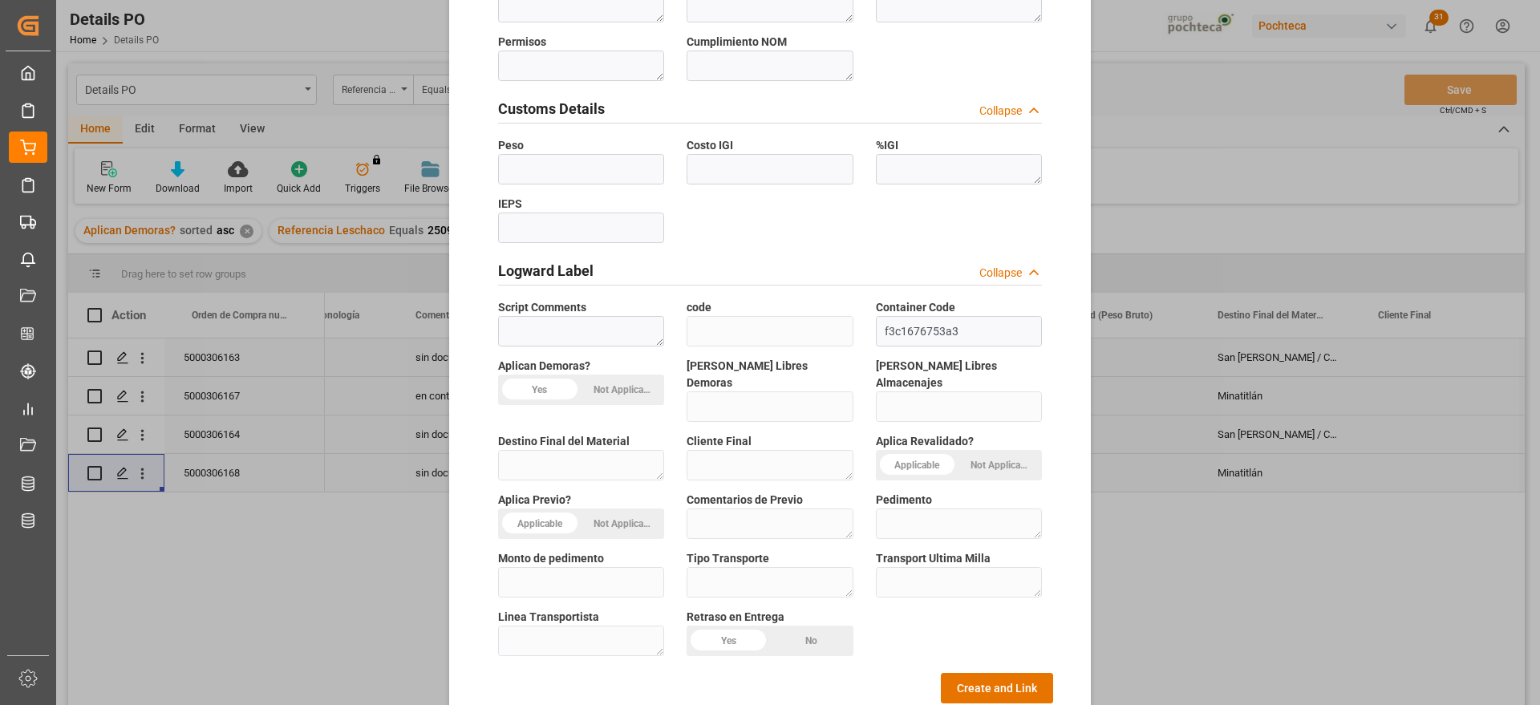
scroll to position [687, 0]
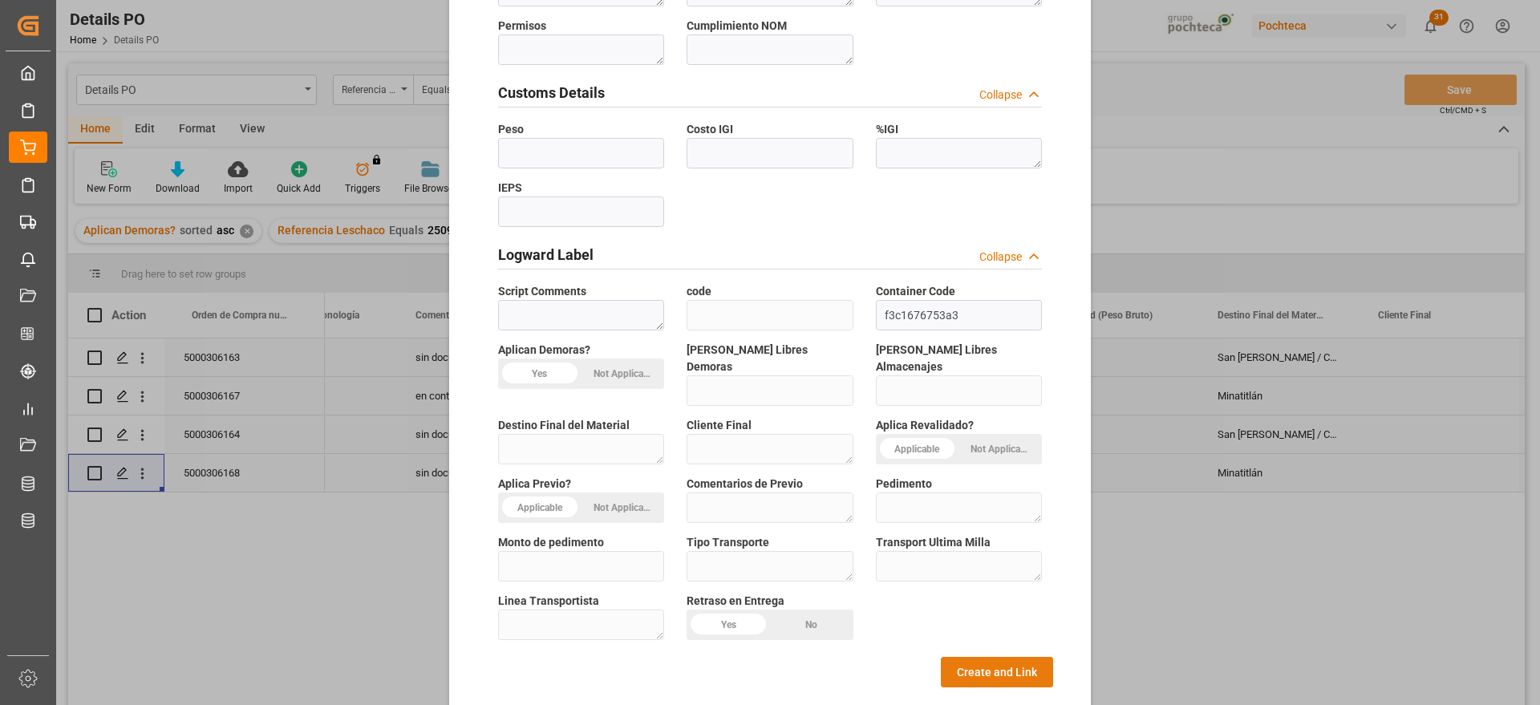
type textarea "56874"
click at [1002, 657] on button "Create and Link" at bounding box center [997, 672] width 112 height 30
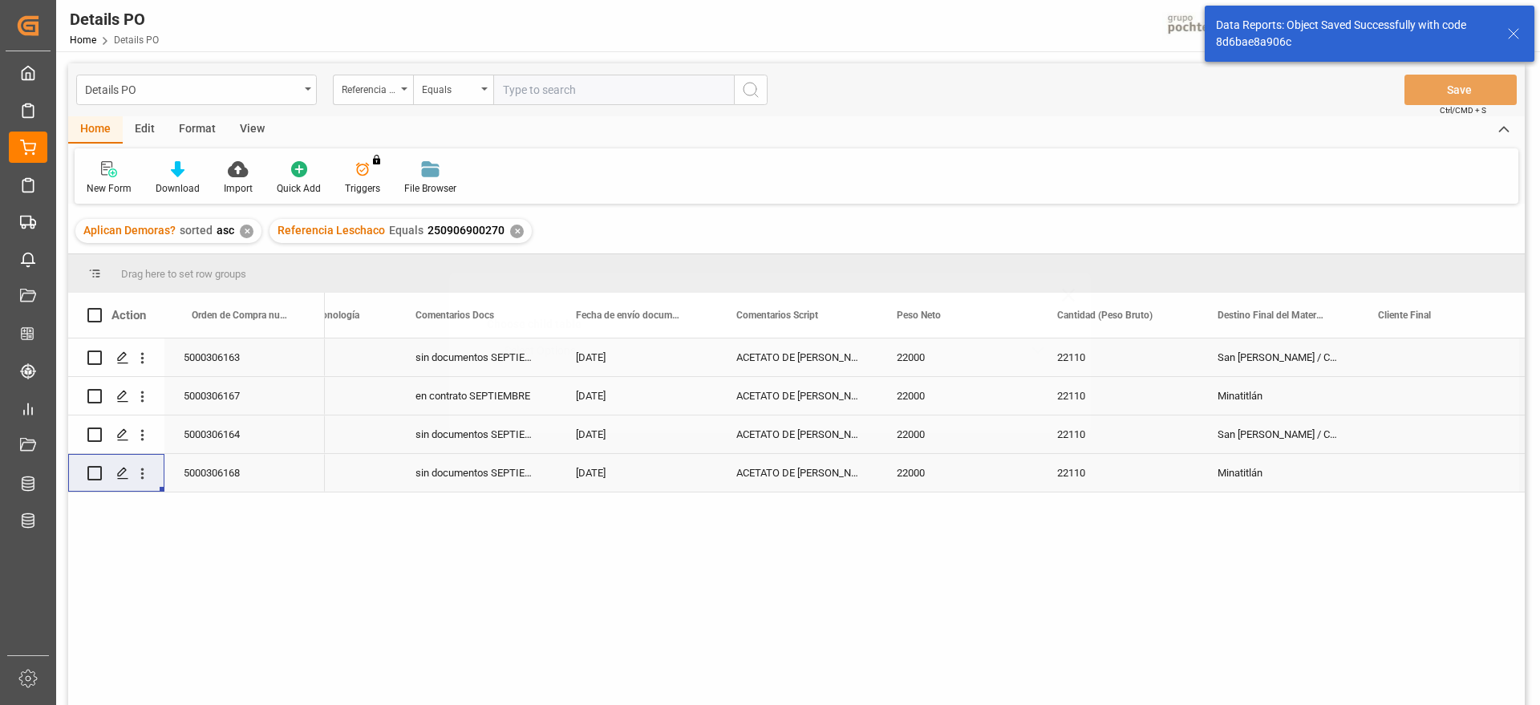
scroll to position [0, 0]
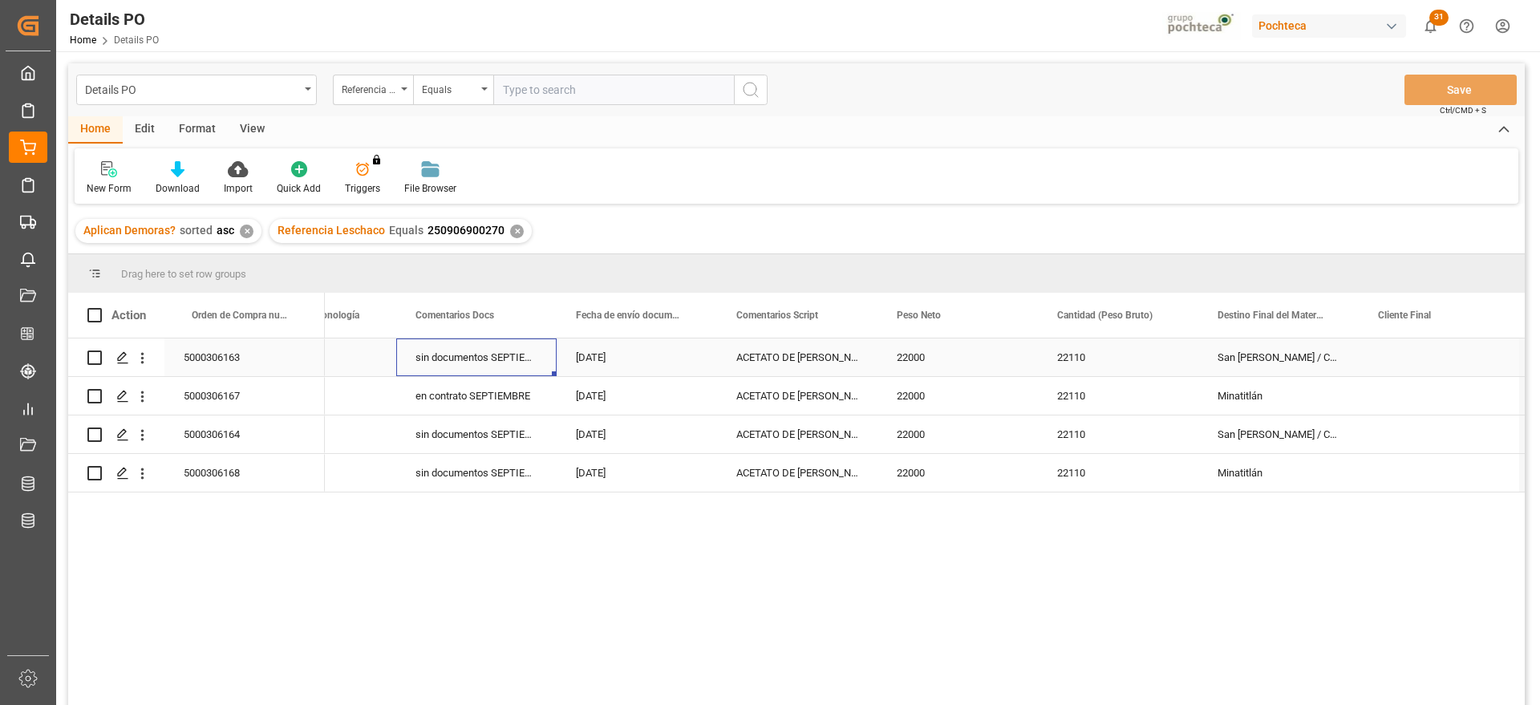
click at [504, 365] on div "sin documentos SEPTIEMBRE" at bounding box center [476, 357] width 160 height 38
click at [234, 312] on span "Orden de Compra nuevo" at bounding box center [241, 315] width 99 height 11
click at [435, 431] on div "en contrato SEPTIEMBRE" at bounding box center [476, 434] width 160 height 38
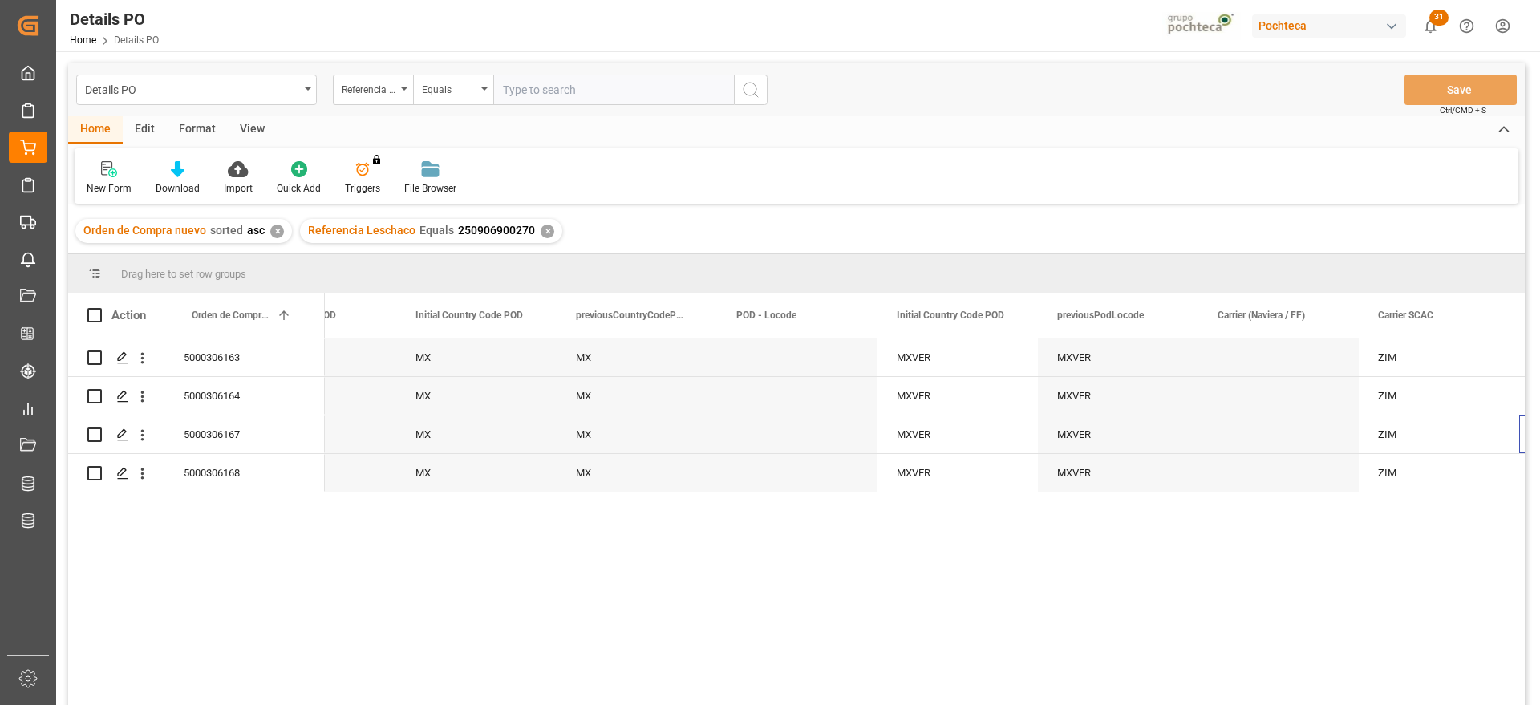
scroll to position [0, 7788]
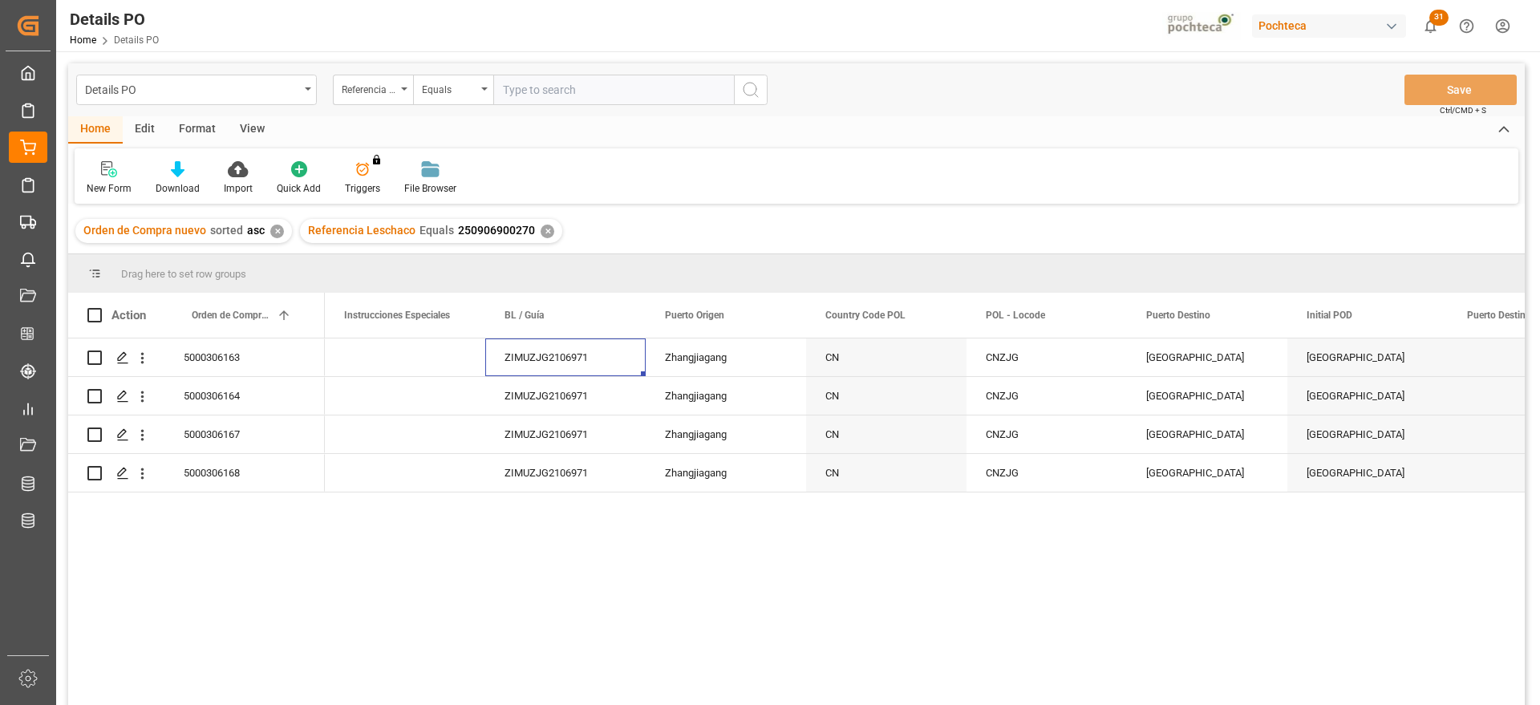
click at [543, 231] on div "✕" at bounding box center [548, 232] width 14 height 14
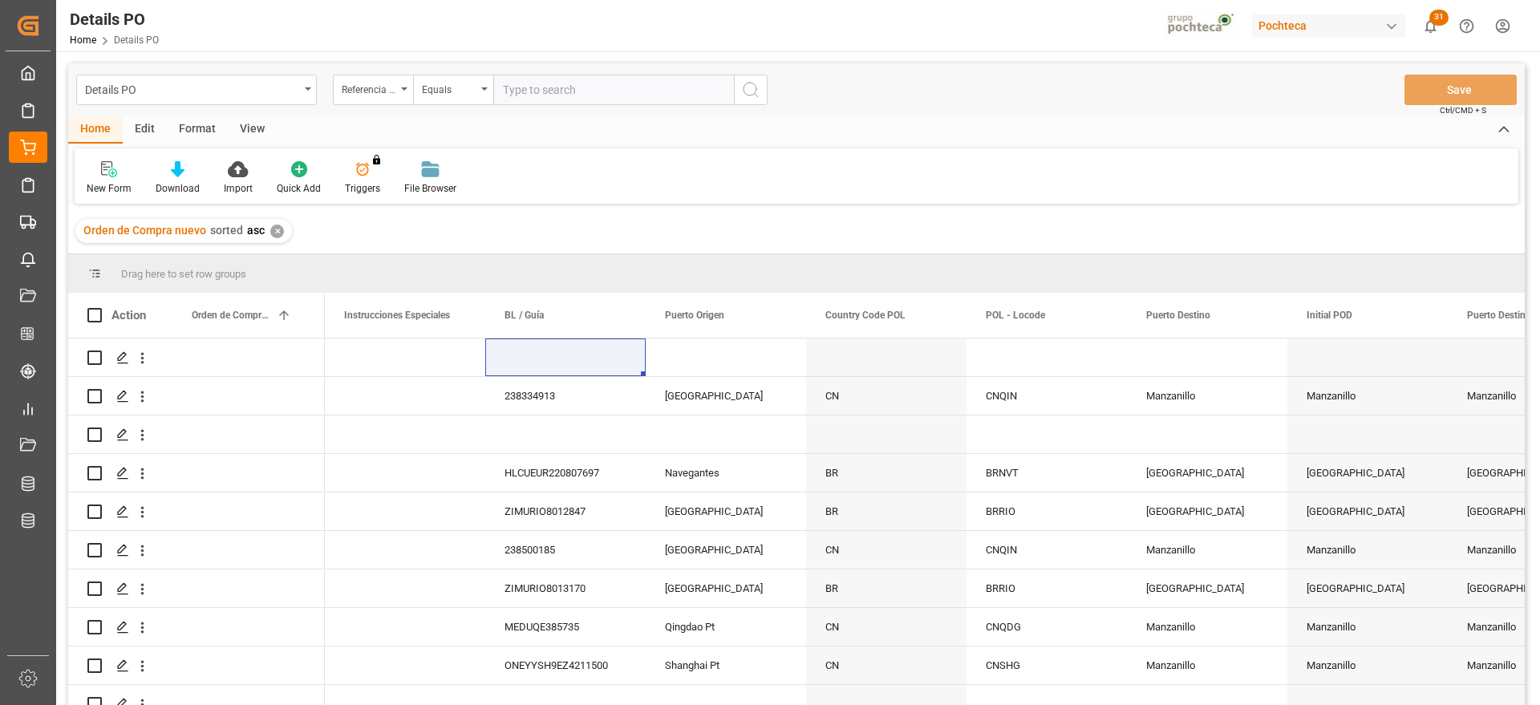
click at [548, 96] on input "text" at bounding box center [613, 90] width 241 height 30
paste input "5000306160"
type input "5000306160"
click at [387, 87] on div "Referencia Leschaco" at bounding box center [369, 88] width 55 height 18
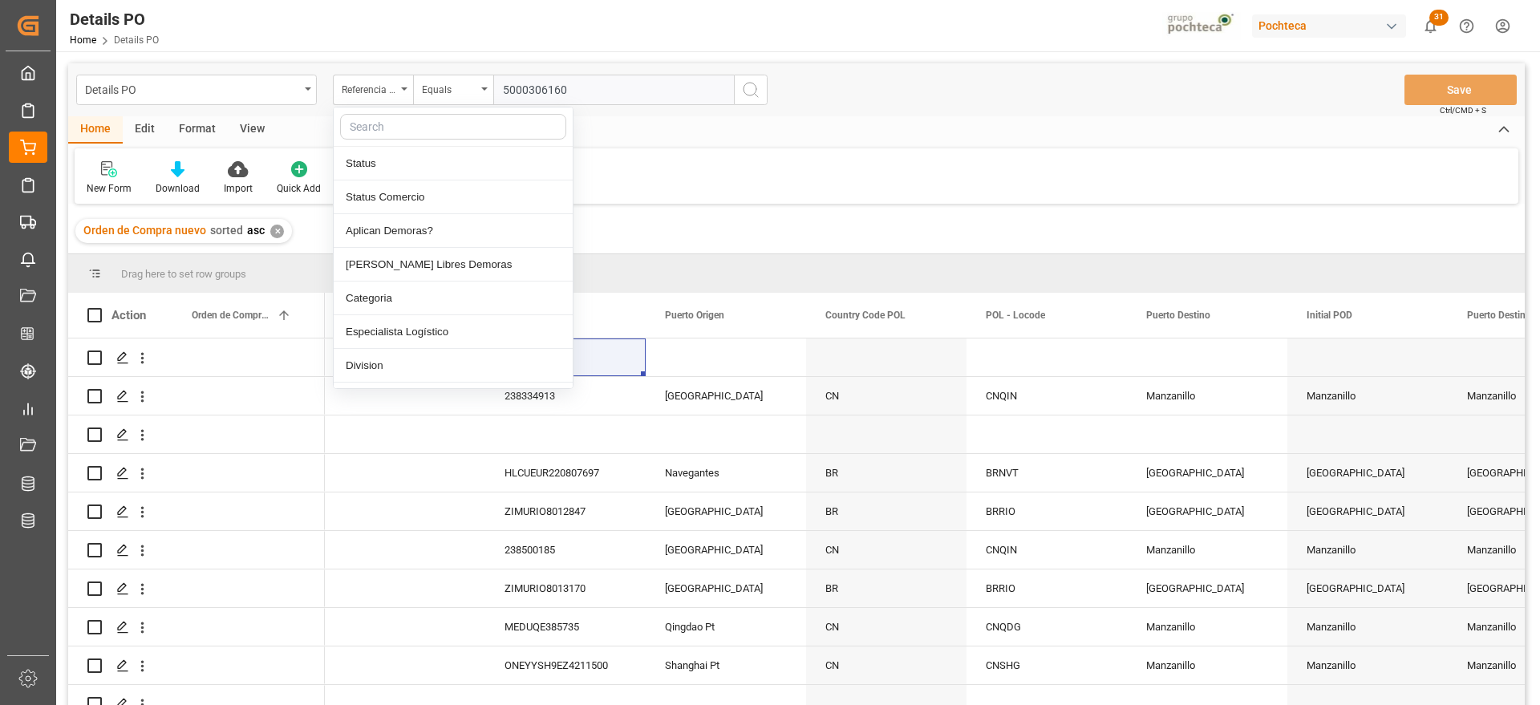
click at [393, 129] on input "text" at bounding box center [453, 127] width 226 height 26
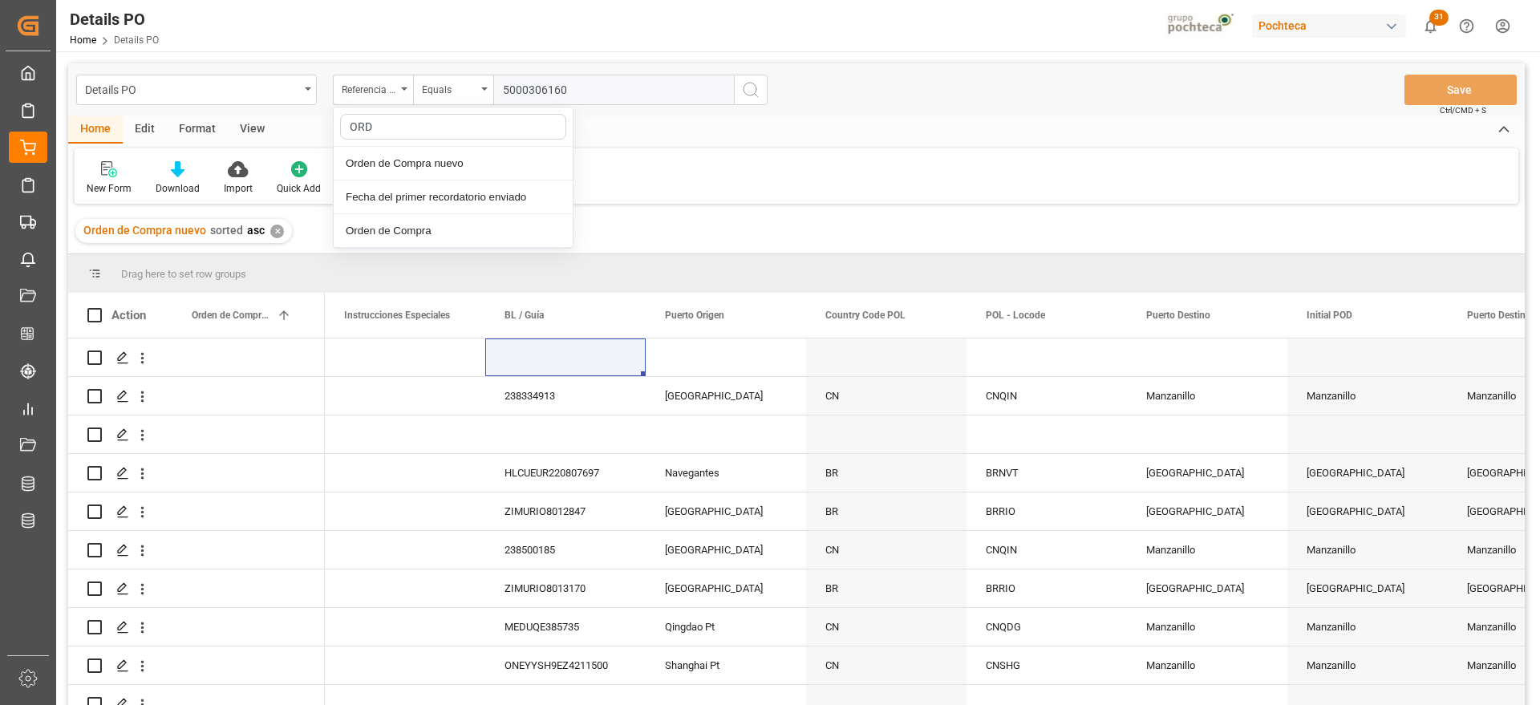
type input "ORDE"
click at [420, 149] on div "Orden de Compra nuevo" at bounding box center [453, 164] width 239 height 34
click at [596, 87] on input "text" at bounding box center [613, 90] width 241 height 30
paste input "5000306160"
type input "5000306160"
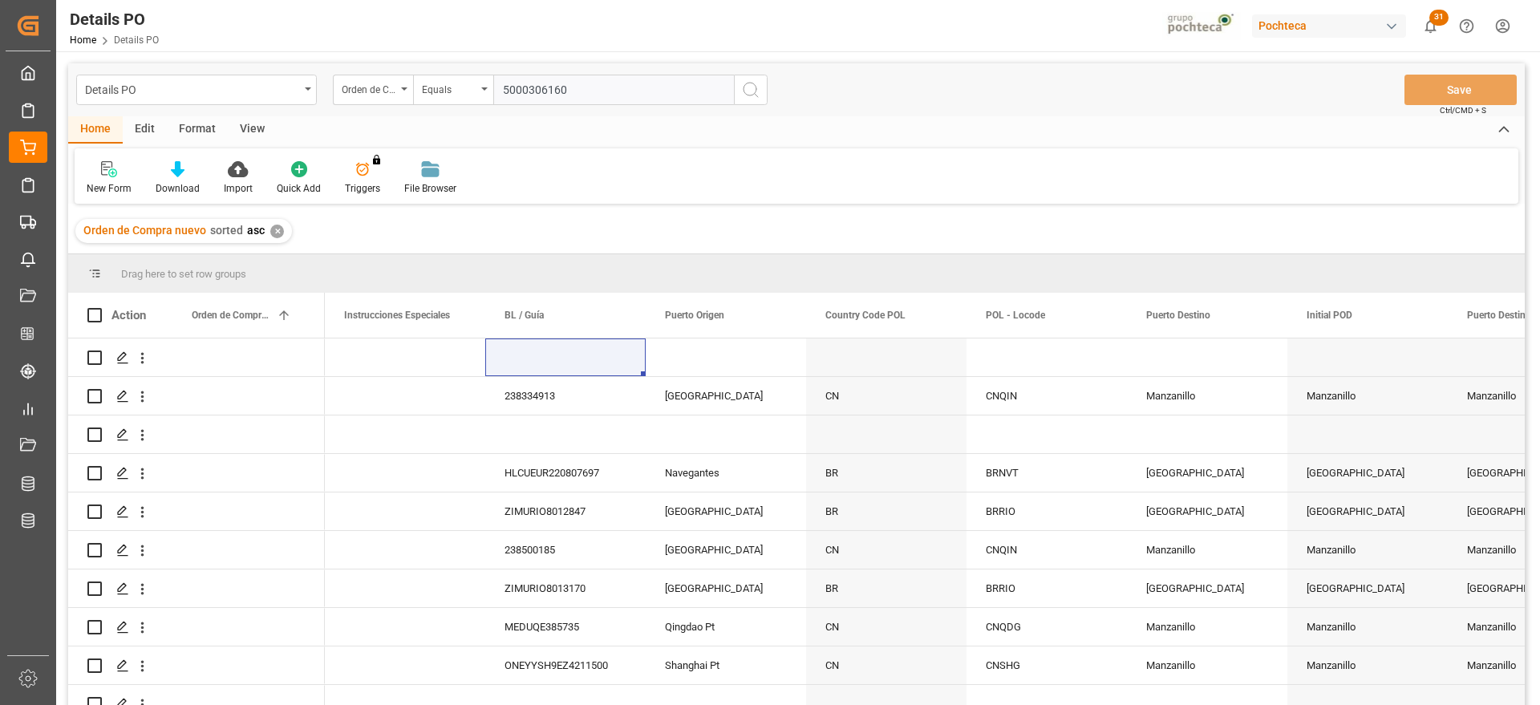
click at [752, 98] on icon "search button" at bounding box center [750, 89] width 19 height 19
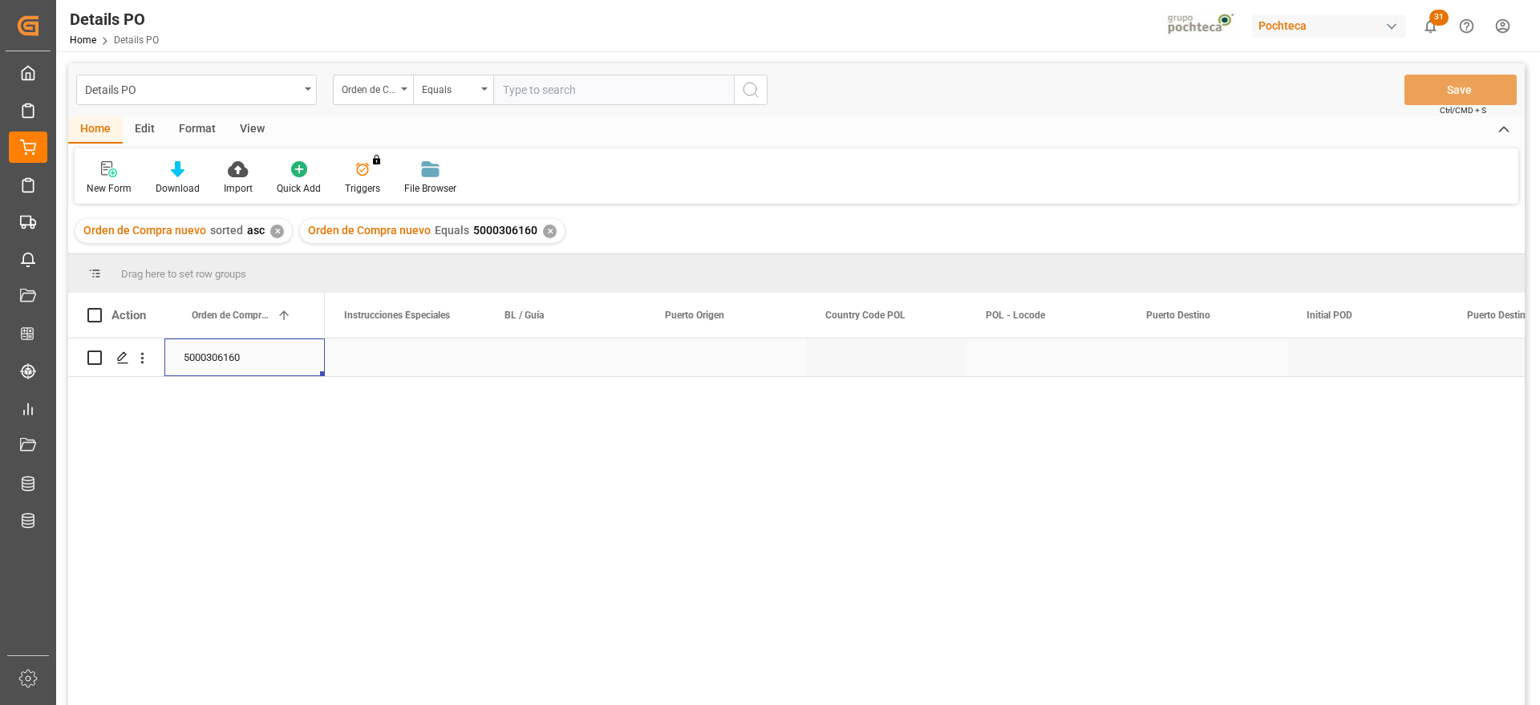
click at [251, 351] on div "5000306160" at bounding box center [244, 357] width 160 height 38
click at [606, 358] on div "Nuevo" at bounding box center [565, 357] width 122 height 37
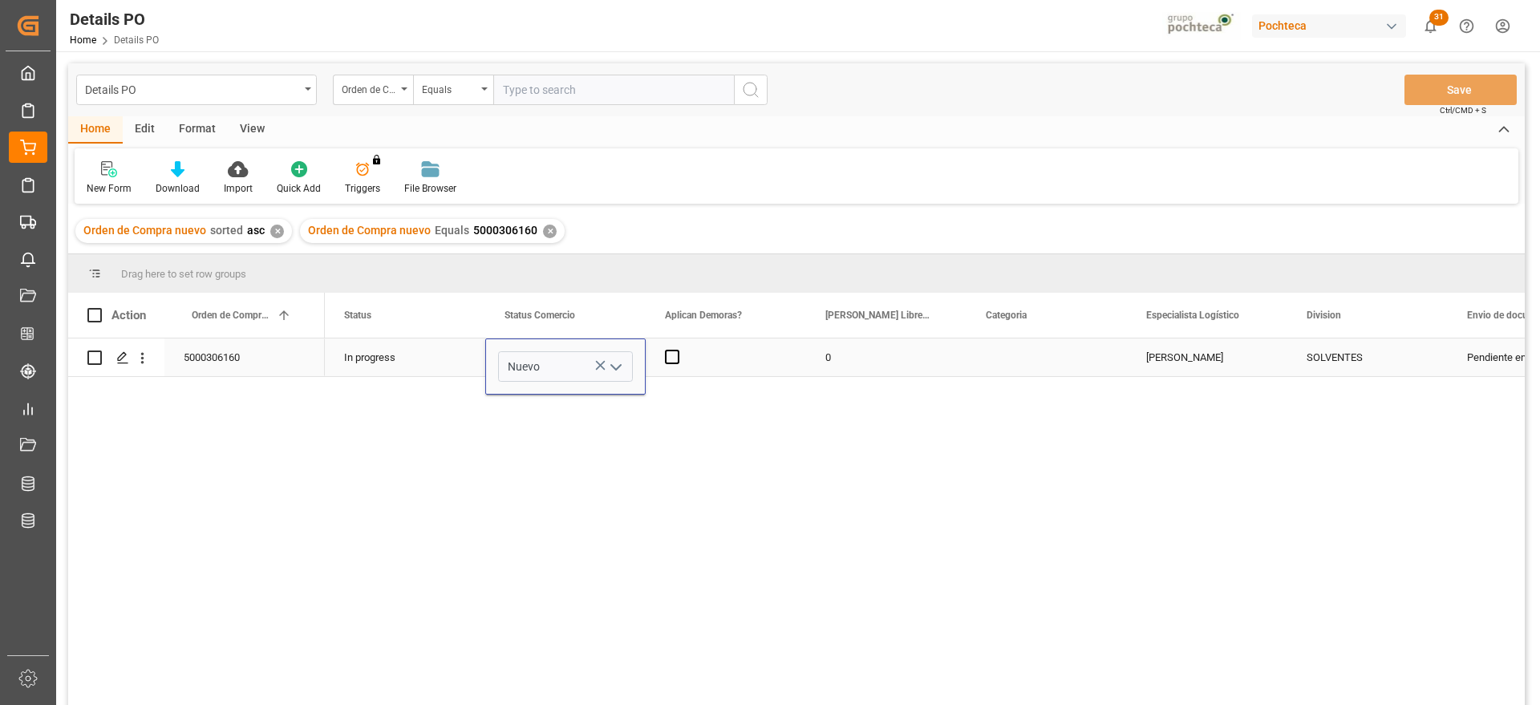
click at [619, 362] on icon "open menu" at bounding box center [615, 367] width 19 height 19
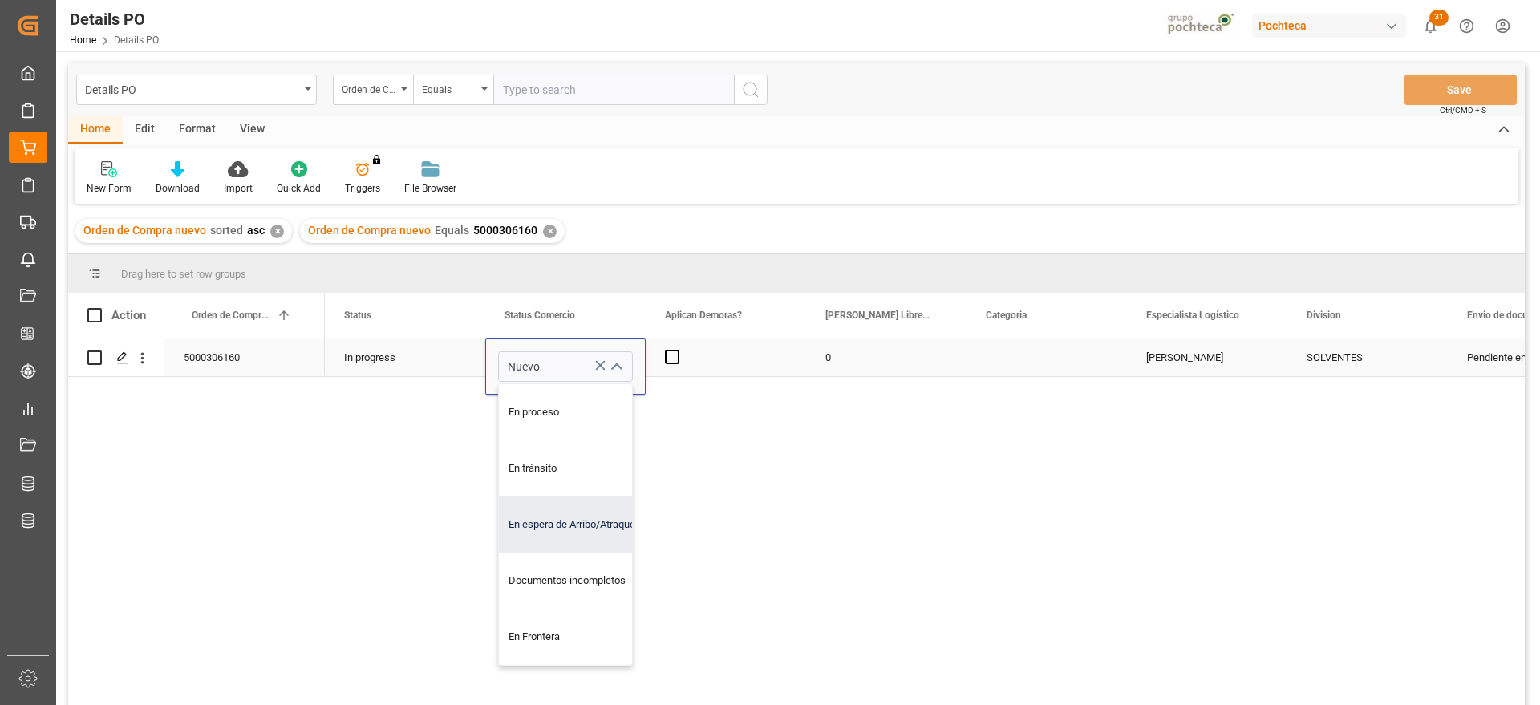
click at [573, 534] on div "En espera de Arribo/Atraque" at bounding box center [575, 524] width 152 height 56
type input "En espera de Arribo/Atraque"
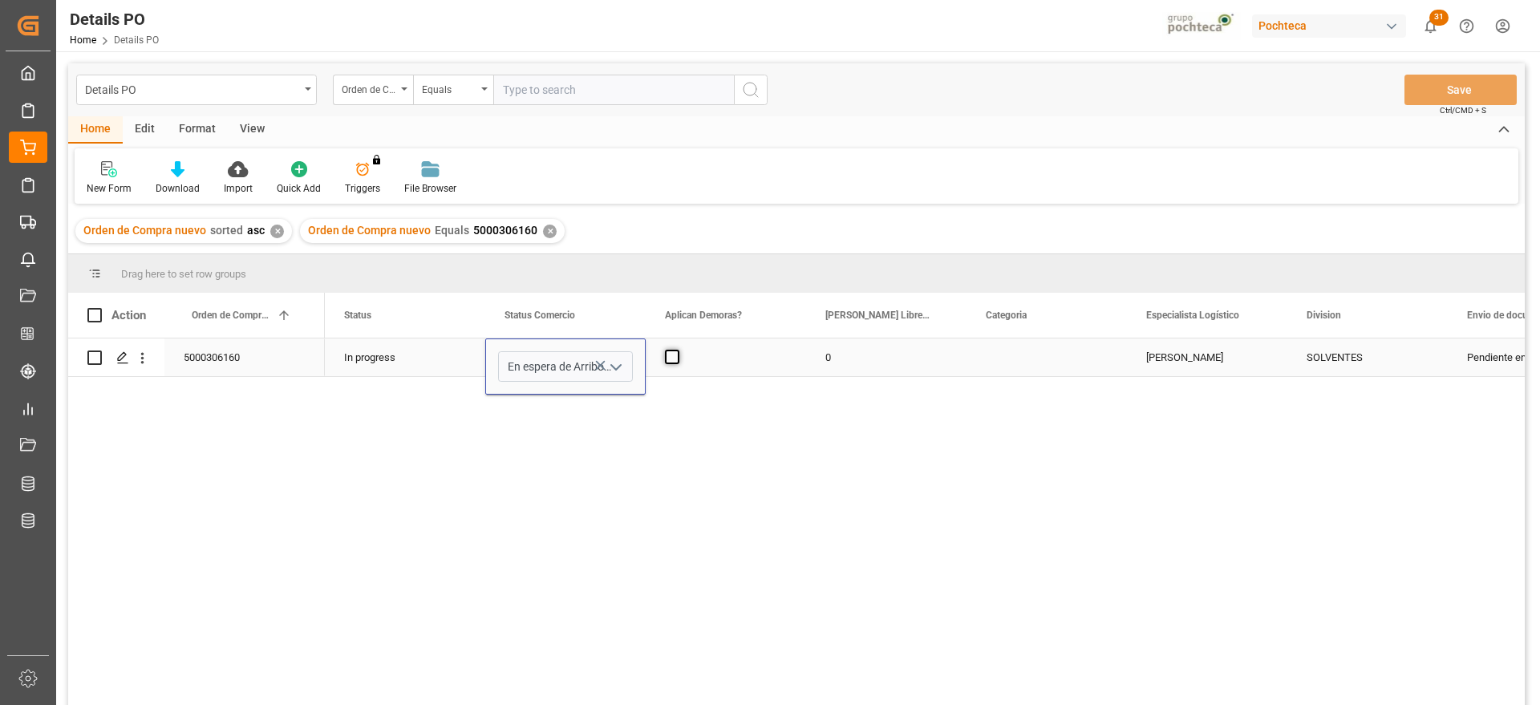
click at [678, 353] on span "Press SPACE to select this row." at bounding box center [672, 357] width 14 height 14
click at [677, 350] on input "Press SPACE to select this row." at bounding box center [677, 350] width 0 height 0
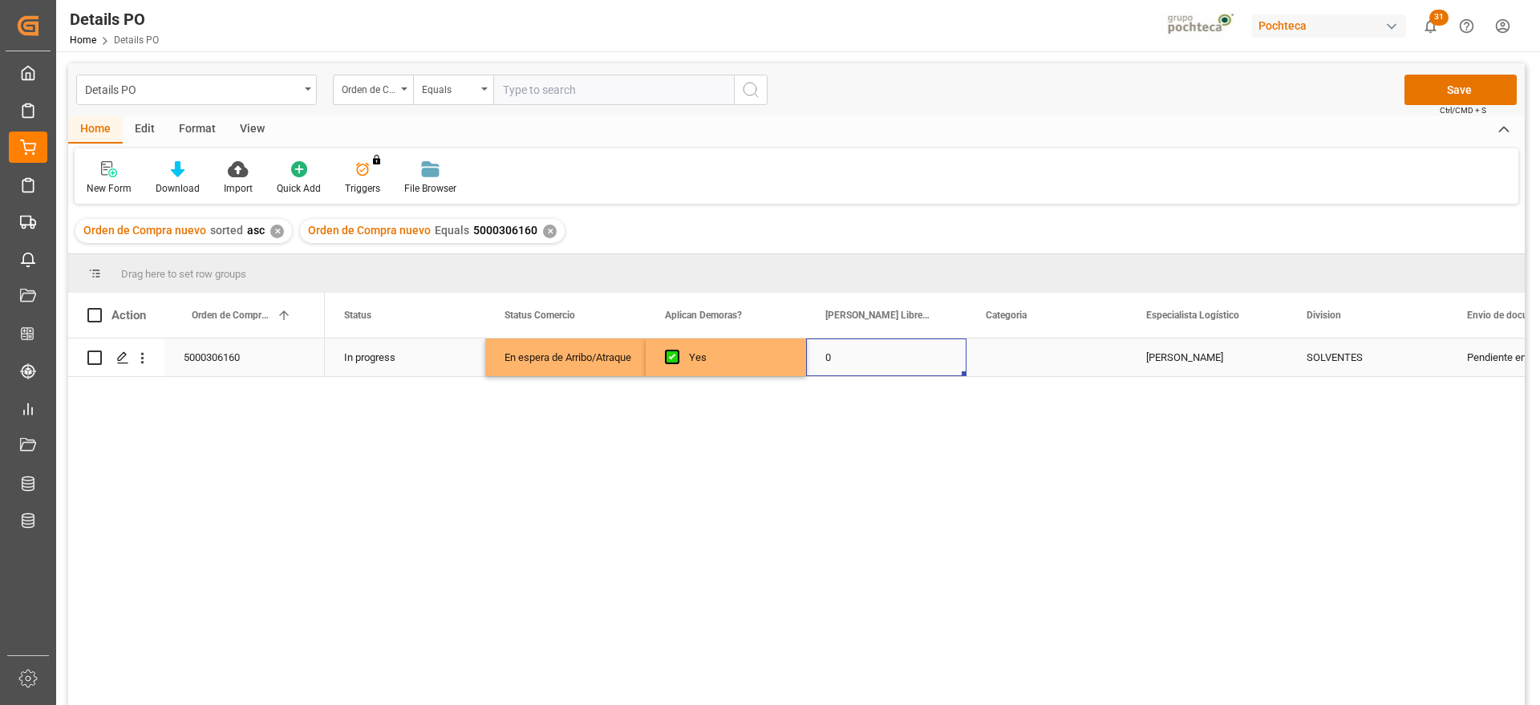
click at [856, 347] on div "0" at bounding box center [886, 357] width 160 height 38
click at [858, 353] on input "0" at bounding box center [886, 366] width 135 height 30
type input "15"
click at [1091, 374] on div "Press SPACE to select this row." at bounding box center [1046, 357] width 160 height 38
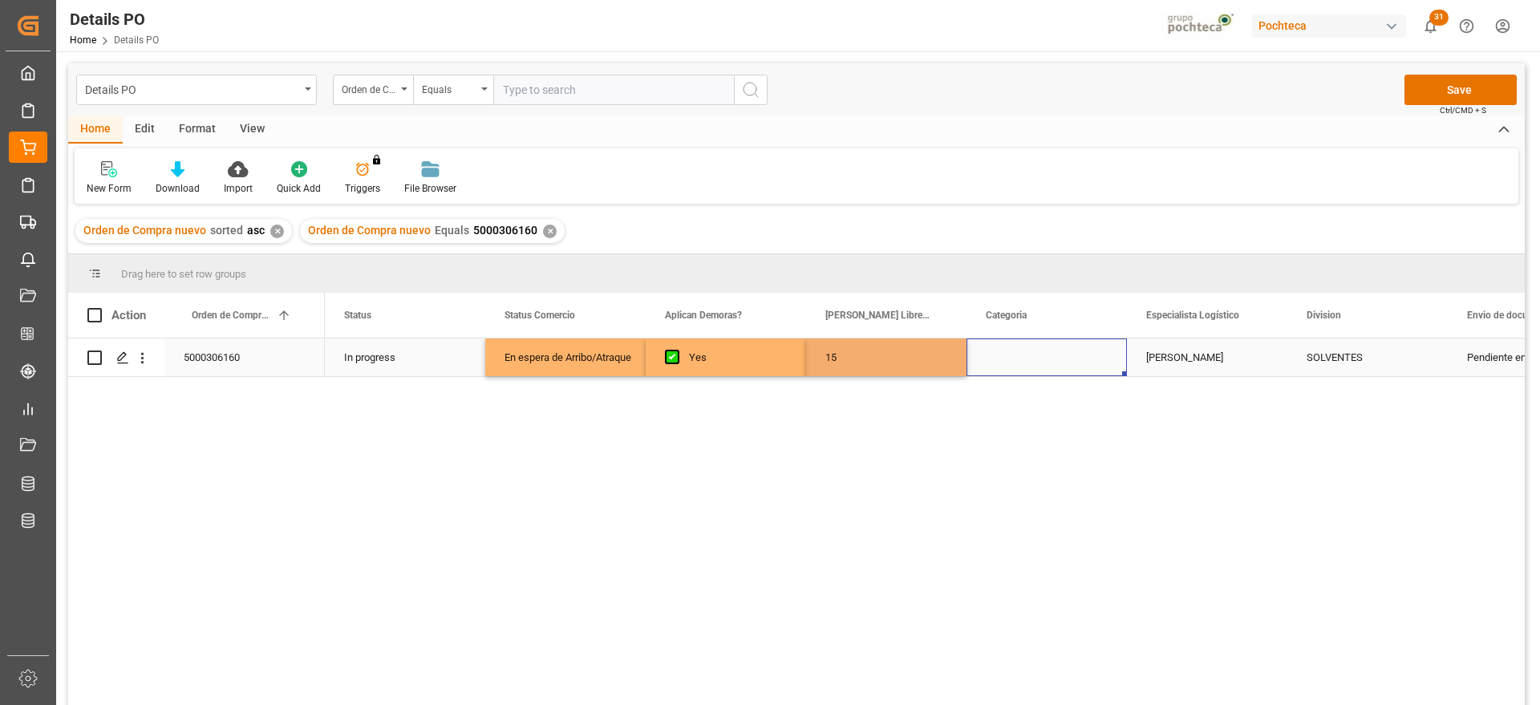
click at [1087, 372] on div "Press SPACE to select this row." at bounding box center [1046, 357] width 160 height 38
click at [1084, 353] on div "Press SPACE to select this row." at bounding box center [1046, 357] width 160 height 38
click at [1091, 358] on button "Select" at bounding box center [1046, 366] width 135 height 30
click at [1037, 460] on div "En tiempo" at bounding box center [1047, 456] width 116 height 16
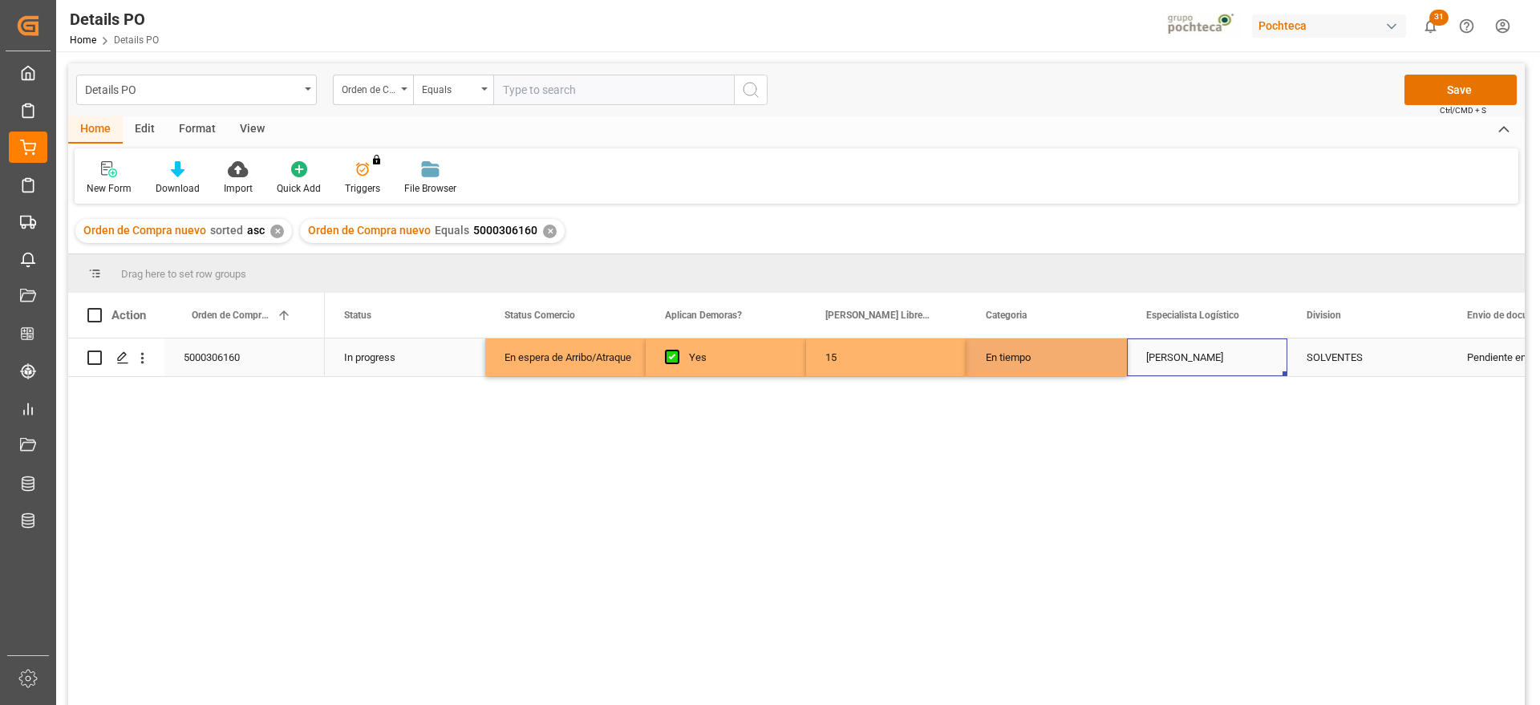
click at [1230, 347] on div "[PERSON_NAME]" at bounding box center [1207, 357] width 160 height 38
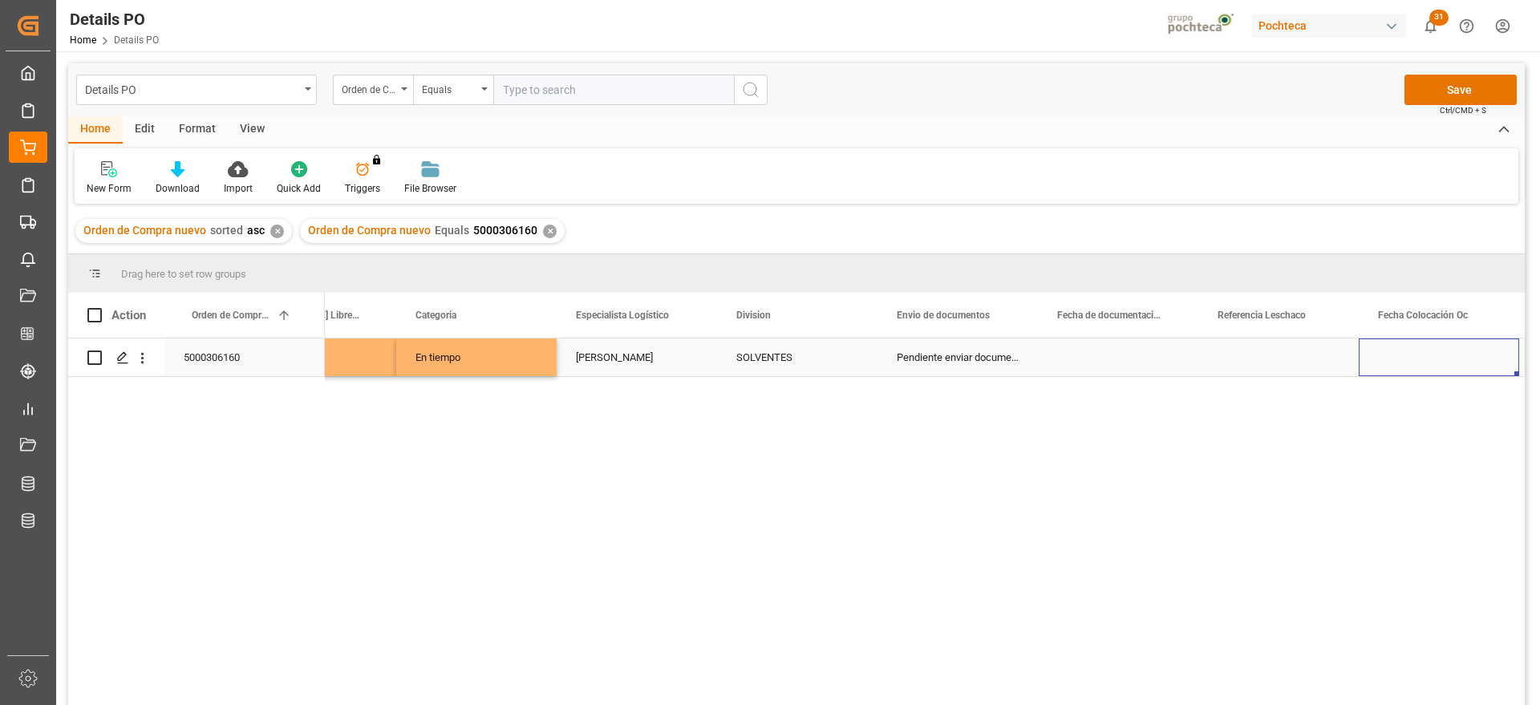
scroll to position [0, 731]
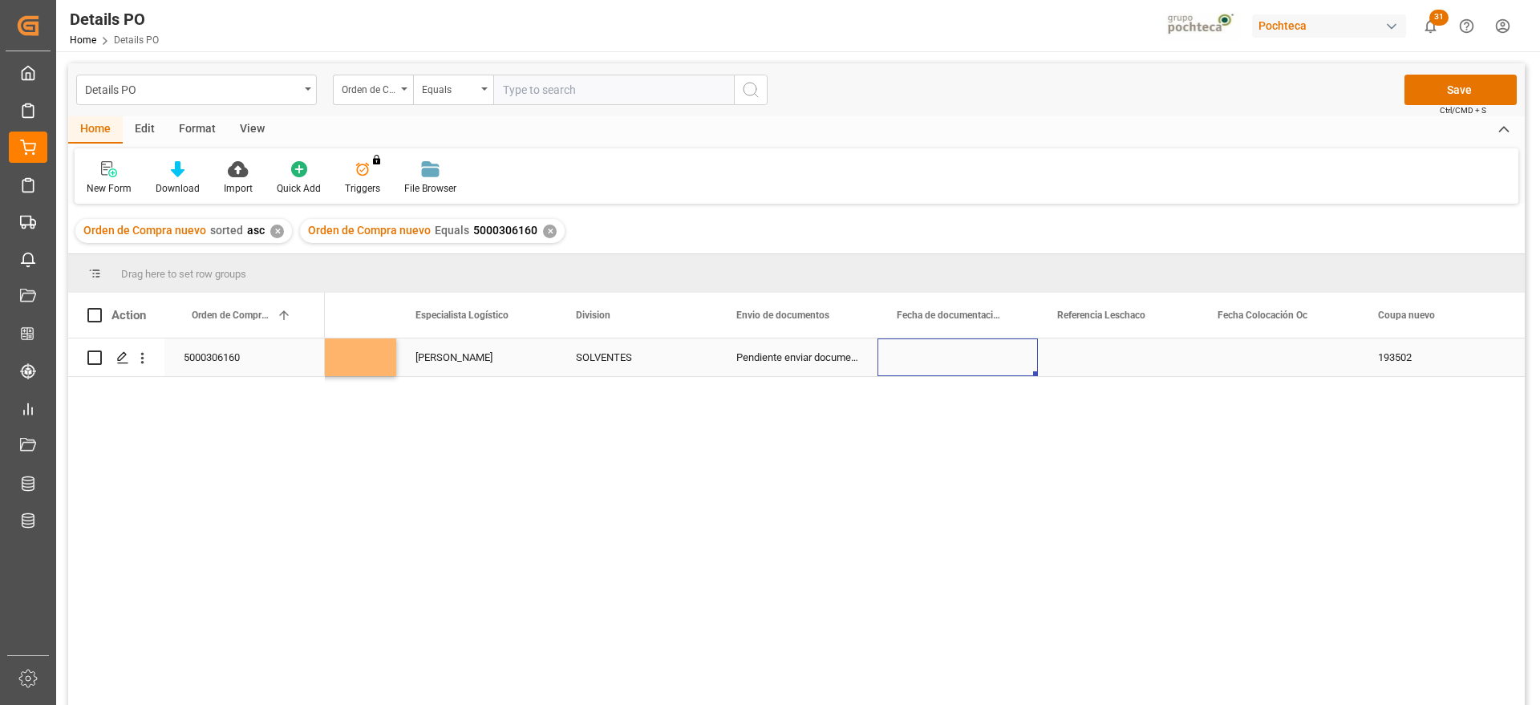
click at [974, 351] on div "Press SPACE to select this row." at bounding box center [957, 357] width 160 height 38
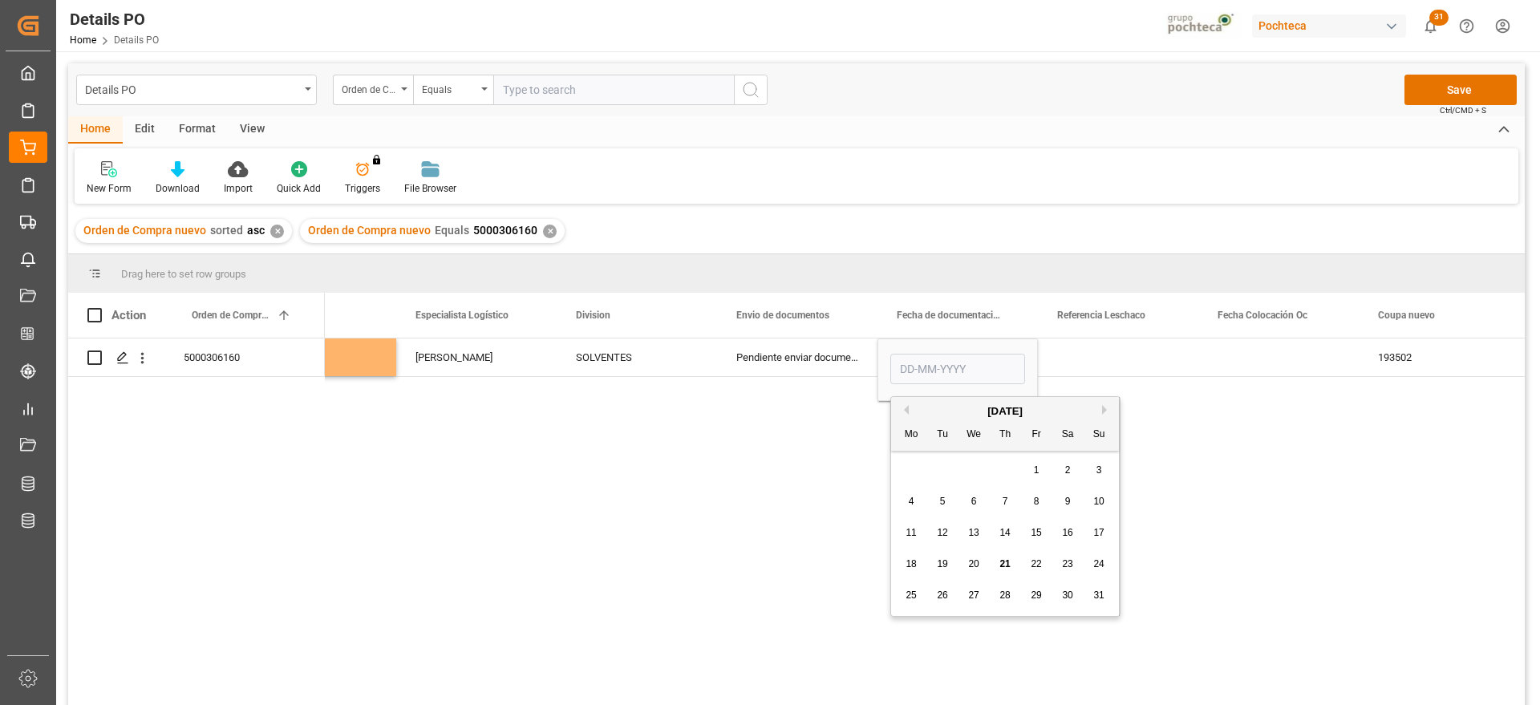
click at [931, 560] on div "18 19 20 21 22 23 24" at bounding box center [1005, 564] width 219 height 31
click at [937, 560] on span "19" at bounding box center [942, 563] width 10 height 11
type input "[DATE]"
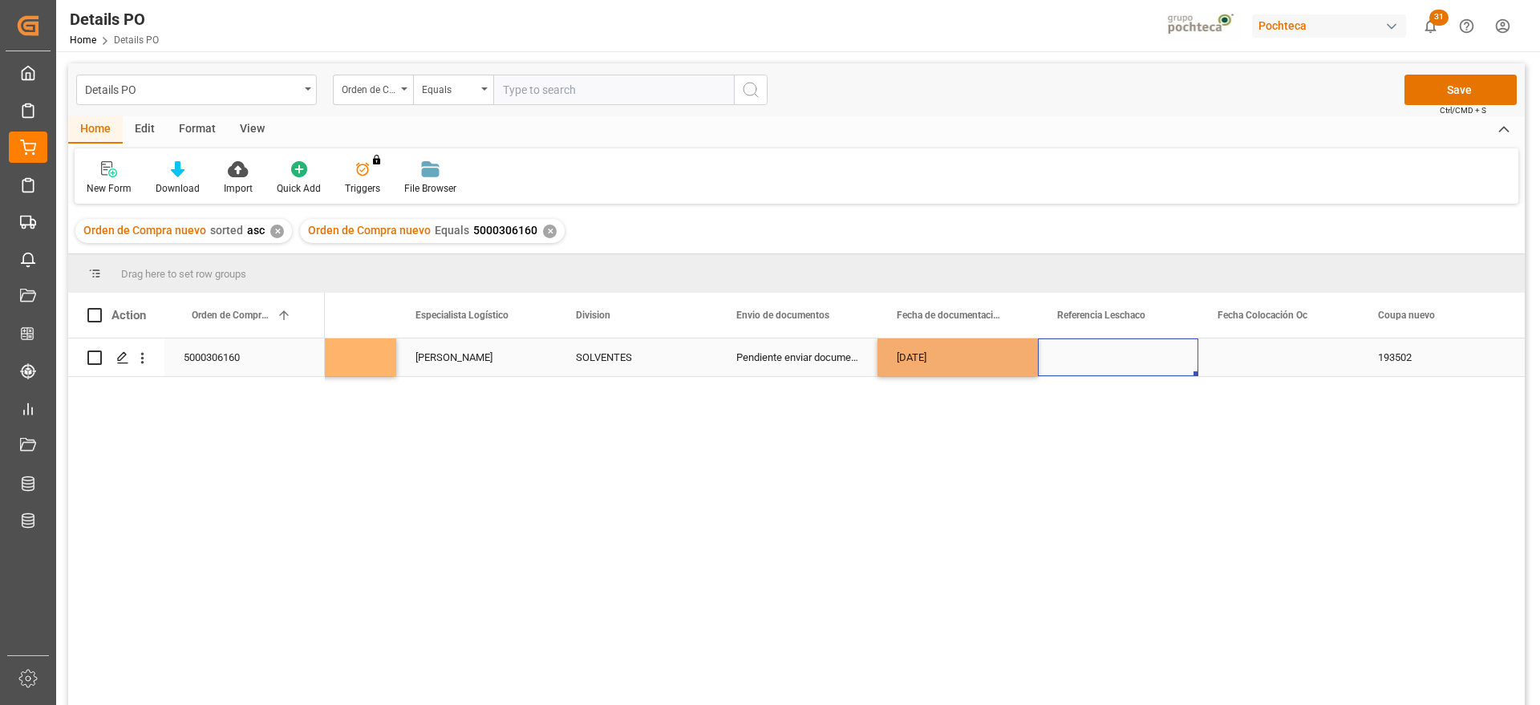
click at [1107, 367] on div "Press SPACE to select this row." at bounding box center [1118, 357] width 160 height 38
click at [1258, 360] on div "Press SPACE to select this row." at bounding box center [1278, 357] width 160 height 38
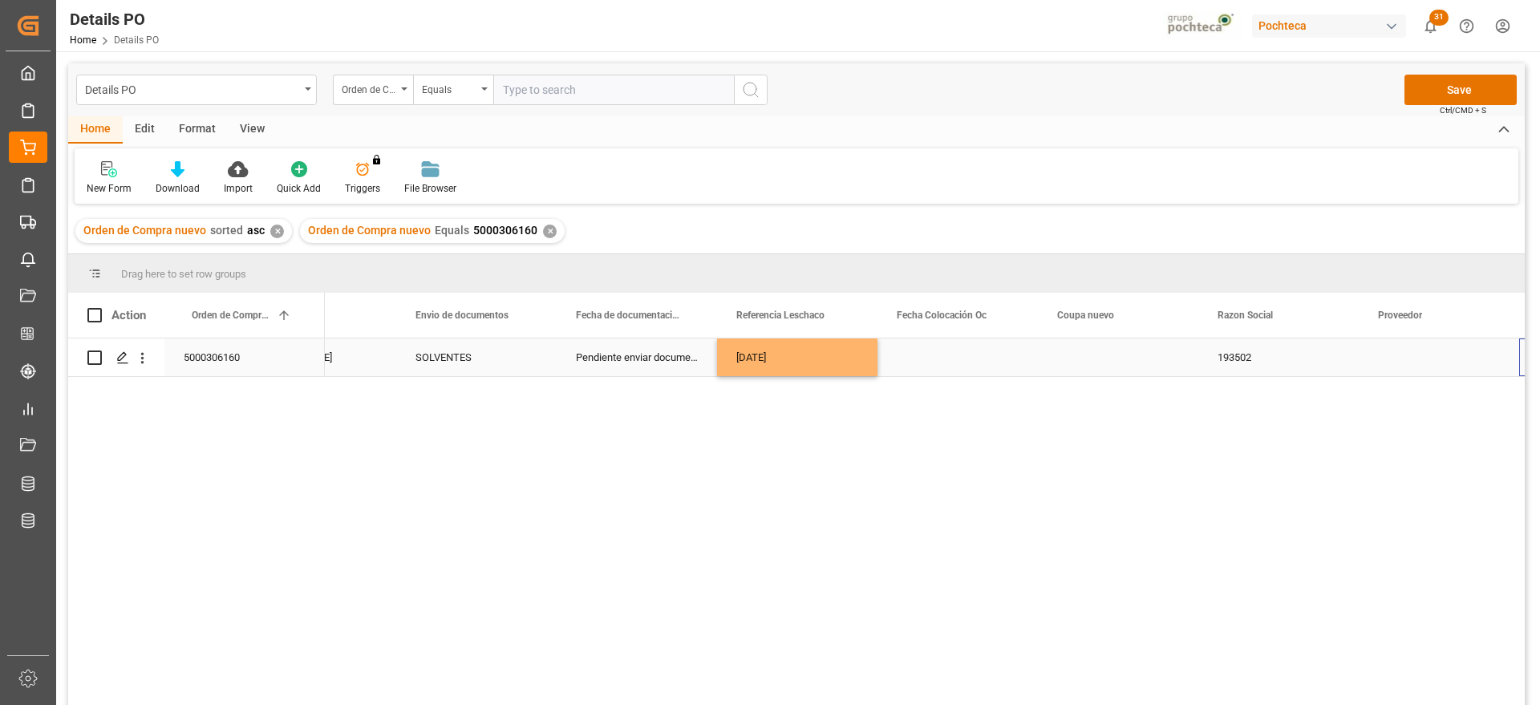
scroll to position [0, 1051]
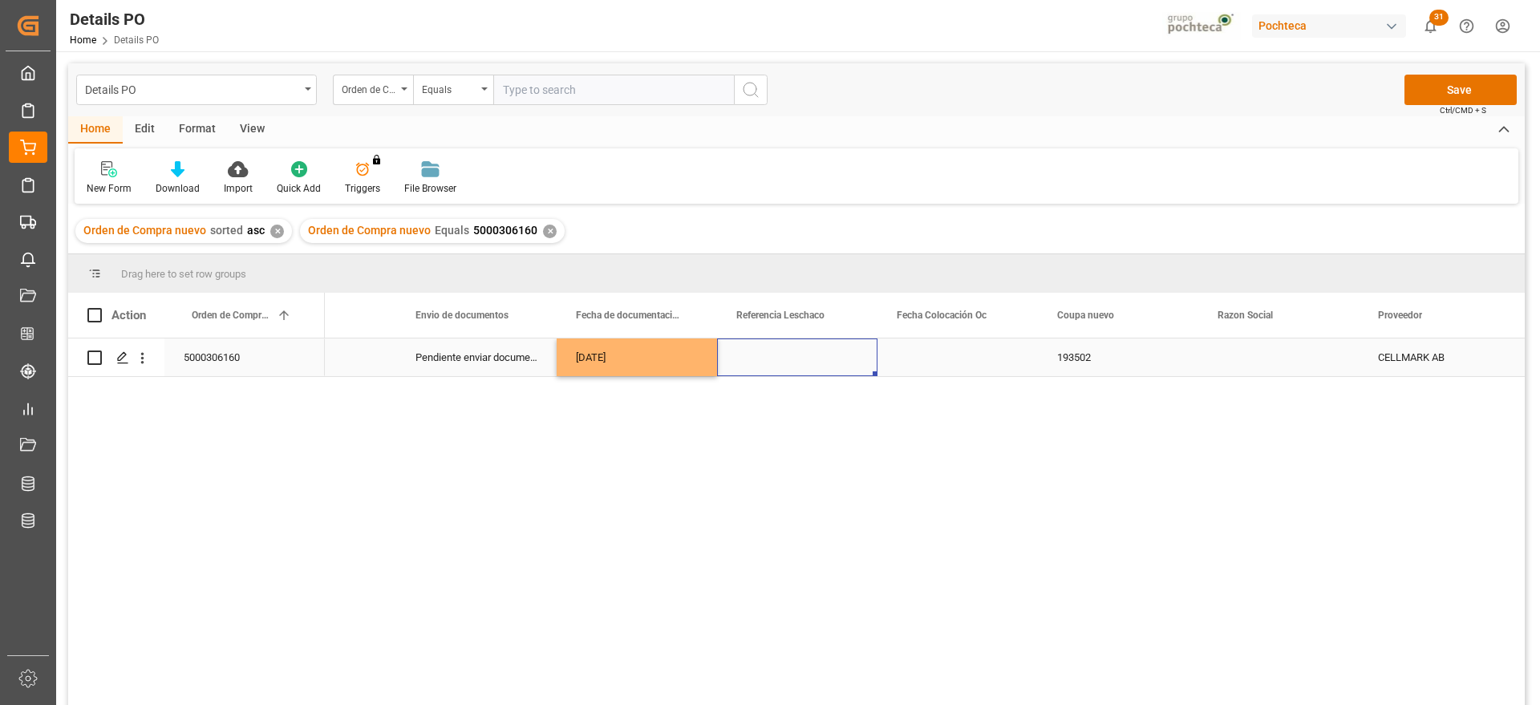
click at [802, 355] on div "Press SPACE to select this row." at bounding box center [797, 357] width 160 height 38
click at [802, 355] on input "Press SPACE to select this row." at bounding box center [797, 366] width 135 height 30
click at [800, 367] on input "Press SPACE to select this row." at bounding box center [797, 366] width 135 height 30
type input "250906900269"
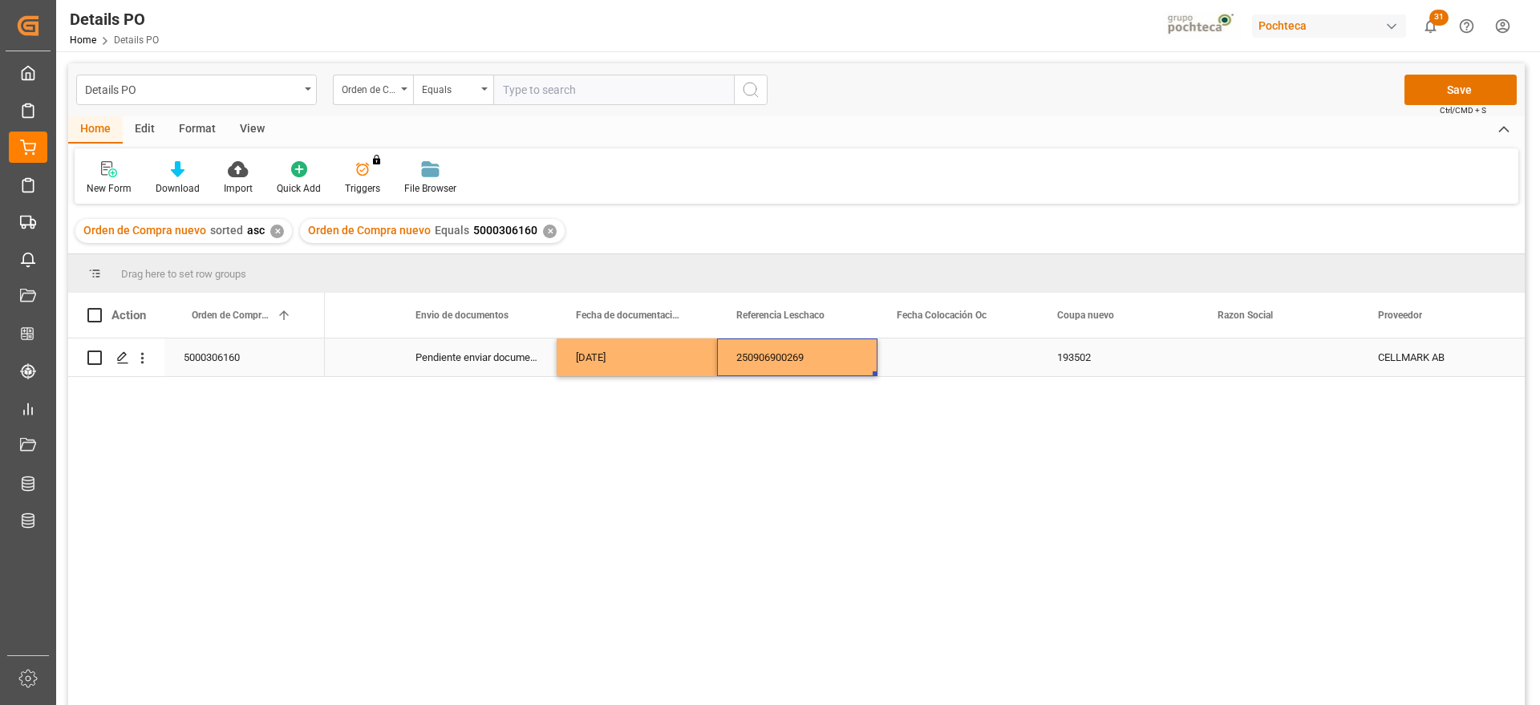
click at [956, 353] on div "Press SPACE to select this row." at bounding box center [957, 357] width 160 height 38
click at [1249, 364] on div "Press SPACE to select this row." at bounding box center [1278, 357] width 160 height 38
click at [1252, 362] on div "Press SPACE to select this row." at bounding box center [1278, 357] width 160 height 38
click at [1322, 362] on icon "open menu" at bounding box center [1328, 367] width 19 height 19
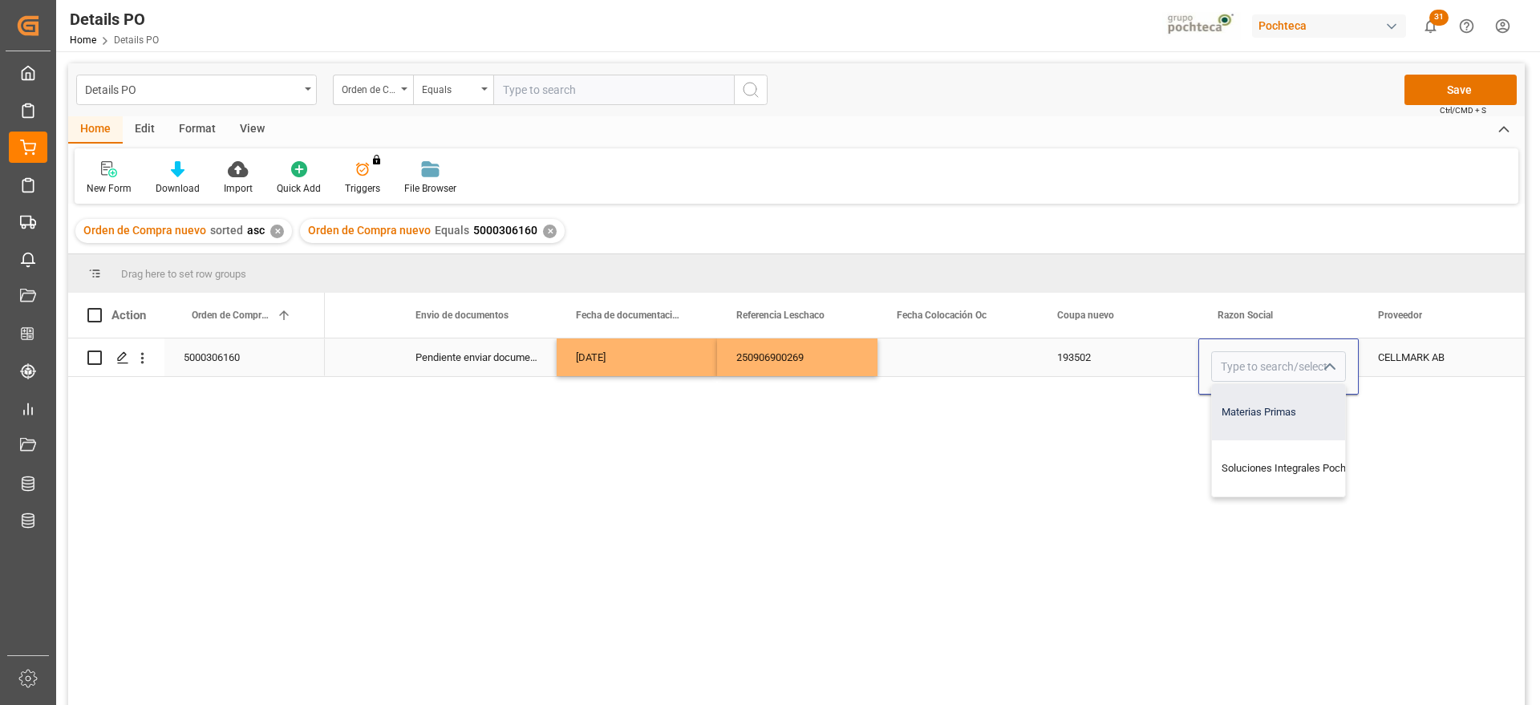
click at [1288, 407] on div "Materias Primas" at bounding box center [1294, 412] width 164 height 56
type input "Materias Primas"
click at [1394, 365] on div "CELLMARK AB" at bounding box center [1439, 357] width 160 height 38
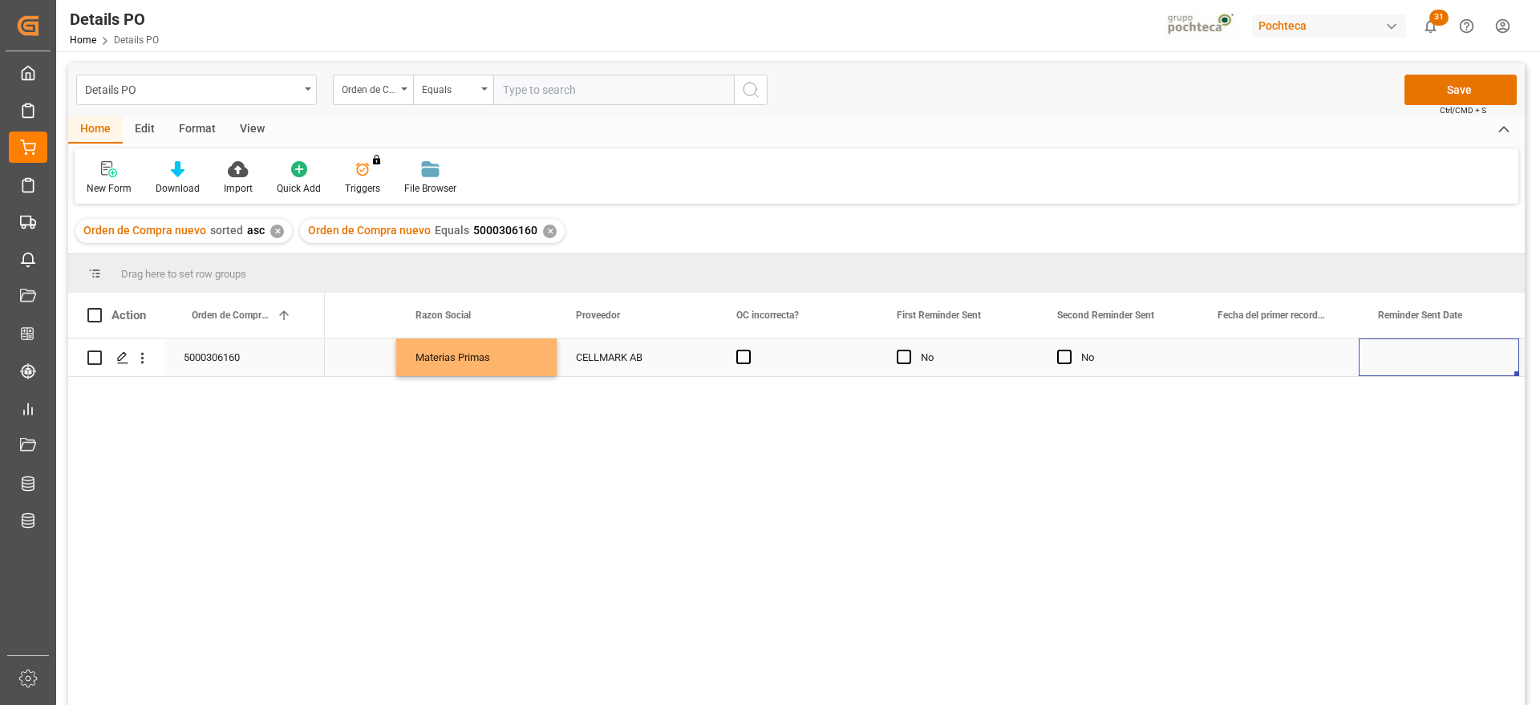
scroll to position [0, 1853]
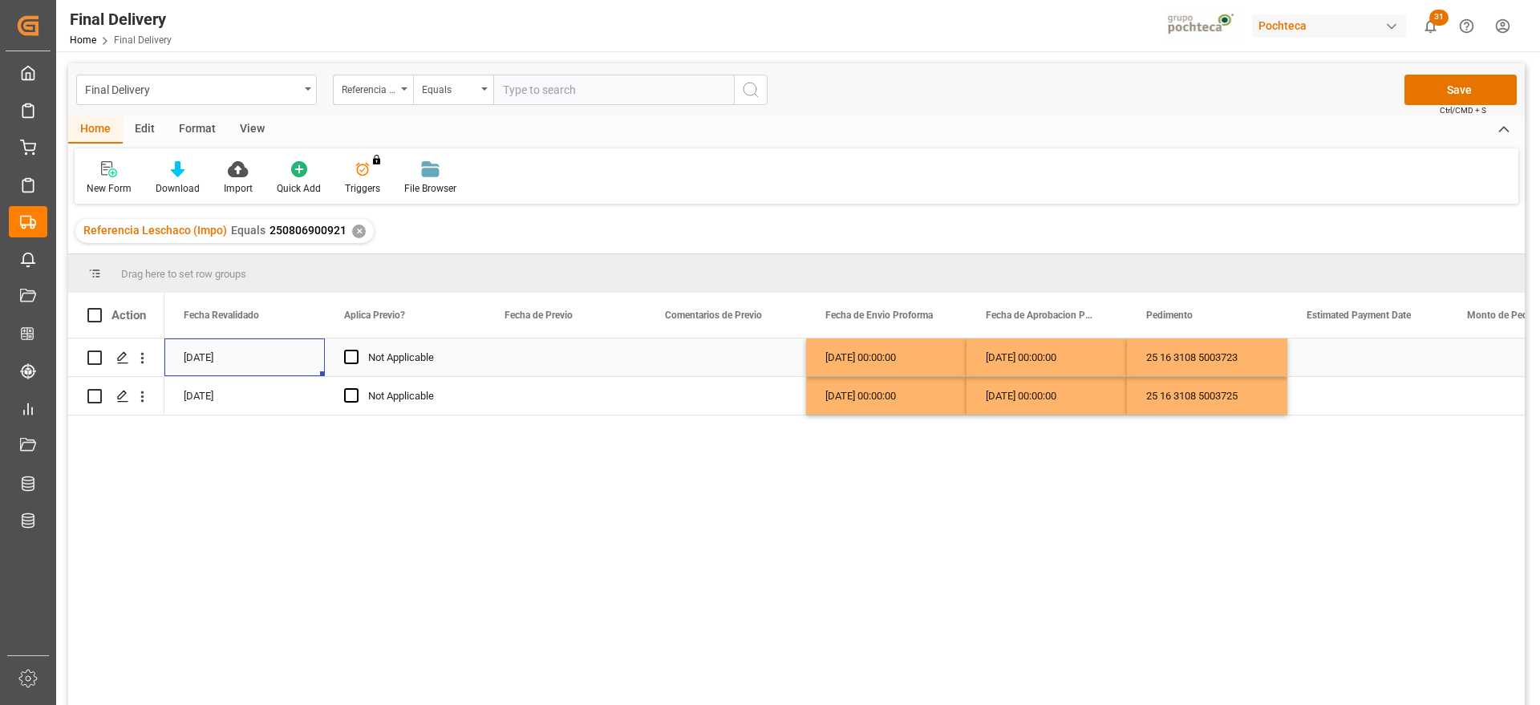
scroll to position [0, 2246]
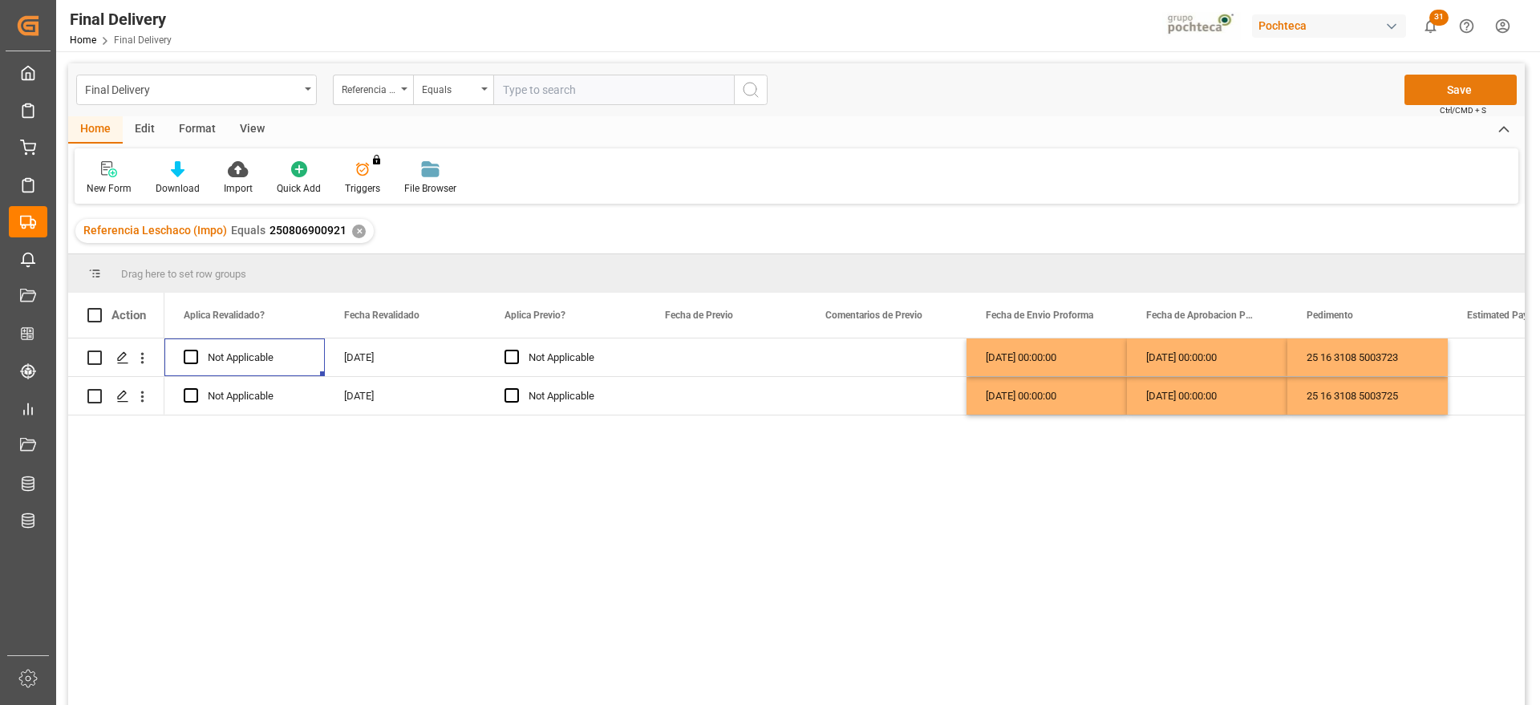
click at [1434, 92] on button "Save" at bounding box center [1460, 90] width 112 height 30
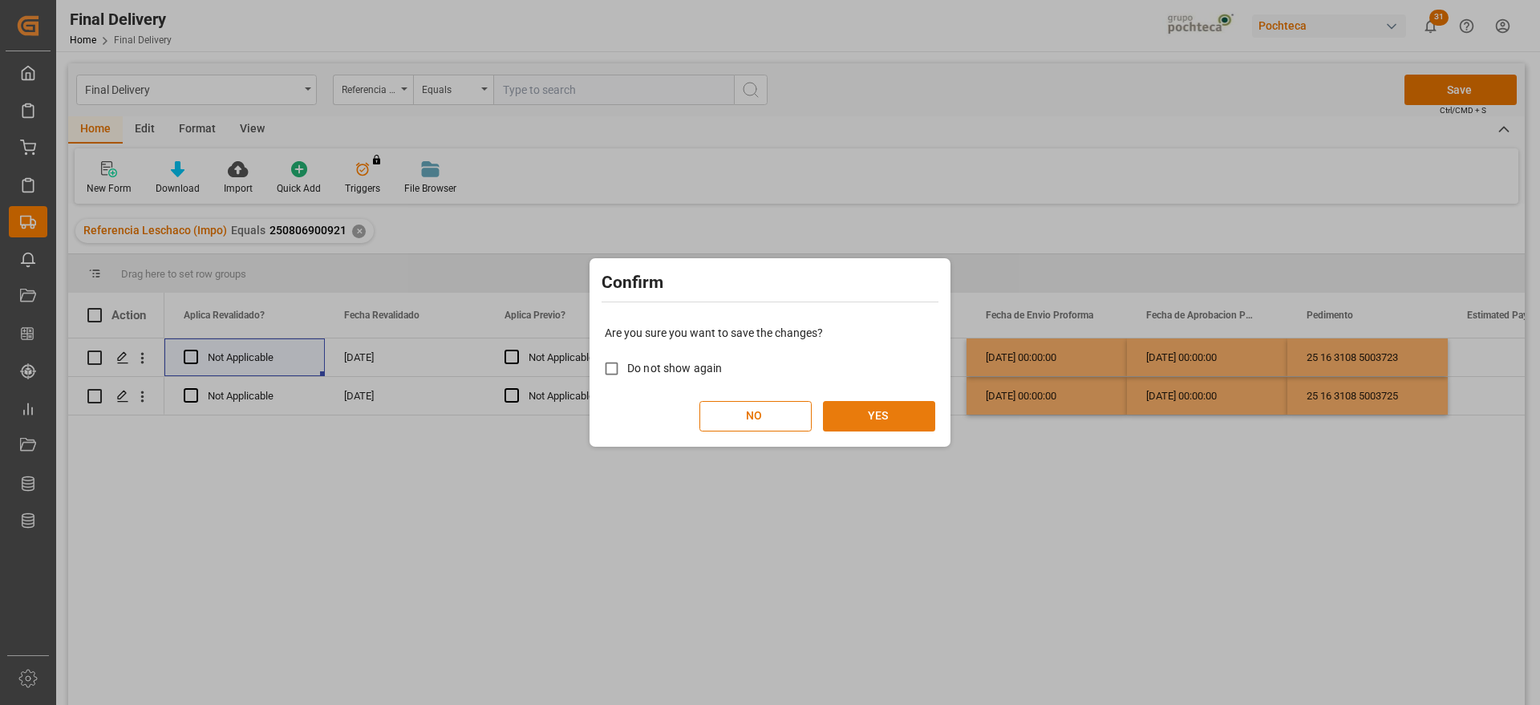
click at [903, 413] on button "YES" at bounding box center [879, 416] width 112 height 30
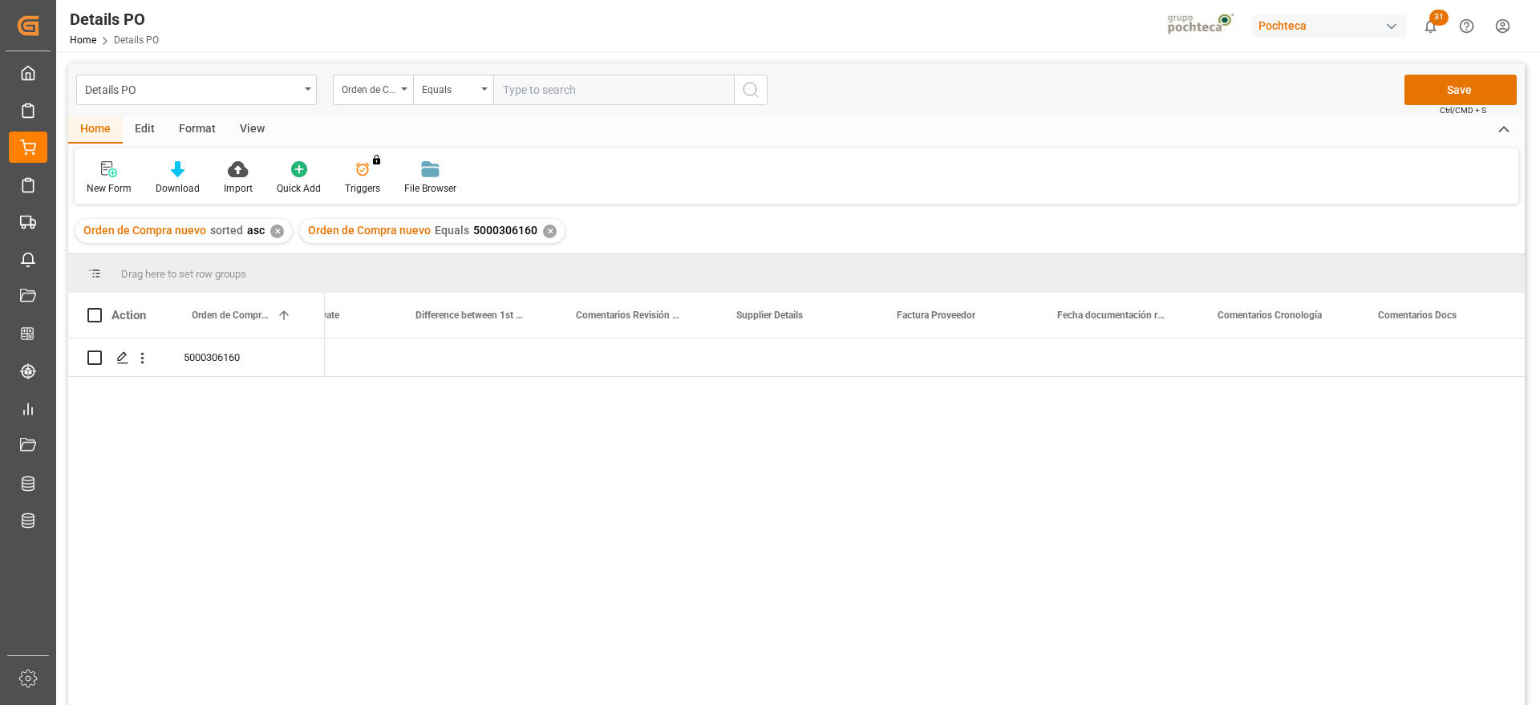
scroll to position [0, 2976]
click at [984, 362] on div "Press SPACE to select this row." at bounding box center [957, 357] width 160 height 38
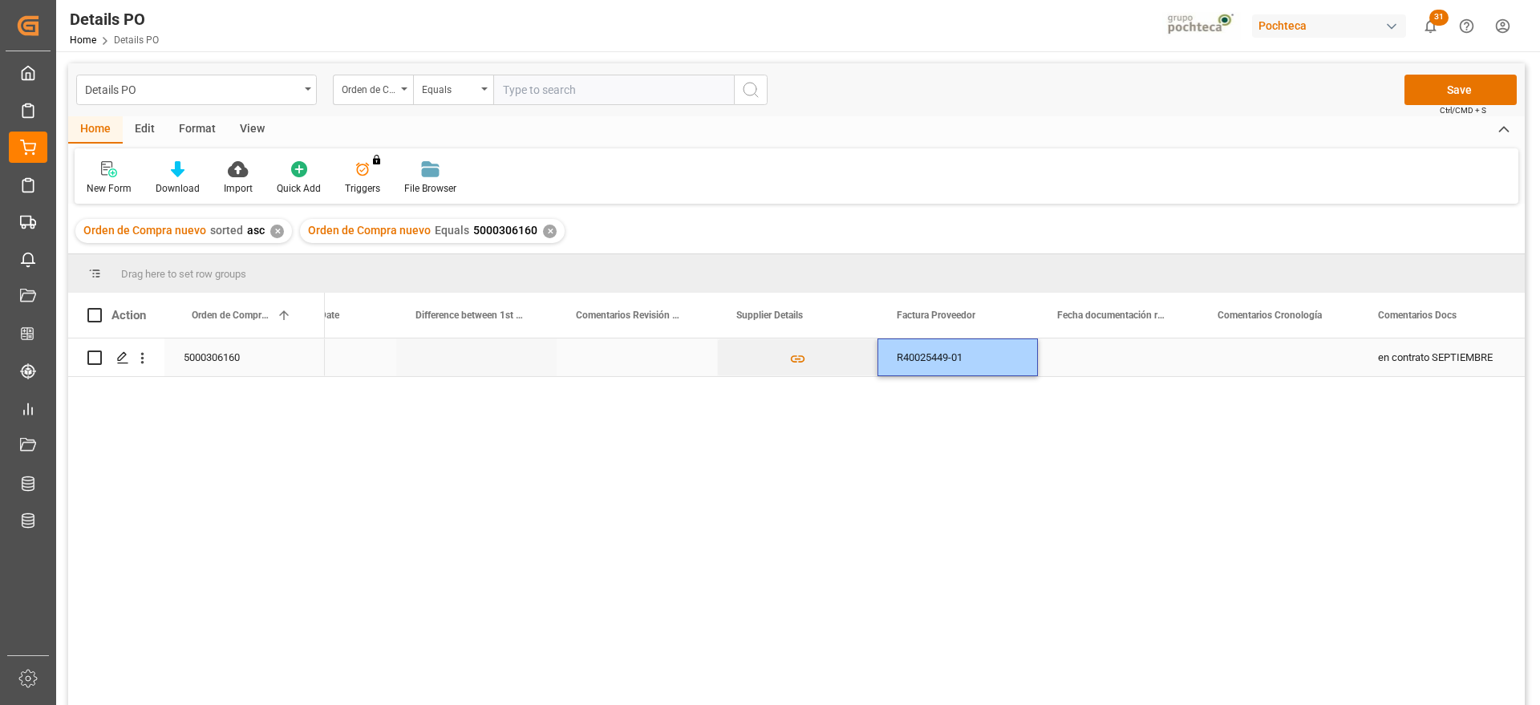
click at [1120, 358] on div "Press SPACE to select this row." at bounding box center [1118, 357] width 160 height 38
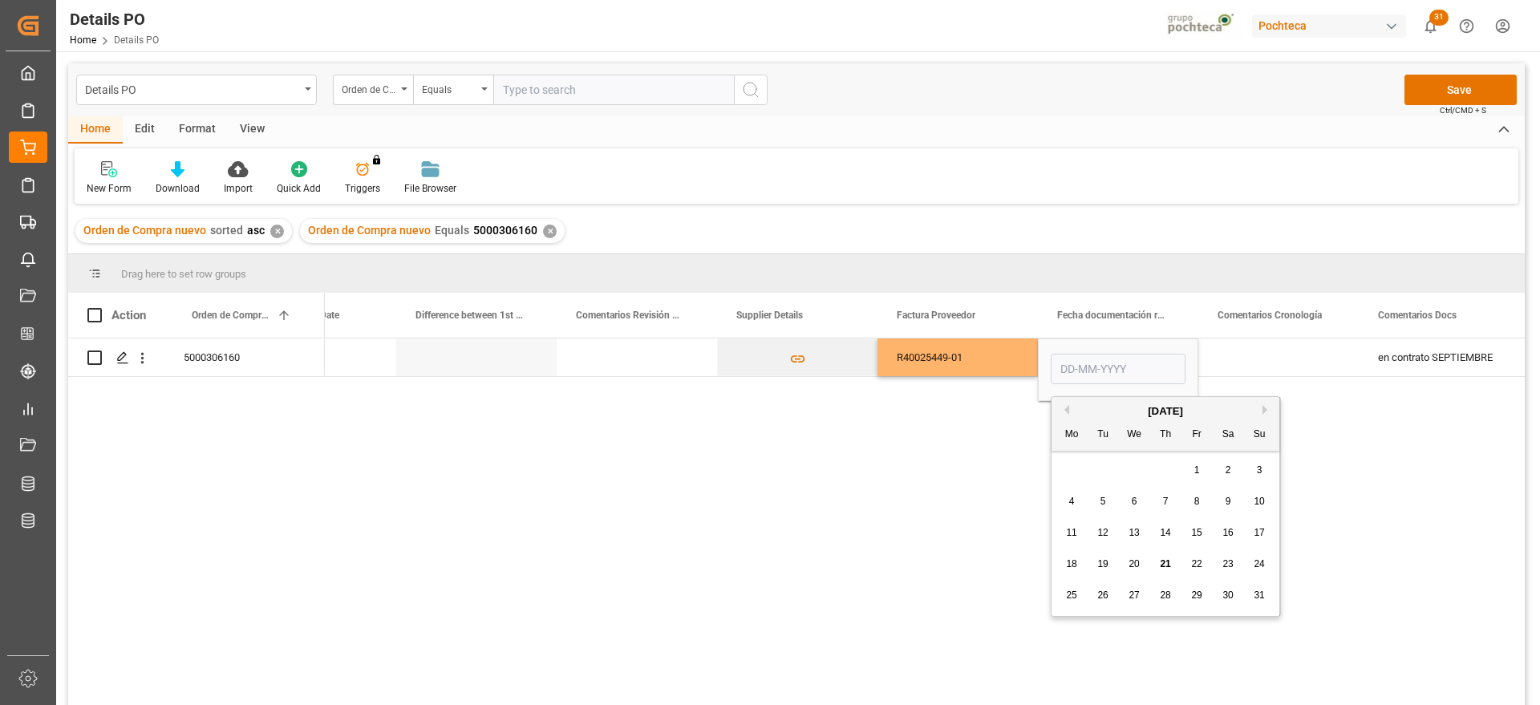
click at [1104, 567] on span "19" at bounding box center [1102, 563] width 10 height 11
type input "[DATE]"
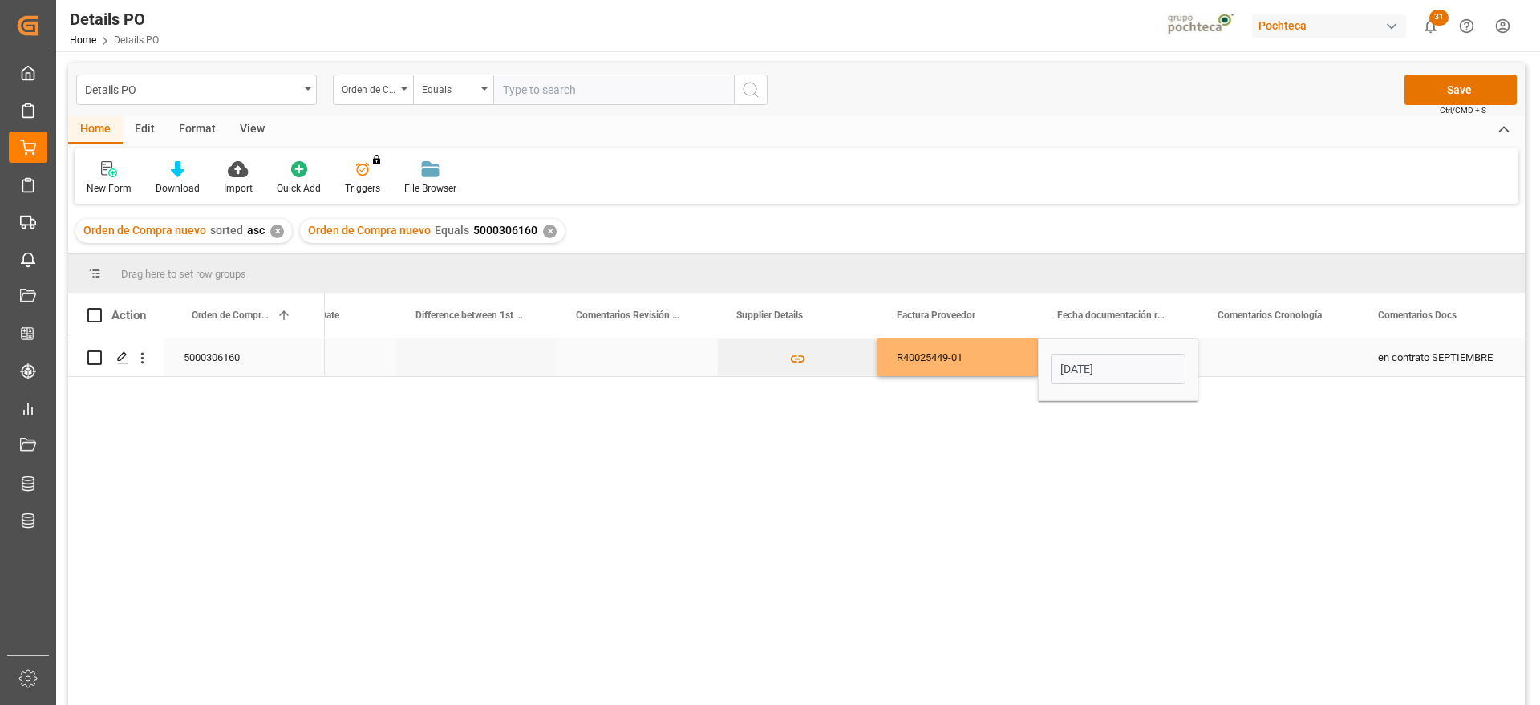
click at [1269, 353] on div "Press SPACE to select this row." at bounding box center [1278, 357] width 160 height 38
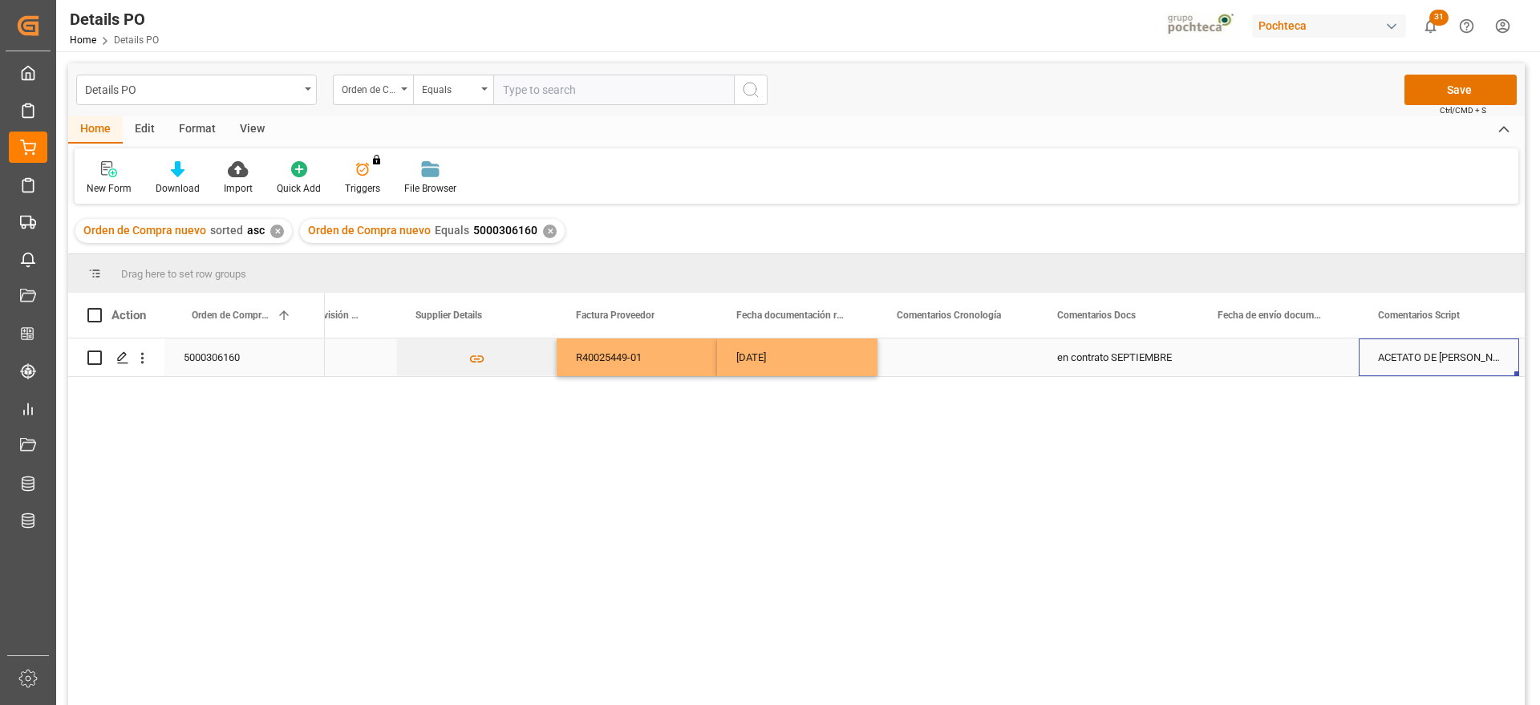
scroll to position [0, 3457]
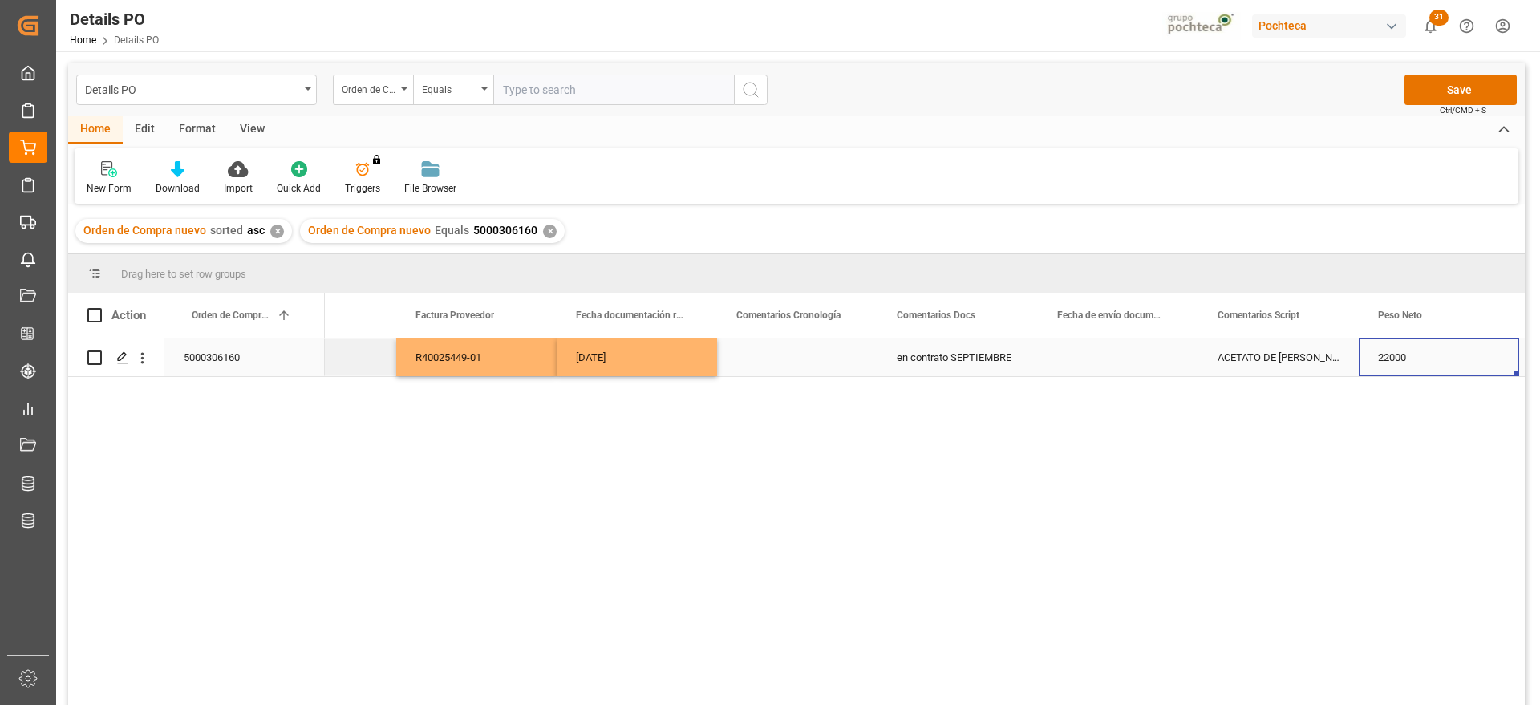
click at [1145, 358] on div "Press SPACE to select this row." at bounding box center [1118, 357] width 160 height 38
click at [1144, 358] on div "Press SPACE to select this row." at bounding box center [1118, 357] width 160 height 38
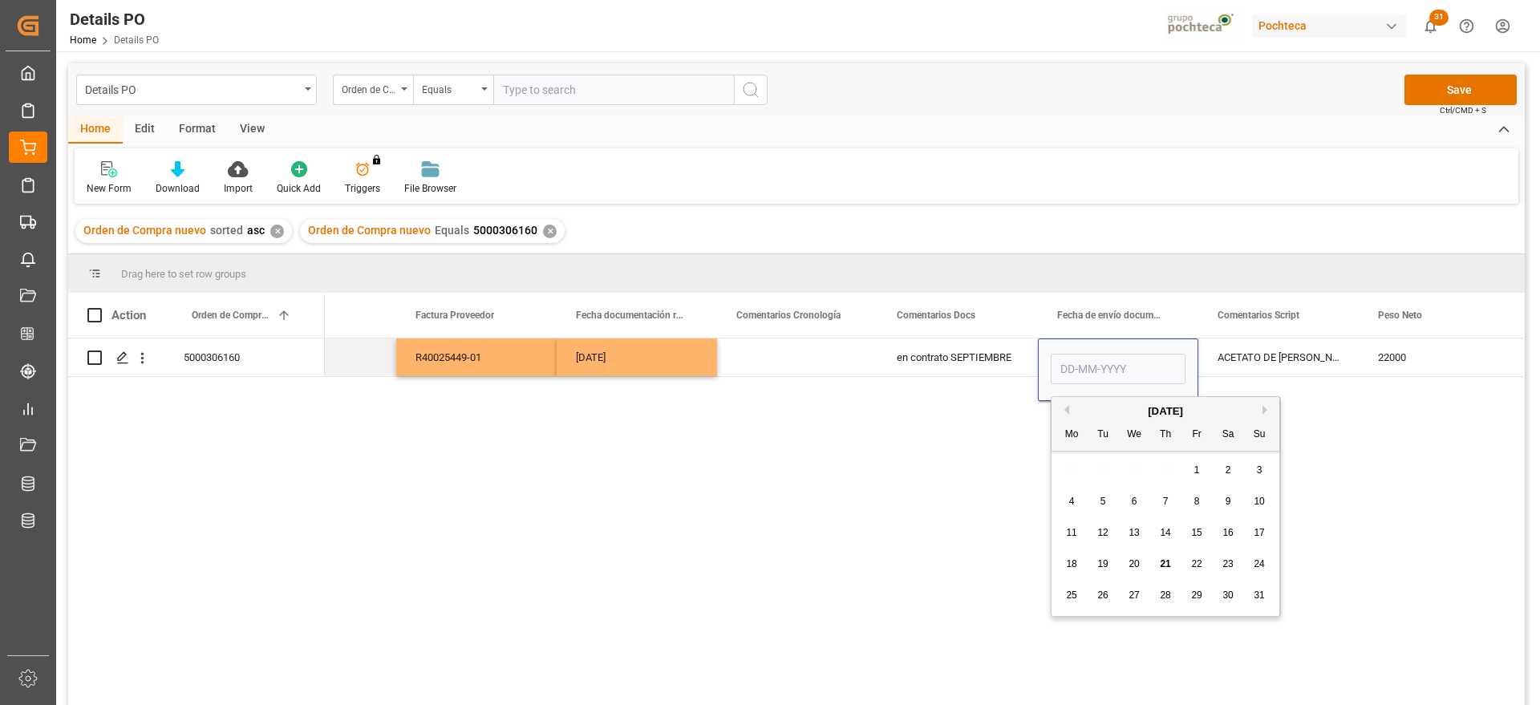
click at [1107, 559] on span "19" at bounding box center [1102, 563] width 10 height 11
type input "[DATE]"
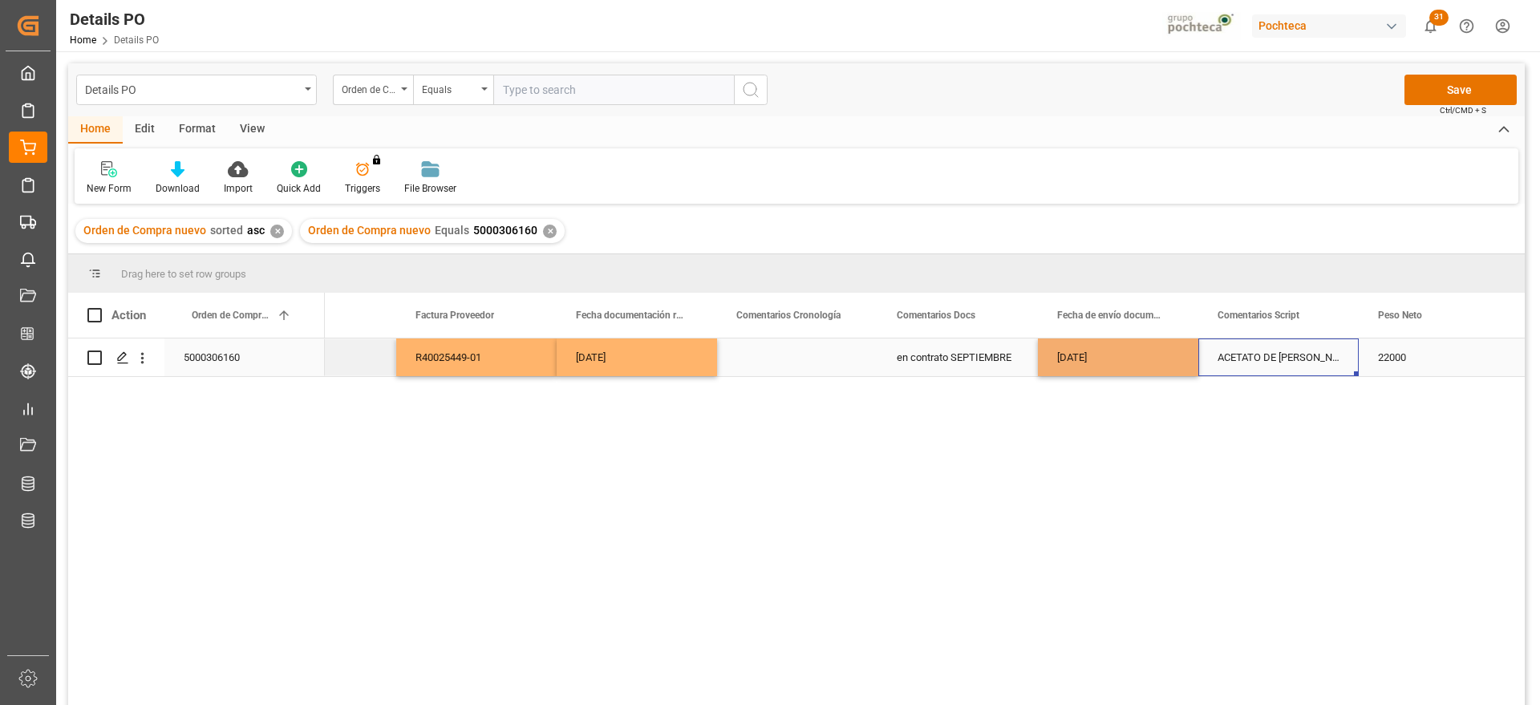
click at [1280, 369] on div "ACETATO DE METILO IMP GR (56874)" at bounding box center [1278, 357] width 160 height 38
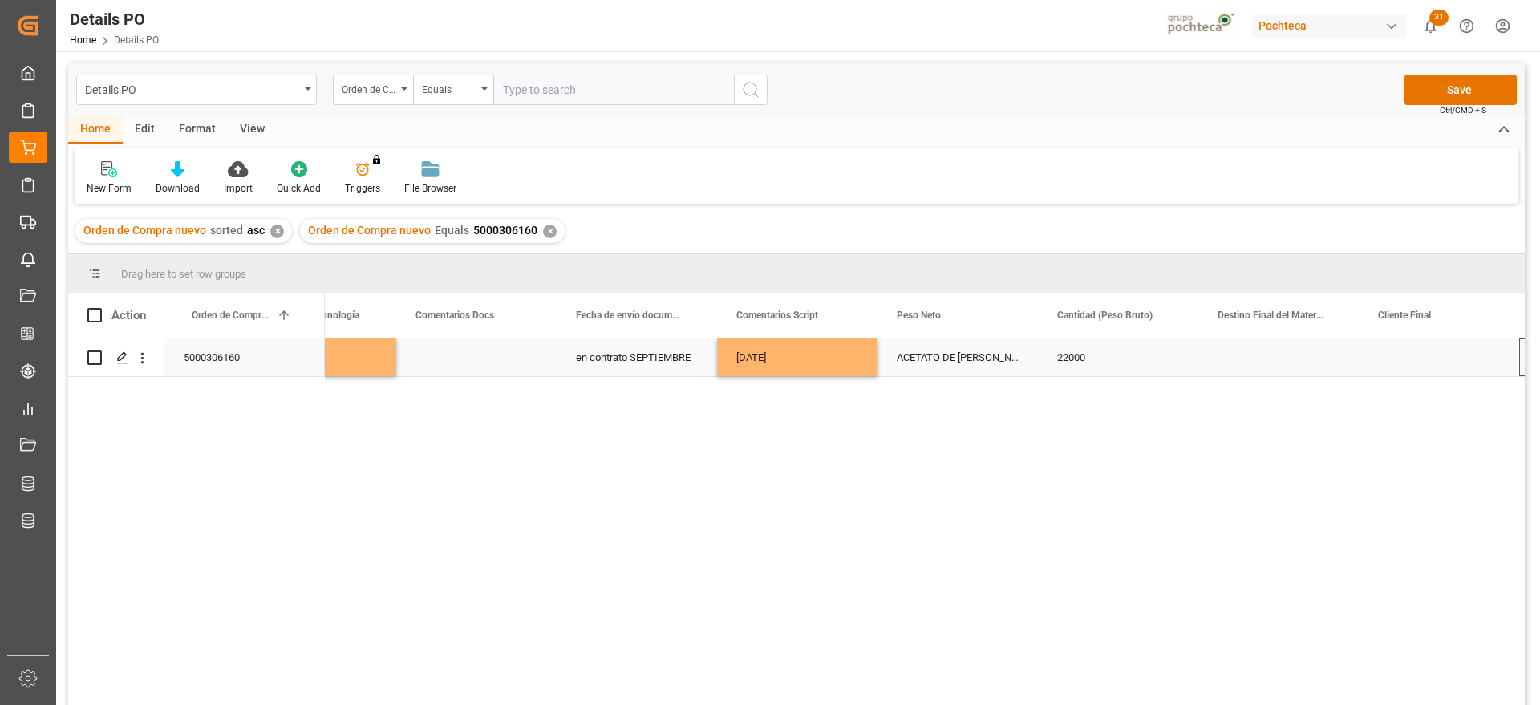
scroll to position [0, 3938]
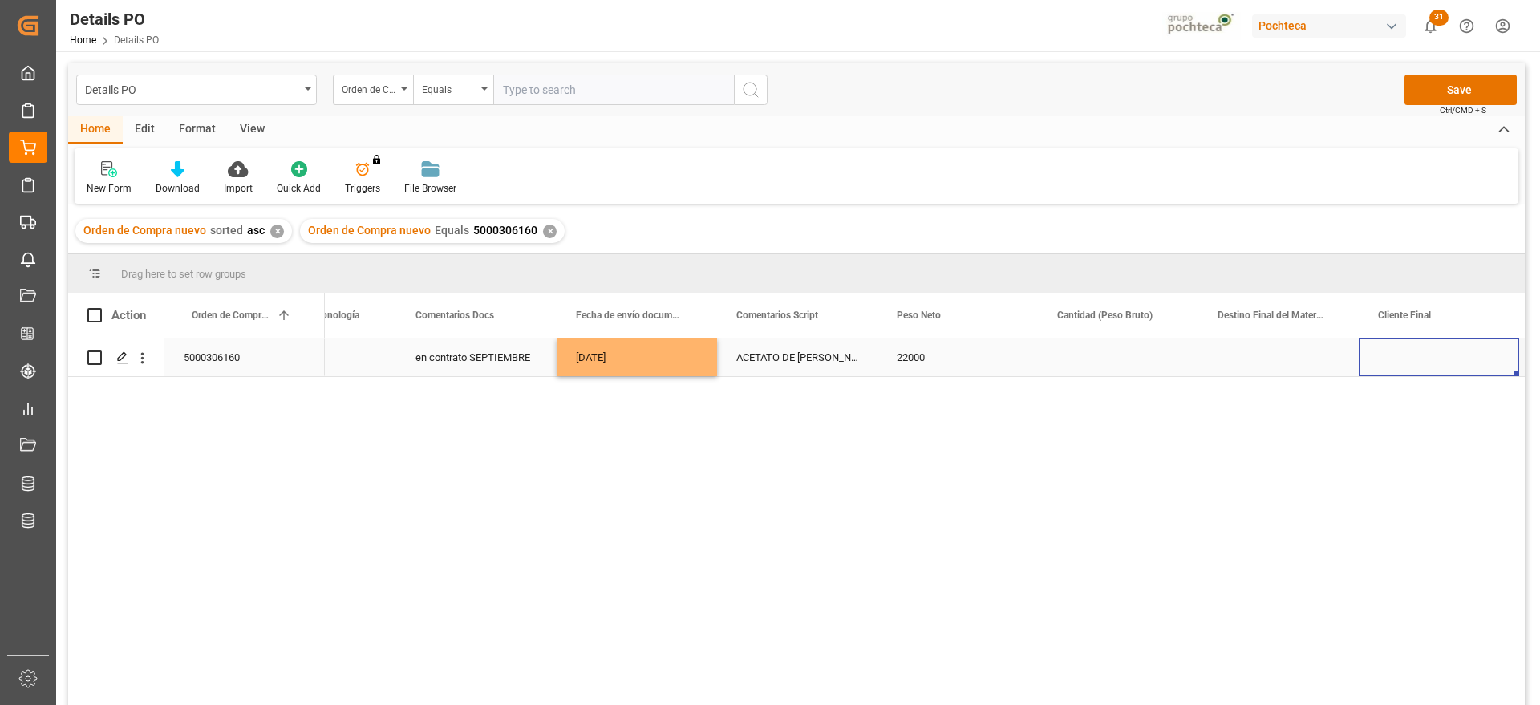
click at [1095, 339] on div "Press SPACE to select this row." at bounding box center [1118, 357] width 160 height 38
drag, startPoint x: 1095, startPoint y: 339, endPoint x: 1091, endPoint y: 349, distance: 10.1
click at [1092, 343] on div "Press SPACE to select this row." at bounding box center [1118, 357] width 160 height 38
click at [1094, 359] on input "Press SPACE to select this row." at bounding box center [1118, 366] width 135 height 30
type input "22100"
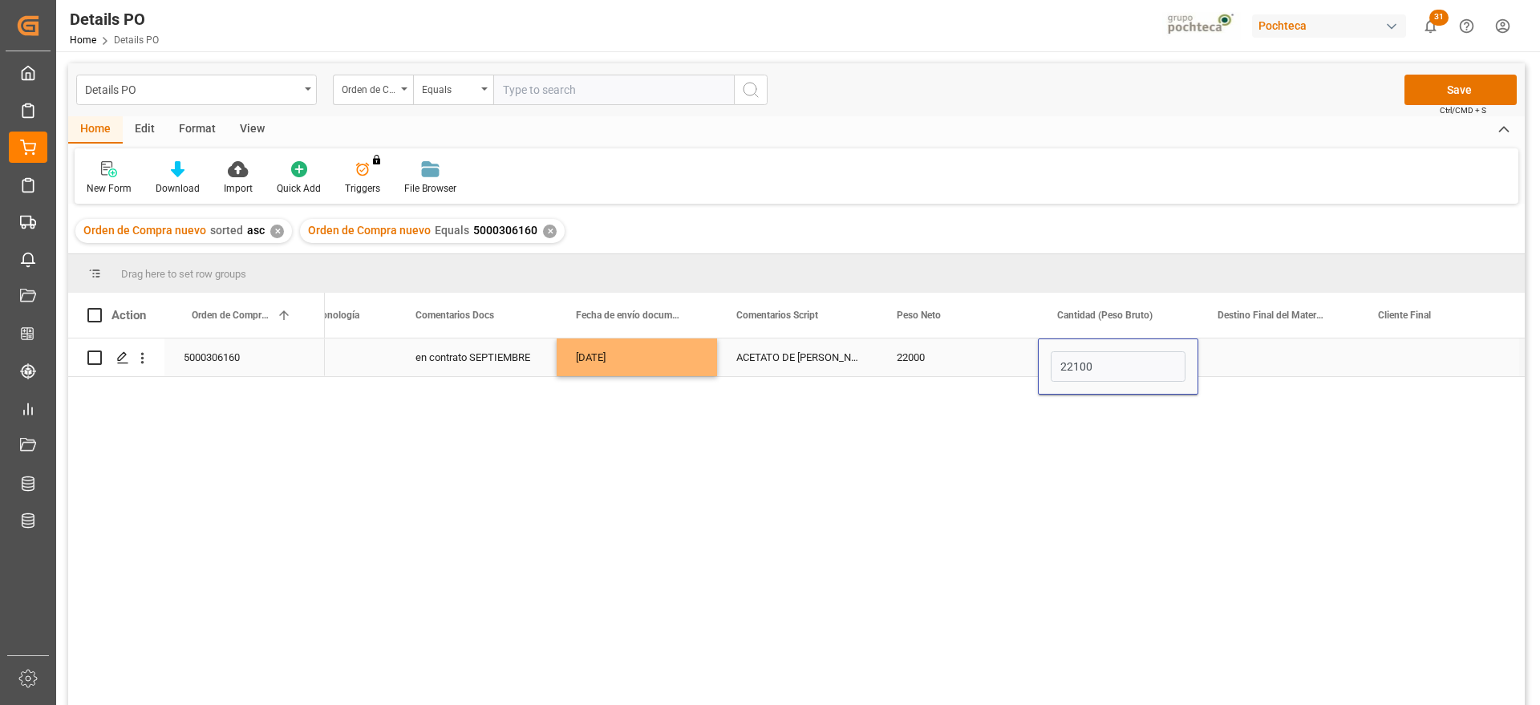
click at [1287, 362] on div "Press SPACE to select this row." at bounding box center [1278, 357] width 160 height 38
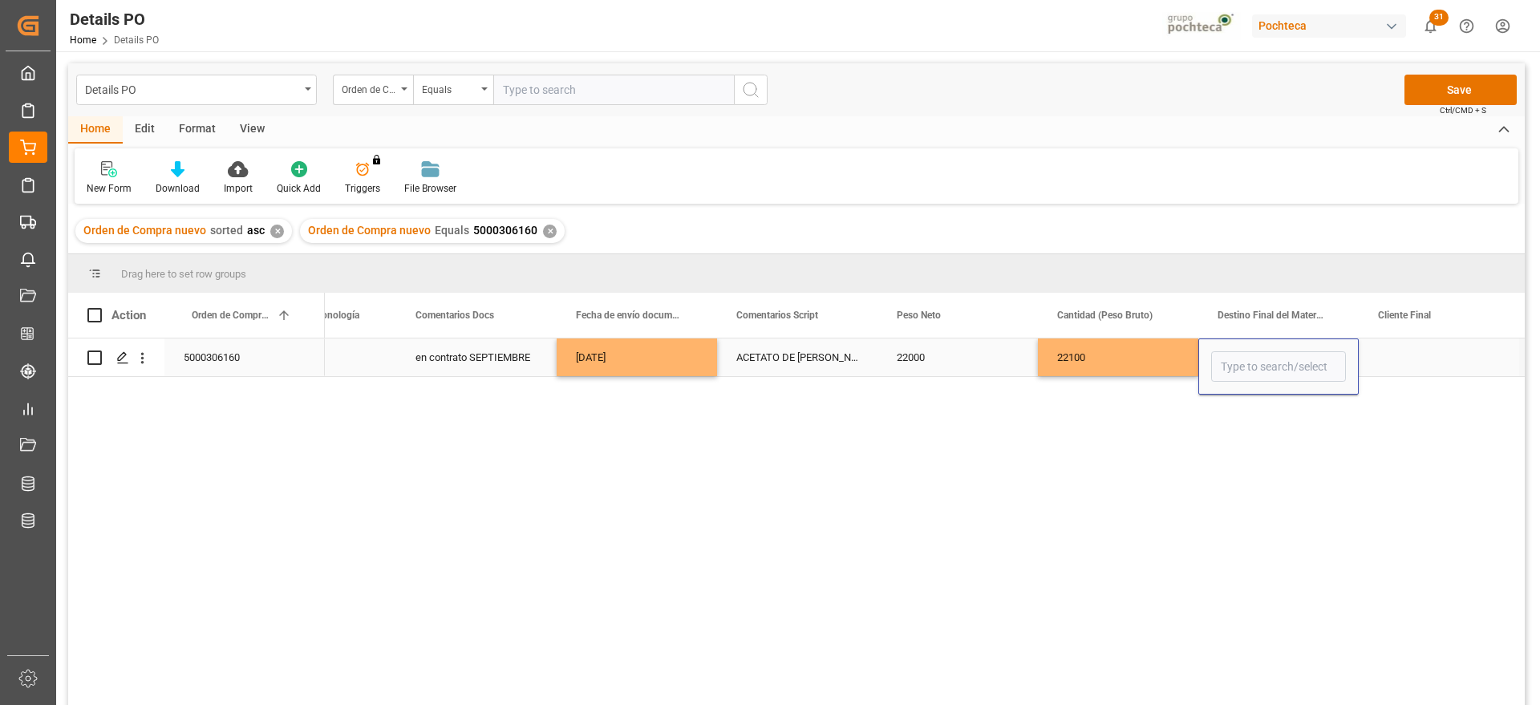
click at [1287, 362] on input "Press SPACE to select this row." at bounding box center [1278, 366] width 135 height 30
click at [1281, 422] on div "[GEOGRAPHIC_DATA]" at bounding box center [1278, 412] width 133 height 56
type input "[GEOGRAPHIC_DATA]"
click at [1430, 365] on div "Press SPACE to select this row." at bounding box center [1439, 357] width 160 height 38
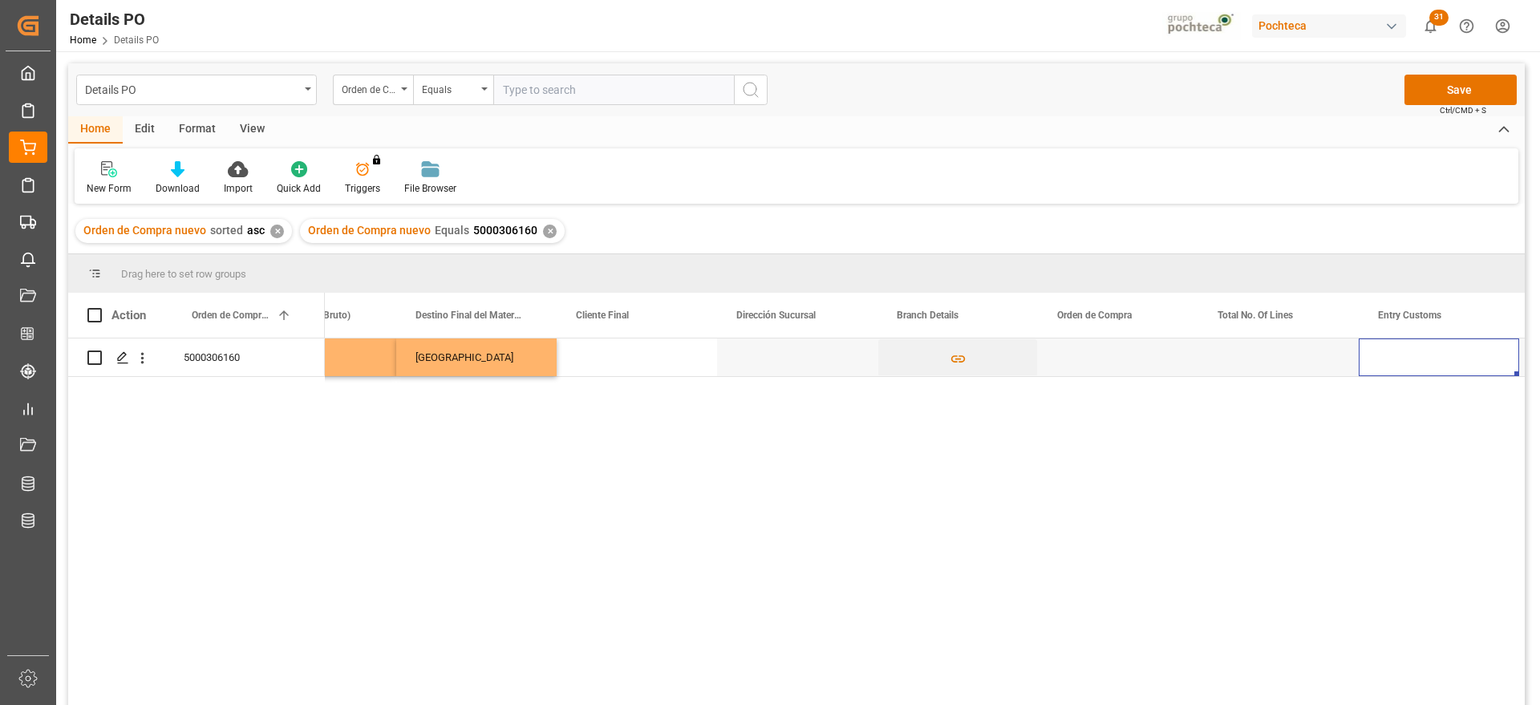
scroll to position [0, 0]
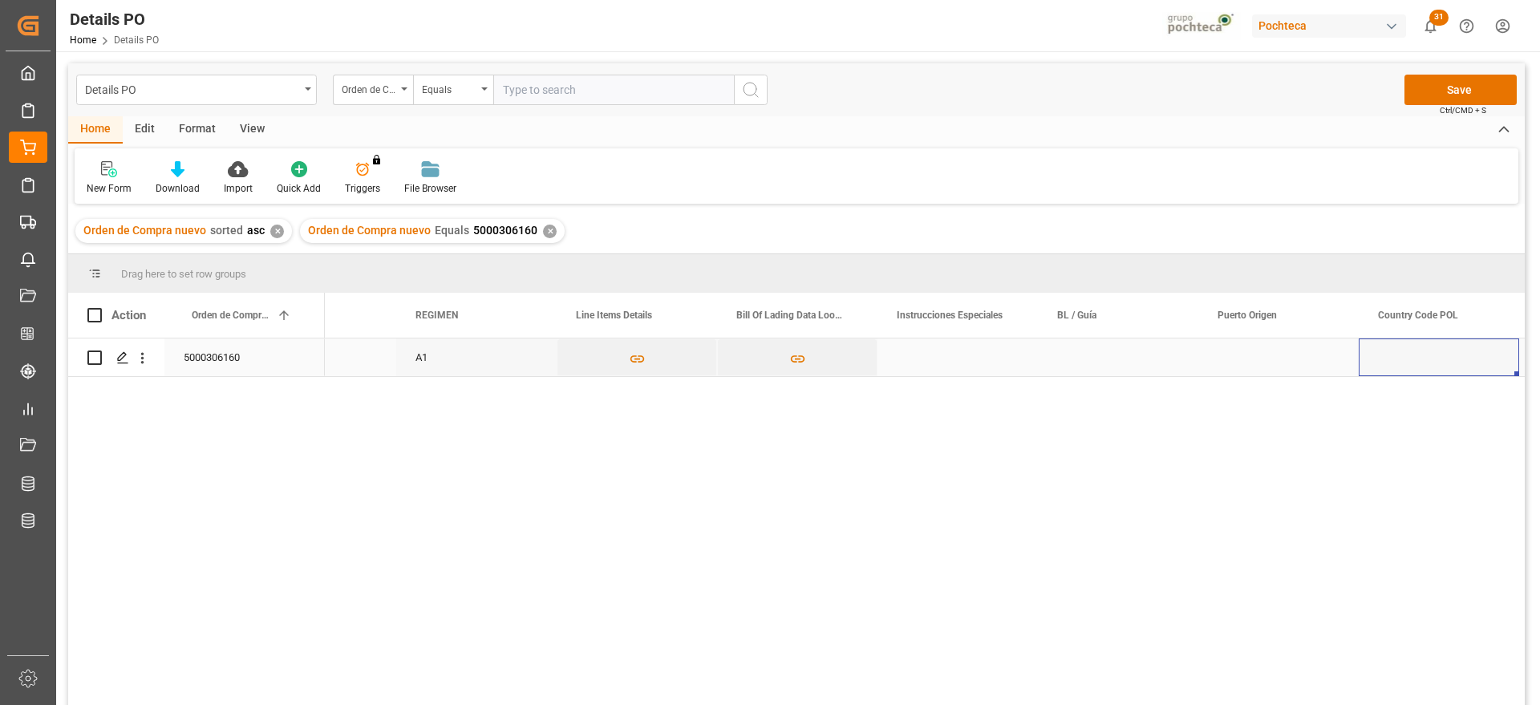
click at [1102, 354] on div "Press SPACE to select this row." at bounding box center [1118, 357] width 160 height 38
click at [1144, 367] on div "Press SPACE to select this row." at bounding box center [1118, 357] width 160 height 38
click at [1144, 367] on input "Press SPACE to select this row." at bounding box center [1118, 366] width 135 height 30
type input "ZIMUZJG2106974"
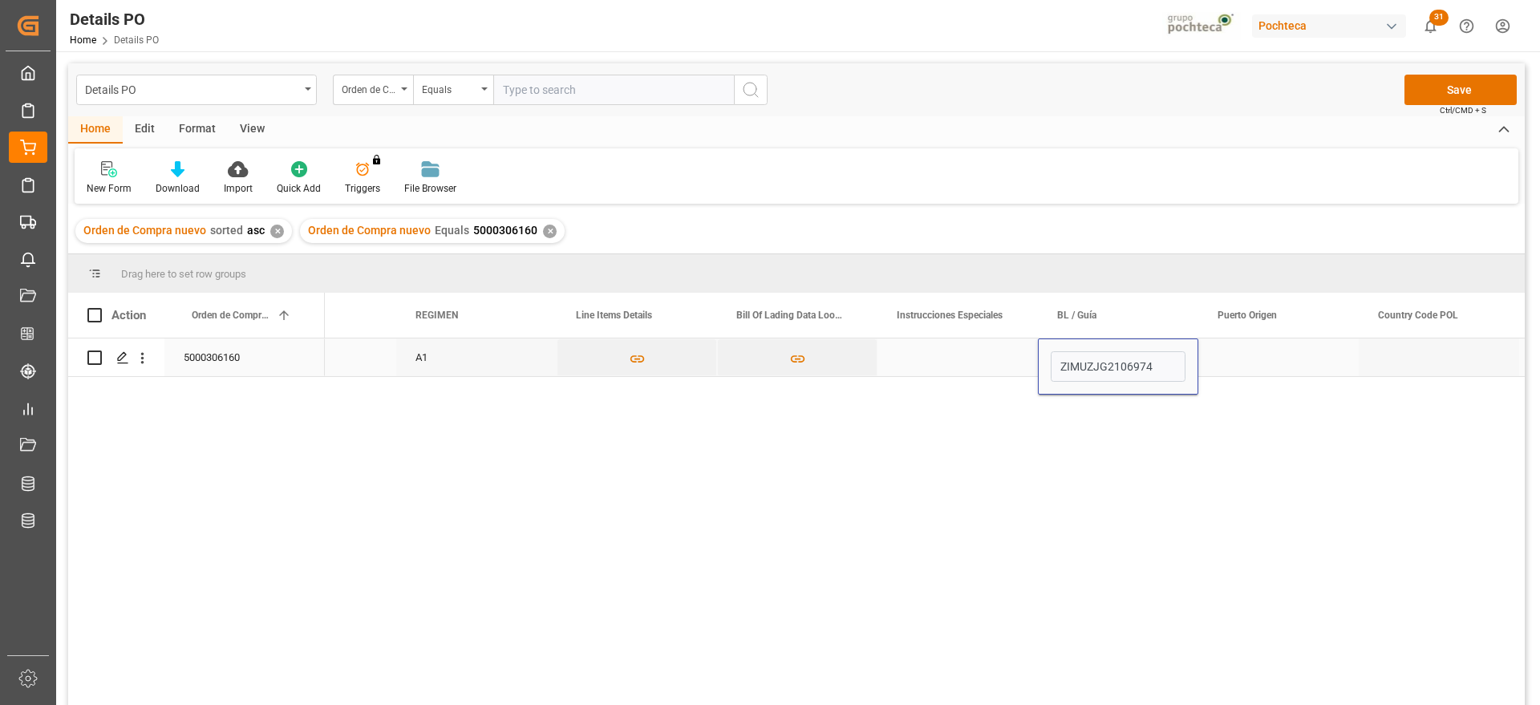
click at [1262, 367] on div "Press SPACE to select this row." at bounding box center [1278, 357] width 160 height 38
click at [1272, 358] on div "Press SPACE to select this row." at bounding box center [1278, 357] width 160 height 38
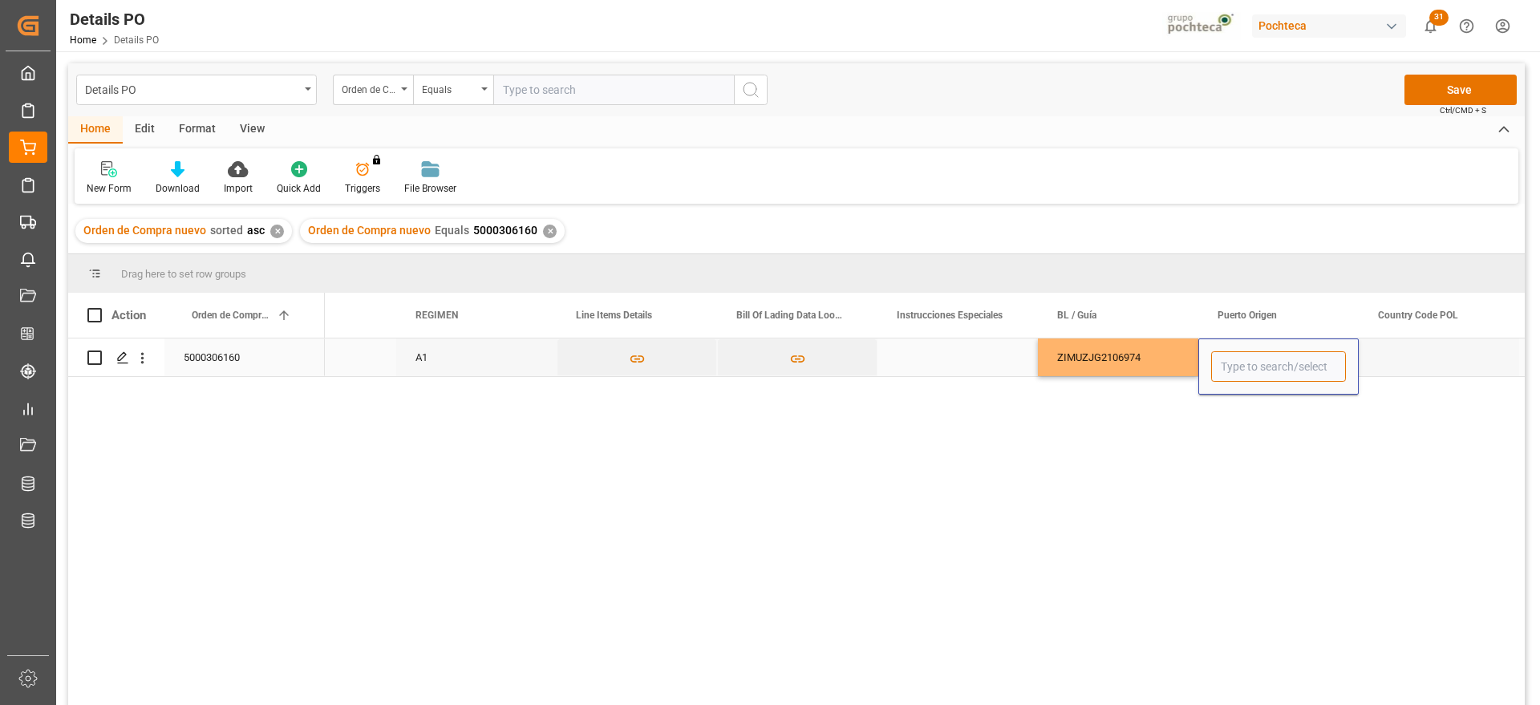
click at [1268, 362] on input "Press SPACE to select this row." at bounding box center [1278, 366] width 135 height 30
paste input "ZHANGJIAGANG,"
drag, startPoint x: 1300, startPoint y: 396, endPoint x: 1319, endPoint y: 394, distance: 19.4
click at [1297, 398] on div "Zhangjiagang - CNZJG" at bounding box center [1278, 412] width 133 height 56
type input "Zhangjiagang - CNZJG"
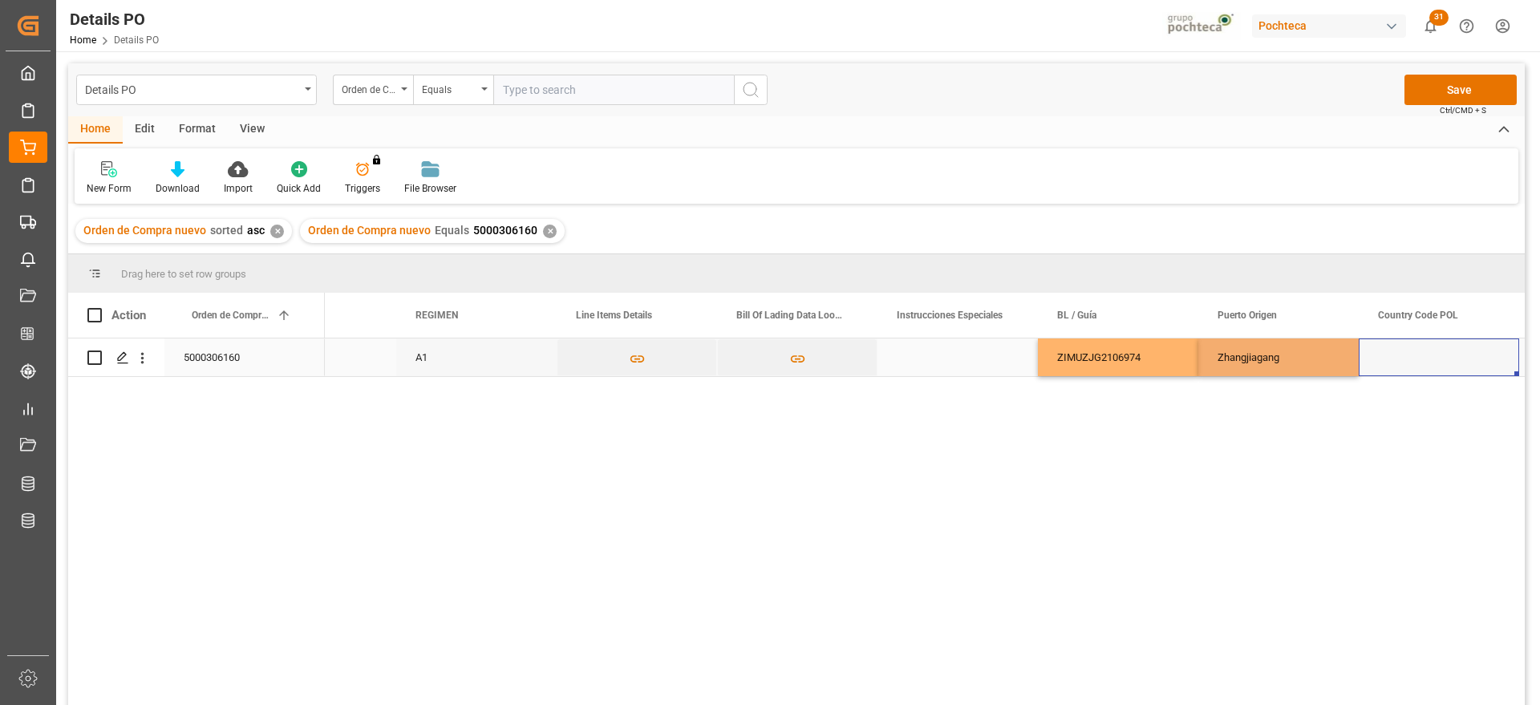
click at [1415, 365] on div "Press SPACE to select this row." at bounding box center [1439, 357] width 160 height 38
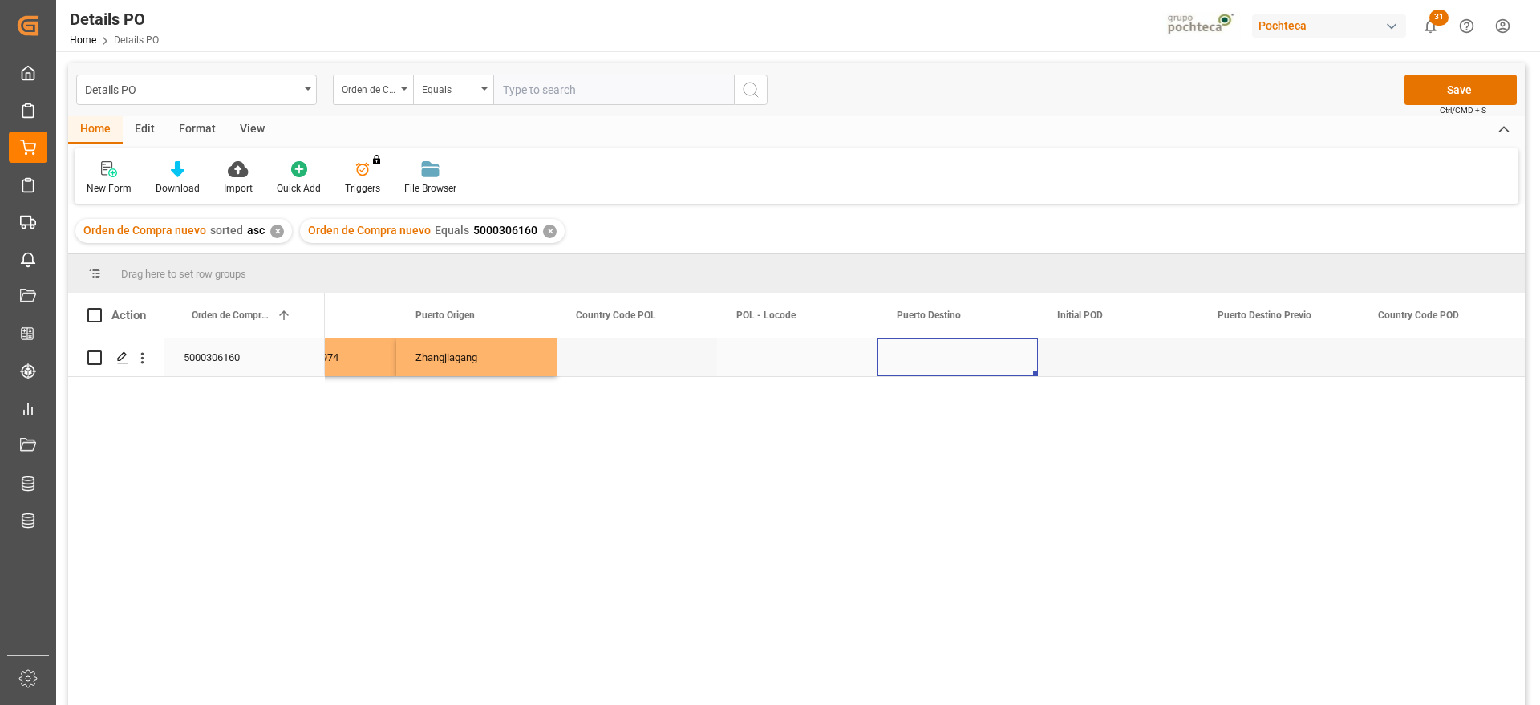
click at [970, 356] on div "Press SPACE to select this row." at bounding box center [957, 357] width 160 height 38
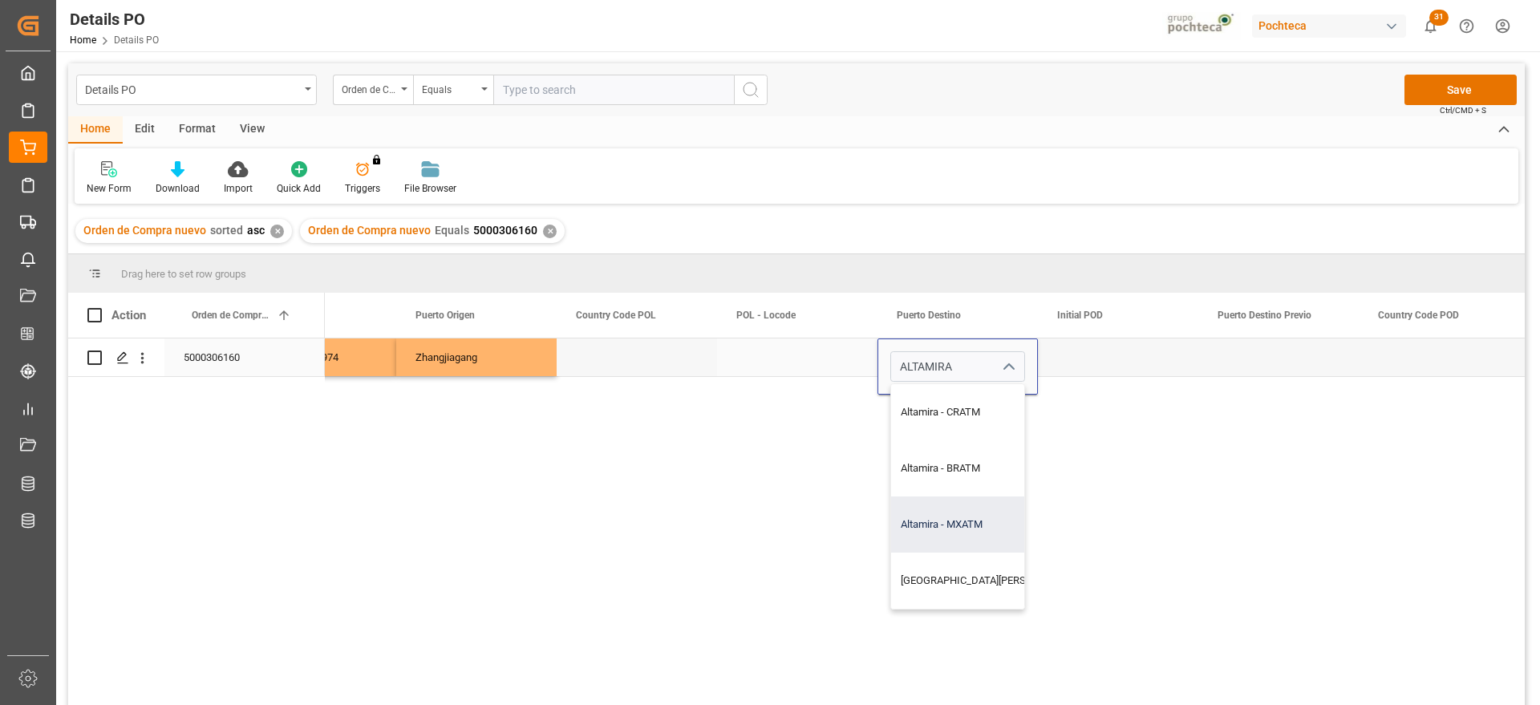
click at [979, 518] on div "Altamira - MXATM" at bounding box center [1007, 524] width 233 height 56
type input "Altamira - CRATM"
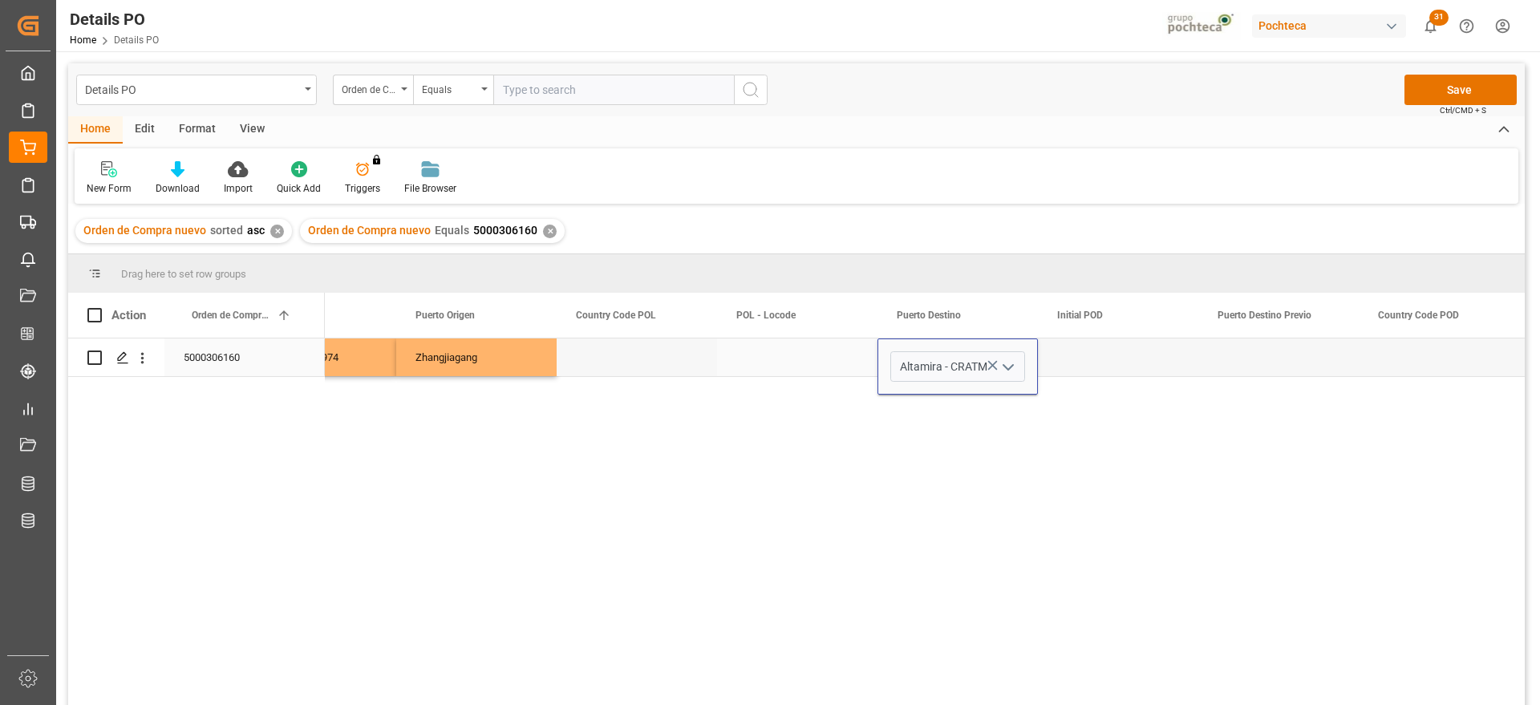
click at [1091, 356] on div "Press SPACE to select this row." at bounding box center [1118, 357] width 160 height 38
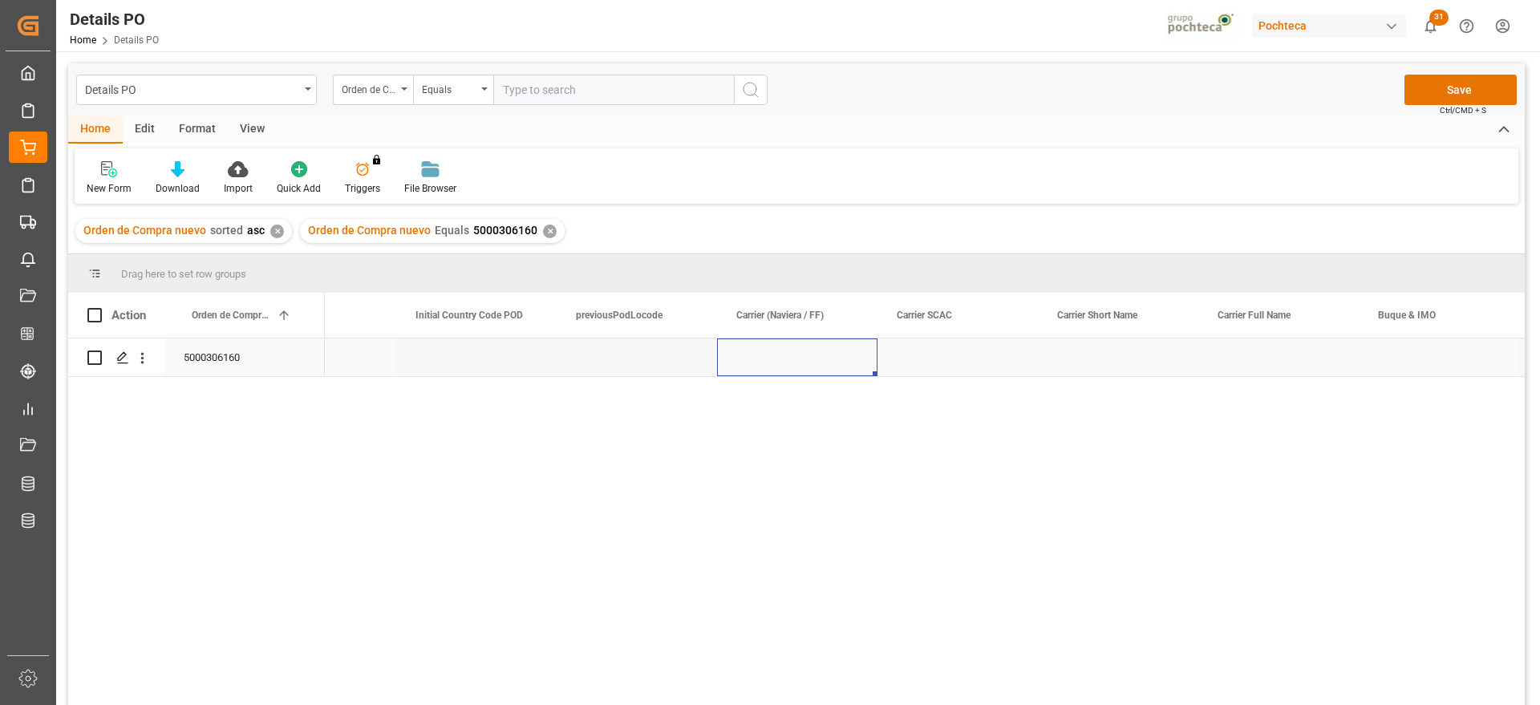
click at [751, 338] on div "Press SPACE to select this row." at bounding box center [797, 357] width 160 height 38
click at [780, 351] on div "Press SPACE to select this row." at bounding box center [797, 357] width 160 height 38
click at [786, 364] on input "Press SPACE to select this row." at bounding box center [797, 366] width 135 height 30
type input "ZIM"
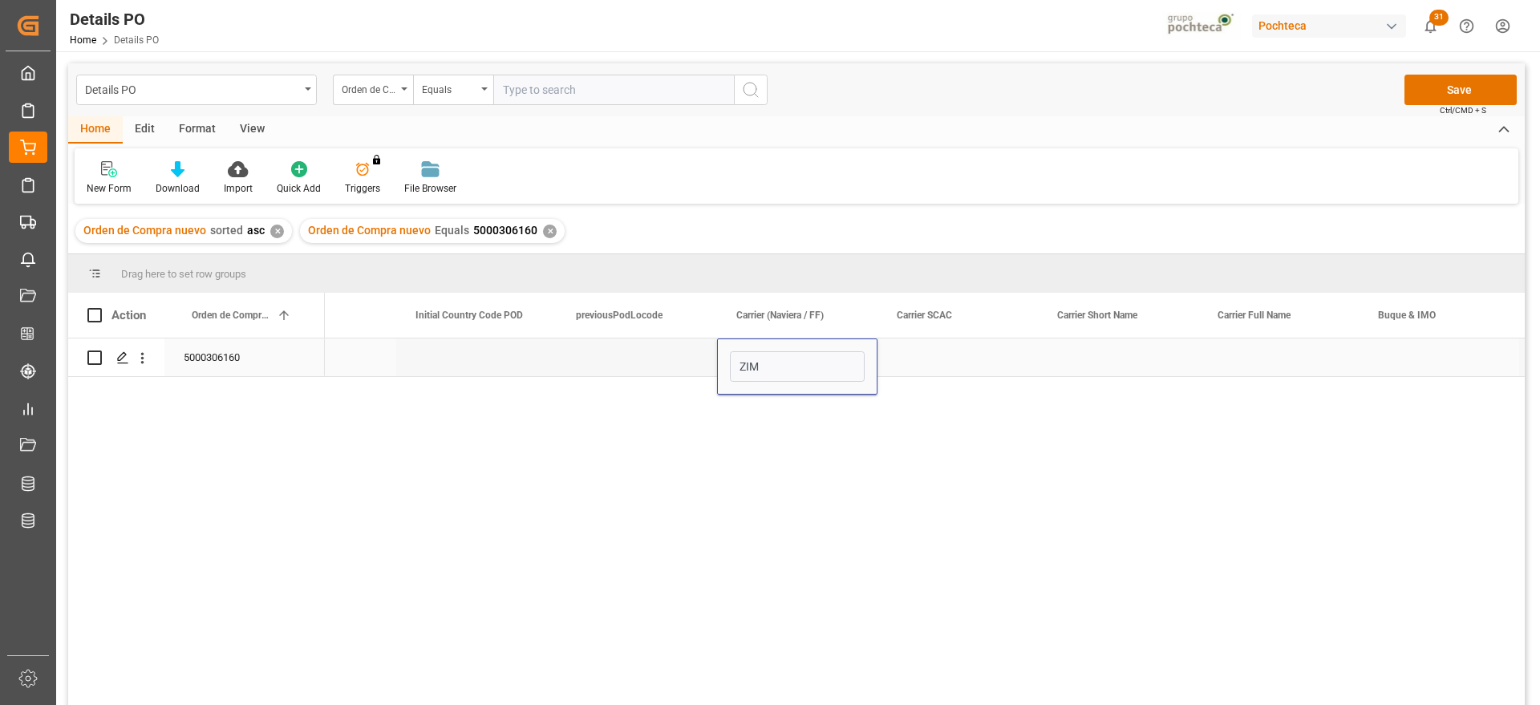
click at [933, 367] on div "Press SPACE to select this row." at bounding box center [957, 357] width 160 height 38
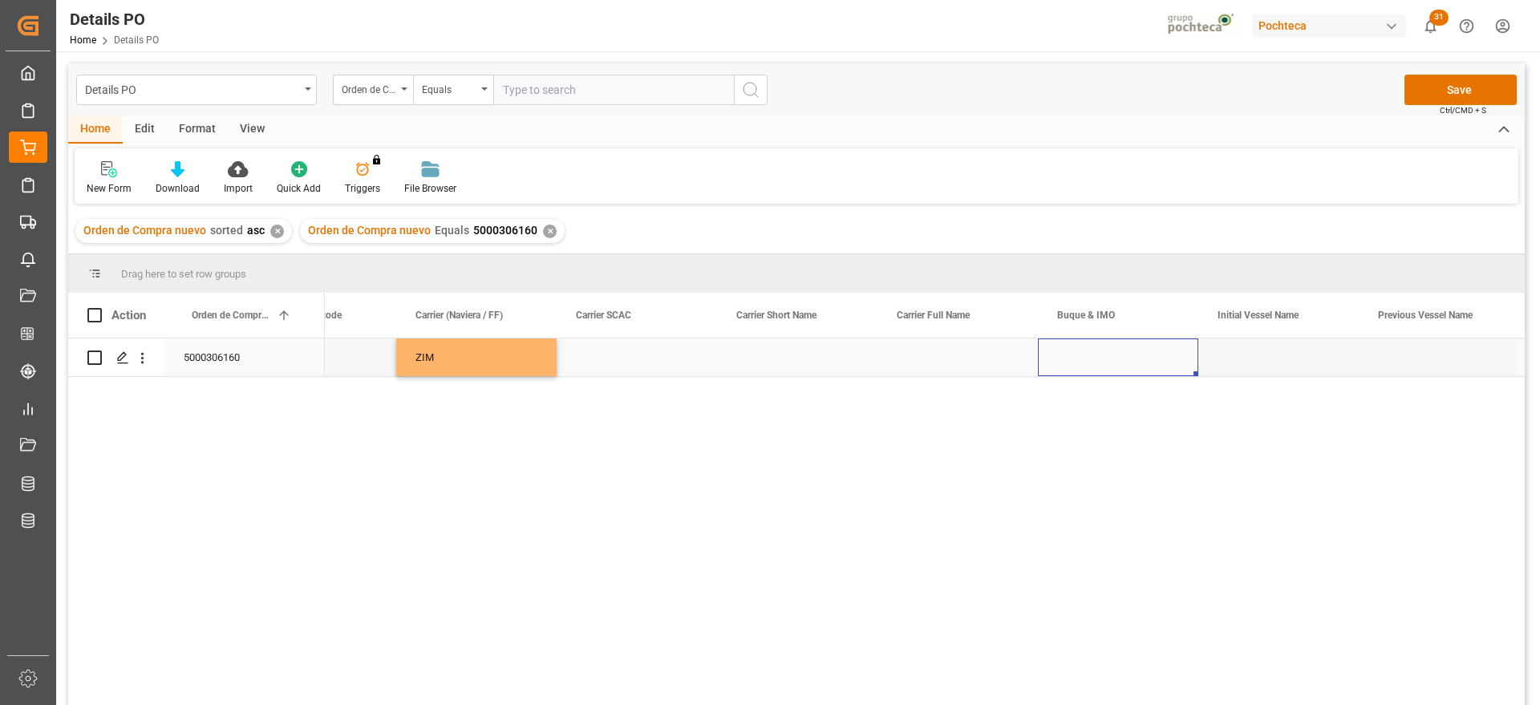
click at [1266, 354] on div "Press SPACE to select this row." at bounding box center [1278, 357] width 160 height 38
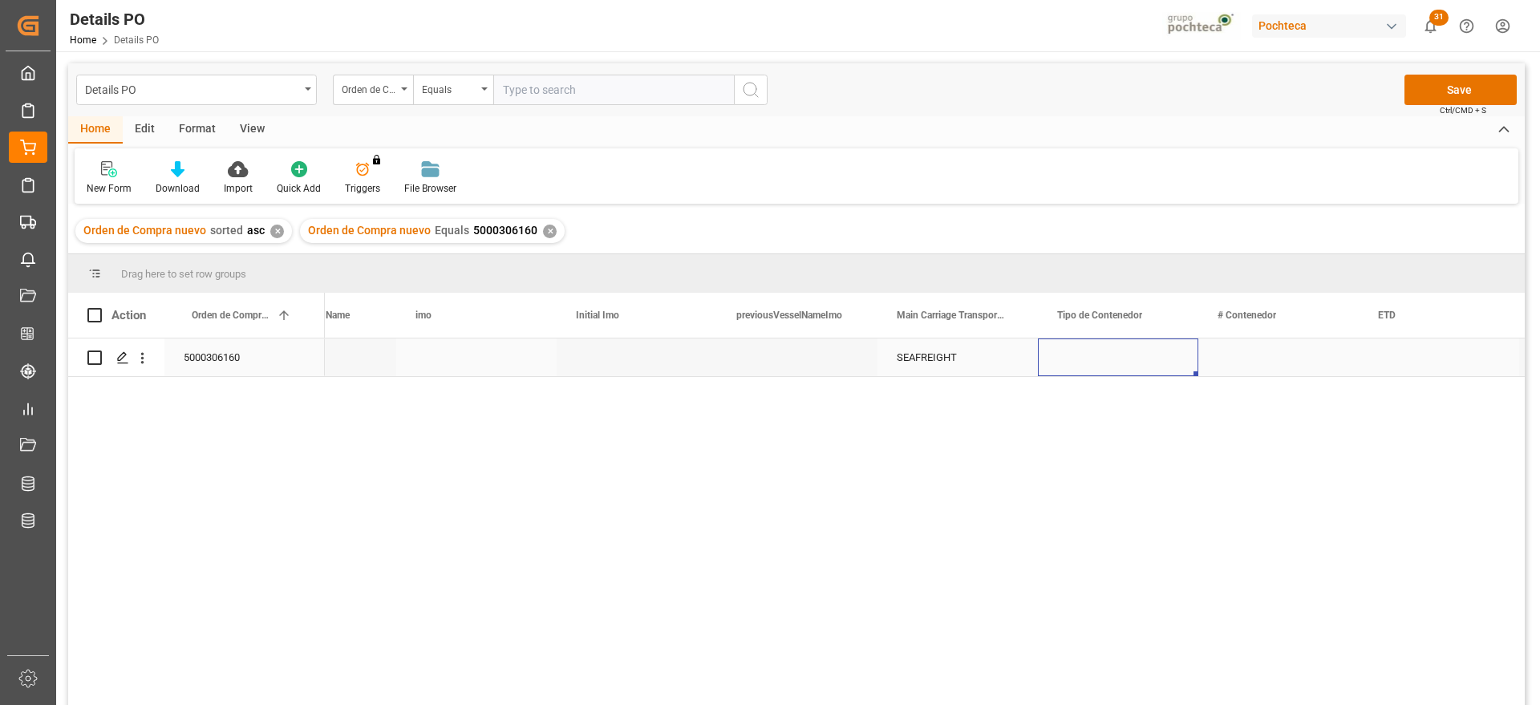
click at [1088, 363] on div "Press SPACE to select this row." at bounding box center [1118, 357] width 160 height 38
click at [1163, 365] on icon "open menu" at bounding box center [1168, 367] width 19 height 19
click at [1109, 635] on div "ISOTANQUE" at bounding box center [1117, 637] width 133 height 56
type input "ISOTANQUE"
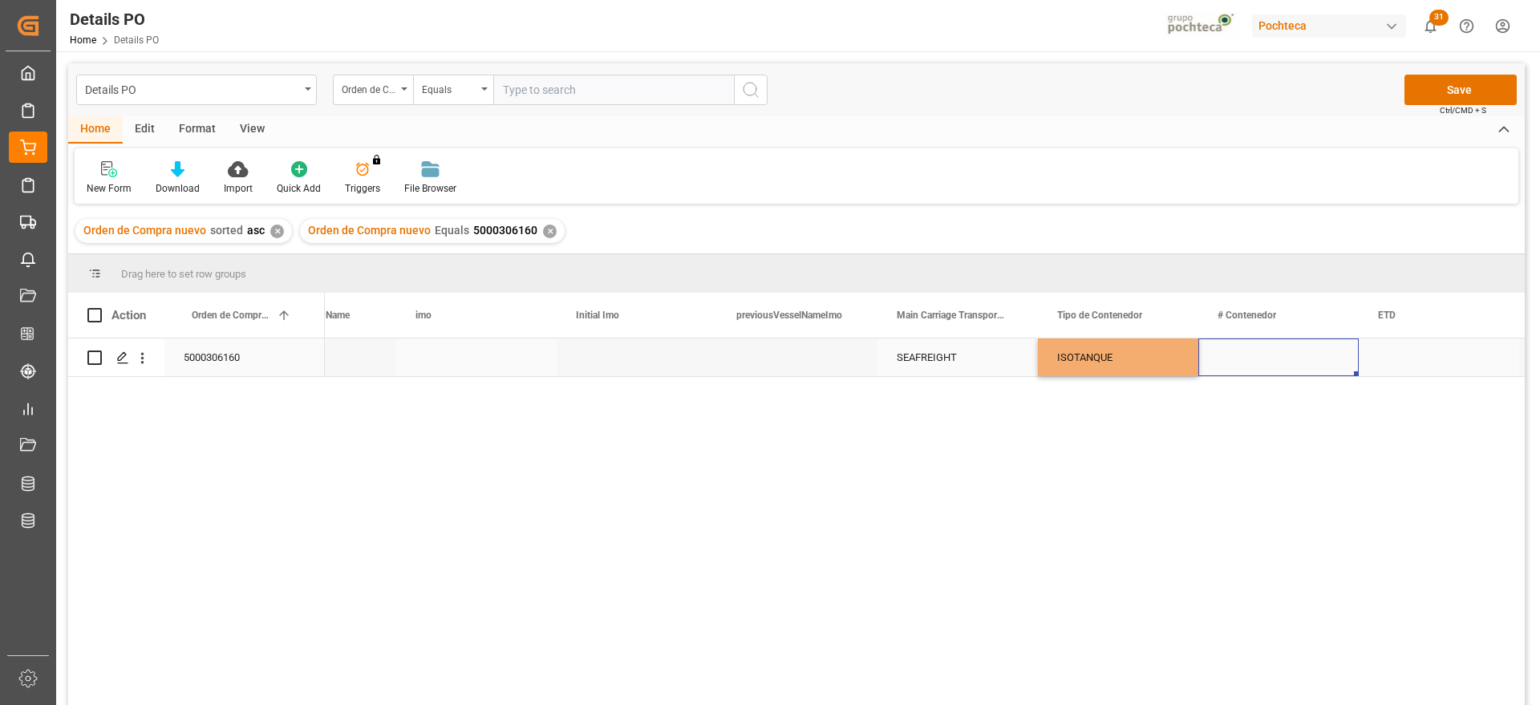
click at [1256, 370] on div "Press SPACE to select this row." at bounding box center [1278, 357] width 160 height 38
click at [1270, 358] on div "Press SPACE to select this row." at bounding box center [1278, 357] width 160 height 38
click at [1270, 358] on input "Press SPACE to select this row." at bounding box center [1278, 366] width 135 height 30
click at [1292, 366] on input "UTCU 467566-7" at bounding box center [1278, 366] width 135 height 30
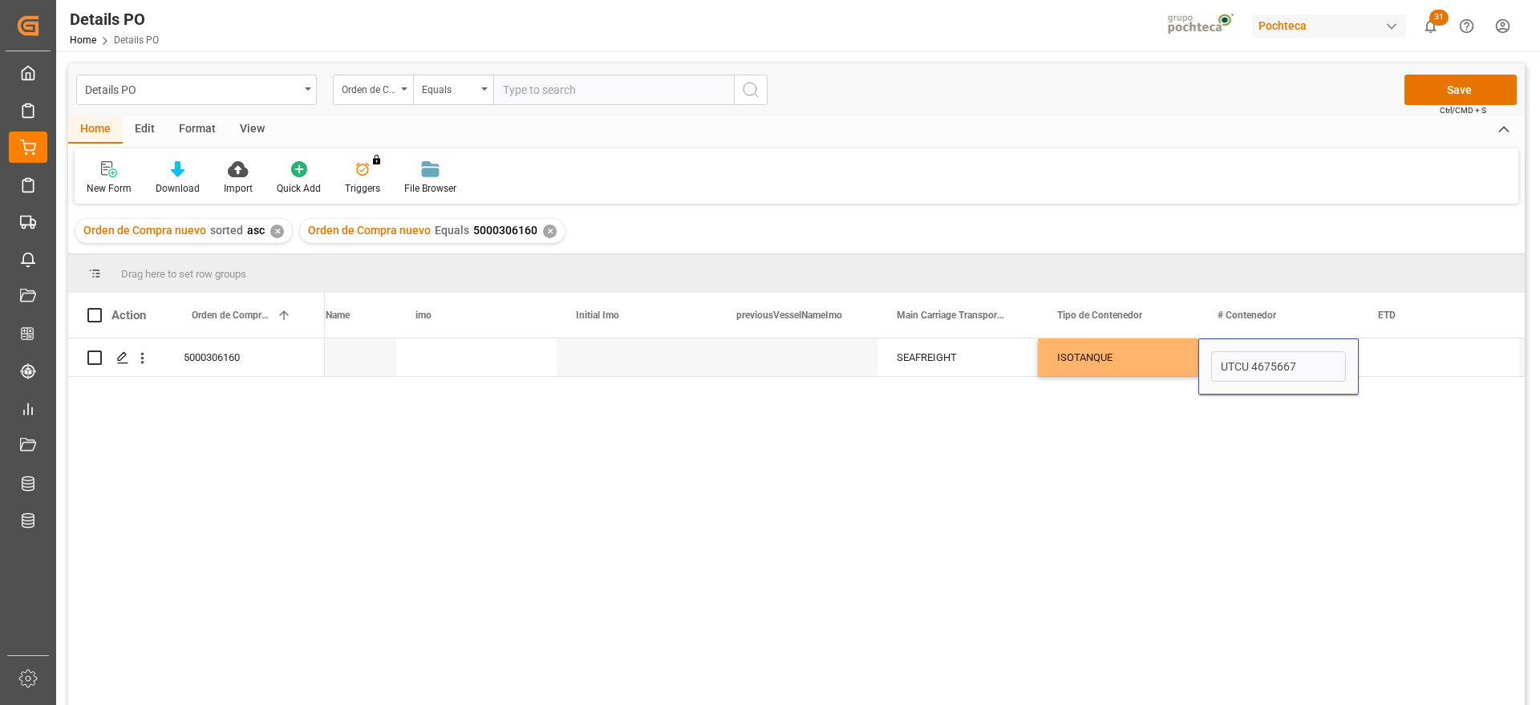
type input "UTCU4675667"
click at [1413, 347] on div "Press SPACE to select this row." at bounding box center [1439, 357] width 160 height 38
click at [1425, 358] on div "Press SPACE to select this row." at bounding box center [1439, 357] width 160 height 38
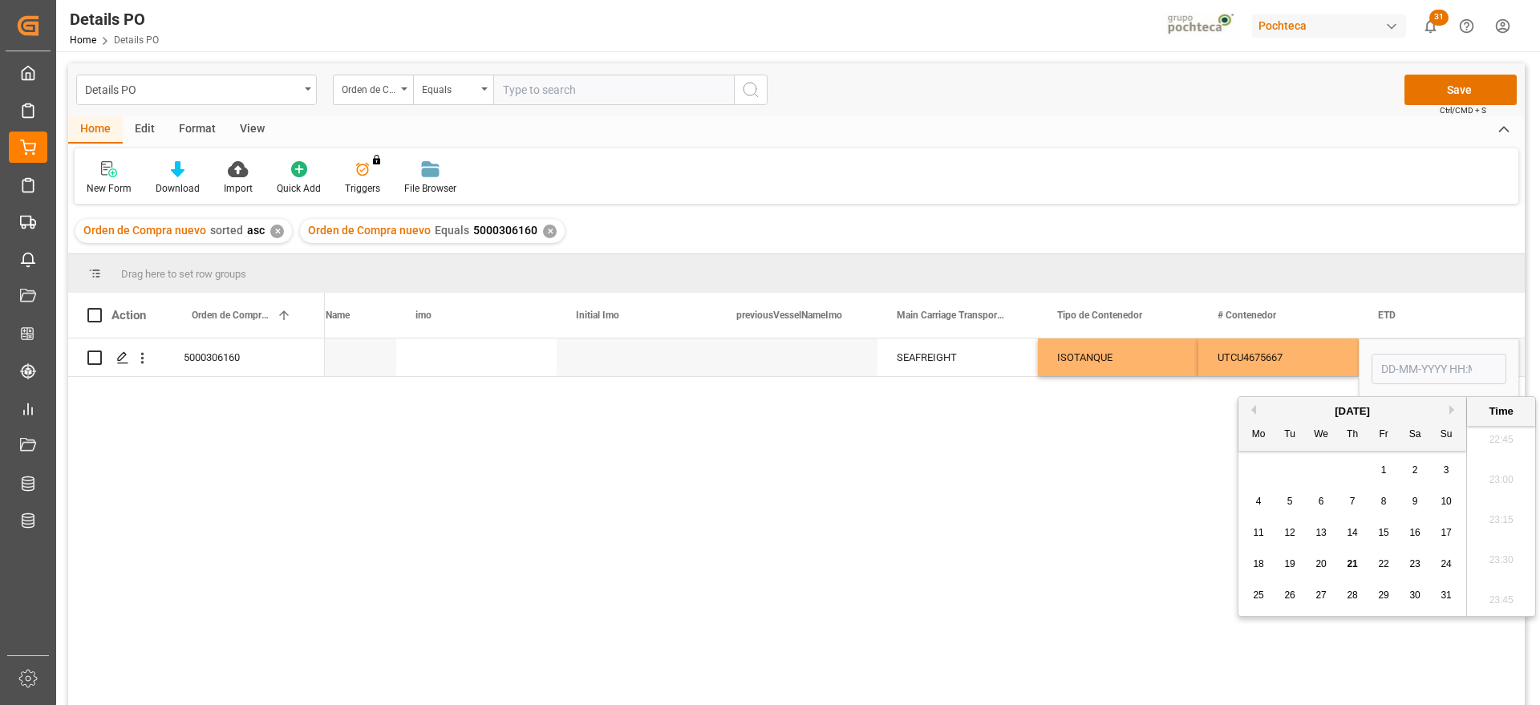
click at [1382, 499] on span "8" at bounding box center [1384, 501] width 6 height 11
type input "08-08-2025 00:00"
click at [1309, 361] on div "UTCU4675667" at bounding box center [1278, 357] width 160 height 38
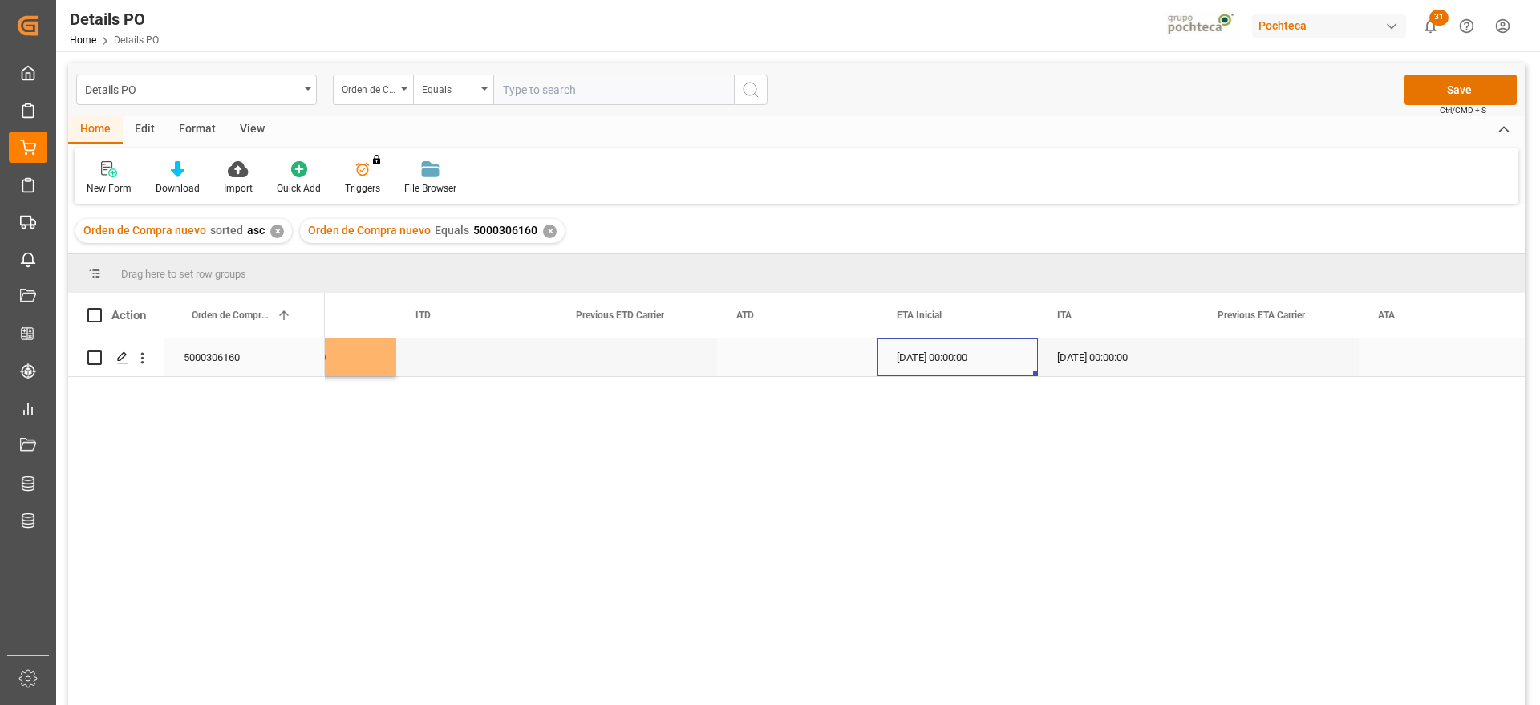
click at [955, 367] on div "06-09-2025 00:00:00" at bounding box center [957, 357] width 160 height 38
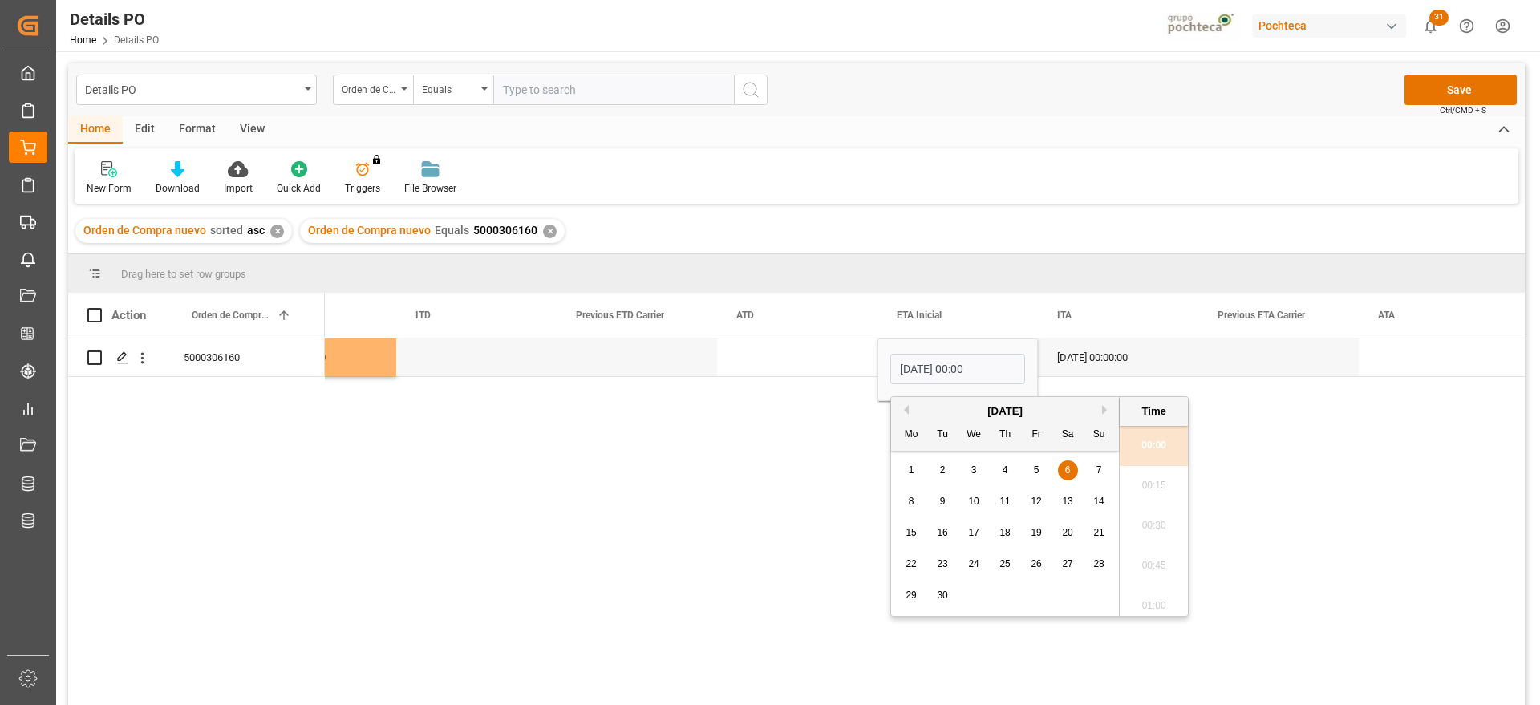
click at [981, 532] on div "17" at bounding box center [974, 533] width 20 height 19
type input "17-09-2025 00:00"
click at [1197, 362] on div "30-09-2025 00:00:00" at bounding box center [1118, 357] width 160 height 38
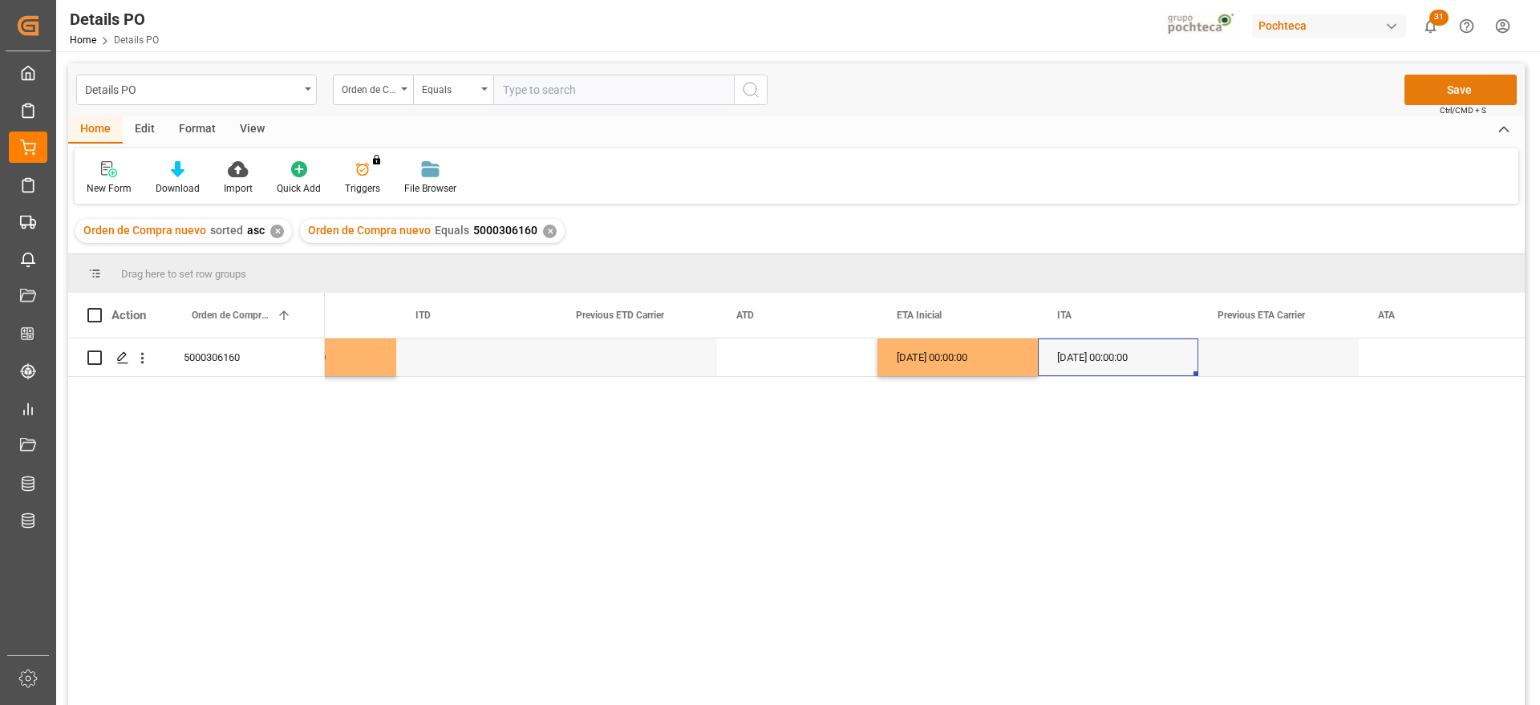
click at [1468, 91] on button "Save" at bounding box center [1460, 90] width 112 height 30
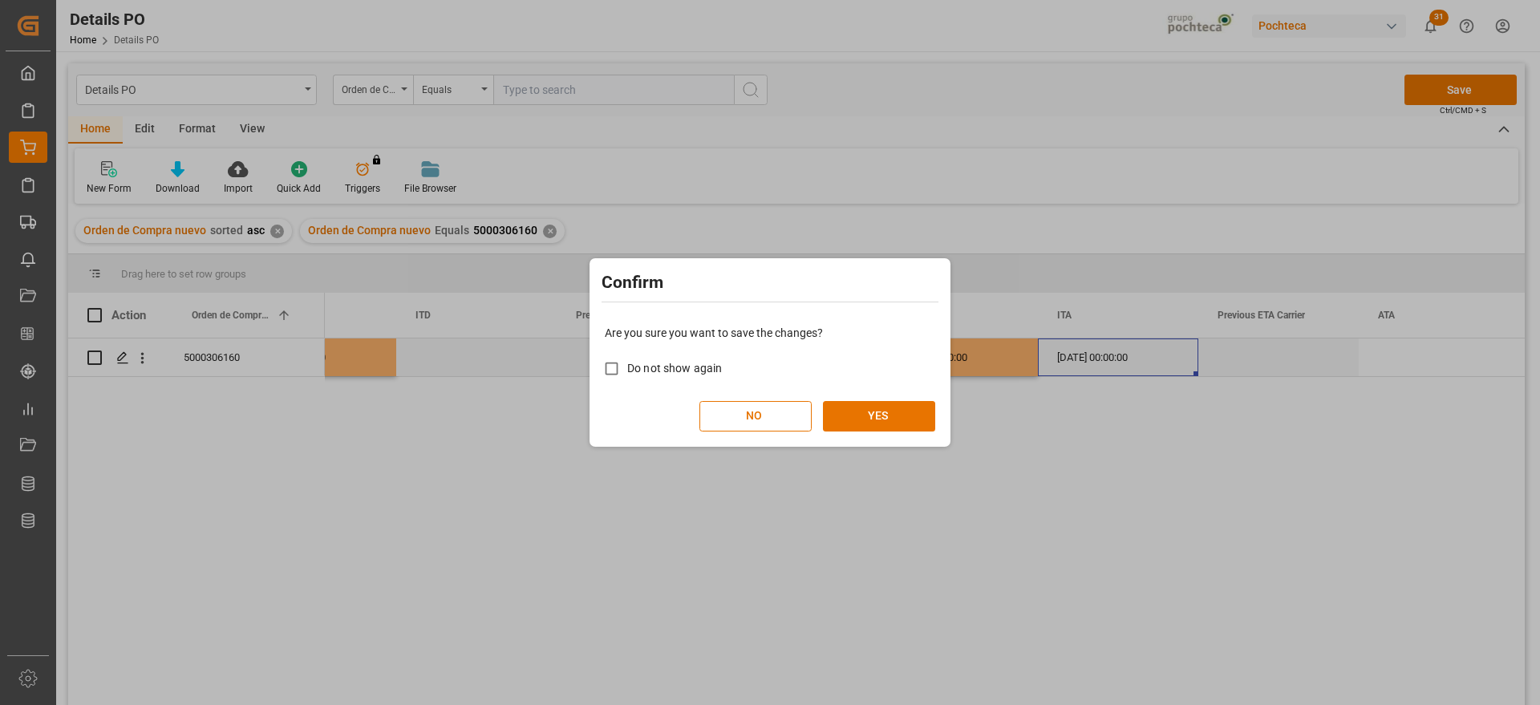
click at [889, 395] on div "Are you sure you want to save the changes? Do not show again NO YES" at bounding box center [769, 378] width 353 height 129
click at [875, 413] on button "YES" at bounding box center [879, 416] width 112 height 30
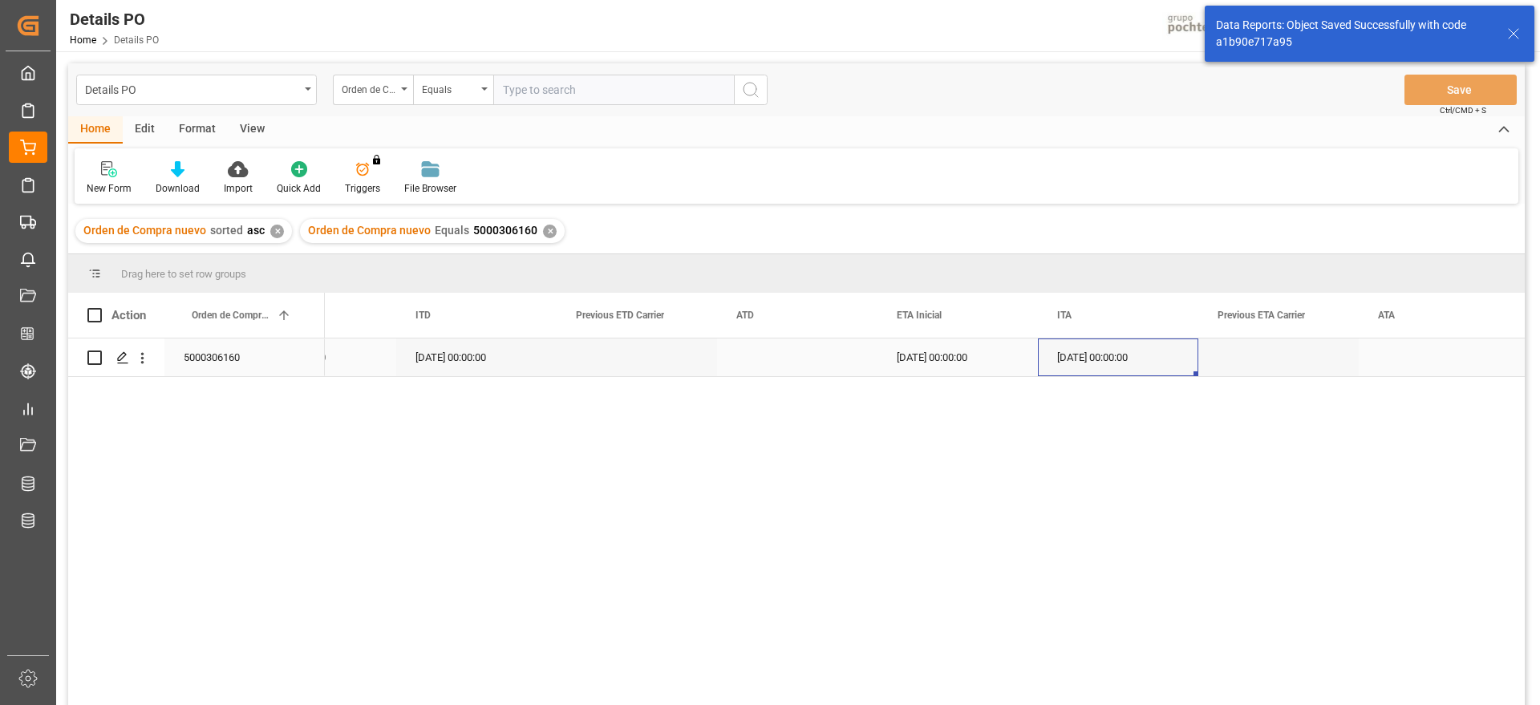
click at [247, 361] on div "5000306160" at bounding box center [244, 357] width 160 height 38
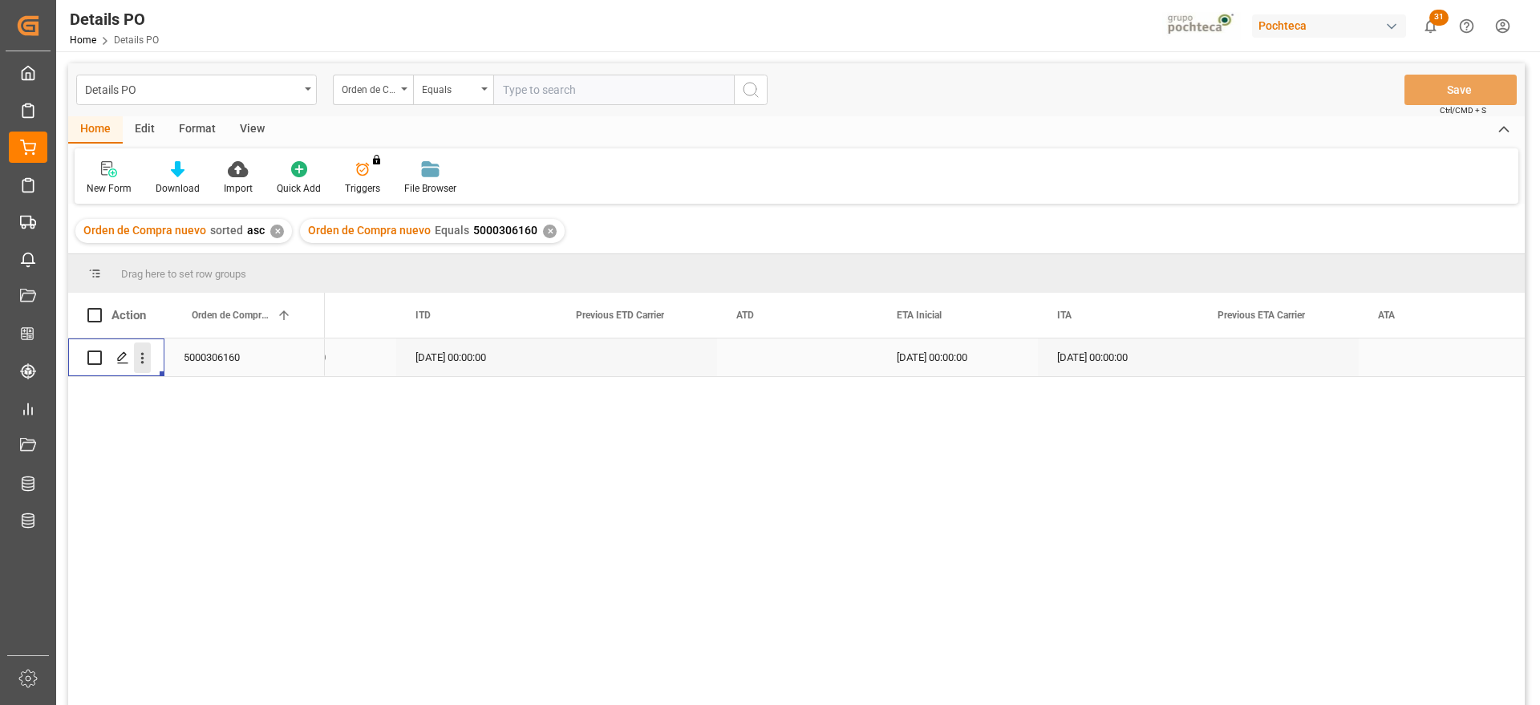
click at [143, 358] on icon "open menu" at bounding box center [142, 358] width 3 height 11
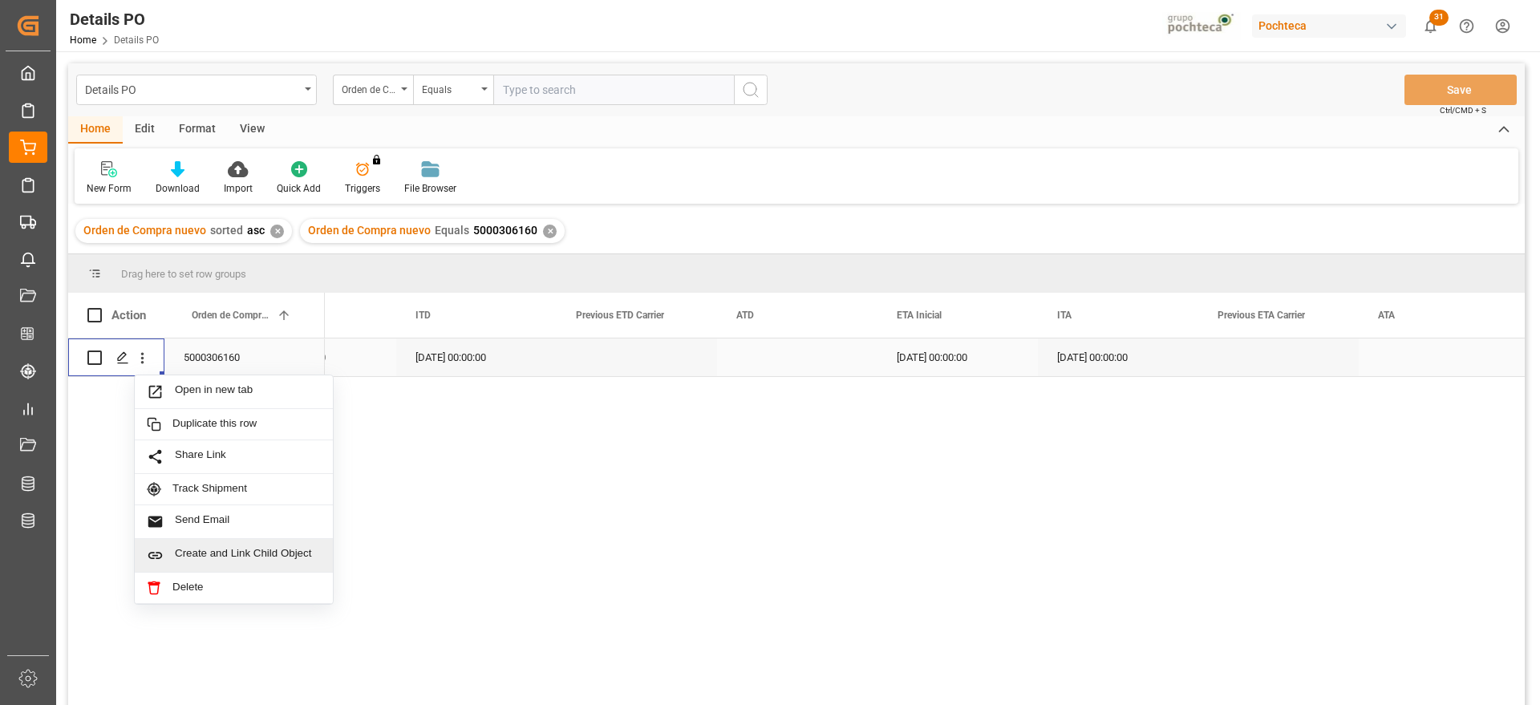
click at [238, 553] on span "Create and Link Child Object" at bounding box center [248, 555] width 146 height 17
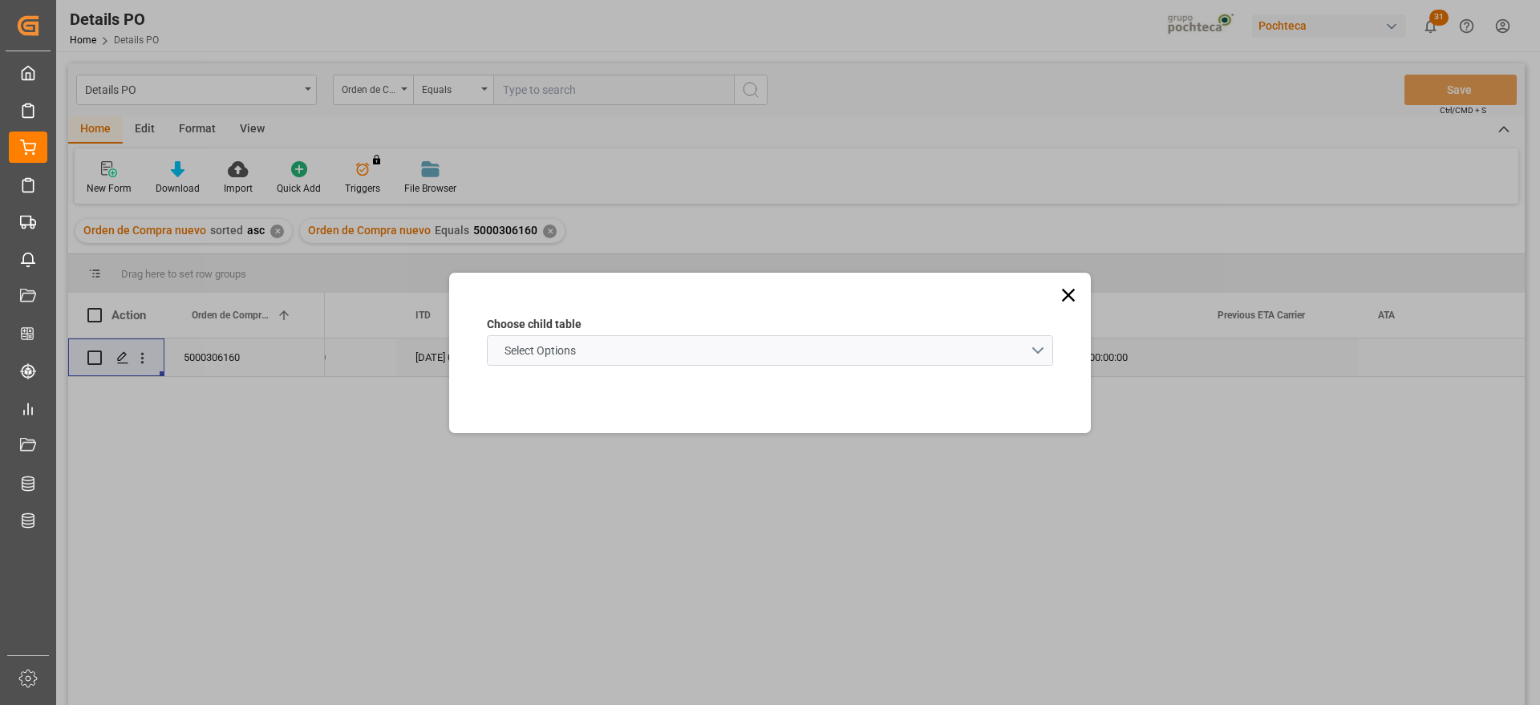
click at [533, 356] on span "Select Options" at bounding box center [539, 350] width 87 height 17
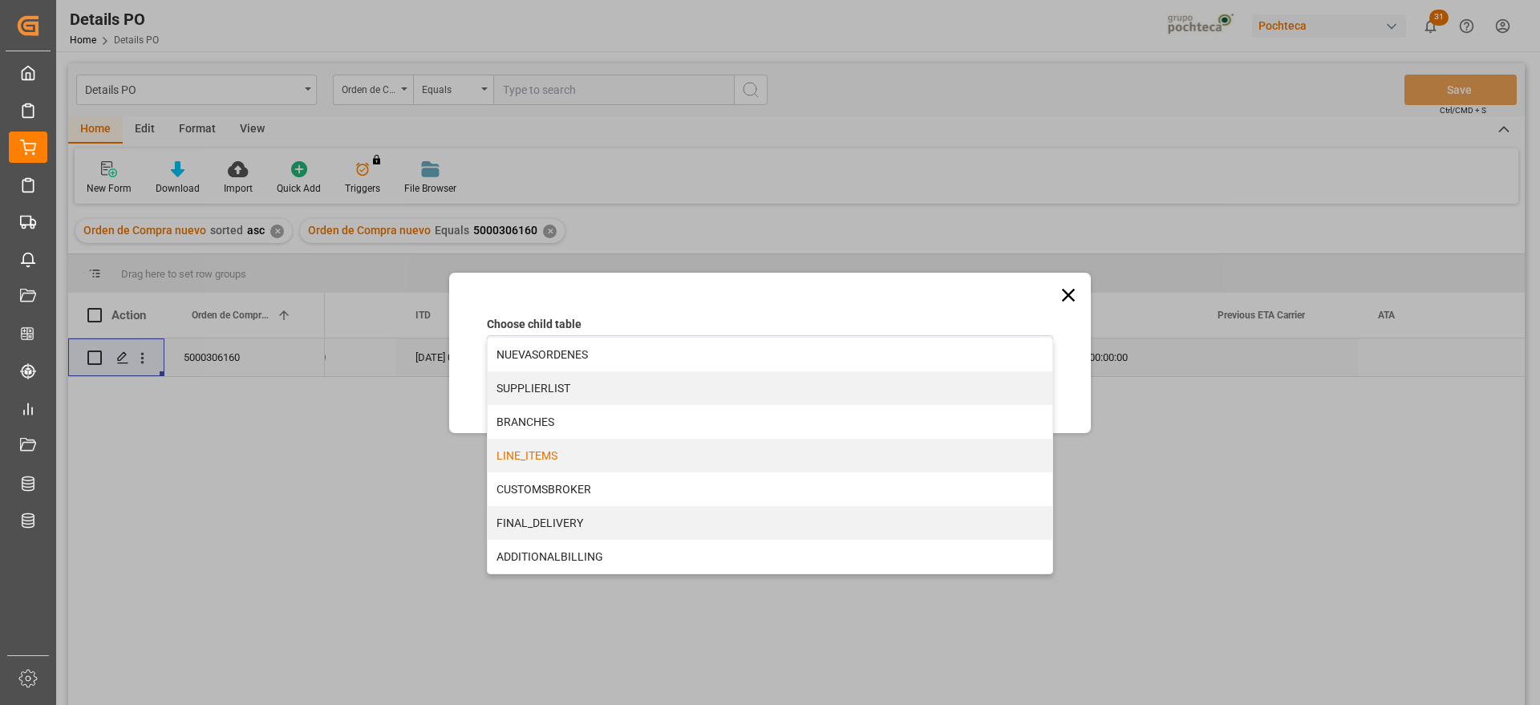
click at [552, 460] on div "LINE_ITEMS" at bounding box center [770, 456] width 565 height 34
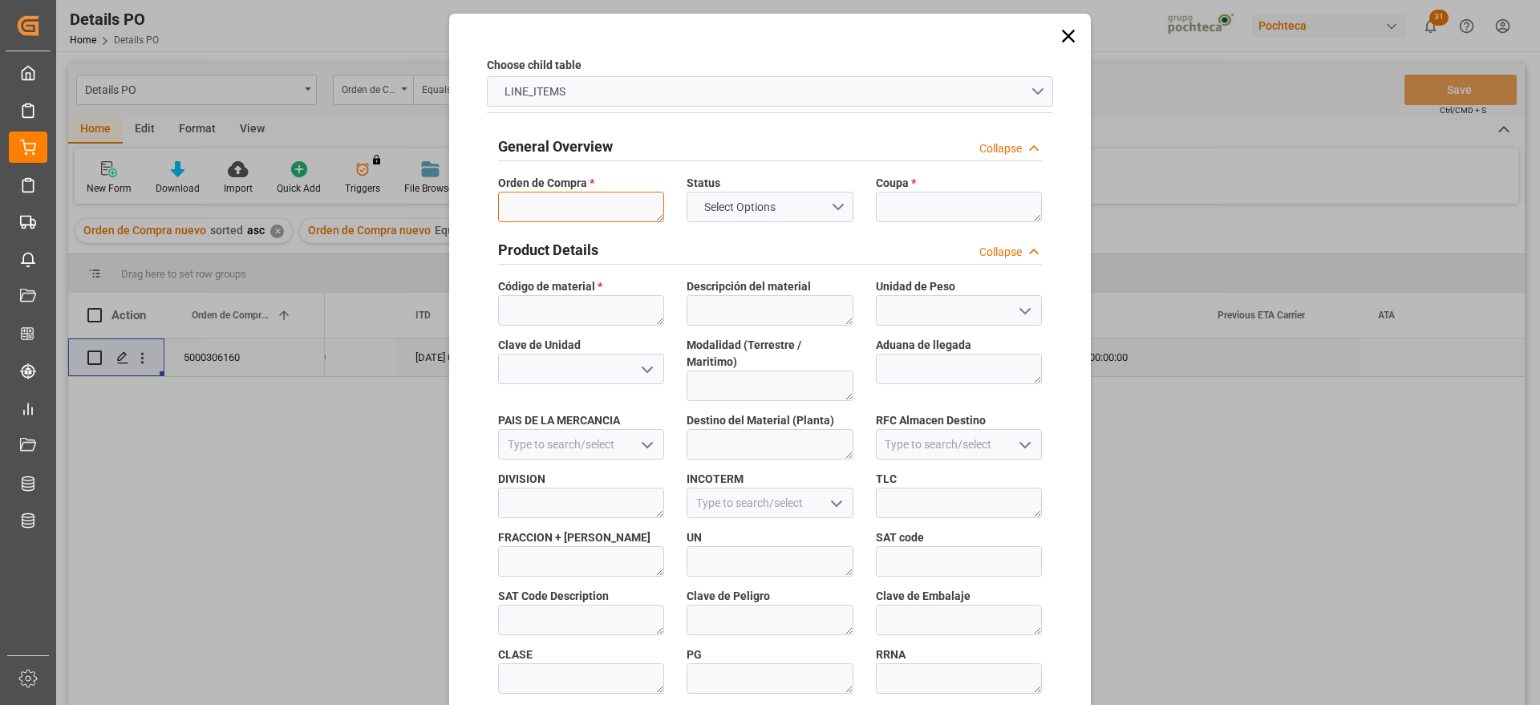
click at [555, 194] on textarea at bounding box center [581, 207] width 166 height 30
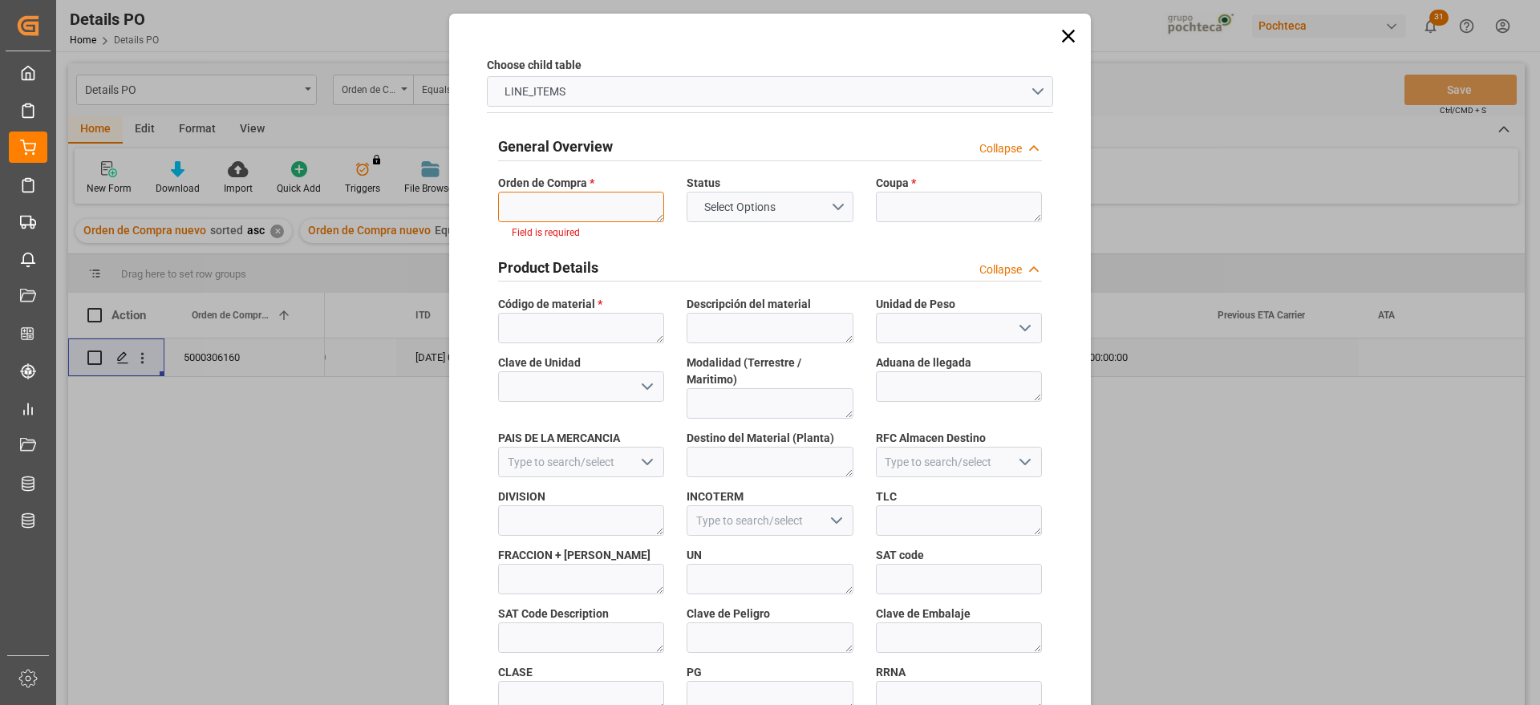
click at [614, 209] on textarea at bounding box center [581, 207] width 166 height 30
paste textarea "5000306160"
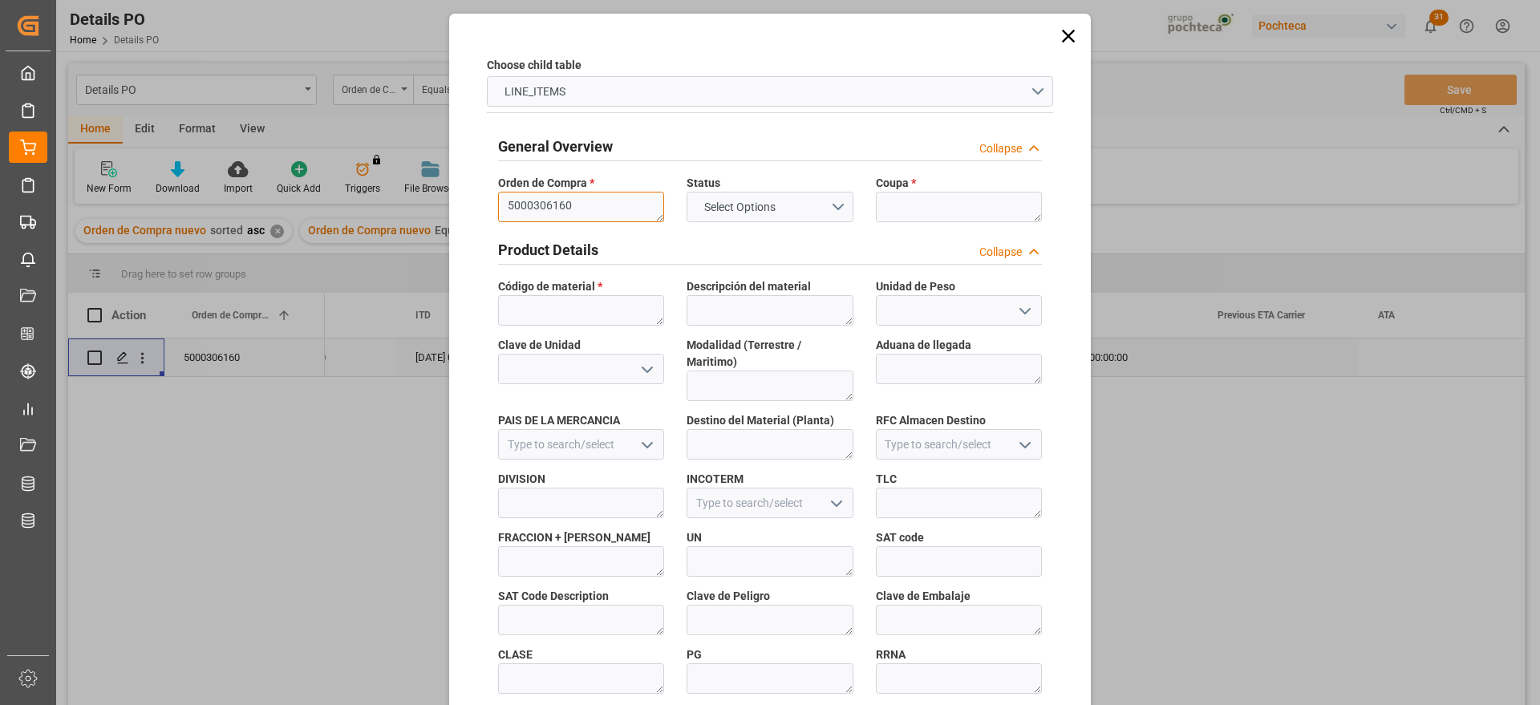
type textarea "5000306160"
click at [906, 210] on textarea at bounding box center [959, 207] width 166 height 30
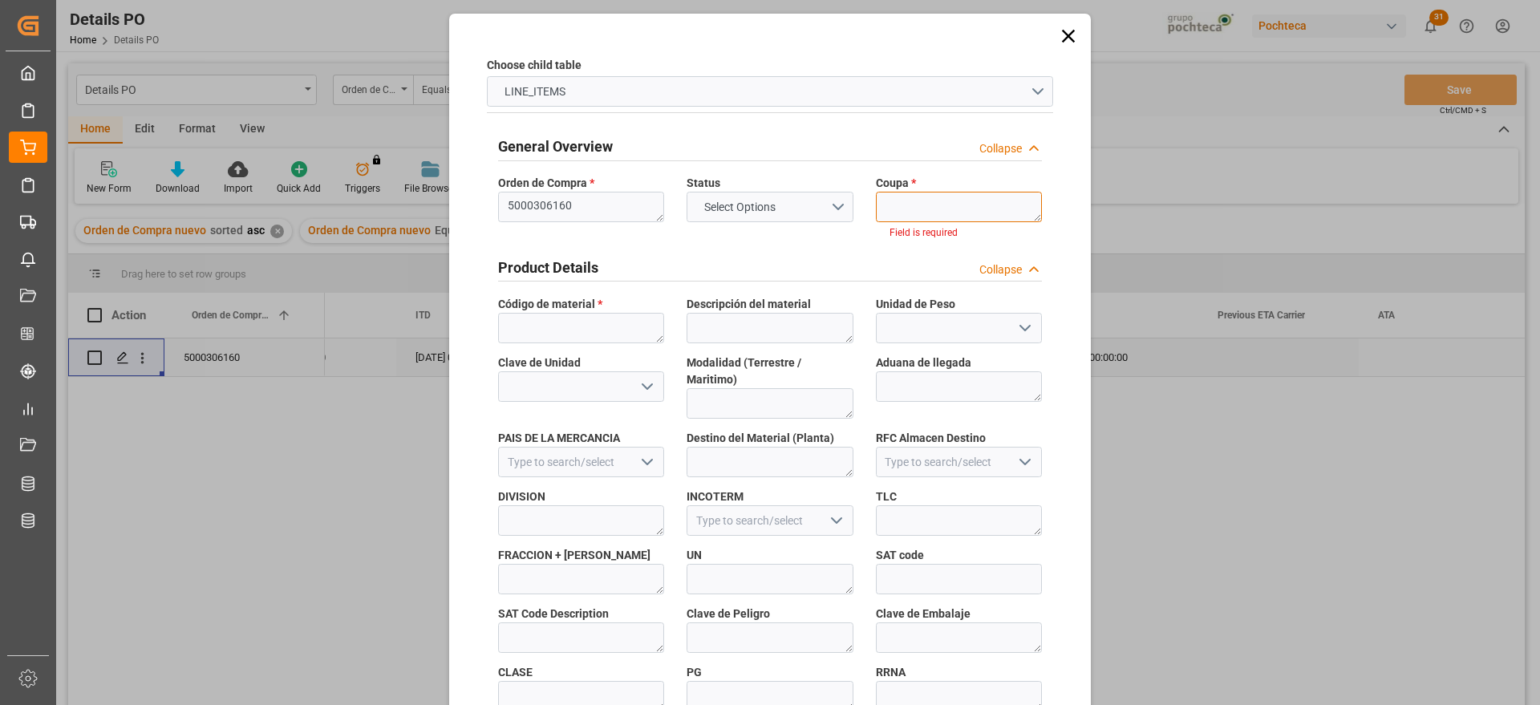
paste textarea "193502"
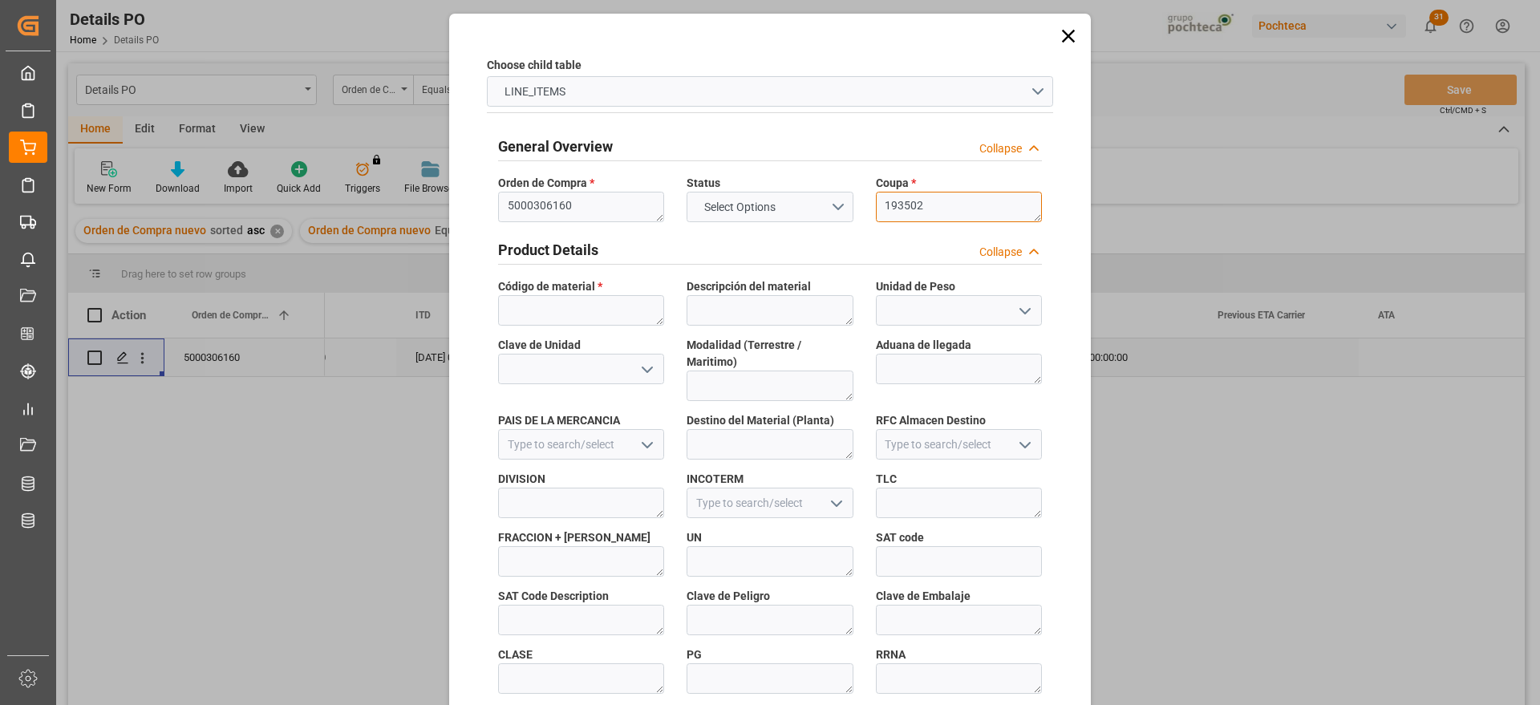
type textarea "193502"
click at [605, 325] on textarea at bounding box center [581, 310] width 166 height 30
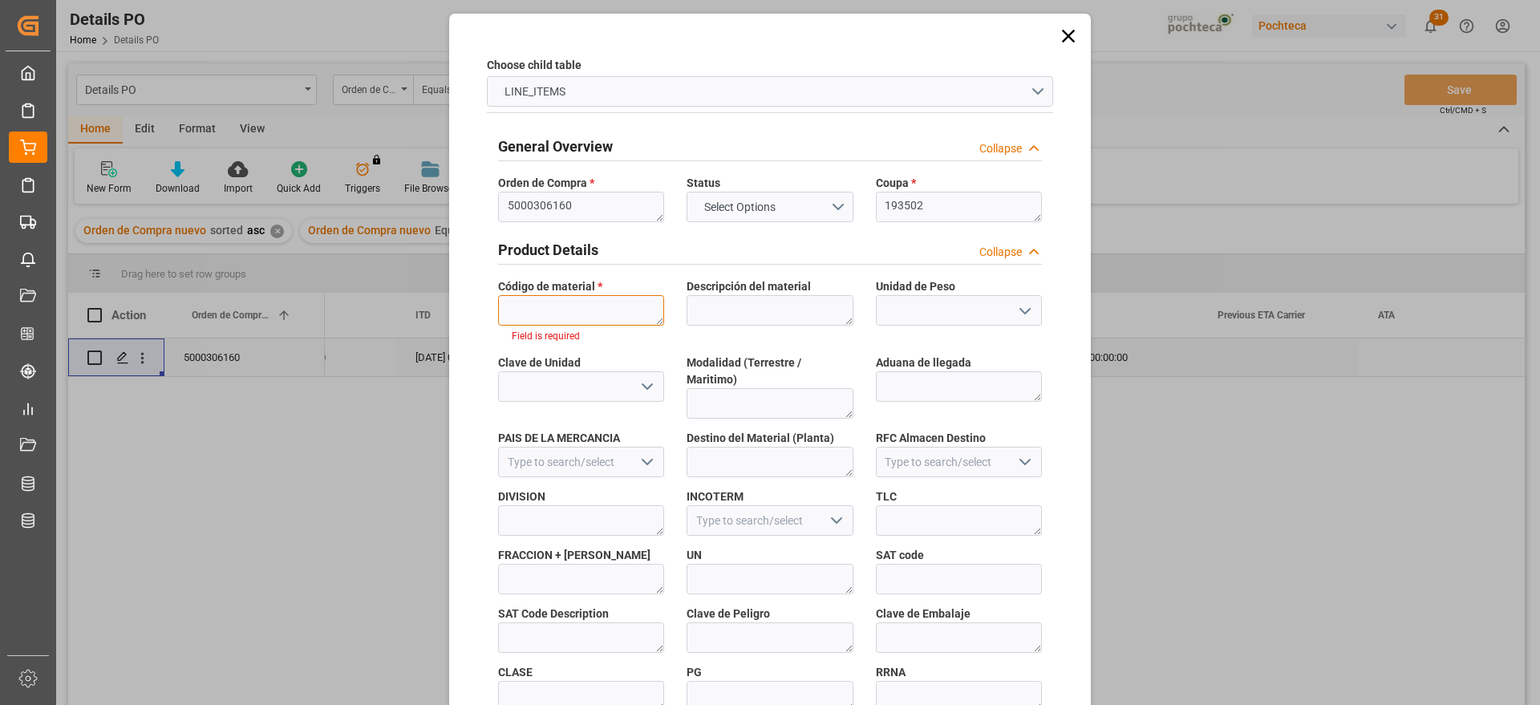
paste textarea "56874"
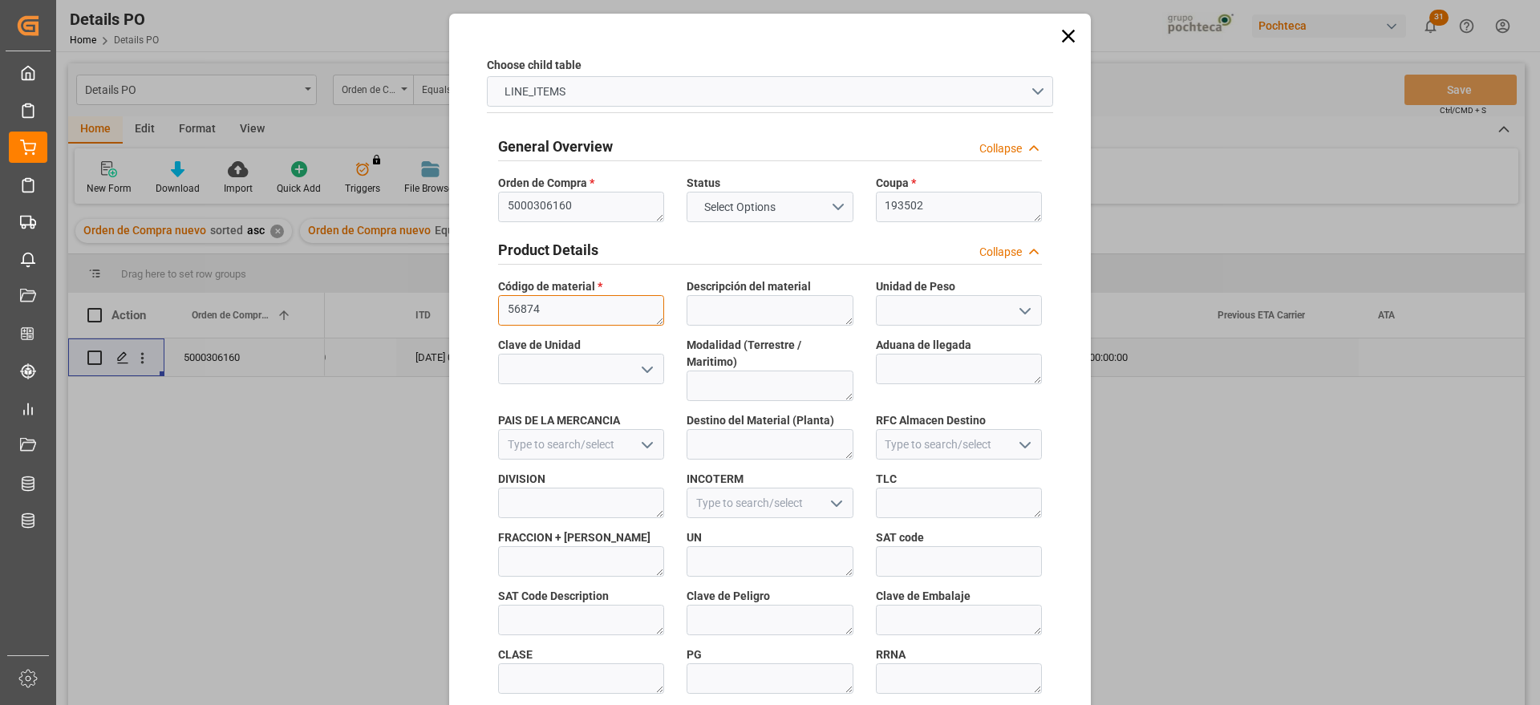
scroll to position [687, 0]
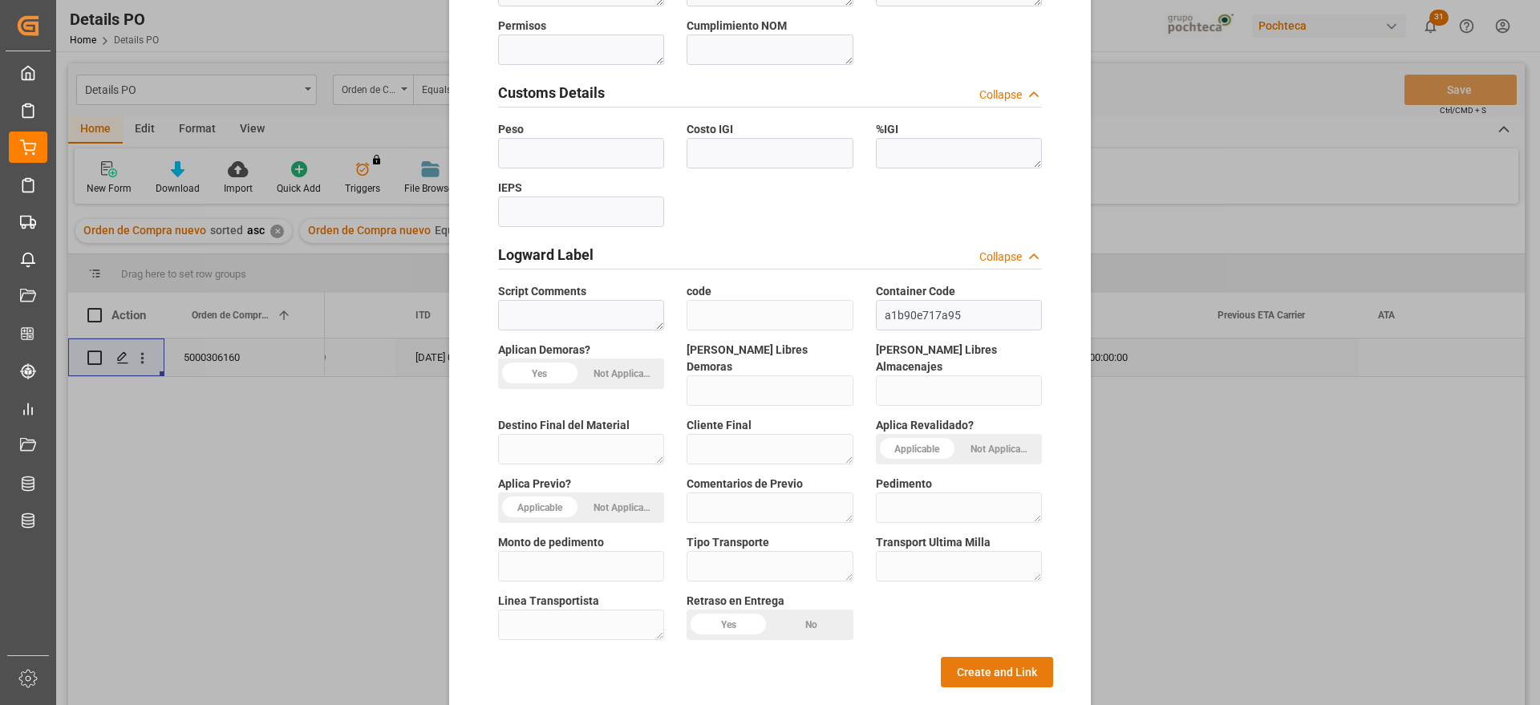
type textarea "56874"
click at [1003, 657] on button "Create and Link" at bounding box center [997, 672] width 112 height 30
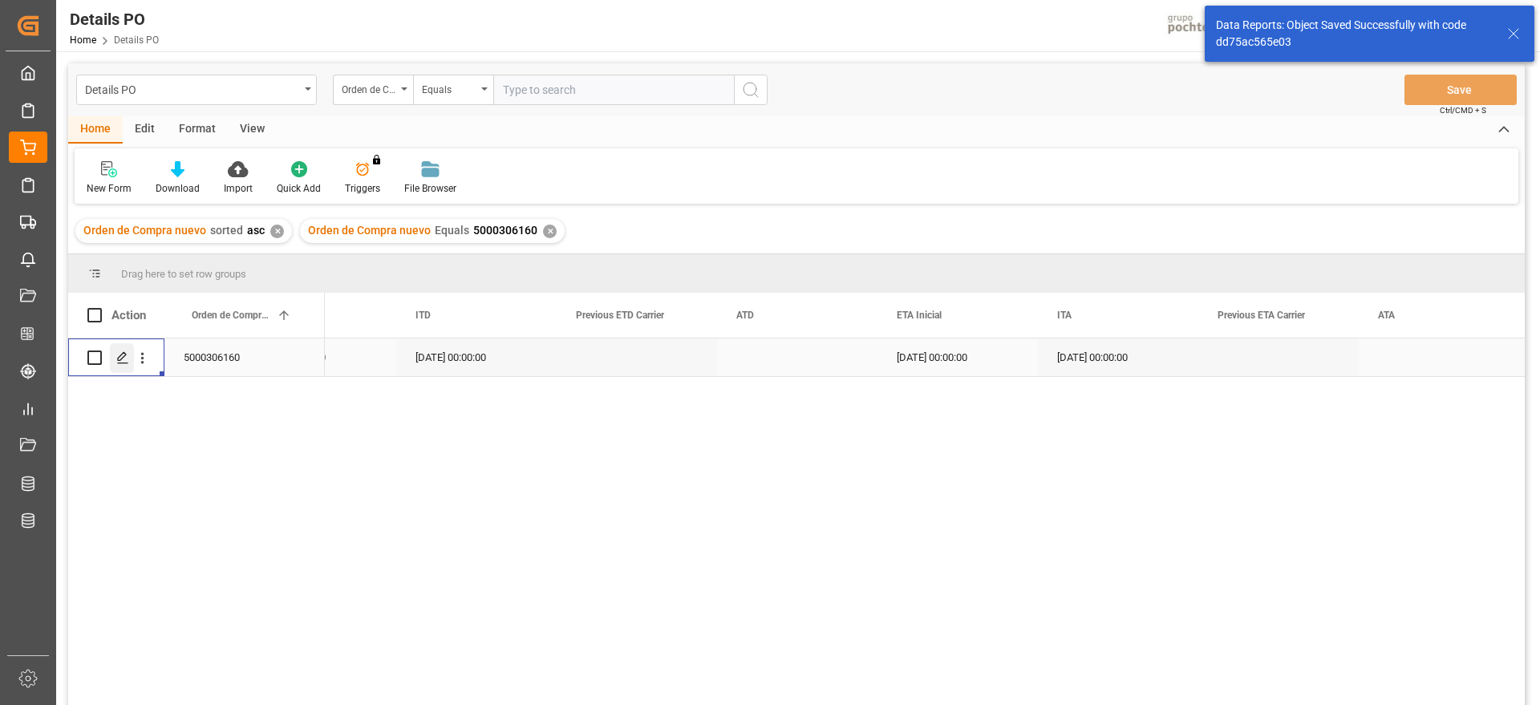
click at [122, 354] on polygon "Press SPACE to select this row." at bounding box center [122, 357] width 8 height 8
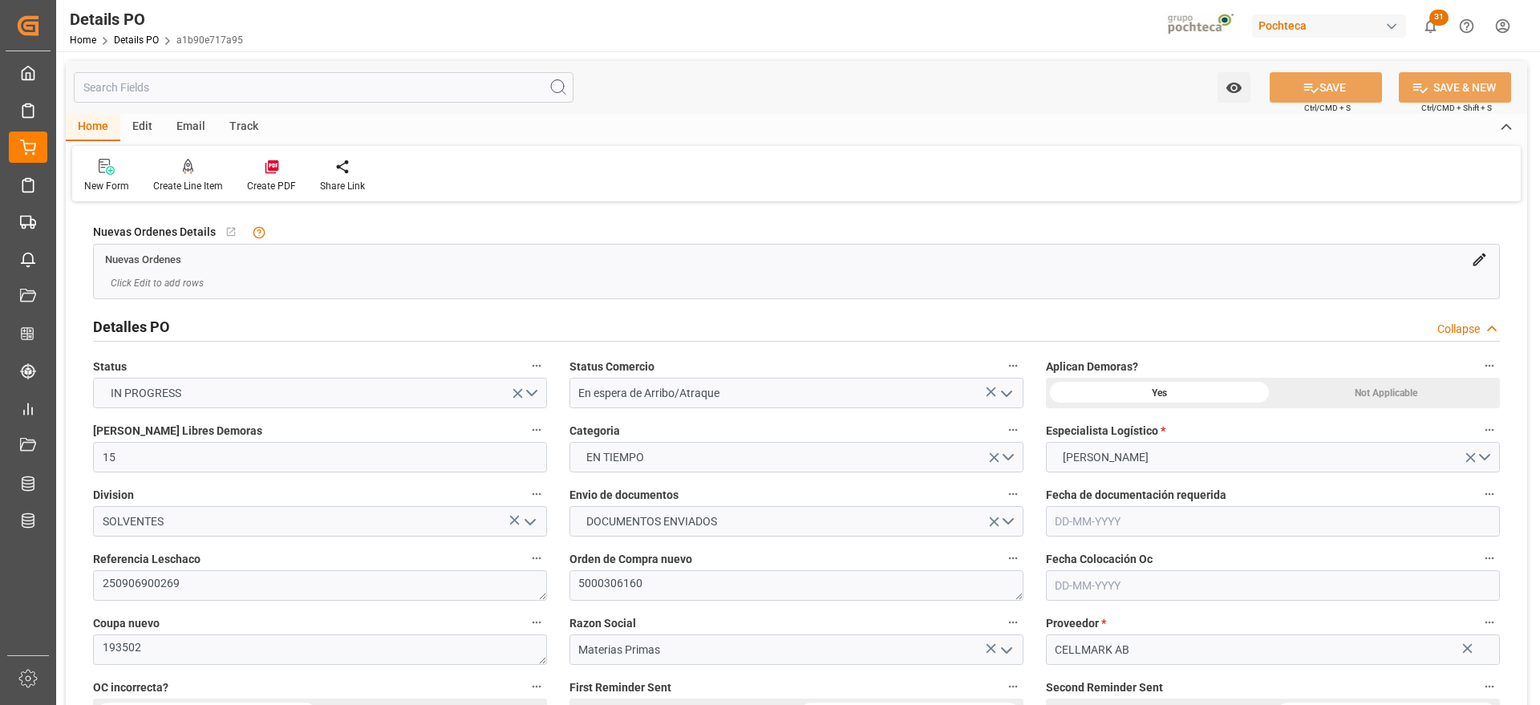
type input "15"
type input "[DATE]"
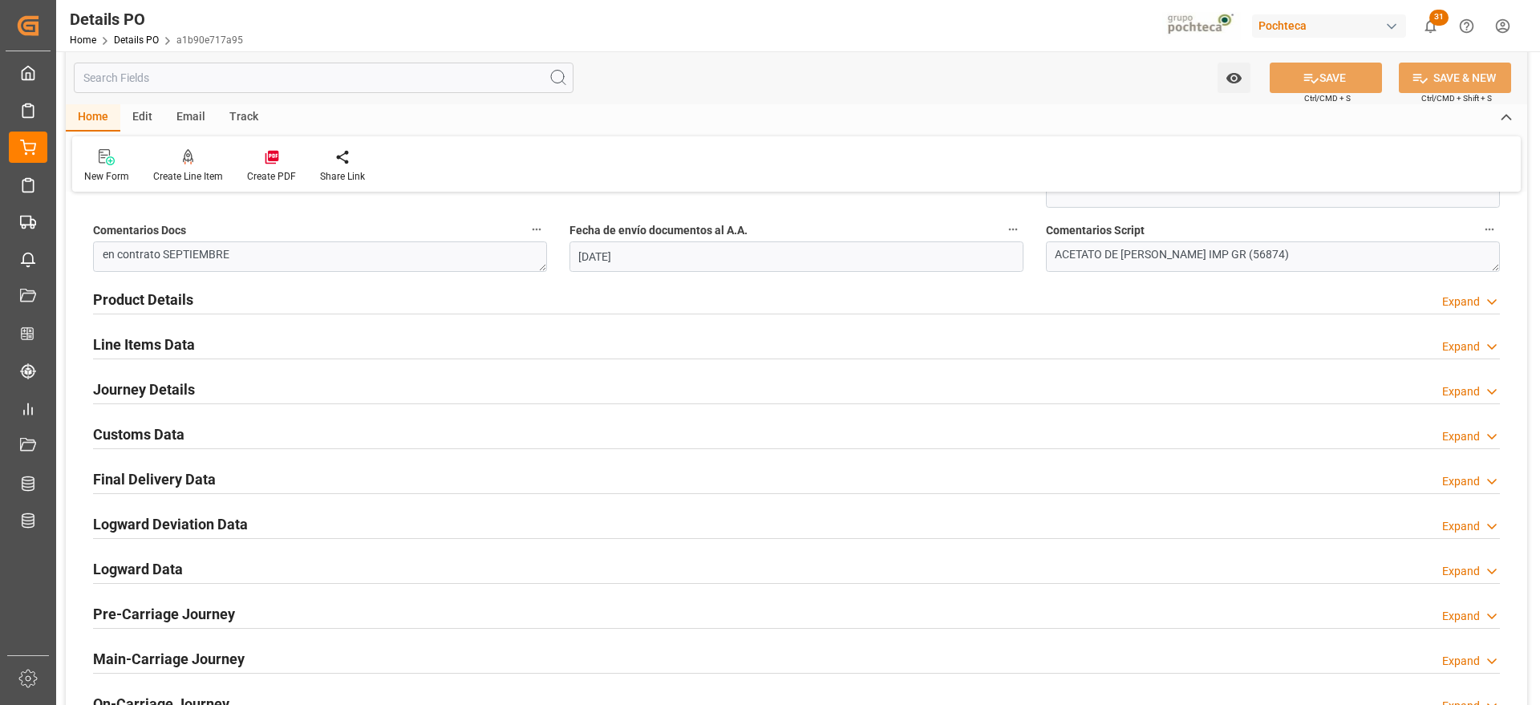
scroll to position [902, 0]
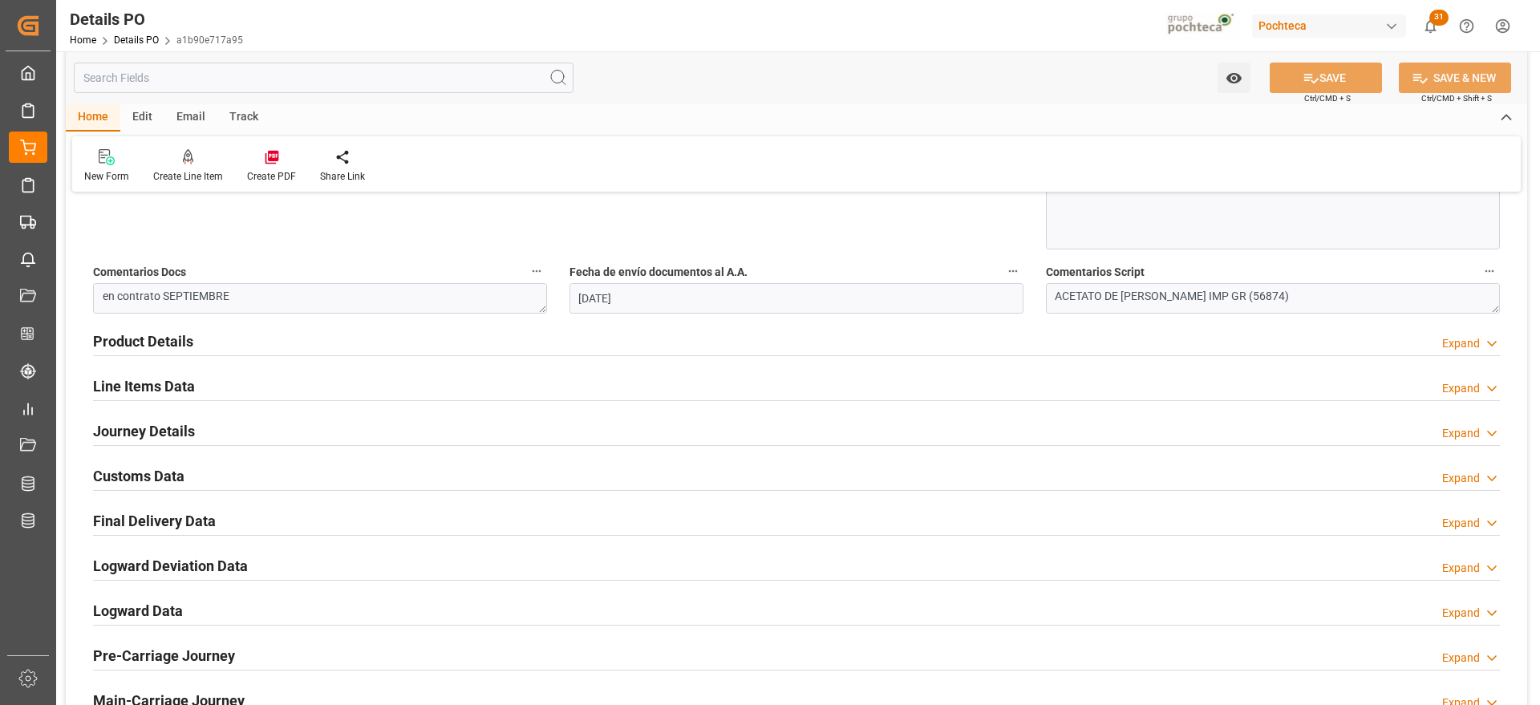
click at [159, 474] on h2 "Customs Data" at bounding box center [138, 476] width 91 height 22
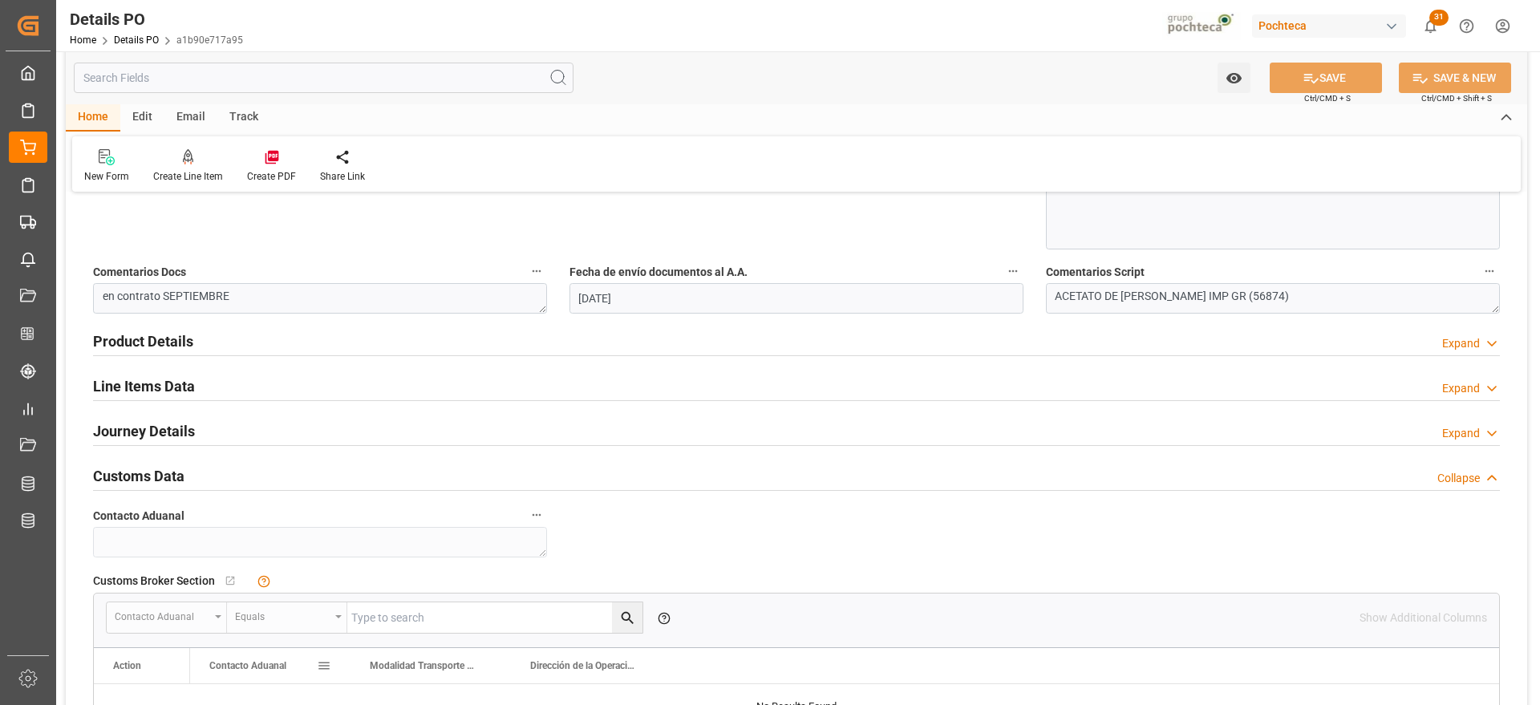
scroll to position [1303, 0]
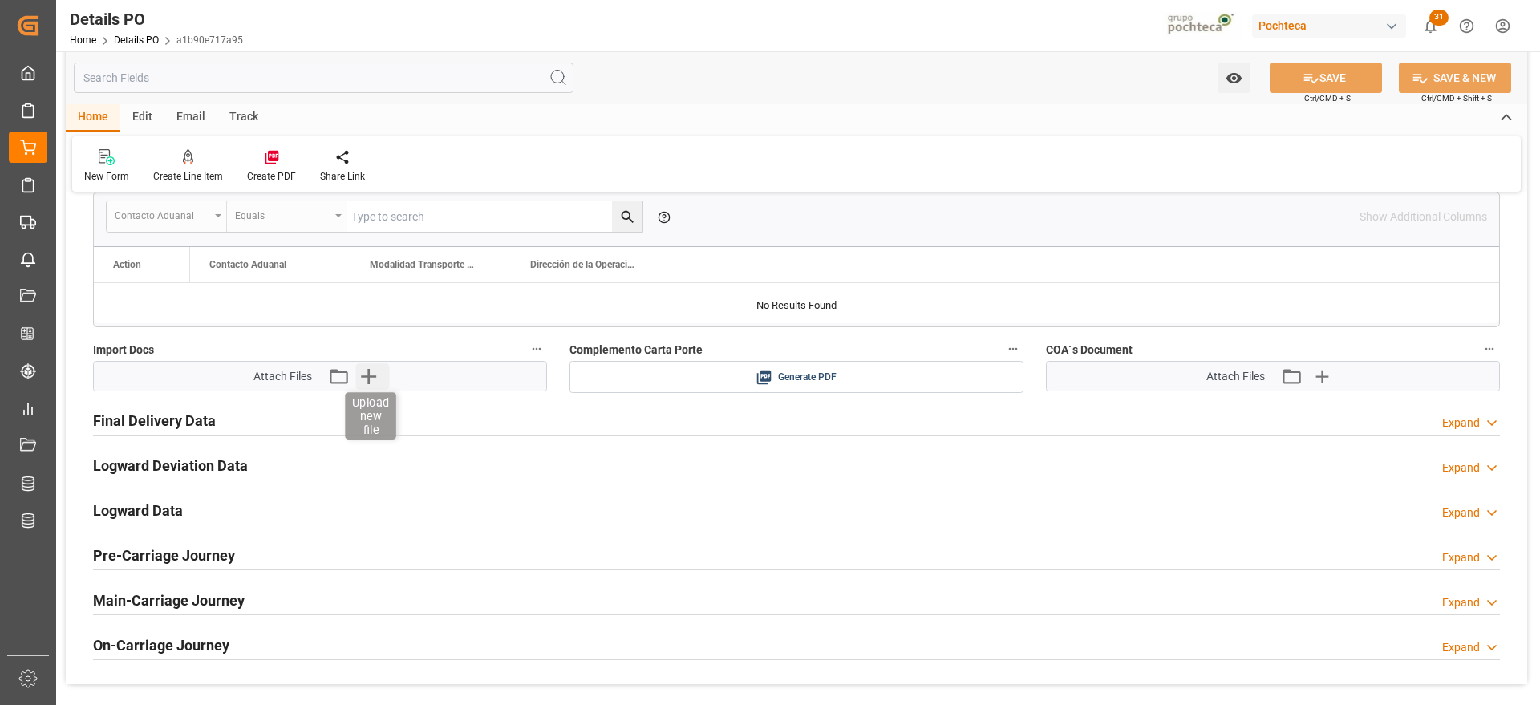
click at [367, 377] on icon "button" at bounding box center [368, 376] width 15 height 15
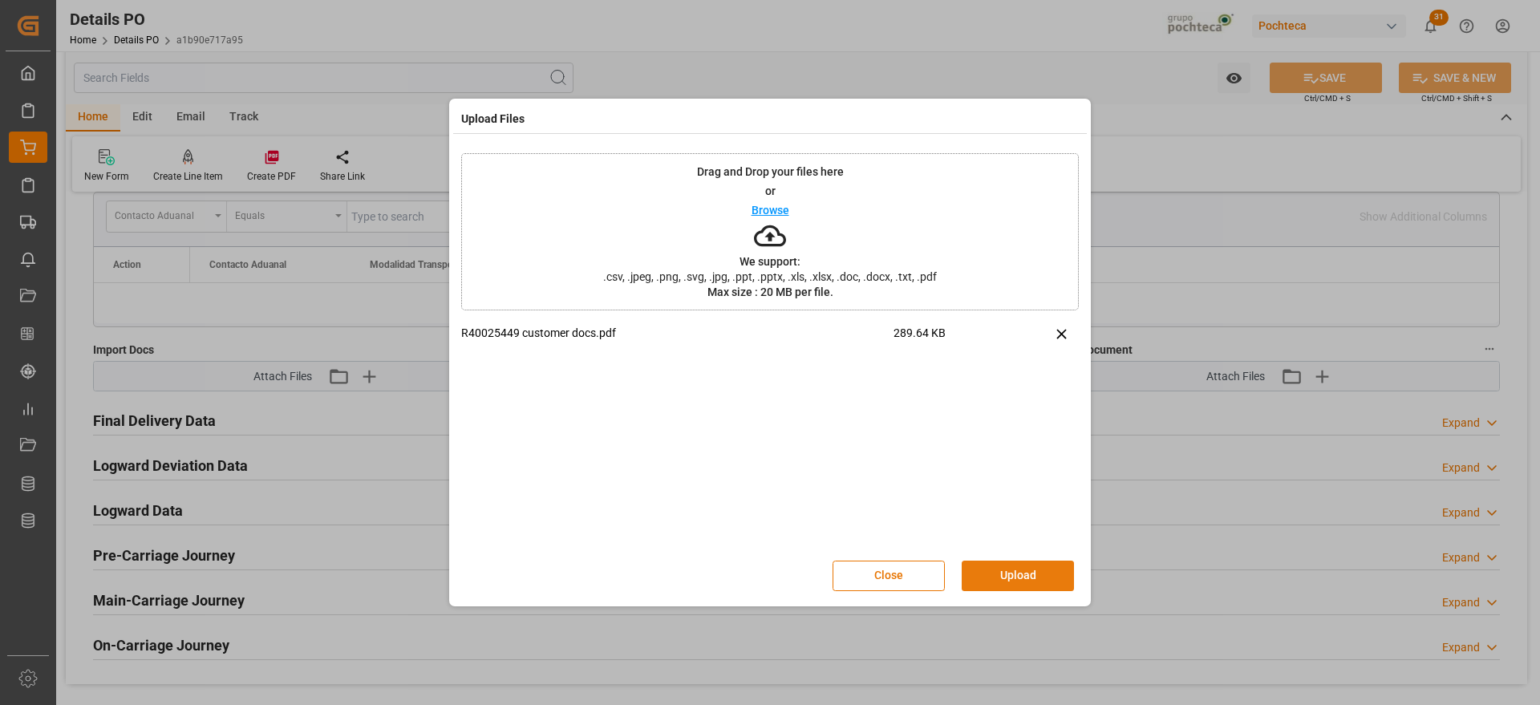
click at [1037, 585] on button "Upload" at bounding box center [1018, 576] width 112 height 30
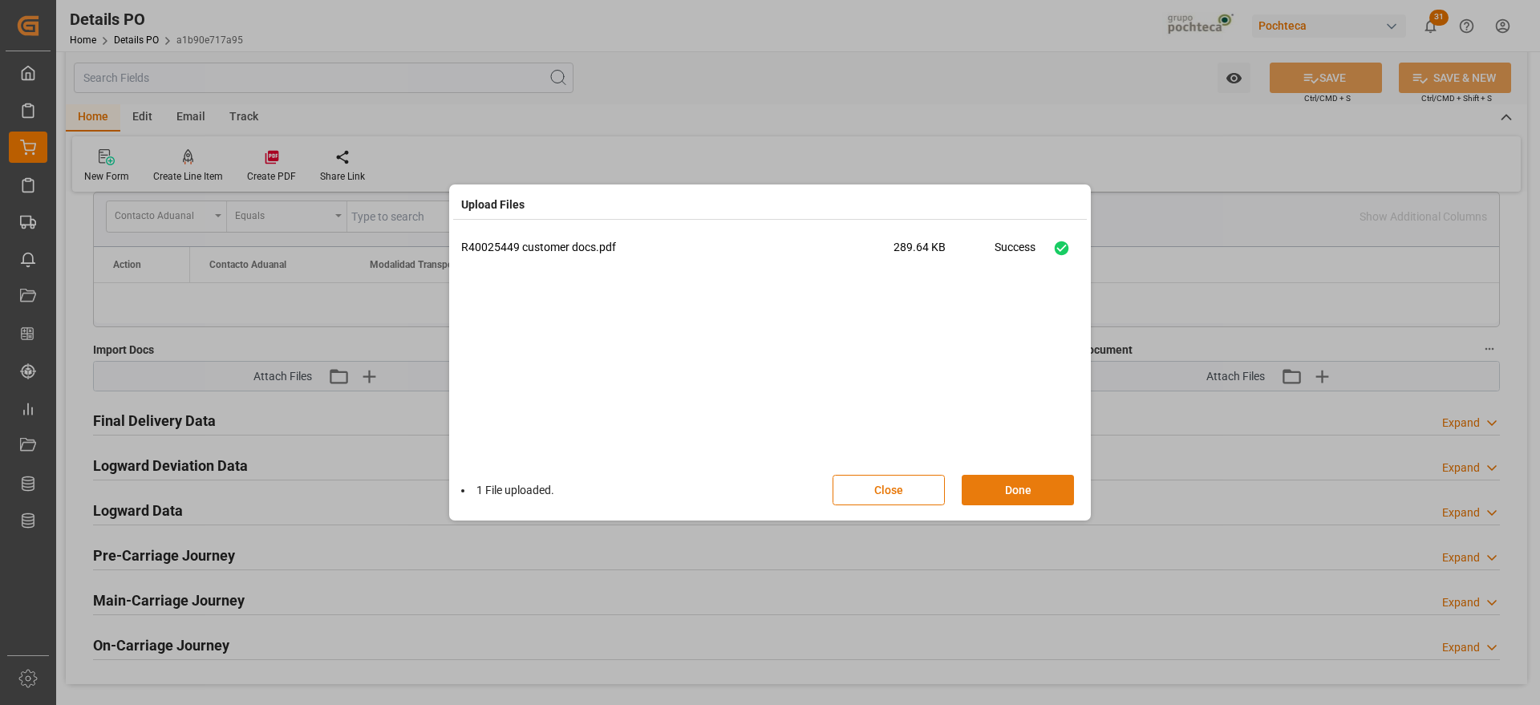
click at [1032, 484] on button "Done" at bounding box center [1018, 490] width 112 height 30
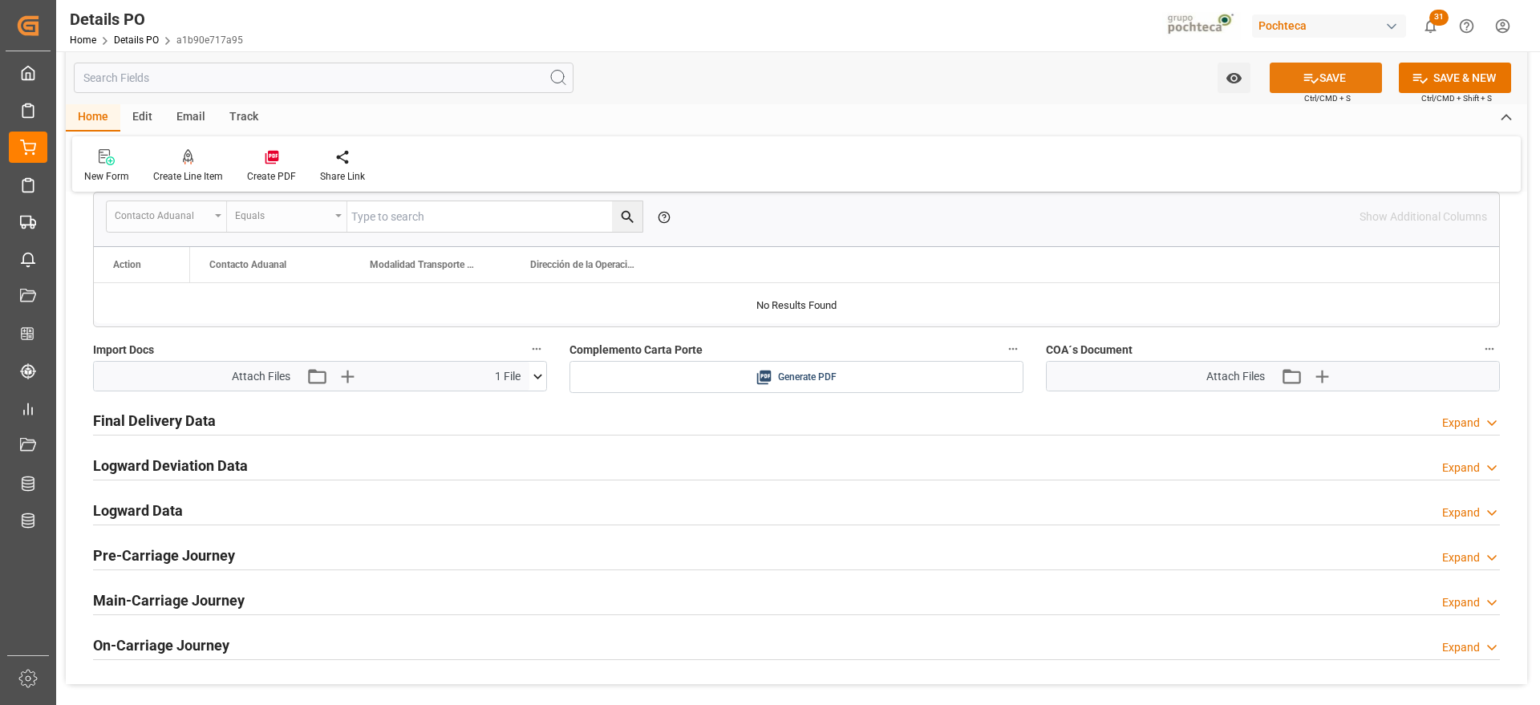
click at [1336, 71] on button "SAVE" at bounding box center [1326, 78] width 112 height 30
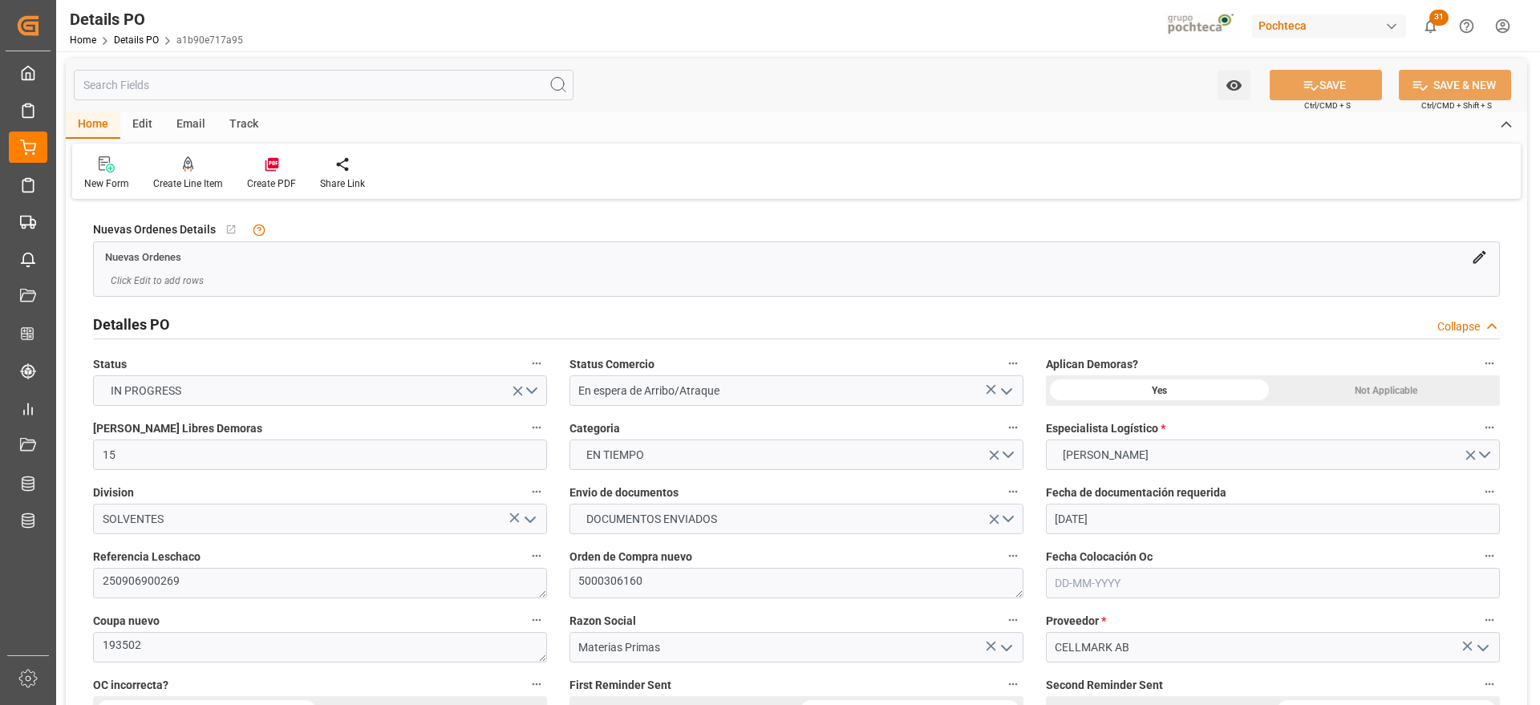
scroll to position [0, 0]
click at [267, 190] on div "Create PDF" at bounding box center [271, 186] width 49 height 14
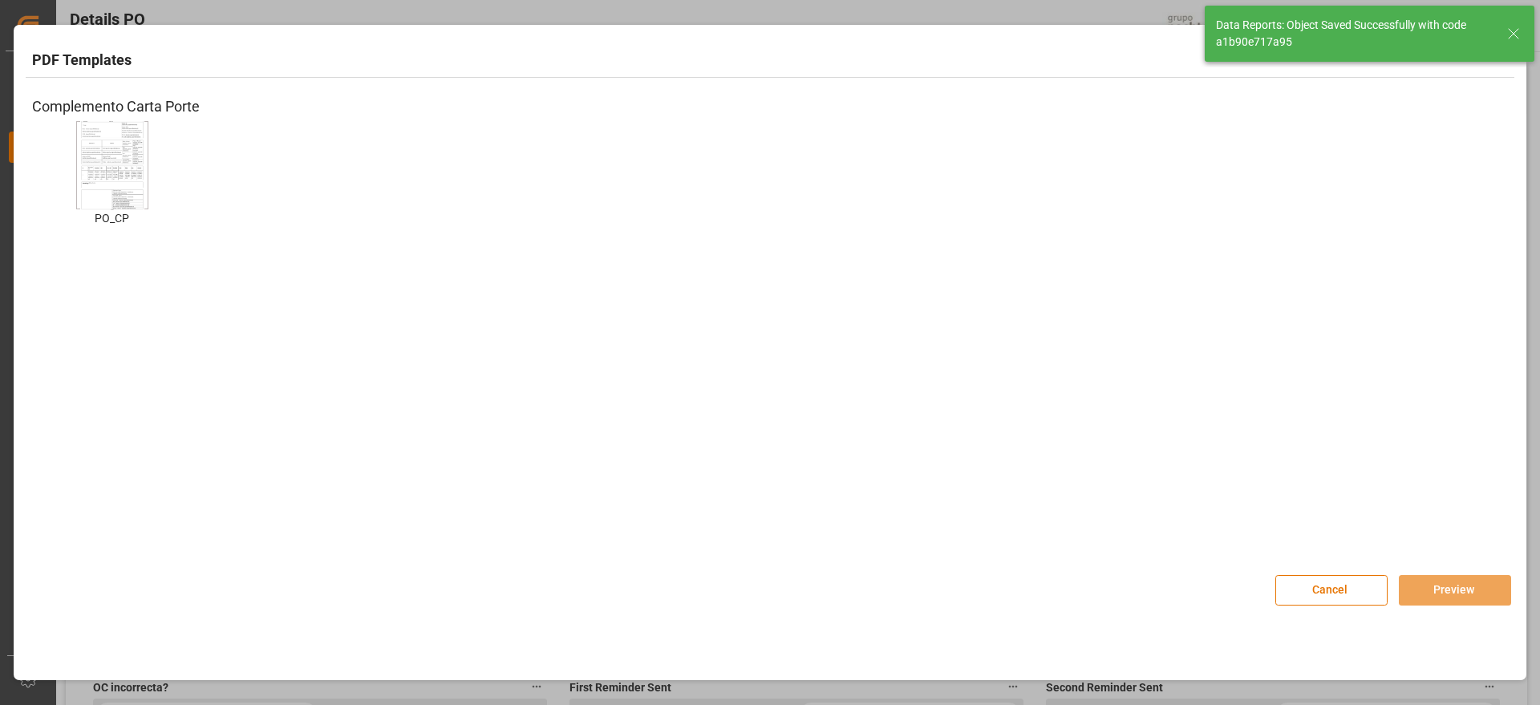
click at [124, 176] on img at bounding box center [112, 164] width 64 height 91
click at [1474, 595] on button "Preview" at bounding box center [1455, 590] width 112 height 30
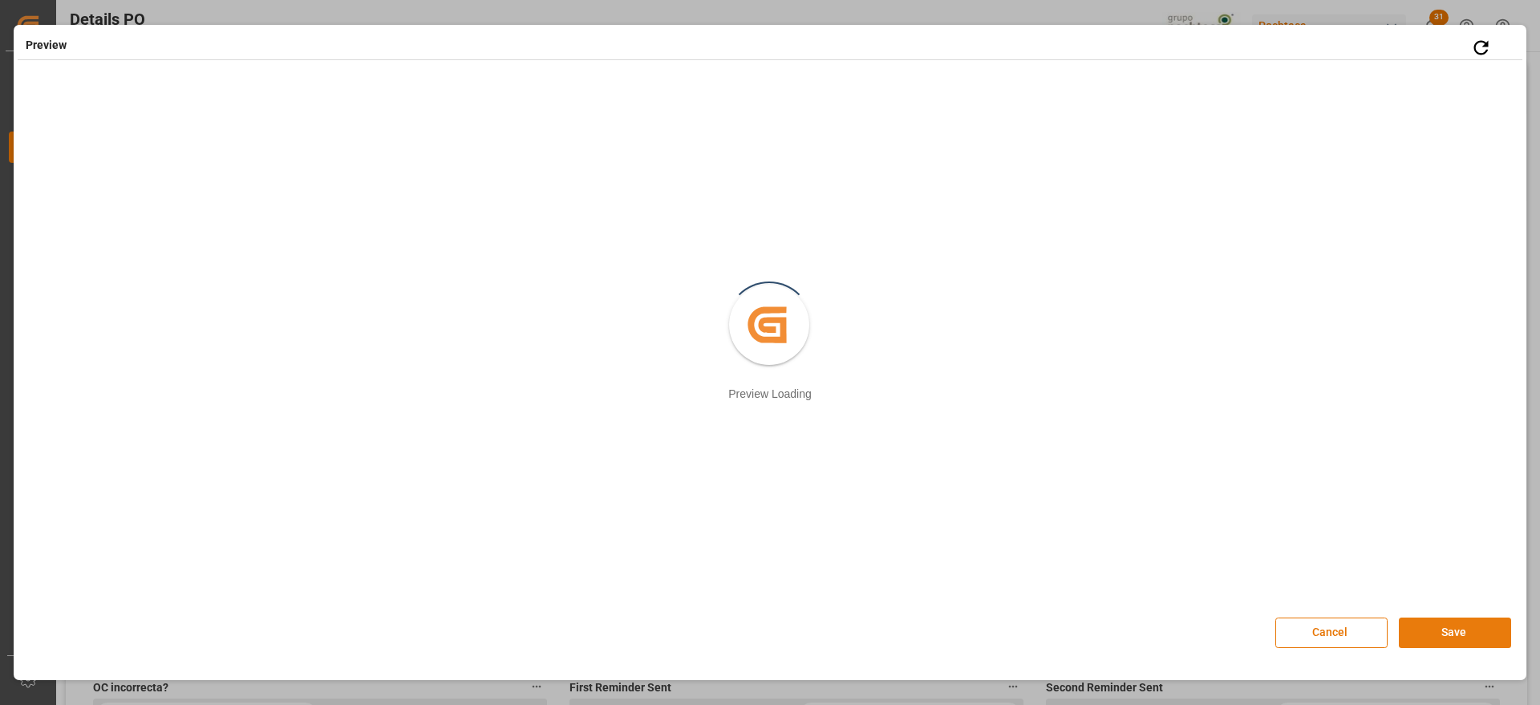
click at [1434, 634] on button "Save" at bounding box center [1455, 633] width 112 height 30
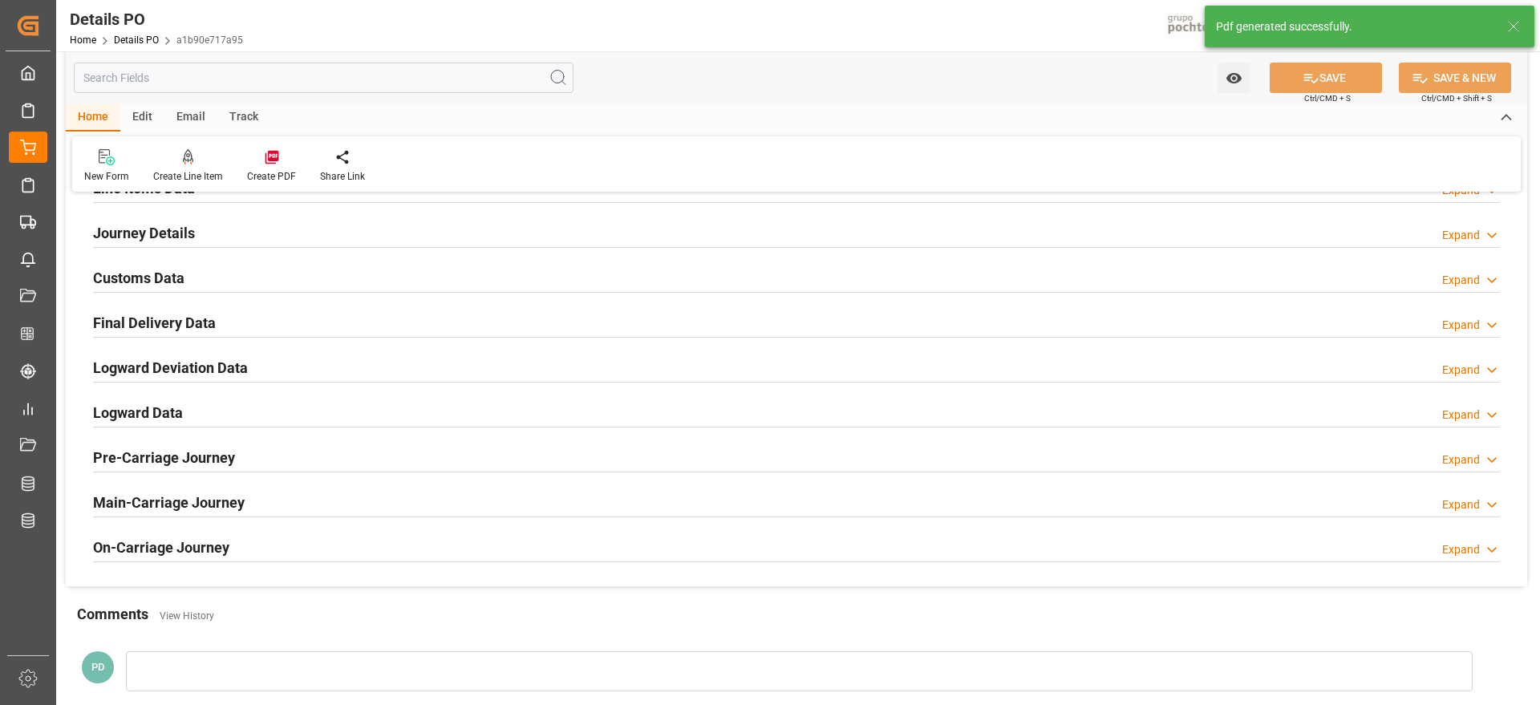
scroll to position [1103, 0]
click at [109, 280] on h2 "Customs Data" at bounding box center [138, 276] width 91 height 22
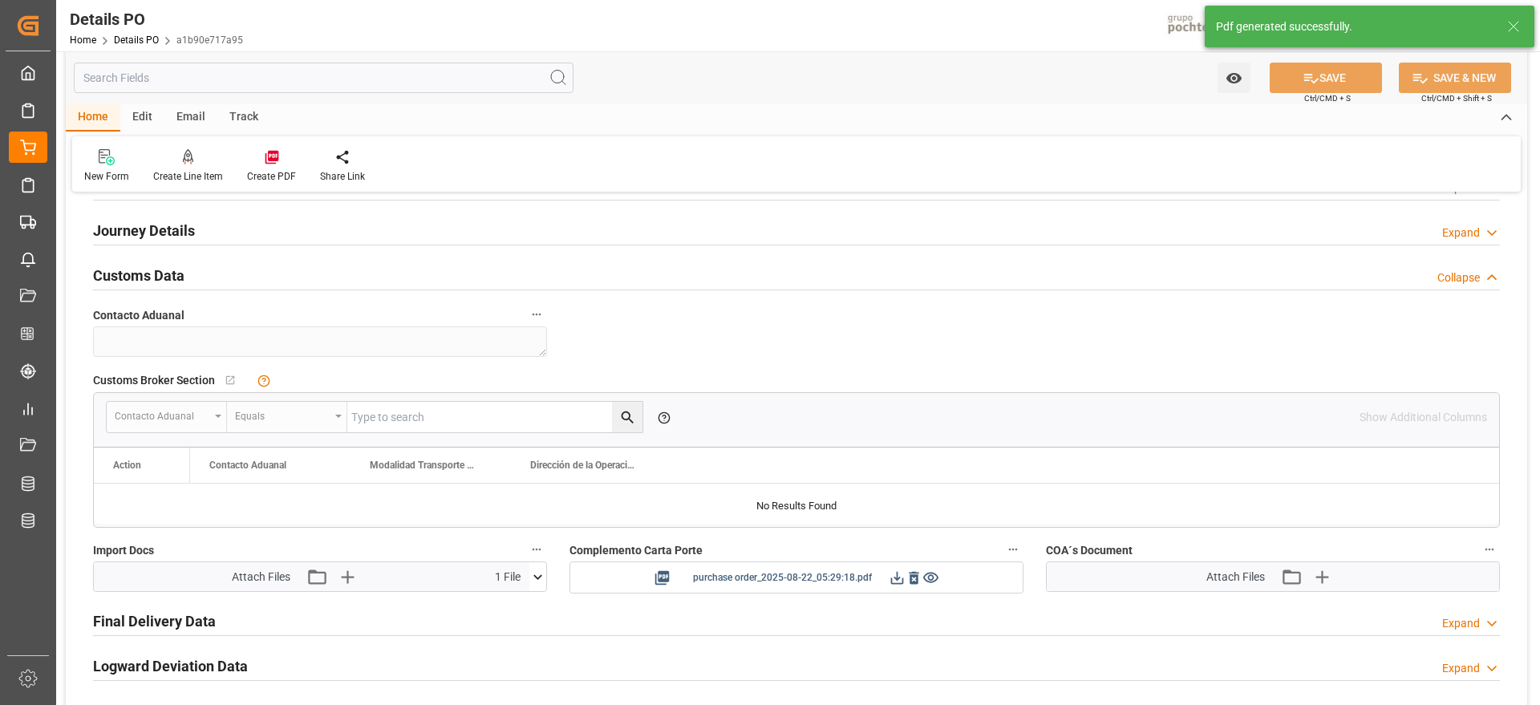
click at [889, 577] on icon at bounding box center [897, 577] width 17 height 17
